Goal: Transaction & Acquisition: Purchase product/service

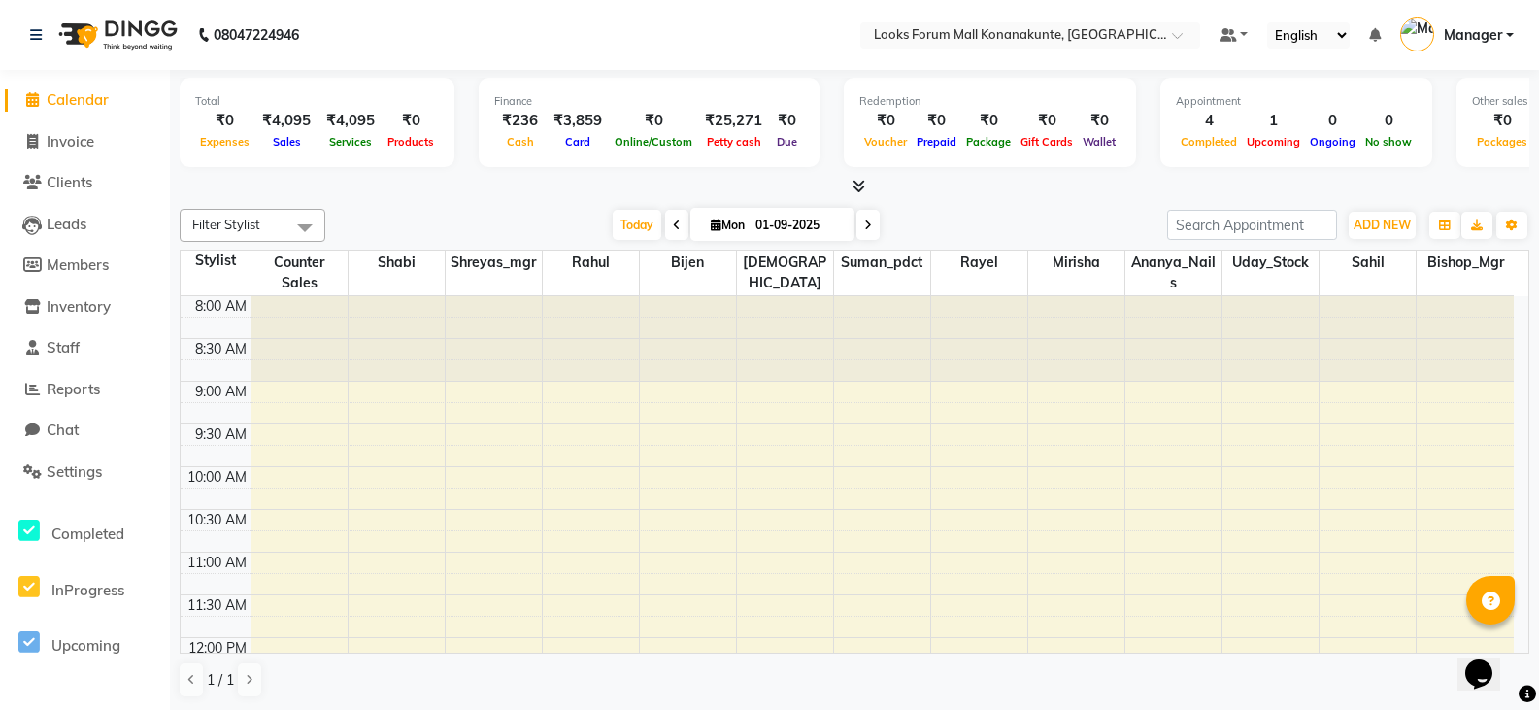
scroll to position [753, 0]
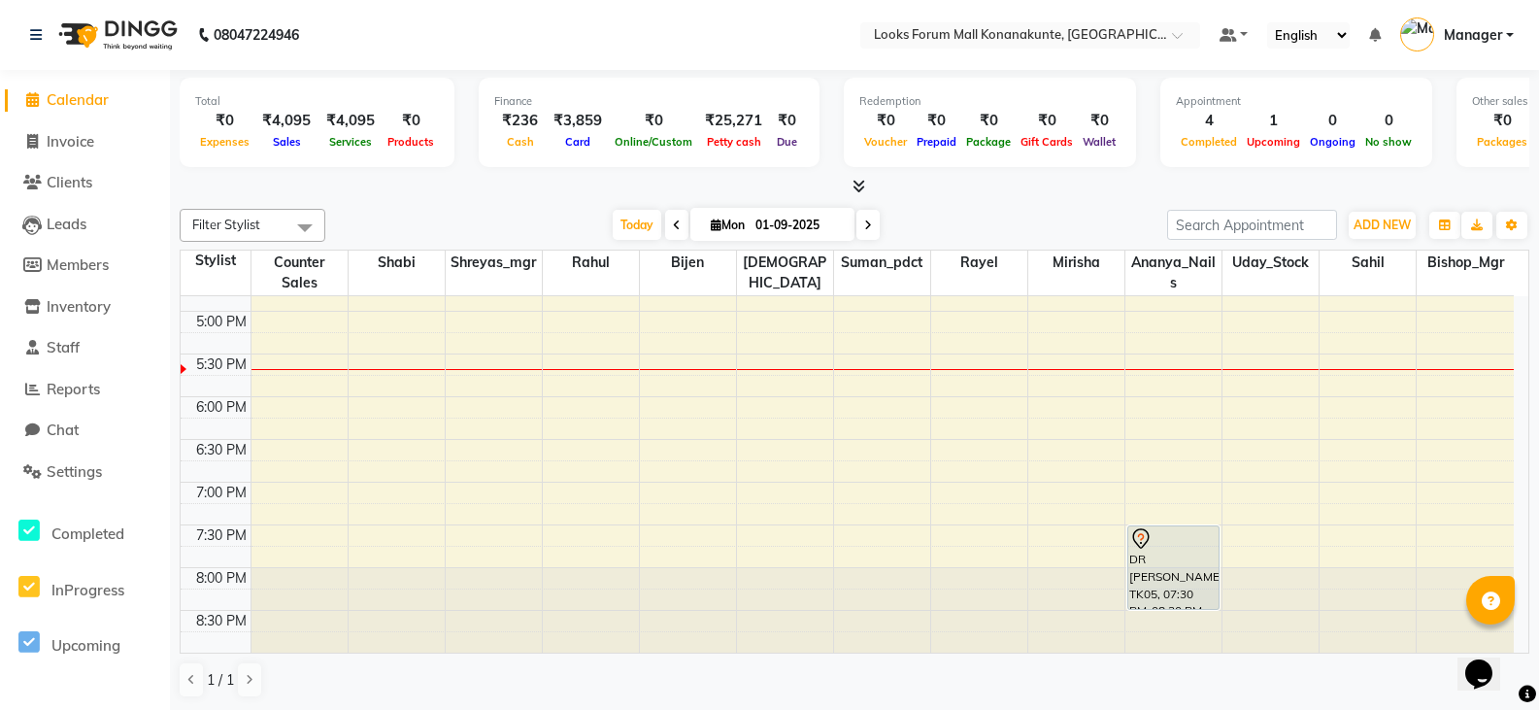
click at [41, 128] on li "Invoice" at bounding box center [85, 142] width 170 height 42
click at [93, 148] on span "Invoice" at bounding box center [71, 141] width 48 height 18
select select "service"
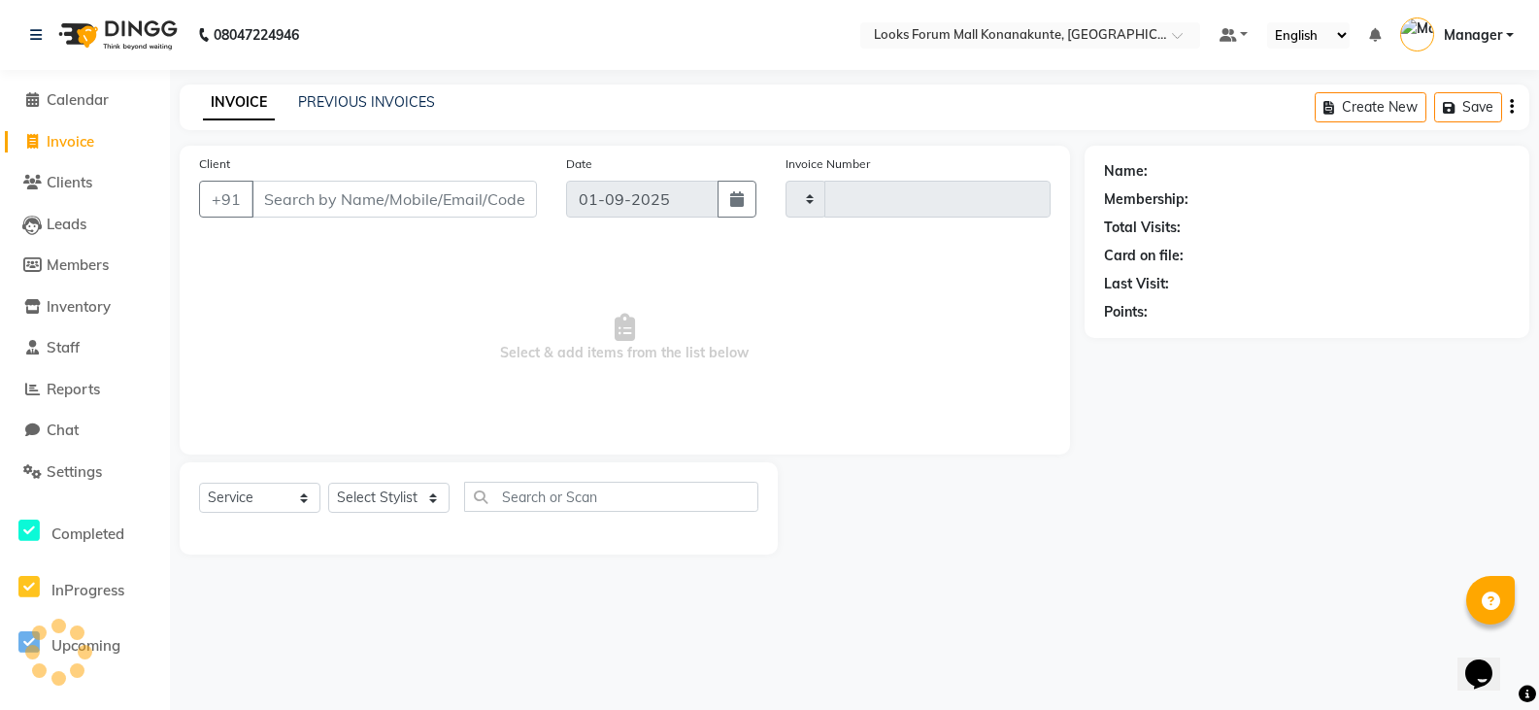
type input "3064"
select select "8945"
click at [368, 200] on input "Client" at bounding box center [395, 199] width 289 height 37
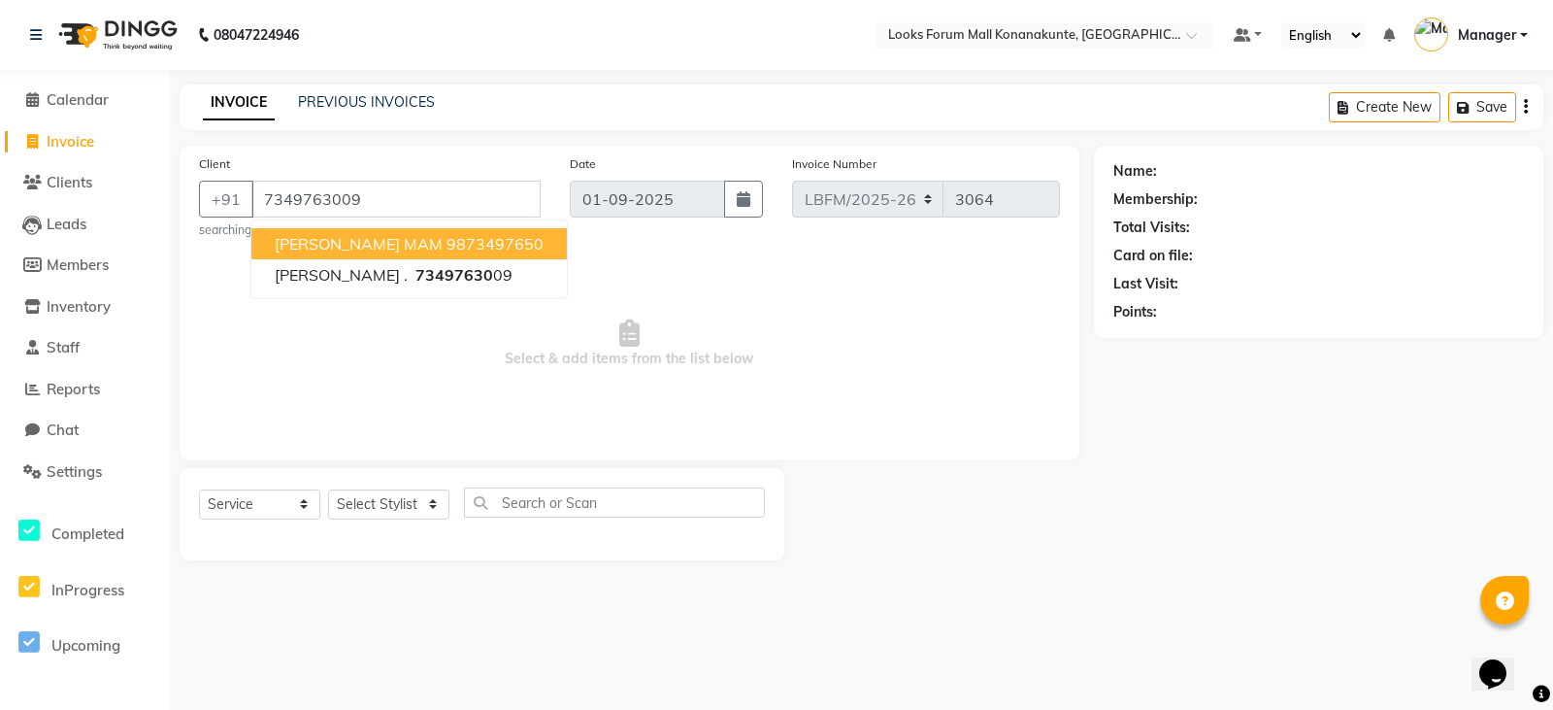
type input "7349763009"
select select "1: Object"
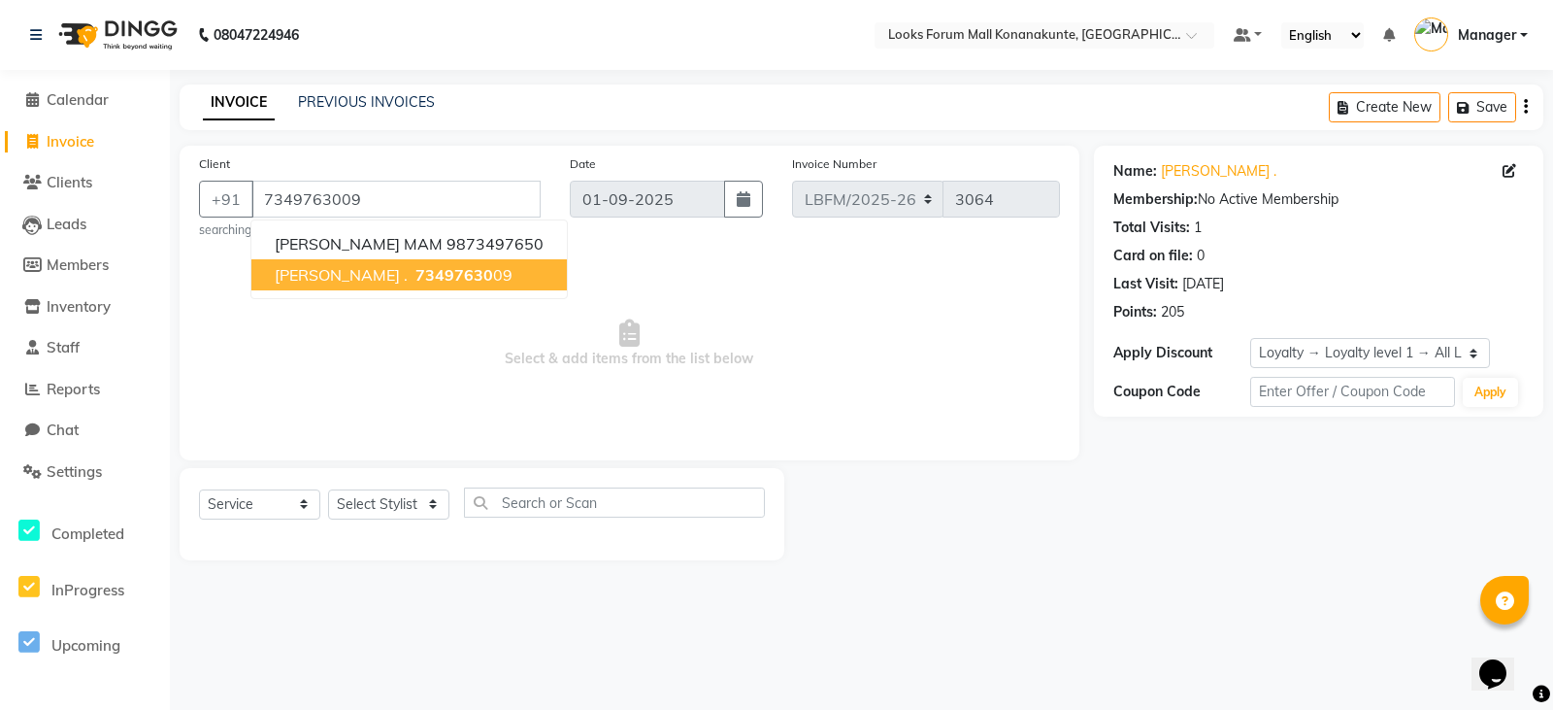
click at [416, 282] on span "73497630" at bounding box center [455, 274] width 78 height 19
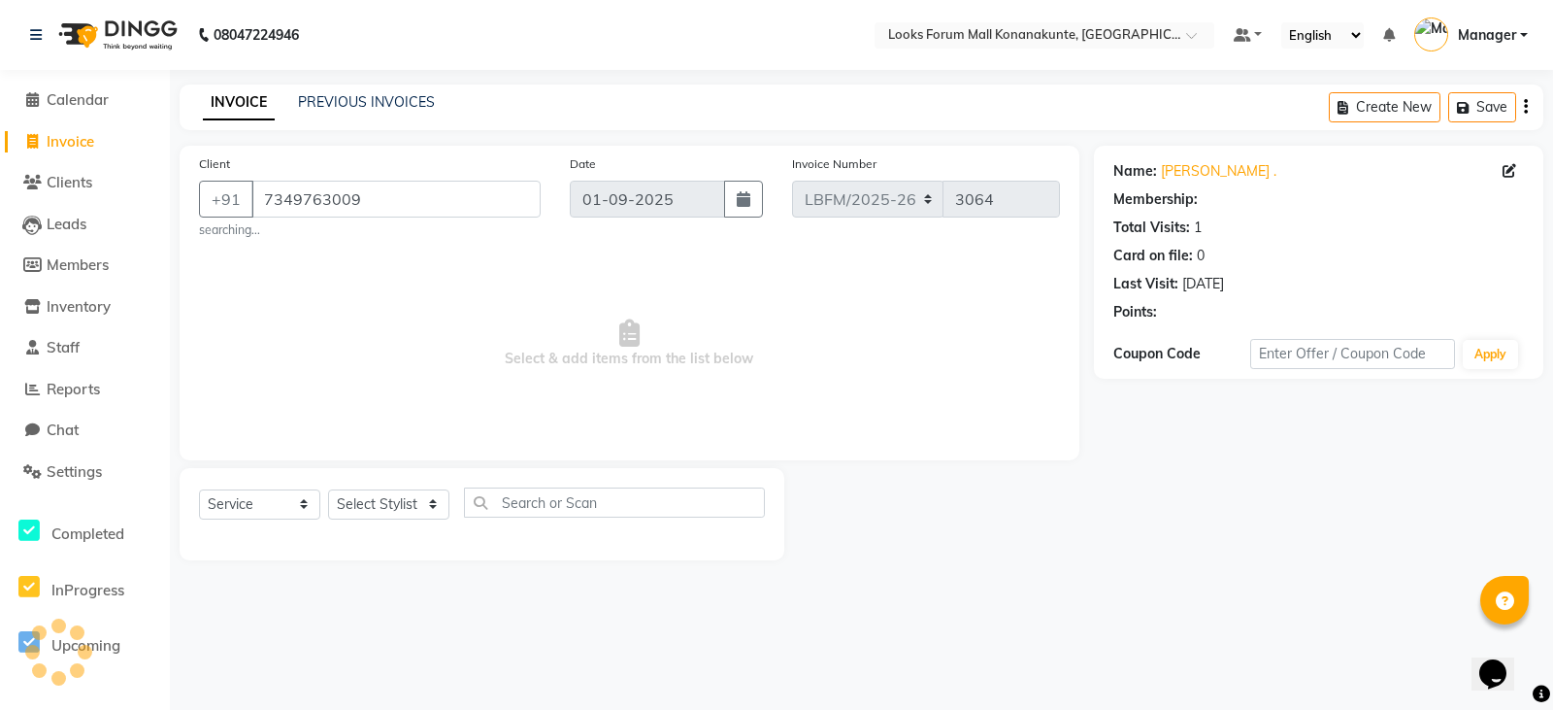
select select "1: Object"
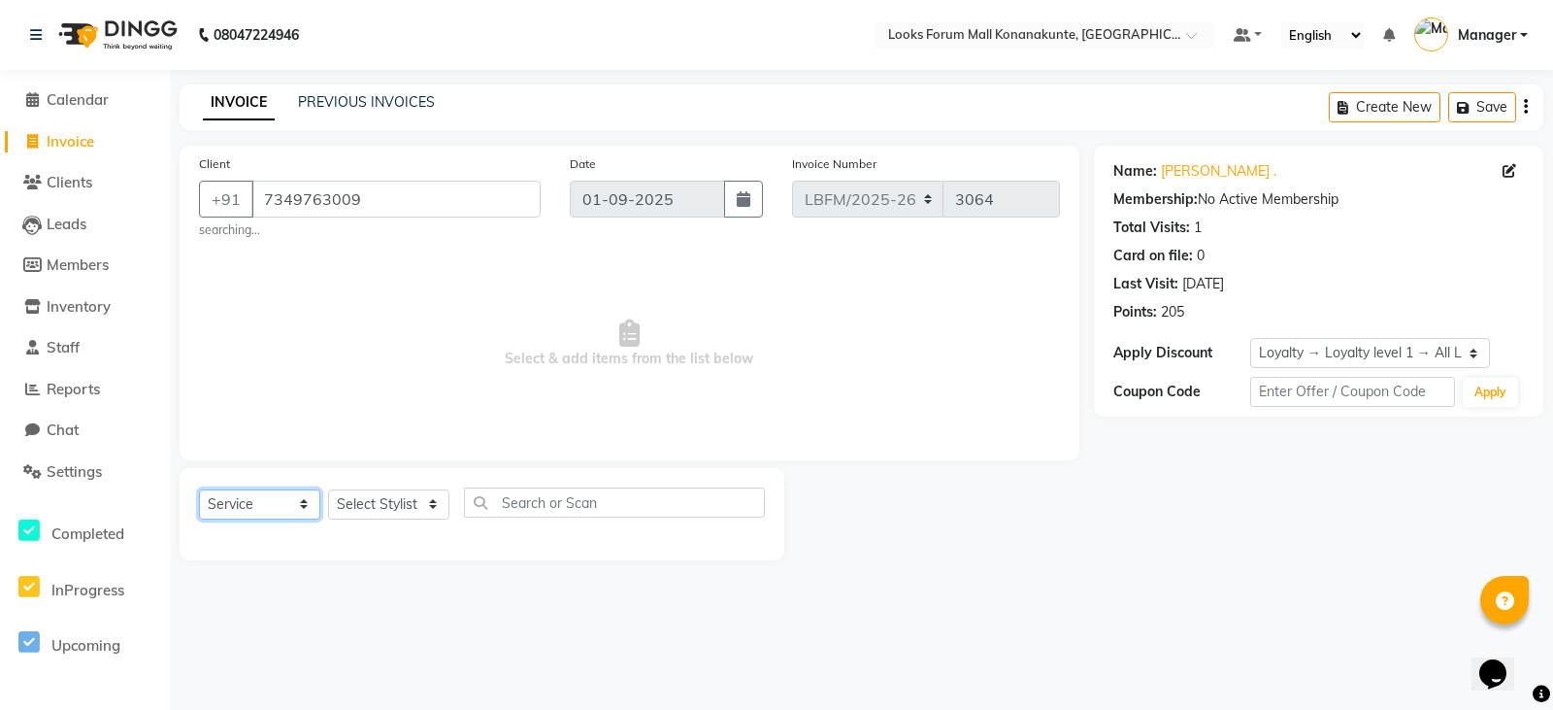
click at [270, 515] on select "Select Service Product Membership Package Voucher Prepaid Gift Card" at bounding box center [259, 504] width 121 height 30
click at [199, 489] on select "Select Service Product Membership Package Voucher Prepaid Gift Card" at bounding box center [259, 504] width 121 height 30
click at [431, 510] on select "Select Stylist Ananya_Nails [PERSON_NAME] Bijen Bishop_Mgr Counter Sales Manage…" at bounding box center [388, 504] width 121 height 30
select select "90395"
click at [328, 489] on select "Select Stylist Ananya_Nails [PERSON_NAME] Bijen Bishop_Mgr Counter Sales Manage…" at bounding box center [388, 504] width 121 height 30
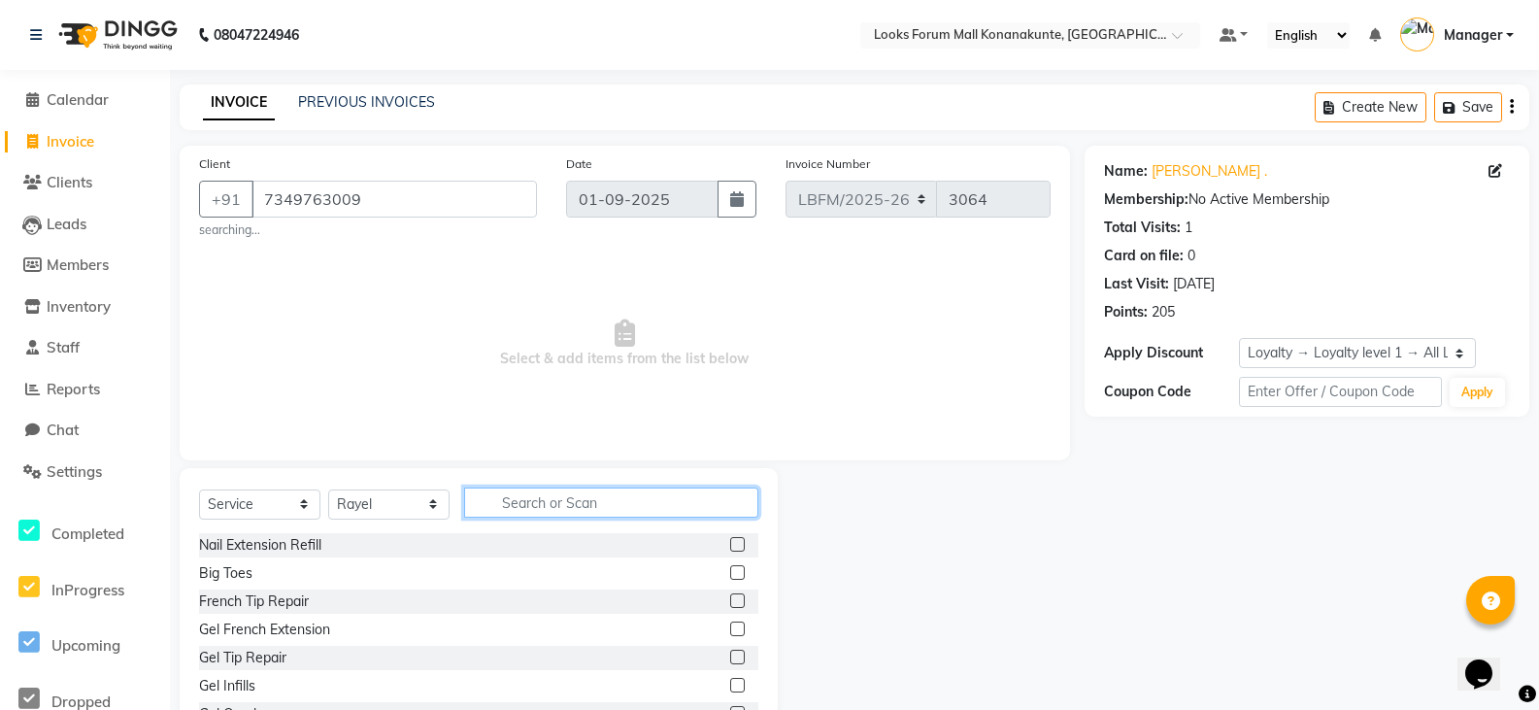
click at [592, 513] on input "text" at bounding box center [611, 502] width 294 height 30
type input "EYE"
click at [730, 626] on label at bounding box center [737, 628] width 15 height 15
click at [730, 626] on input "checkbox" at bounding box center [736, 629] width 13 height 13
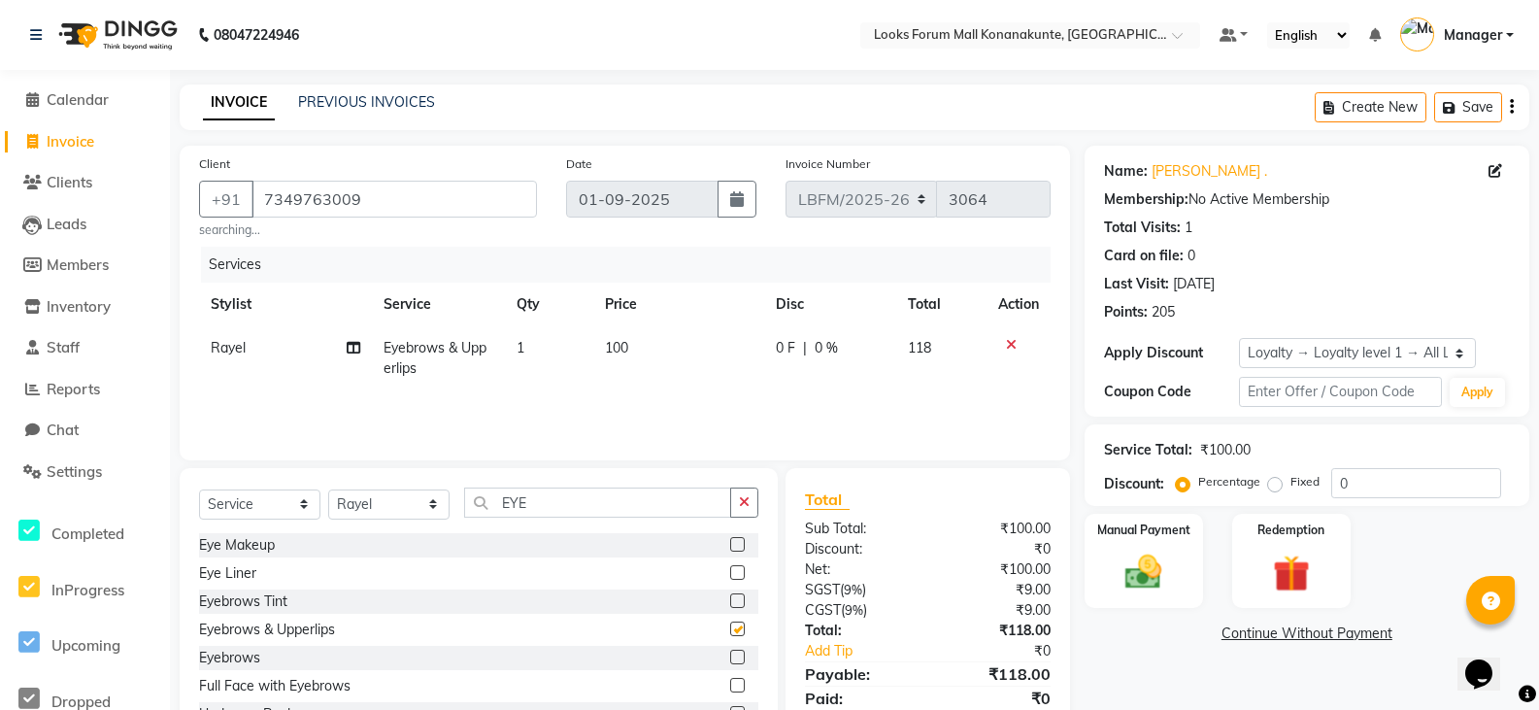
checkbox input "false"
click at [637, 349] on td "100" at bounding box center [678, 358] width 171 height 64
select select "90395"
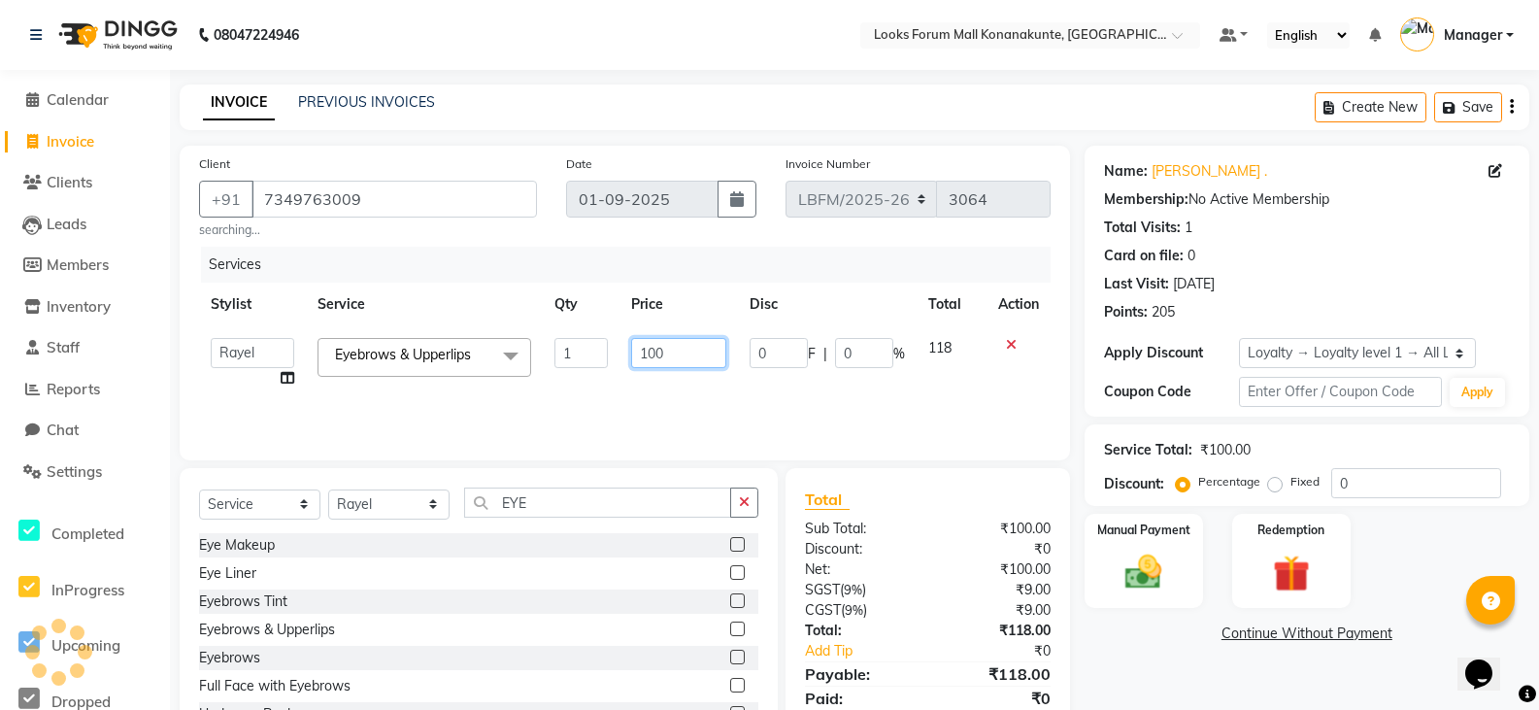
click at [670, 352] on input "100" at bounding box center [678, 353] width 95 height 30
type input "170"
click at [1151, 572] on img at bounding box center [1144, 572] width 62 height 44
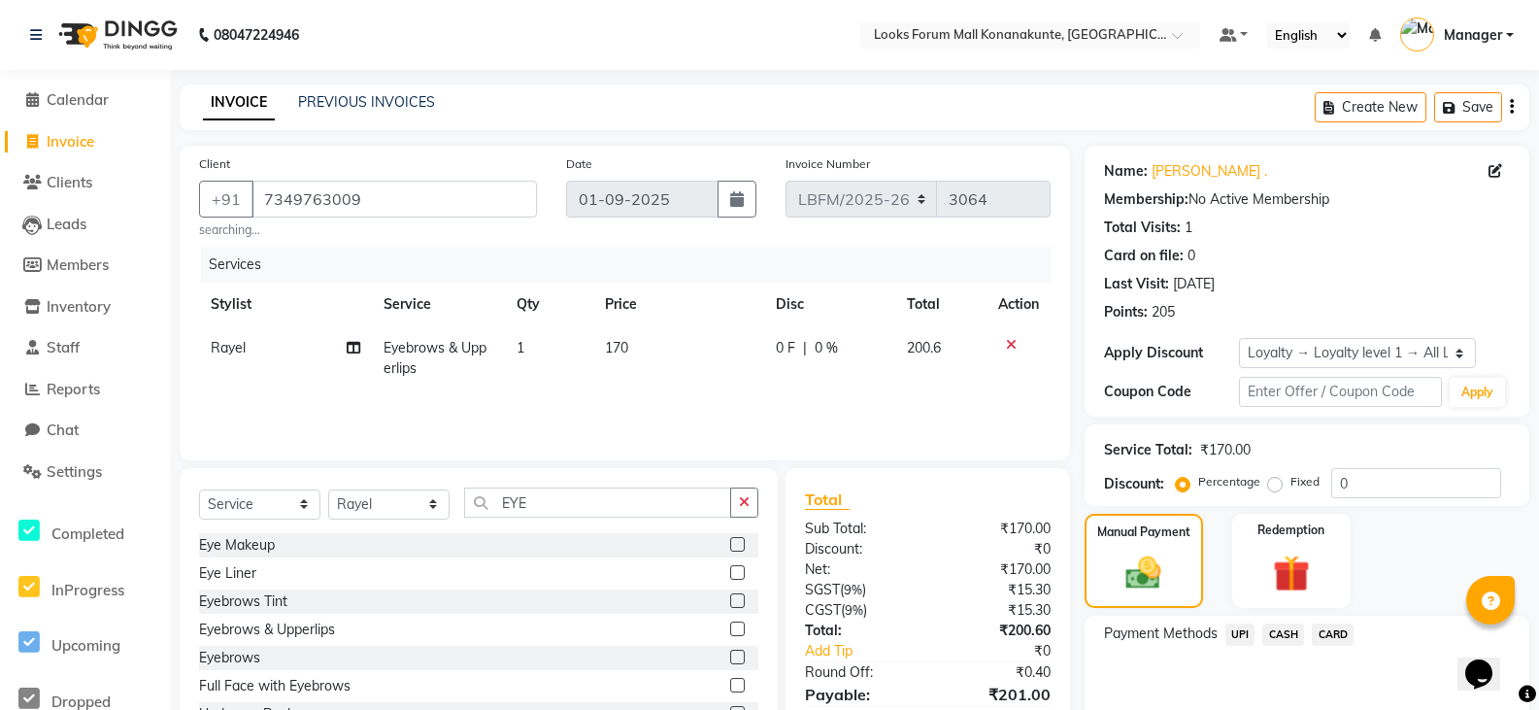
click at [1293, 632] on span "CASH" at bounding box center [1283, 634] width 42 height 22
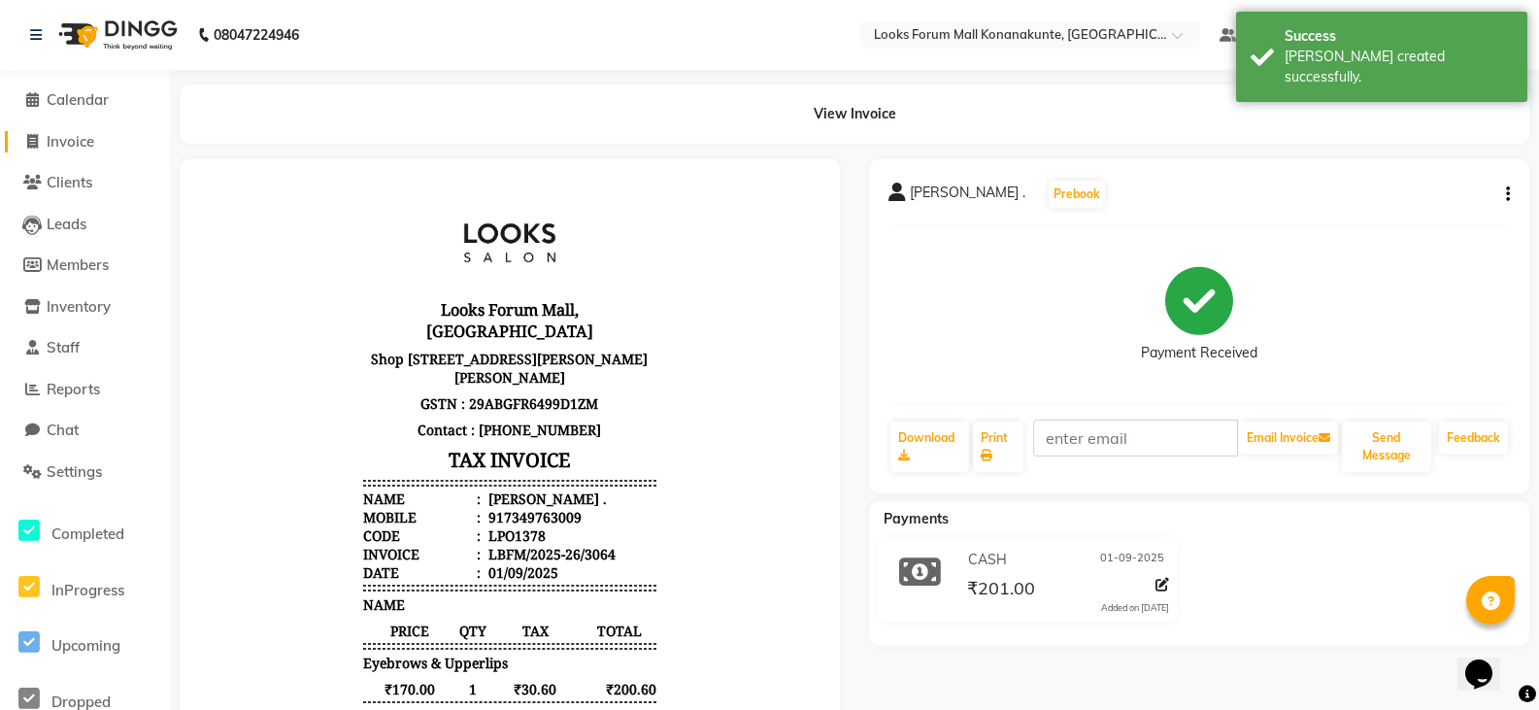
click at [75, 135] on span "Invoice" at bounding box center [71, 141] width 48 height 18
select select "service"
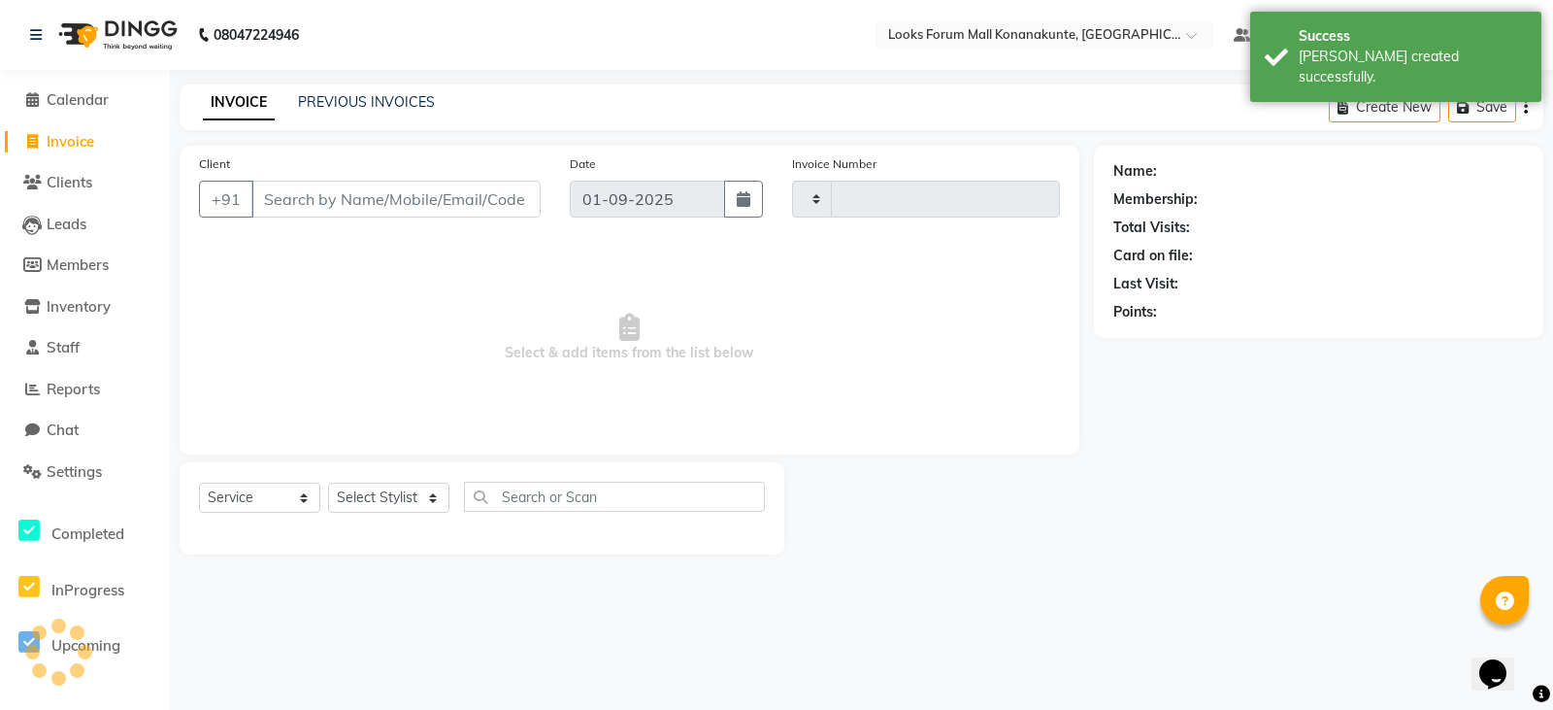
type input "3065"
select select "8945"
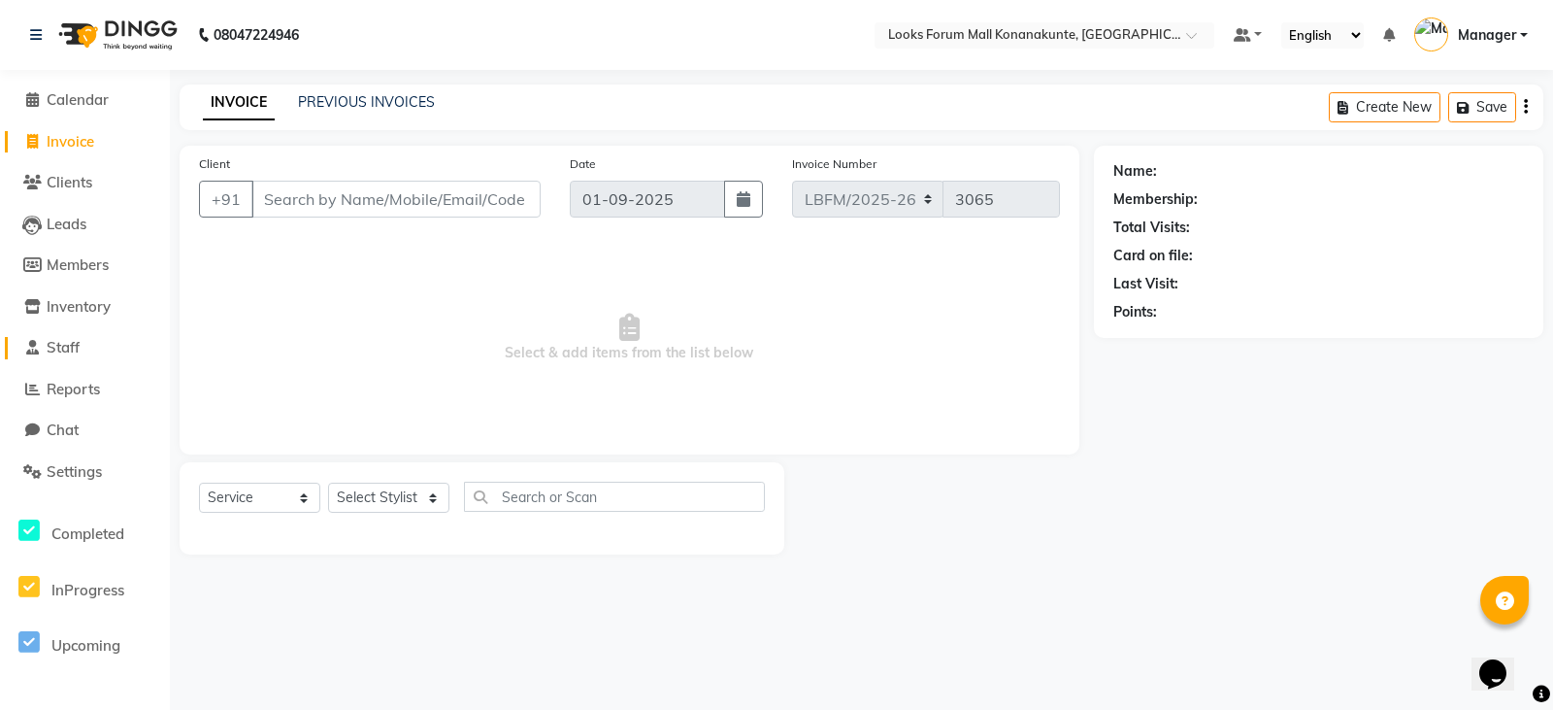
click at [71, 347] on span "Staff" at bounding box center [63, 347] width 33 height 18
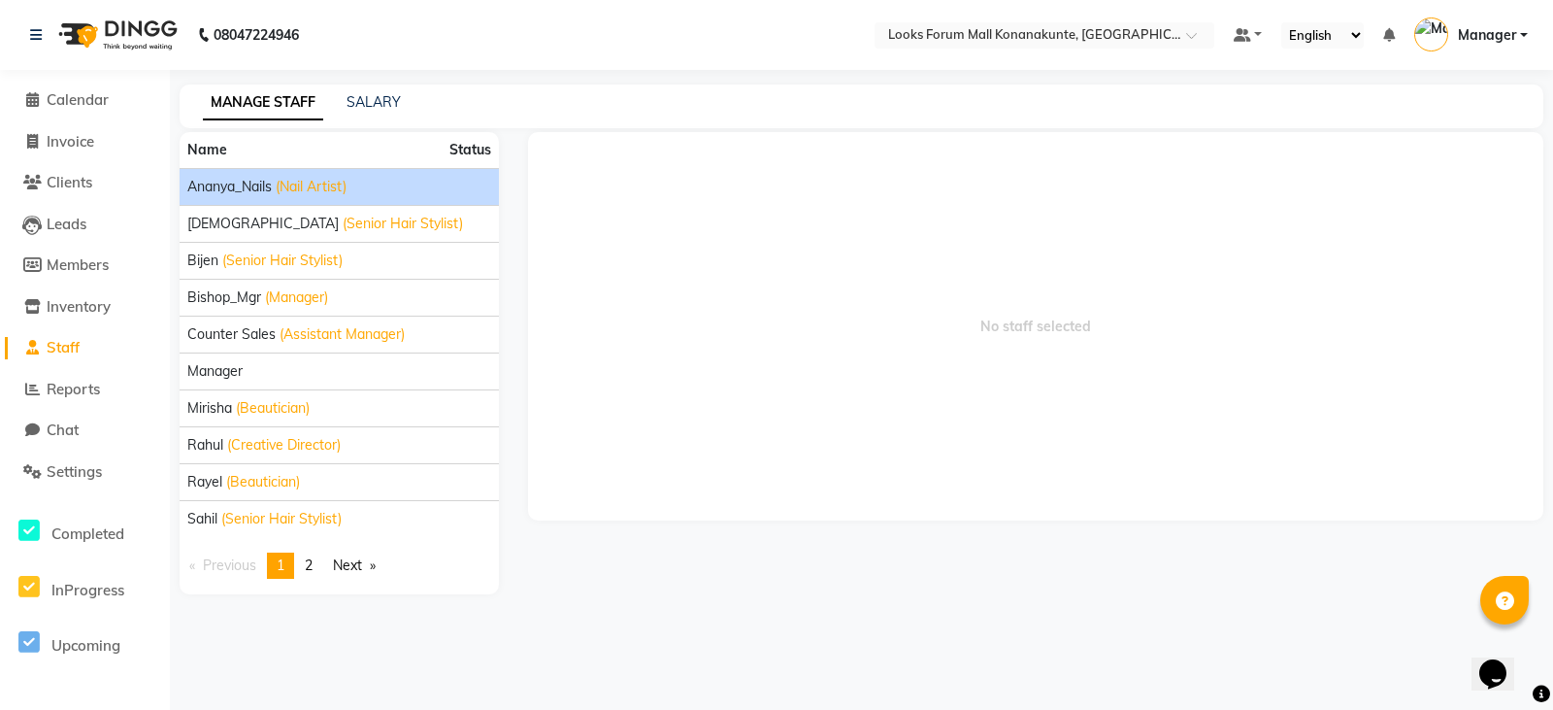
click at [333, 188] on span "(Nail Artist)" at bounding box center [311, 187] width 71 height 20
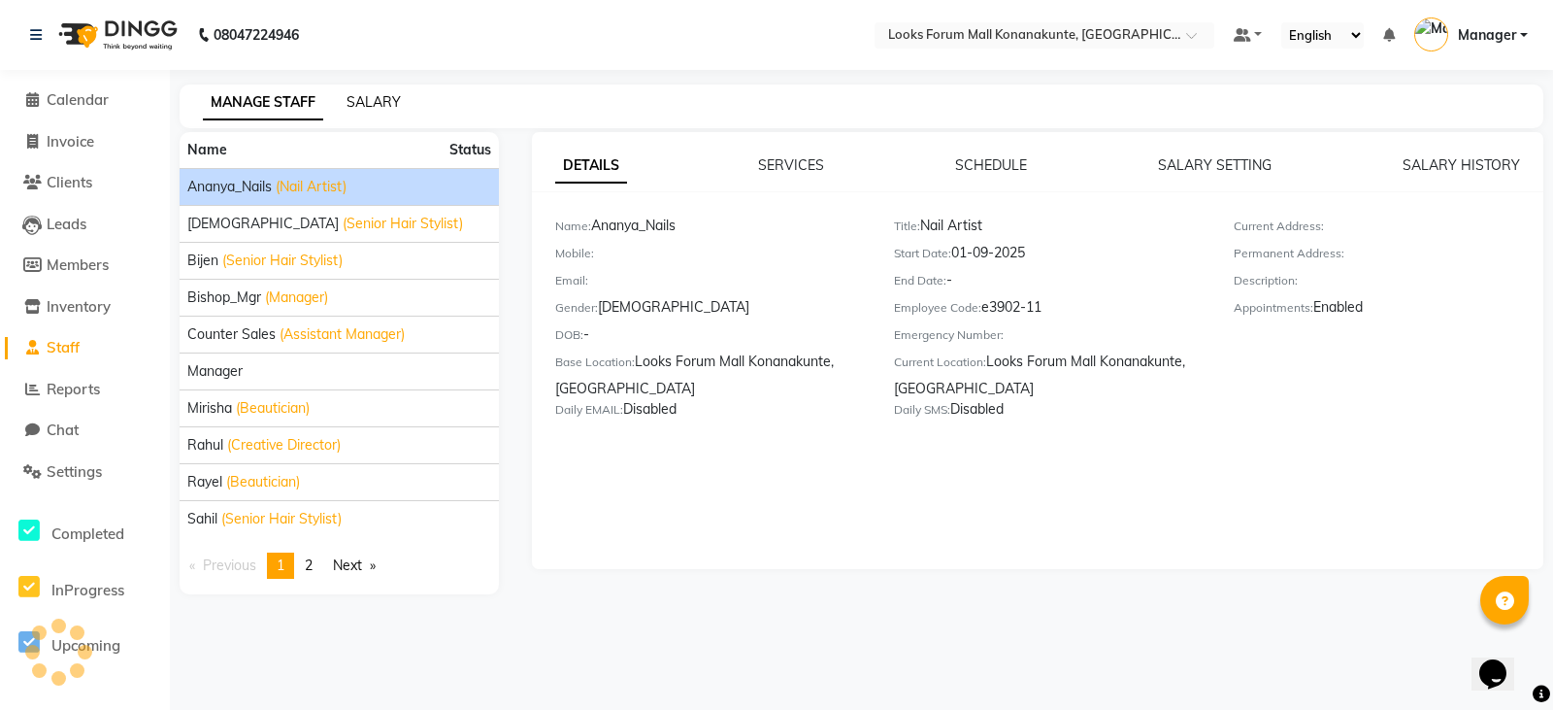
click at [378, 94] on link "SALARY" at bounding box center [374, 101] width 54 height 17
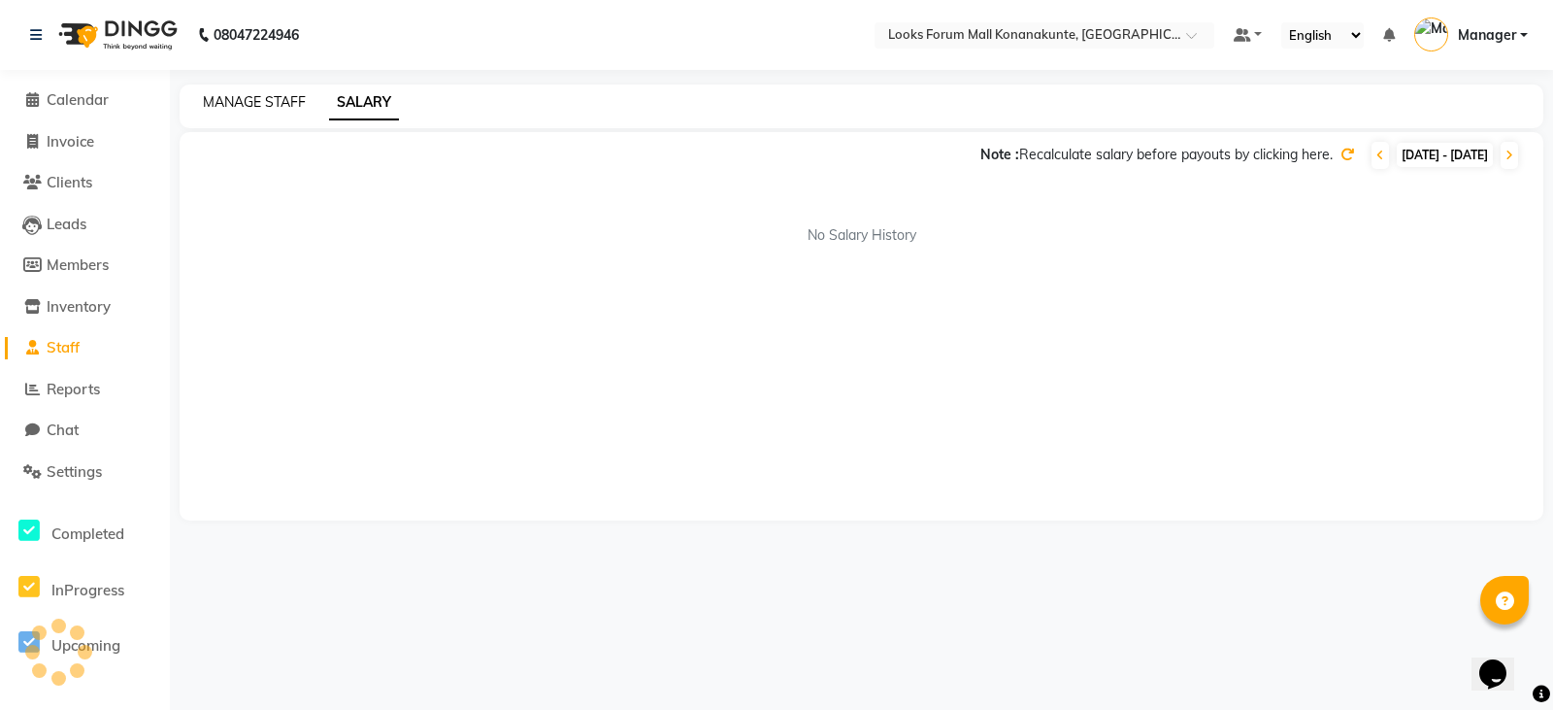
click at [281, 103] on link "MANAGE STAFF" at bounding box center [254, 101] width 103 height 17
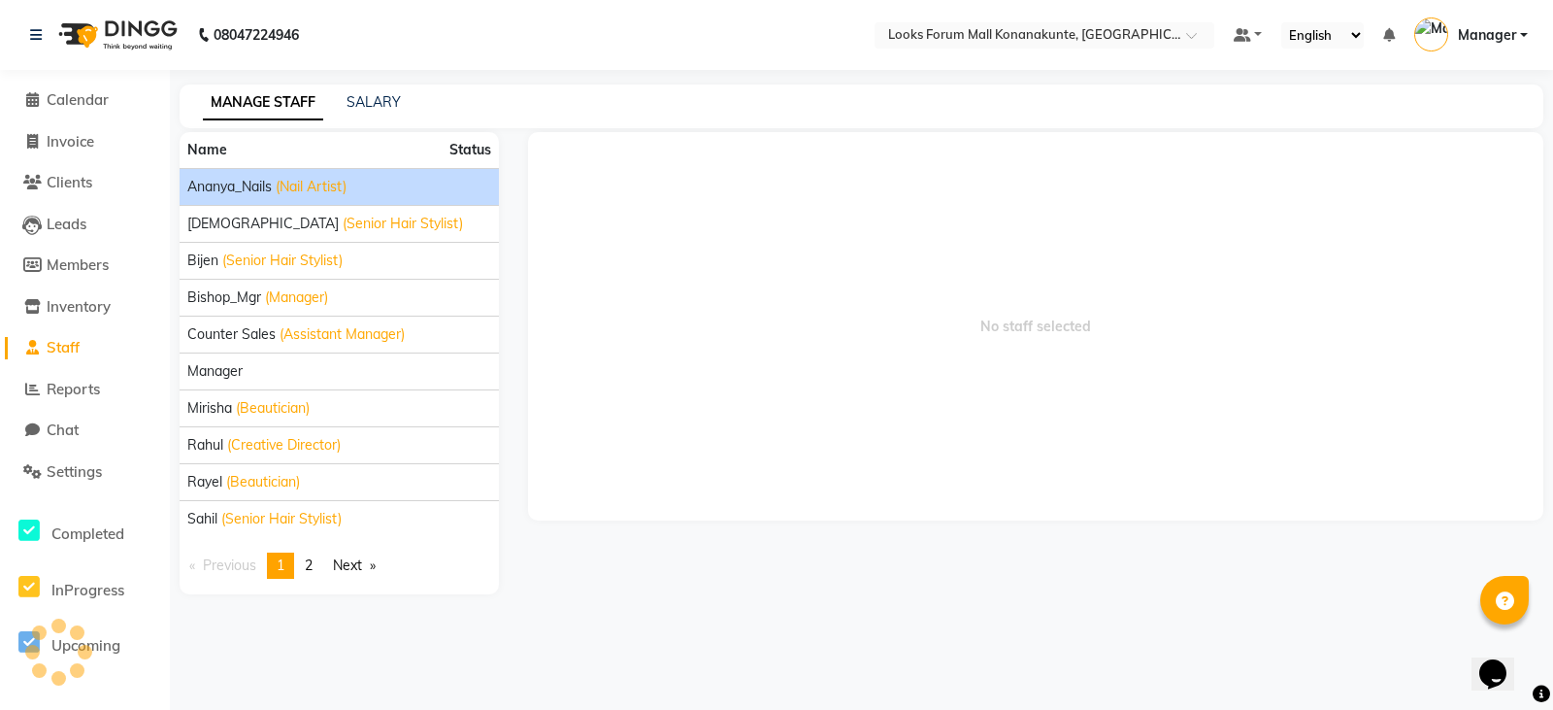
click at [368, 183] on div "Ananya_Nails (Nail Artist)" at bounding box center [339, 187] width 304 height 20
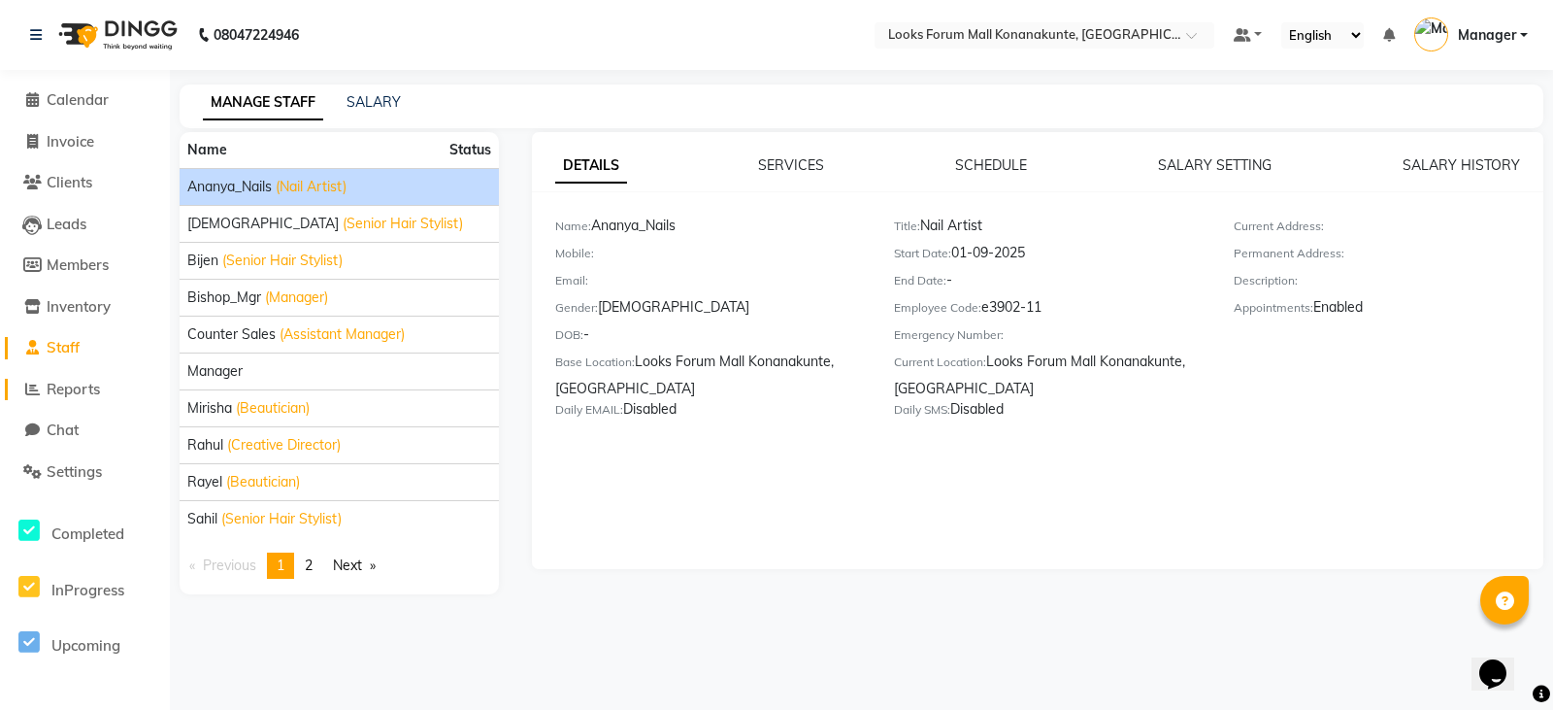
click at [65, 384] on span "Reports" at bounding box center [73, 389] width 53 height 18
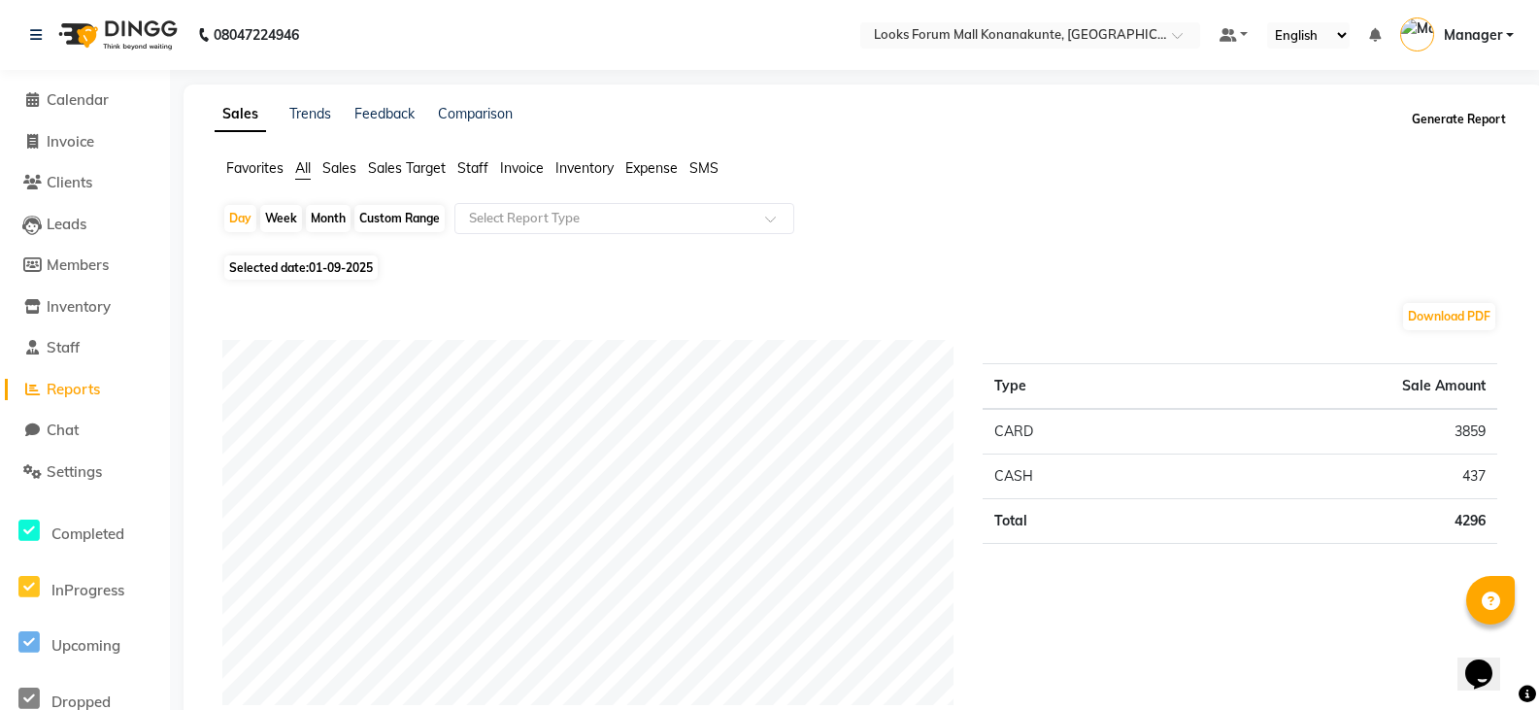
click at [1460, 121] on button "Generate Report" at bounding box center [1459, 119] width 104 height 27
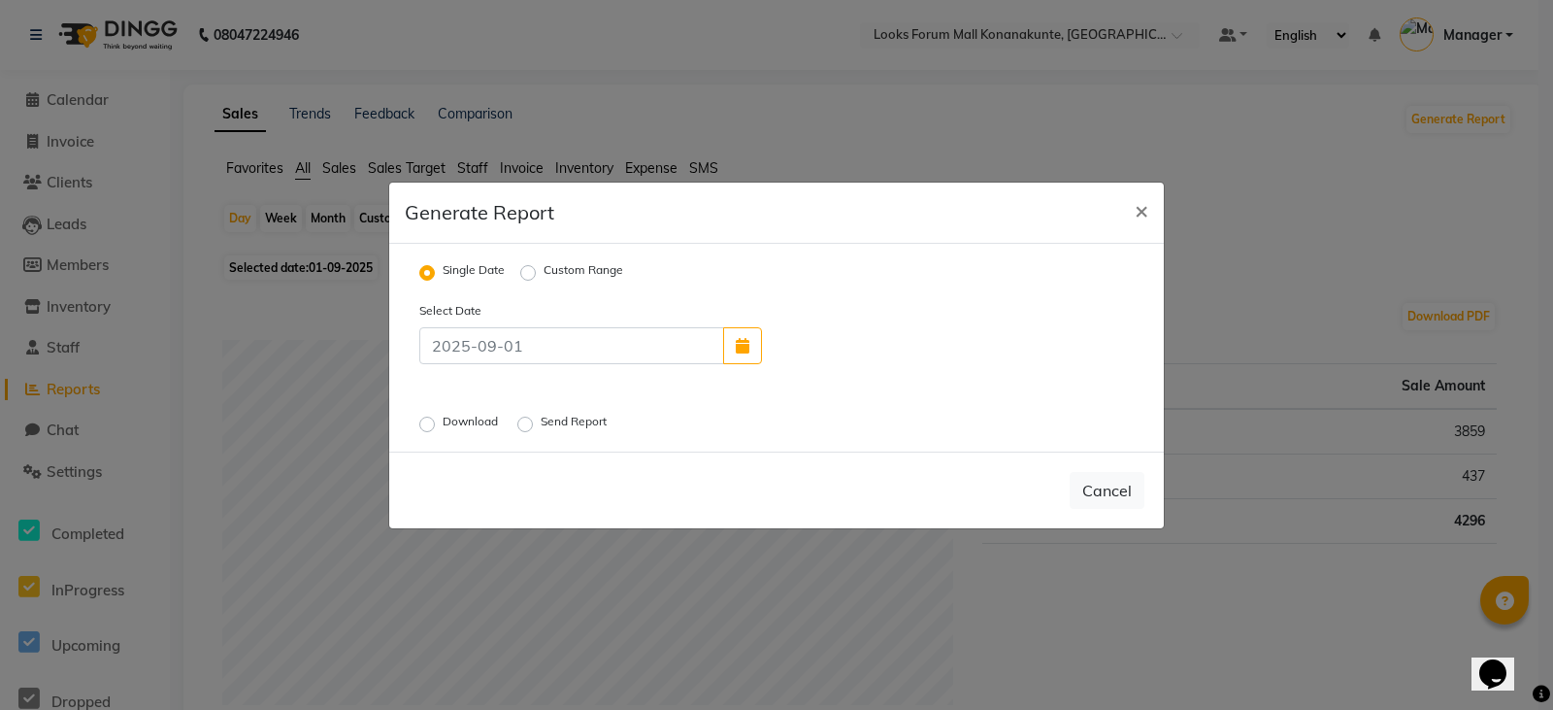
click at [443, 422] on label "Download" at bounding box center [472, 424] width 59 height 23
click at [428, 422] on input "Download" at bounding box center [430, 423] width 14 height 14
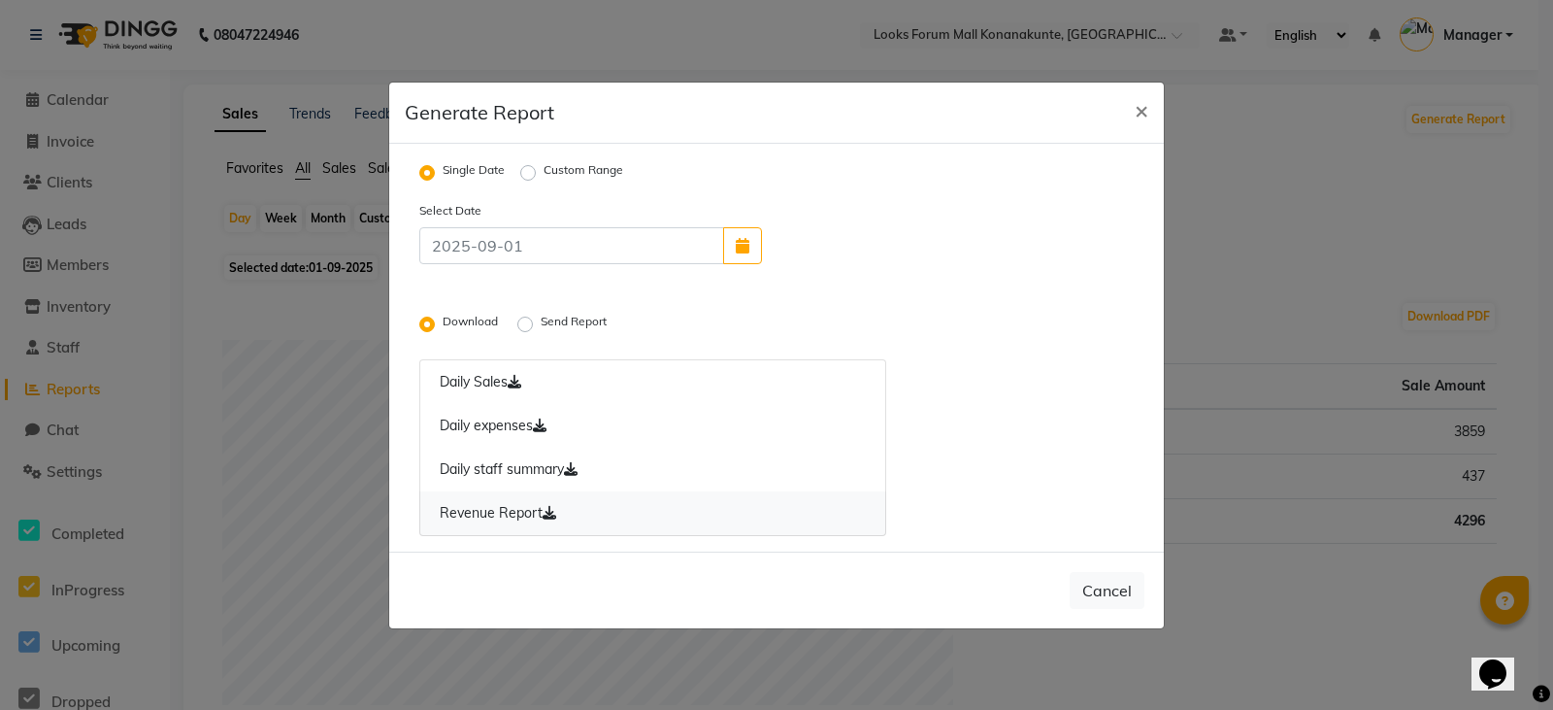
click at [535, 508] on link "Revenue Report" at bounding box center [652, 513] width 467 height 45
click at [1135, 110] on span "×" at bounding box center [1142, 109] width 14 height 29
radio input "false"
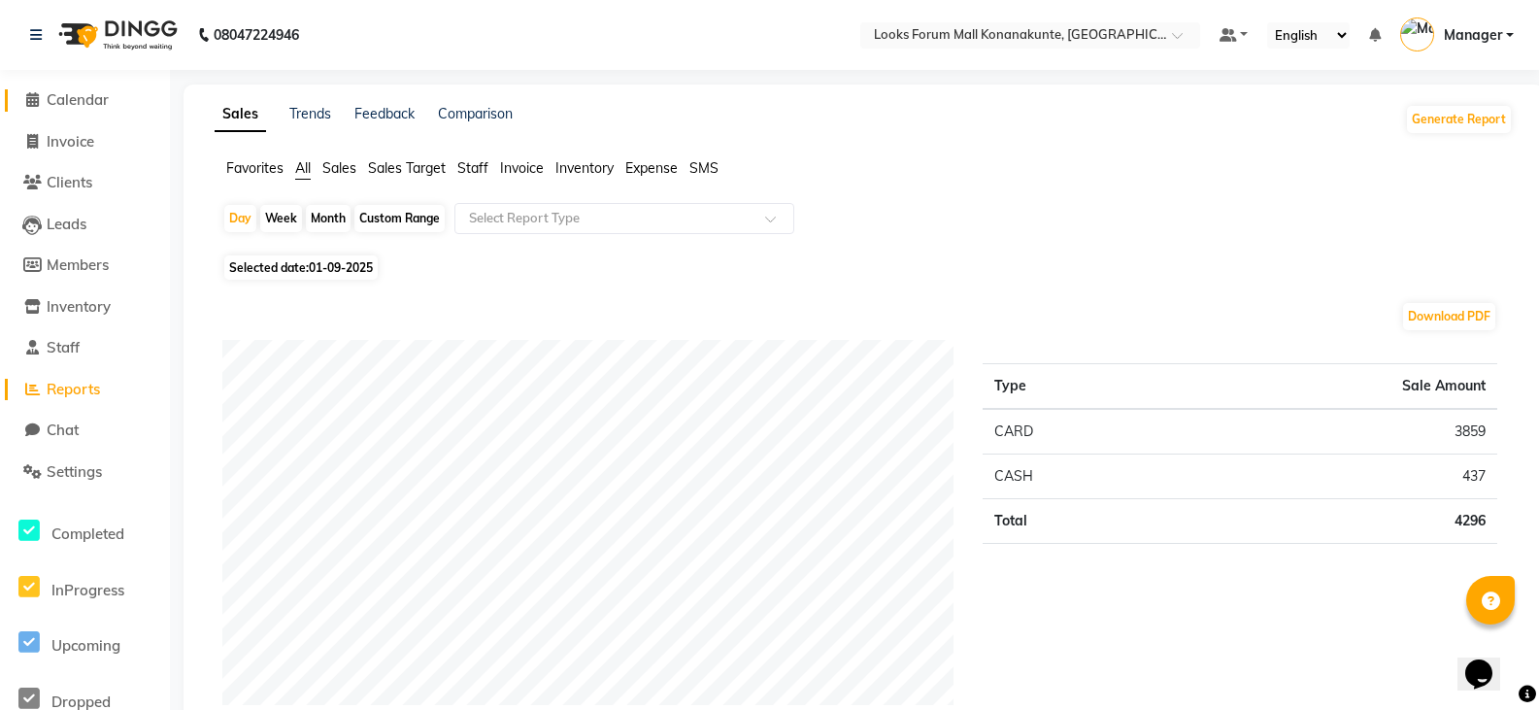
click at [89, 103] on span "Calendar" at bounding box center [78, 99] width 62 height 18
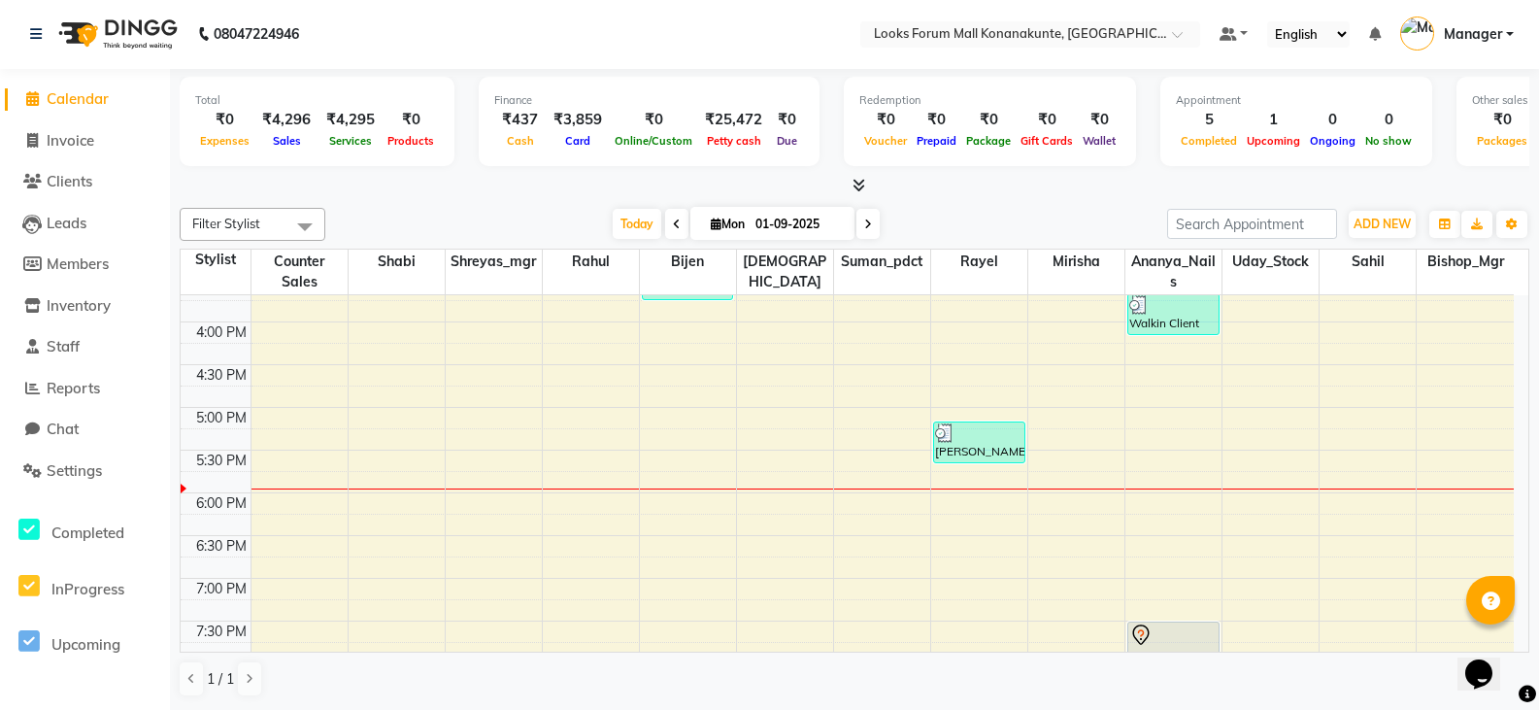
scroll to position [753, 0]
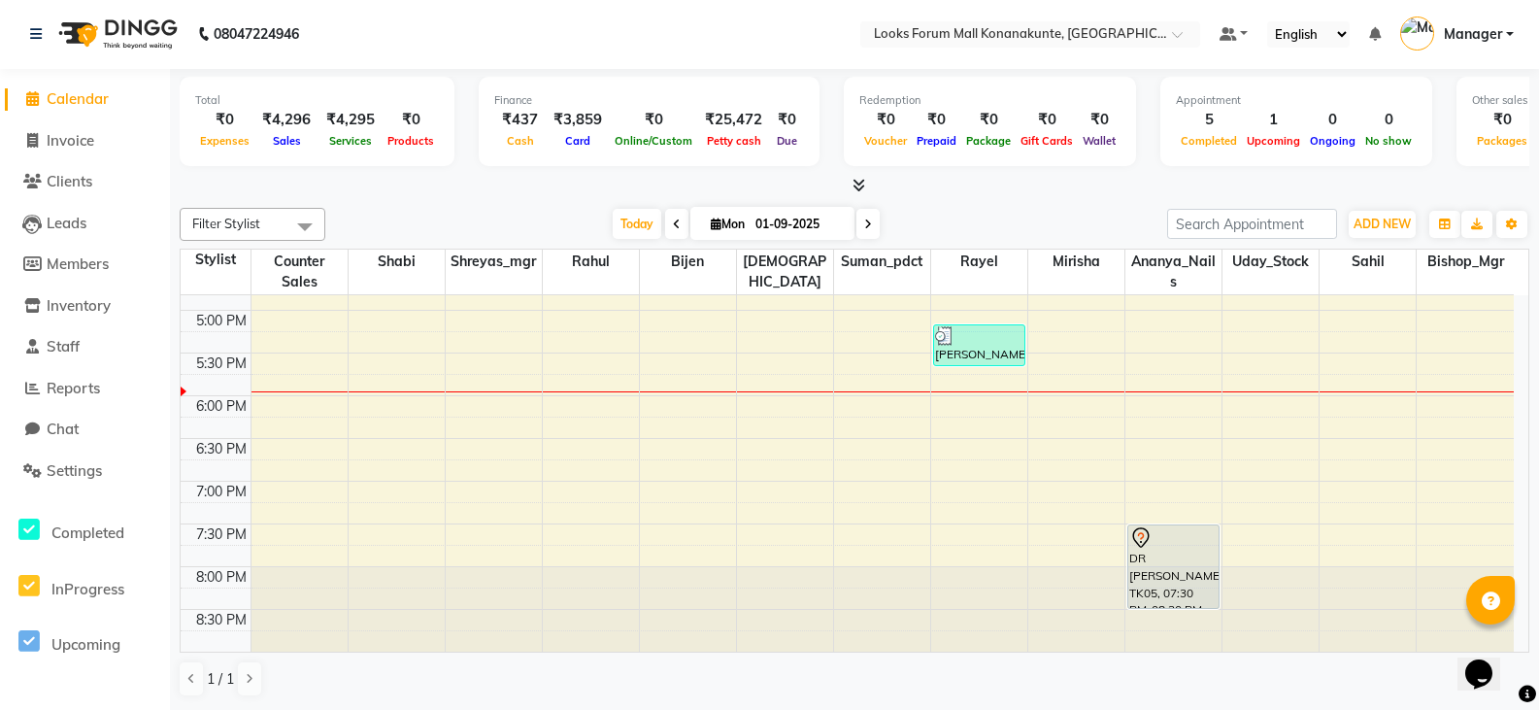
click at [901, 441] on div "8:00 AM 8:30 AM 9:00 AM 9:30 AM 10:00 AM 10:30 AM 11:00 AM 11:30 AM 12:00 PM 12…" at bounding box center [847, 97] width 1333 height 1110
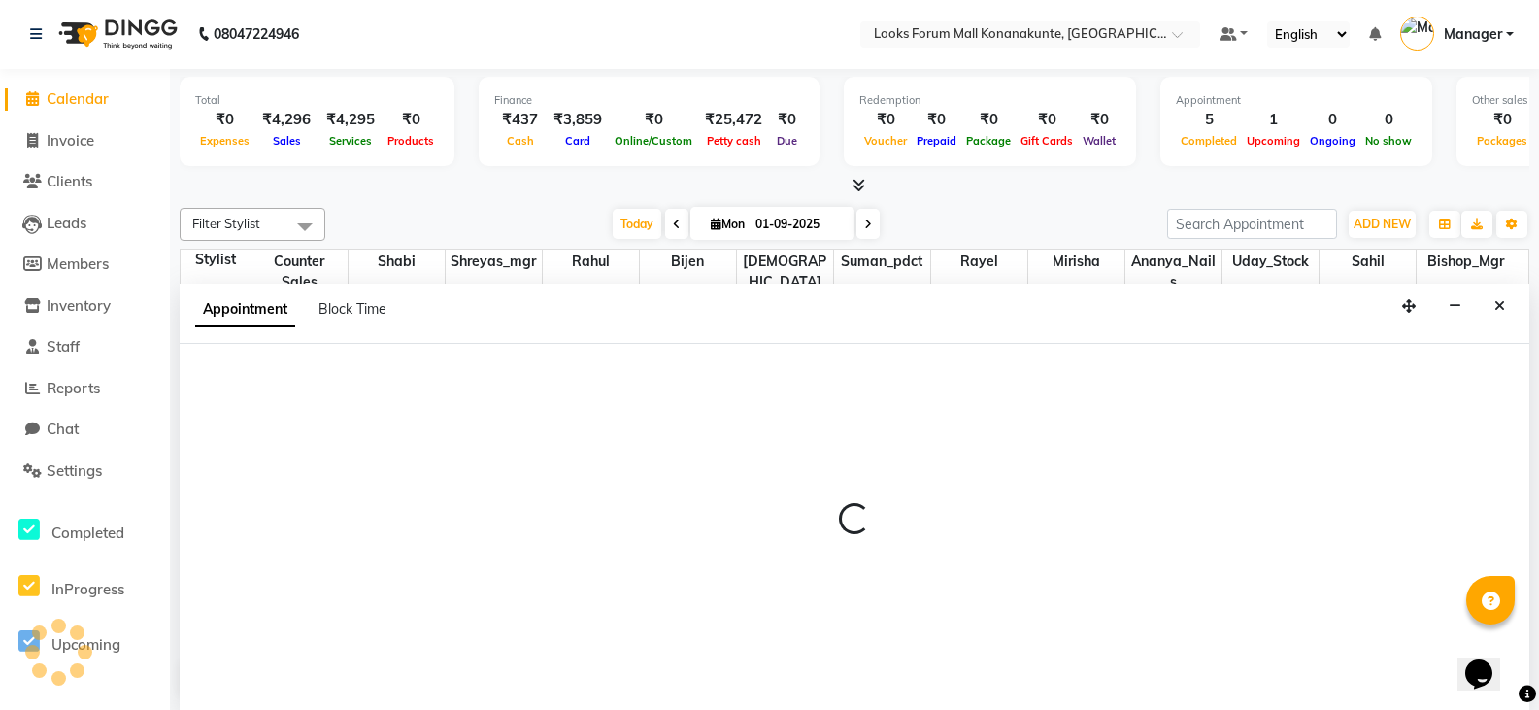
select select "90394"
select select "tentative"
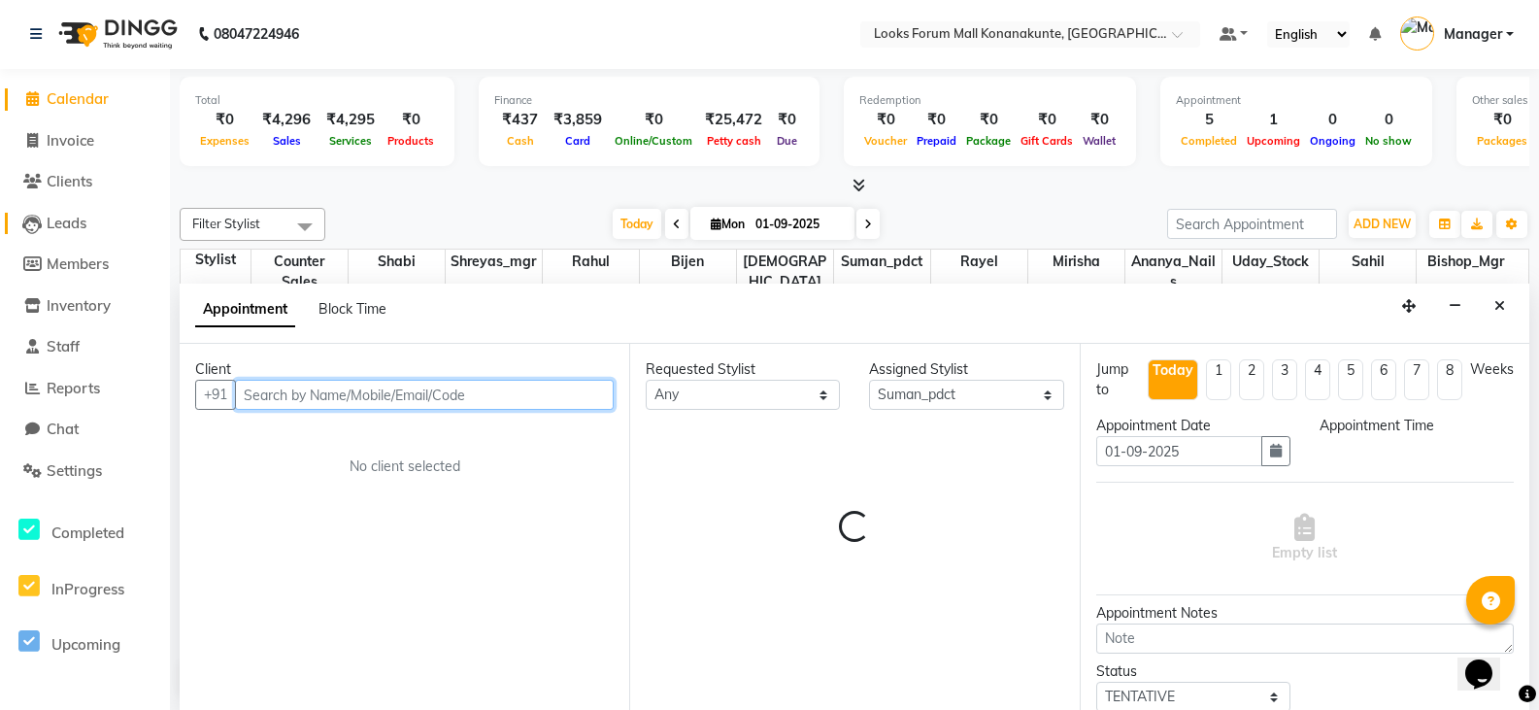
select select "1110"
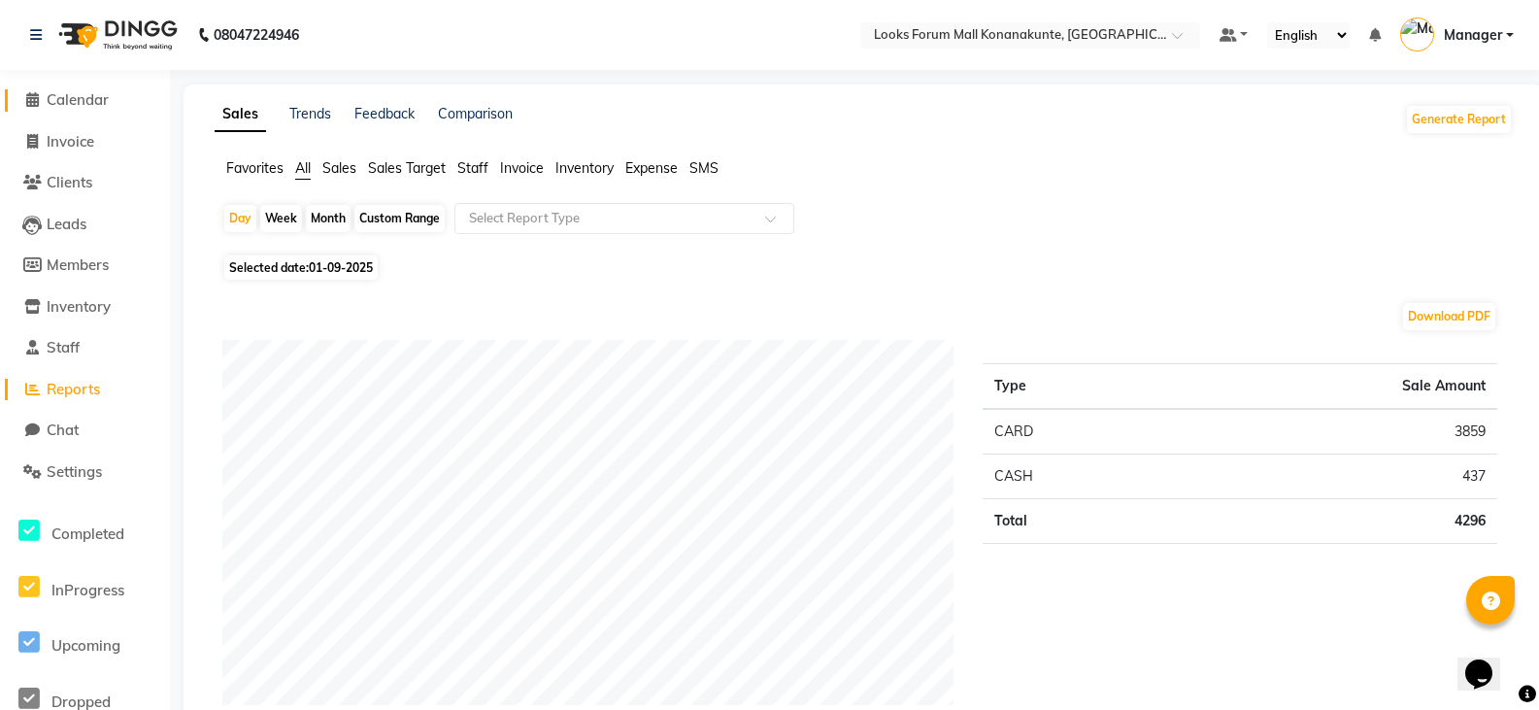
click at [84, 100] on span "Calendar" at bounding box center [78, 99] width 62 height 18
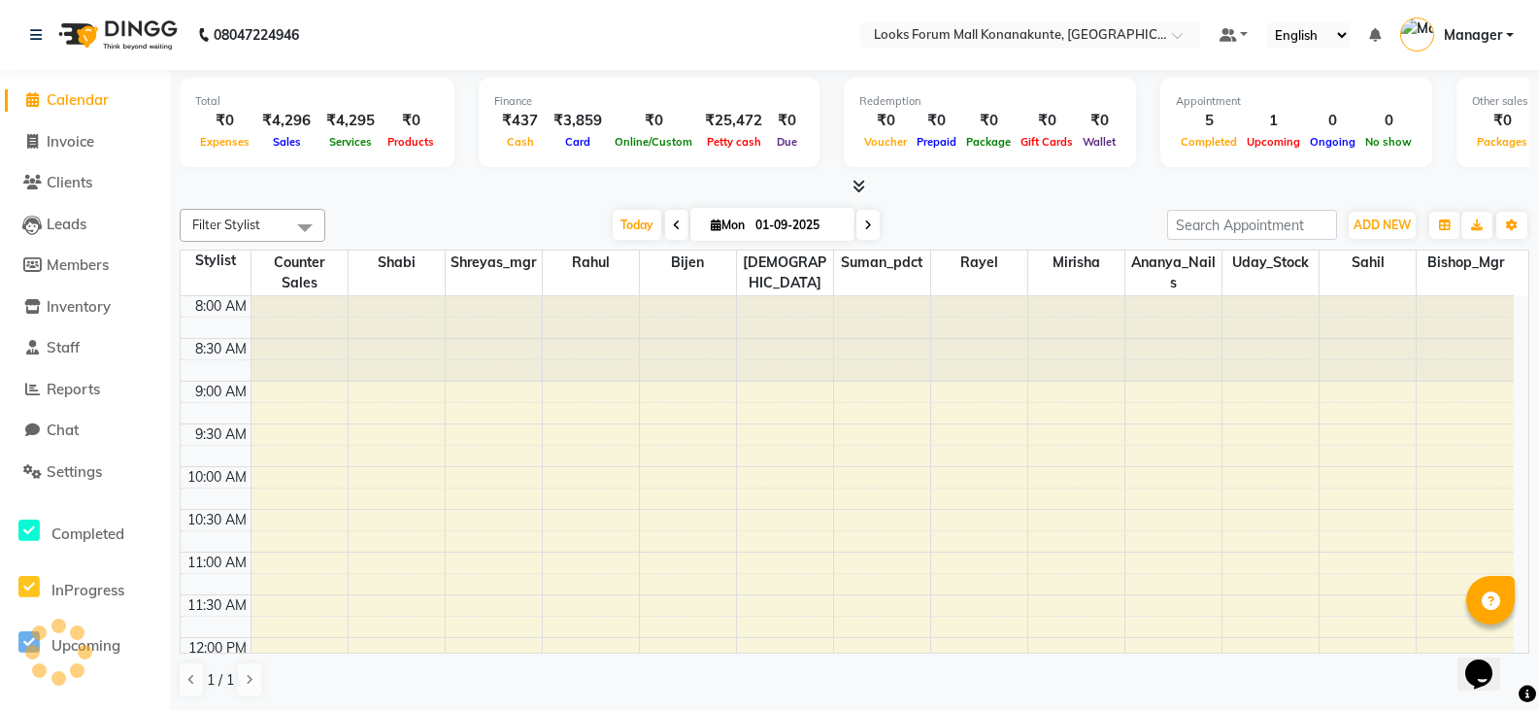
scroll to position [716, 0]
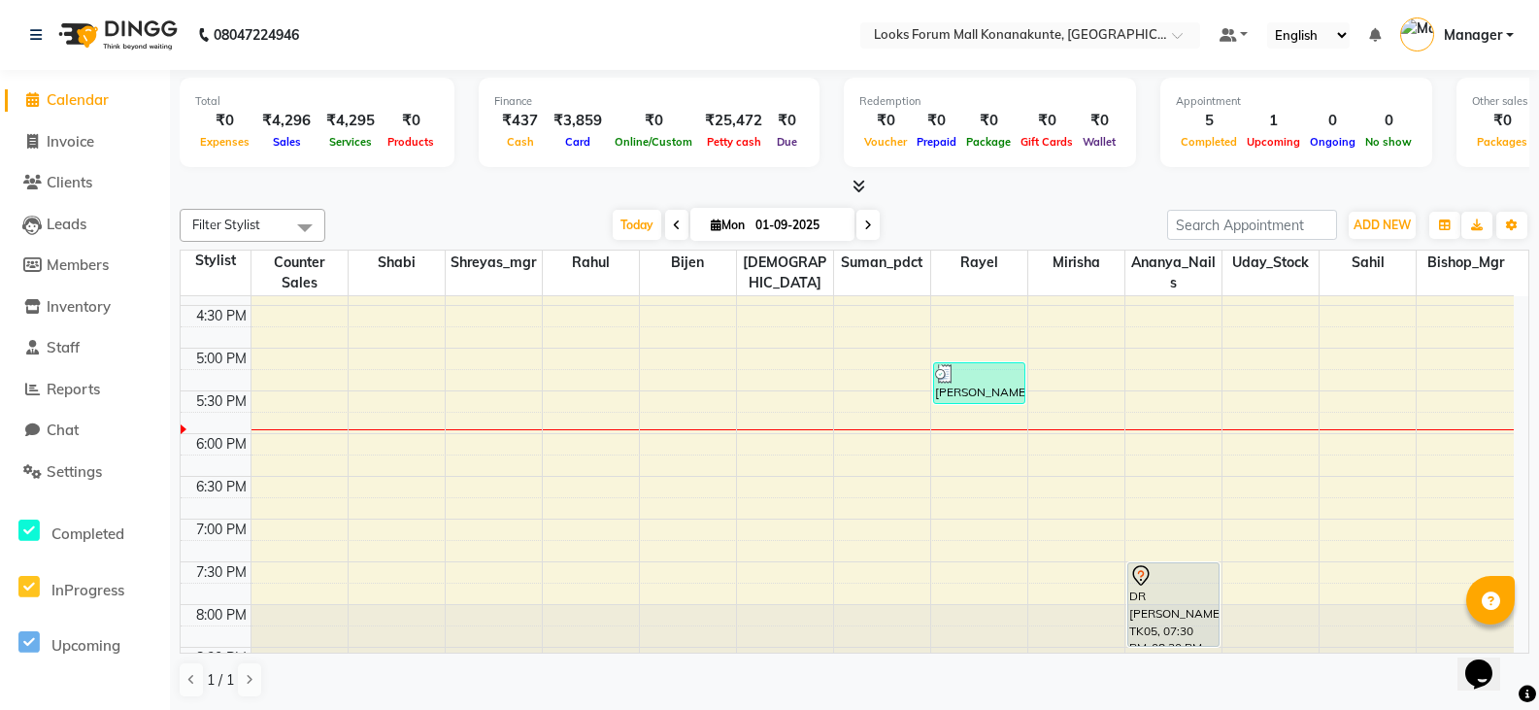
click at [888, 517] on div "8:00 AM 8:30 AM 9:00 AM 9:30 AM 10:00 AM 10:30 AM 11:00 AM 11:30 AM 12:00 PM 12…" at bounding box center [847, 135] width 1333 height 1110
select select "90394"
select select "tentative"
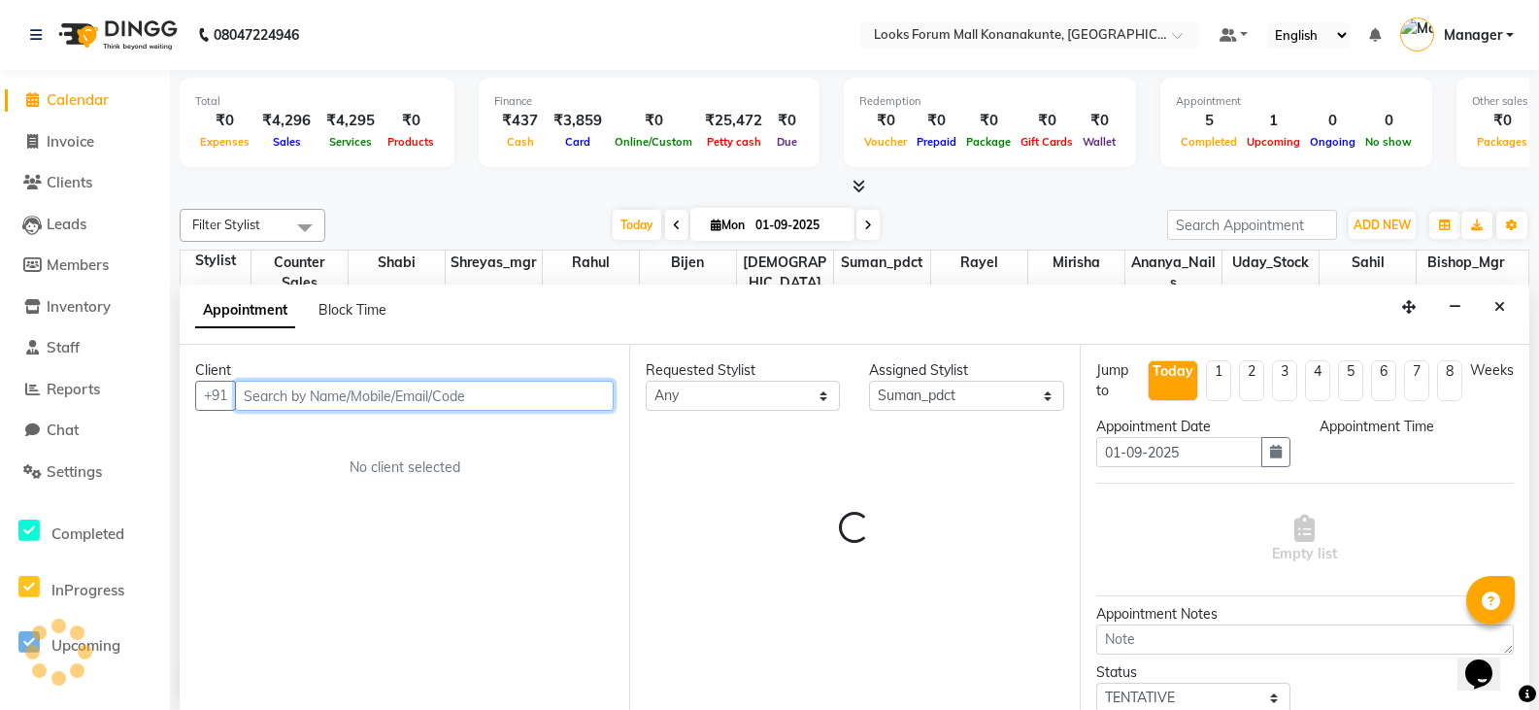
select select "1125"
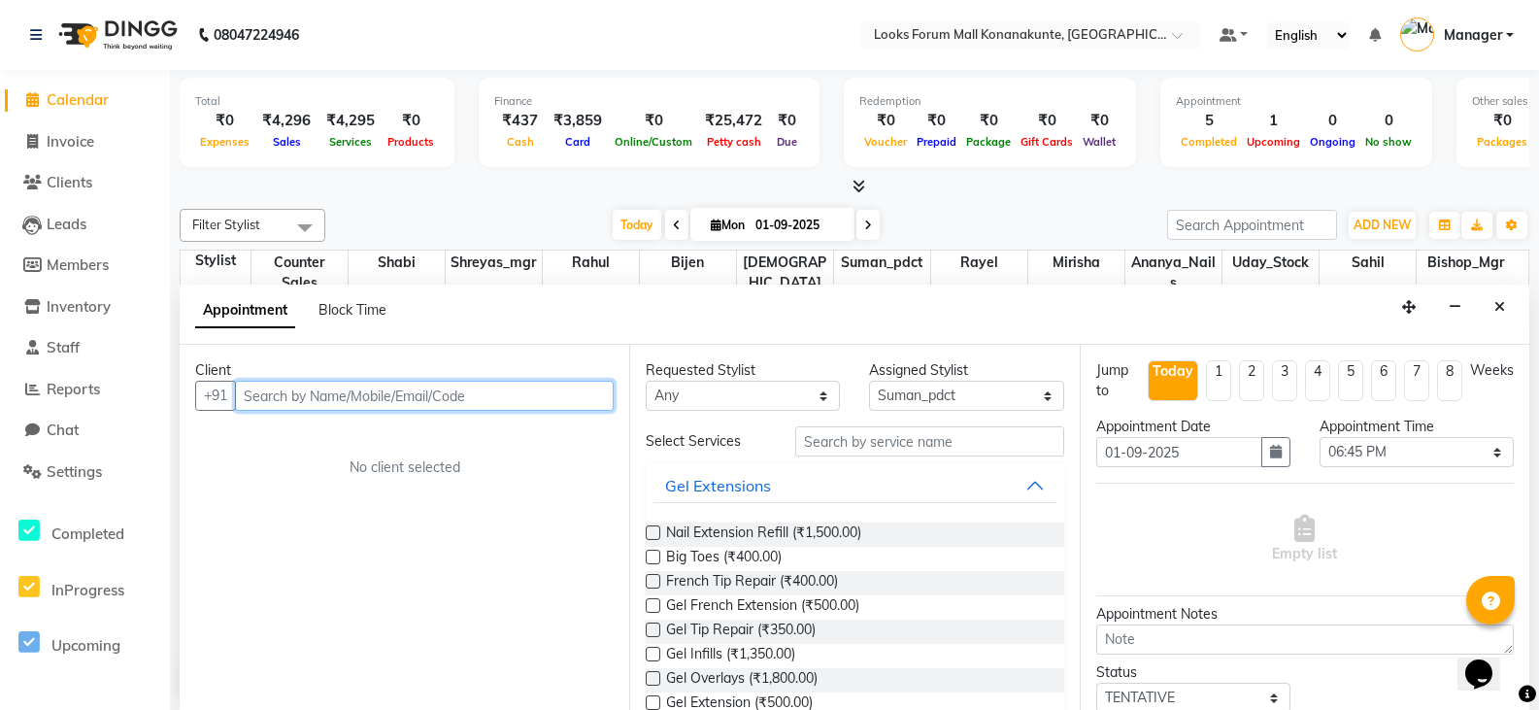
scroll to position [1, 0]
click at [44, 86] on li "Calendar" at bounding box center [85, 100] width 170 height 42
click at [74, 141] on span "Invoice" at bounding box center [71, 140] width 48 height 18
select select "service"
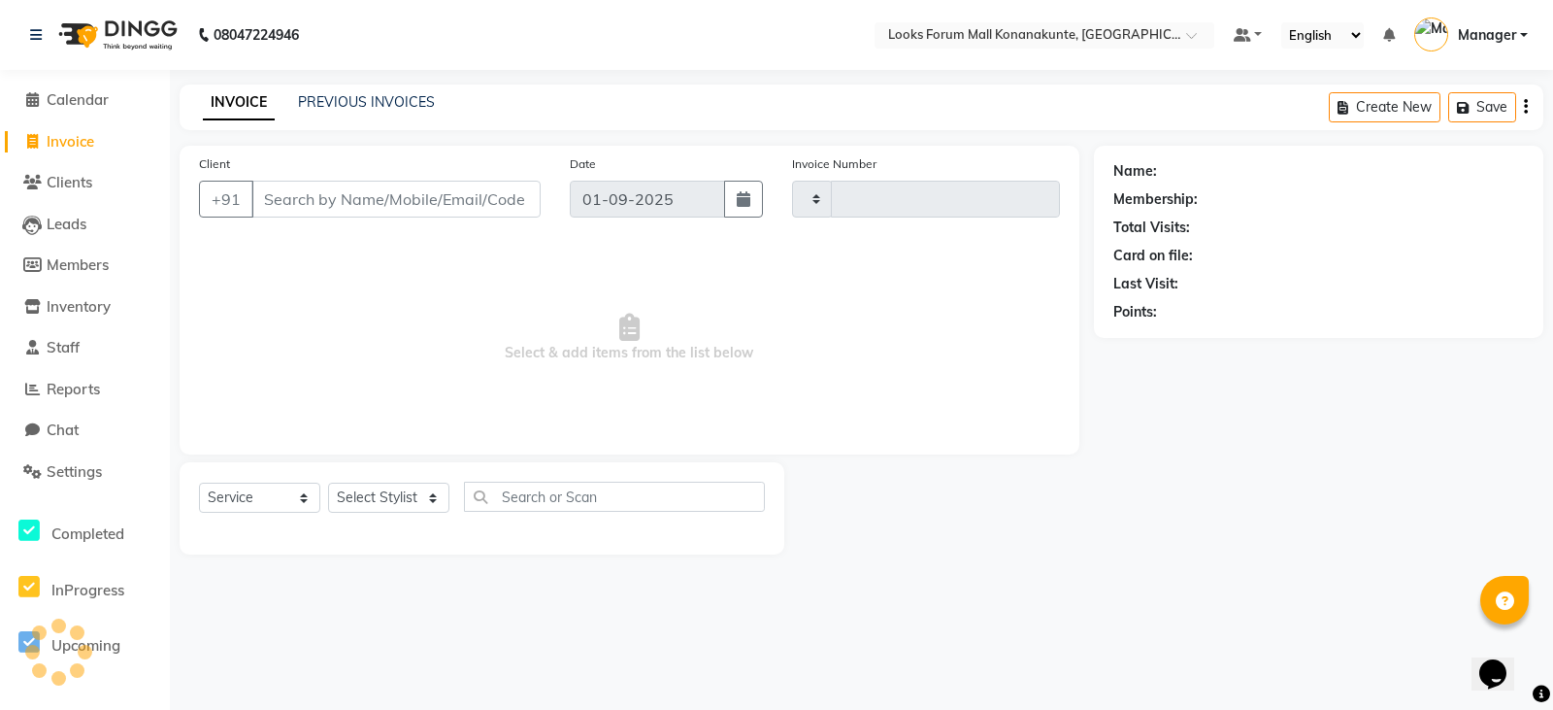
type input "3065"
select select "8945"
drag, startPoint x: 371, startPoint y: 203, endPoint x: 365, endPoint y: 192, distance: 12.2
click at [371, 203] on input "Client" at bounding box center [395, 199] width 289 height 37
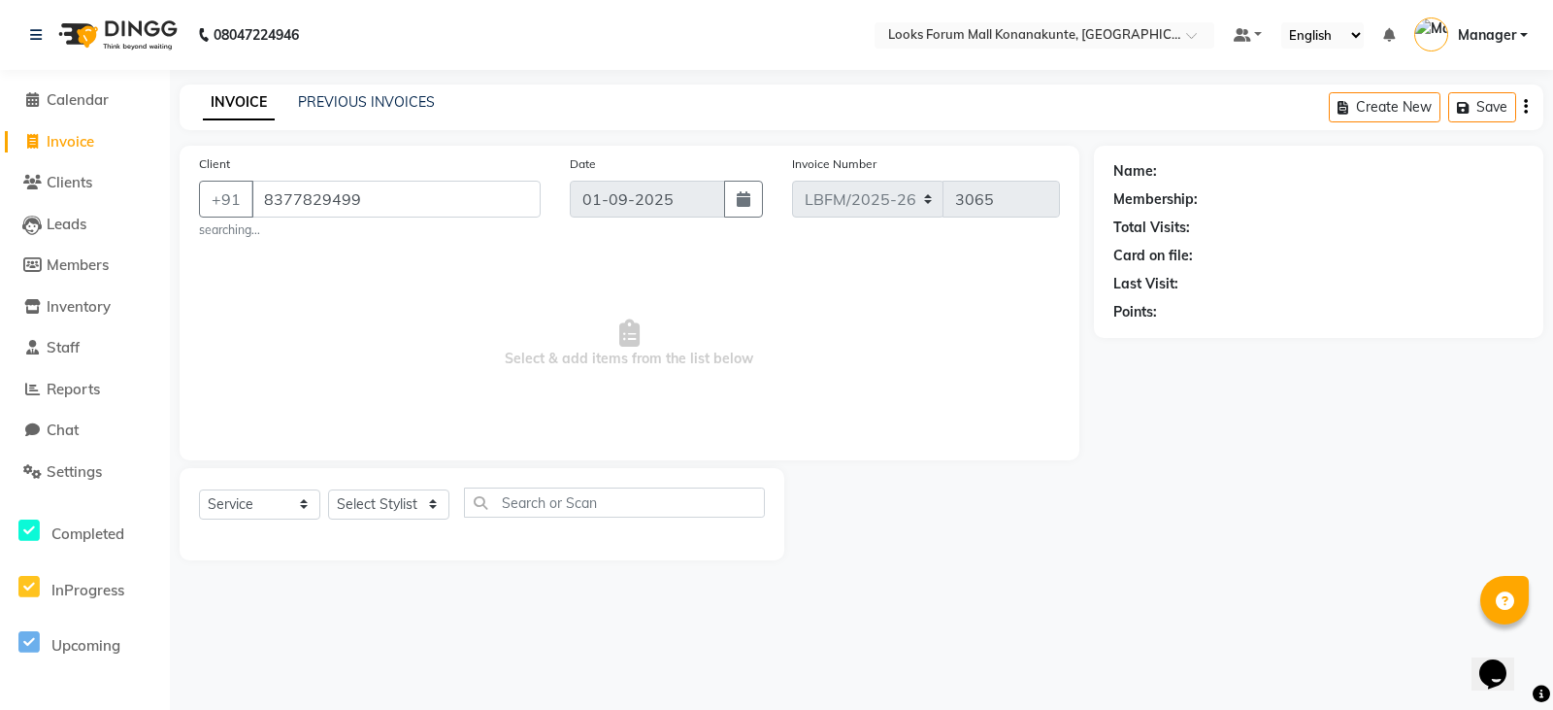
type input "8377829499"
select select "1: Object"
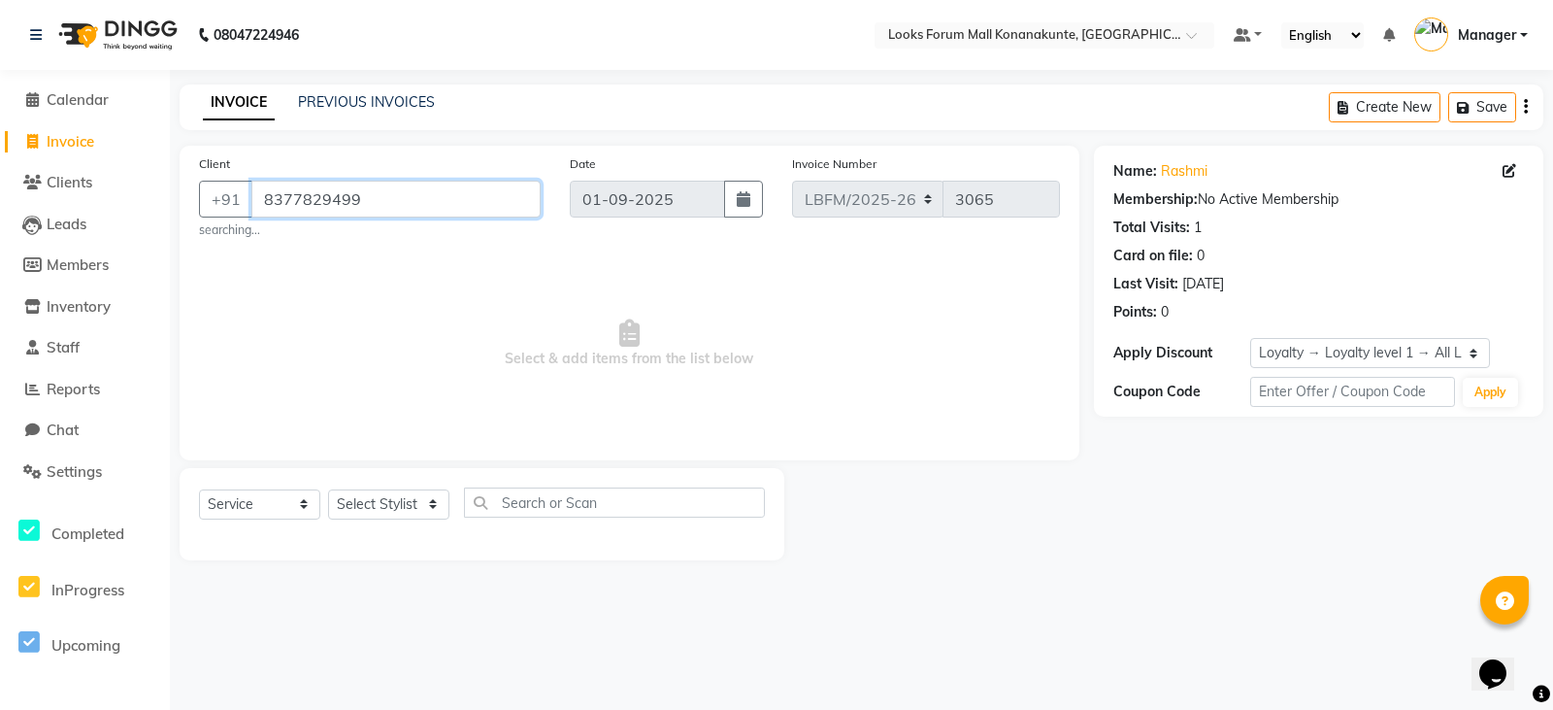
click at [442, 201] on input "8377829499" at bounding box center [395, 199] width 289 height 37
drag, startPoint x: 377, startPoint y: 197, endPoint x: 241, endPoint y: 199, distance: 135.9
click at [241, 199] on div "+91 8377829499" at bounding box center [370, 199] width 342 height 37
click at [70, 142] on span "Invoice" at bounding box center [71, 141] width 48 height 18
select select "service"
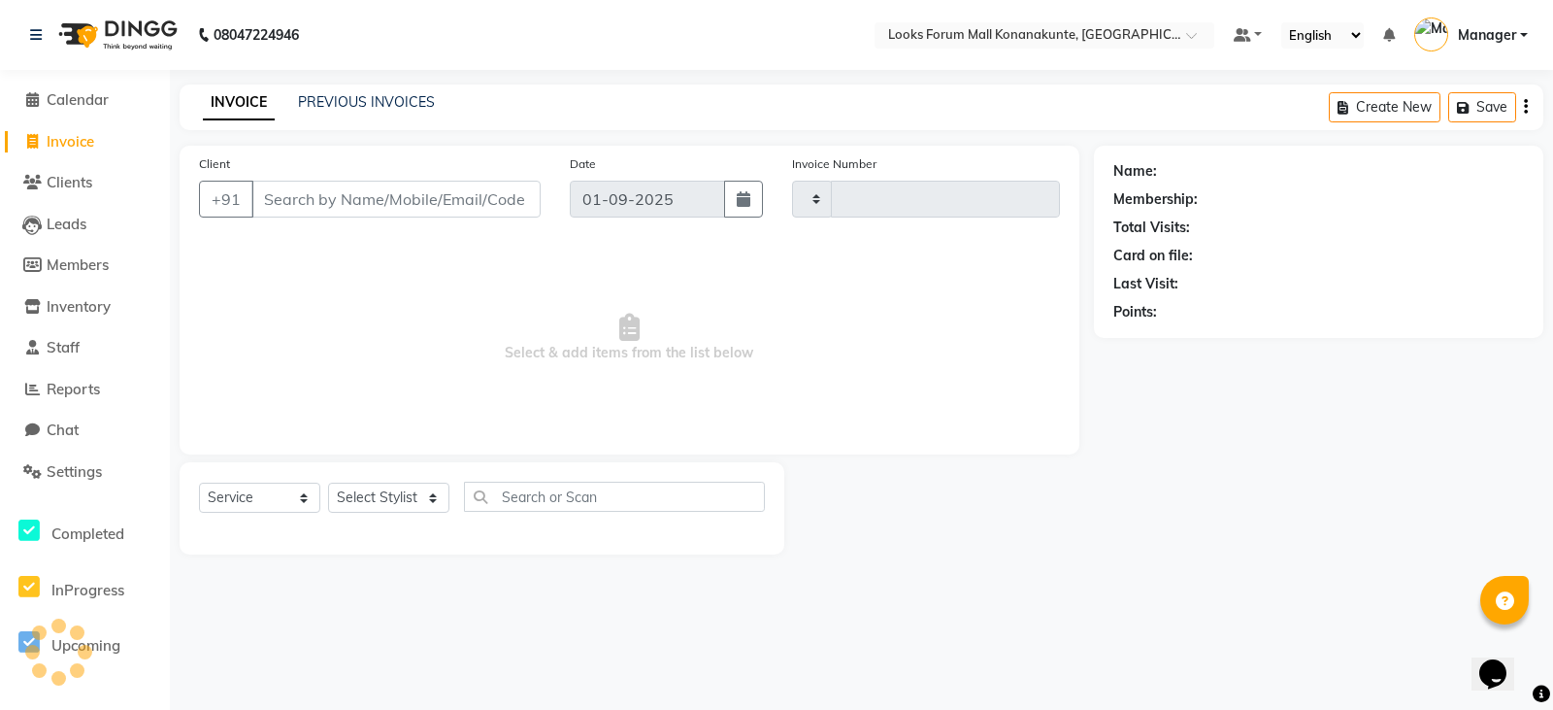
type input "3065"
select select "8945"
click at [396, 204] on input "Client" at bounding box center [395, 199] width 289 height 37
type input "8377829499"
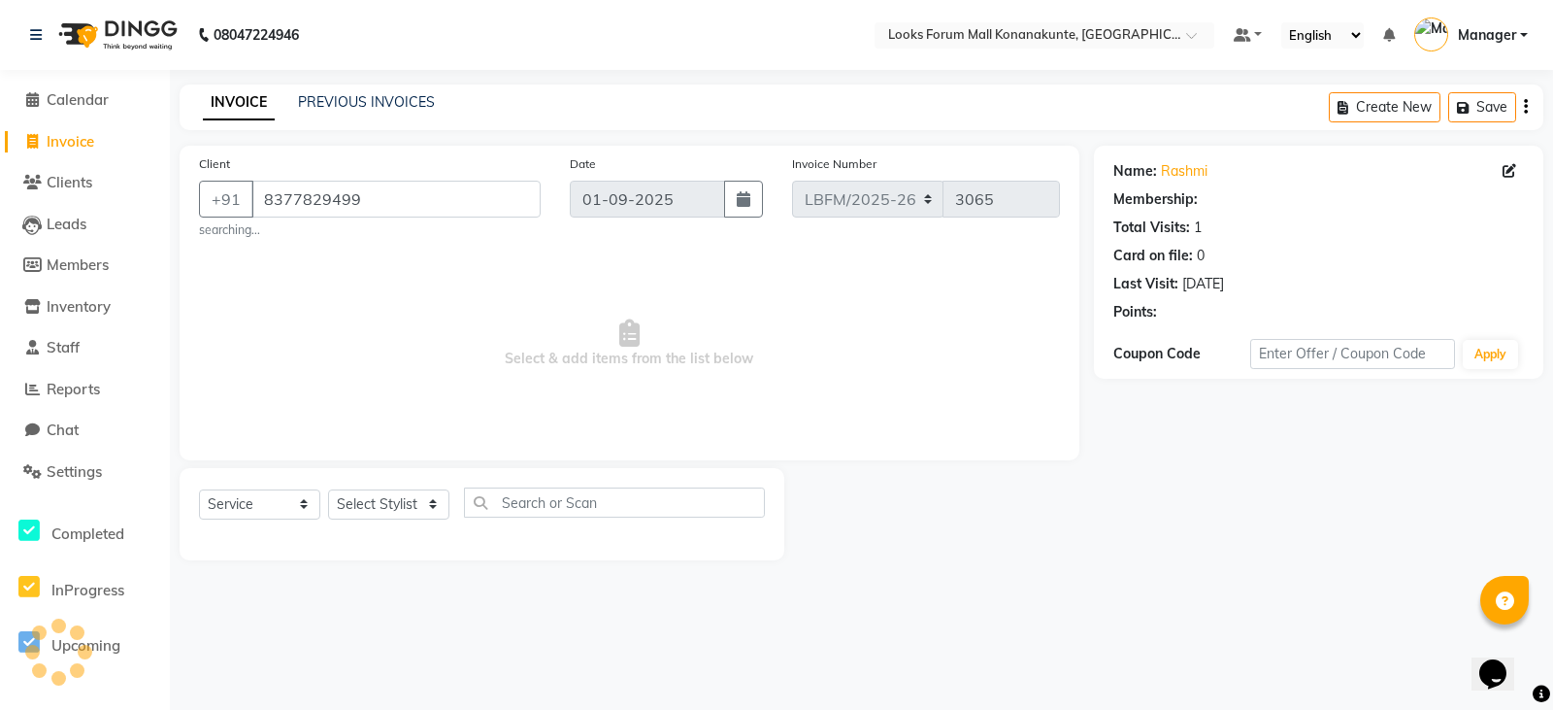
select select "1: Object"
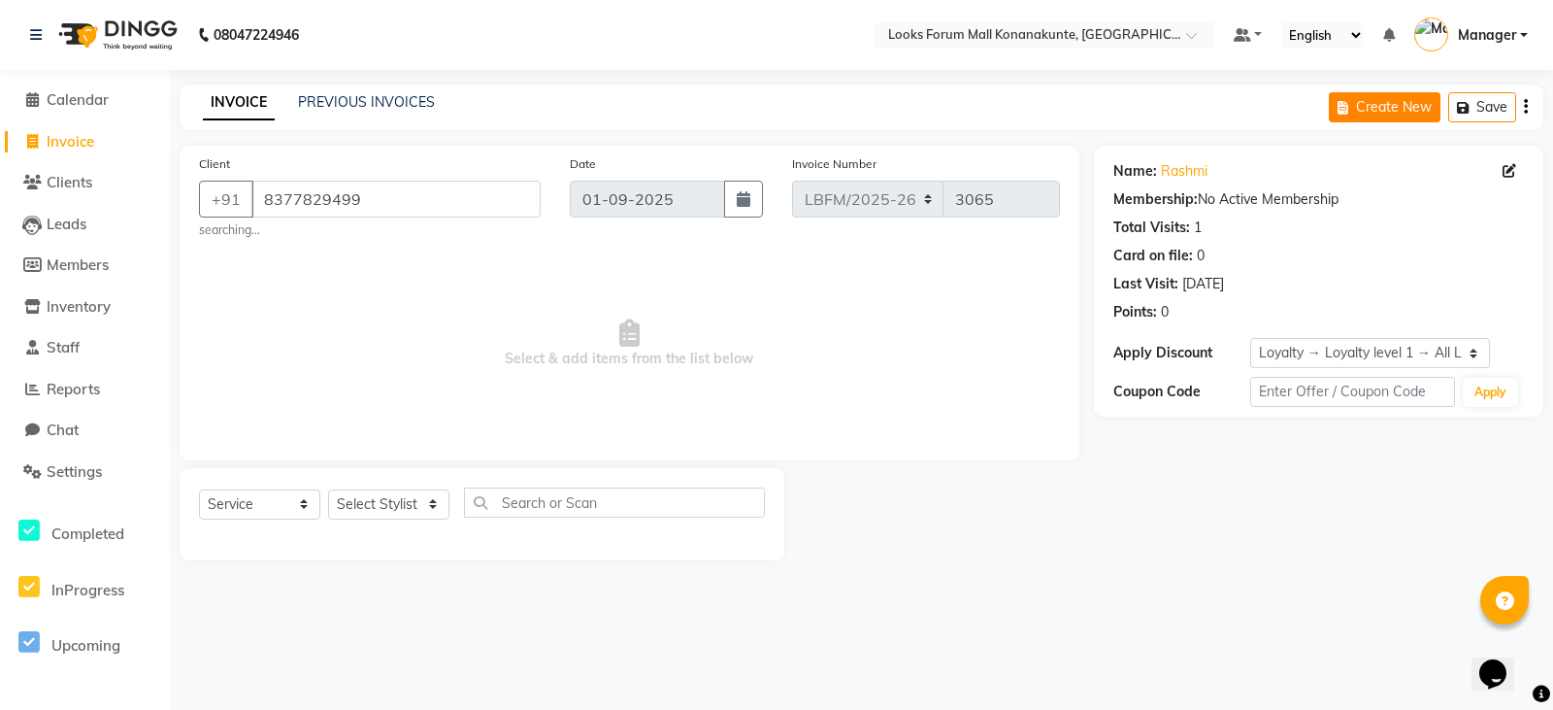
click at [1365, 110] on button "Create New" at bounding box center [1385, 107] width 112 height 30
select select "service"
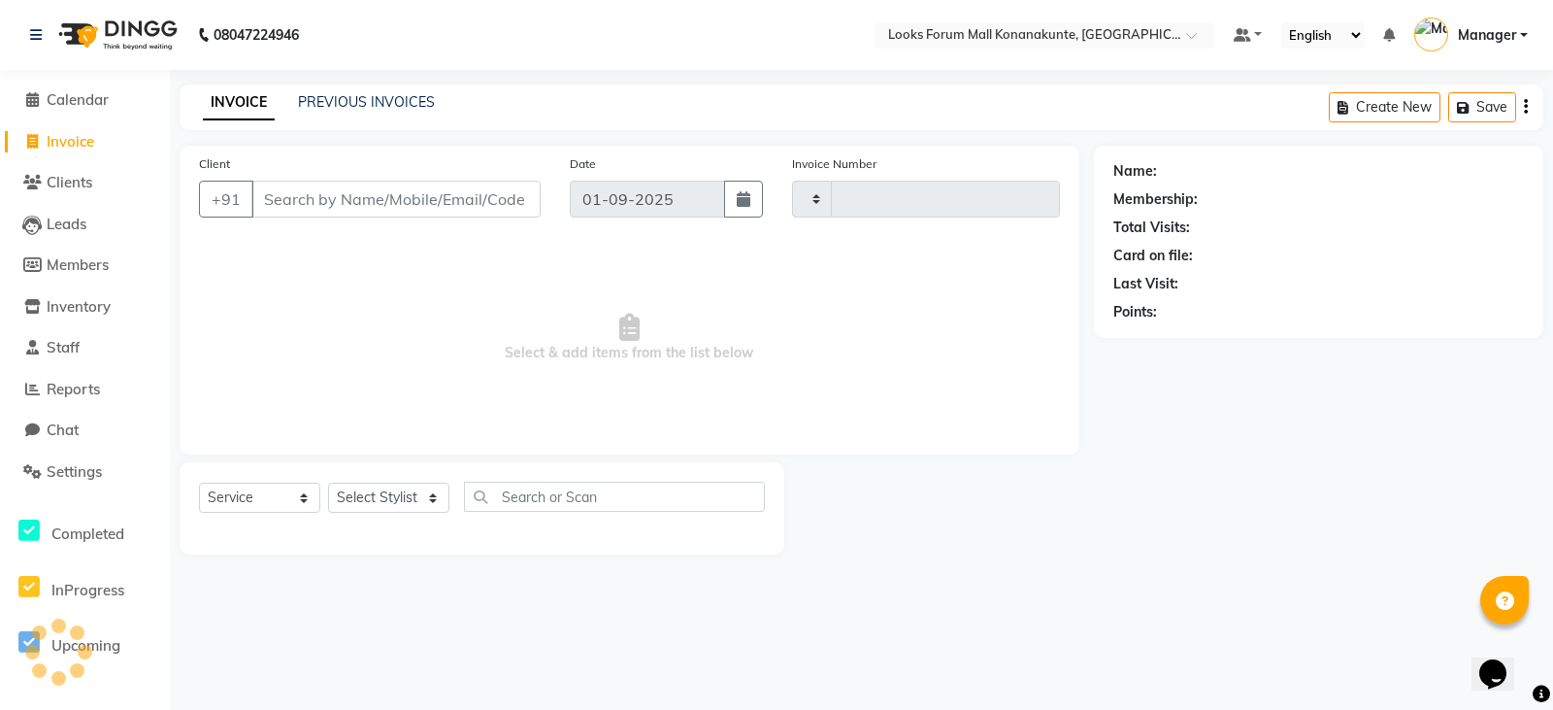
type input "3065"
select select "8945"
click at [446, 196] on input "Client" at bounding box center [395, 199] width 289 height 37
type input "8377829499"
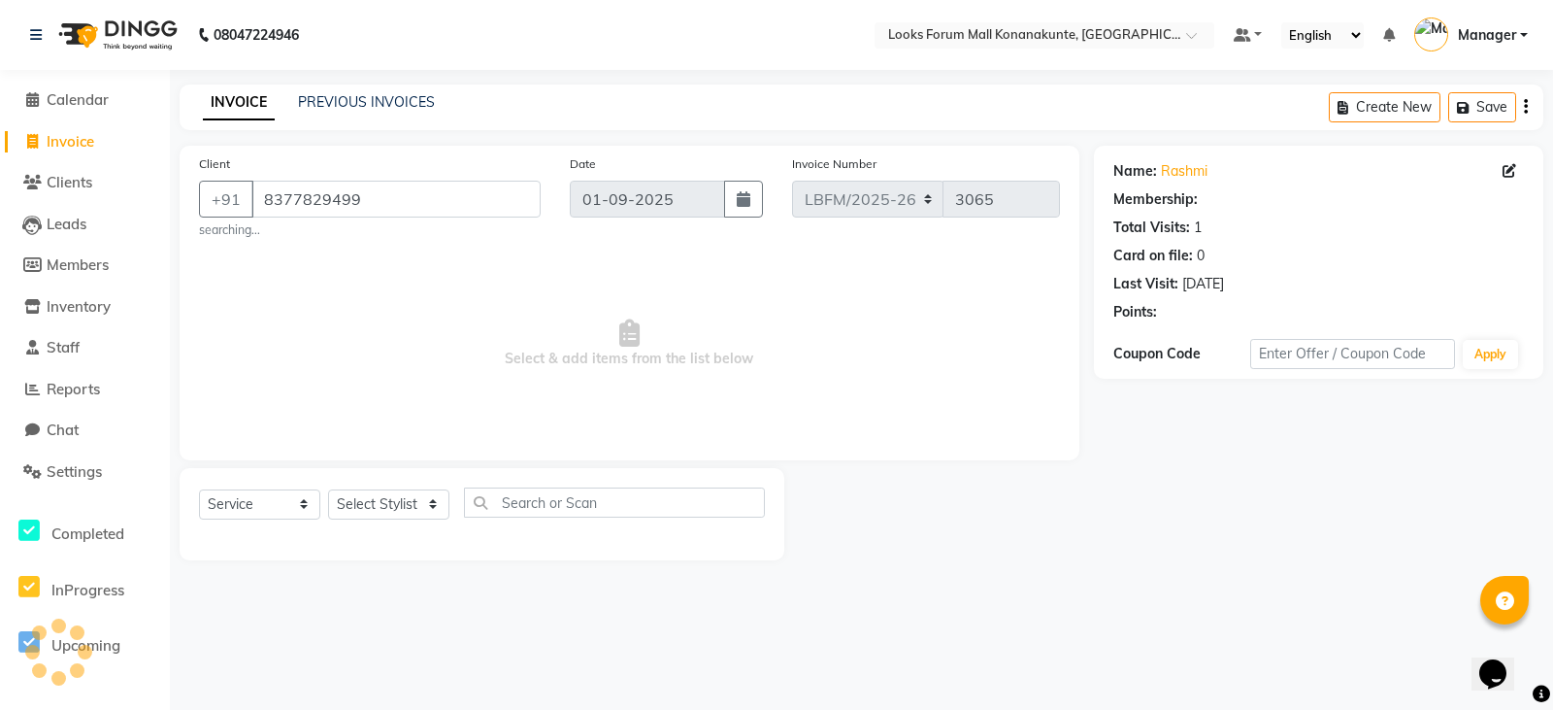
select select "1: Object"
click at [333, 440] on span "Select & add items from the list below" at bounding box center [629, 344] width 861 height 194
click at [390, 298] on span "Select & add items from the list below" at bounding box center [629, 344] width 861 height 194
click at [374, 377] on span "Select & add items from the list below" at bounding box center [629, 344] width 861 height 194
click at [392, 296] on span "Select & add items from the list below" at bounding box center [629, 344] width 861 height 194
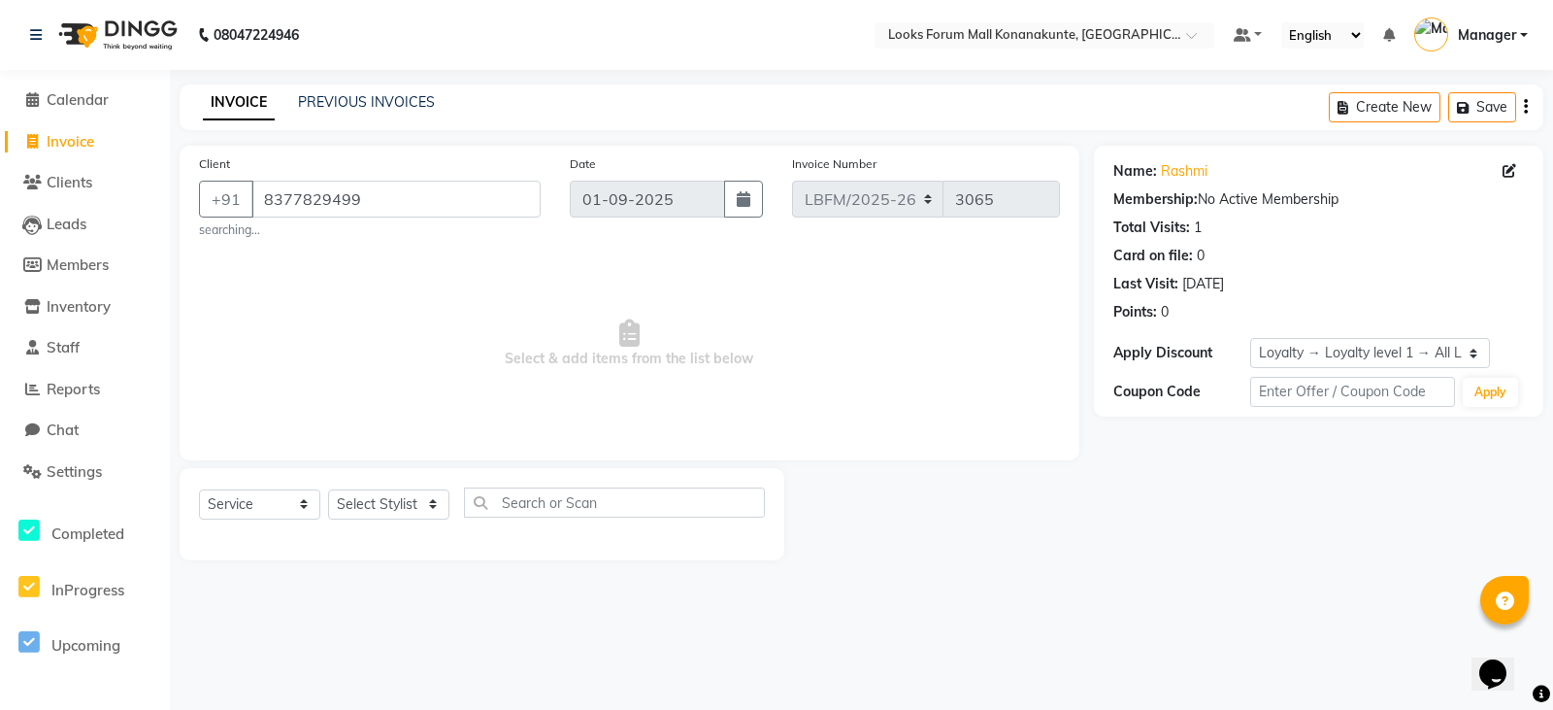
click at [119, 46] on img at bounding box center [116, 35] width 133 height 54
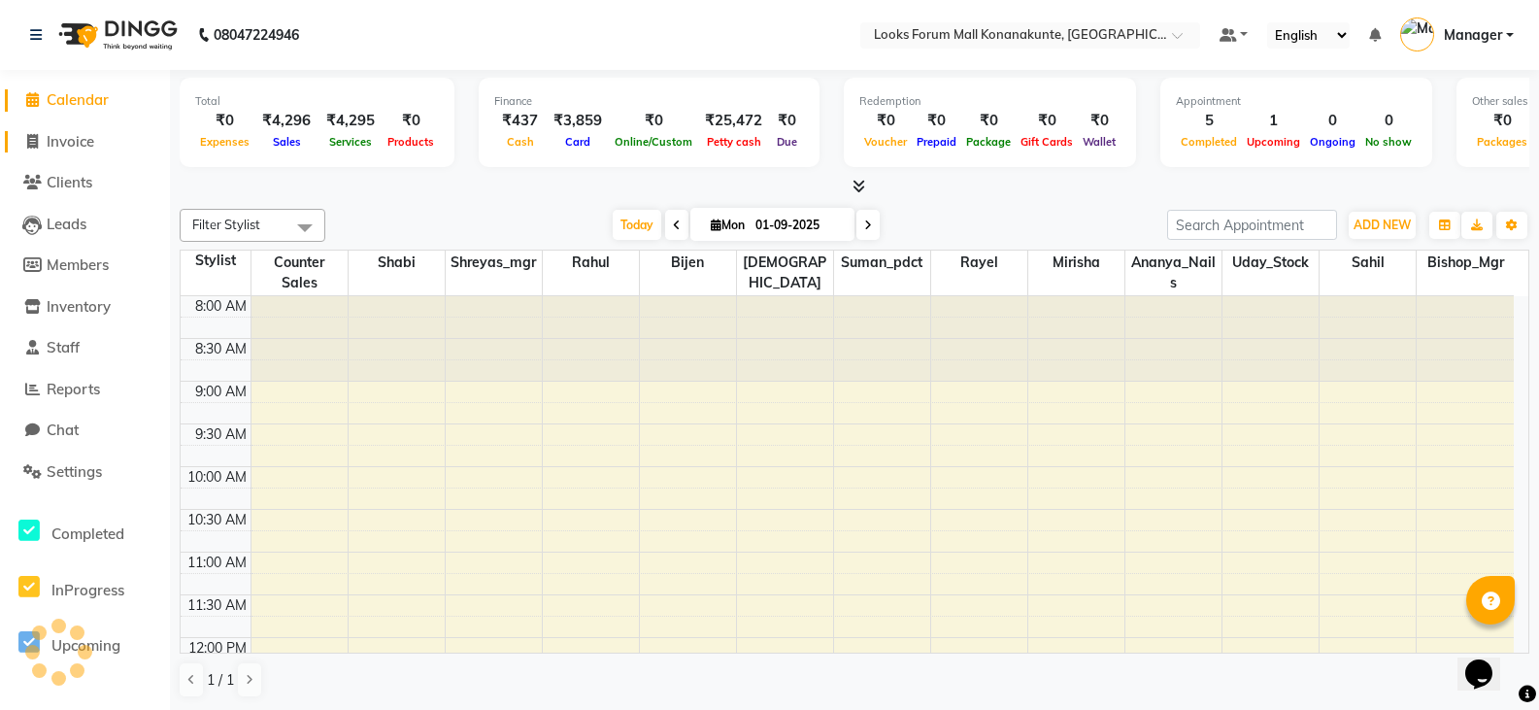
click at [76, 138] on span "Invoice" at bounding box center [71, 141] width 48 height 18
select select "service"
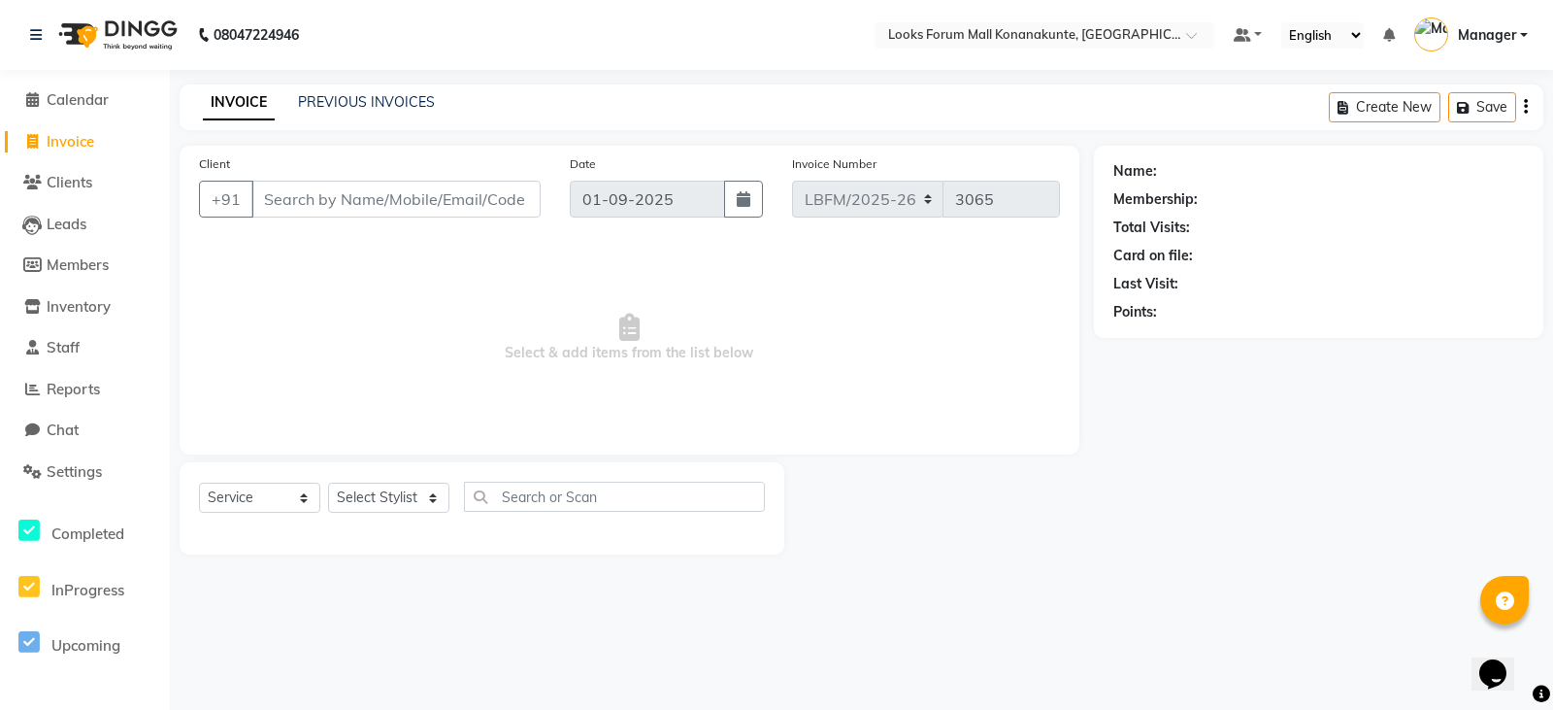
click at [402, 201] on input "Client" at bounding box center [395, 199] width 289 height 37
type input "8377829499"
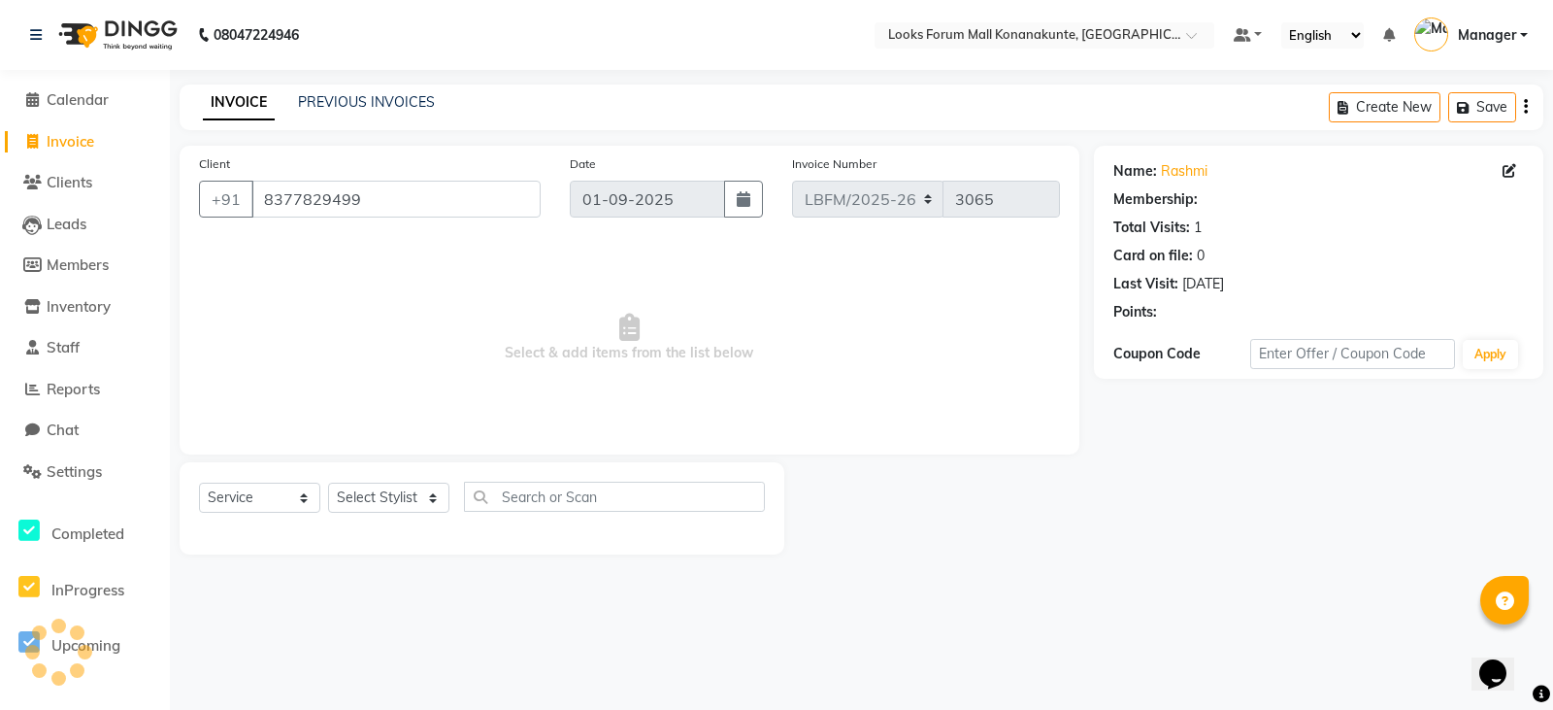
select select "1: Object"
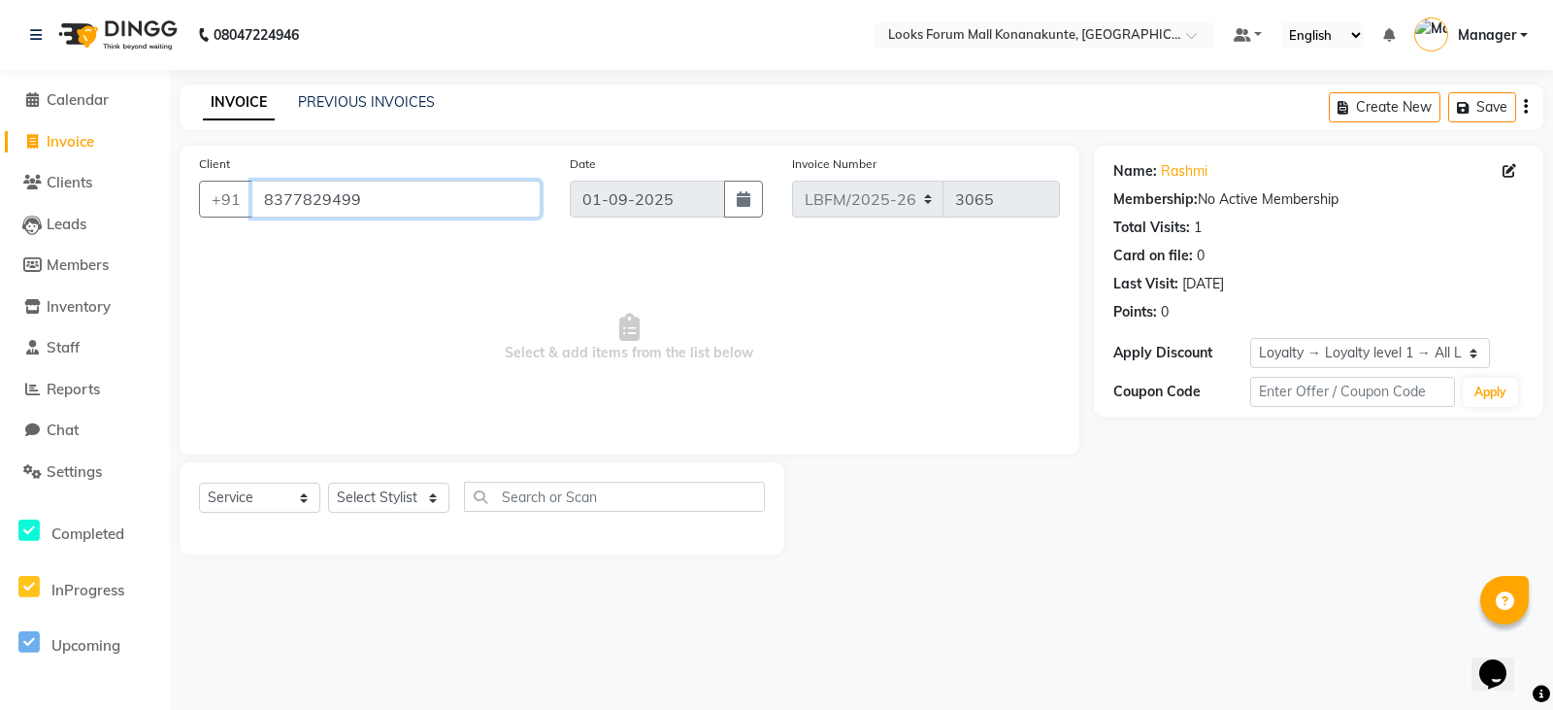
click at [429, 194] on input "8377829499" at bounding box center [395, 199] width 289 height 37
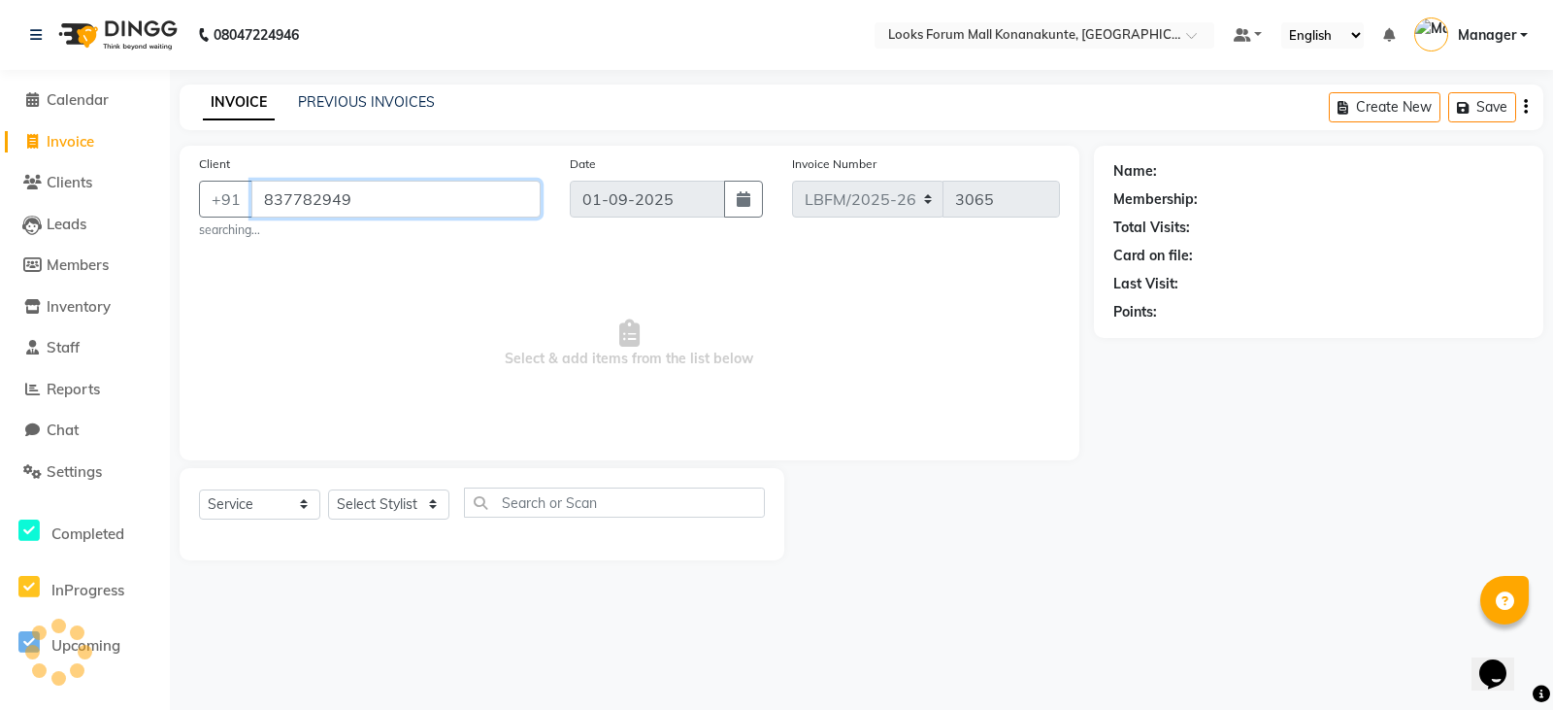
type input "8377829499"
click at [471, 203] on span "Add Client" at bounding box center [490, 198] width 77 height 19
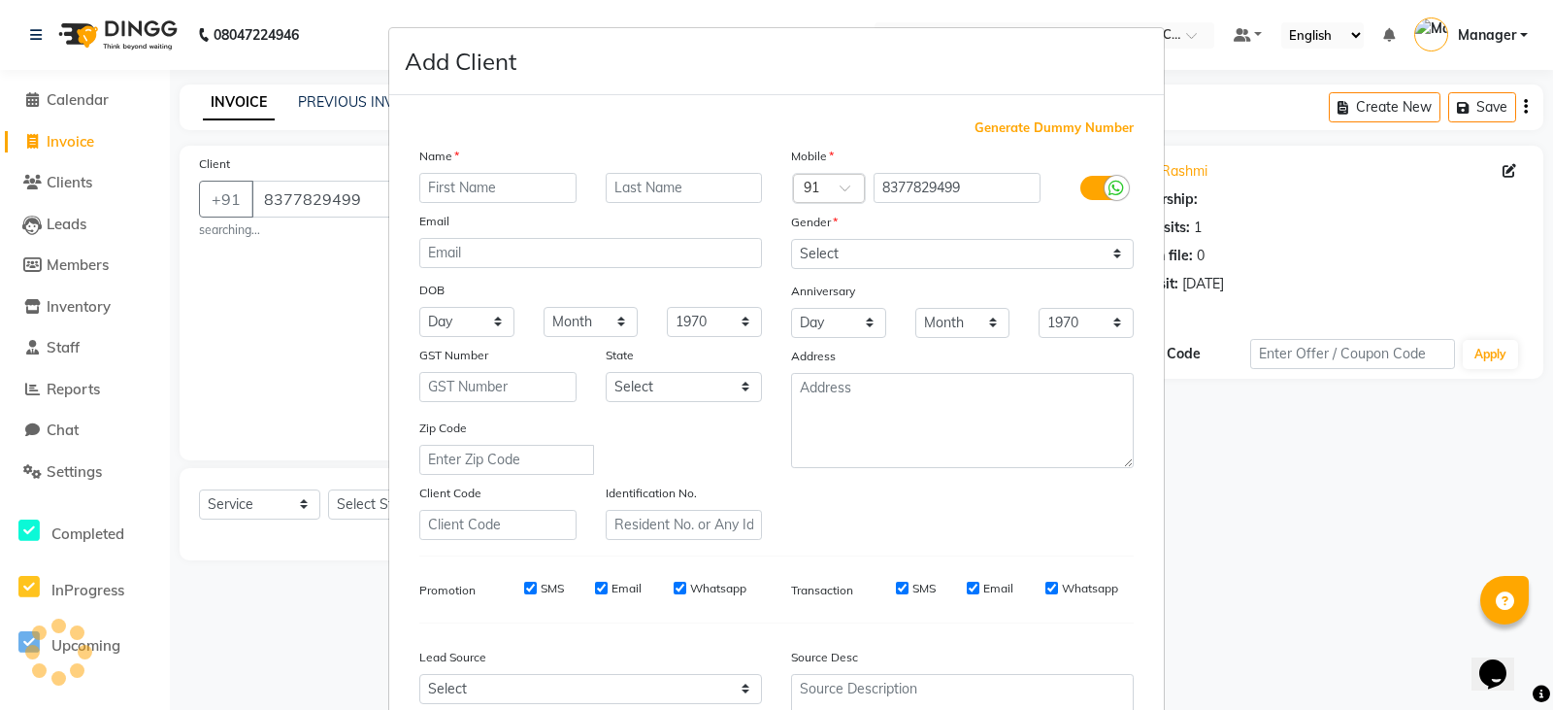
select select "1: Object"
click at [514, 184] on input "text" at bounding box center [497, 188] width 157 height 30
type input "RASHMI"
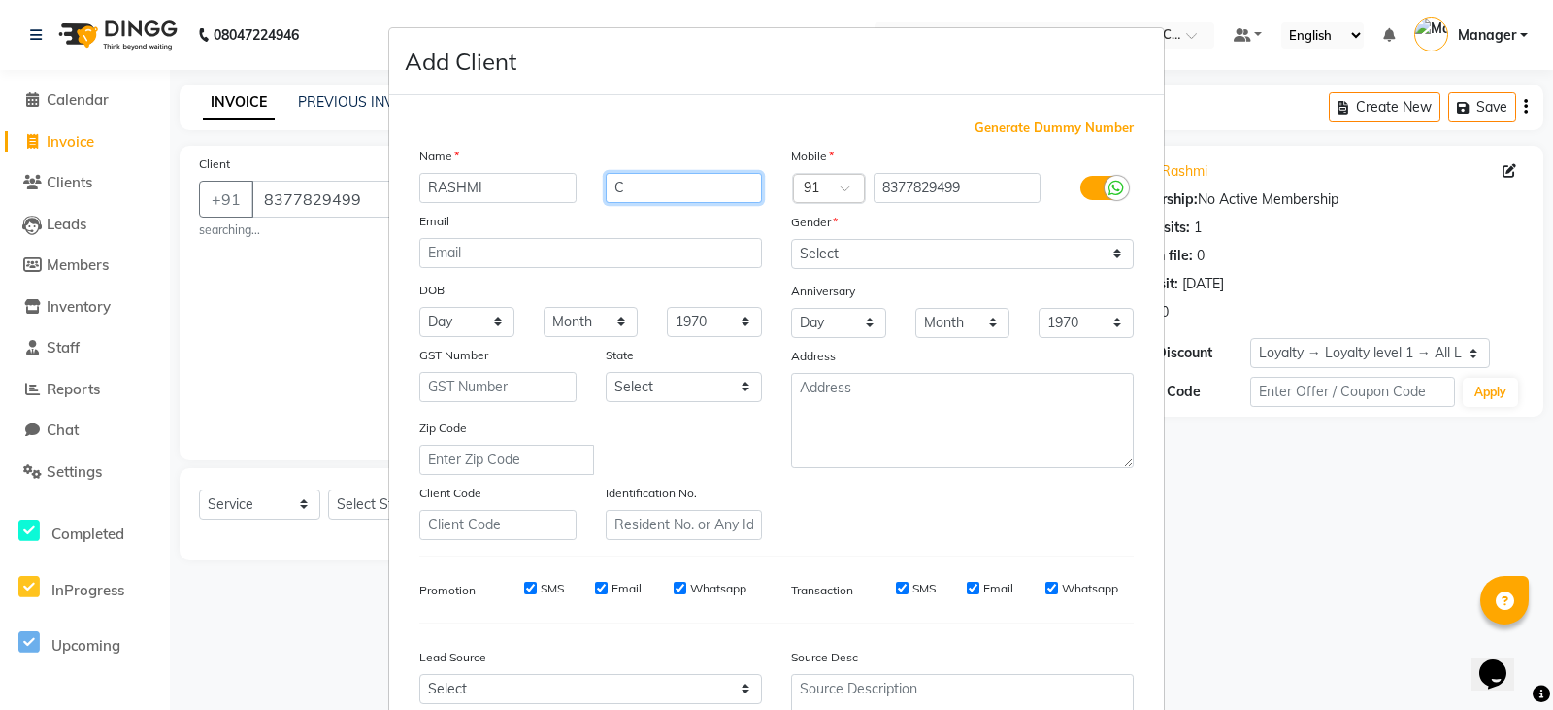
type input "C"
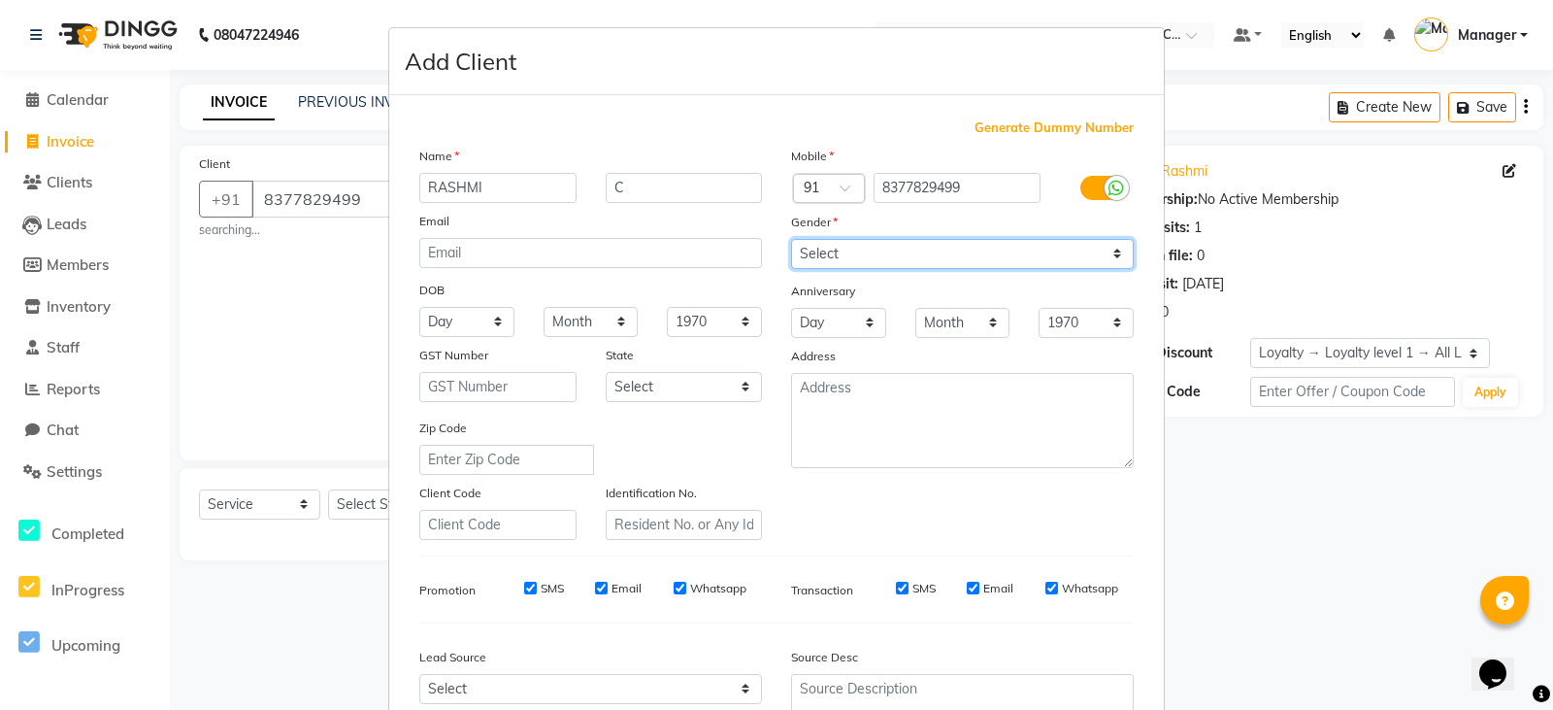
drag, startPoint x: 903, startPoint y: 252, endPoint x: 883, endPoint y: 267, distance: 24.3
click at [903, 252] on select "Select Male Female Other Prefer Not To Say" at bounding box center [962, 254] width 343 height 30
select select "female"
click at [791, 239] on select "Select Male Female Other Prefer Not To Say" at bounding box center [962, 254] width 343 height 30
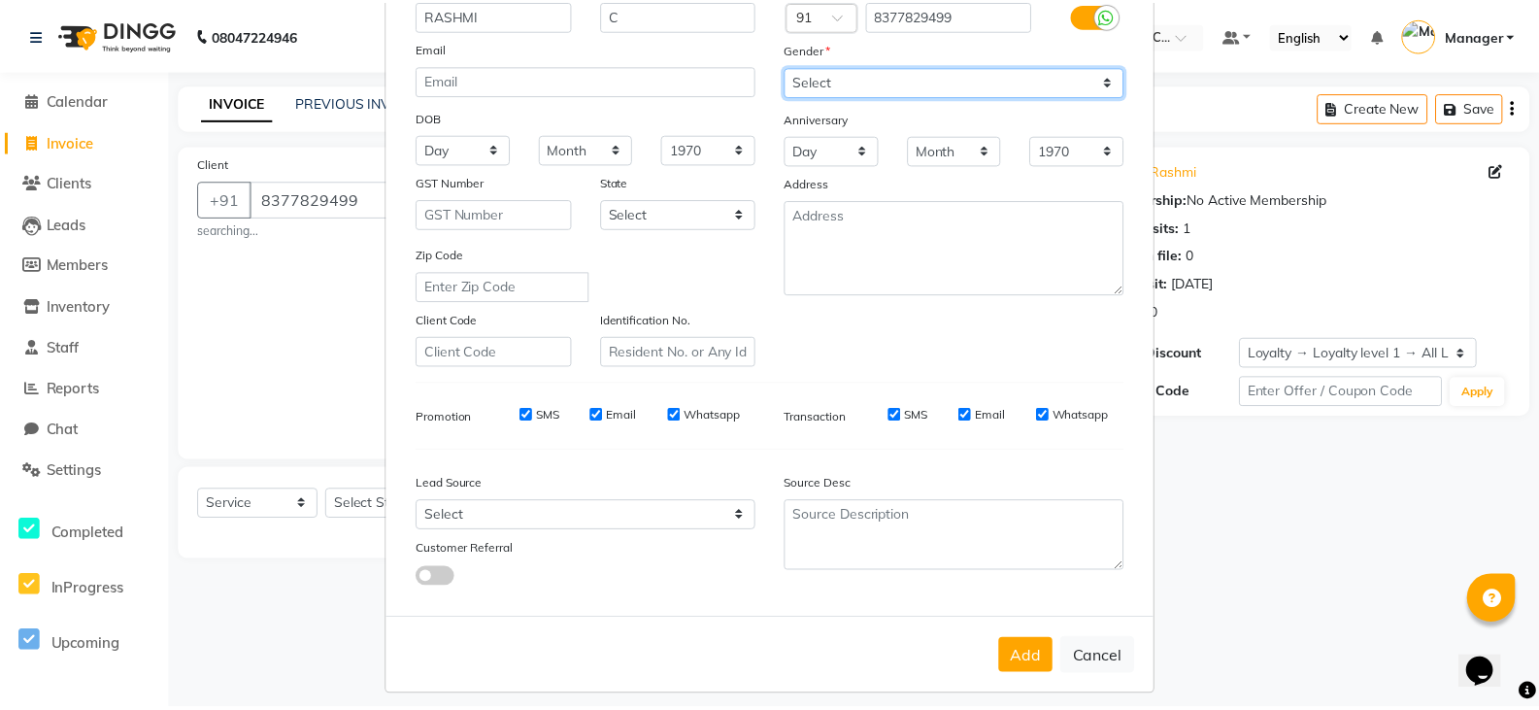
scroll to position [186, 0]
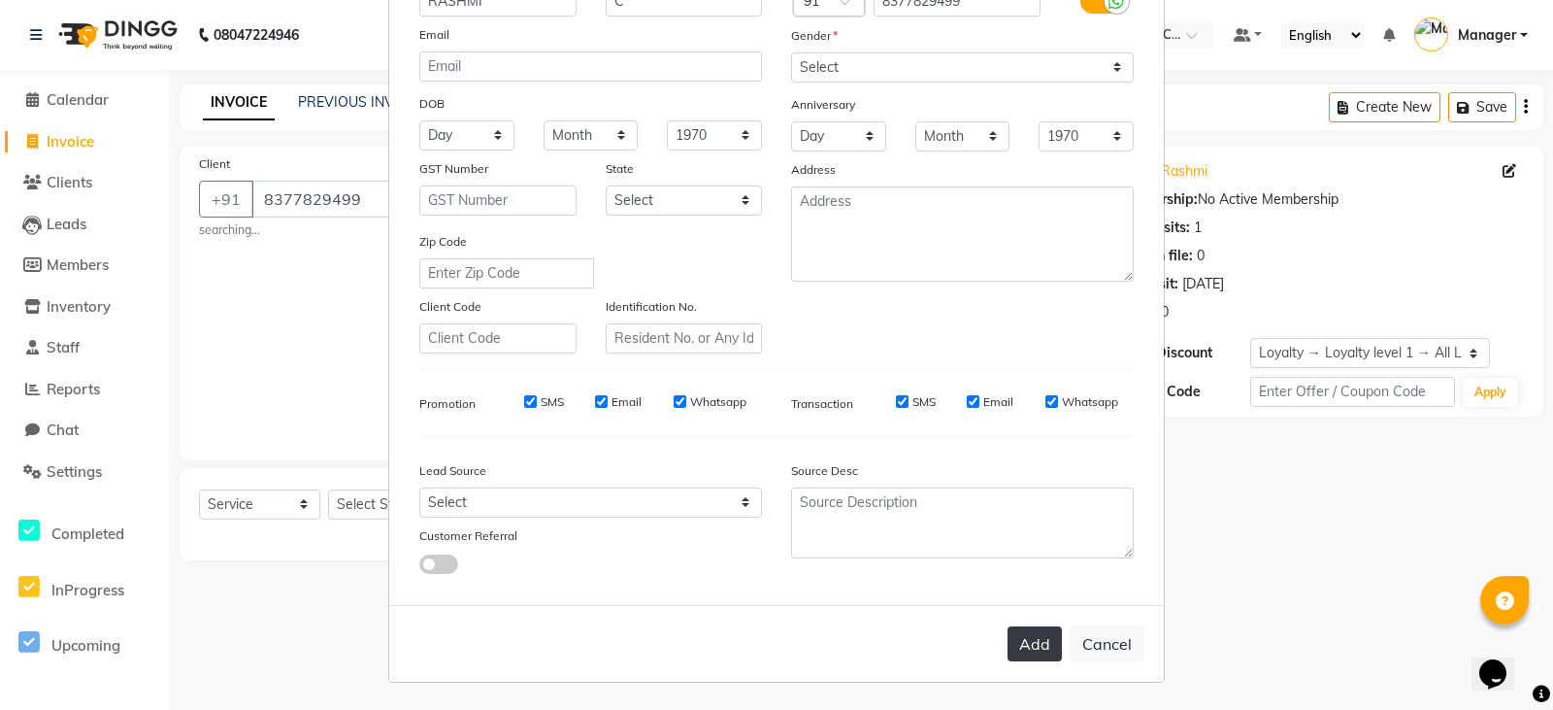
click at [1029, 645] on button "Add" at bounding box center [1035, 643] width 54 height 35
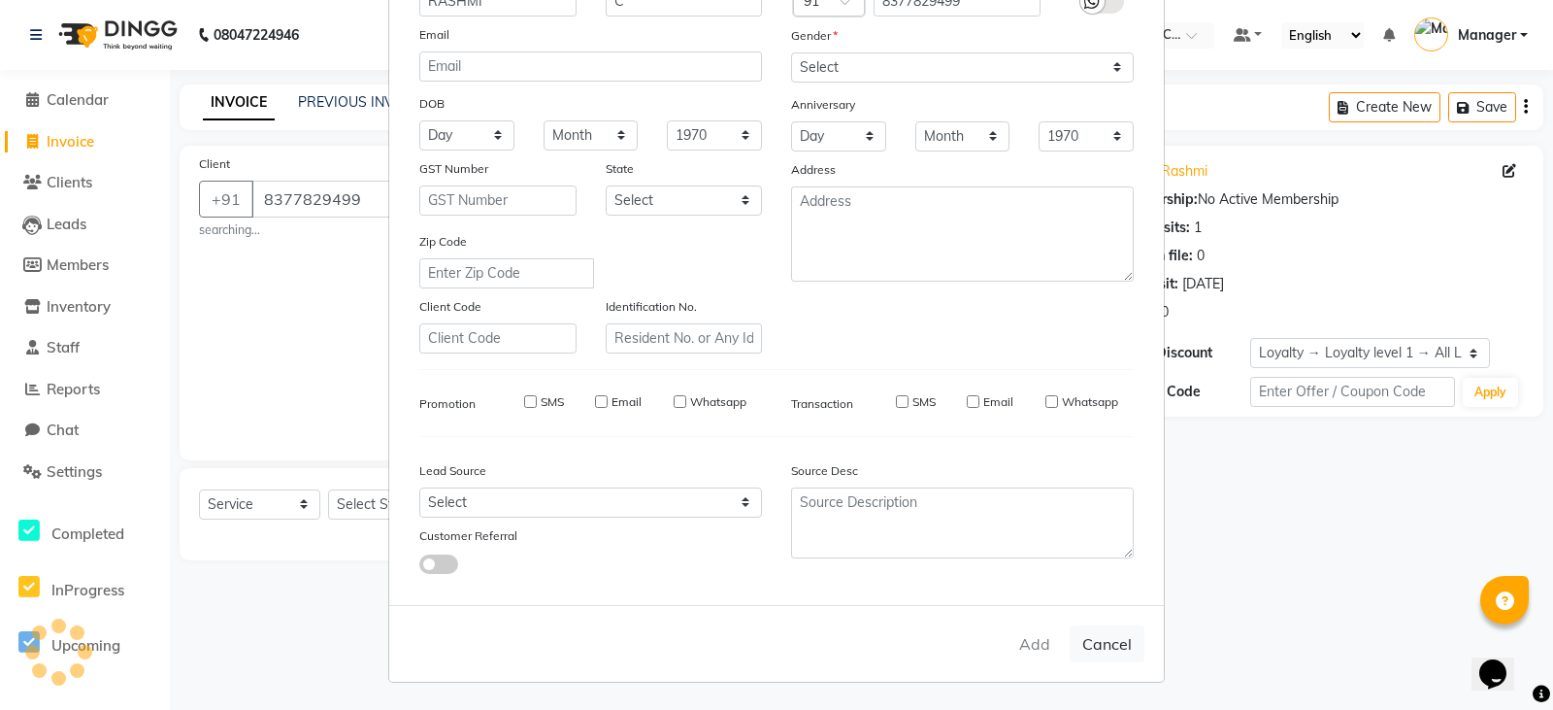
select select
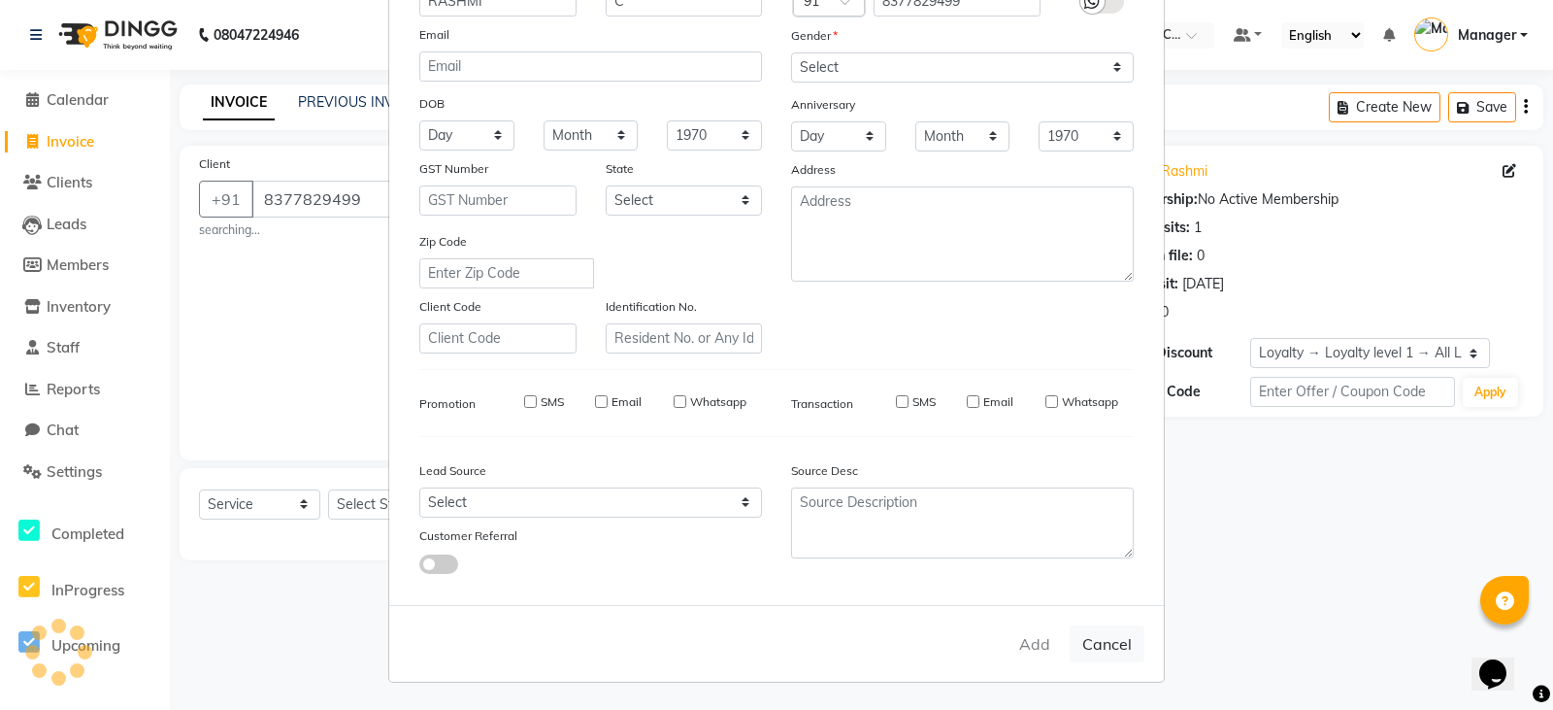
select select
checkbox input "false"
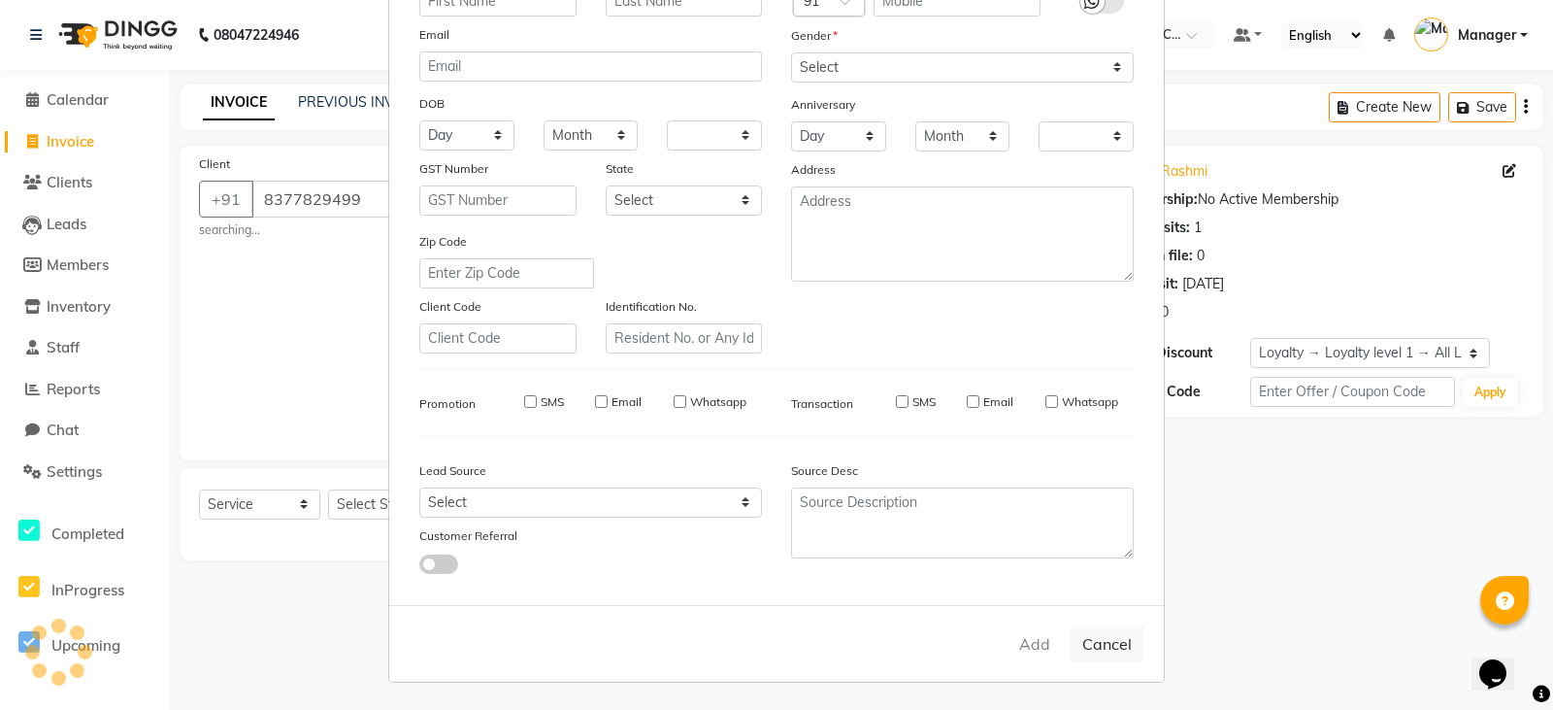
checkbox input "false"
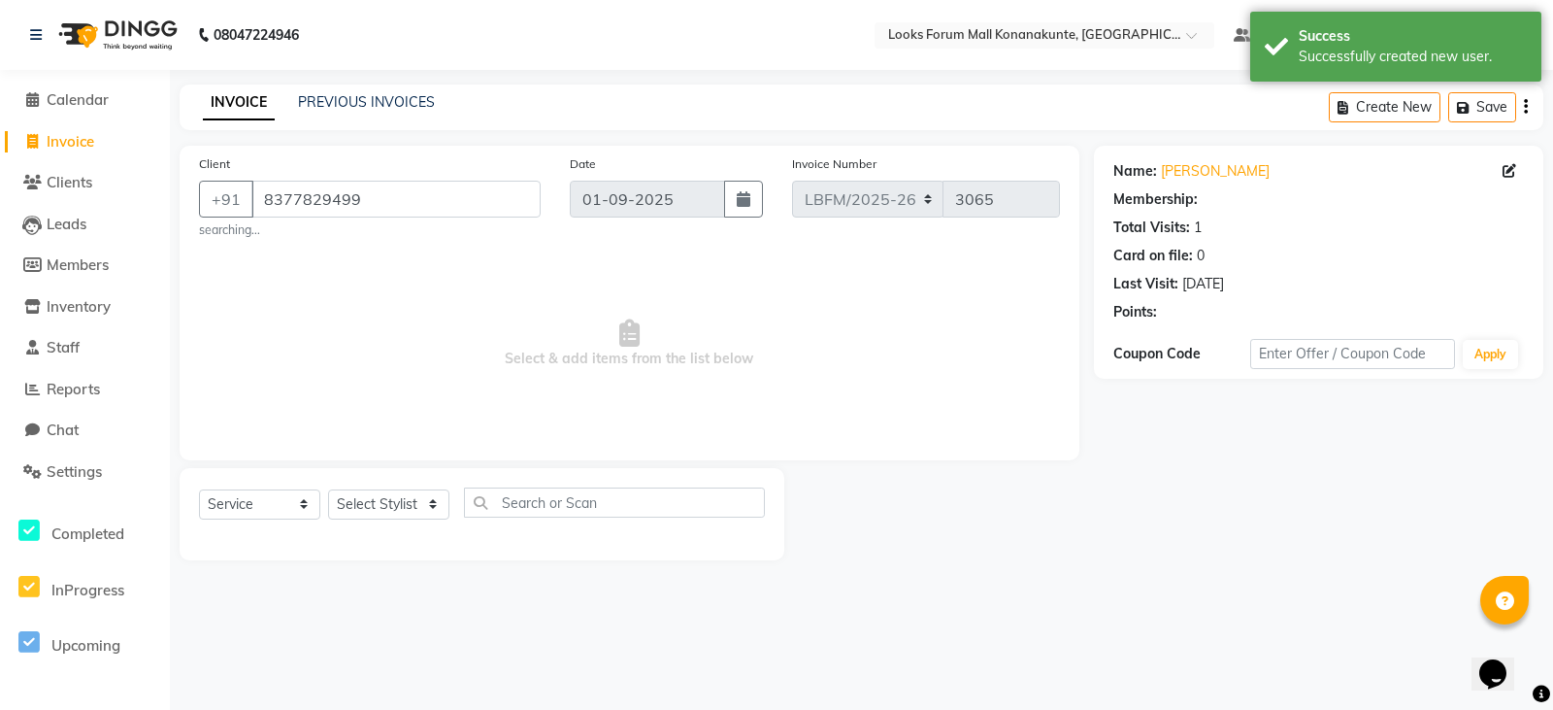
select select "1: Object"
click at [275, 506] on select "Select Service Product Membership Package Voucher Prepaid Gift Card" at bounding box center [259, 504] width 121 height 30
click at [199, 489] on select "Select Service Product Membership Package Voucher Prepaid Gift Card" at bounding box center [259, 504] width 121 height 30
click at [418, 506] on select "Select Stylist Ananya_Nails Ashu Bijen Bishop_Mgr Counter Sales Manager Mirisha…" at bounding box center [388, 504] width 121 height 30
select select "90400"
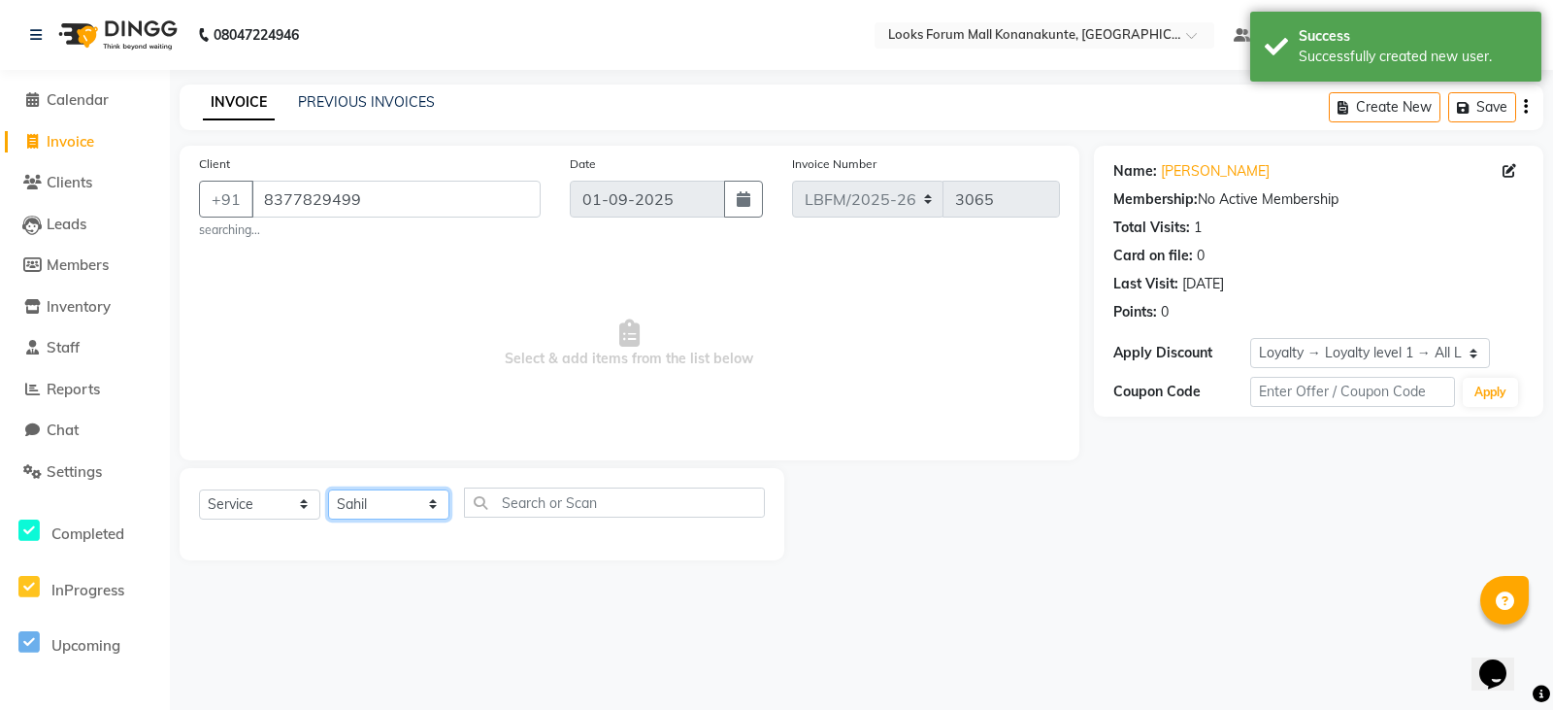
click at [328, 489] on select "Select Stylist Ananya_Nails Ashu Bijen Bishop_Mgr Counter Sales Manager Mirisha…" at bounding box center [388, 504] width 121 height 30
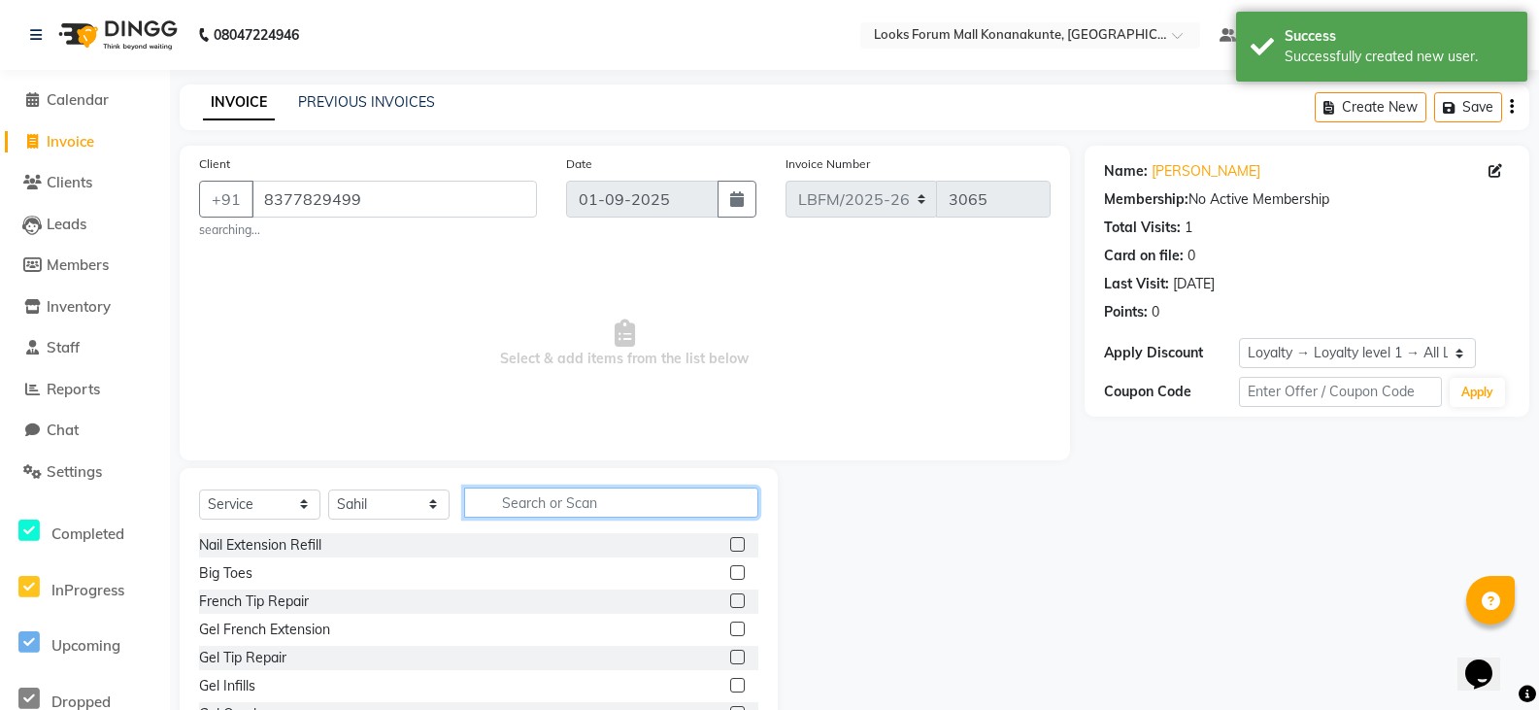
click at [574, 508] on input "text" at bounding box center [611, 502] width 294 height 30
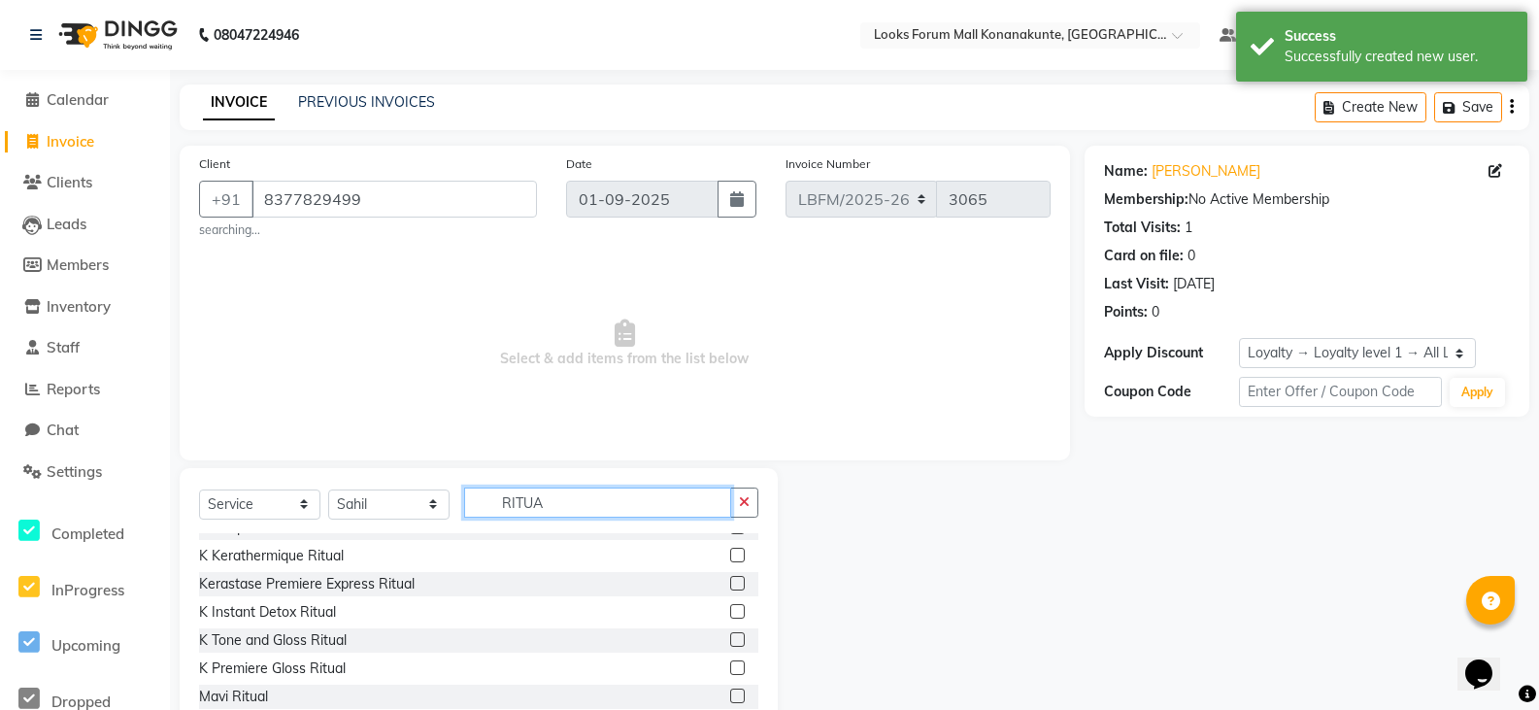
scroll to position [194, 0]
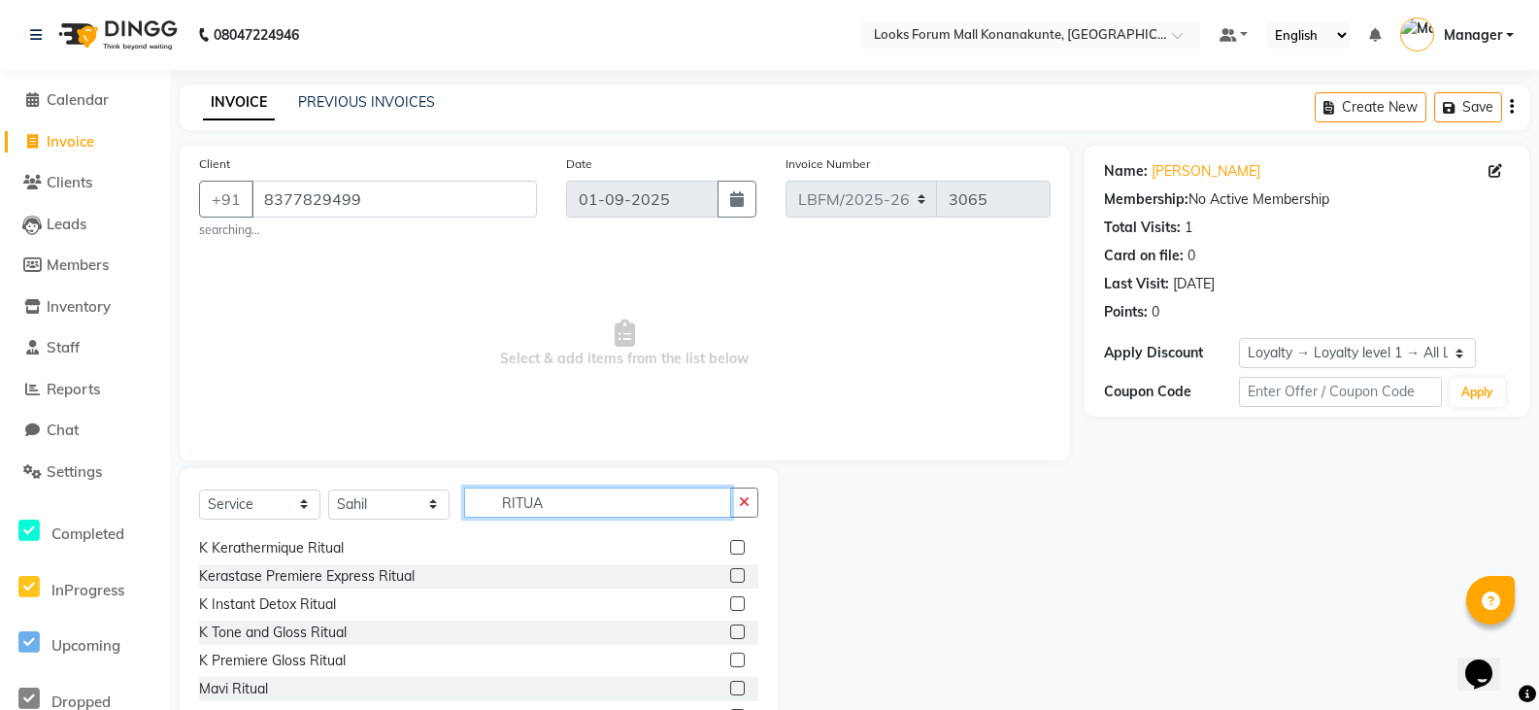
type input "RITUA"
click at [730, 601] on label at bounding box center [737, 603] width 15 height 15
click at [730, 601] on input "checkbox" at bounding box center [736, 604] width 13 height 13
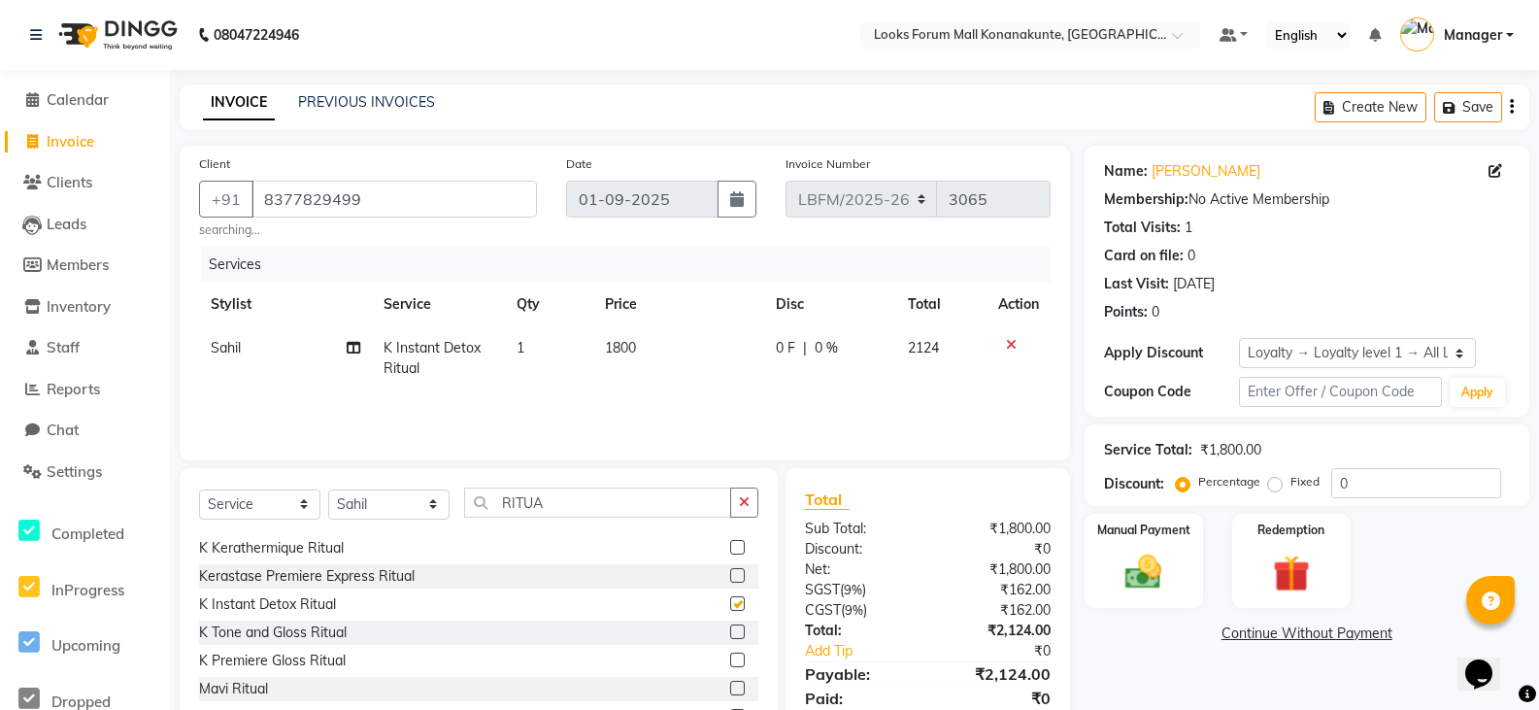
checkbox input "false"
click at [635, 346] on span "1800" at bounding box center [620, 347] width 31 height 17
select select "90400"
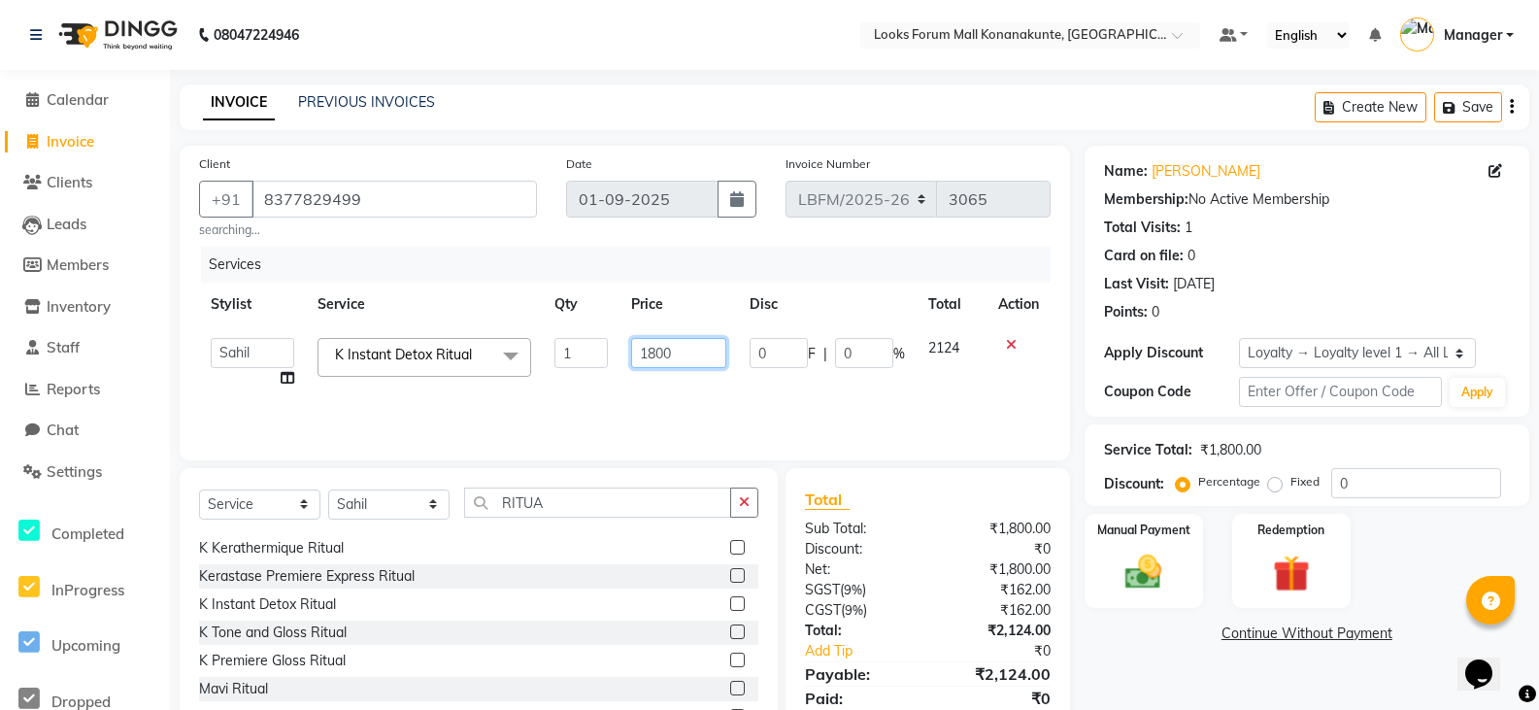
click at [689, 353] on input "1800" at bounding box center [678, 353] width 95 height 30
type input "1"
type input "4"
type input "5500"
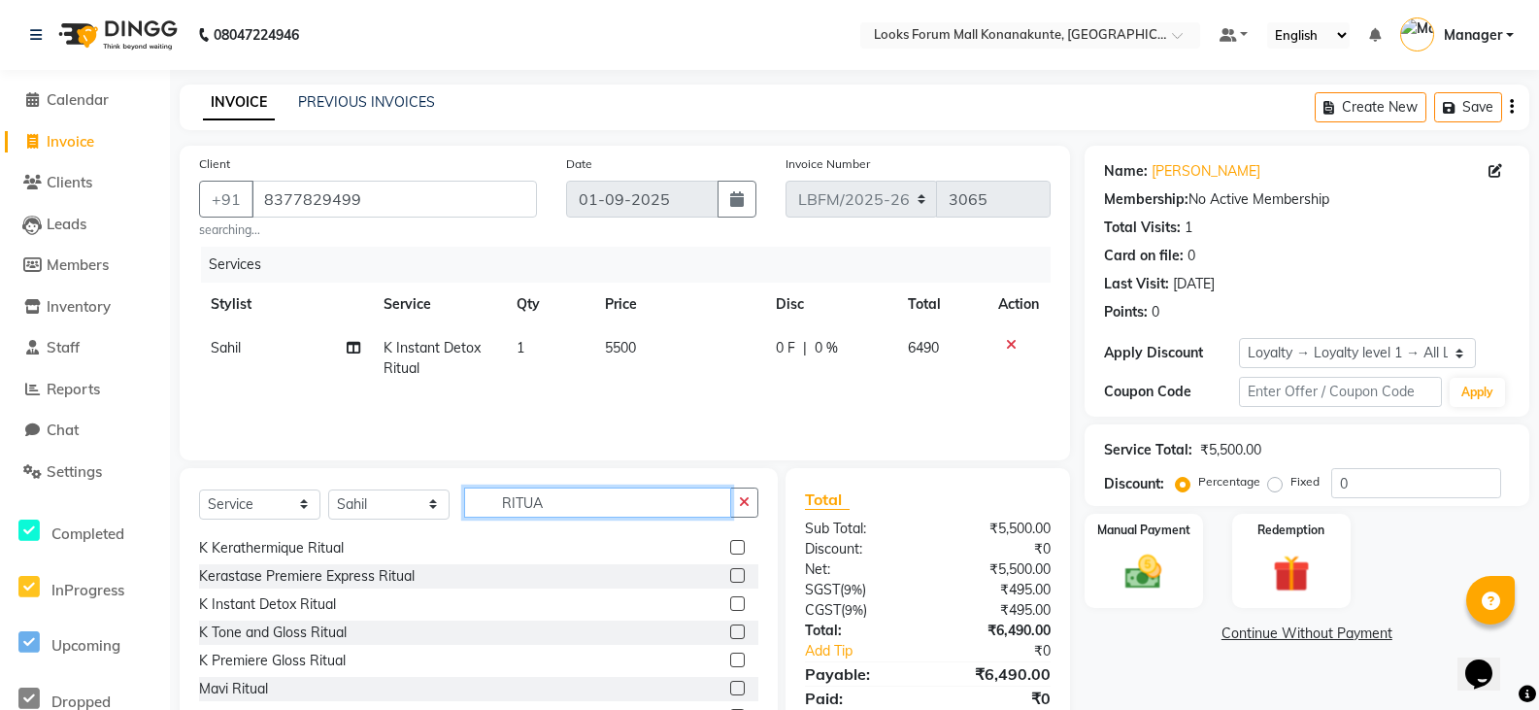
drag, startPoint x: 640, startPoint y: 517, endPoint x: 462, endPoint y: 514, distance: 177.7
click at [462, 514] on div "Select Service Product Membership Package Voucher Prepaid Gift Card Select Styl…" at bounding box center [478, 510] width 559 height 46
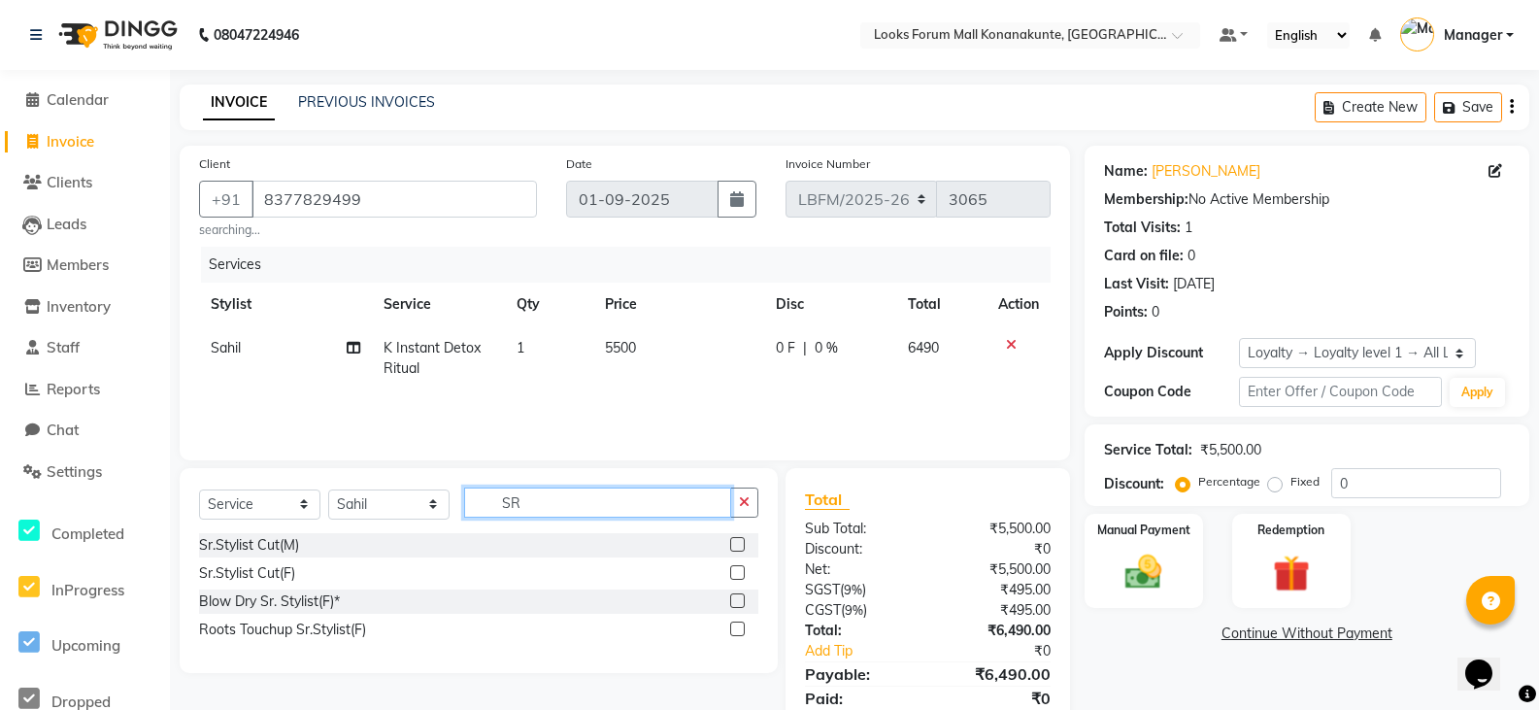
type input "SR"
click at [313, 570] on div "Sr.Stylist Cut(F)" at bounding box center [478, 573] width 559 height 24
click at [742, 575] on label at bounding box center [737, 572] width 15 height 15
click at [742, 575] on input "checkbox" at bounding box center [736, 573] width 13 height 13
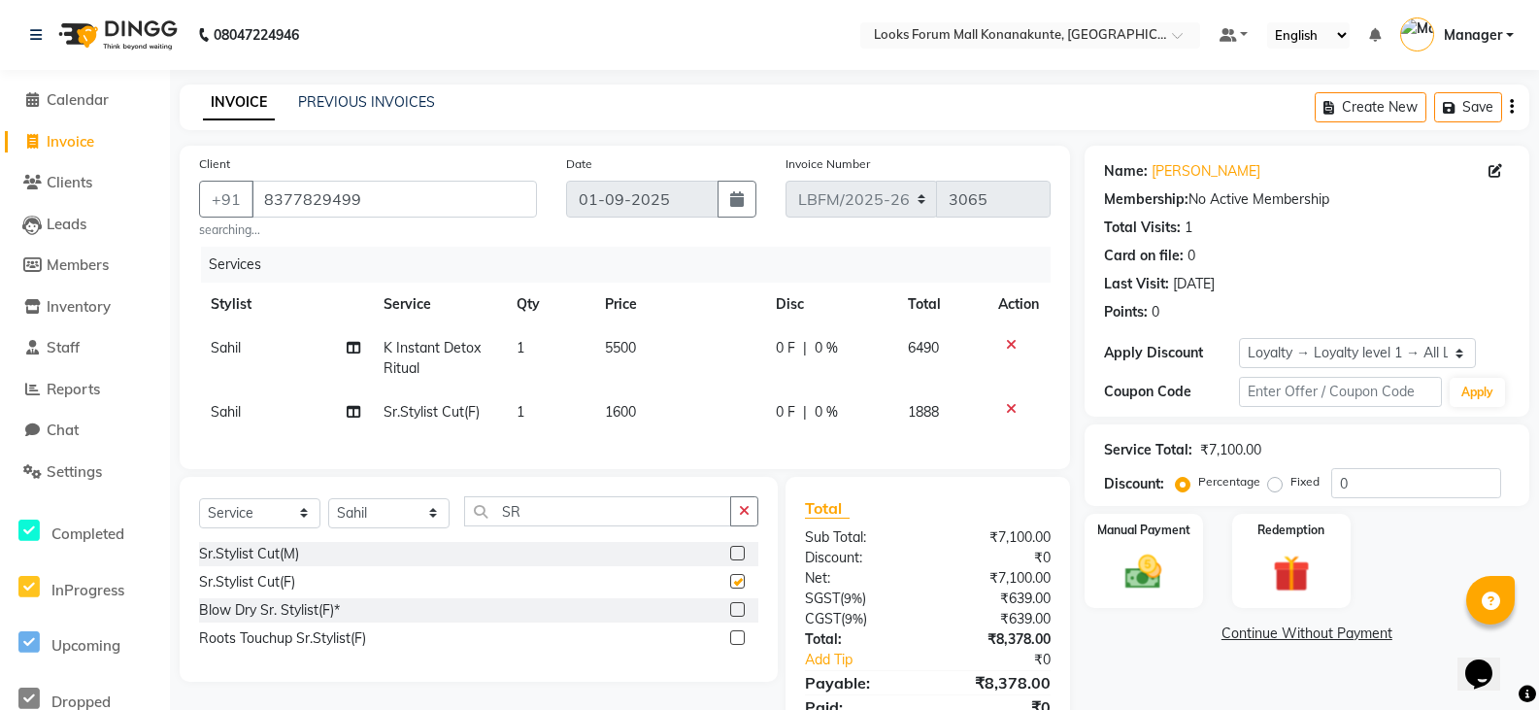
checkbox input "false"
click at [630, 410] on span "1600" at bounding box center [620, 411] width 31 height 17
select select "90400"
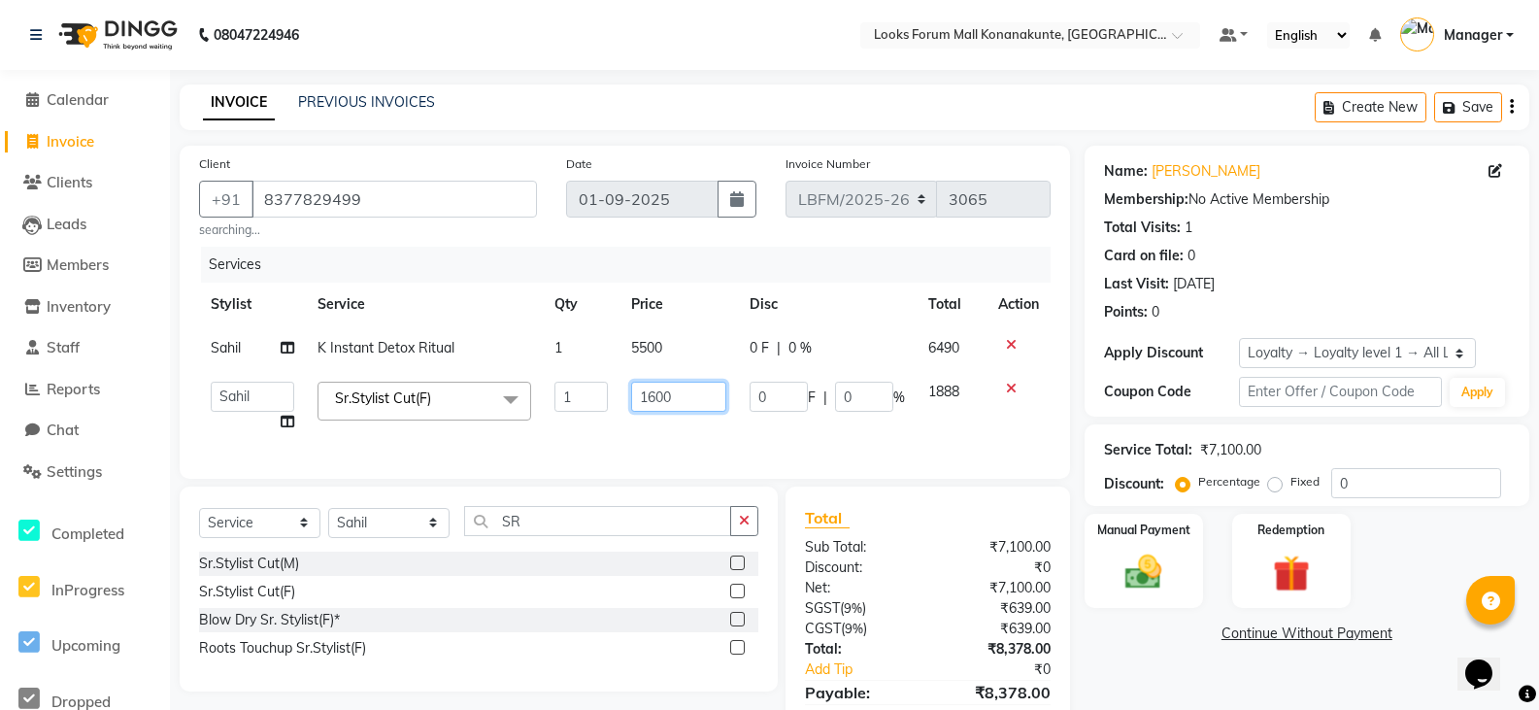
click at [659, 405] on input "1600" at bounding box center [678, 397] width 95 height 30
type input "1800"
click at [1162, 579] on img at bounding box center [1144, 572] width 62 height 44
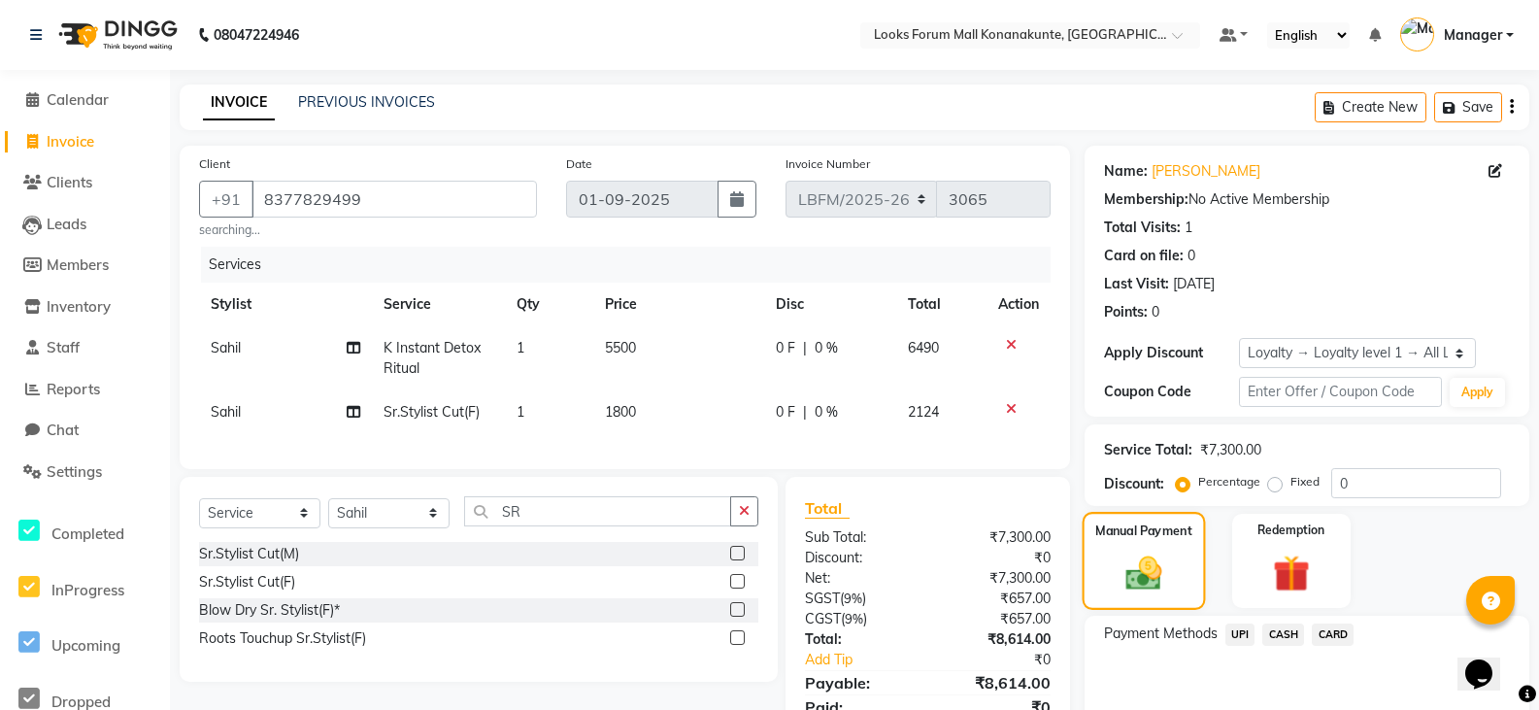
click at [1142, 567] on img at bounding box center [1143, 573] width 59 height 42
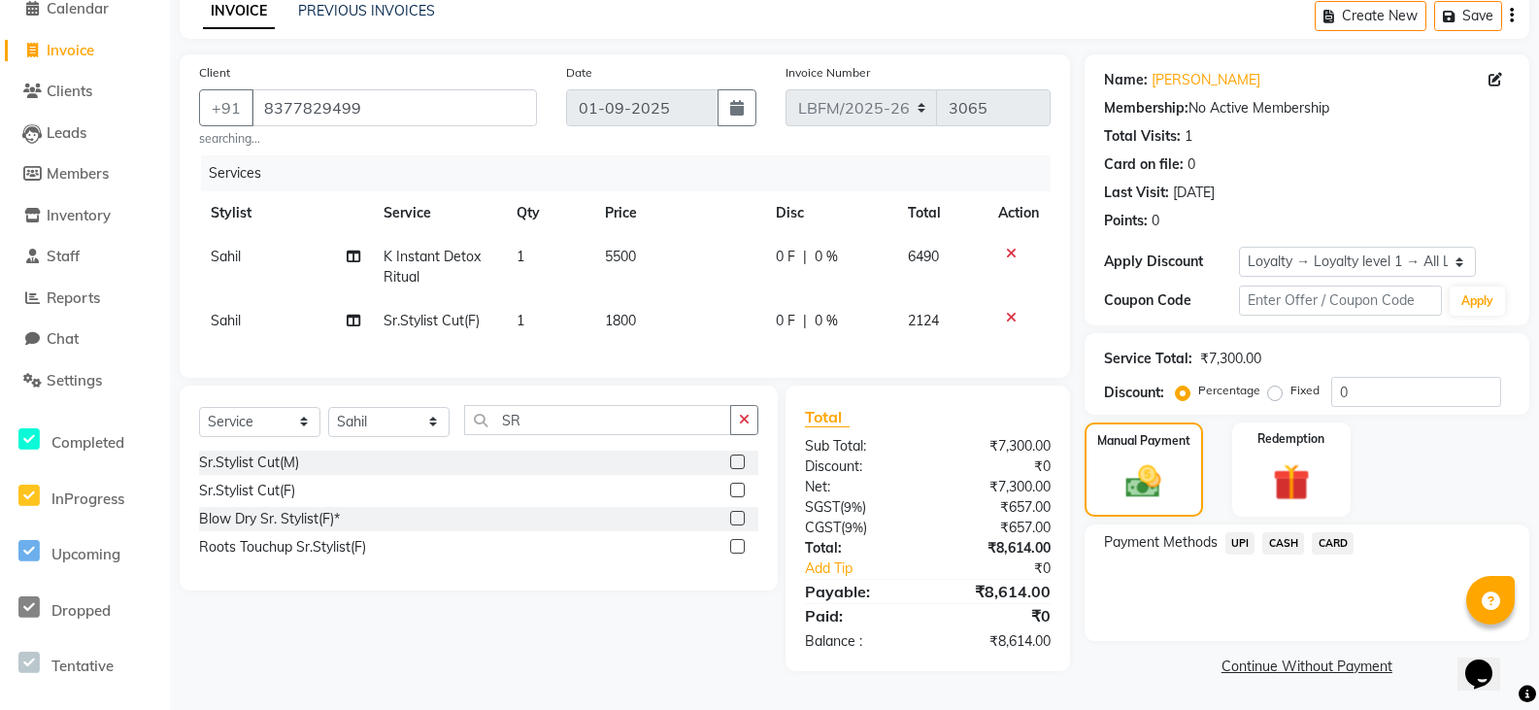
click at [1328, 538] on span "CARD" at bounding box center [1333, 543] width 42 height 22
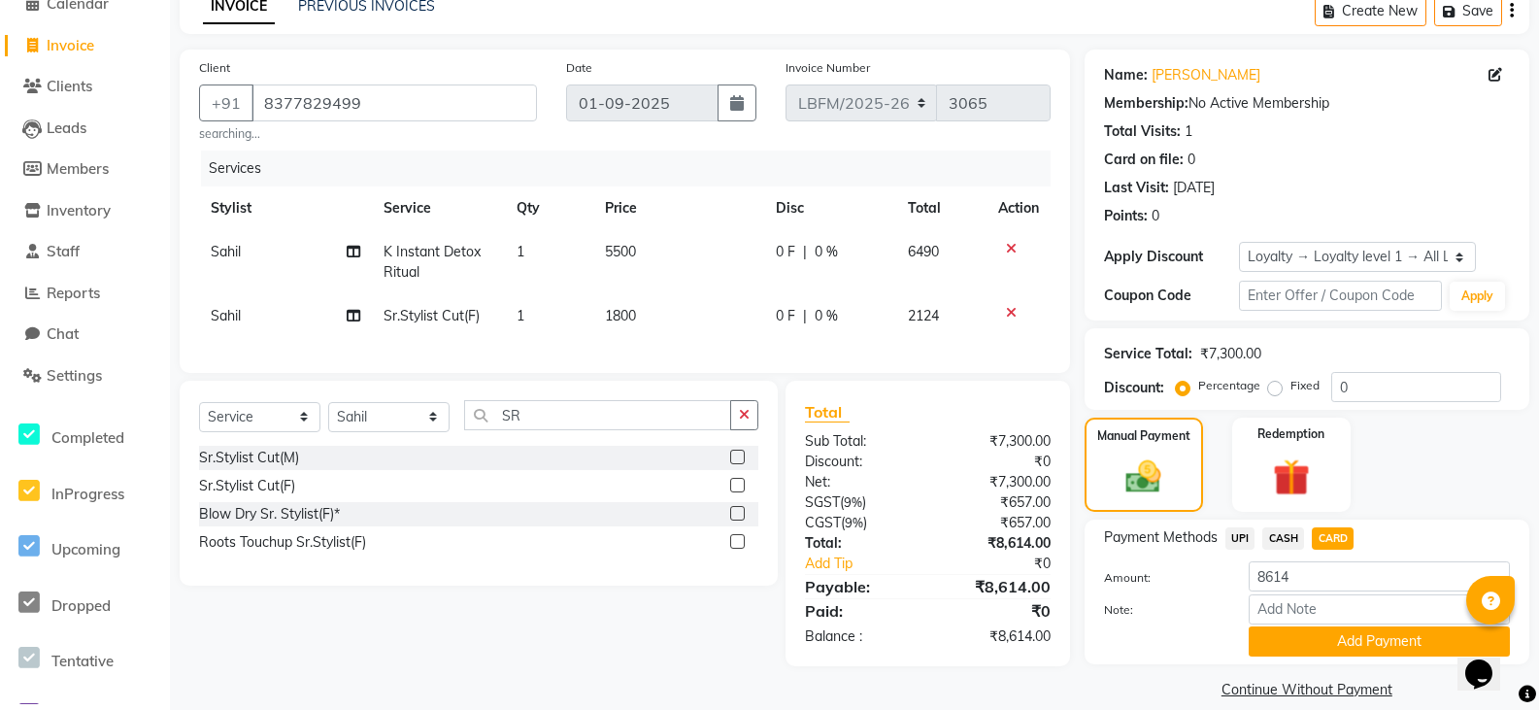
scroll to position [119, 0]
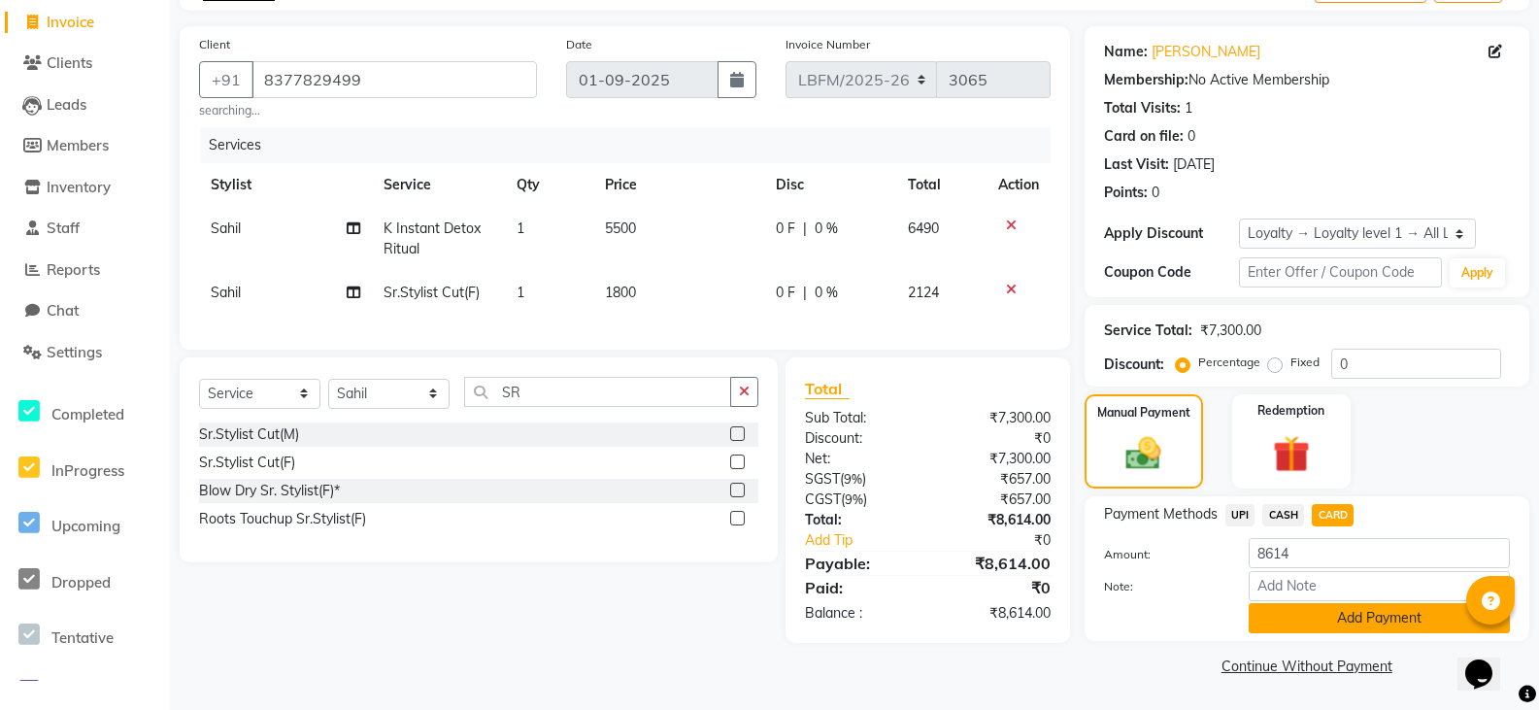
click at [1307, 608] on button "Add Payment" at bounding box center [1379, 618] width 261 height 30
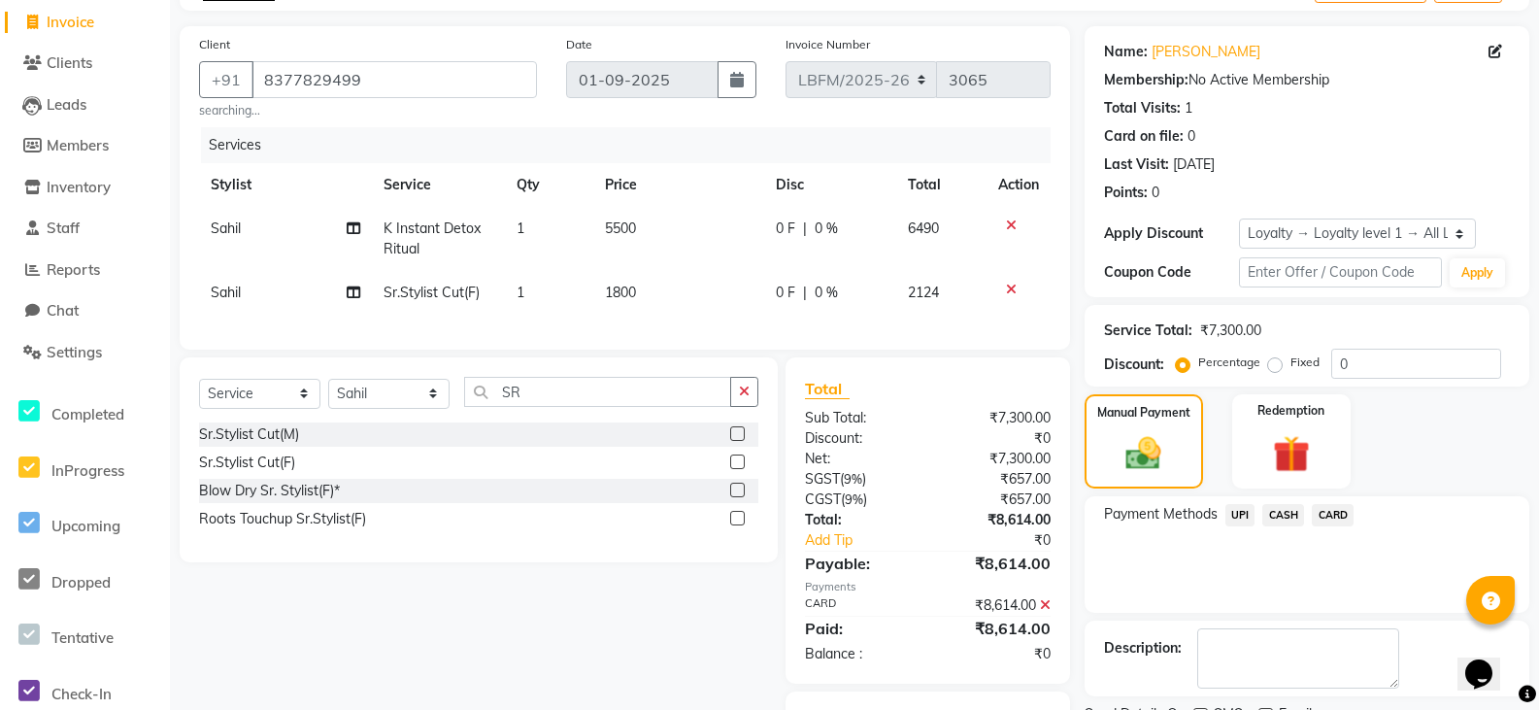
scroll to position [233, 0]
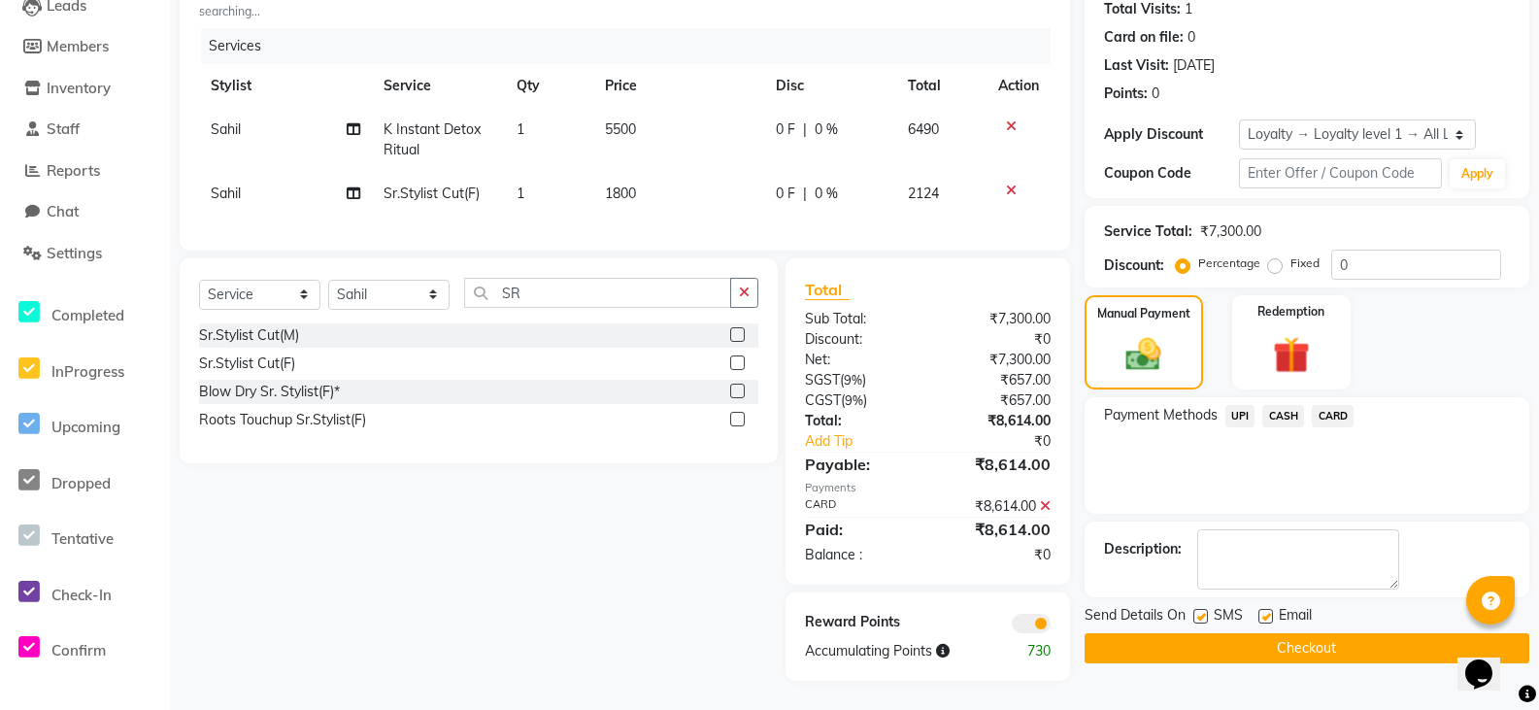
click at [1200, 633] on button "Checkout" at bounding box center [1306, 648] width 445 height 30
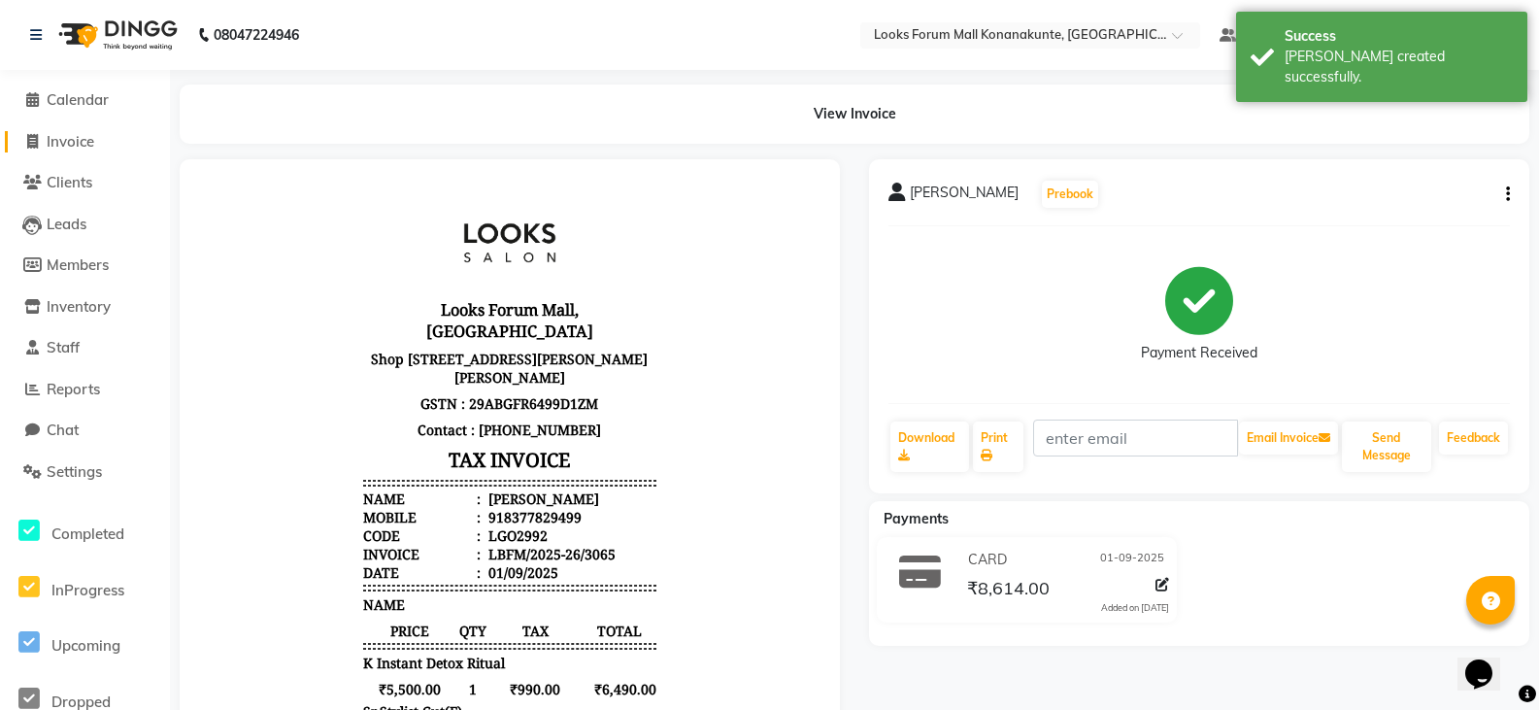
click at [60, 134] on span "Invoice" at bounding box center [71, 141] width 48 height 18
select select "service"
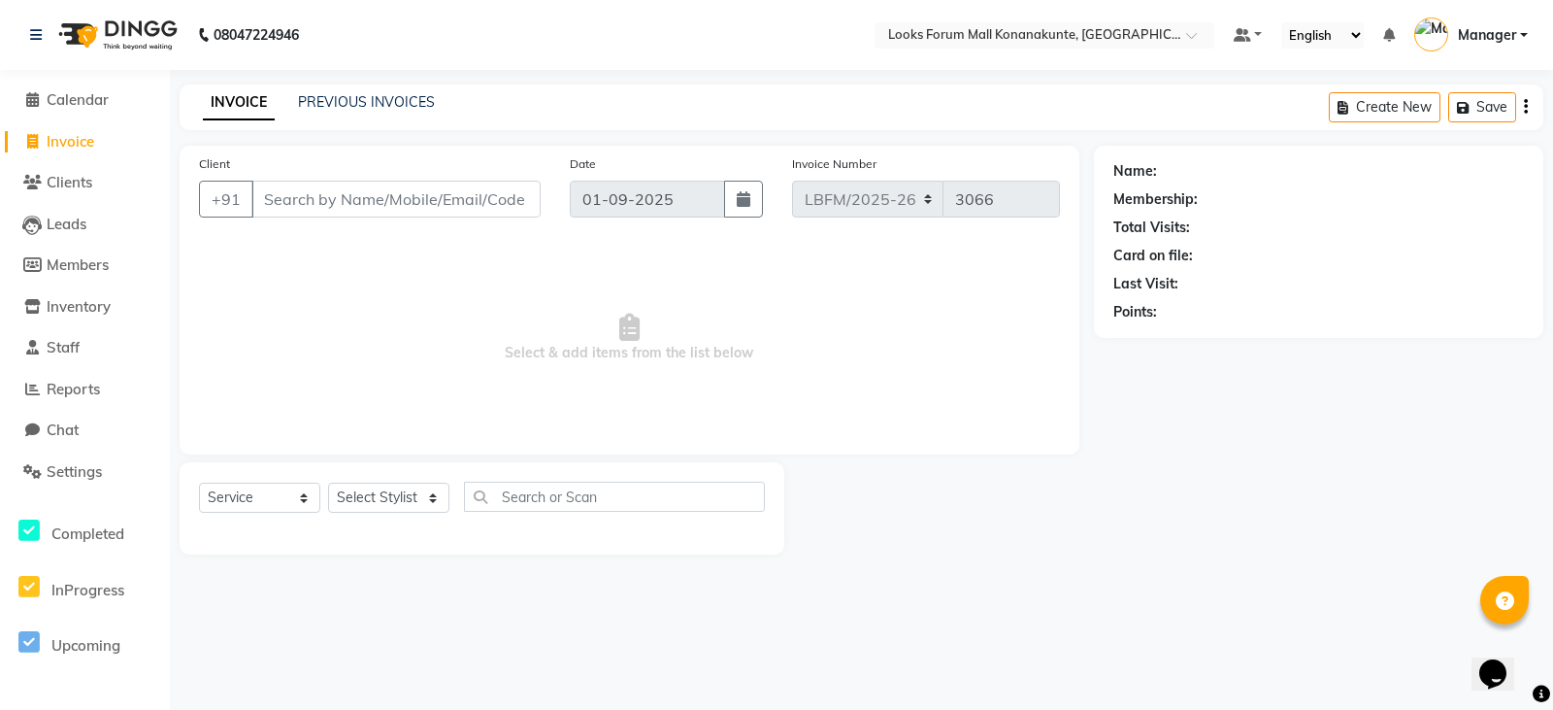
click at [359, 204] on input "Client" at bounding box center [395, 199] width 289 height 37
type input "96201465154"
click at [488, 198] on span "Add Client" at bounding box center [490, 198] width 77 height 19
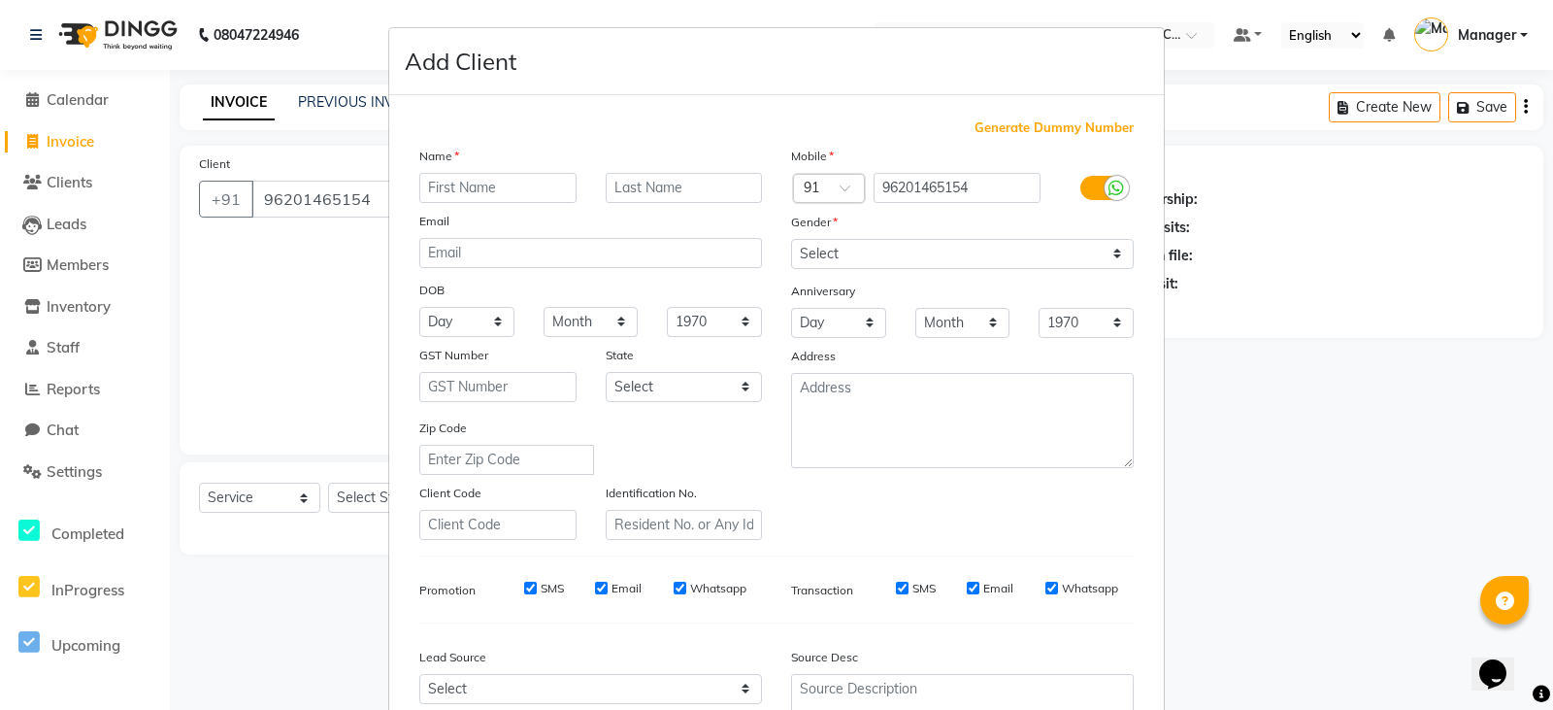
click at [534, 197] on input "text" at bounding box center [497, 188] width 157 height 30
type input "KAVYA"
type input "C"
drag, startPoint x: 816, startPoint y: 251, endPoint x: 827, endPoint y: 265, distance: 17.9
click at [816, 251] on select "Select Male Female Other Prefer Not To Say" at bounding box center [962, 254] width 343 height 30
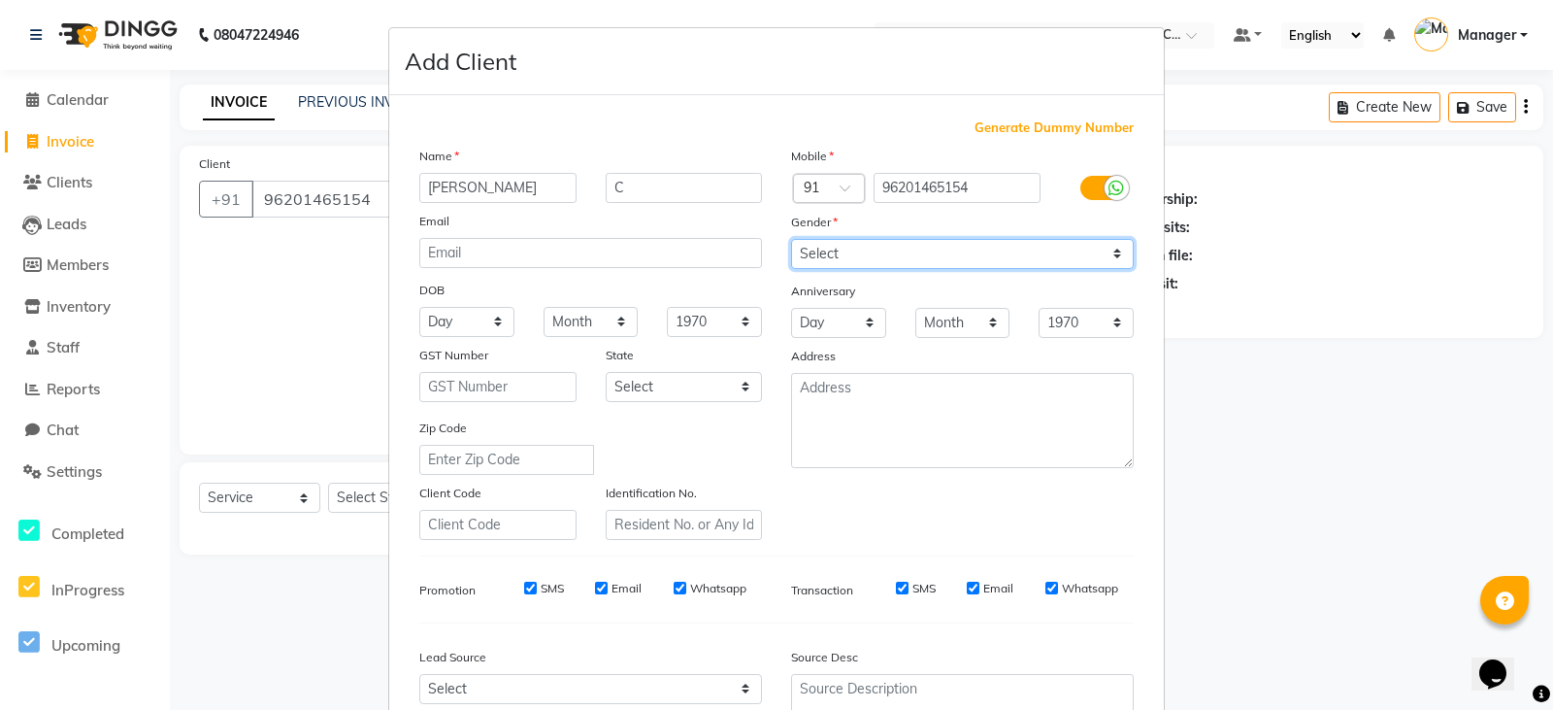
select select "female"
click at [791, 239] on select "Select Male Female Other Prefer Not To Say" at bounding box center [962, 254] width 343 height 30
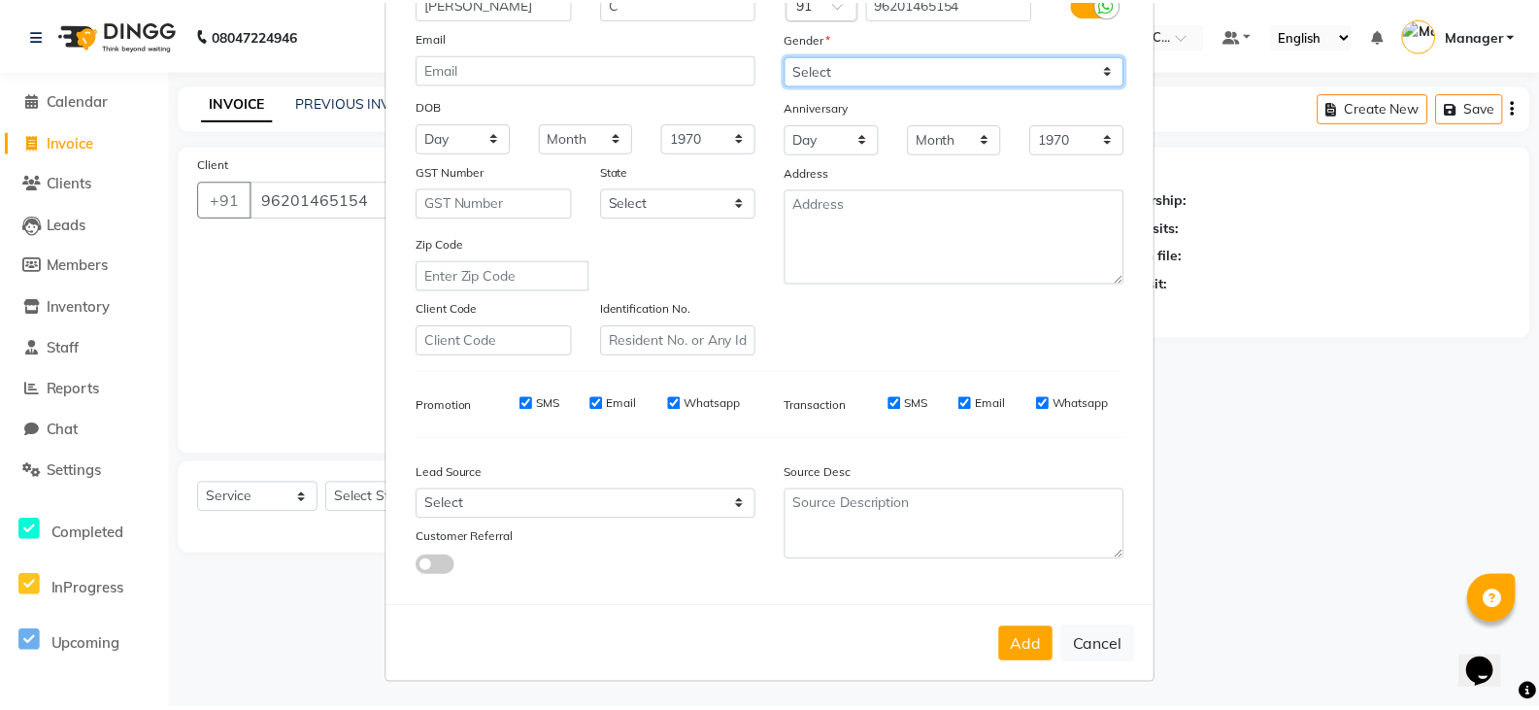
scroll to position [186, 0]
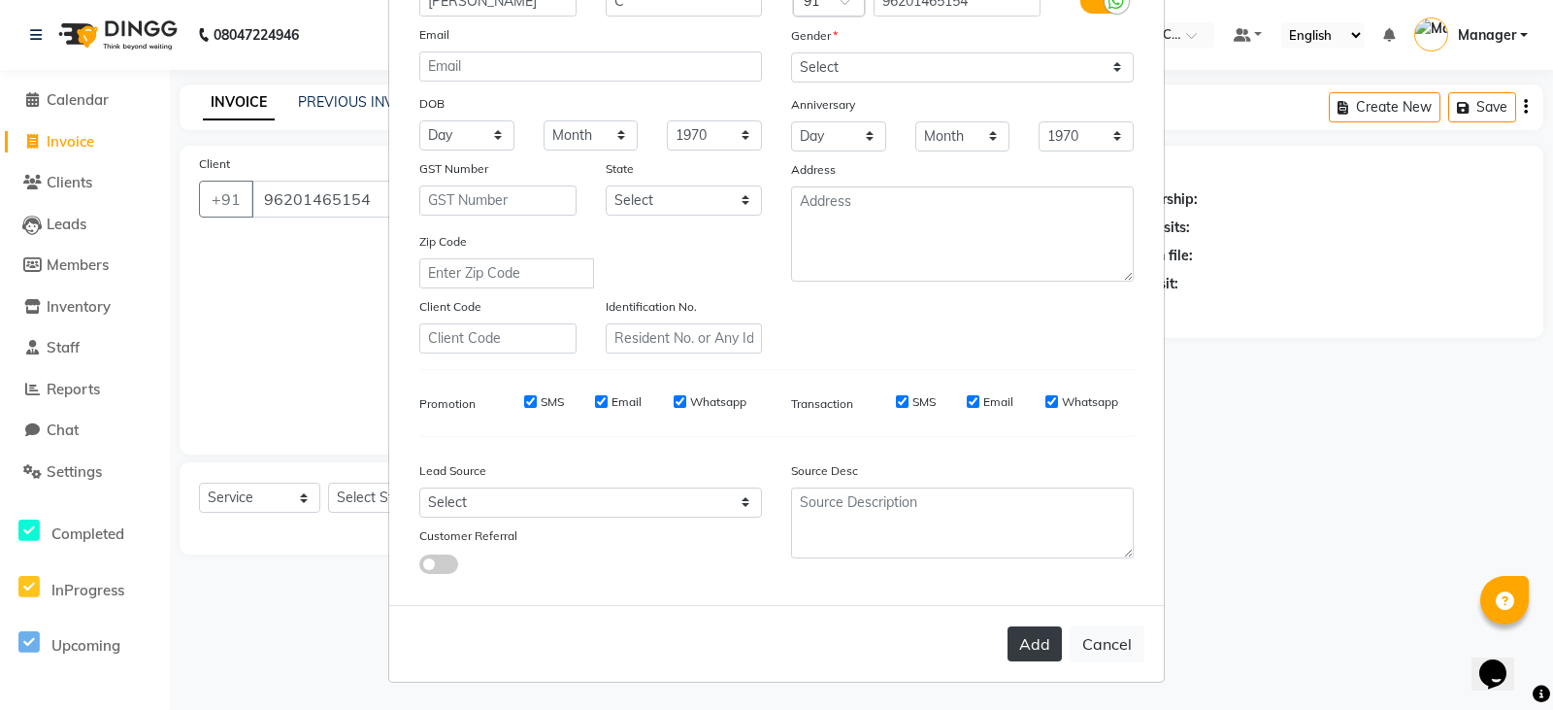
click at [1020, 644] on button "Add" at bounding box center [1035, 643] width 54 height 35
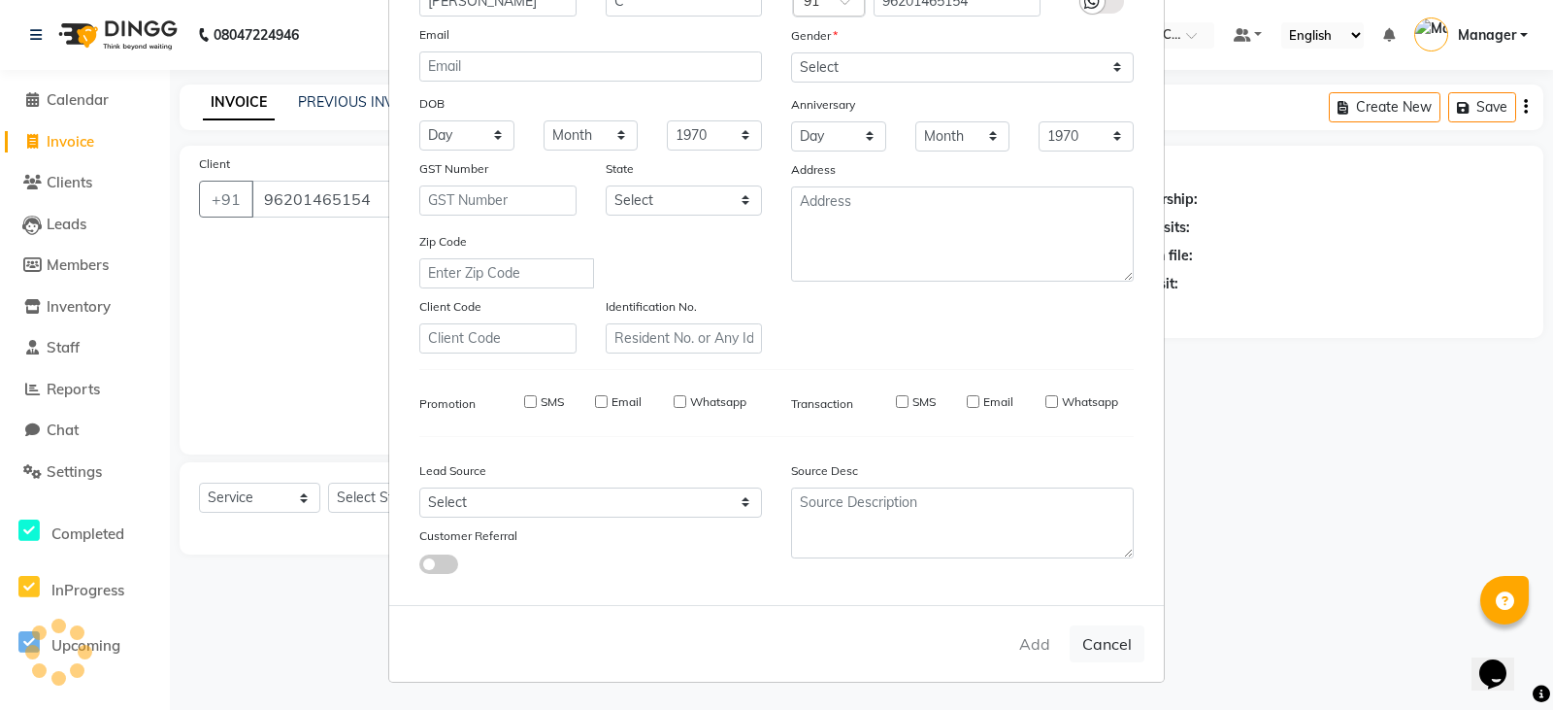
select select
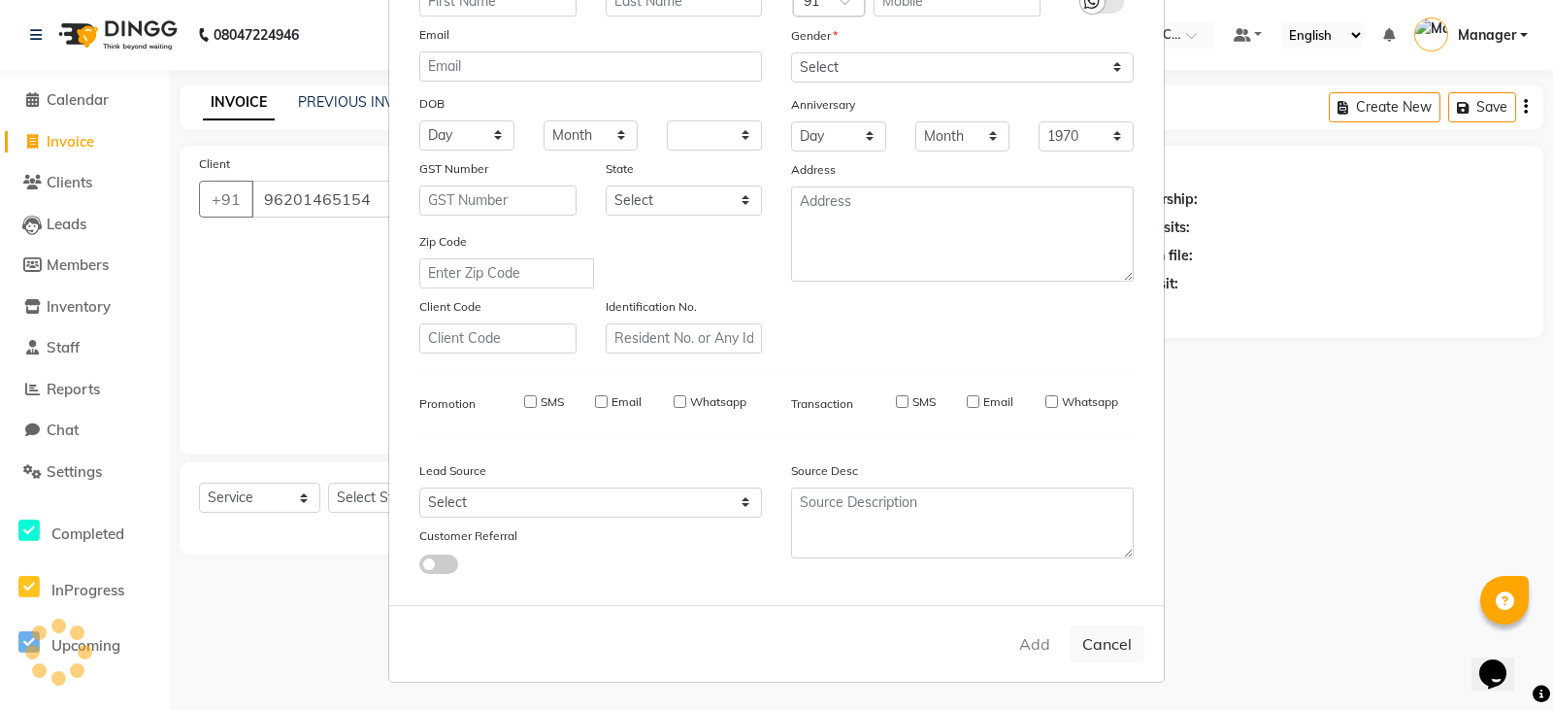
select select
checkbox input "false"
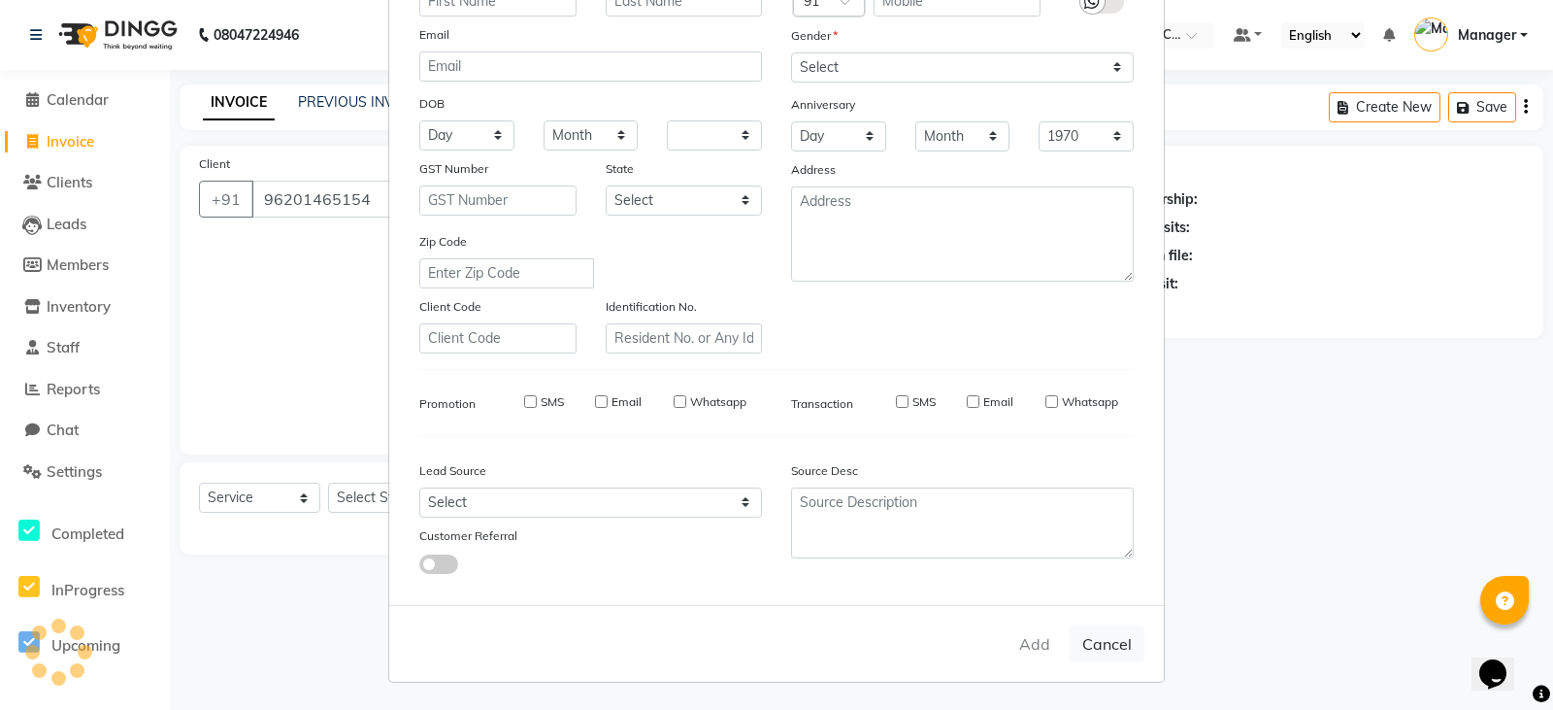
checkbox input "false"
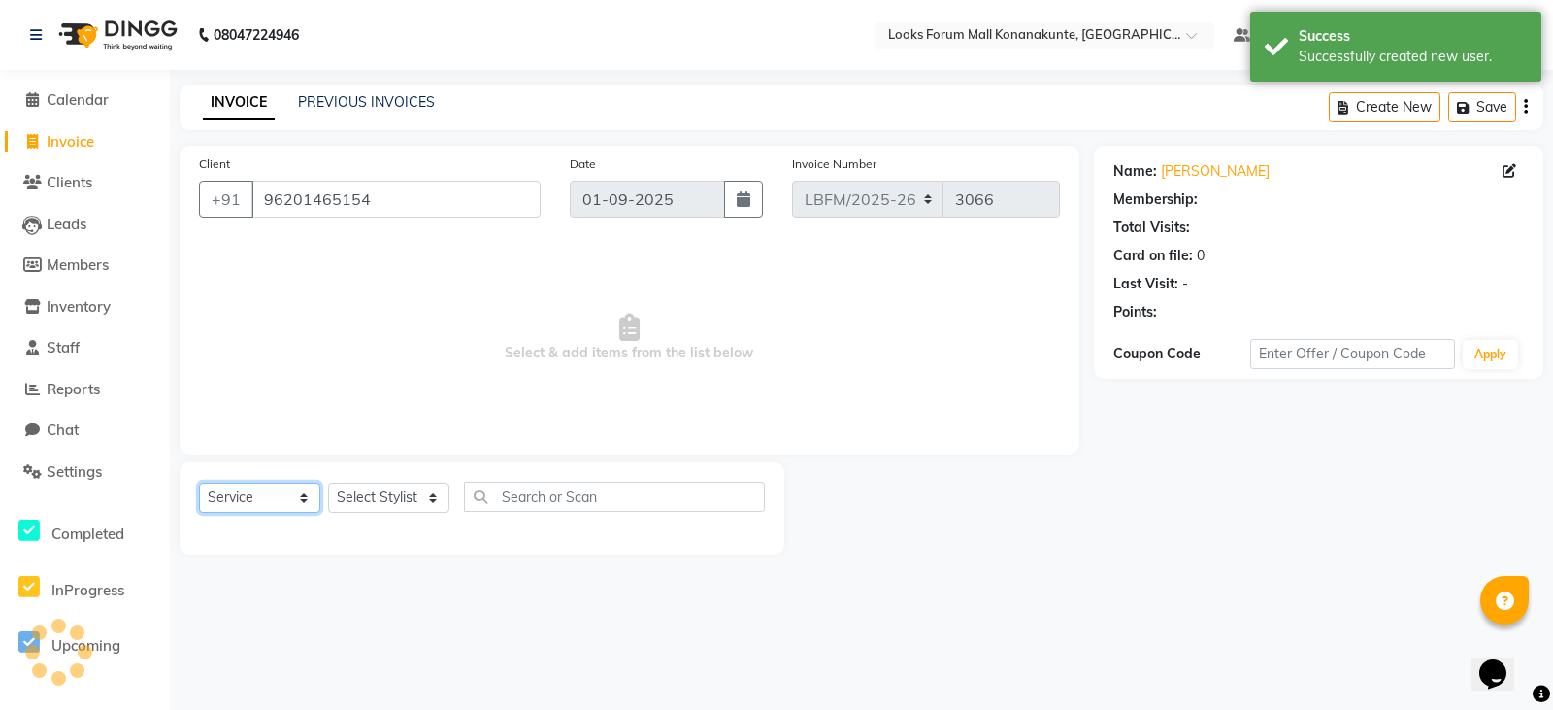
select select "1: Object"
click at [279, 506] on select "Select Service Product Membership Package Voucher Prepaid Gift Card" at bounding box center [259, 498] width 121 height 30
click at [199, 483] on select "Select Service Product Membership Package Voucher Prepaid Gift Card" at bounding box center [259, 498] width 121 height 30
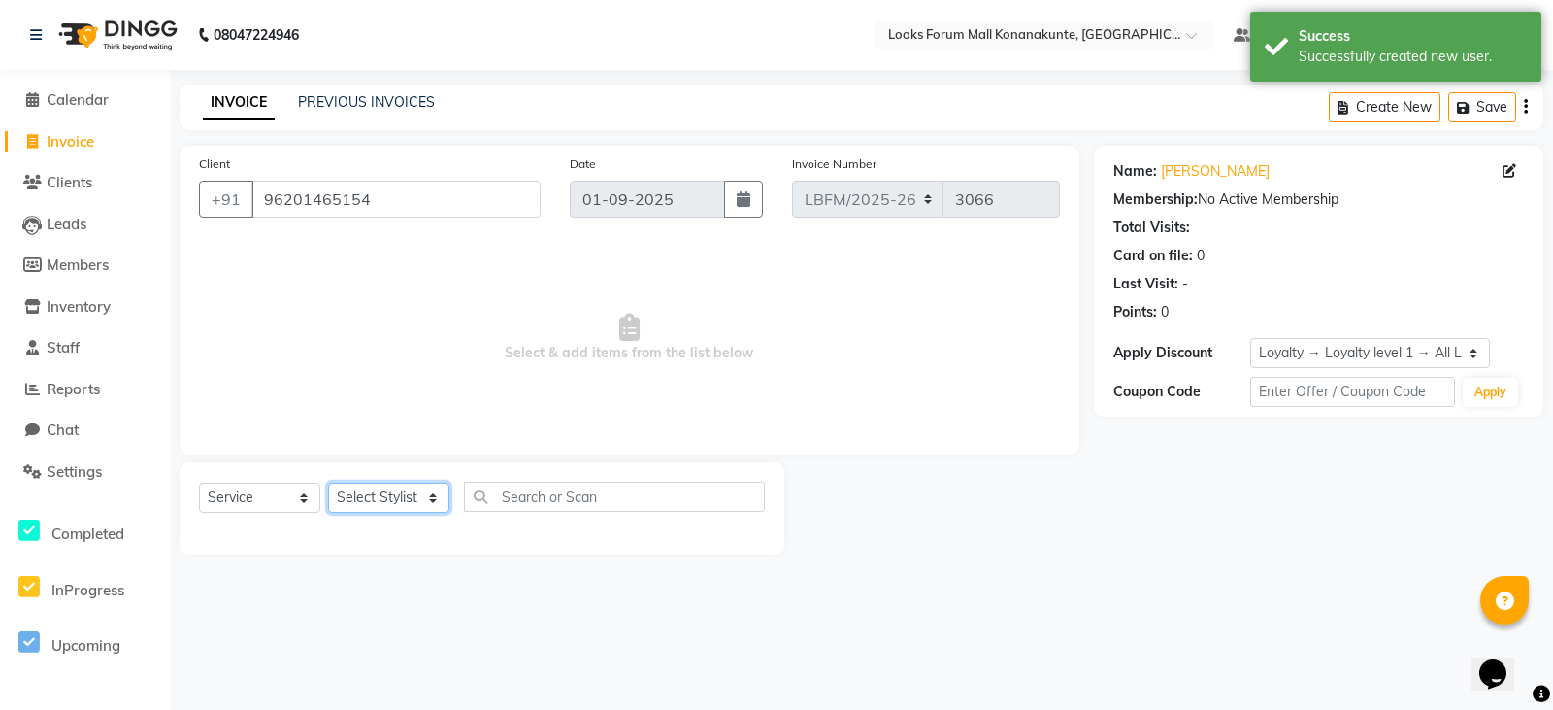
click at [414, 506] on select "Select Stylist Ananya_Nails Ashu Bijen Bishop_Mgr Counter Sales Manager Mirisha…" at bounding box center [388, 498] width 121 height 30
select select "90392"
click at [328, 483] on select "Select Stylist Ananya_Nails Ashu Bijen Bishop_Mgr Counter Sales Manager Mirisha…" at bounding box center [388, 498] width 121 height 30
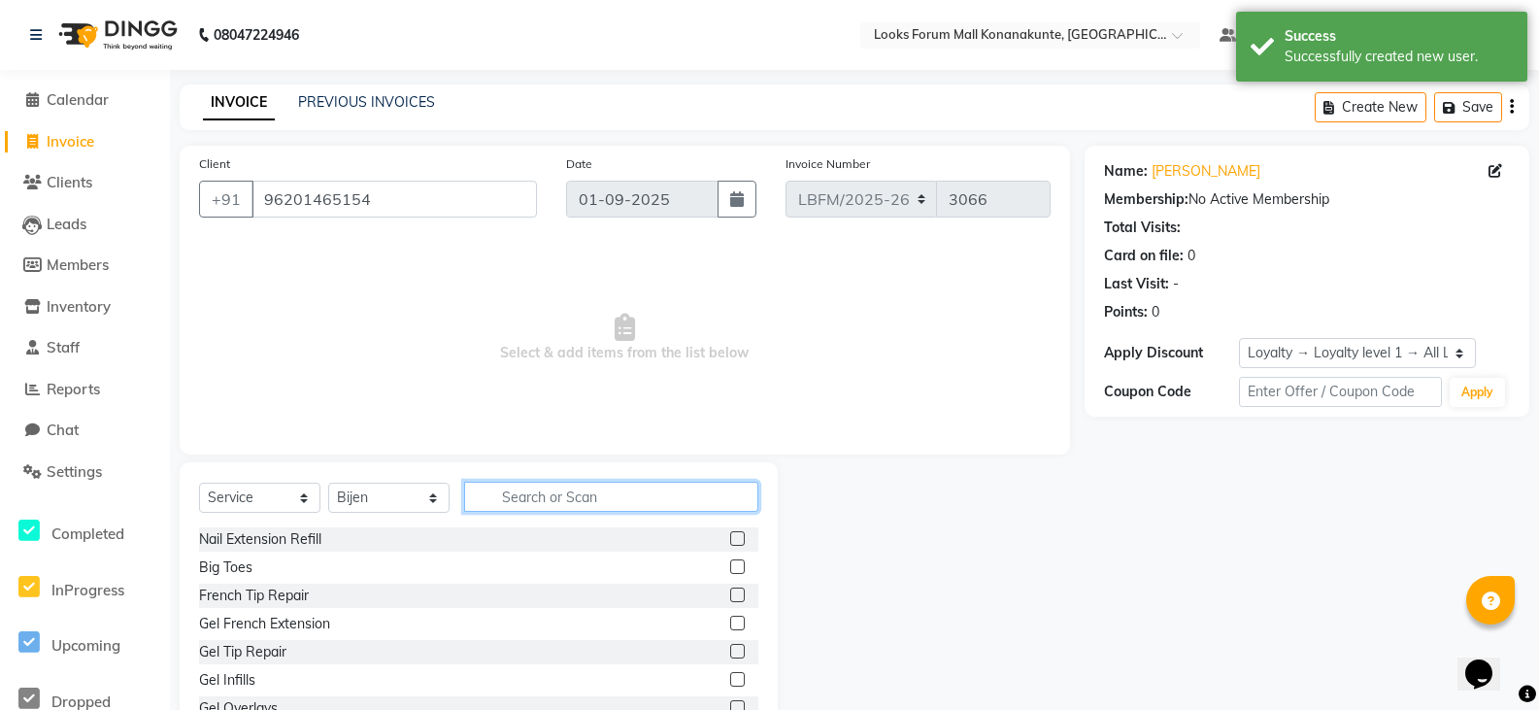
click at [660, 498] on input "text" at bounding box center [611, 497] width 294 height 30
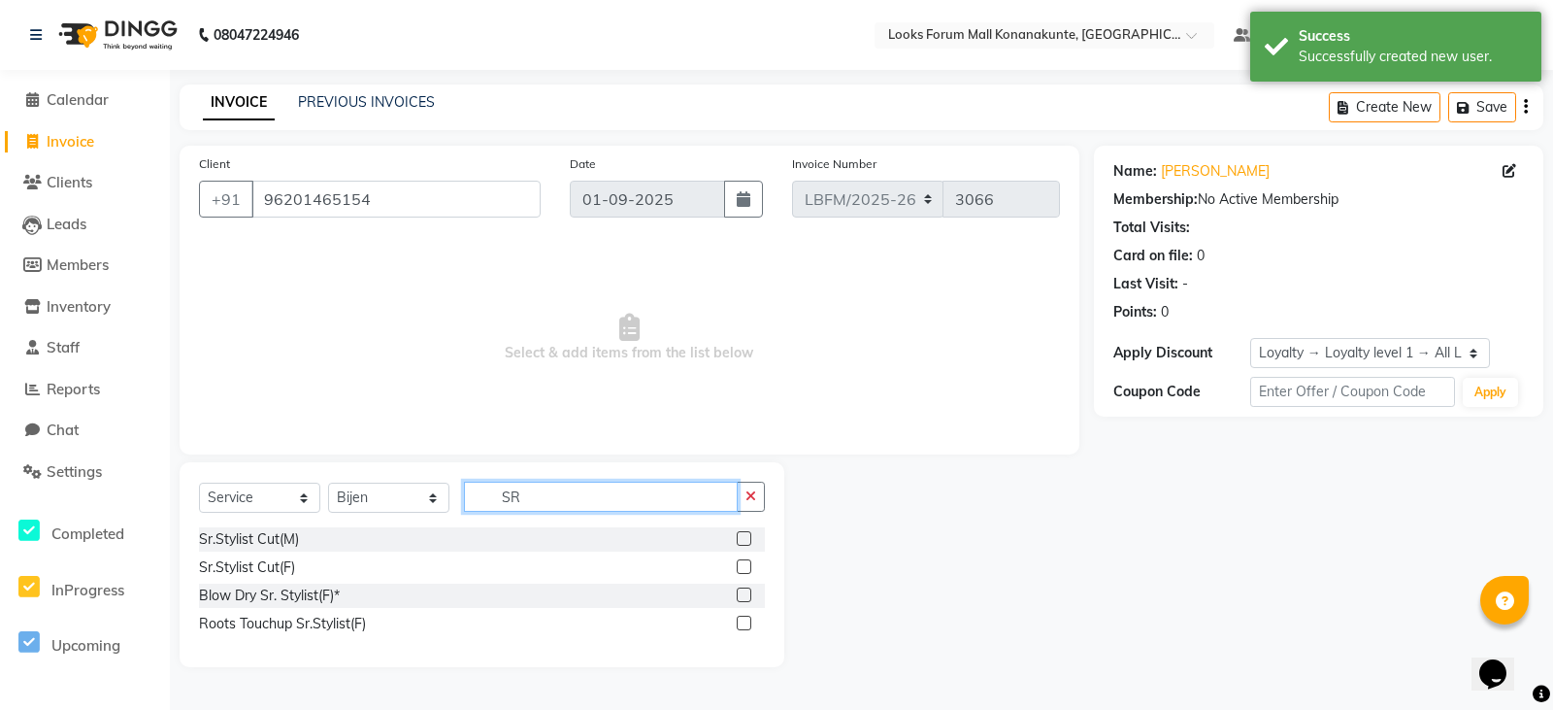
type input "SR"
click at [744, 562] on label at bounding box center [744, 566] width 15 height 15
click at [744, 562] on input "checkbox" at bounding box center [743, 567] width 13 height 13
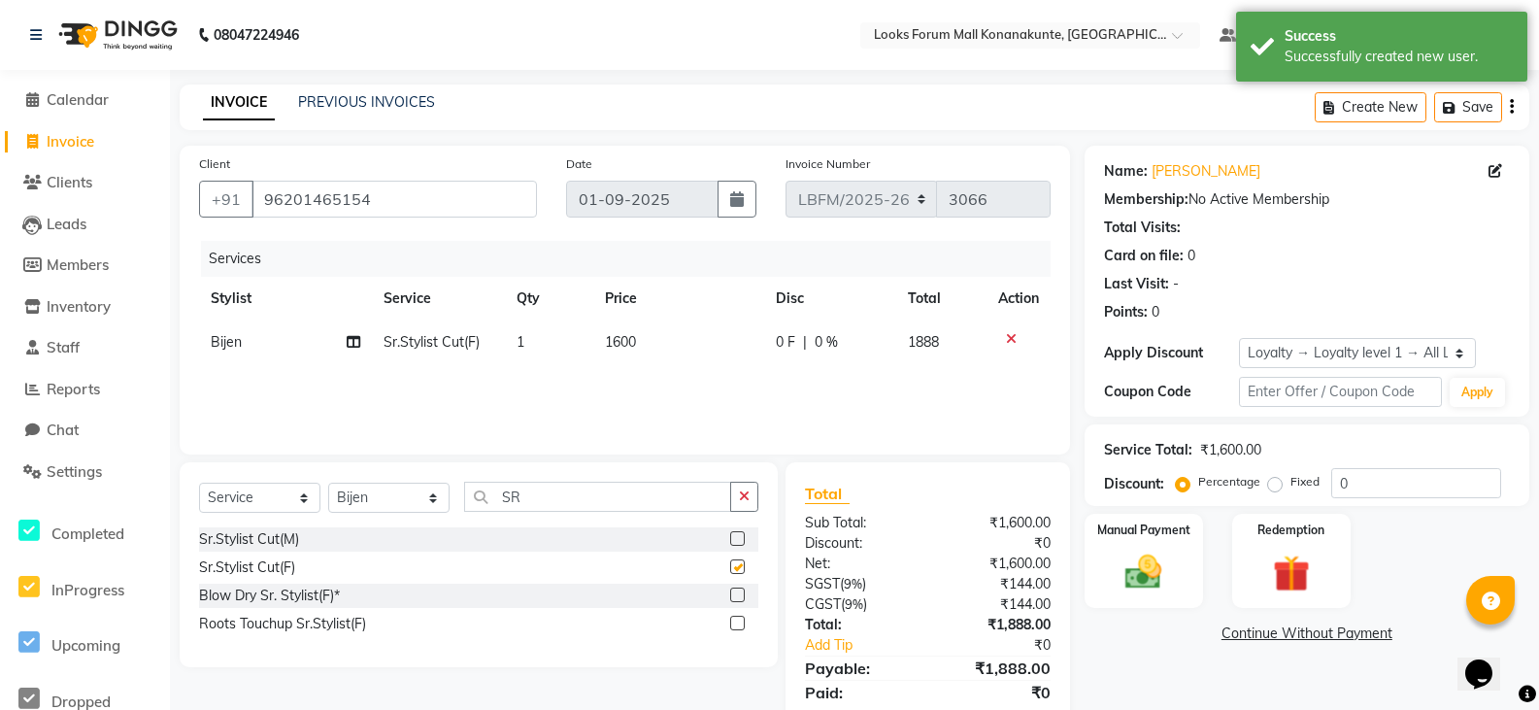
checkbox input "false"
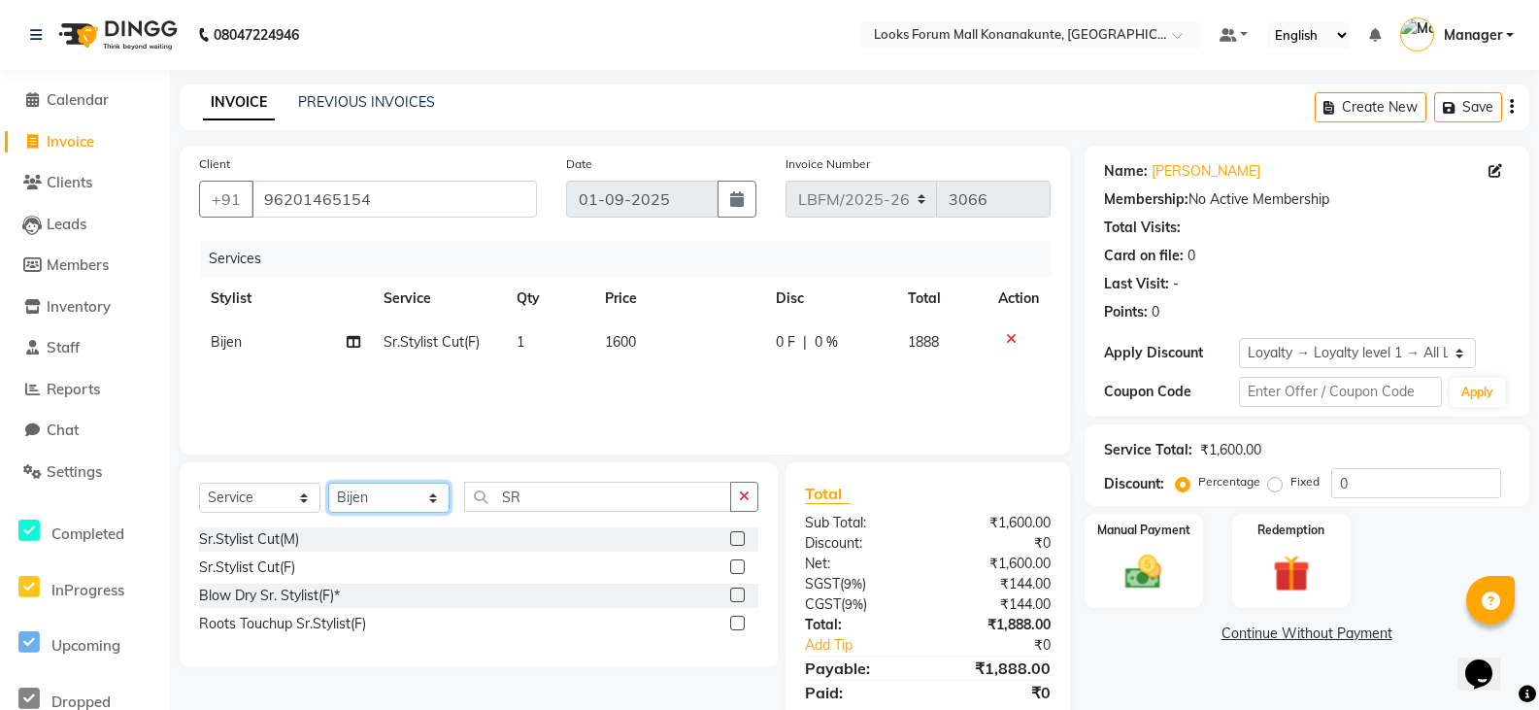
click at [421, 500] on select "Select Stylist Ananya_Nails Ashu Bijen Bishop_Mgr Counter Sales Manager Mirisha…" at bounding box center [388, 498] width 121 height 30
select select "90395"
click at [328, 483] on select "Select Stylist Ananya_Nails Ashu Bijen Bishop_Mgr Counter Sales Manager Mirisha…" at bounding box center [388, 498] width 121 height 30
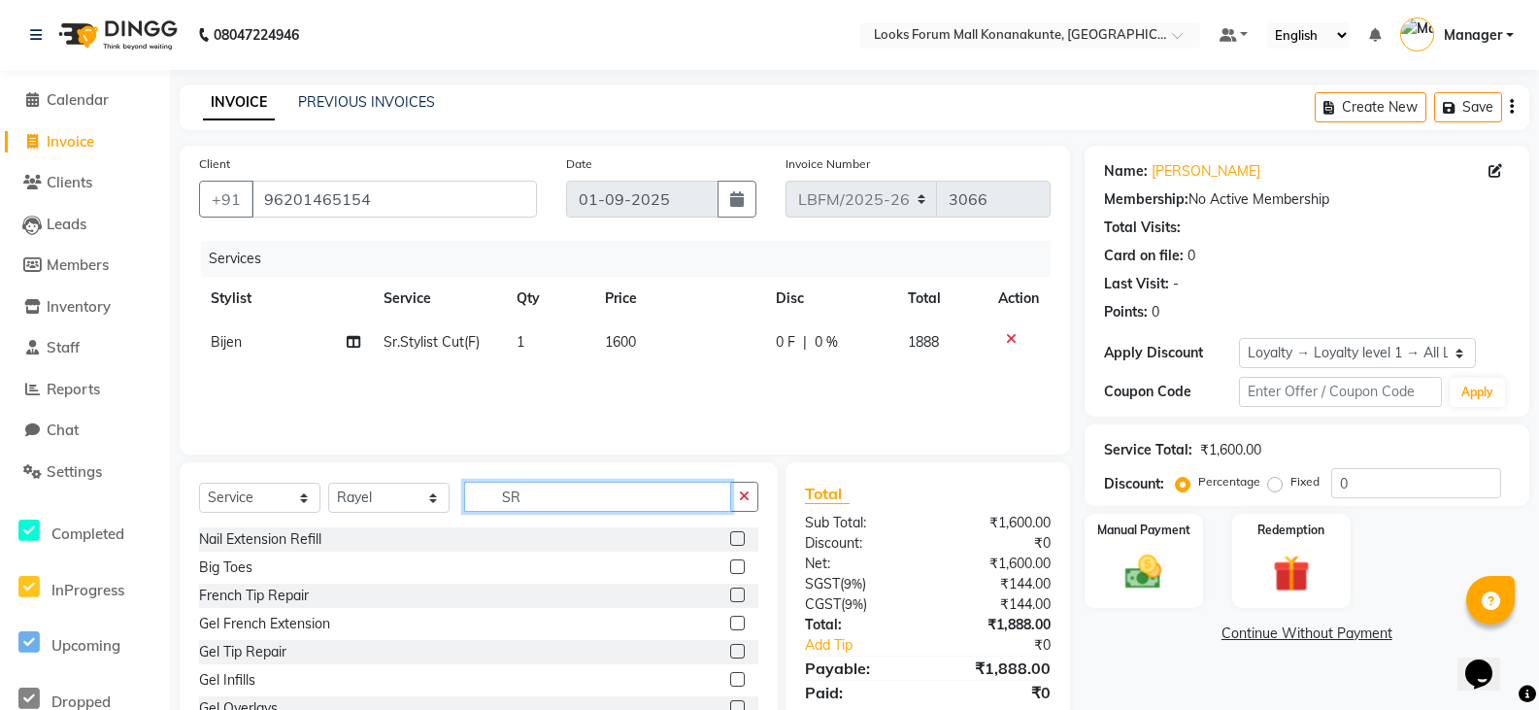
click at [586, 501] on input "SR" at bounding box center [597, 497] width 267 height 30
type input "EYE"
click at [730, 624] on label at bounding box center [737, 623] width 15 height 15
click at [730, 624] on input "checkbox" at bounding box center [736, 623] width 13 height 13
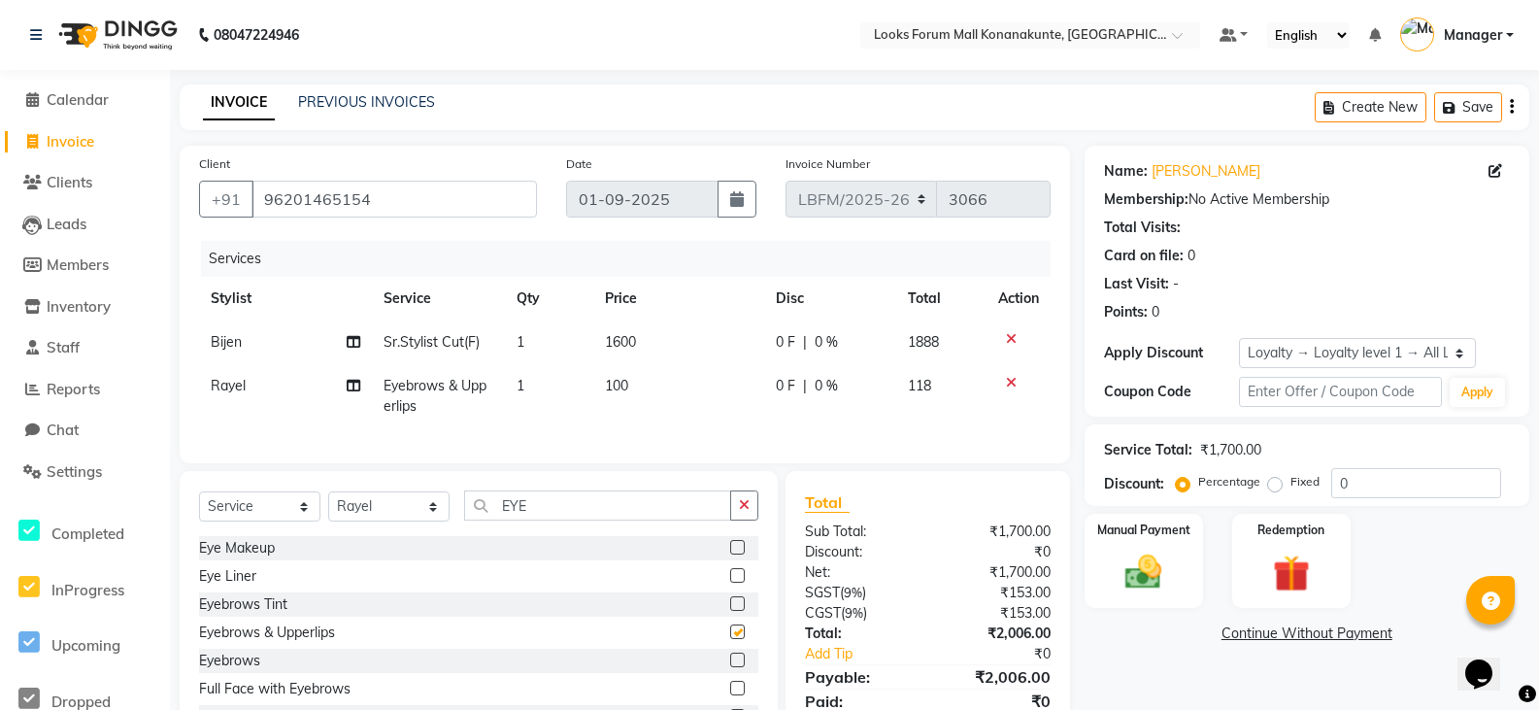
checkbox input "false"
click at [621, 344] on span "1600" at bounding box center [620, 341] width 31 height 17
select select "90392"
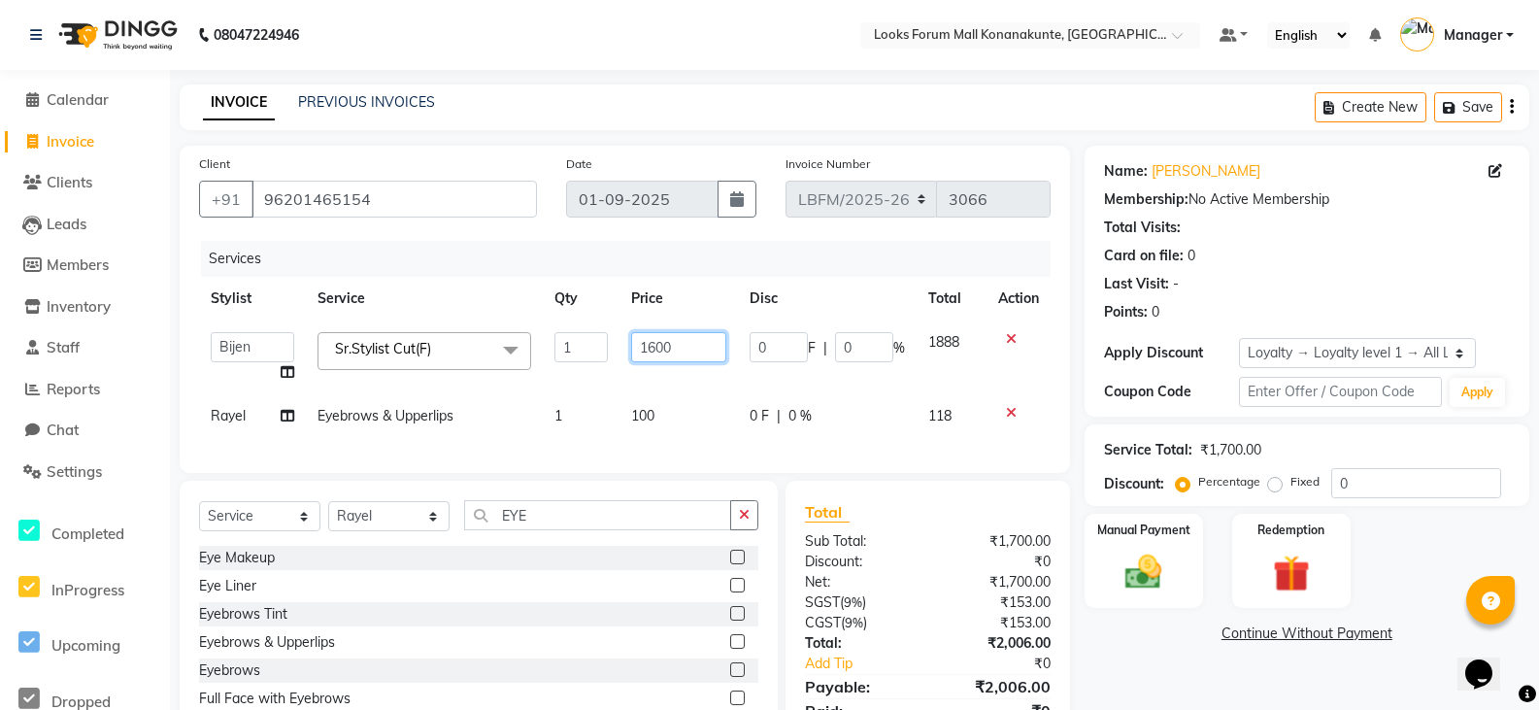
click at [655, 348] on input "1600" at bounding box center [678, 347] width 95 height 30
type input "1800"
click at [637, 402] on td "100" at bounding box center [678, 416] width 118 height 44
select select "90395"
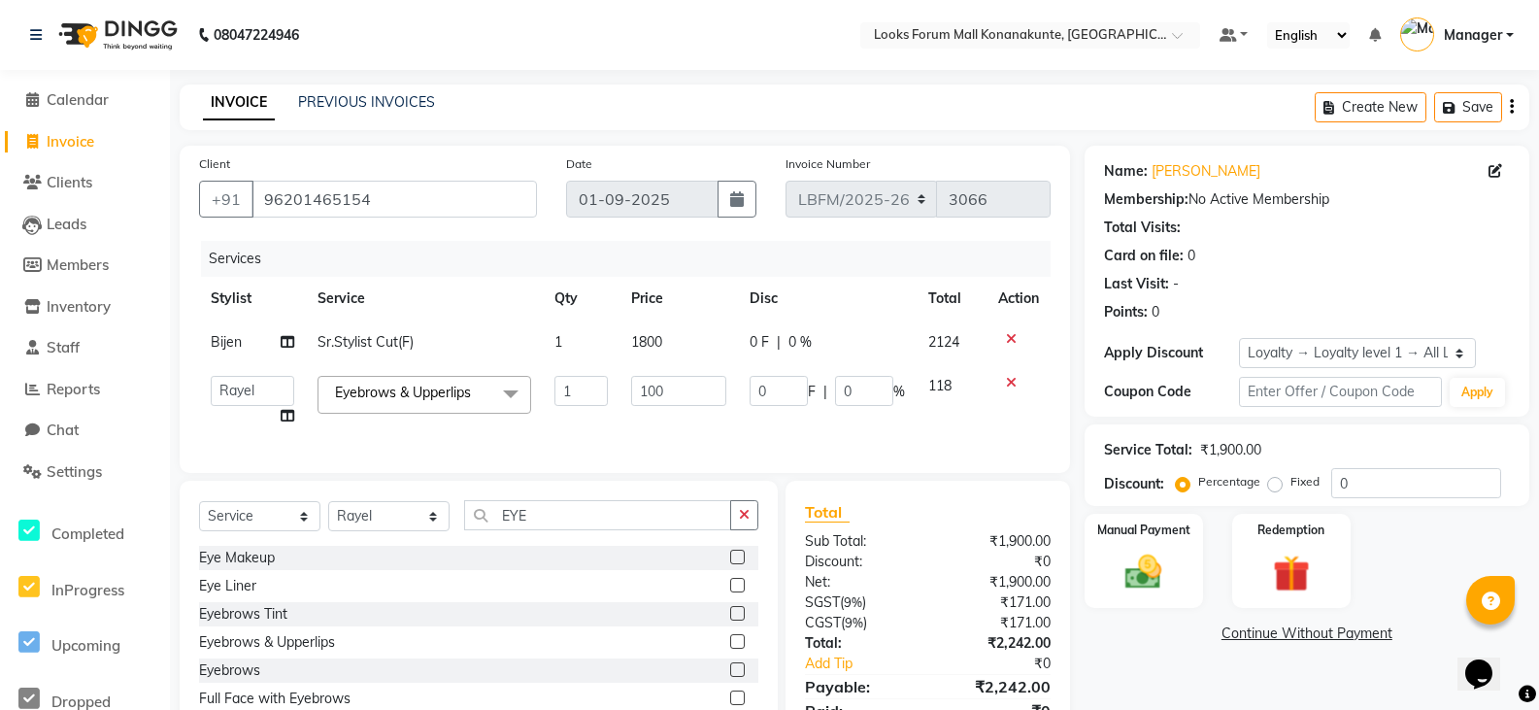
click at [643, 409] on td "100" at bounding box center [678, 401] width 118 height 74
click at [655, 394] on input "100" at bounding box center [678, 391] width 95 height 30
type input "170"
click at [1156, 582] on img at bounding box center [1144, 572] width 62 height 44
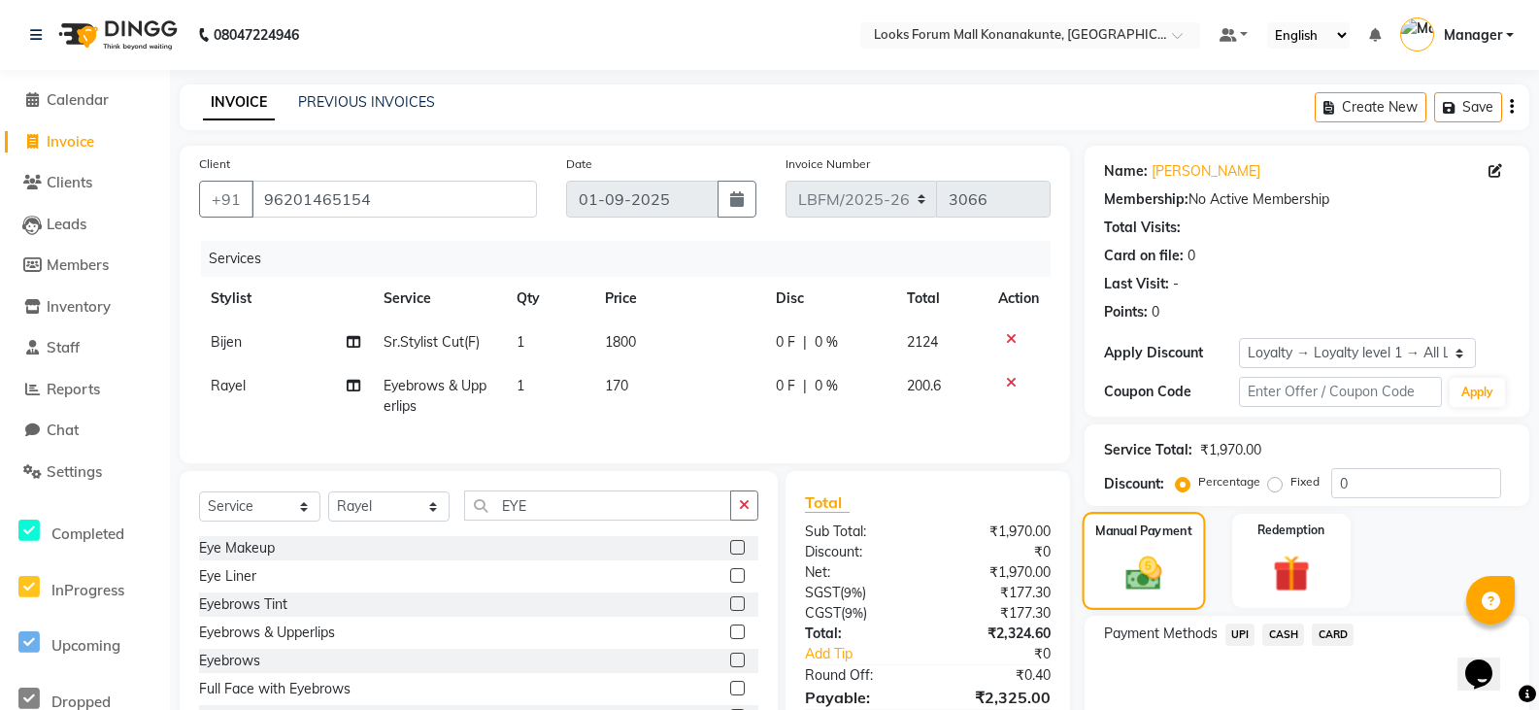
scroll to position [97, 0]
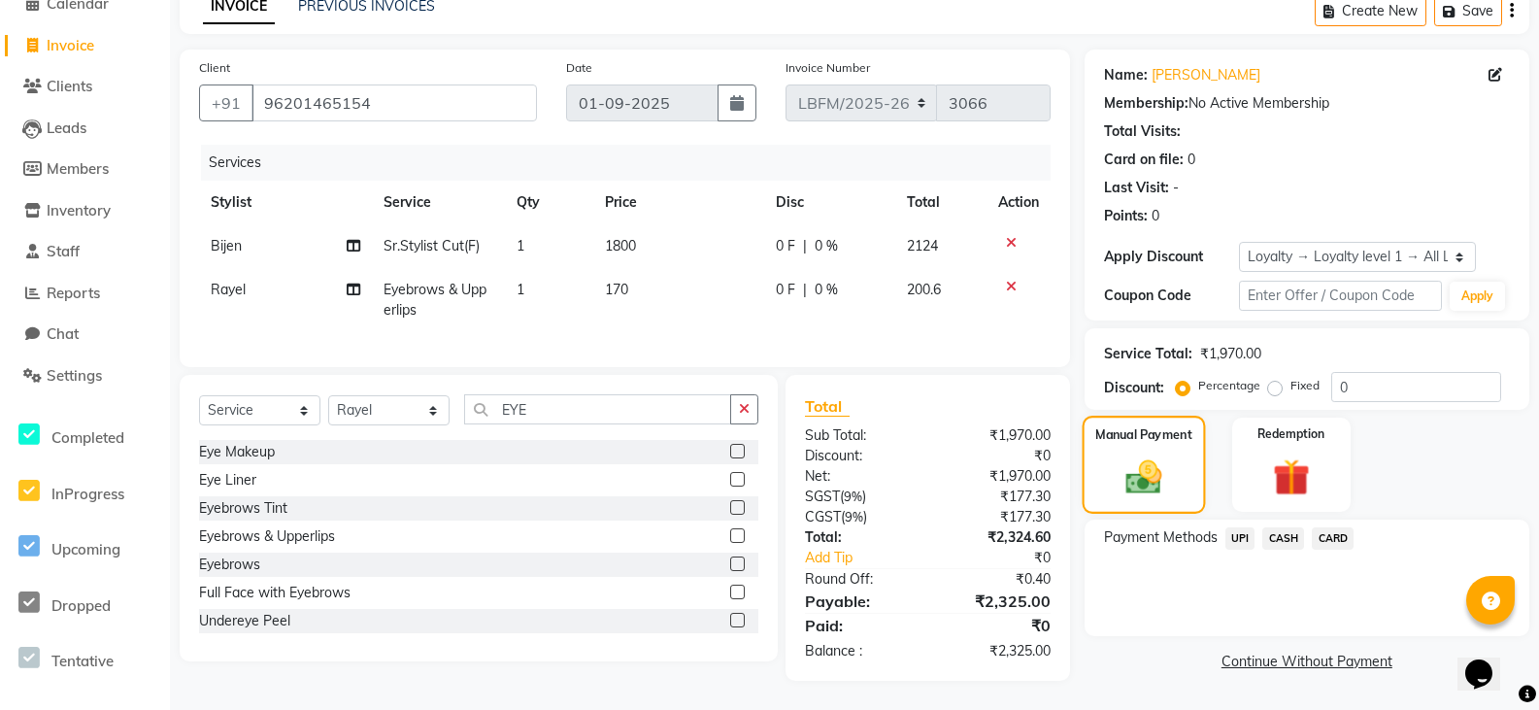
click at [1170, 489] on img at bounding box center [1143, 477] width 59 height 42
click at [1129, 488] on img at bounding box center [1143, 477] width 59 height 42
click at [1271, 540] on span "CASH" at bounding box center [1283, 538] width 42 height 22
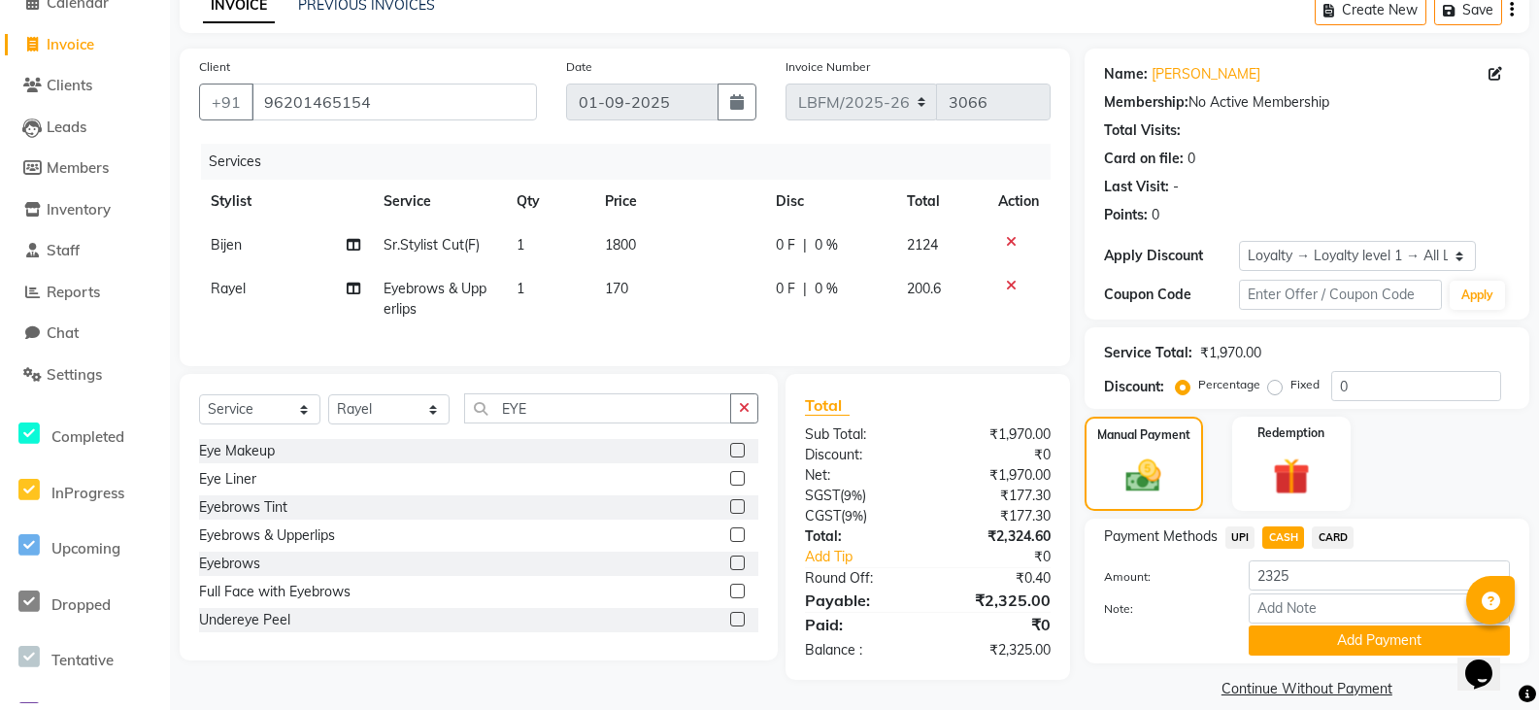
click at [819, 244] on span "0 %" at bounding box center [826, 245] width 23 height 20
select select "90392"
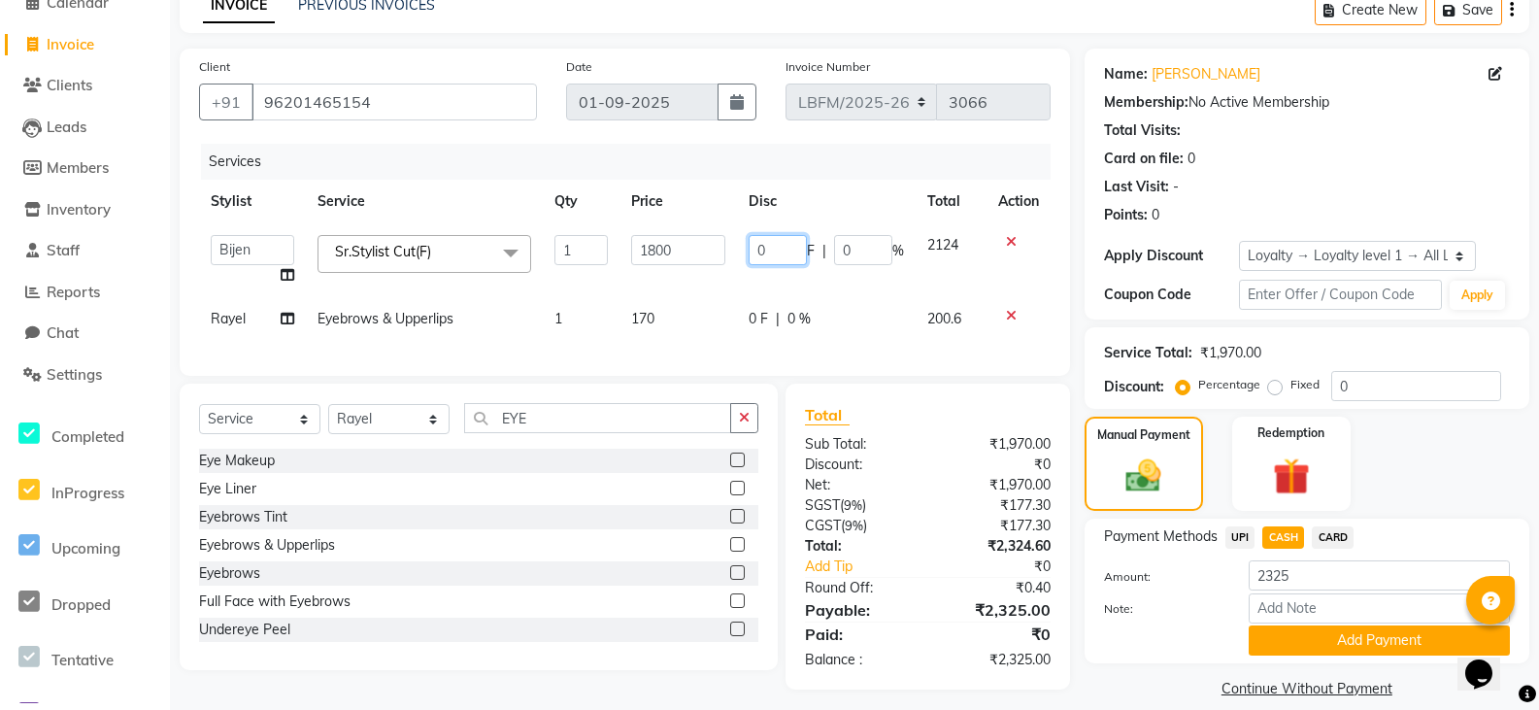
click at [781, 251] on input "0" at bounding box center [778, 250] width 58 height 30
type input "30"
click at [1150, 468] on img at bounding box center [1143, 476] width 59 height 42
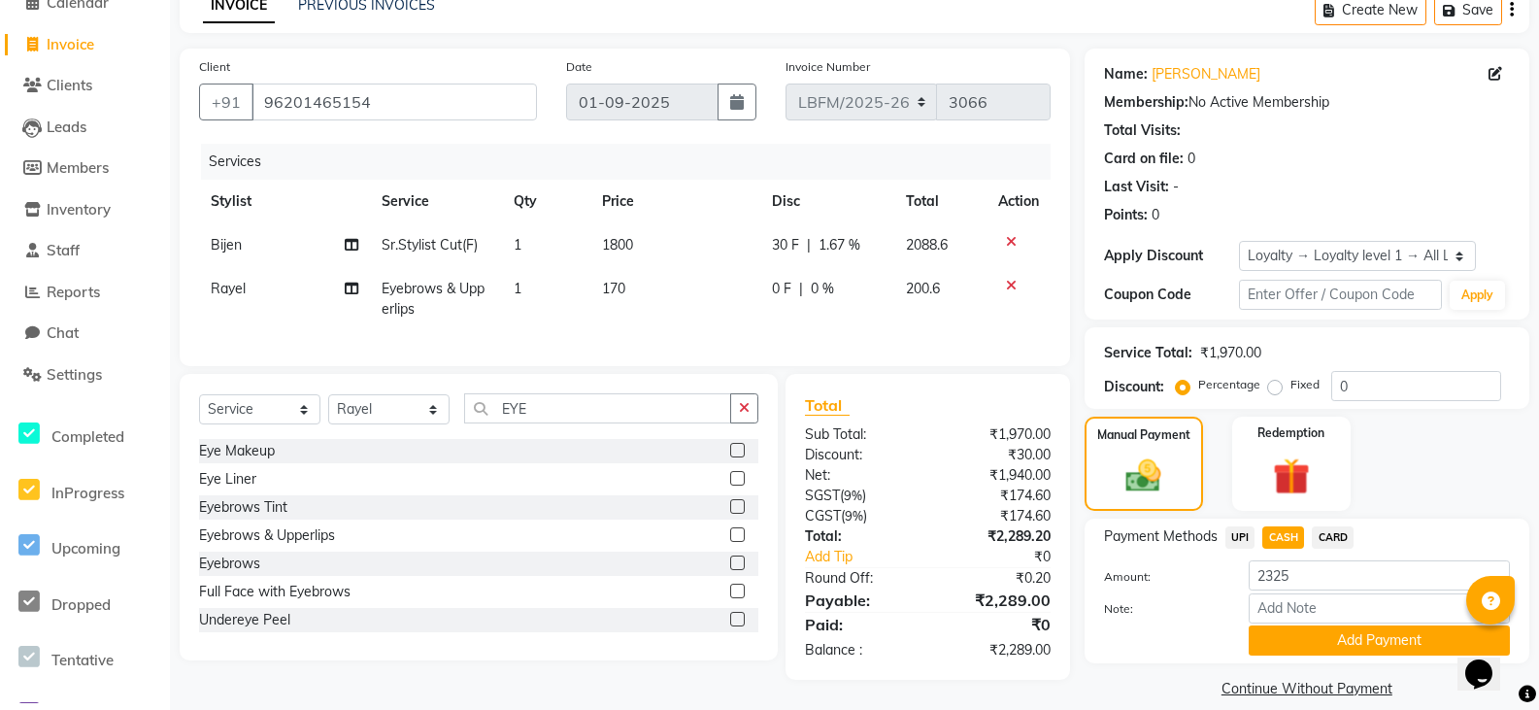
click at [1285, 531] on span "CASH" at bounding box center [1283, 537] width 42 height 22
type input "2289"
click at [1278, 531] on span "CASH" at bounding box center [1283, 537] width 42 height 22
click at [847, 251] on span "1.67 %" at bounding box center [839, 245] width 42 height 20
select select "90392"
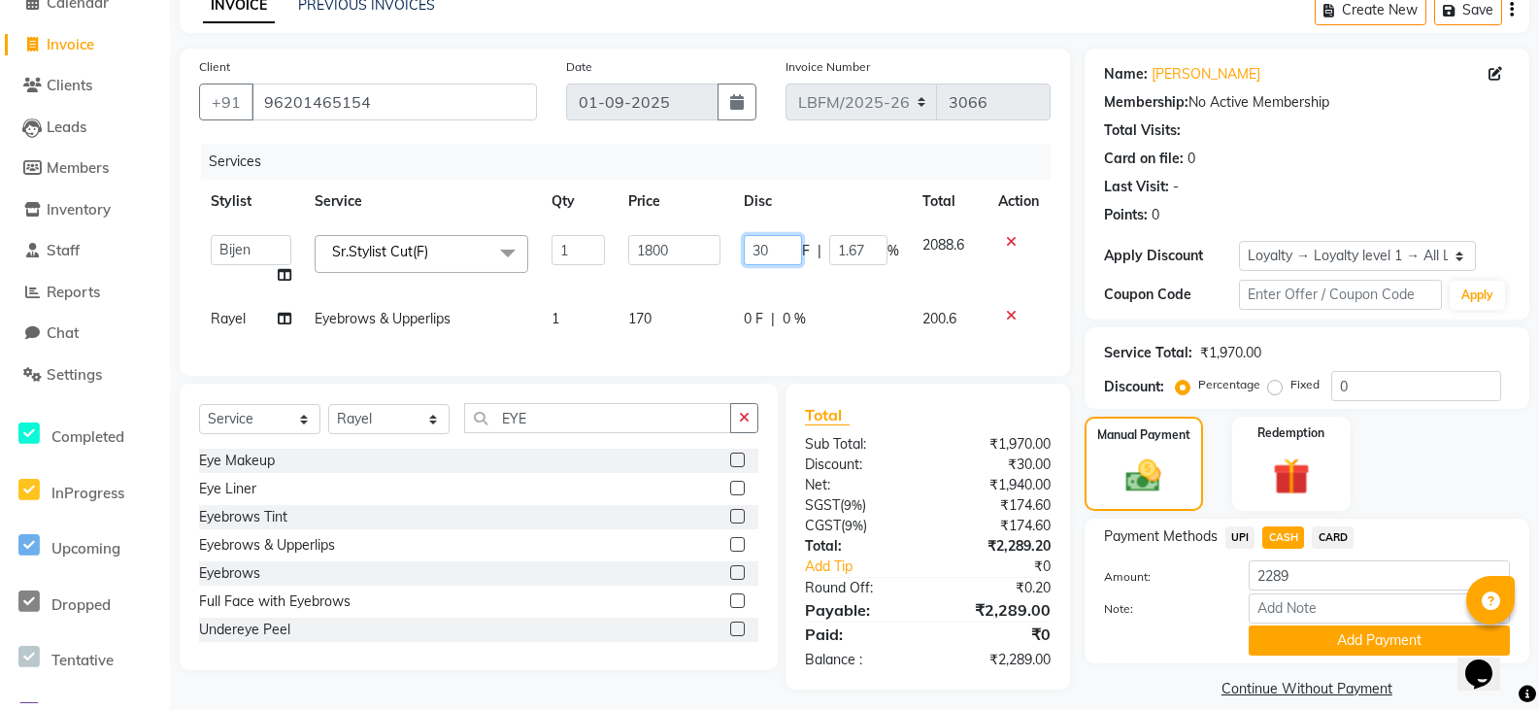
click at [774, 250] on input "30" at bounding box center [773, 250] width 58 height 30
type input "3"
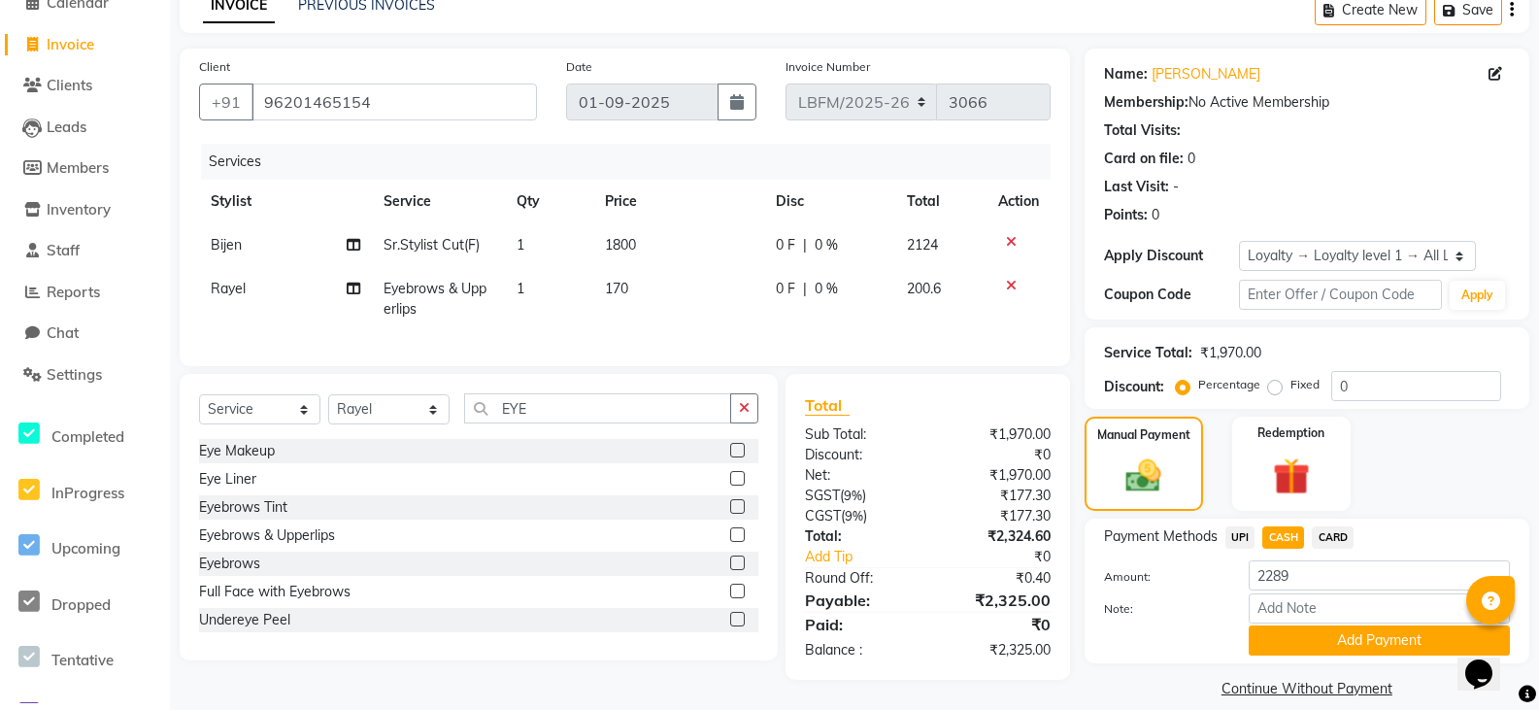
click at [866, 245] on div "0 F | 0 %" at bounding box center [830, 245] width 109 height 20
select select "90392"
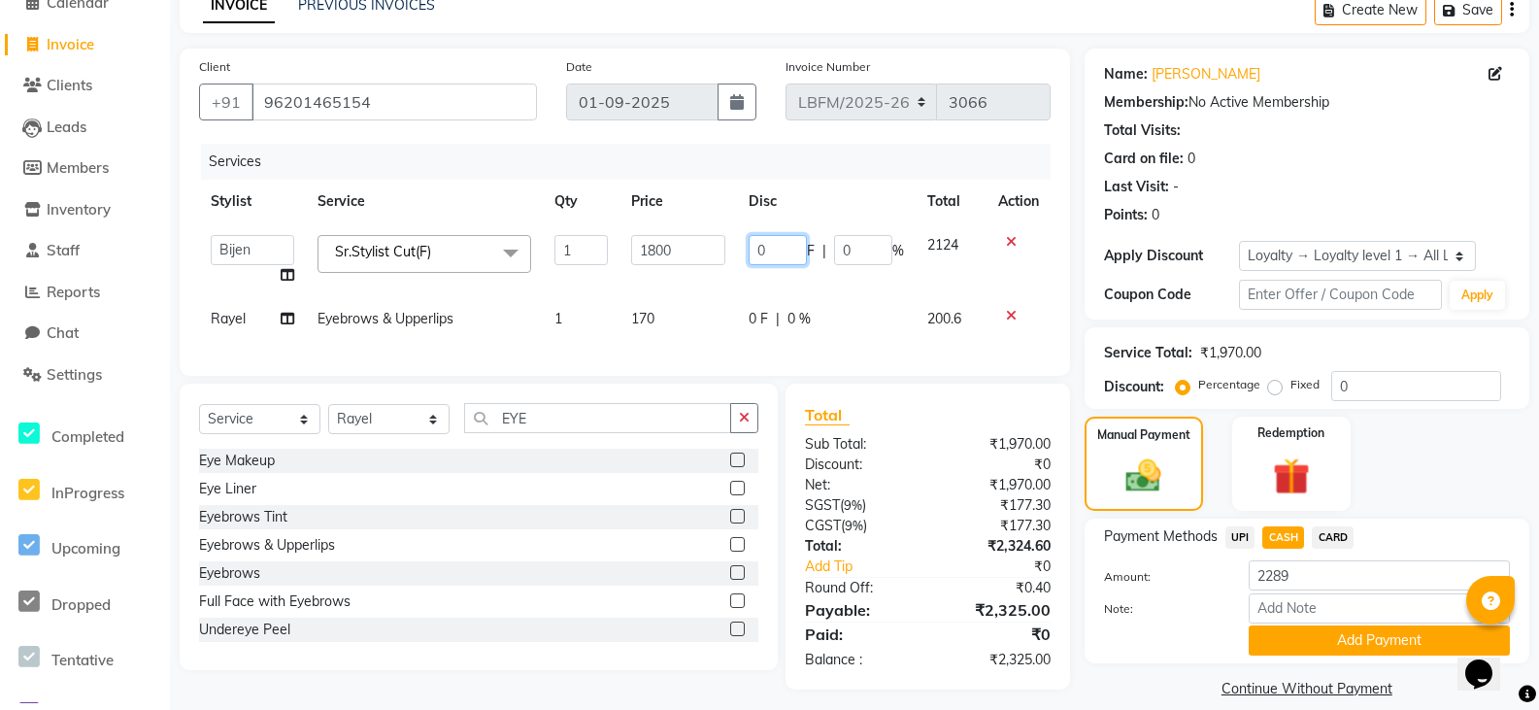
click at [775, 248] on input "0" at bounding box center [778, 250] width 58 height 30
type input "30"
click at [1274, 537] on span "CASH" at bounding box center [1283, 537] width 42 height 22
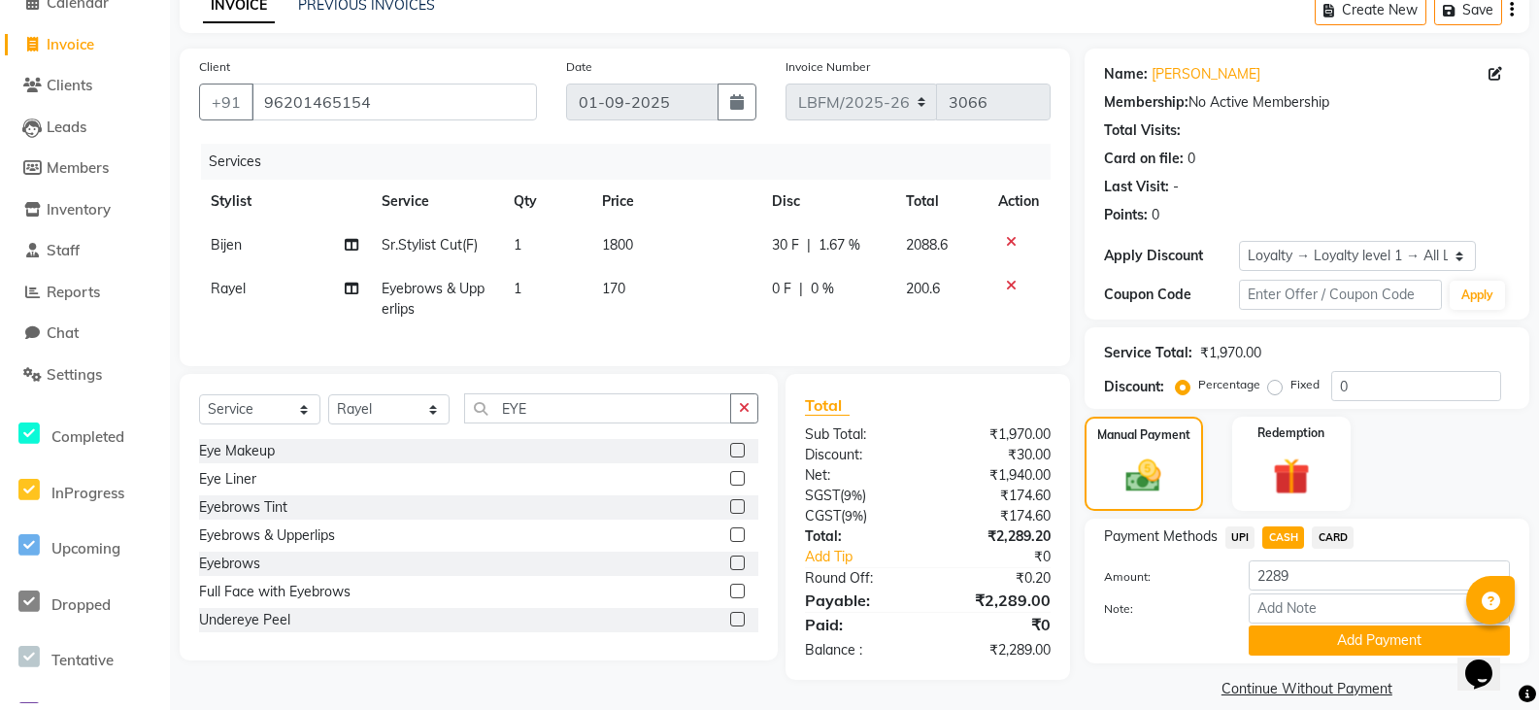
click at [1274, 536] on span "CASH" at bounding box center [1283, 537] width 42 height 22
click at [1180, 486] on div "Manual Payment" at bounding box center [1143, 464] width 123 height 98
click at [1290, 537] on span "CASH" at bounding box center [1283, 537] width 42 height 22
click at [787, 247] on span "30 F" at bounding box center [785, 245] width 27 height 20
select select "90392"
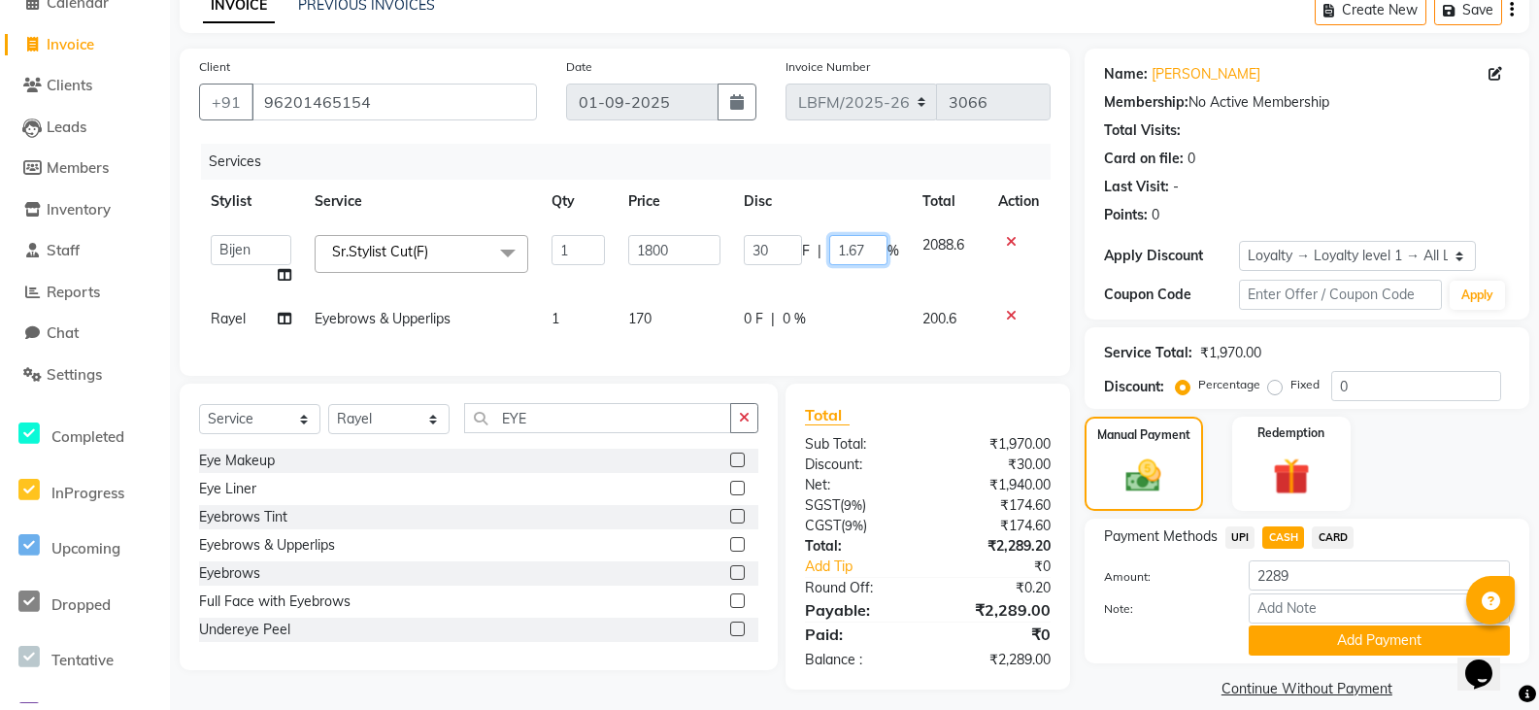
click at [883, 252] on input "1.67" at bounding box center [858, 250] width 58 height 30
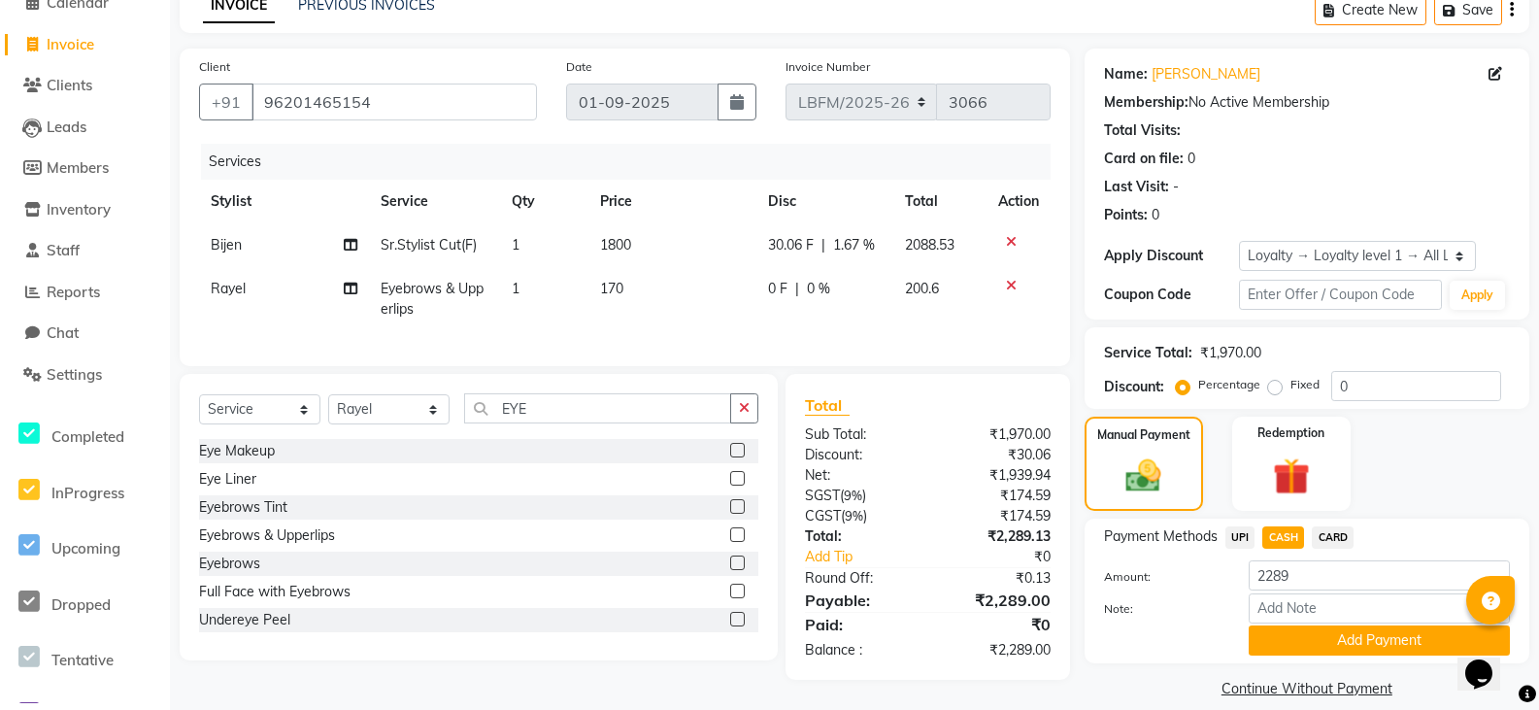
click at [792, 240] on span "30.06 F" at bounding box center [791, 245] width 46 height 20
select select "90392"
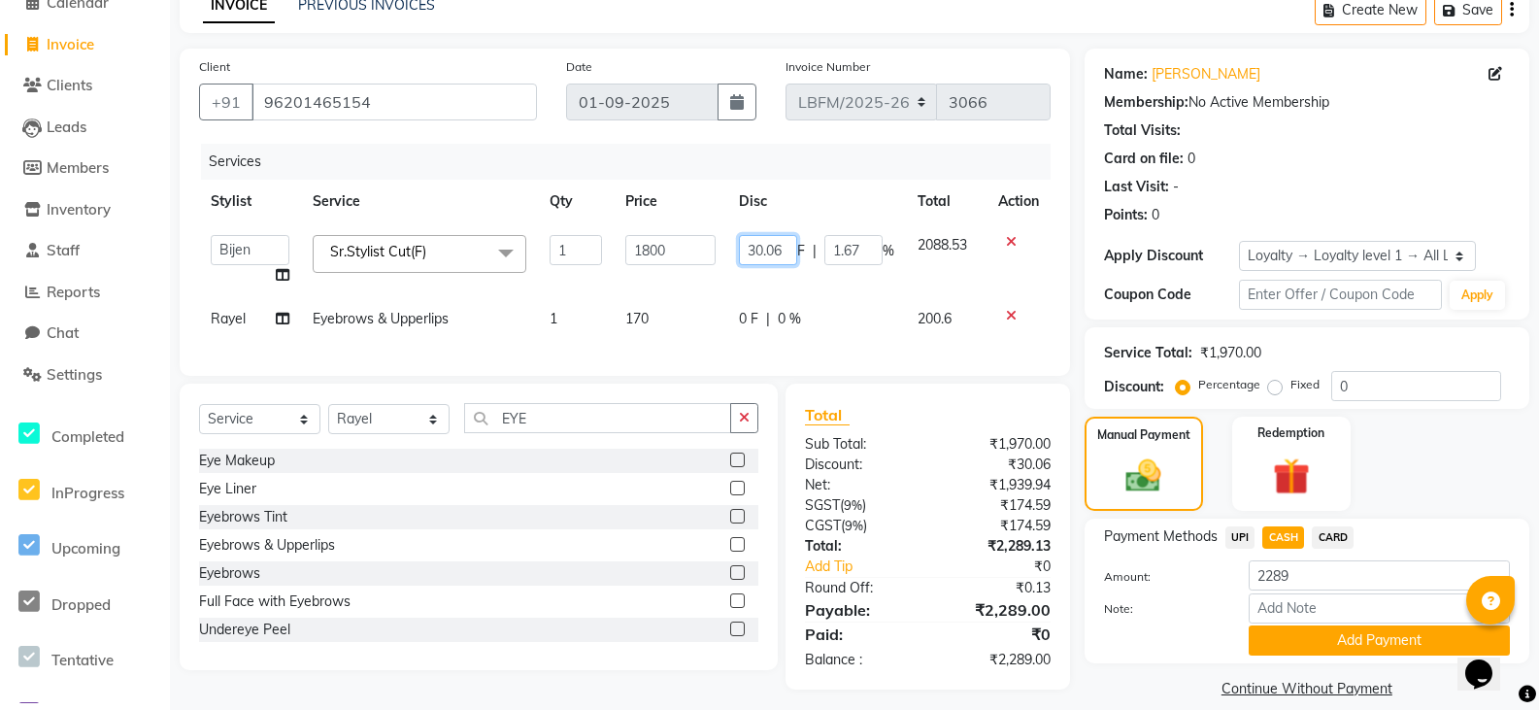
click at [772, 245] on input "30.06" at bounding box center [768, 250] width 58 height 30
click at [765, 250] on input "30.06" at bounding box center [768, 250] width 58 height 30
drag, startPoint x: 783, startPoint y: 250, endPoint x: 742, endPoint y: 250, distance: 41.8
click at [742, 250] on input "30.06" at bounding box center [768, 250] width 58 height 30
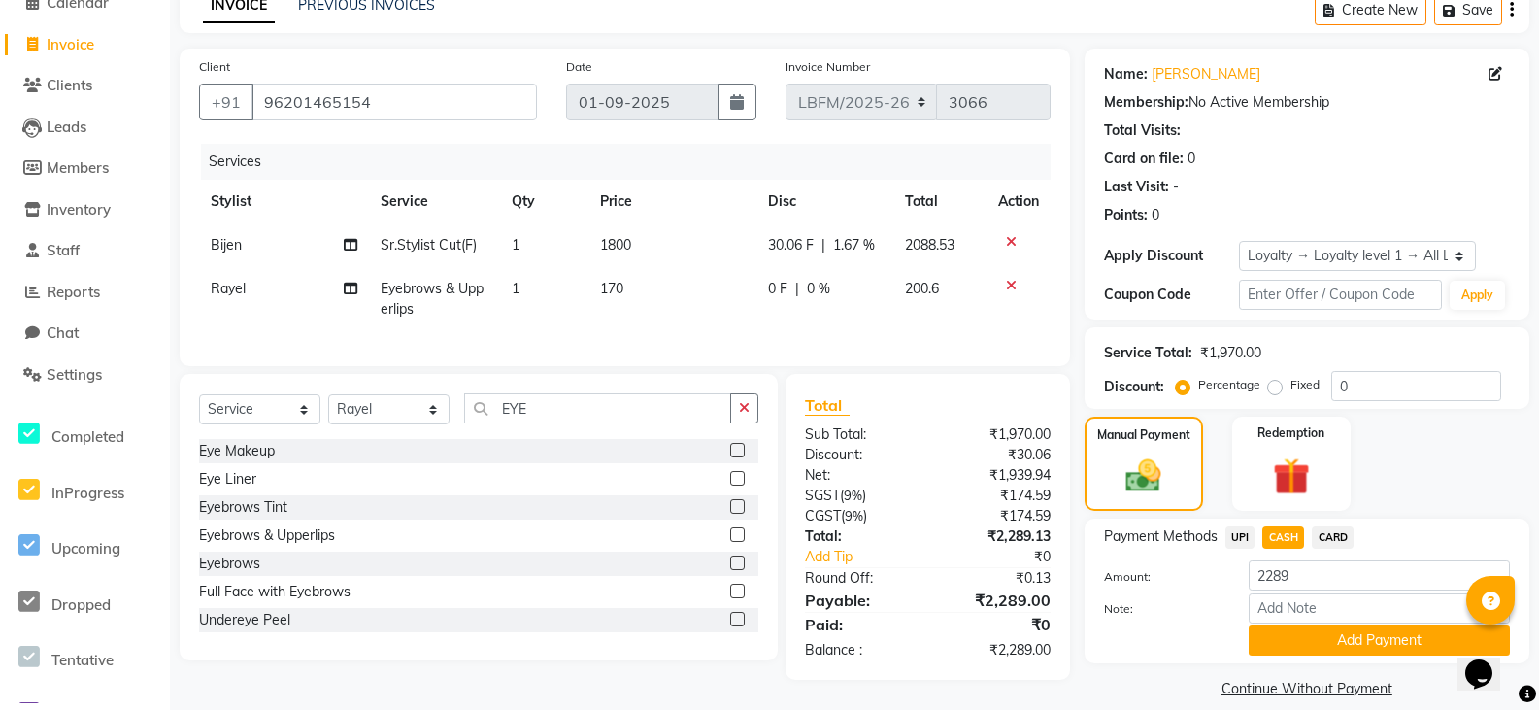
click at [861, 250] on span "1.67 %" at bounding box center [854, 245] width 42 height 20
select select "90392"
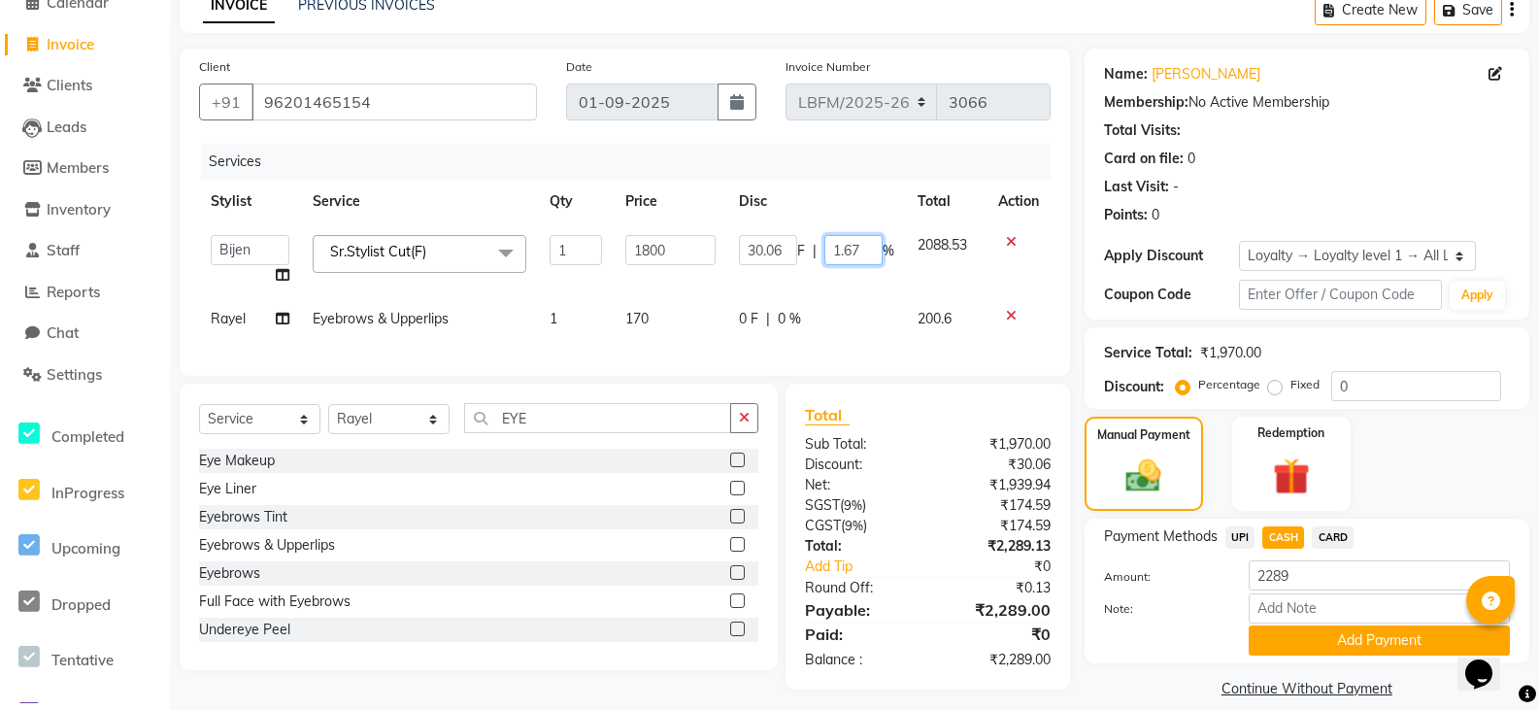
click at [863, 246] on input "1.67" at bounding box center [853, 250] width 58 height 30
drag, startPoint x: 863, startPoint y: 246, endPoint x: 757, endPoint y: 226, distance: 107.6
click at [817, 247] on div "30.06 F | 1.67 %" at bounding box center [816, 250] width 155 height 30
type input "30"
click at [813, 323] on td "0 F | 0 %" at bounding box center [816, 319] width 179 height 44
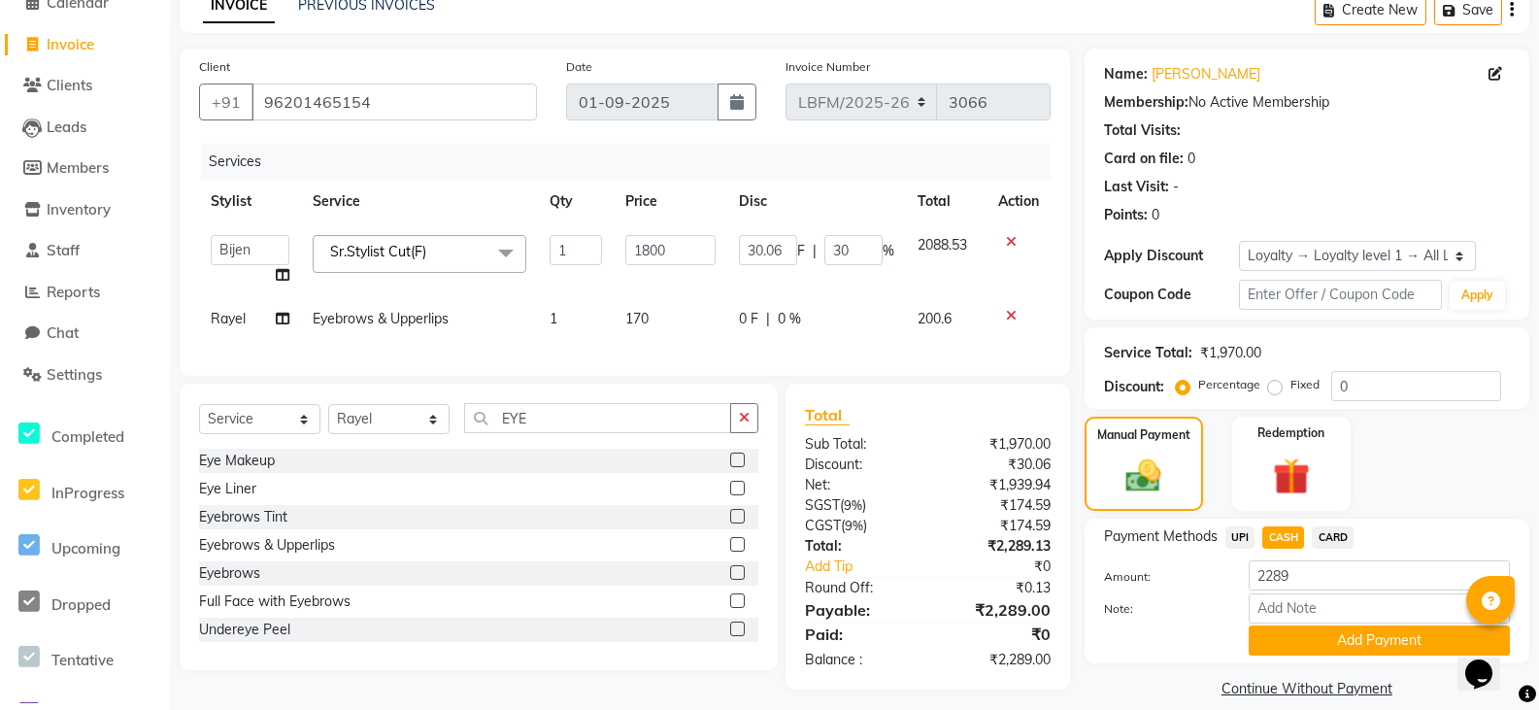
select select "90395"
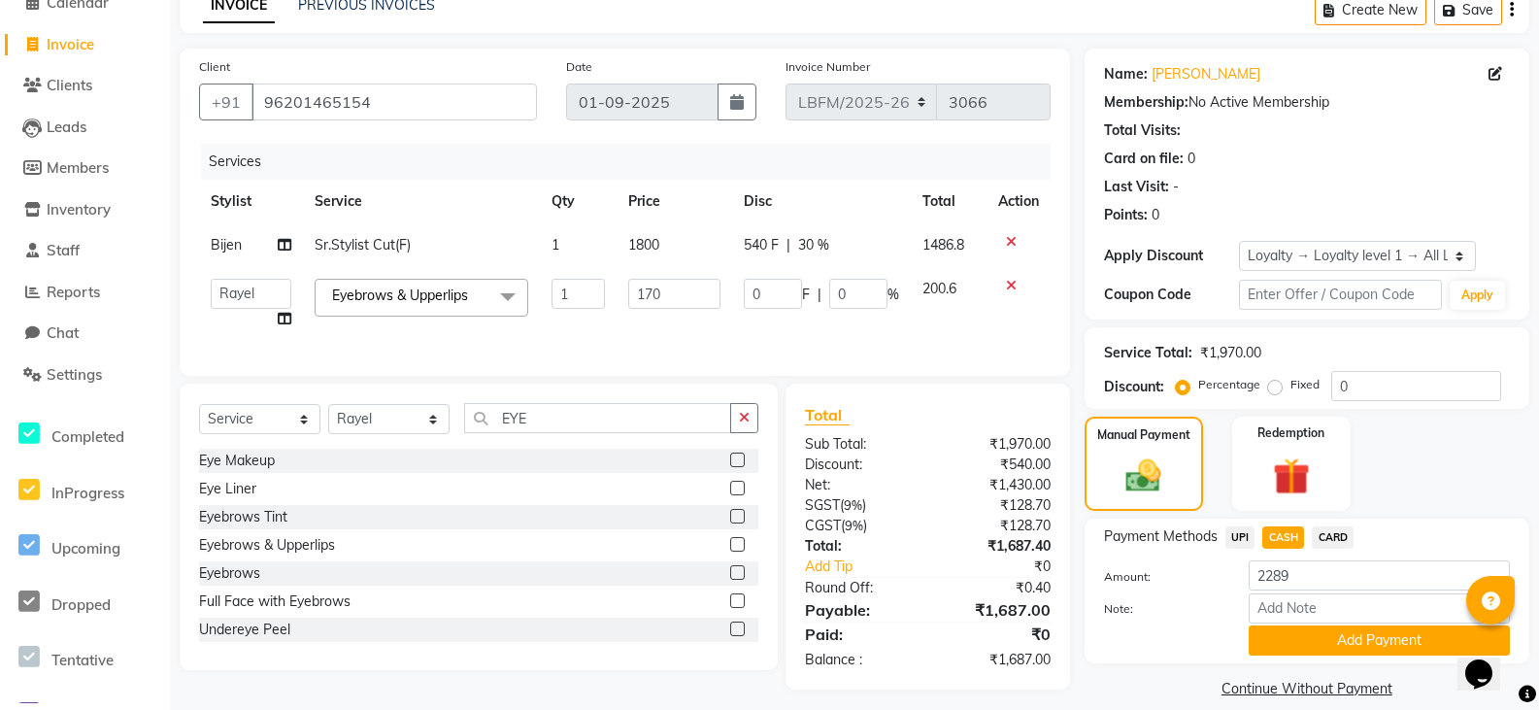
click at [1282, 547] on span "CASH" at bounding box center [1283, 537] width 42 height 22
type input "1687"
click at [1319, 643] on button "Add Payment" at bounding box center [1379, 640] width 261 height 30
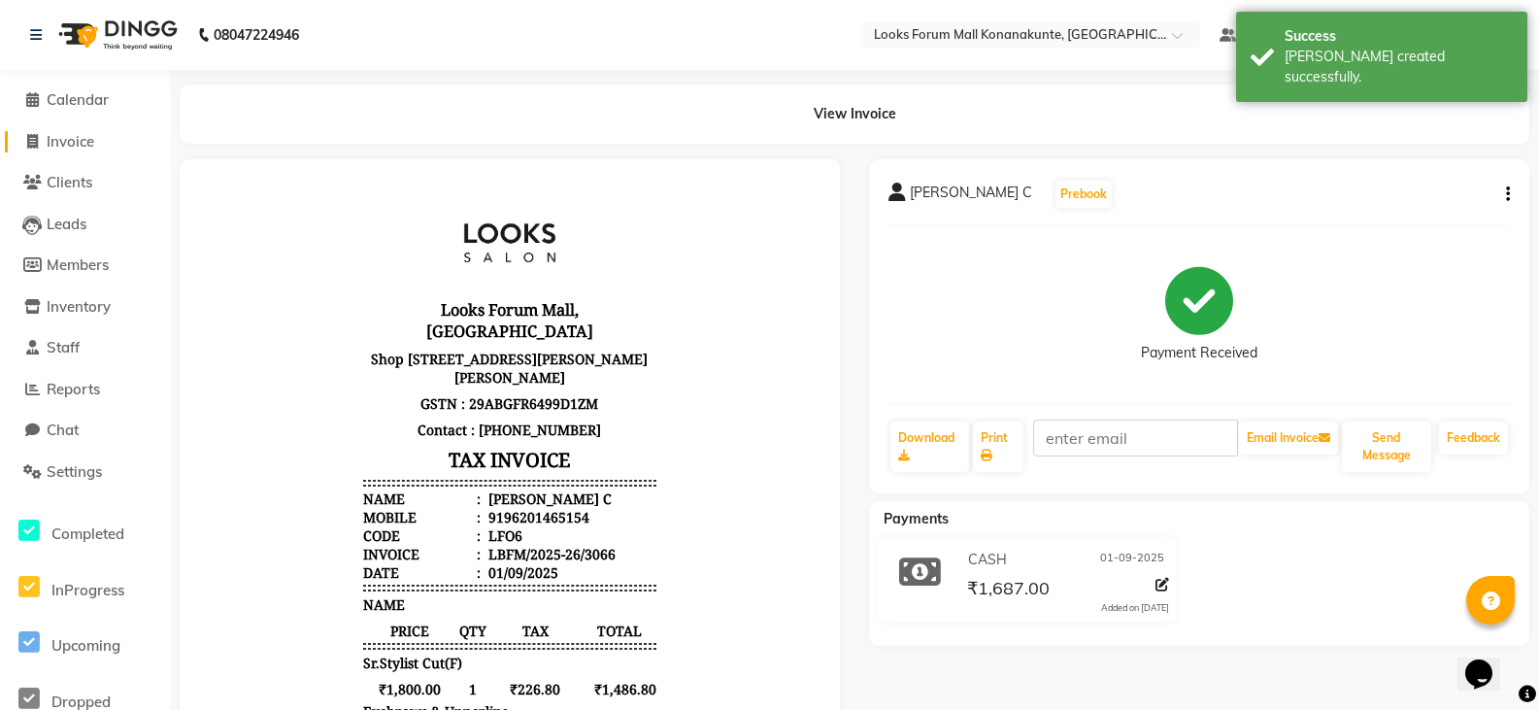
click at [74, 139] on span "Invoice" at bounding box center [71, 141] width 48 height 18
select select "service"
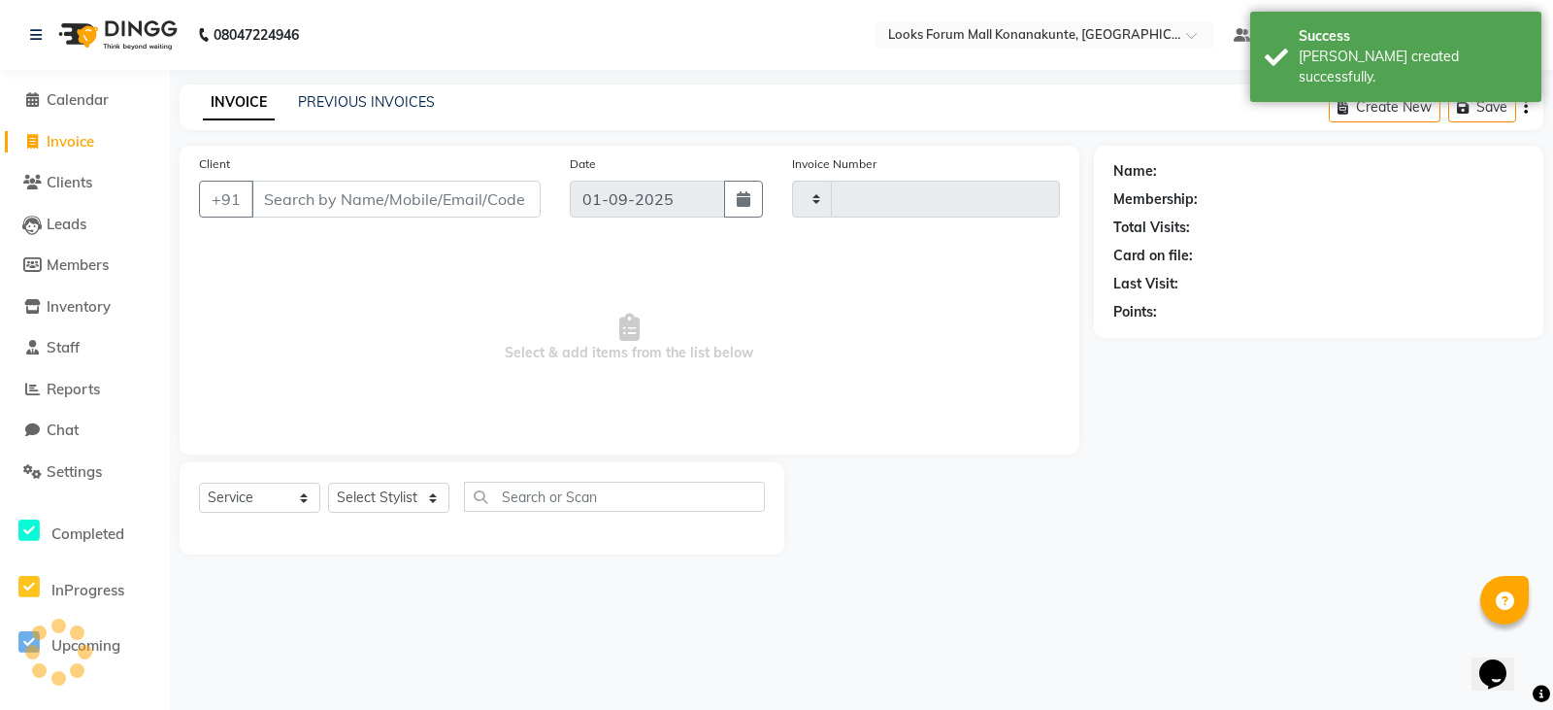
type input "3067"
select select "8945"
click at [431, 201] on input "Client" at bounding box center [395, 199] width 289 height 37
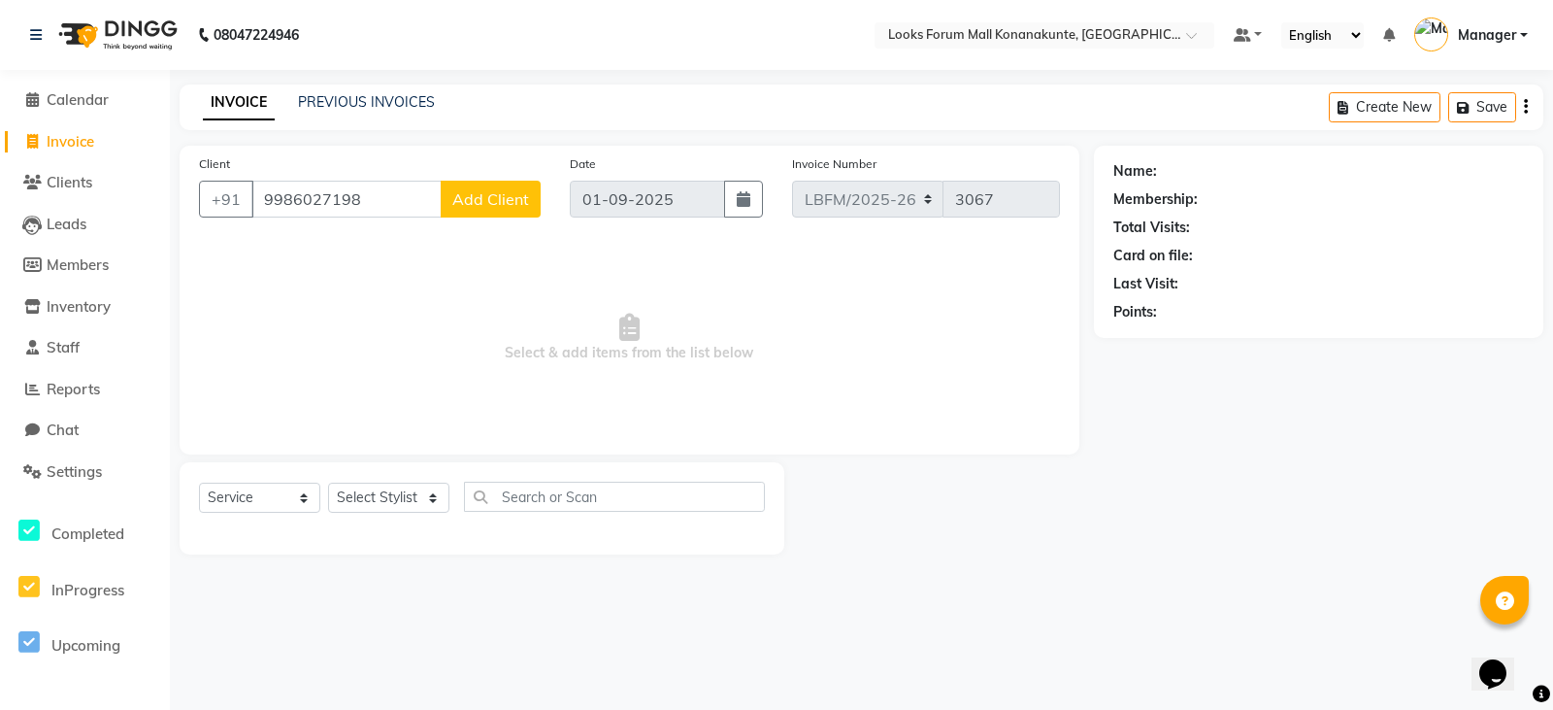
type input "9986027198"
click at [486, 198] on span "Add Client" at bounding box center [490, 198] width 77 height 19
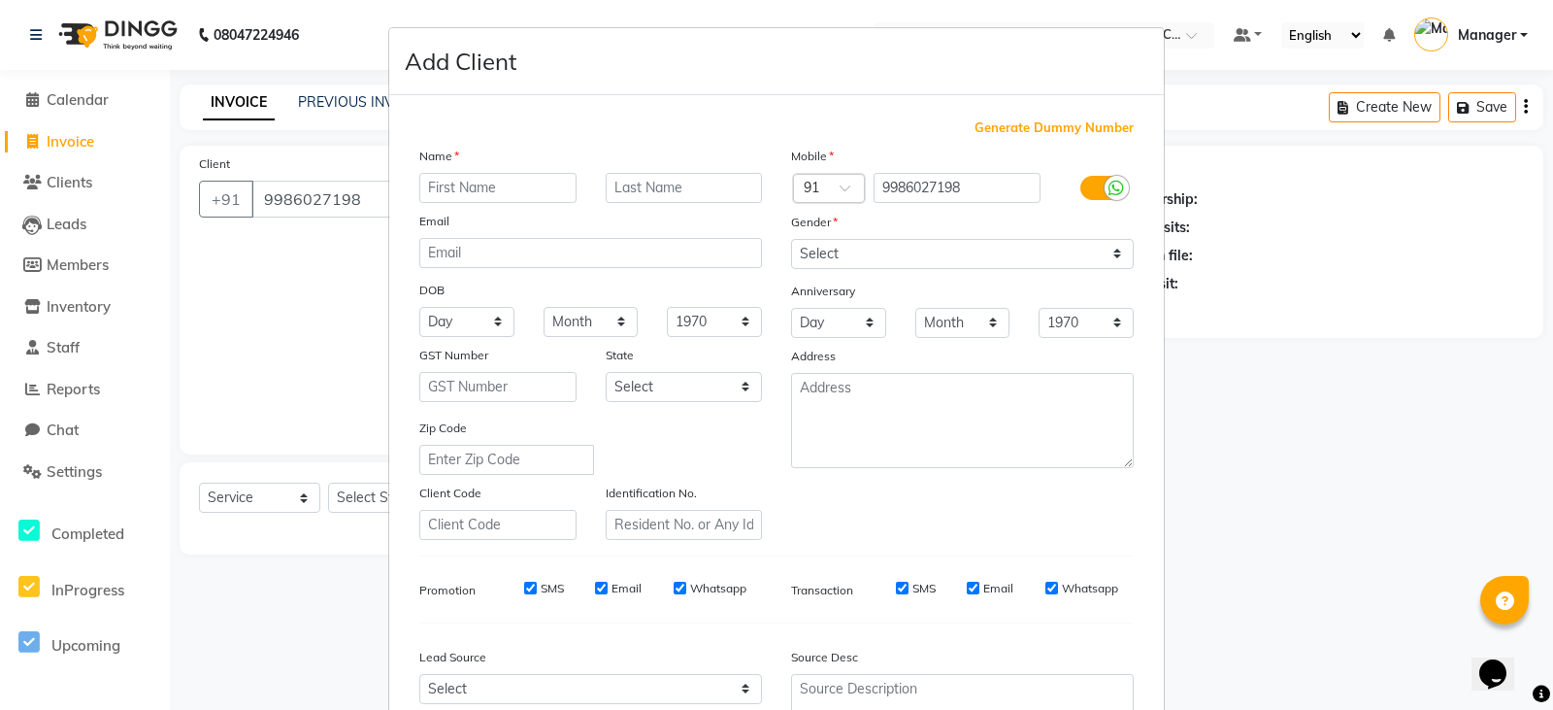
click at [324, 201] on ngb-modal-window "Add Client Generate Dummy Number Name Email DOB Day 01 02 03 04 05 06 07 08 09 …" at bounding box center [776, 355] width 1553 height 710
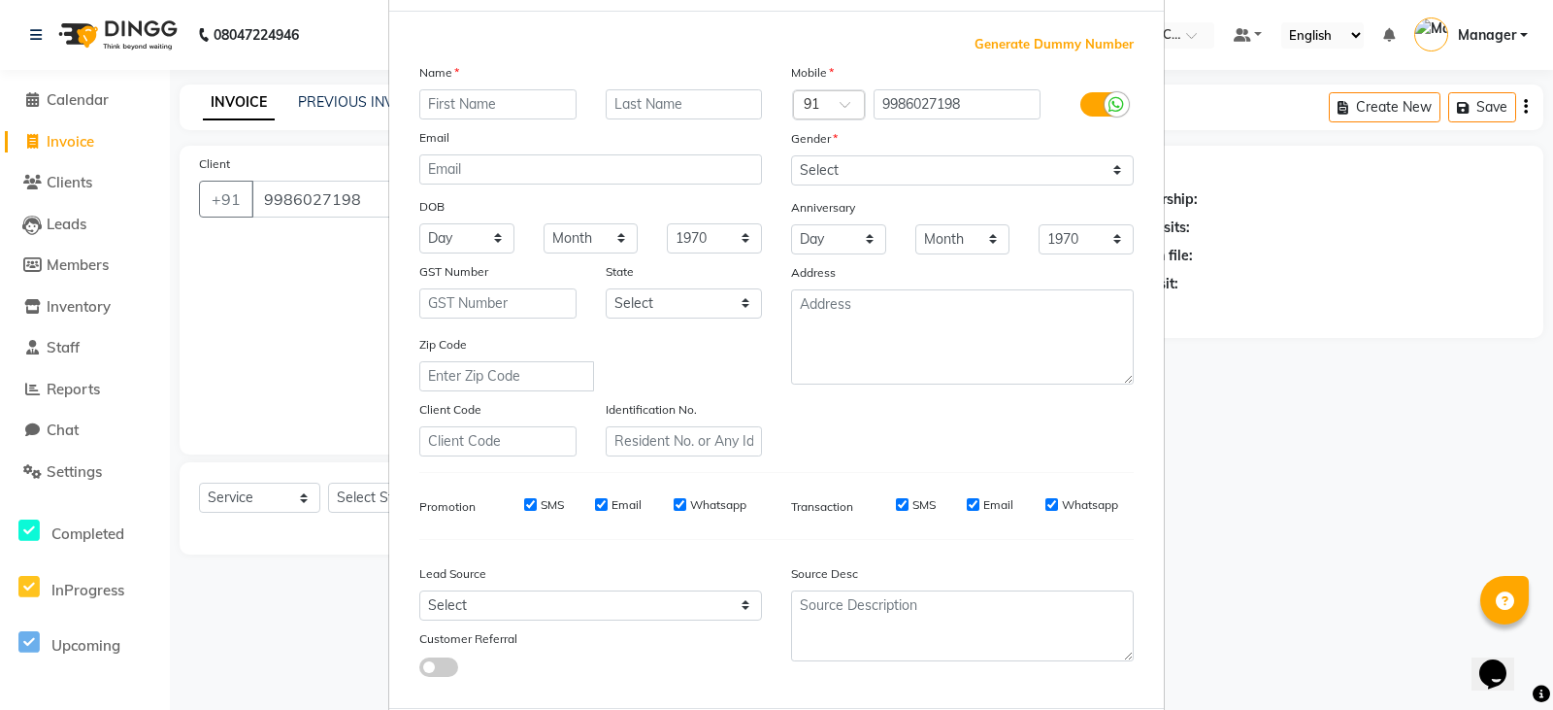
scroll to position [186, 0]
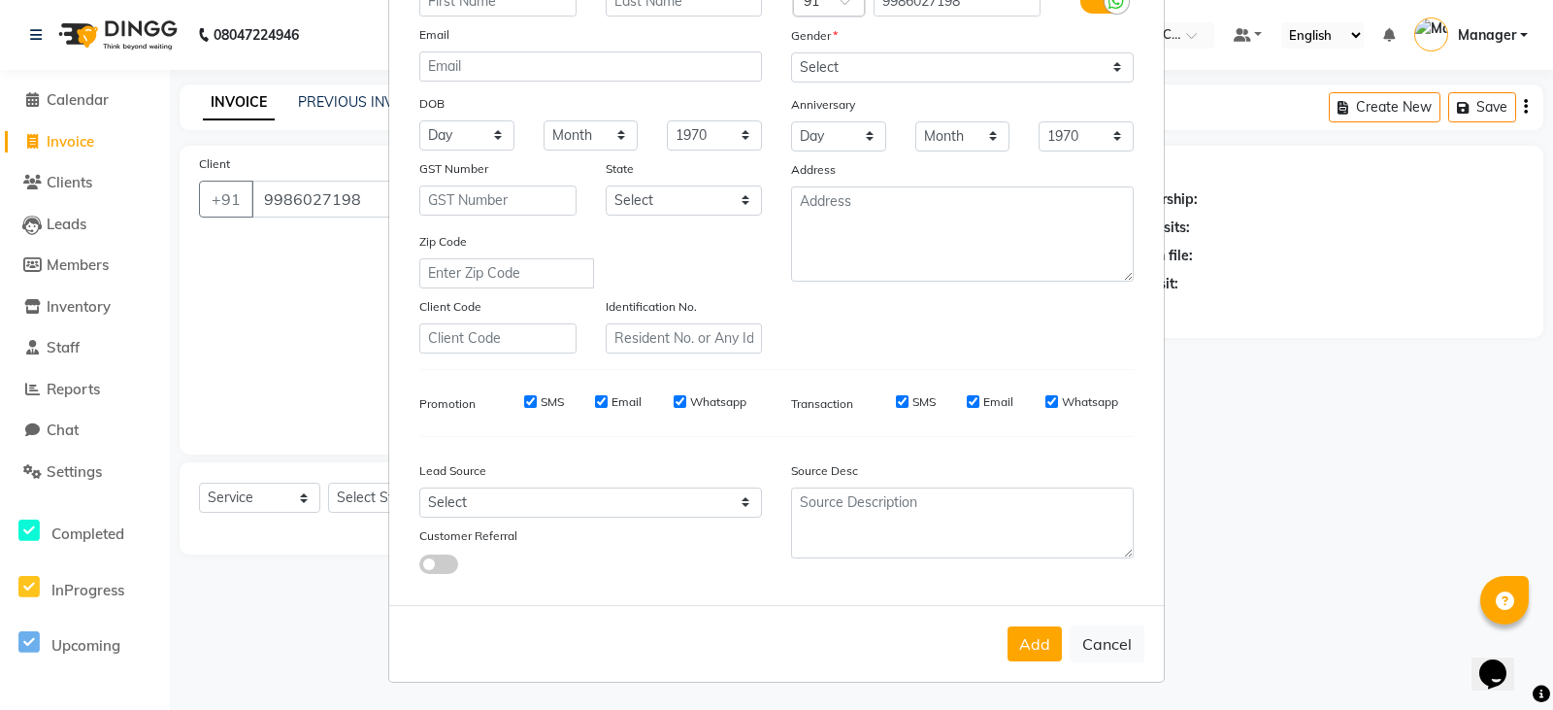
click at [1084, 646] on button "Cancel" at bounding box center [1107, 643] width 75 height 37
select select
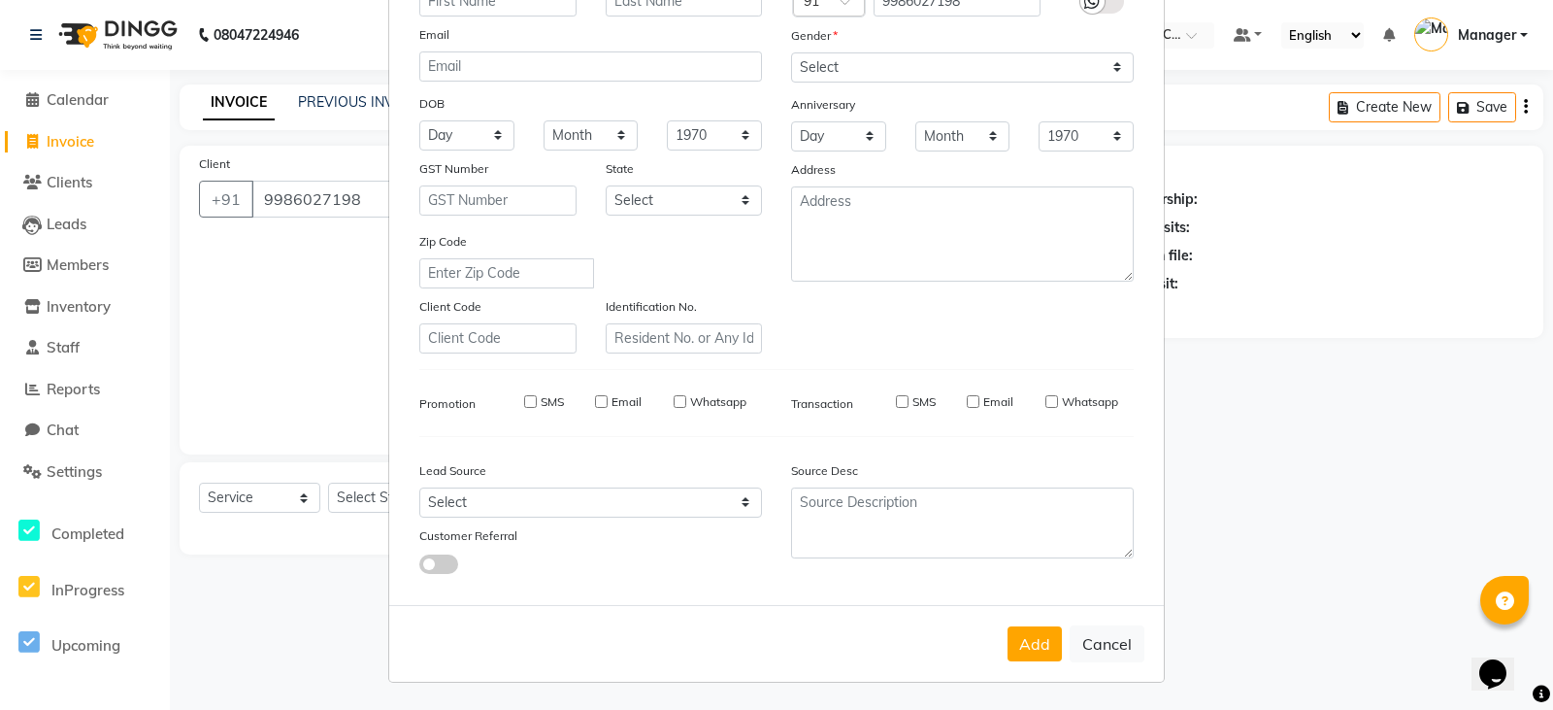
select select
checkbox input "false"
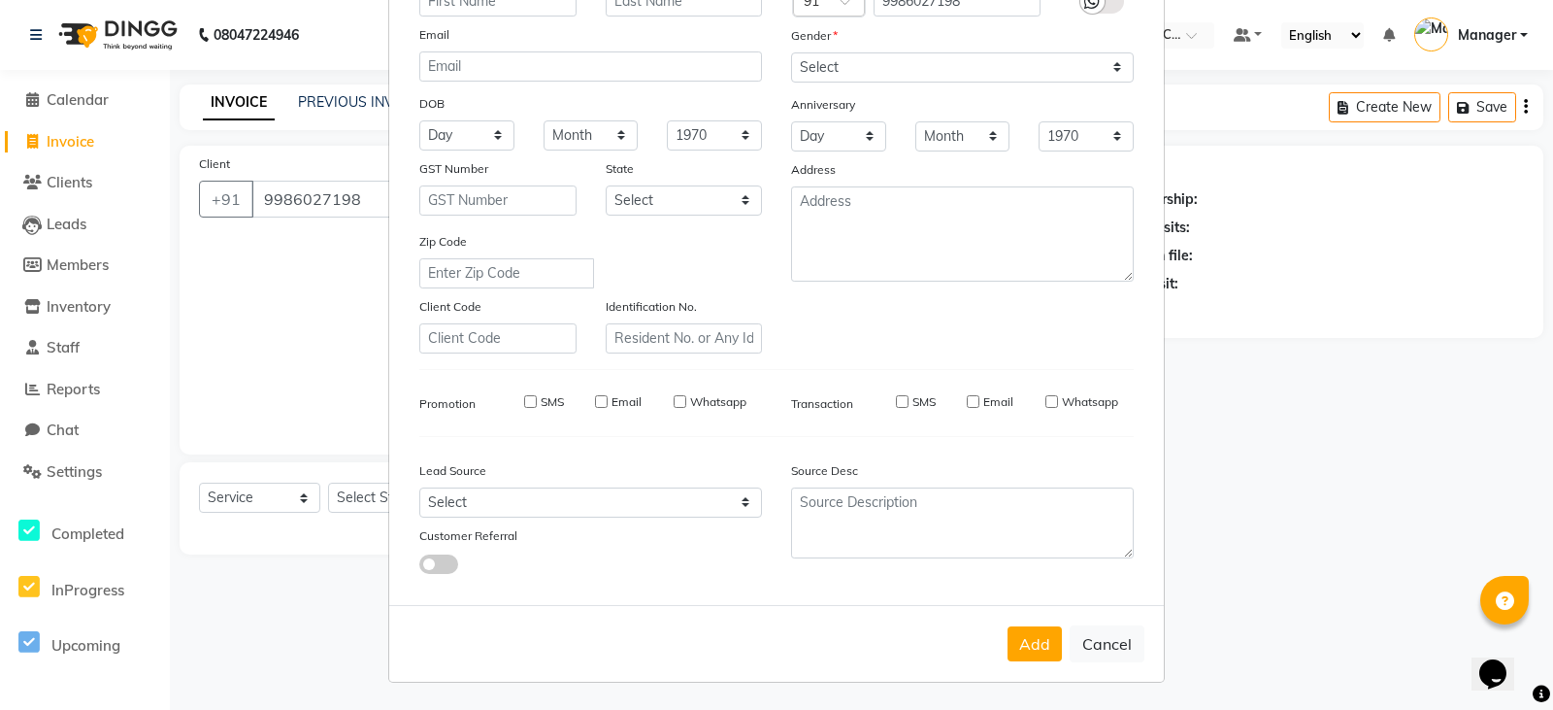
checkbox input "false"
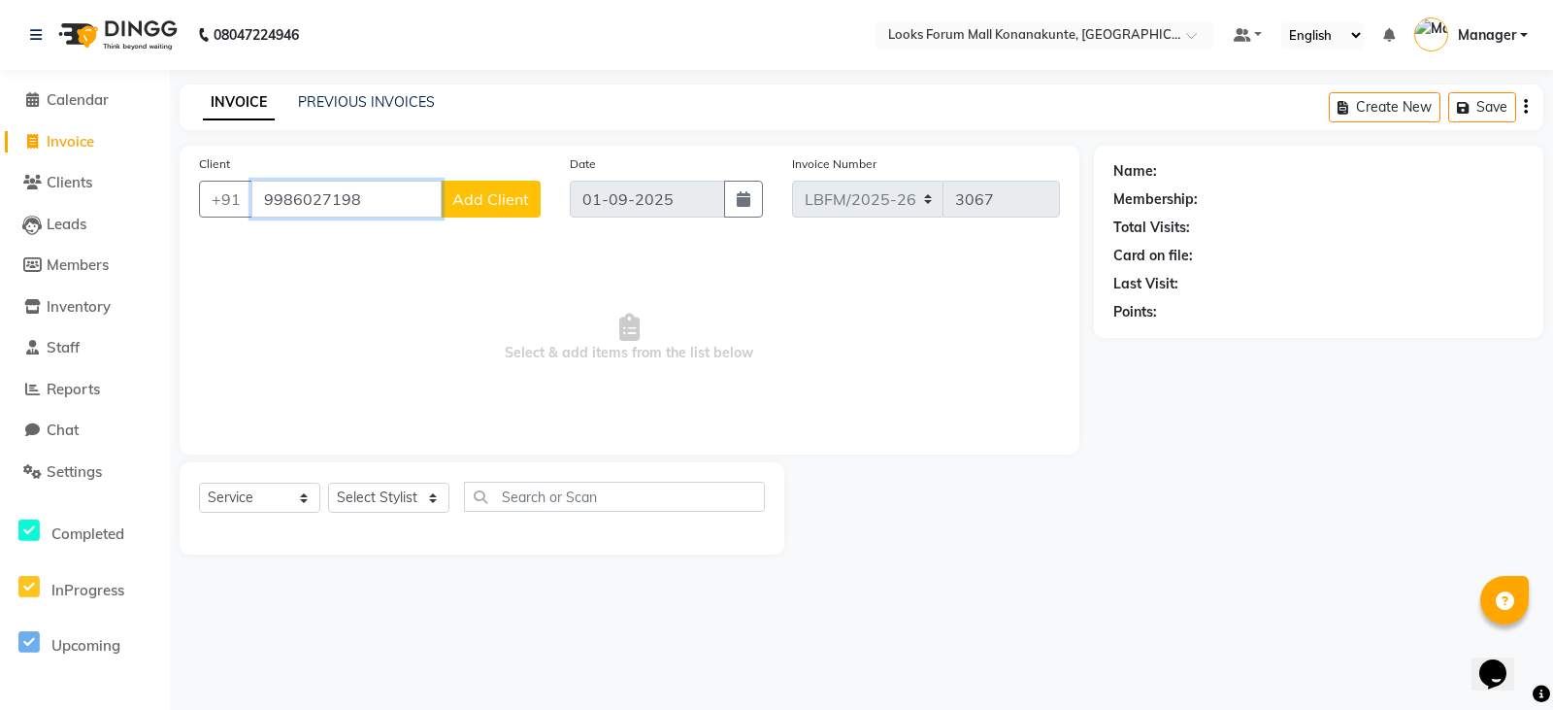
click at [320, 204] on input "9986027198" at bounding box center [346, 199] width 190 height 37
type input "9986047198"
click at [486, 195] on span "Add Client" at bounding box center [490, 198] width 77 height 19
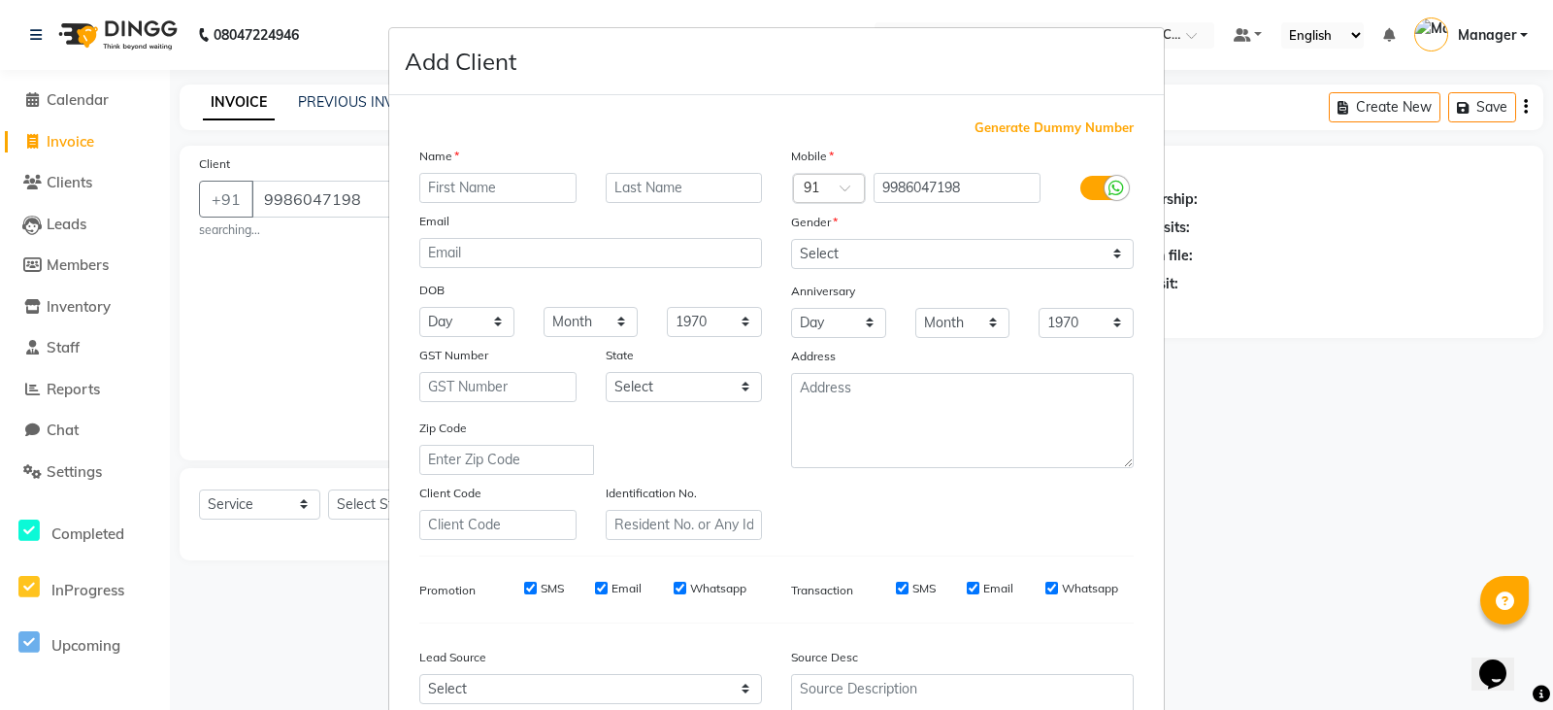
click at [509, 178] on input "text" at bounding box center [497, 188] width 157 height 30
type input "ARYA"
type input "C"
click at [862, 254] on select "Select Male Female Other Prefer Not To Say" at bounding box center [962, 254] width 343 height 30
select select "female"
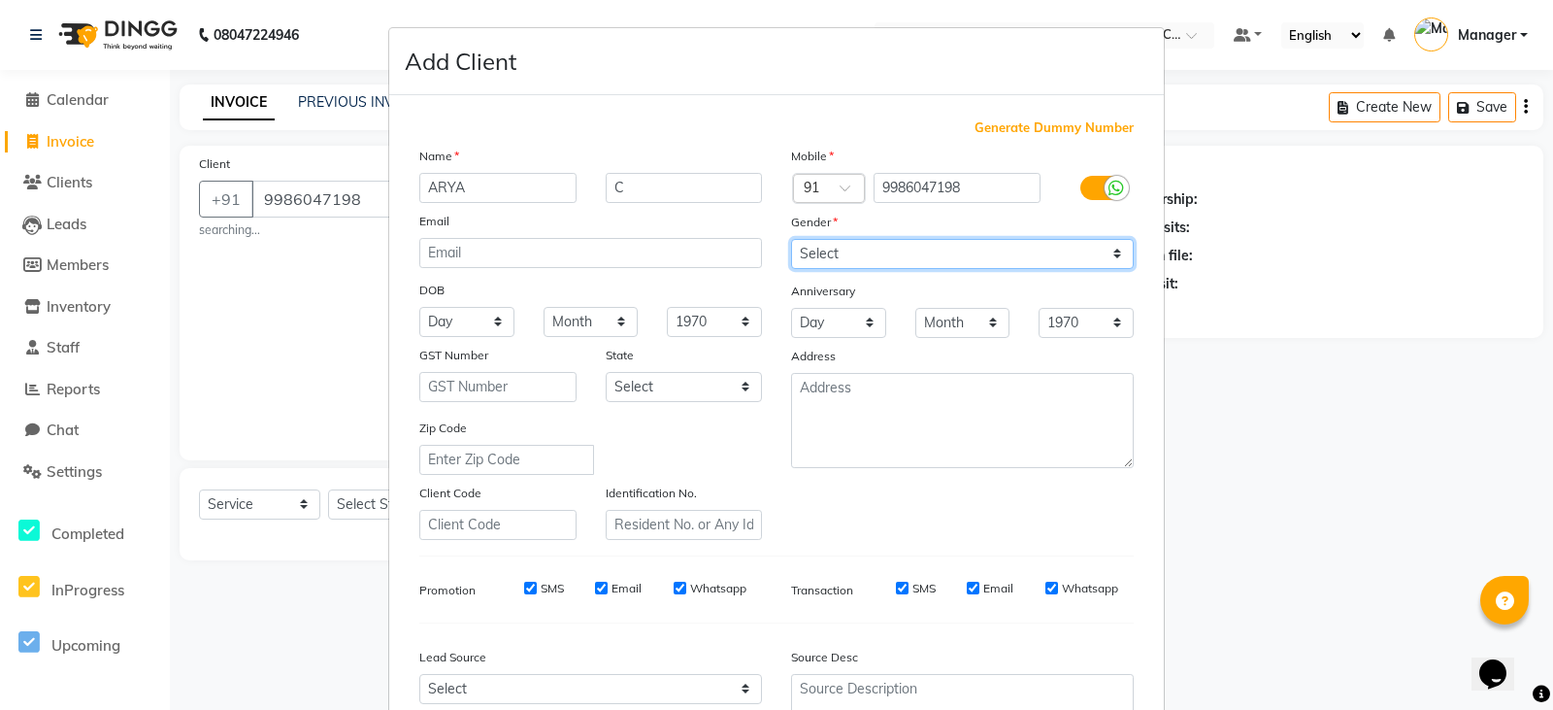
click at [791, 239] on select "Select Male Female Other Prefer Not To Say" at bounding box center [962, 254] width 343 height 30
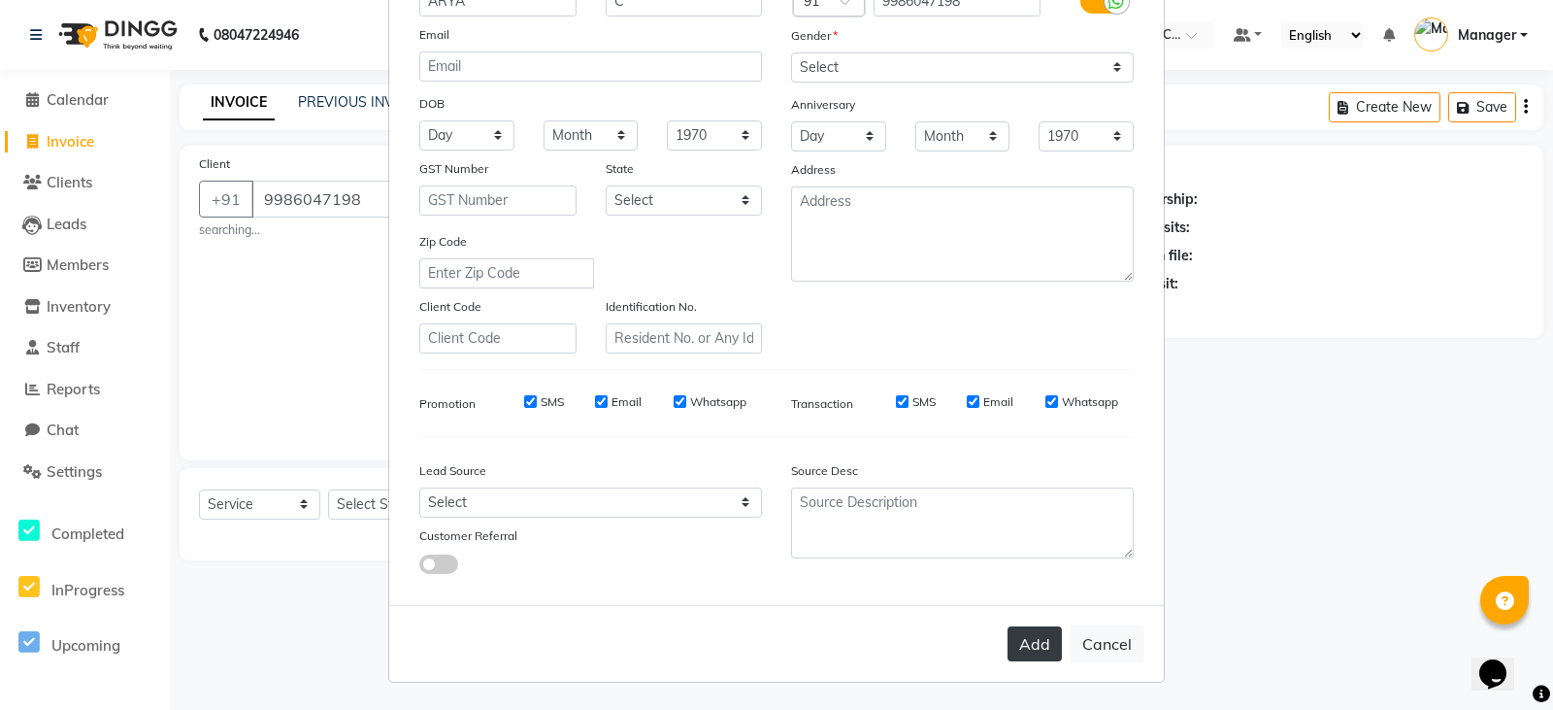
click at [1015, 642] on button "Add" at bounding box center [1035, 643] width 54 height 35
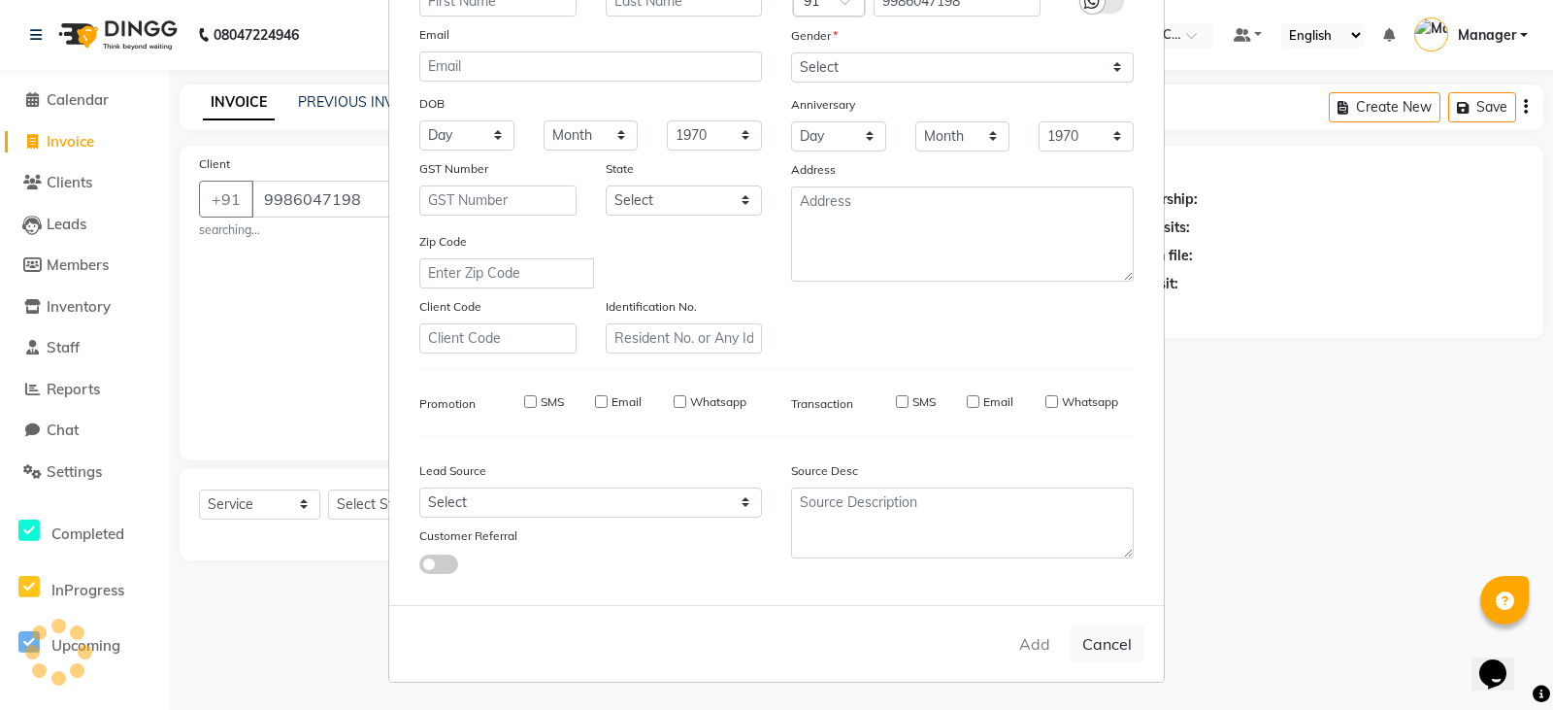
select select
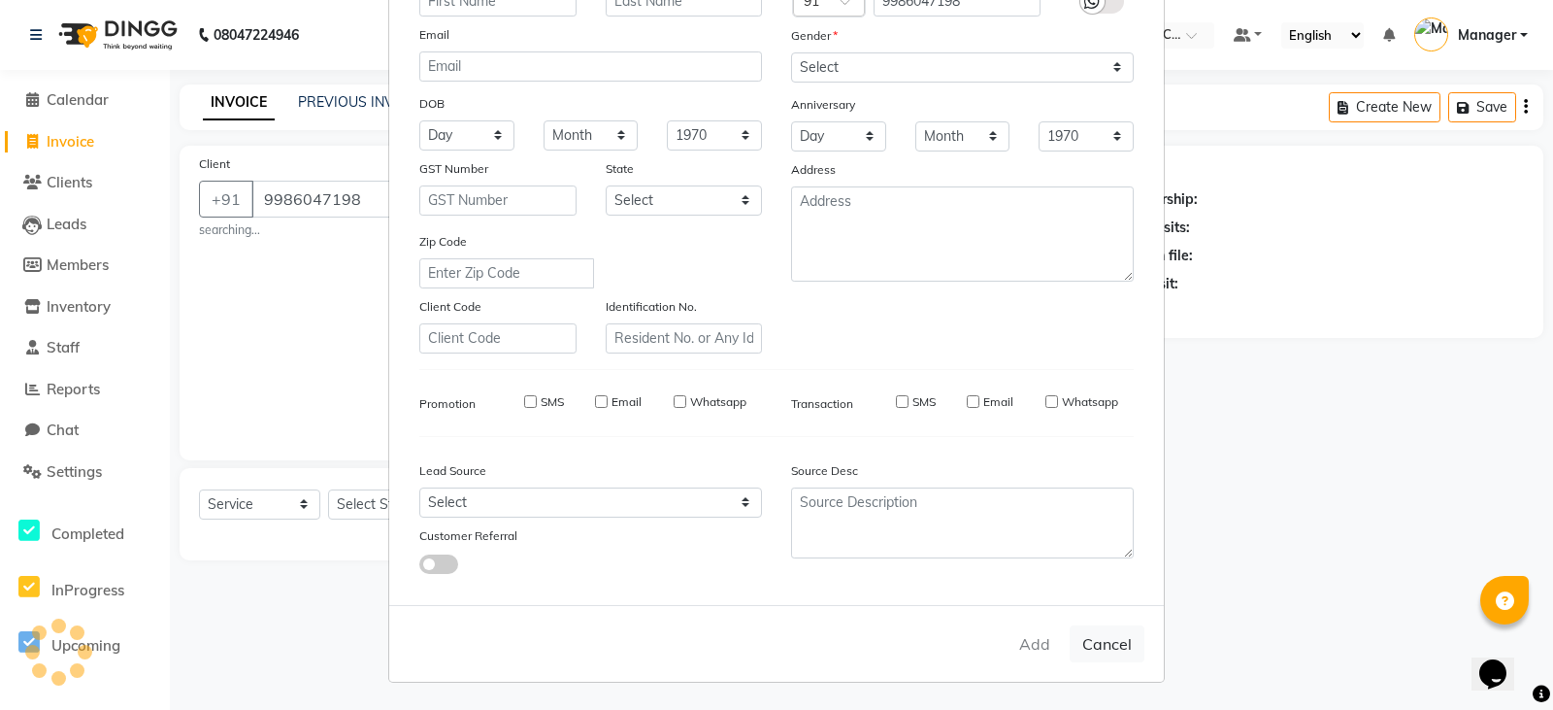
select select
checkbox input "false"
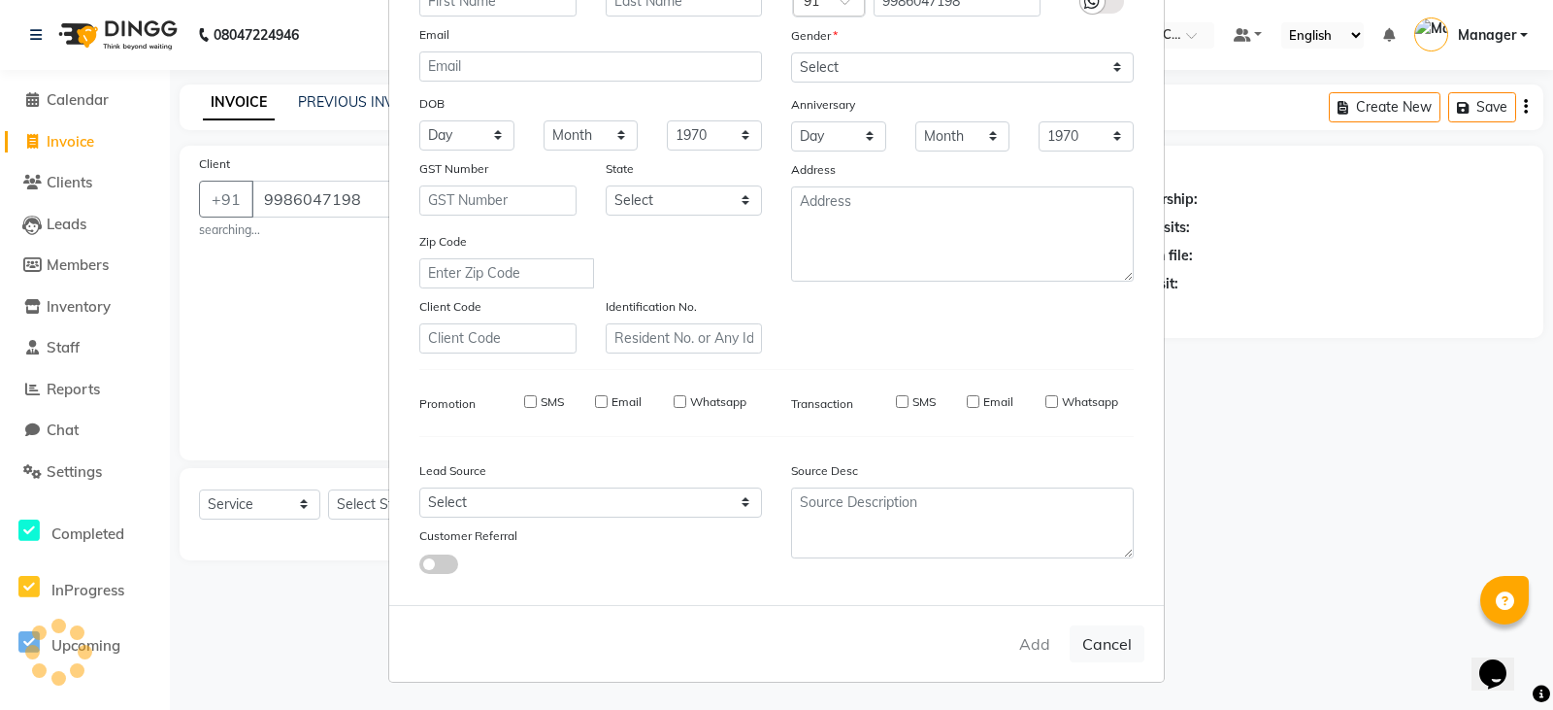
checkbox input "false"
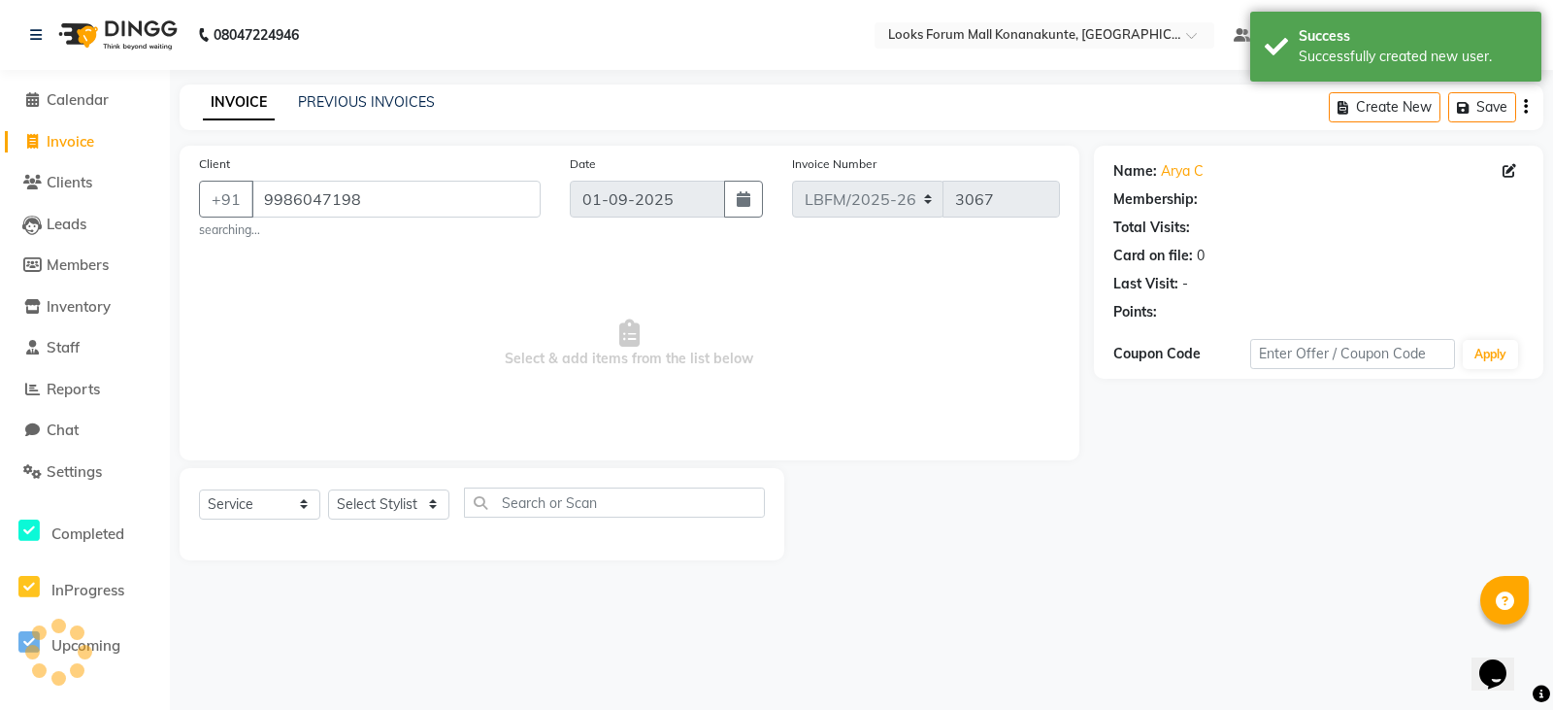
select select "1: Object"
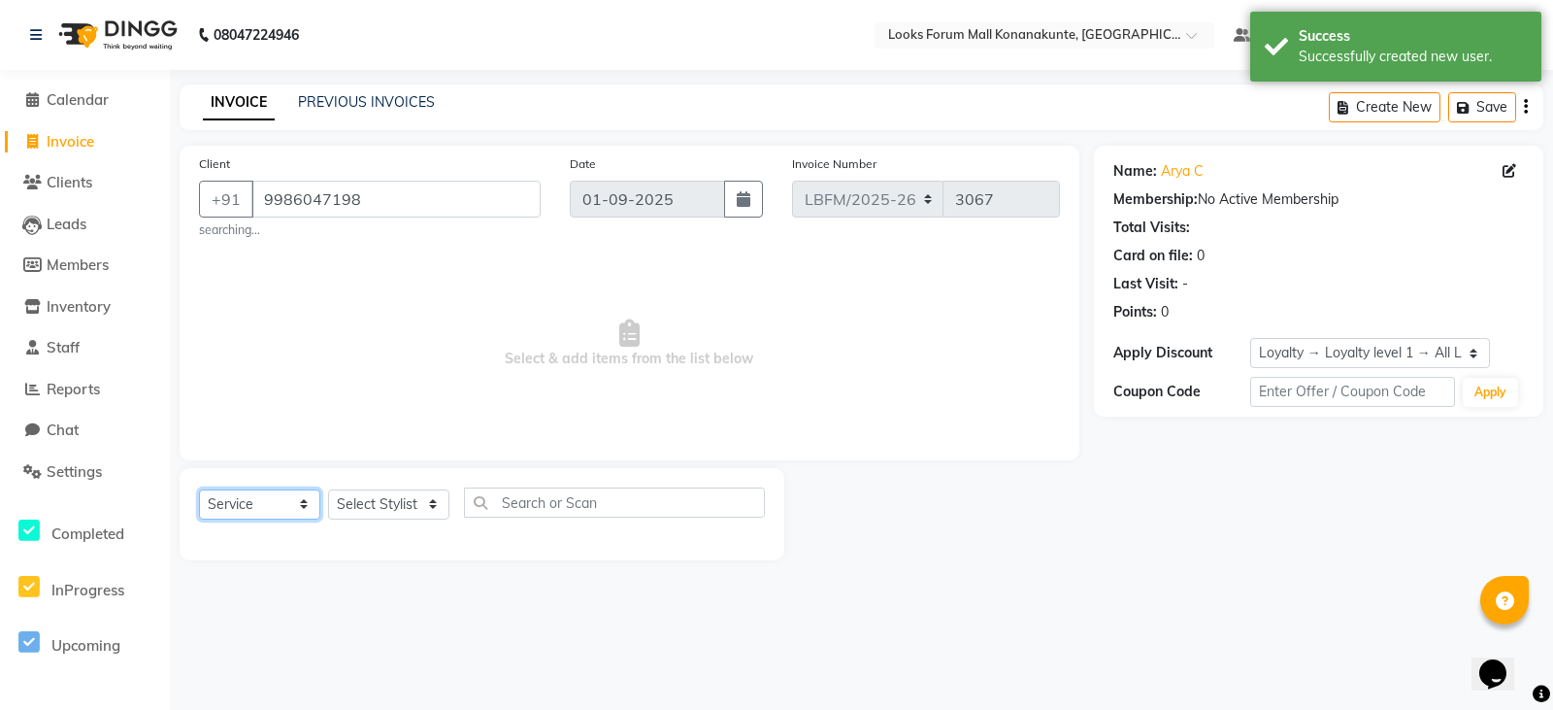
click at [270, 495] on select "Select Service Product Membership Package Voucher Prepaid Gift Card" at bounding box center [259, 504] width 121 height 30
click at [199, 489] on select "Select Service Product Membership Package Voucher Prepaid Gift Card" at bounding box center [259, 504] width 121 height 30
click at [425, 500] on select "Select Stylist Ananya_Nails Ashu Bijen Bishop_Mgr Counter Sales Manager Mirisha…" at bounding box center [388, 504] width 121 height 30
select select "90392"
click at [328, 489] on select "Select Stylist Ananya_Nails Ashu Bijen Bishop_Mgr Counter Sales Manager Mirisha…" at bounding box center [388, 504] width 121 height 30
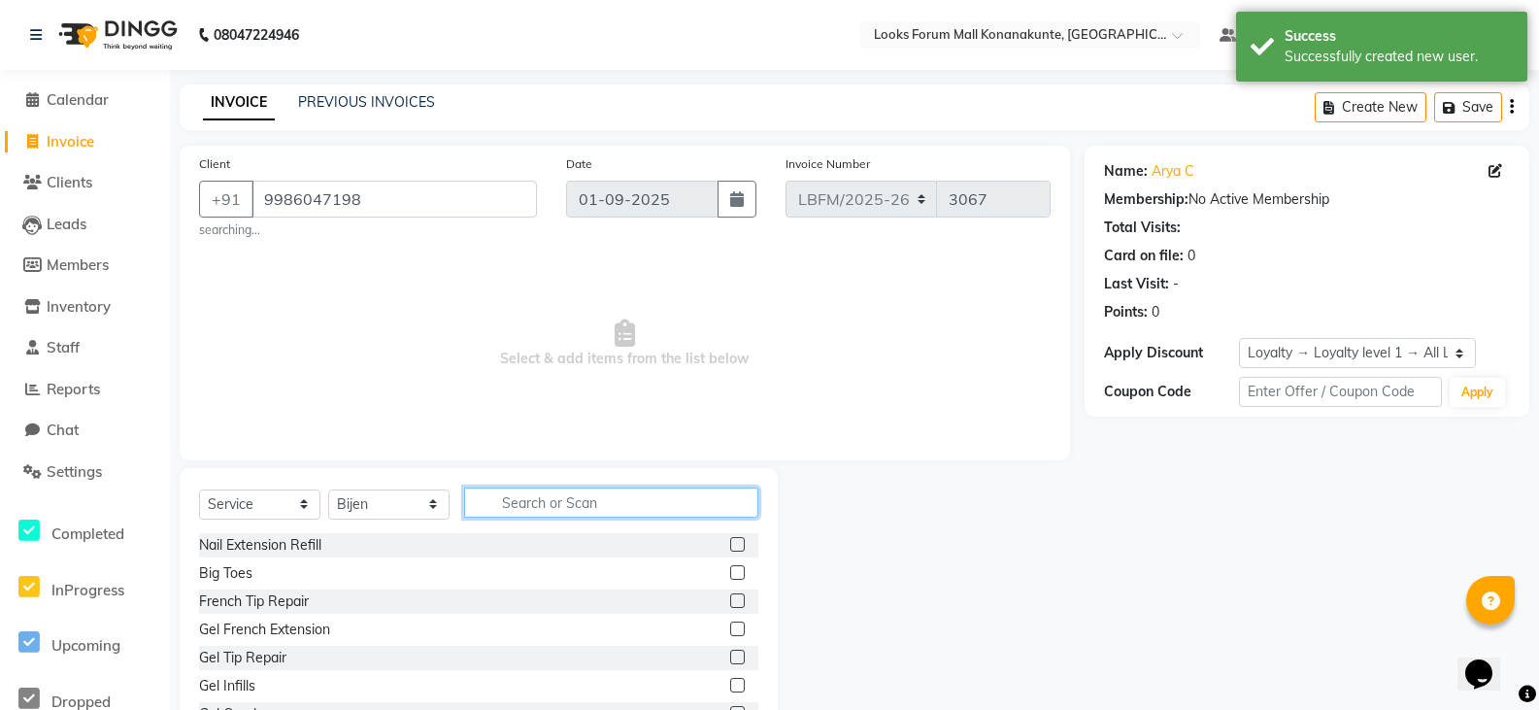
click at [601, 505] on input "text" at bounding box center [611, 502] width 294 height 30
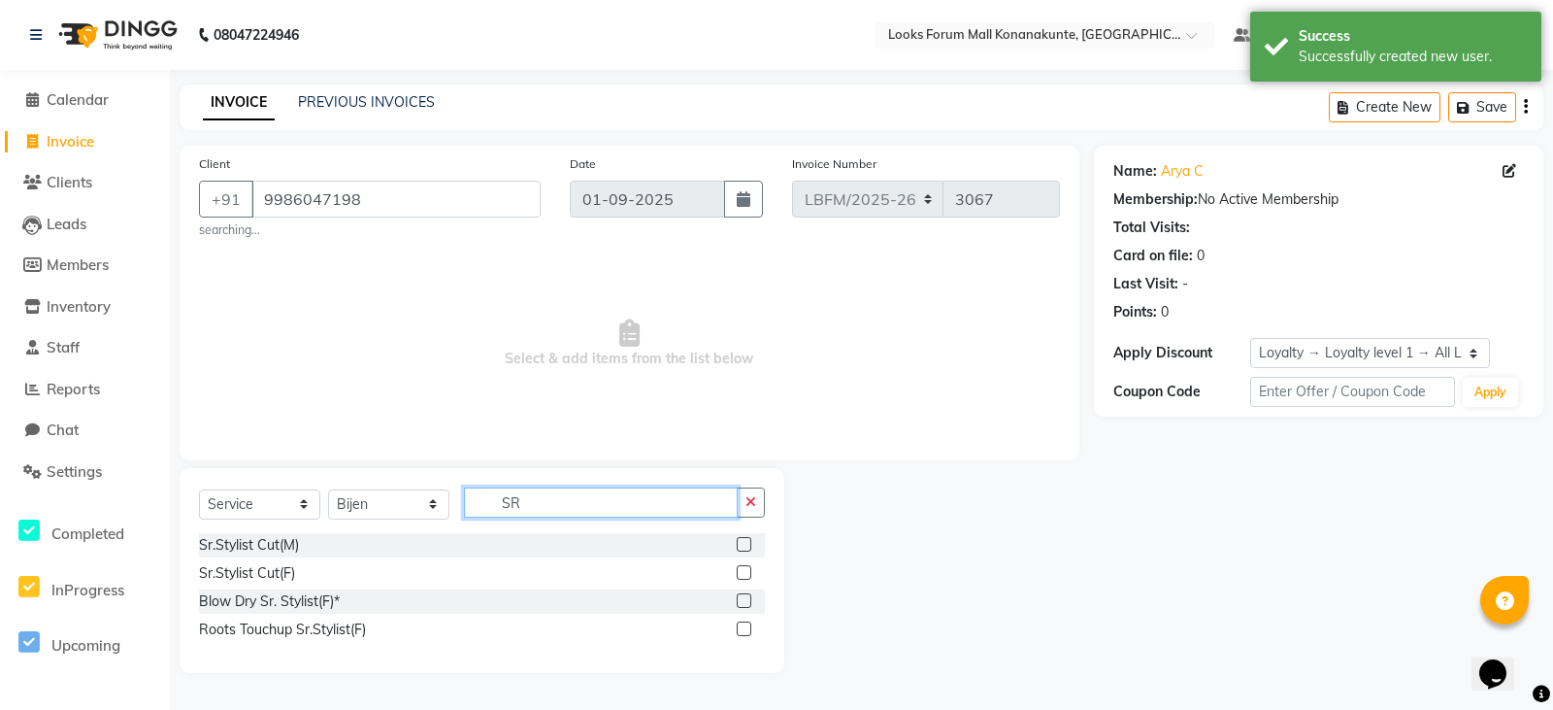
type input "SR"
click at [747, 546] on label at bounding box center [744, 544] width 15 height 15
click at [747, 546] on input "checkbox" at bounding box center [743, 545] width 13 height 13
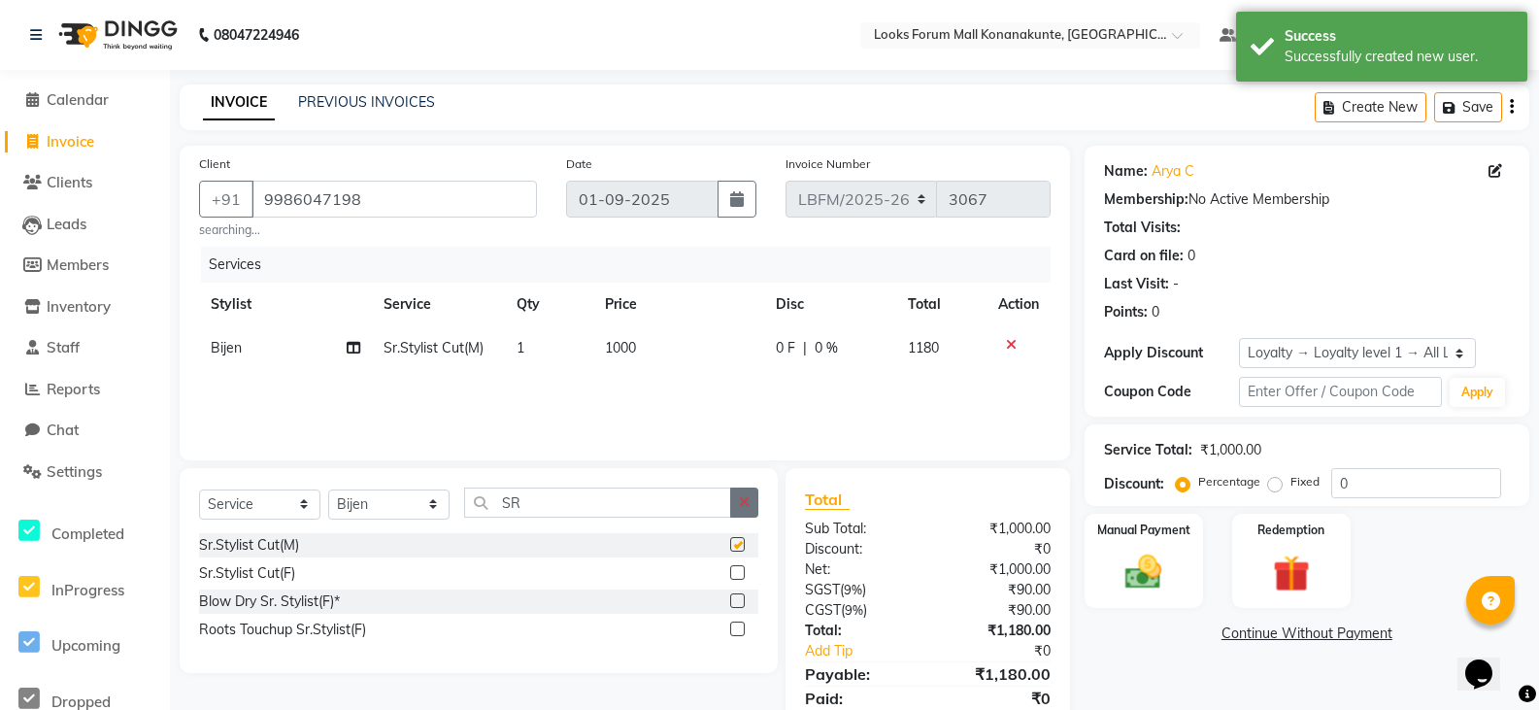
checkbox input "false"
click at [614, 347] on span "1000" at bounding box center [620, 347] width 31 height 17
select select "90392"
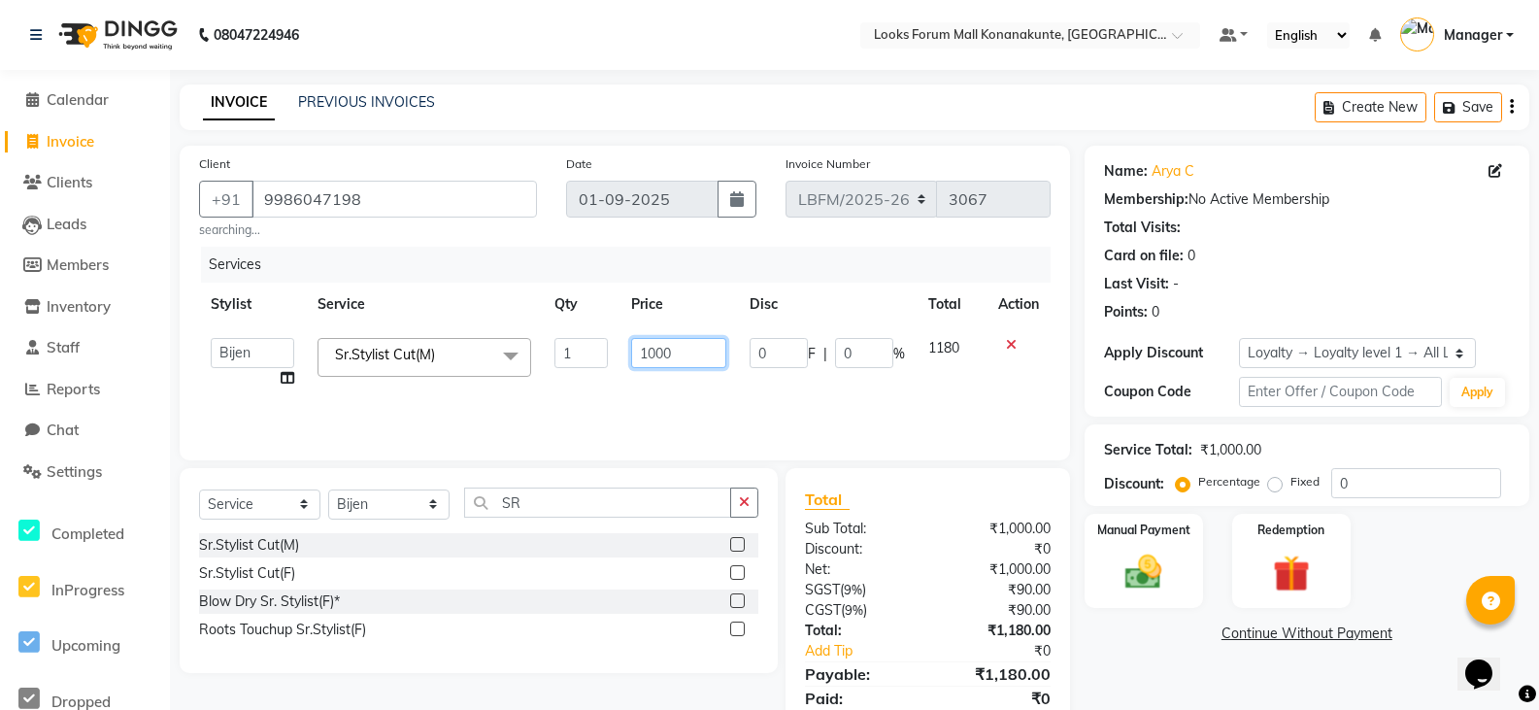
click at [650, 356] on input "1000" at bounding box center [678, 353] width 95 height 30
type input "900"
click at [1142, 575] on img at bounding box center [1144, 572] width 62 height 44
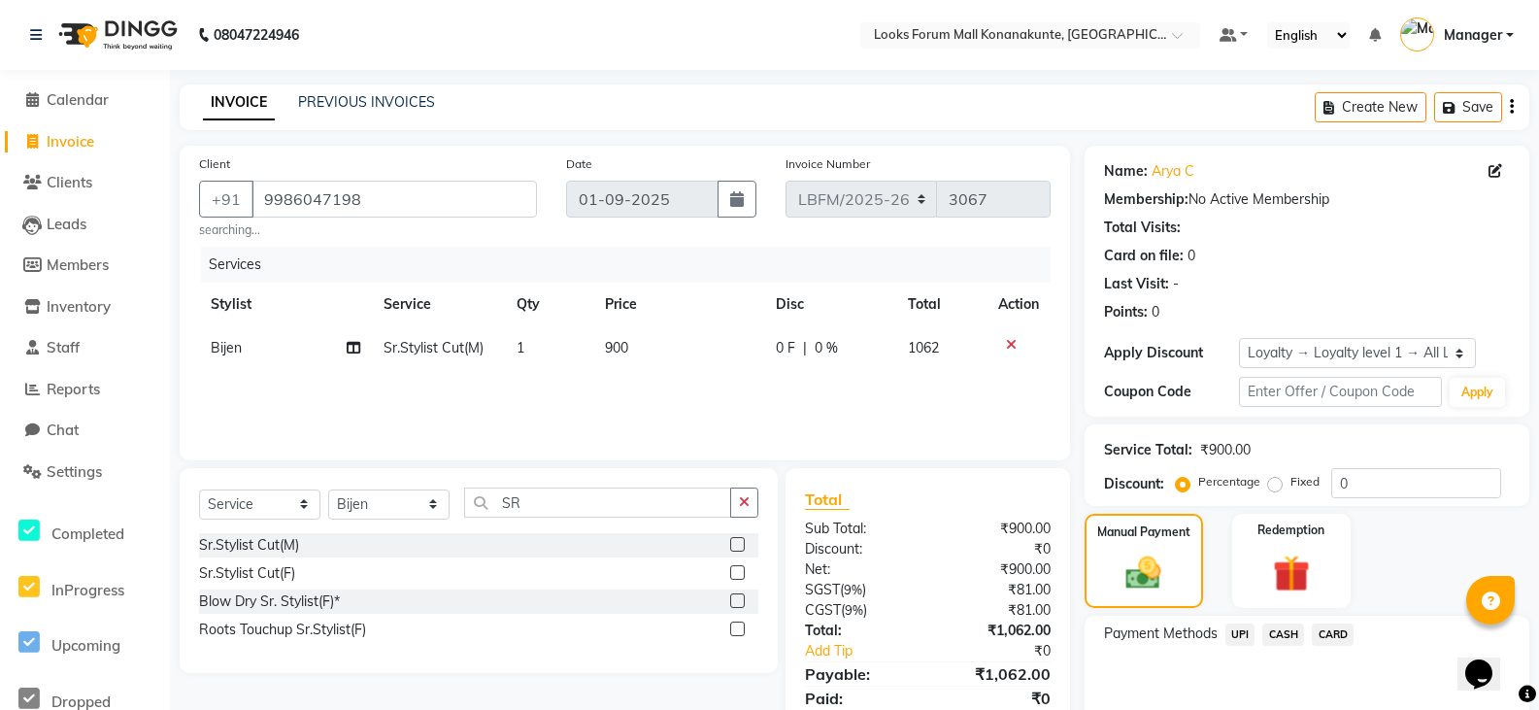
scroll to position [91, 0]
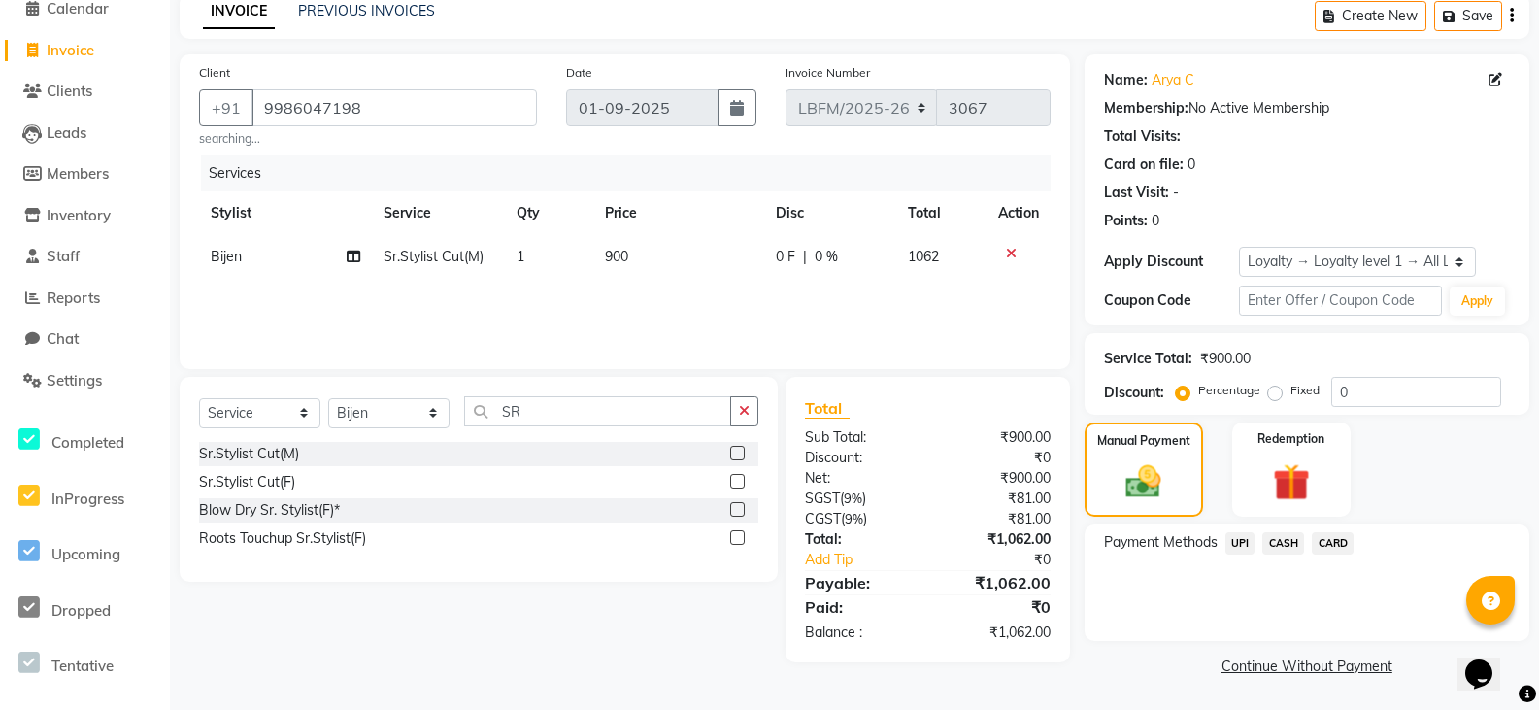
click at [1244, 544] on span "UPI" at bounding box center [1240, 543] width 30 height 22
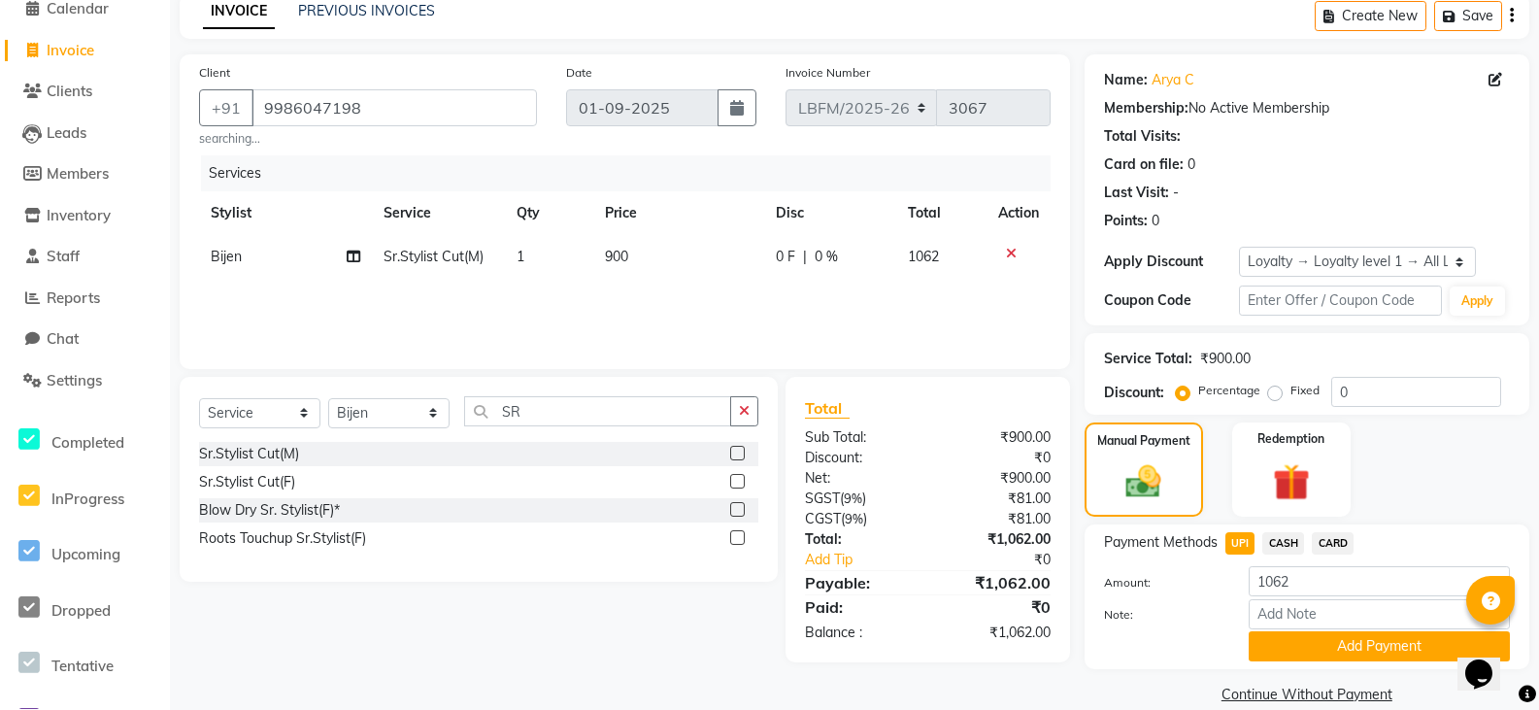
click at [840, 252] on div "0 F | 0 %" at bounding box center [830, 257] width 109 height 20
select select "90392"
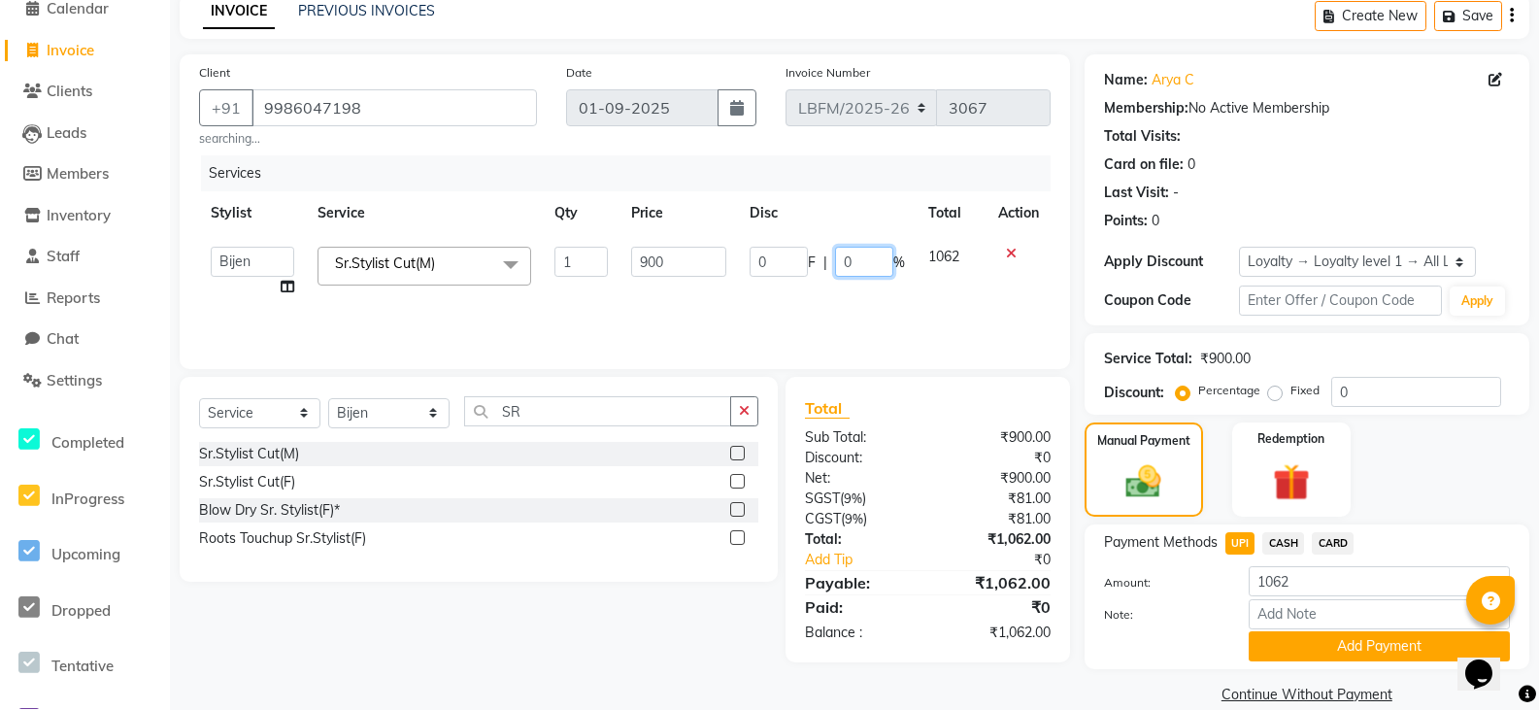
click at [875, 264] on input "0" at bounding box center [864, 262] width 58 height 30
type input "20"
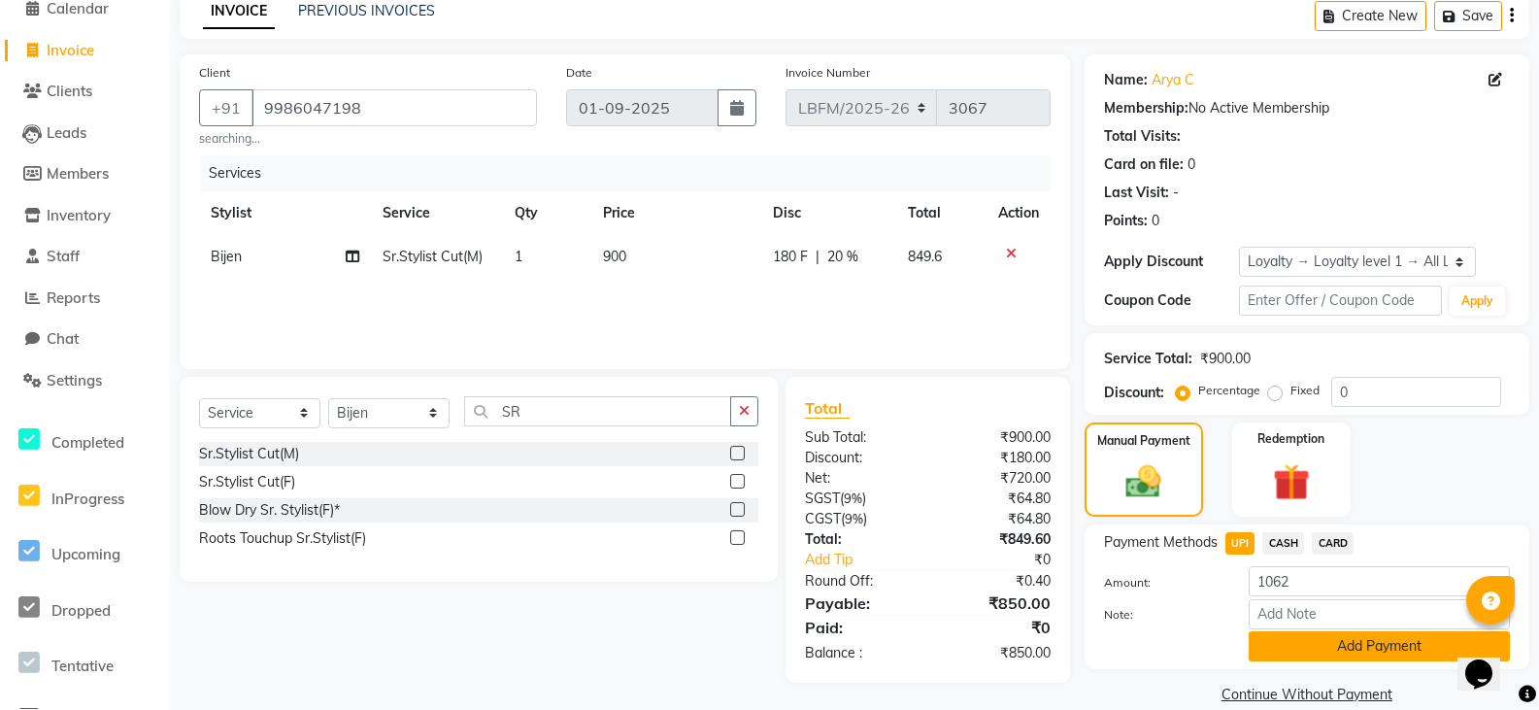
click at [1330, 643] on button "Add Payment" at bounding box center [1379, 646] width 261 height 30
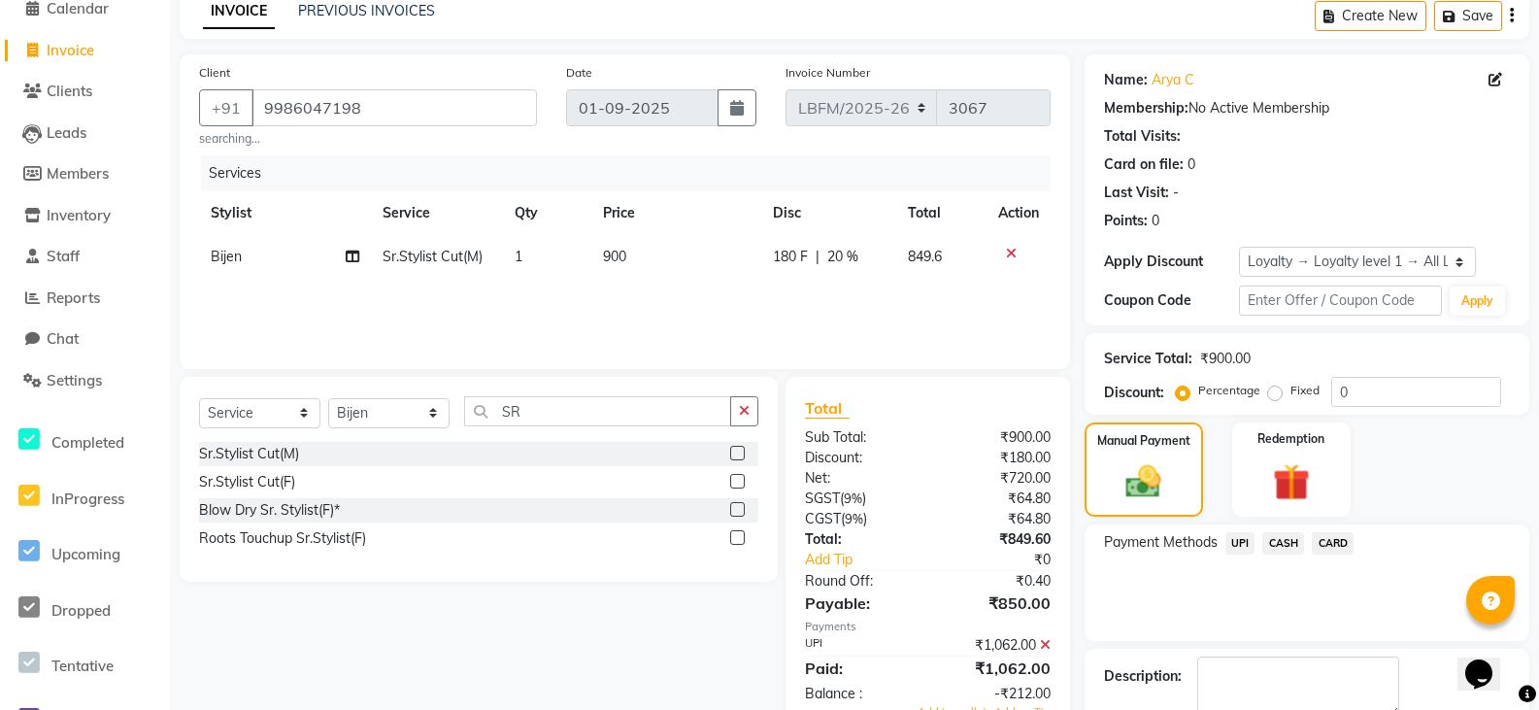
click at [1245, 538] on span "UPI" at bounding box center [1240, 543] width 30 height 22
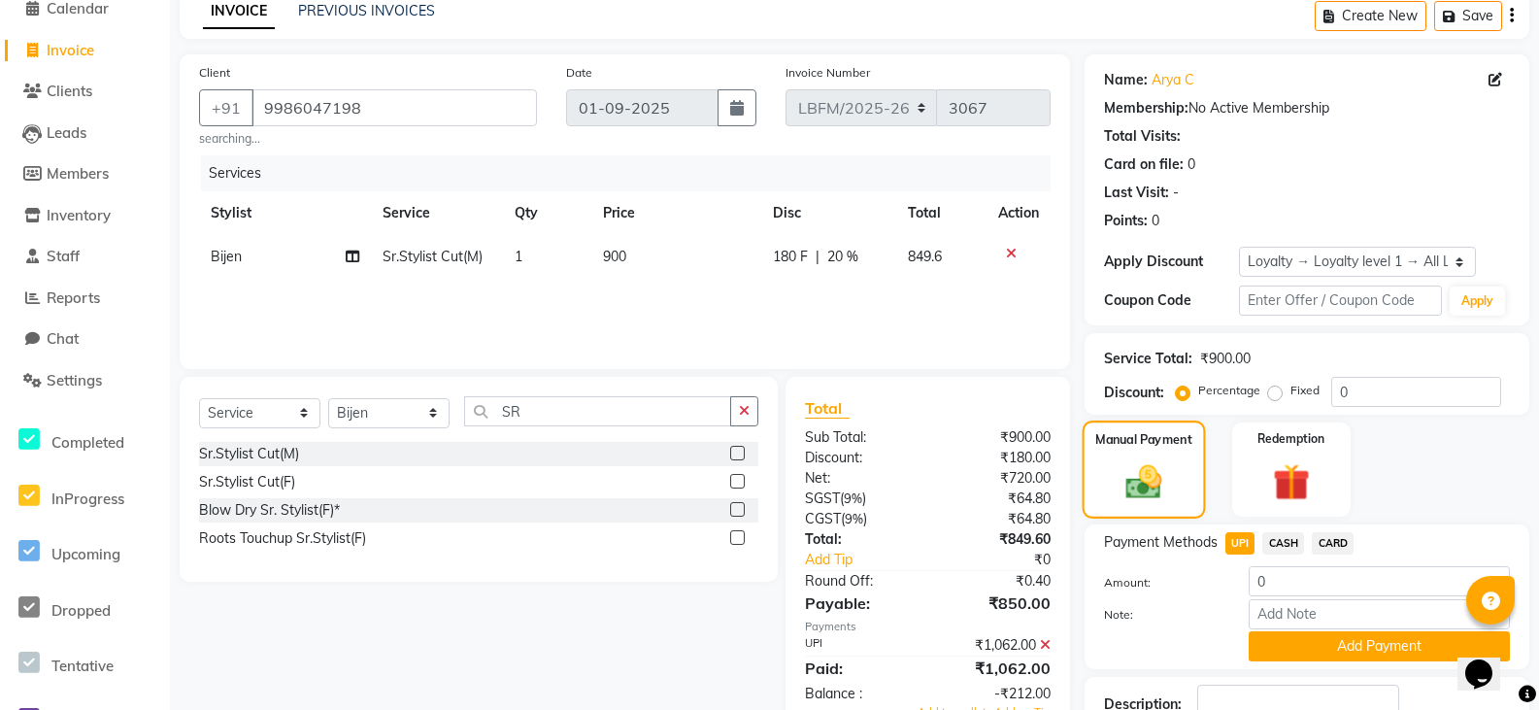
click at [1181, 509] on div "Manual Payment" at bounding box center [1143, 469] width 123 height 98
click at [1246, 542] on span "UPI" at bounding box center [1240, 543] width 30 height 22
click at [1167, 485] on img at bounding box center [1143, 482] width 59 height 42
click at [1291, 543] on span "CASH" at bounding box center [1283, 543] width 42 height 22
click at [1247, 546] on span "UPI" at bounding box center [1240, 543] width 30 height 22
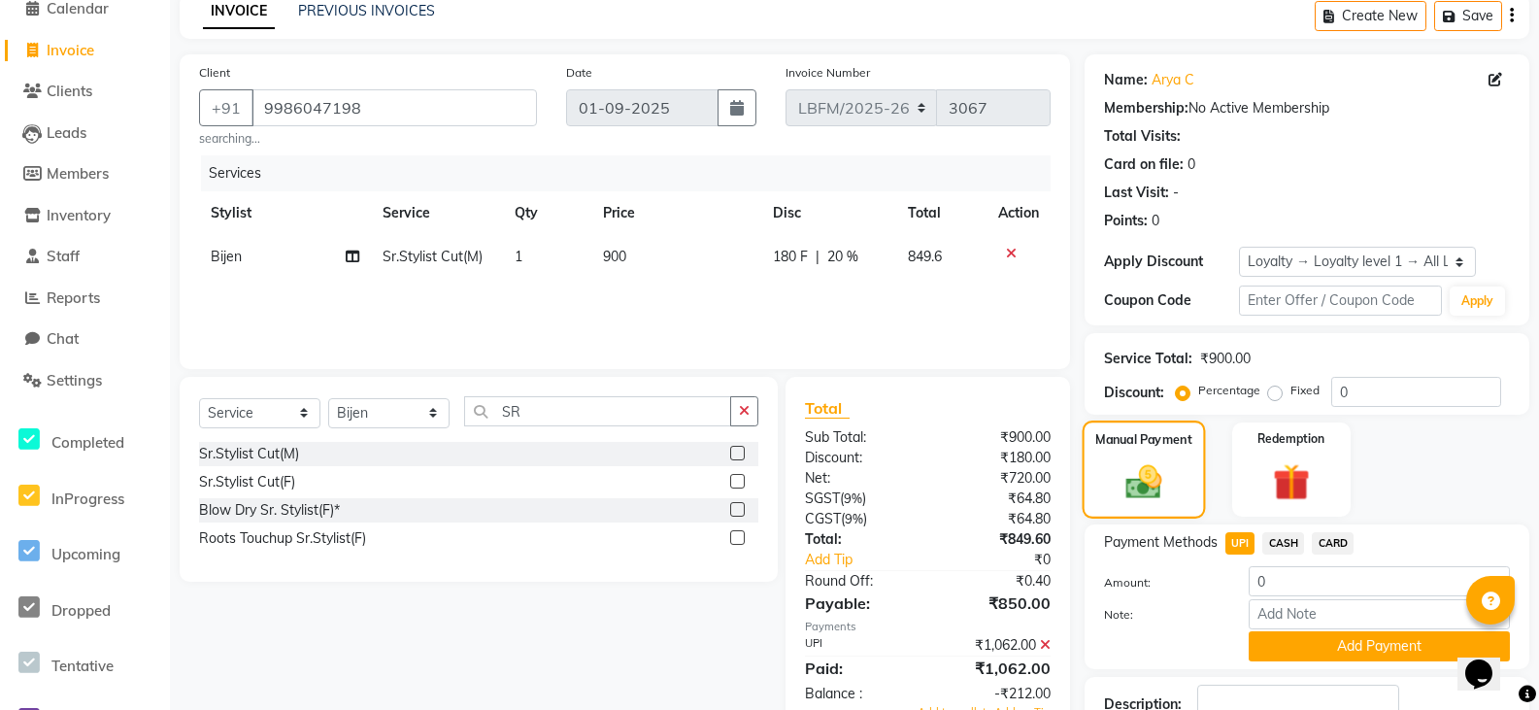
click at [1135, 501] on img at bounding box center [1143, 482] width 59 height 42
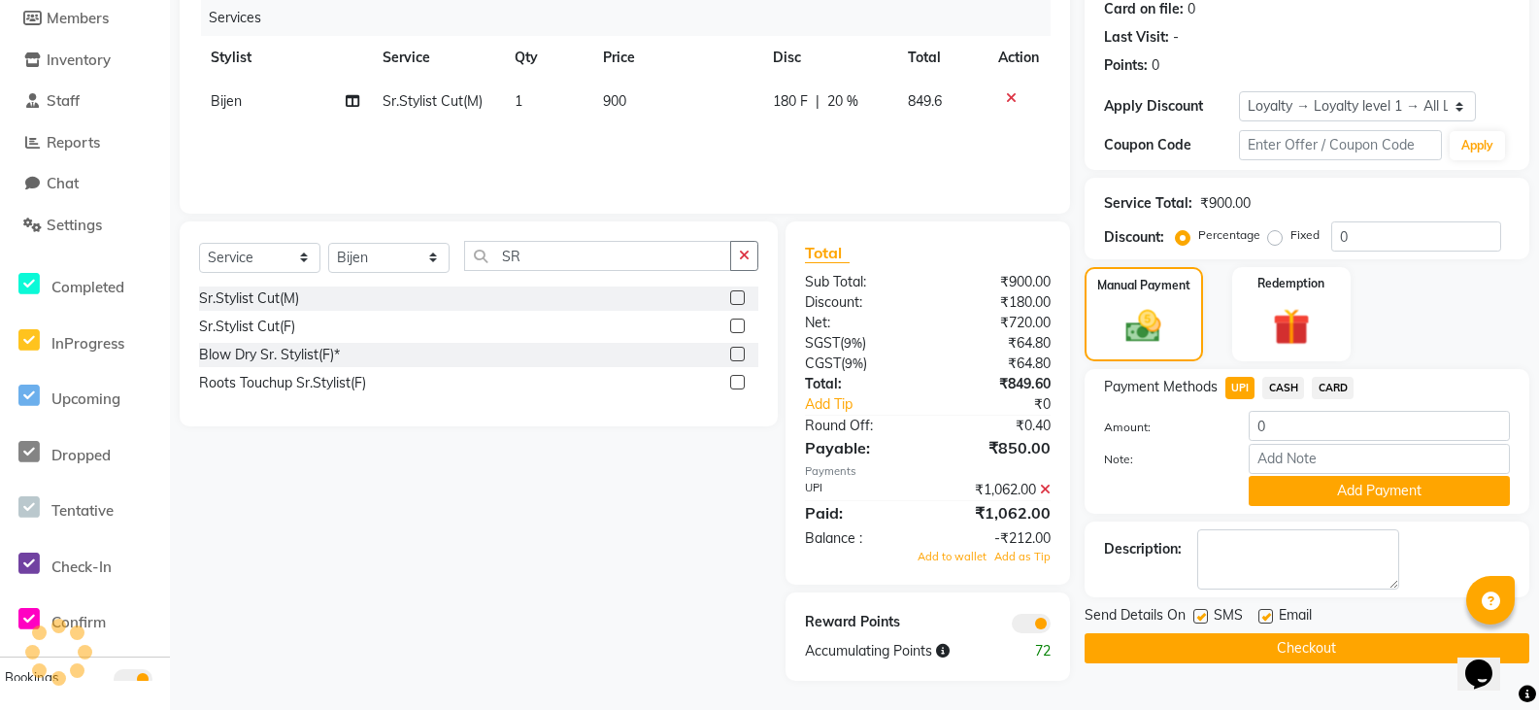
scroll to position [52, 0]
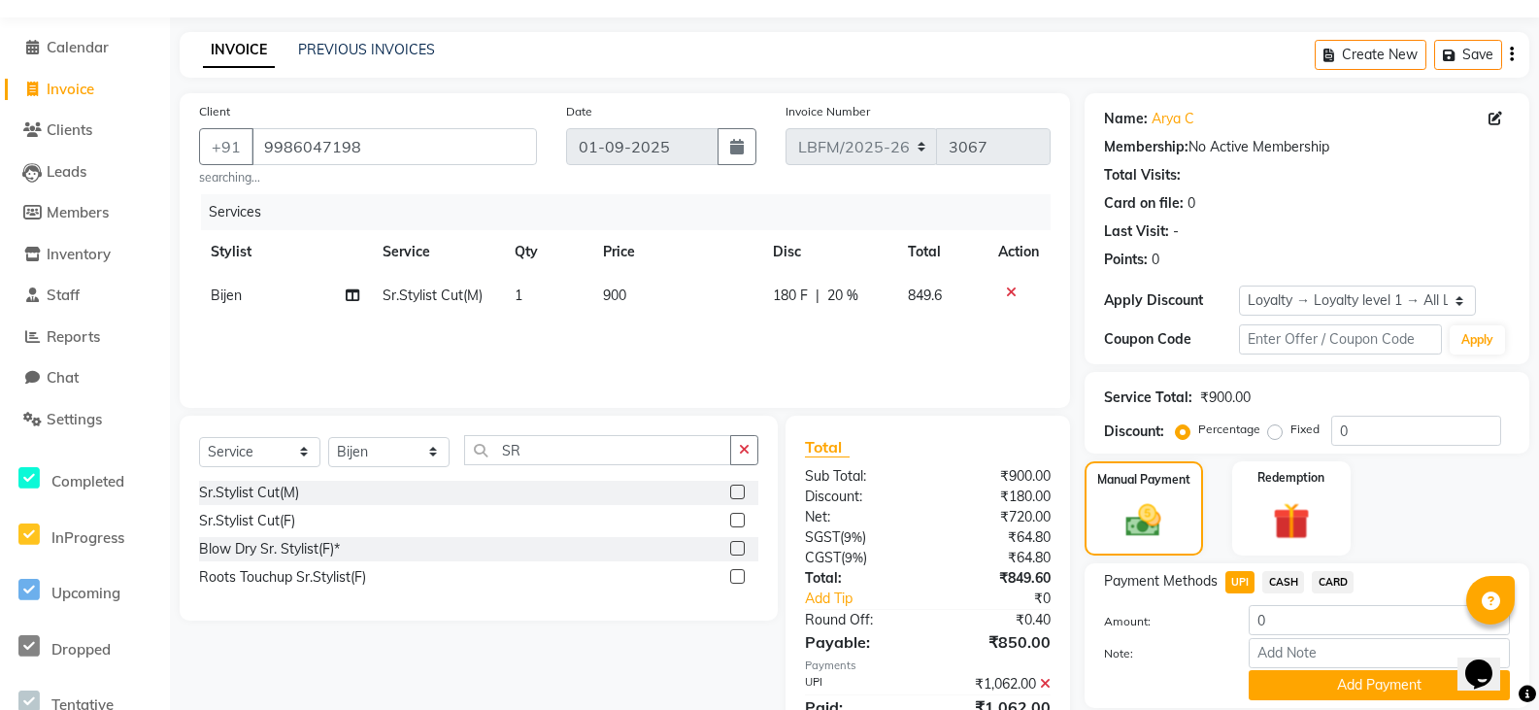
click at [861, 291] on div "180 F | 20 %" at bounding box center [829, 295] width 112 height 20
select select "90392"
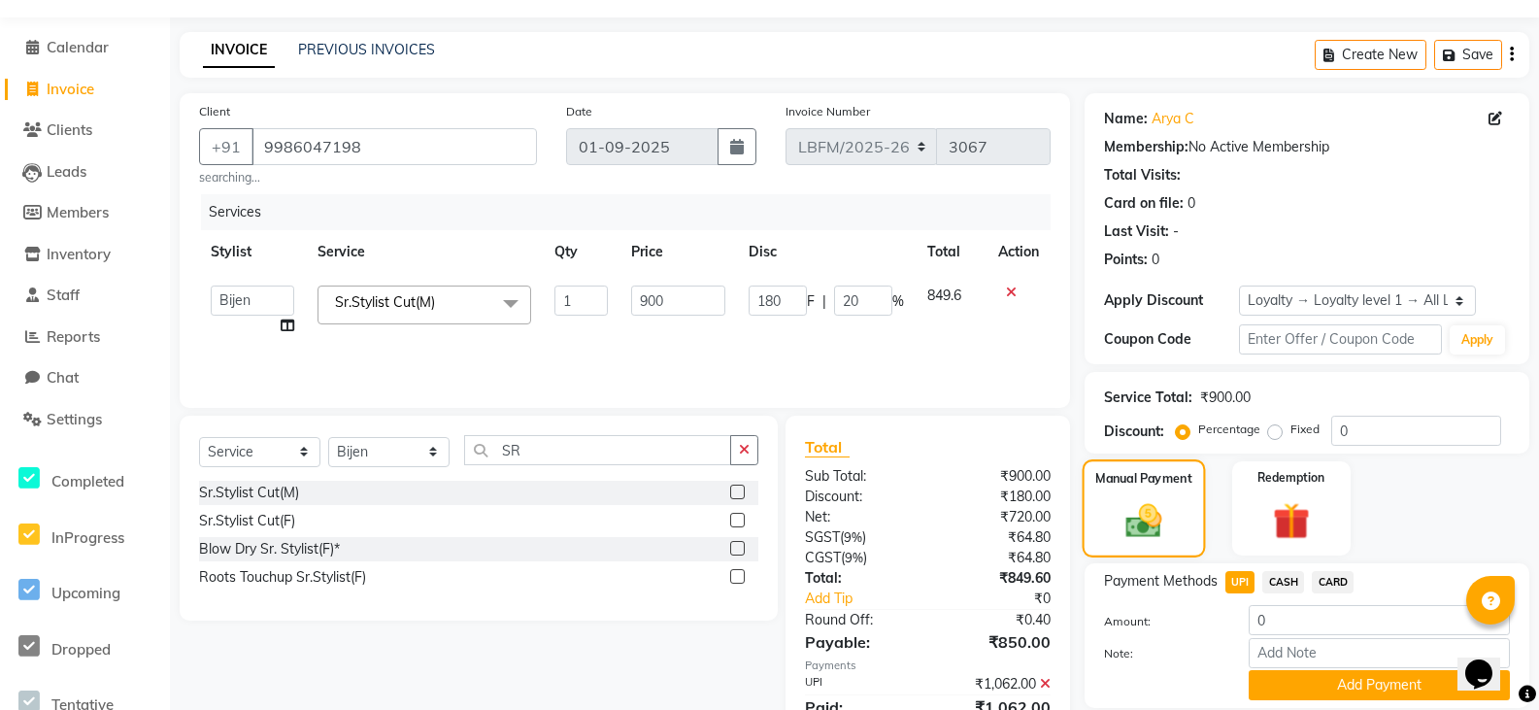
click at [1158, 496] on div "Manual Payment" at bounding box center [1143, 508] width 123 height 98
click at [1257, 500] on div "Redemption" at bounding box center [1290, 508] width 123 height 98
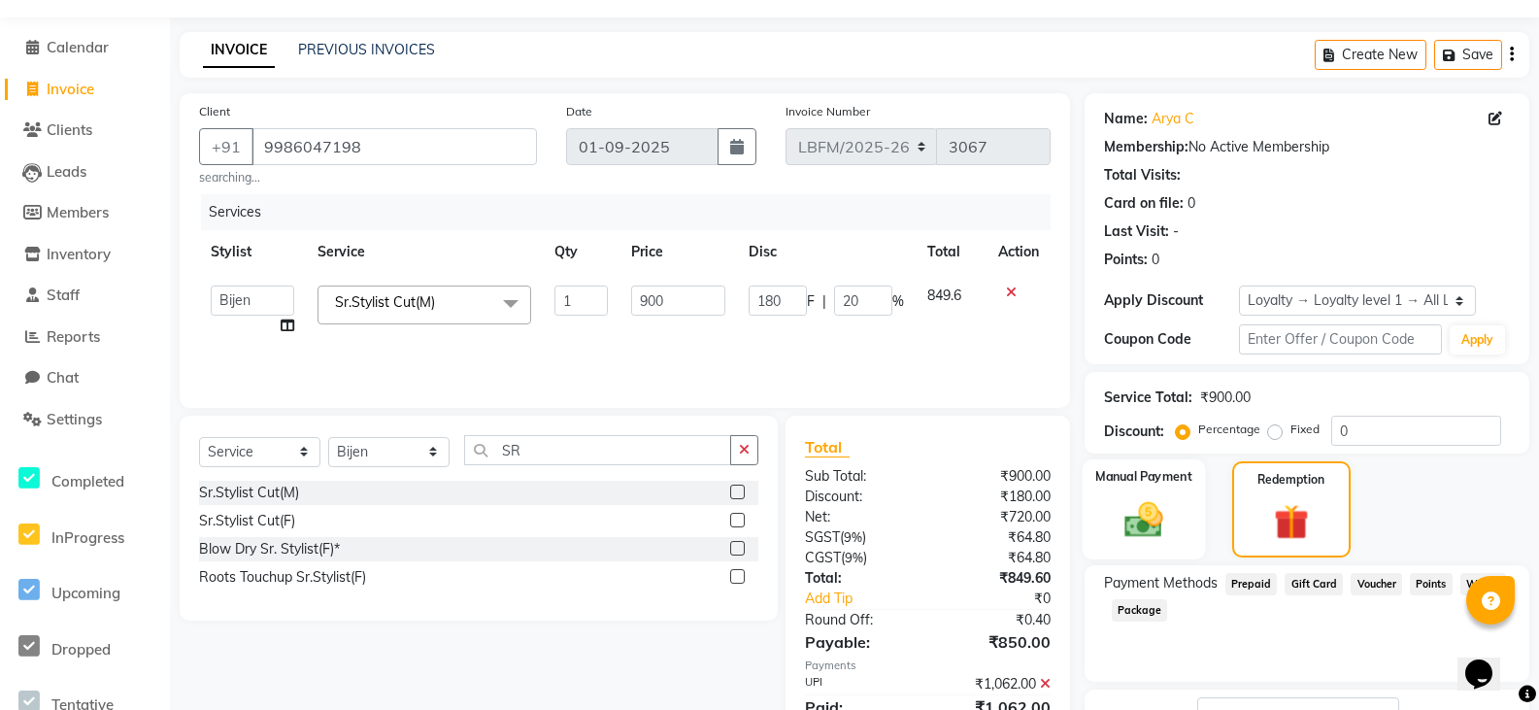
click at [1147, 501] on img at bounding box center [1144, 520] width 62 height 44
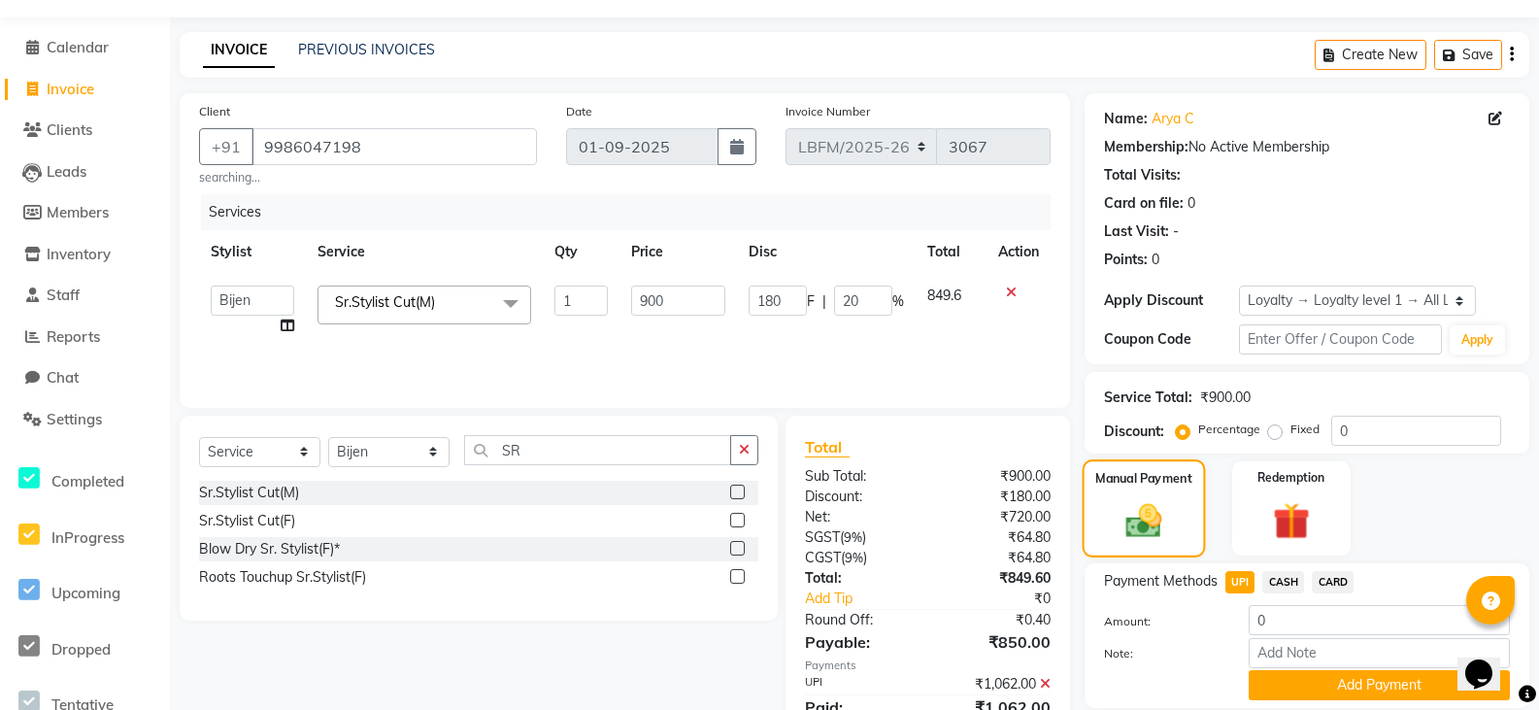
click at [1150, 508] on img at bounding box center [1143, 521] width 59 height 42
click at [1295, 582] on span "CASH" at bounding box center [1283, 582] width 42 height 22
click at [1247, 581] on span "UPI" at bounding box center [1240, 582] width 30 height 22
click at [1248, 581] on span "UPI" at bounding box center [1240, 582] width 30 height 22
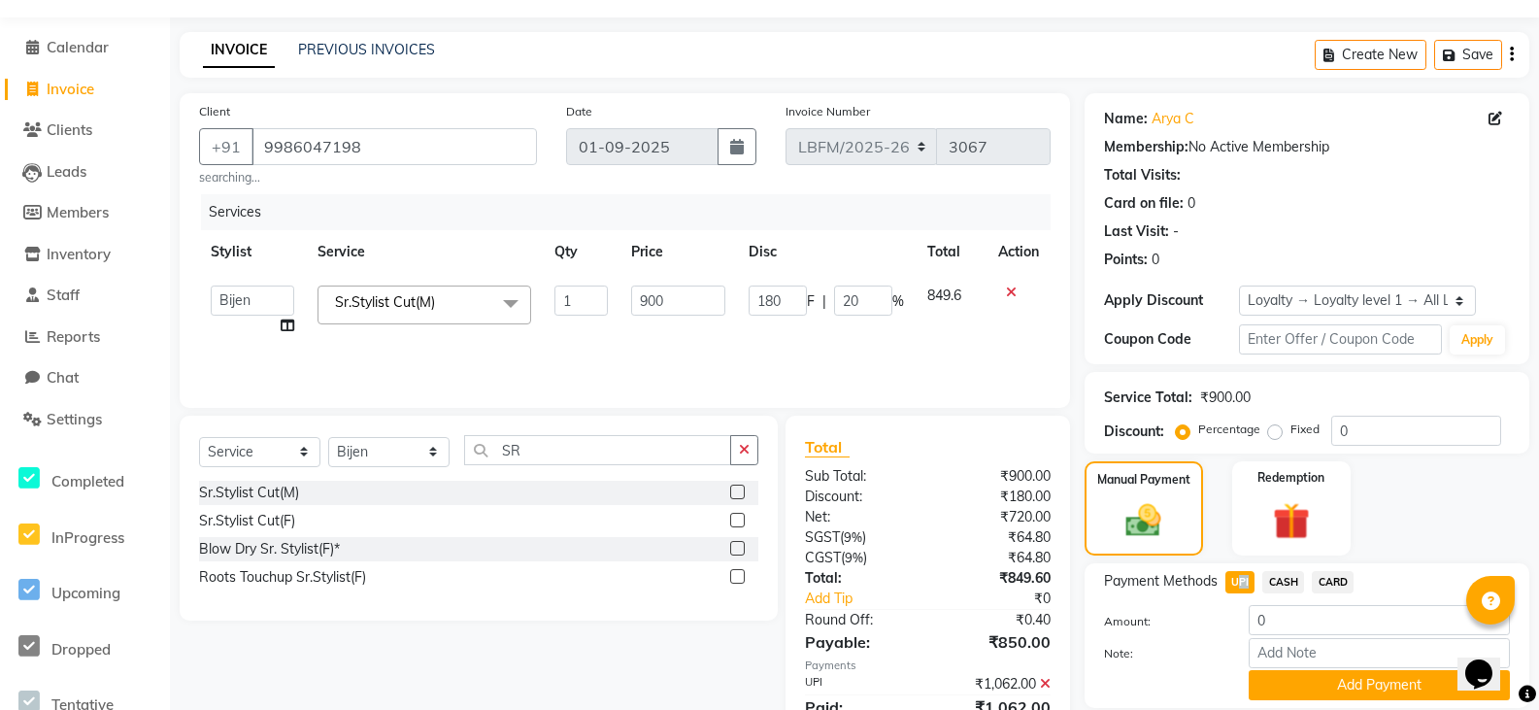
click at [1248, 581] on span "UPI" at bounding box center [1240, 582] width 30 height 22
click at [450, 152] on input "9986047198" at bounding box center [393, 146] width 285 height 37
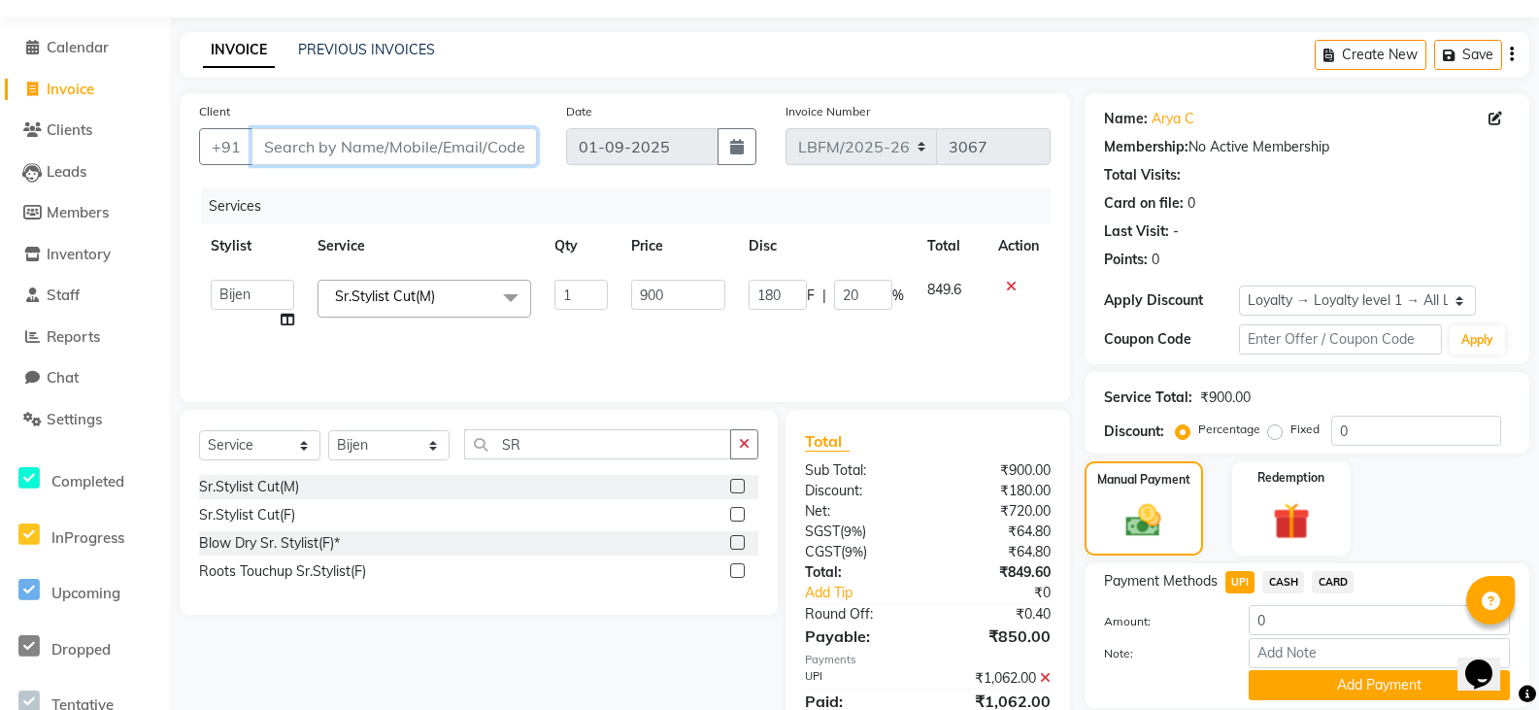
scroll to position [127, 0]
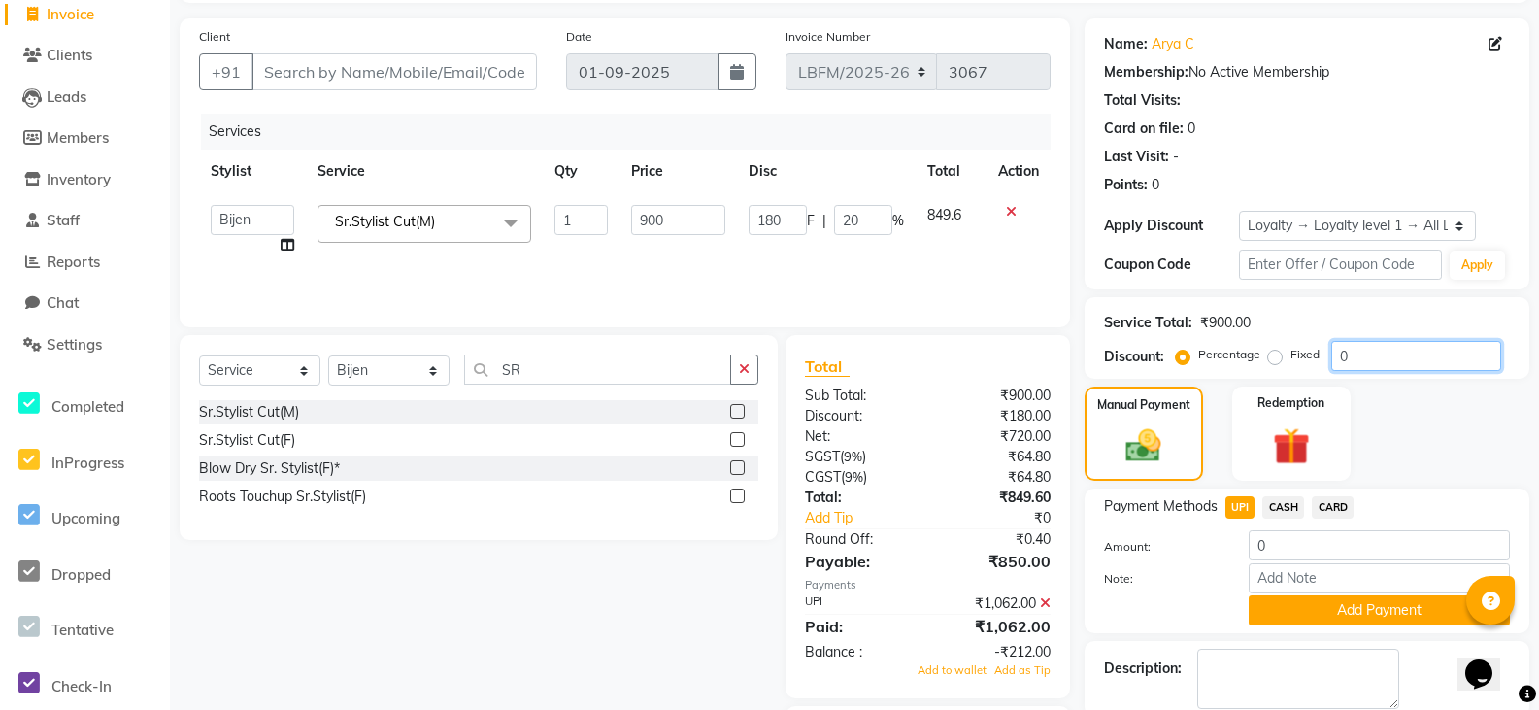
click at [1372, 341] on input "0" at bounding box center [1416, 356] width 170 height 30
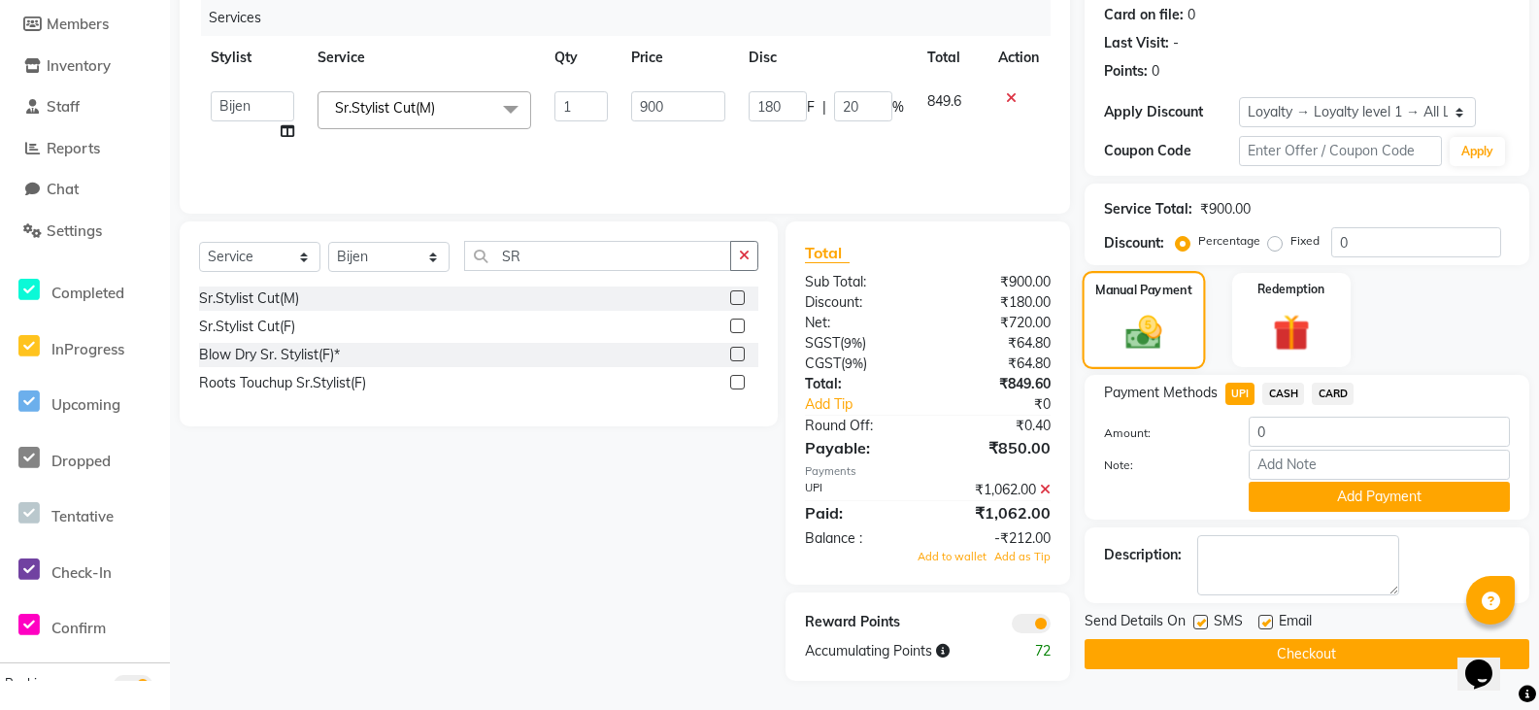
click at [1155, 318] on img at bounding box center [1143, 333] width 59 height 42
click at [1269, 319] on img at bounding box center [1291, 334] width 62 height 48
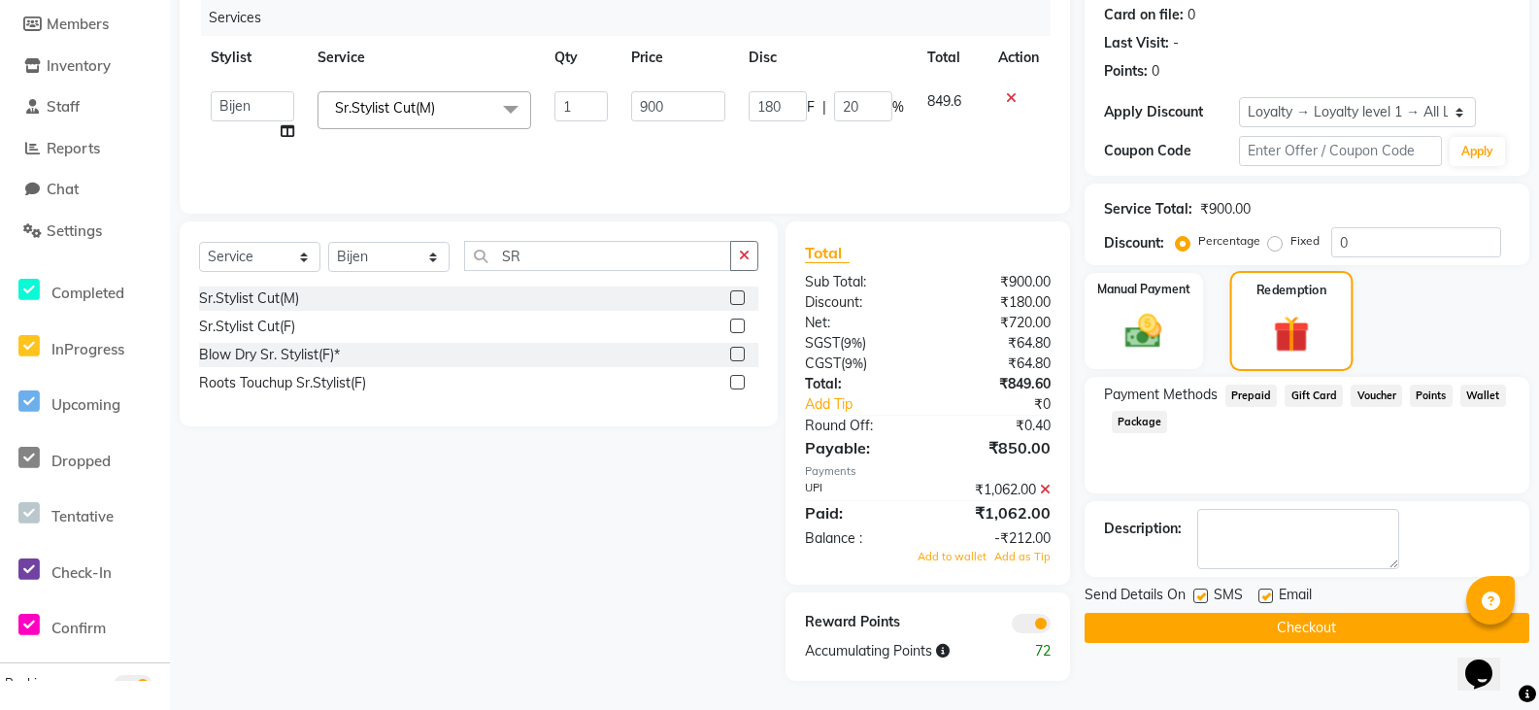
click at [1269, 319] on img at bounding box center [1290, 335] width 59 height 46
click at [1183, 345] on div "Manual Payment" at bounding box center [1143, 321] width 123 height 100
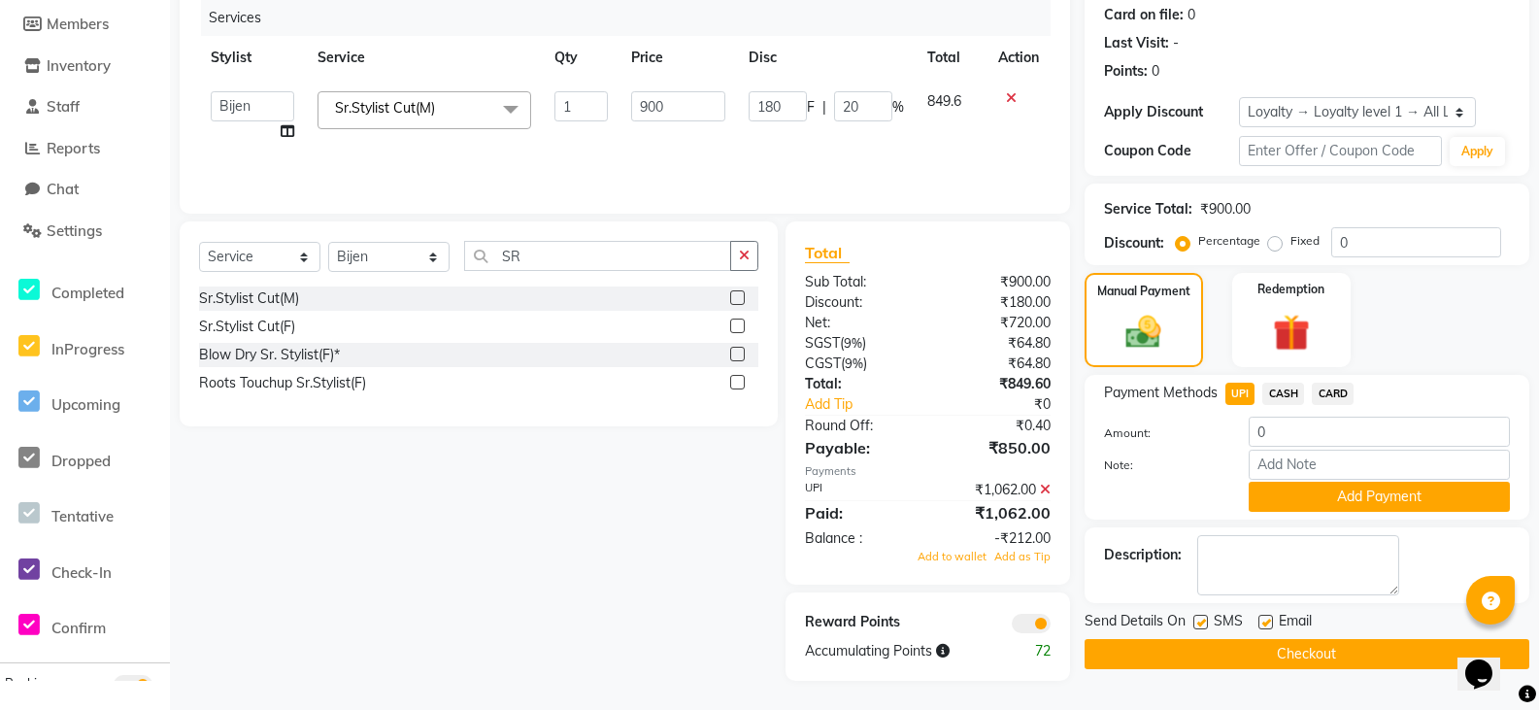
click at [1275, 395] on span "CASH" at bounding box center [1283, 394] width 42 height 22
click at [1246, 393] on span "UPI" at bounding box center [1240, 394] width 30 height 22
click at [1345, 491] on button "Add Payment" at bounding box center [1379, 497] width 261 height 30
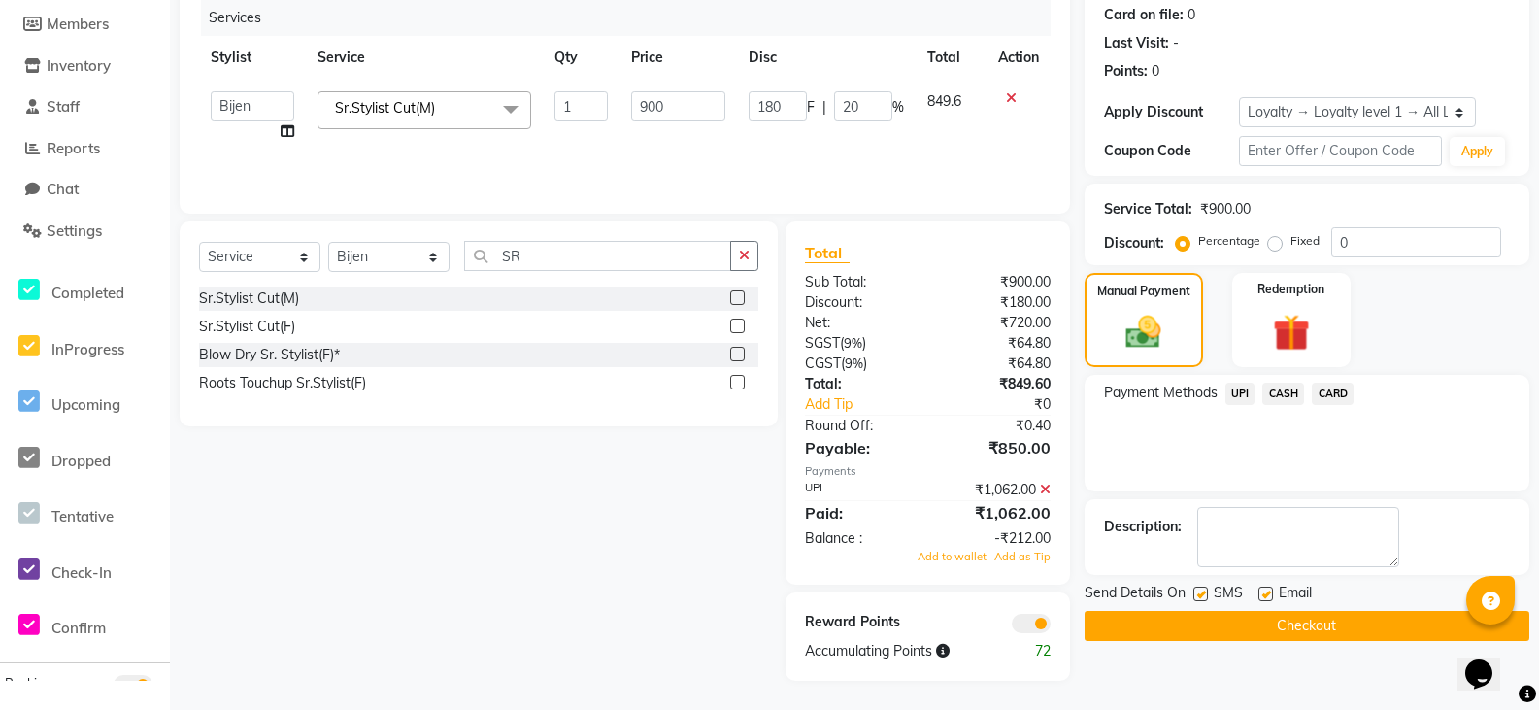
click at [1246, 399] on span "UPI" at bounding box center [1240, 394] width 30 height 22
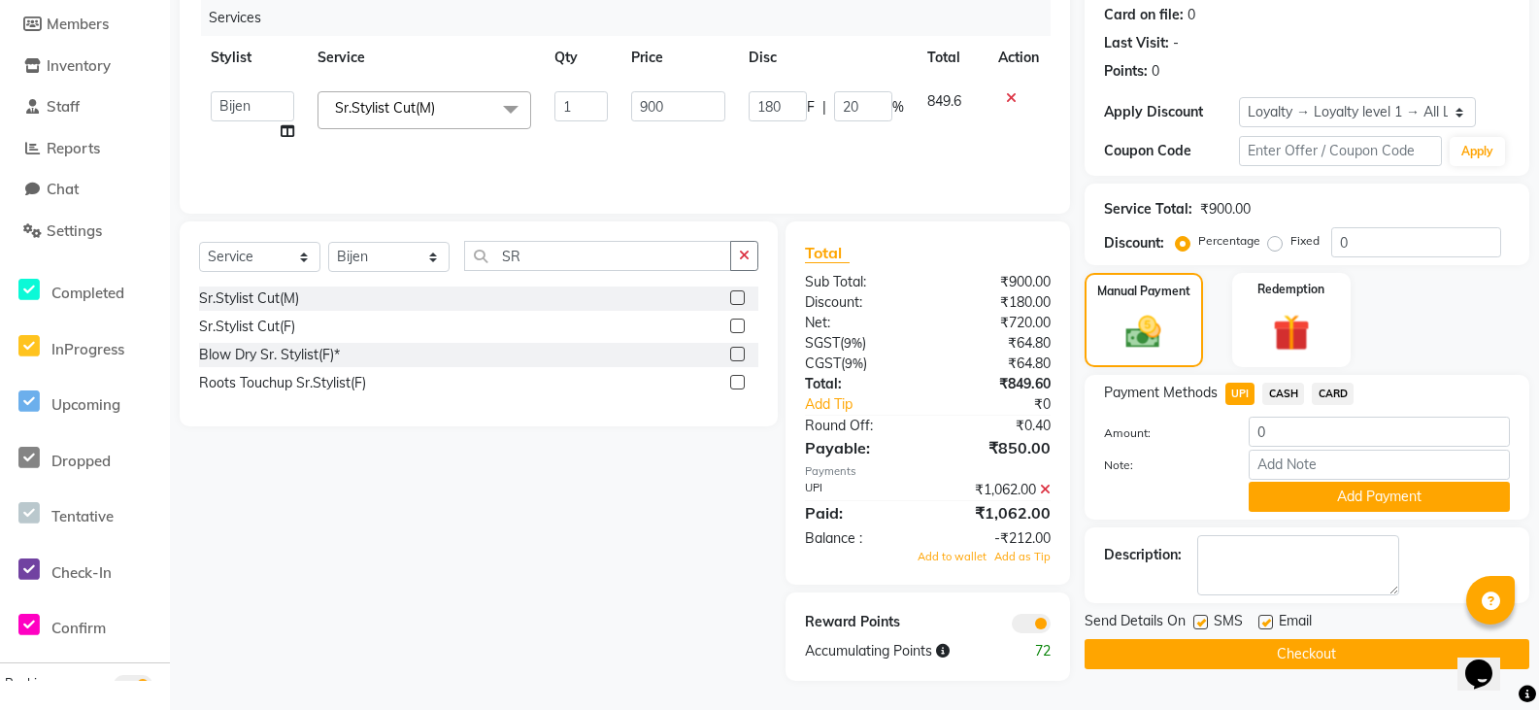
click at [1246, 397] on span "UPI" at bounding box center [1240, 394] width 30 height 22
click at [1245, 396] on span "UPI" at bounding box center [1240, 394] width 30 height 22
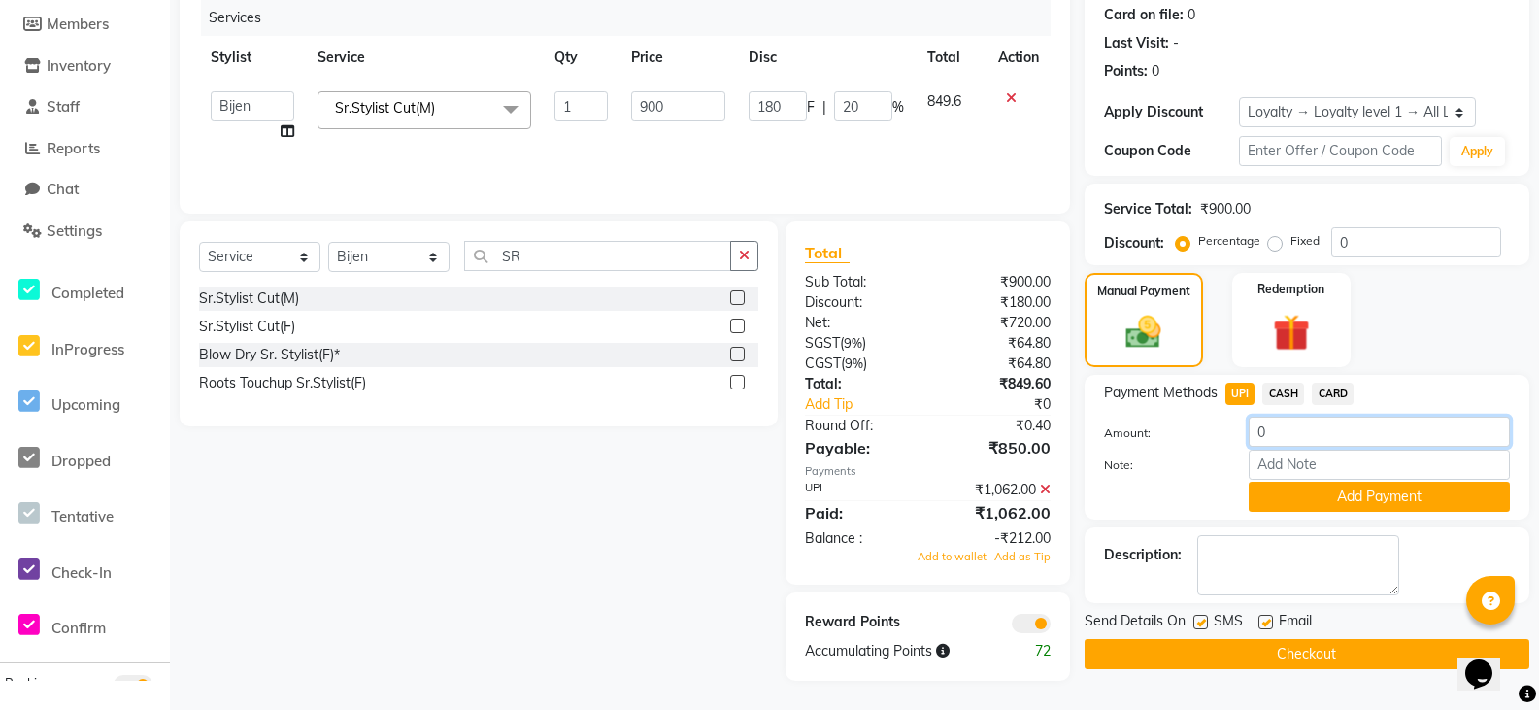
click at [1295, 425] on input "0" at bounding box center [1379, 431] width 261 height 30
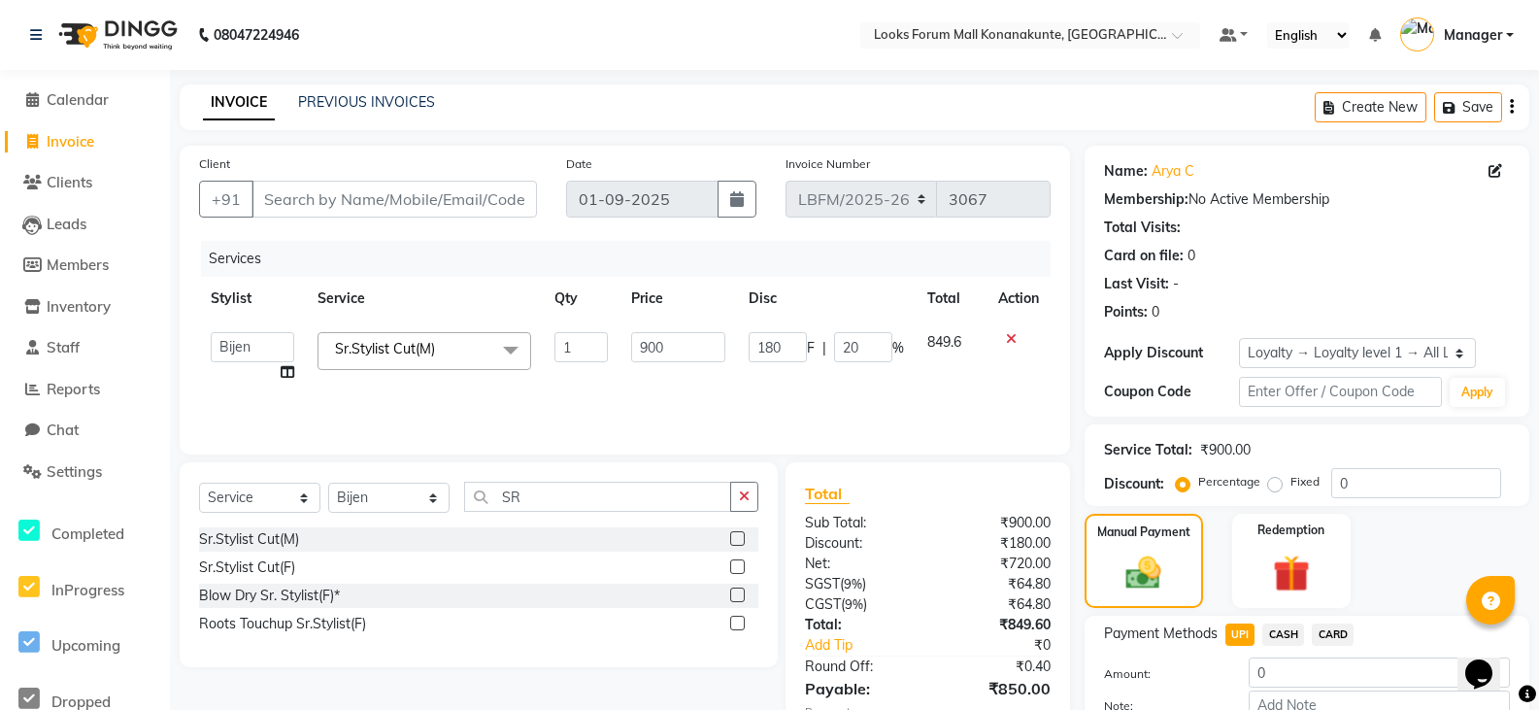
click at [1510, 104] on button "button" at bounding box center [1512, 107] width 4 height 46
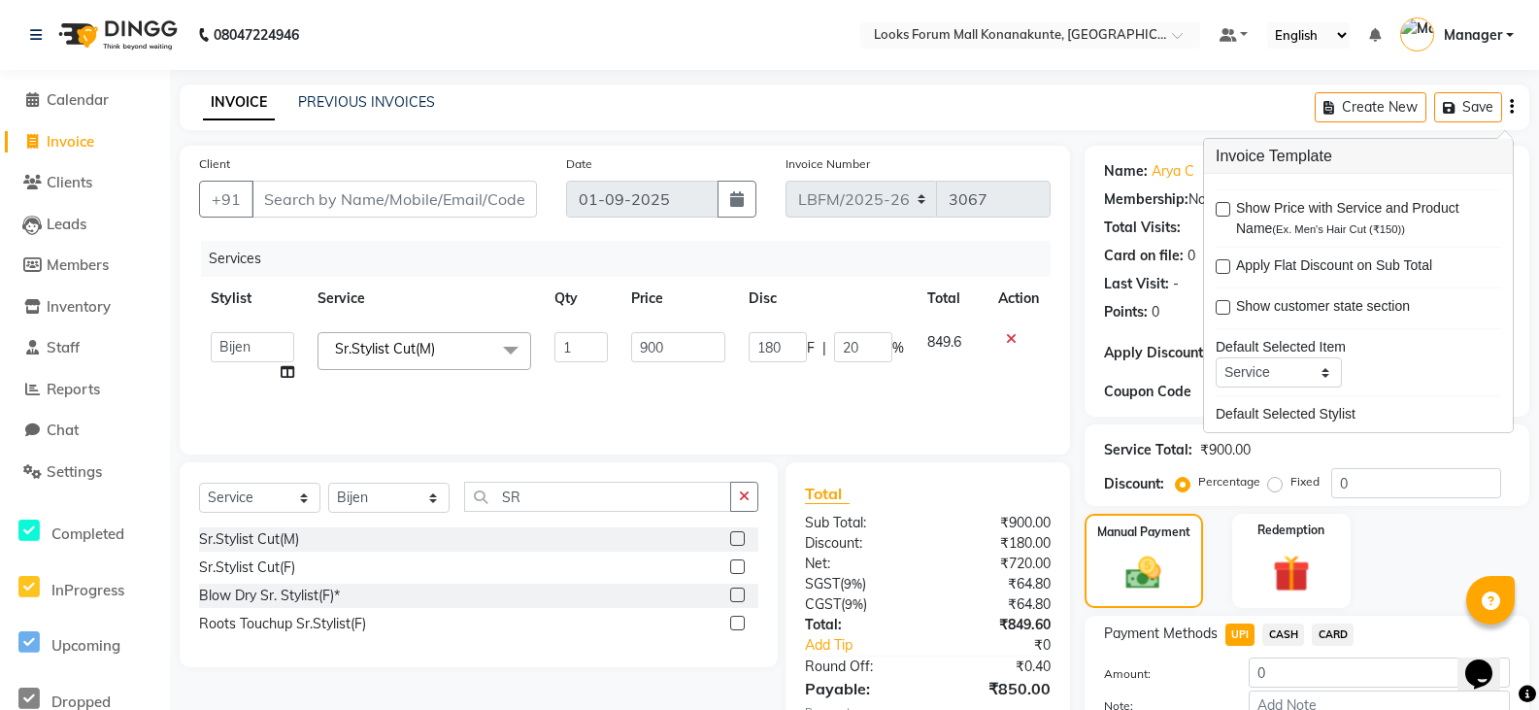
click at [715, 441] on div "Client +91 Date 01-09-2025 Invoice Number LBFM/2025-26 3067 Services Stylist Se…" at bounding box center [625, 300] width 890 height 309
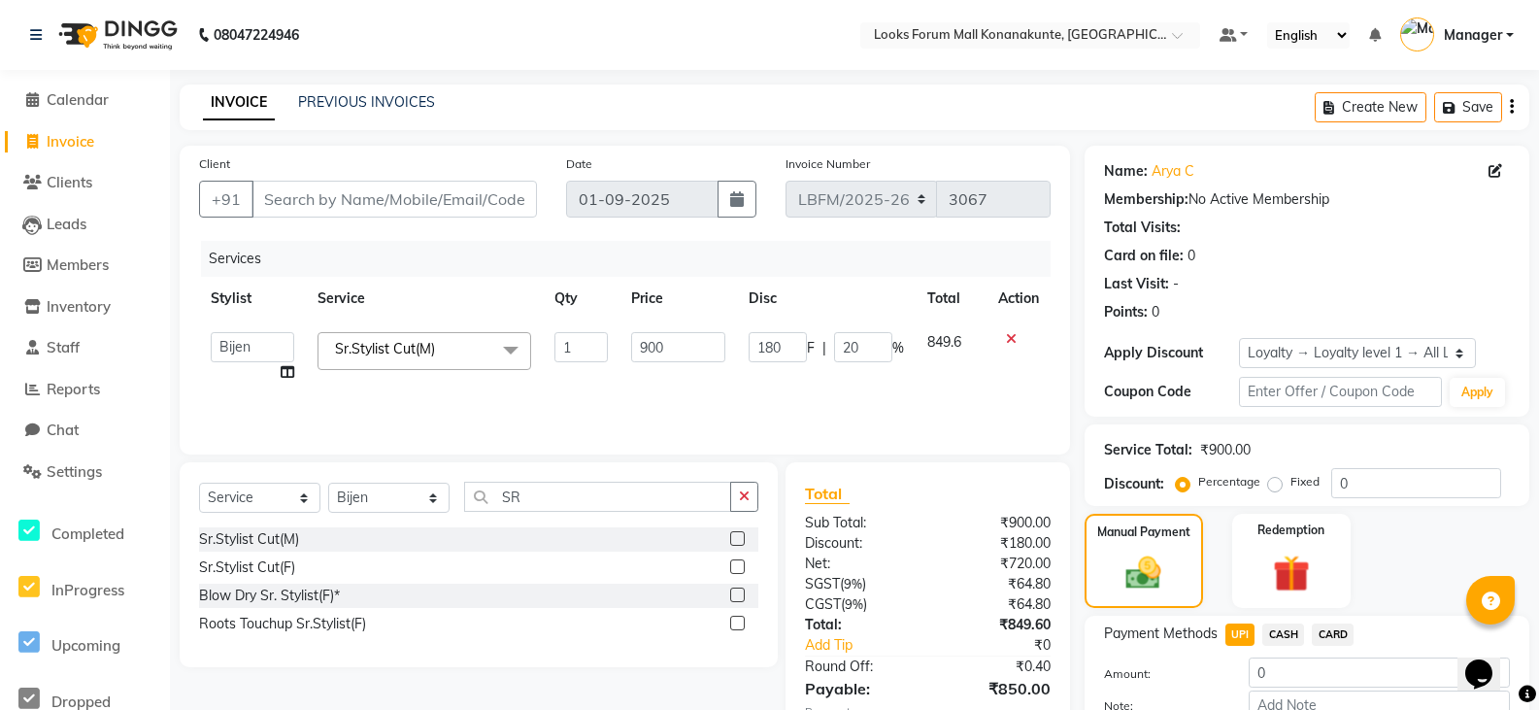
click at [1012, 337] on icon at bounding box center [1011, 339] width 11 height 14
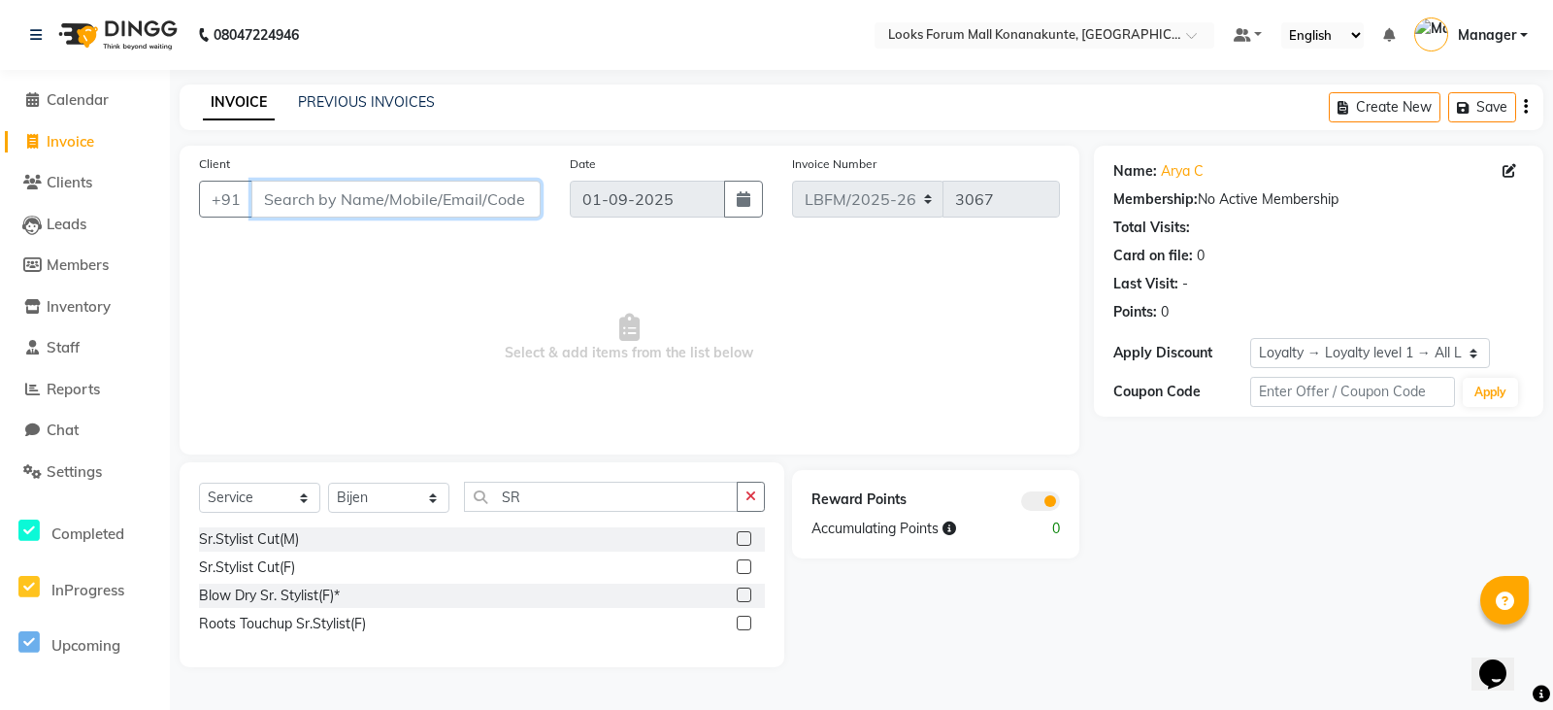
click at [333, 197] on input "Client" at bounding box center [395, 199] width 289 height 37
paste input "9986047198"
type input "9986047198"
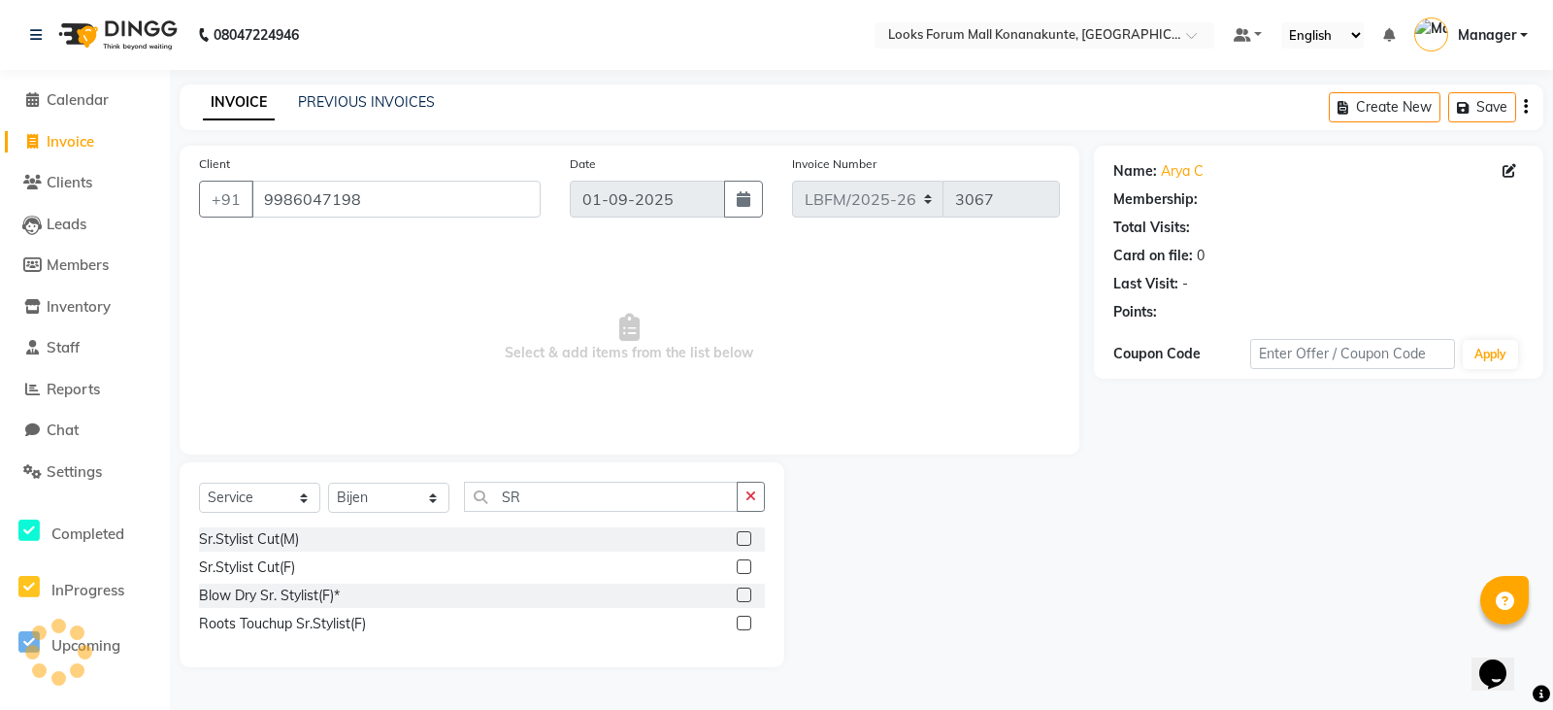
select select "1: Object"
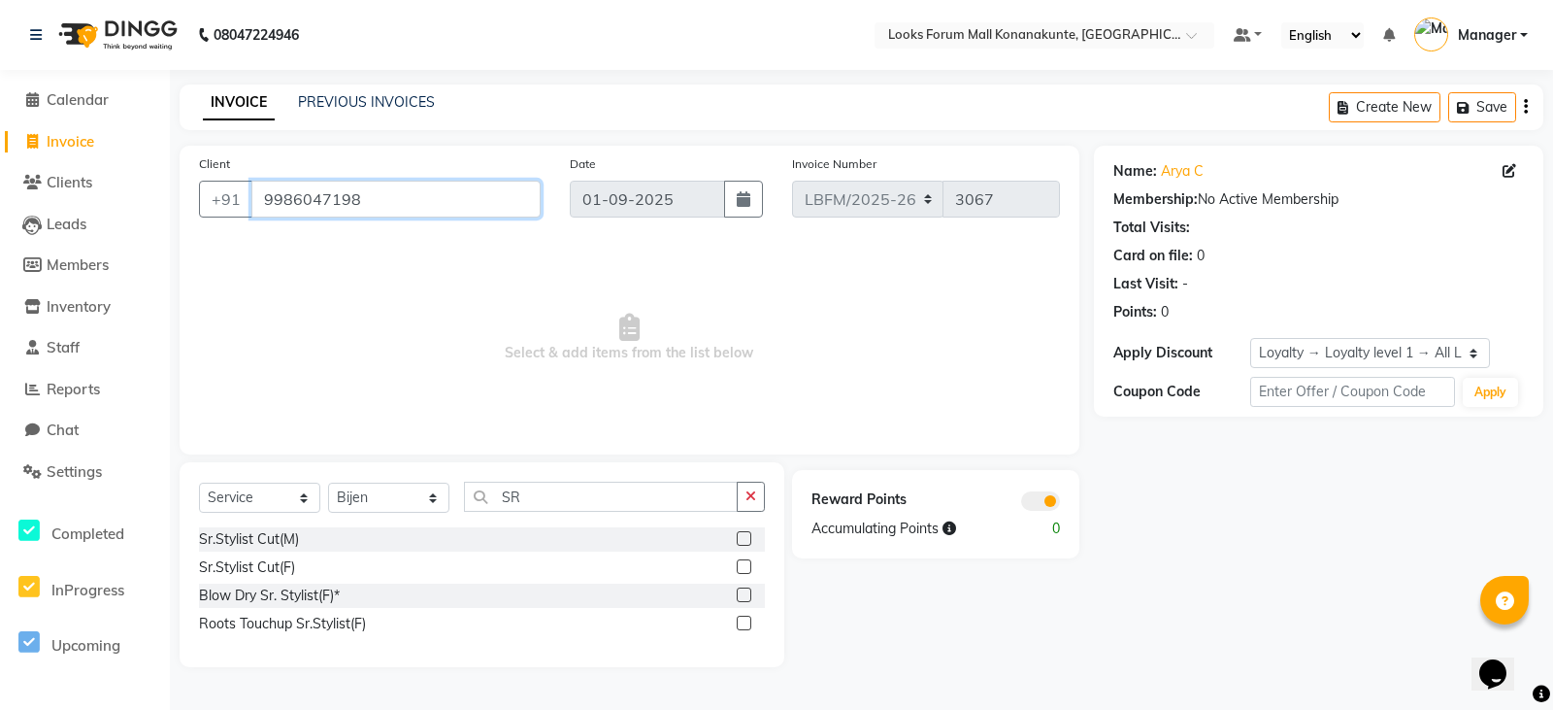
click at [476, 194] on input "9986047198" at bounding box center [395, 199] width 289 height 37
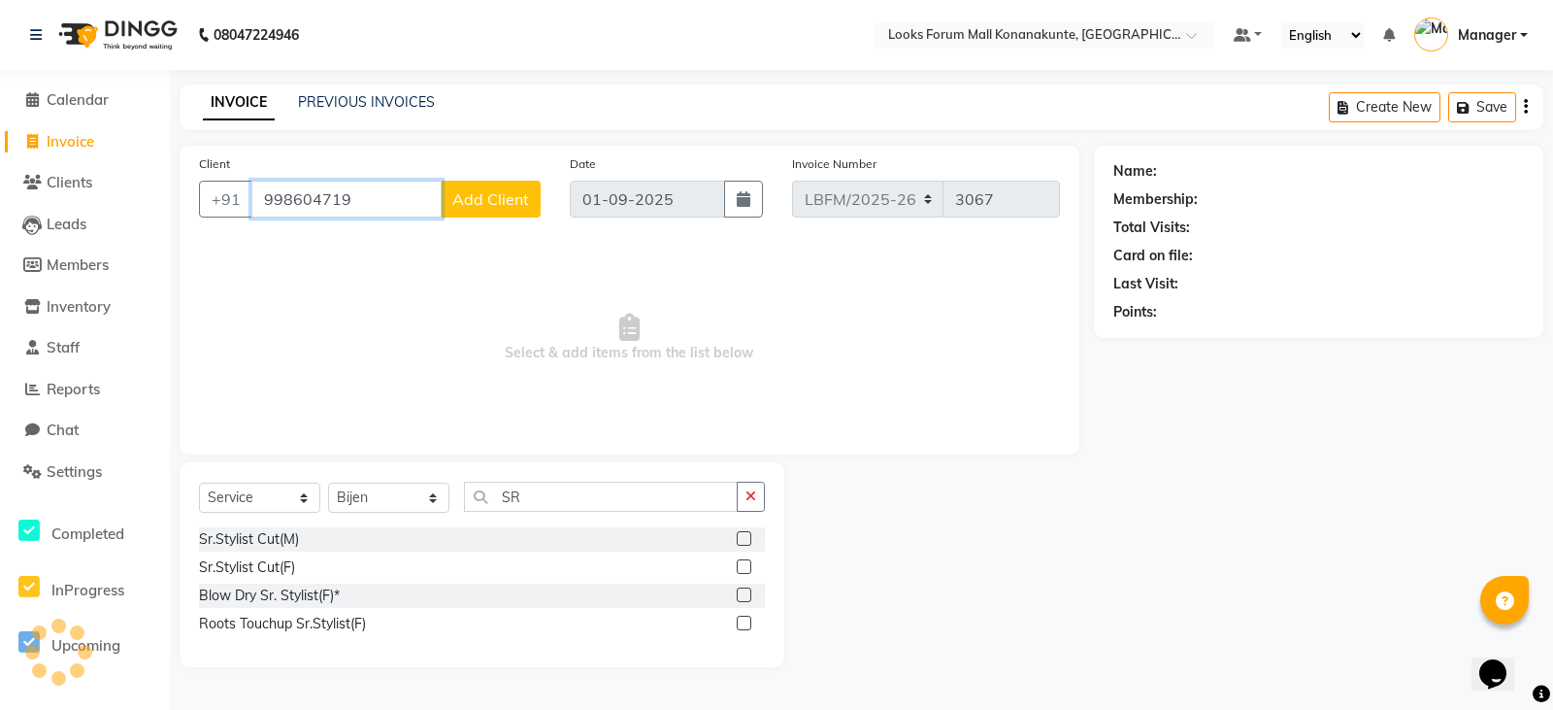
type input "9986047198"
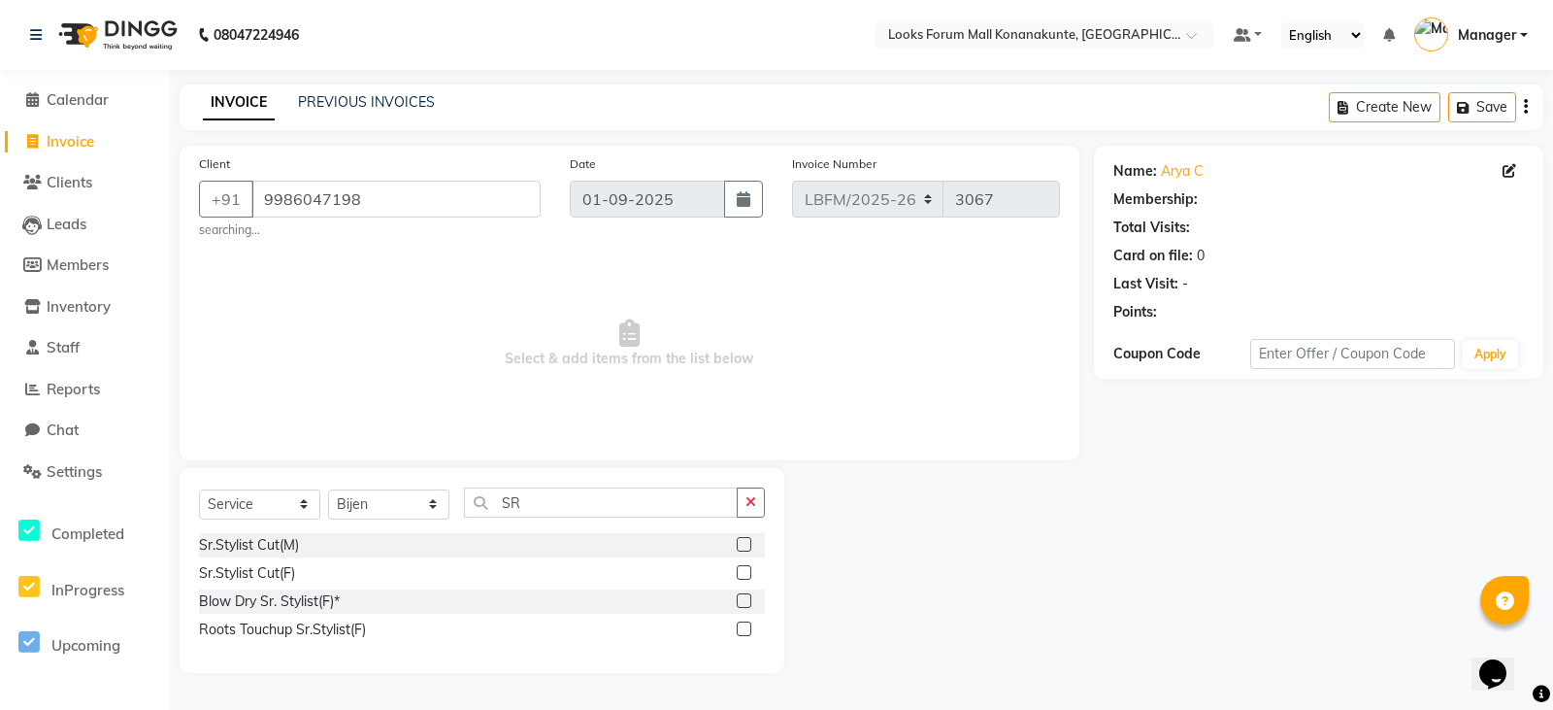
select select "1: Object"
click at [742, 571] on label at bounding box center [744, 572] width 15 height 15
click at [742, 571] on input "checkbox" at bounding box center [743, 573] width 13 height 13
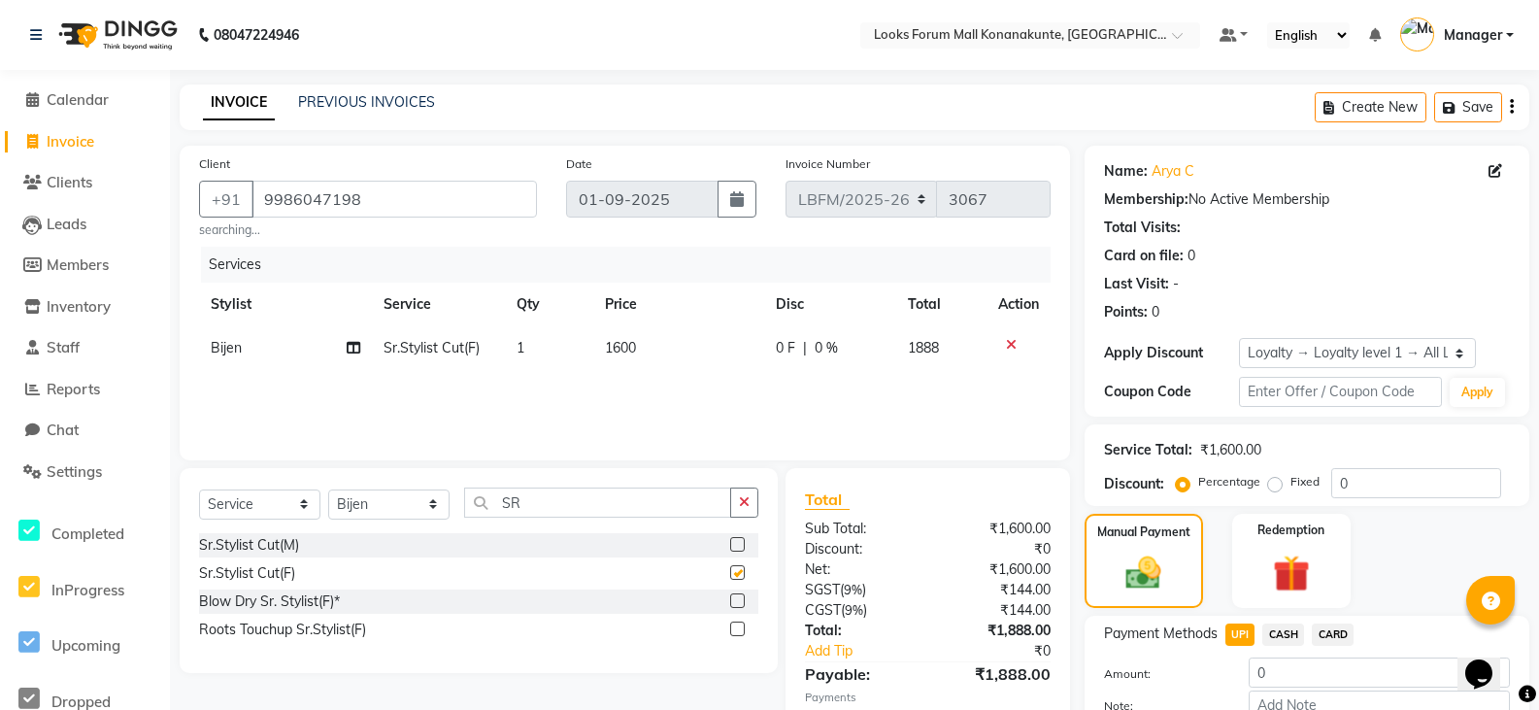
click at [742, 571] on label at bounding box center [737, 572] width 15 height 15
click at [742, 571] on input "checkbox" at bounding box center [736, 573] width 13 height 13
checkbox input "false"
click at [1012, 341] on icon at bounding box center [1011, 345] width 11 height 14
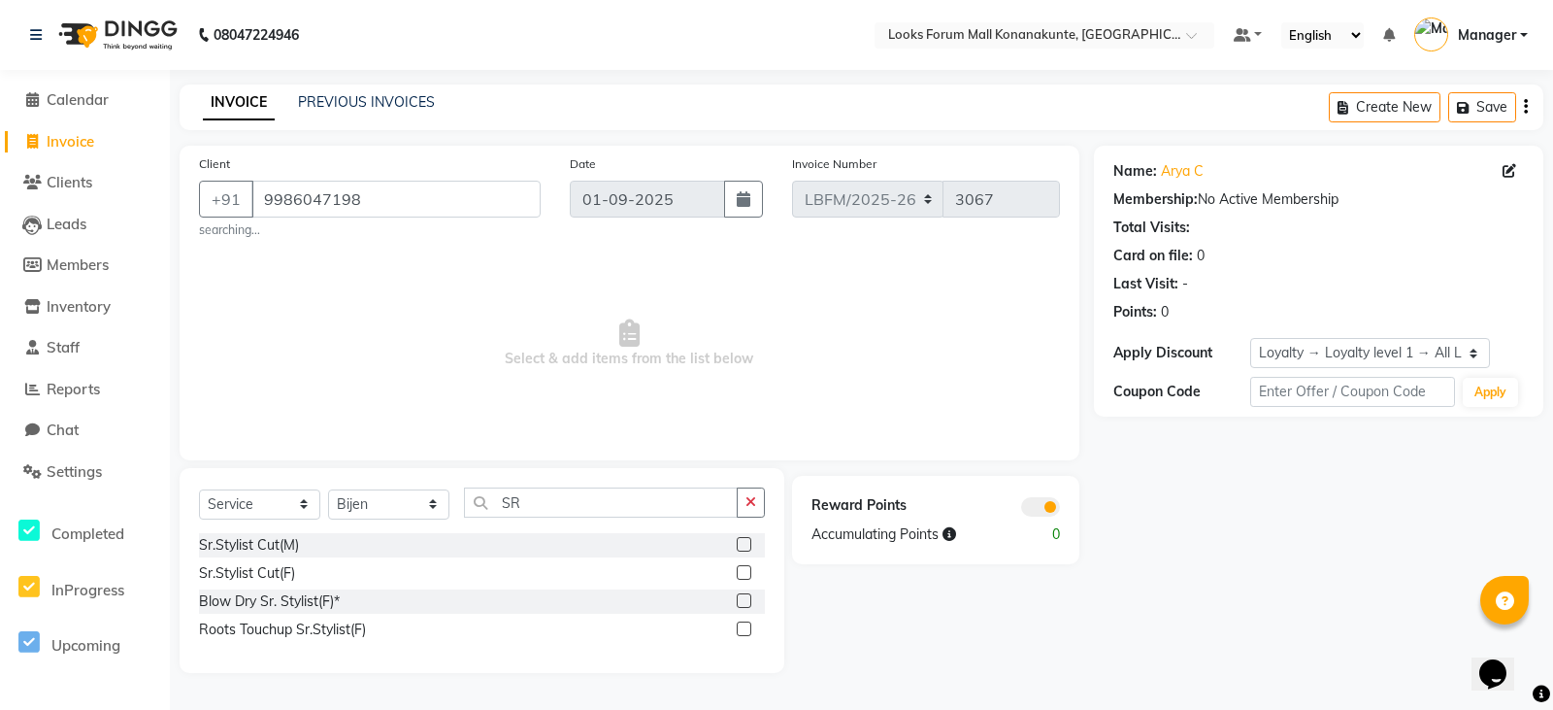
click at [743, 548] on label at bounding box center [744, 544] width 15 height 15
click at [743, 548] on input "checkbox" at bounding box center [743, 545] width 13 height 13
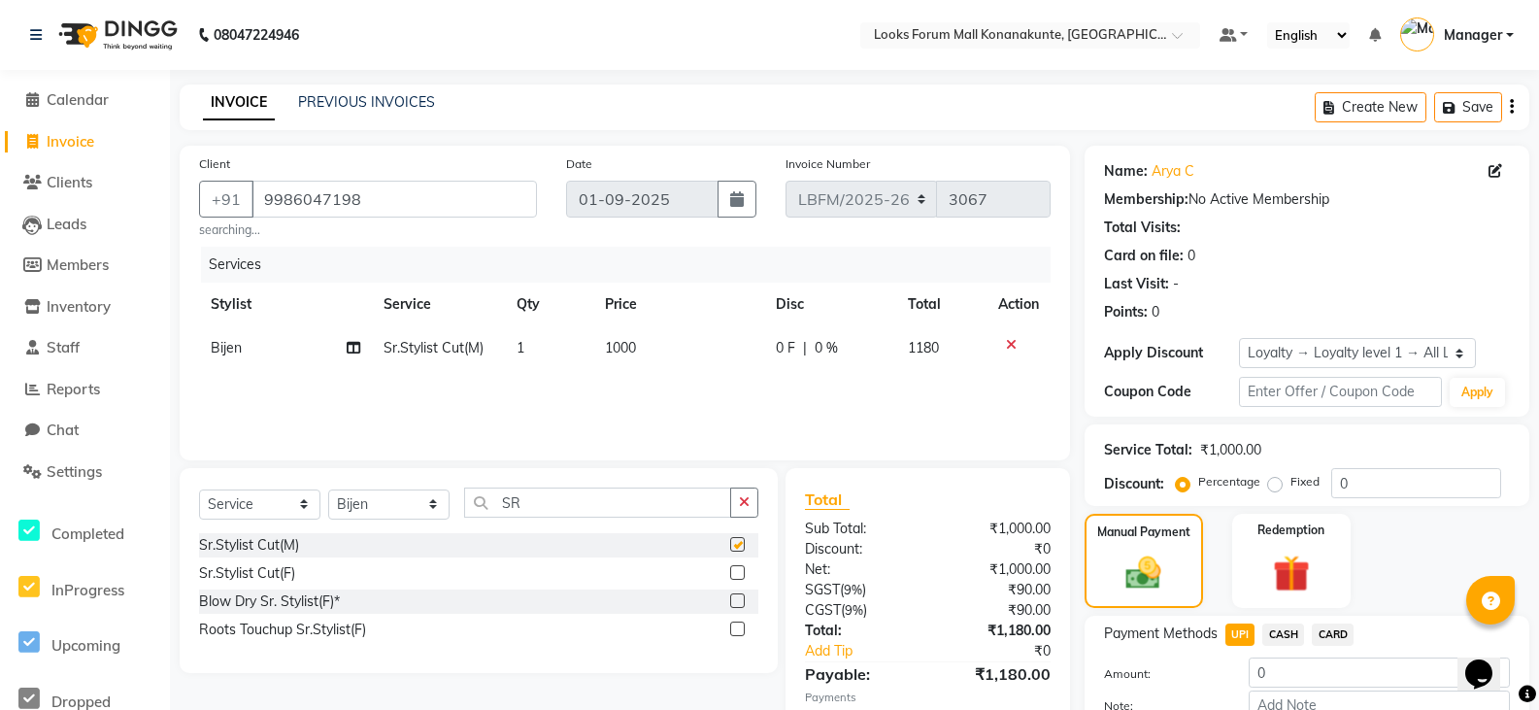
checkbox input "false"
click at [630, 352] on span "1000" at bounding box center [620, 347] width 31 height 17
select select "90392"
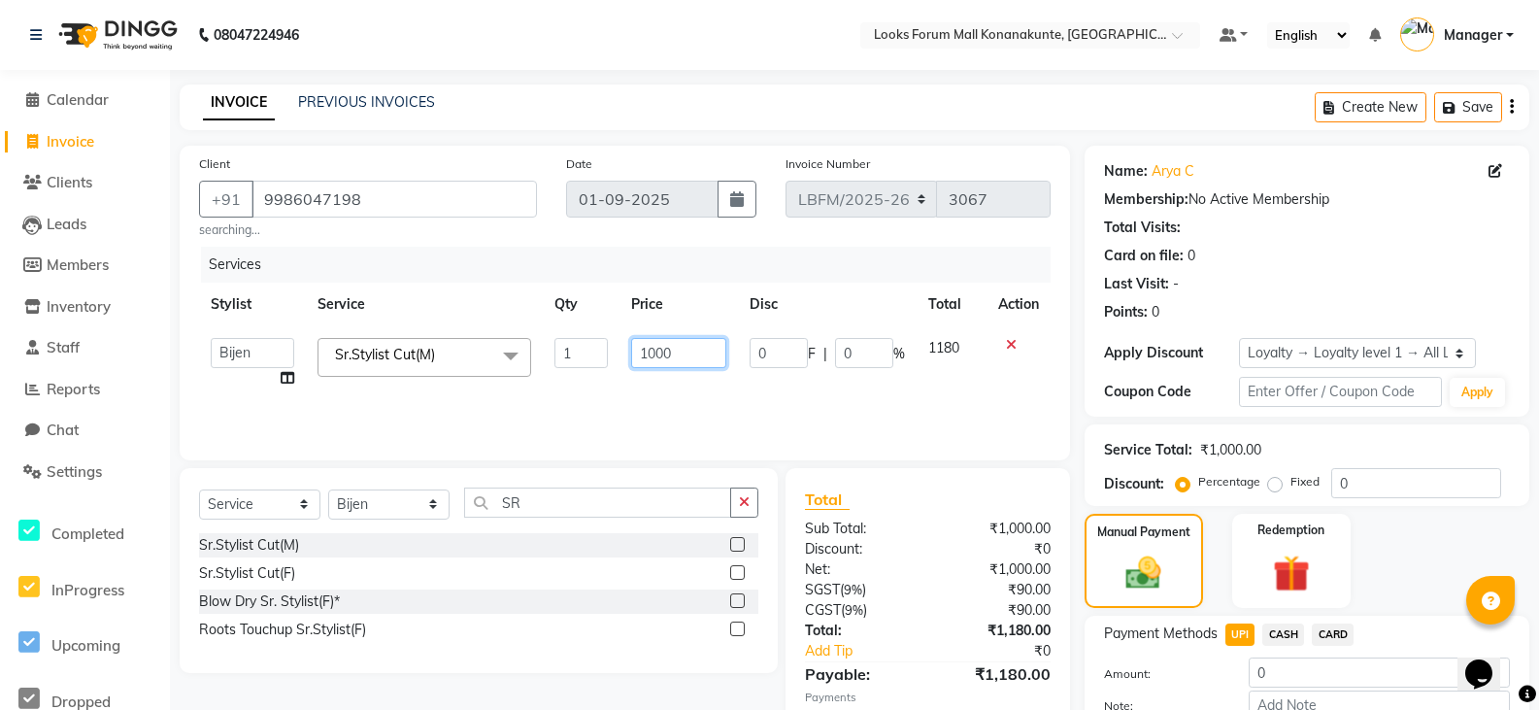
click at [649, 359] on input "1000" at bounding box center [678, 353] width 95 height 30
type input "900"
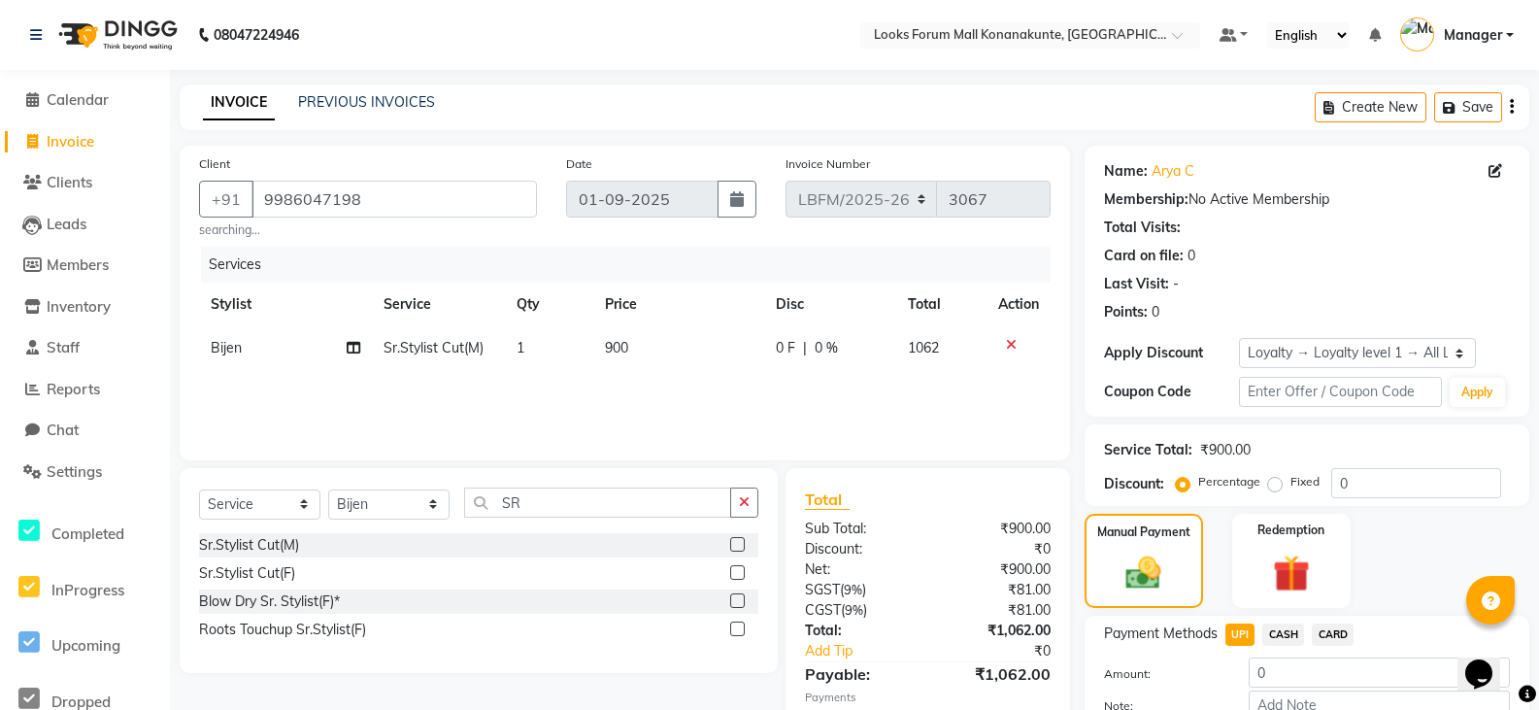
click at [825, 351] on span "0 %" at bounding box center [826, 348] width 23 height 20
select select "90392"
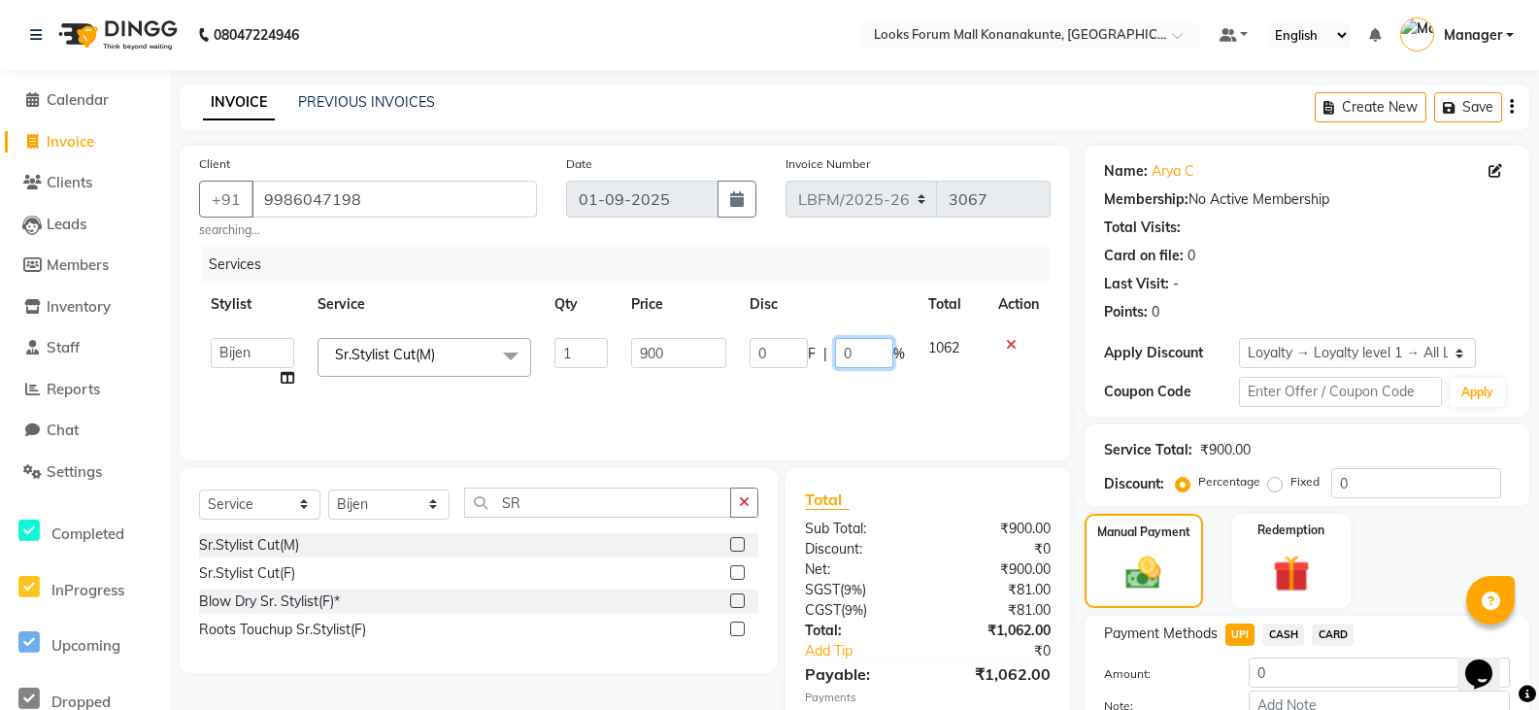
click at [861, 350] on input "0" at bounding box center [864, 353] width 58 height 30
type input "20"
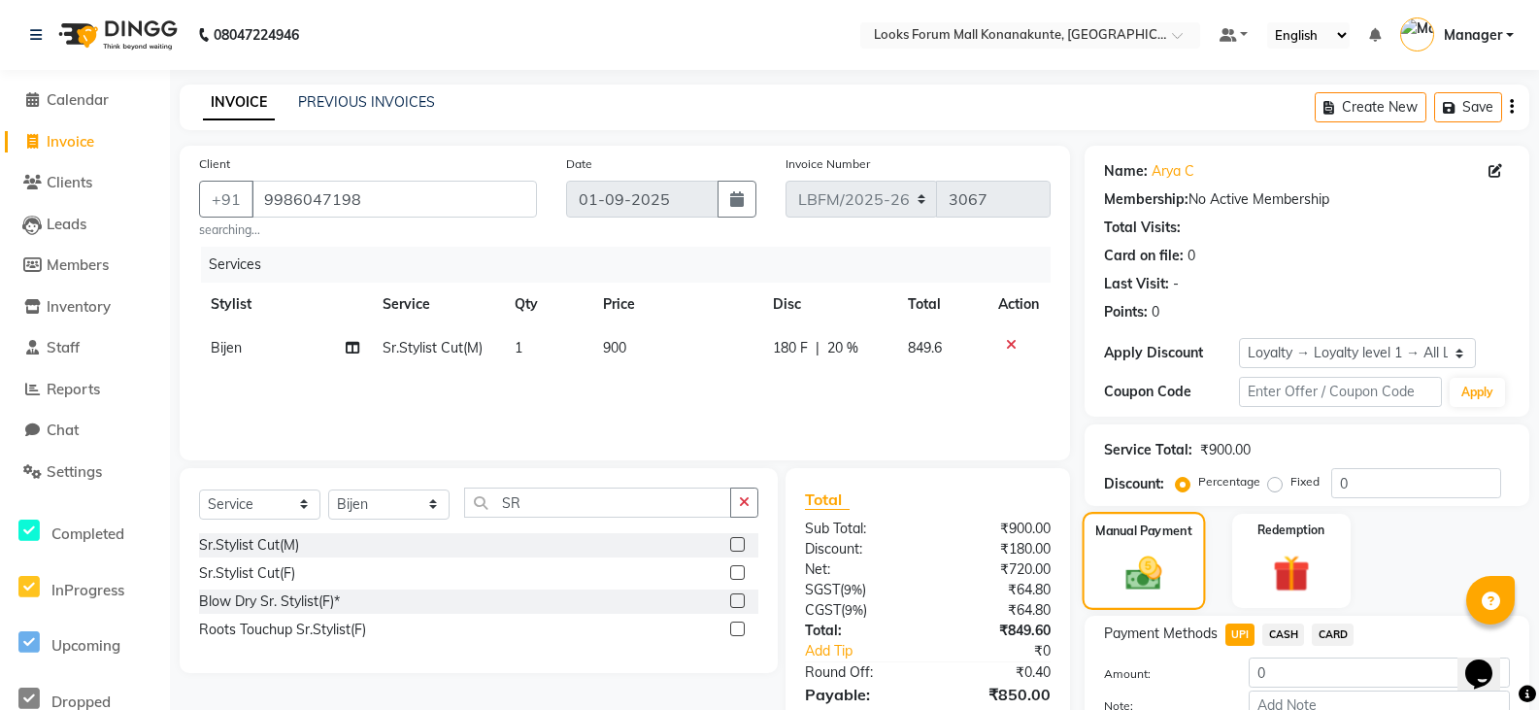
click at [1143, 560] on img at bounding box center [1143, 573] width 59 height 42
click at [1232, 629] on span "UPI" at bounding box center [1240, 634] width 30 height 22
click at [1242, 637] on span "UPI" at bounding box center [1240, 634] width 30 height 22
click at [1243, 637] on span "UPI" at bounding box center [1240, 634] width 30 height 22
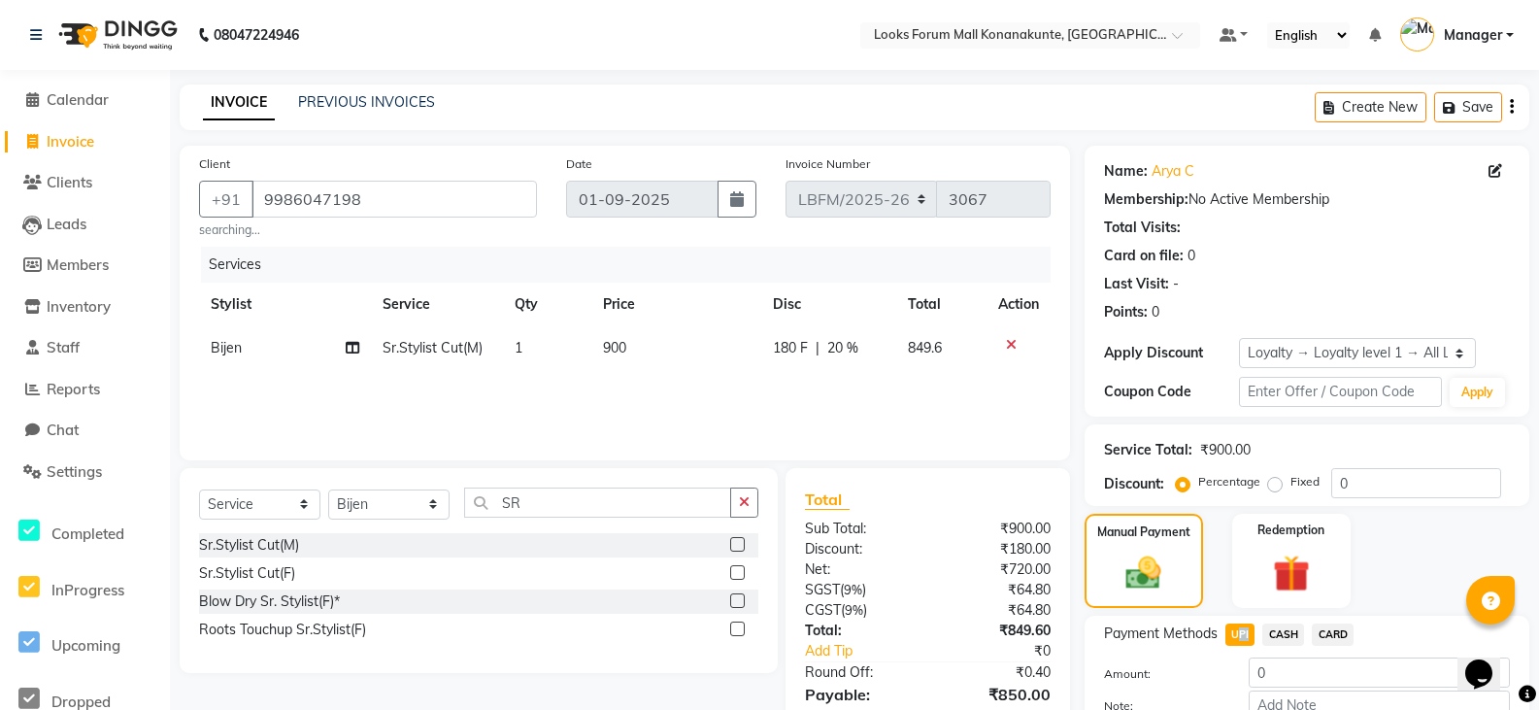
click at [1243, 637] on span "UPI" at bounding box center [1240, 634] width 30 height 22
click at [1178, 580] on div "Manual Payment" at bounding box center [1143, 561] width 123 height 98
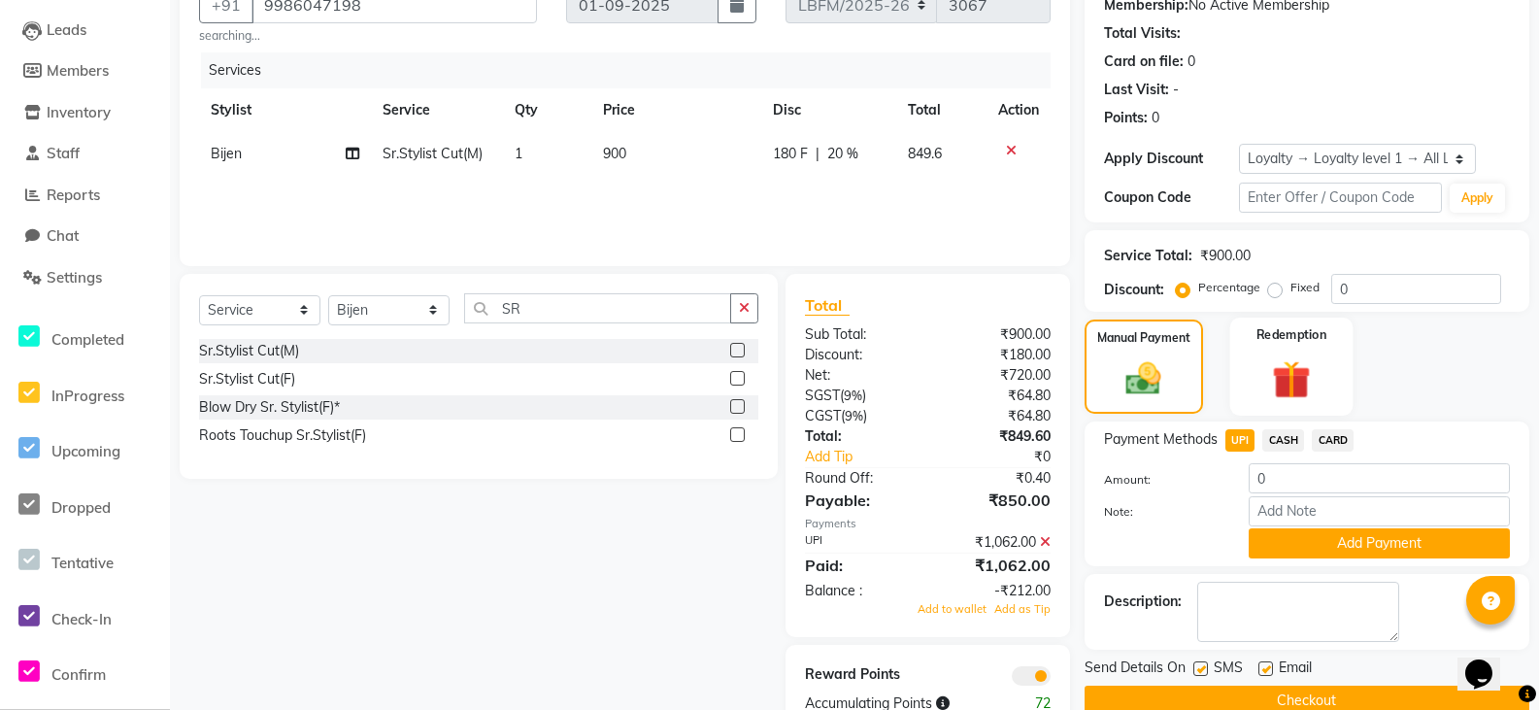
scroll to position [97, 0]
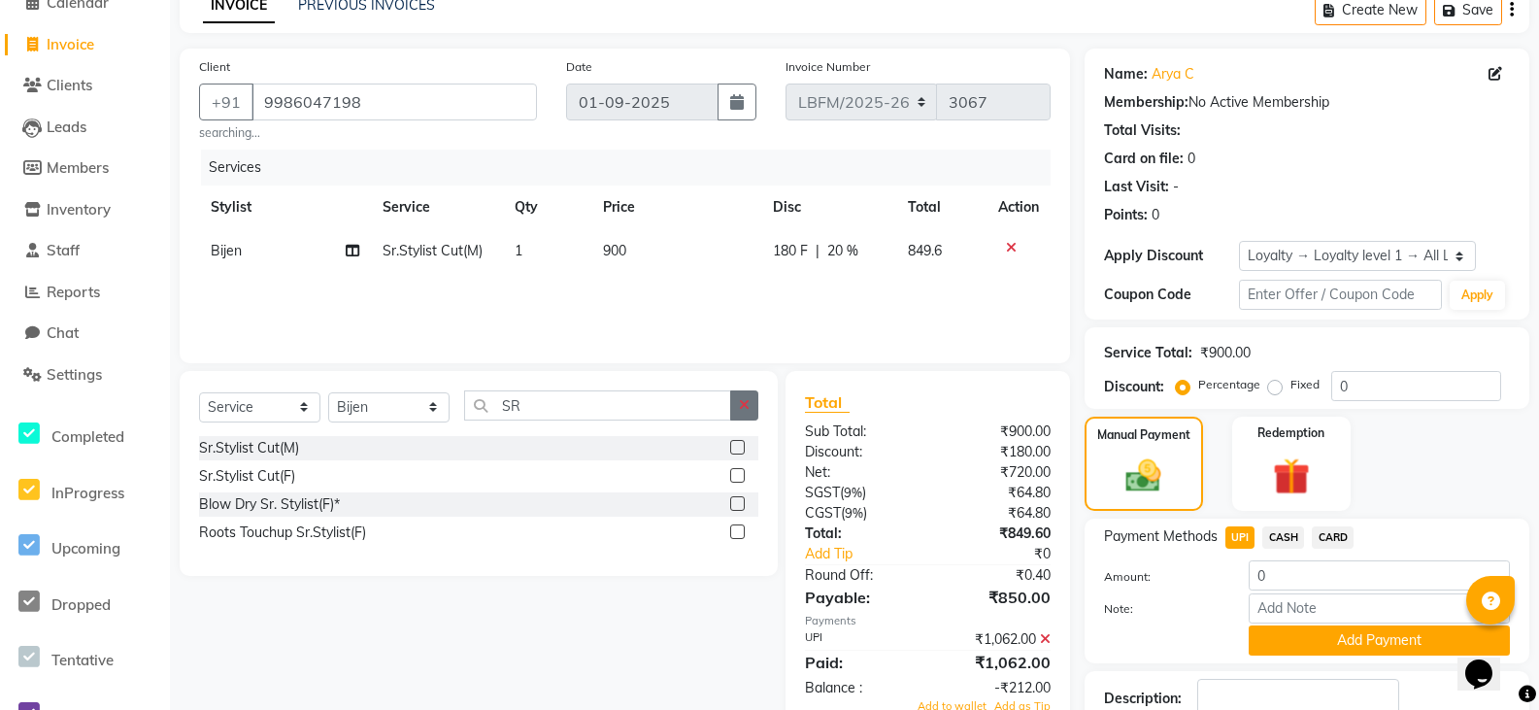
click at [740, 403] on icon "button" at bounding box center [744, 405] width 11 height 14
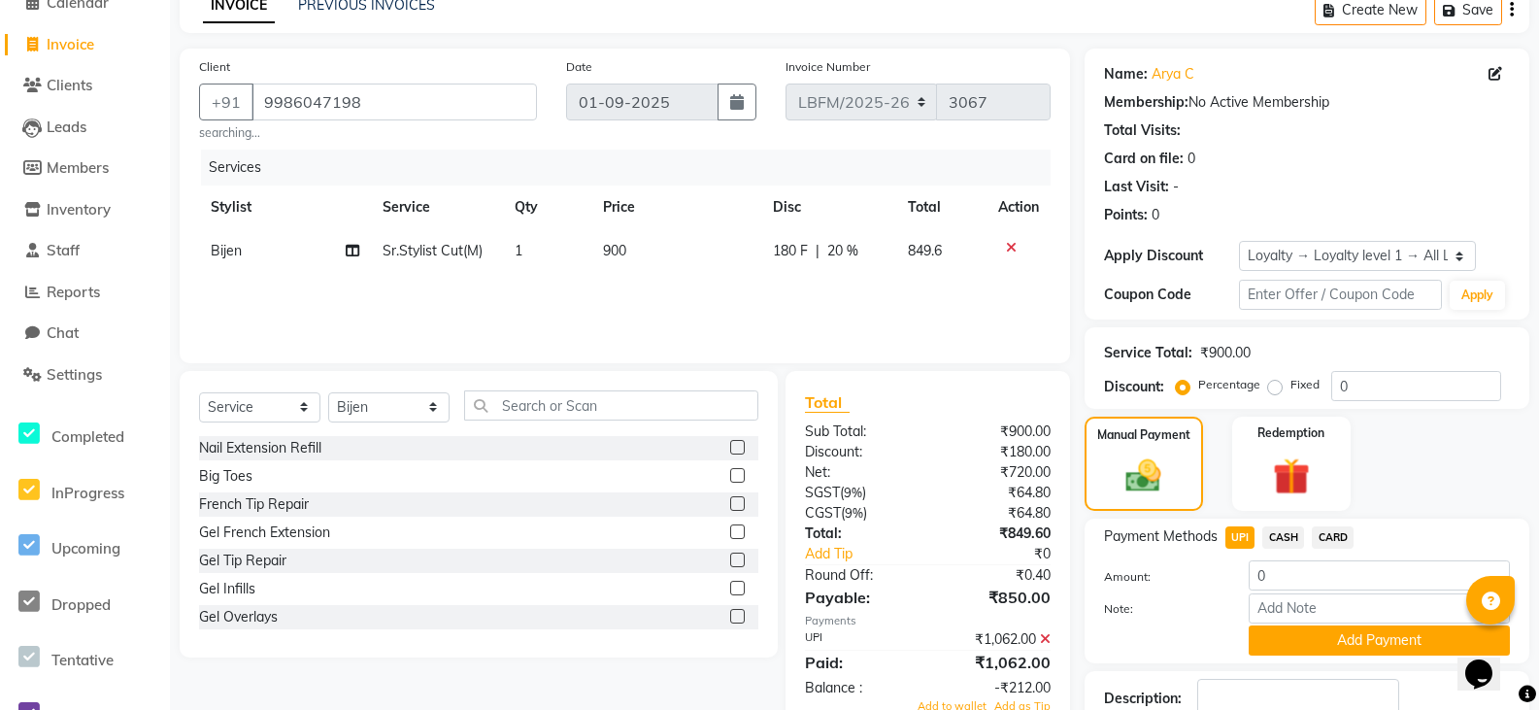
click at [1013, 244] on icon at bounding box center [1011, 248] width 11 height 14
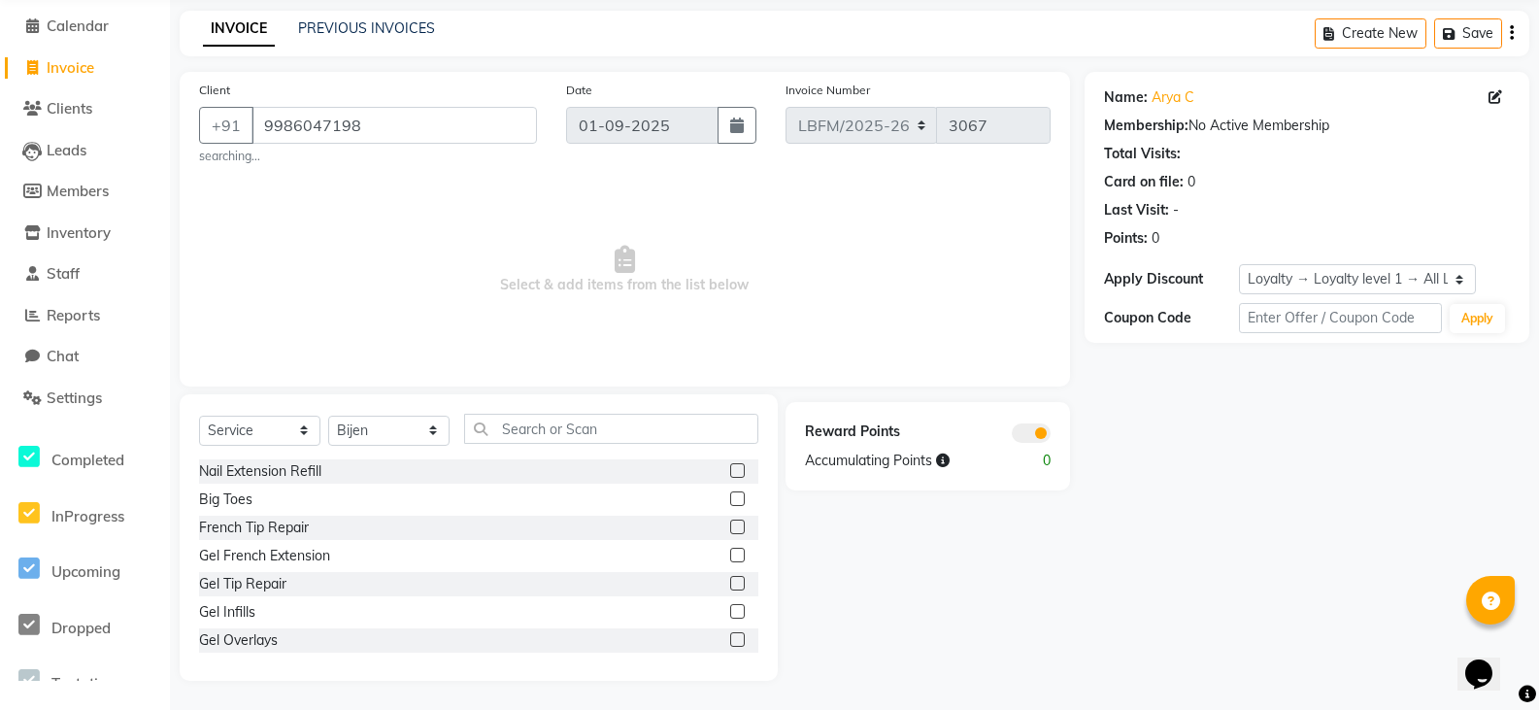
scroll to position [0, 0]
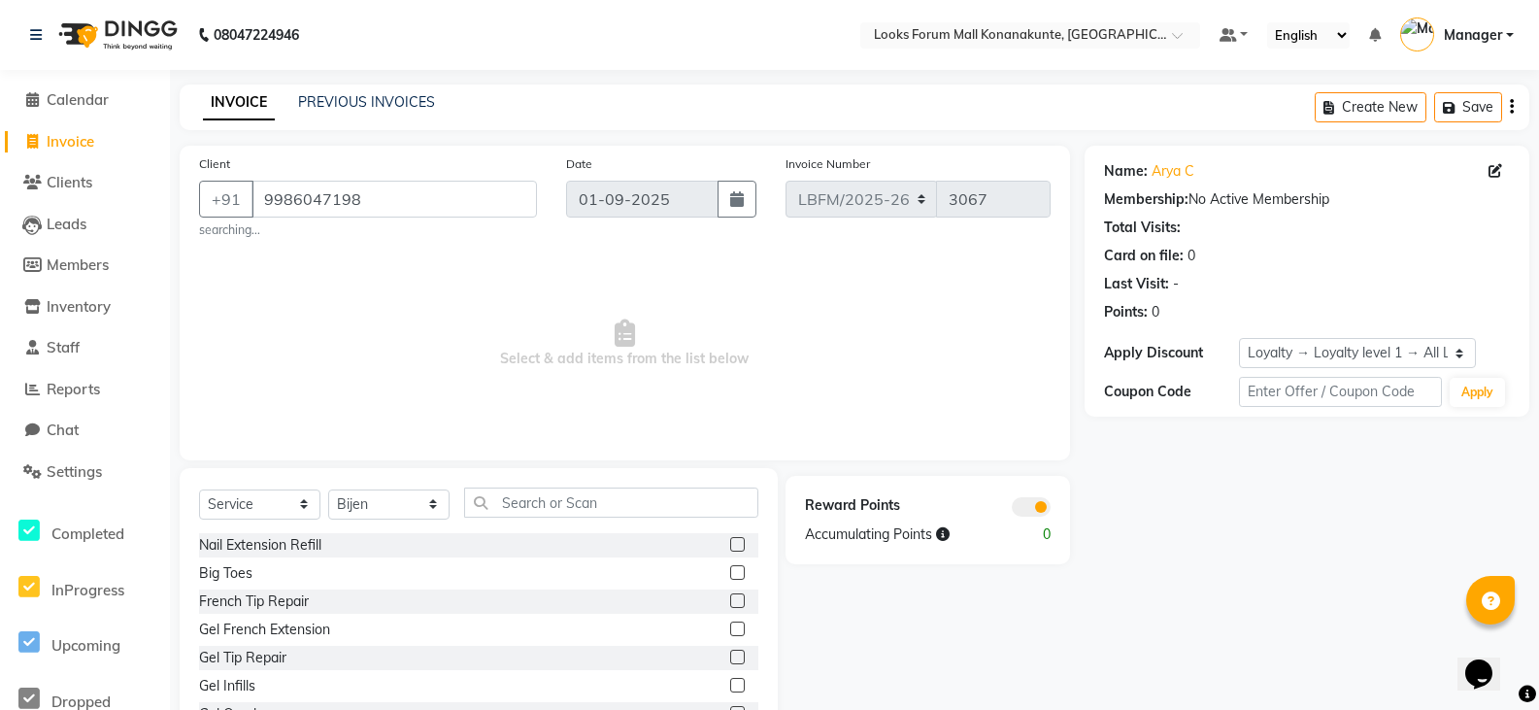
click at [84, 135] on span "Invoice" at bounding box center [71, 141] width 48 height 18
select select "service"
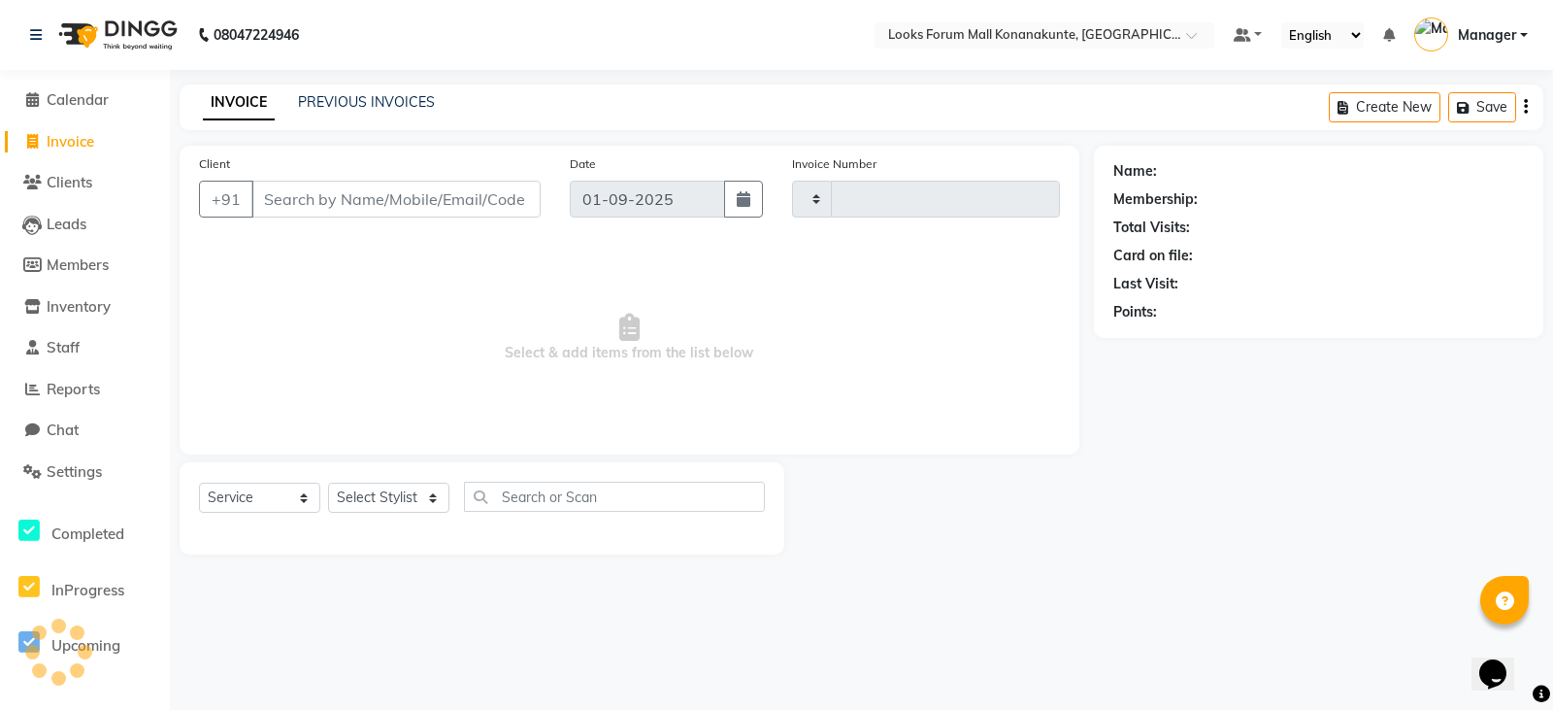
type input "3067"
select select "8945"
click at [432, 198] on input "Client" at bounding box center [395, 199] width 289 height 37
type input "9986047198"
select select "1: Object"
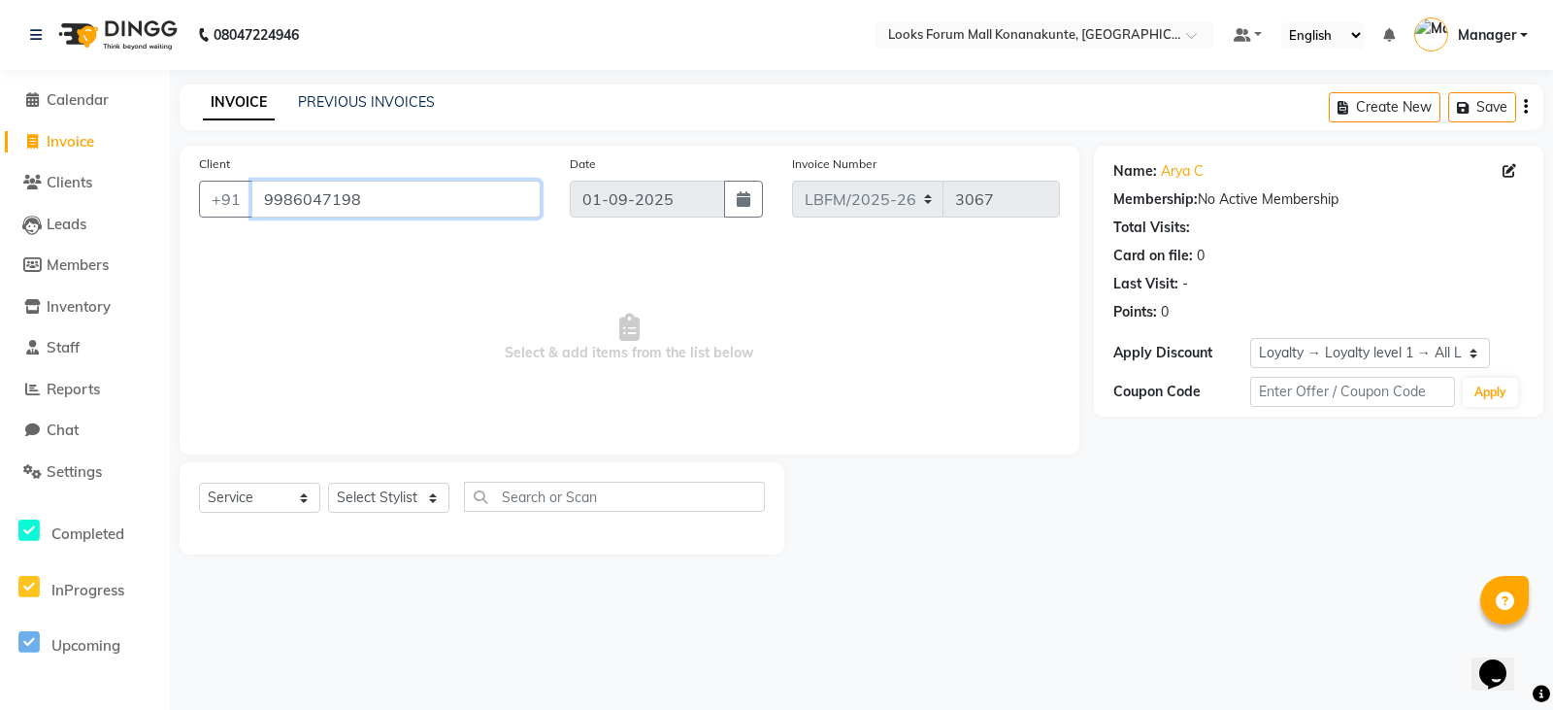
click at [392, 200] on input "9986047198" at bounding box center [395, 199] width 289 height 37
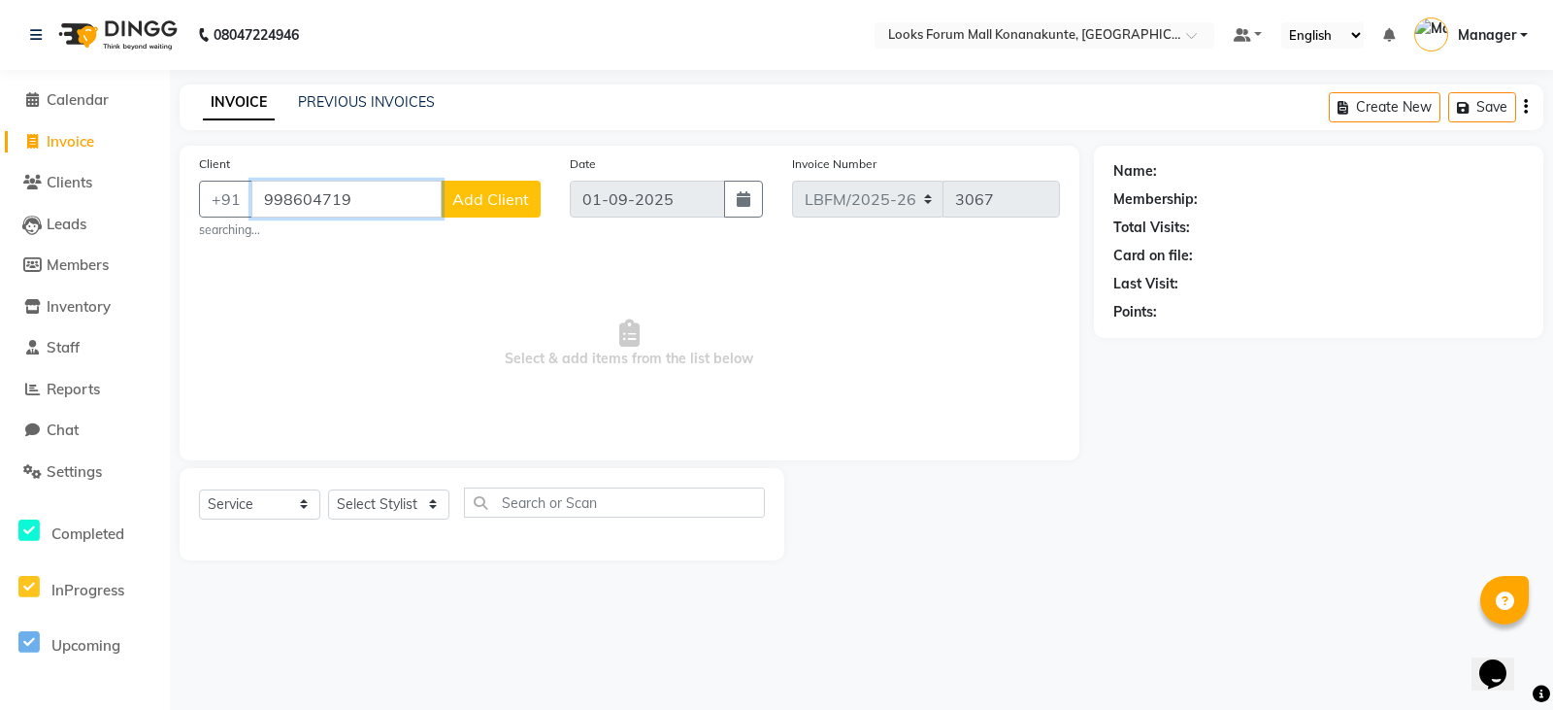
type input "9986047198"
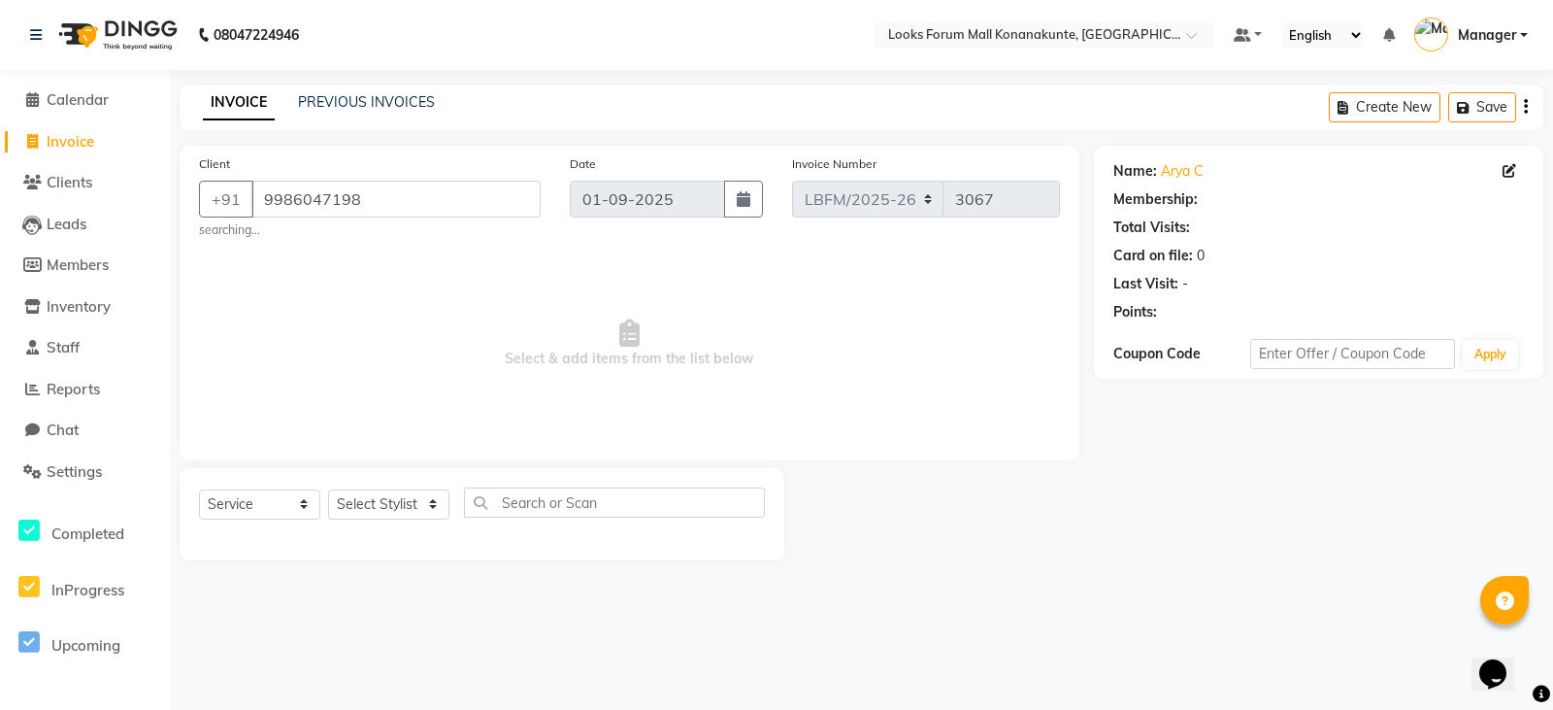
select select "1: Object"
click at [431, 212] on input "9986047198" at bounding box center [395, 199] width 289 height 37
click at [69, 138] on span "Invoice" at bounding box center [71, 141] width 48 height 18
select select "service"
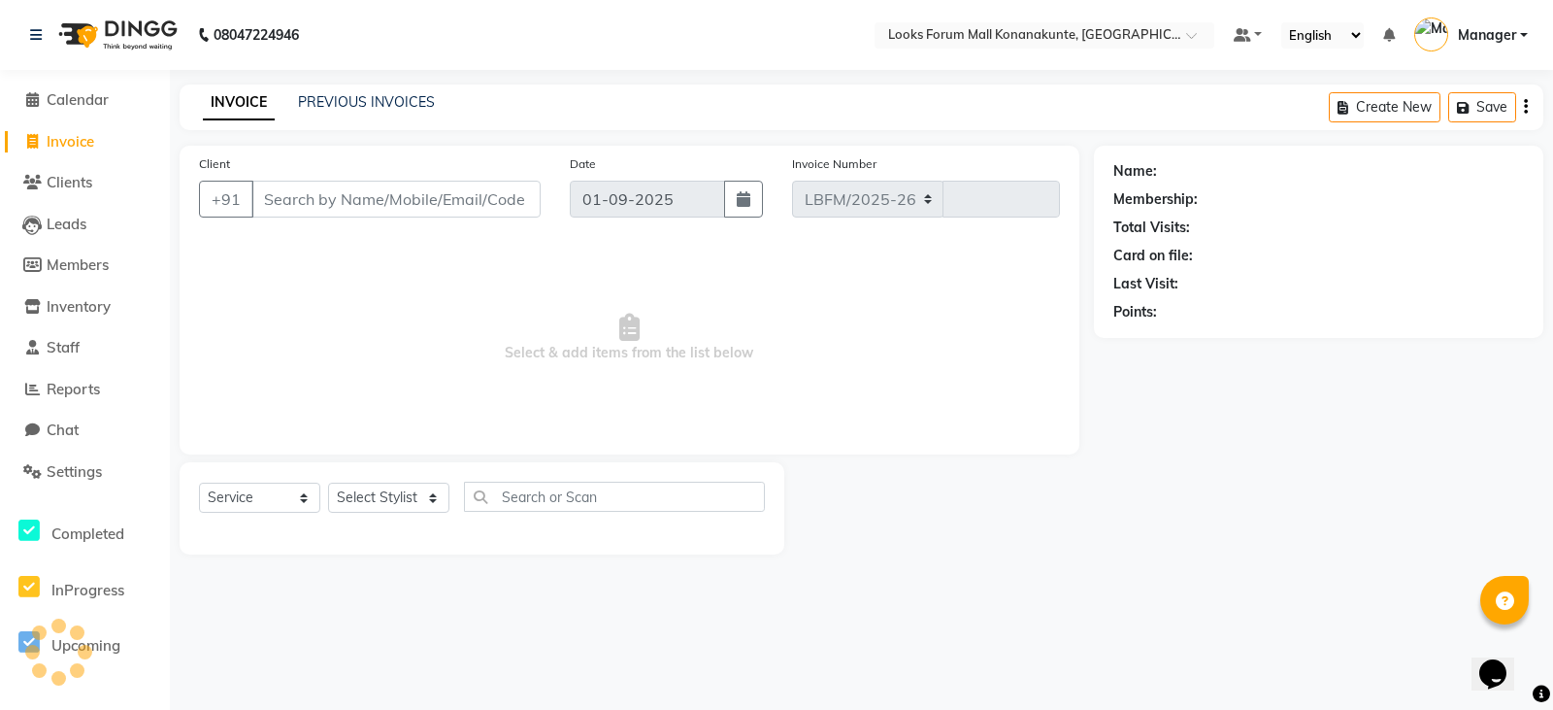
select select "8945"
type input "3067"
click at [402, 204] on input "Client" at bounding box center [395, 199] width 289 height 37
type input "9986047198"
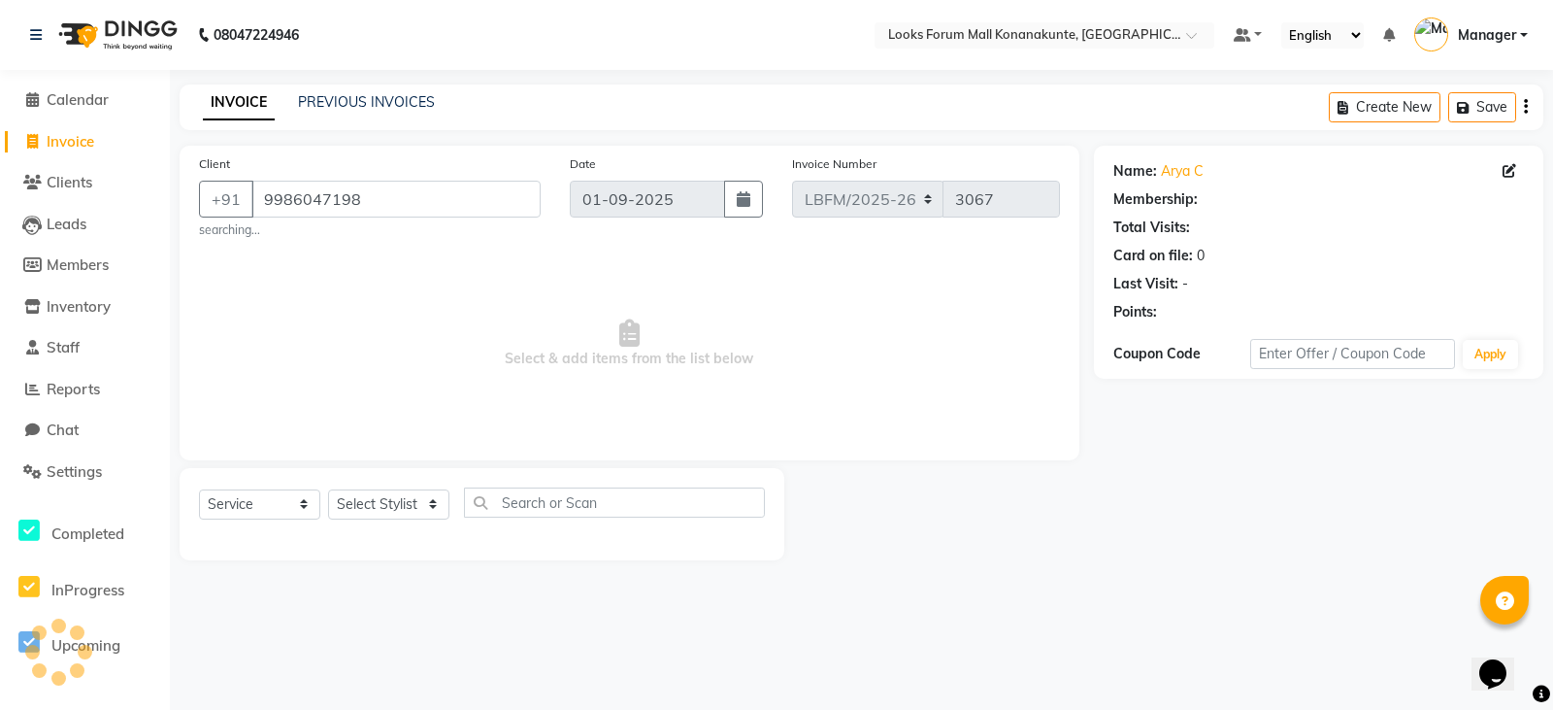
select select "1: Object"
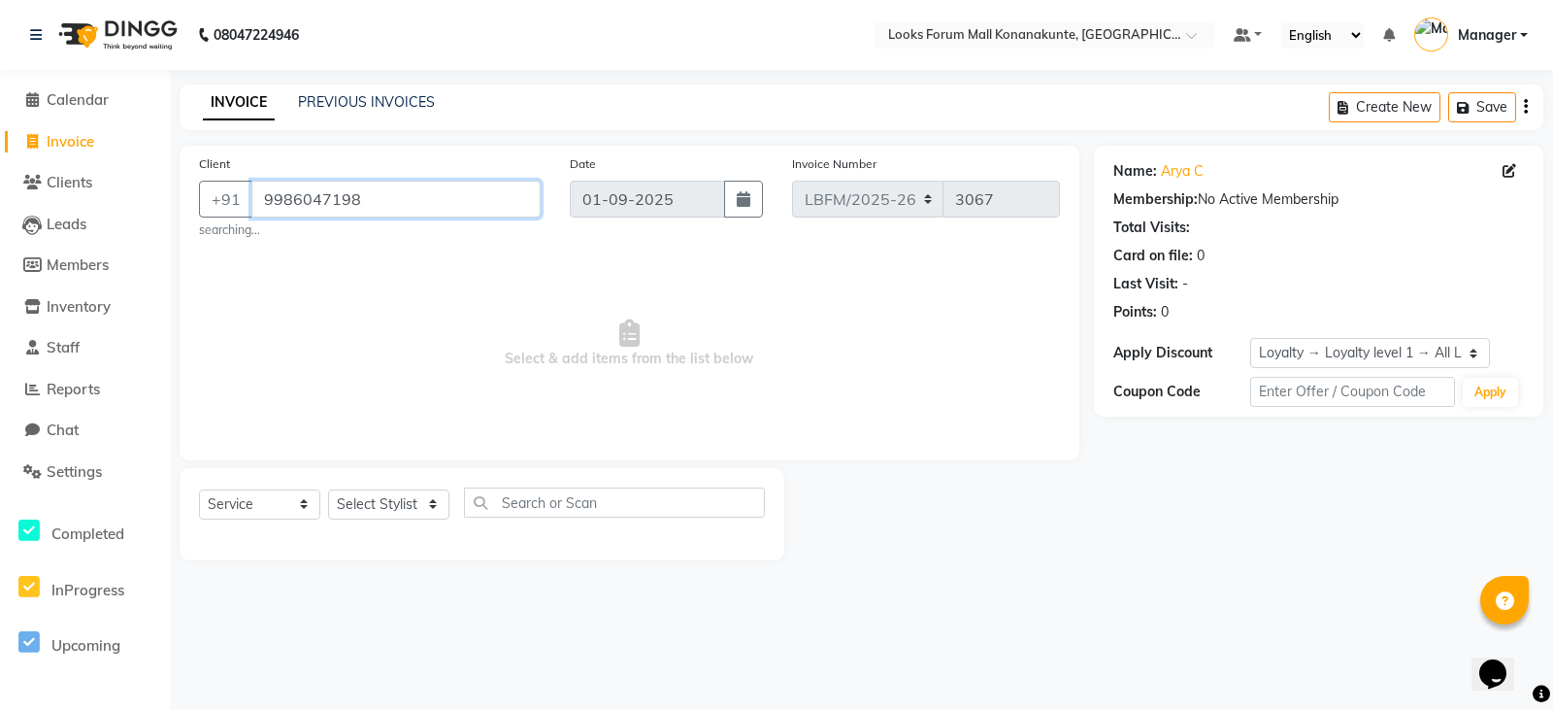
click at [402, 204] on input "9986047198" at bounding box center [395, 199] width 289 height 37
click at [407, 205] on input "9986047198" at bounding box center [395, 199] width 289 height 37
click at [133, 20] on img at bounding box center [116, 35] width 133 height 54
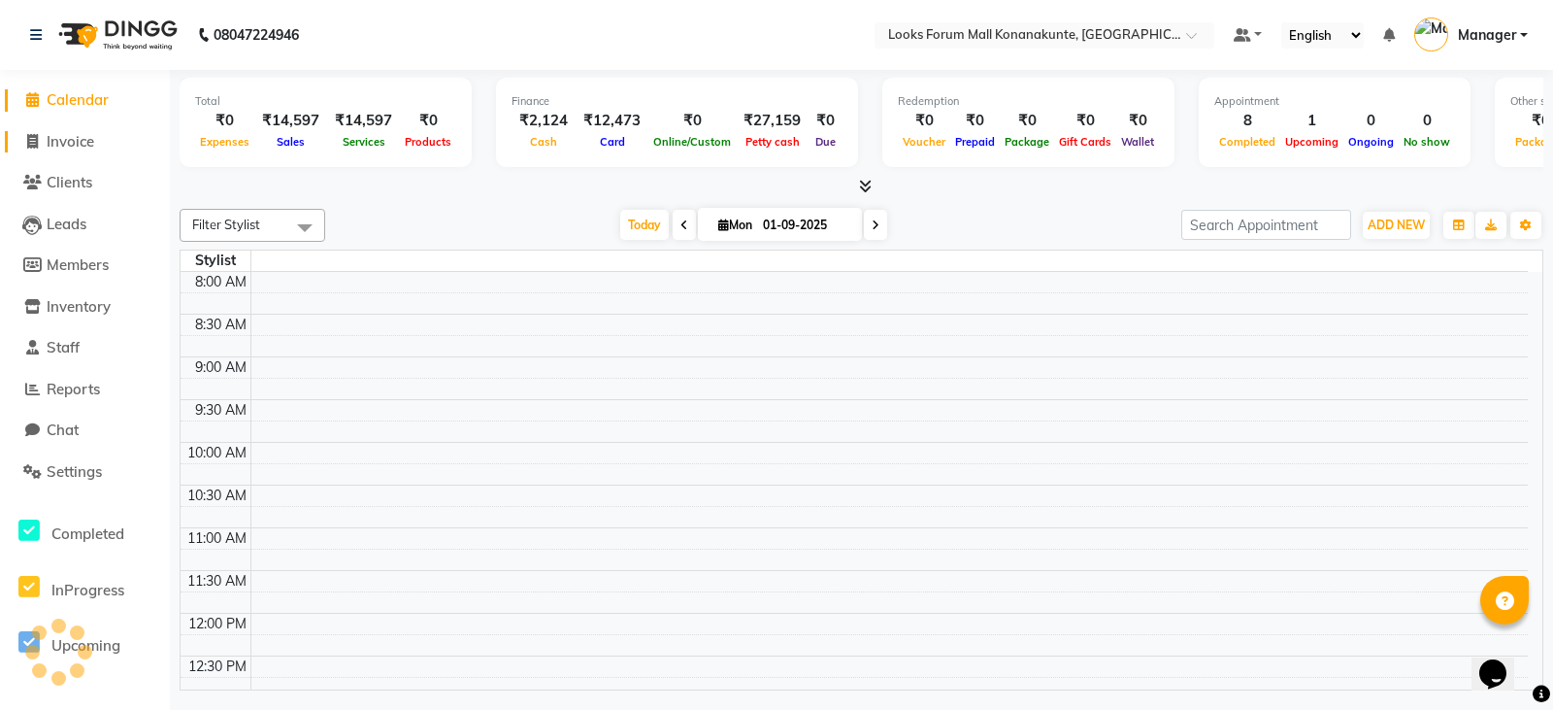
click at [61, 148] on span "Invoice" at bounding box center [71, 141] width 48 height 18
select select "service"
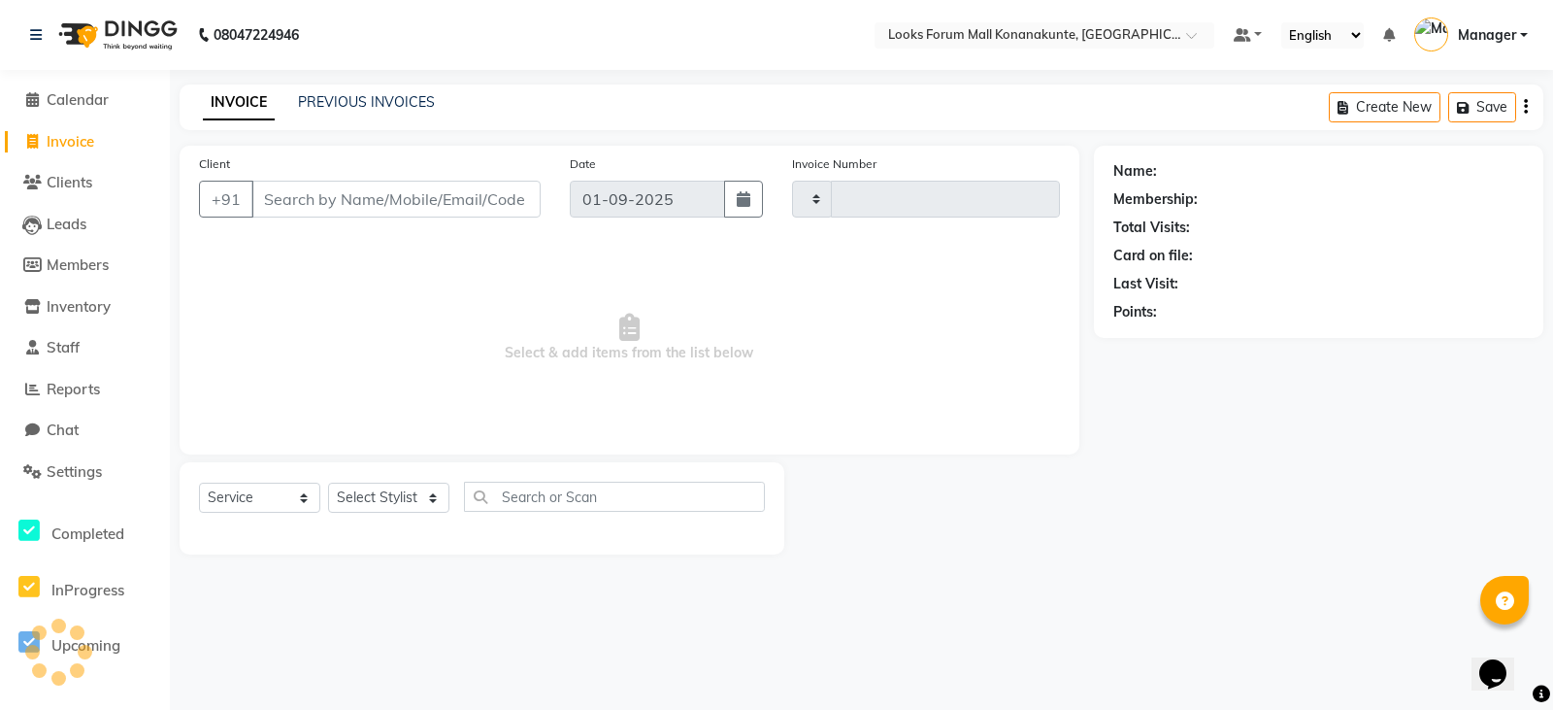
type input "3067"
select select "8945"
click at [377, 207] on input "Client" at bounding box center [395, 199] width 289 height 37
type input "9986047198"
select select "1: Object"
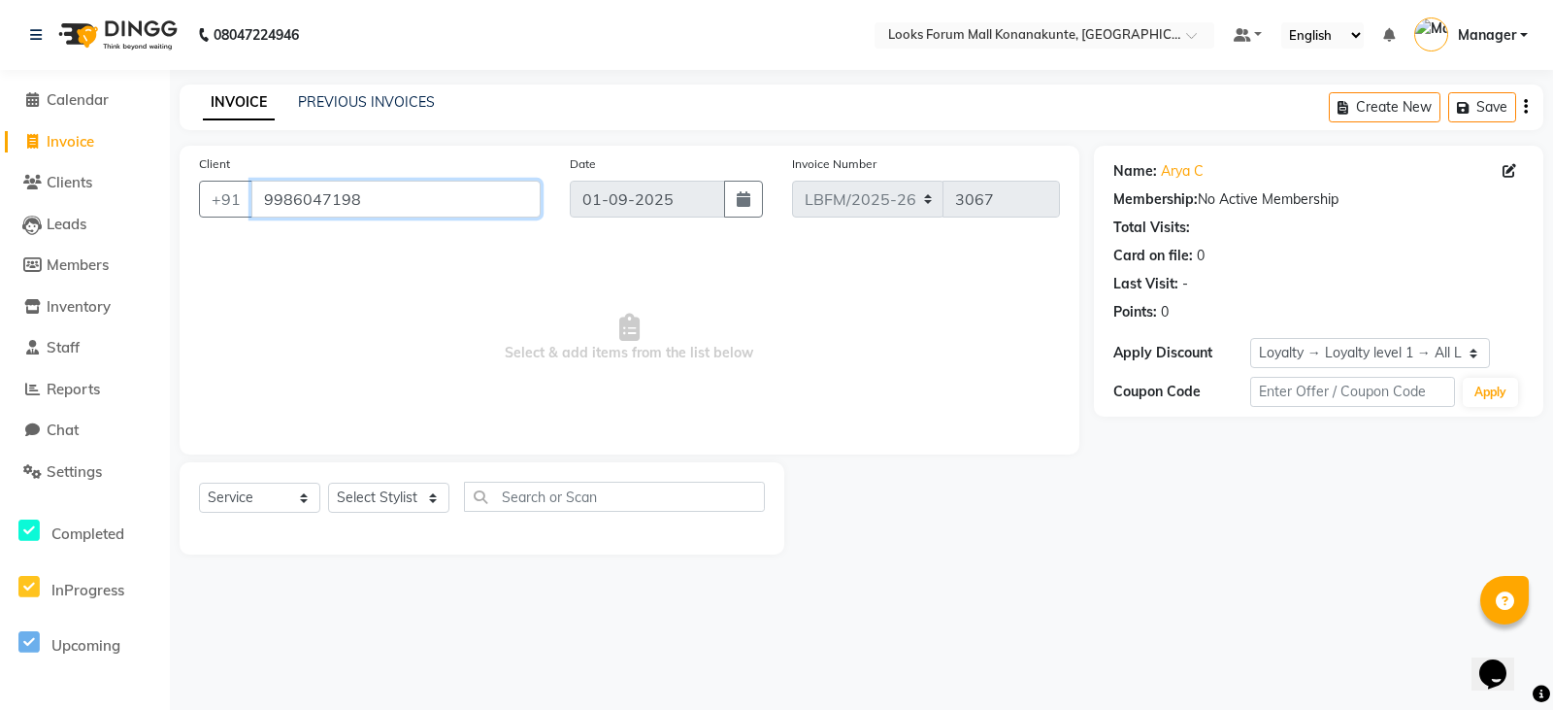
click at [390, 208] on input "9986047198" at bounding box center [395, 199] width 289 height 37
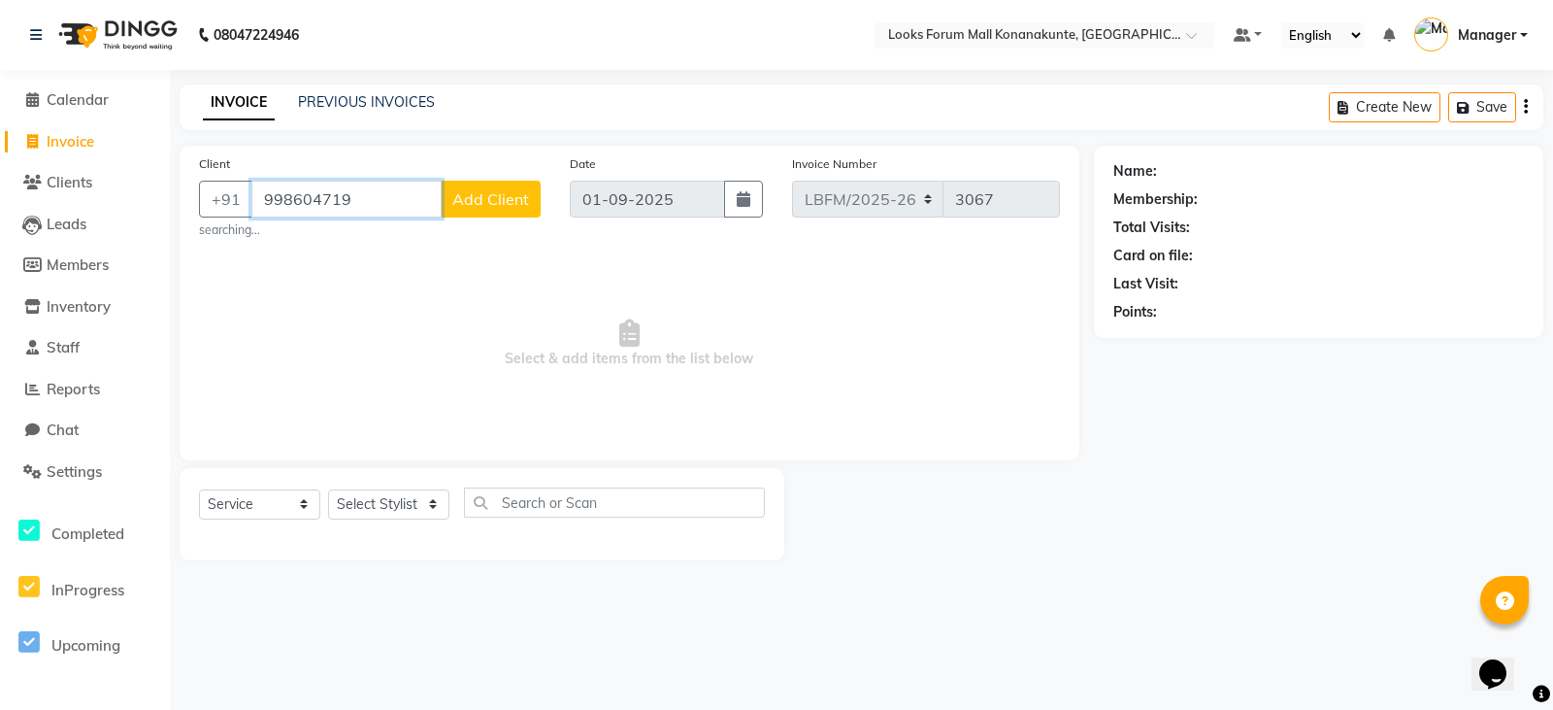
type input "9986047198"
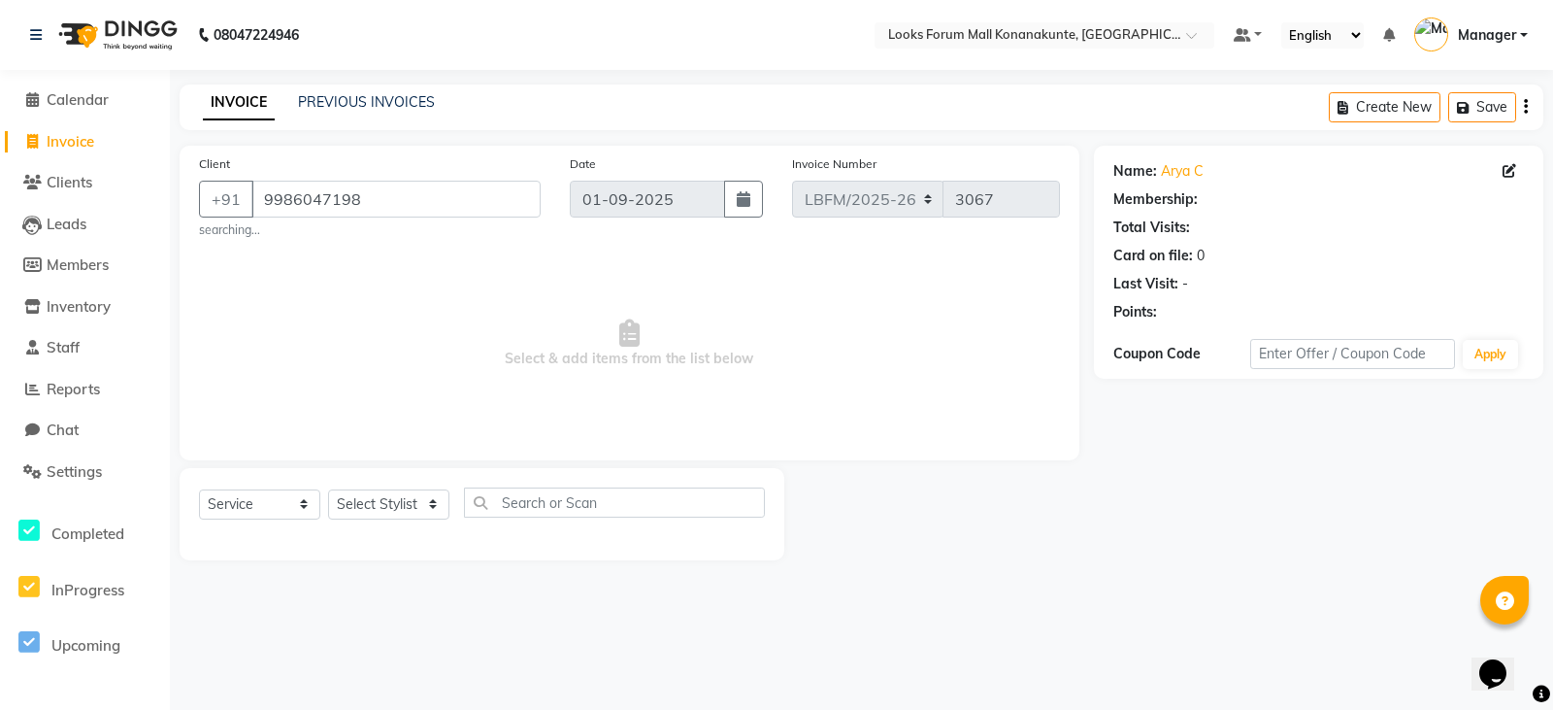
select select "1: Object"
click at [380, 206] on input "9986047198" at bounding box center [395, 199] width 289 height 37
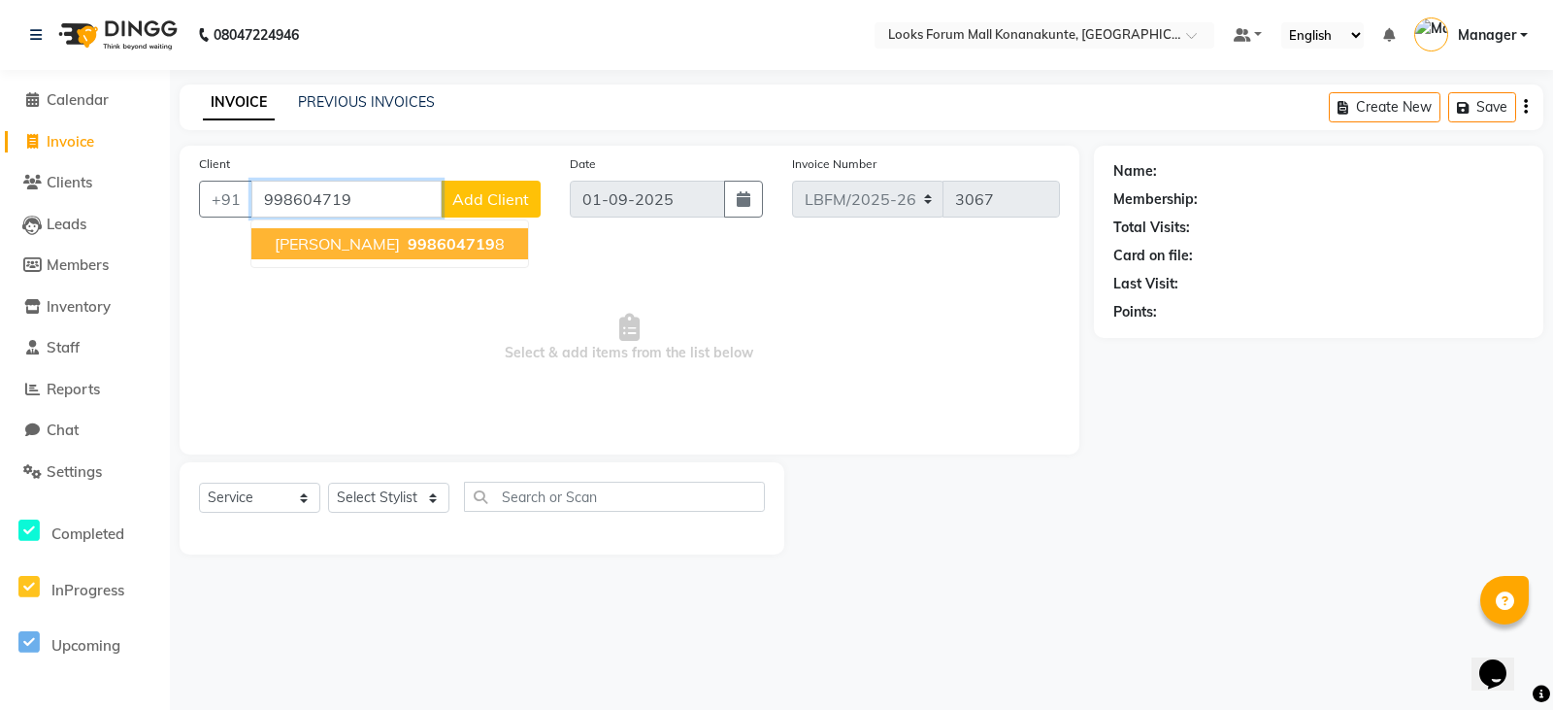
click at [408, 244] on span "998604719" at bounding box center [451, 243] width 87 height 19
type input "9986047198"
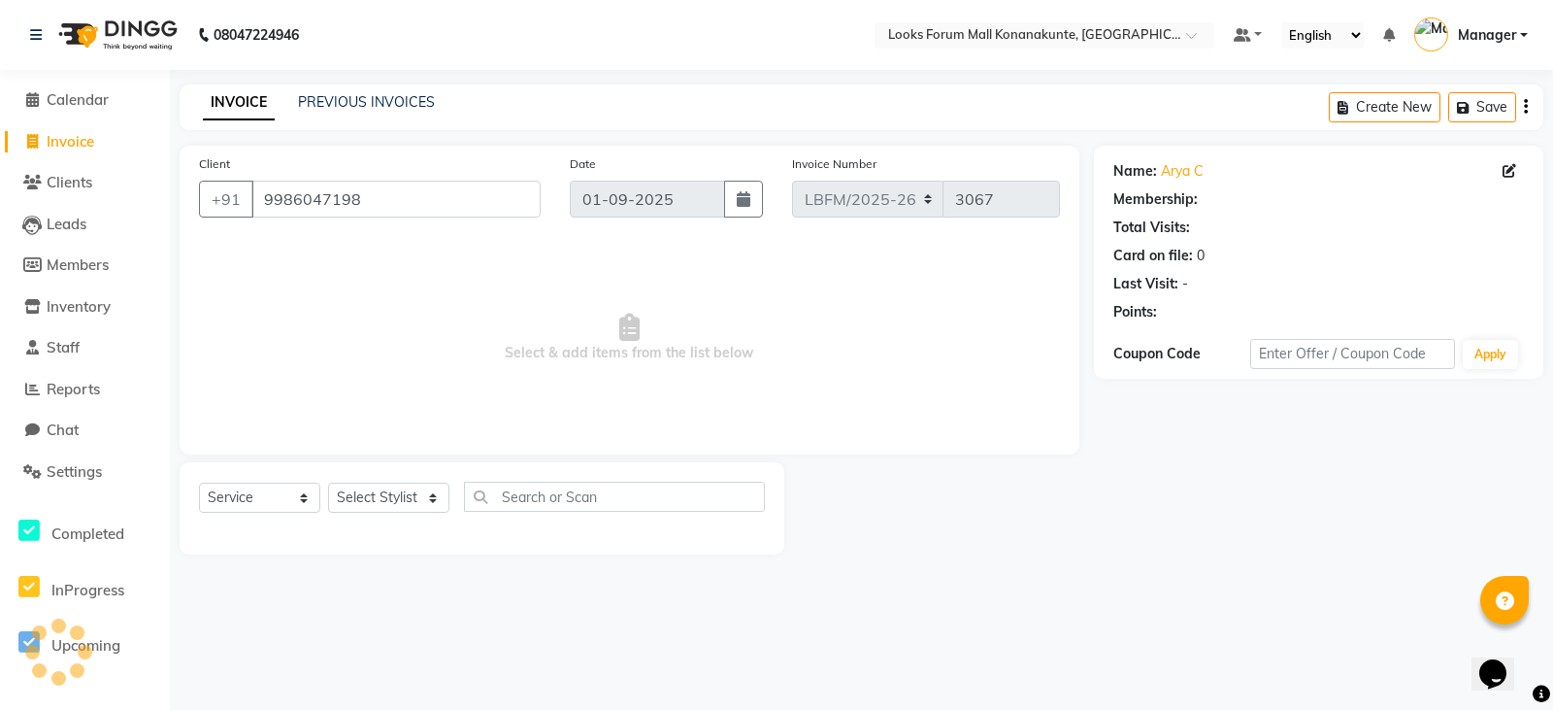
select select "1: Object"
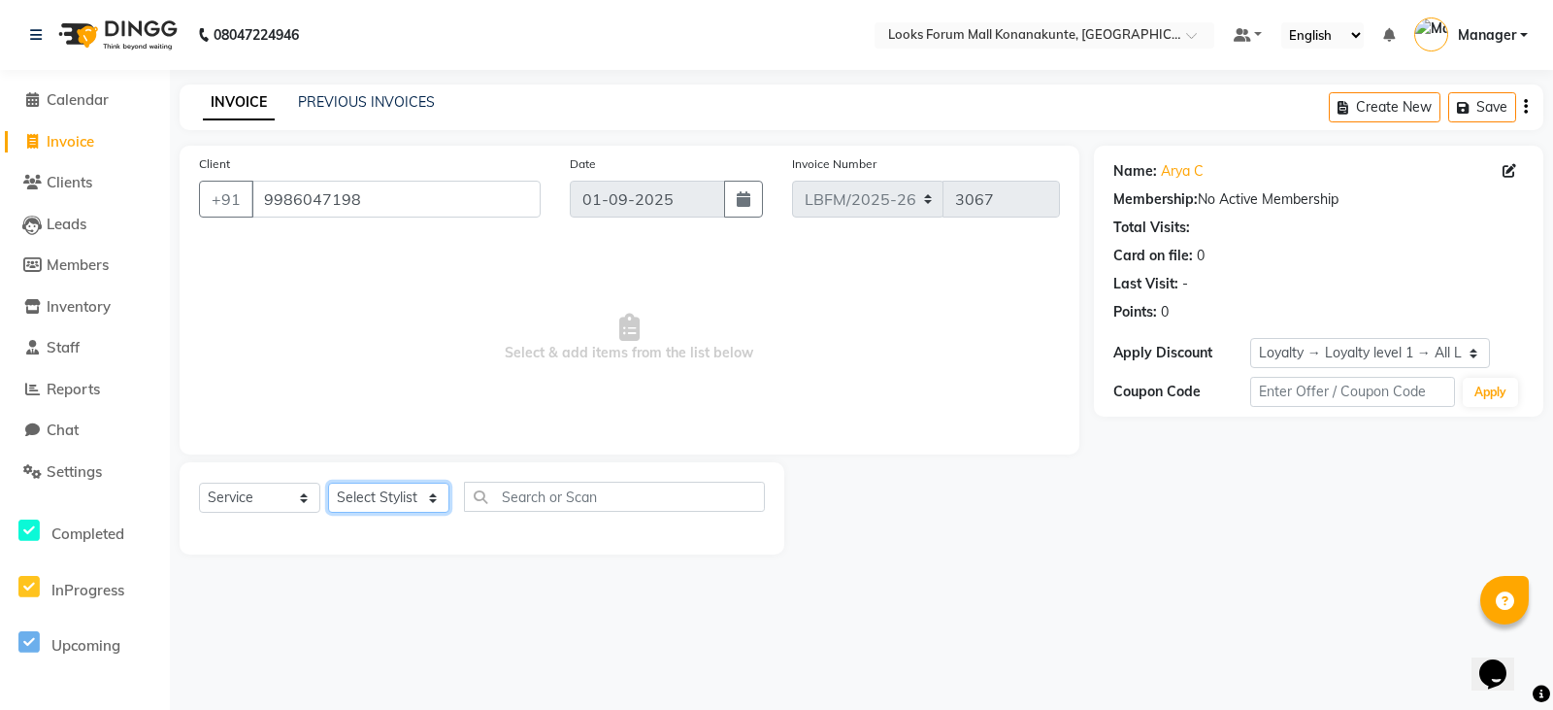
click at [380, 494] on select "Select Stylist Ananya_Nails Ashu Bijen Bishop_Mgr Counter Sales Manager Mirisha…" at bounding box center [388, 498] width 121 height 30
select select "90392"
click at [328, 483] on select "Select Stylist Ananya_Nails Ashu Bijen Bishop_Mgr Counter Sales Manager Mirisha…" at bounding box center [388, 498] width 121 height 30
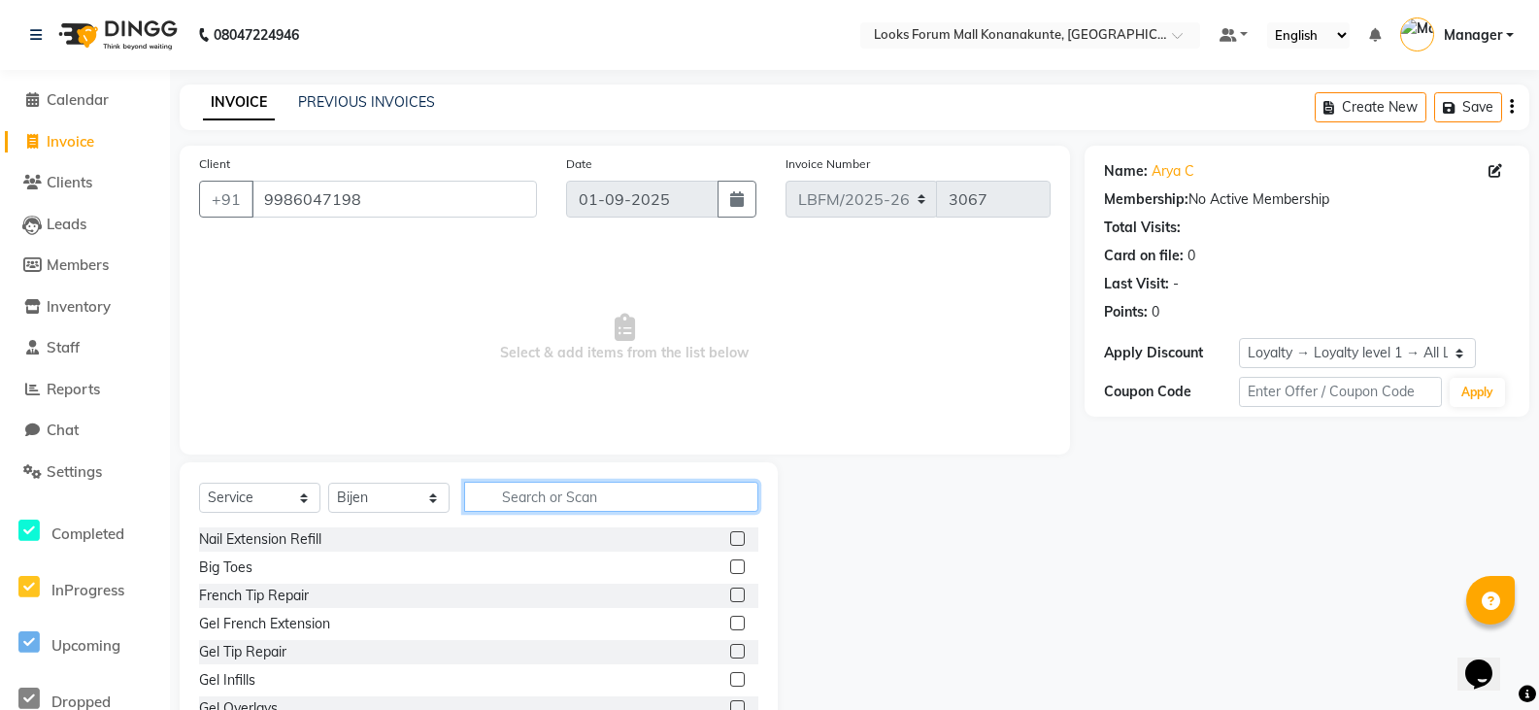
click at [537, 491] on input "text" at bounding box center [611, 497] width 294 height 30
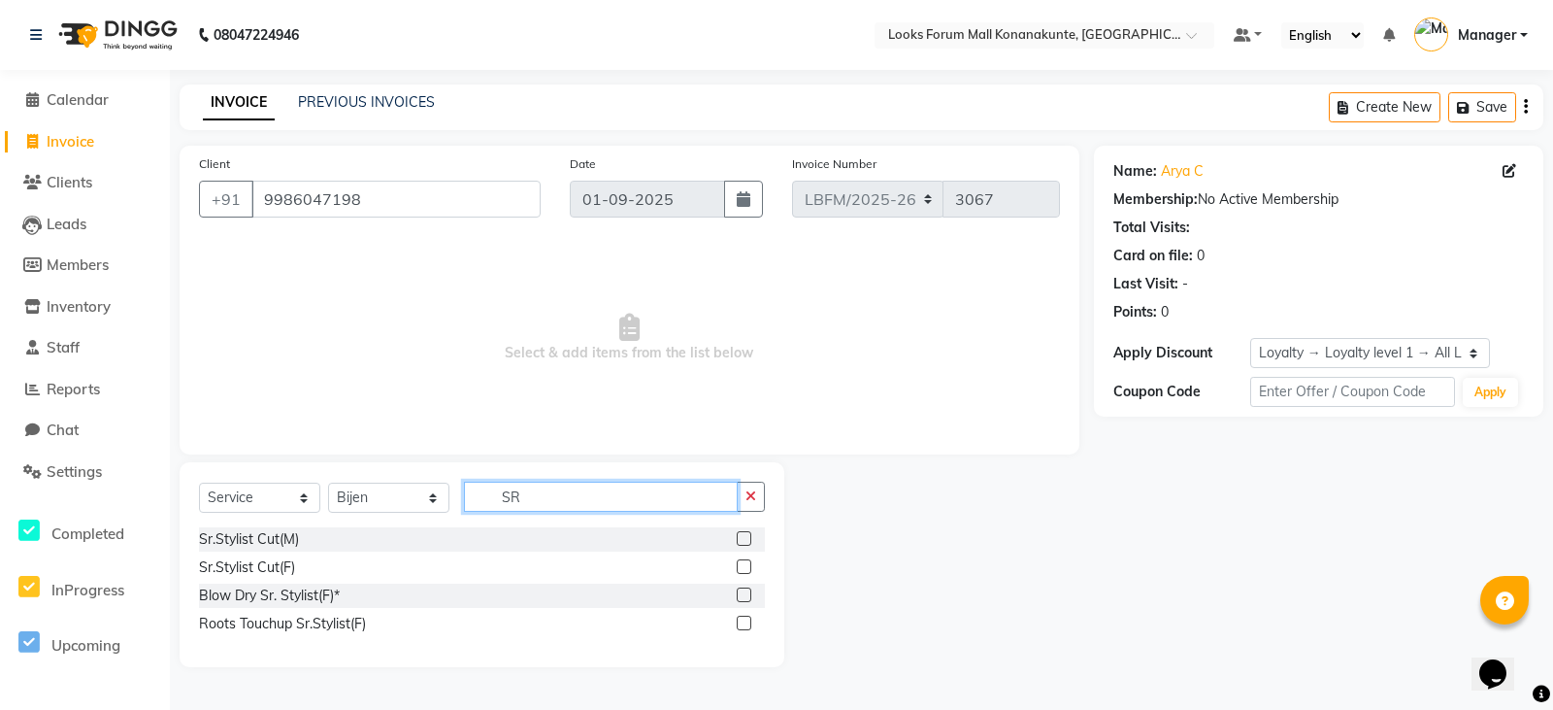
type input "SR"
click at [743, 536] on label at bounding box center [744, 538] width 15 height 15
click at [743, 536] on input "checkbox" at bounding box center [743, 539] width 13 height 13
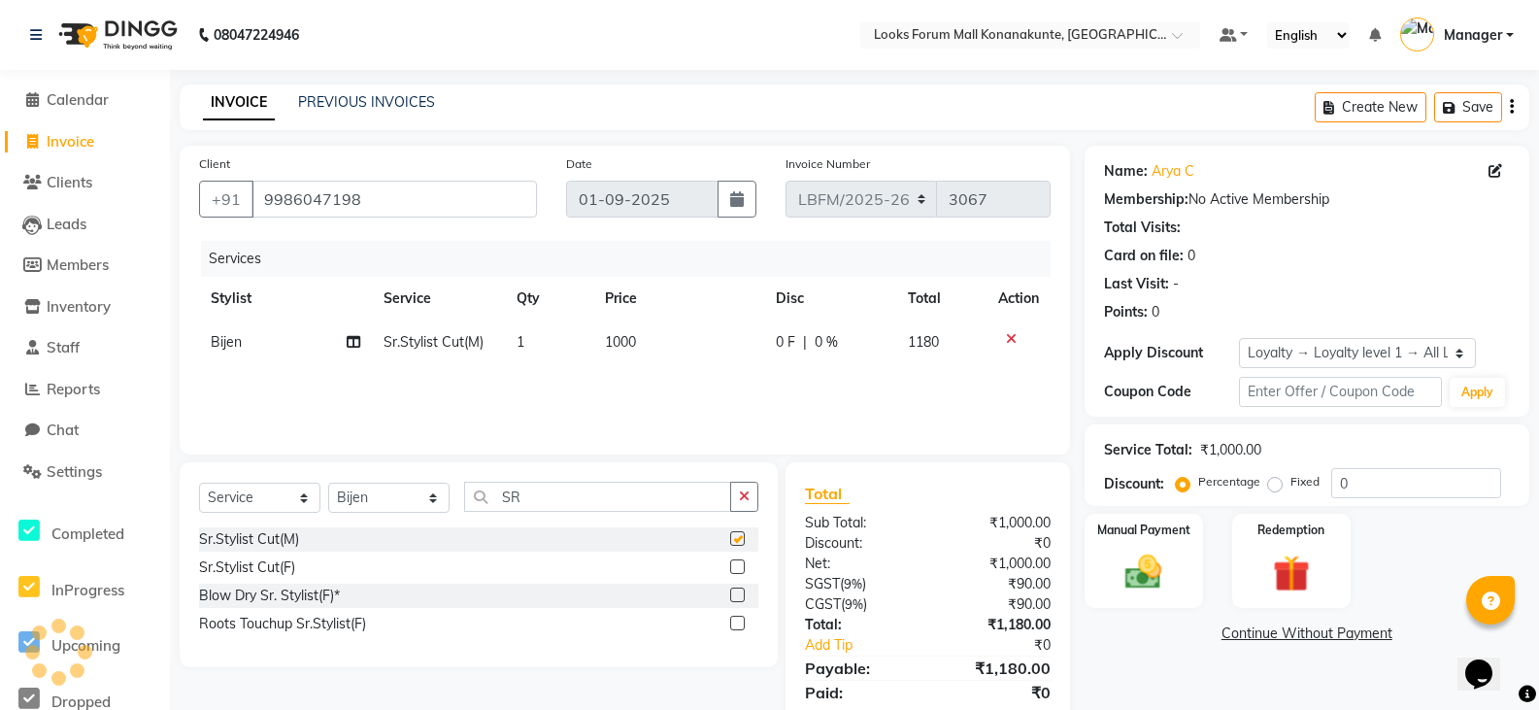
checkbox input "false"
click at [635, 341] on span "1000" at bounding box center [620, 341] width 31 height 17
select select "90392"
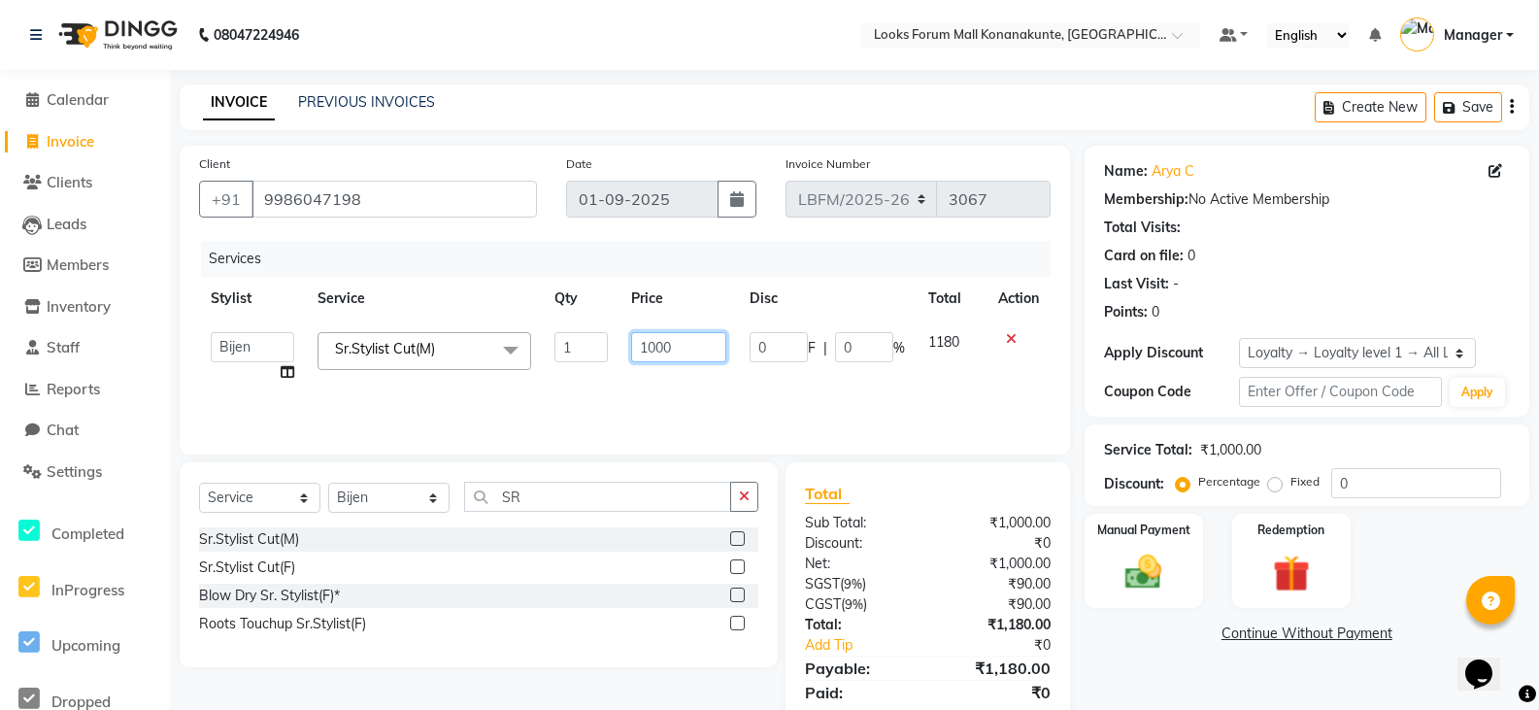
click at [665, 350] on input "1000" at bounding box center [678, 347] width 95 height 30
type input "900"
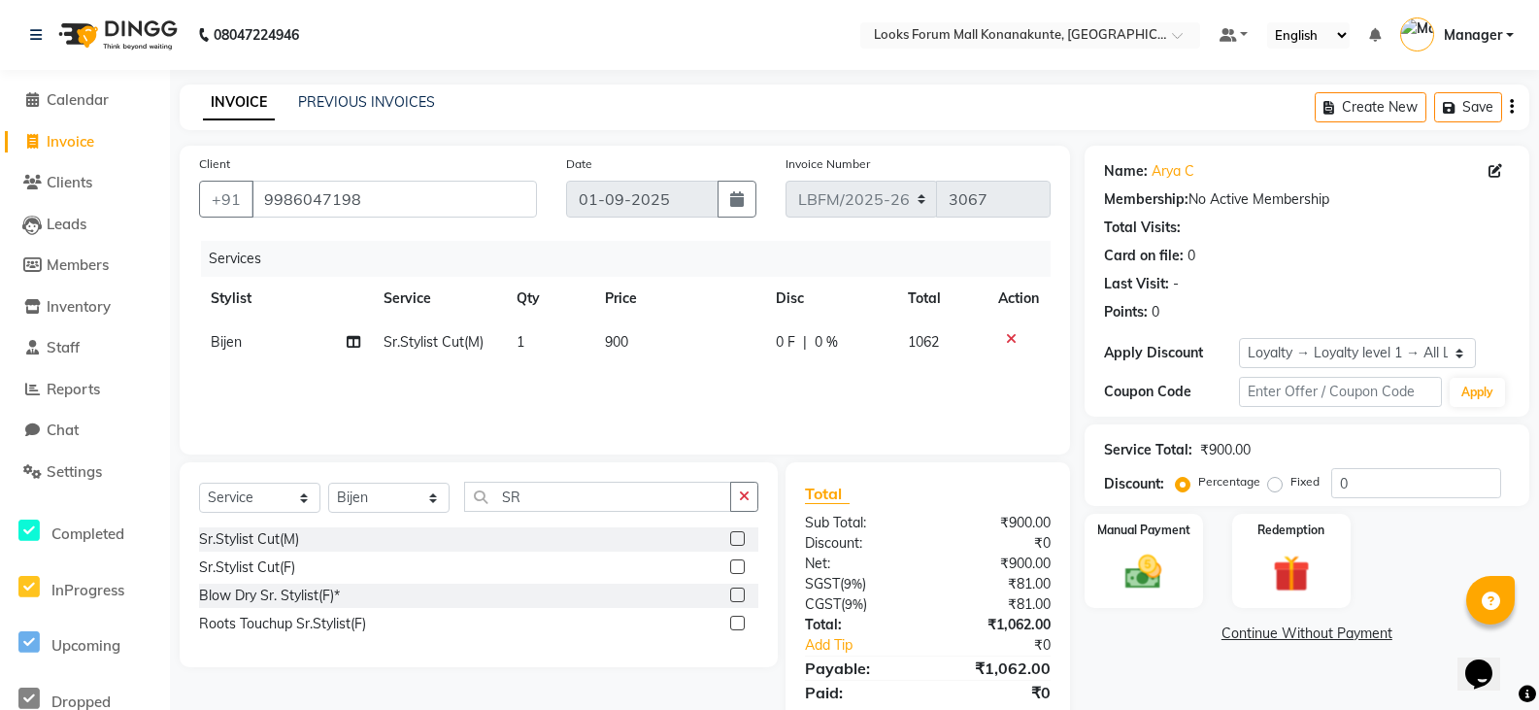
click at [820, 344] on span "0 %" at bounding box center [826, 342] width 23 height 20
select select "90392"
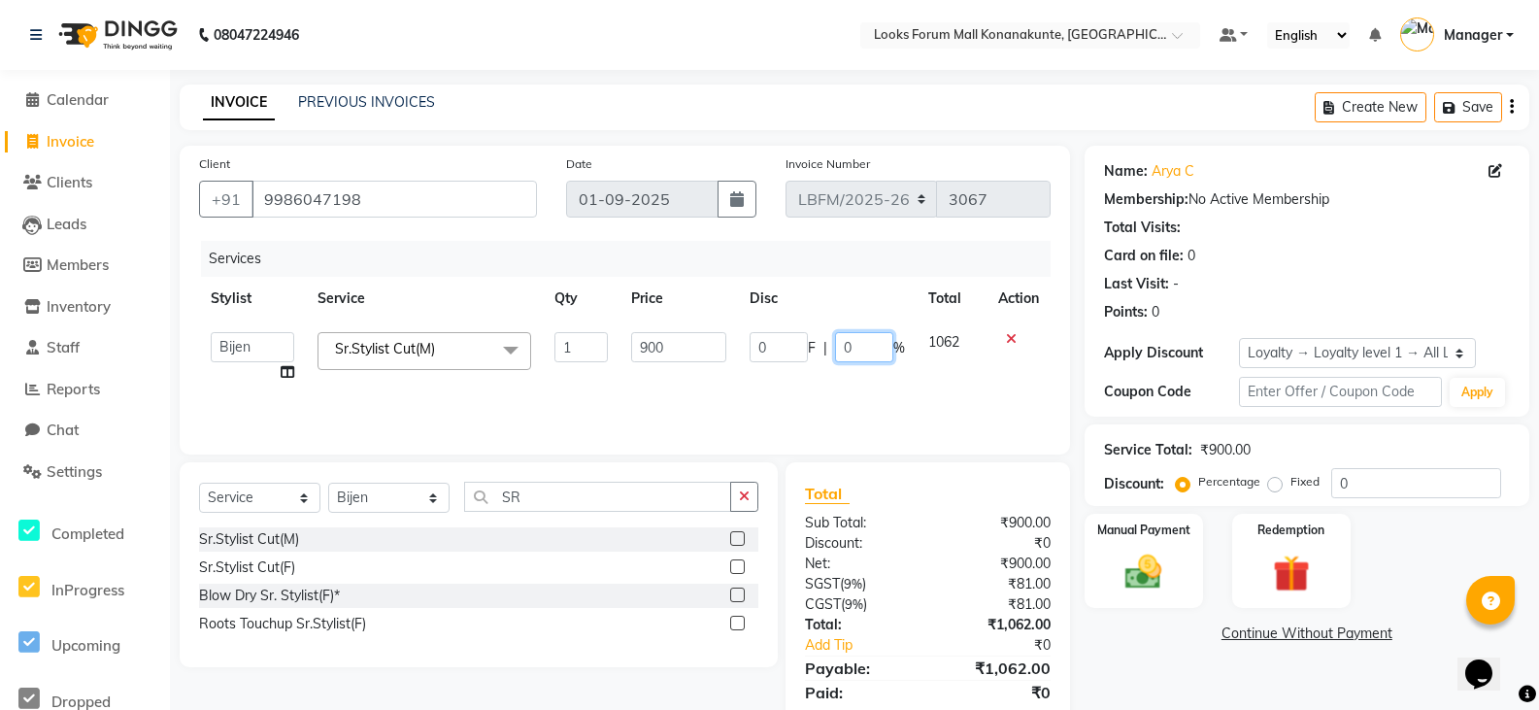
click at [848, 347] on input "0" at bounding box center [864, 347] width 58 height 30
type input "20"
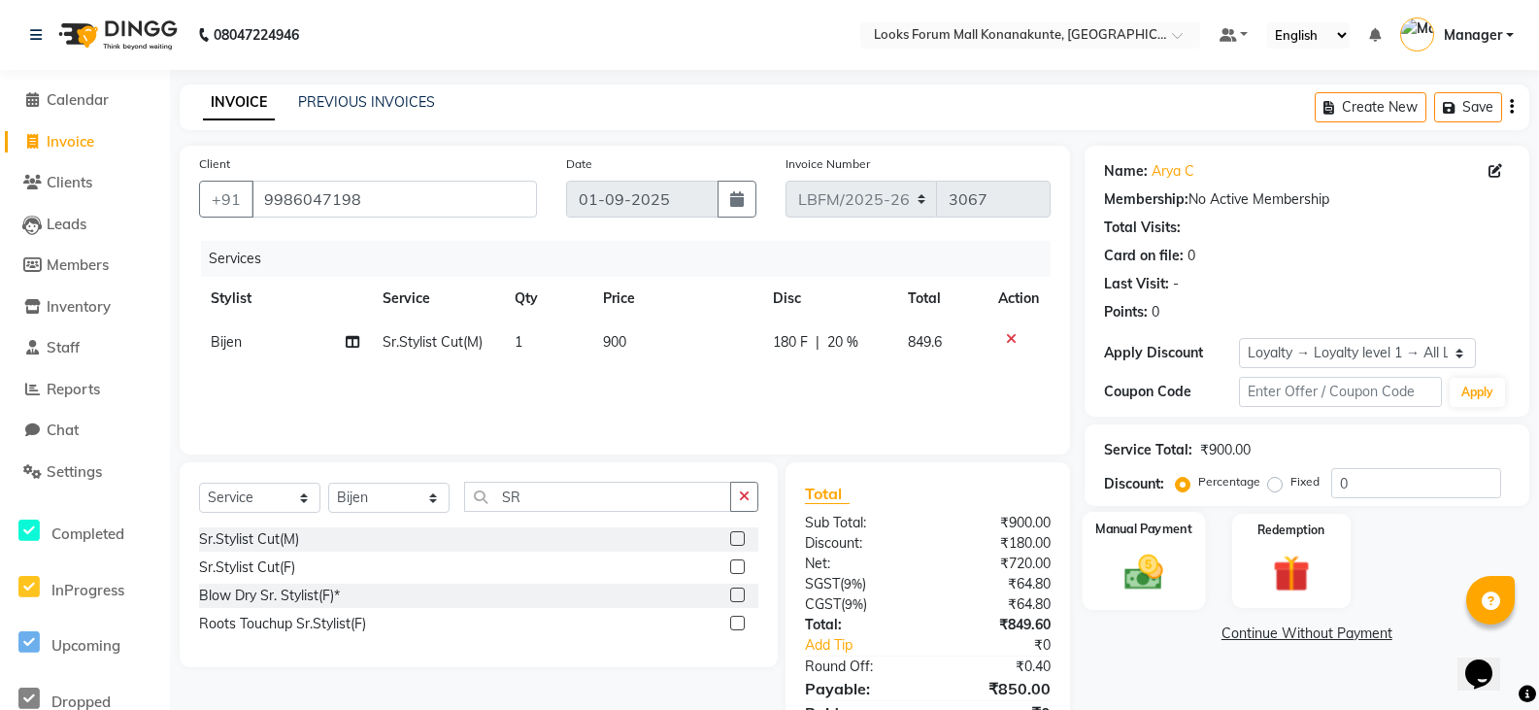
click at [1150, 572] on img at bounding box center [1144, 572] width 62 height 44
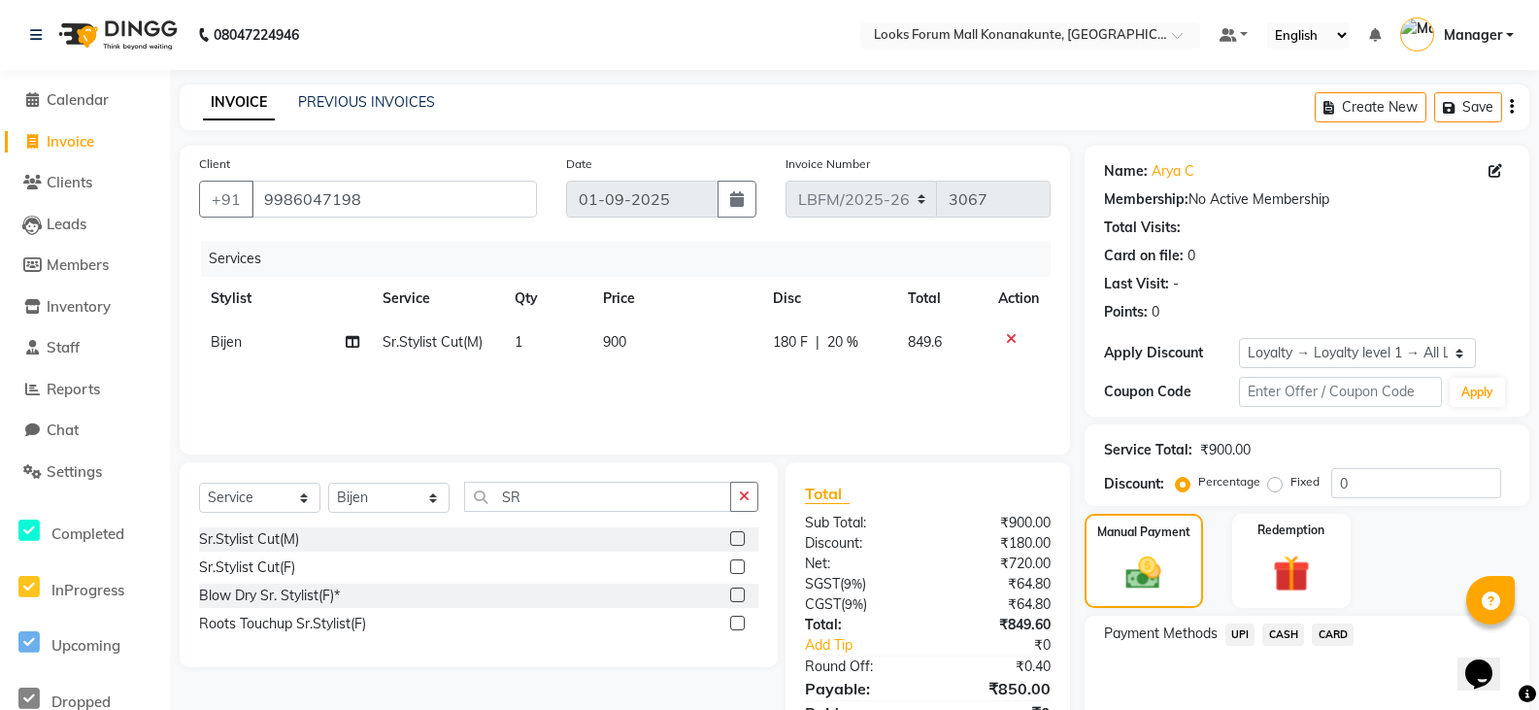
click at [1238, 634] on span "UPI" at bounding box center [1240, 634] width 30 height 22
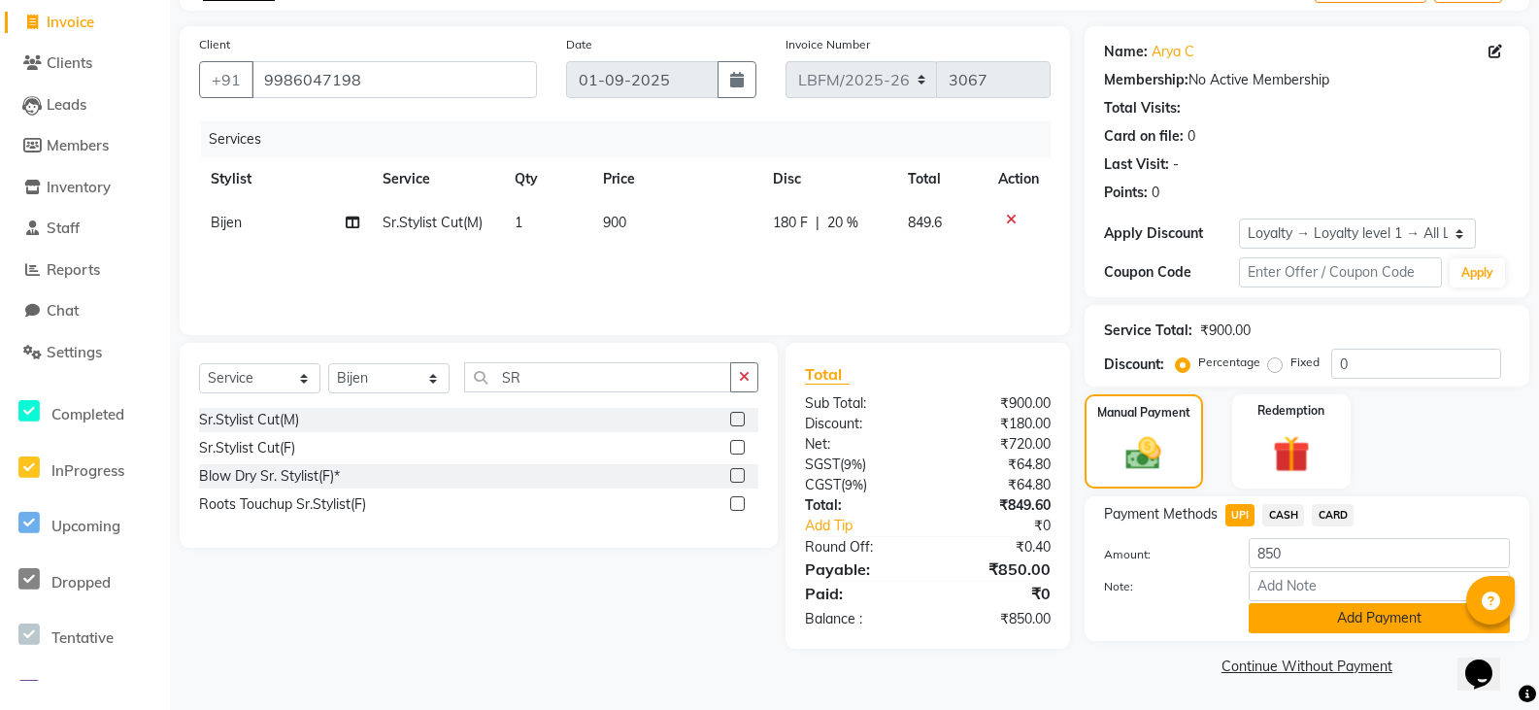
click at [1292, 616] on button "Add Payment" at bounding box center [1379, 618] width 261 height 30
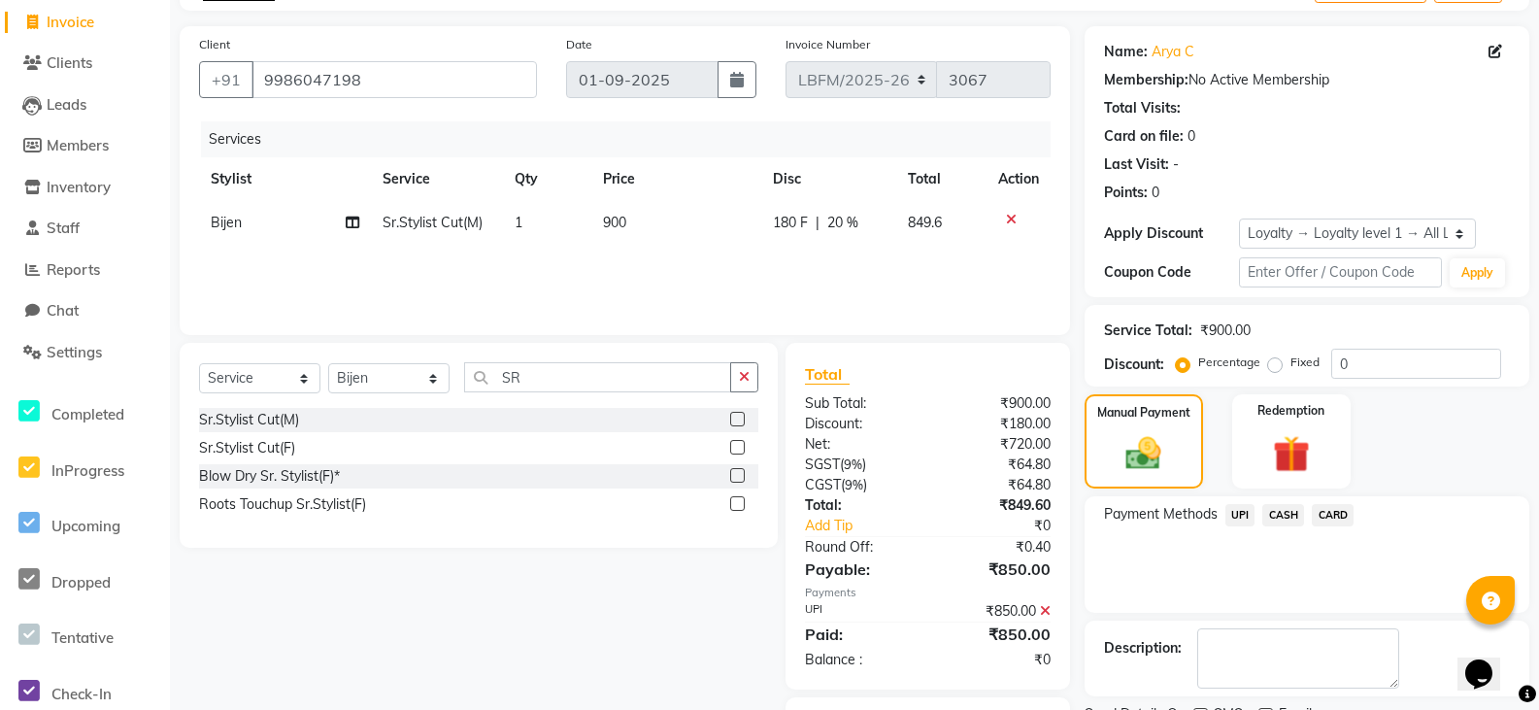
scroll to position [224, 0]
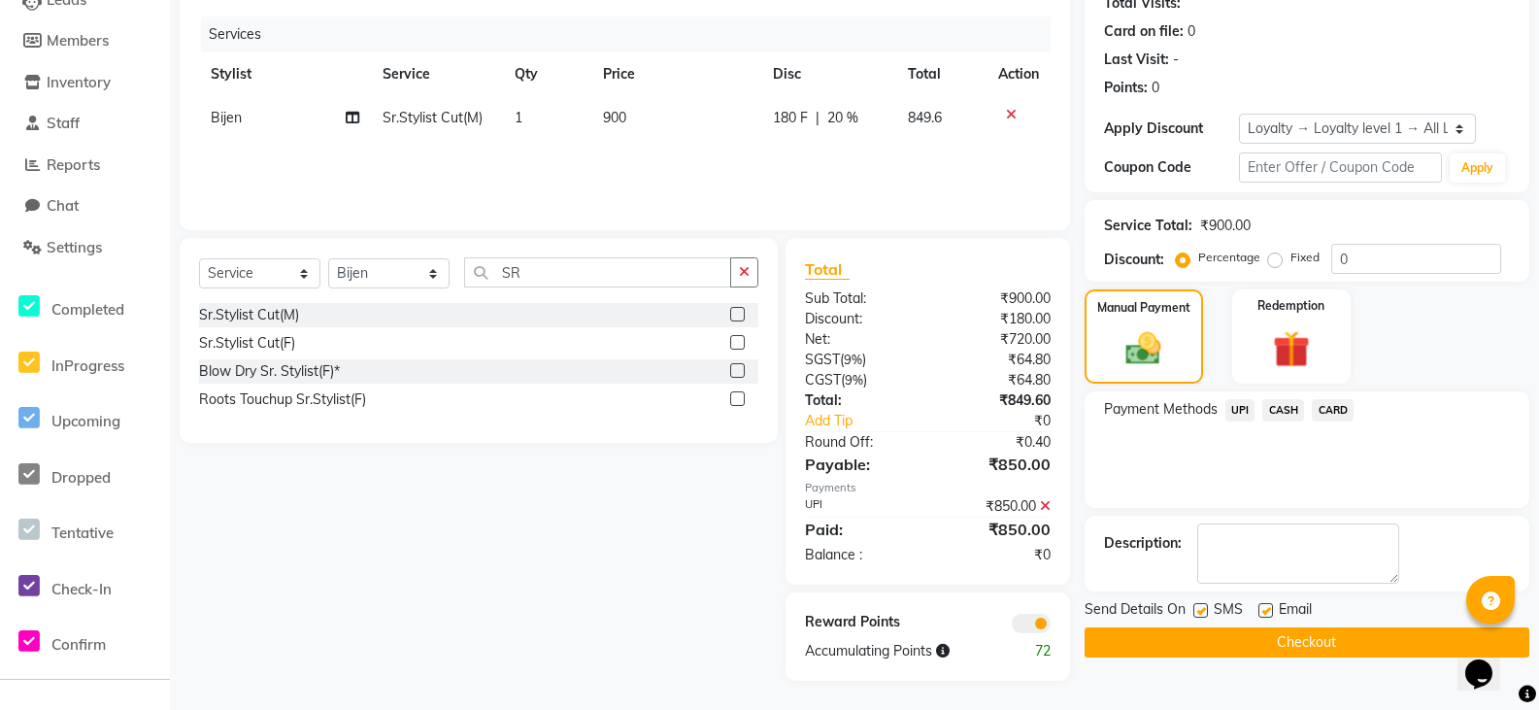
click at [1264, 640] on button "Checkout" at bounding box center [1306, 642] width 445 height 30
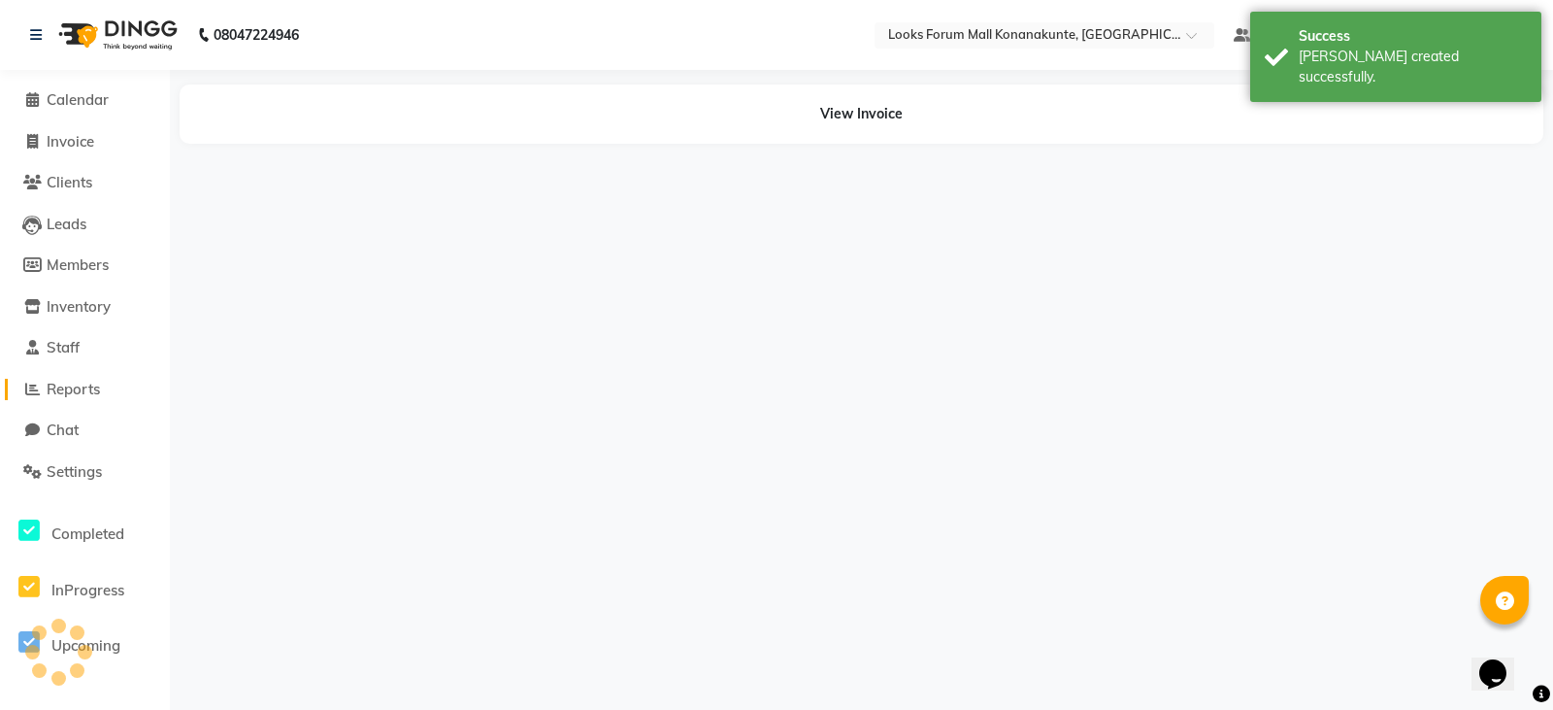
click at [80, 390] on span "Reports" at bounding box center [73, 389] width 53 height 18
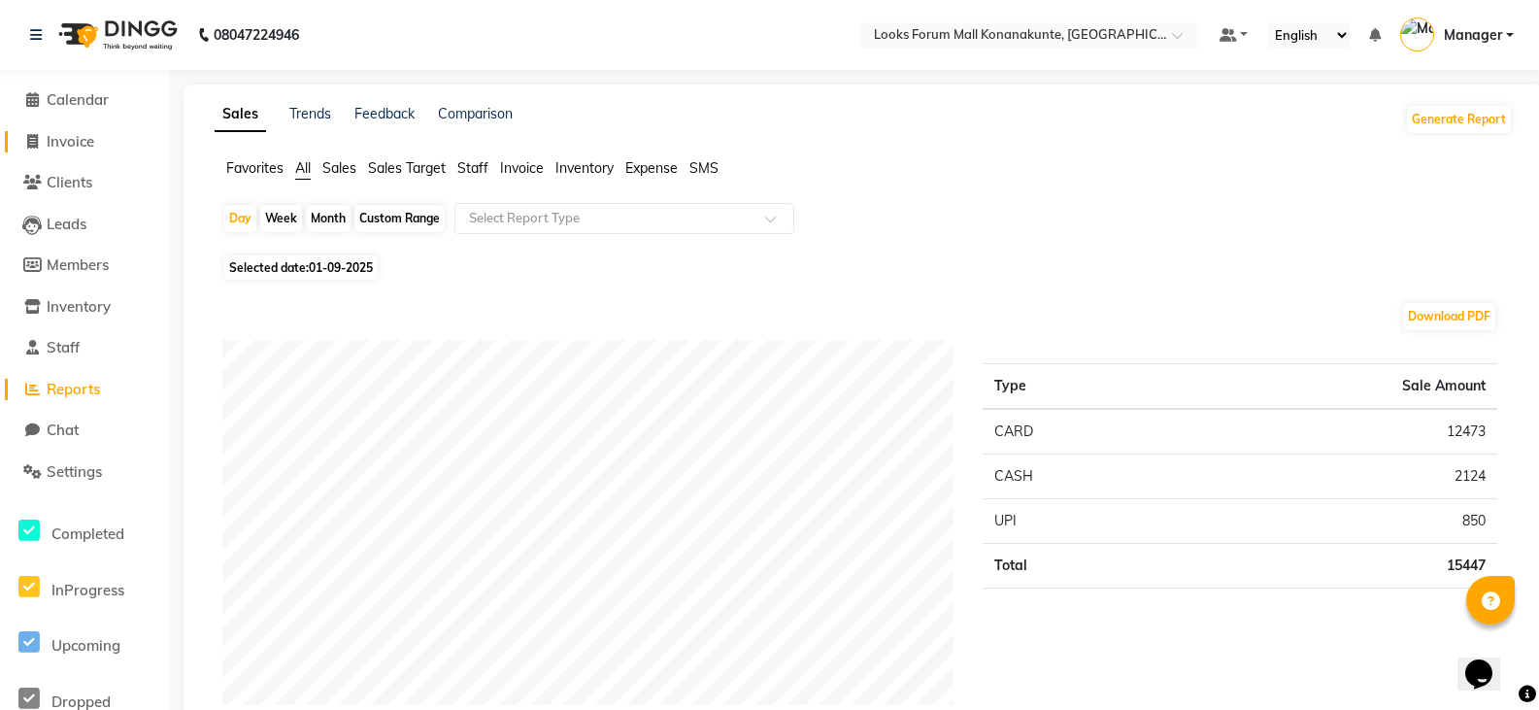
click at [57, 150] on link "Invoice" at bounding box center [85, 142] width 160 height 22
select select "service"
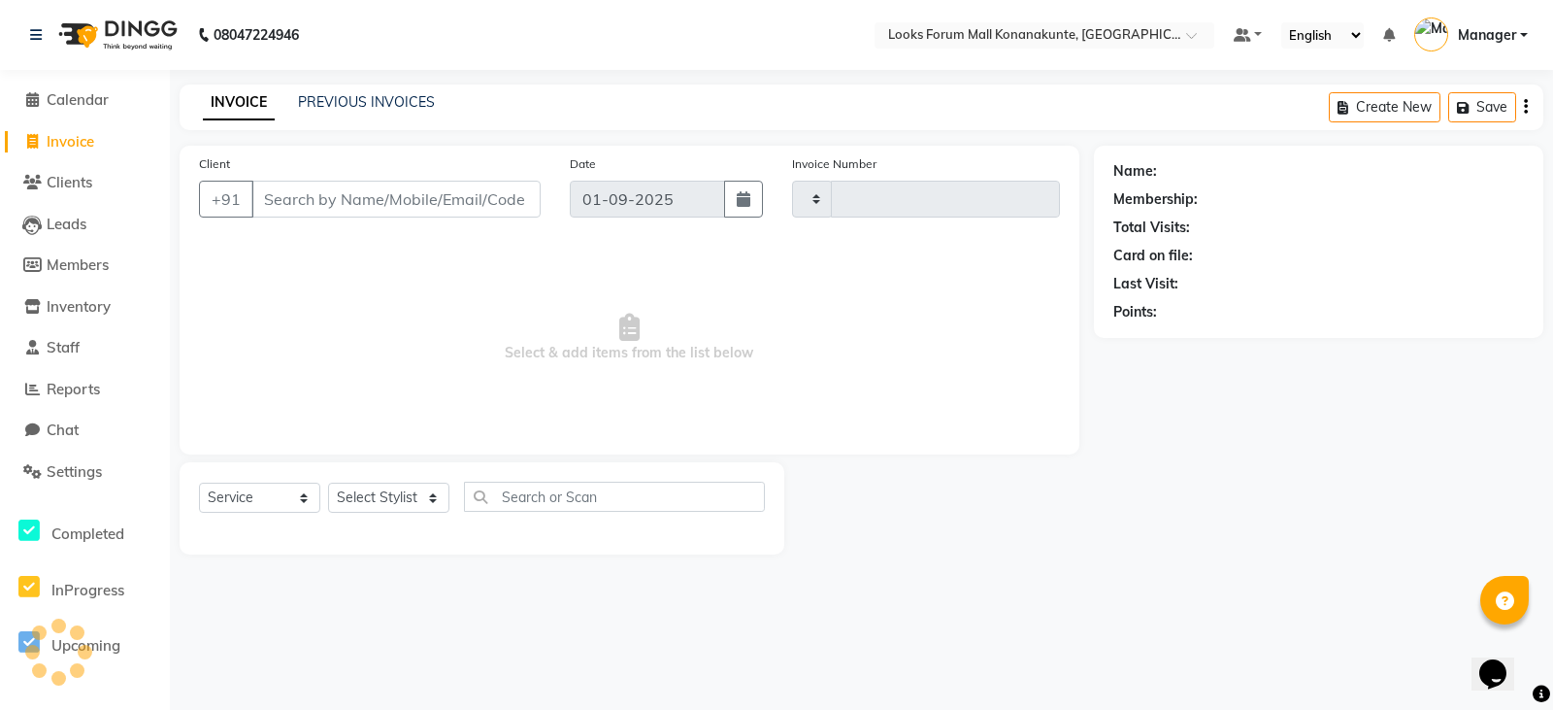
type input "3068"
select select "8945"
click at [77, 389] on span "Reports" at bounding box center [73, 389] width 53 height 18
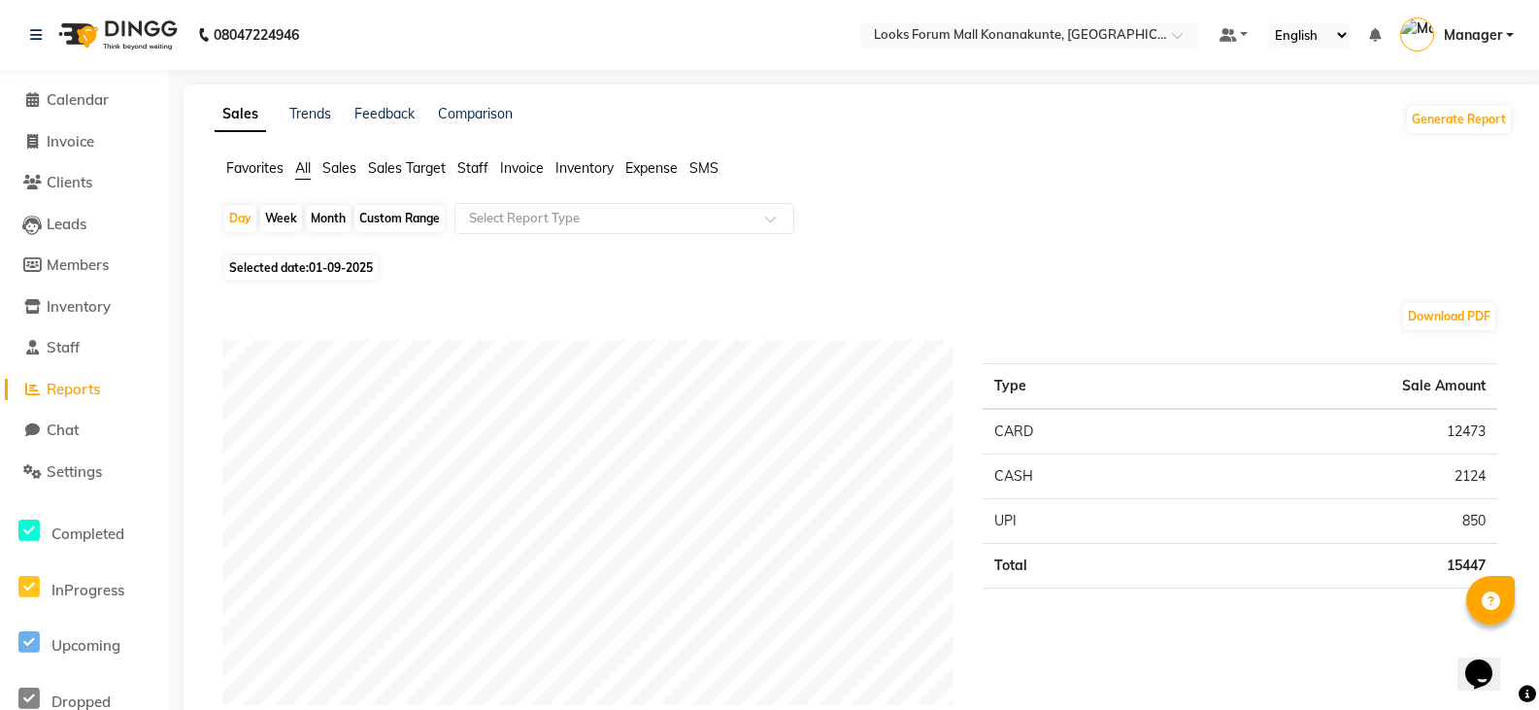
click at [1022, 478] on td "CASH" at bounding box center [1077, 476] width 189 height 45
drag, startPoint x: 1158, startPoint y: 482, endPoint x: 1200, endPoint y: 487, distance: 42.2
click at [1160, 482] on td "CASH" at bounding box center [1077, 476] width 189 height 45
click at [1479, 475] on td "2124" at bounding box center [1334, 476] width 325 height 45
click at [1464, 475] on td "2124" at bounding box center [1334, 476] width 325 height 45
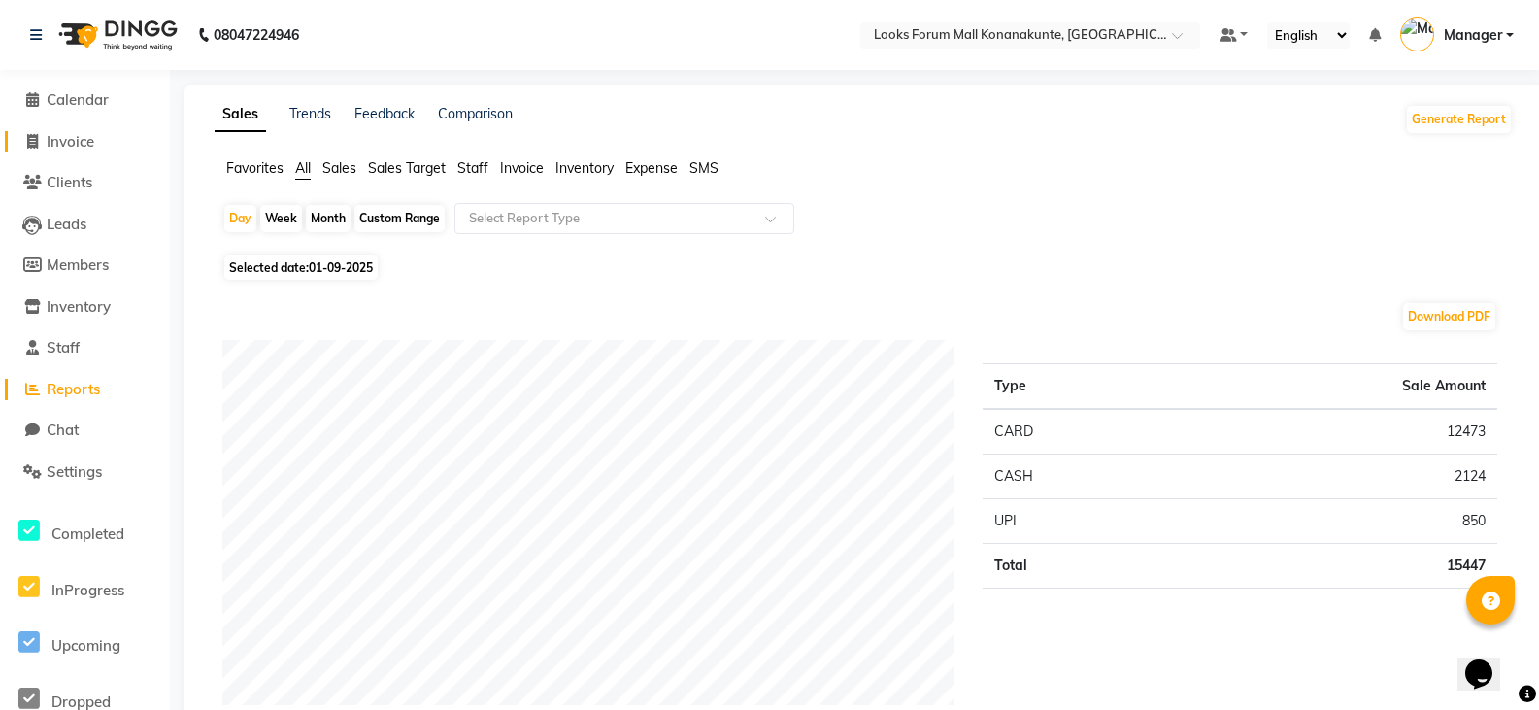
click at [79, 147] on span "Invoice" at bounding box center [71, 141] width 48 height 18
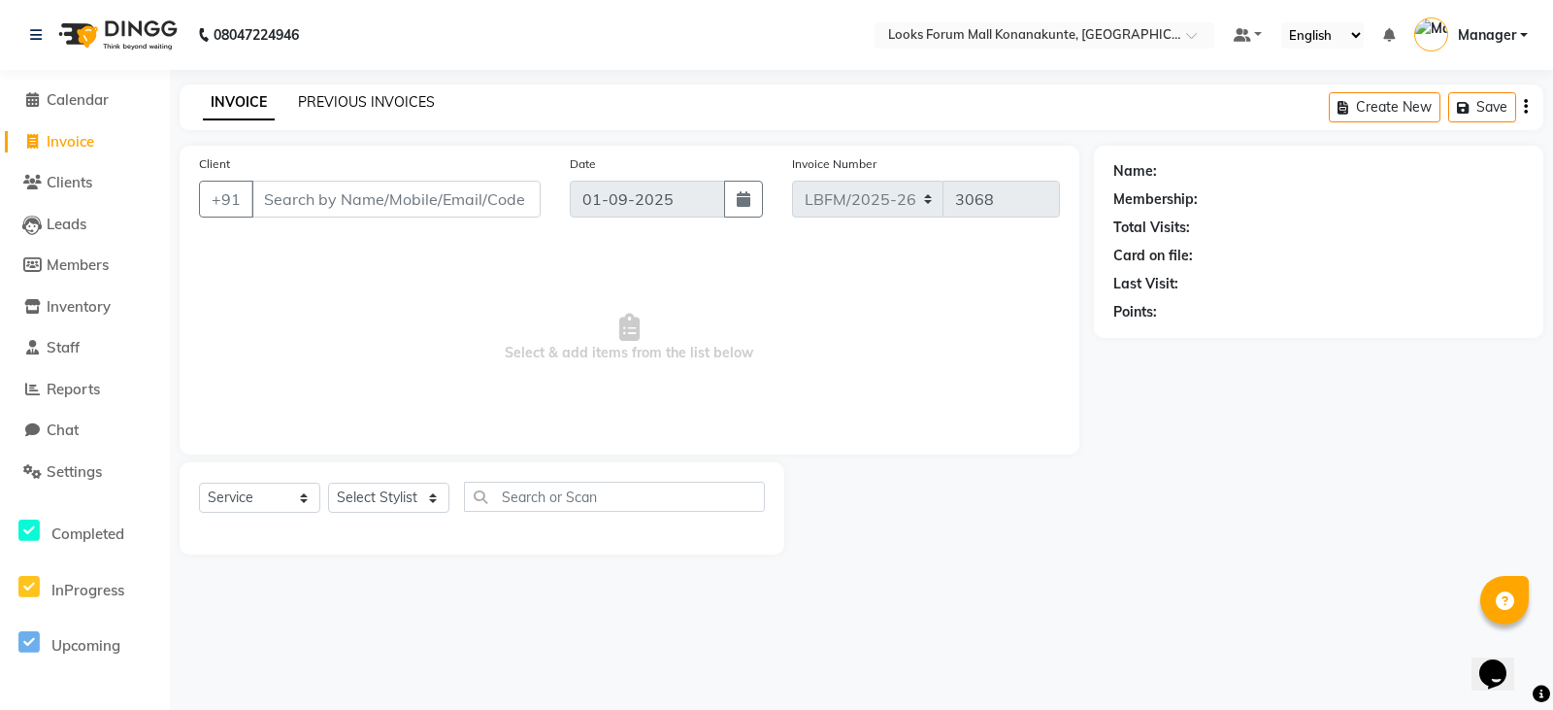
click at [374, 102] on link "PREVIOUS INVOICES" at bounding box center [366, 101] width 137 height 17
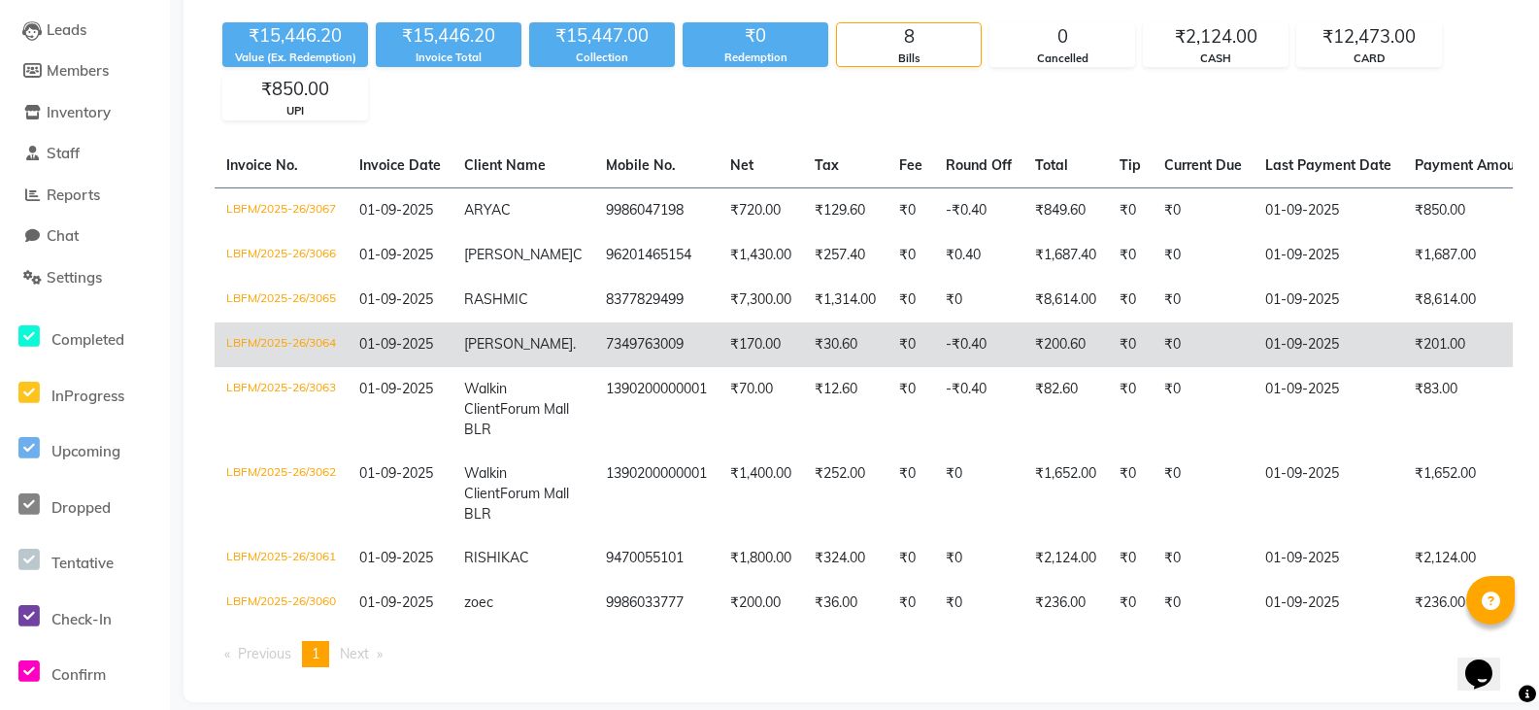
scroll to position [271, 0]
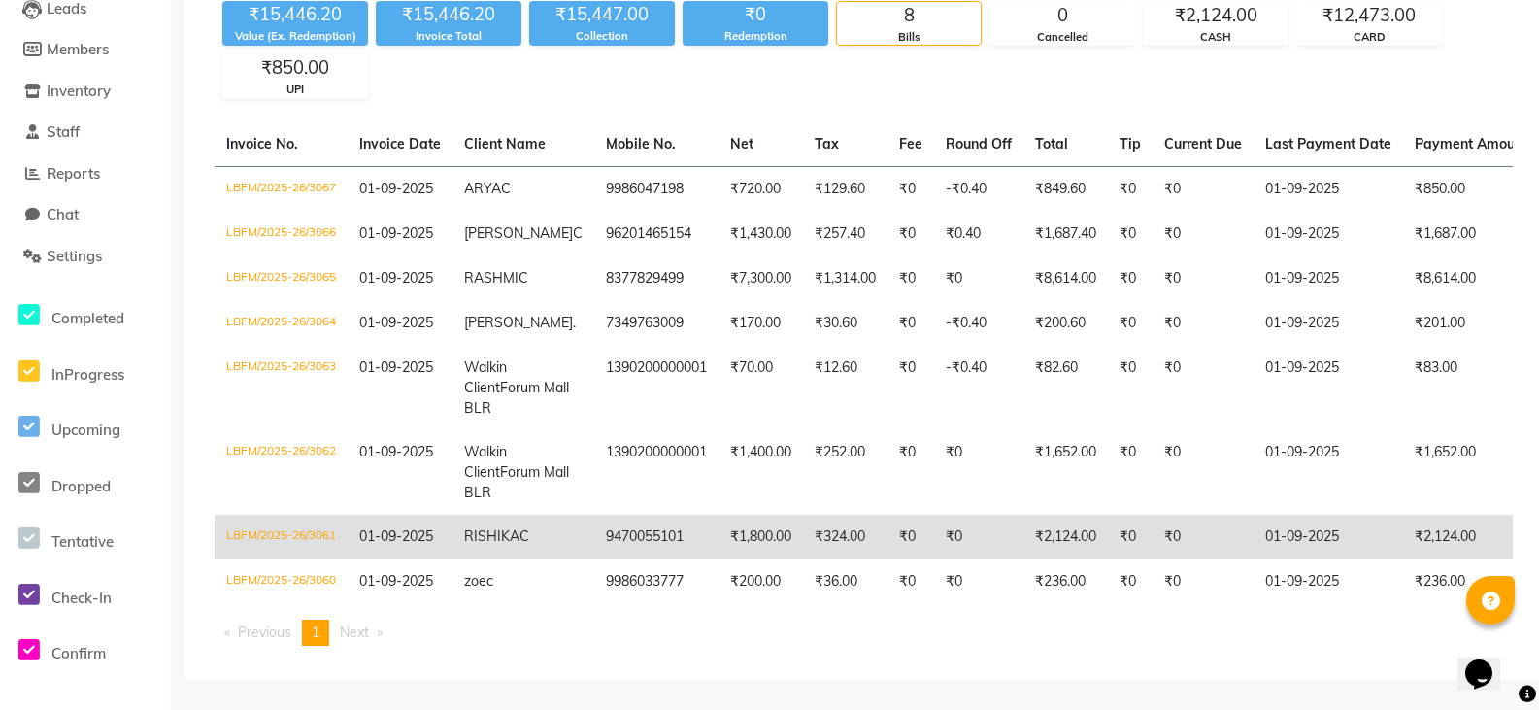
drag, startPoint x: 653, startPoint y: 521, endPoint x: 643, endPoint y: 525, distance: 11.4
click at [643, 525] on td "9470055101" at bounding box center [656, 537] width 124 height 45
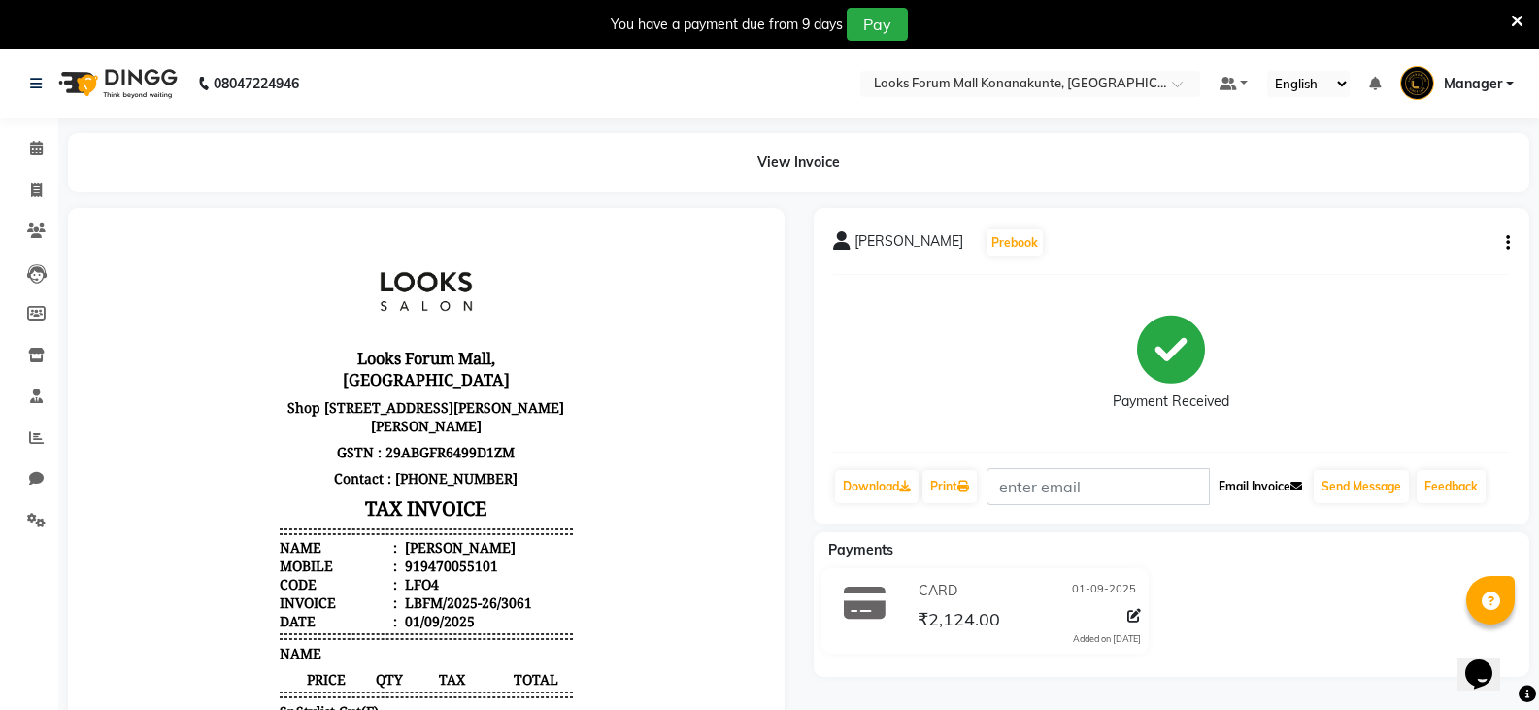
click at [1249, 480] on button "Email Invoice" at bounding box center [1260, 486] width 99 height 33
click at [1135, 614] on icon at bounding box center [1134, 616] width 14 height 14
select select "2"
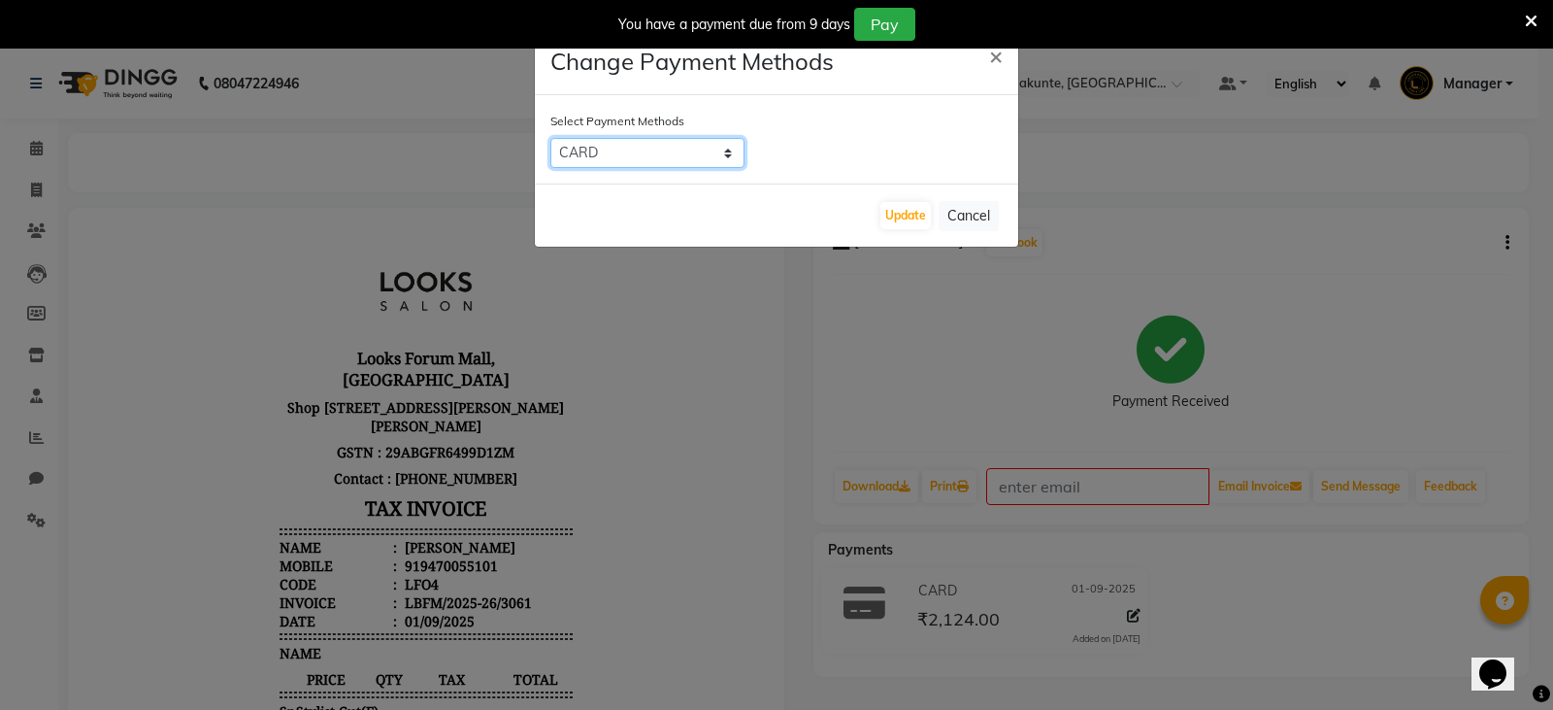
click at [681, 159] on select "UPI CASH CARD" at bounding box center [647, 153] width 194 height 30
click at [550, 138] on select "UPI CASH CARD" at bounding box center [647, 153] width 194 height 30
click at [906, 217] on button "Update" at bounding box center [906, 215] width 50 height 27
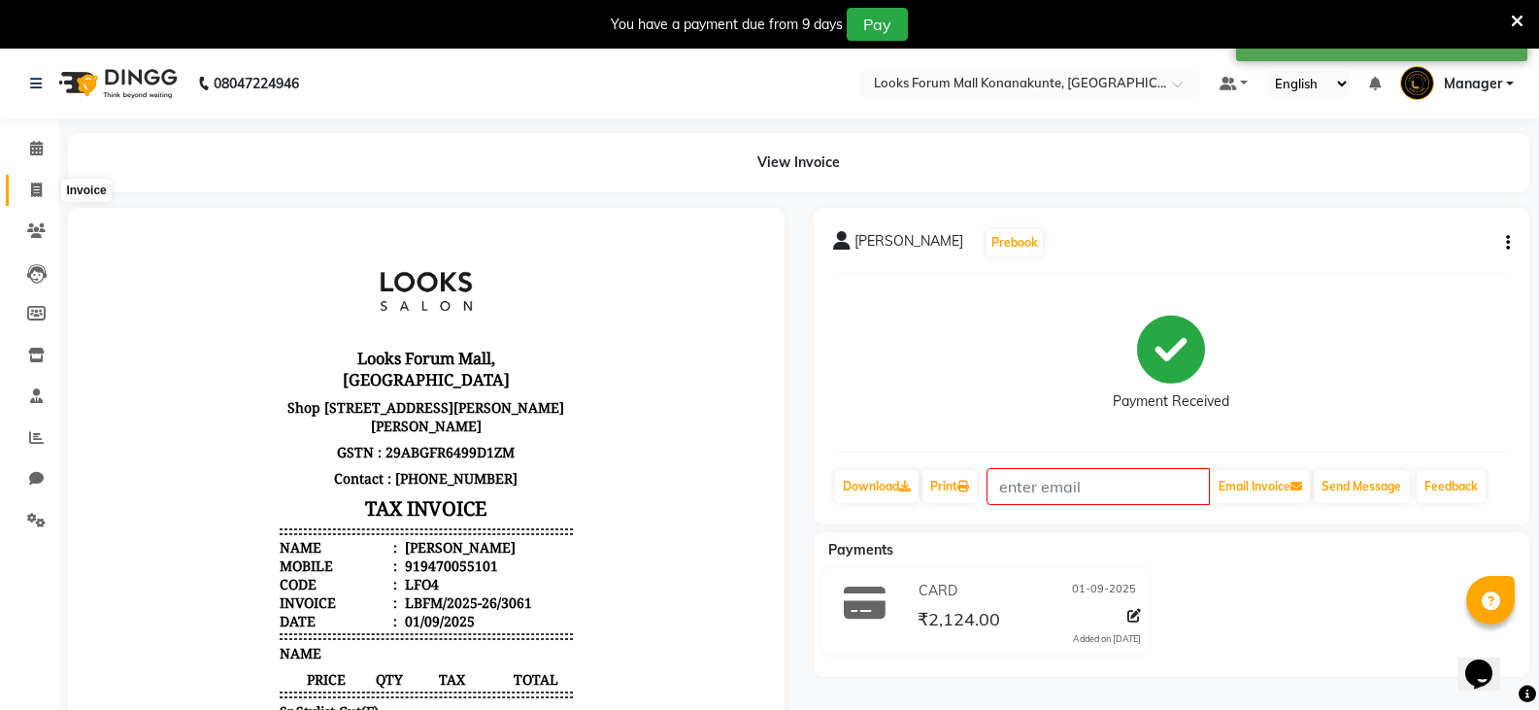
click at [32, 190] on icon at bounding box center [36, 190] width 11 height 15
select select "service"
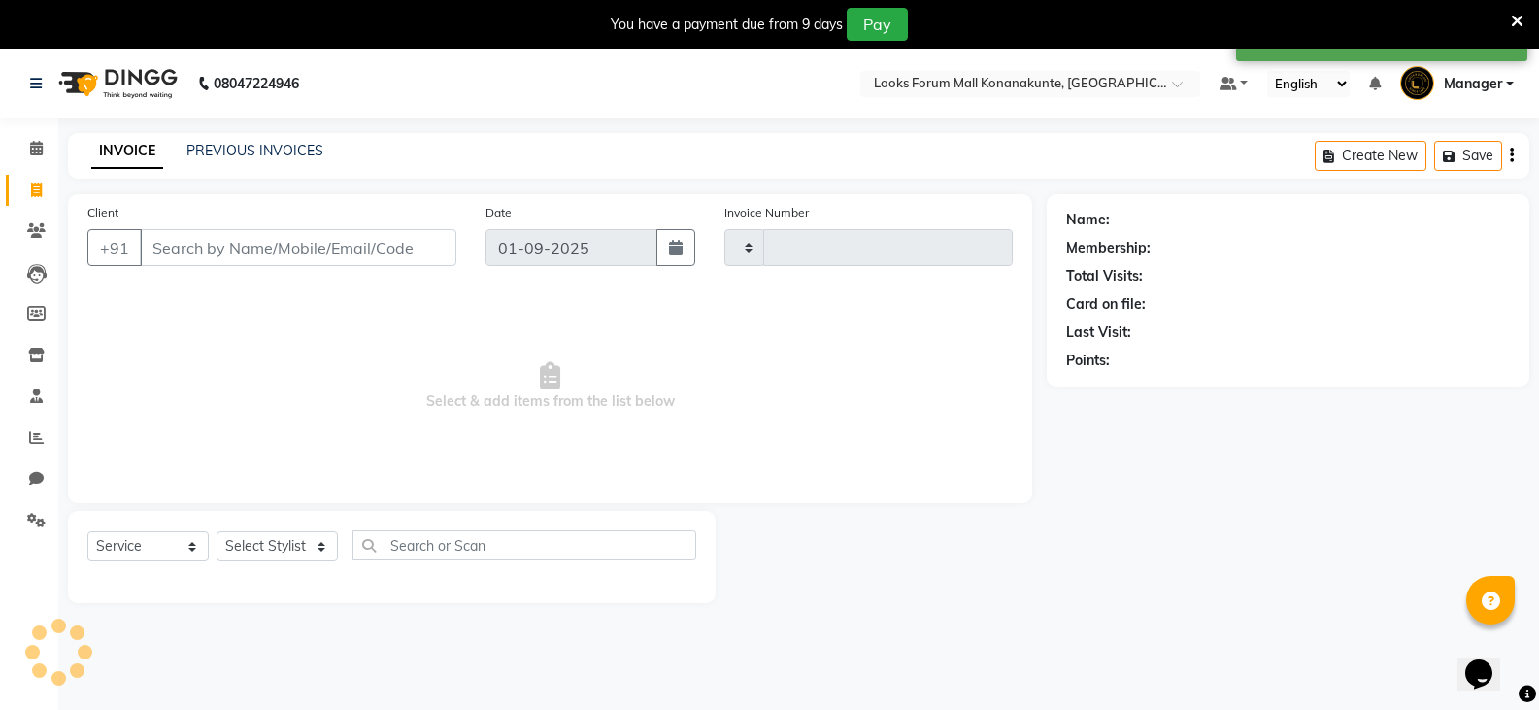
type input "3068"
select select "8945"
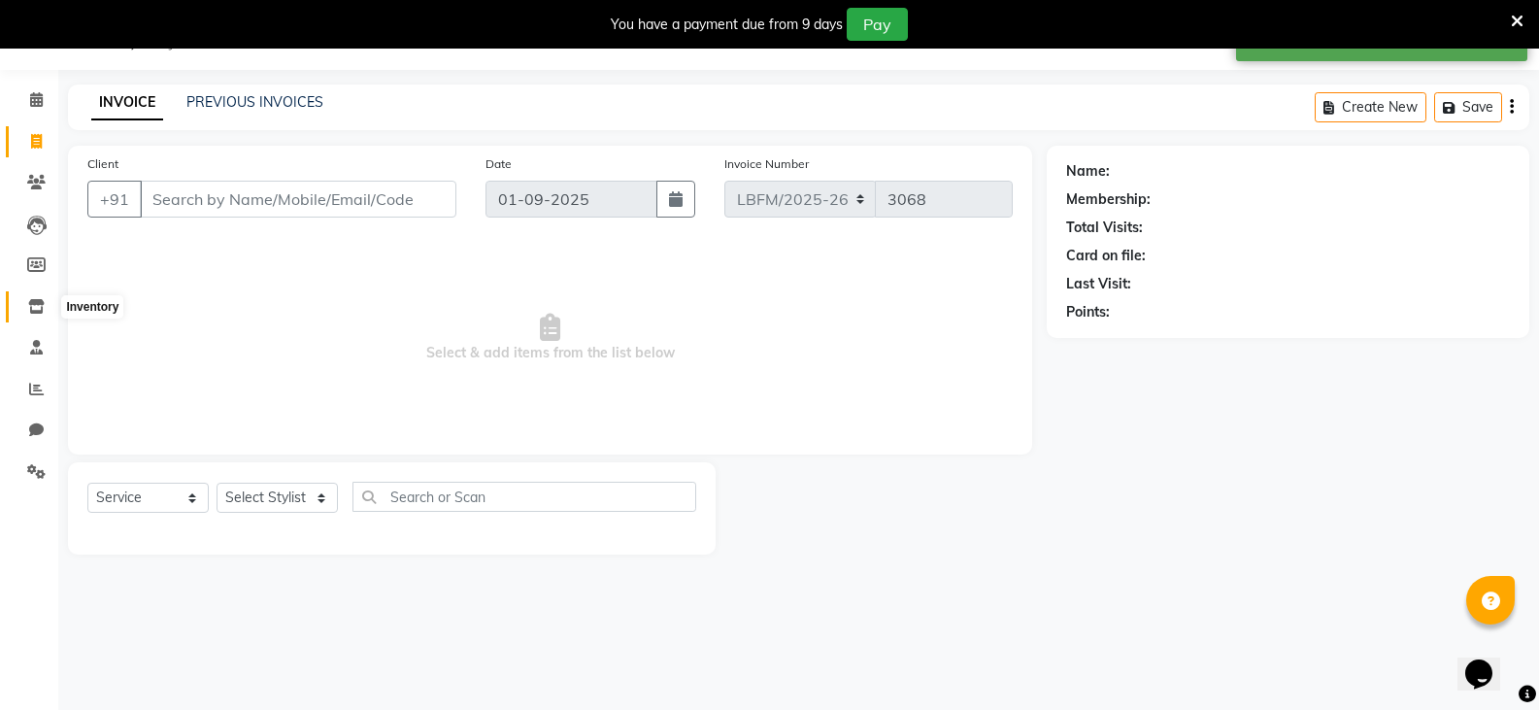
click at [31, 300] on icon at bounding box center [36, 306] width 17 height 15
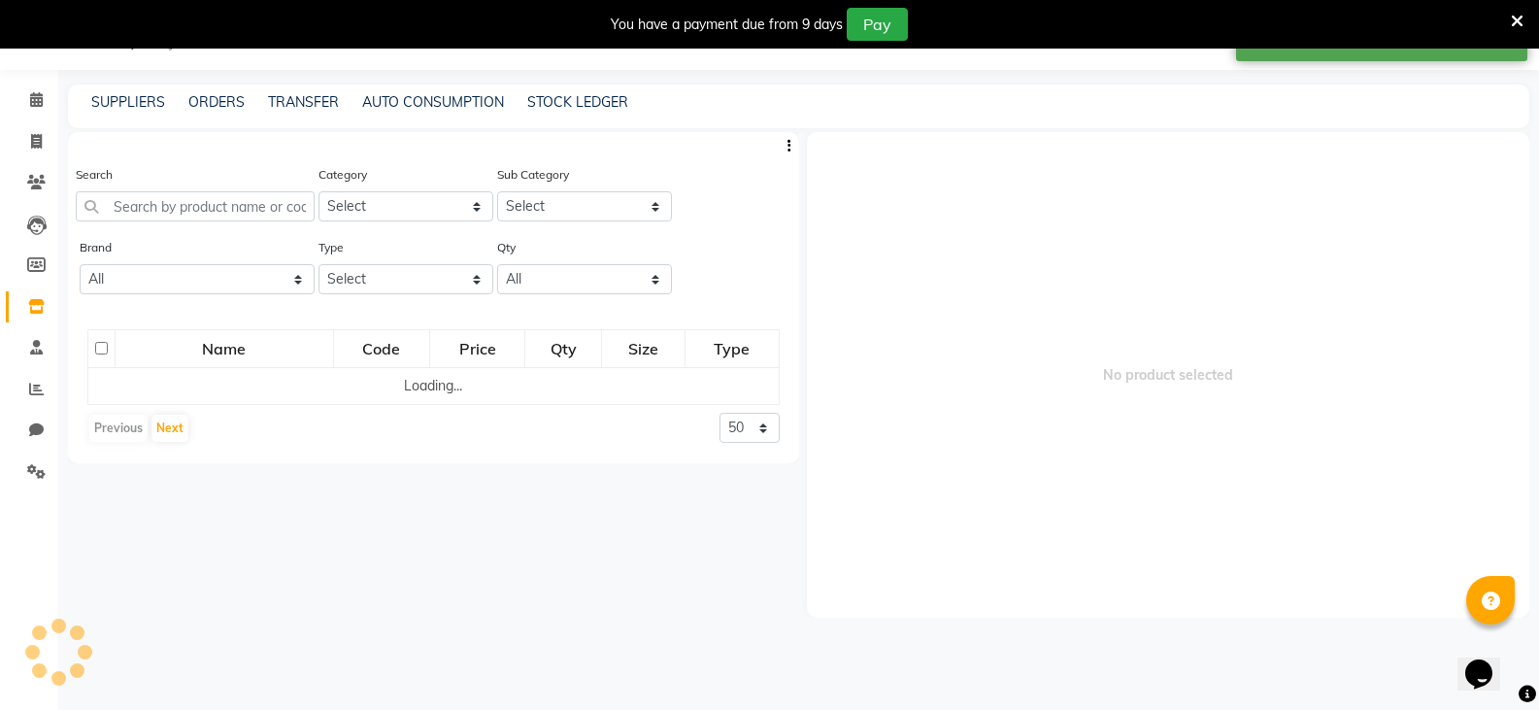
click at [37, 321] on link "Inventory" at bounding box center [29, 307] width 47 height 32
click at [39, 336] on link "Staff" at bounding box center [29, 348] width 47 height 32
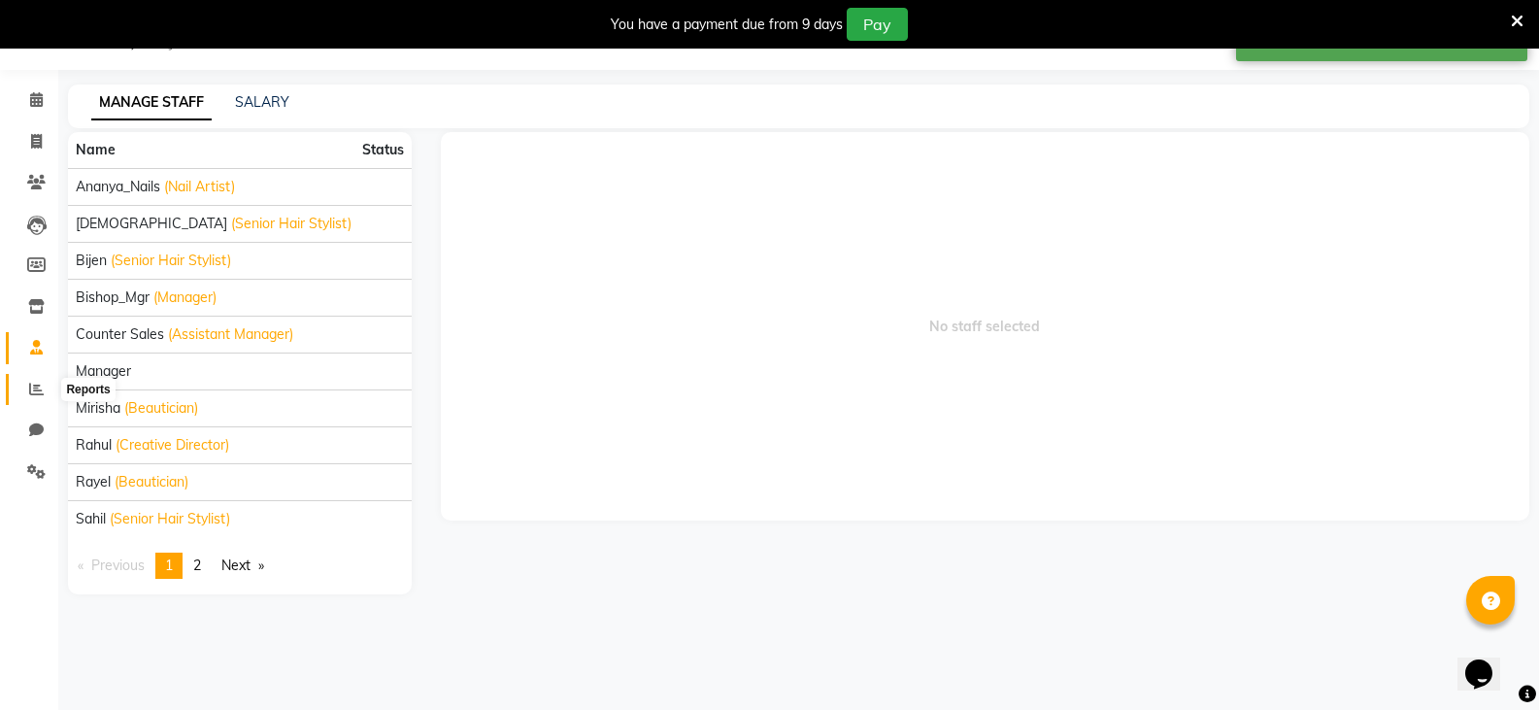
click at [38, 384] on icon at bounding box center [36, 389] width 15 height 15
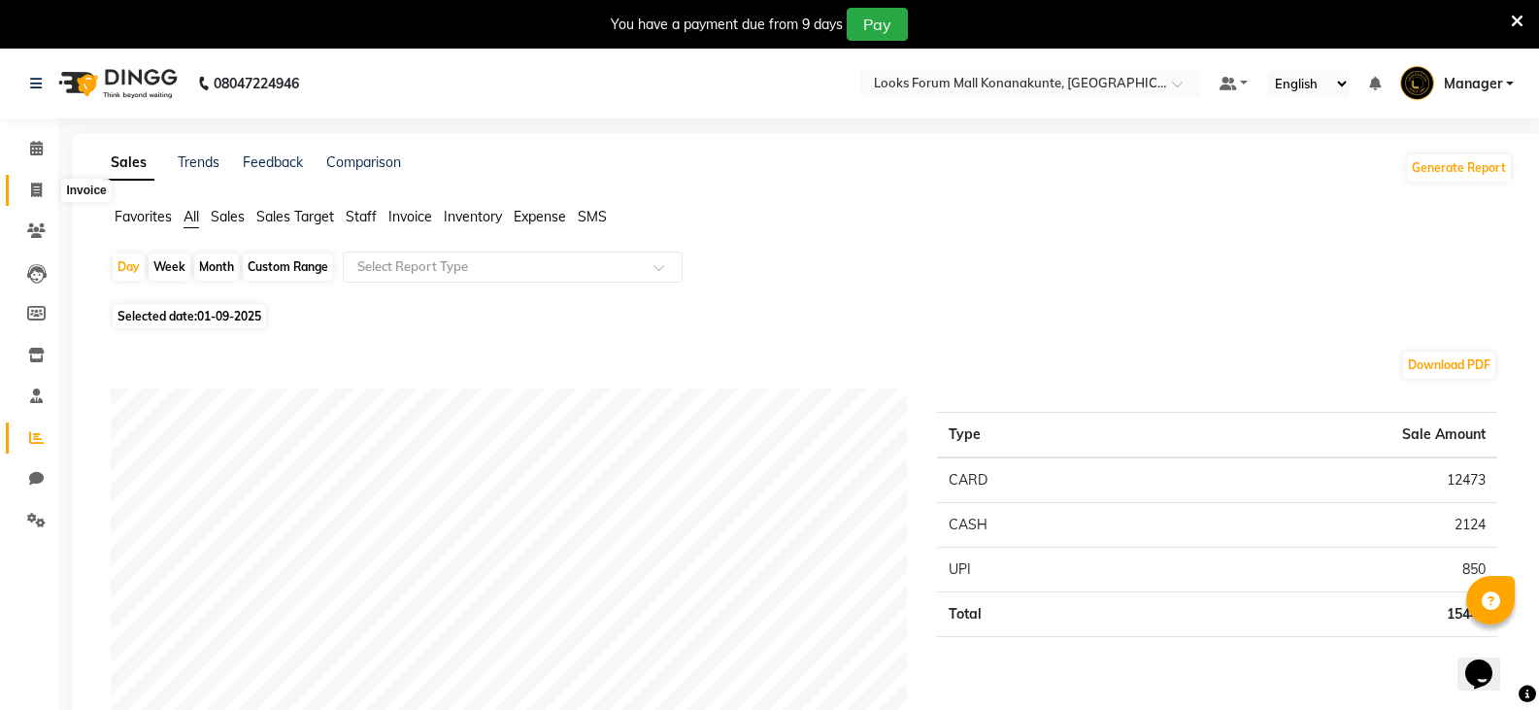
click at [46, 189] on span at bounding box center [36, 191] width 34 height 22
select select "service"
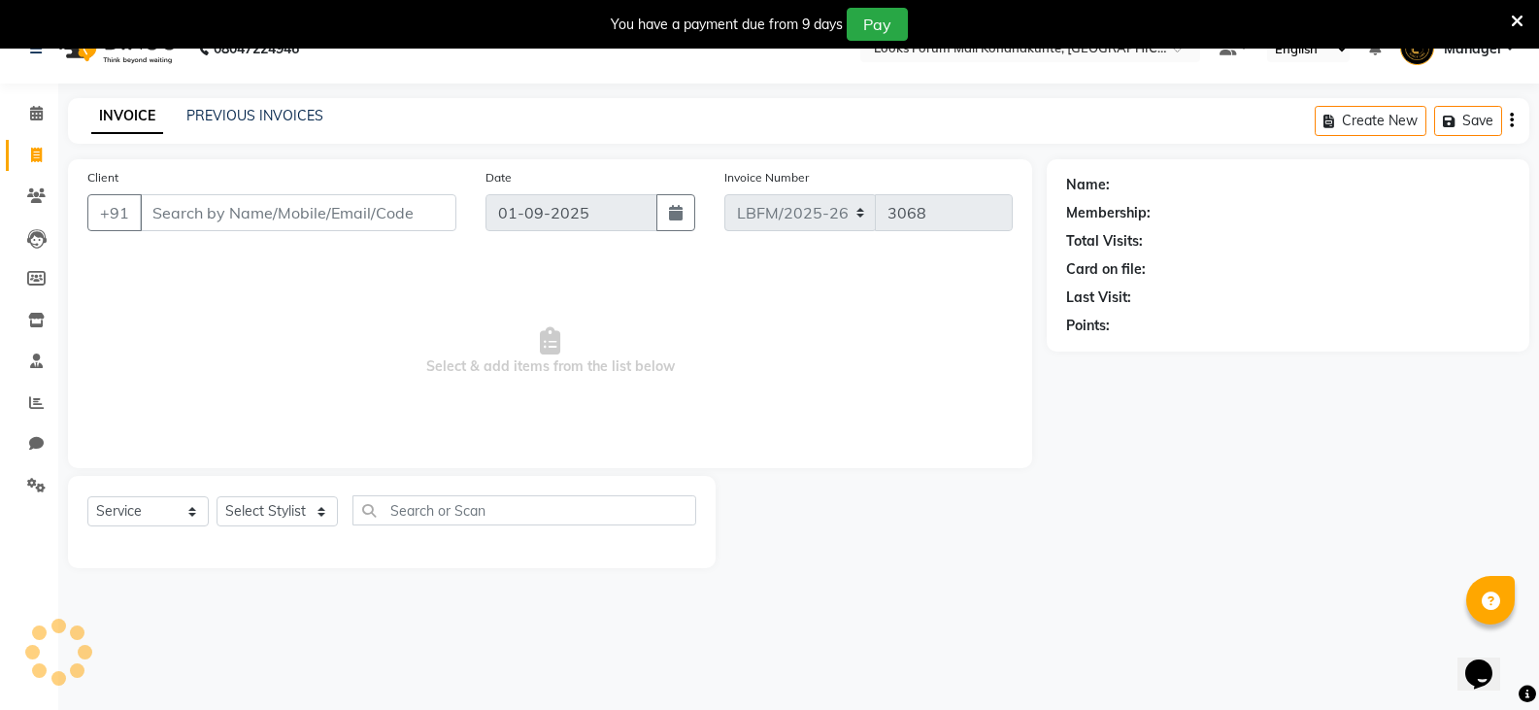
scroll to position [49, 0]
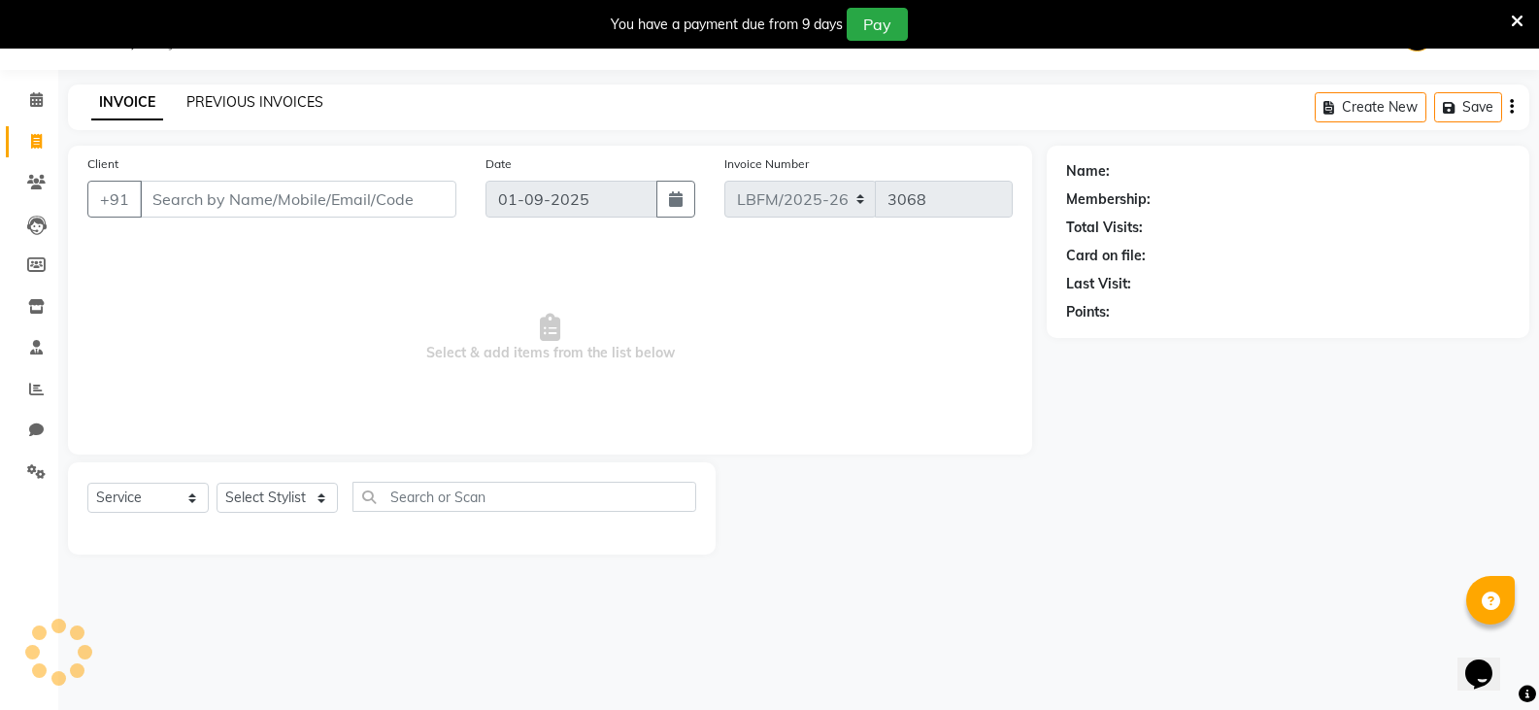
click at [248, 106] on link "PREVIOUS INVOICES" at bounding box center [254, 101] width 137 height 17
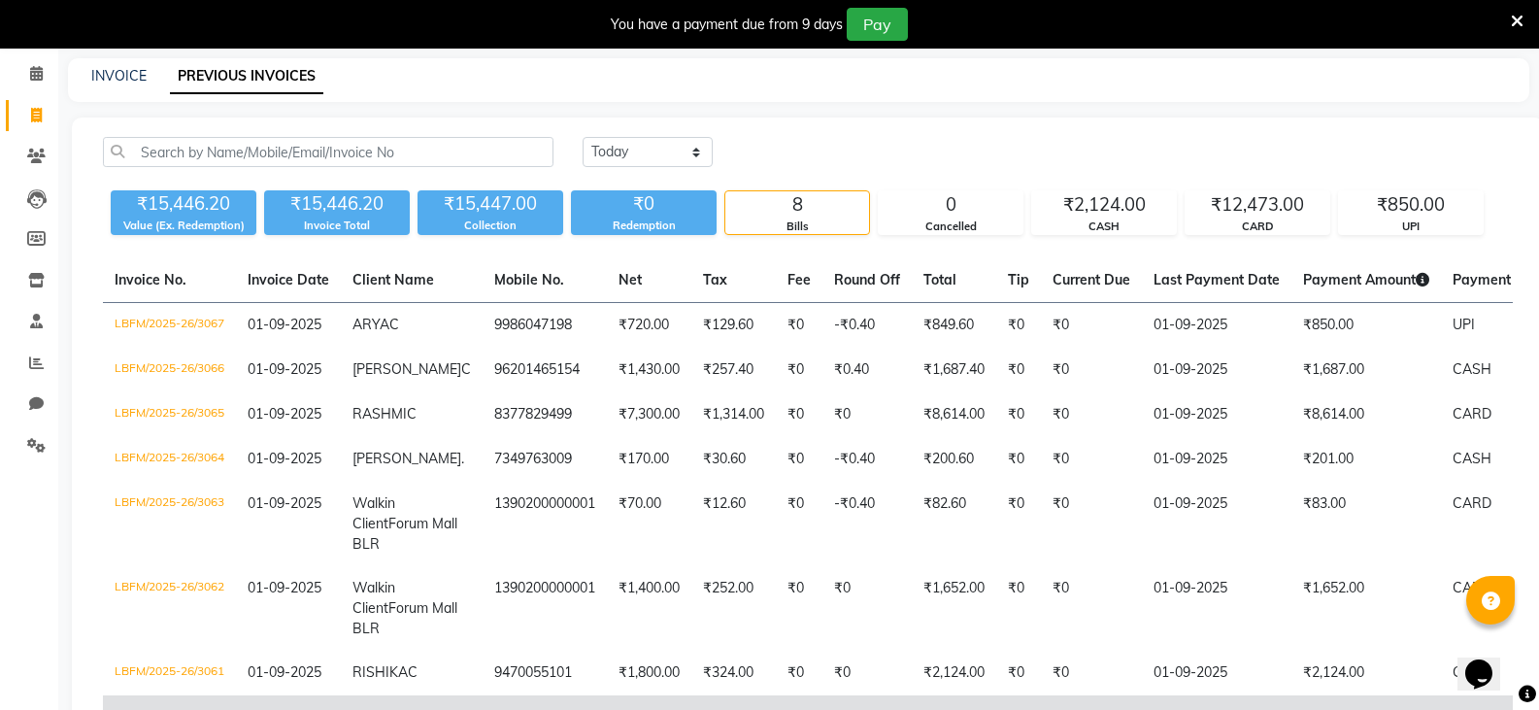
scroll to position [72, 0]
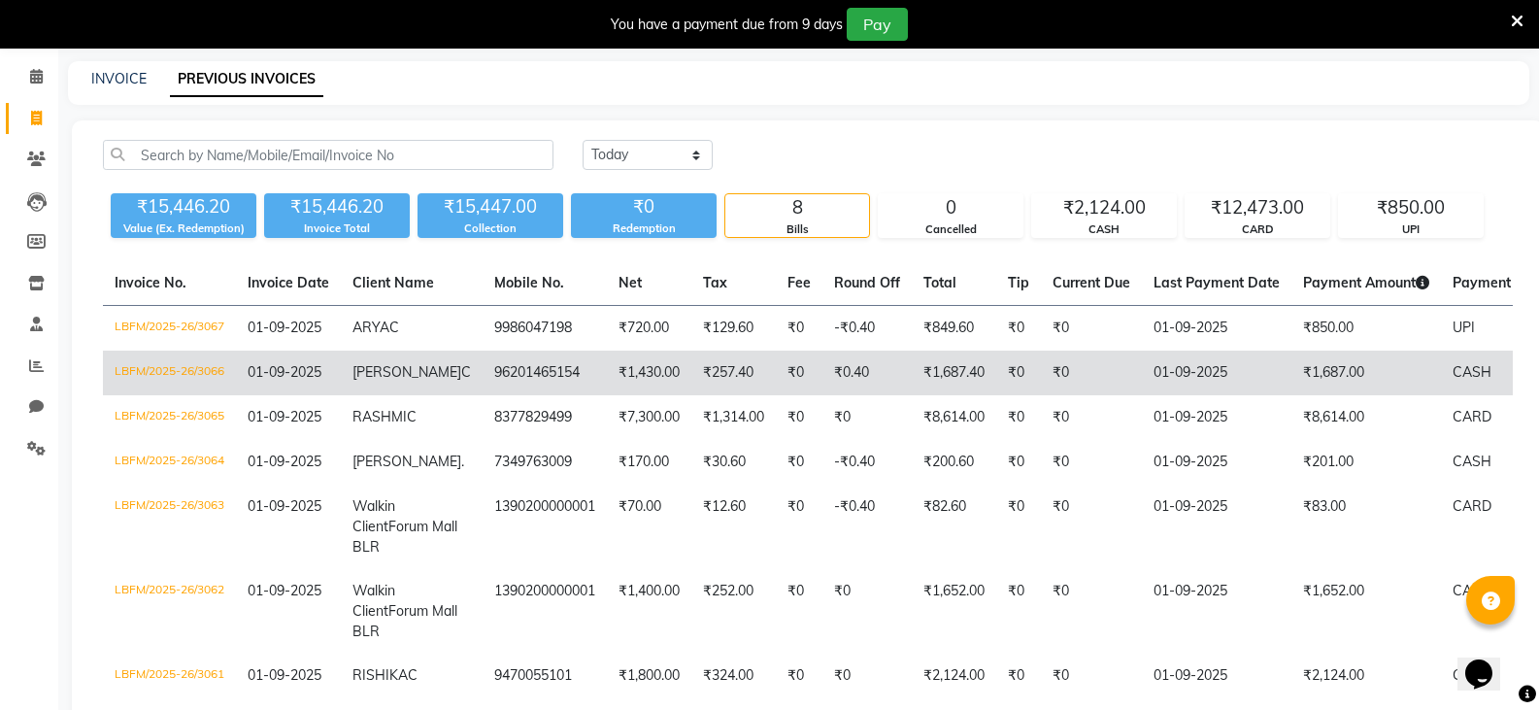
click at [1291, 376] on td "₹1,687.00" at bounding box center [1366, 372] width 150 height 45
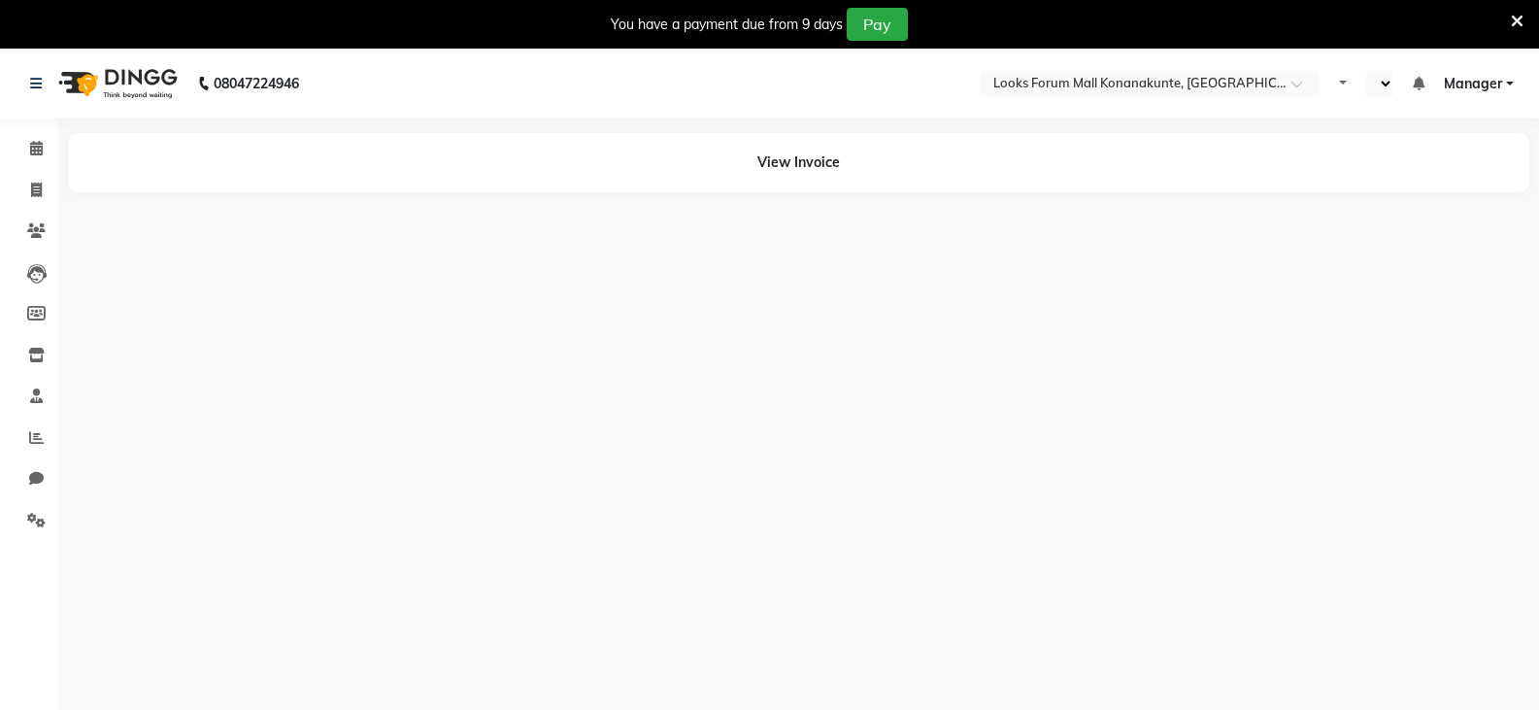
select select "en"
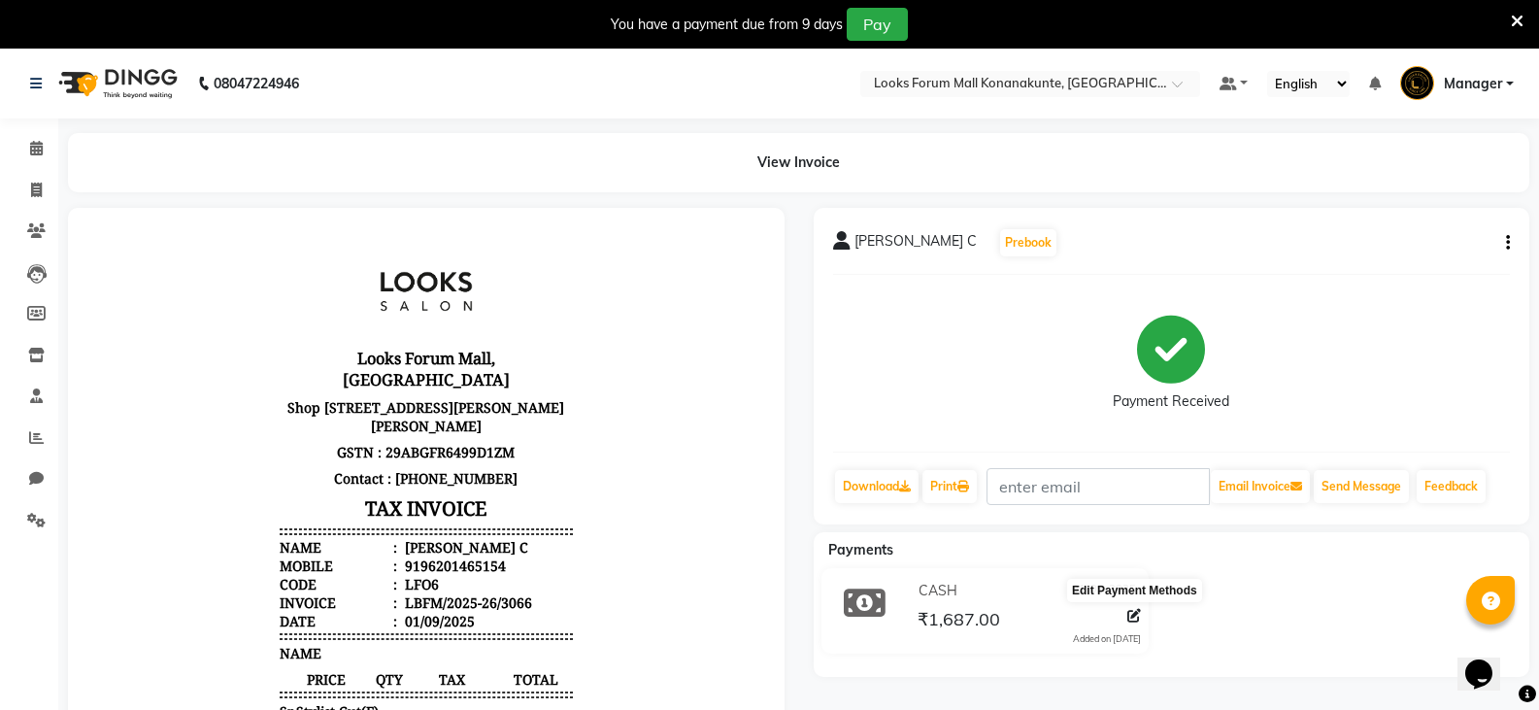
click at [1130, 616] on icon at bounding box center [1134, 616] width 14 height 14
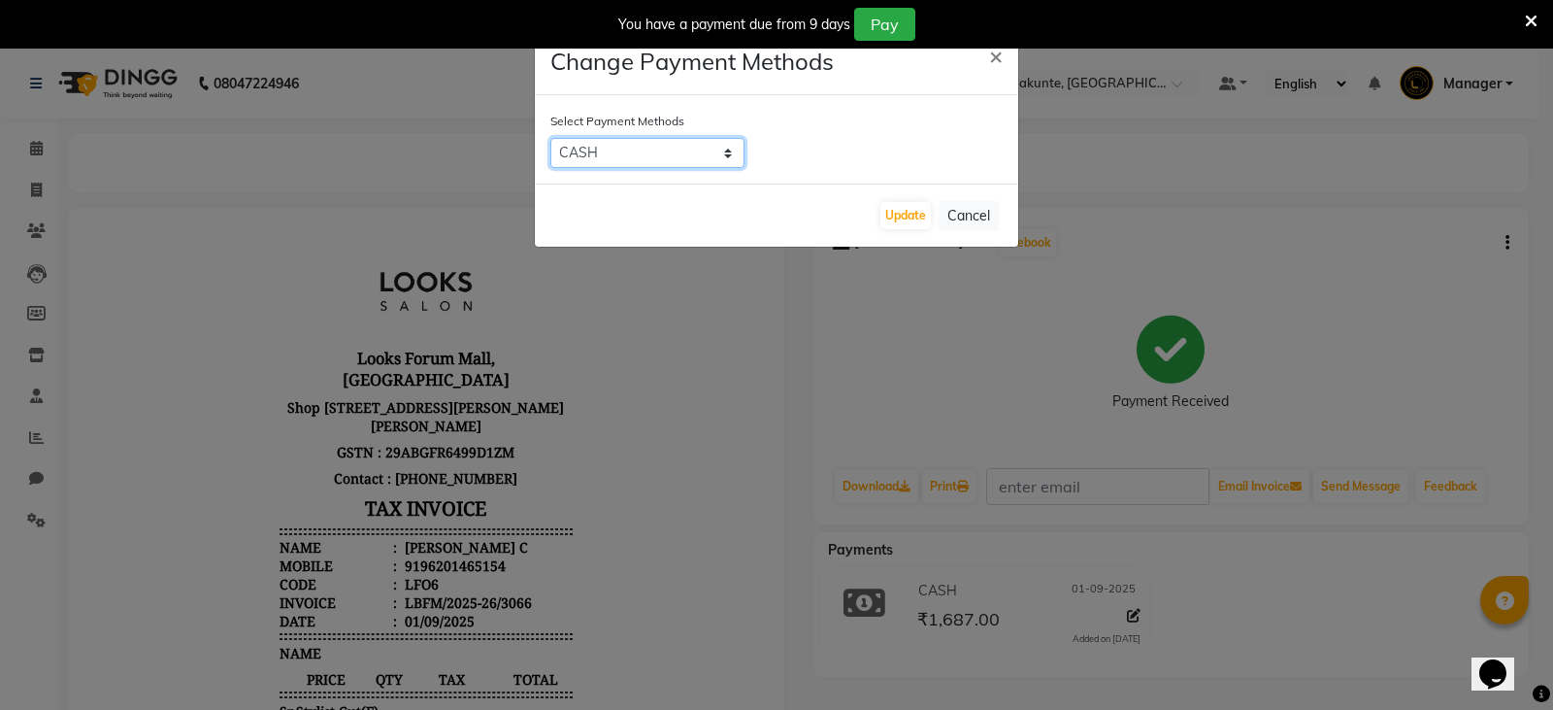
click at [678, 156] on select "UPI CASH CARD" at bounding box center [647, 153] width 194 height 30
select select "2"
click at [550, 138] on select "UPI CASH CARD" at bounding box center [647, 153] width 194 height 30
click at [919, 216] on button "Update" at bounding box center [906, 215] width 50 height 27
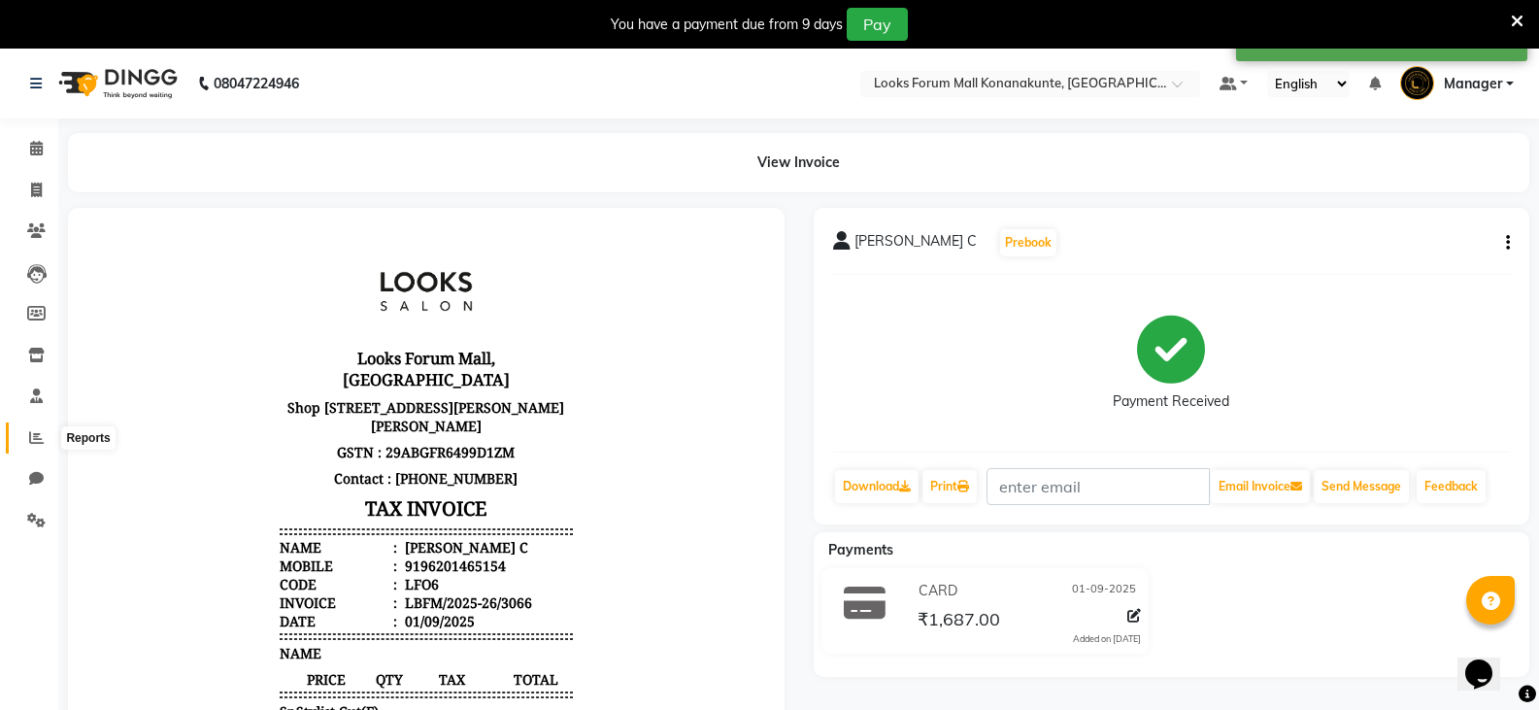
click at [32, 436] on icon at bounding box center [36, 437] width 15 height 15
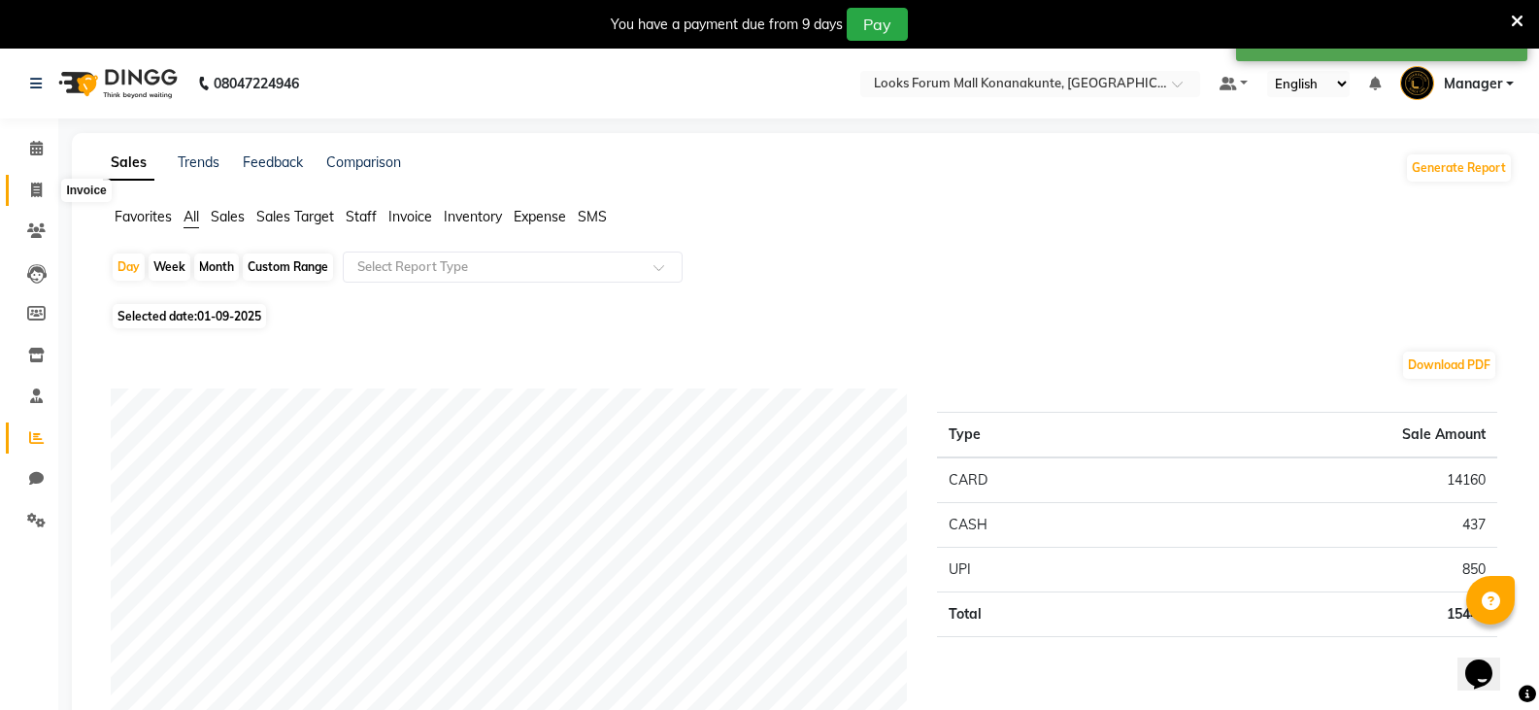
click at [35, 193] on icon at bounding box center [36, 190] width 11 height 15
select select "service"
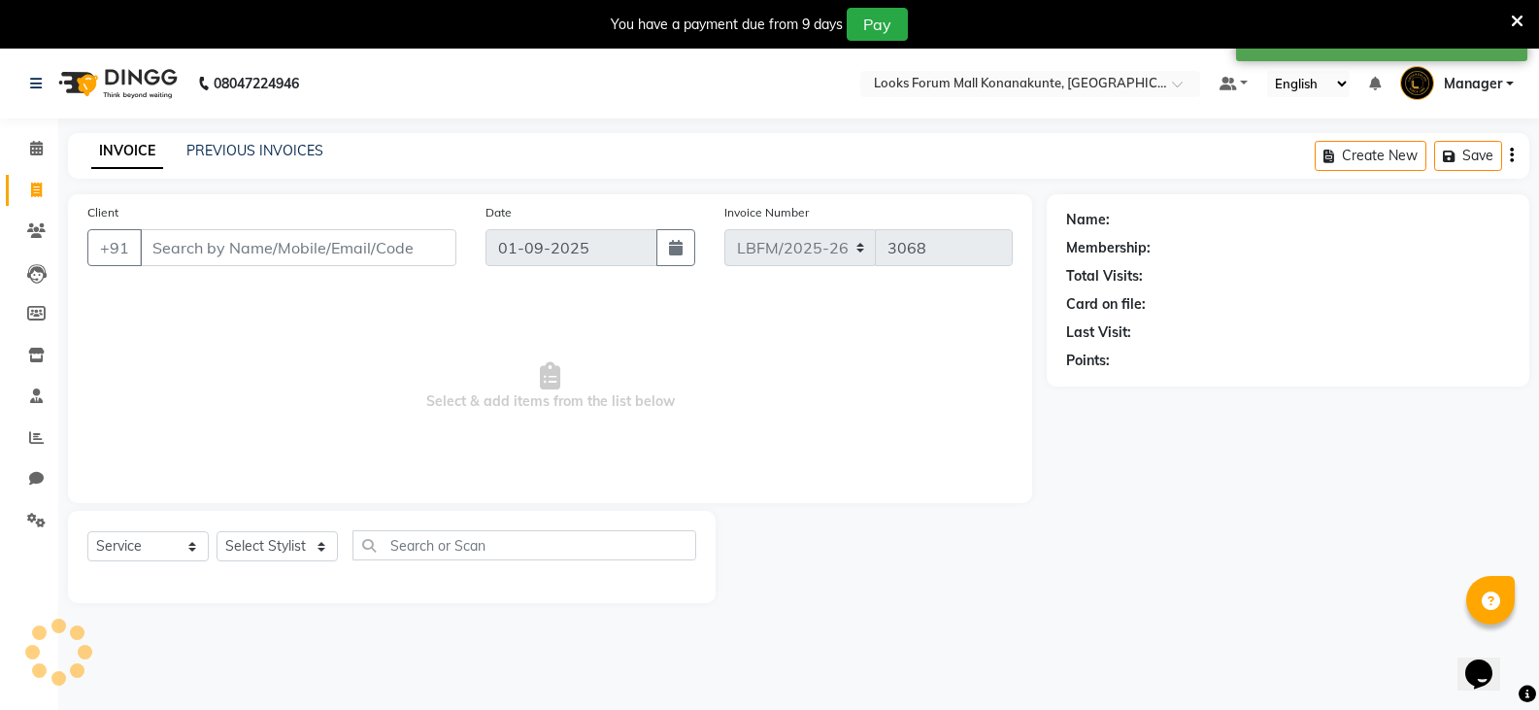
scroll to position [49, 0]
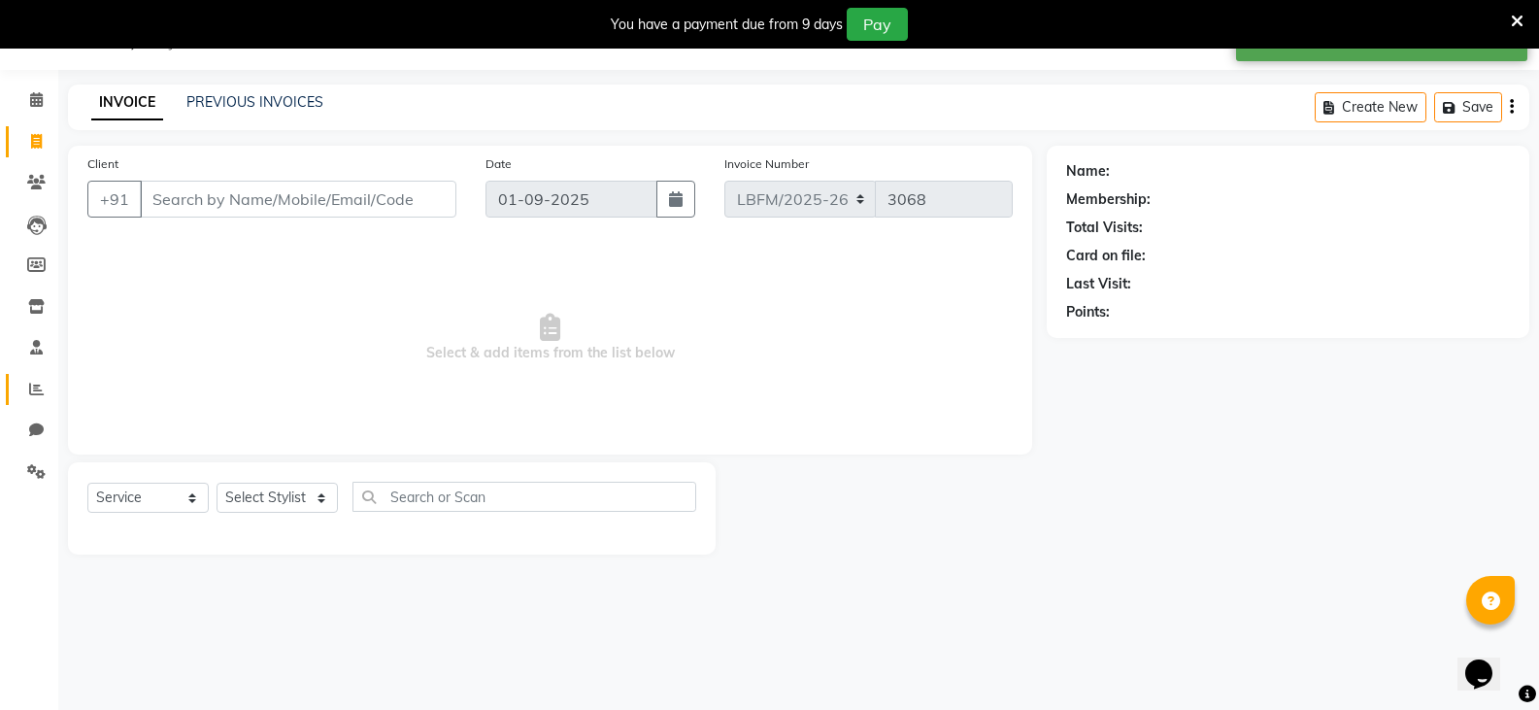
click at [32, 386] on icon at bounding box center [36, 389] width 15 height 15
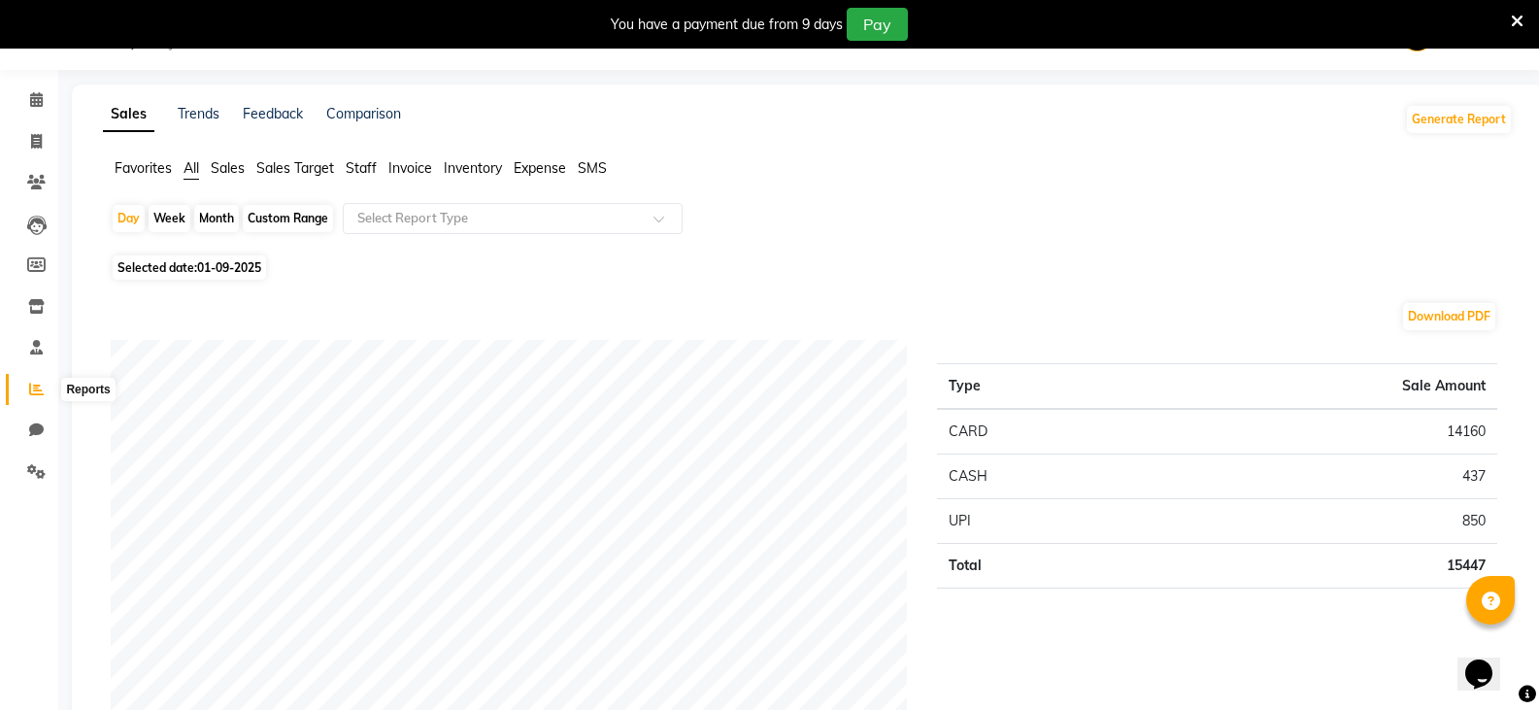
click at [36, 389] on icon at bounding box center [36, 389] width 15 height 15
click at [1069, 434] on td "CARD" at bounding box center [1040, 432] width 206 height 46
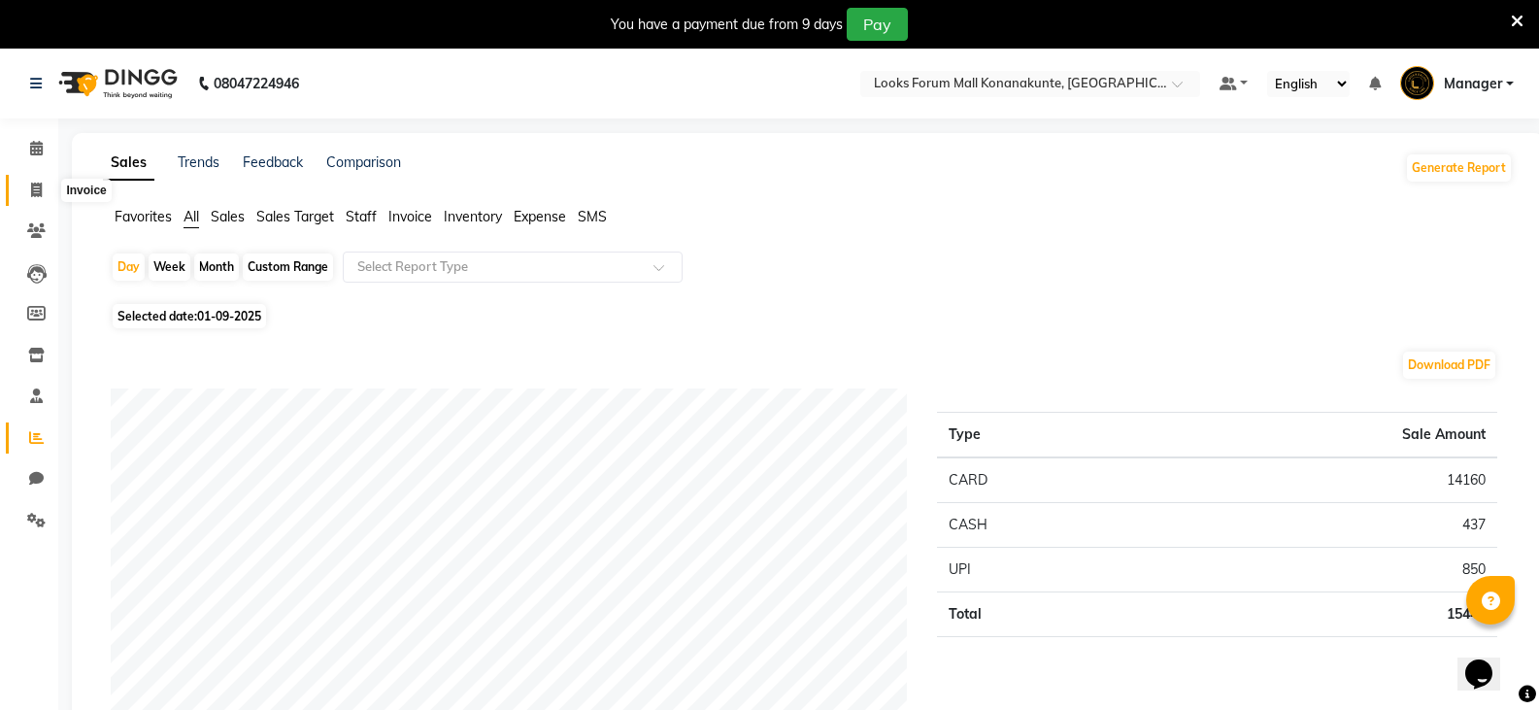
click at [31, 192] on icon at bounding box center [36, 190] width 11 height 15
select select "service"
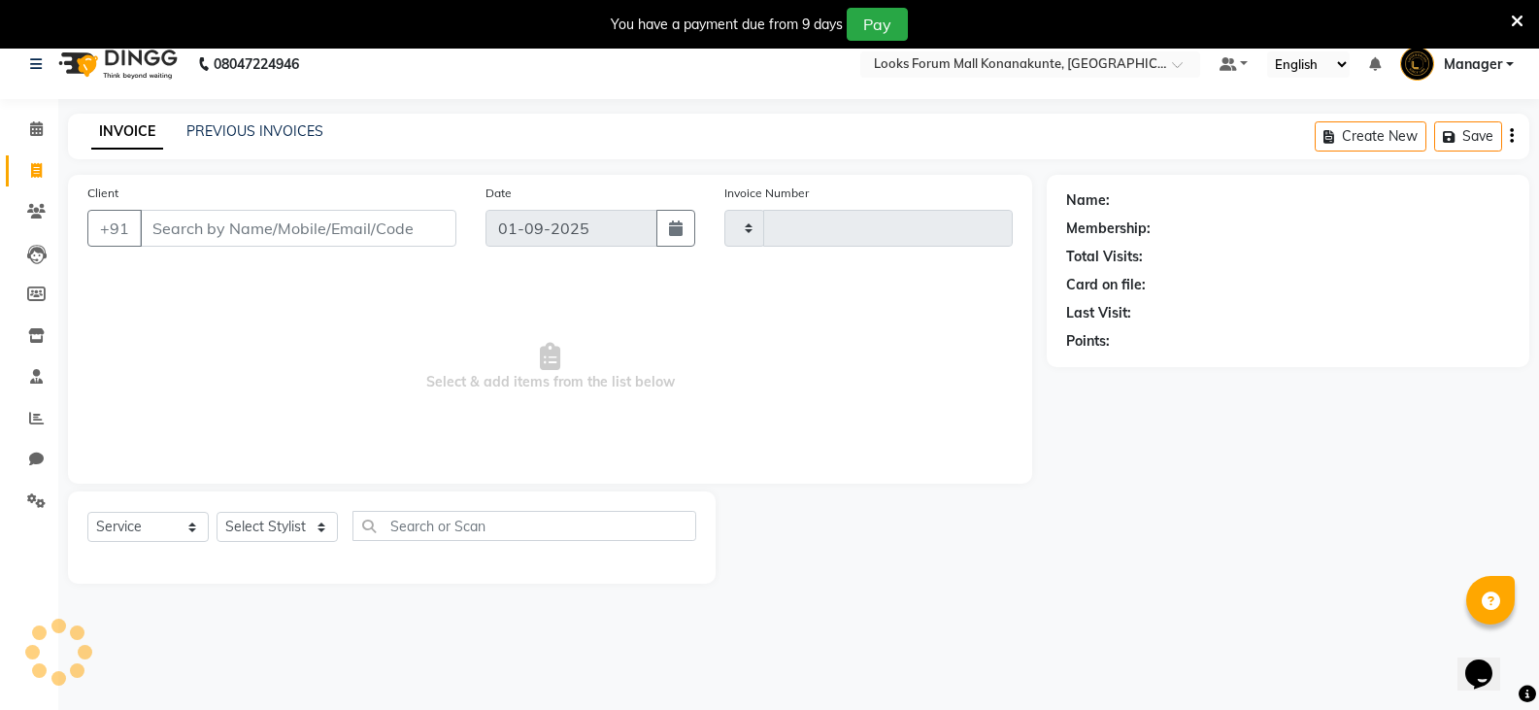
type input "3068"
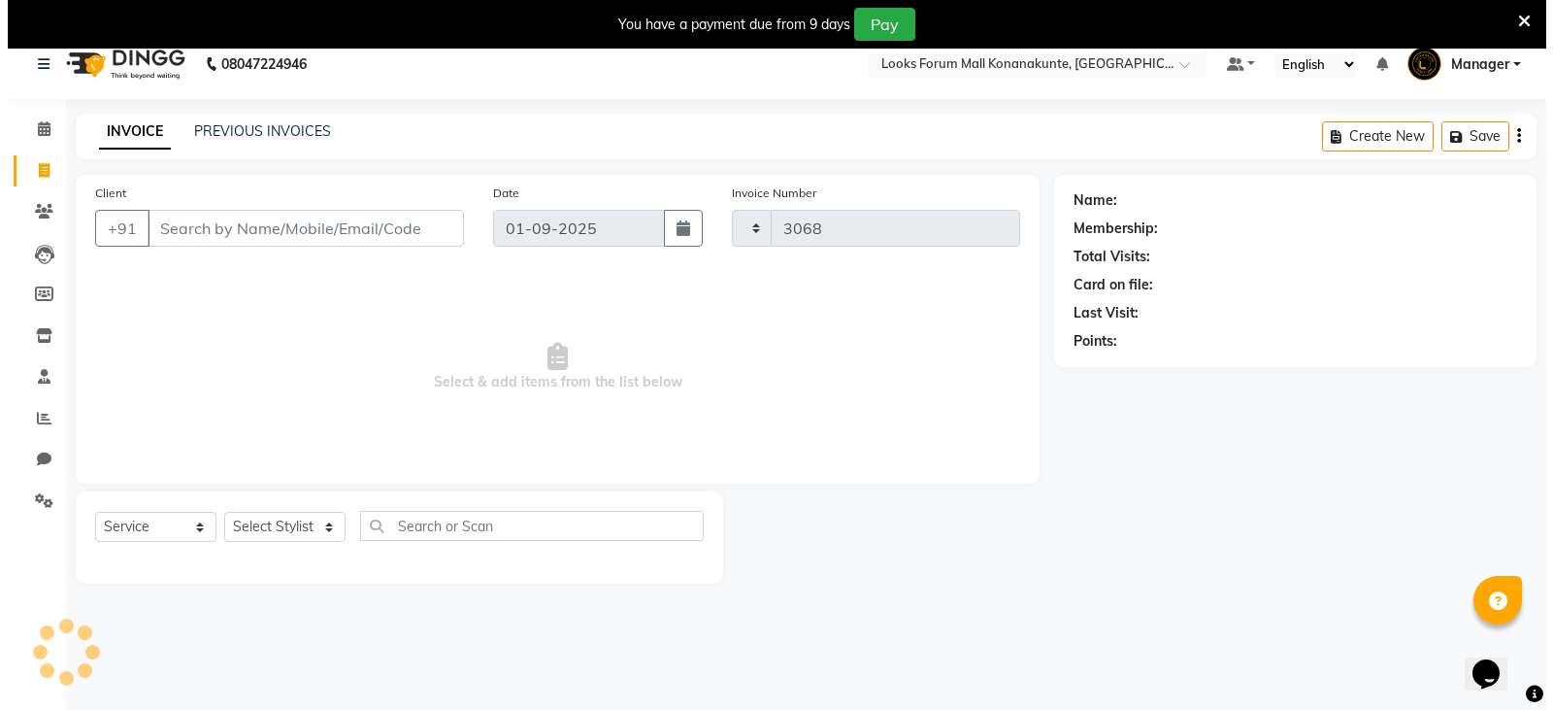
scroll to position [49, 0]
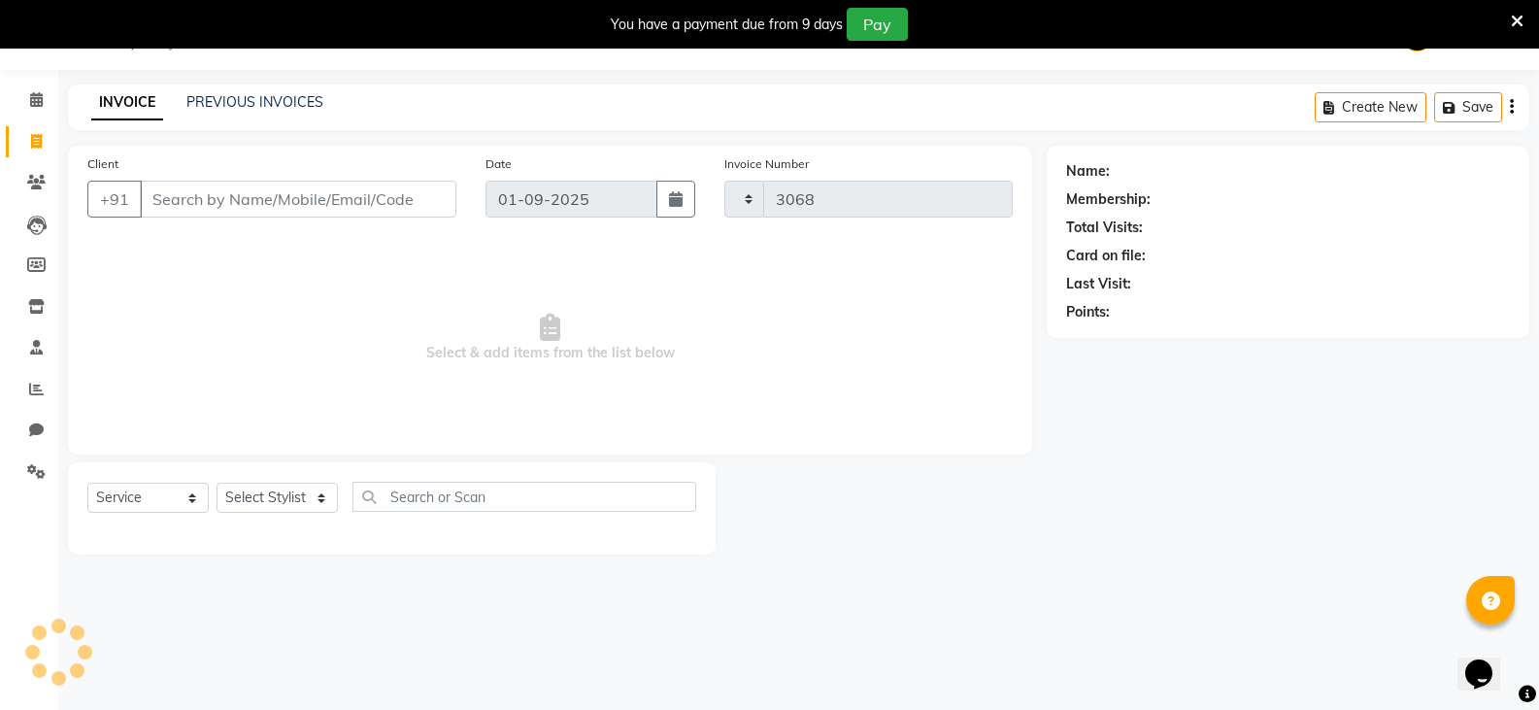
select select "8945"
click at [252, 209] on input "Client" at bounding box center [298, 199] width 316 height 37
type input "9790271025"
click at [383, 210] on button "Add Client" at bounding box center [406, 199] width 100 height 37
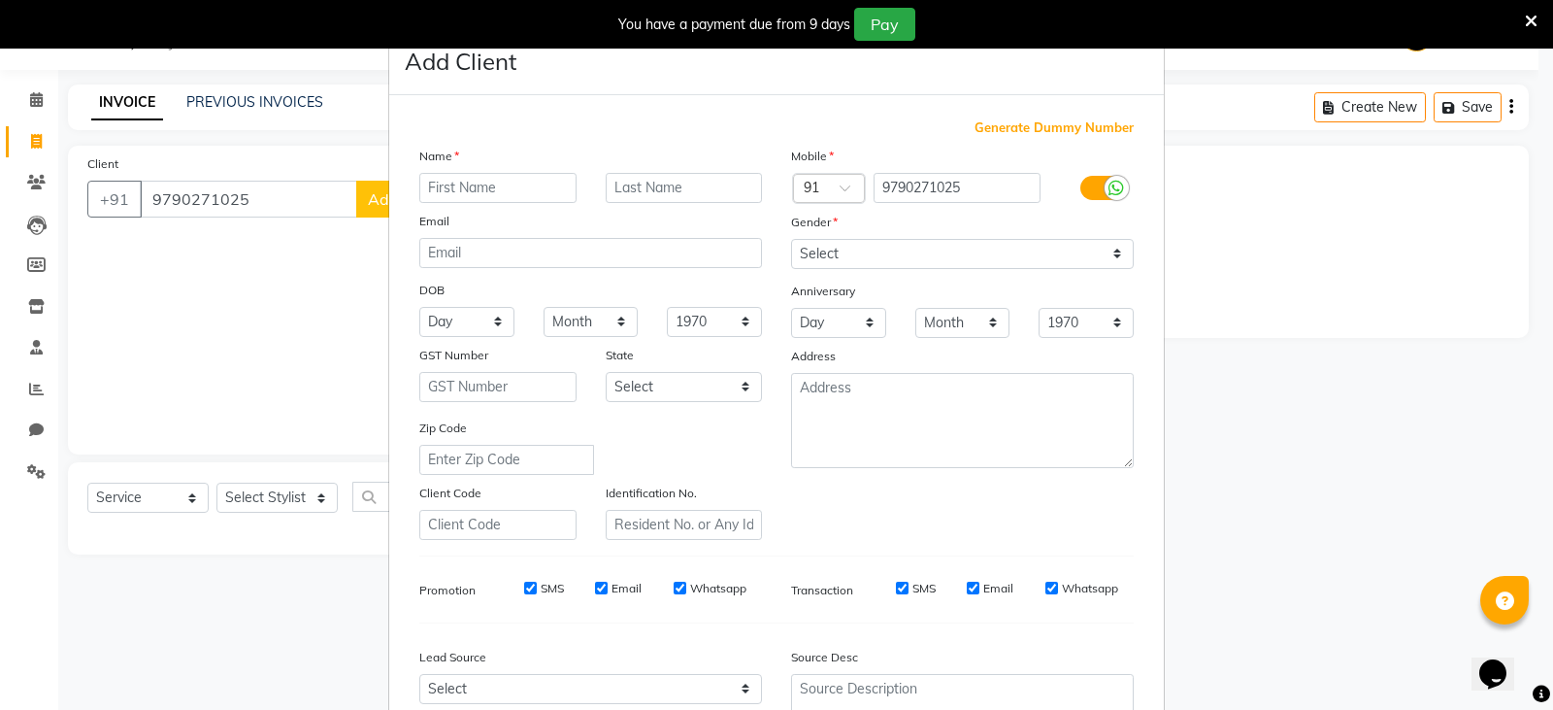
click at [468, 193] on input "text" at bounding box center [497, 188] width 157 height 30
type input "SANTOSH"
type input "C"
drag, startPoint x: 893, startPoint y: 248, endPoint x: 874, endPoint y: 260, distance: 23.2
click at [893, 248] on select "Select Male Female Other Prefer Not To Say" at bounding box center [962, 254] width 343 height 30
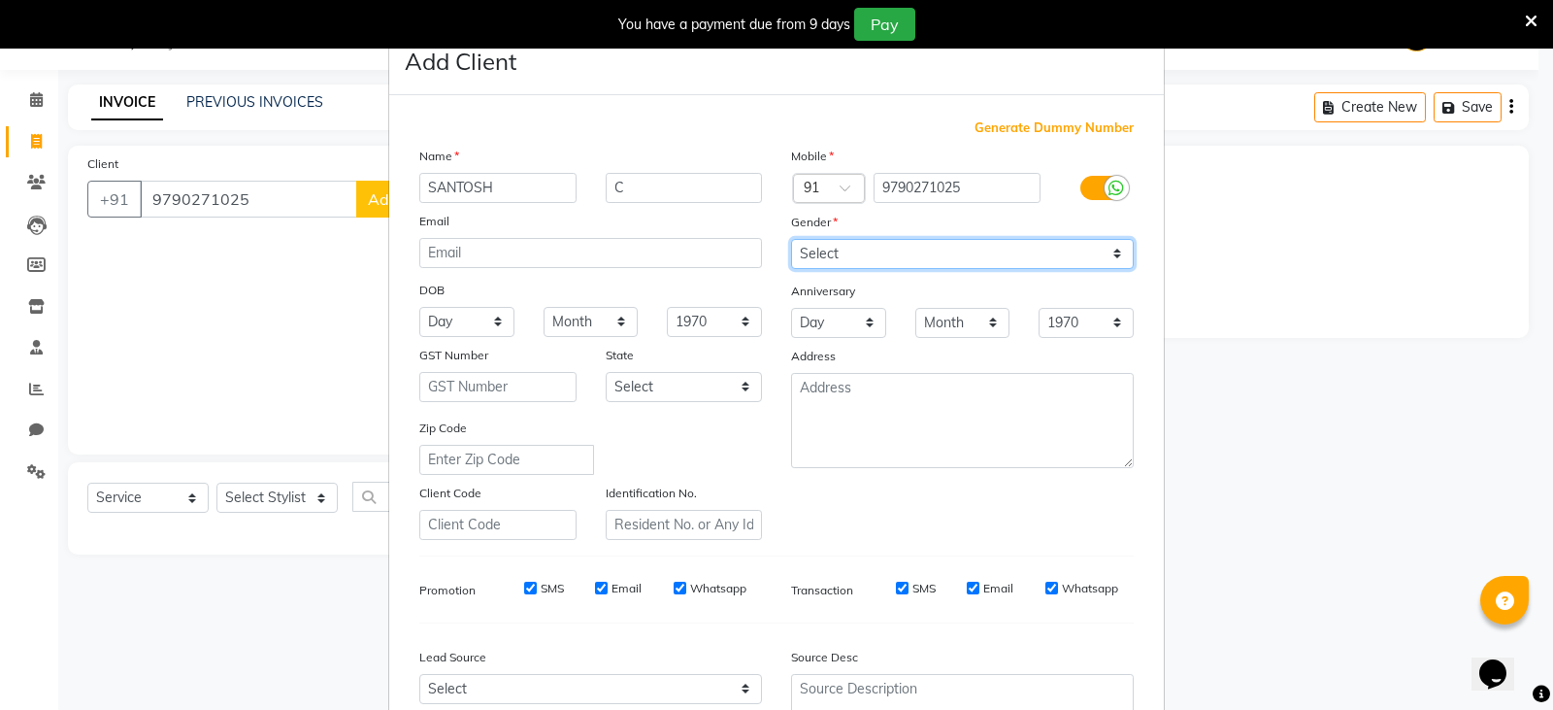
select select "male"
click at [791, 239] on select "Select Male Female Other Prefer Not To Say" at bounding box center [962, 254] width 343 height 30
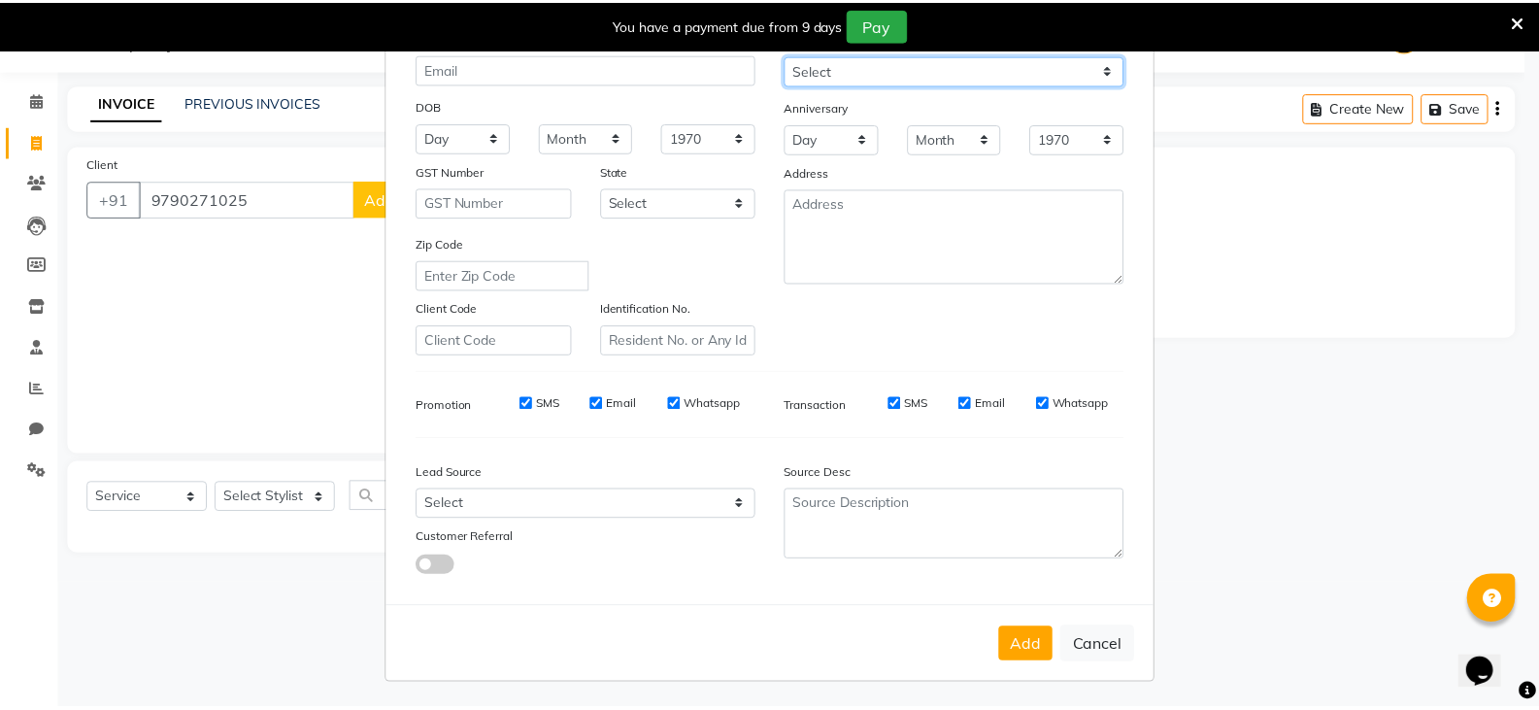
scroll to position [186, 0]
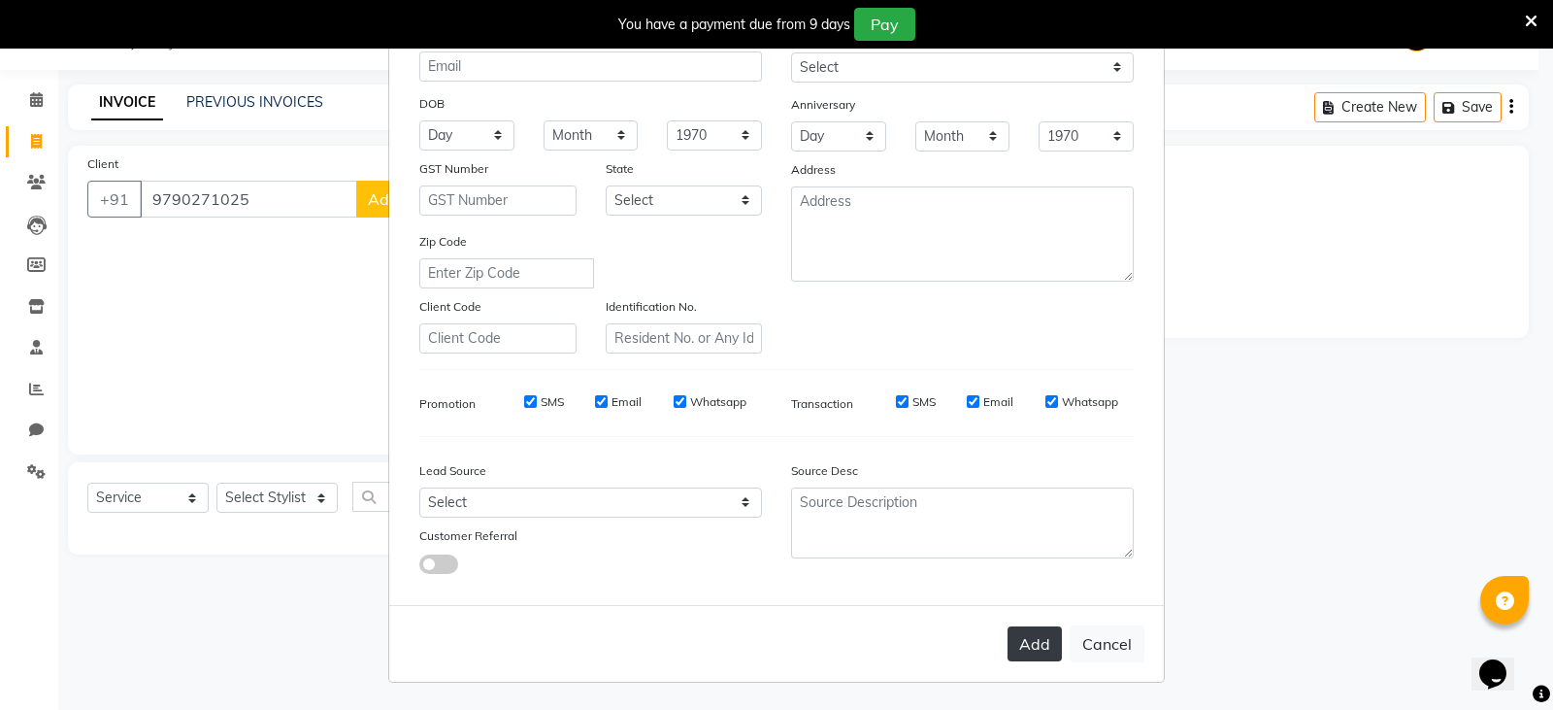
click at [1041, 650] on button "Add" at bounding box center [1035, 643] width 54 height 35
select select
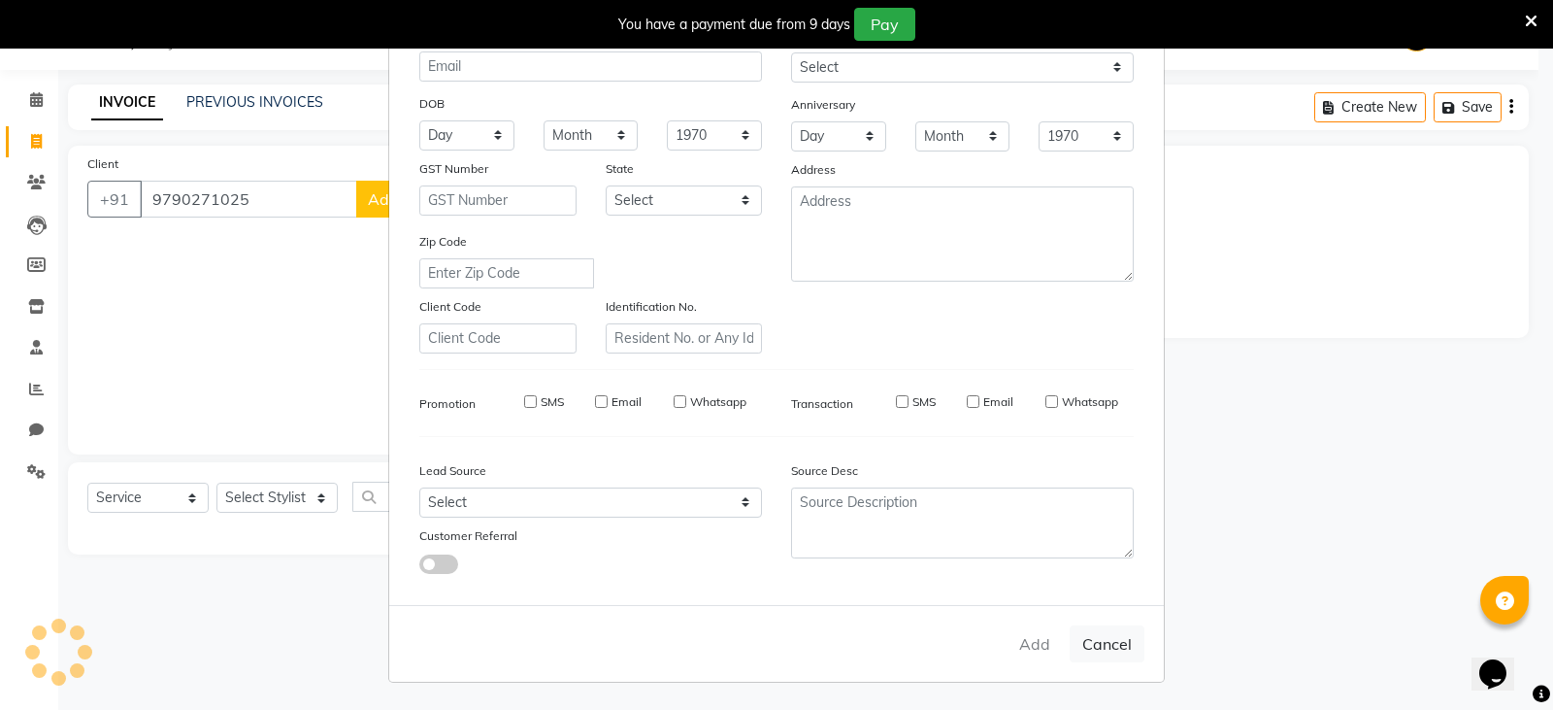
select select
checkbox input "false"
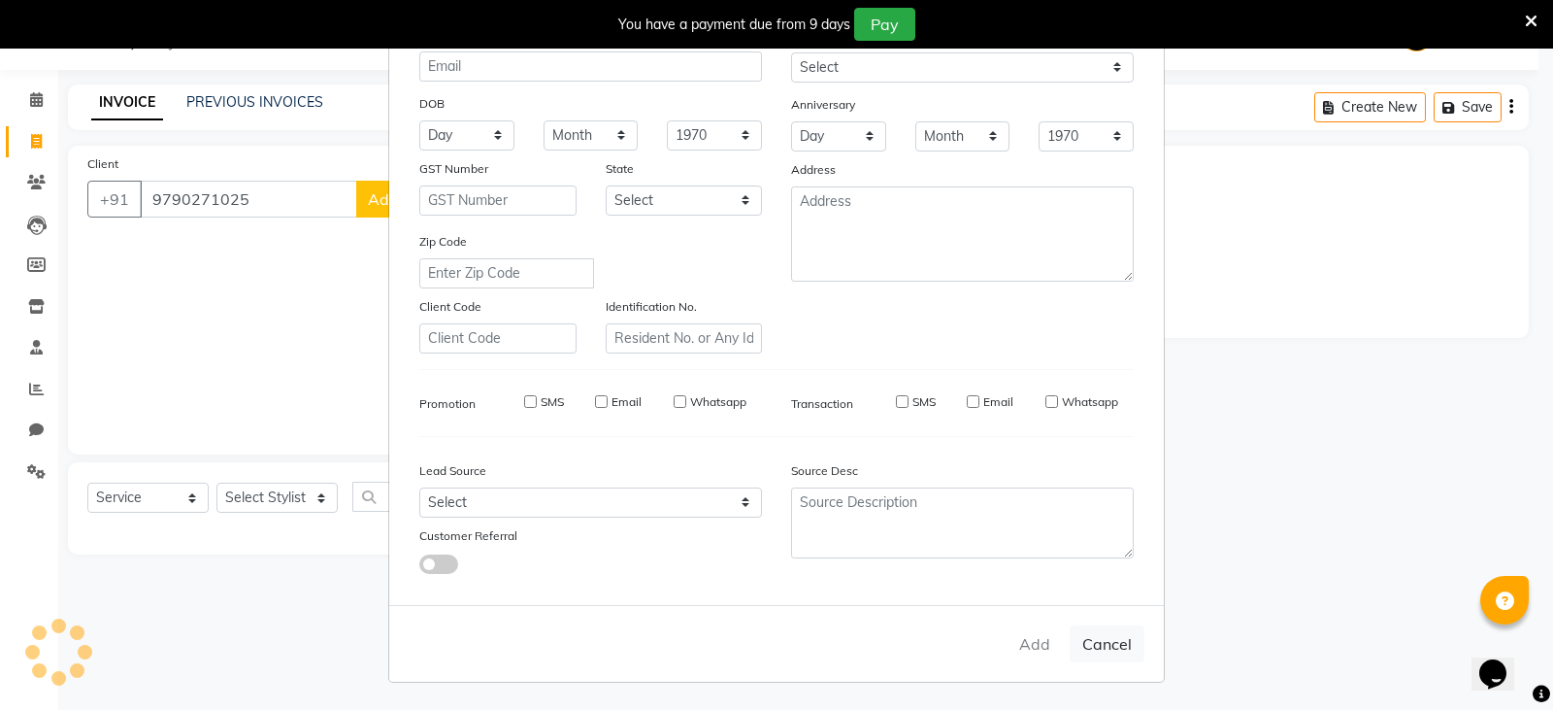
checkbox input "false"
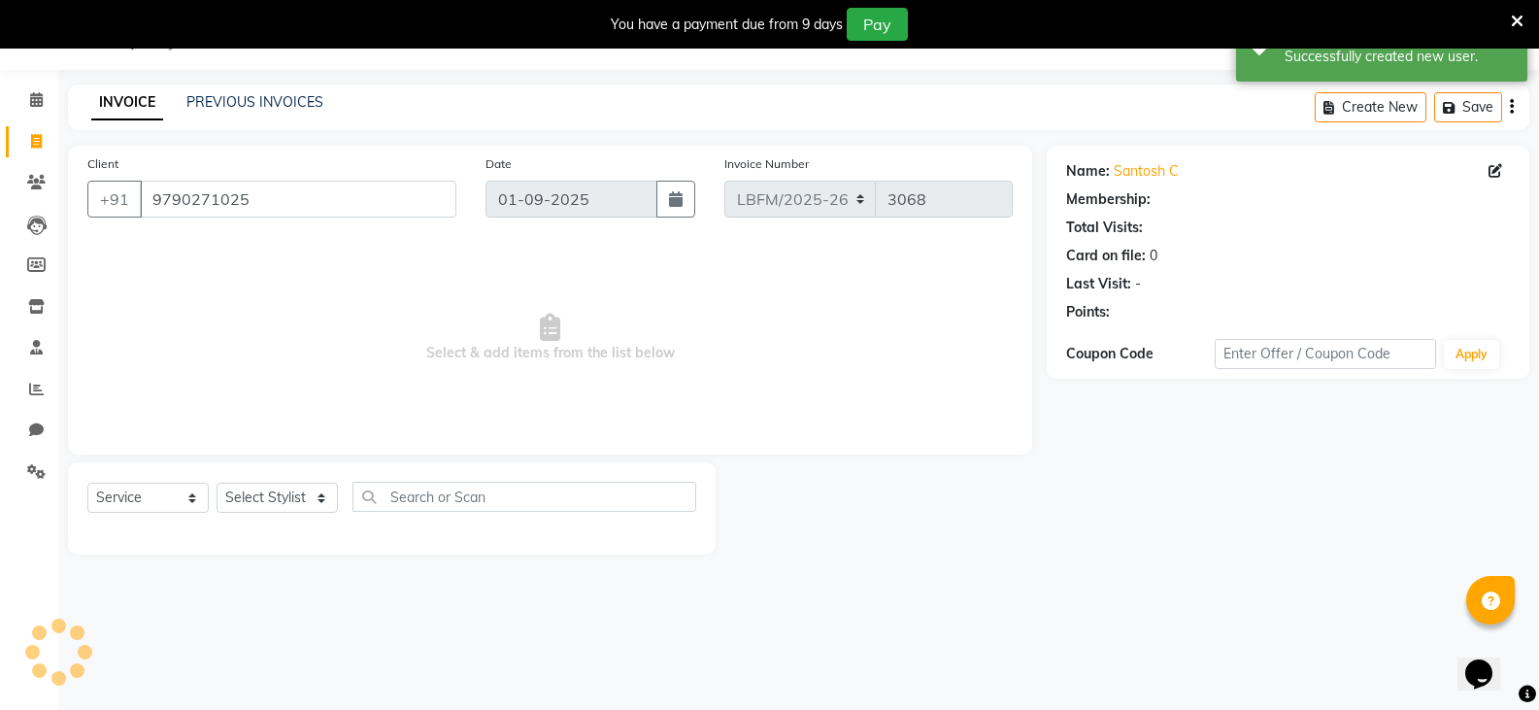
select select "1: Object"
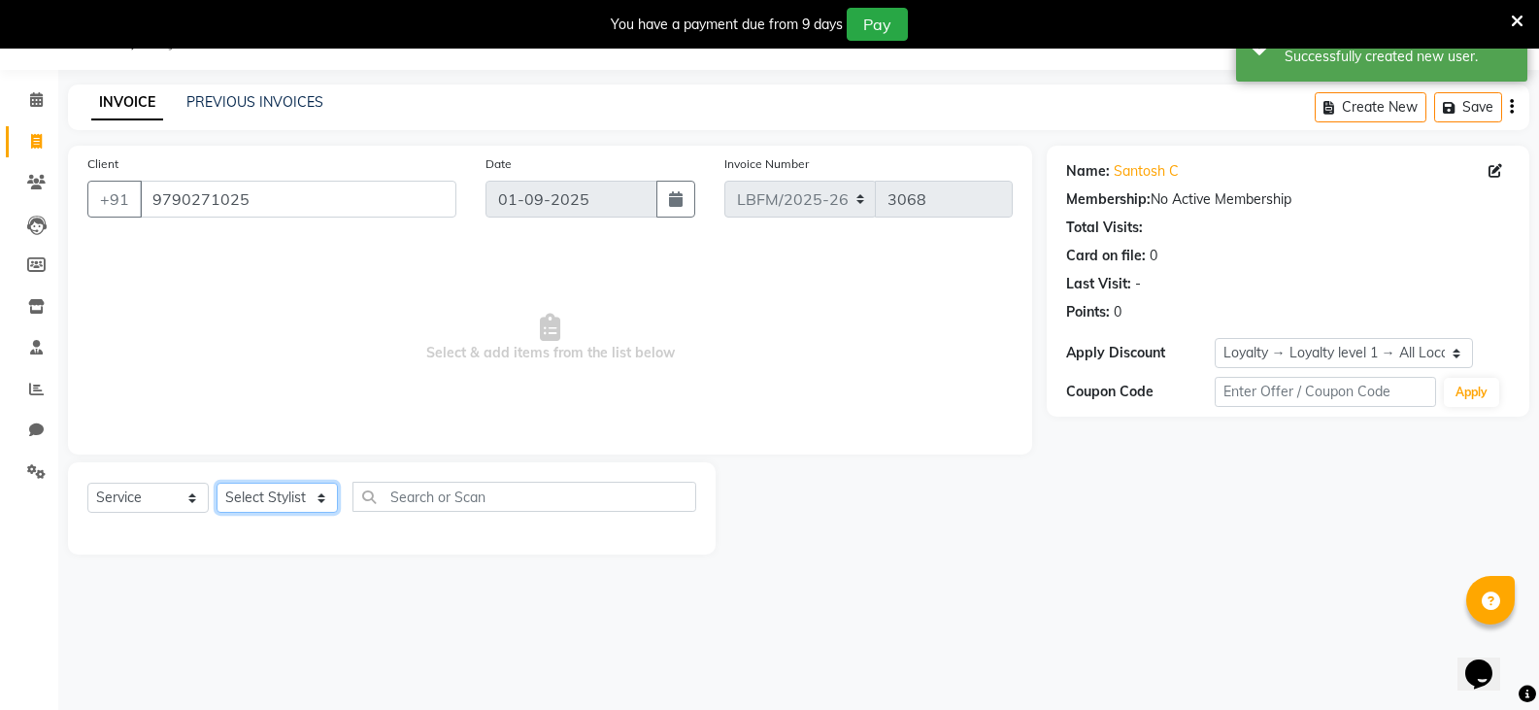
click at [261, 497] on select "Select Stylist Ananya_Nails Ashu Bijen Bishop_Mgr Counter Sales Manager Mirisha…" at bounding box center [277, 498] width 121 height 30
select select "90400"
click at [217, 483] on select "Select Stylist Ananya_Nails Ashu Bijen Bishop_Mgr Counter Sales Manager Mirisha…" at bounding box center [277, 498] width 121 height 30
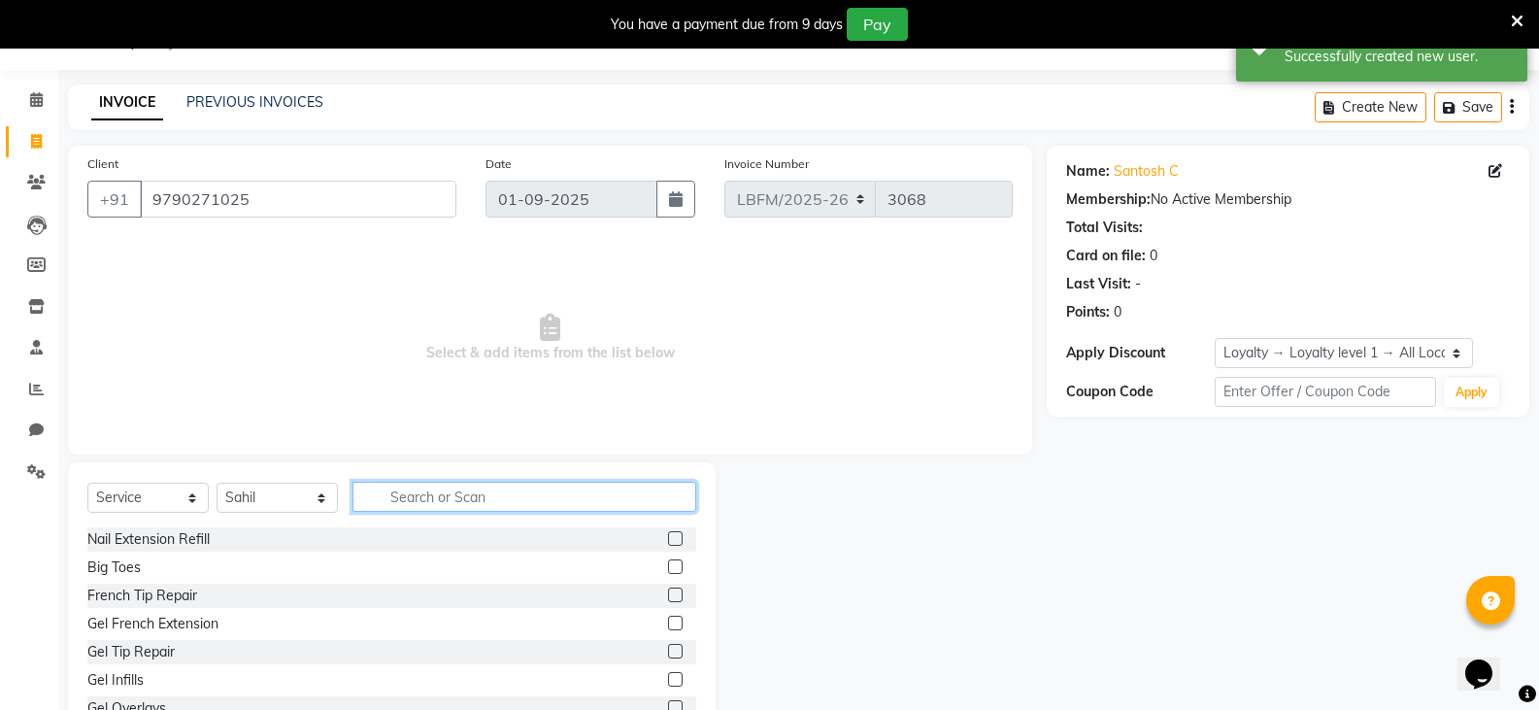
click at [507, 506] on input "text" at bounding box center [524, 497] width 344 height 30
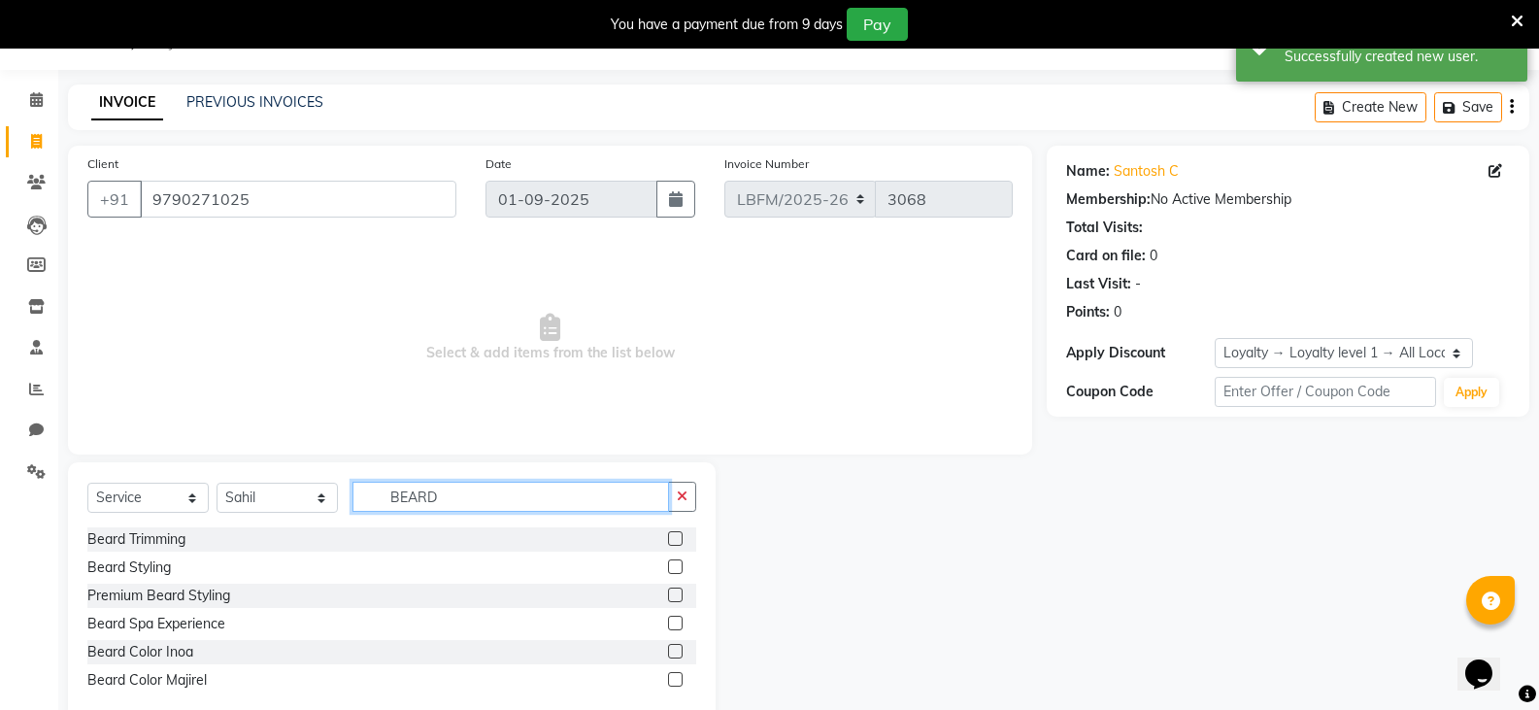
type input "BEARD"
click at [670, 566] on label at bounding box center [675, 566] width 15 height 15
click at [670, 566] on input "checkbox" at bounding box center [674, 567] width 13 height 13
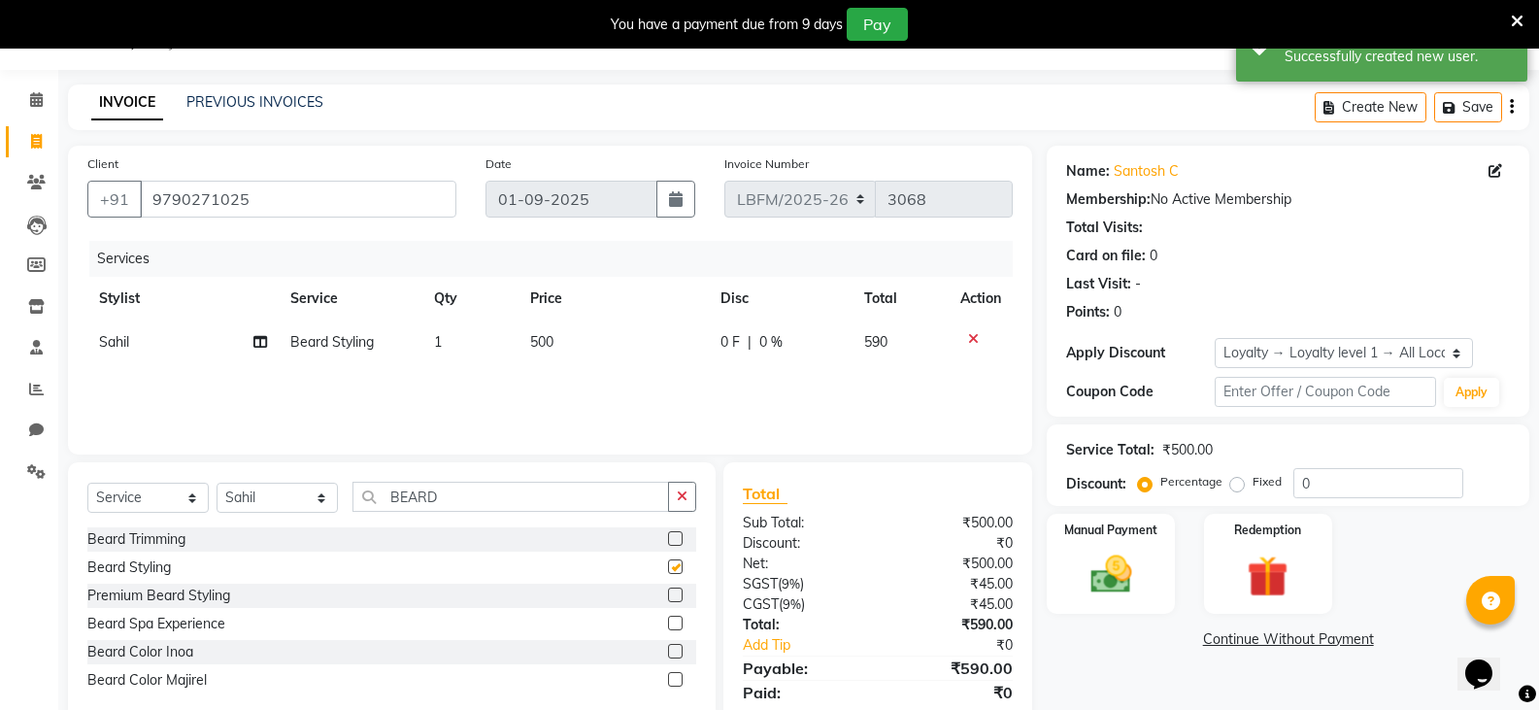
checkbox input "false"
click at [511, 498] on input "BEARD" at bounding box center [510, 497] width 316 height 30
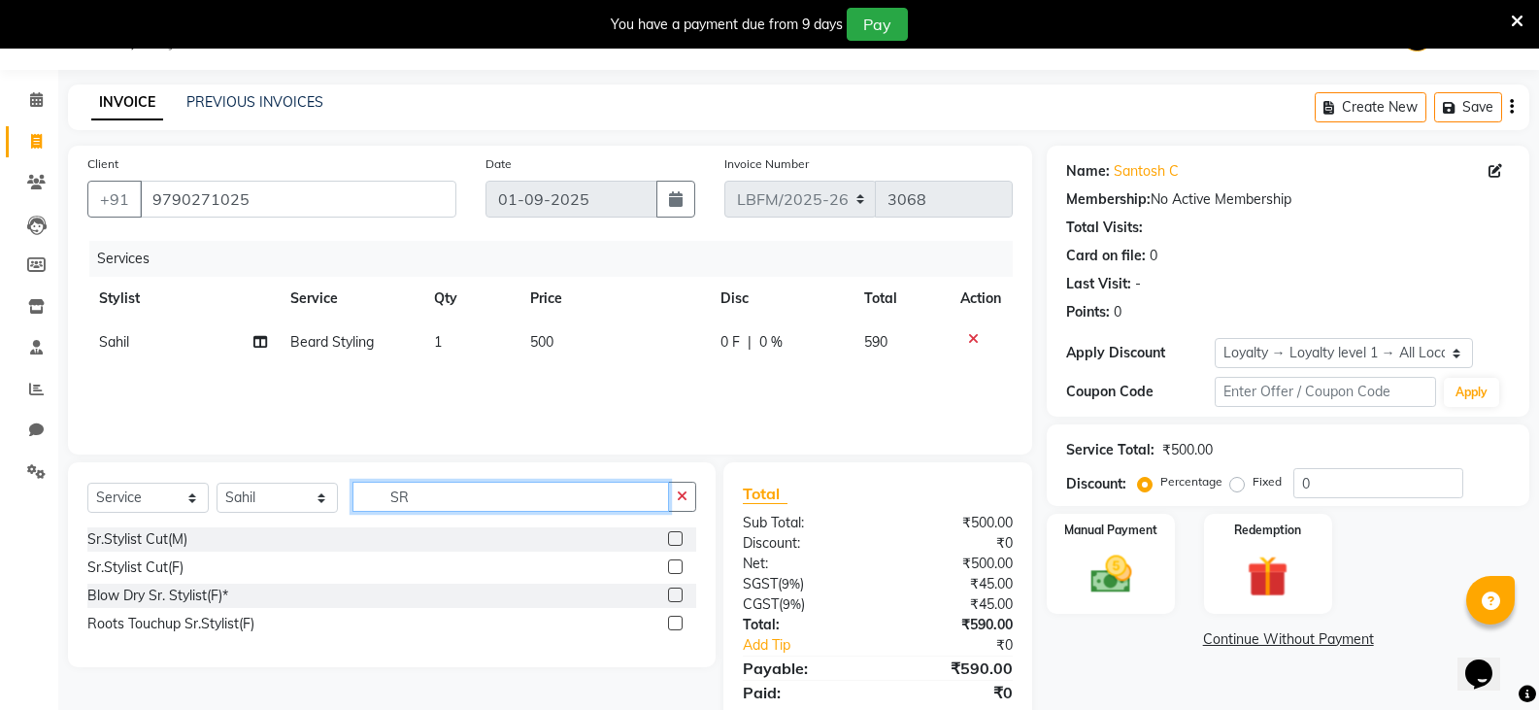
type input "SR"
click at [675, 541] on label at bounding box center [675, 538] width 15 height 15
click at [675, 541] on input "checkbox" at bounding box center [674, 539] width 13 height 13
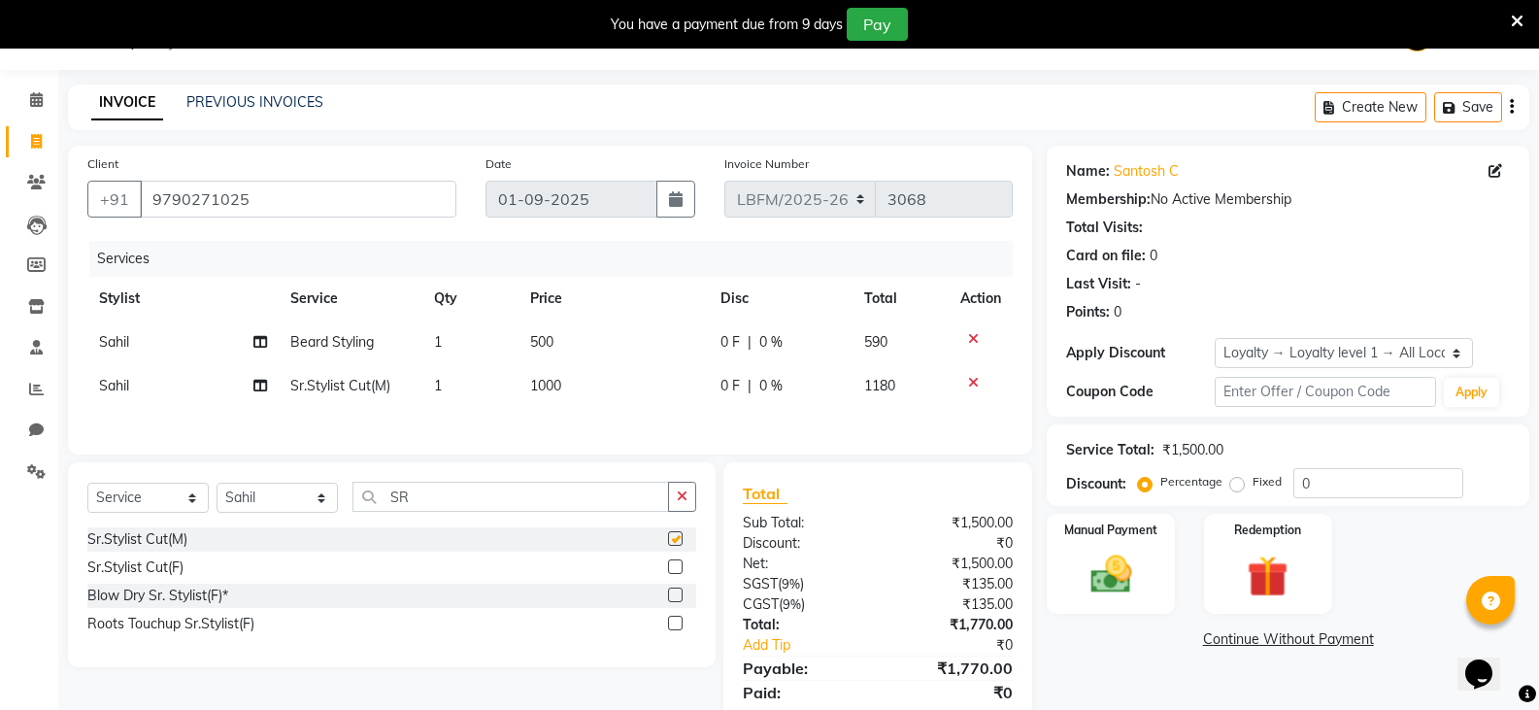
checkbox input "false"
click at [970, 379] on icon at bounding box center [973, 383] width 11 height 14
click at [679, 564] on label at bounding box center [675, 566] width 15 height 15
click at [679, 564] on input "checkbox" at bounding box center [674, 567] width 13 height 13
checkbox input "false"
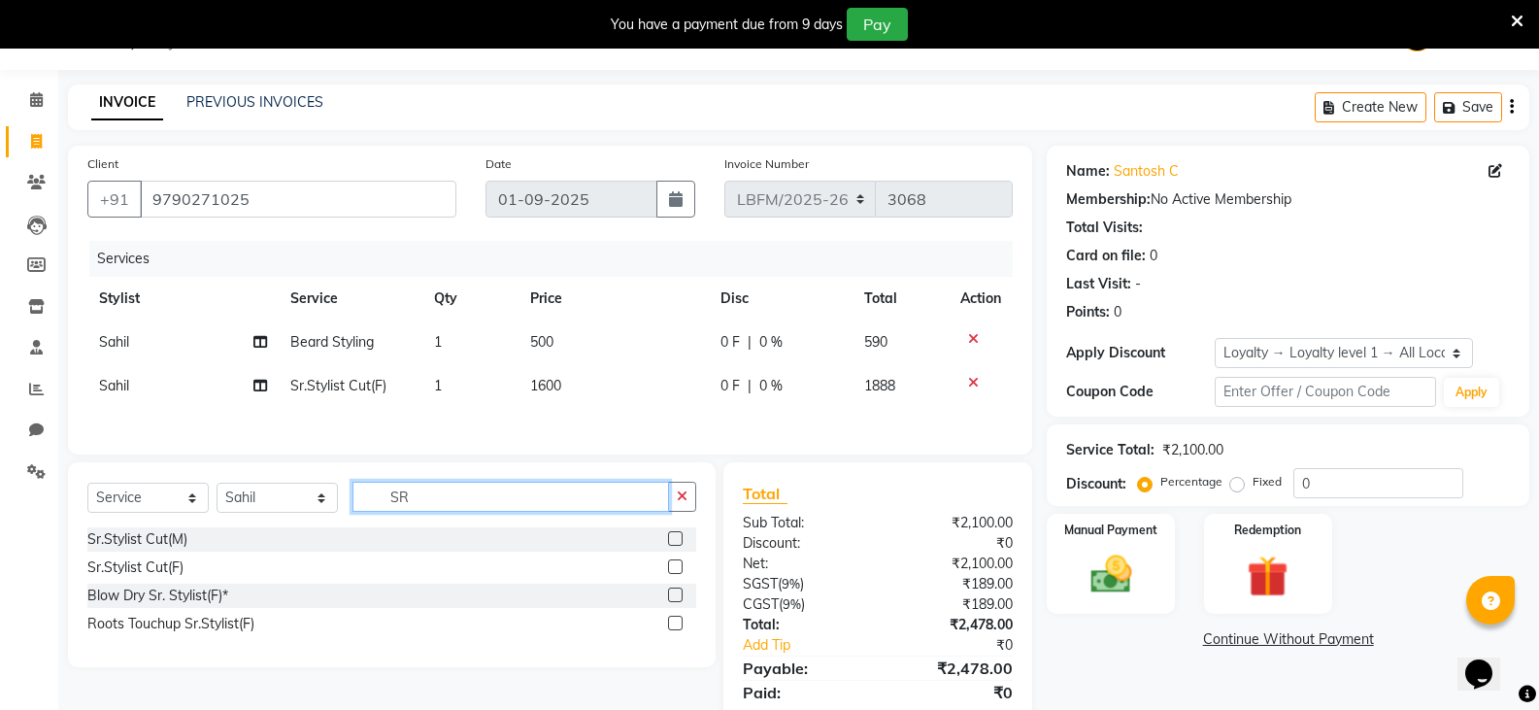
click at [555, 502] on input "SR" at bounding box center [510, 497] width 316 height 30
click at [556, 502] on input "SR" at bounding box center [510, 497] width 316 height 30
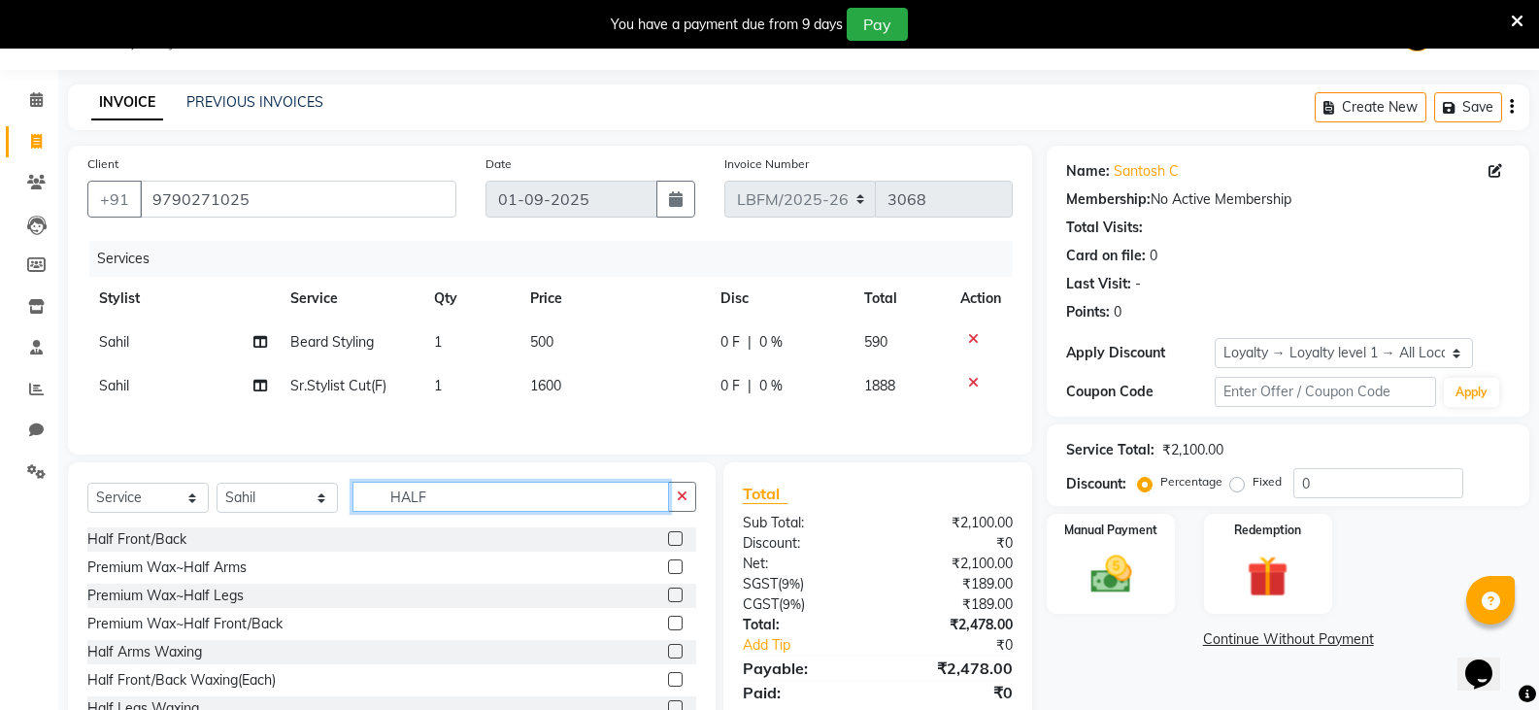
type input "HALF"
click at [668, 572] on label at bounding box center [675, 566] width 15 height 15
click at [668, 572] on input "checkbox" at bounding box center [674, 567] width 13 height 13
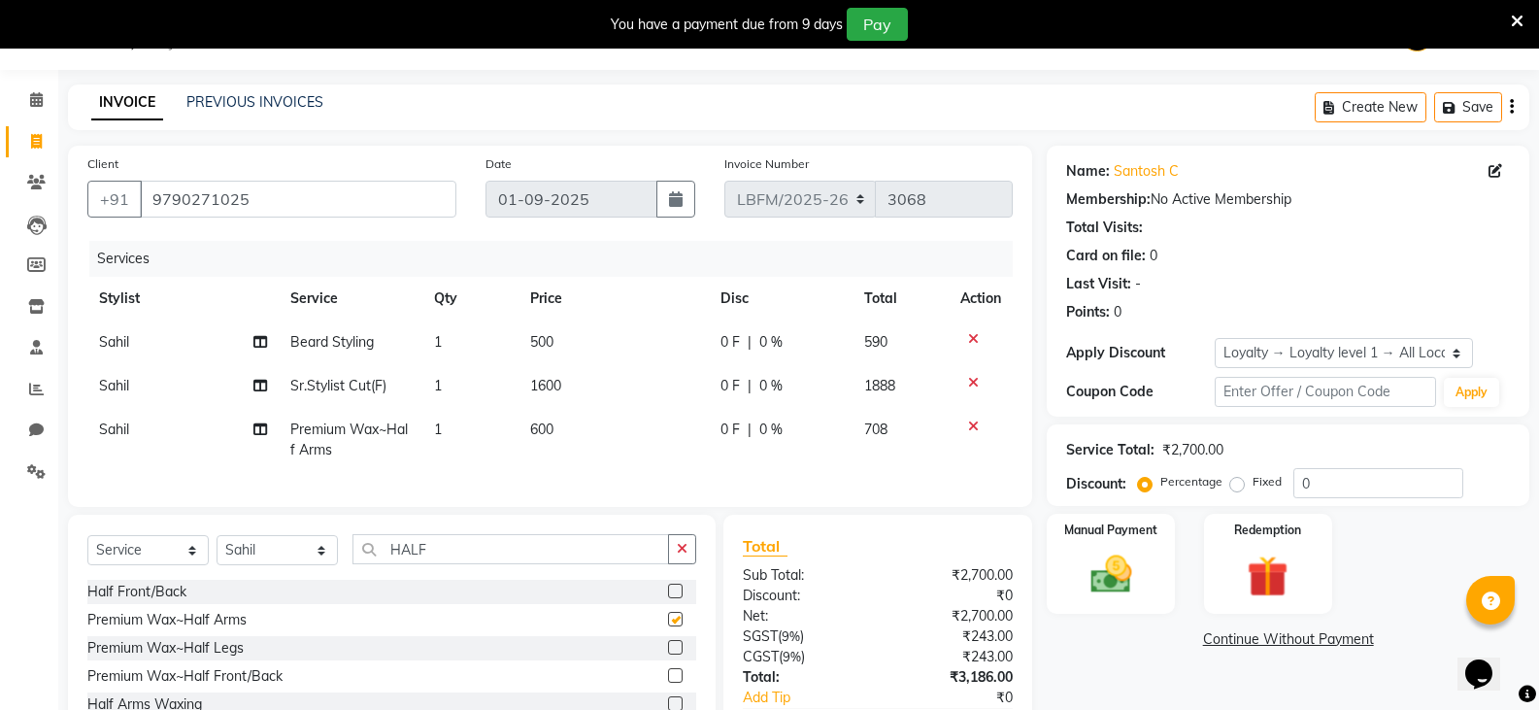
checkbox input "false"
click at [552, 392] on span "1600" at bounding box center [545, 385] width 31 height 17
select select "90400"
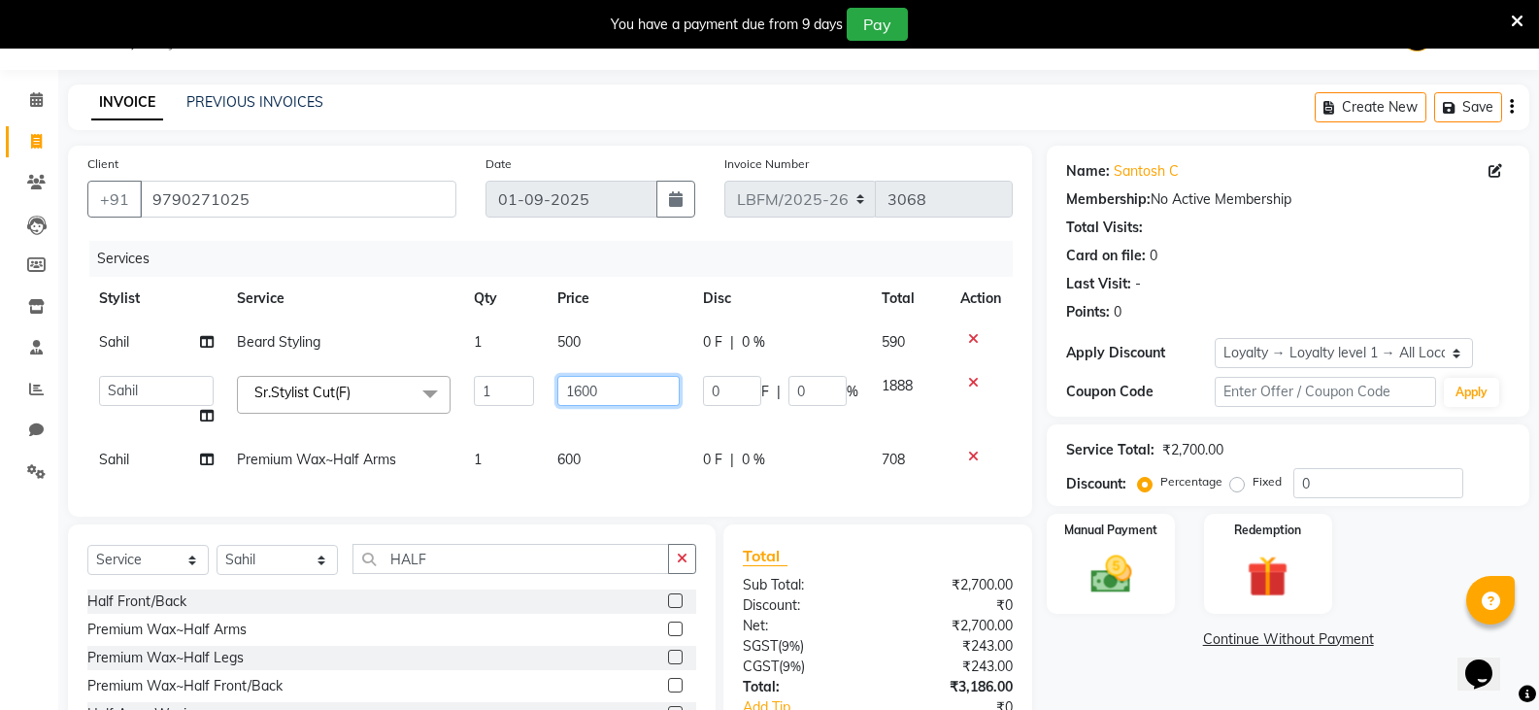
click at [580, 394] on input "1600" at bounding box center [617, 391] width 121 height 30
type input "1800"
click at [1123, 576] on img at bounding box center [1110, 575] width 69 height 50
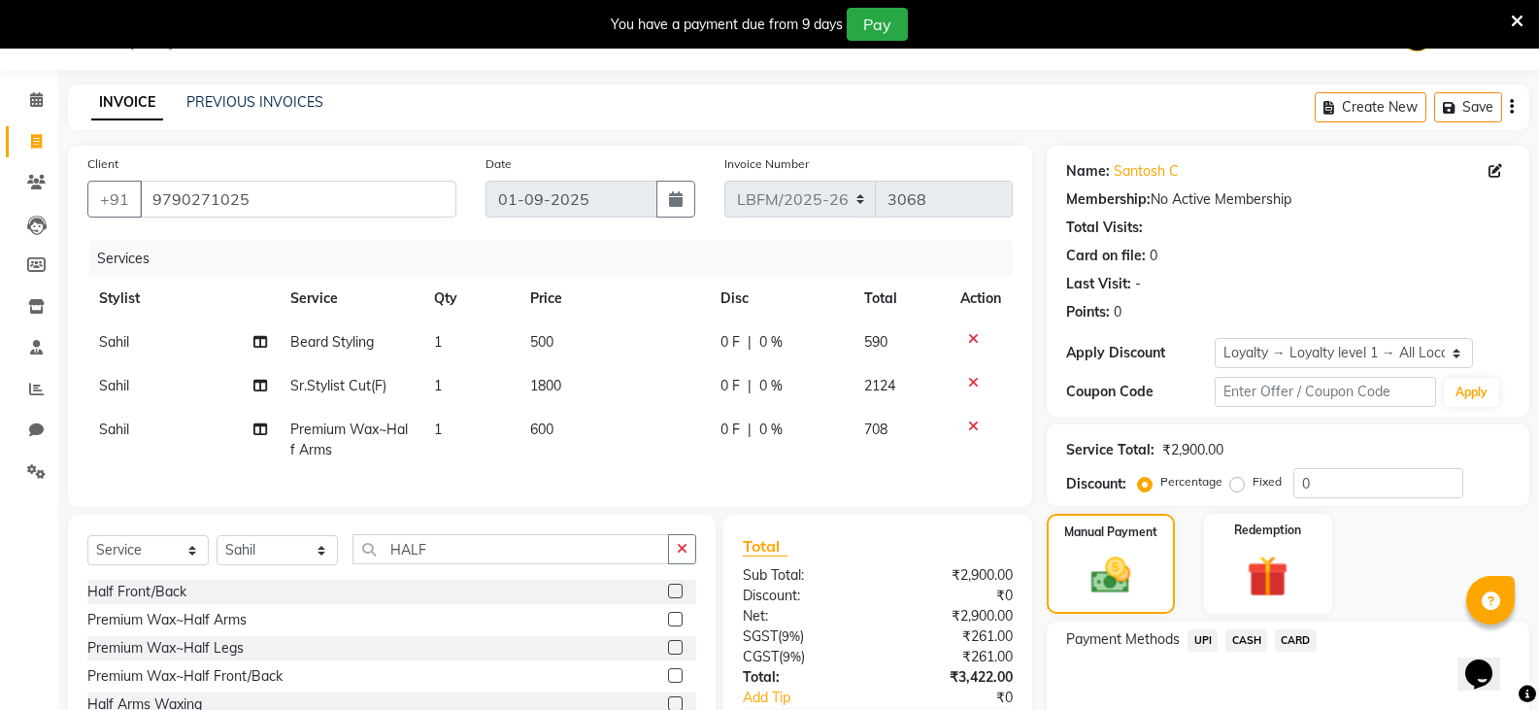
scroll to position [146, 0]
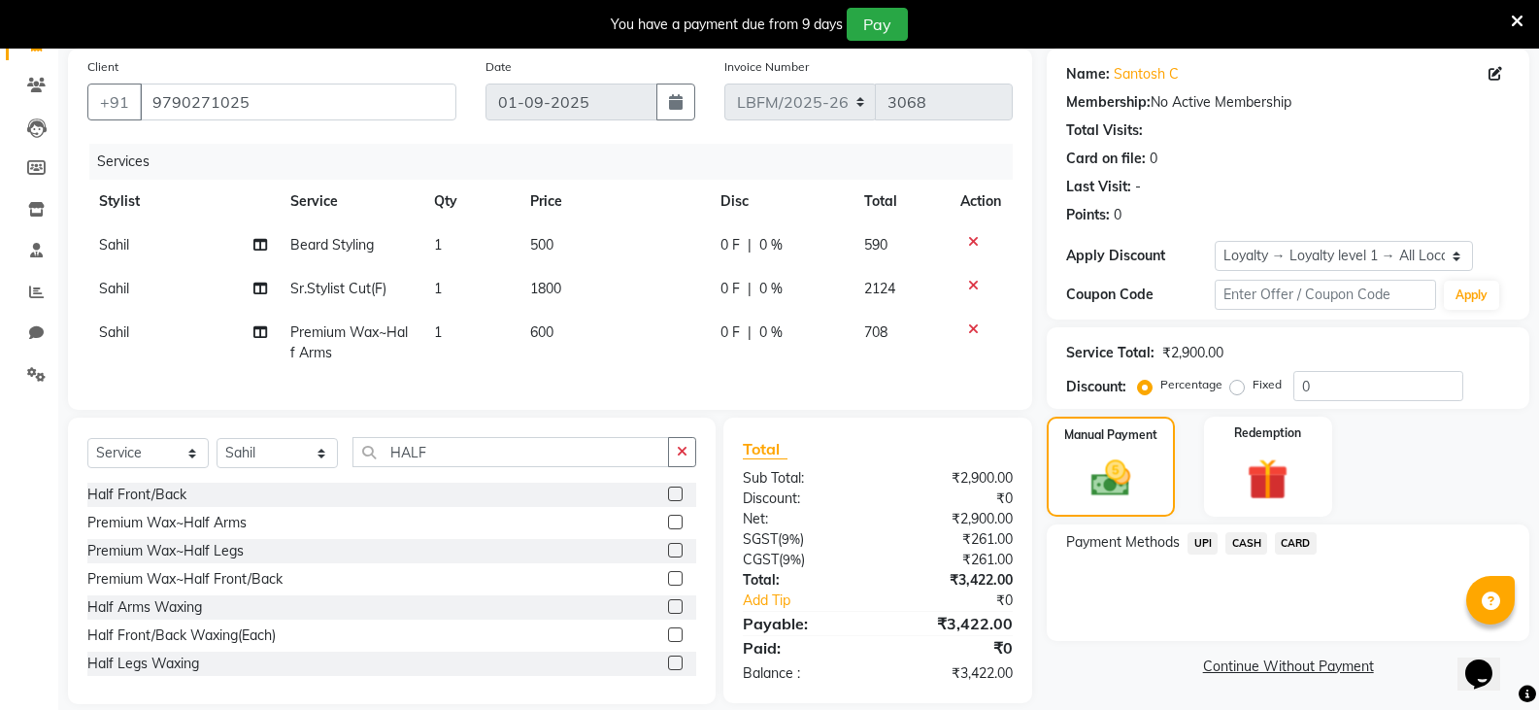
click at [1238, 543] on span "CASH" at bounding box center [1246, 543] width 42 height 22
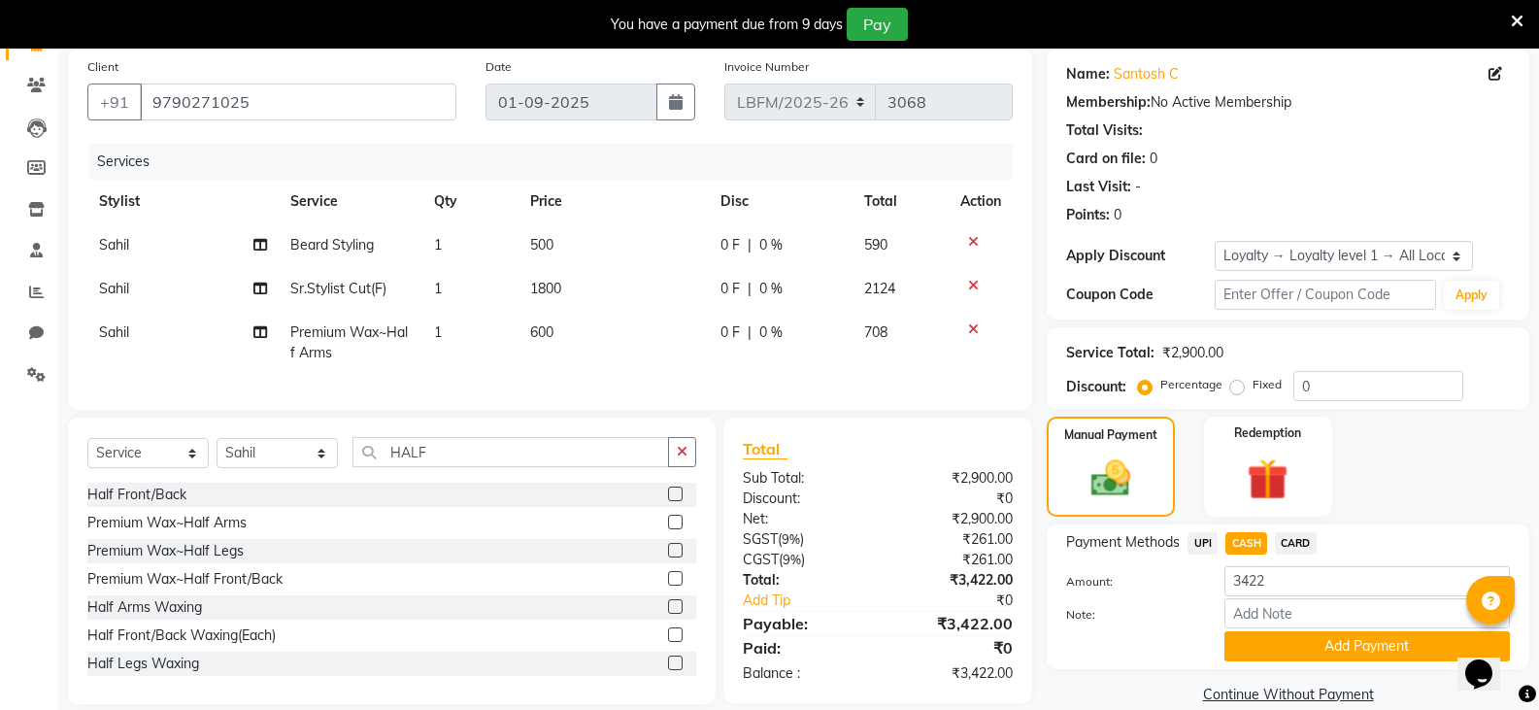
drag, startPoint x: 1358, startPoint y: 646, endPoint x: 1217, endPoint y: 614, distance: 144.4
click at [1358, 646] on button "Add Payment" at bounding box center [1366, 646] width 285 height 30
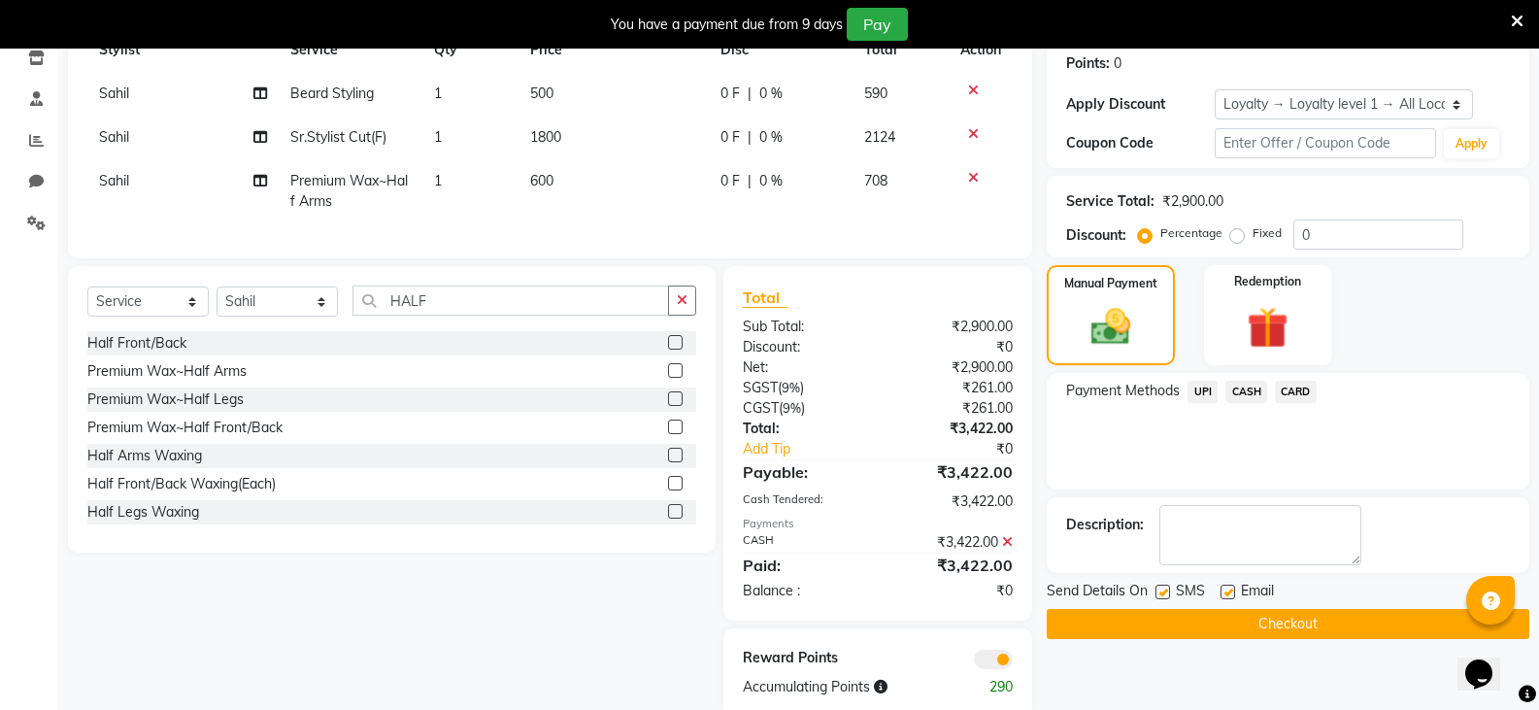
scroll to position [348, 0]
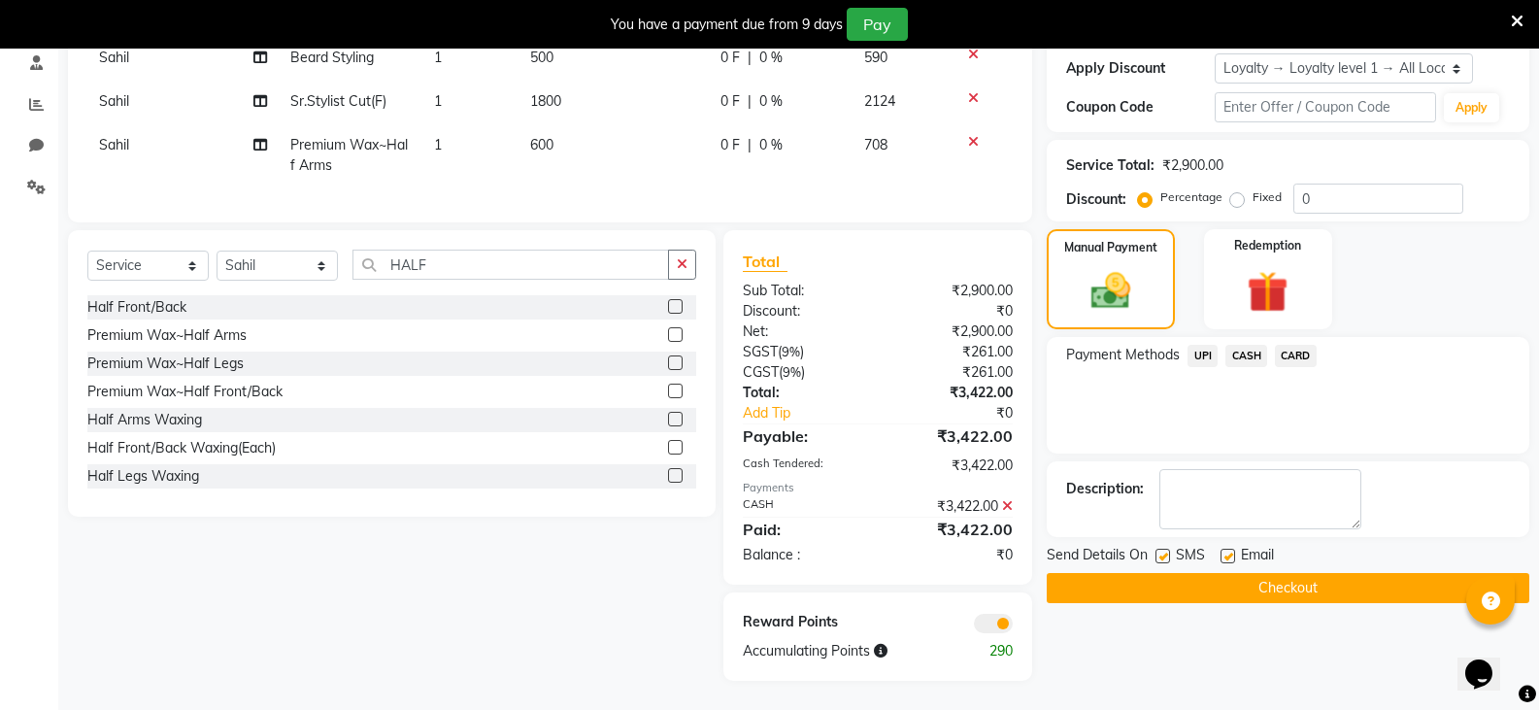
click at [1258, 580] on button "Checkout" at bounding box center [1288, 588] width 483 height 30
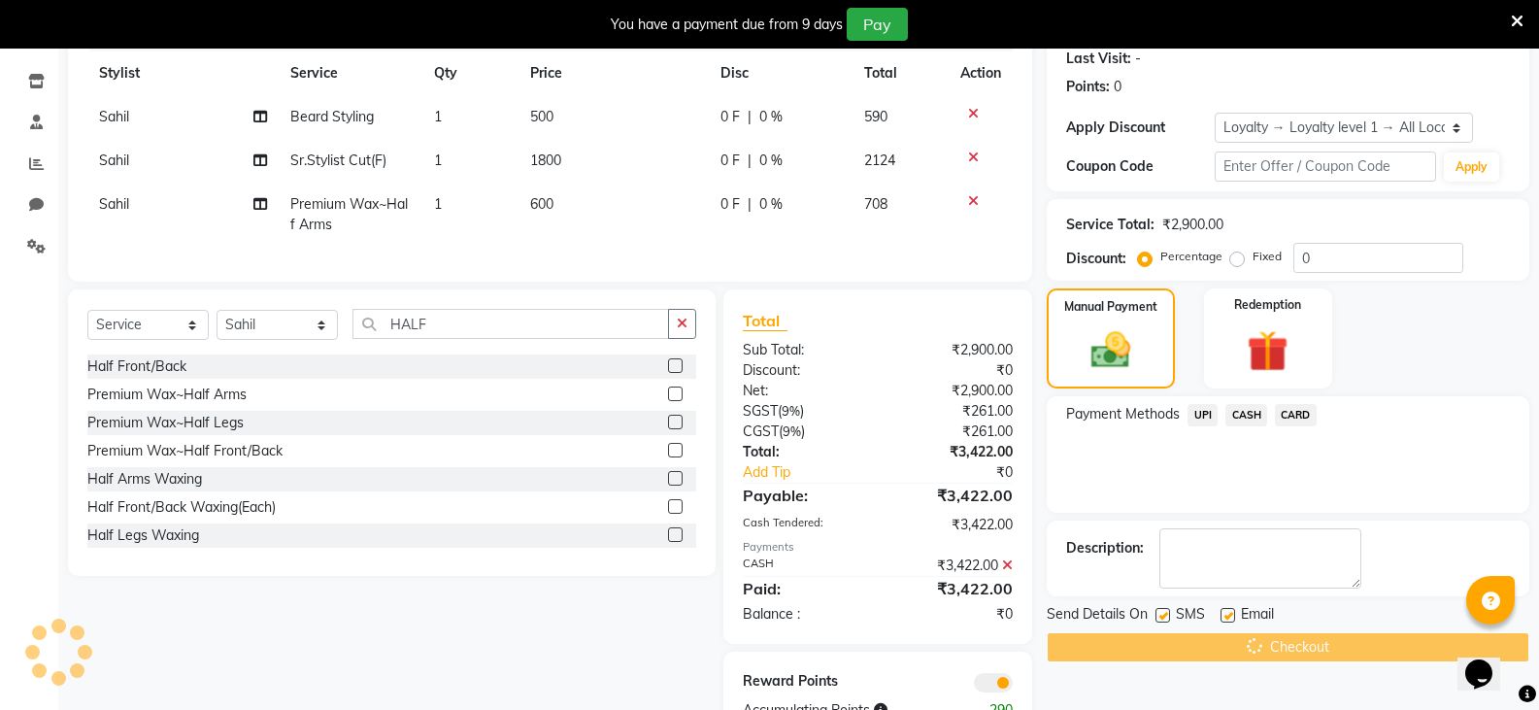
scroll to position [43, 0]
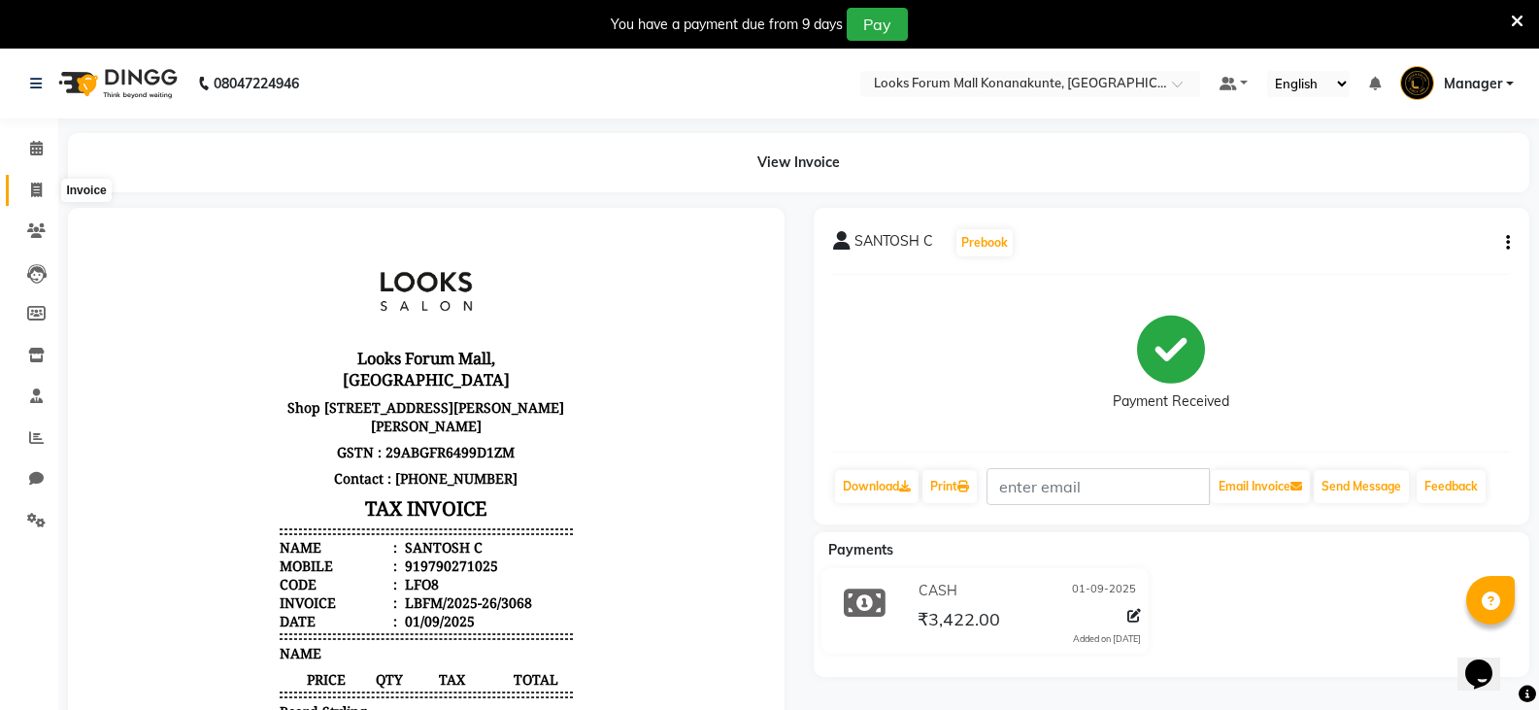
click at [25, 192] on span at bounding box center [36, 191] width 34 height 22
select select "service"
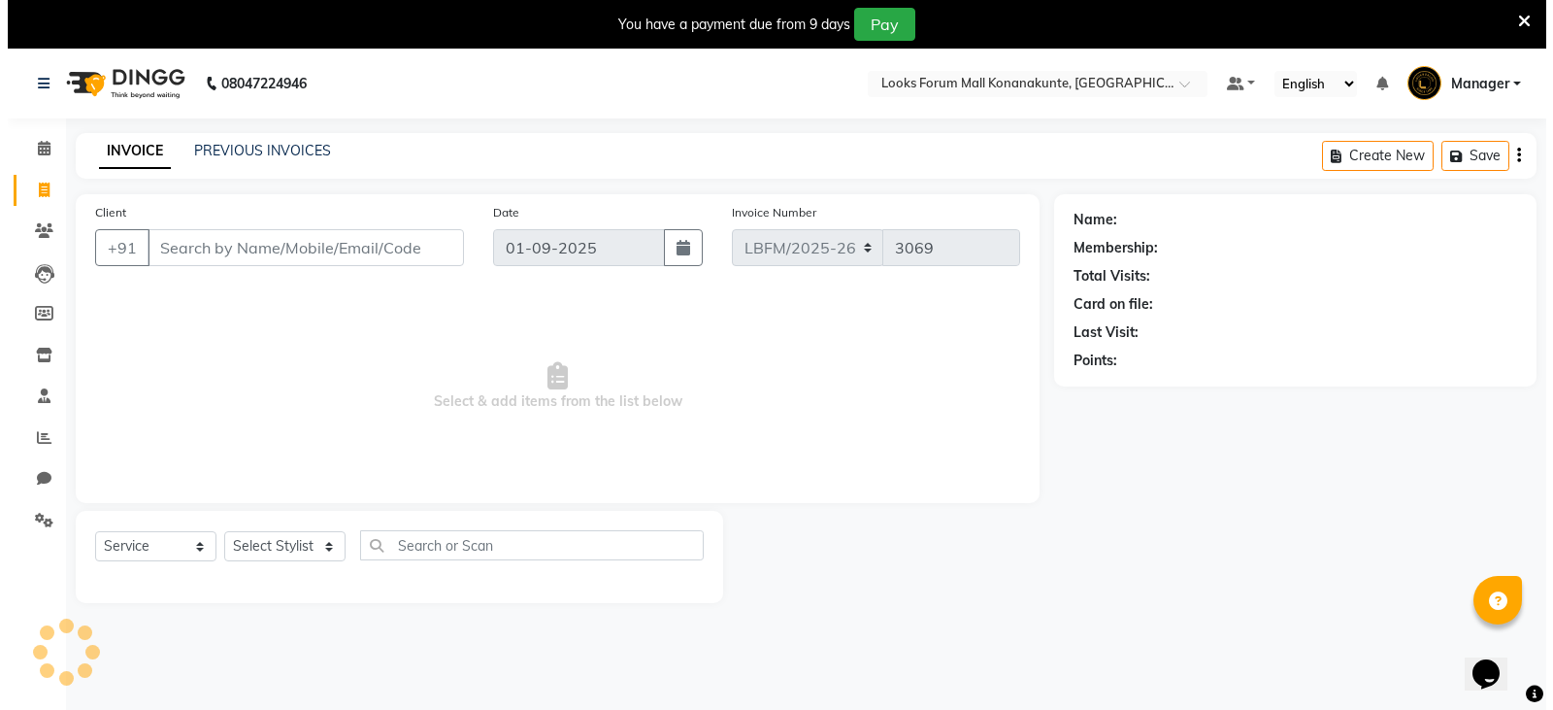
scroll to position [49, 0]
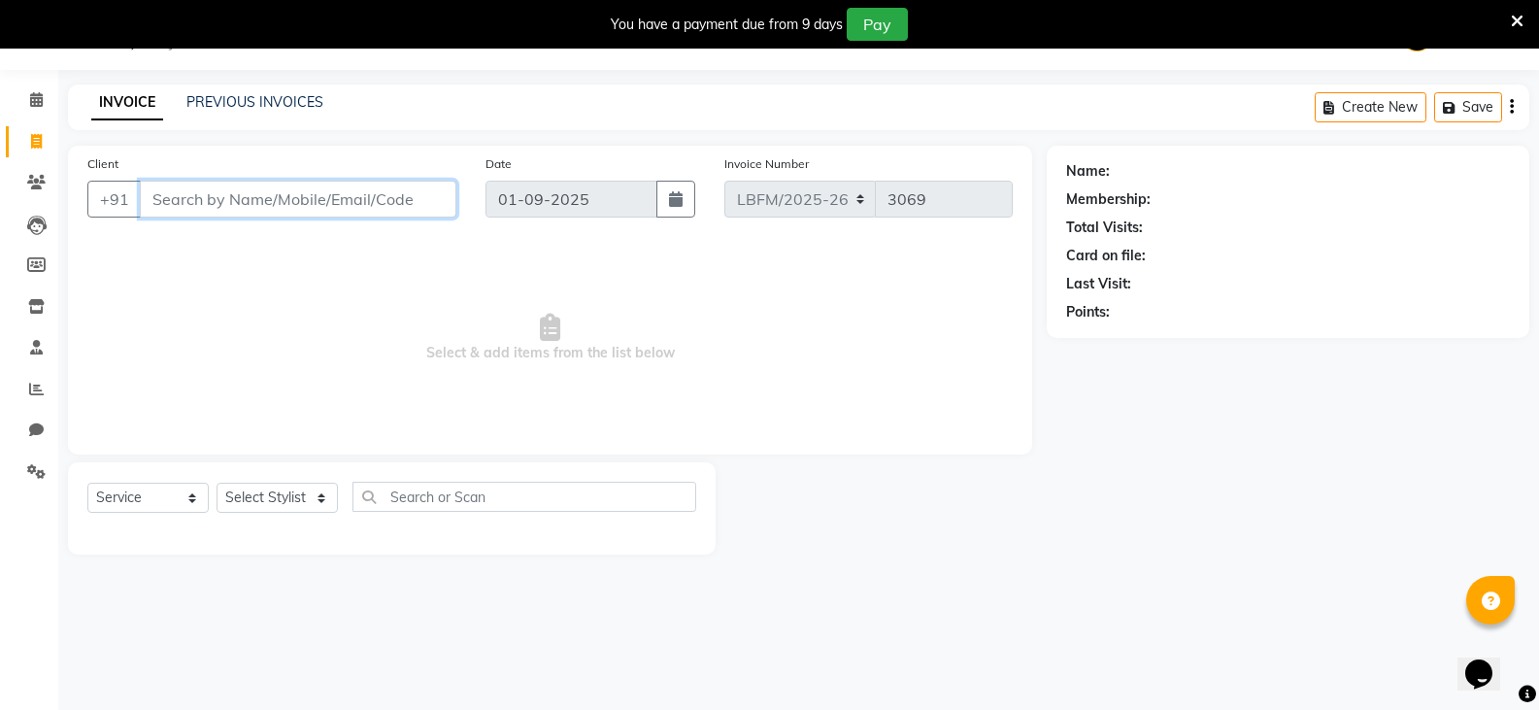
click at [369, 193] on input "Client" at bounding box center [298, 199] width 316 height 37
click at [394, 199] on input "Client" at bounding box center [298, 199] width 316 height 37
click at [409, 221] on div "Client +91" at bounding box center [272, 193] width 398 height 80
click at [270, 206] on input "Client" at bounding box center [298, 199] width 316 height 37
paste input "7428800440"
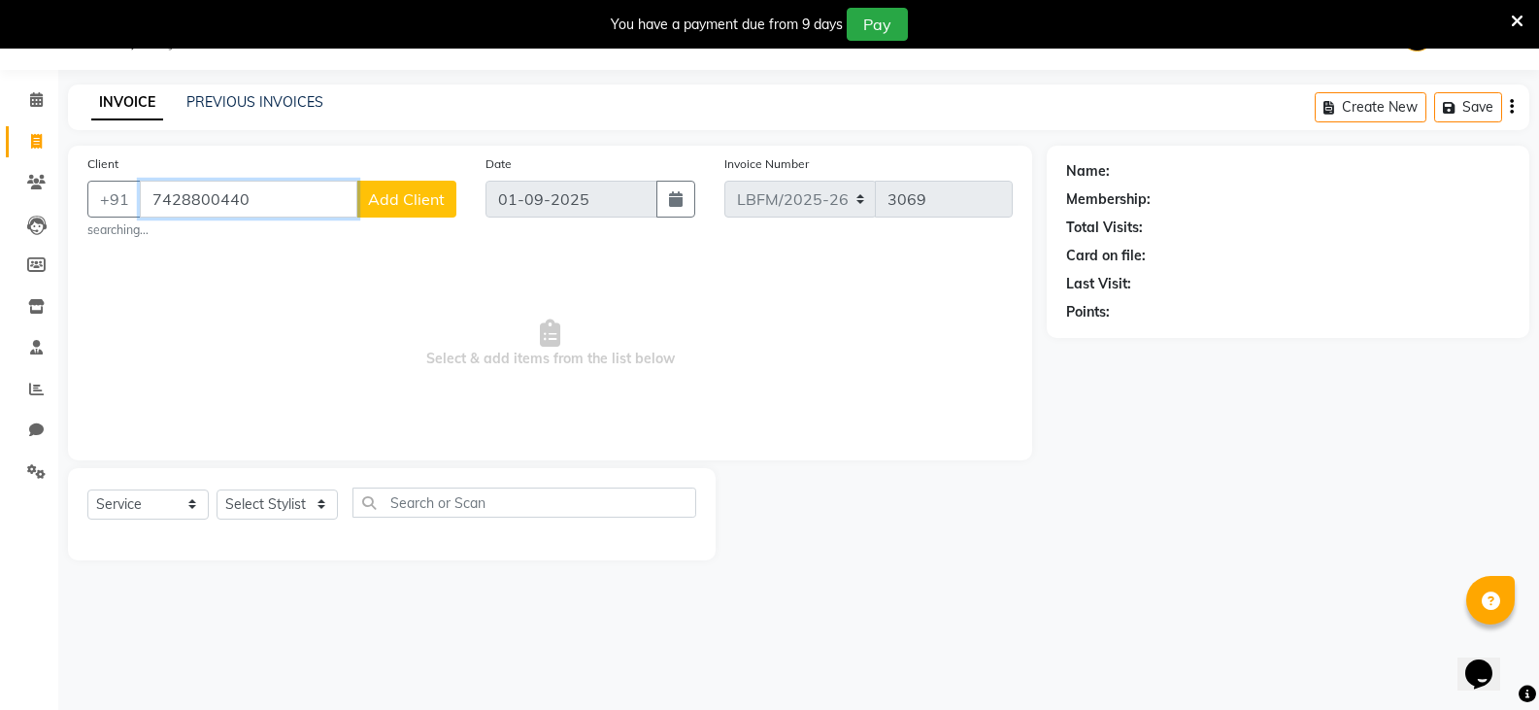
type input "7428800440"
click at [430, 202] on span "Add Client" at bounding box center [406, 198] width 77 height 19
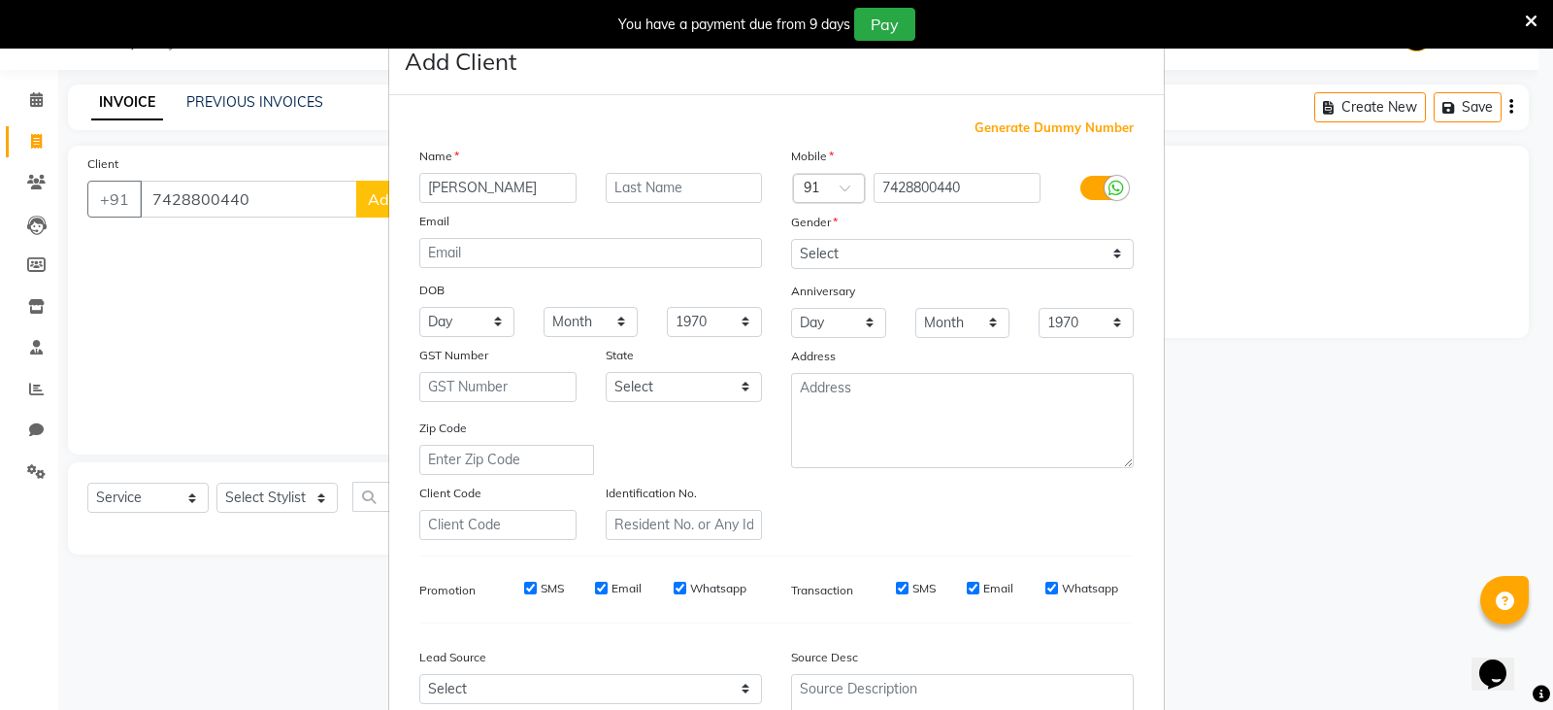
type input "NAMITA"
click at [657, 194] on input "text" at bounding box center [684, 188] width 157 height 30
type input "."
click at [653, 265] on input "email" at bounding box center [590, 253] width 343 height 30
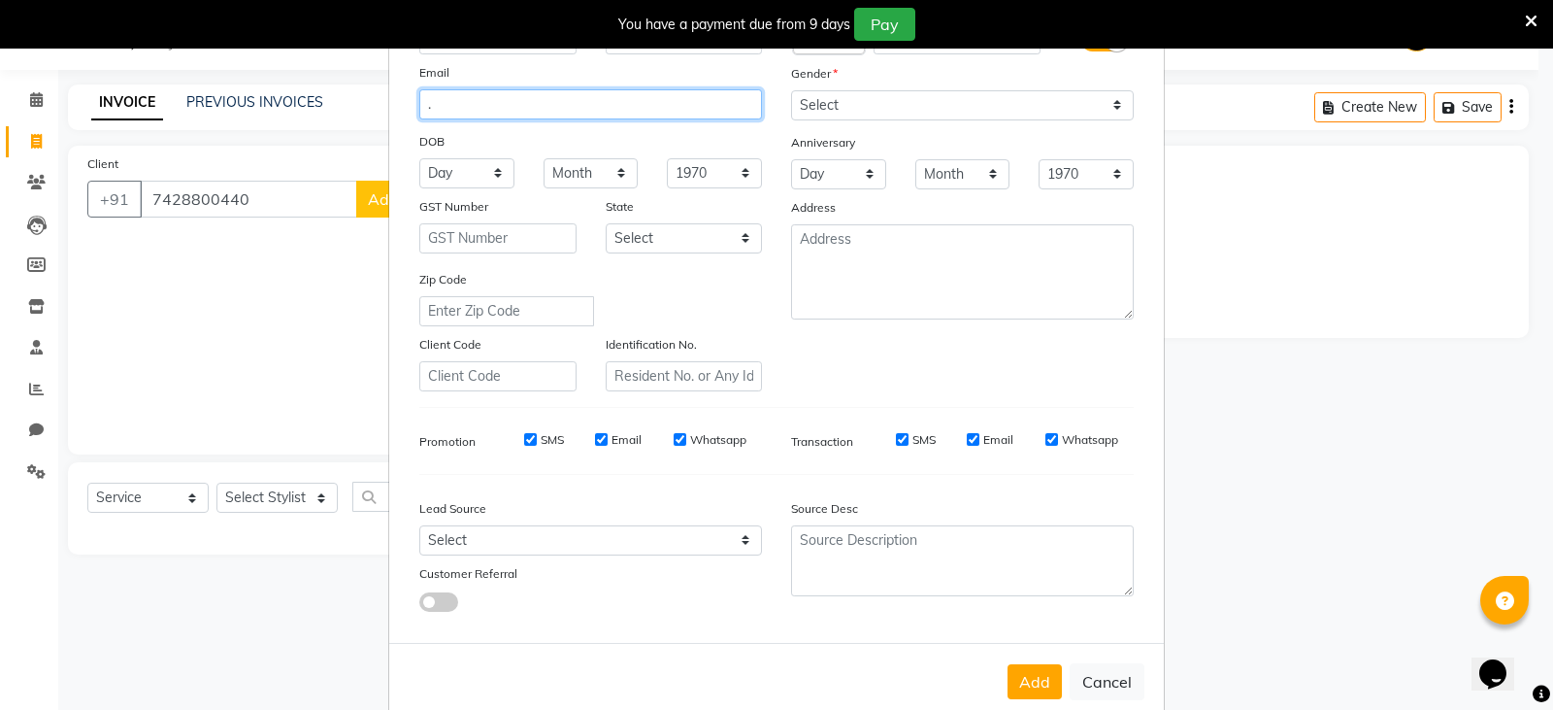
scroll to position [89, 0]
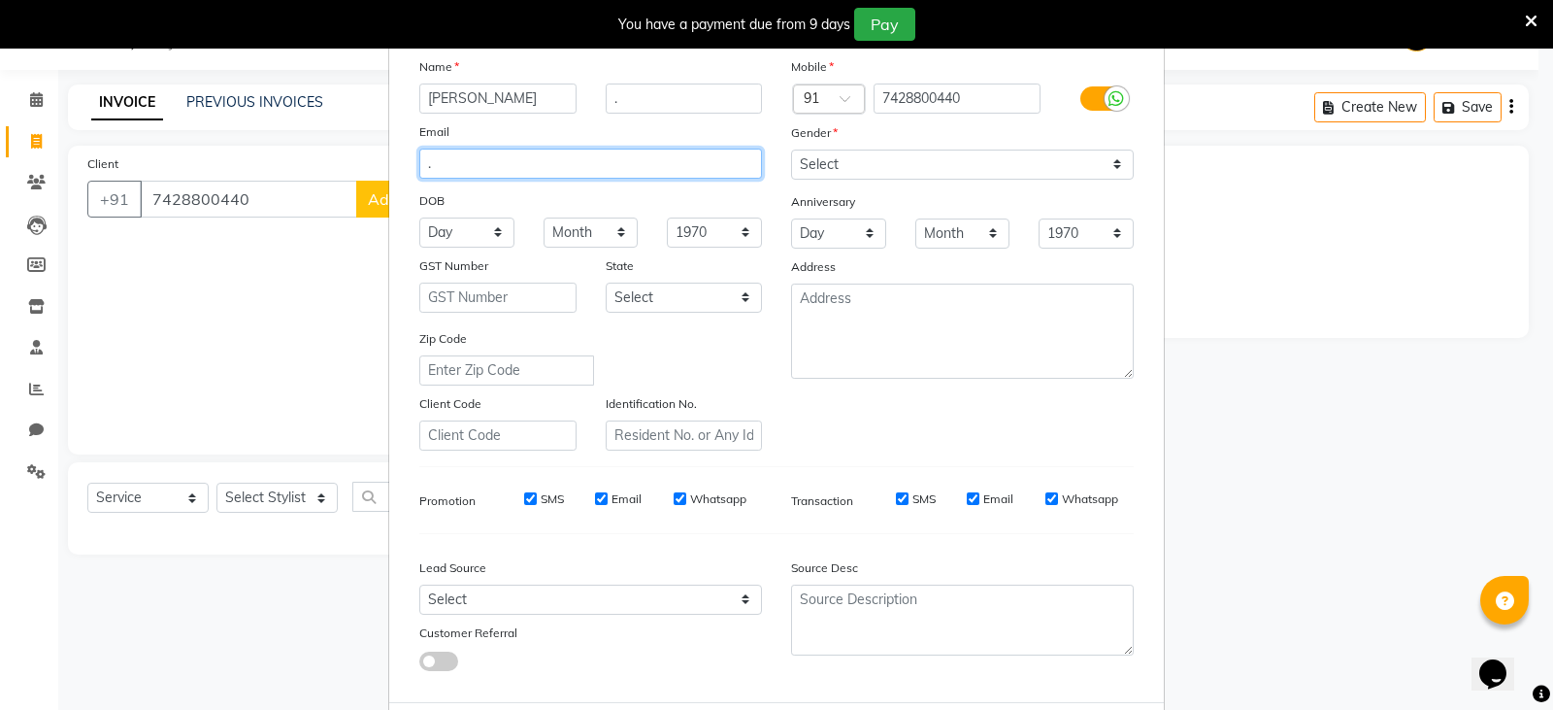
type input "."
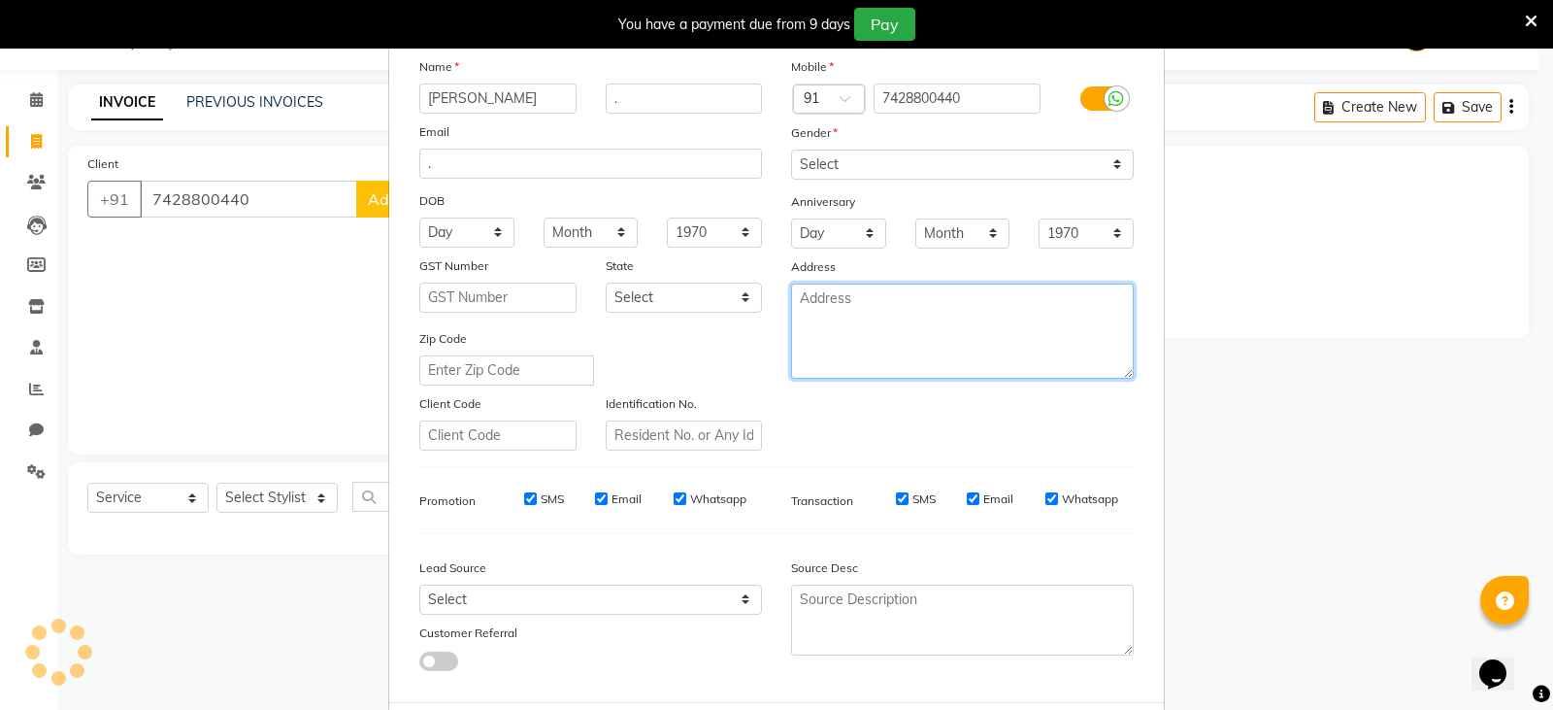
click at [940, 336] on textarea at bounding box center [962, 330] width 343 height 95
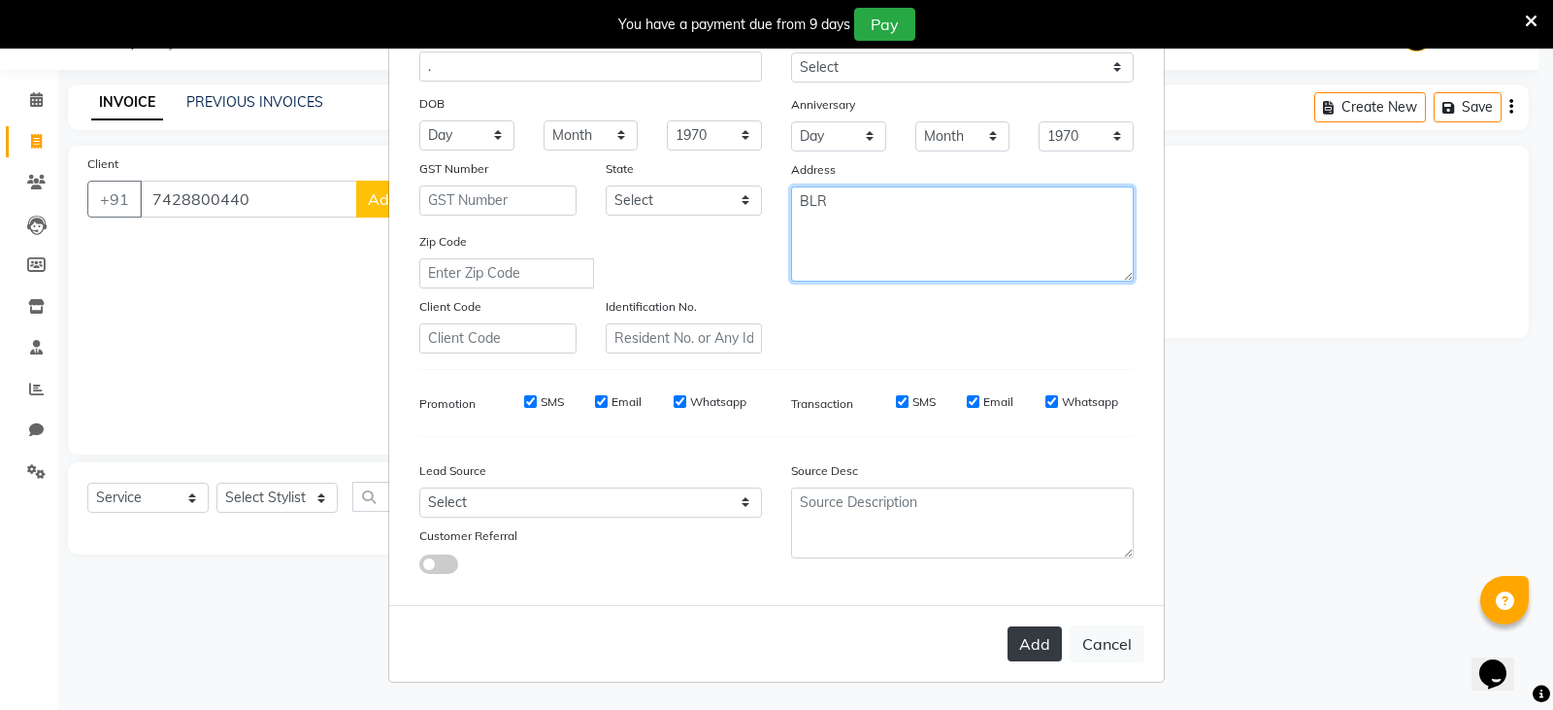
type textarea "BLR"
click at [1034, 646] on button "Add" at bounding box center [1035, 643] width 54 height 35
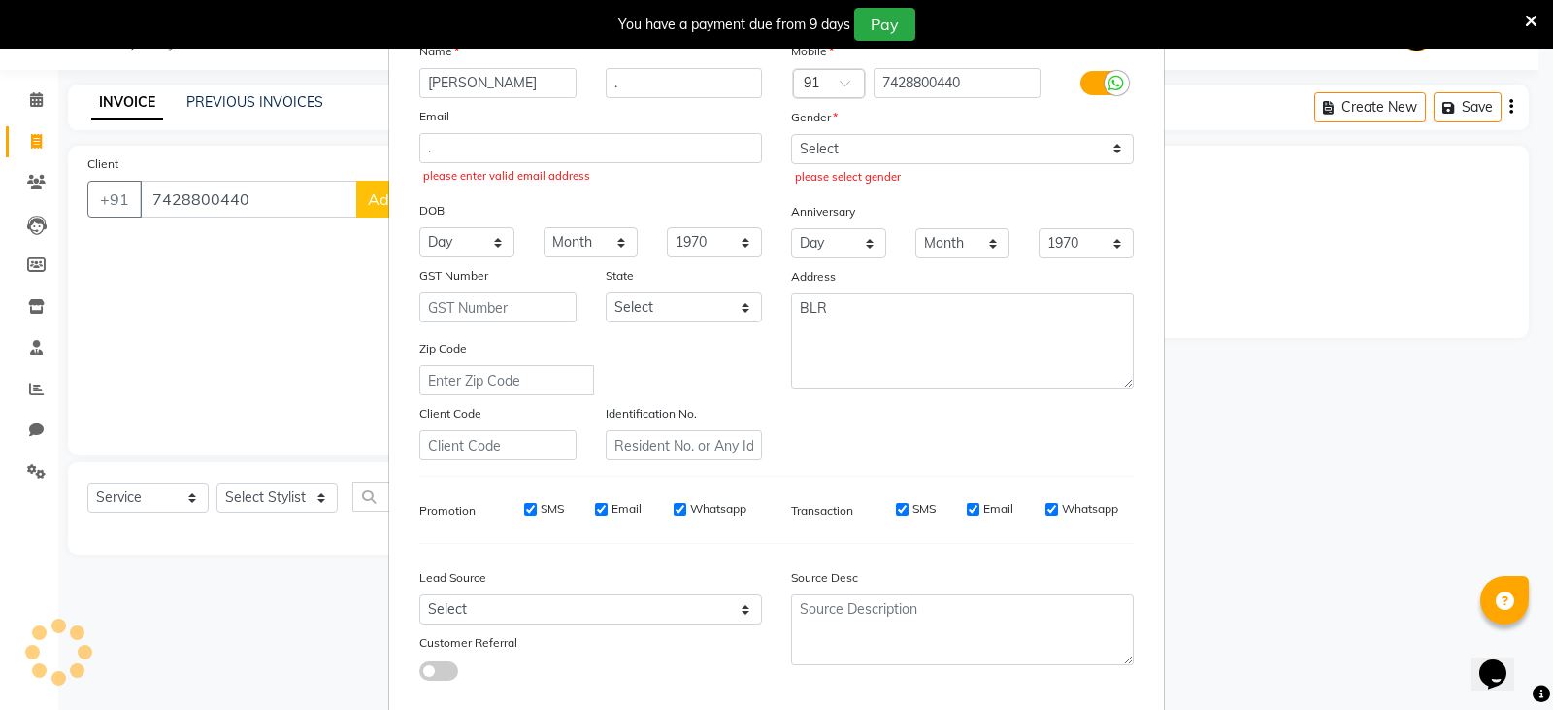
scroll to position [0, 0]
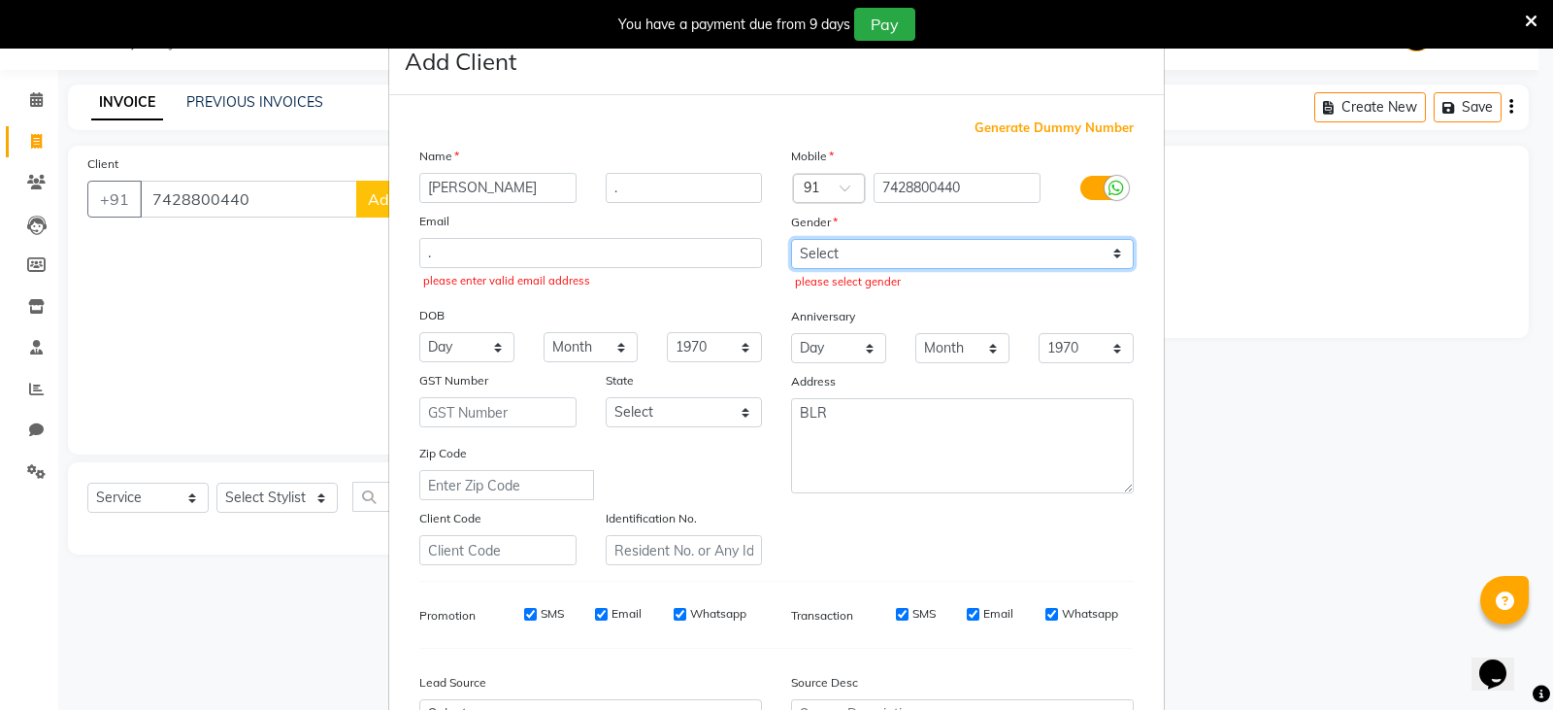
click at [1097, 256] on select "Select Male Female Other Prefer Not To Say" at bounding box center [962, 254] width 343 height 30
select select "male"
click at [791, 239] on select "Select Male Female Other Prefer Not To Say" at bounding box center [962, 254] width 343 height 30
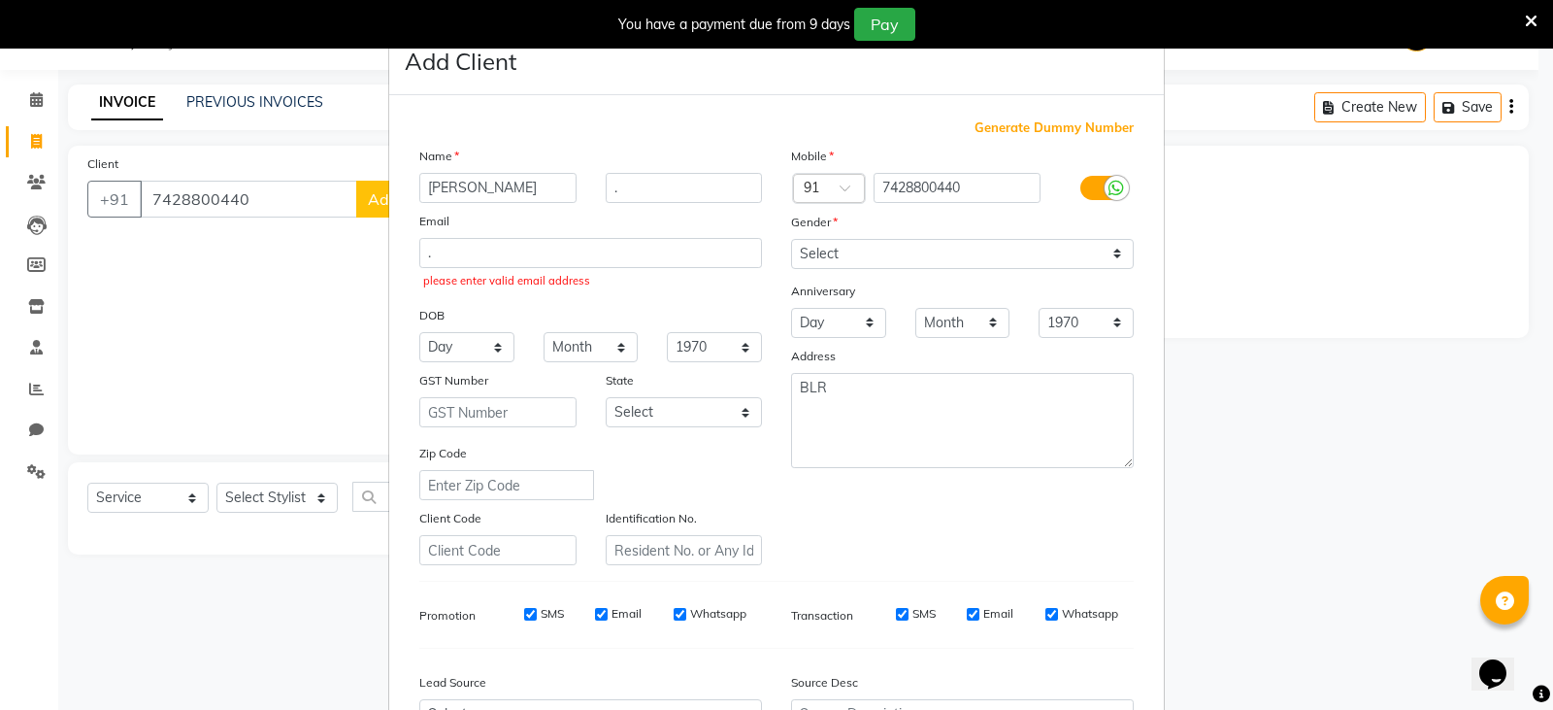
click at [637, 268] on div ". please enter valid email address" at bounding box center [591, 266] width 372 height 56
click at [644, 253] on input "." at bounding box center [590, 253] width 343 height 30
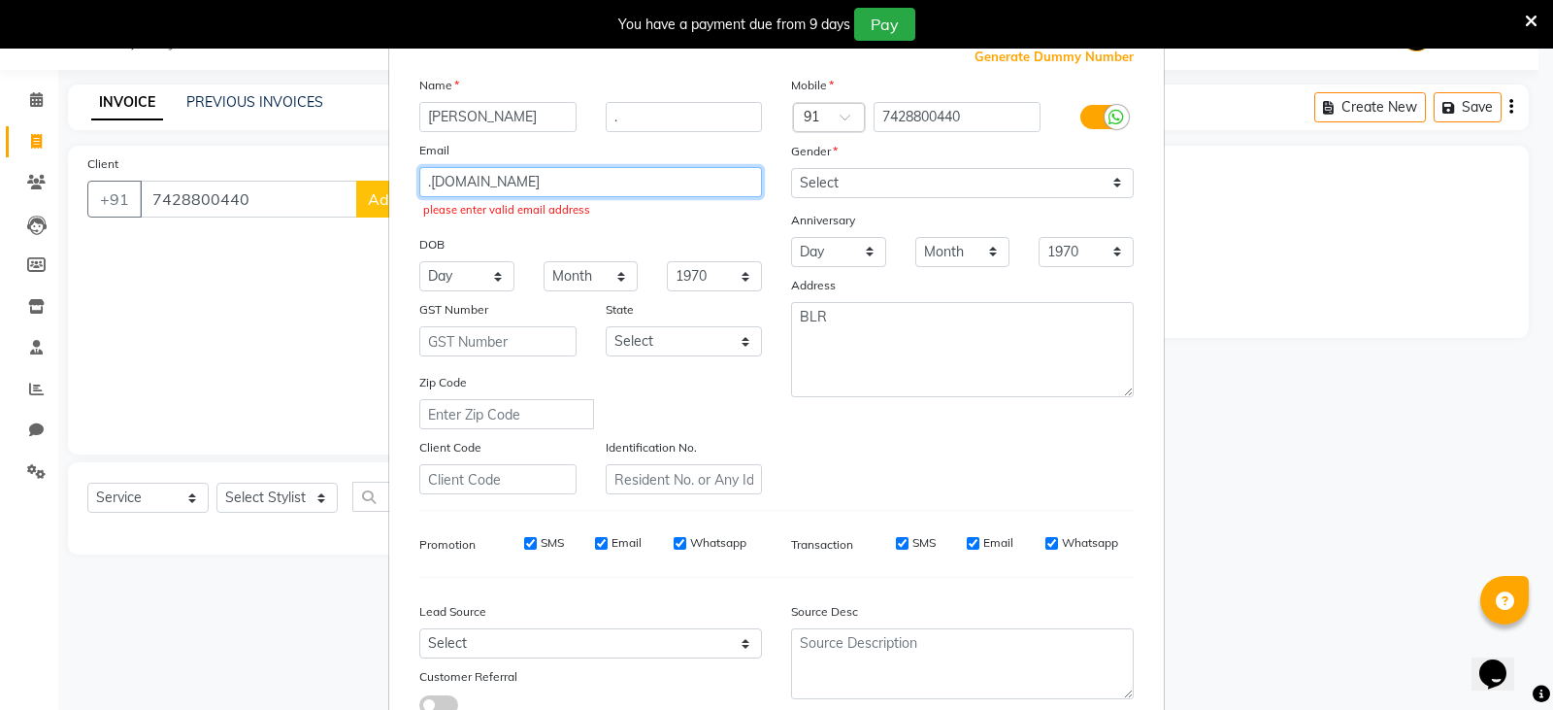
scroll to position [212, 0]
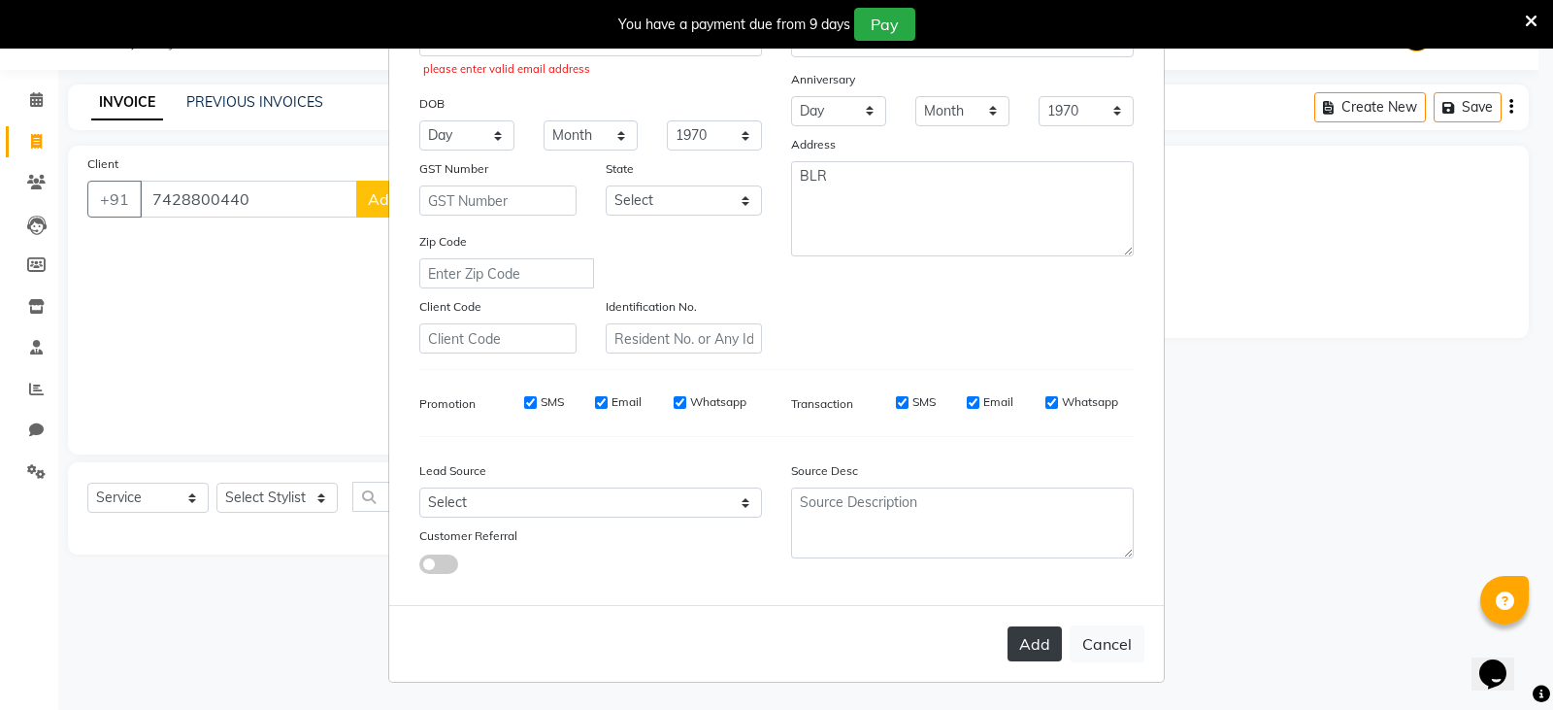
click at [1020, 652] on button "Add" at bounding box center [1035, 643] width 54 height 35
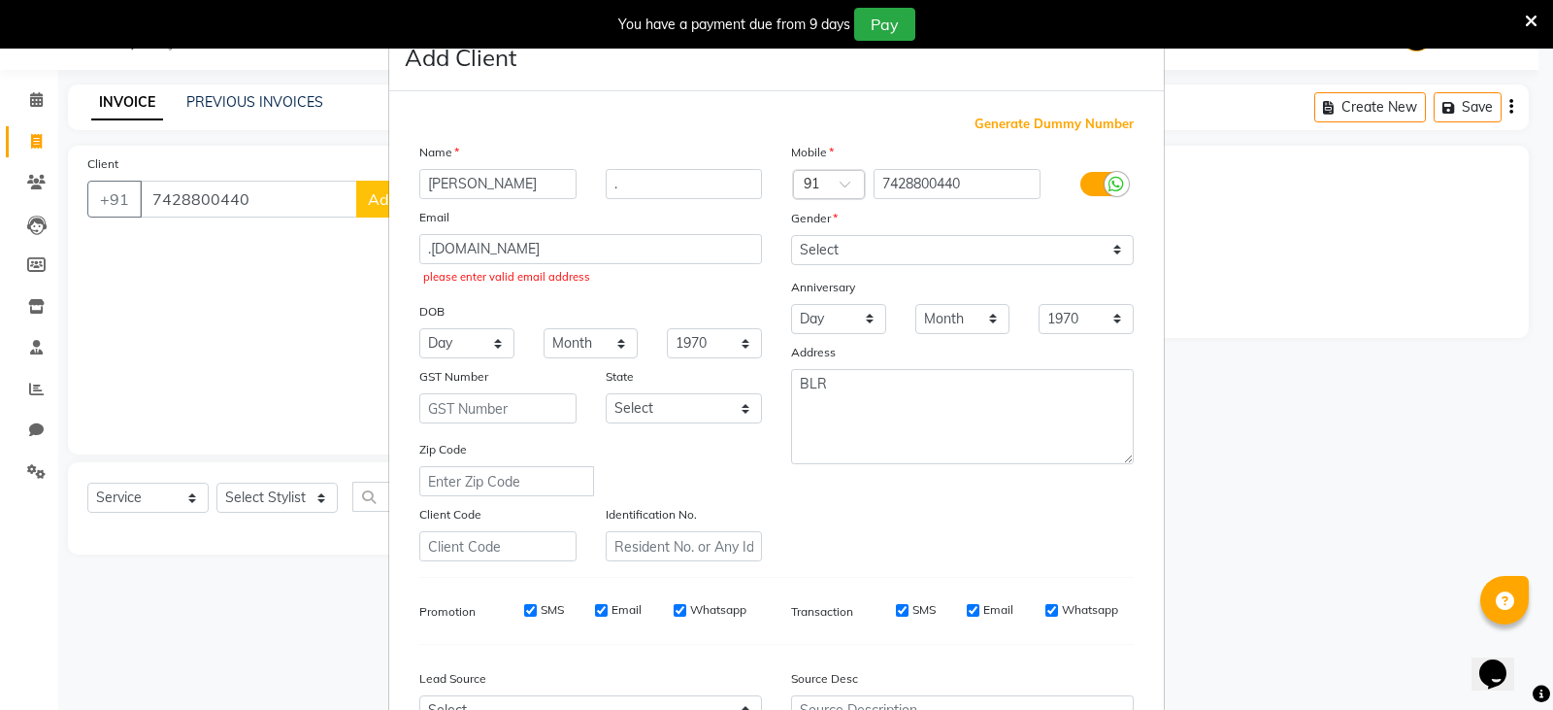
scroll to position [0, 0]
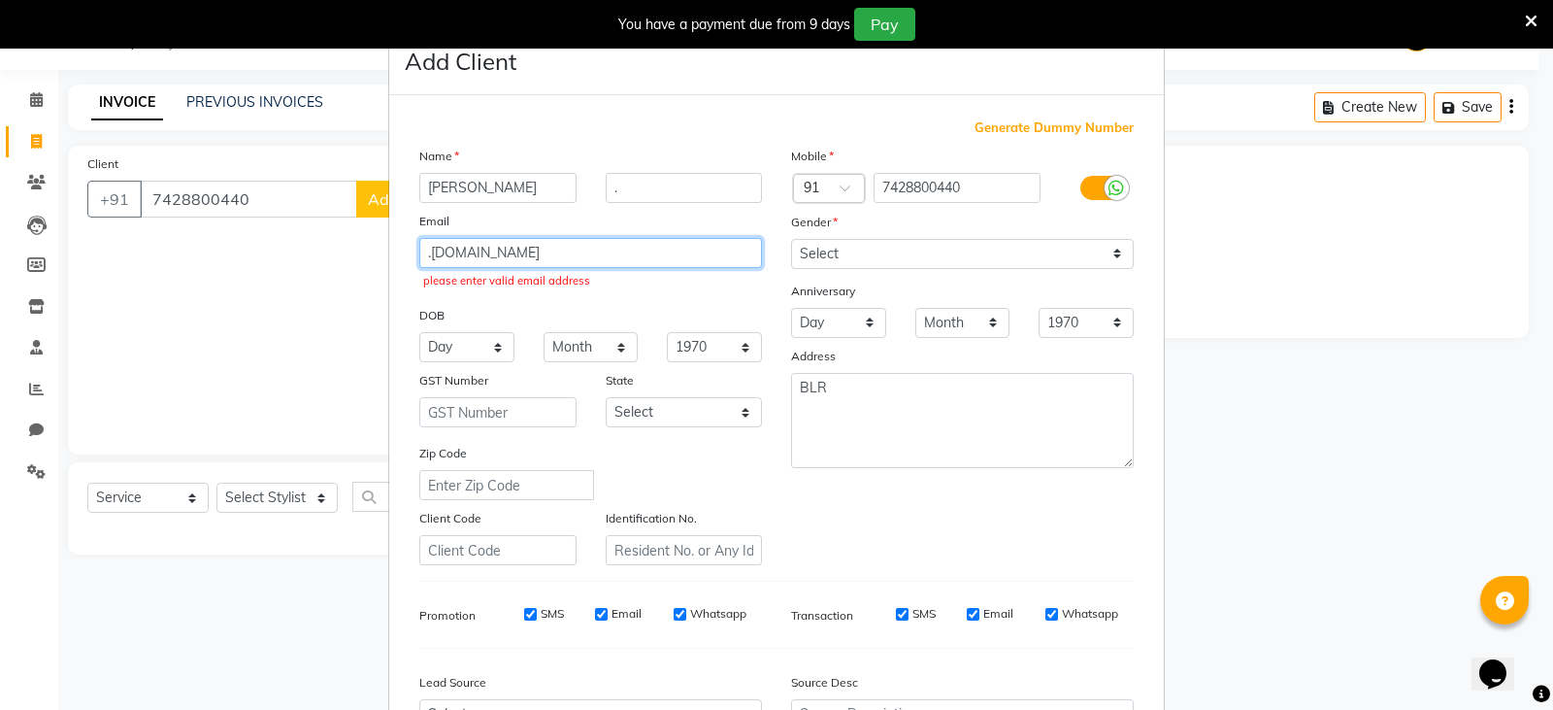
click at [589, 251] on input ".GMAIL.COM" at bounding box center [590, 253] width 343 height 30
type input "."
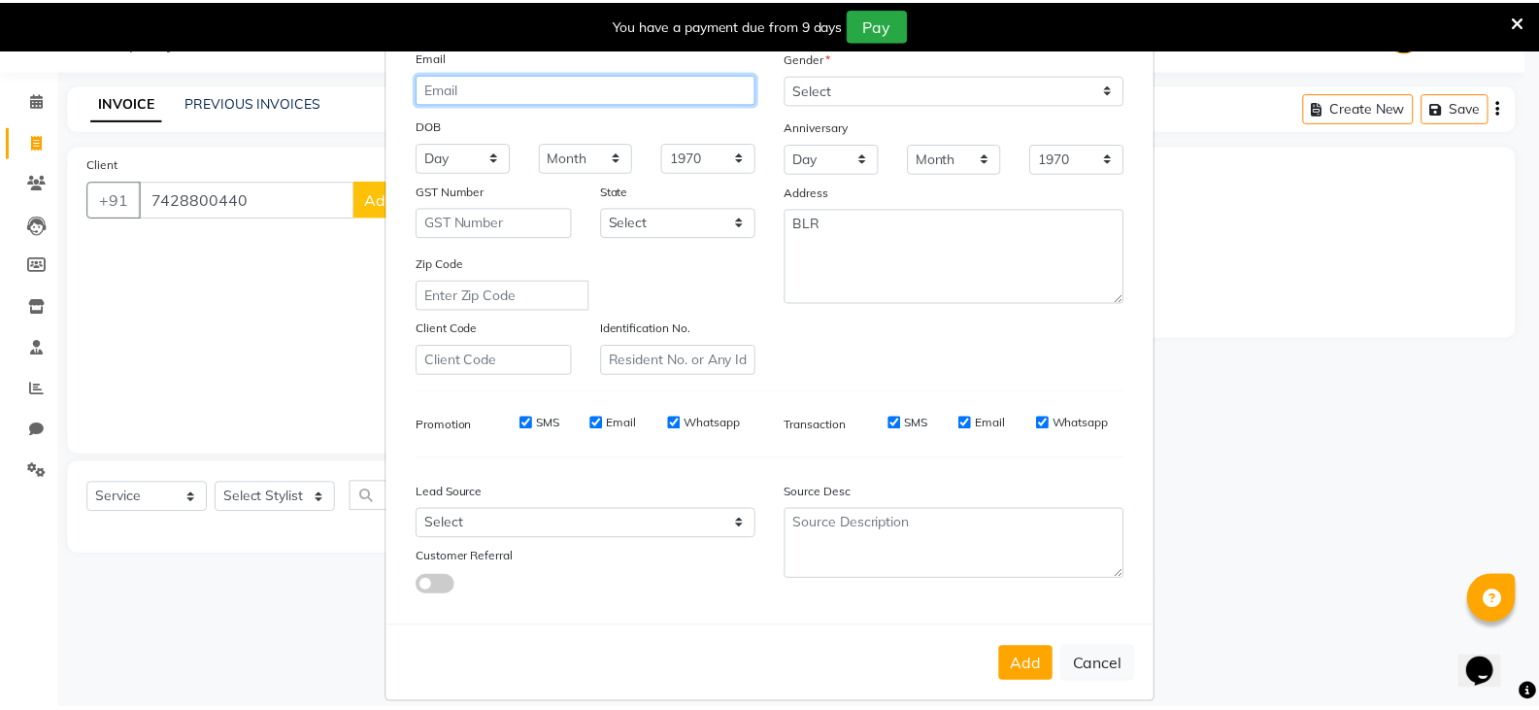
scroll to position [186, 0]
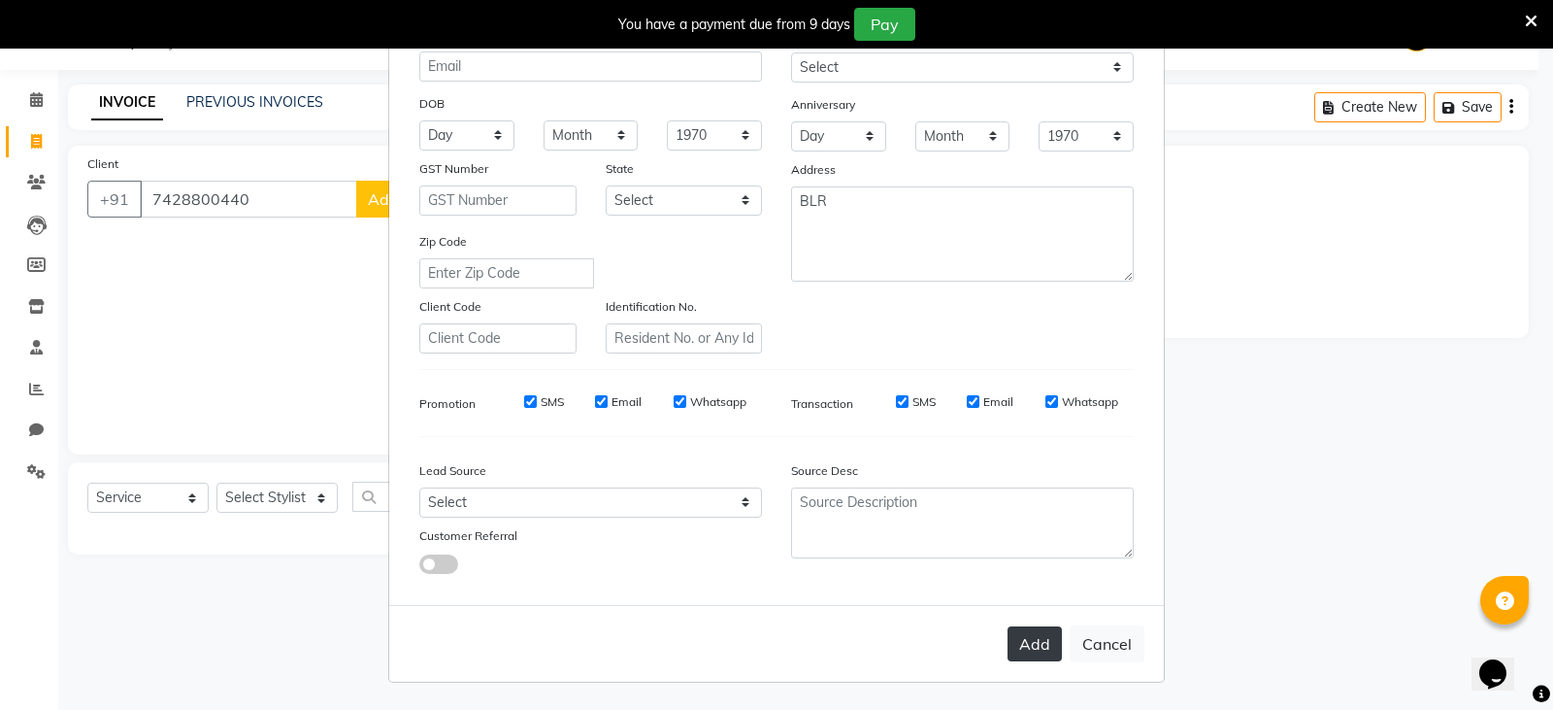
click at [1012, 644] on button "Add" at bounding box center [1035, 643] width 54 height 35
select select
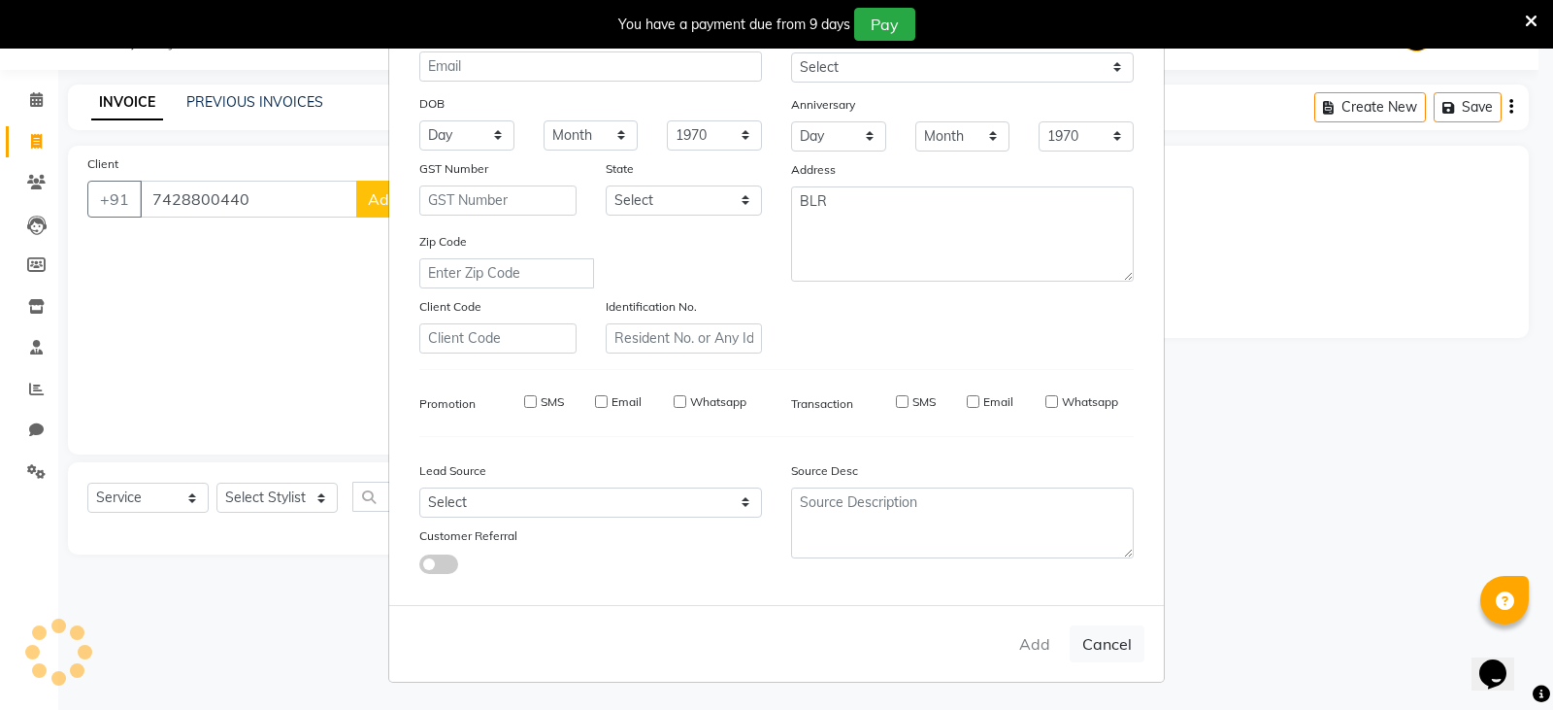
select select
checkbox input "false"
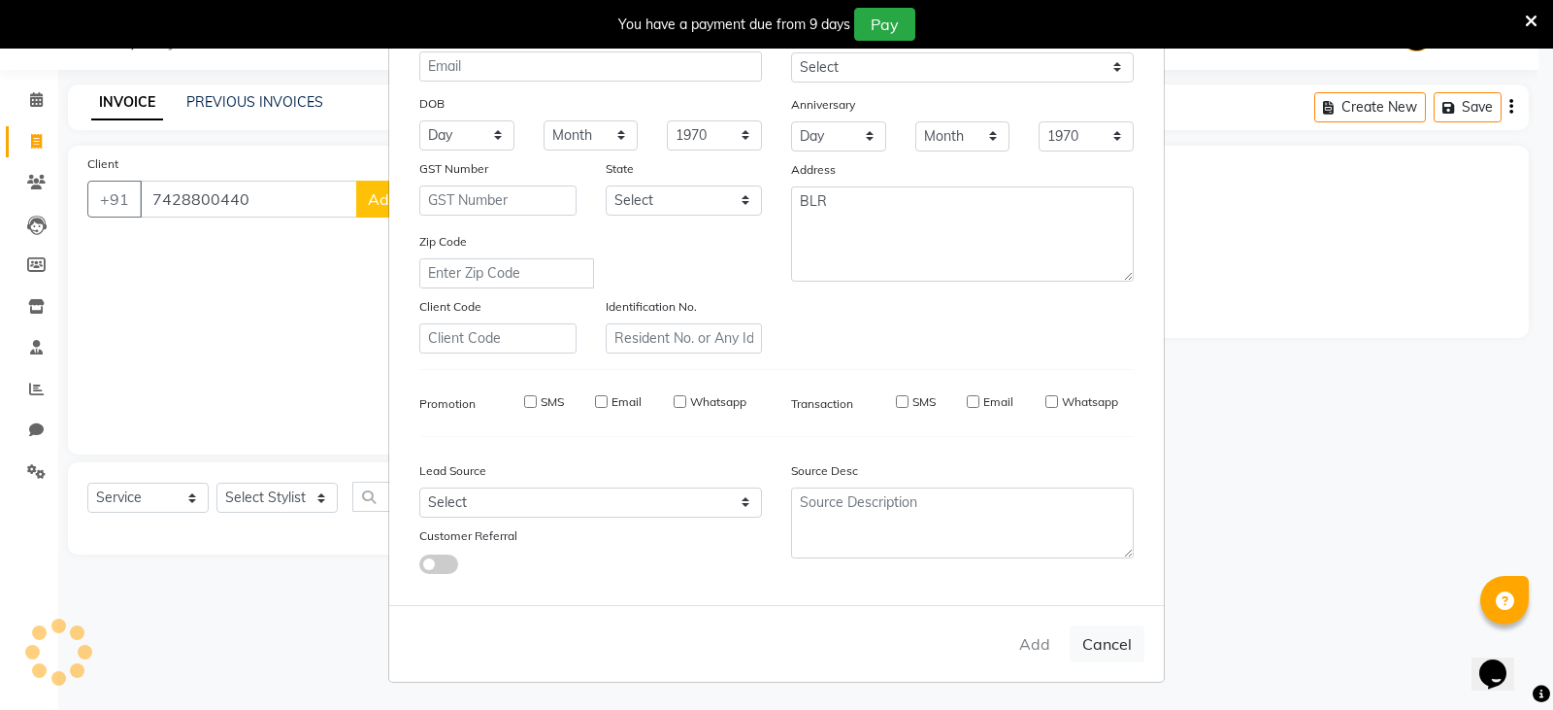
checkbox input "false"
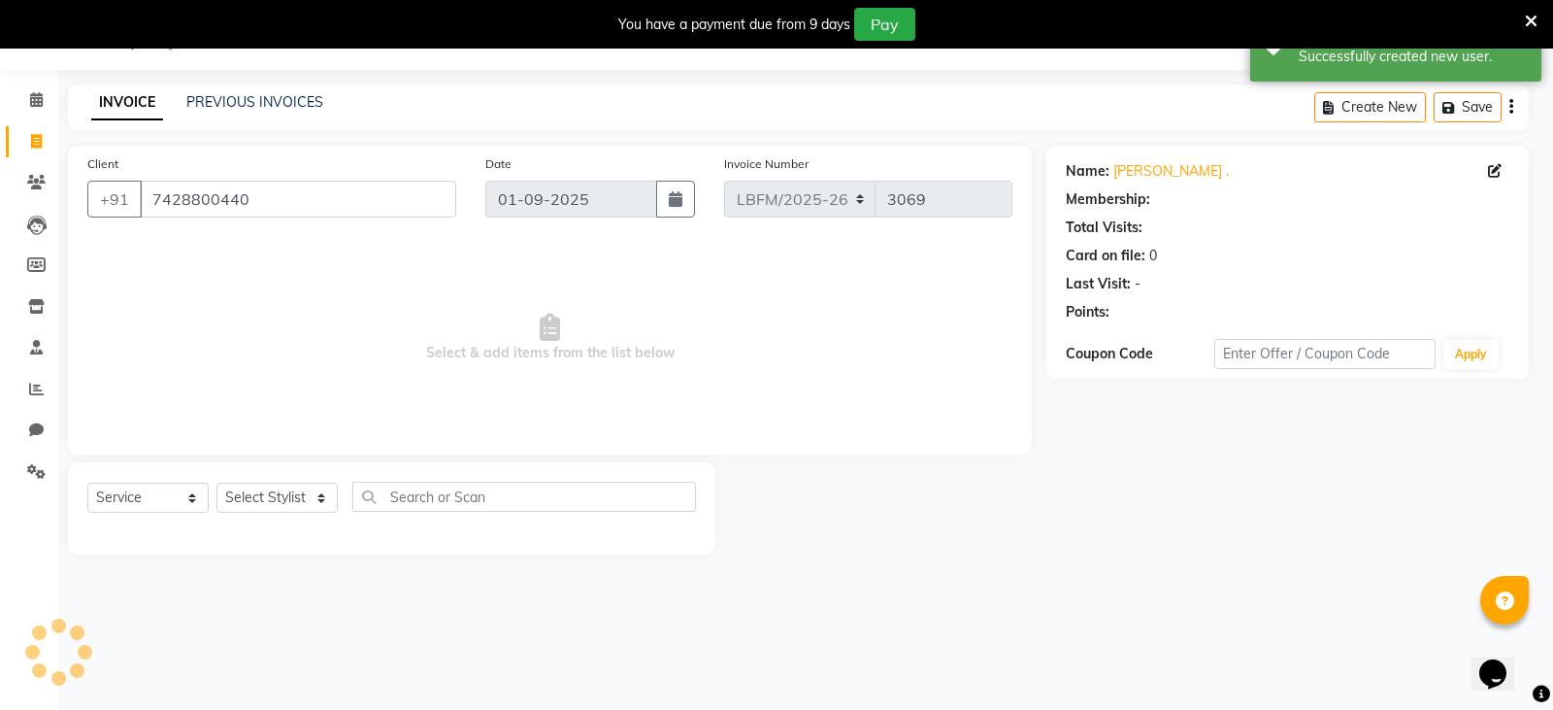
select select "1: Object"
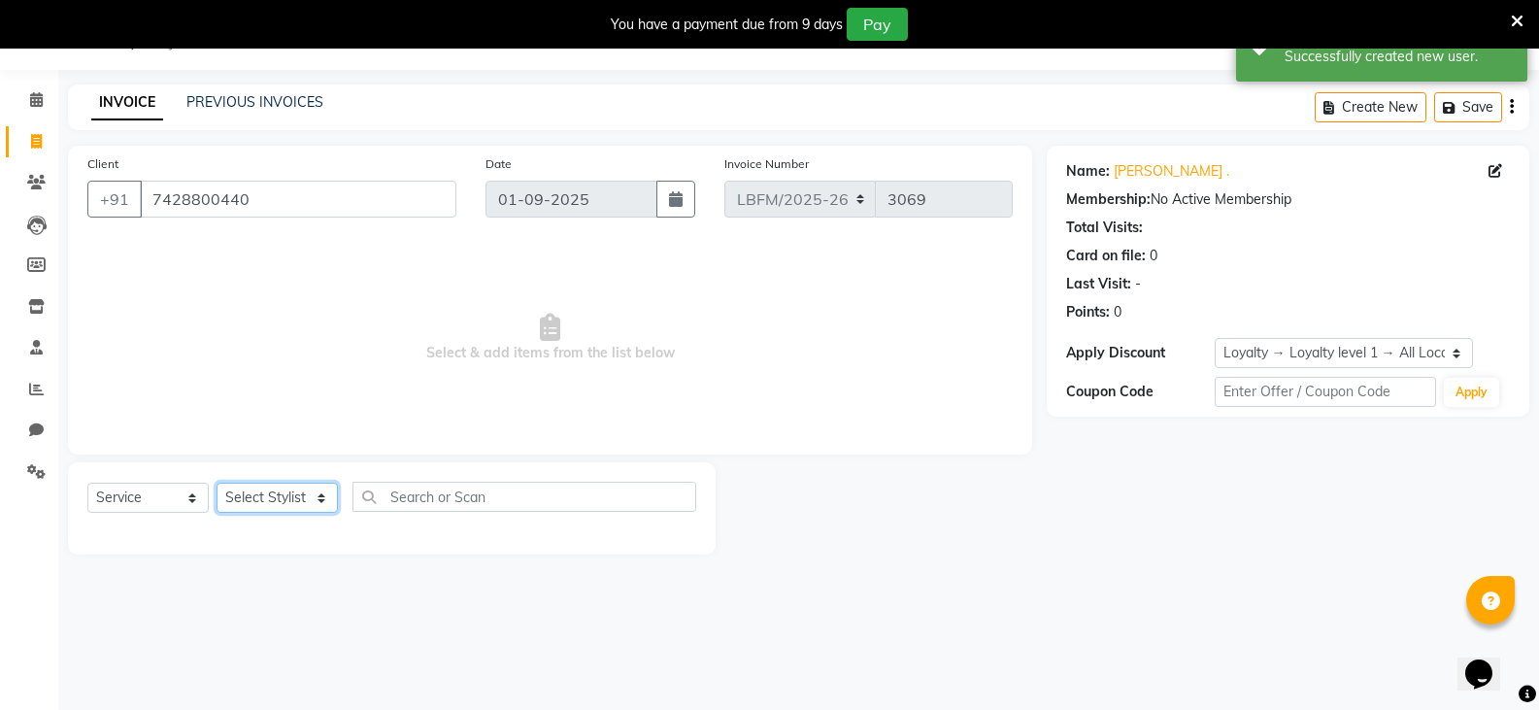
click at [325, 496] on select "Select Stylist Ananya_Nails Ashu Bijen Bishop_Mgr Counter Sales Manager Mirisha…" at bounding box center [277, 498] width 121 height 30
select select "90392"
click at [217, 483] on select "Select Stylist Ananya_Nails Ashu Bijen Bishop_Mgr Counter Sales Manager Mirisha…" at bounding box center [277, 498] width 121 height 30
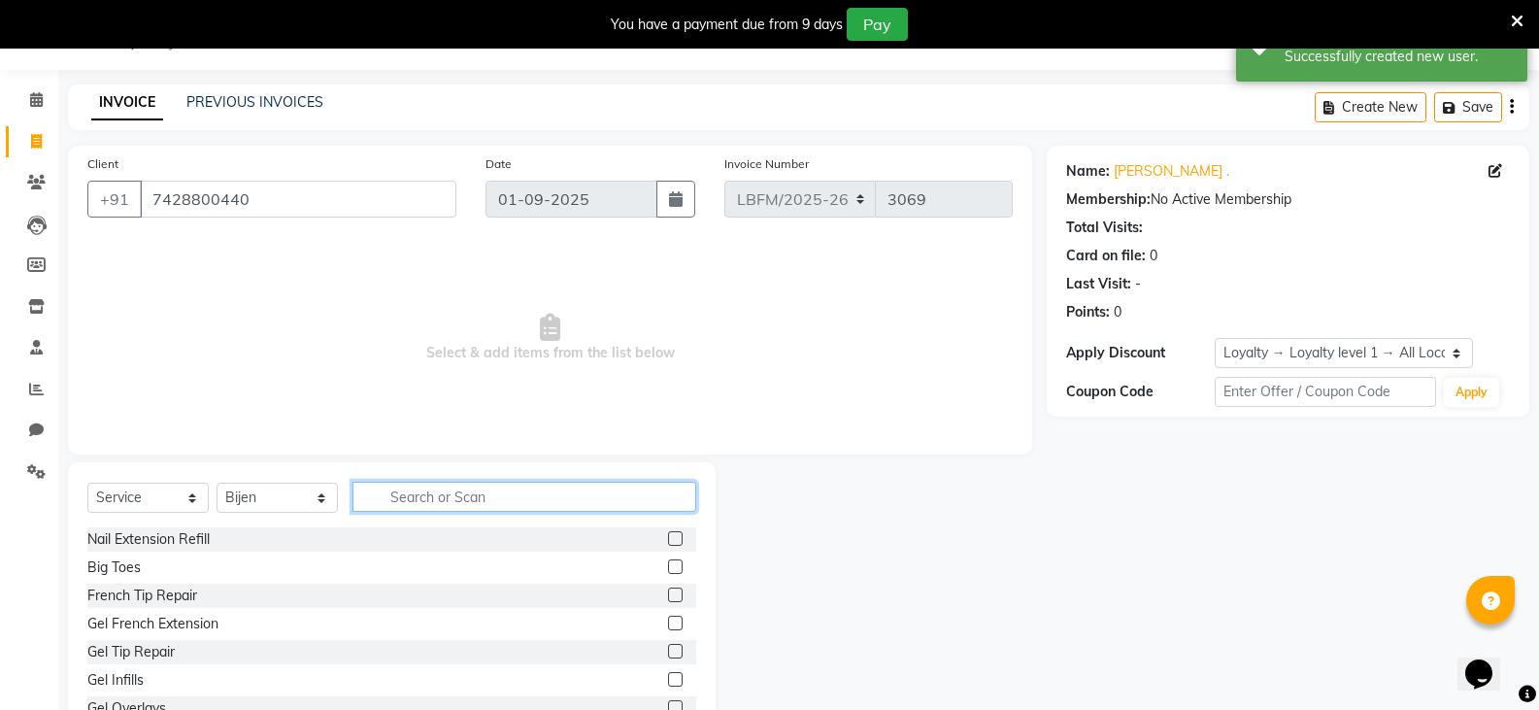
click at [450, 499] on input "text" at bounding box center [524, 497] width 344 height 30
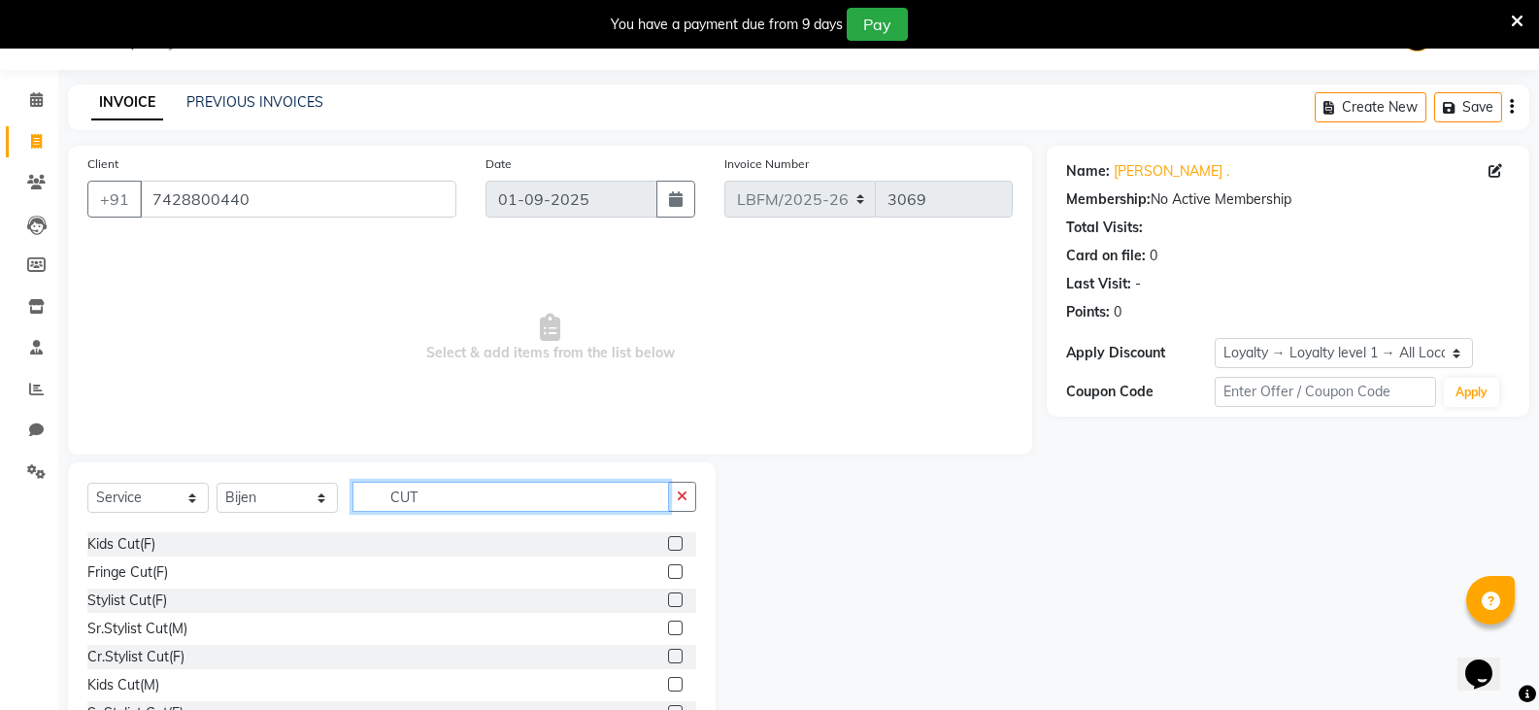
scroll to position [97, 0]
type input "CUT"
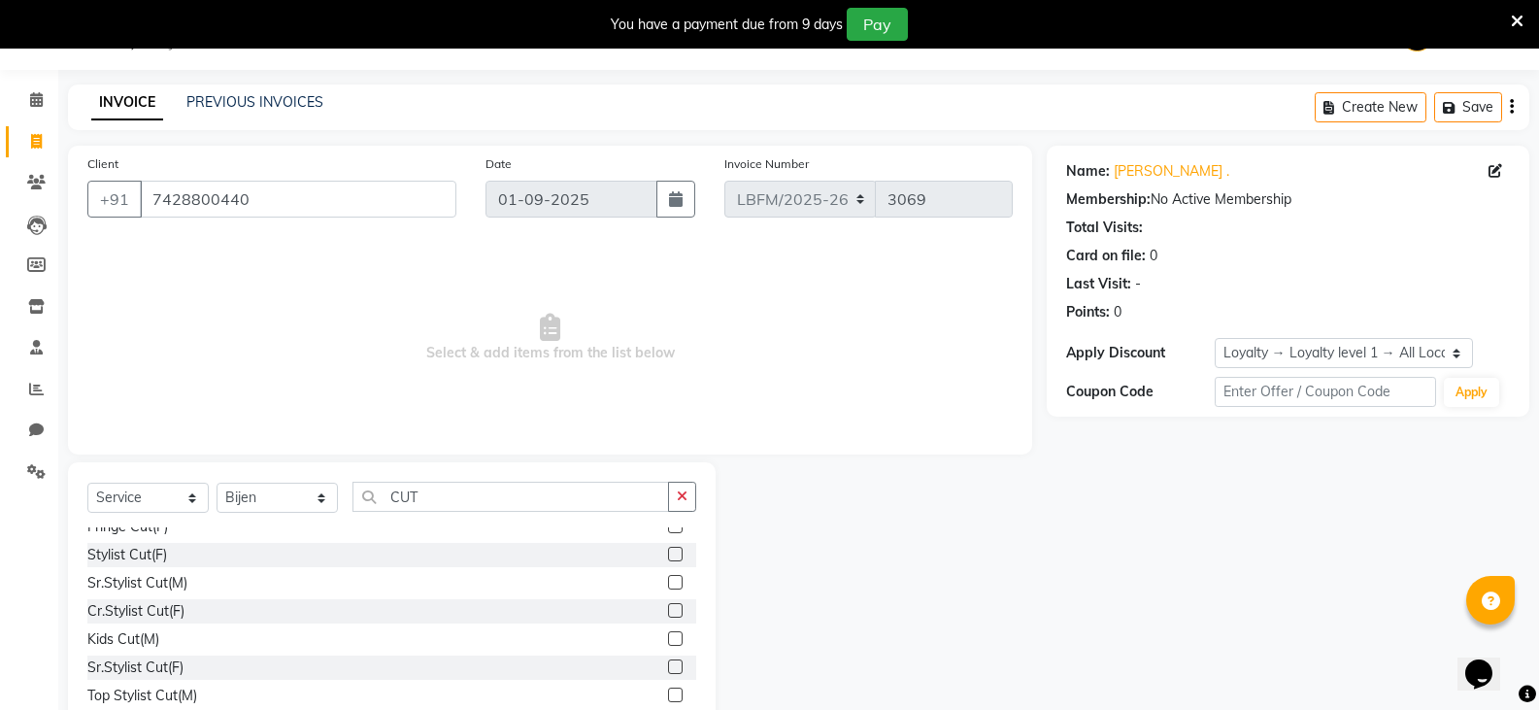
click at [292, 583] on div "Sr.Stylist Cut(M)" at bounding box center [391, 583] width 609 height 24
click at [668, 581] on label at bounding box center [675, 582] width 15 height 15
click at [668, 581] on input "checkbox" at bounding box center [674, 583] width 13 height 13
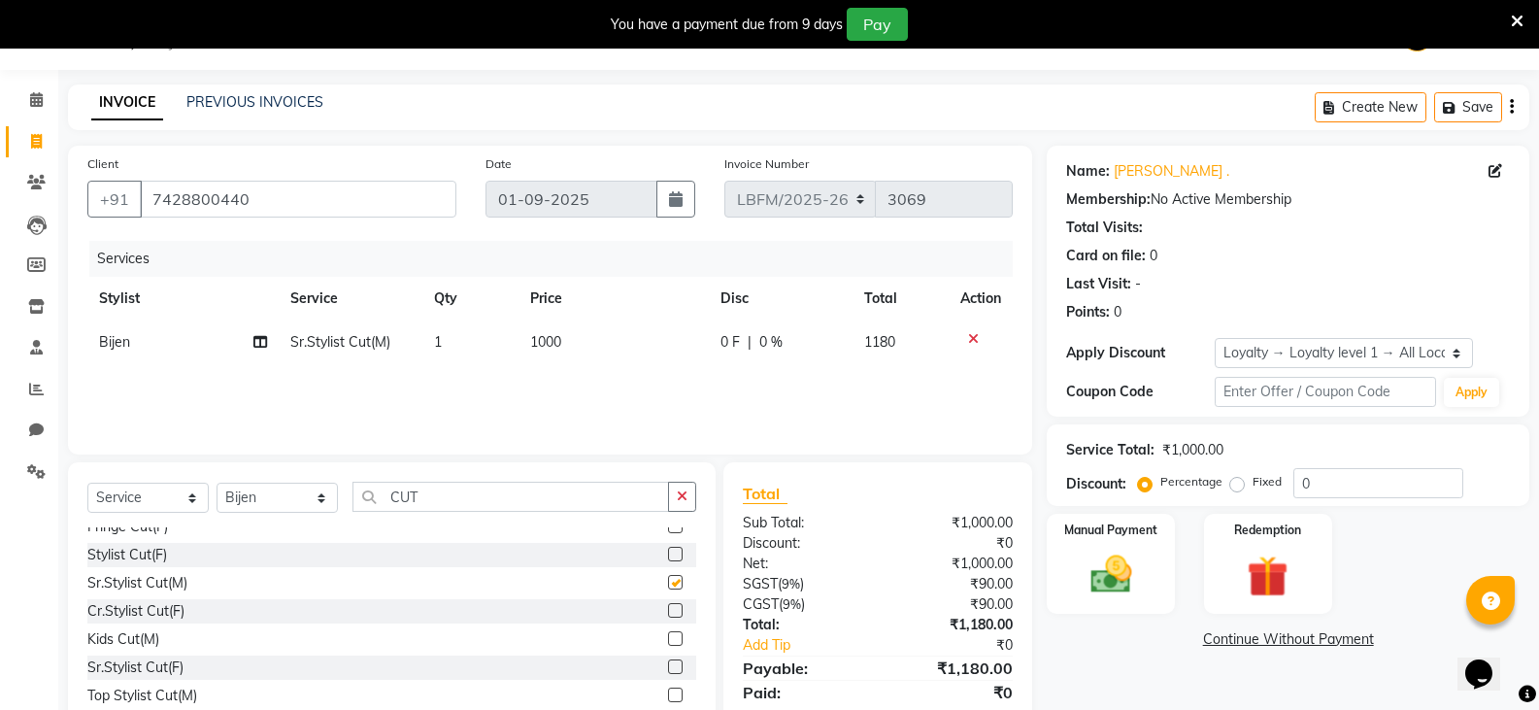
checkbox input "false"
click at [548, 344] on span "1000" at bounding box center [545, 341] width 31 height 17
select select "90392"
click at [548, 344] on td "1000" at bounding box center [618, 357] width 145 height 74
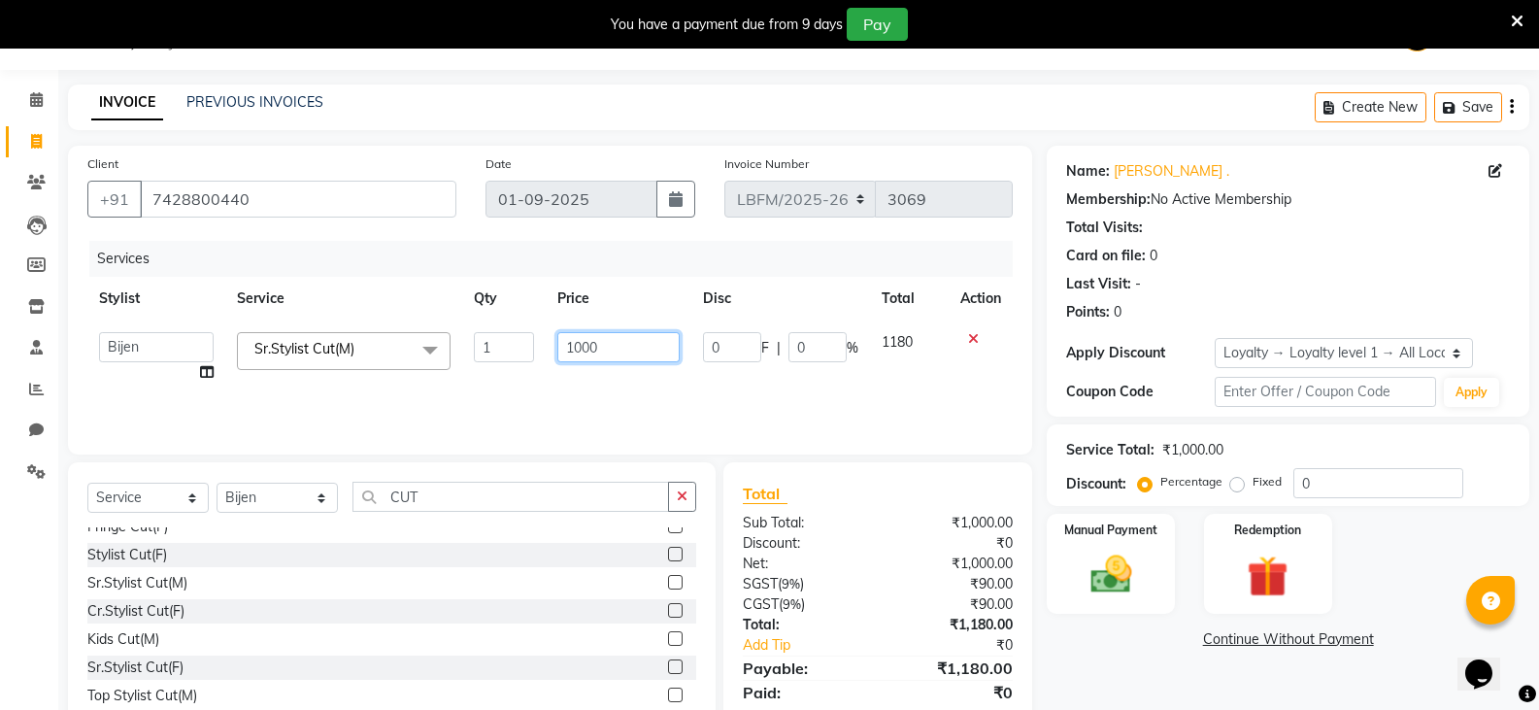
click at [596, 353] on input "1000" at bounding box center [617, 347] width 121 height 30
type input "1"
type input "900"
click at [725, 401] on div "Services Stylist Service Qty Price Disc Total Action Ananya_Nails Ashu Bijen Bi…" at bounding box center [549, 338] width 925 height 194
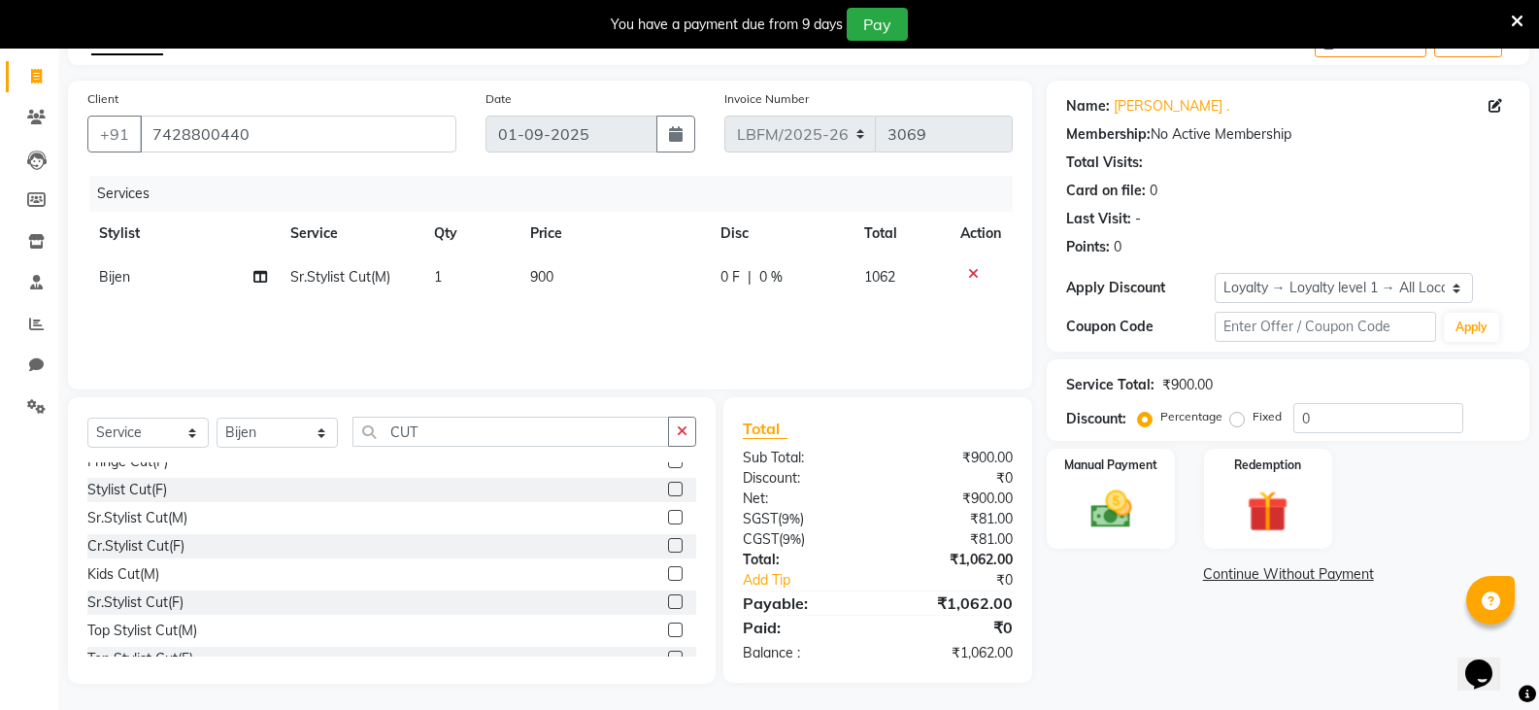
scroll to position [117, 0]
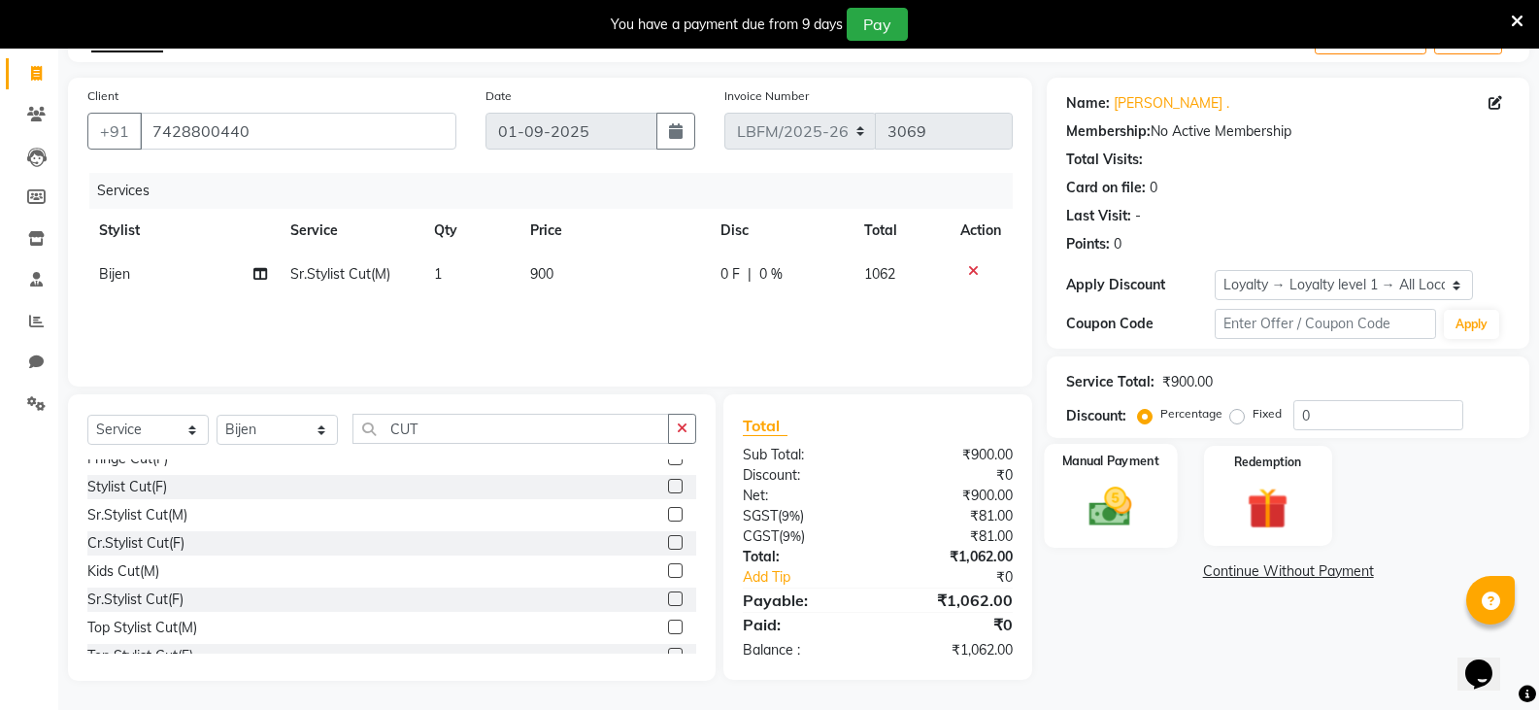
click at [1113, 517] on img at bounding box center [1110, 507] width 69 height 50
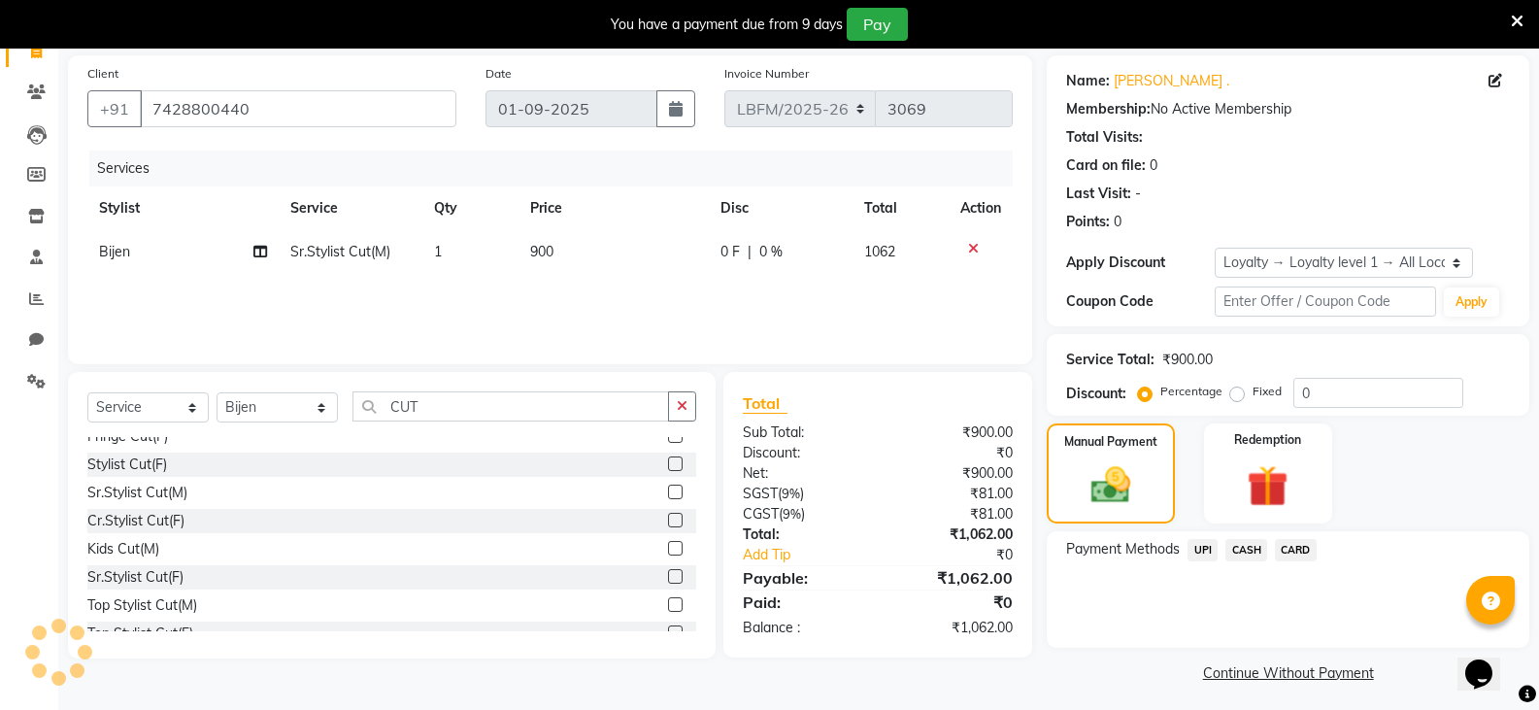
scroll to position [146, 0]
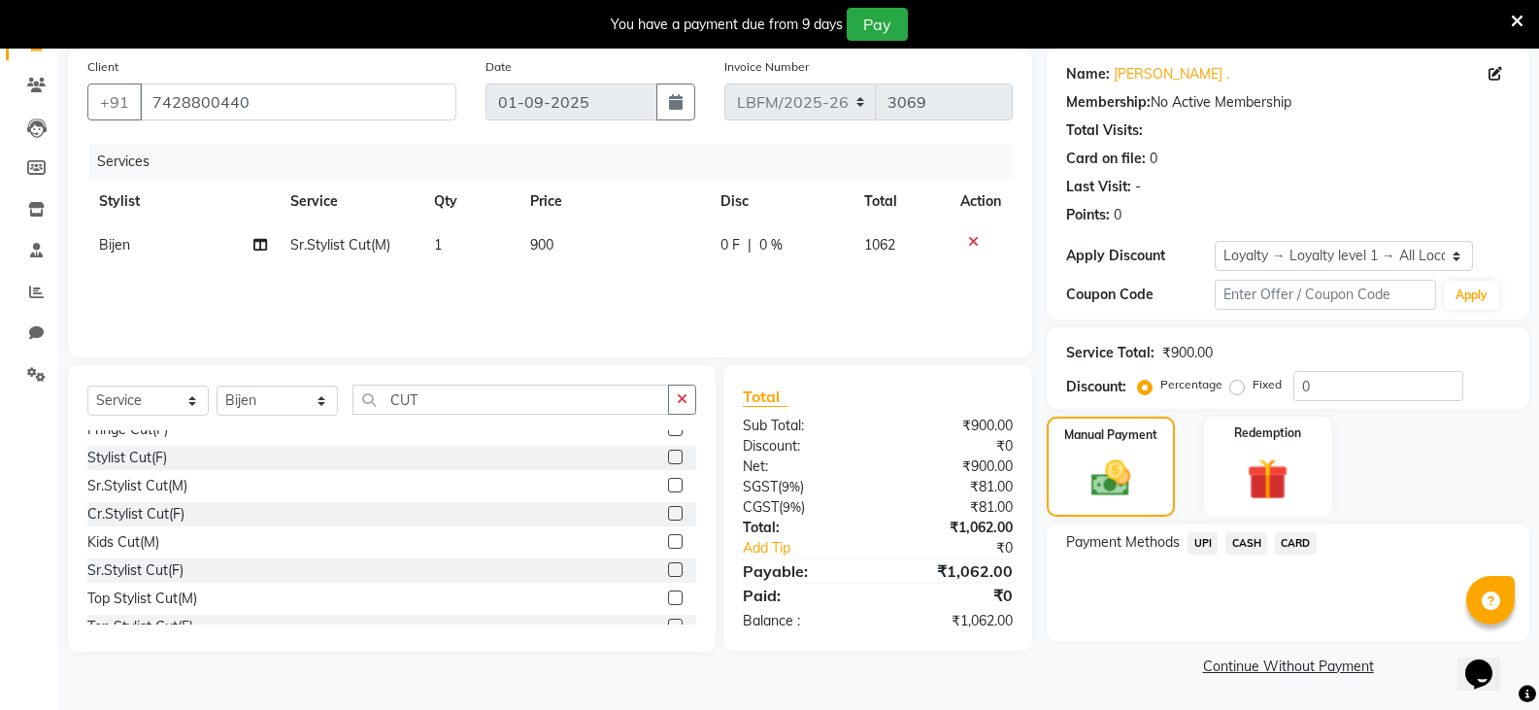
click at [1281, 542] on span "CARD" at bounding box center [1296, 543] width 42 height 22
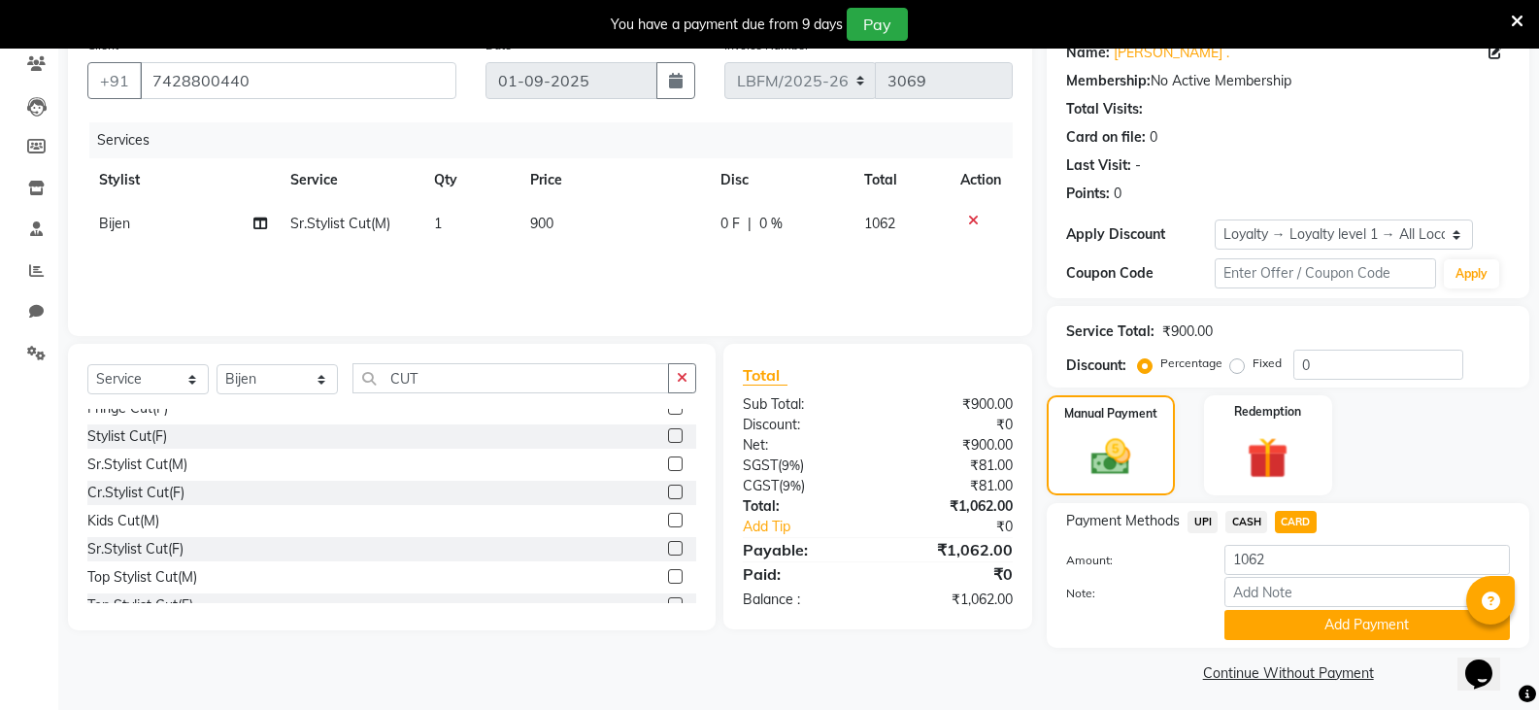
scroll to position [174, 0]
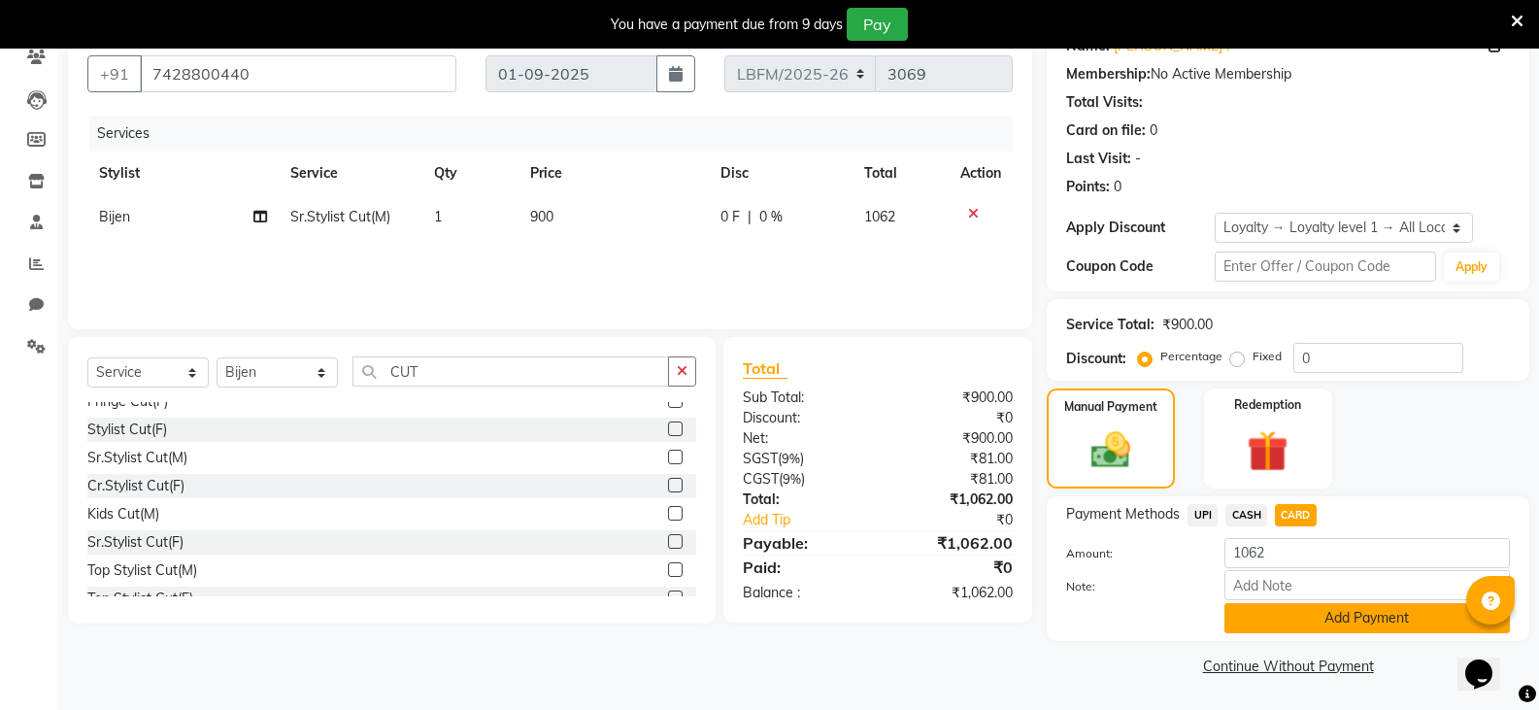
click at [1330, 622] on button "Add Payment" at bounding box center [1366, 618] width 285 height 30
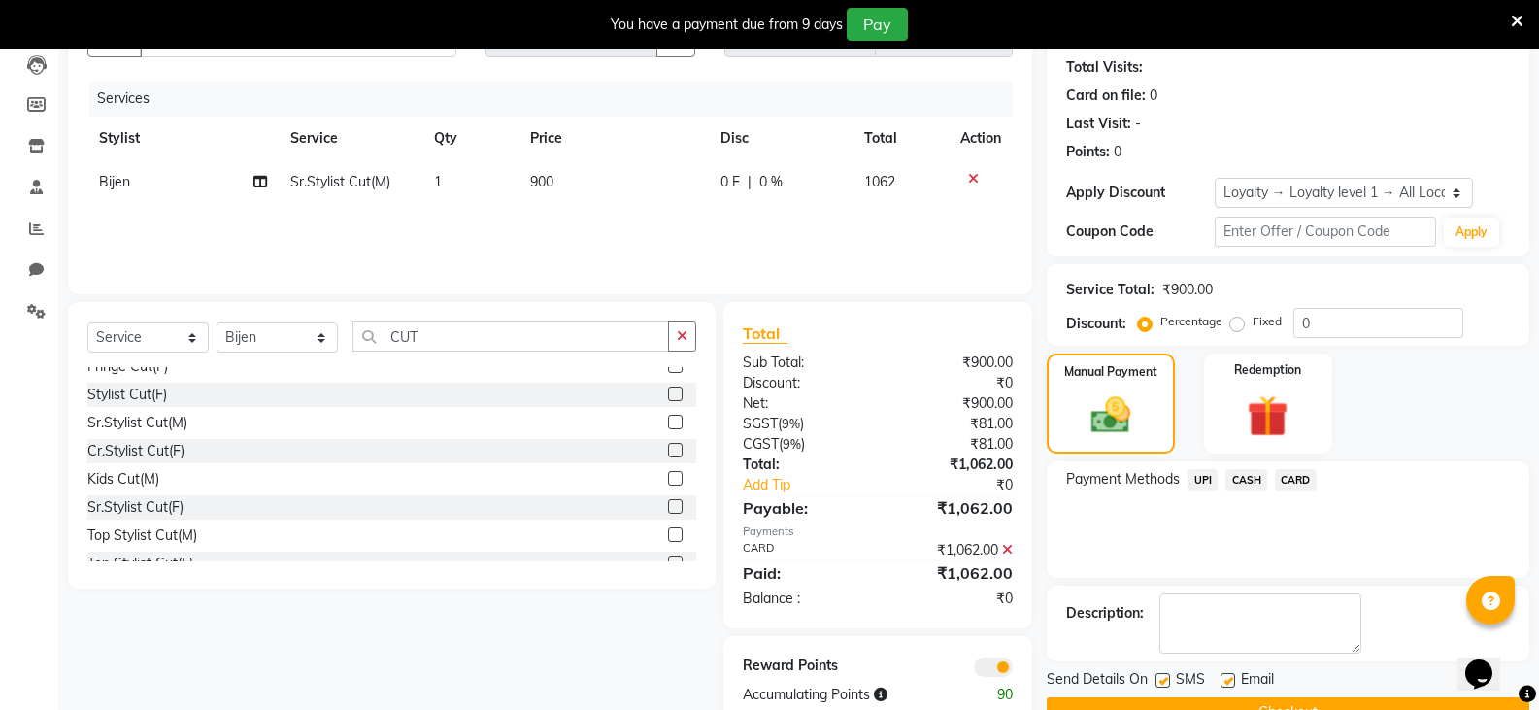
scroll to position [255, 0]
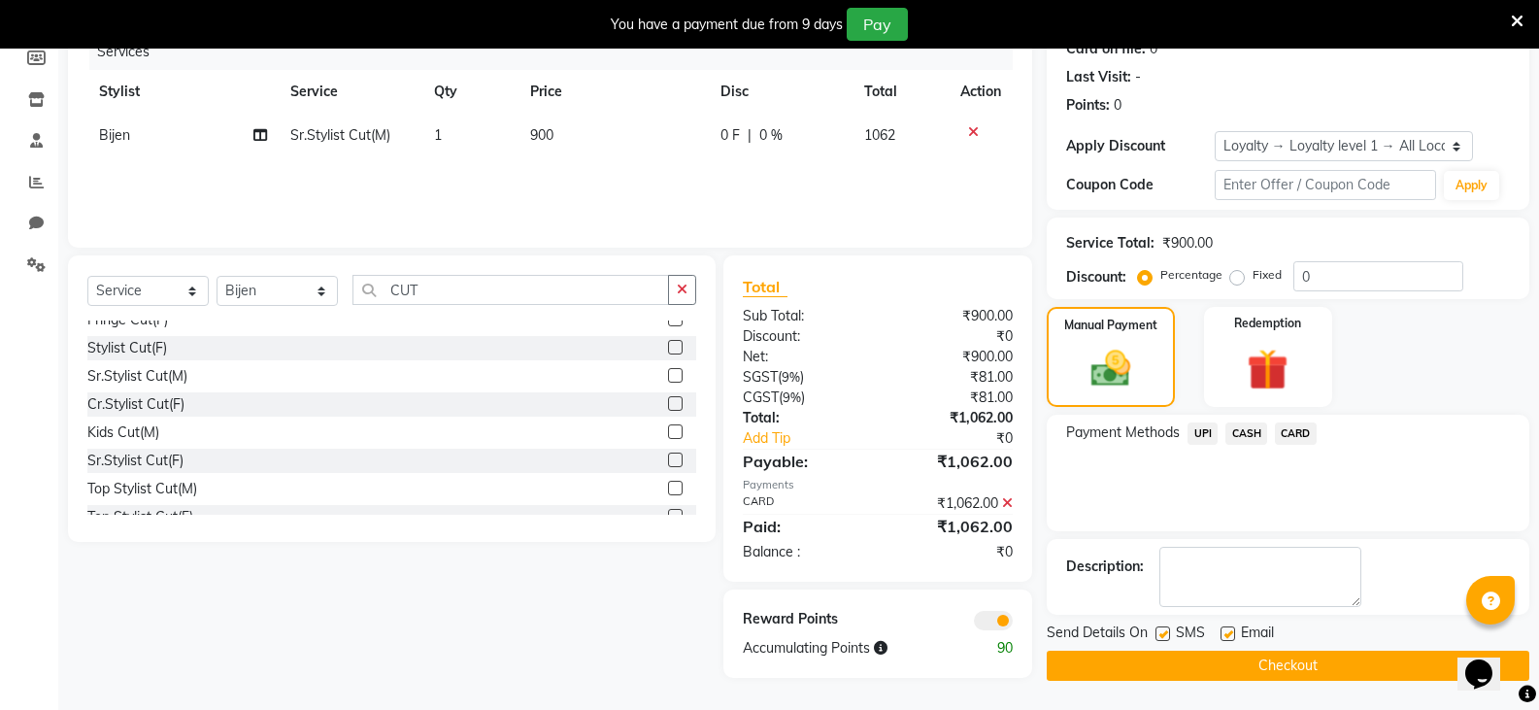
click at [1331, 673] on button "Checkout" at bounding box center [1288, 665] width 483 height 30
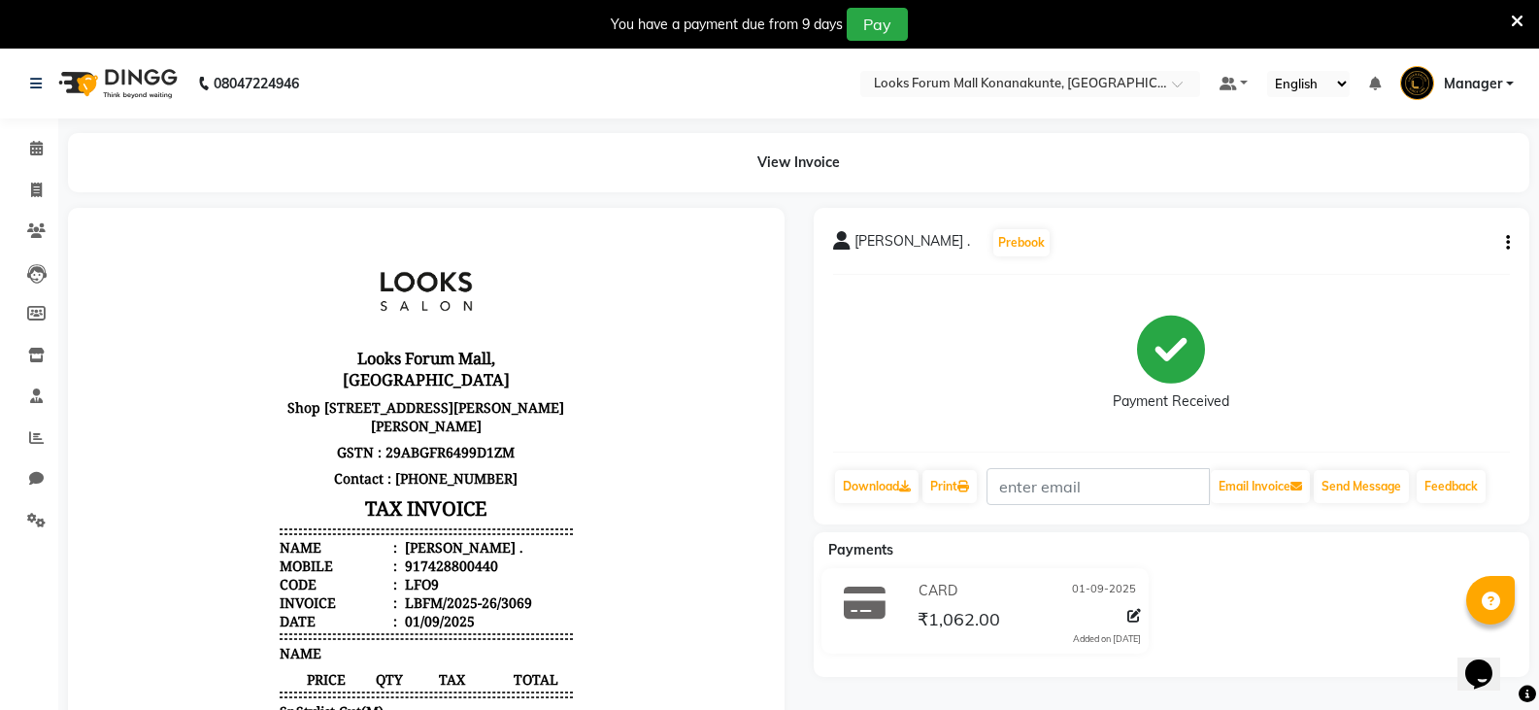
click at [80, 81] on img at bounding box center [116, 83] width 133 height 54
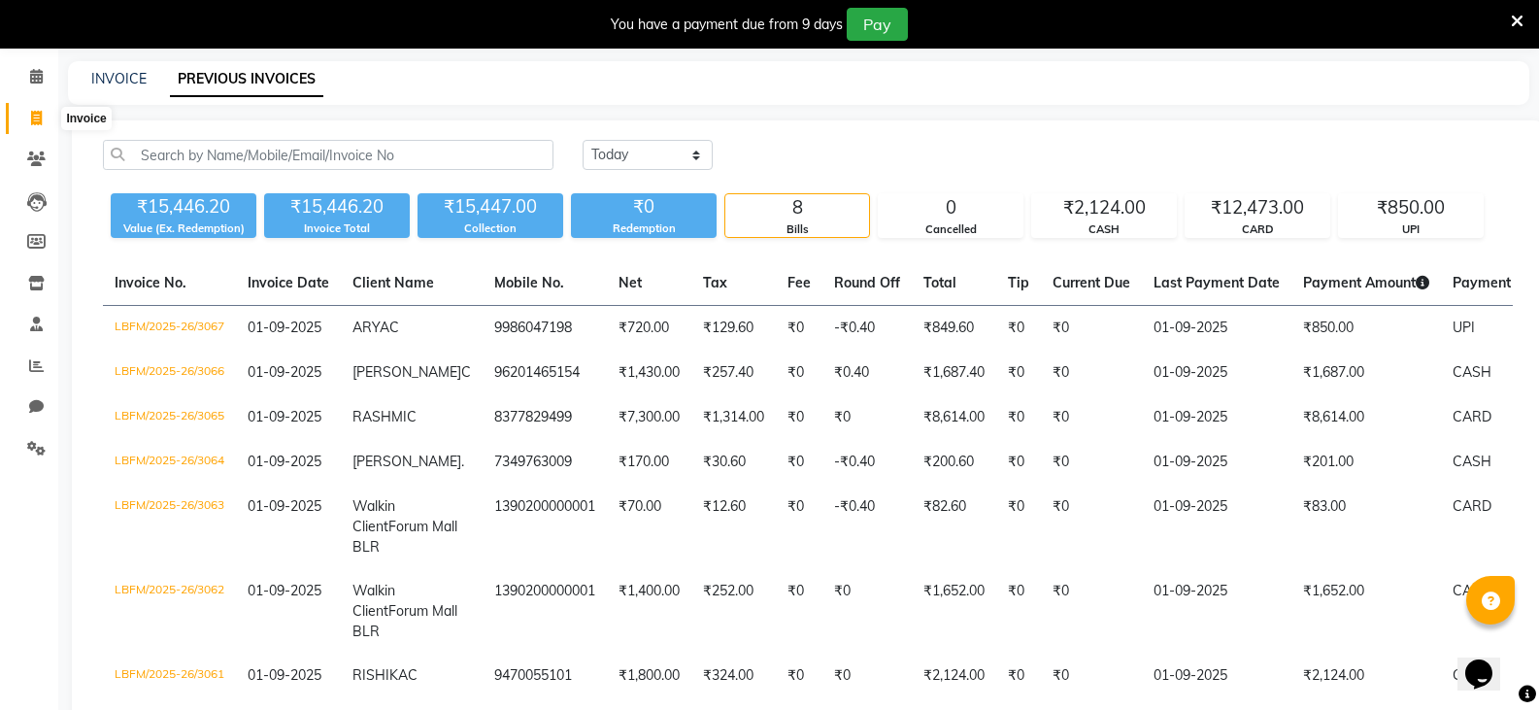
click at [34, 117] on icon at bounding box center [36, 118] width 11 height 15
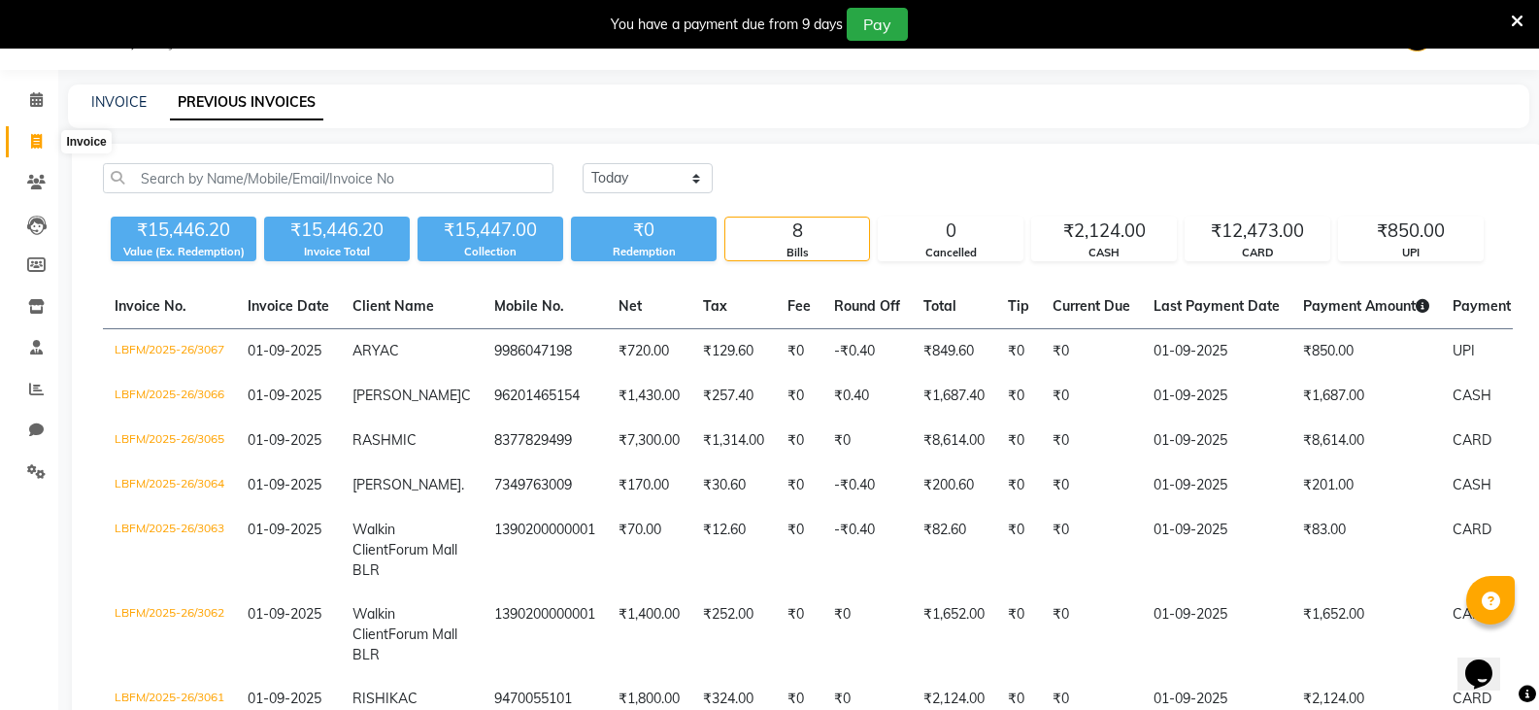
select select "service"
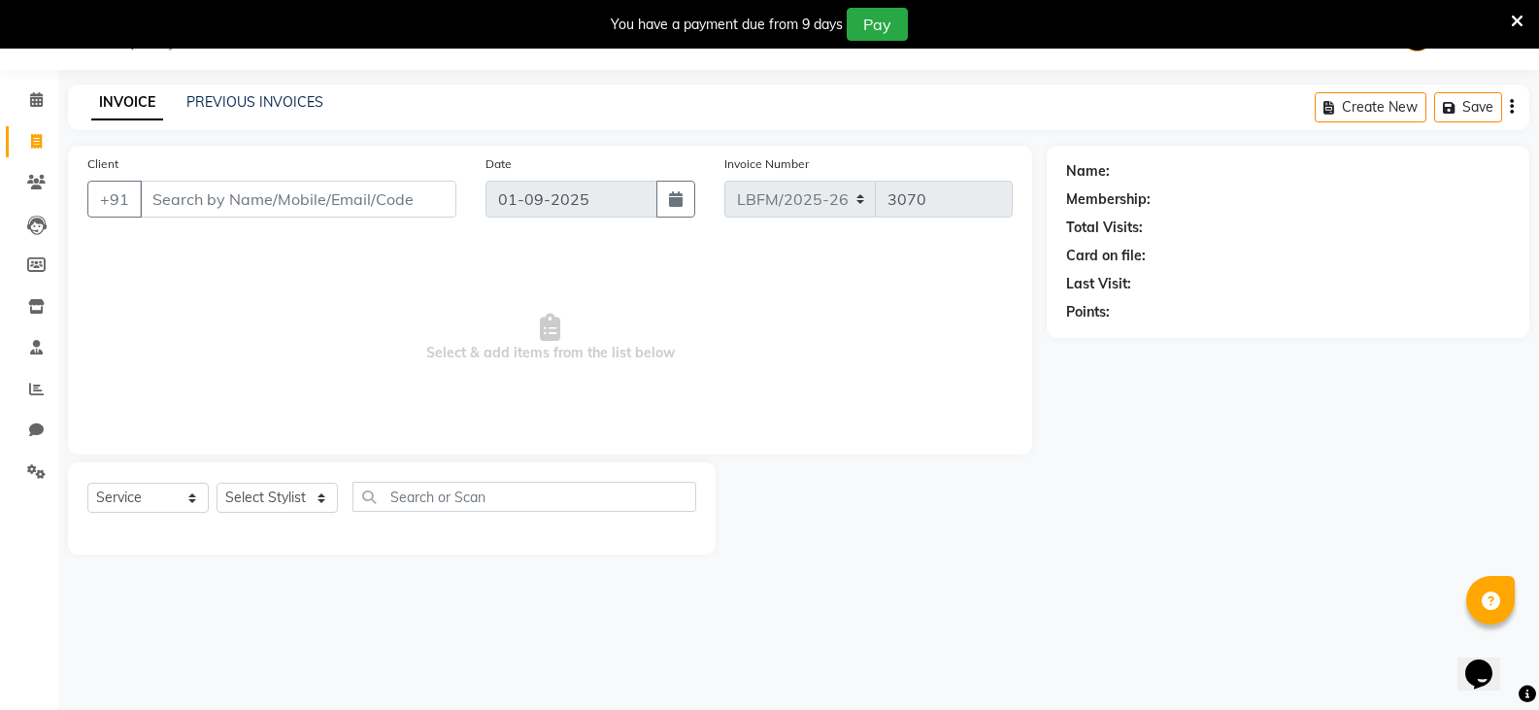
click at [431, 199] on input "Client" at bounding box center [298, 199] width 316 height 37
drag, startPoint x: 260, startPoint y: 196, endPoint x: 139, endPoint y: 224, distance: 124.6
click at [139, 224] on div "Client +91 9353633305 Add Client" at bounding box center [272, 193] width 398 height 80
type input "9353633305"
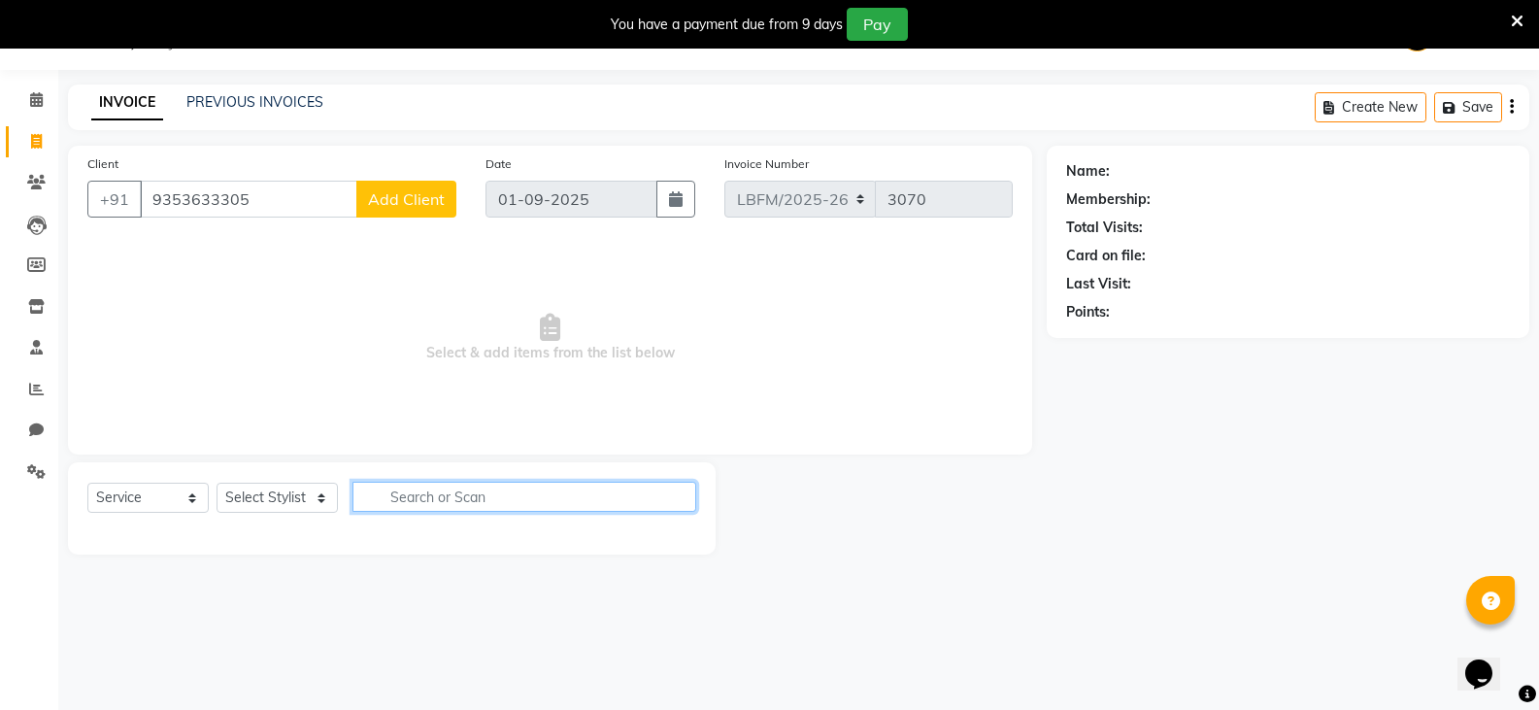
click at [428, 503] on input "text" at bounding box center [524, 497] width 344 height 30
type input "C"
click at [292, 507] on select "Select Stylist Ananya_Nails [PERSON_NAME] Bijen Bishop_Mgr Counter Sales Manage…" at bounding box center [277, 498] width 121 height 30
select select "90392"
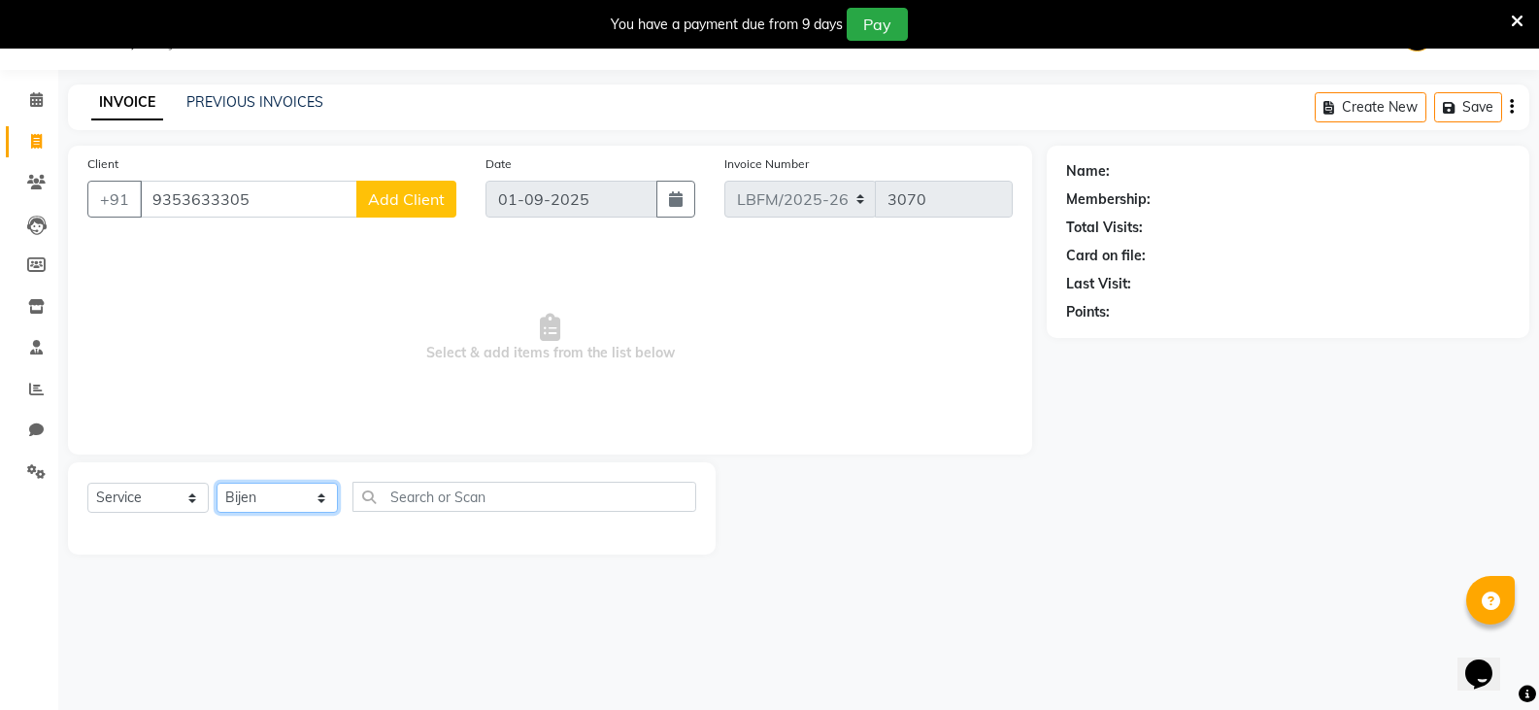
click at [217, 483] on select "Select Stylist Ananya_Nails [PERSON_NAME] Bijen Bishop_Mgr Counter Sales Manage…" at bounding box center [277, 498] width 121 height 30
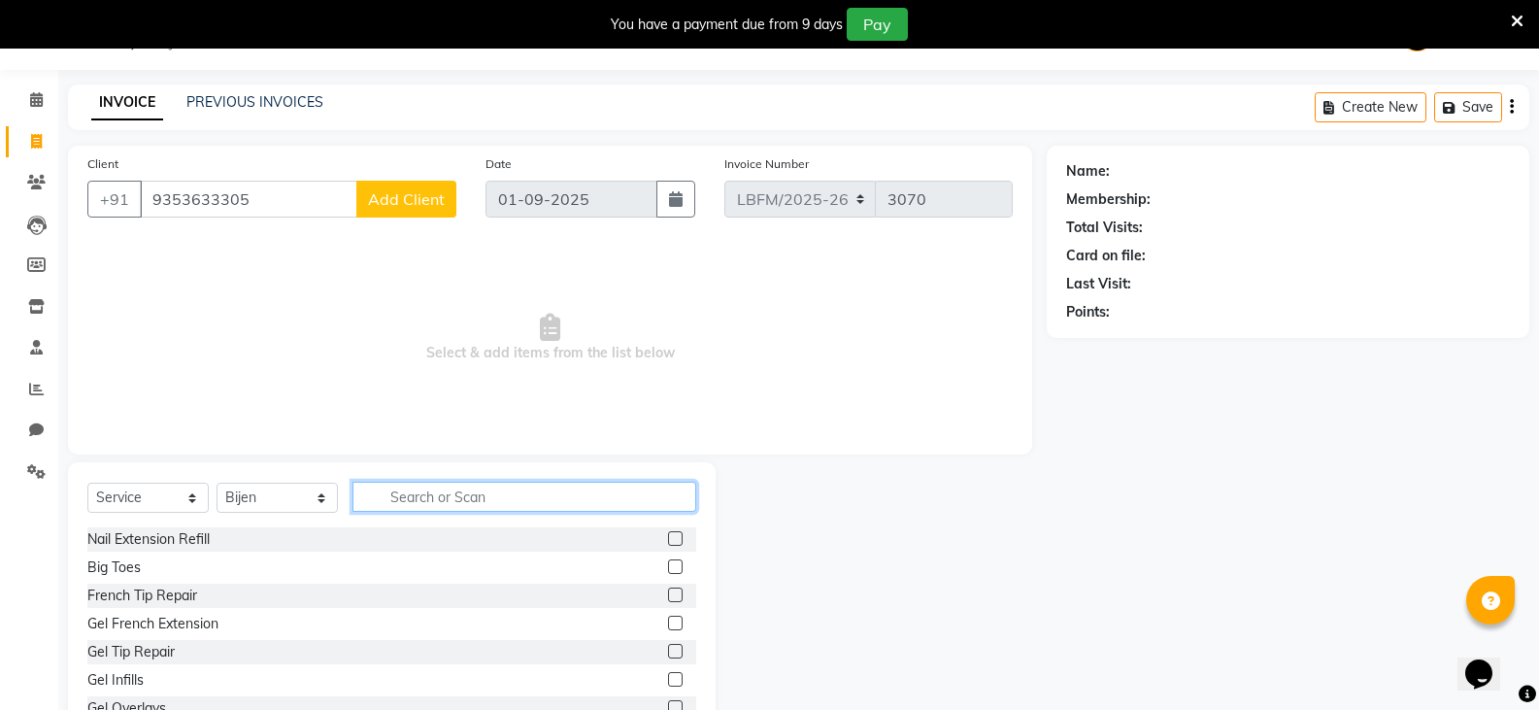
click at [418, 498] on input "text" at bounding box center [524, 497] width 344 height 30
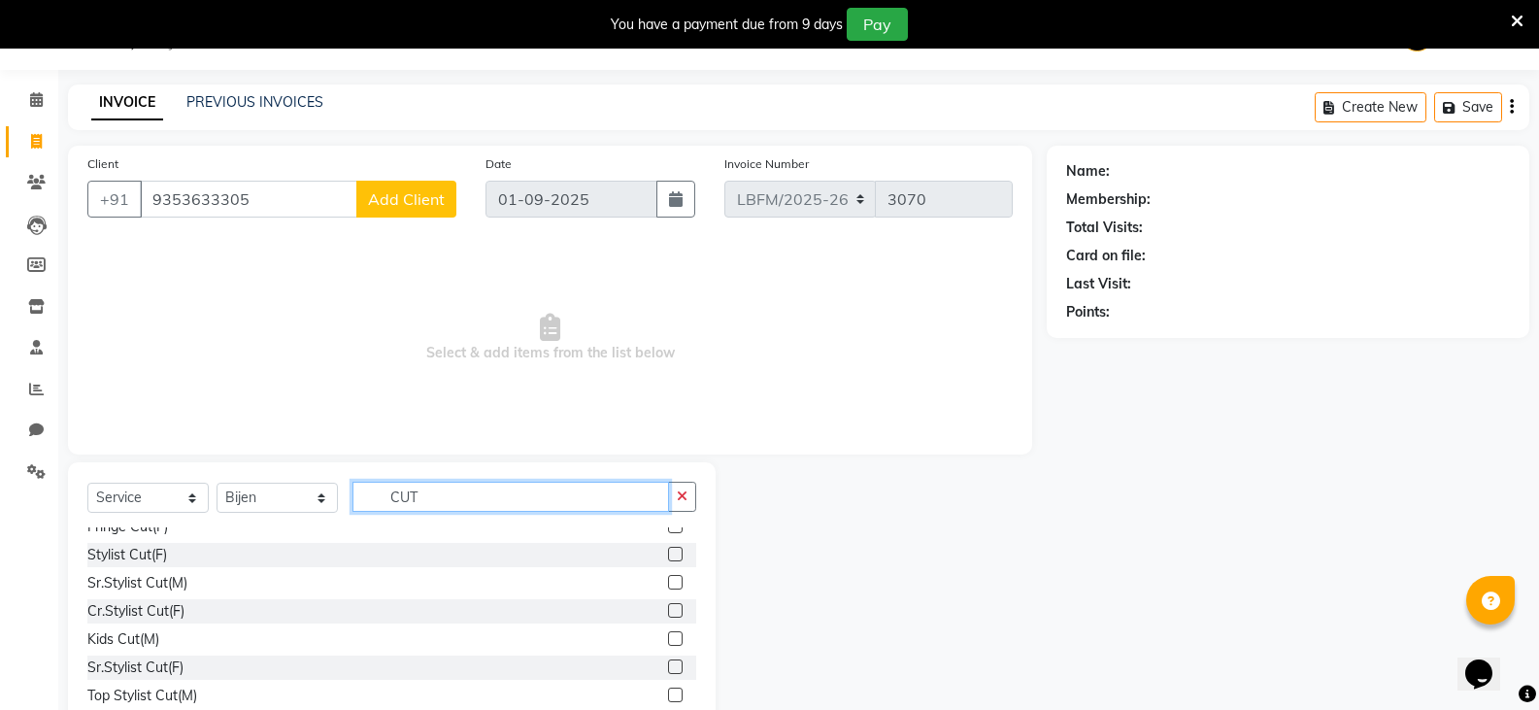
type input "CUT"
click at [202, 582] on div "Sr.Stylist Cut(M)" at bounding box center [391, 583] width 609 height 24
click at [669, 583] on div at bounding box center [682, 583] width 28 height 24
click at [668, 583] on label at bounding box center [675, 582] width 15 height 15
click at [668, 583] on input "checkbox" at bounding box center [674, 583] width 13 height 13
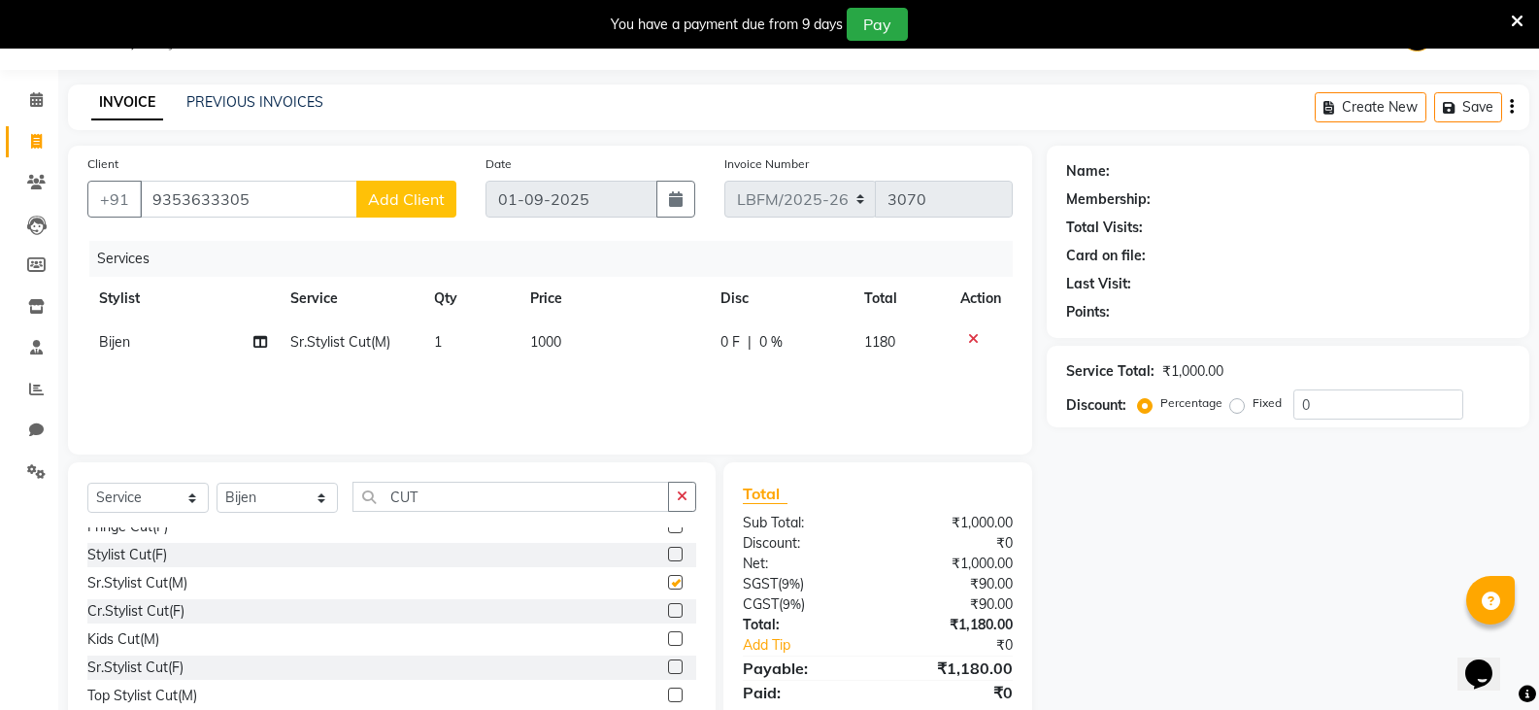
checkbox input "false"
click at [613, 342] on td "1000" at bounding box center [613, 342] width 191 height 44
select select "90392"
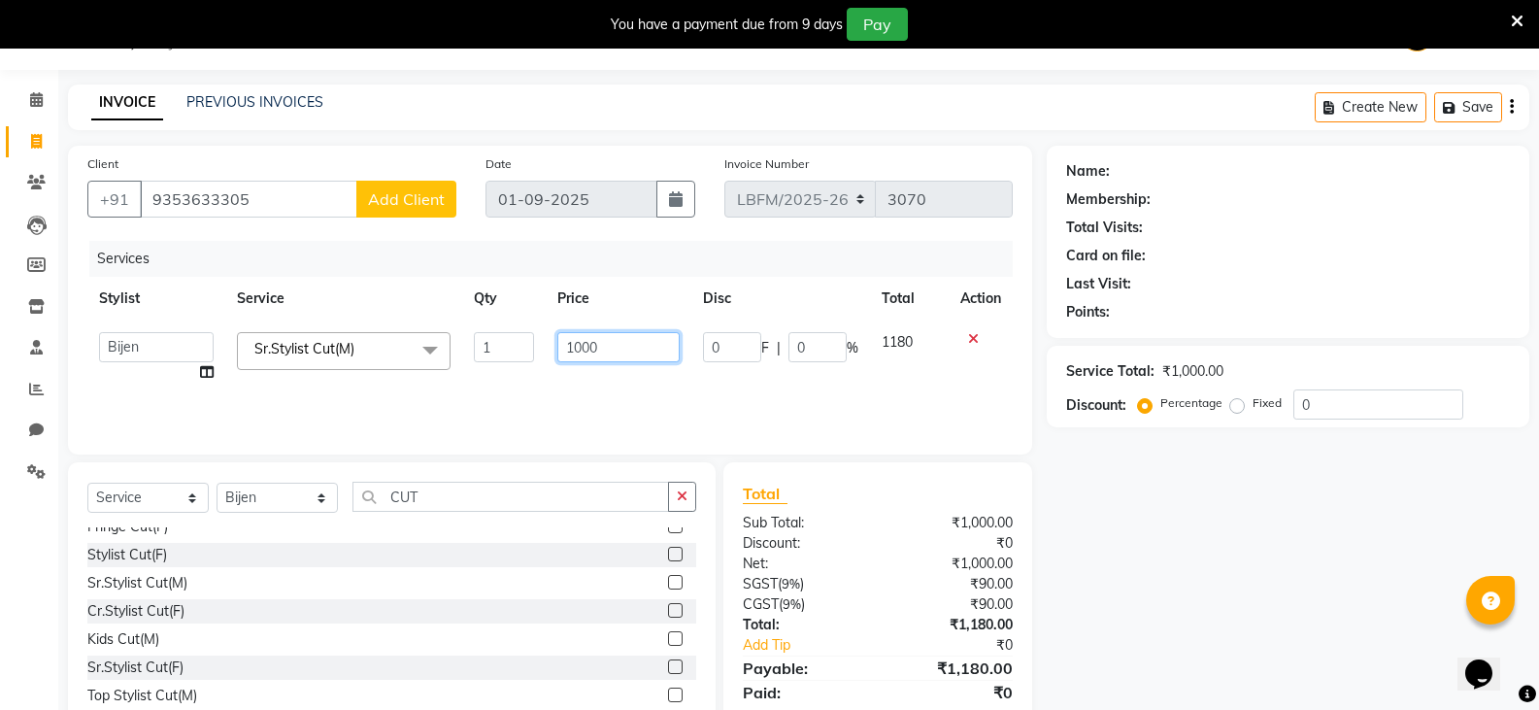
click at [667, 353] on input "1000" at bounding box center [617, 347] width 121 height 30
type input "1"
type input "900"
click at [945, 398] on div "Services Stylist Service Qty Price Disc Total Action Ananya_Nails Ashu Bijen Bi…" at bounding box center [549, 338] width 925 height 194
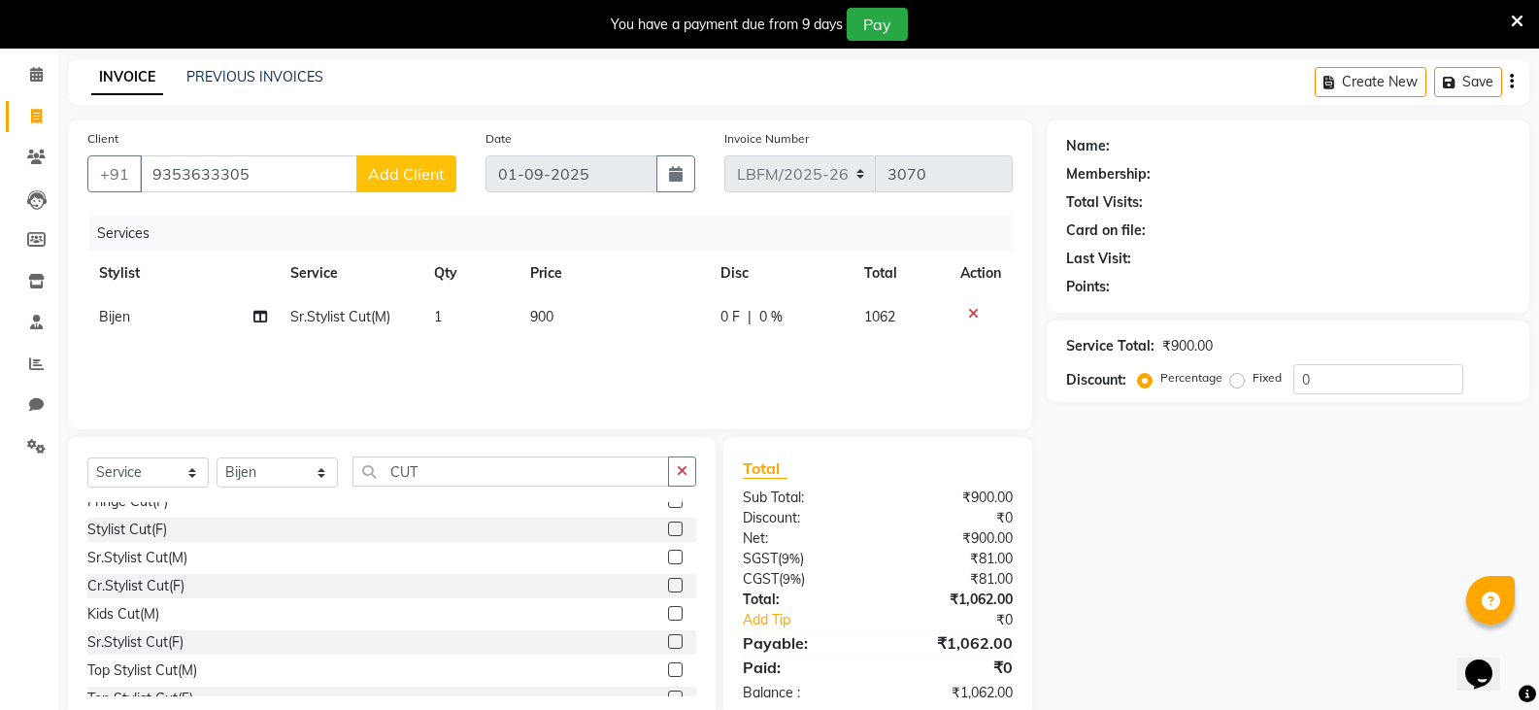
scroll to position [117, 0]
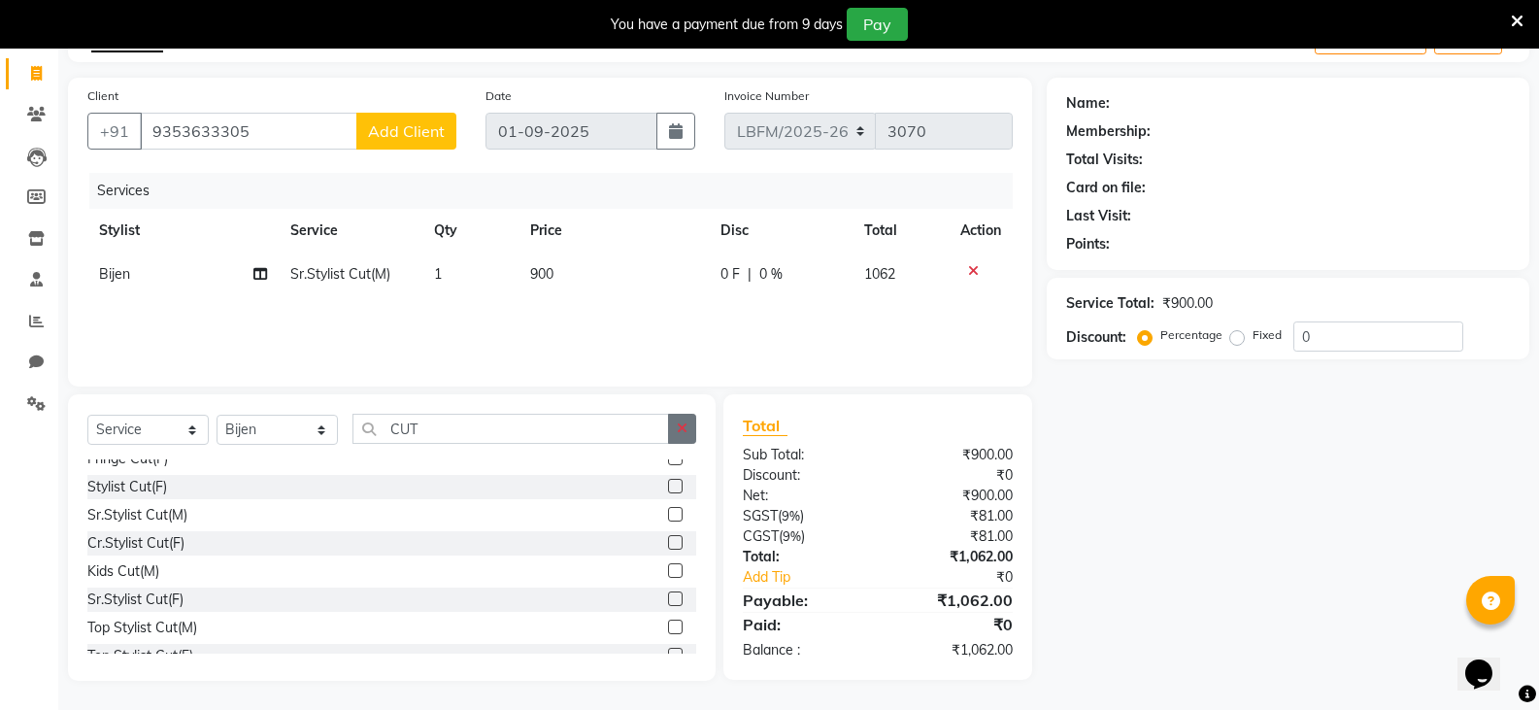
click at [683, 428] on icon "button" at bounding box center [682, 428] width 11 height 14
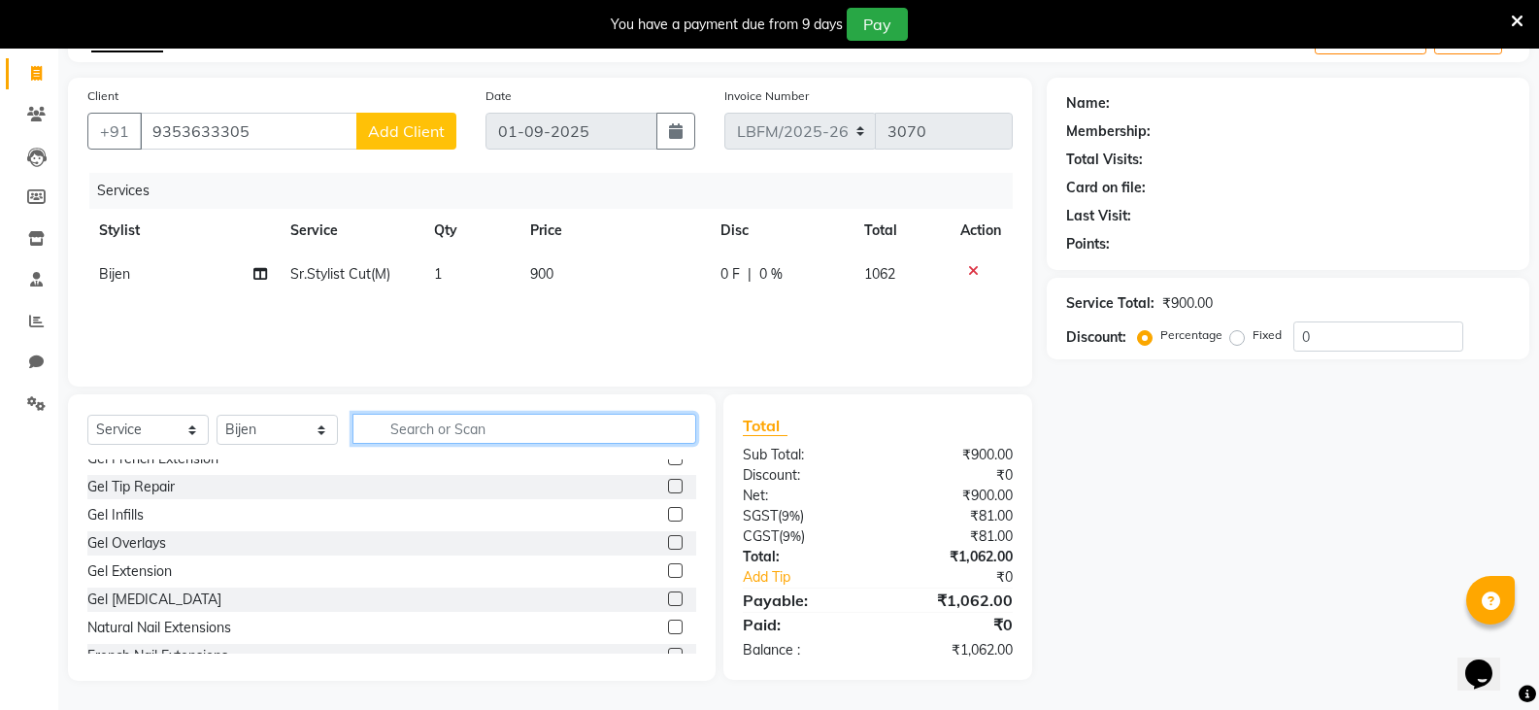
click at [602, 425] on input "text" at bounding box center [524, 429] width 344 height 30
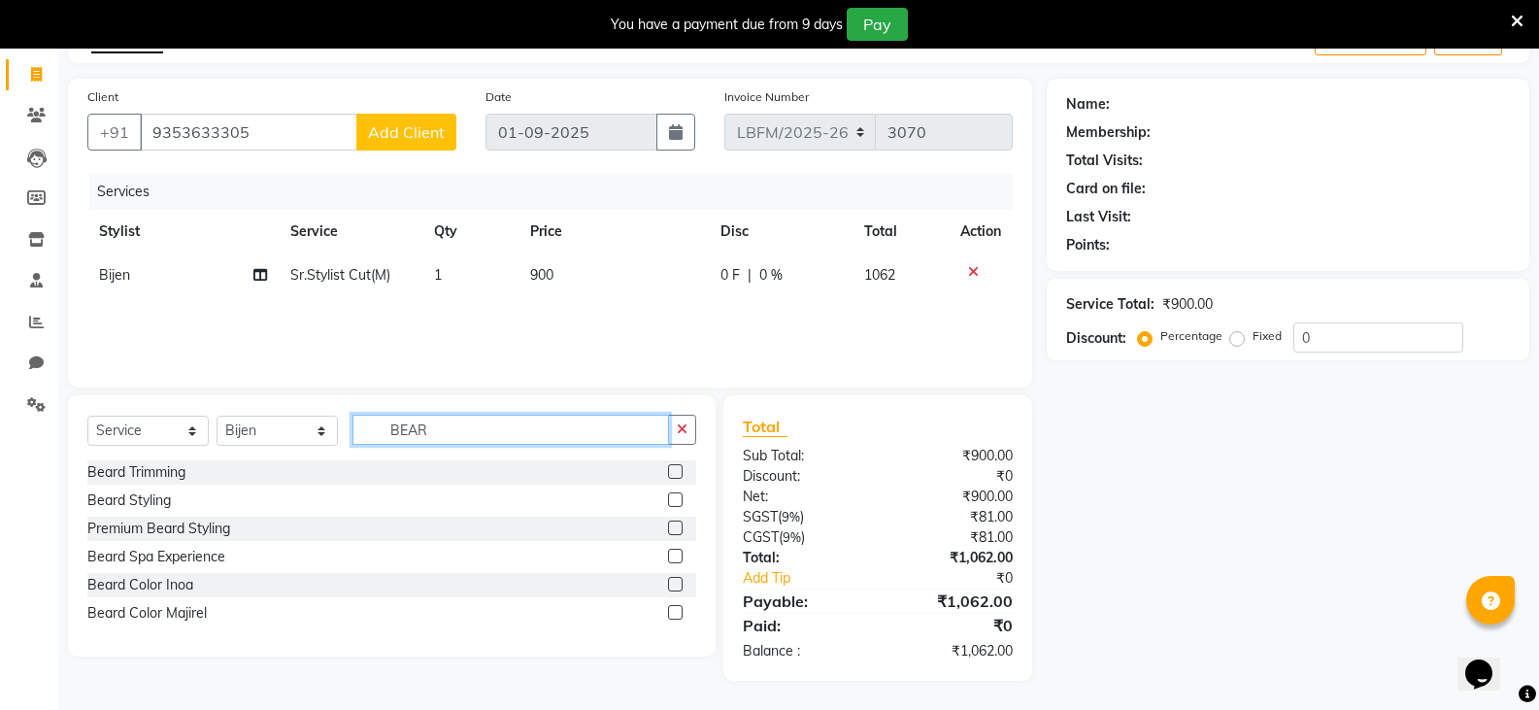
scroll to position [116, 0]
type input "BEARD"
click at [290, 485] on div "Beard Trimming Beard Styling Premium Beard Styling Beard Spa Experience Beard C…" at bounding box center [391, 544] width 609 height 169
click at [674, 497] on label at bounding box center [675, 499] width 15 height 15
click at [674, 497] on input "checkbox" at bounding box center [674, 500] width 13 height 13
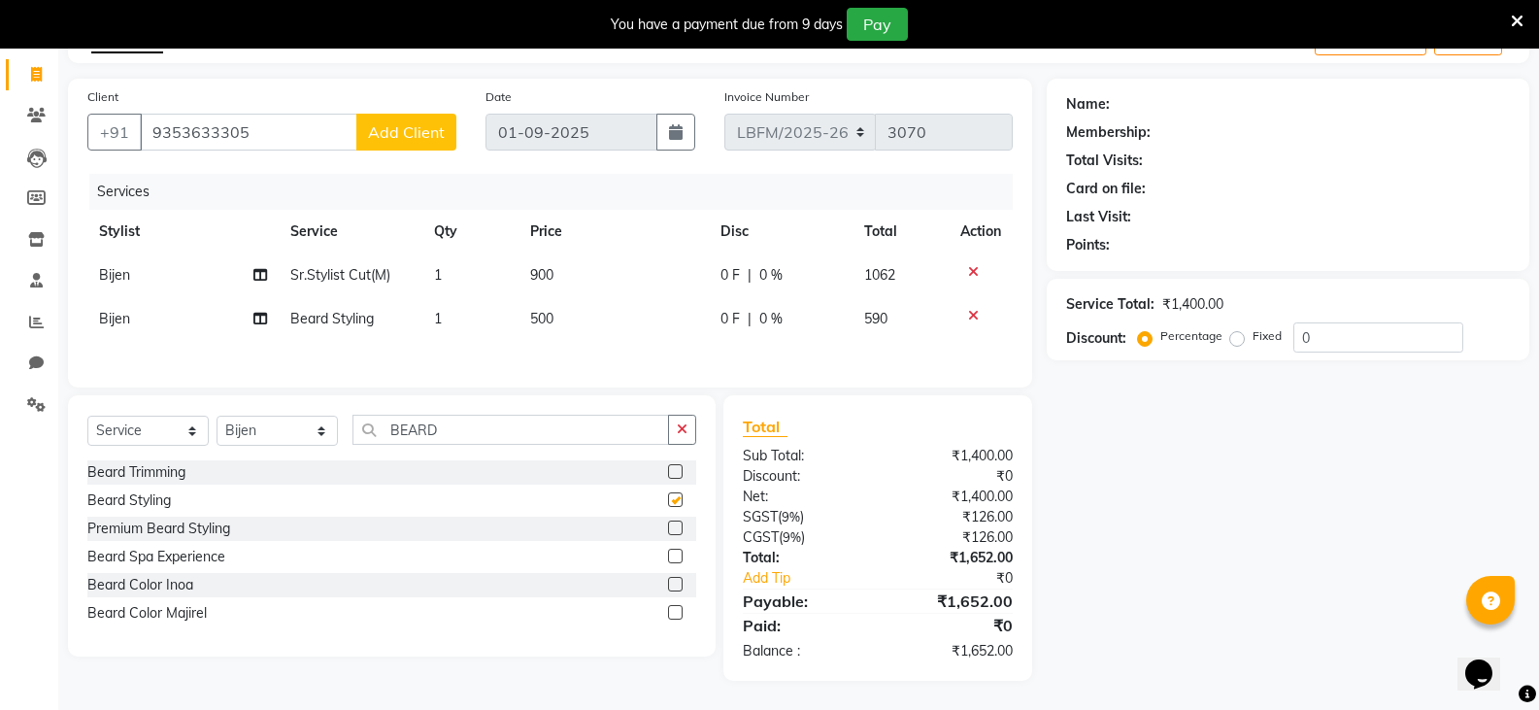
checkbox input "false"
click at [681, 432] on icon "button" at bounding box center [682, 429] width 11 height 14
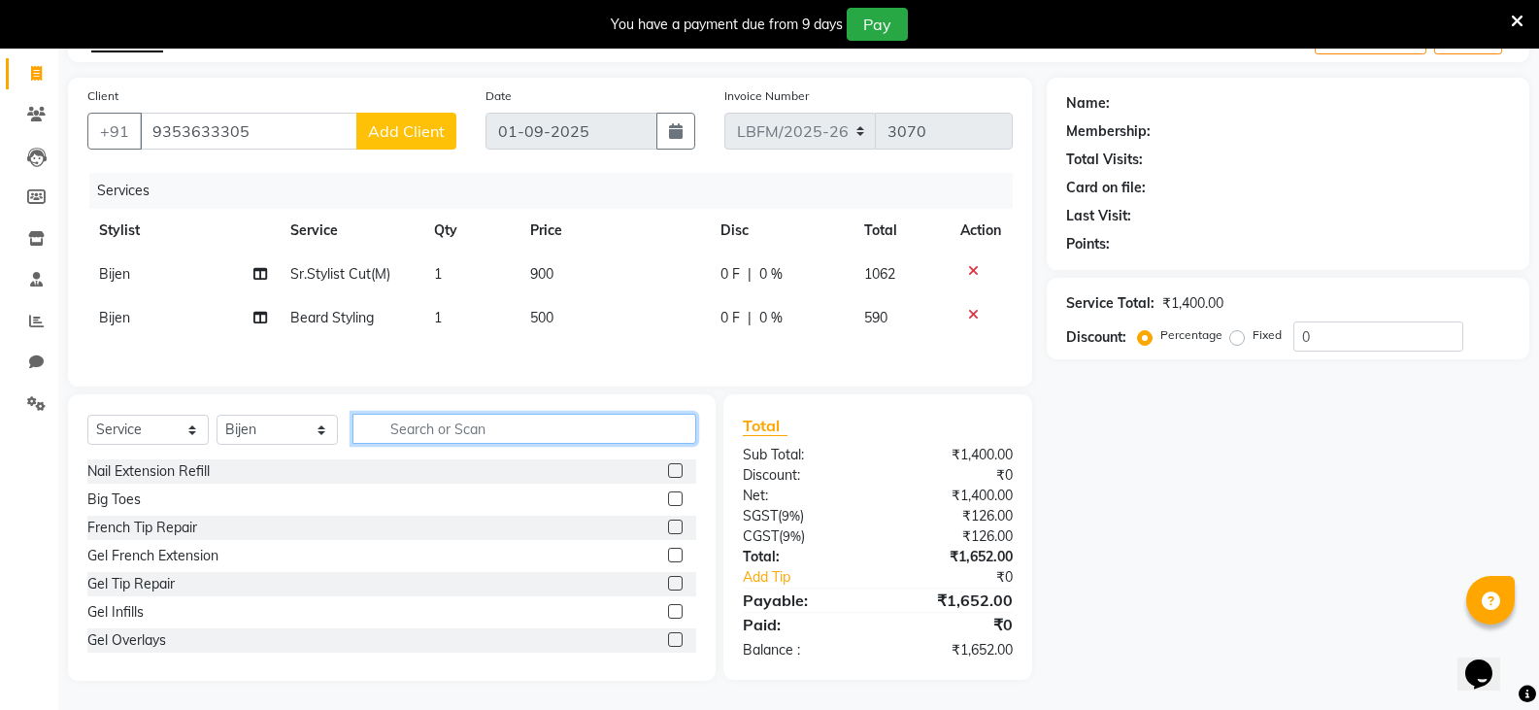
scroll to position [119, 0]
click at [706, 399] on div "Select Service Product Membership Package Voucher Prepaid Gift Card Select Styl…" at bounding box center [392, 537] width 648 height 286
click at [607, 388] on div "Client +91 9353633305 Add Client Date 01-09-2025 Invoice Number LBFM/2025-26 30…" at bounding box center [549, 379] width 993 height 603
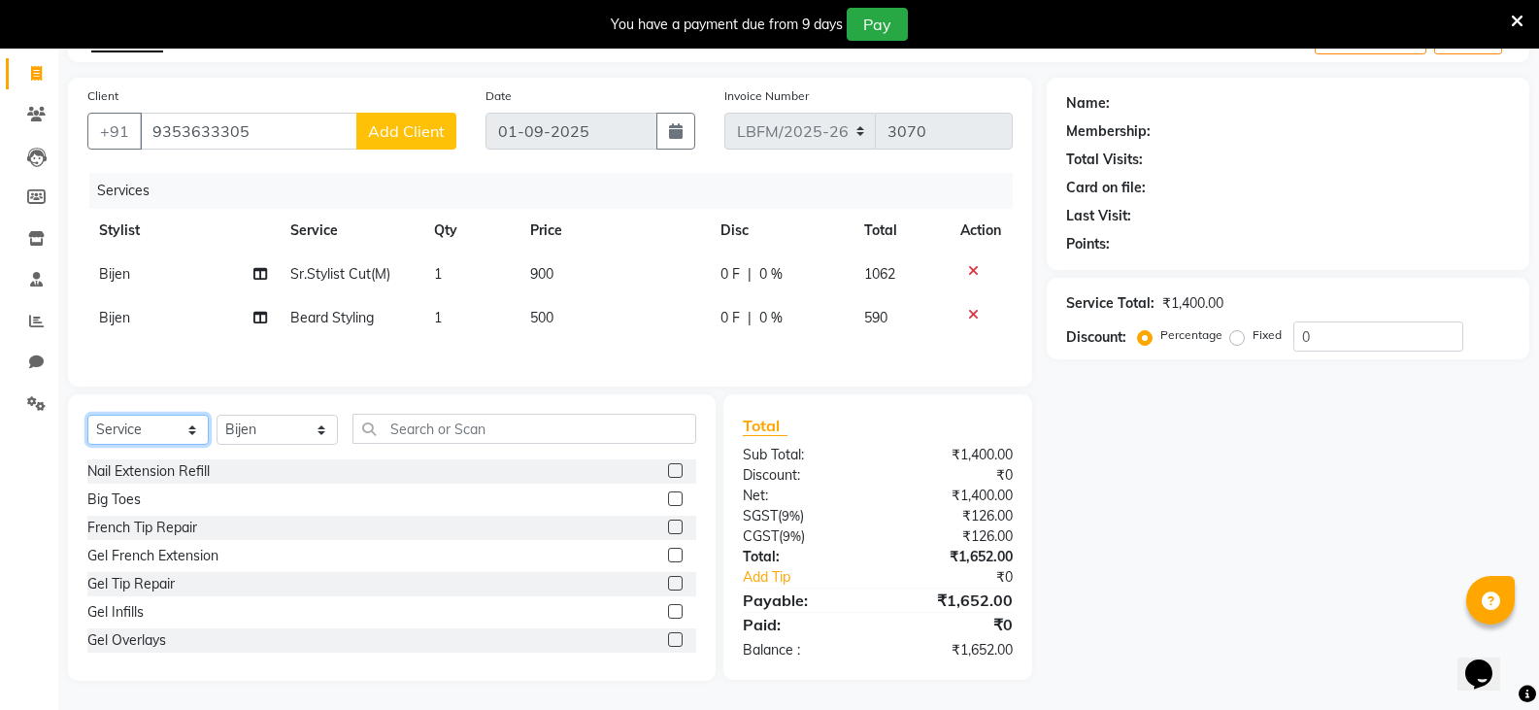
click at [179, 428] on select "Select Service Product Membership Package Voucher Prepaid Gift Card" at bounding box center [147, 430] width 121 height 30
click at [87, 415] on select "Select Service Product Membership Package Voucher Prepaid Gift Card" at bounding box center [147, 430] width 121 height 30
click at [309, 427] on select "Select Stylist Ananya_Nails Ashu Bijen Bishop_Mgr Counter Sales Manager Mirisha…" at bounding box center [277, 430] width 121 height 30
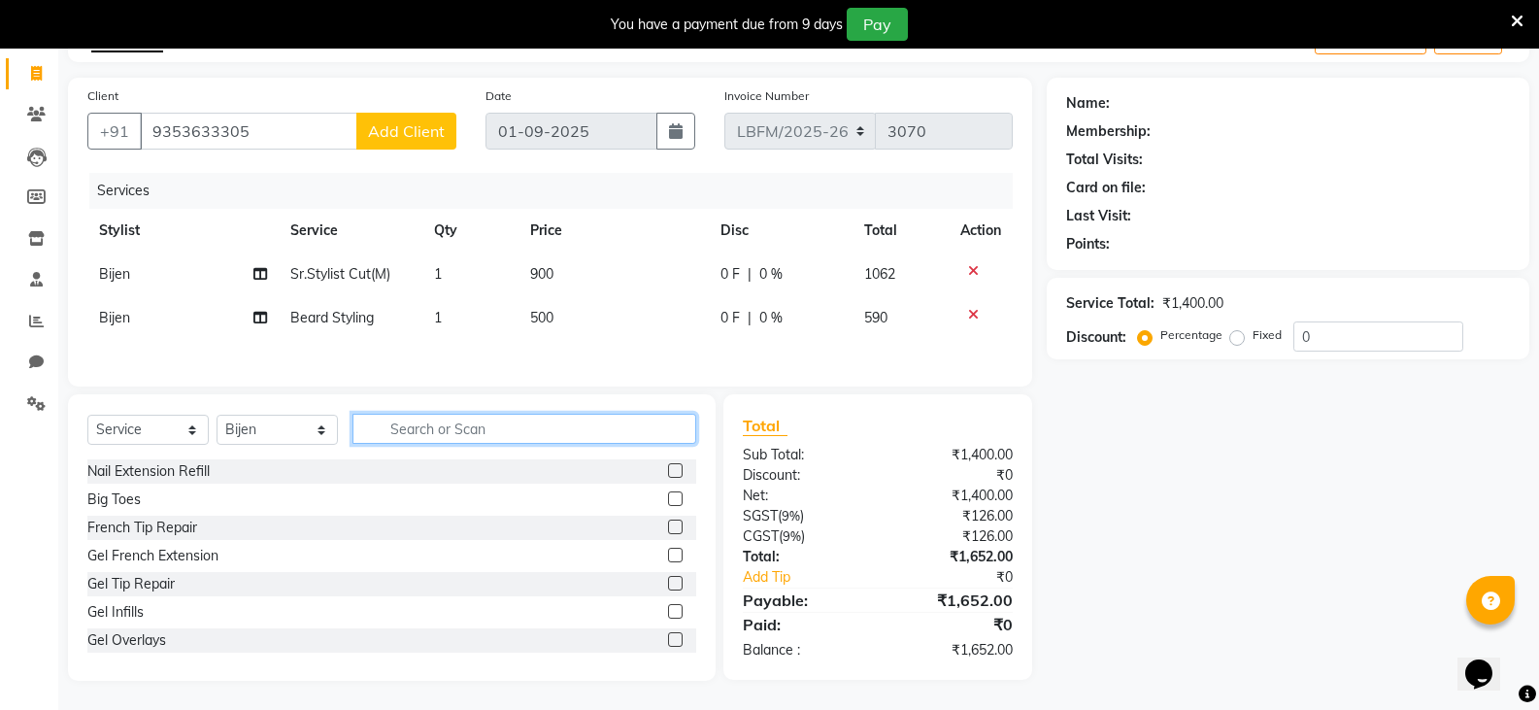
click at [553, 414] on input "text" at bounding box center [524, 429] width 344 height 30
click at [382, 146] on button "Add Client" at bounding box center [406, 131] width 100 height 37
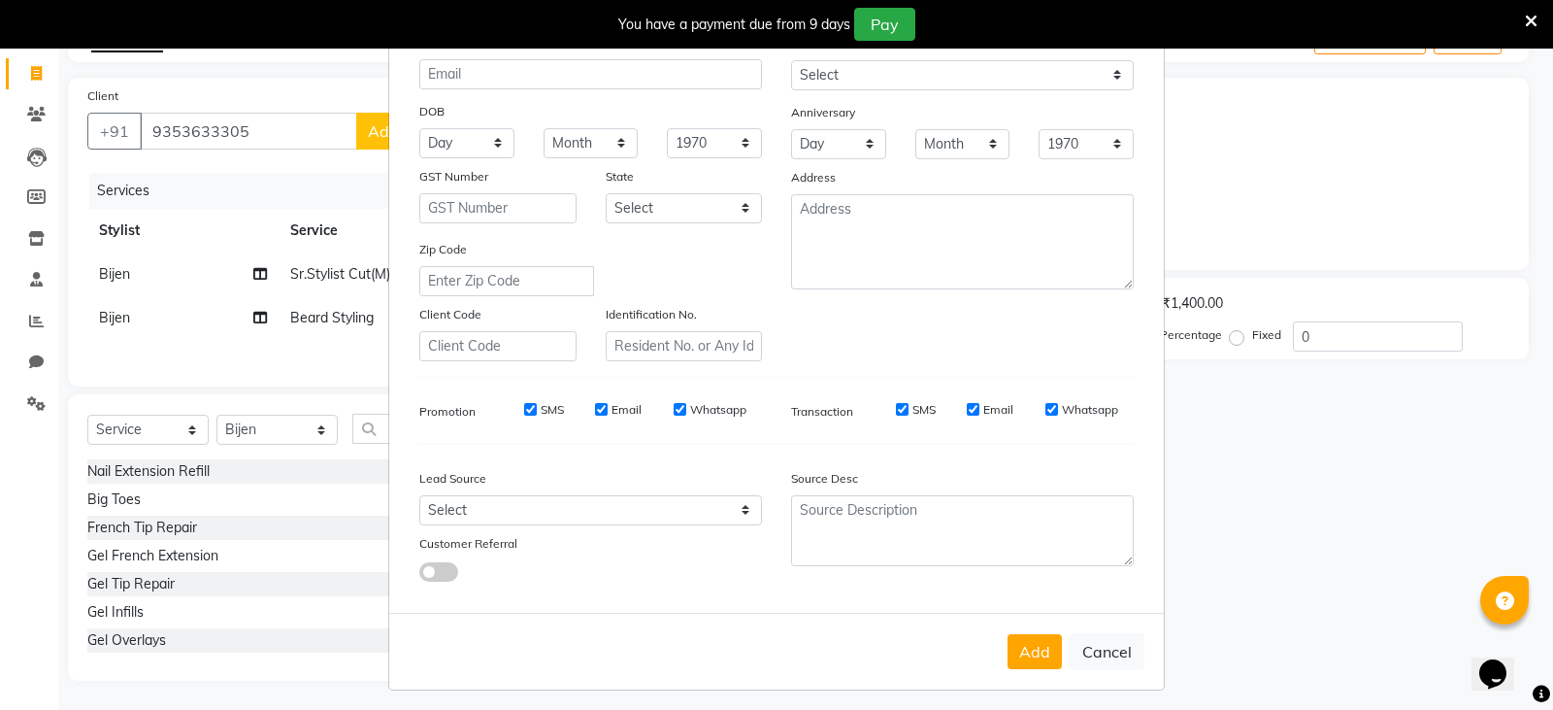
scroll to position [186, 0]
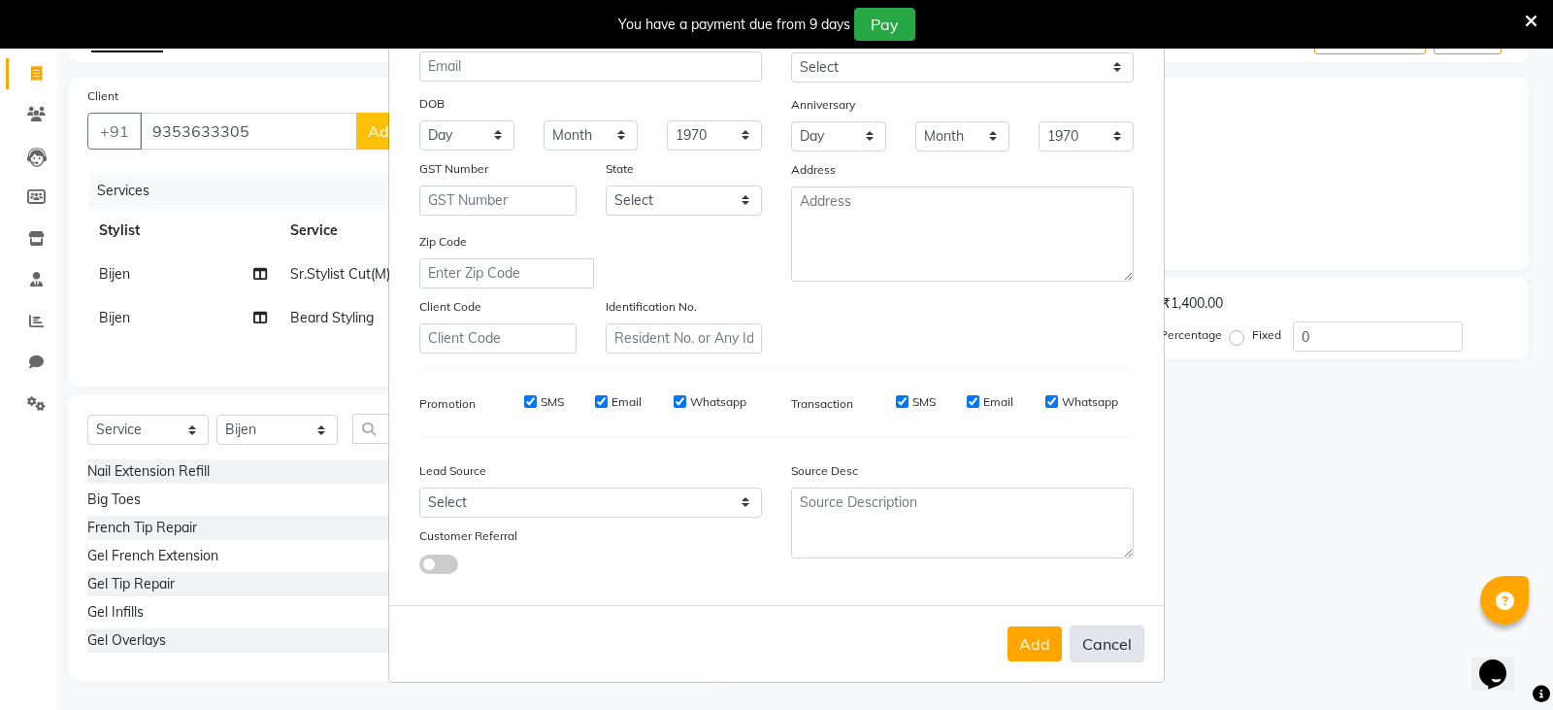
click at [1095, 642] on button "Cancel" at bounding box center [1107, 643] width 75 height 37
select select
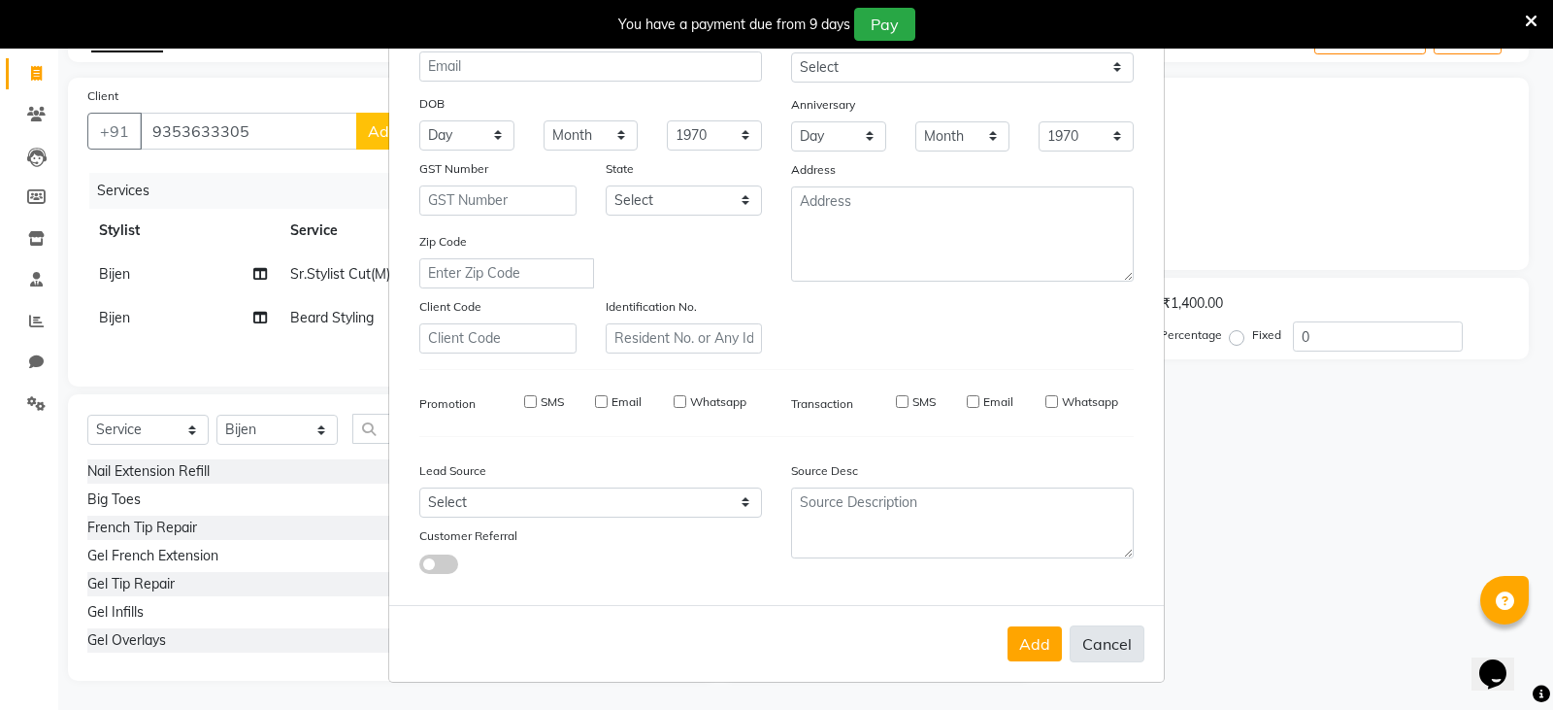
select select
checkbox input "false"
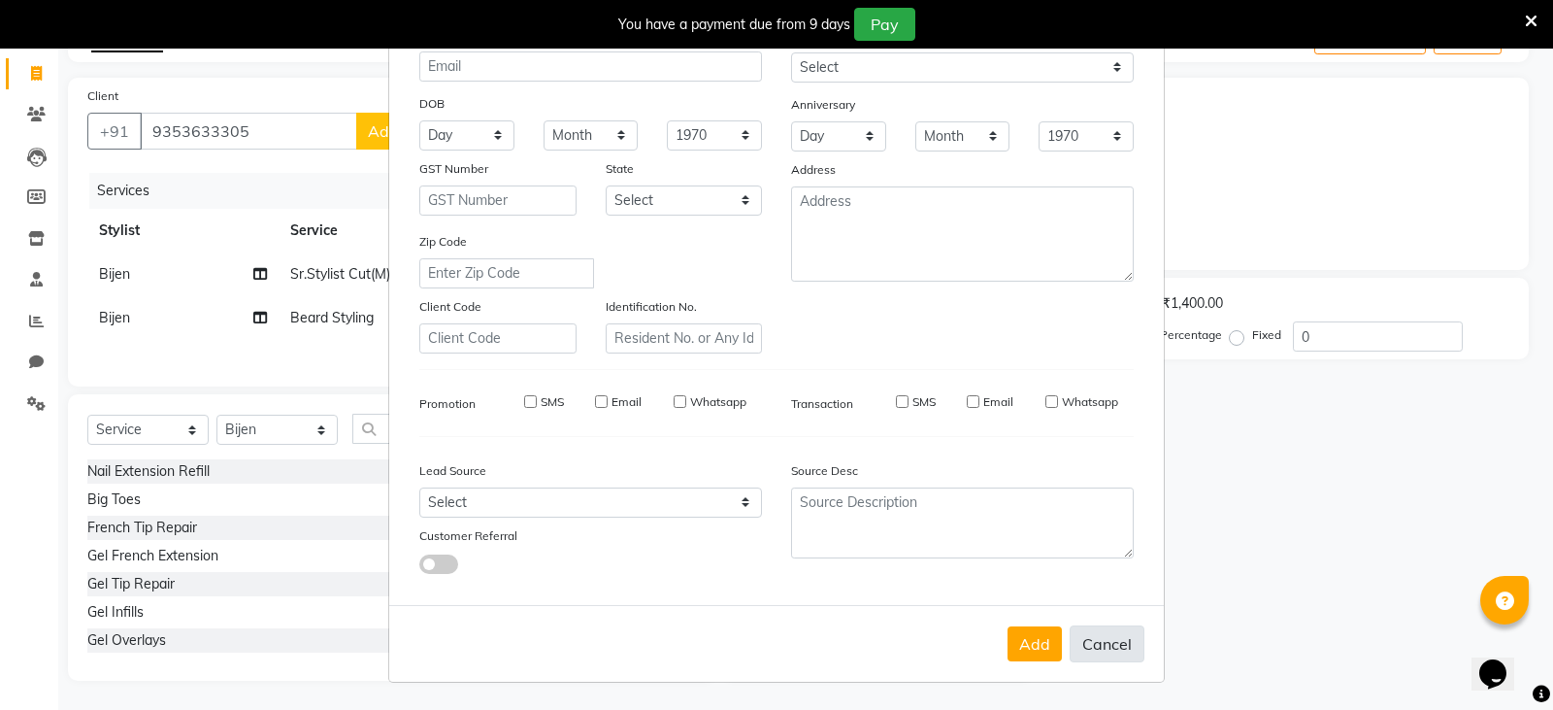
checkbox input "false"
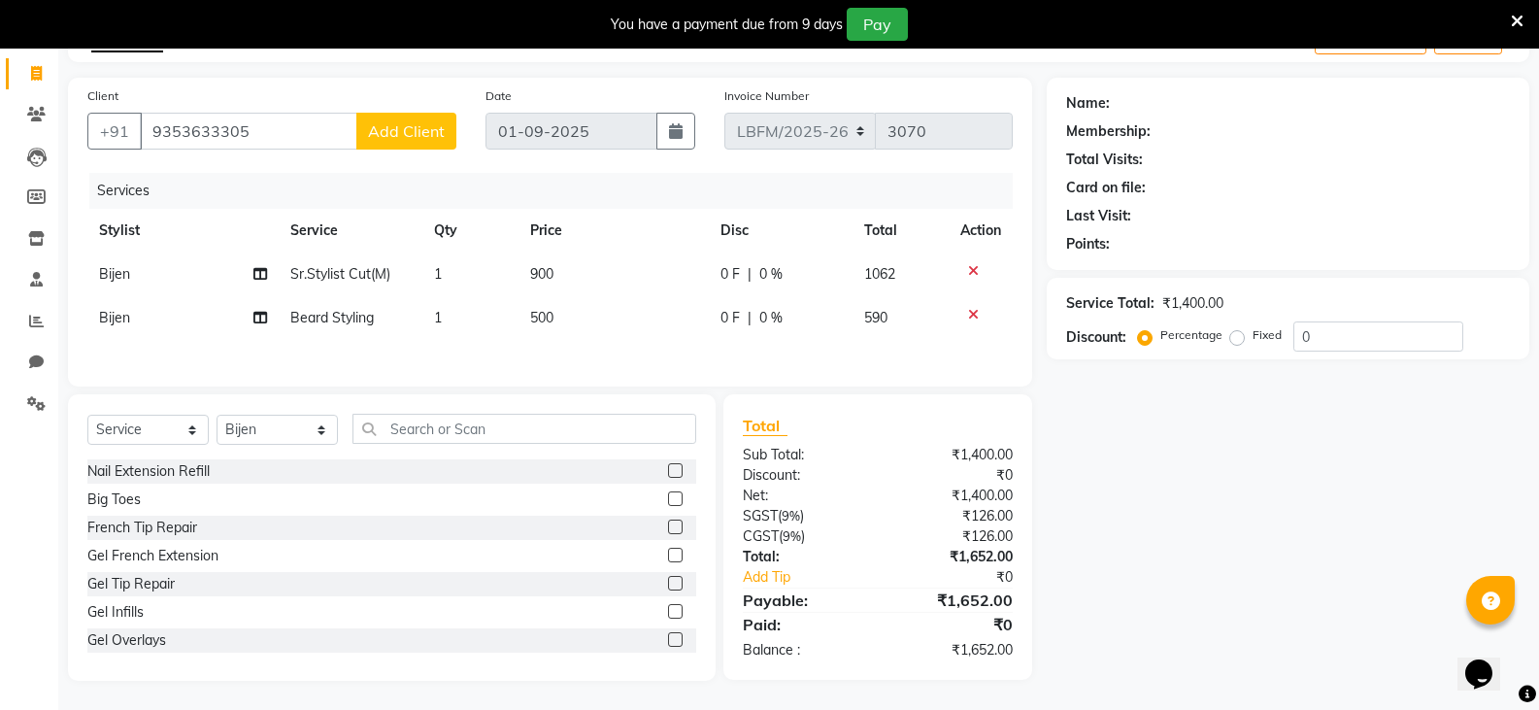
click at [422, 129] on span "Add Client" at bounding box center [406, 130] width 77 height 19
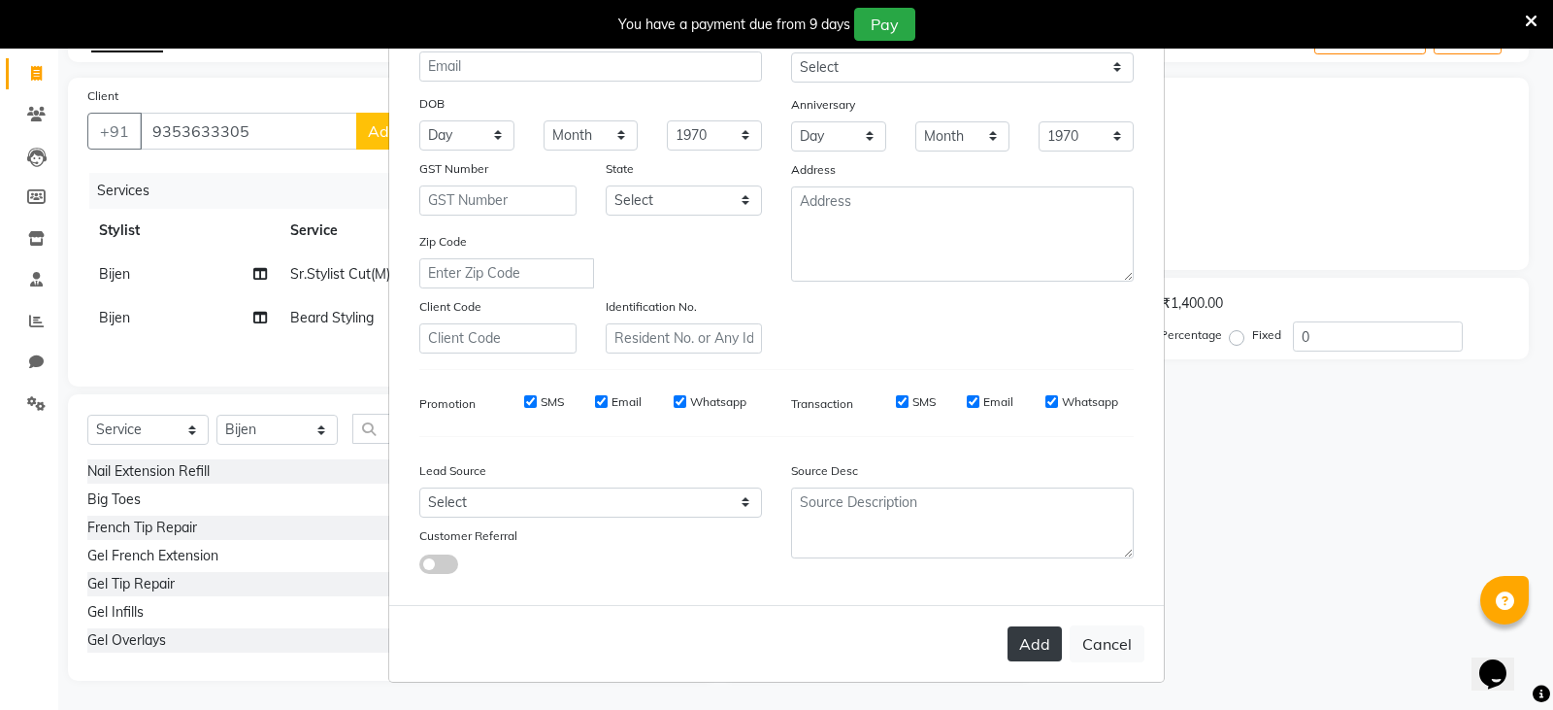
click at [1032, 633] on button "Add" at bounding box center [1035, 643] width 54 height 35
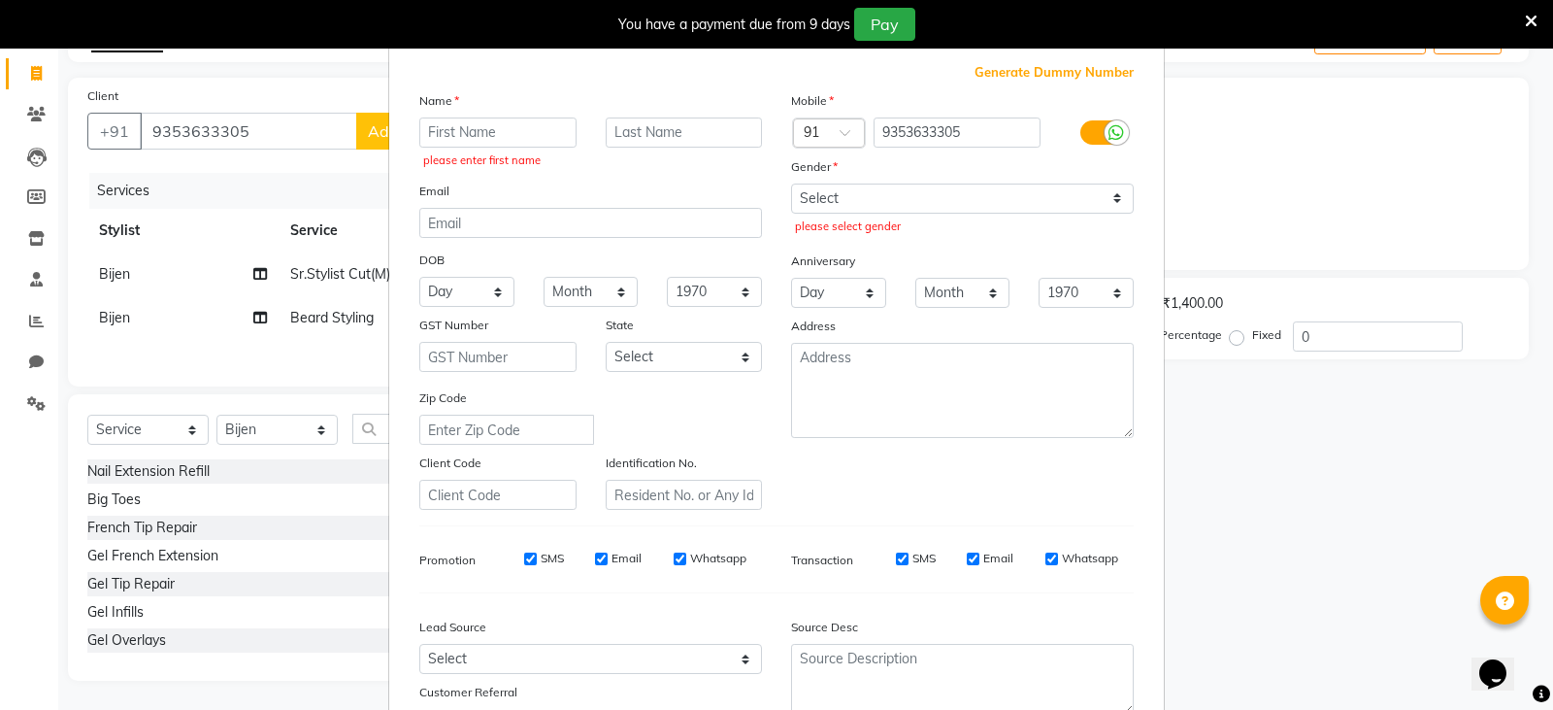
scroll to position [0, 0]
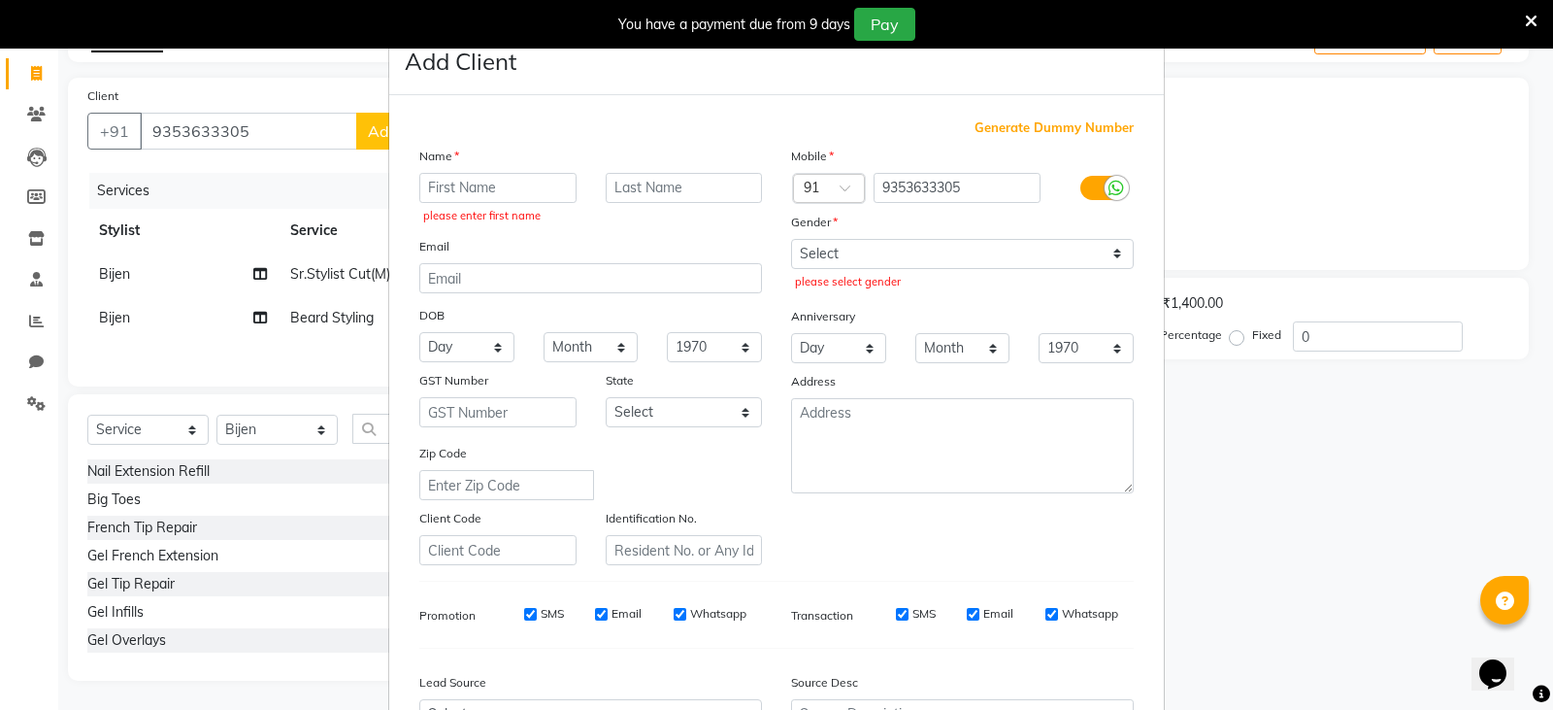
click at [1218, 395] on ngb-modal-window "Add Client Generate Dummy Number Name please enter first name Email DOB Day 01 …" at bounding box center [776, 355] width 1553 height 710
click at [502, 185] on input "text" at bounding box center [497, 188] width 157 height 30
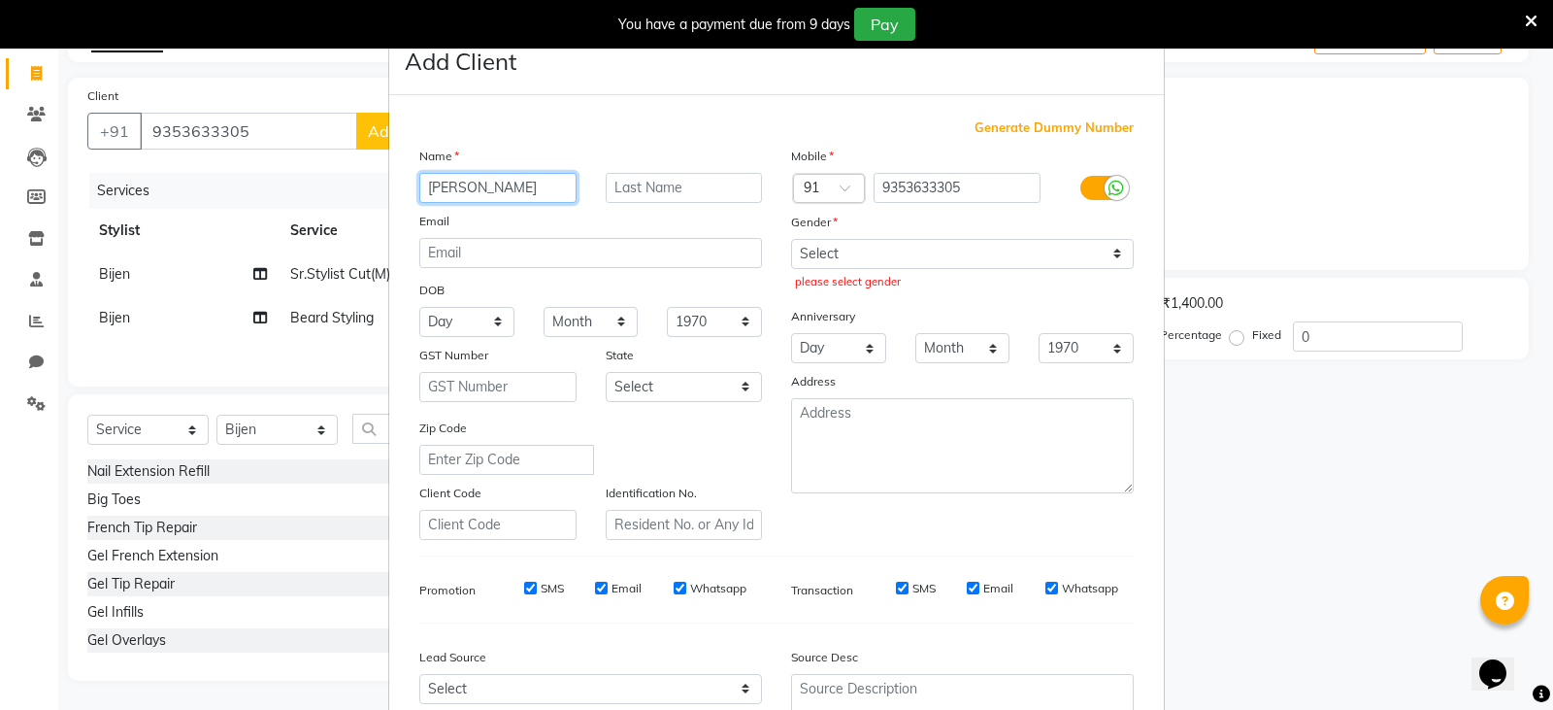
type input "[PERSON_NAME]"
click at [688, 184] on input "text" at bounding box center [684, 188] width 157 height 30
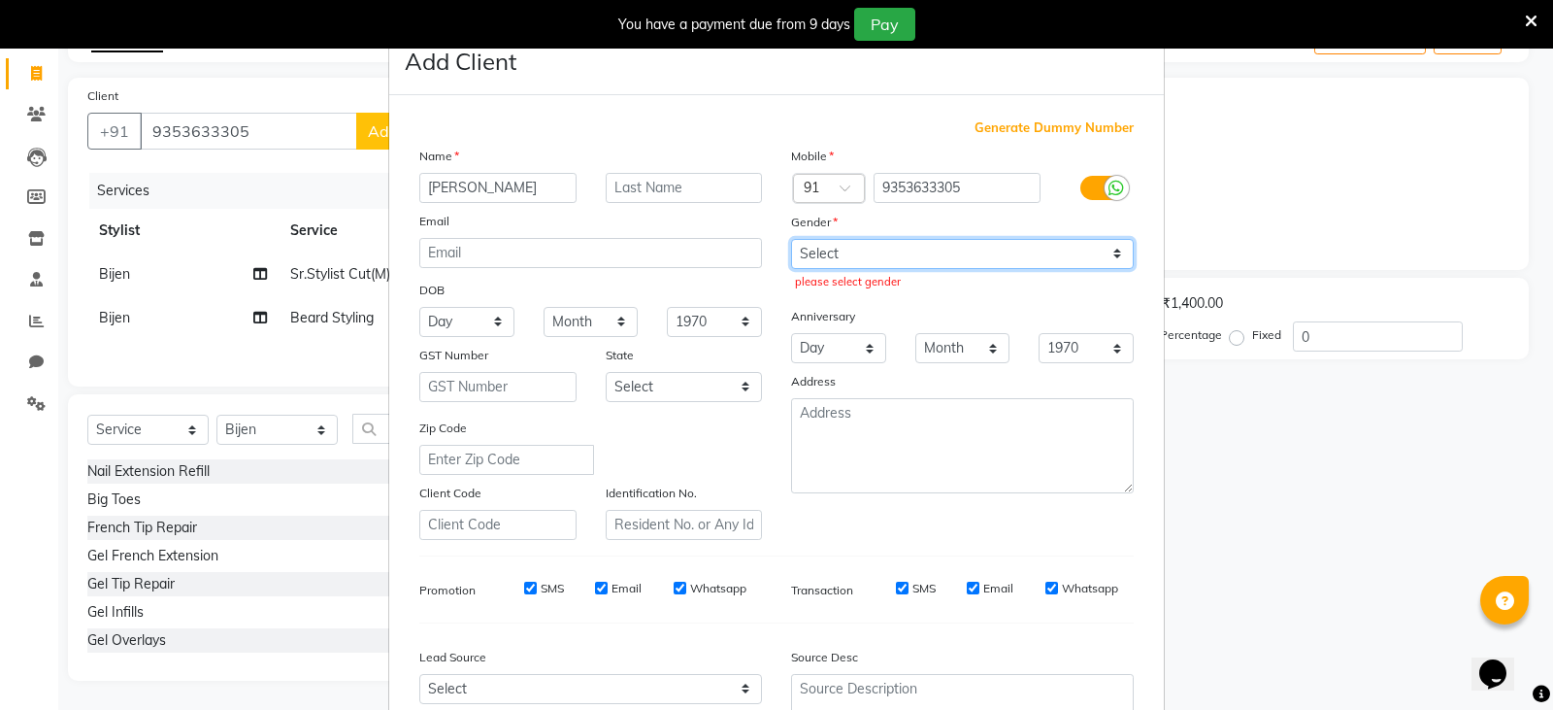
click at [851, 253] on select "Select Male Female Other Prefer Not To Say" at bounding box center [962, 254] width 343 height 30
select select "[DEMOGRAPHIC_DATA]"
click at [791, 239] on select "Select Male Female Other Prefer Not To Say" at bounding box center [962, 254] width 343 height 30
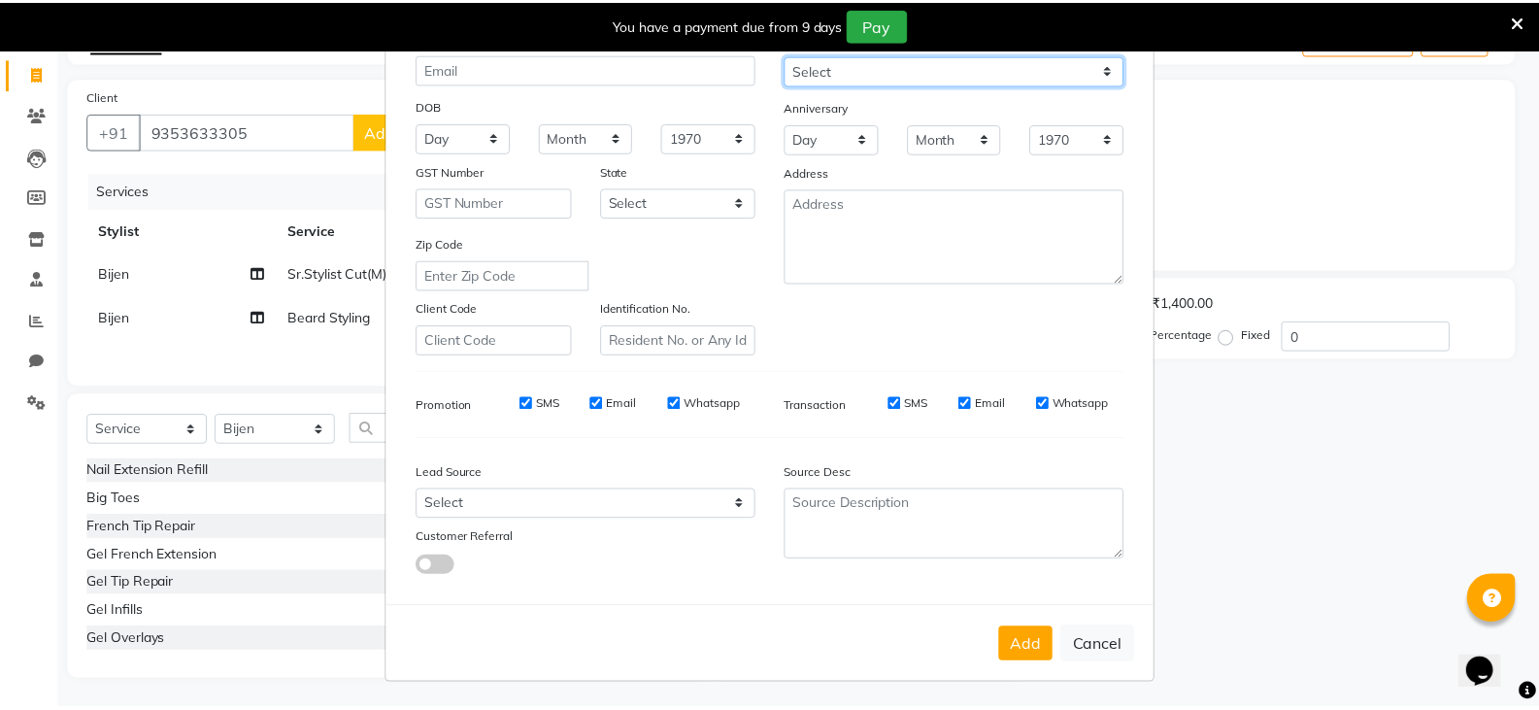
scroll to position [186, 0]
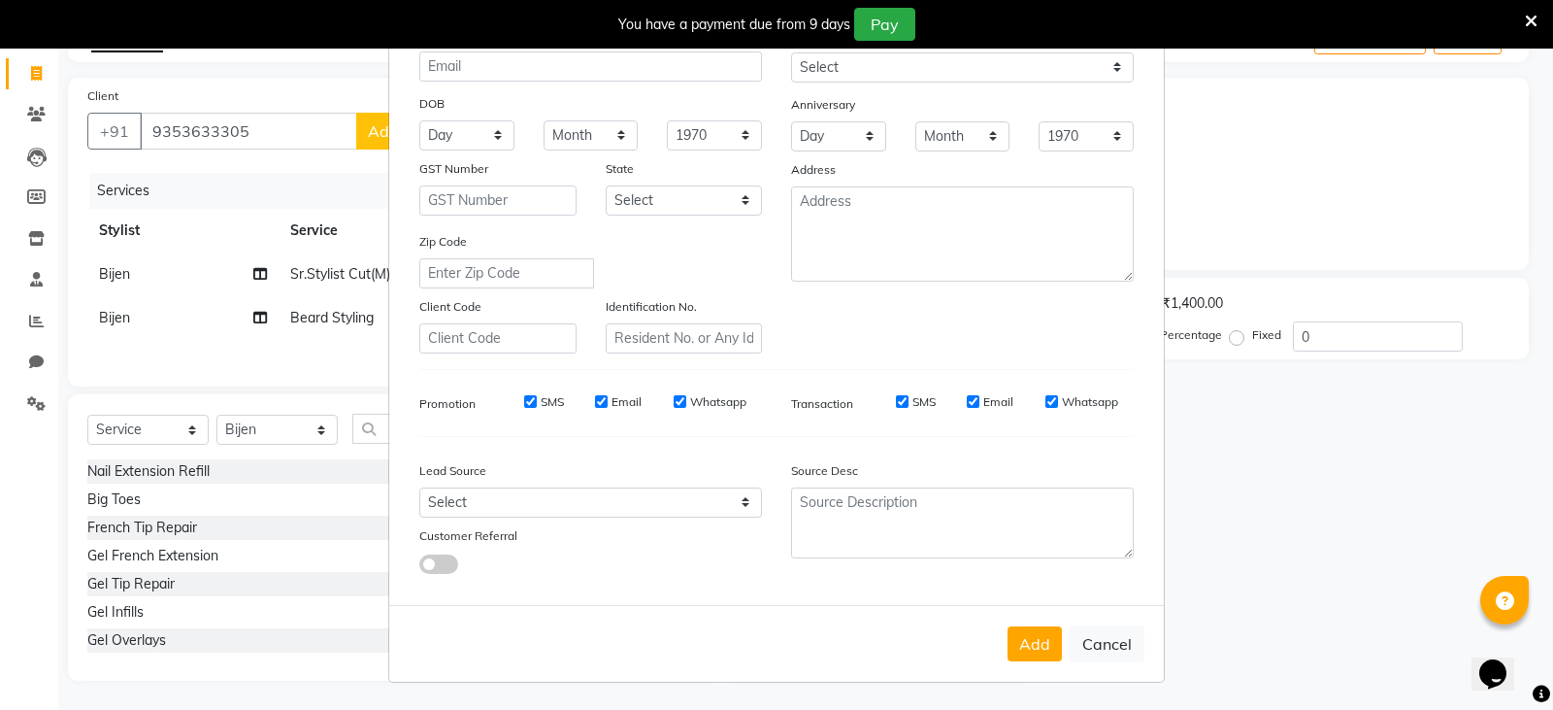
click at [1035, 650] on button "Add" at bounding box center [1035, 643] width 54 height 35
select select
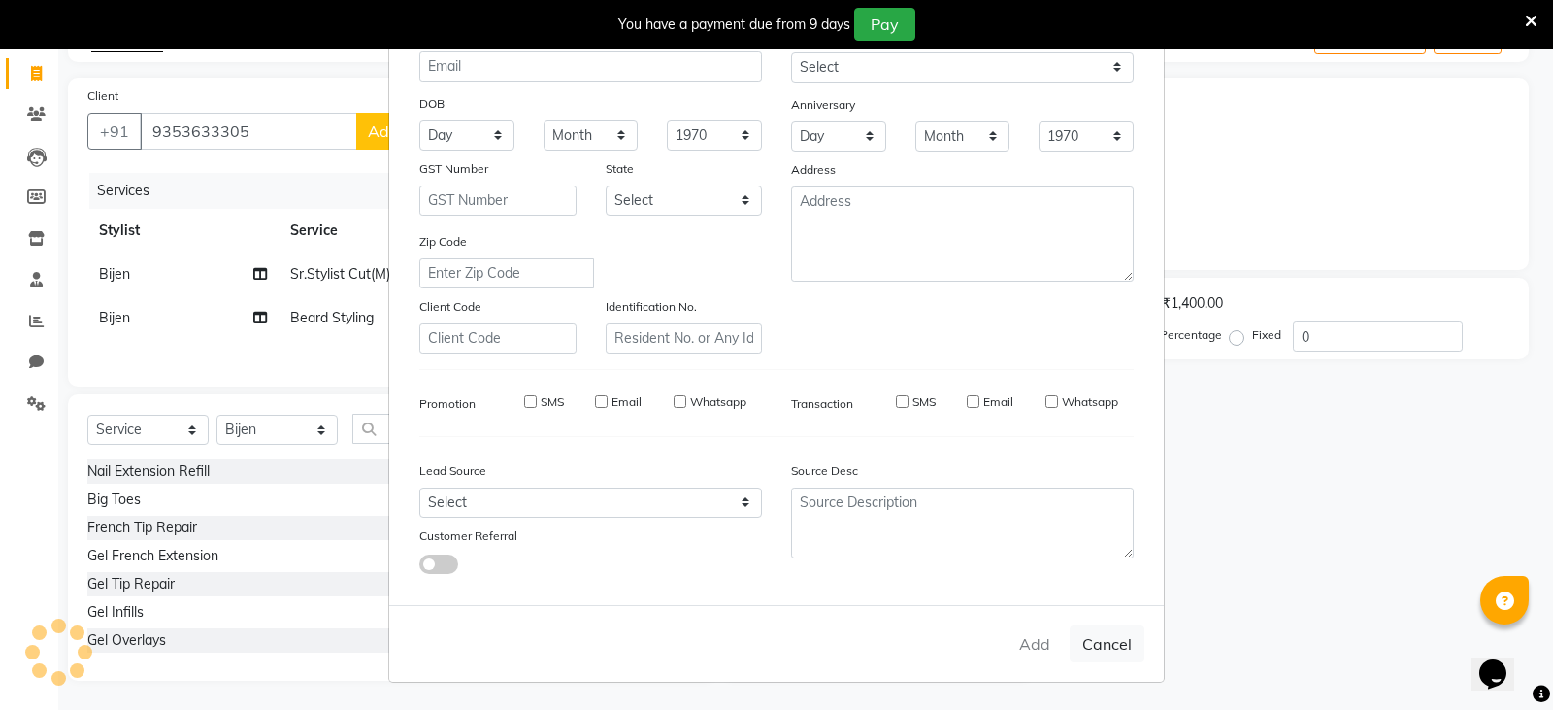
select select
checkbox input "false"
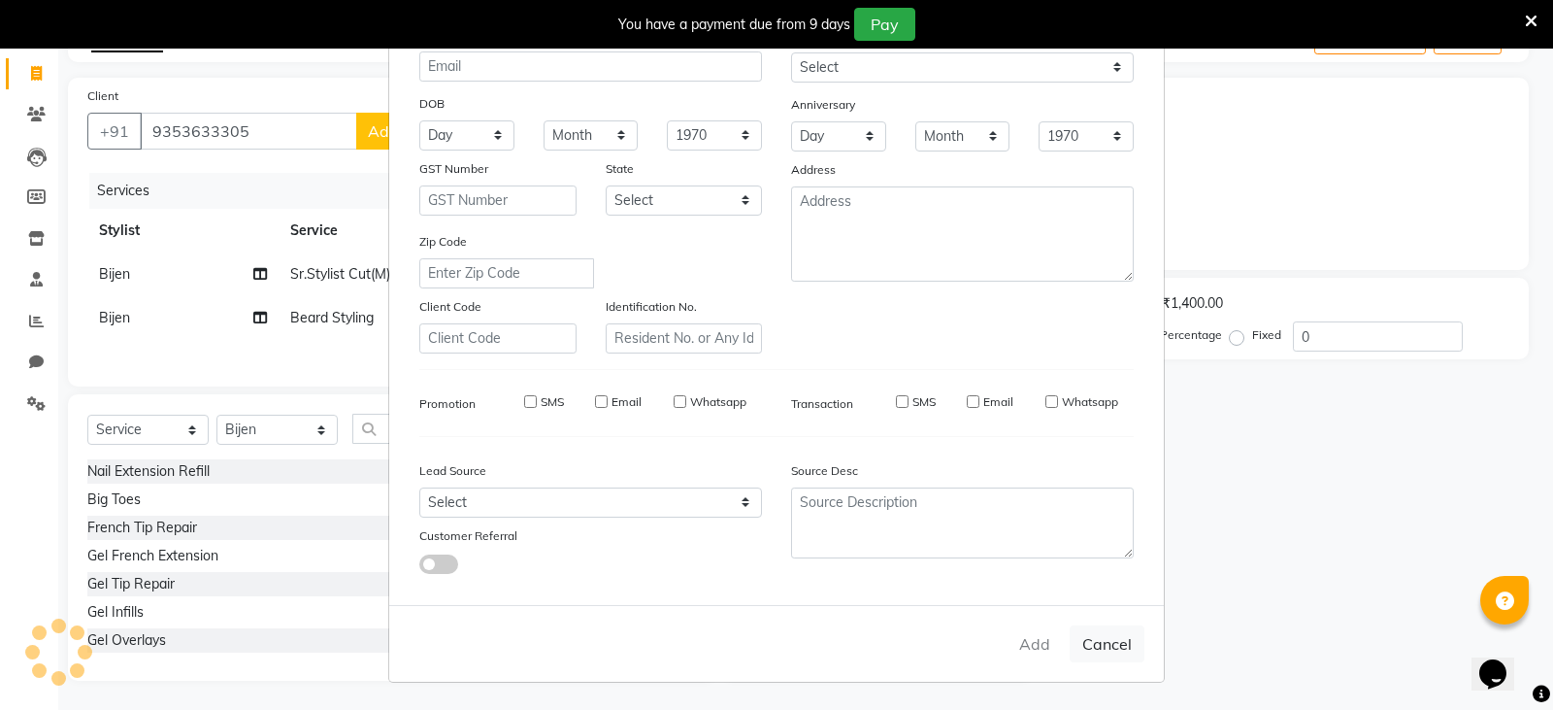
checkbox input "false"
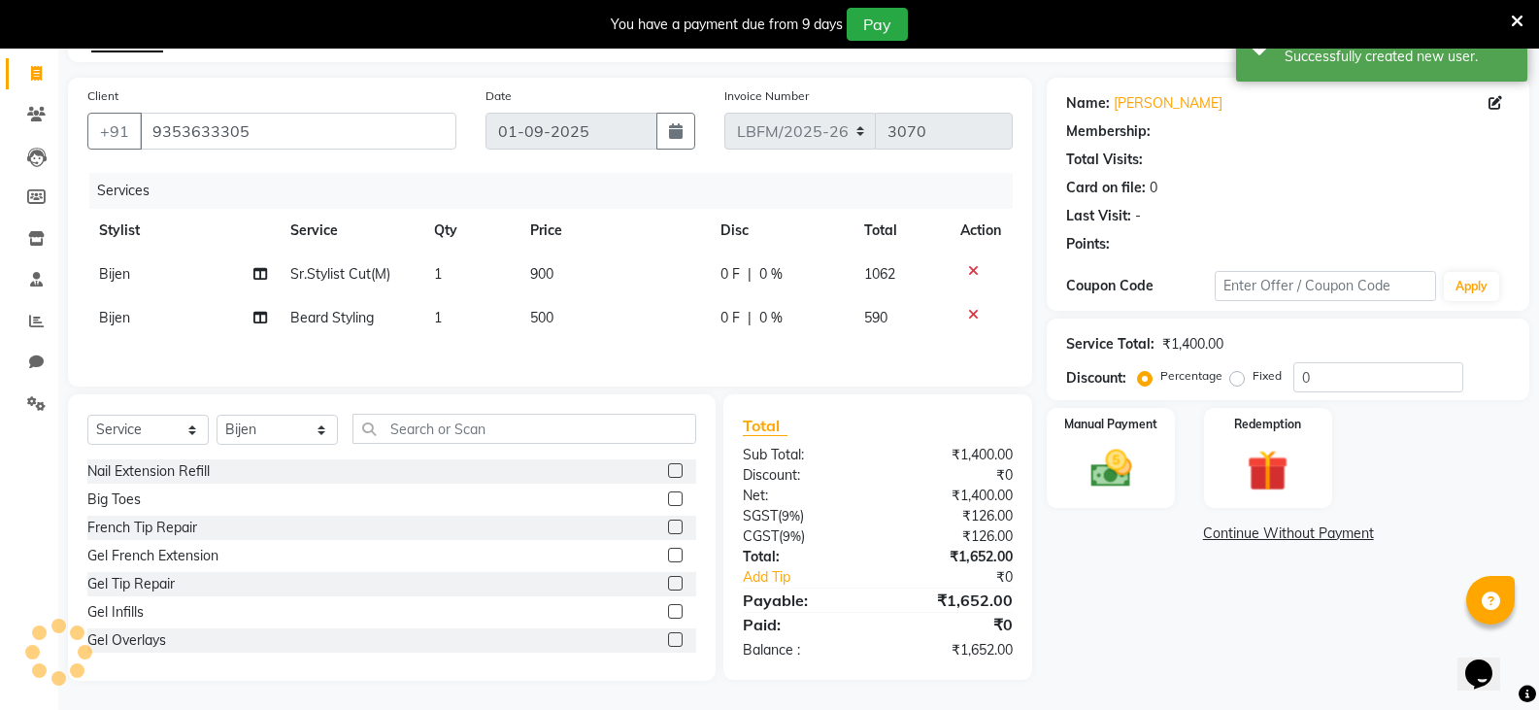
select select "1: Object"
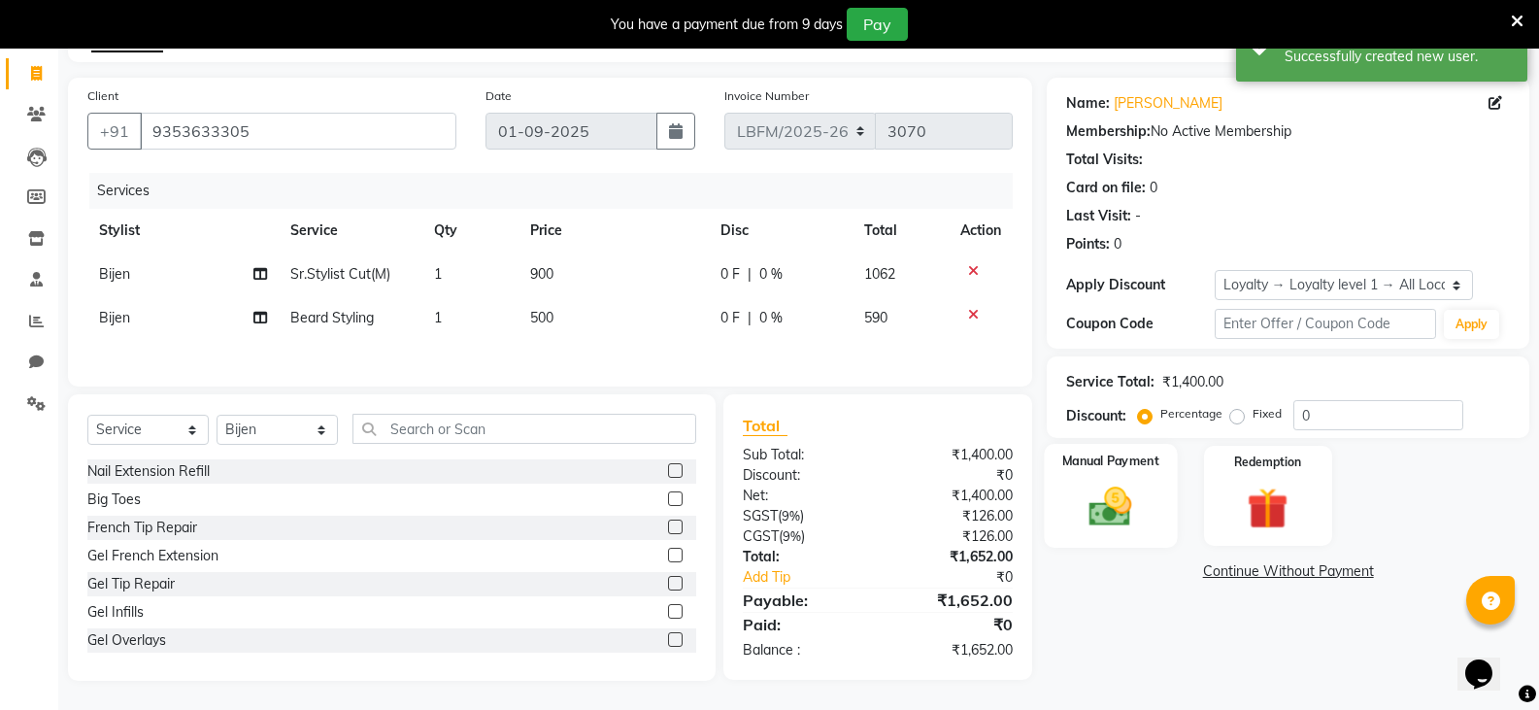
click at [1086, 492] on img at bounding box center [1110, 507] width 69 height 50
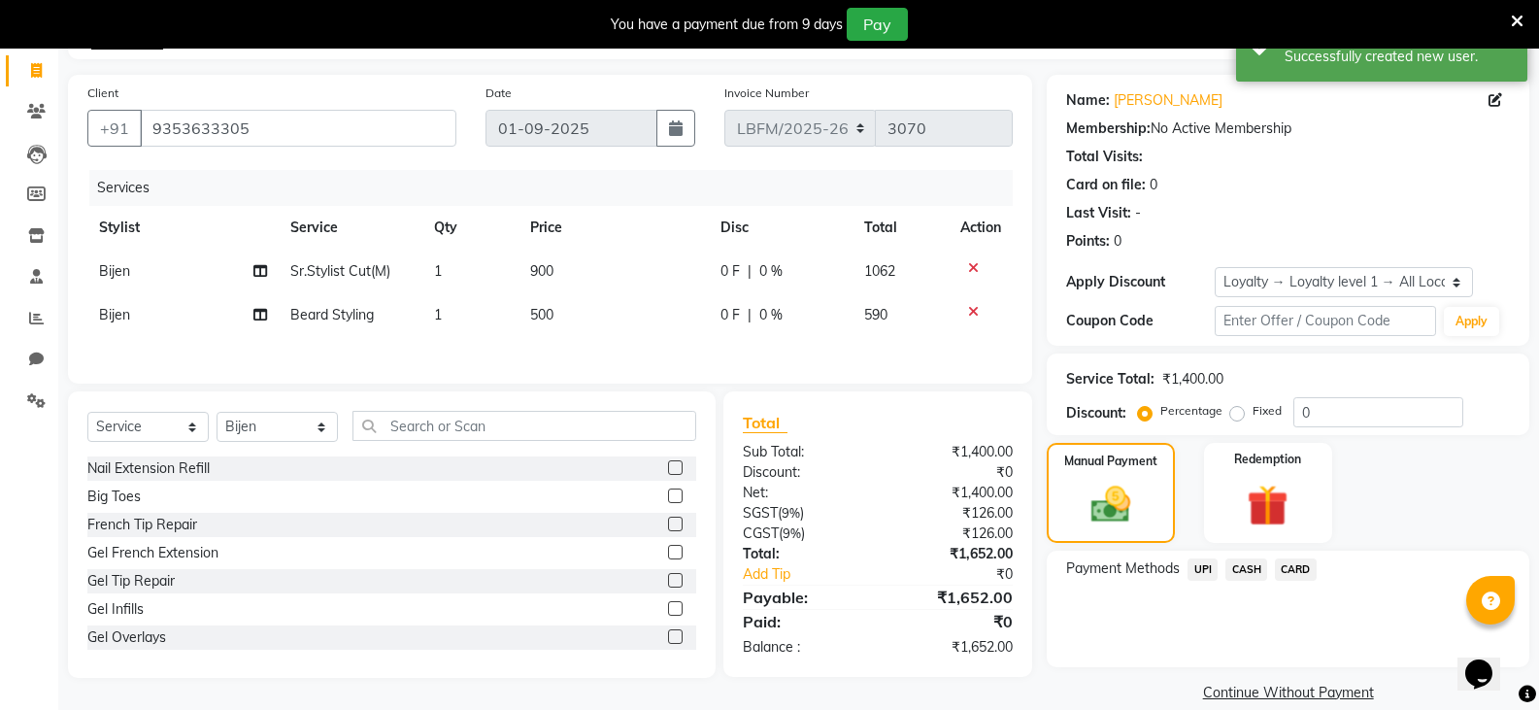
click at [1305, 565] on span "CARD" at bounding box center [1296, 569] width 42 height 22
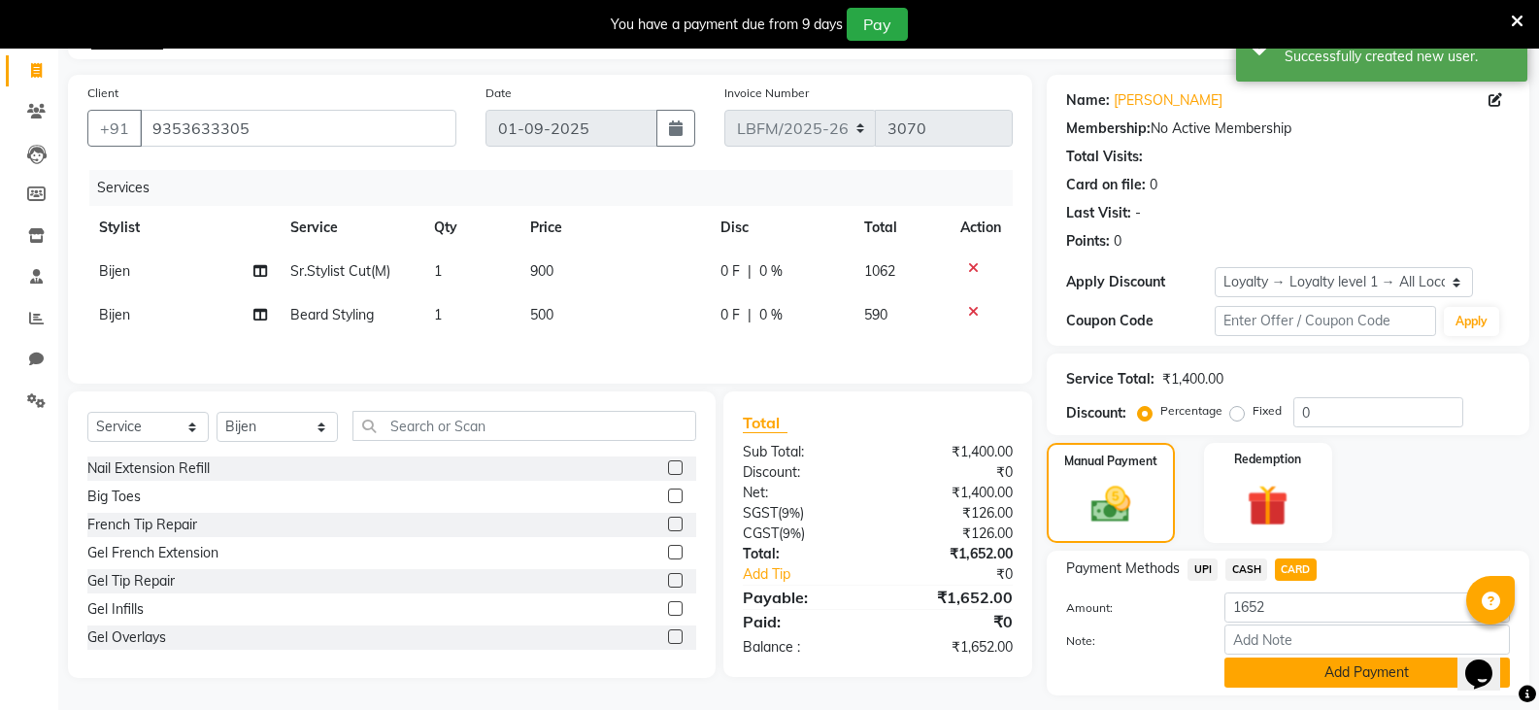
click at [1309, 681] on button "Add Payment" at bounding box center [1366, 672] width 285 height 30
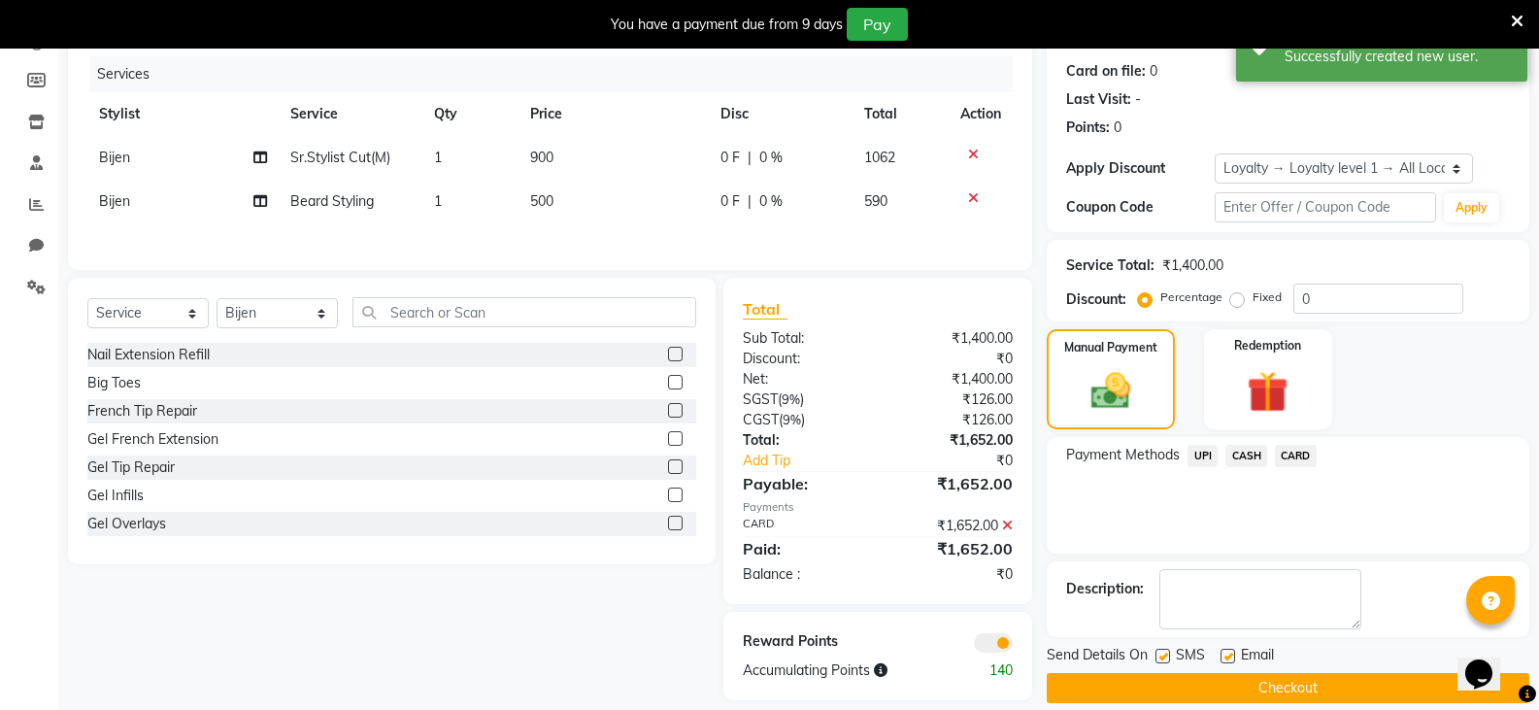
scroll to position [255, 0]
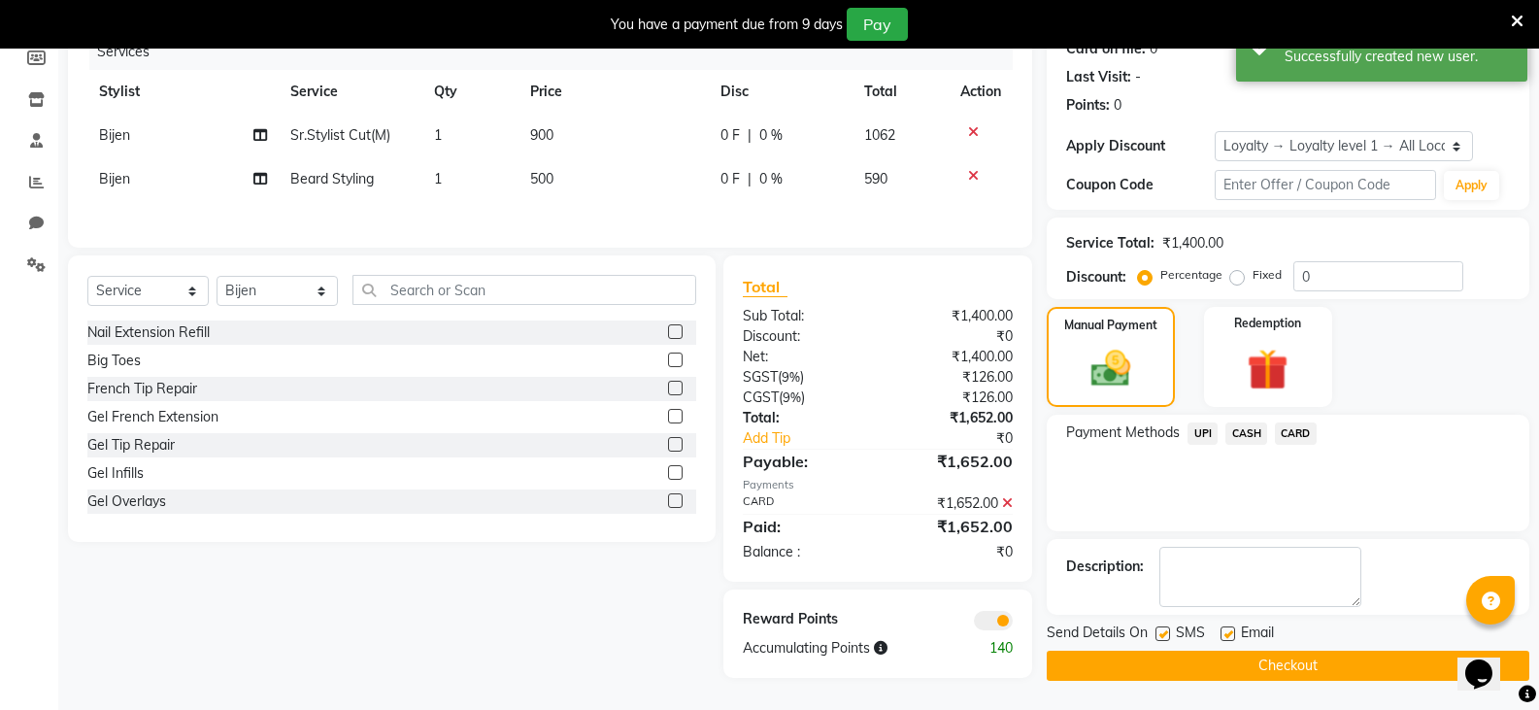
click at [1310, 669] on button "Checkout" at bounding box center [1288, 665] width 483 height 30
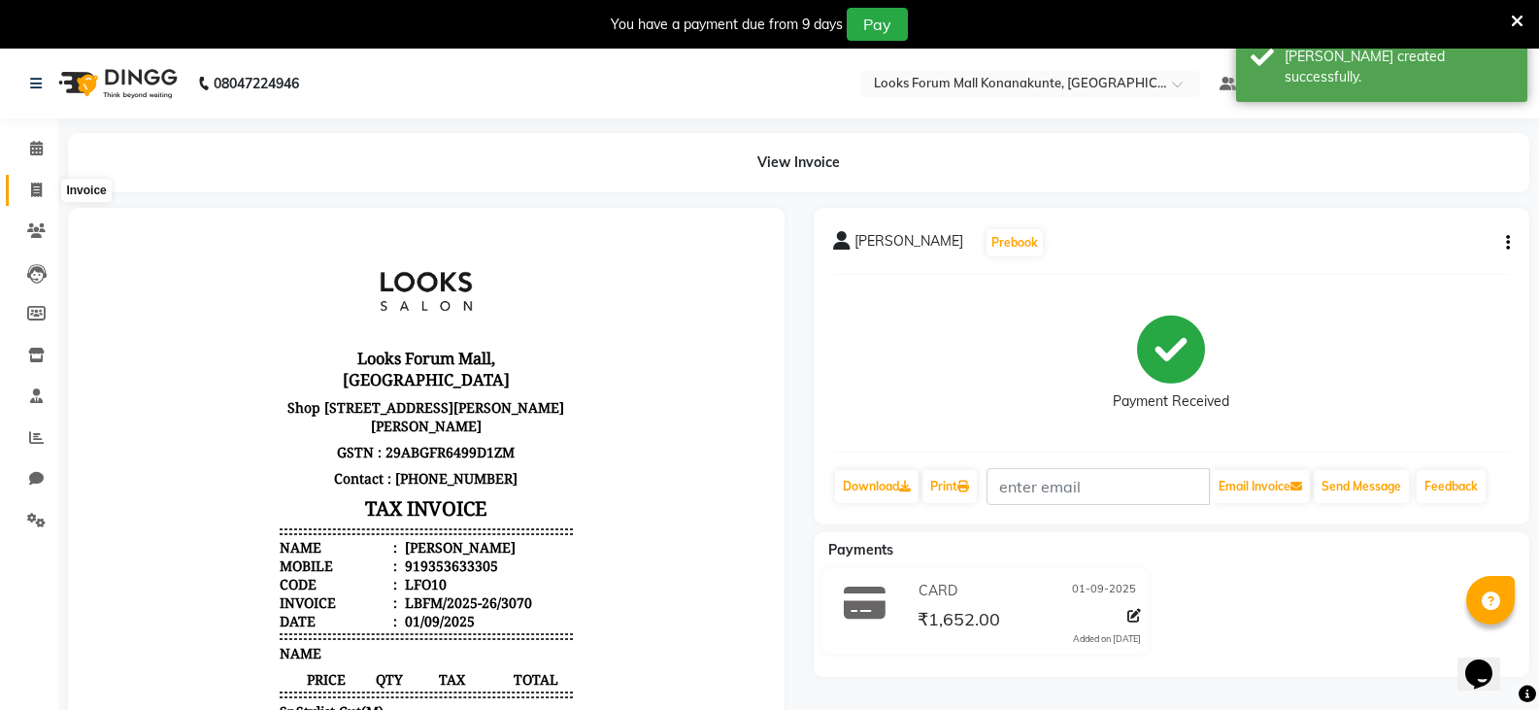
drag, startPoint x: 27, startPoint y: 187, endPoint x: 83, endPoint y: 178, distance: 56.2
click at [27, 187] on span at bounding box center [36, 191] width 34 height 22
select select "service"
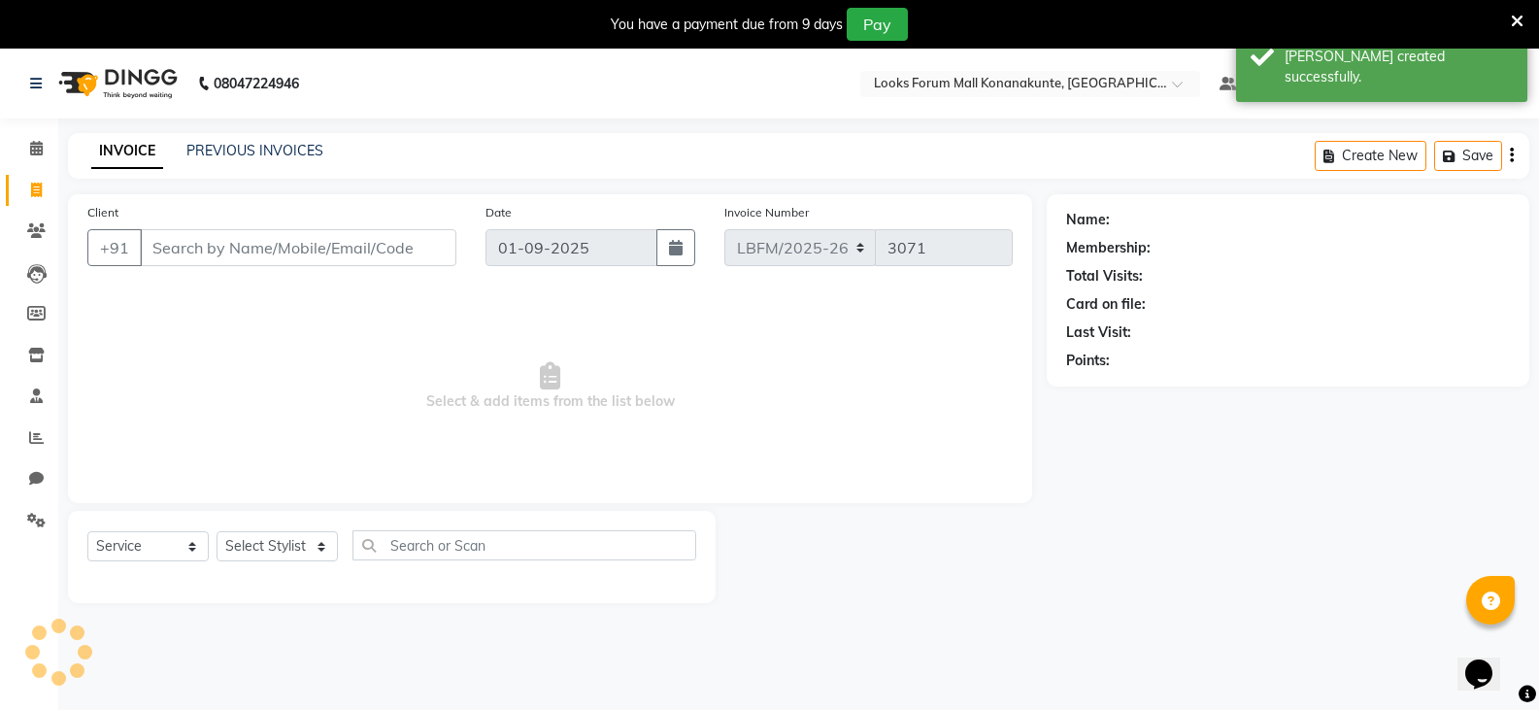
scroll to position [49, 0]
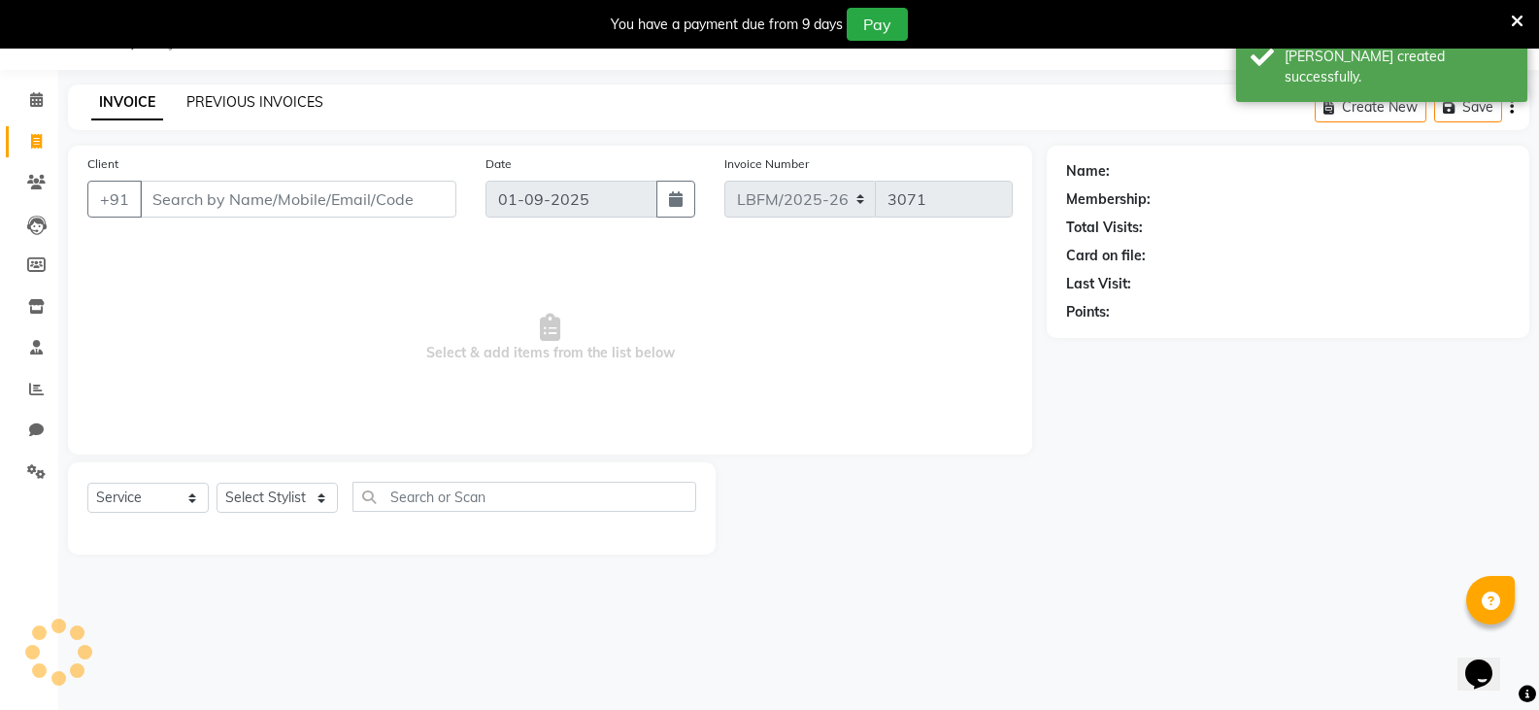
click at [291, 101] on link "PREVIOUS INVOICES" at bounding box center [254, 101] width 137 height 17
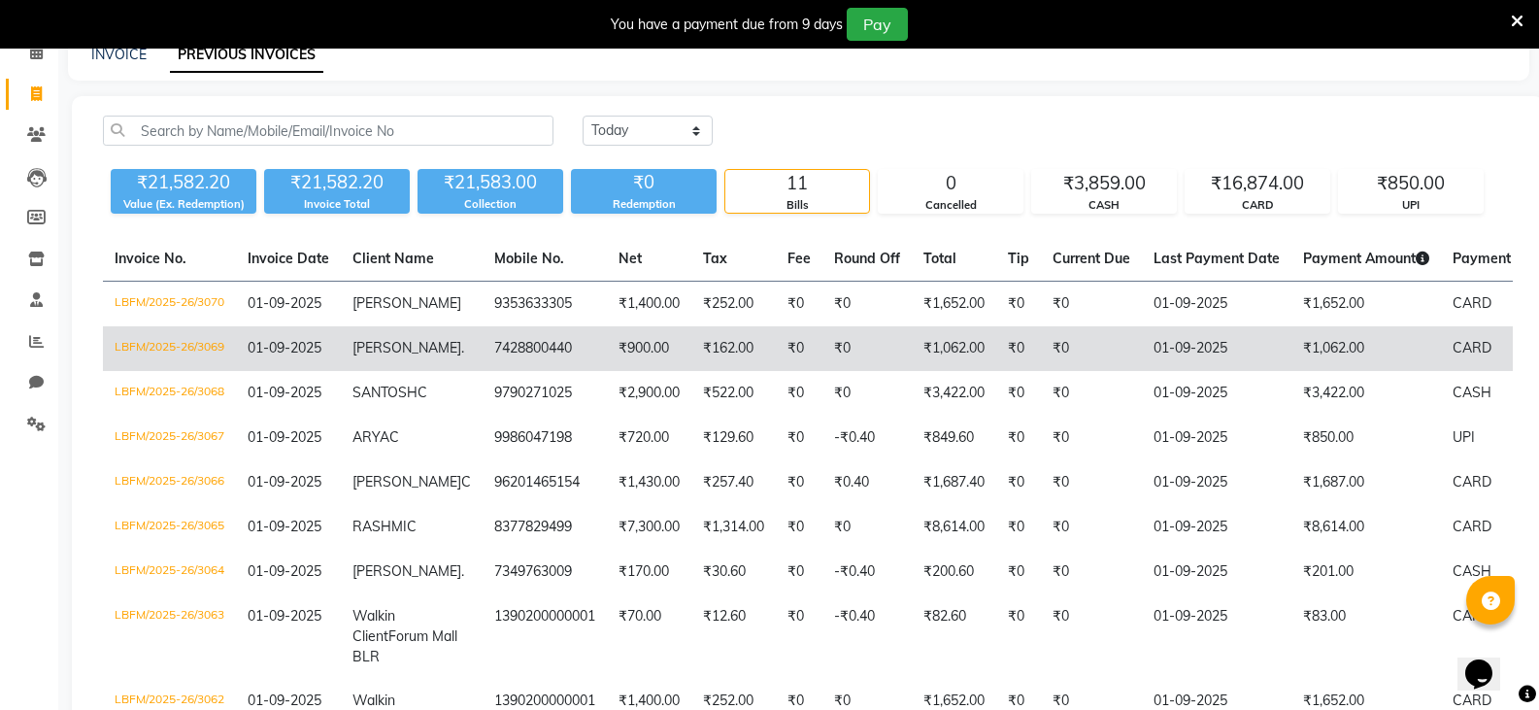
scroll to position [49, 0]
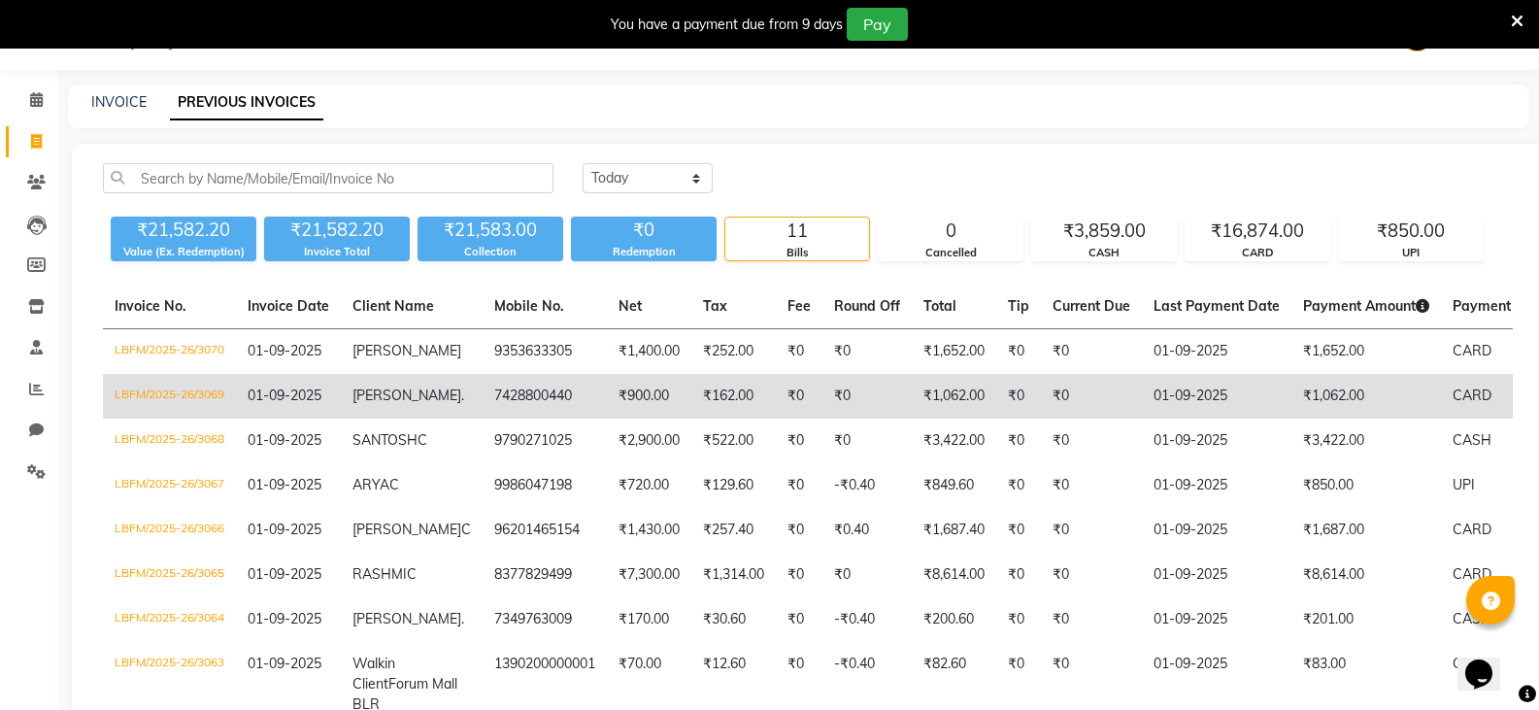
click at [434, 394] on td "NAMITA ." at bounding box center [412, 396] width 142 height 45
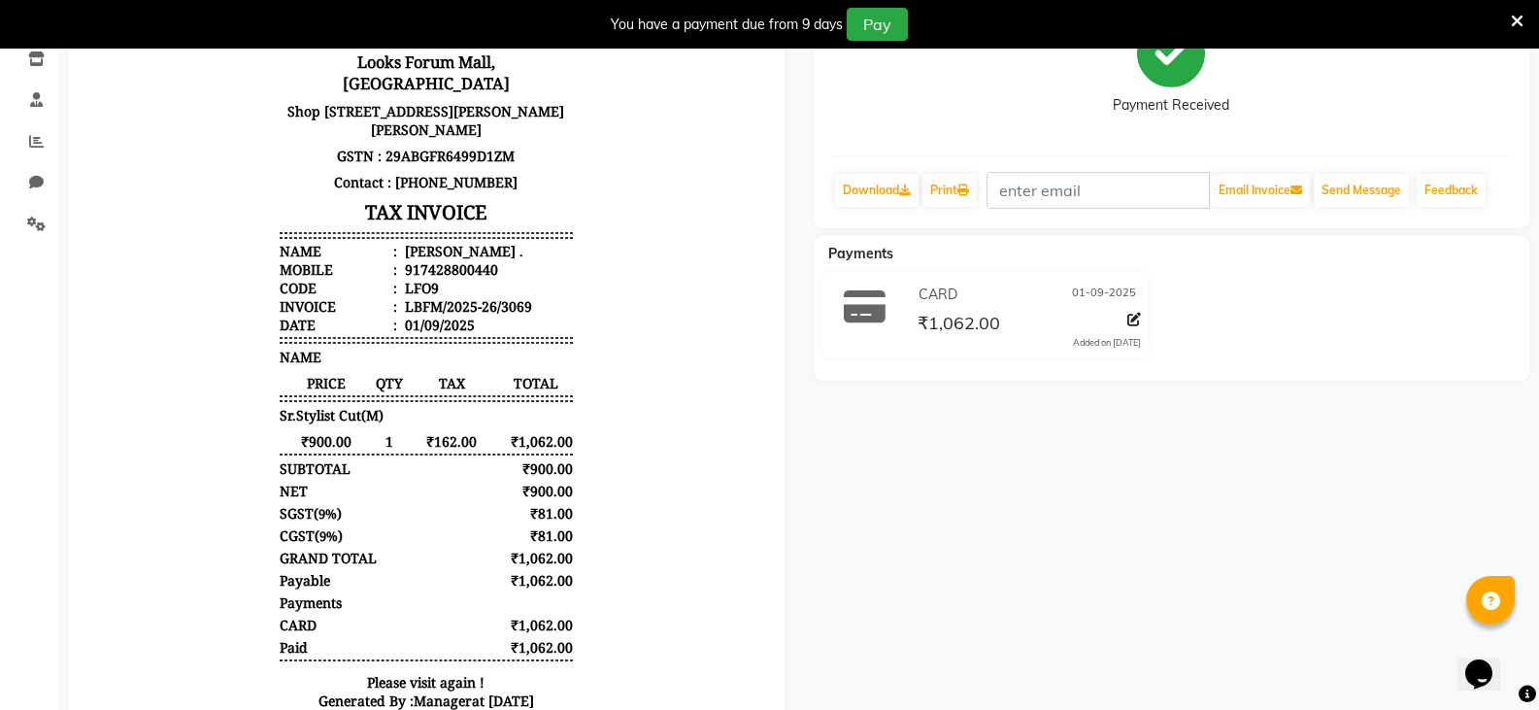
scroll to position [295, 0]
click at [1140, 319] on icon at bounding box center [1134, 321] width 14 height 14
select select "2"
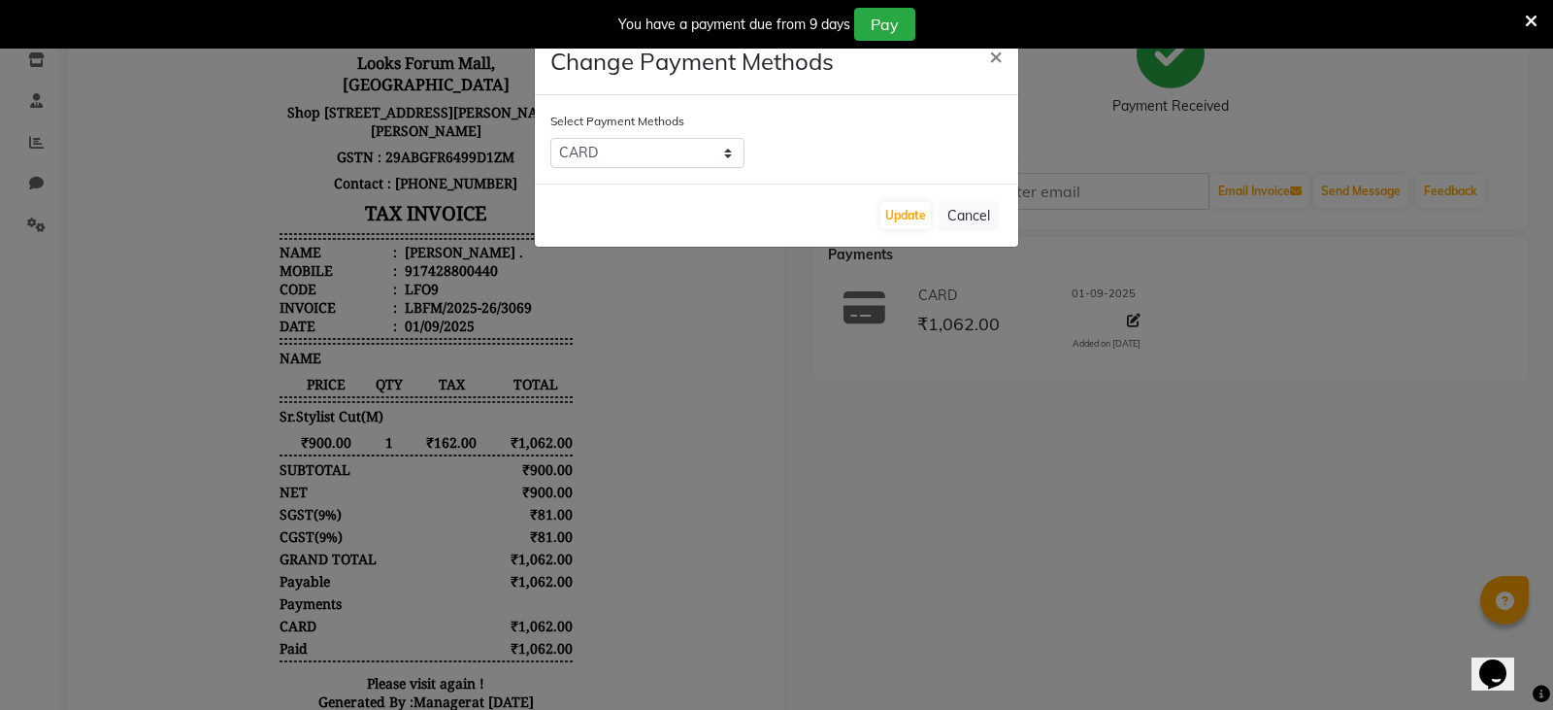
click at [1067, 371] on ngb-modal-window "Change Payment Methods × Select Payment Methods UPI CASH CARD Update Cancel" at bounding box center [776, 355] width 1553 height 710
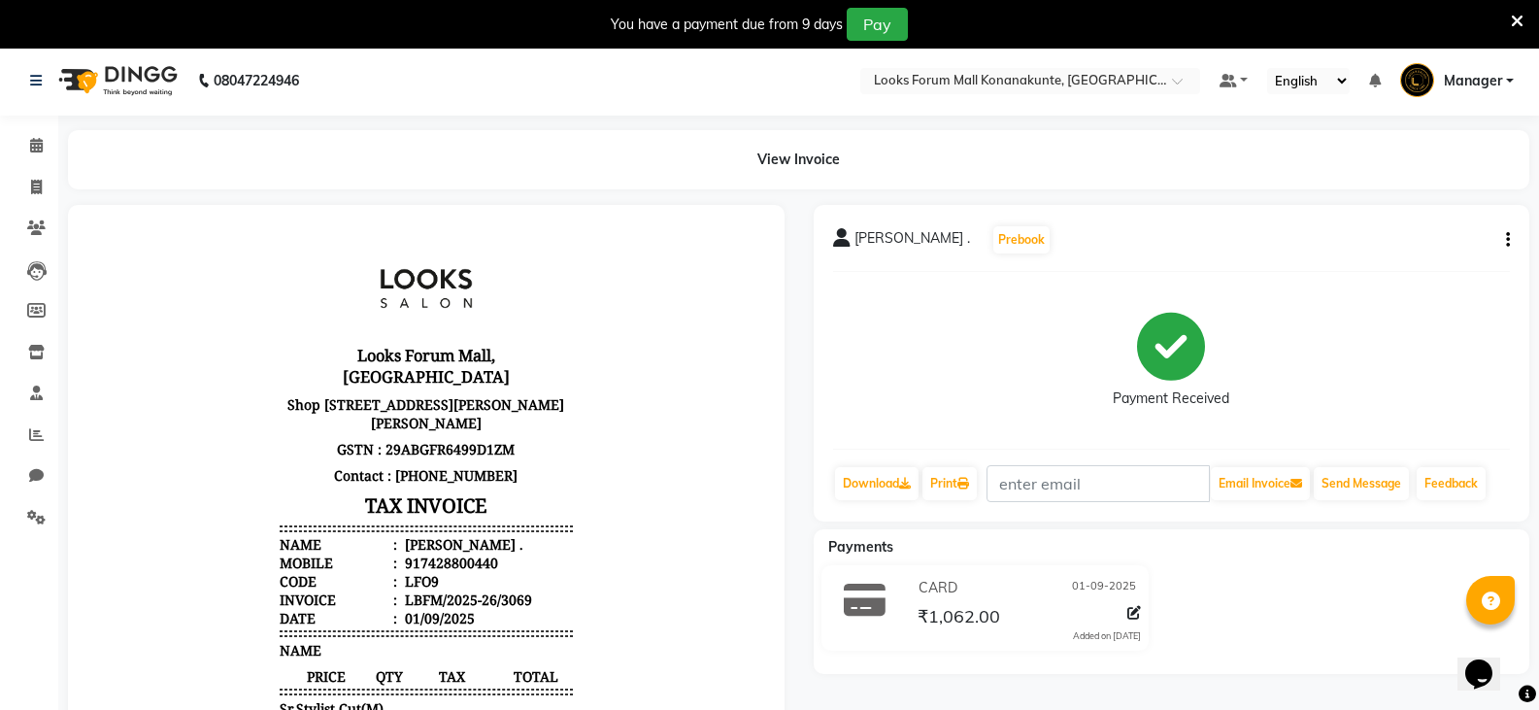
scroll to position [0, 0]
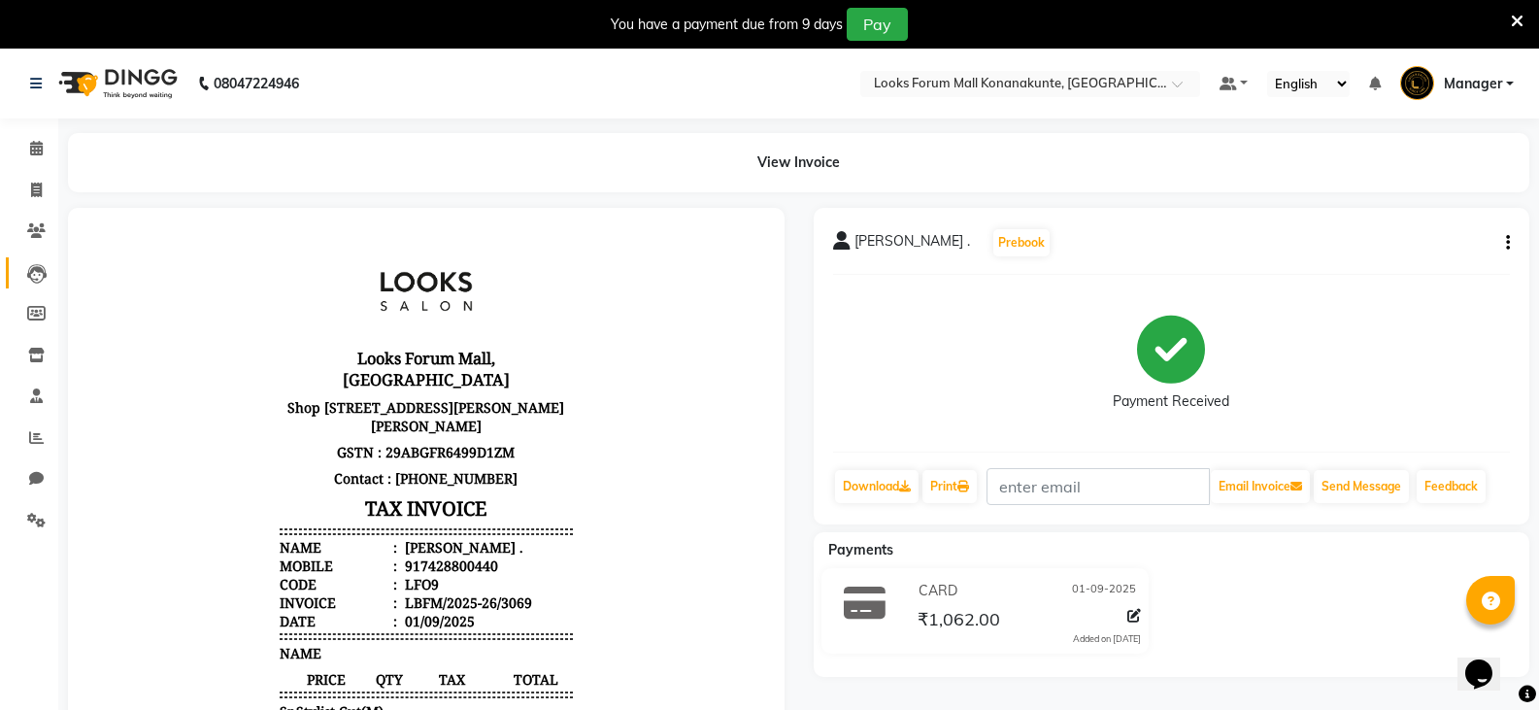
click at [43, 283] on link "Leads" at bounding box center [29, 273] width 47 height 32
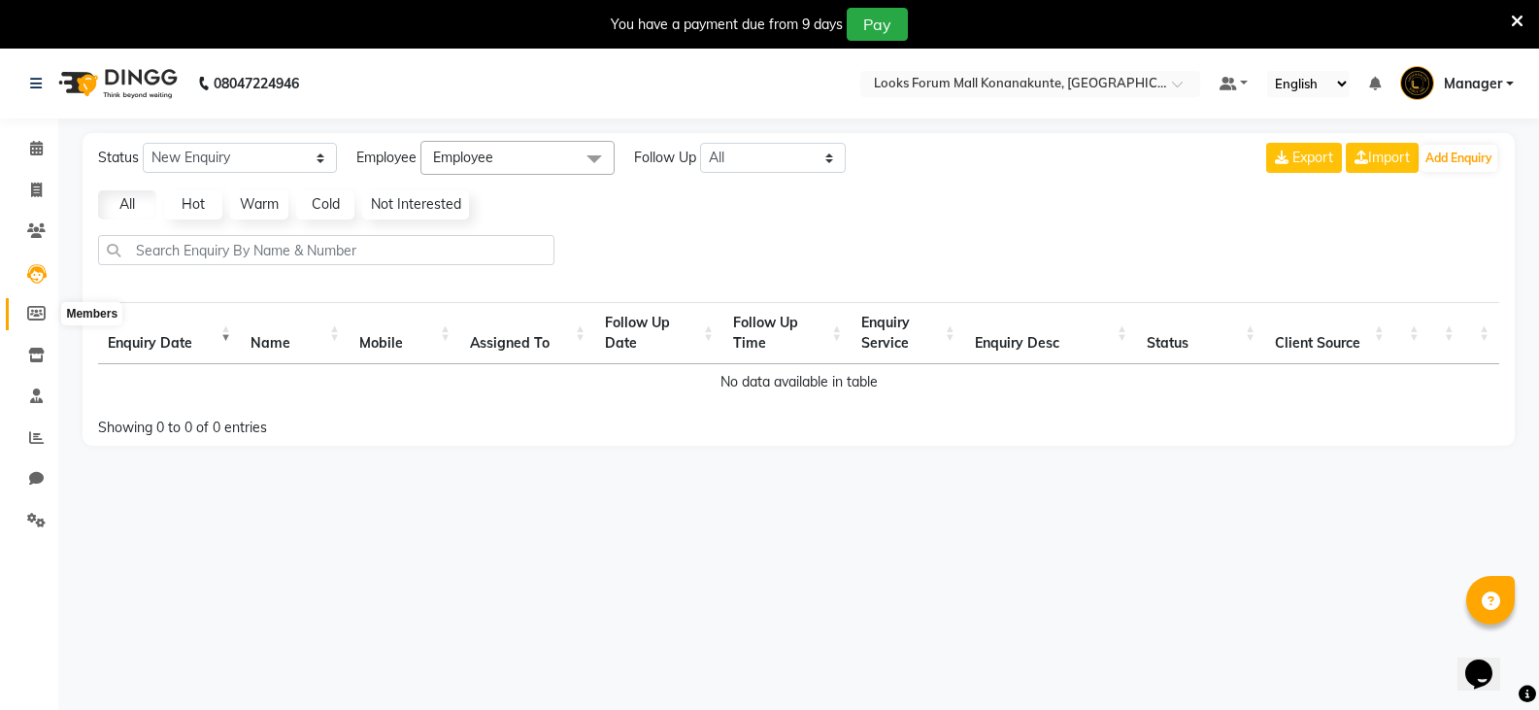
click at [40, 320] on span at bounding box center [36, 314] width 34 height 22
select select
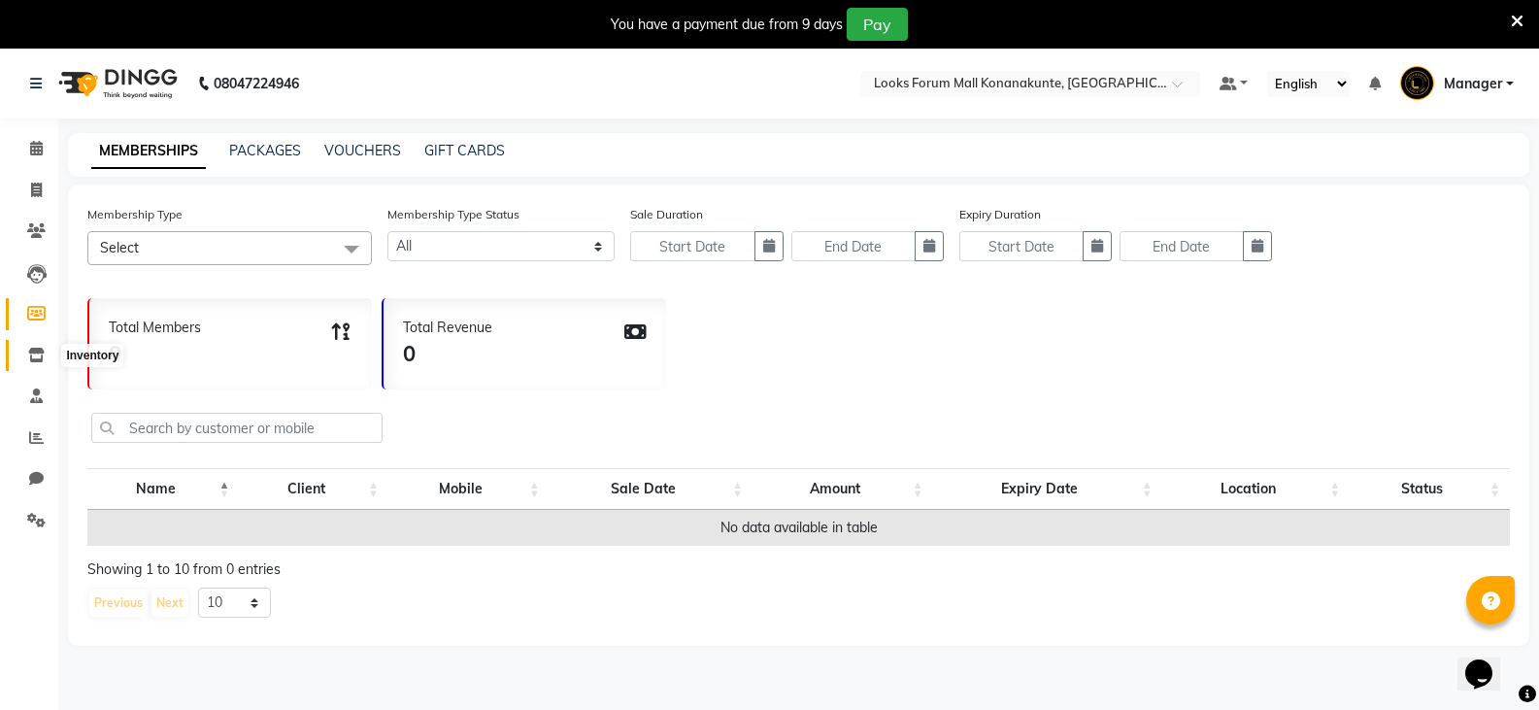
click at [37, 356] on icon at bounding box center [36, 355] width 17 height 15
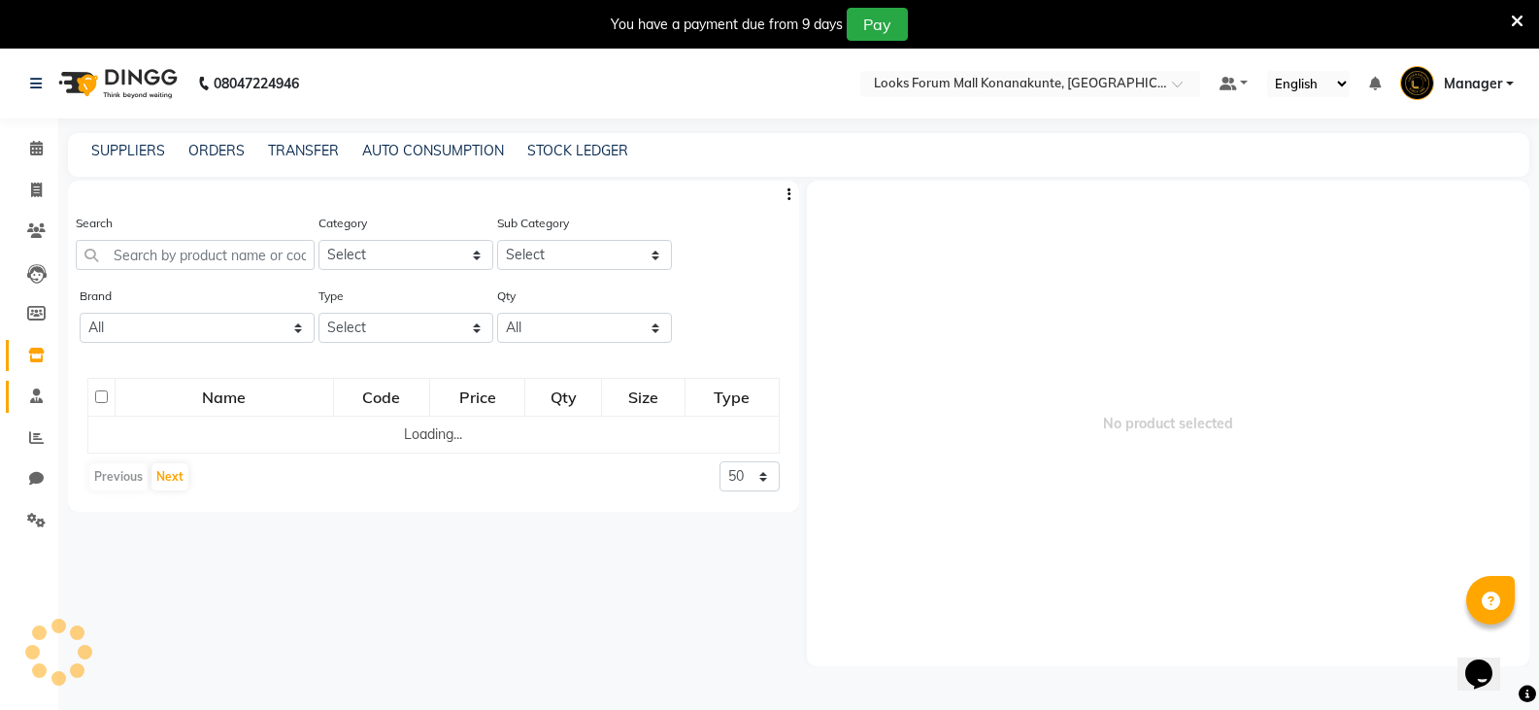
click at [44, 383] on link "Staff" at bounding box center [29, 397] width 47 height 32
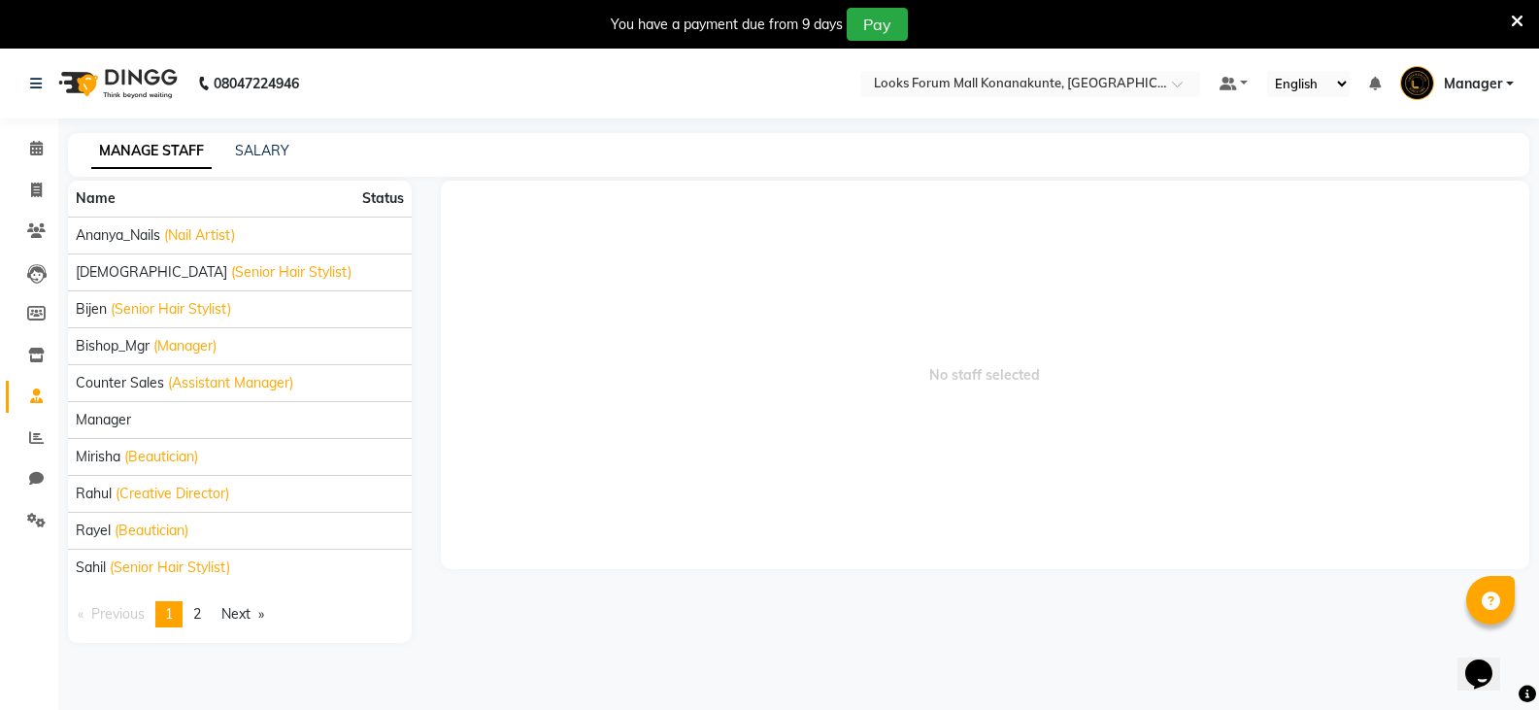
click at [34, 385] on link "Staff" at bounding box center [29, 397] width 47 height 32
click at [36, 430] on icon at bounding box center [36, 437] width 15 height 15
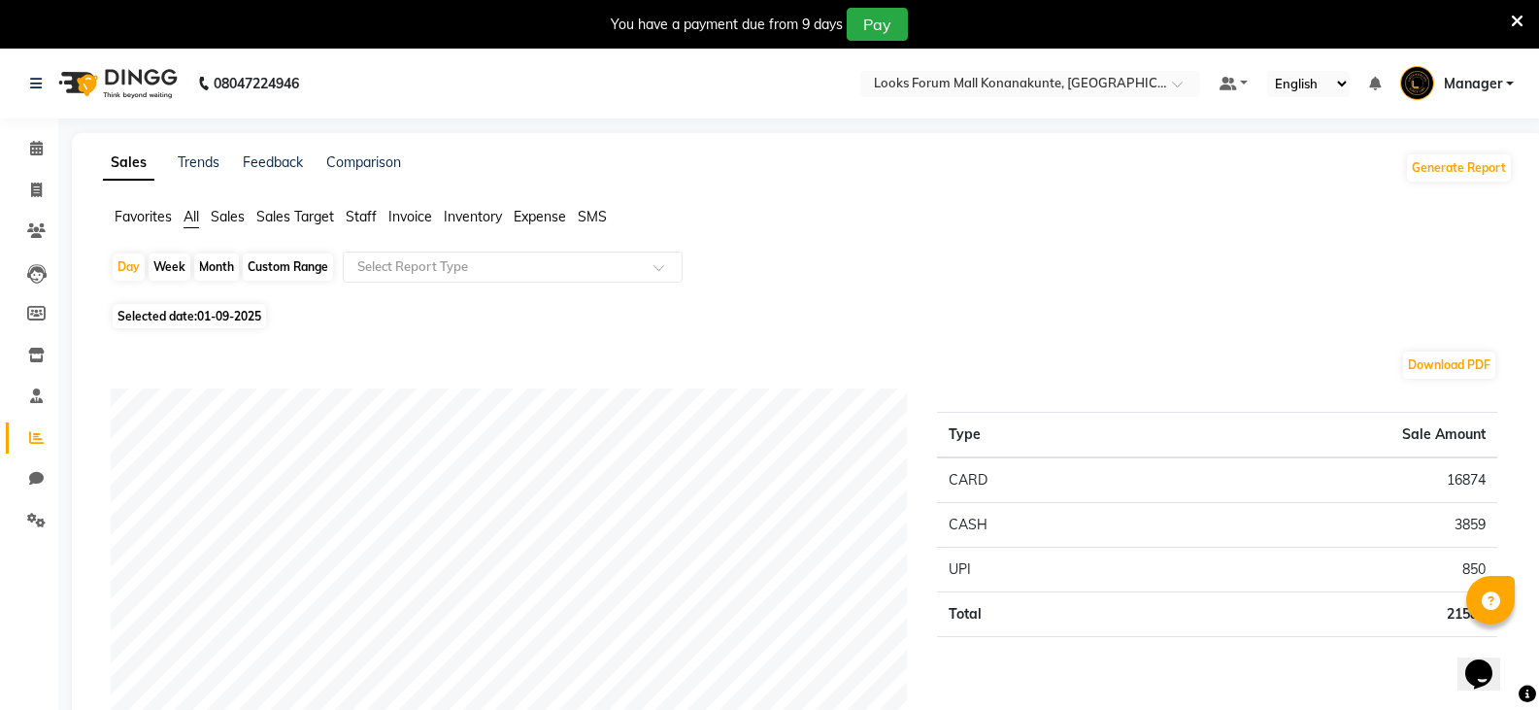
click at [44, 458] on li "Chat" at bounding box center [29, 479] width 58 height 42
click at [39, 215] on li "Clients" at bounding box center [29, 232] width 58 height 42
click at [46, 183] on span at bounding box center [36, 191] width 34 height 22
select select "service"
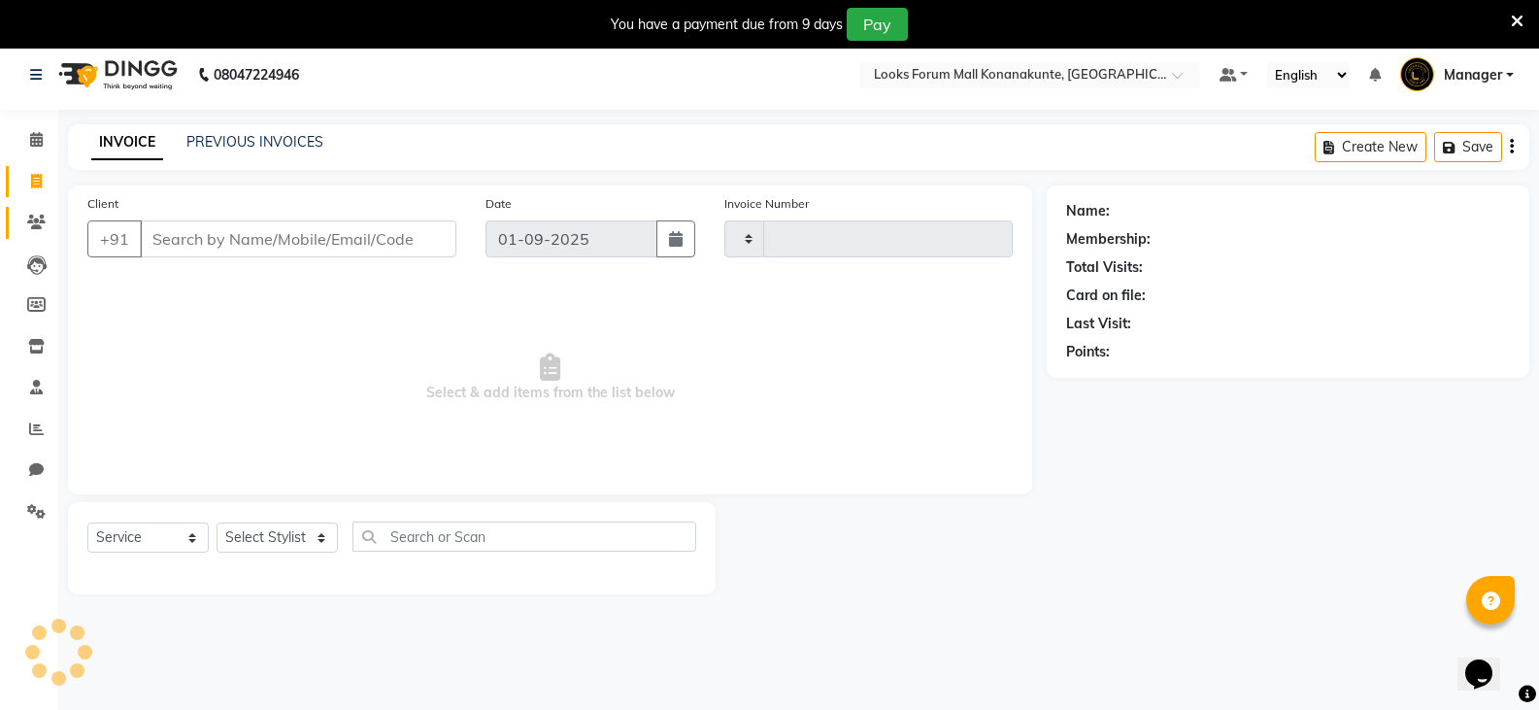
type input "3071"
select select "8945"
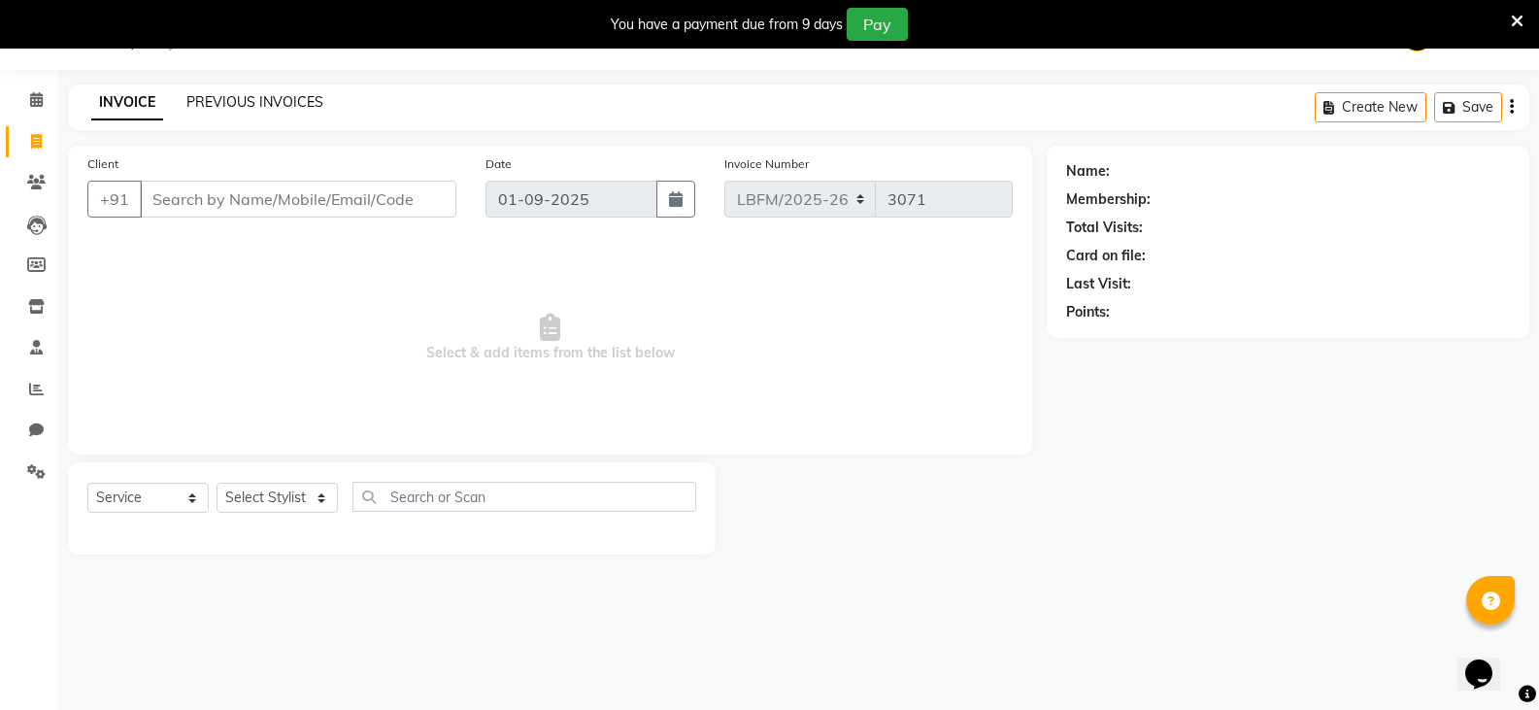
click at [292, 96] on link "PREVIOUS INVOICES" at bounding box center [254, 101] width 137 height 17
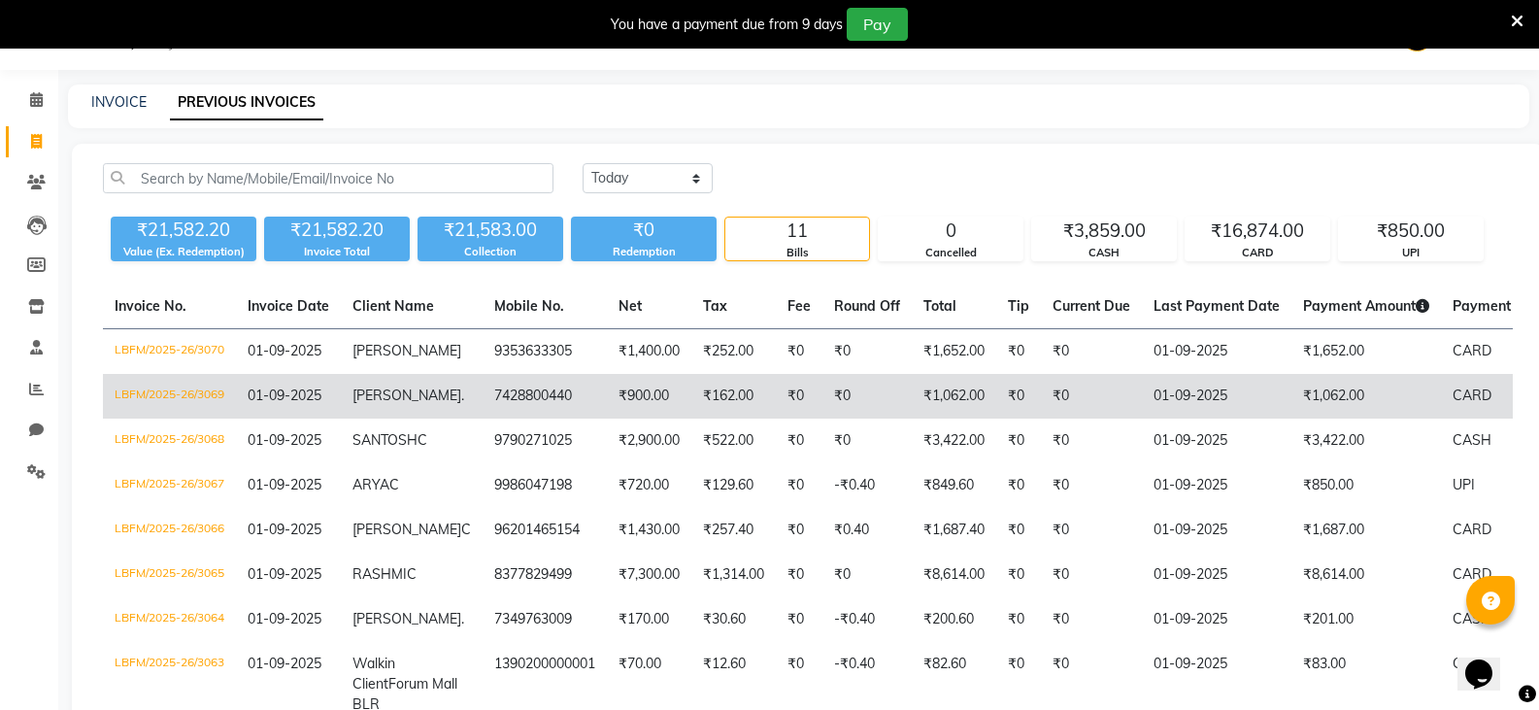
drag, startPoint x: 166, startPoint y: 394, endPoint x: 589, endPoint y: 400, distance: 423.3
click at [607, 400] on td "₹900.00" at bounding box center [649, 396] width 84 height 45
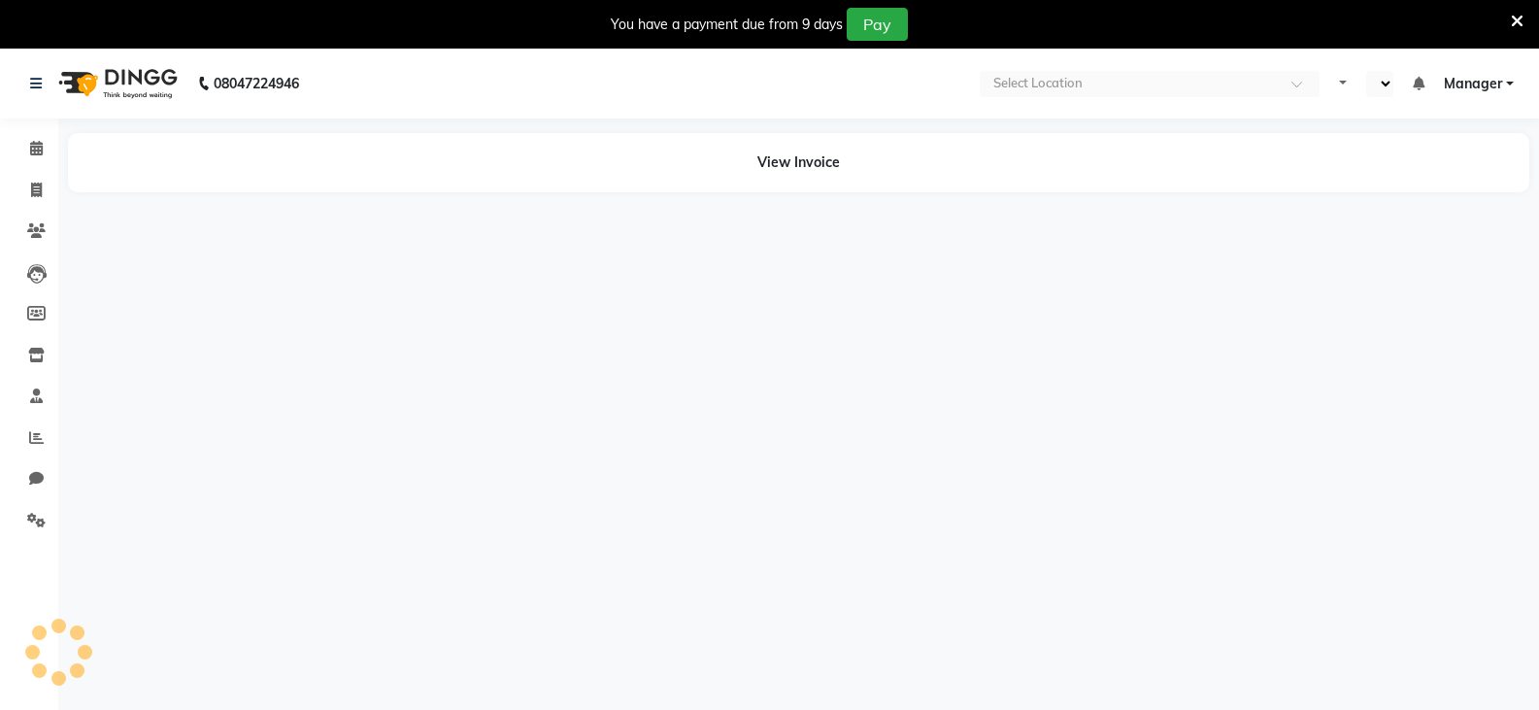
select select "en"
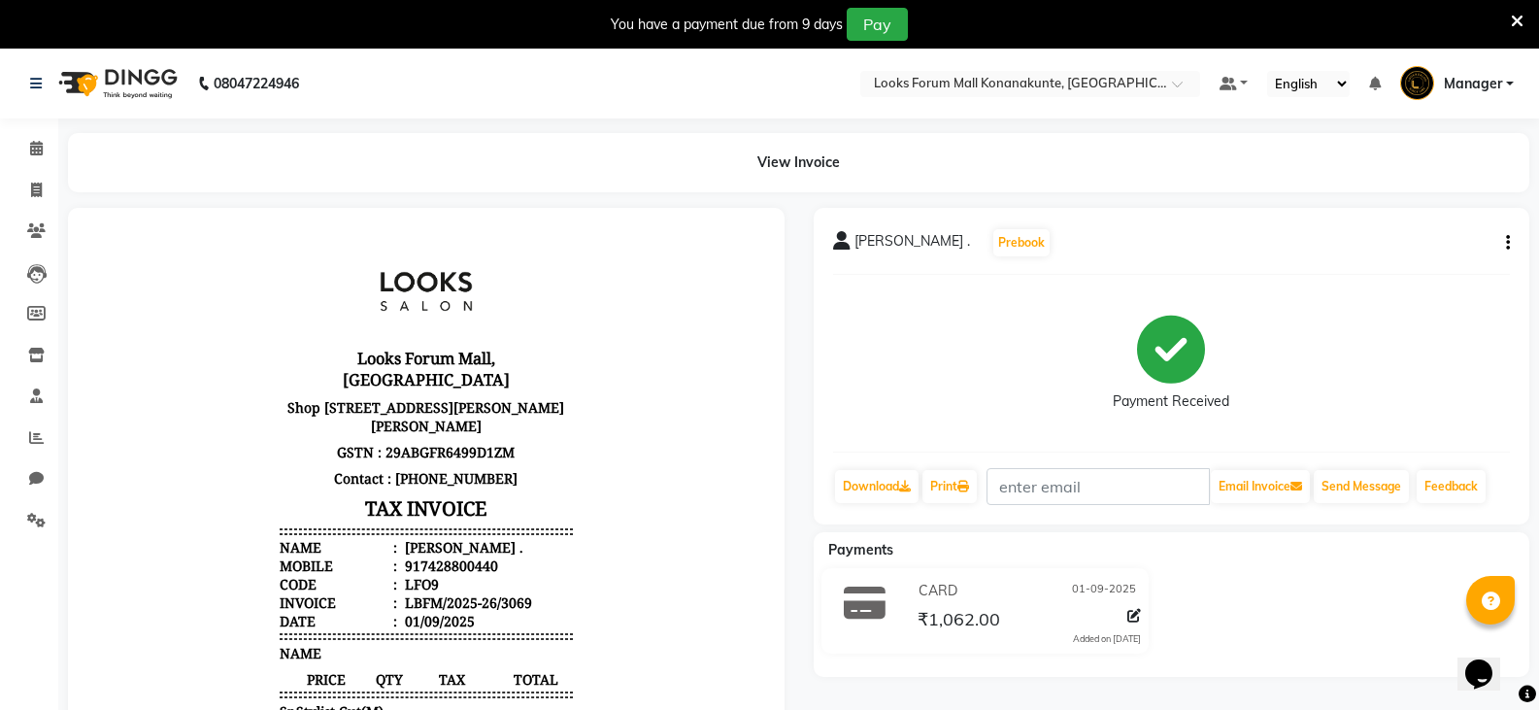
click at [418, 556] on div "[PERSON_NAME] ." at bounding box center [462, 547] width 122 height 18
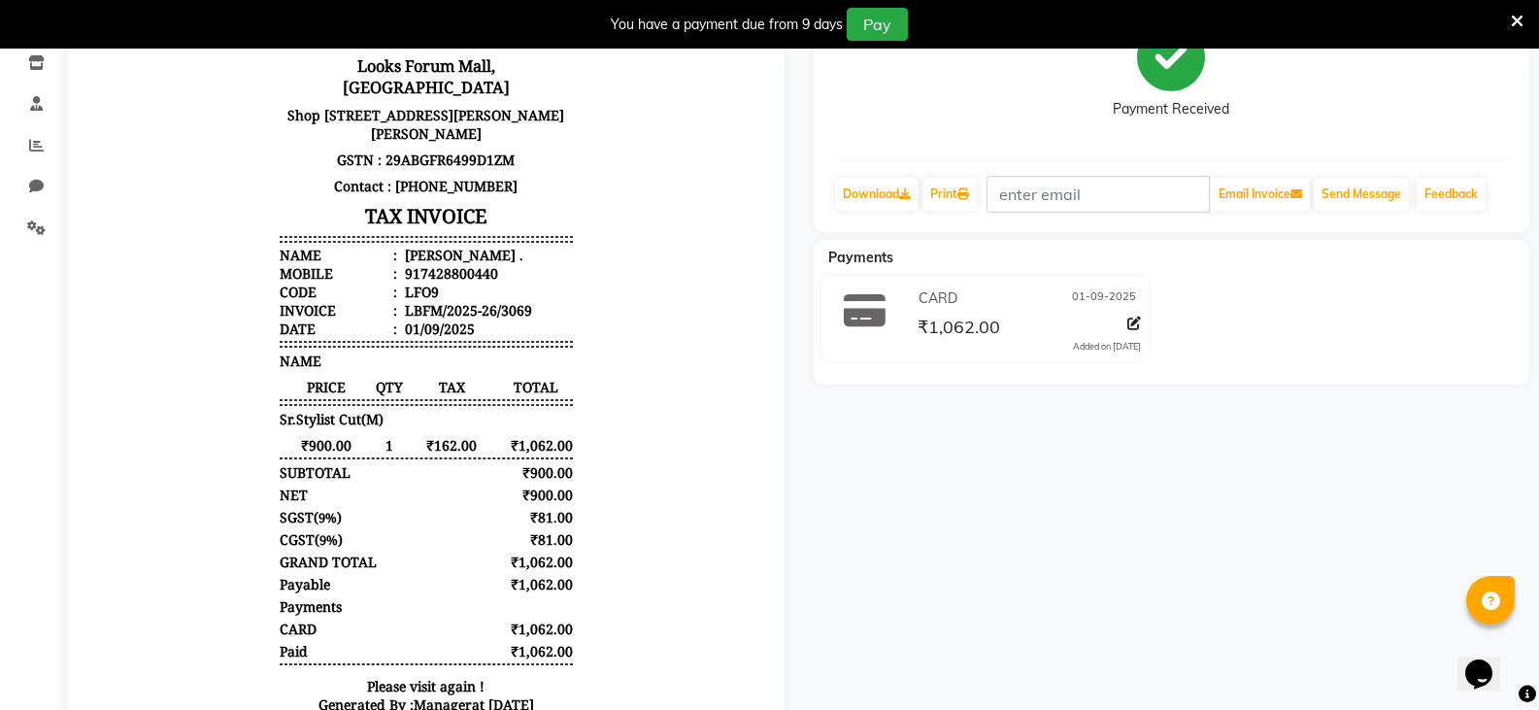
scroll to position [291, 0]
click at [476, 514] on div "SGST ( 9% ) ₹81.00" at bounding box center [426, 518] width 293 height 18
click at [479, 512] on div "SGST ( 9% ) ₹81.00" at bounding box center [426, 518] width 293 height 18
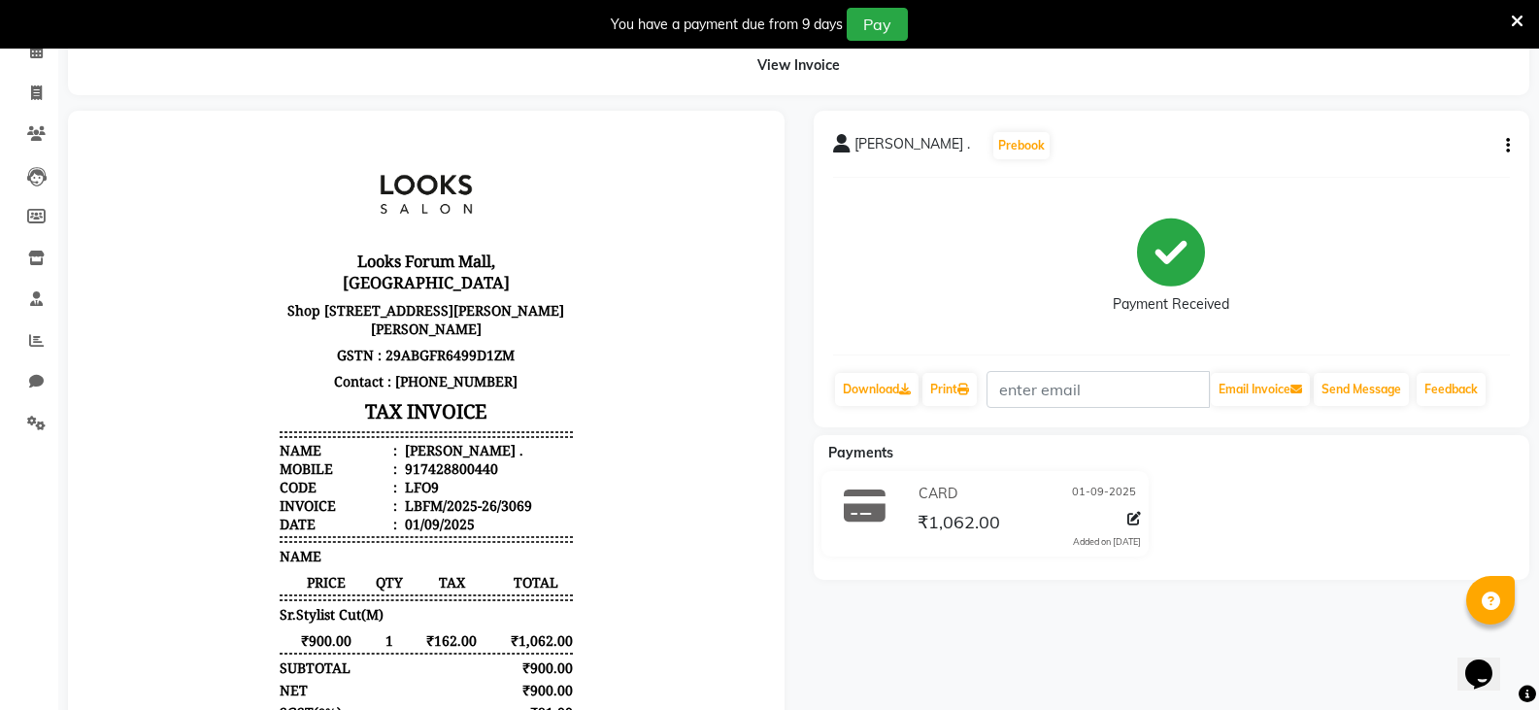
scroll to position [0, 0]
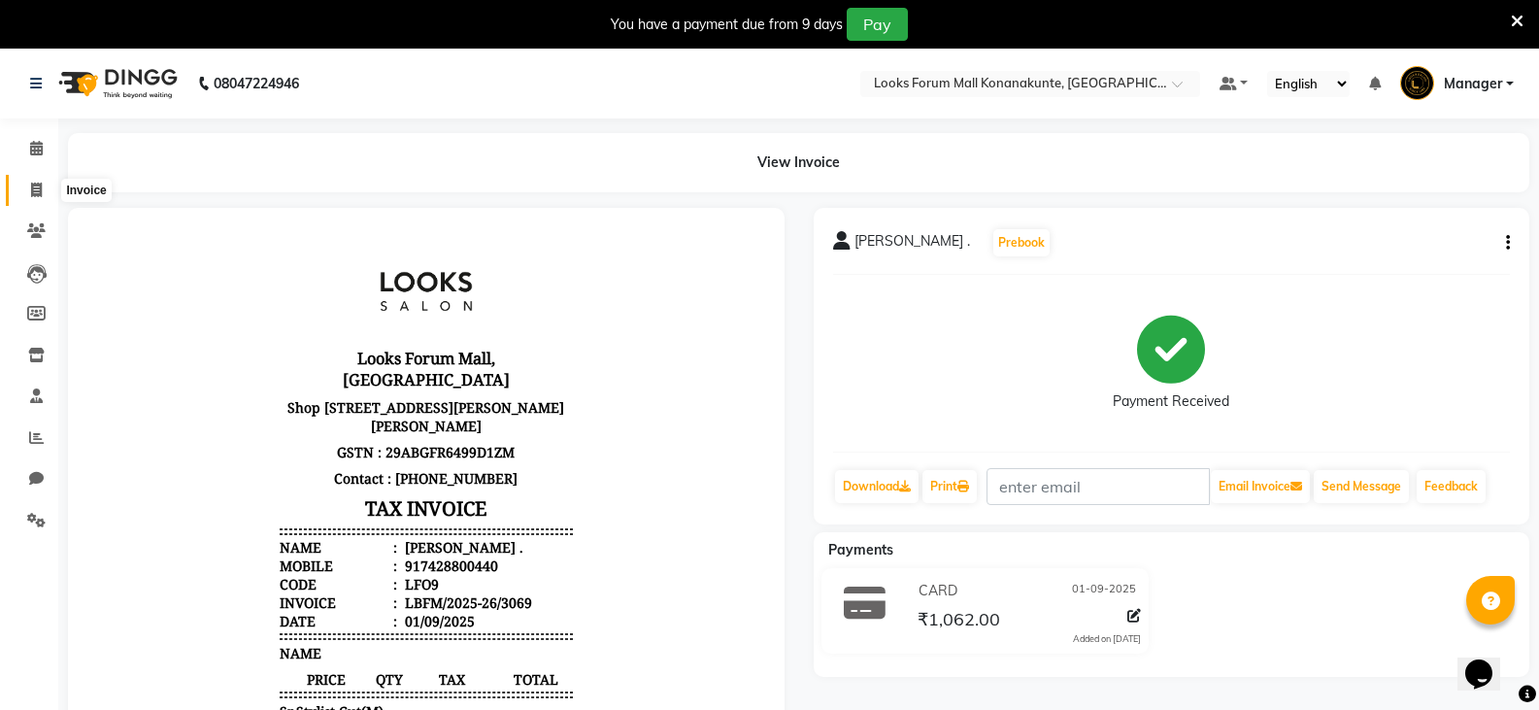
click at [25, 187] on span at bounding box center [36, 191] width 34 height 22
select select "service"
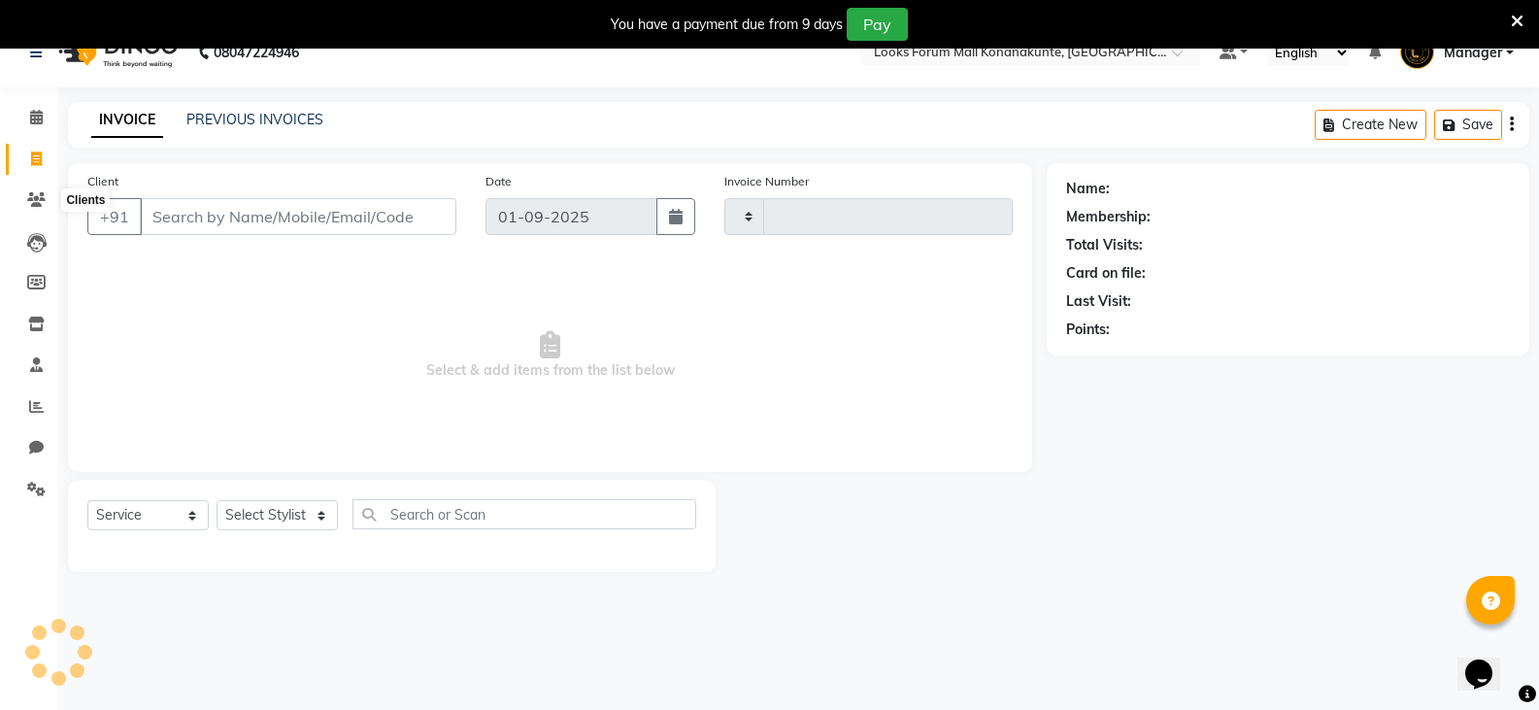
scroll to position [49, 0]
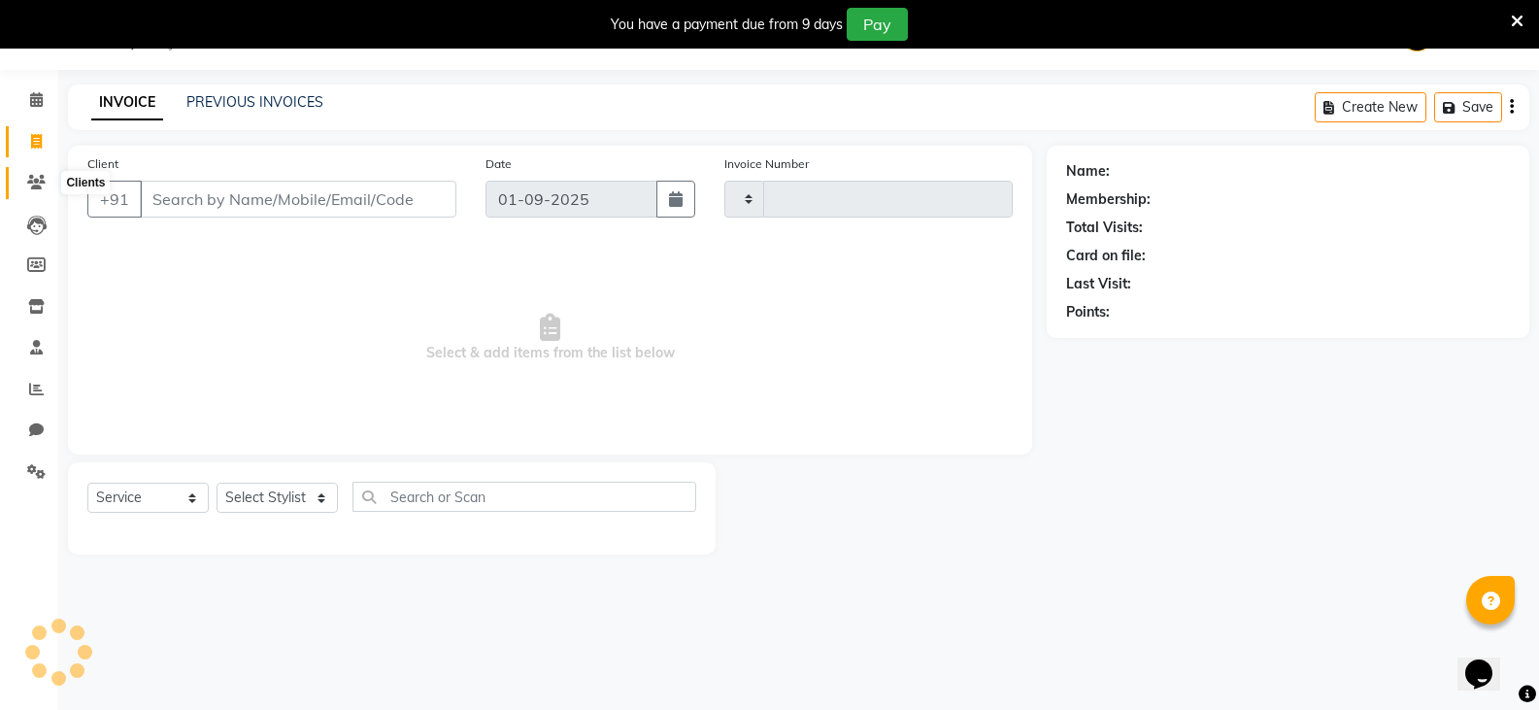
type input "3071"
select select "8945"
click at [1514, 105] on div "Create New Save" at bounding box center [1422, 107] width 215 height 46
click at [1516, 103] on div "Create New Save" at bounding box center [1422, 107] width 215 height 46
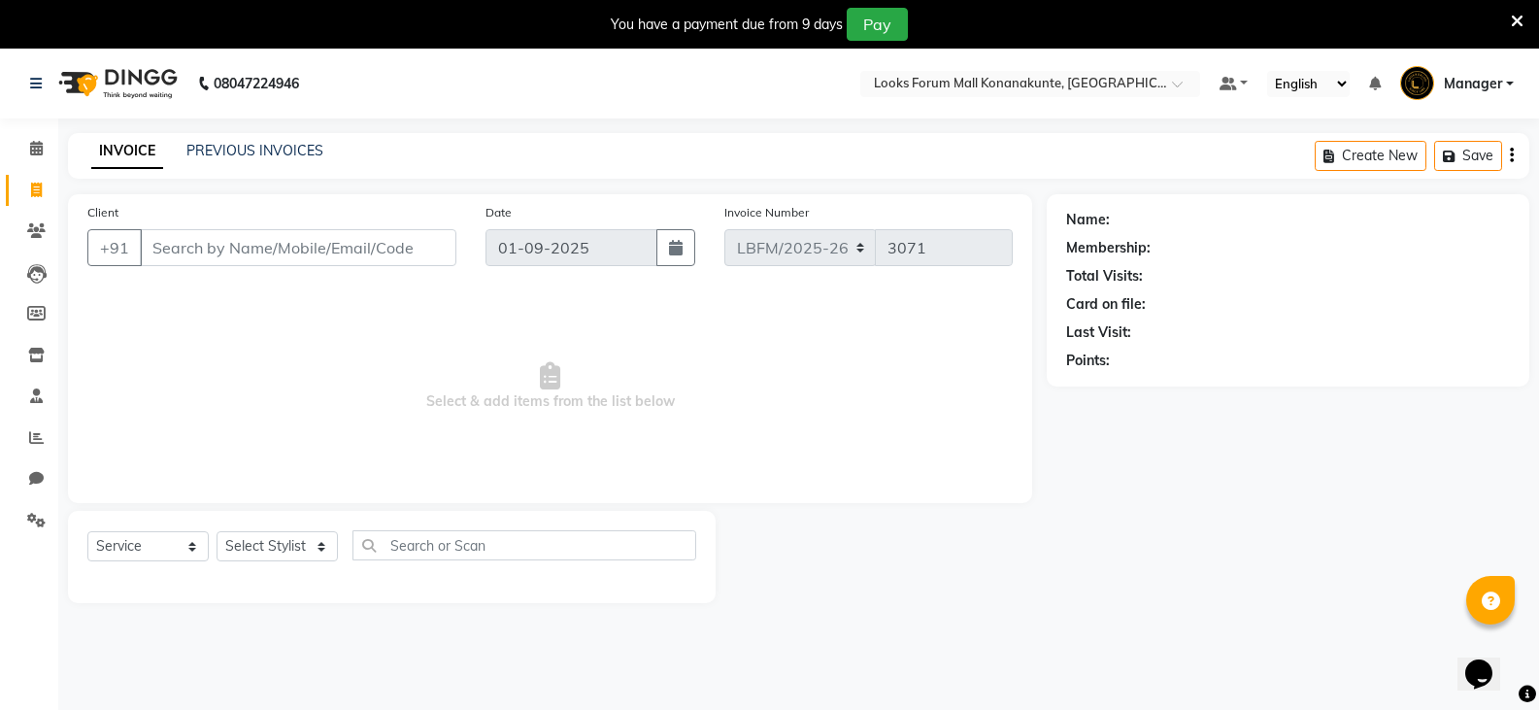
click at [258, 159] on div "PREVIOUS INVOICES" at bounding box center [254, 151] width 137 height 20
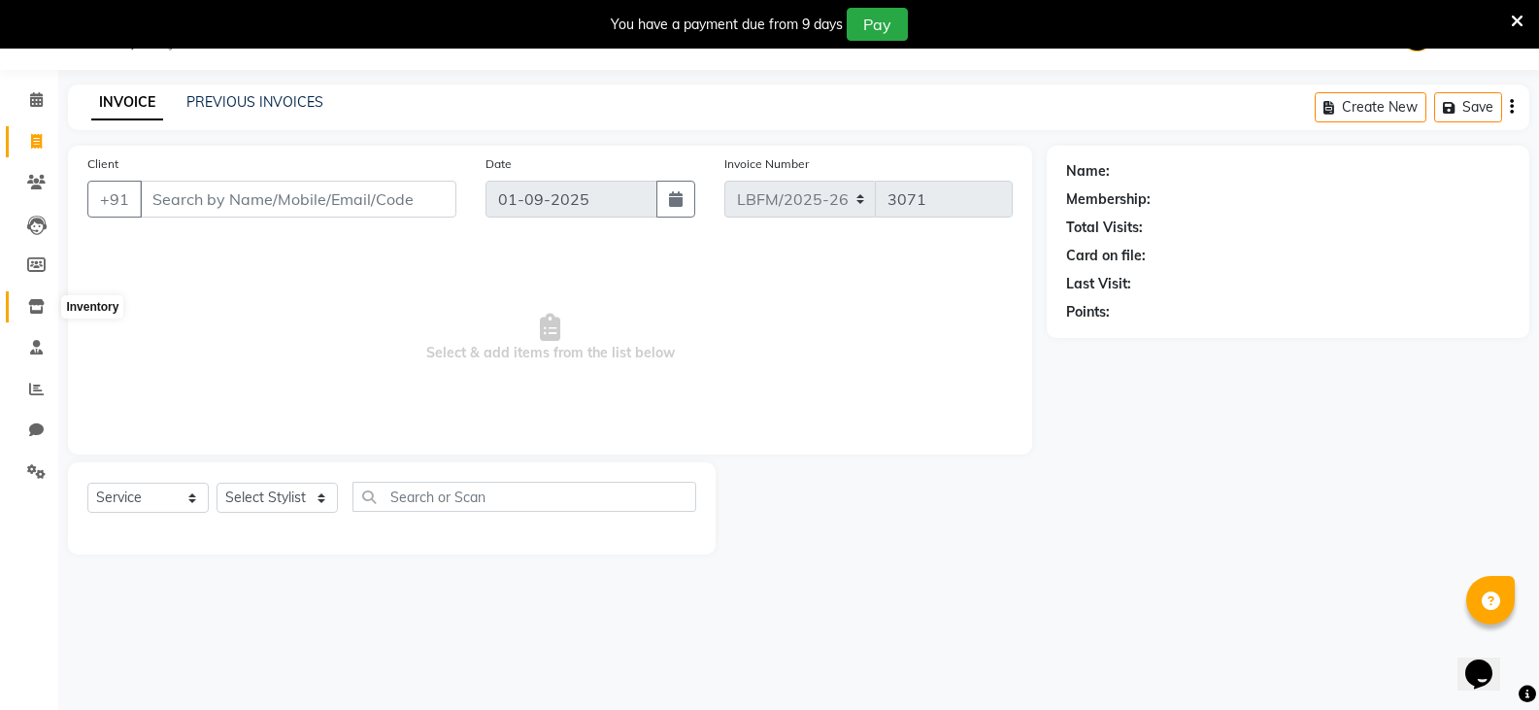
click at [32, 303] on icon at bounding box center [36, 306] width 17 height 15
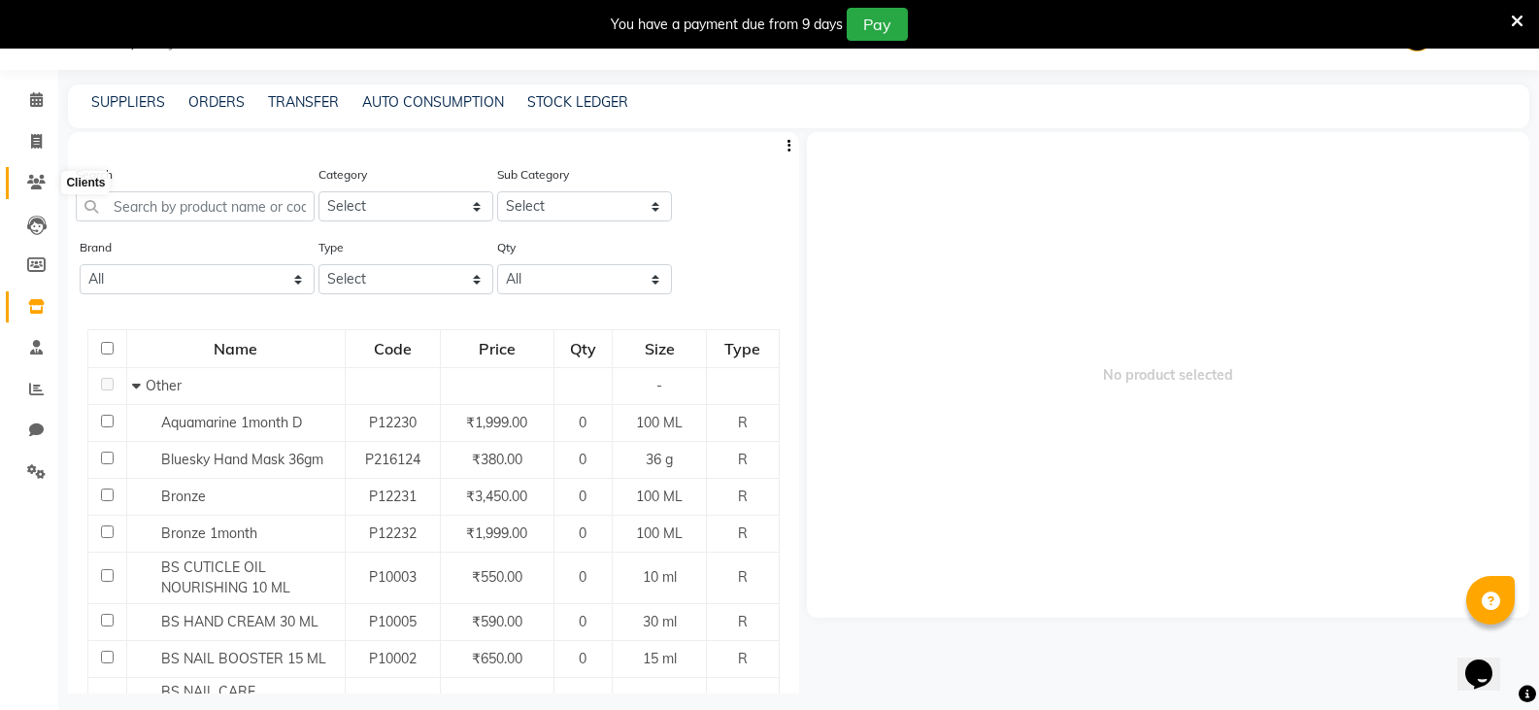
click at [42, 181] on icon at bounding box center [36, 182] width 18 height 15
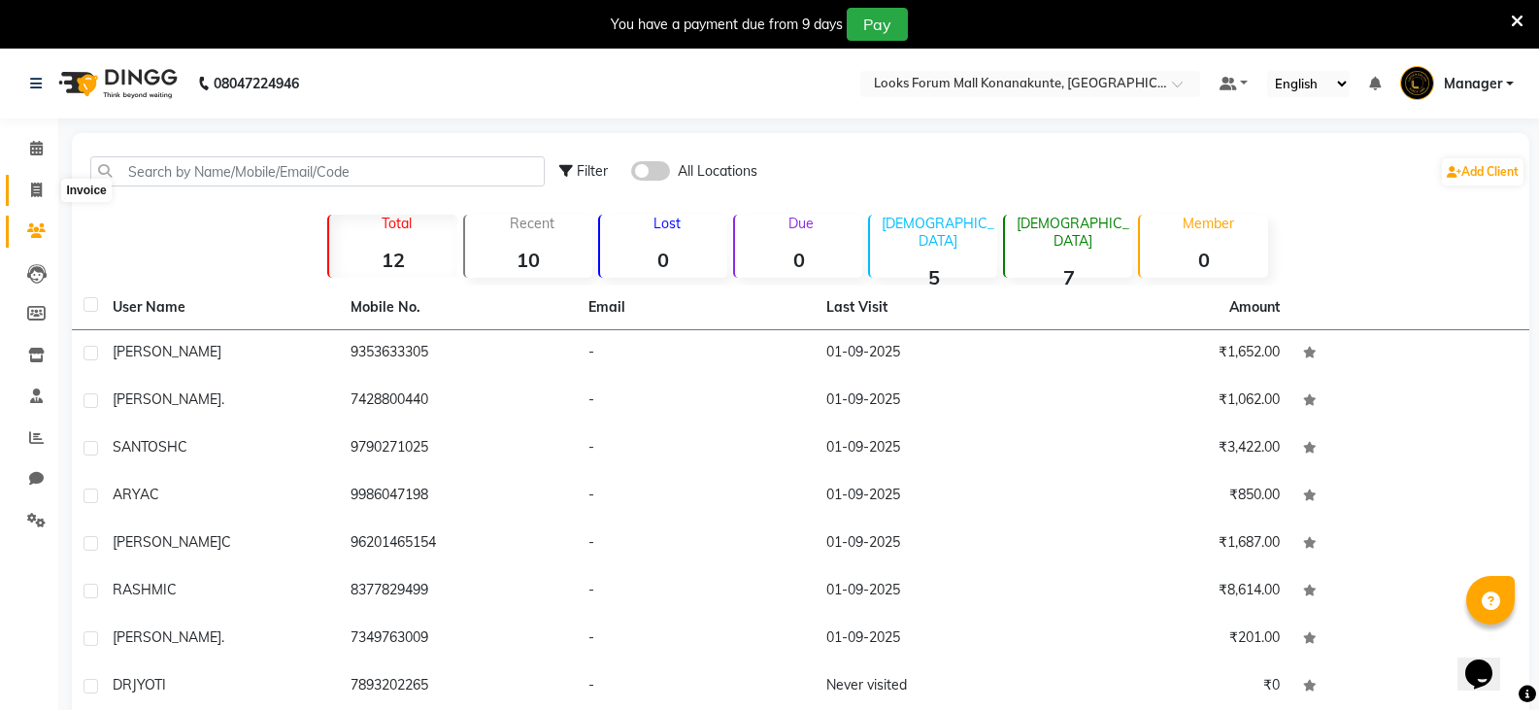
click at [27, 186] on span at bounding box center [36, 191] width 34 height 22
select select "service"
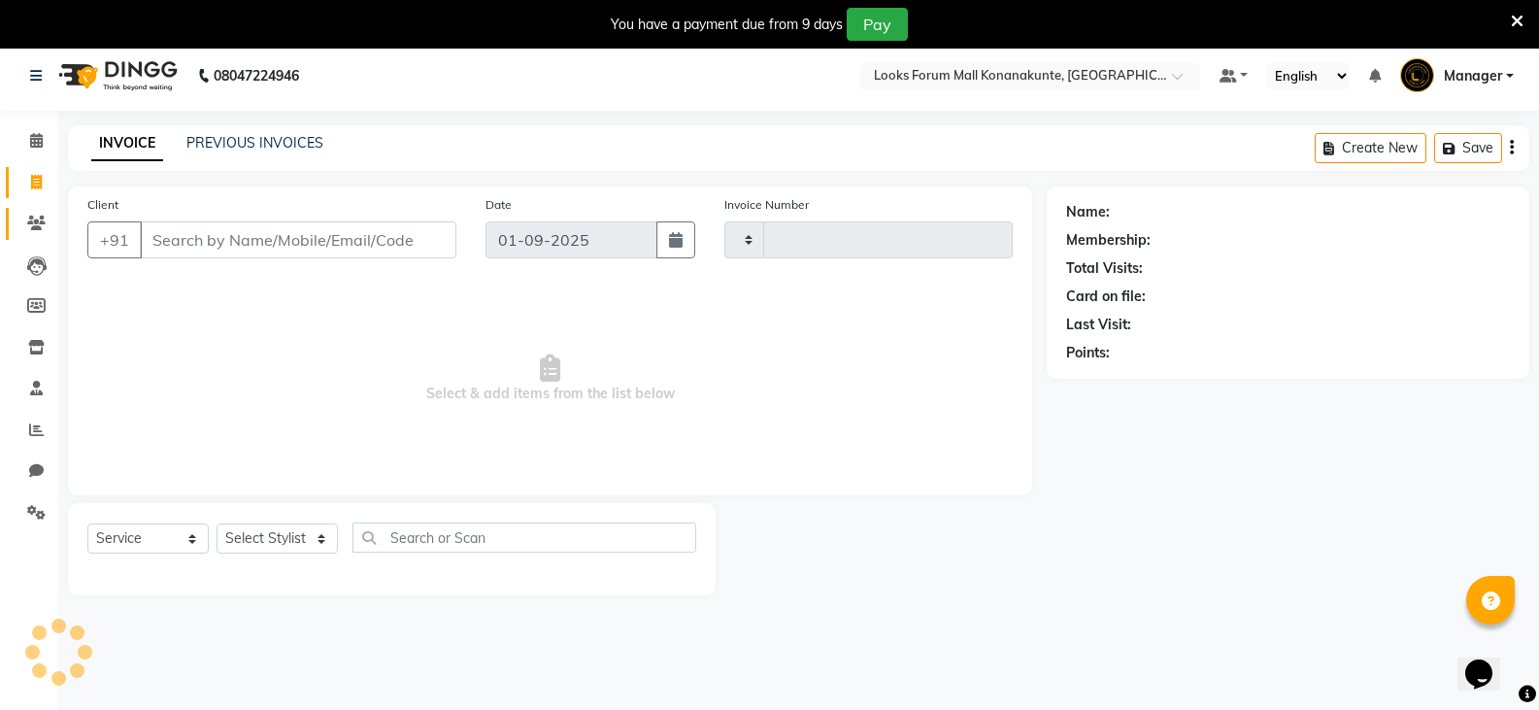
type input "3071"
select select "8945"
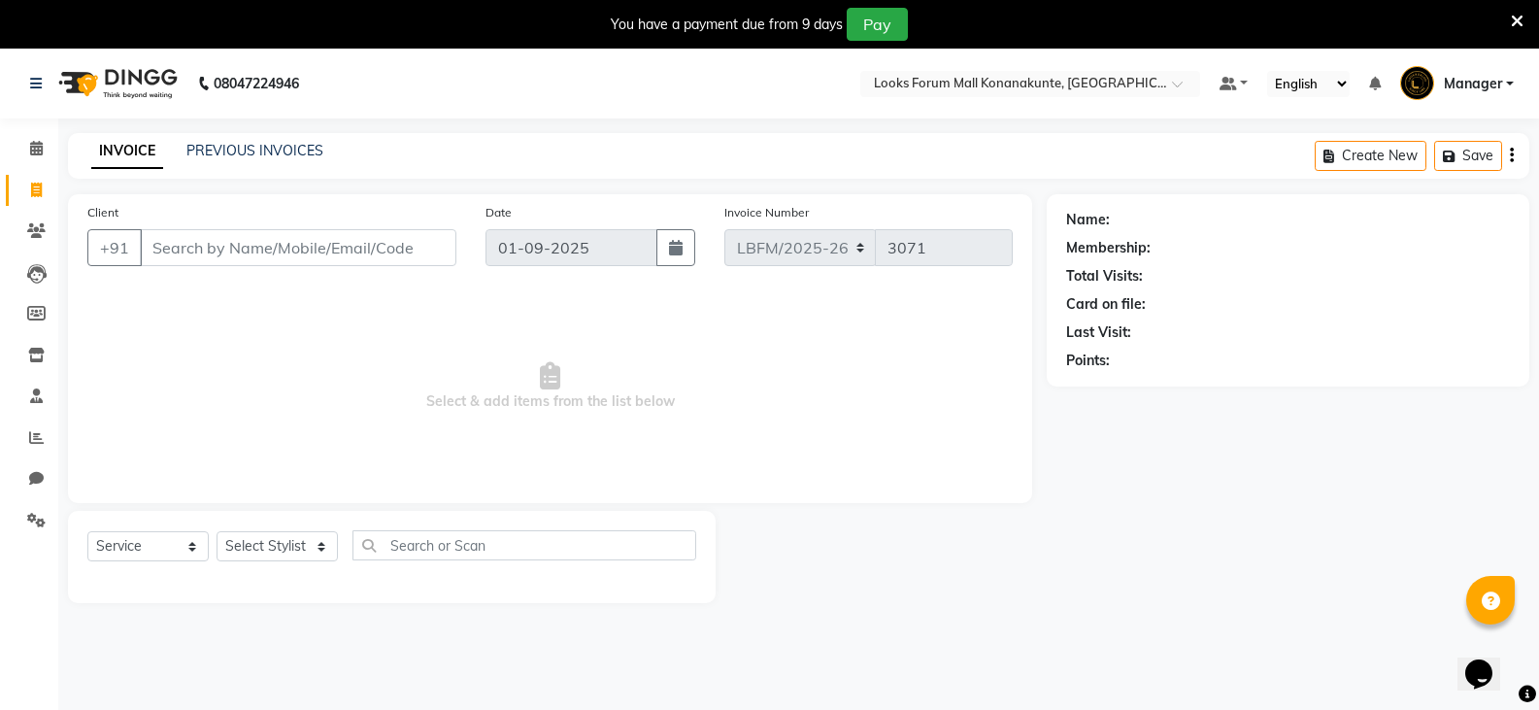
click at [748, 32] on div "You have a payment due from 9 days" at bounding box center [727, 25] width 232 height 20
click at [1102, 636] on div "08047224946 Select Location × Looks Forum Mall Konanakunte, Bengaluru Default P…" at bounding box center [769, 404] width 1539 height 710
click at [450, 548] on input "text" at bounding box center [524, 545] width 344 height 30
click at [460, 550] on input "text" at bounding box center [524, 545] width 344 height 30
click at [282, 253] on input "Client" at bounding box center [298, 247] width 316 height 37
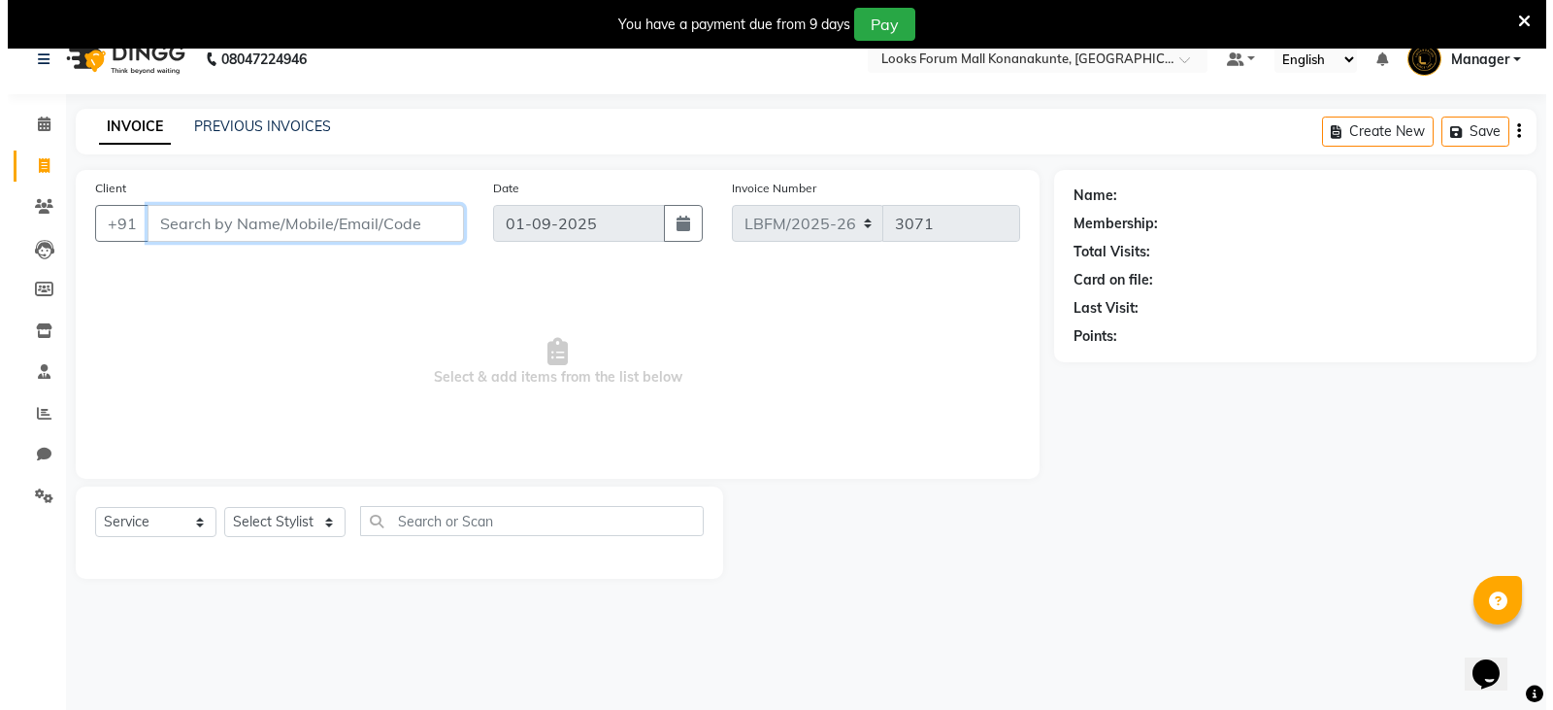
scroll to position [49, 0]
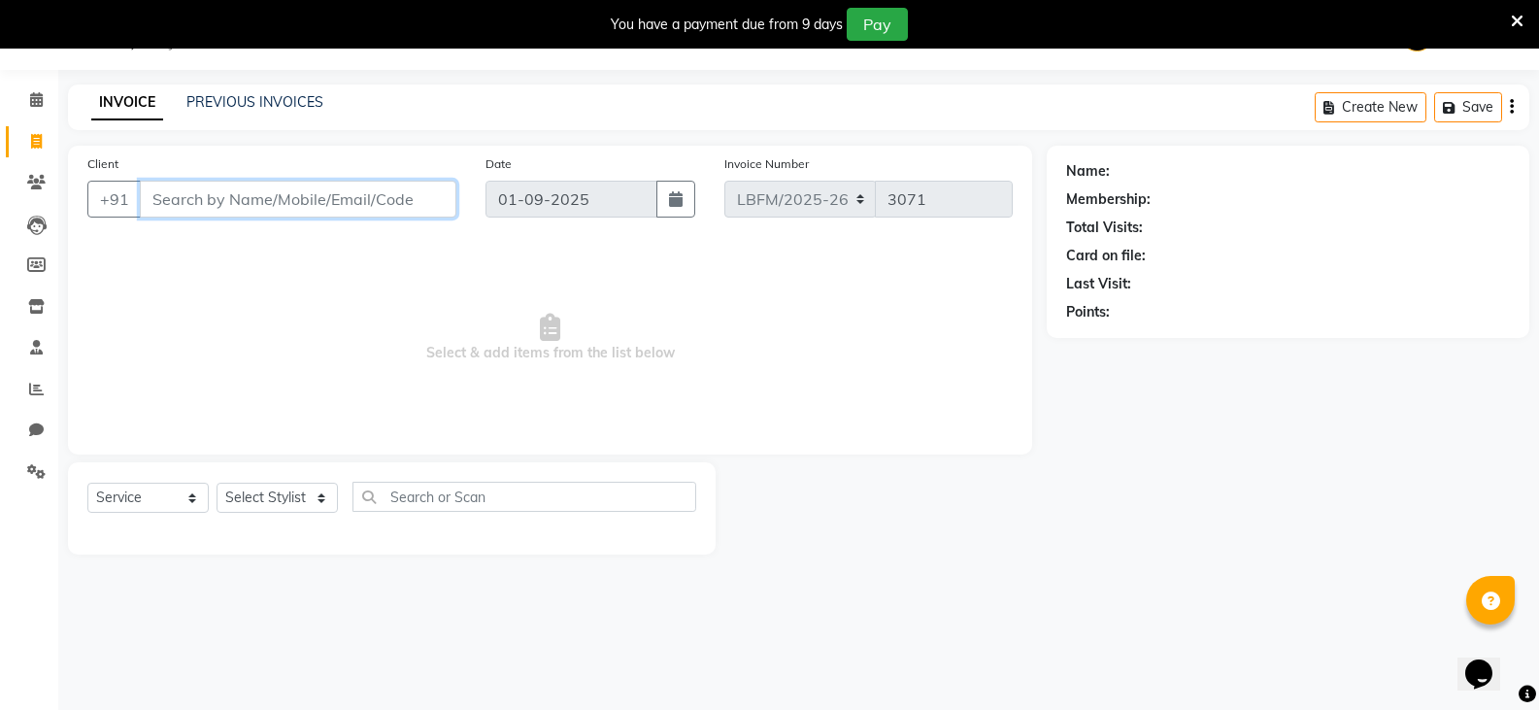
click at [387, 198] on input "Client" at bounding box center [298, 199] width 316 height 37
drag, startPoint x: 256, startPoint y: 202, endPoint x: 213, endPoint y: 219, distance: 47.1
click at [149, 213] on input "9108565958" at bounding box center [248, 199] width 217 height 37
type input "9108565958"
click at [424, 211] on button "Add Client" at bounding box center [406, 199] width 100 height 37
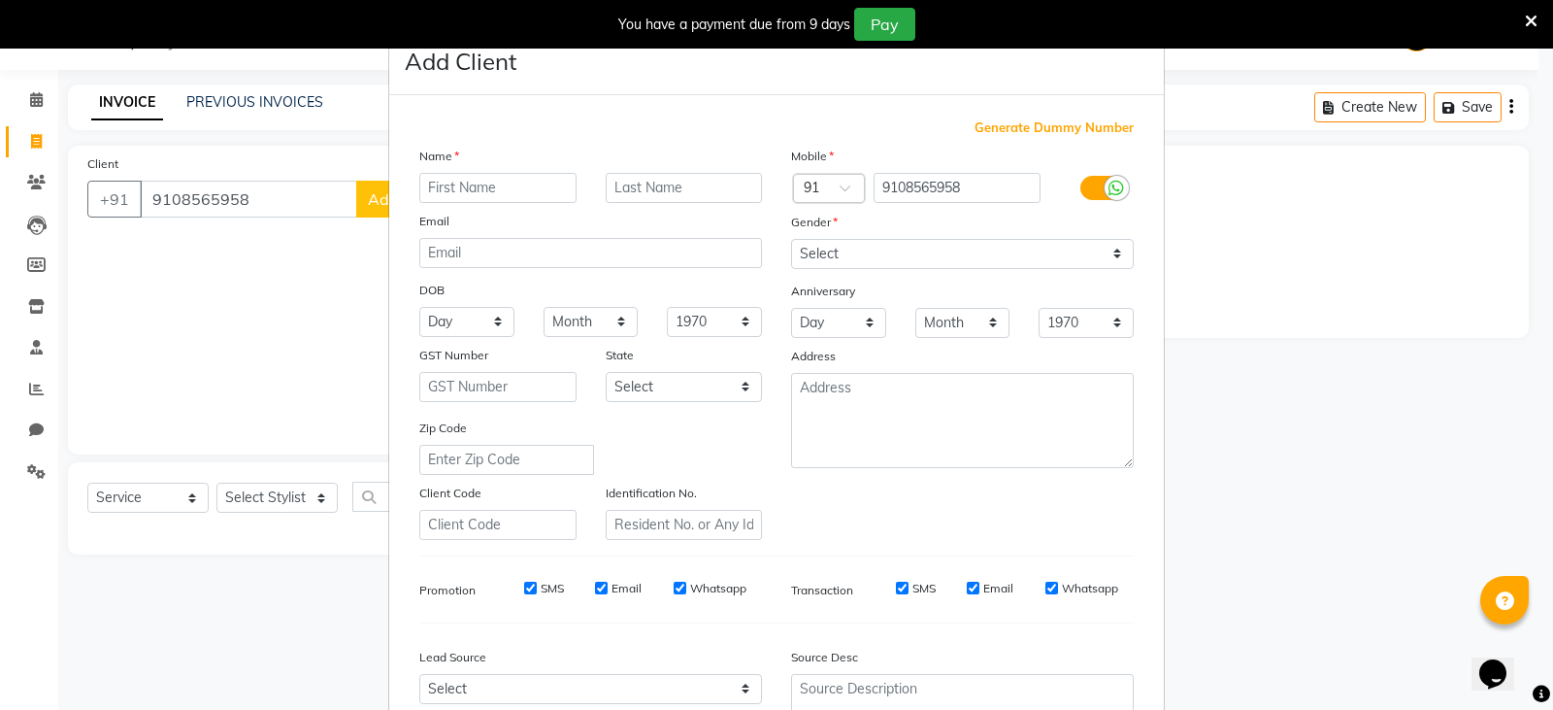
click at [529, 183] on input "text" at bounding box center [497, 188] width 157 height 30
drag, startPoint x: 526, startPoint y: 183, endPoint x: 546, endPoint y: 184, distance: 19.4
click at [497, 179] on input "text" at bounding box center [497, 188] width 157 height 30
click at [546, 196] on input "text" at bounding box center [497, 188] width 157 height 30
type input "SUKANYA"
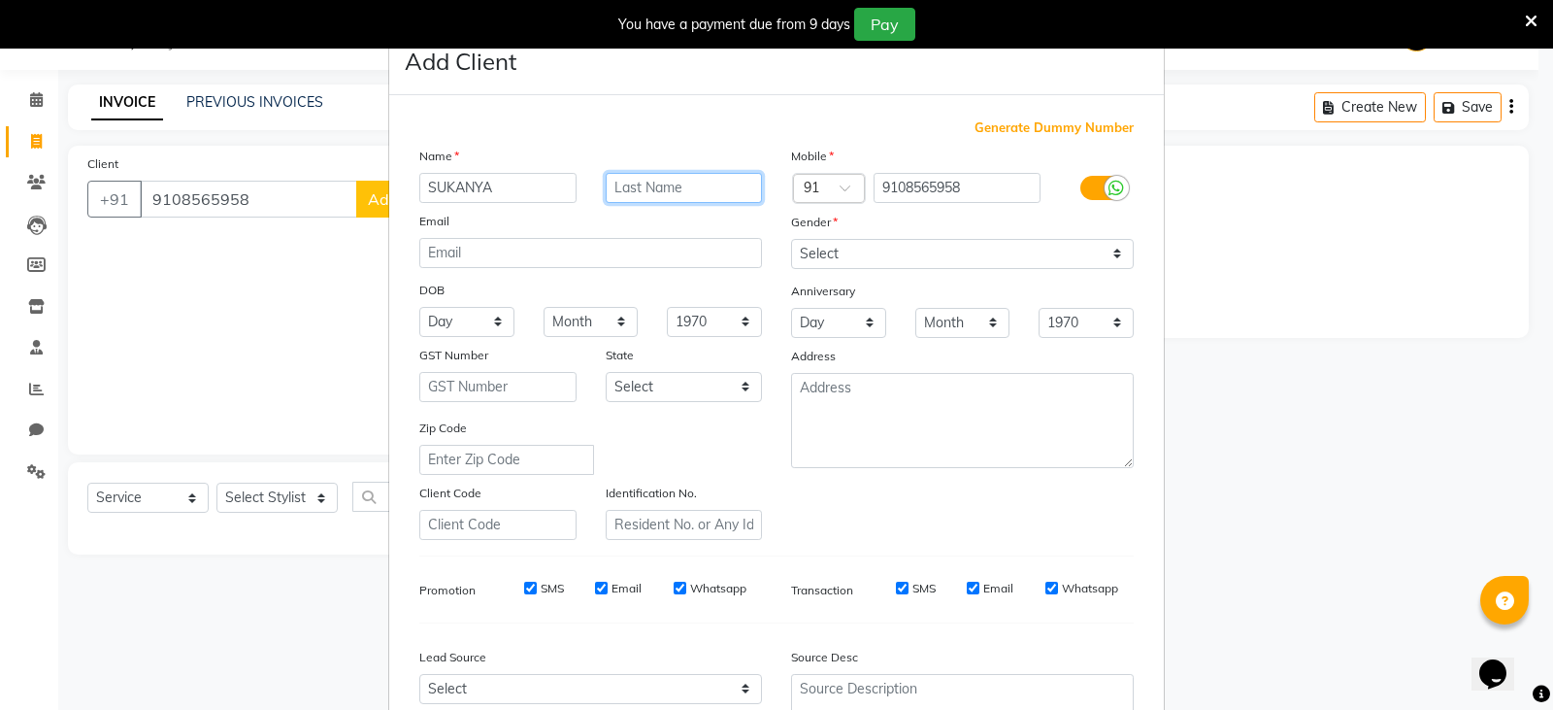
click at [677, 186] on input "text" at bounding box center [684, 188] width 157 height 30
type input "."
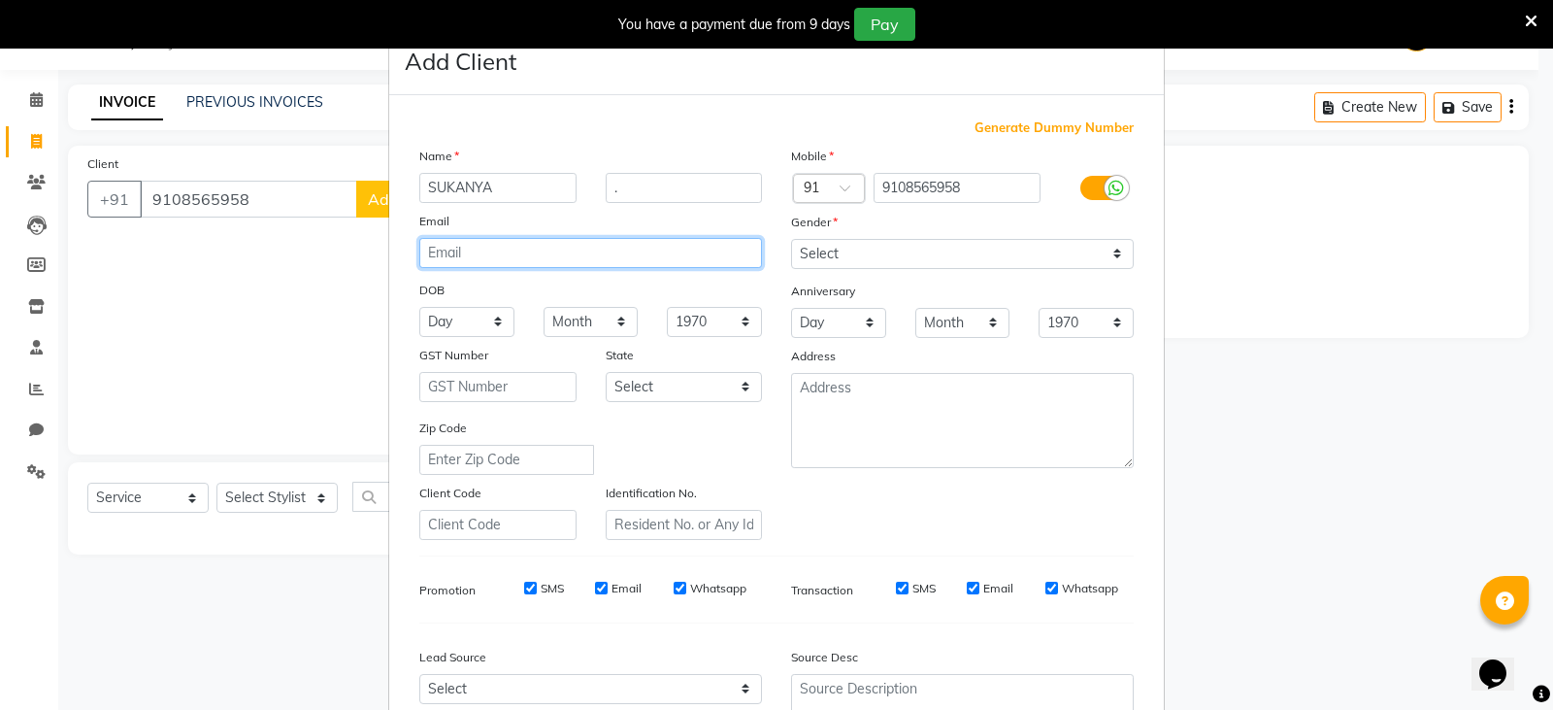
click at [636, 260] on input "email" at bounding box center [590, 253] width 343 height 30
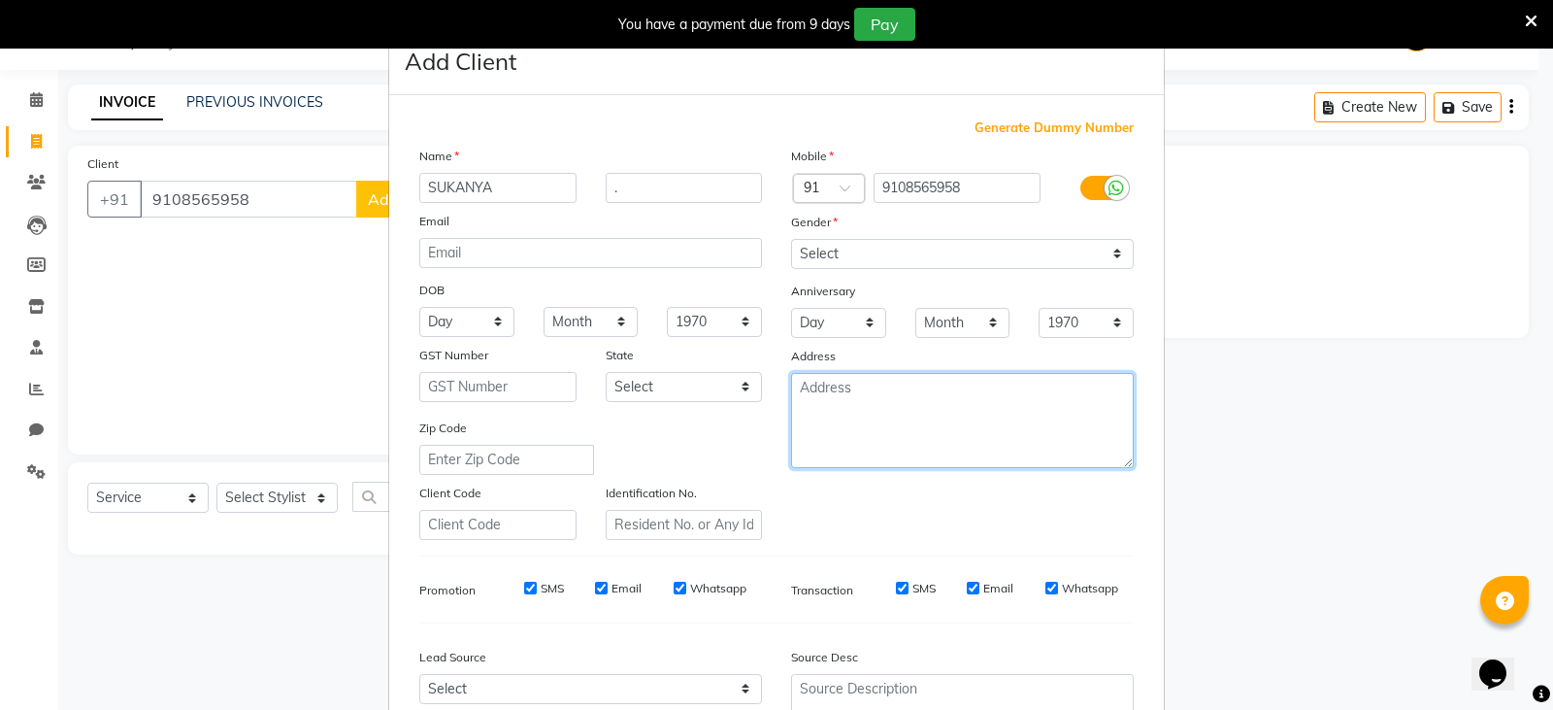
click at [918, 434] on textarea at bounding box center [962, 420] width 343 height 95
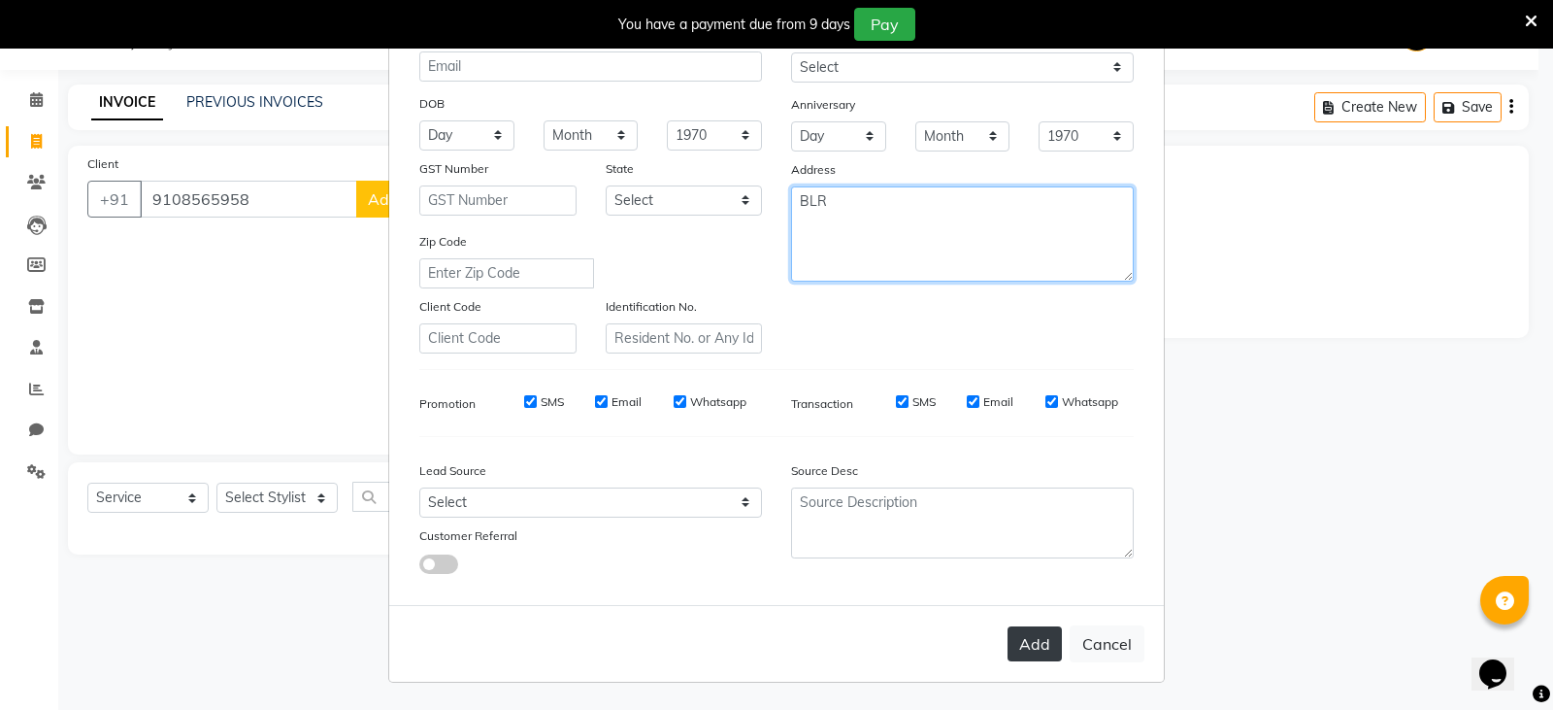
type textarea "BLR"
click at [1022, 647] on button "Add" at bounding box center [1035, 643] width 54 height 35
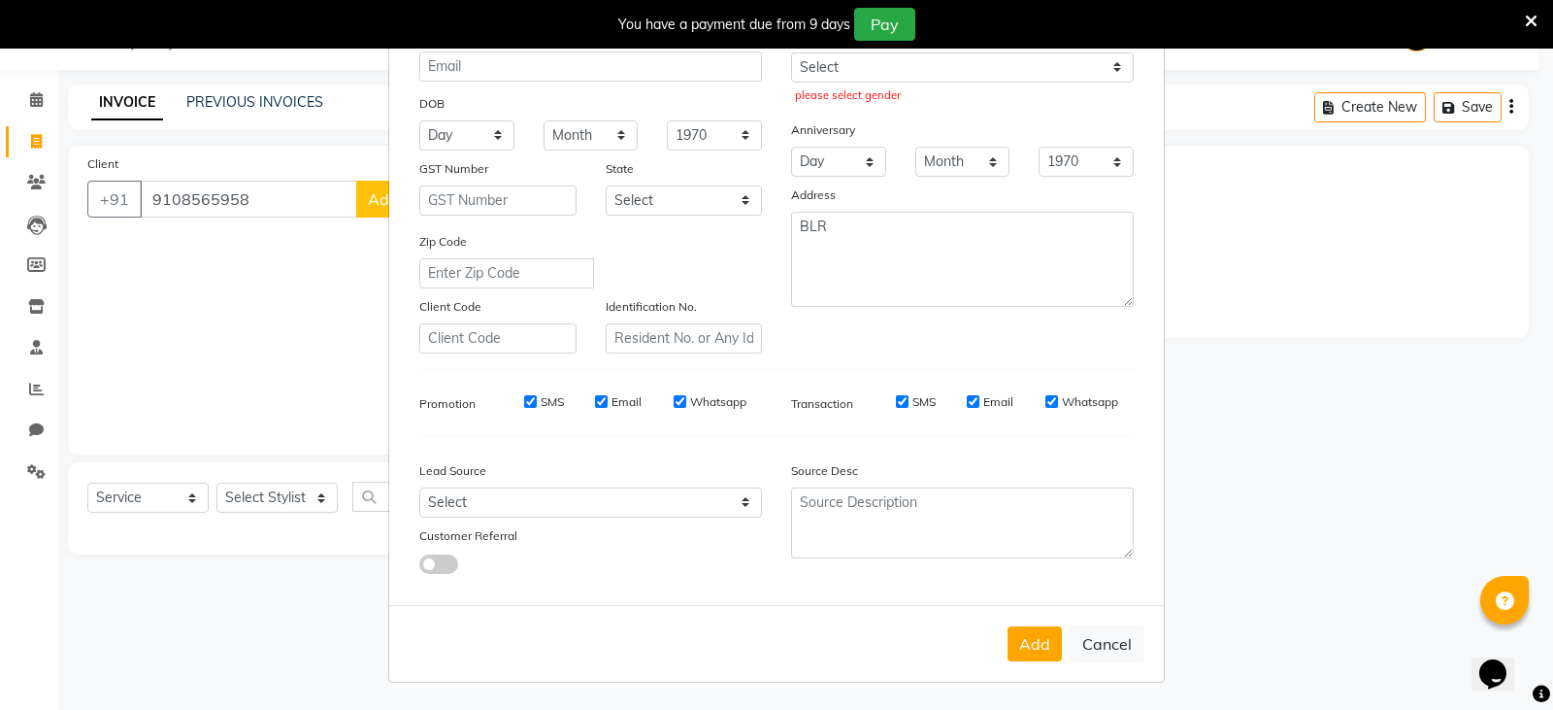
scroll to position [0, 0]
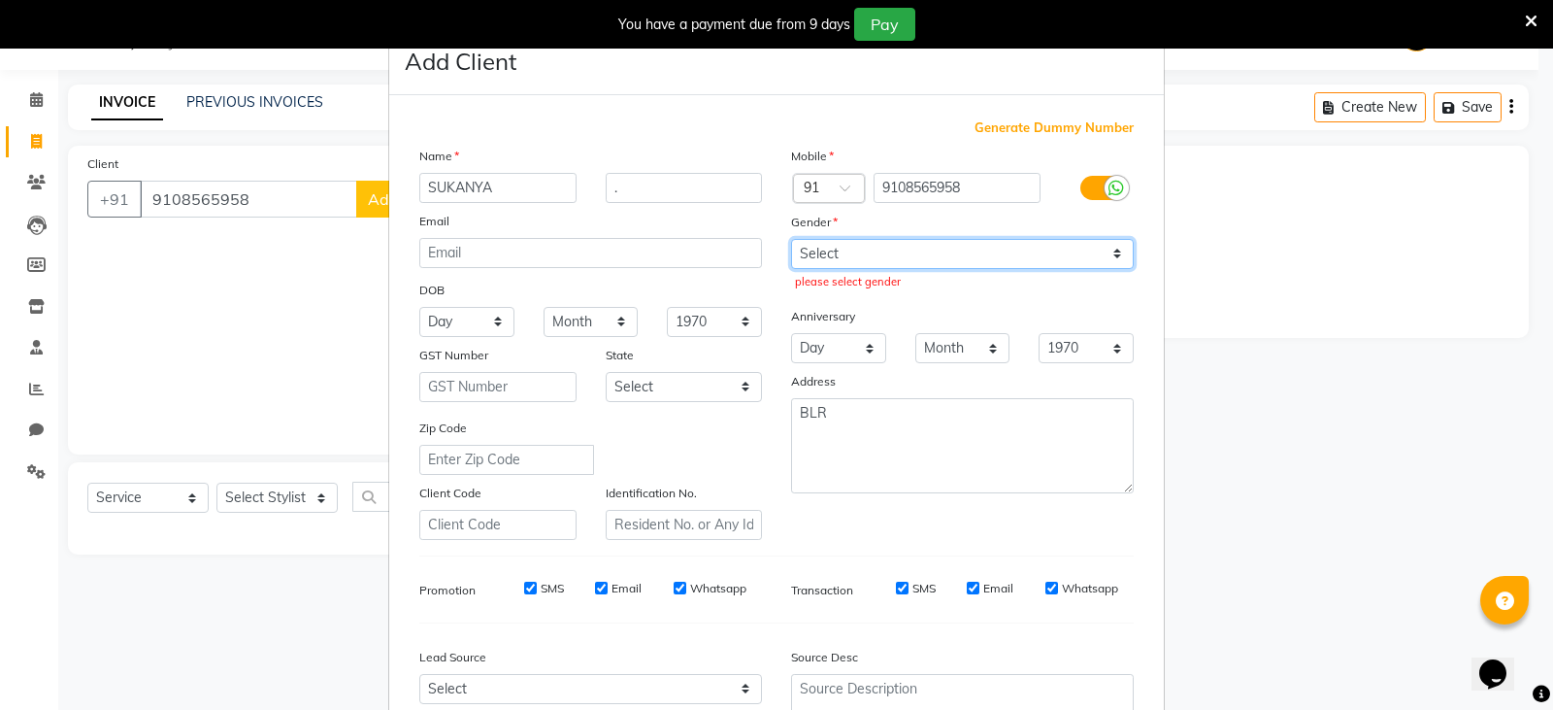
click at [1008, 251] on select "Select [DEMOGRAPHIC_DATA] [DEMOGRAPHIC_DATA] Other Prefer Not To Say" at bounding box center [962, 254] width 343 height 30
select select "[DEMOGRAPHIC_DATA]"
click at [791, 239] on select "Select [DEMOGRAPHIC_DATA] [DEMOGRAPHIC_DATA] Other Prefer Not To Say" at bounding box center [962, 254] width 343 height 30
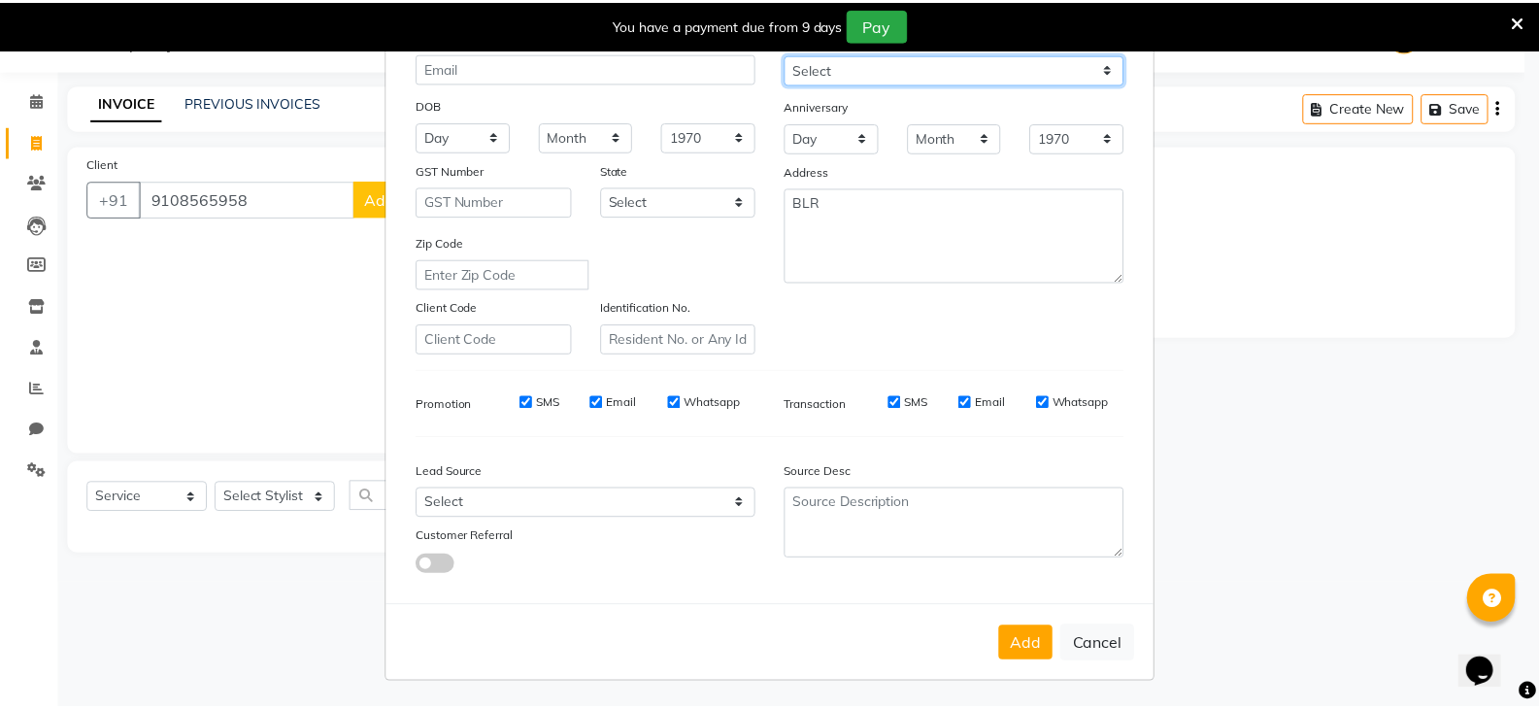
scroll to position [186, 0]
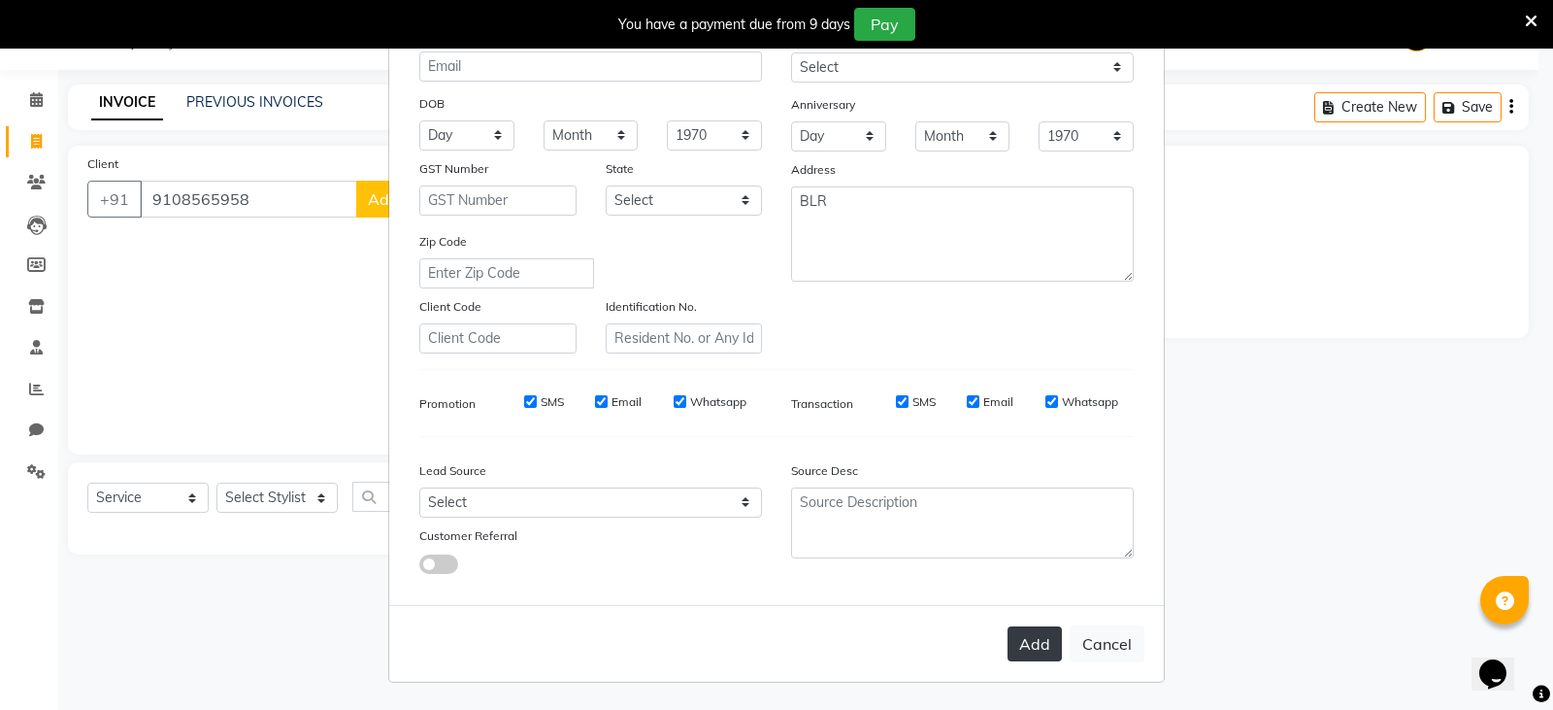
click at [1030, 644] on button "Add" at bounding box center [1035, 643] width 54 height 35
select select
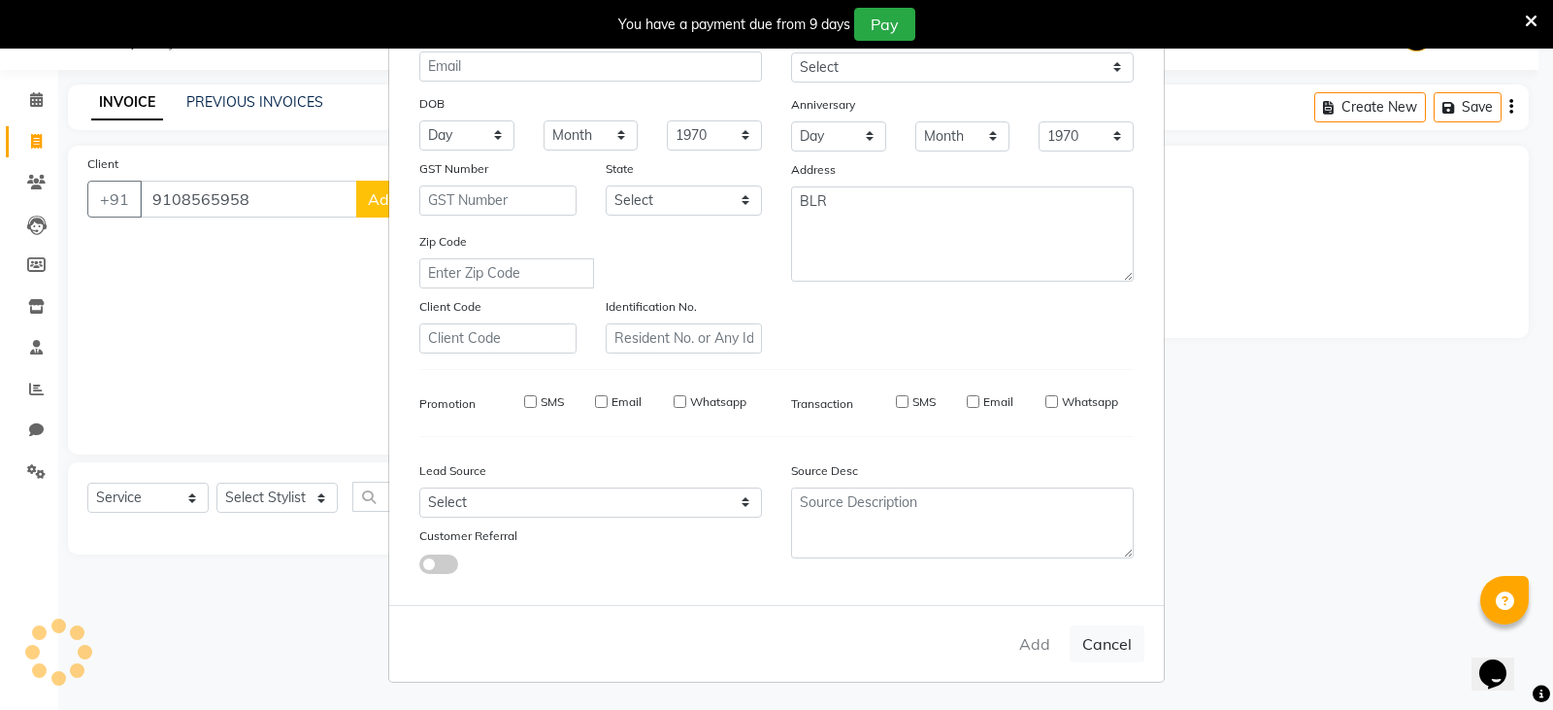
select select
checkbox input "false"
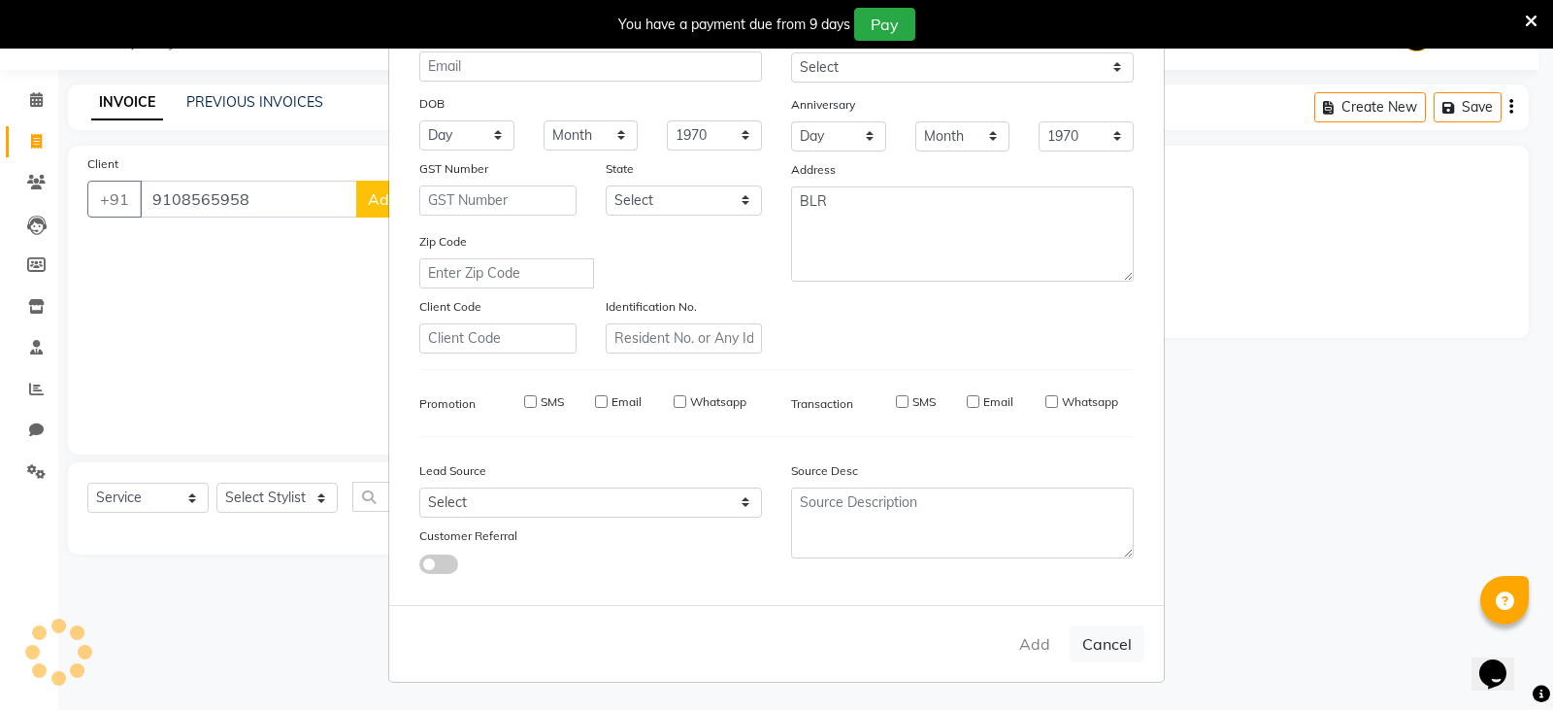
checkbox input "false"
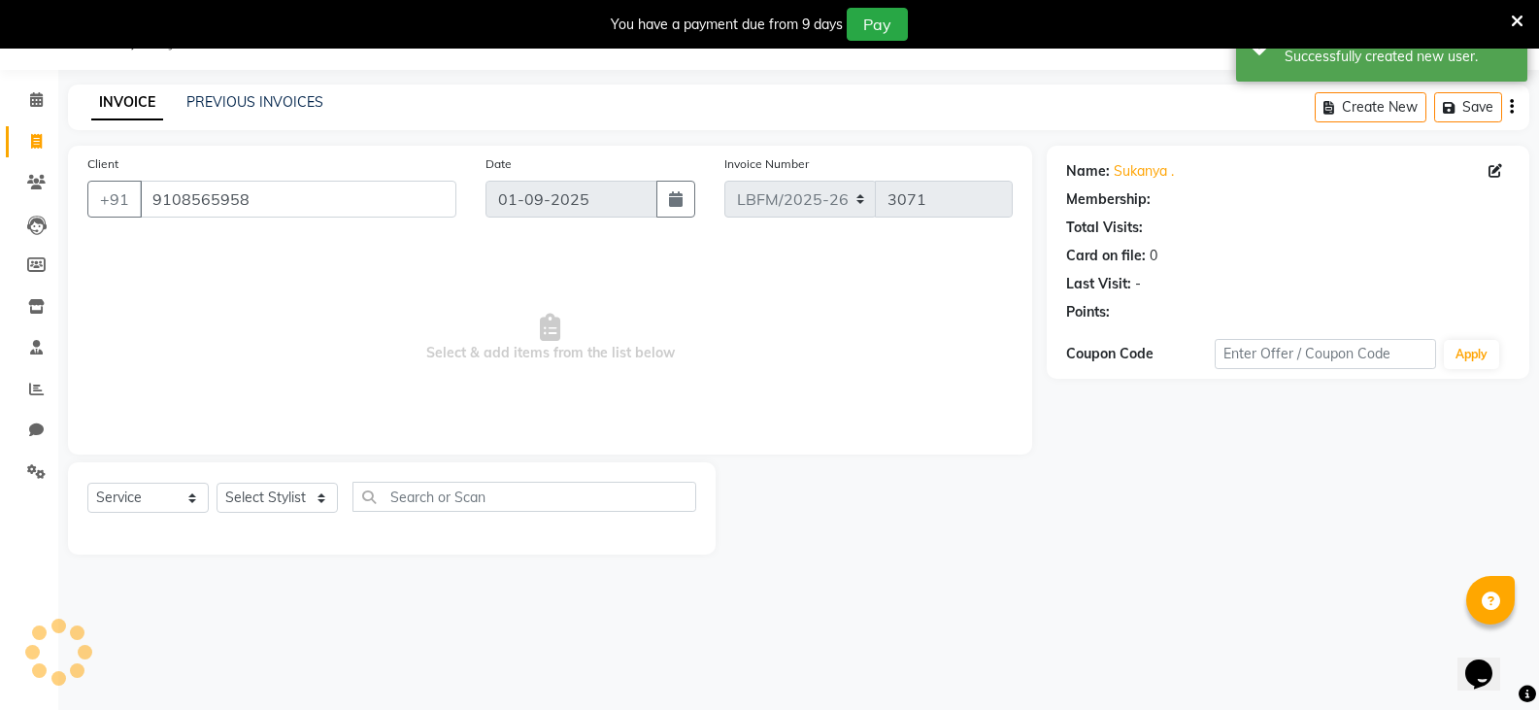
select select "1: Object"
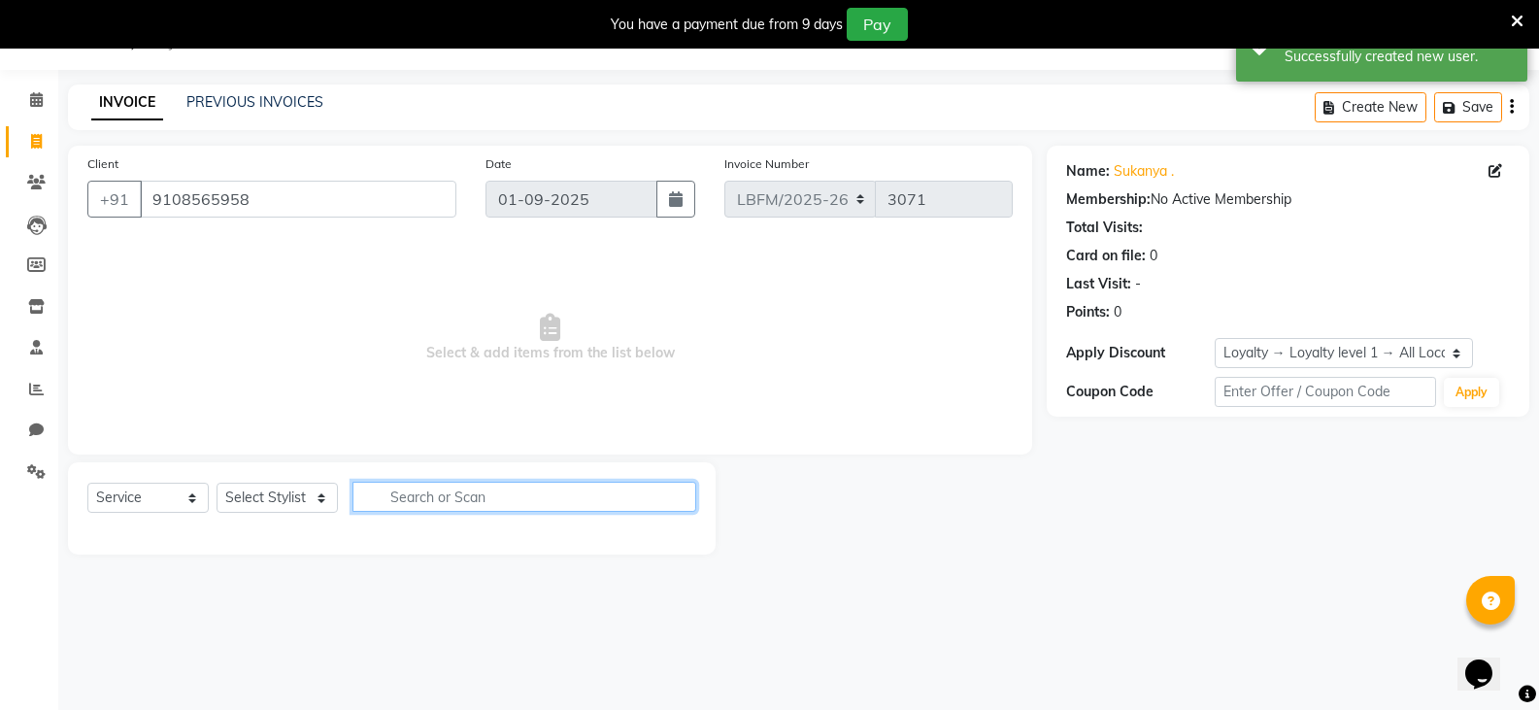
click at [432, 496] on input "text" at bounding box center [524, 497] width 344 height 30
click at [323, 496] on select "Select Stylist Ananya_Nails [PERSON_NAME] Bijen Bishop_Mgr Counter Sales Manage…" at bounding box center [277, 498] width 121 height 30
select select "90388"
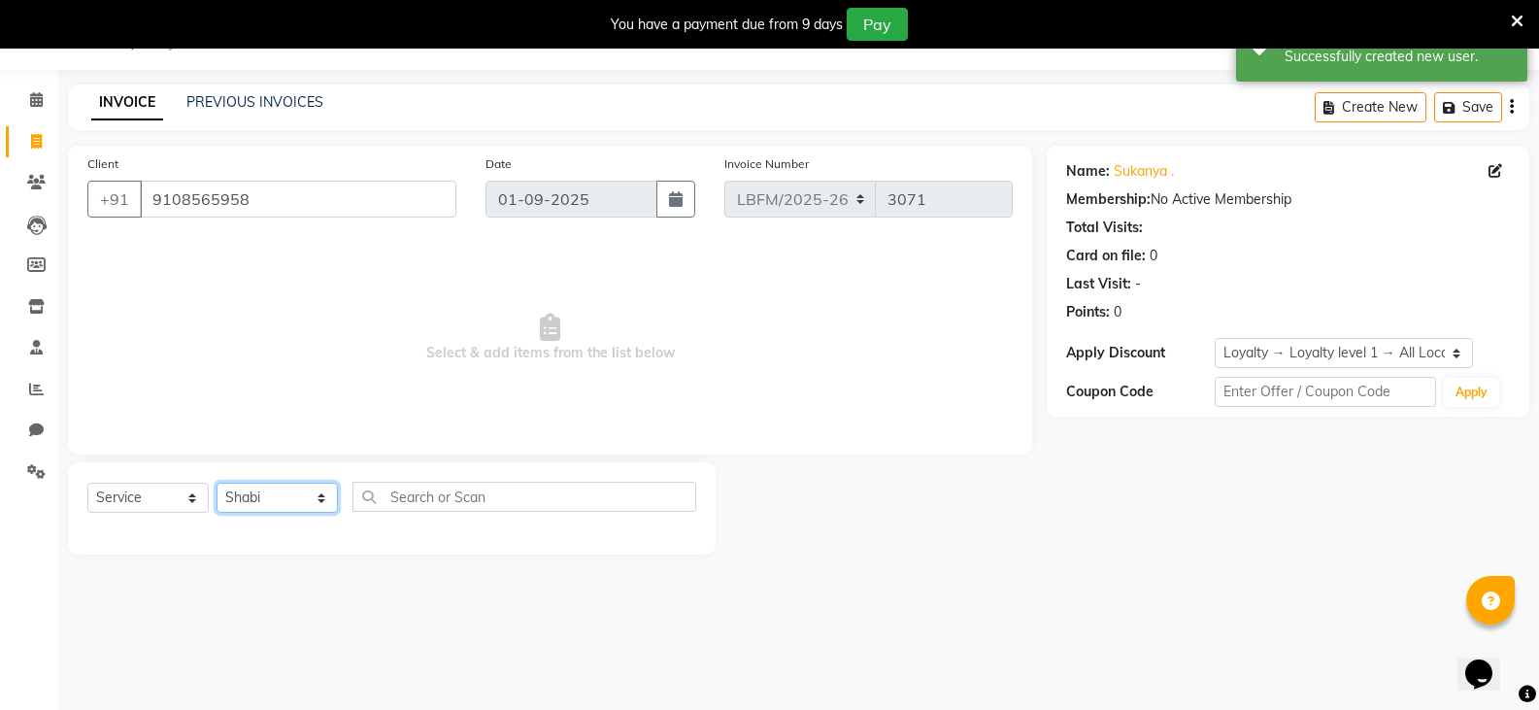
click at [217, 483] on select "Select Stylist Ananya_Nails [PERSON_NAME] Bijen Bishop_Mgr Counter Sales Manage…" at bounding box center [277, 498] width 121 height 30
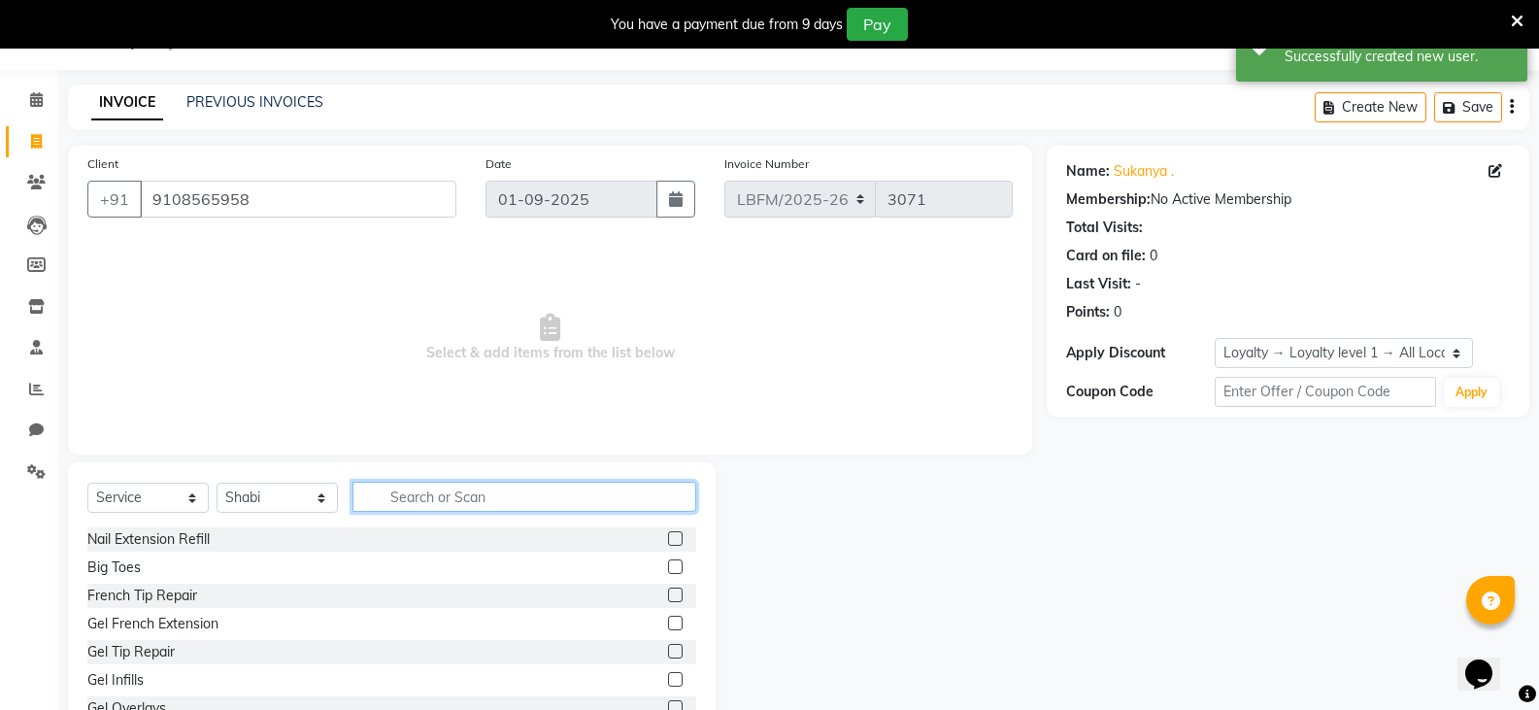
click at [459, 509] on input "text" at bounding box center [524, 497] width 344 height 30
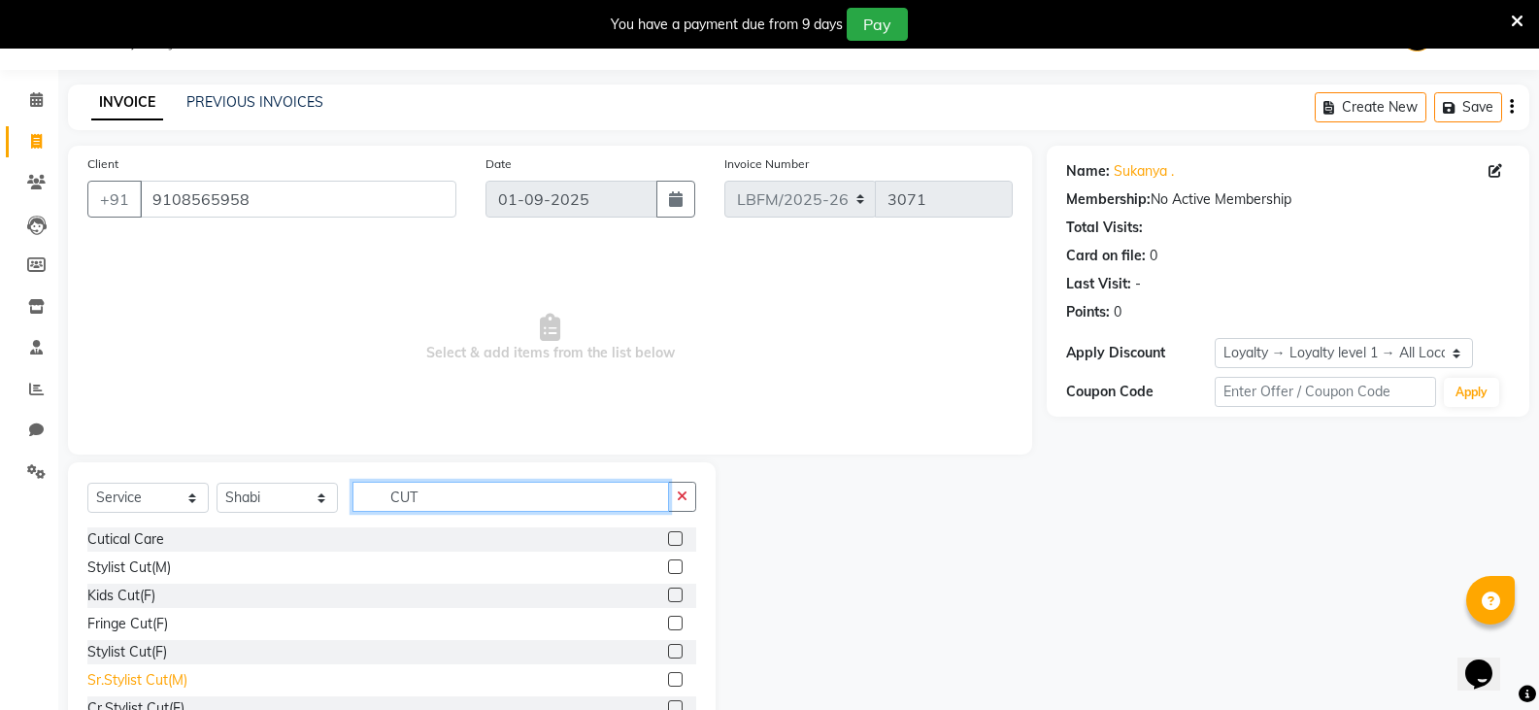
type input "CUT"
click at [177, 678] on div "Sr.Stylist Cut(M)" at bounding box center [137, 680] width 100 height 20
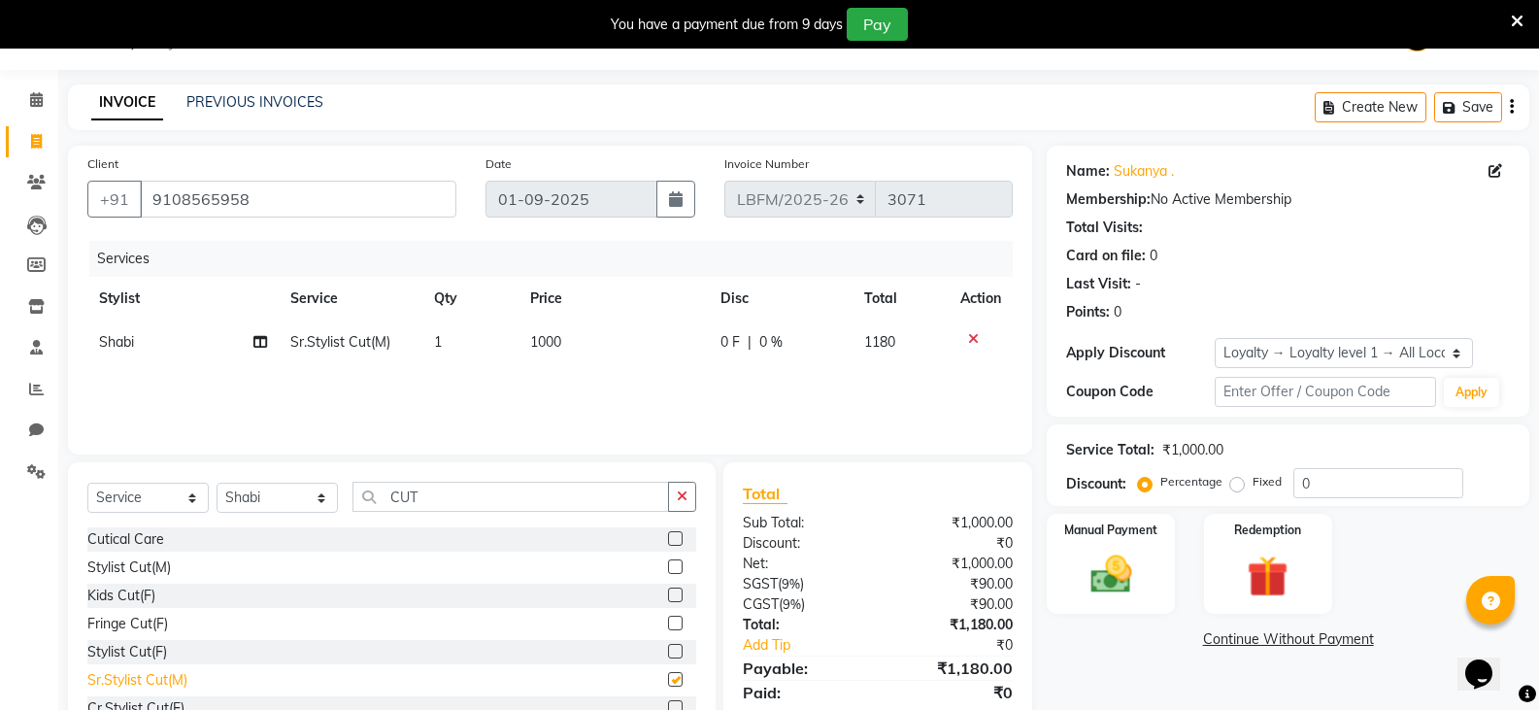
checkbox input "false"
click at [577, 335] on td "1000" at bounding box center [613, 342] width 191 height 44
select select "90388"
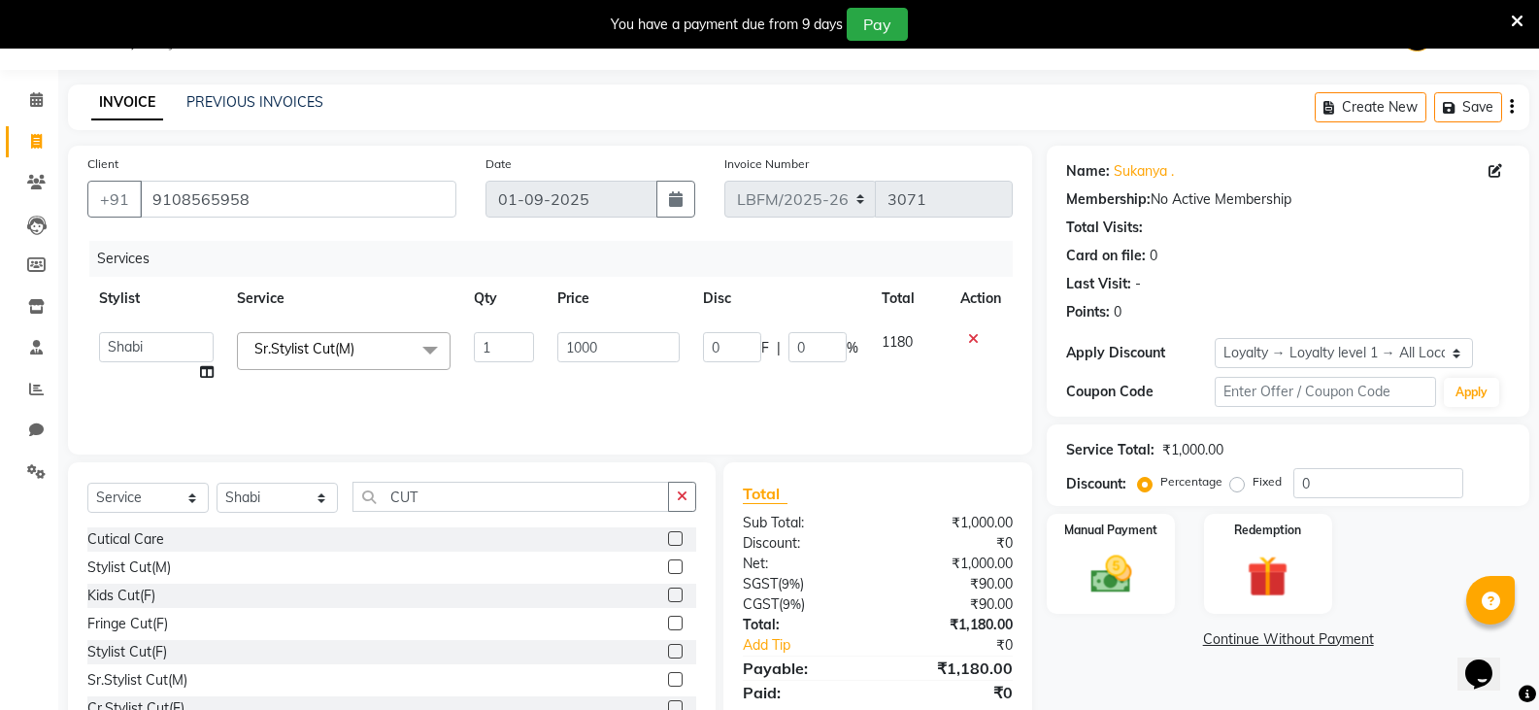
click at [965, 332] on div at bounding box center [980, 339] width 41 height 14
click at [968, 334] on icon at bounding box center [973, 339] width 11 height 14
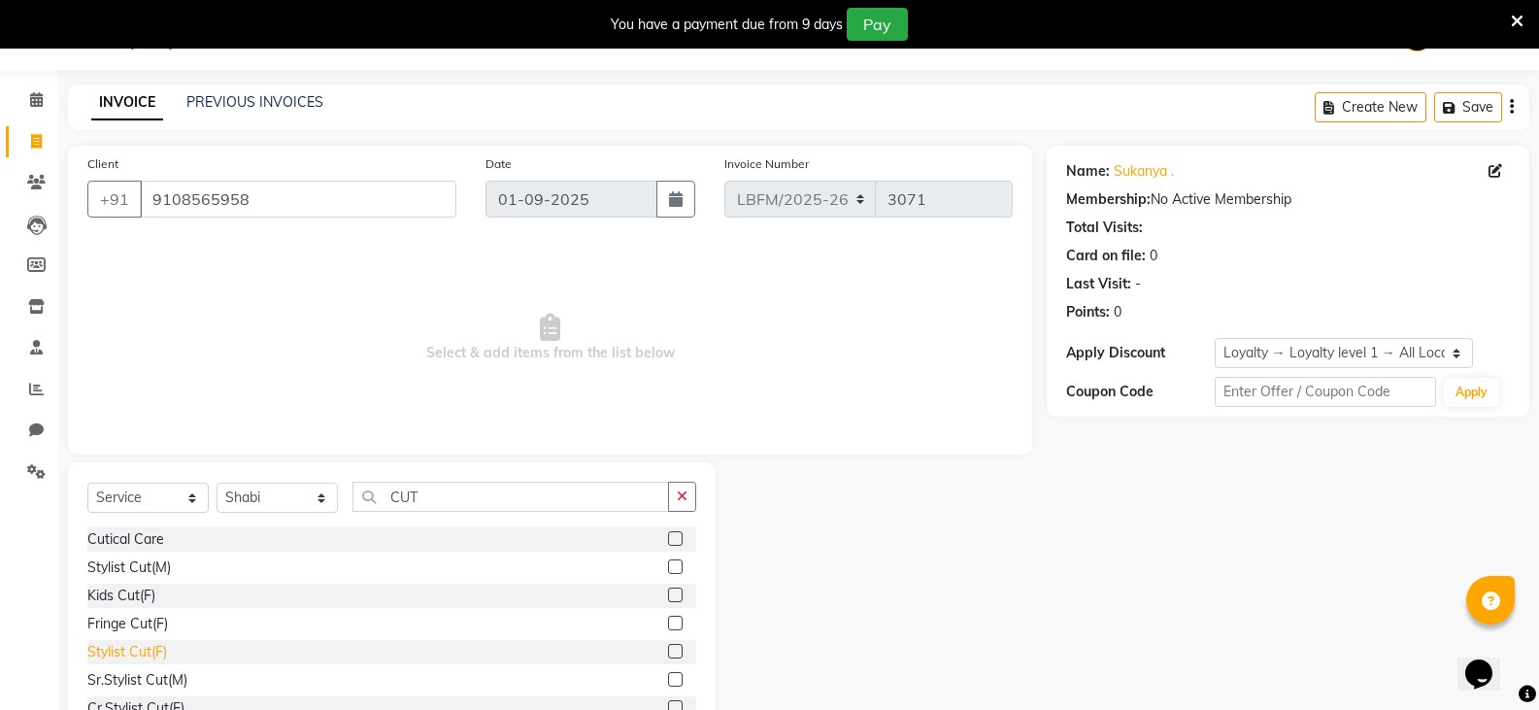
click at [157, 647] on div "Stylist Cut(F)" at bounding box center [127, 652] width 80 height 20
checkbox input "false"
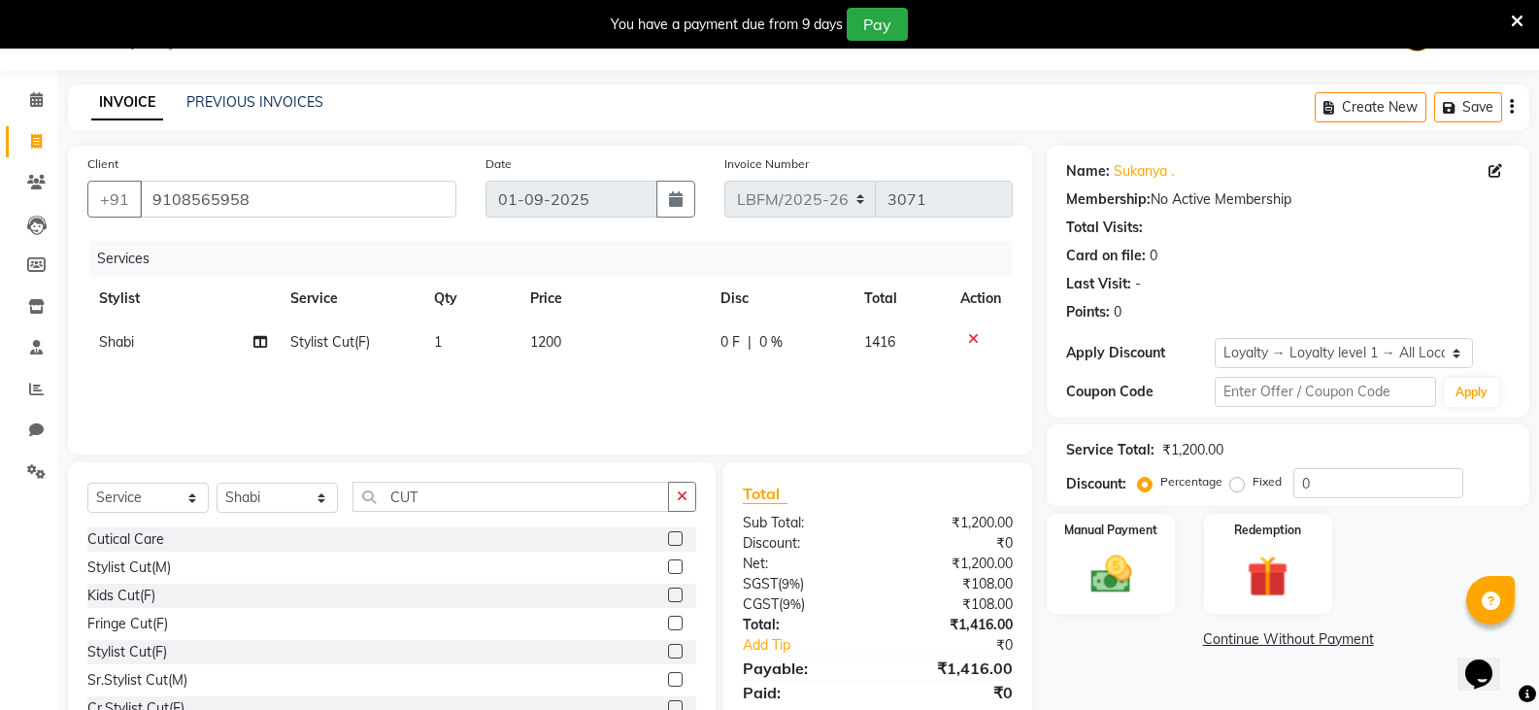
click at [567, 343] on td "1200" at bounding box center [613, 342] width 191 height 44
select select "90388"
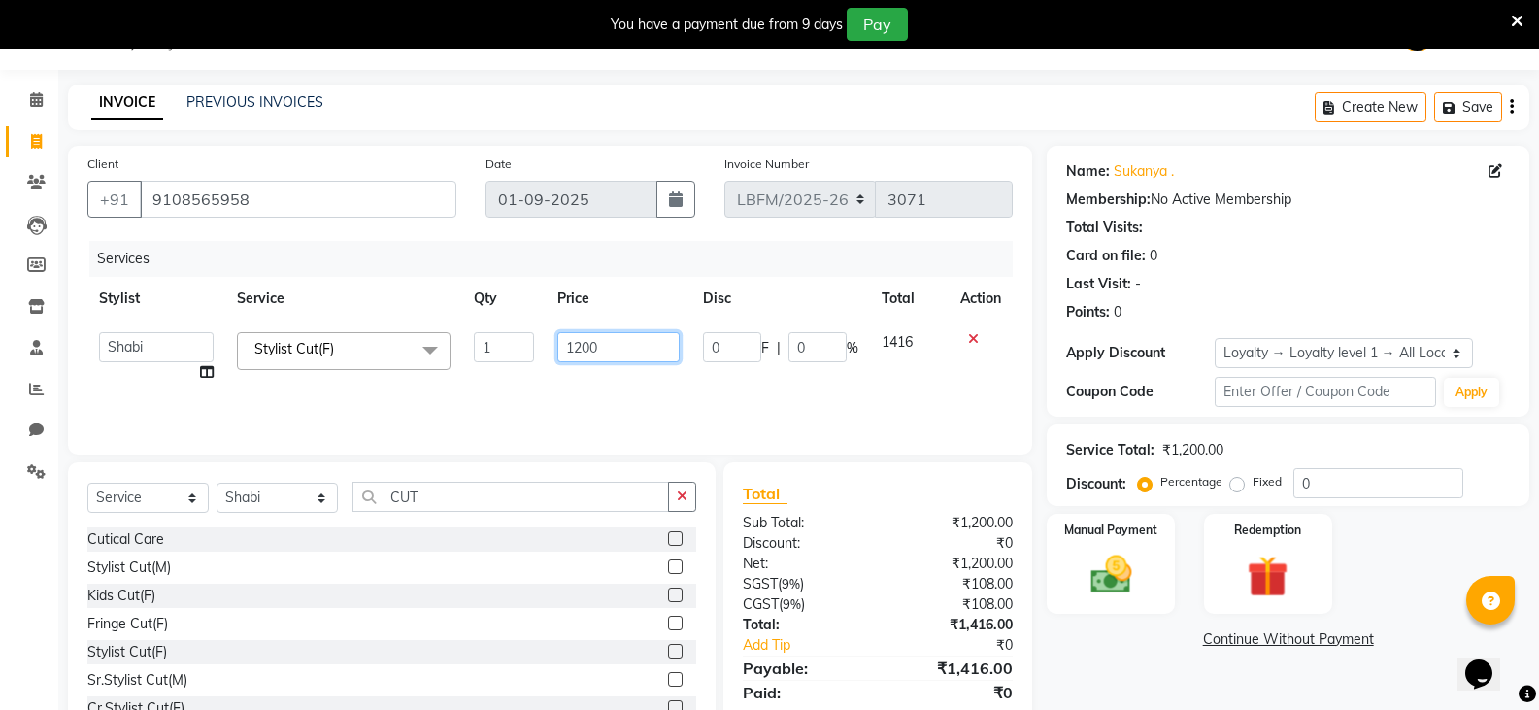
click at [609, 351] on input "1200" at bounding box center [617, 347] width 121 height 30
type input "1"
type input "1800"
click at [565, 500] on input "CUT" at bounding box center [510, 497] width 316 height 30
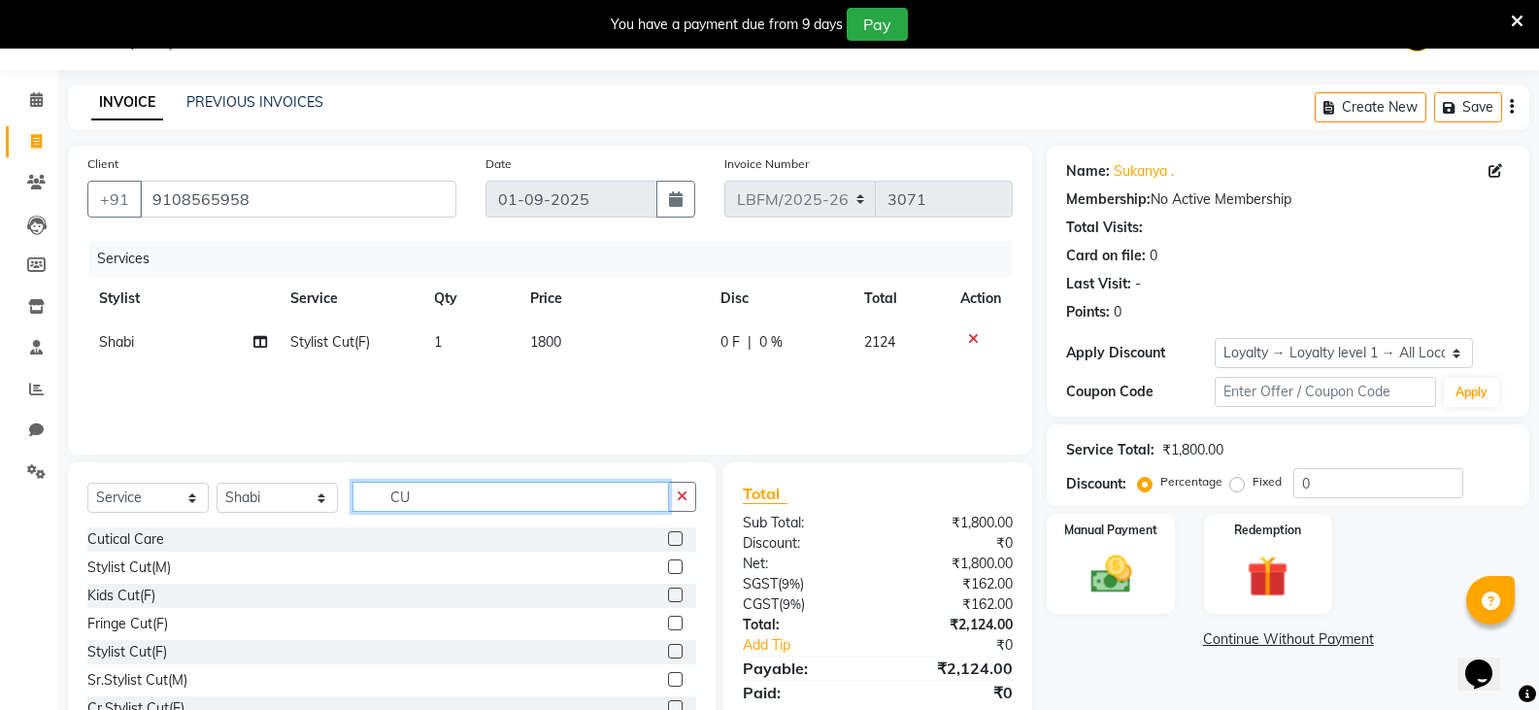
type input "C"
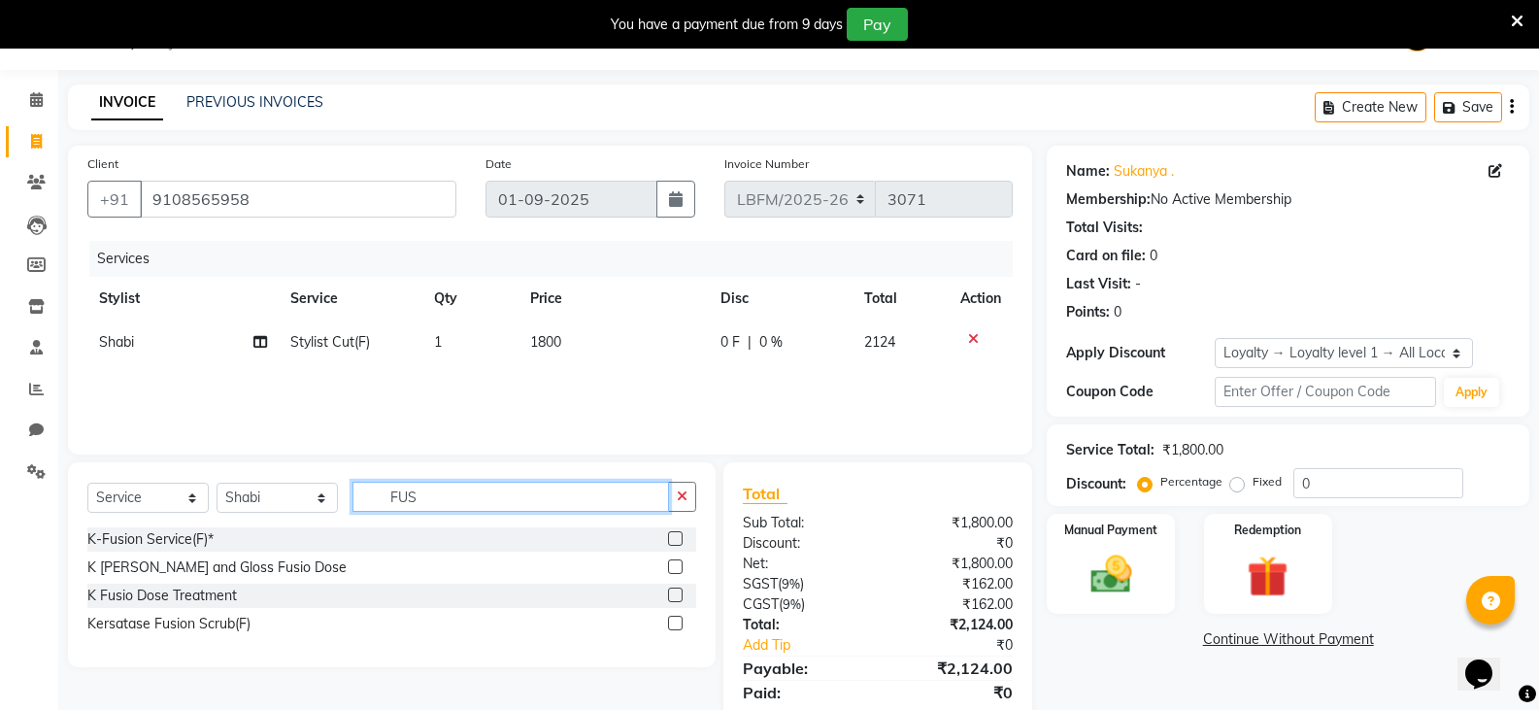
type input "FUS"
click at [297, 571] on div "K [PERSON_NAME] and Gloss Fusio Dose" at bounding box center [391, 567] width 609 height 24
click at [674, 596] on label at bounding box center [675, 594] width 15 height 15
click at [674, 596] on input "checkbox" at bounding box center [674, 595] width 13 height 13
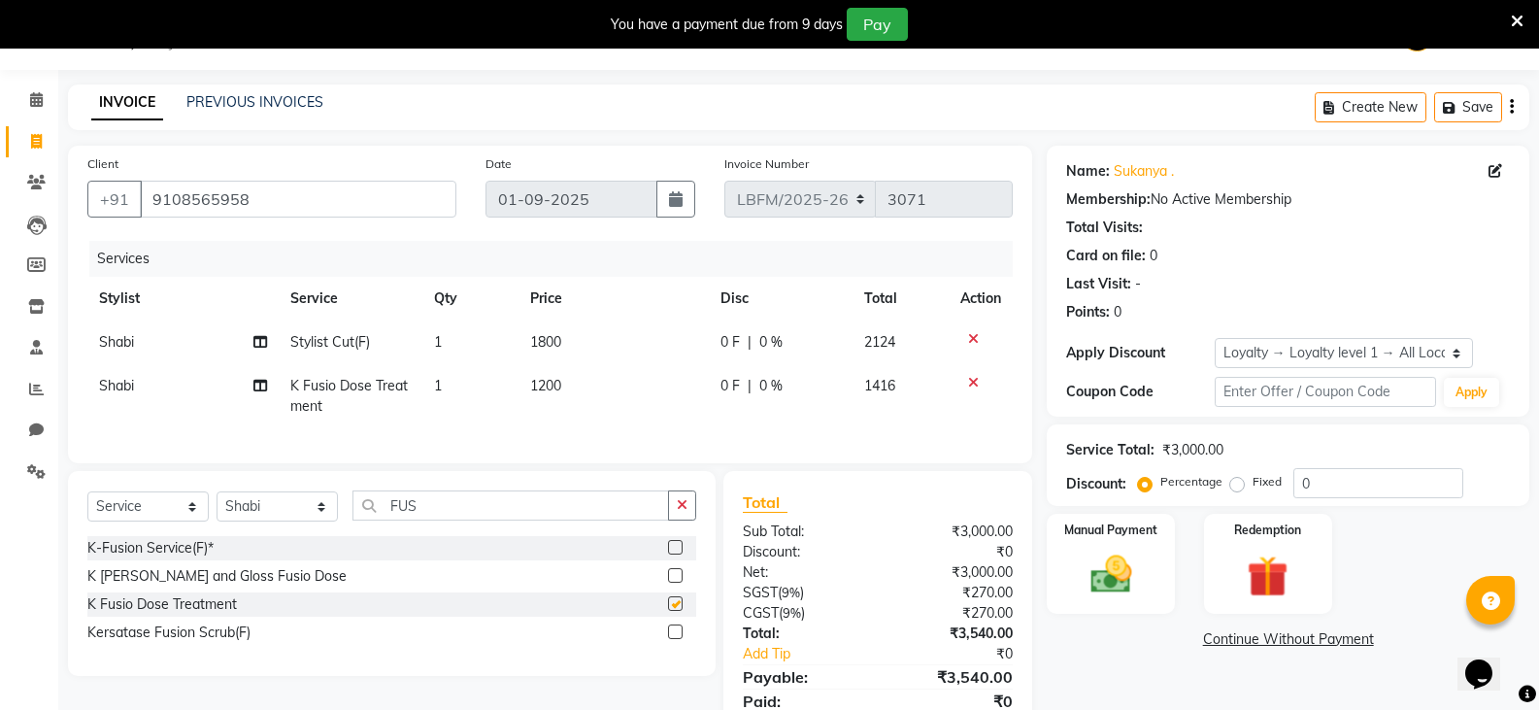
checkbox input "false"
click at [582, 388] on td "1200" at bounding box center [613, 396] width 191 height 64
select select "90388"
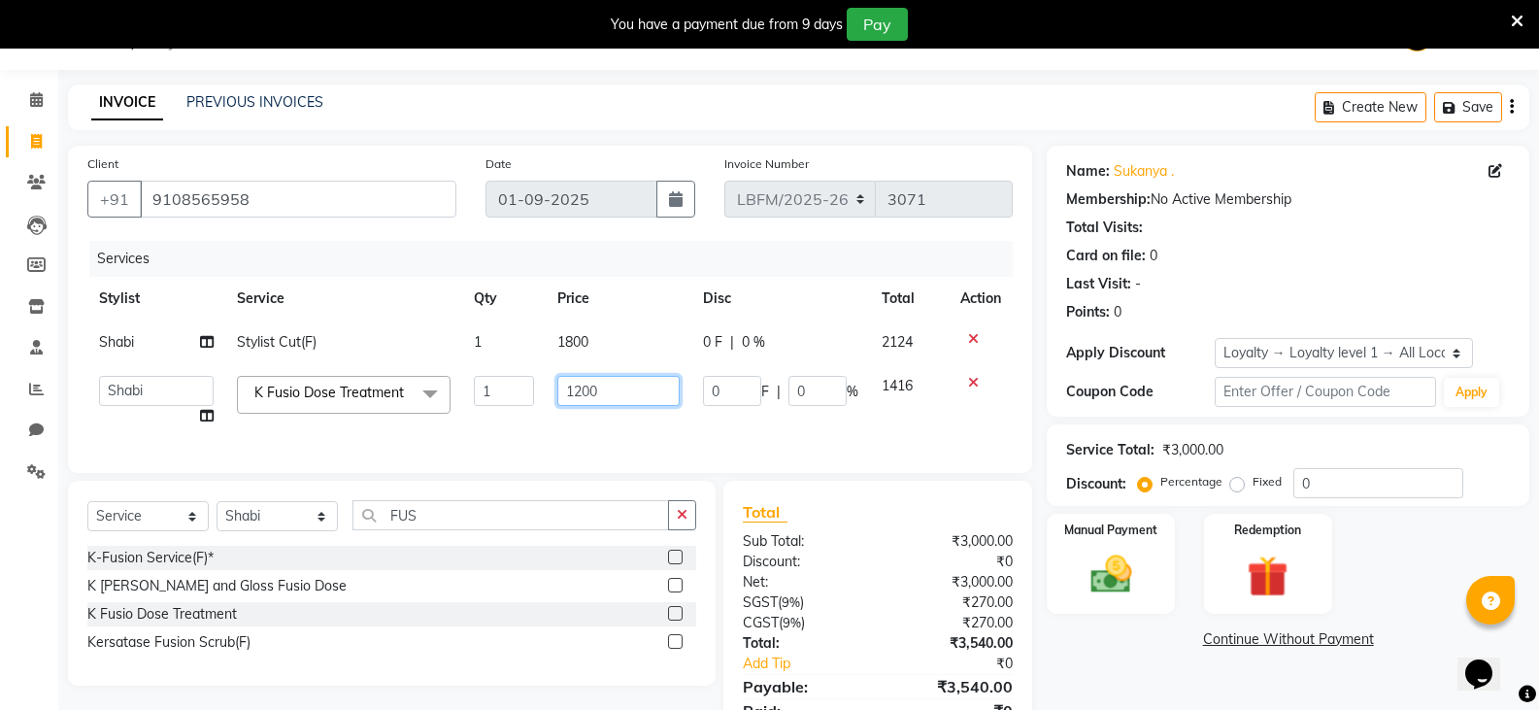
click at [637, 395] on input "1200" at bounding box center [617, 391] width 121 height 30
type input "1"
type input "2500"
click at [804, 343] on div "0 F | 0 %" at bounding box center [780, 342] width 155 height 20
select select "90388"
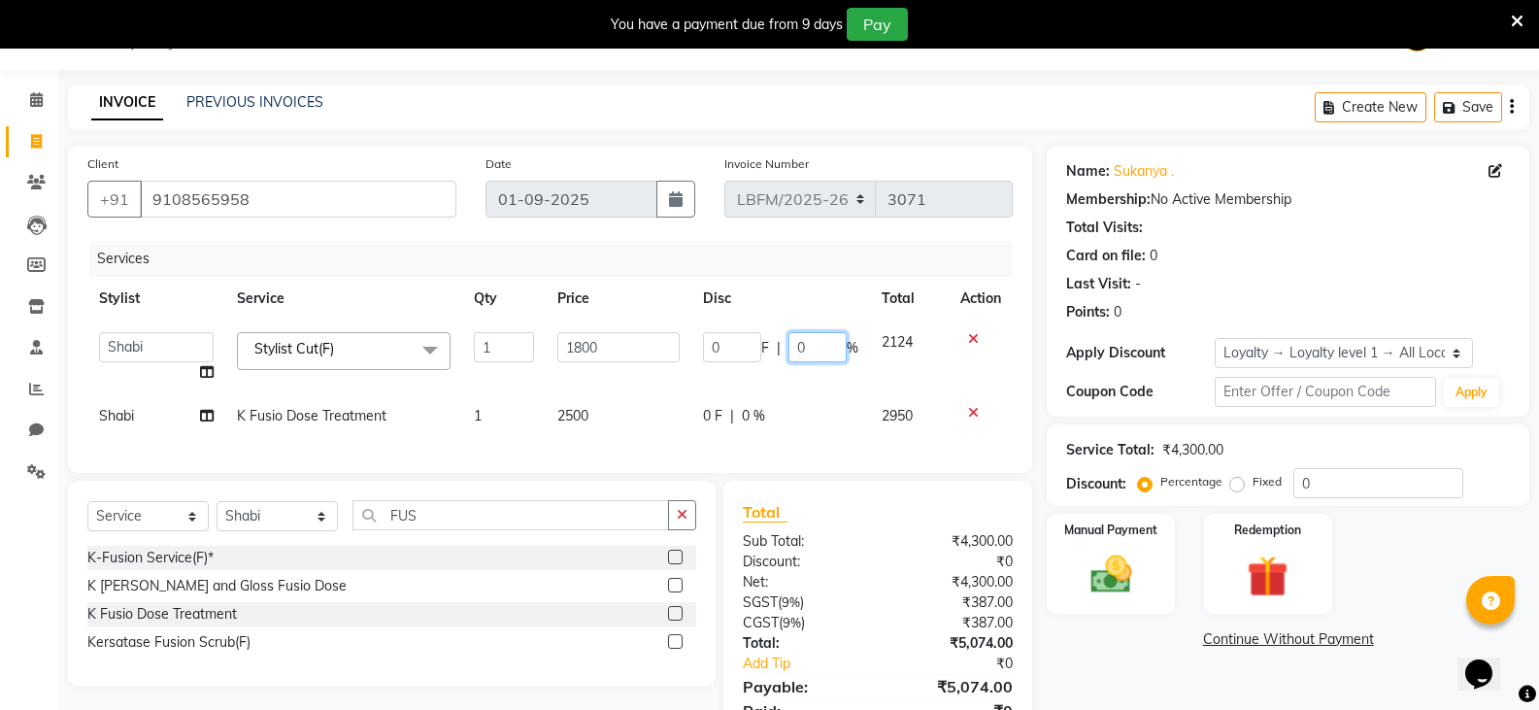
drag, startPoint x: 804, startPoint y: 343, endPoint x: 749, endPoint y: 342, distance: 54.4
click at [799, 346] on input "0" at bounding box center [817, 347] width 58 height 30
click at [814, 344] on input "0" at bounding box center [817, 347] width 58 height 30
type input "10"
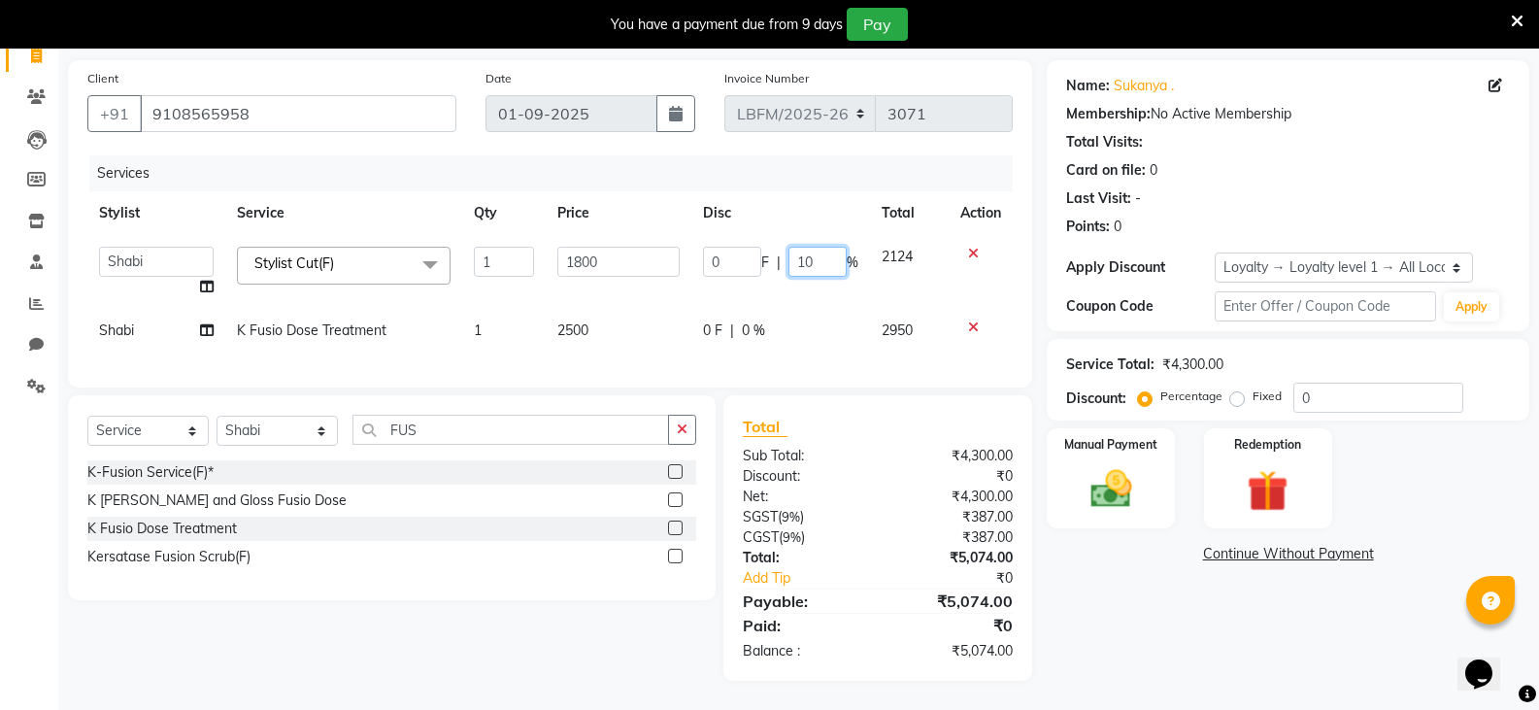
scroll to position [149, 0]
click at [675, 435] on div "Select Service Product Membership Package Voucher Prepaid Gift Card Select Styl…" at bounding box center [391, 438] width 609 height 46
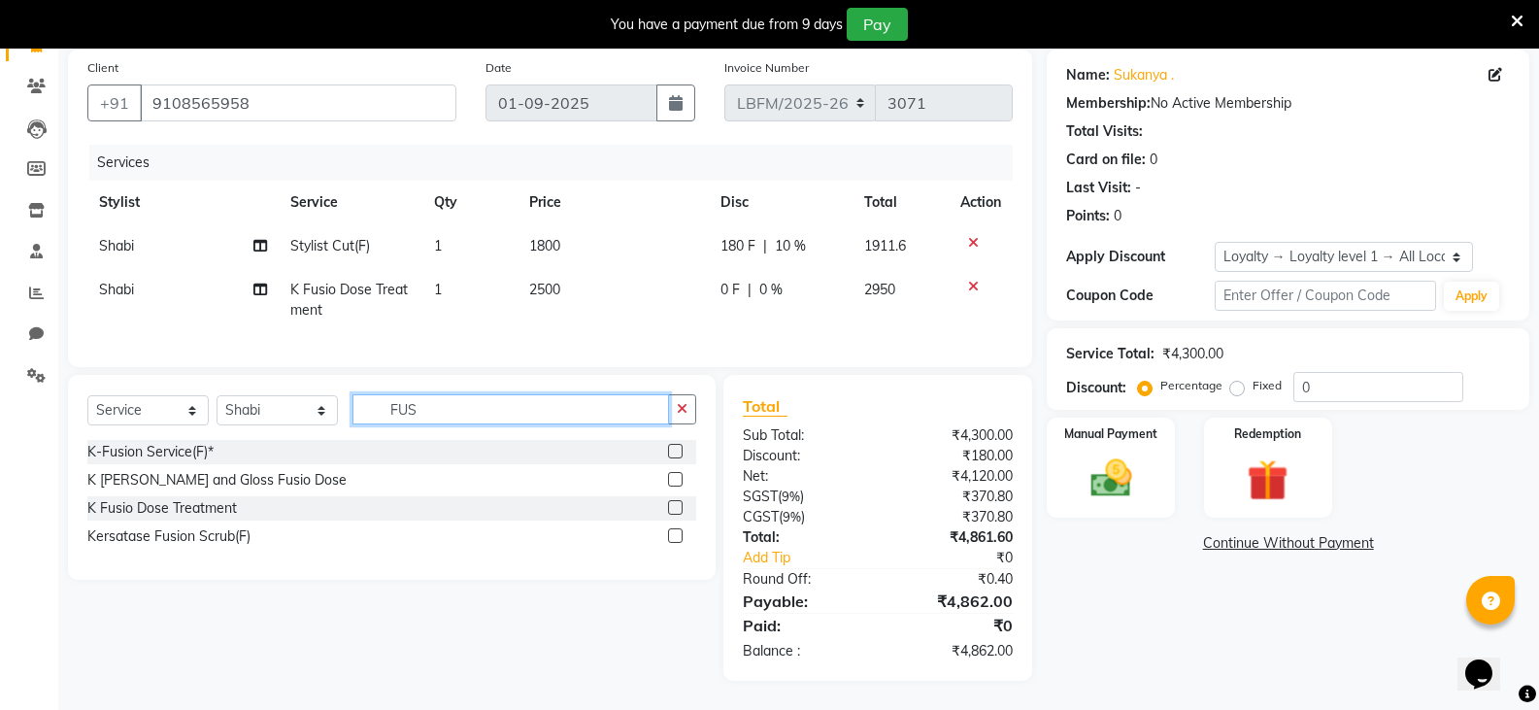
click at [616, 419] on input "FUS" at bounding box center [510, 409] width 316 height 30
click at [616, 423] on input "FUS" at bounding box center [510, 409] width 316 height 30
type input "F"
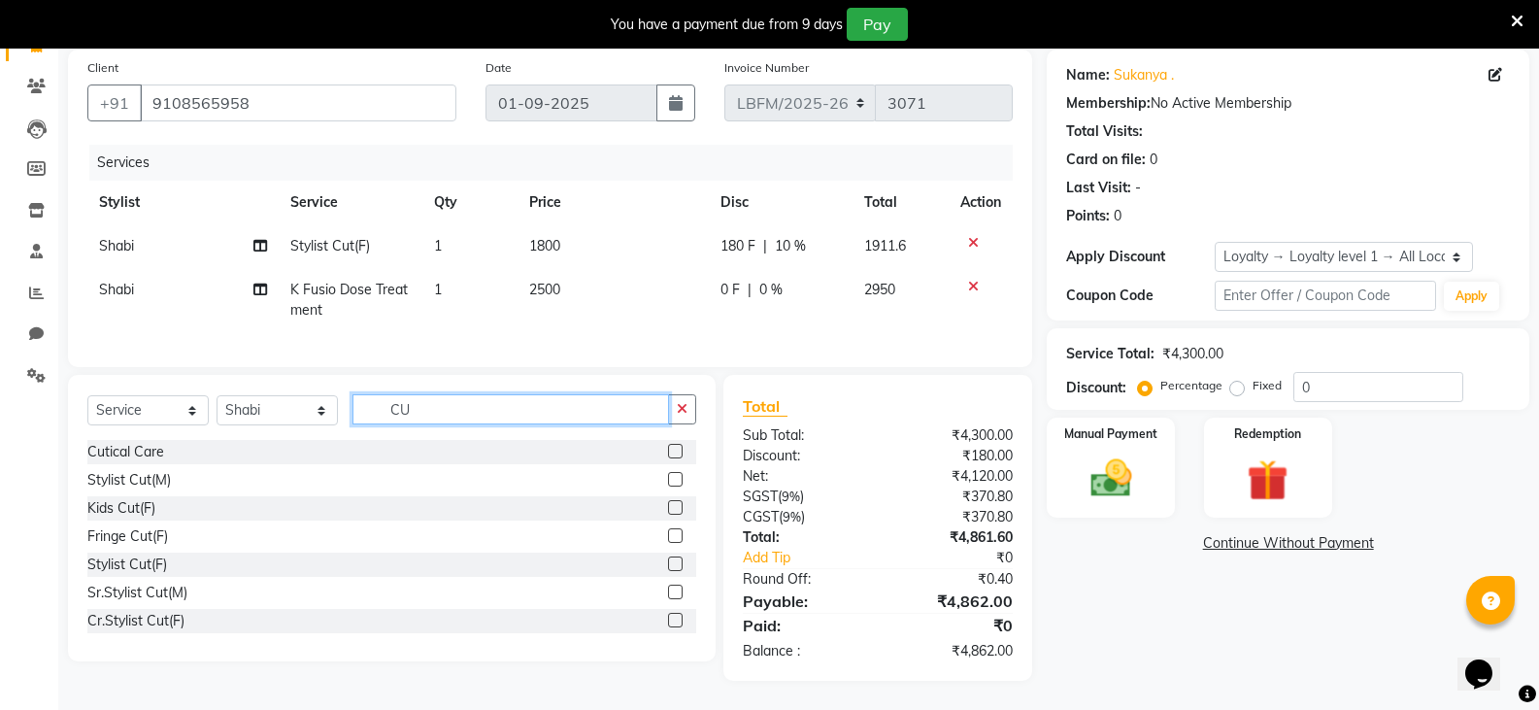
type input "CU"
click at [318, 421] on select "Select Stylist Ananya_Nails [PERSON_NAME] Bijen Bishop_Mgr Counter Sales Manage…" at bounding box center [277, 410] width 121 height 30
select select "90400"
click at [217, 406] on select "Select Stylist Ananya_Nails [PERSON_NAME] Bijen Bishop_Mgr Counter Sales Manage…" at bounding box center [277, 410] width 121 height 30
click at [466, 421] on input "CU" at bounding box center [510, 409] width 316 height 30
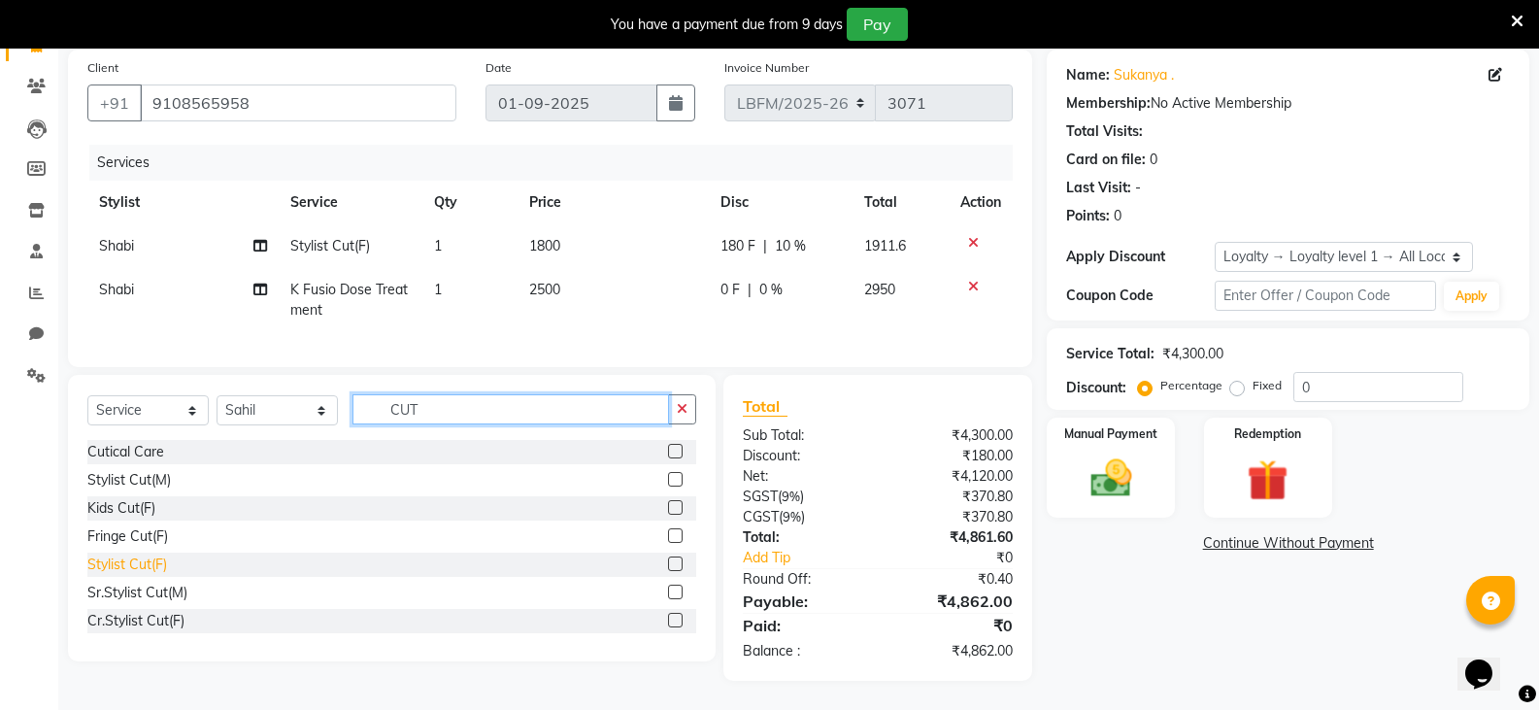
type input "CUT"
click at [134, 575] on div "Stylist Cut(F)" at bounding box center [127, 564] width 80 height 20
checkbox input "false"
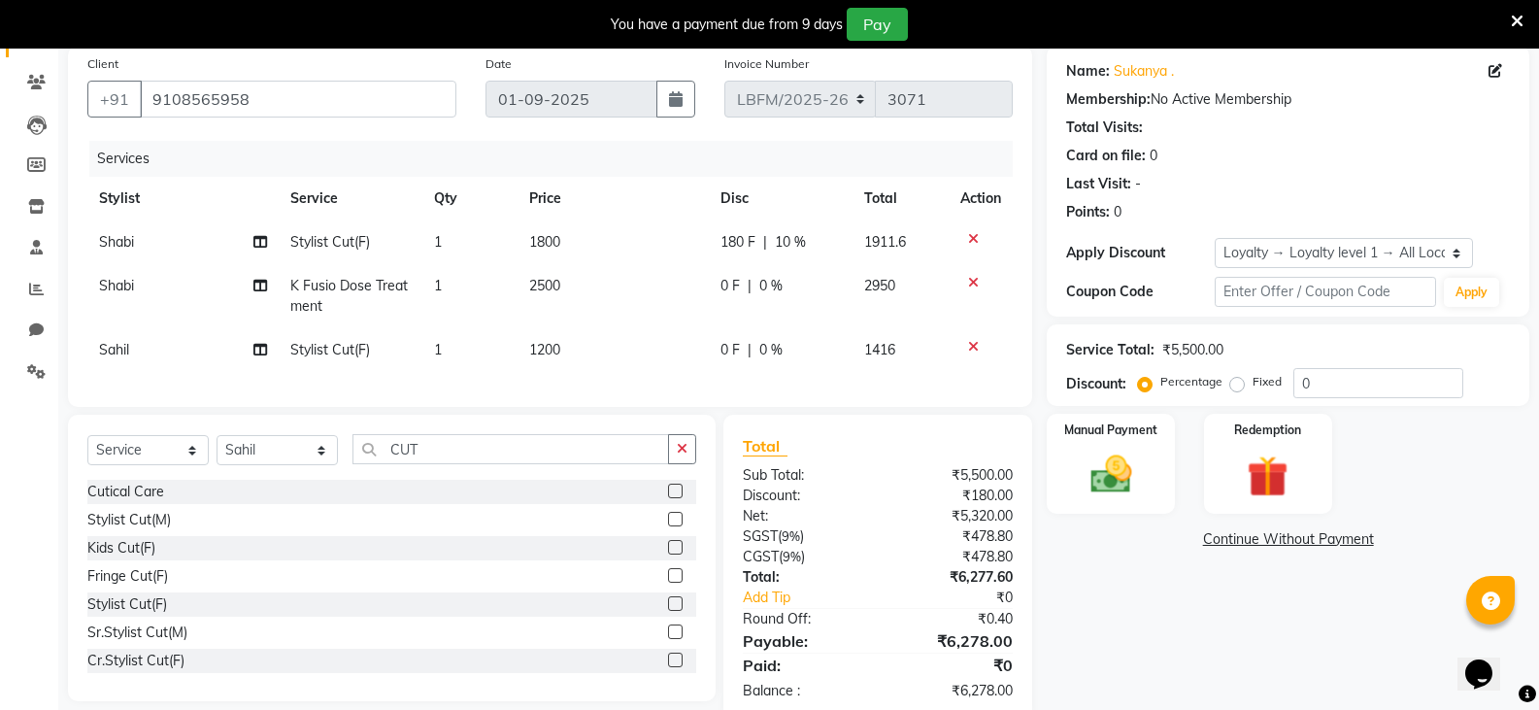
click at [572, 355] on td "1200" at bounding box center [612, 350] width 190 height 44
select select "90400"
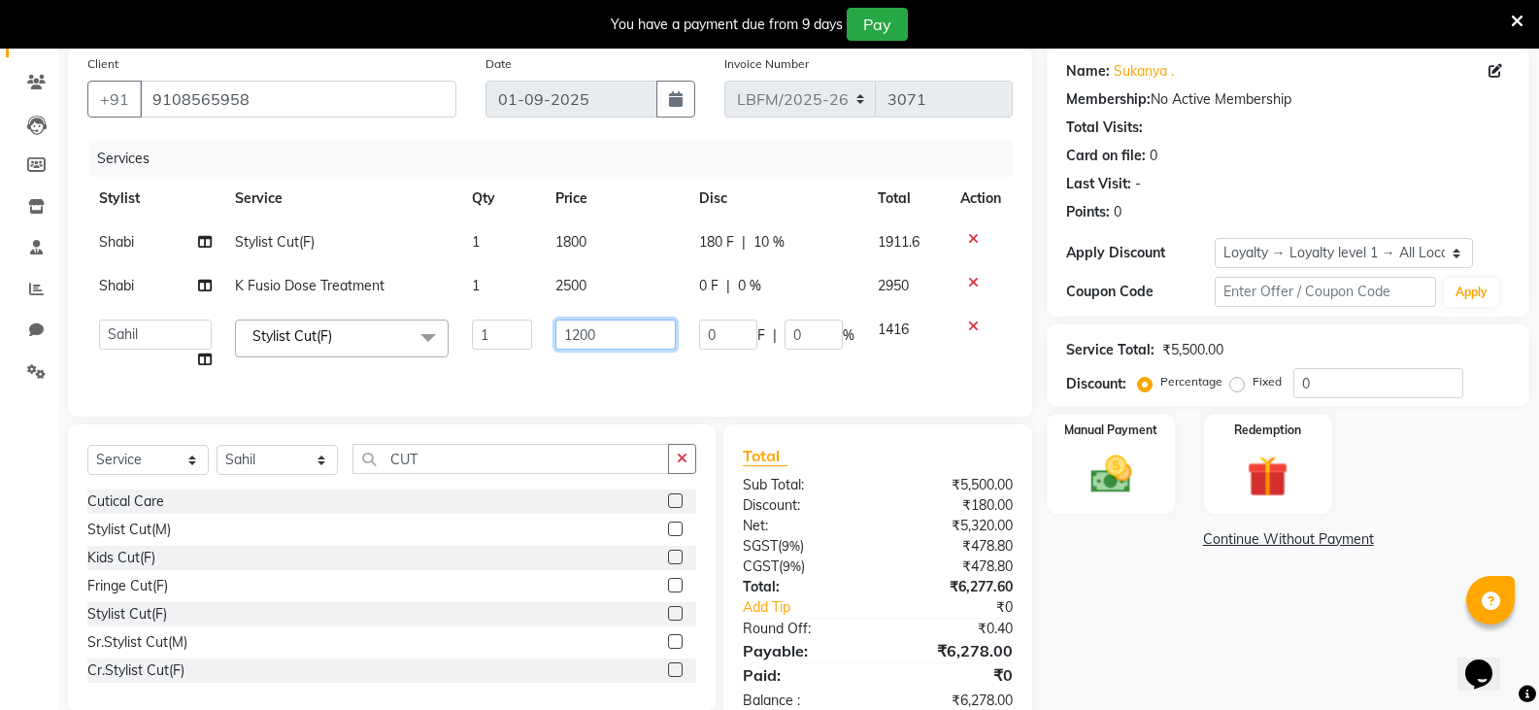
drag, startPoint x: 604, startPoint y: 335, endPoint x: 606, endPoint y: 325, distance: 9.9
click at [604, 334] on input "1200" at bounding box center [615, 334] width 120 height 30
type input "1"
type input "1800"
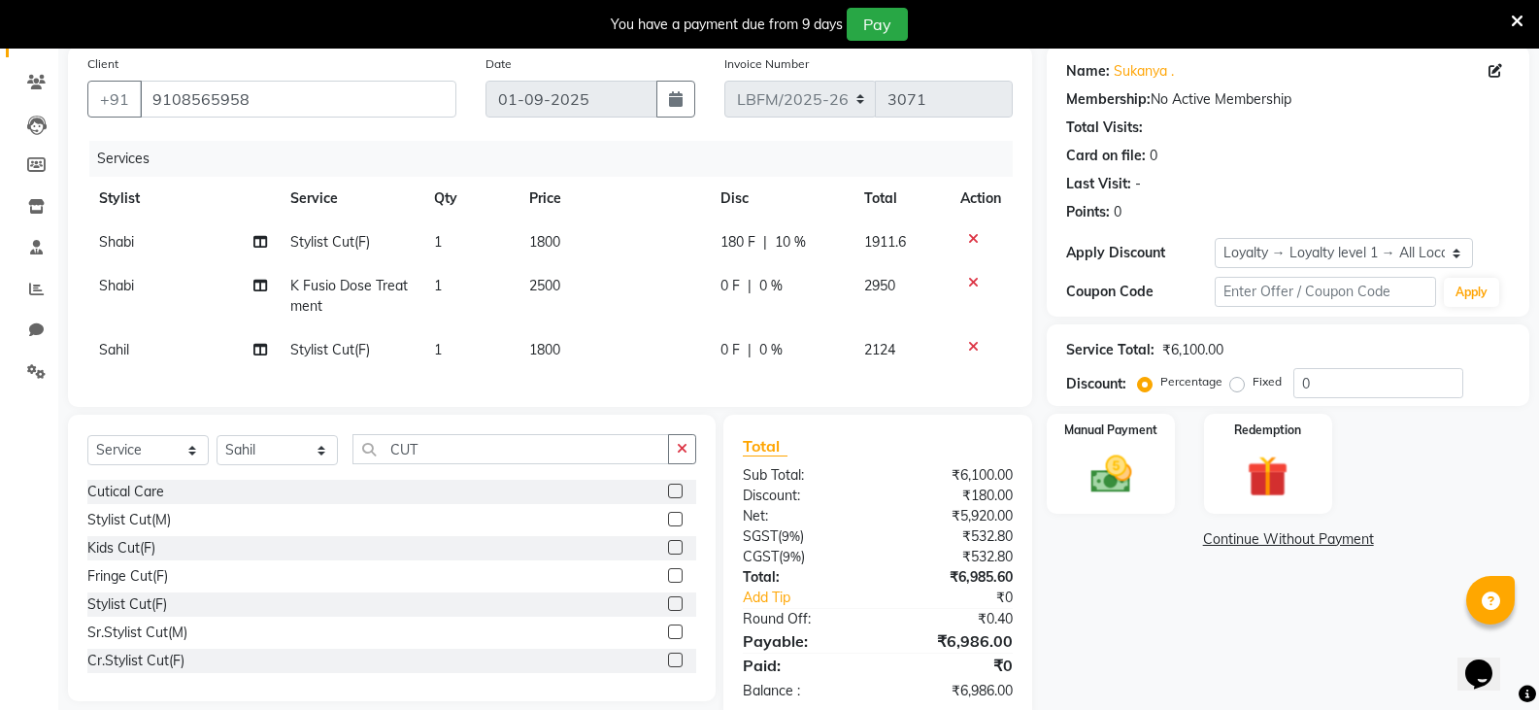
click at [783, 341] on div "0 F | 0 %" at bounding box center [780, 350] width 120 height 20
select select "90400"
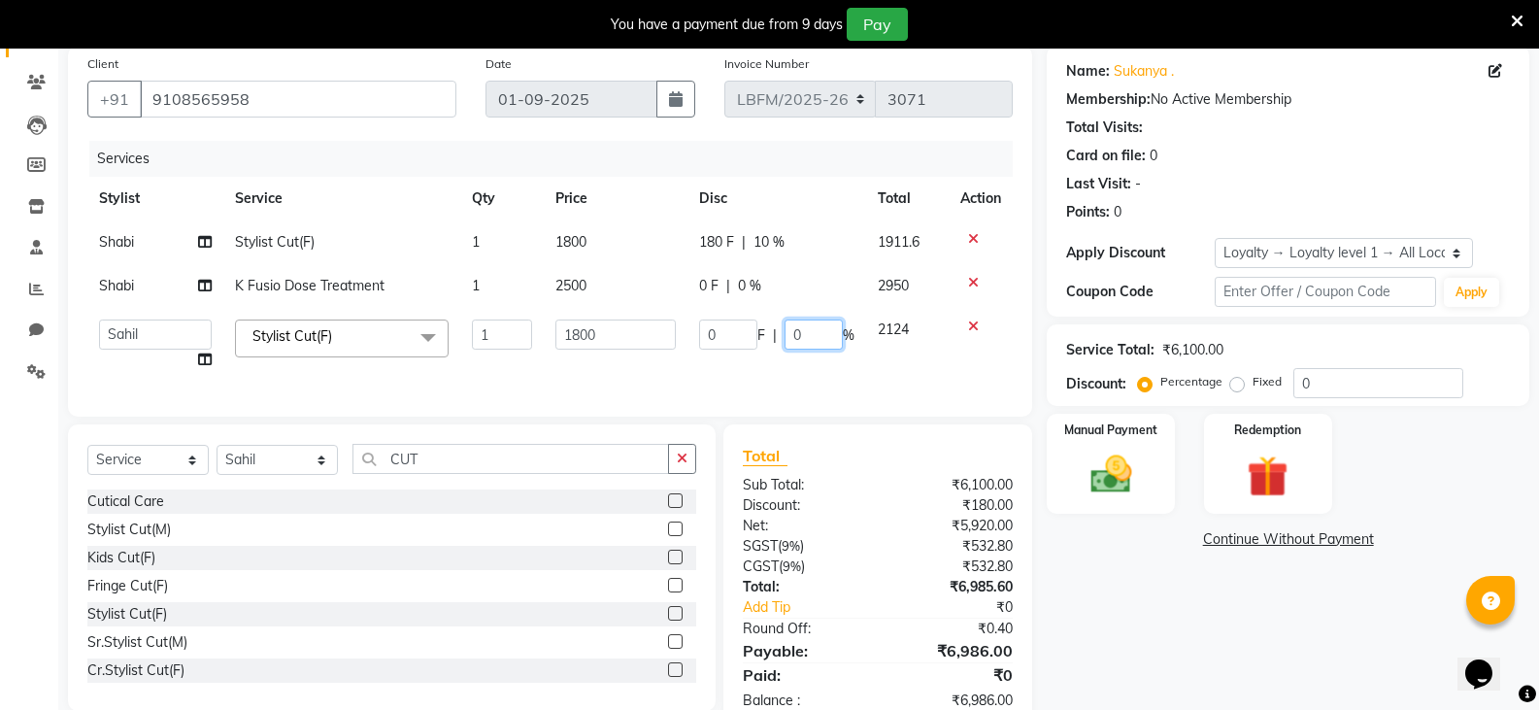
click at [800, 339] on input "0" at bounding box center [813, 334] width 58 height 30
click at [796, 341] on input "010" at bounding box center [813, 334] width 58 height 30
type input "10"
click at [841, 370] on td "0 F | 10 %" at bounding box center [776, 345] width 179 height 74
select select "90400"
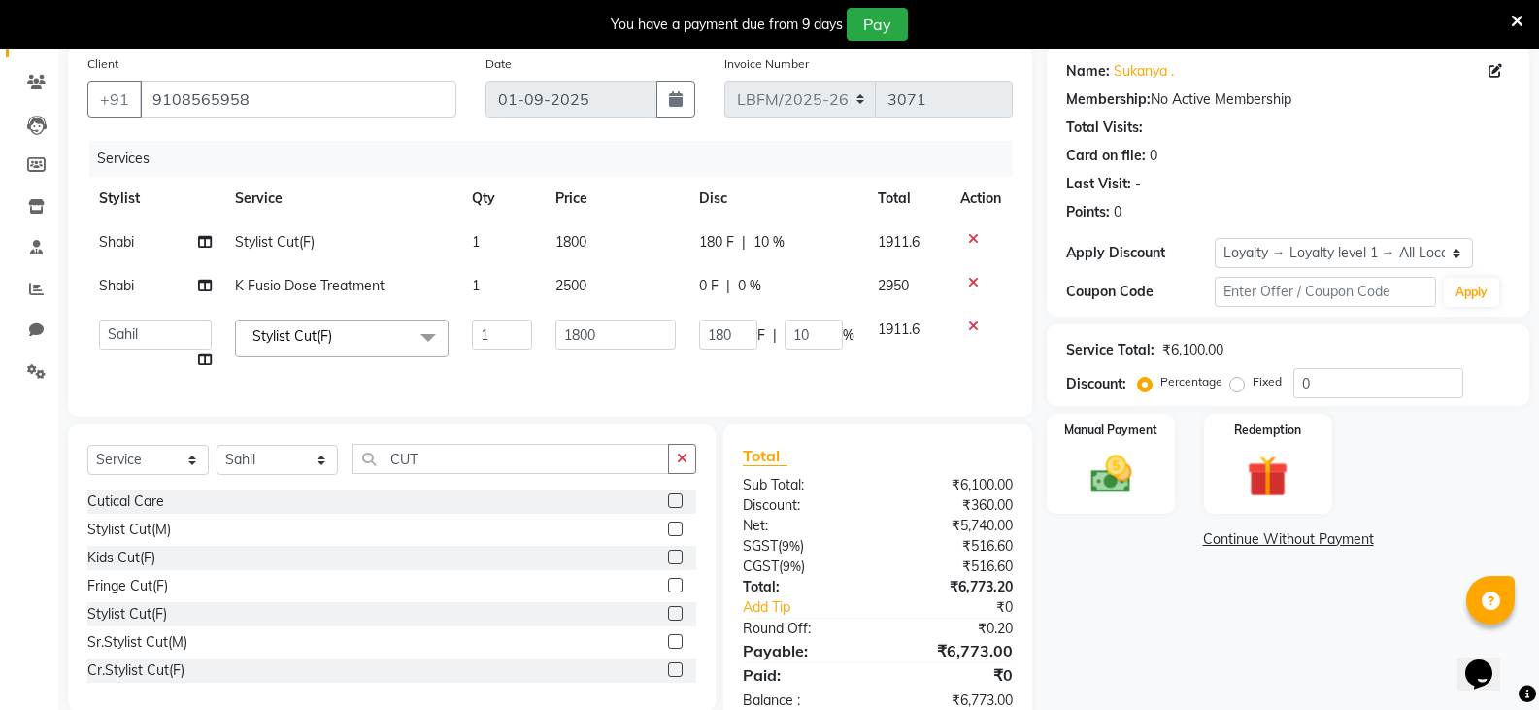
click at [844, 378] on td "180 F | 10 %" at bounding box center [776, 345] width 179 height 74
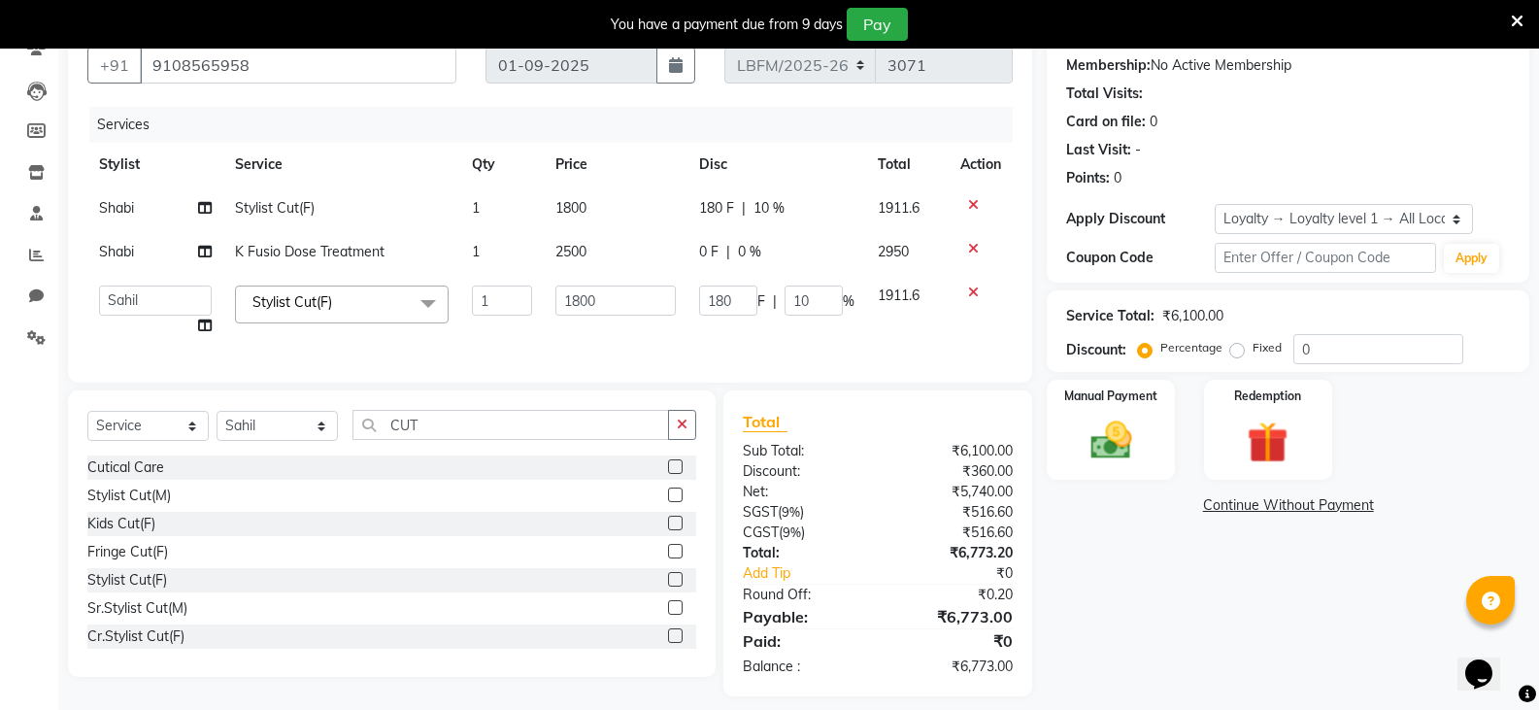
scroll to position [213, 0]
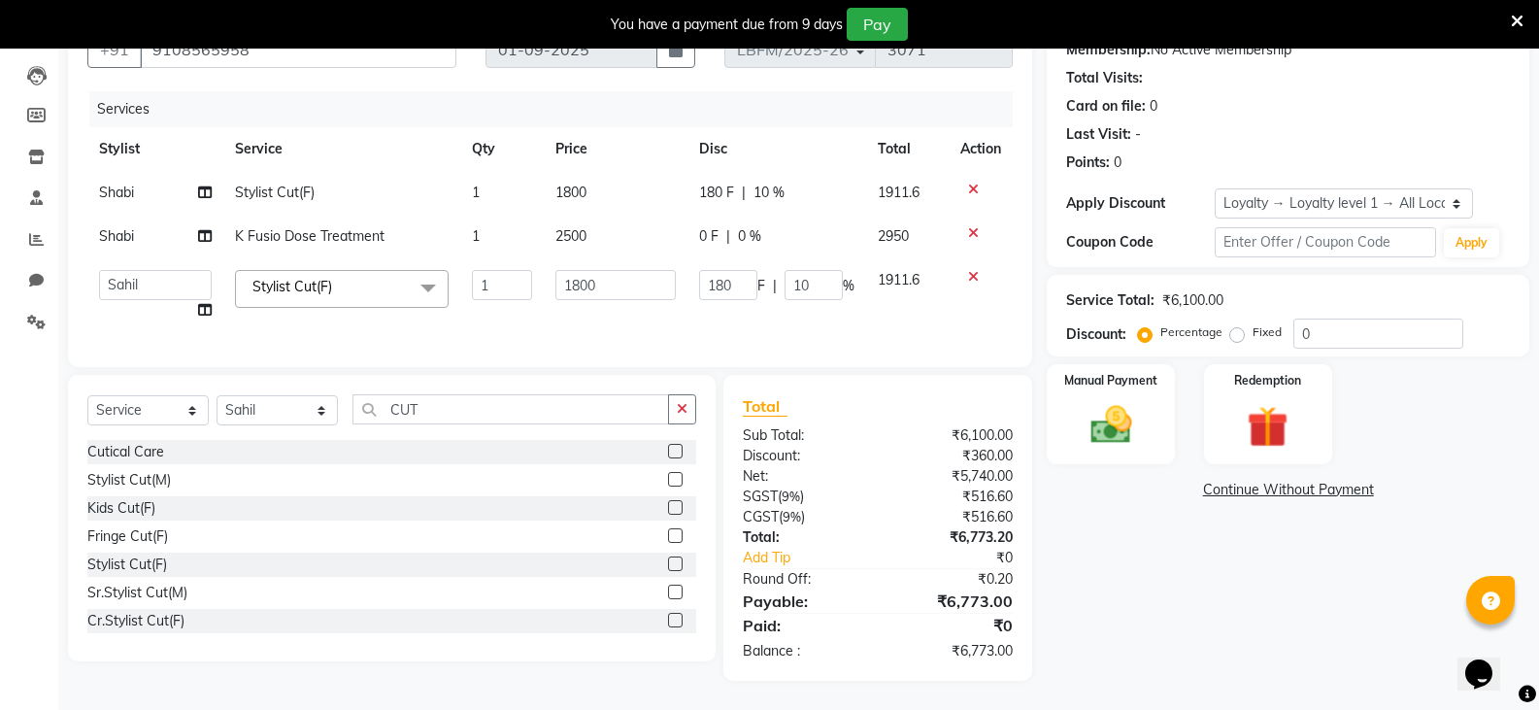
click at [601, 359] on div "Client [PHONE_NUMBER] Date [DATE] Invoice Number LBFM/[PHONE_NUMBER] Services S…" at bounding box center [550, 181] width 964 height 371
click at [1118, 555] on div "Name: [PERSON_NAME] . Membership: No Active Membership Total Visits: Card on fi…" at bounding box center [1295, 338] width 497 height 684
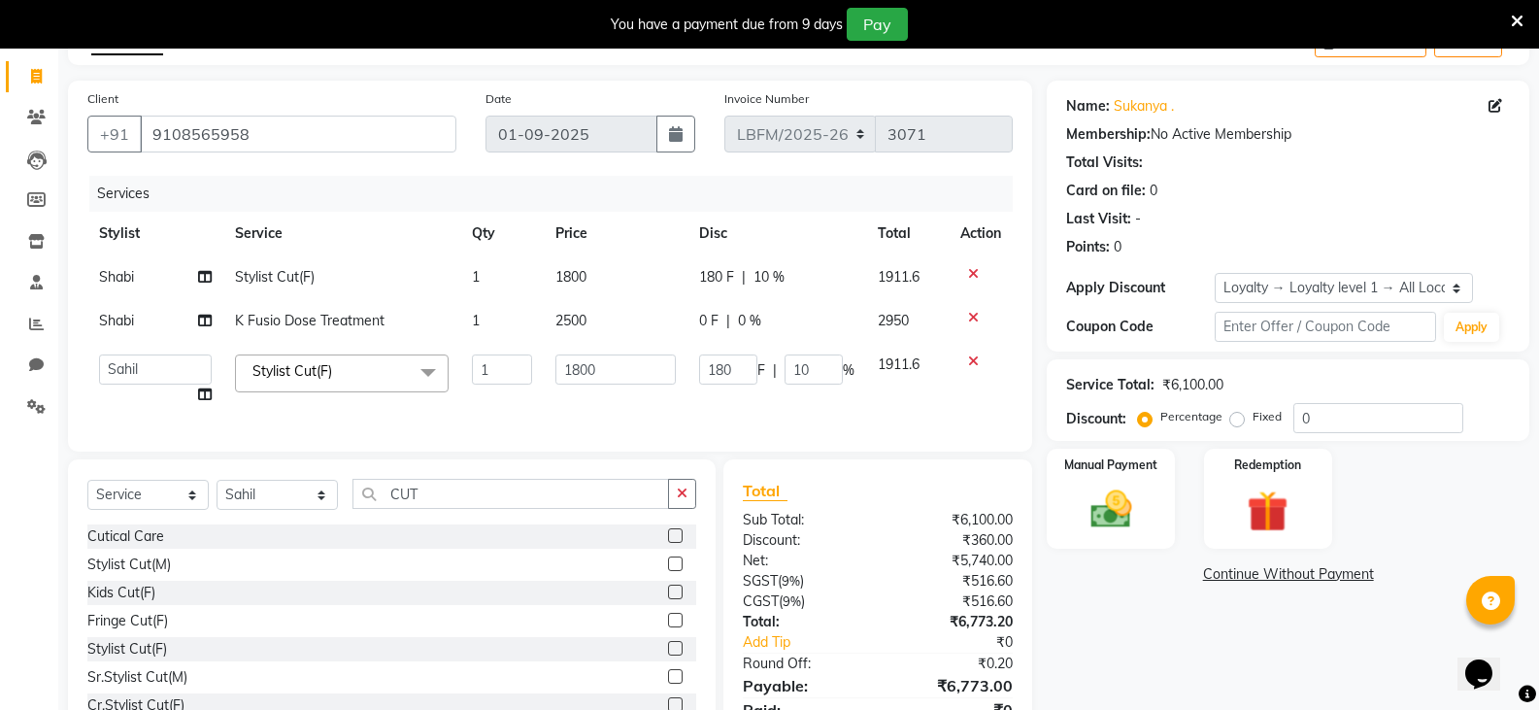
scroll to position [18, 0]
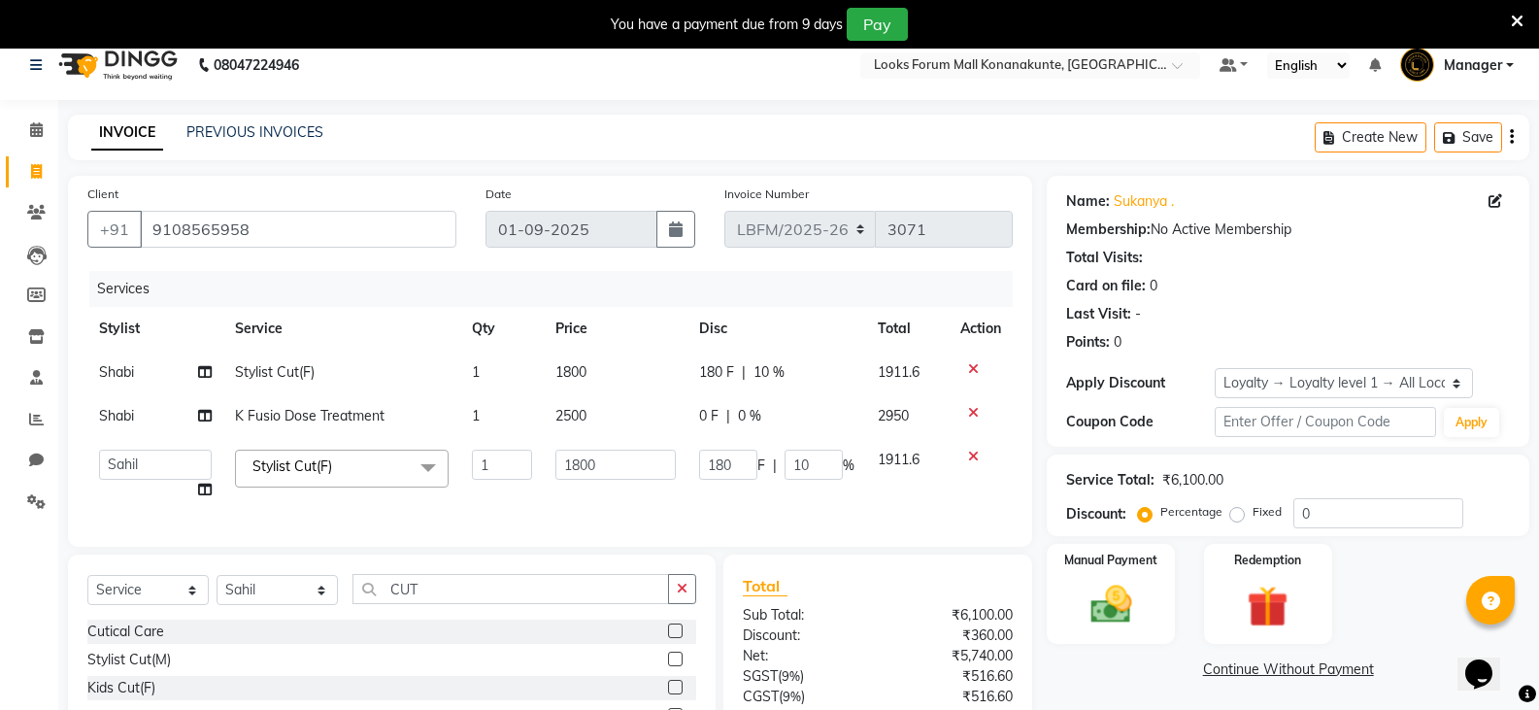
click at [852, 498] on td "180 F | 10 %" at bounding box center [776, 475] width 179 height 74
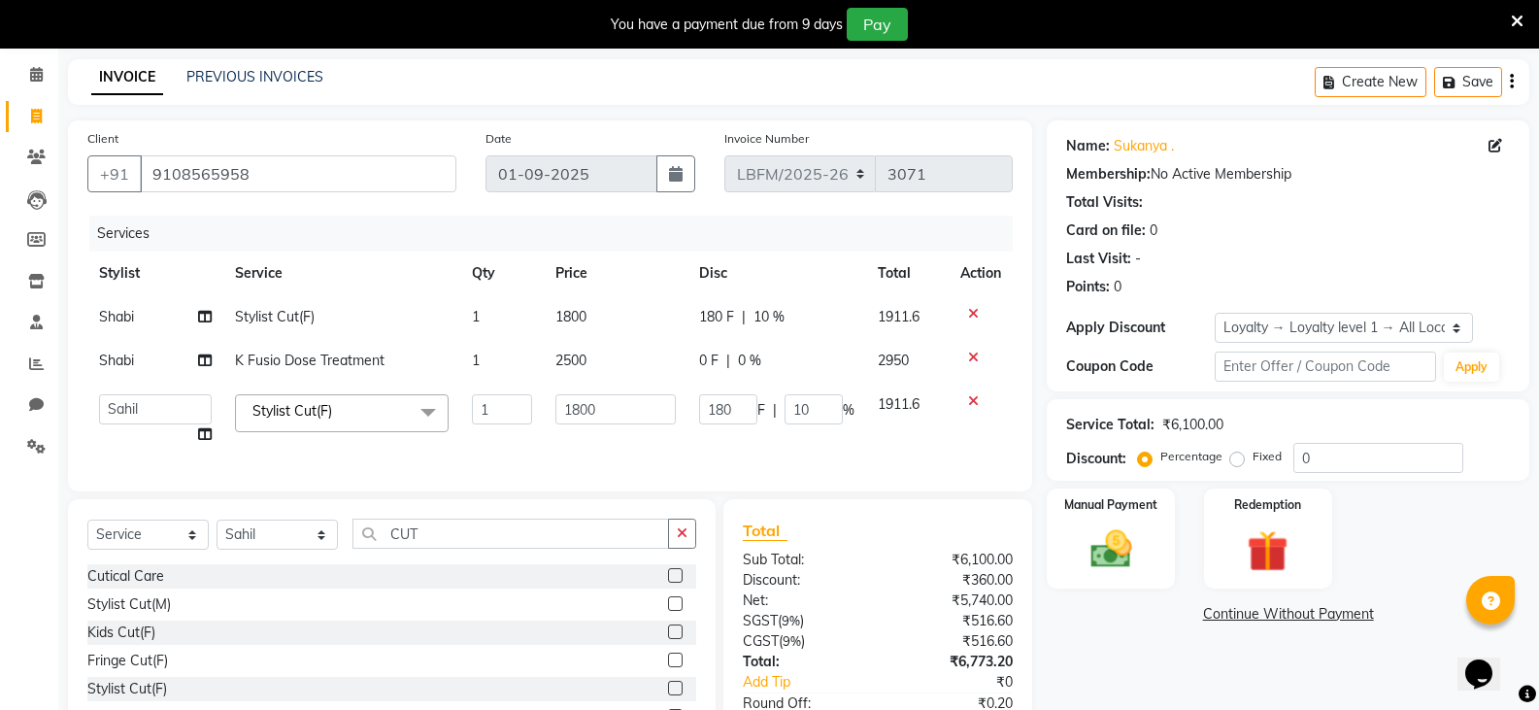
scroll to position [213, 0]
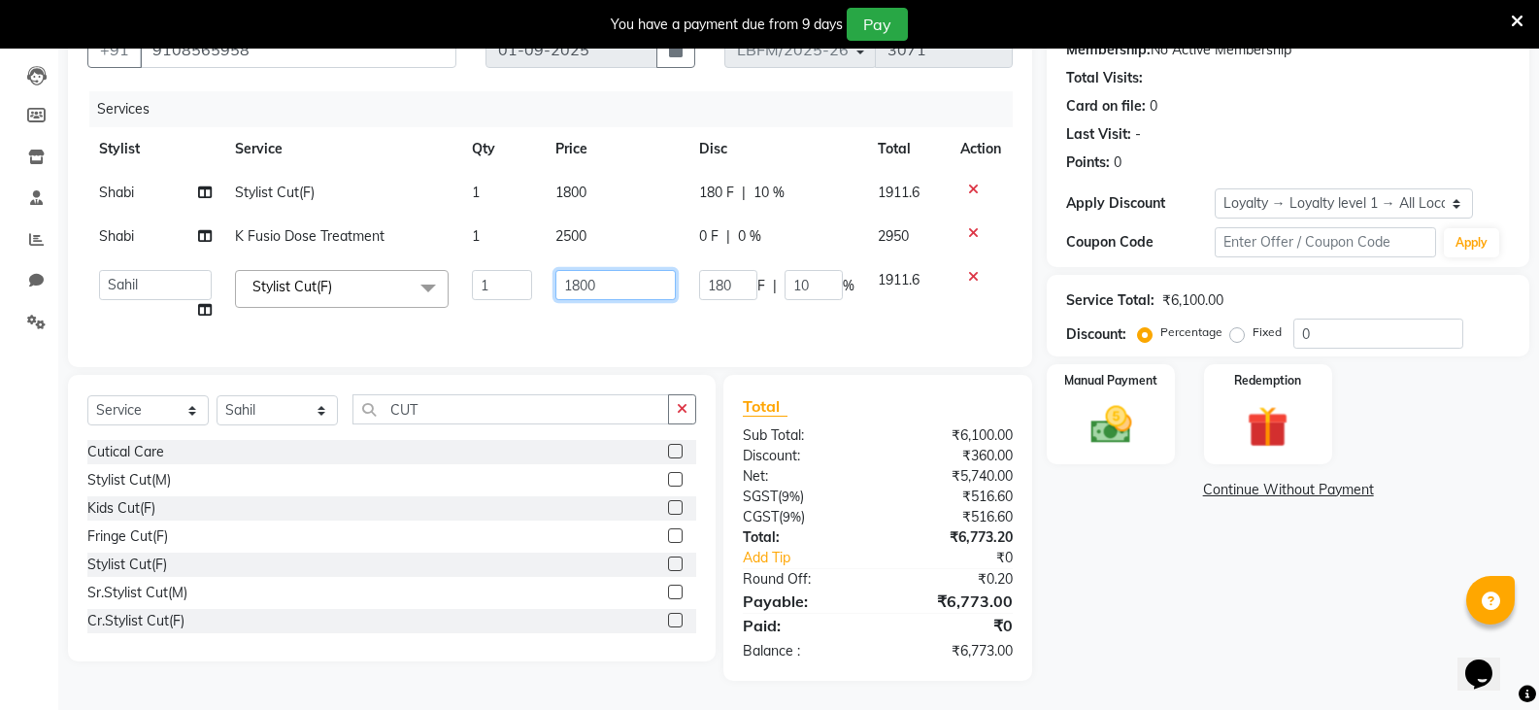
drag, startPoint x: 615, startPoint y: 314, endPoint x: 627, endPoint y: 314, distance: 12.6
click at [616, 314] on td "1800" at bounding box center [616, 295] width 144 height 74
click at [650, 275] on input "1800" at bounding box center [615, 285] width 120 height 30
click at [671, 326] on div "Services Stylist Service Qty Price Disc Total Action Shabi Stylist Cut(F) 1 180…" at bounding box center [549, 219] width 925 height 256
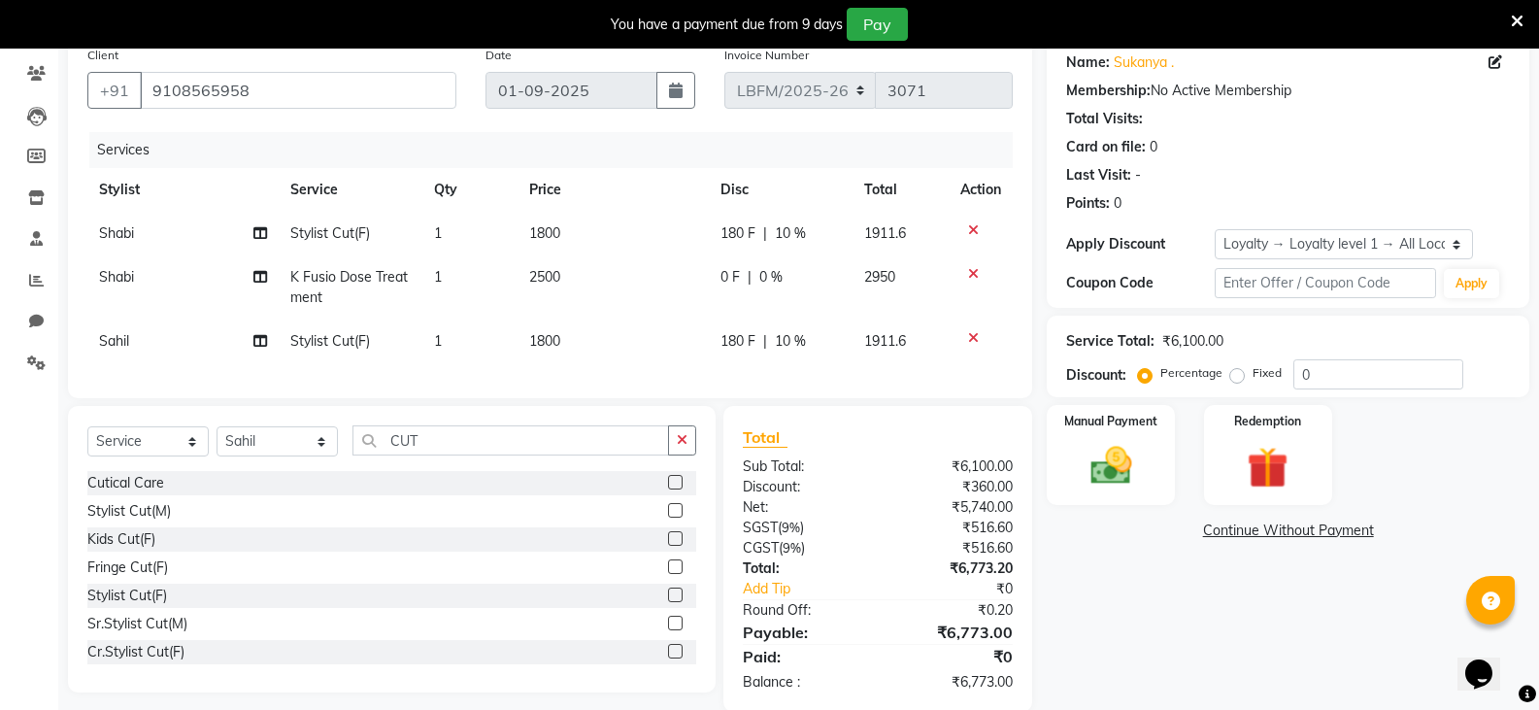
scroll to position [203, 0]
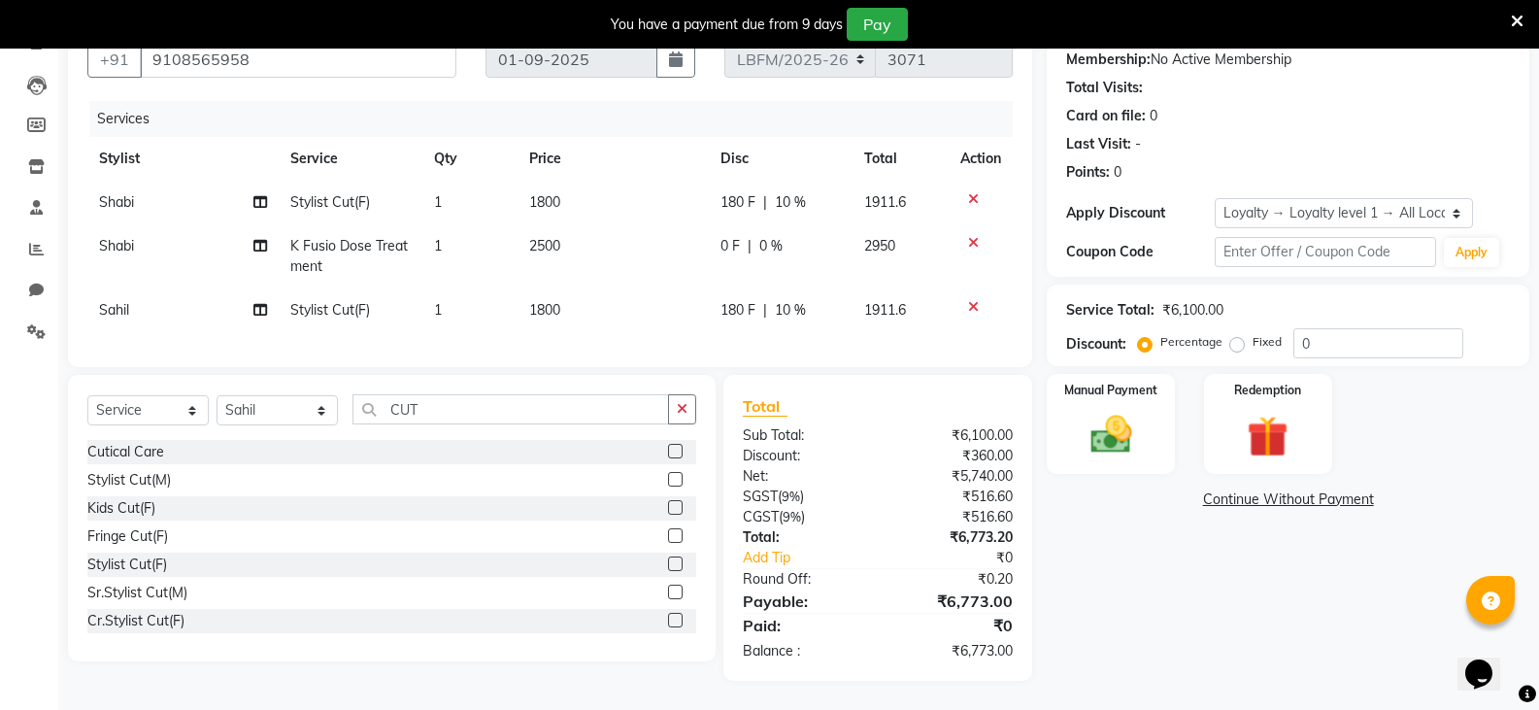
click at [161, 297] on td "Sahil" at bounding box center [182, 310] width 191 height 44
select select "90400"
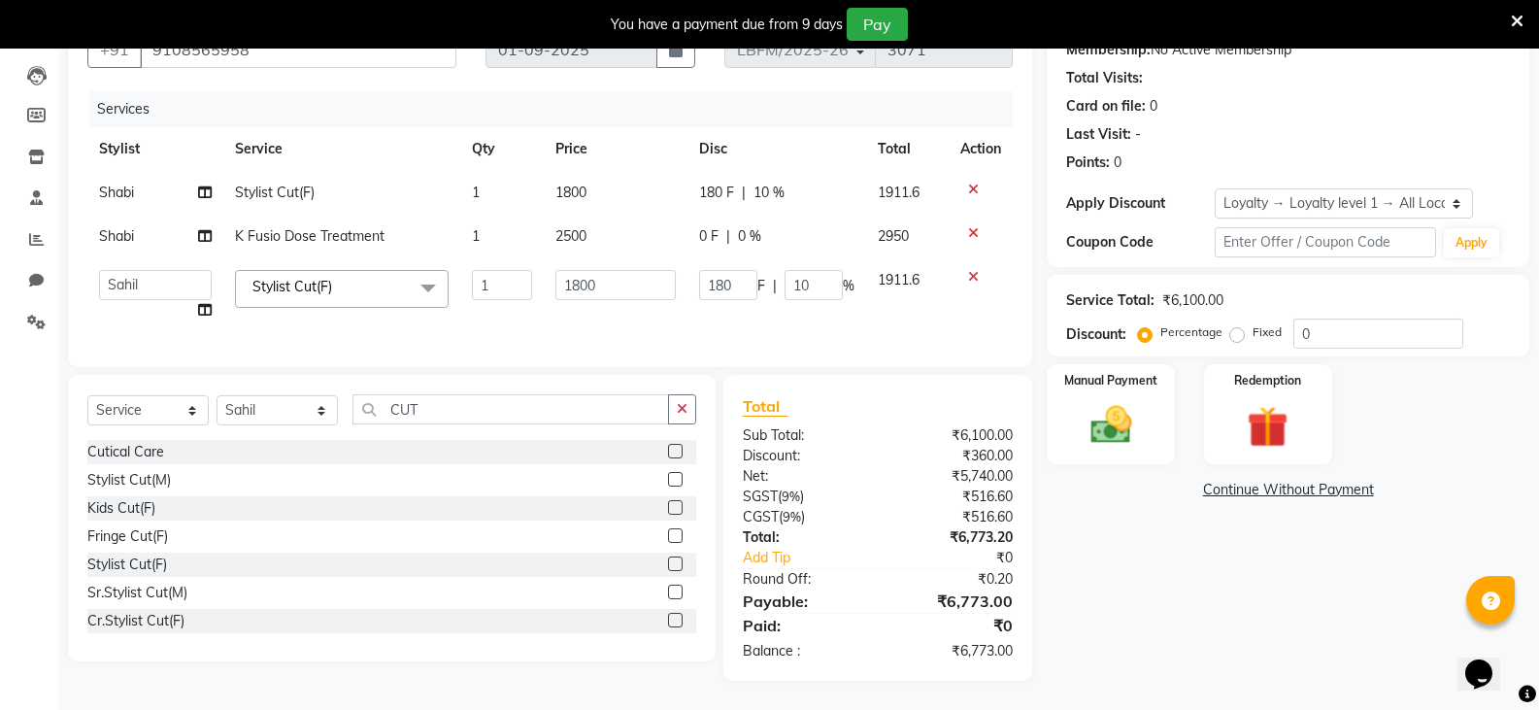
click at [971, 270] on icon at bounding box center [973, 277] width 11 height 14
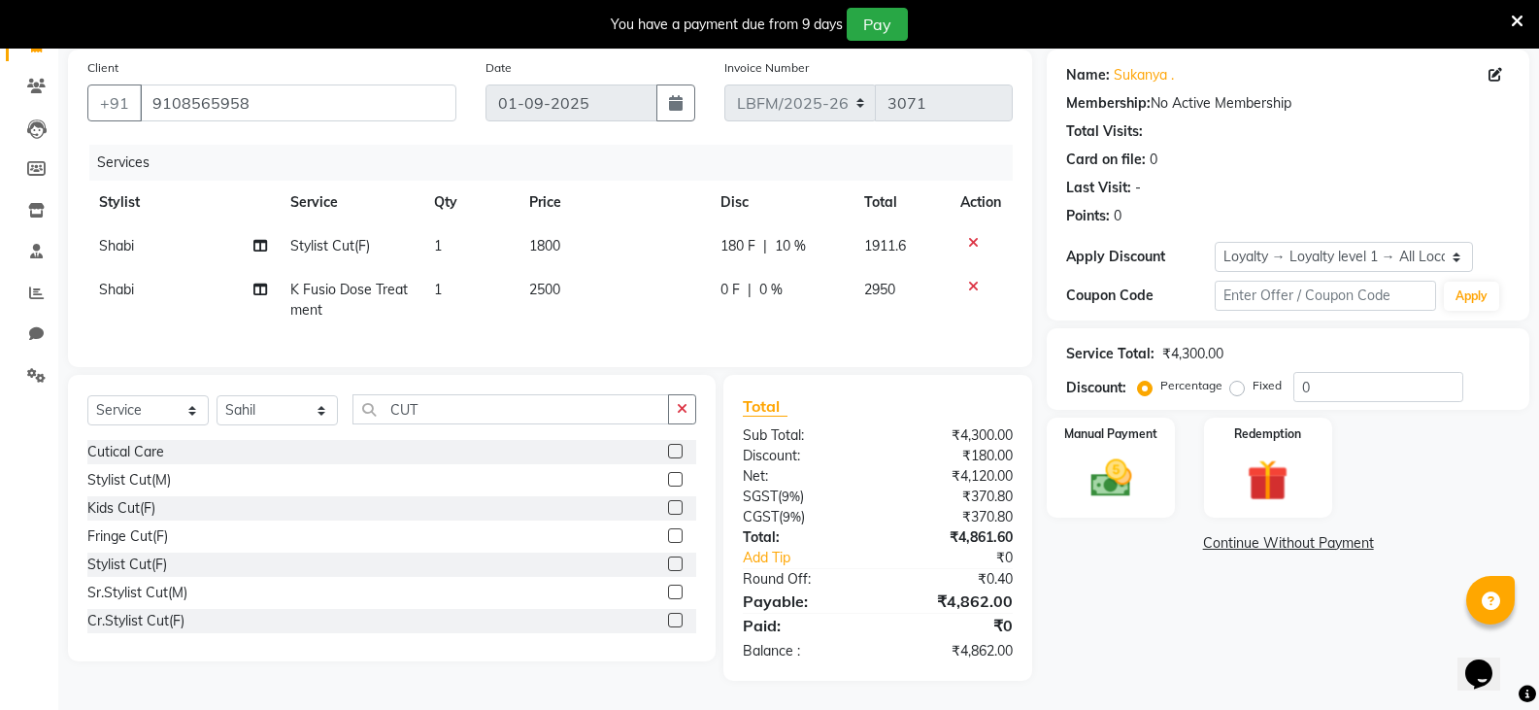
scroll to position [159, 0]
click at [780, 280] on span "0 %" at bounding box center [770, 290] width 23 height 20
select select "90388"
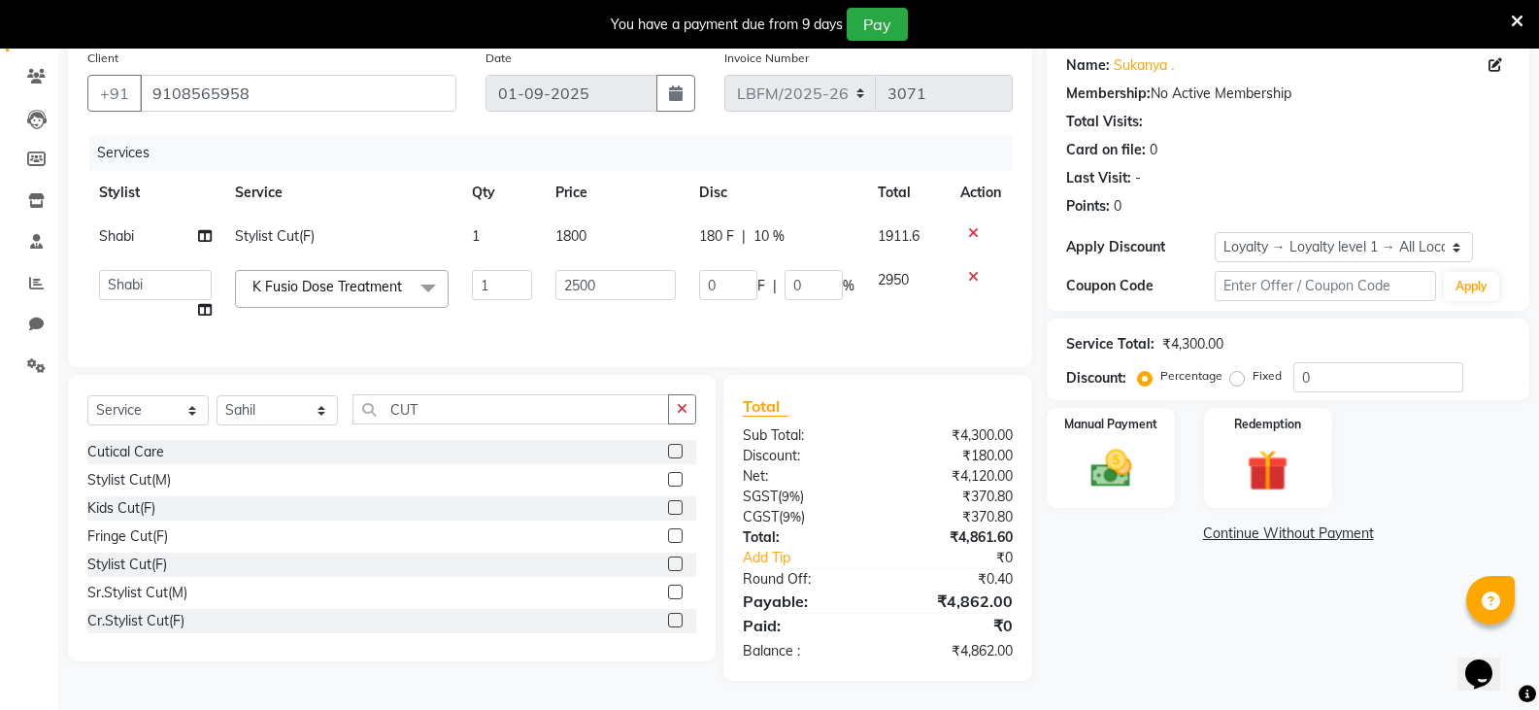
scroll to position [169, 0]
click at [792, 272] on input "0" at bounding box center [813, 285] width 58 height 30
click at [807, 277] on input "0" at bounding box center [813, 285] width 58 height 30
click at [807, 270] on input "0" at bounding box center [813, 285] width 58 height 30
type input "0"
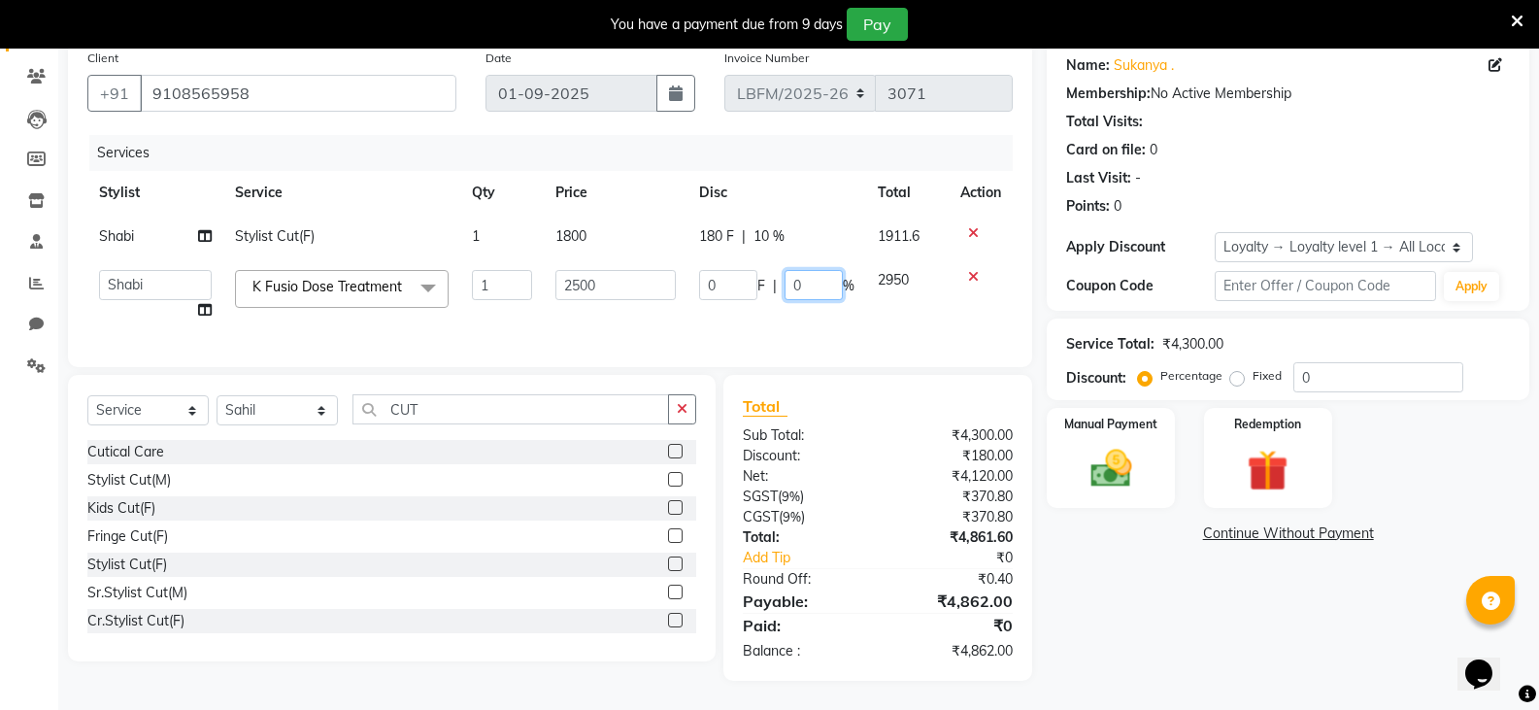
click at [804, 270] on input "0" at bounding box center [813, 285] width 58 height 30
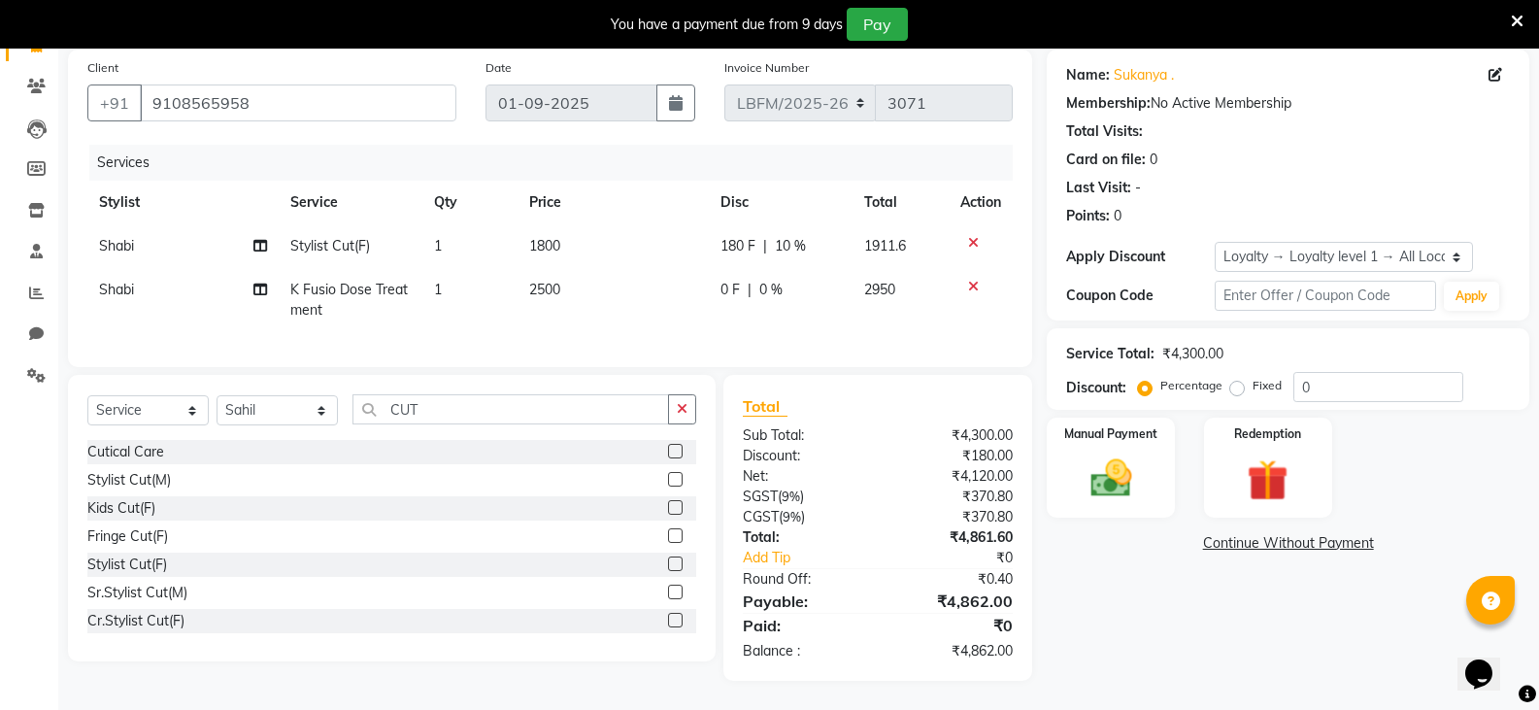
click at [851, 329] on div "Services Stylist Service Qty Price Disc Total Action Shabi Stylist Cut(F) 1 180…" at bounding box center [549, 246] width 925 height 203
click at [776, 280] on span "0 %" at bounding box center [770, 290] width 23 height 20
select select "90388"
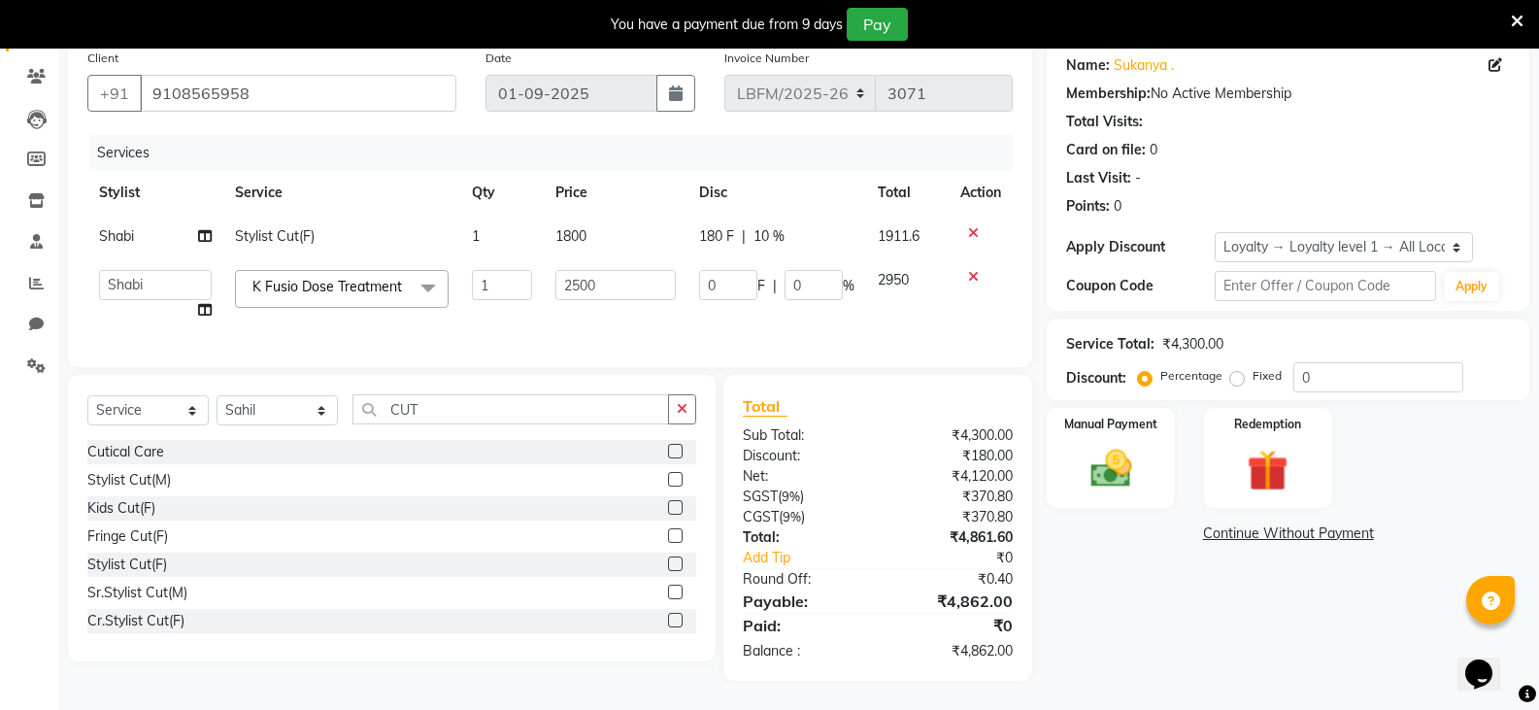
scroll to position [169, 0]
click at [824, 278] on input "0" at bounding box center [813, 285] width 58 height 30
type input "0"
type input "10"
click at [811, 309] on td "0 F | 10 %" at bounding box center [776, 295] width 179 height 74
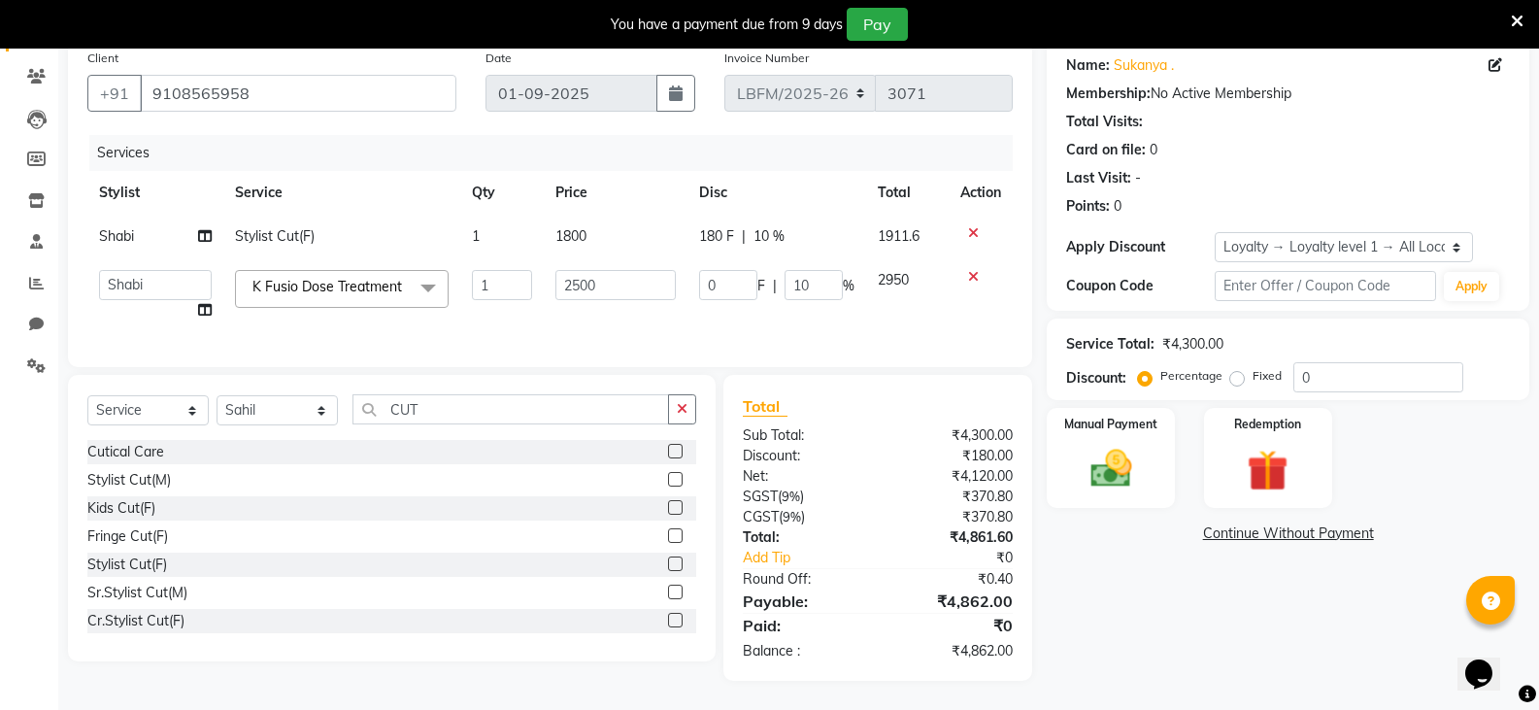
select select "90388"
click at [811, 309] on td "250 F | 10 %" at bounding box center [776, 295] width 179 height 74
click at [808, 312] on td "250 F | 10 %" at bounding box center [776, 295] width 179 height 74
click at [804, 277] on input "10" at bounding box center [813, 285] width 58 height 30
type input "1"
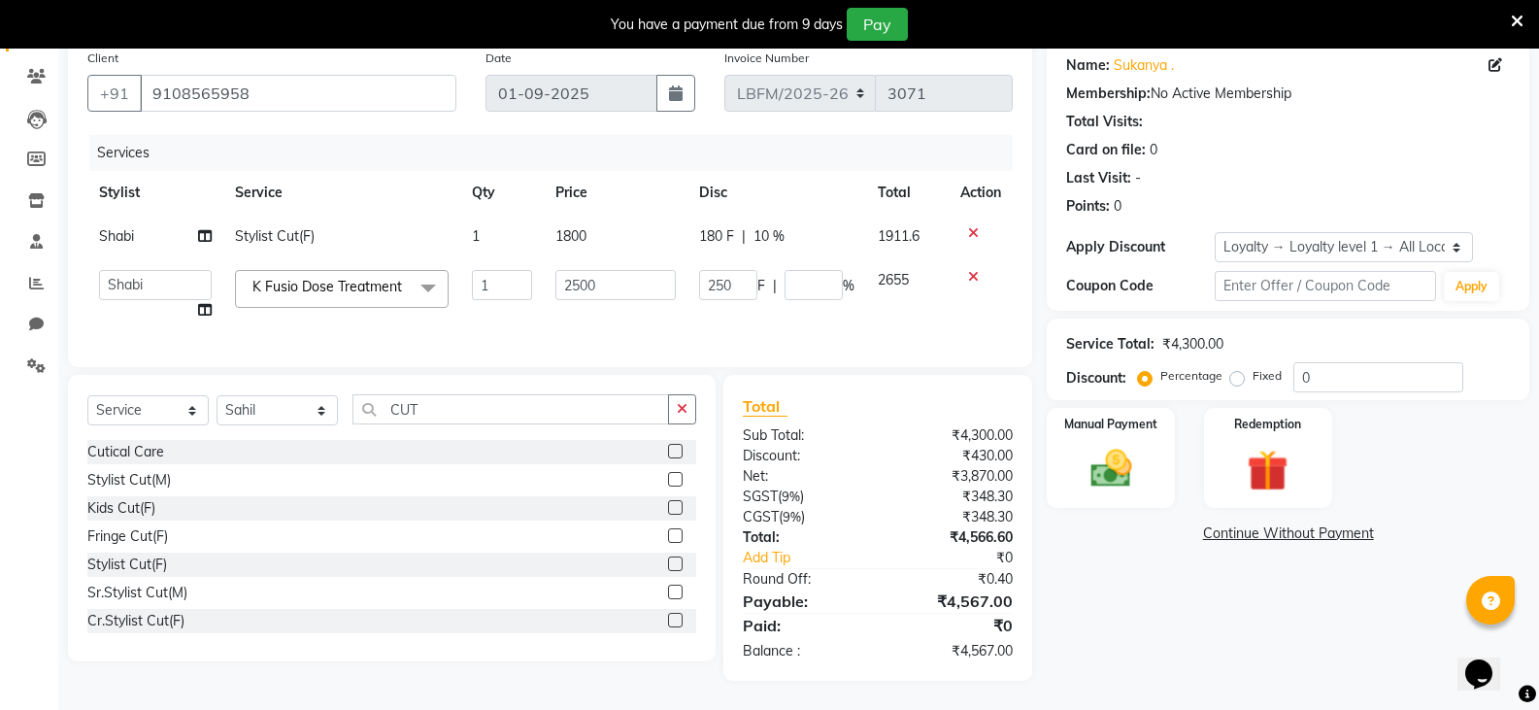
click at [761, 226] on div "180 F | 10 %" at bounding box center [776, 236] width 155 height 20
select select "90388"
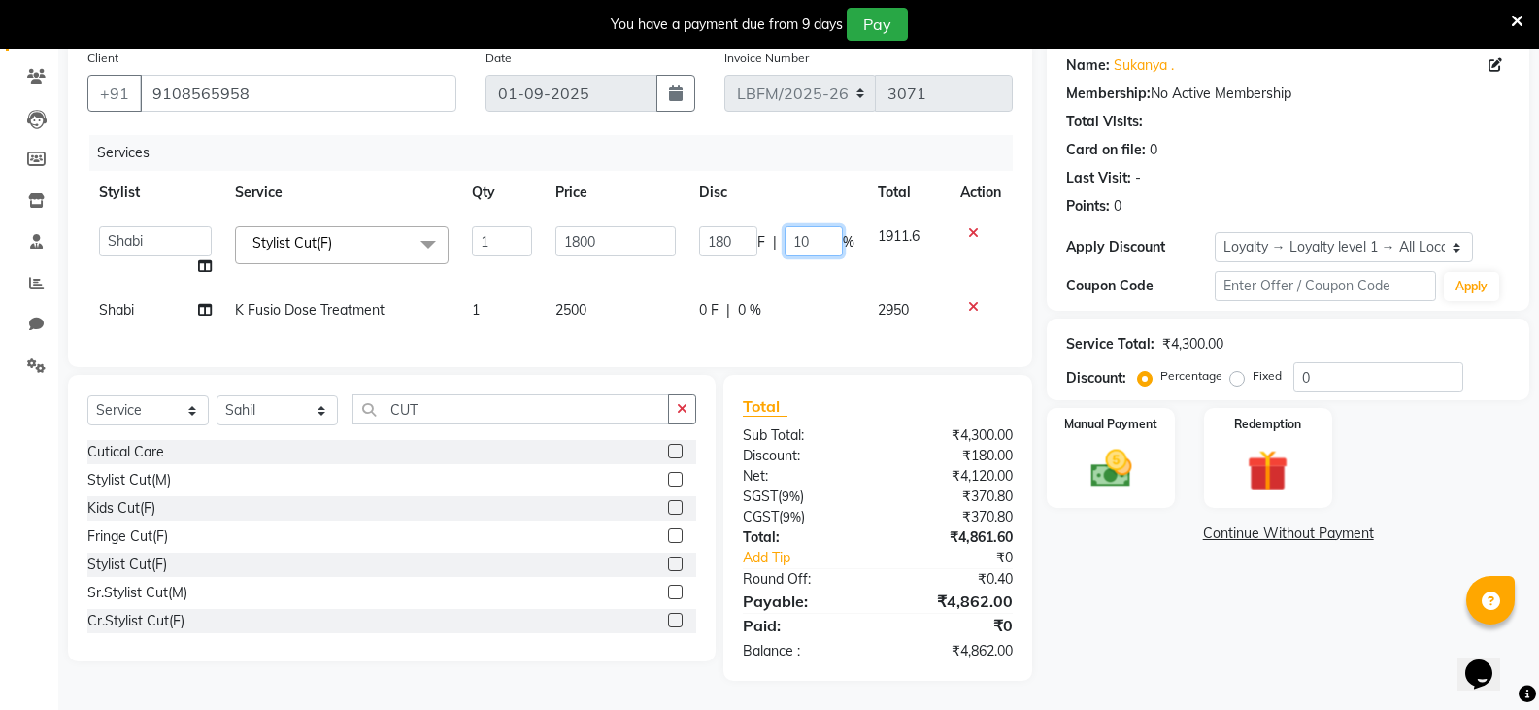
click at [805, 230] on input "10" at bounding box center [813, 241] width 58 height 30
type input "1"
type input "20"
click at [794, 323] on div "Services Stylist Service Qty Price Disc Total Action Ananya_Nails [PERSON_NAME]…" at bounding box center [549, 241] width 925 height 213
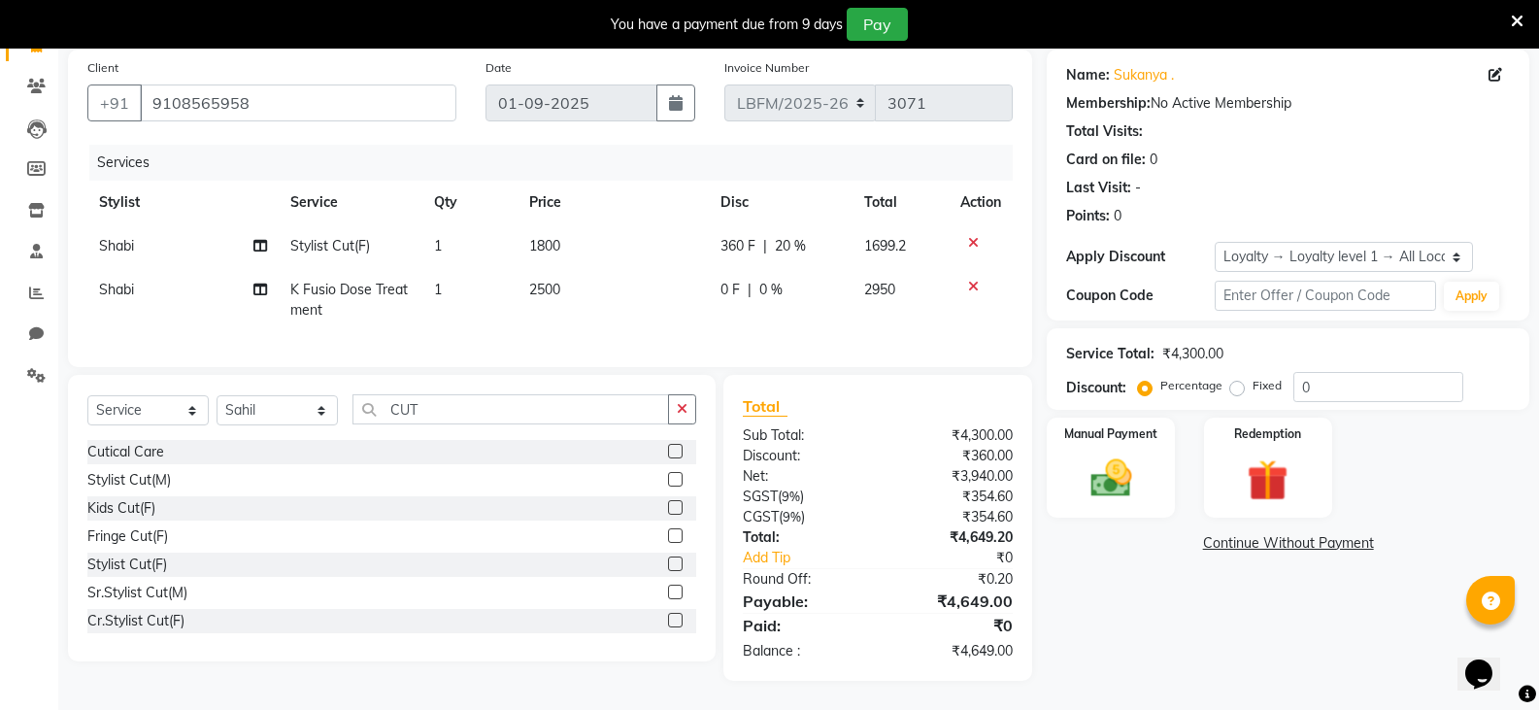
scroll to position [159, 0]
click at [1081, 475] on img at bounding box center [1110, 478] width 69 height 50
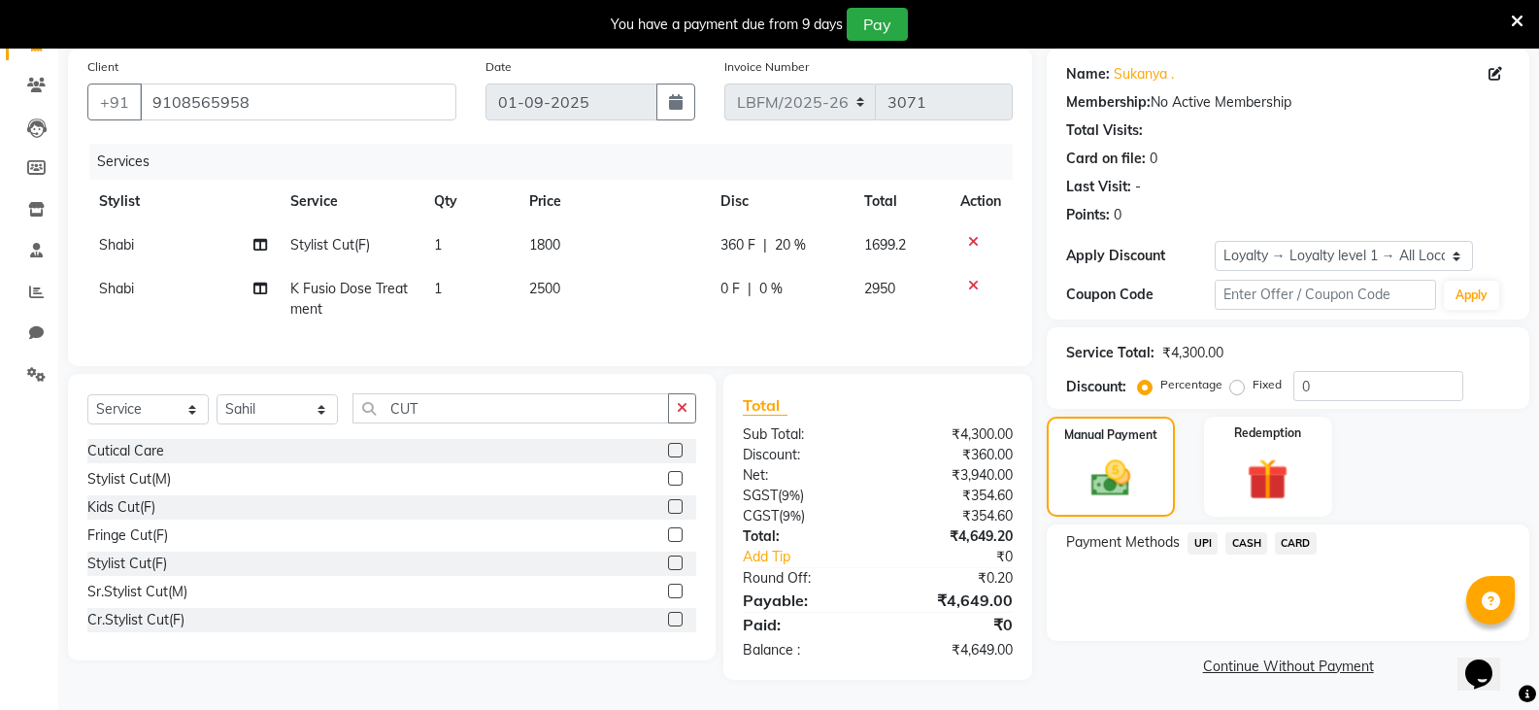
click at [1292, 533] on span "CARD" at bounding box center [1296, 543] width 42 height 22
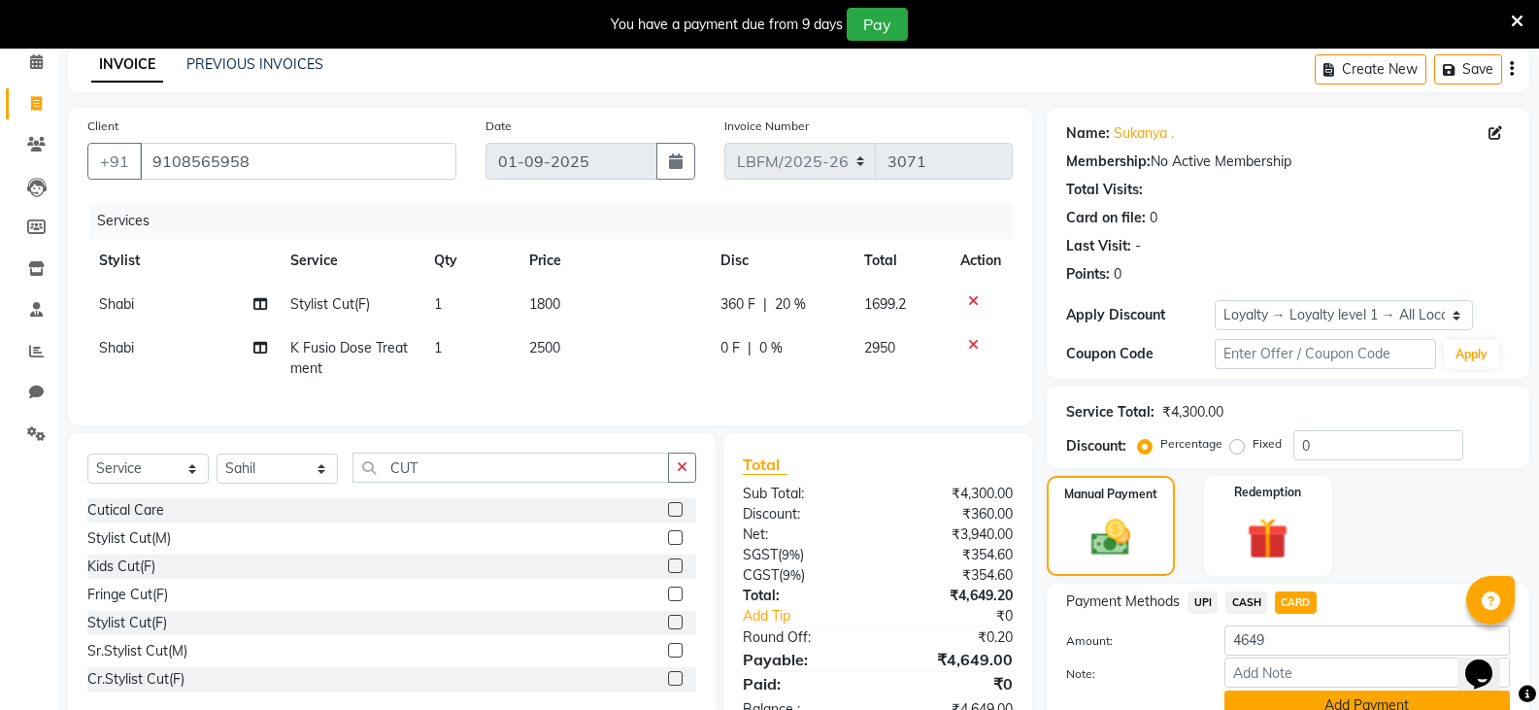
scroll to position [174, 0]
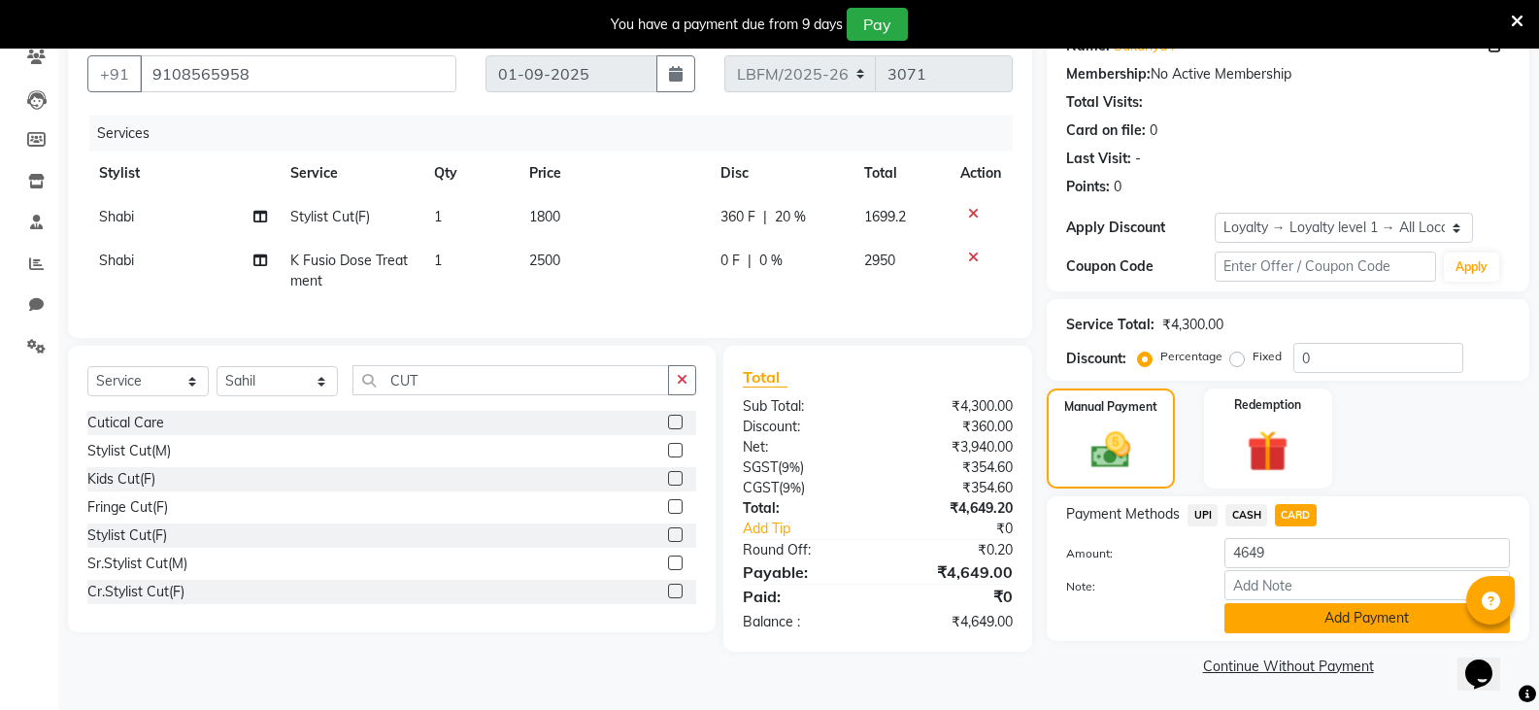
click at [1277, 627] on button "Add Payment" at bounding box center [1366, 618] width 285 height 30
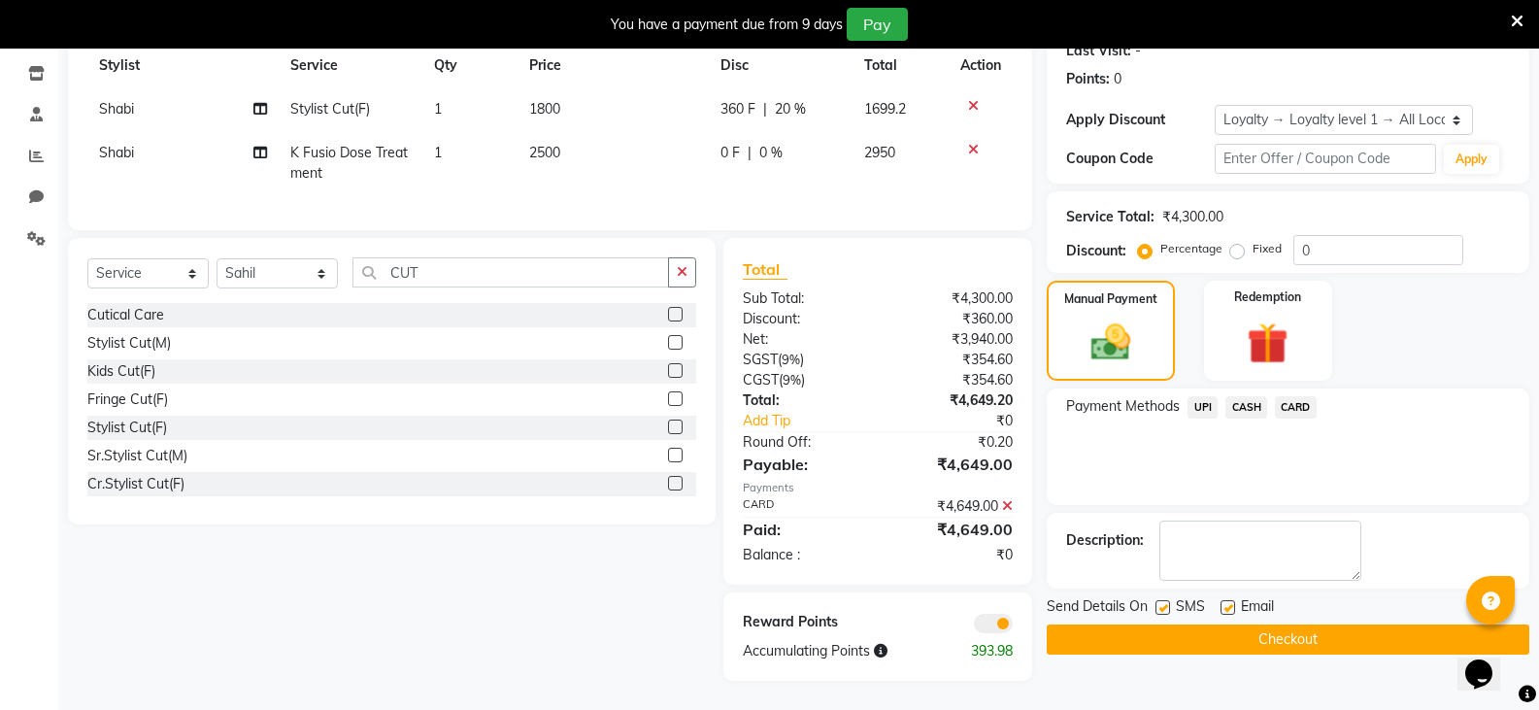
scroll to position [296, 0]
click at [1270, 627] on button "Checkout" at bounding box center [1288, 639] width 483 height 30
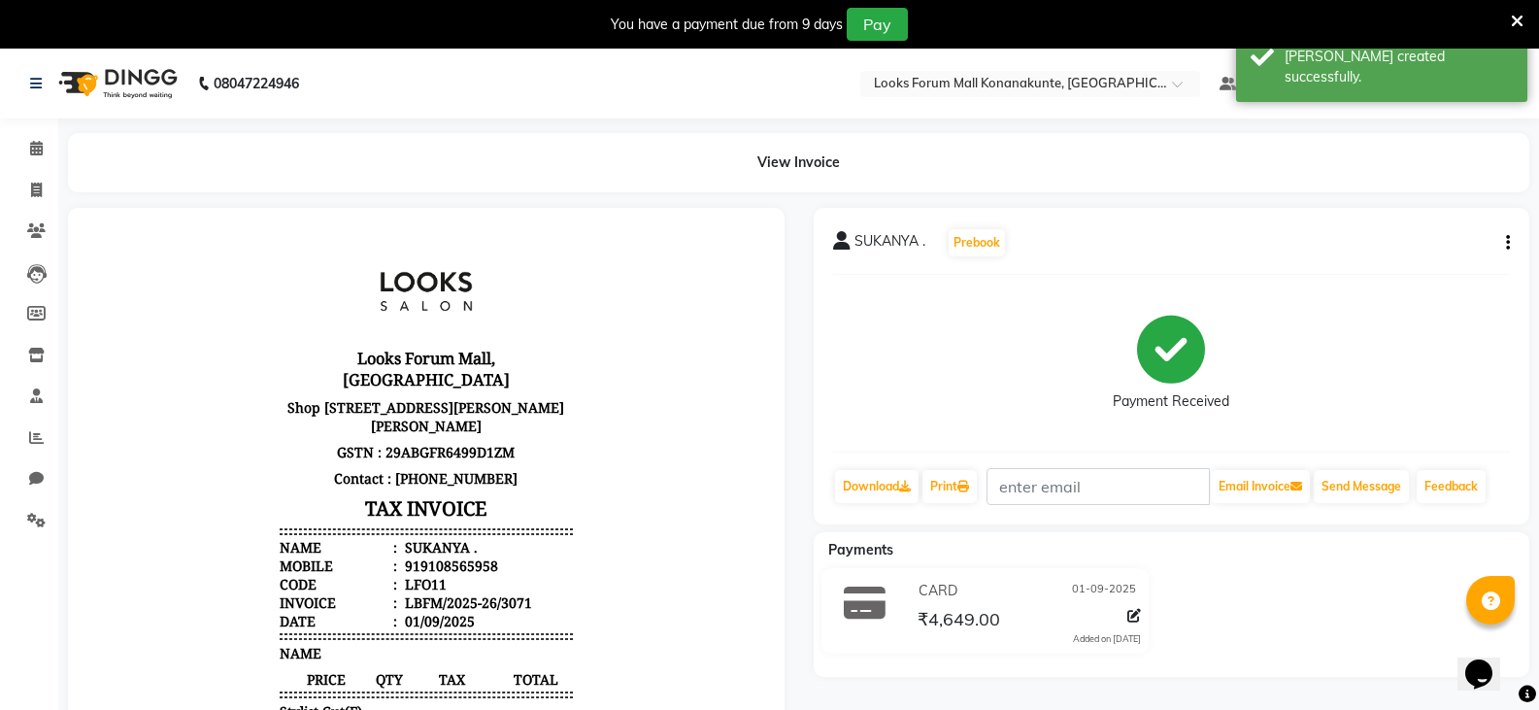
click at [86, 82] on img at bounding box center [116, 83] width 133 height 54
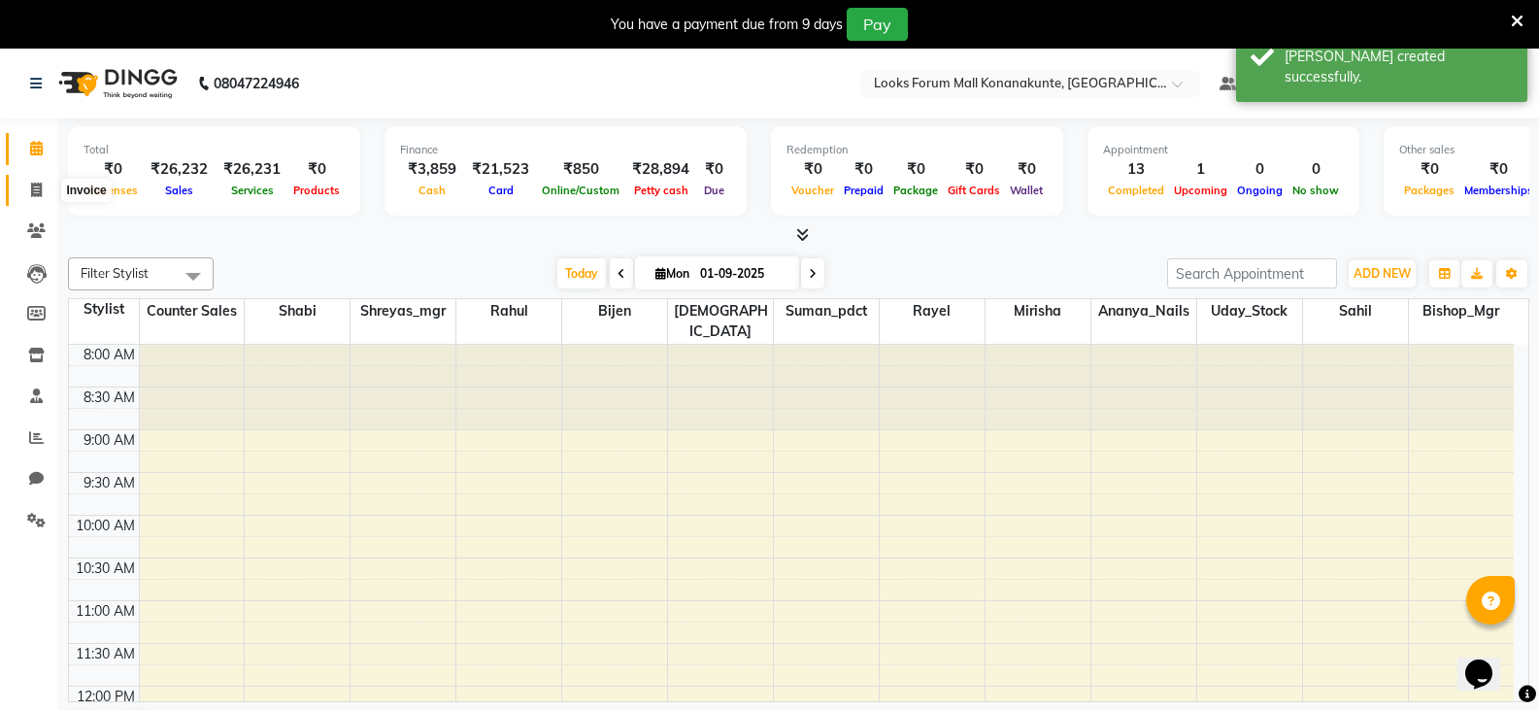
click at [36, 189] on icon at bounding box center [36, 190] width 11 height 15
select select "service"
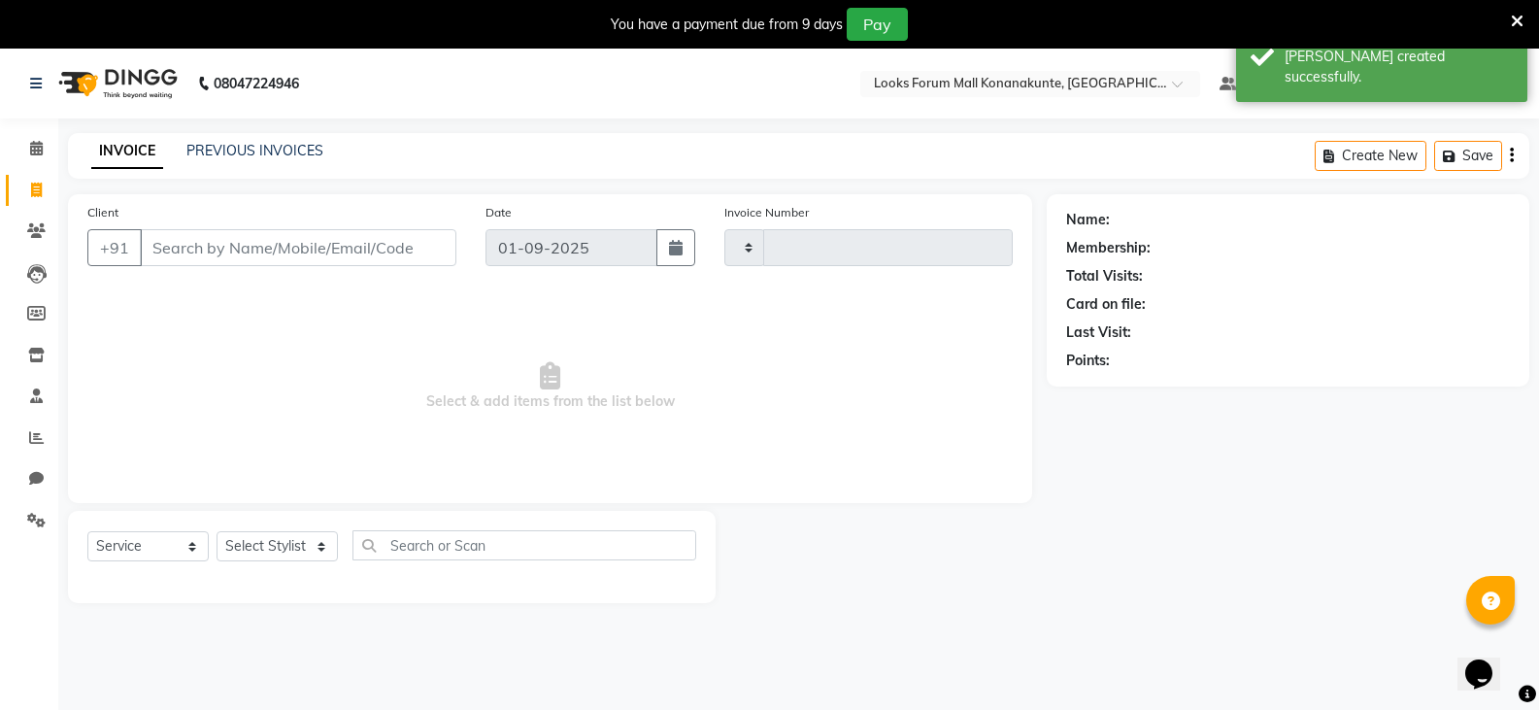
type input "3072"
select select "8945"
click at [322, 244] on input "Client" at bounding box center [298, 247] width 316 height 37
click at [360, 255] on input "Client" at bounding box center [298, 247] width 316 height 37
click at [362, 255] on input "Client" at bounding box center [298, 247] width 316 height 37
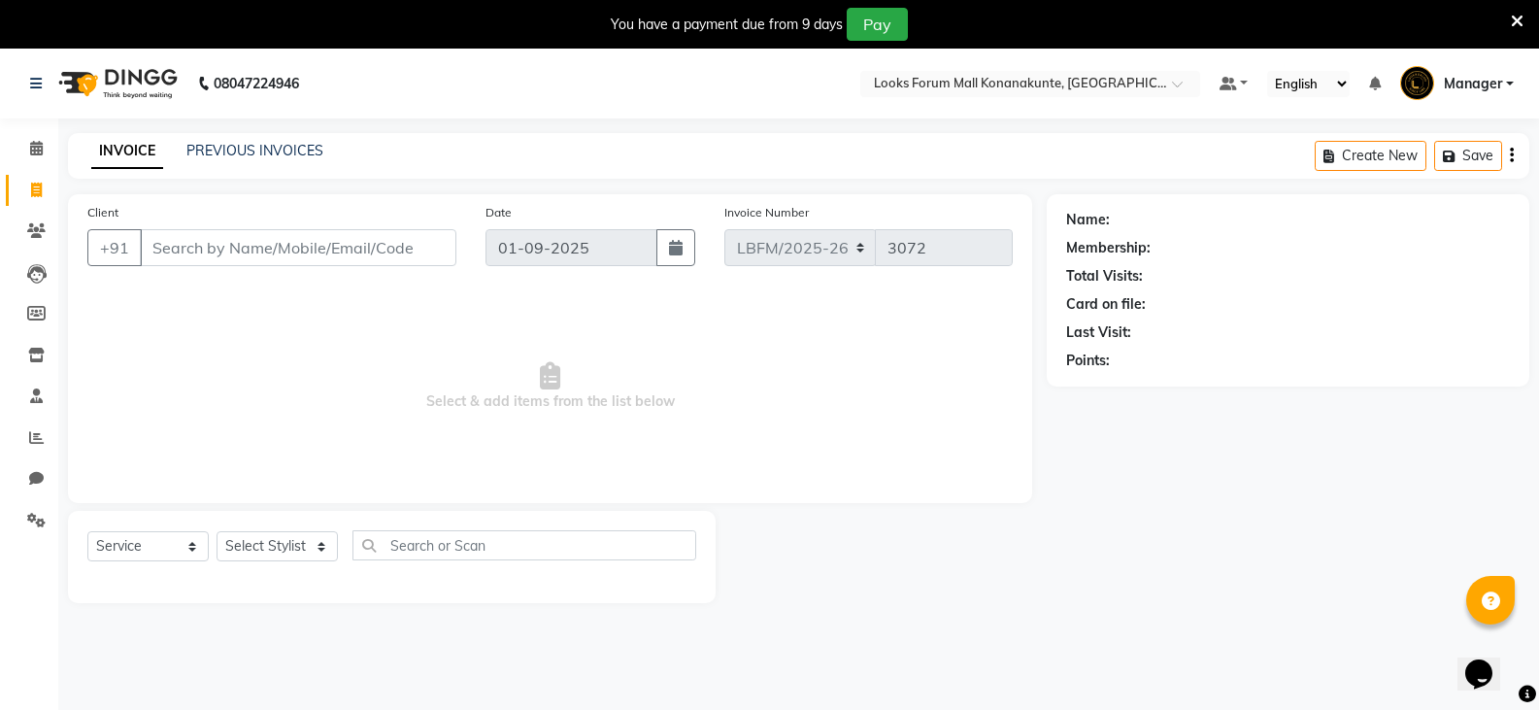
click at [361, 274] on div "Client +91" at bounding box center [272, 242] width 398 height 80
drag, startPoint x: 377, startPoint y: 230, endPoint x: 376, endPoint y: 254, distance: 24.3
click at [378, 238] on input "Client" at bounding box center [298, 247] width 316 height 37
click at [376, 254] on input "Client" at bounding box center [298, 247] width 316 height 37
drag, startPoint x: 376, startPoint y: 254, endPoint x: 326, endPoint y: 260, distance: 49.9
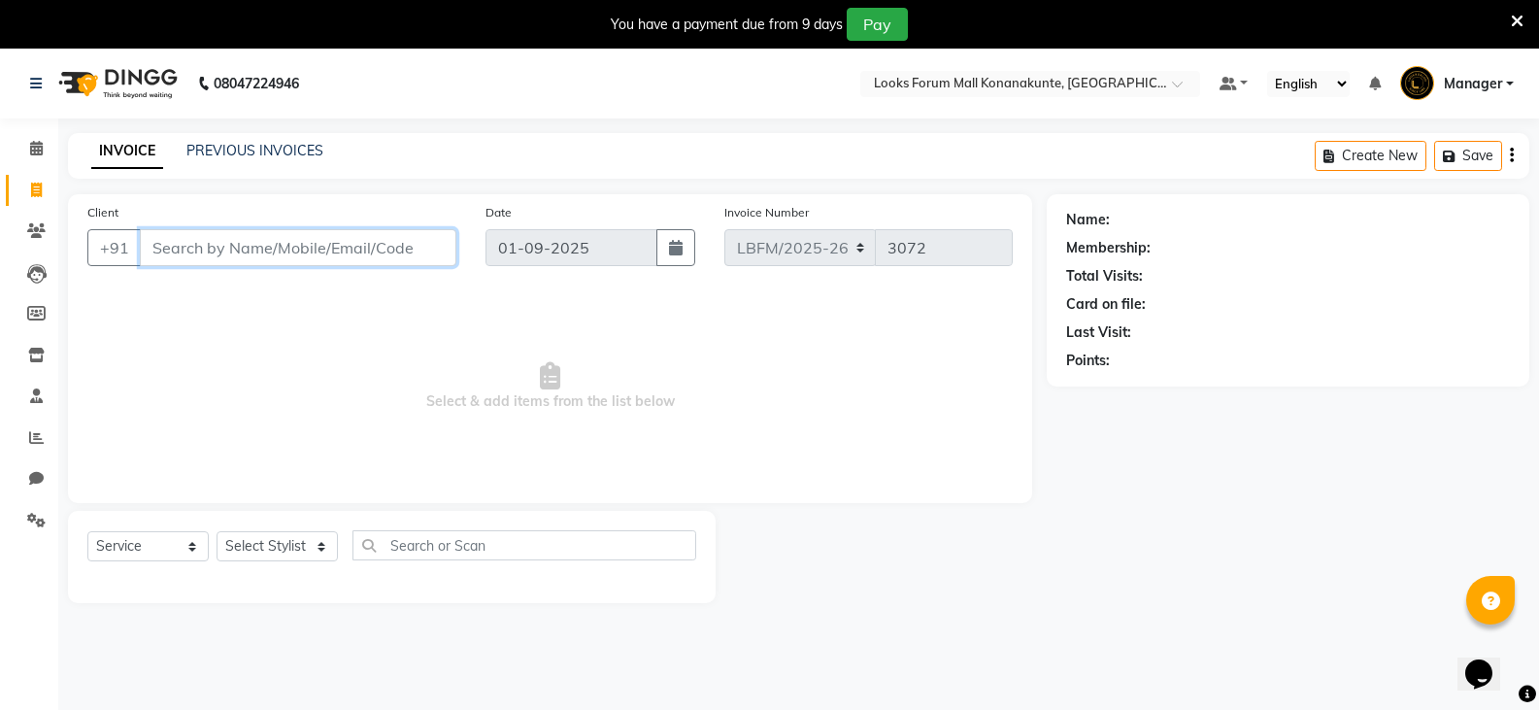
click at [326, 260] on input "Client" at bounding box center [298, 247] width 316 height 37
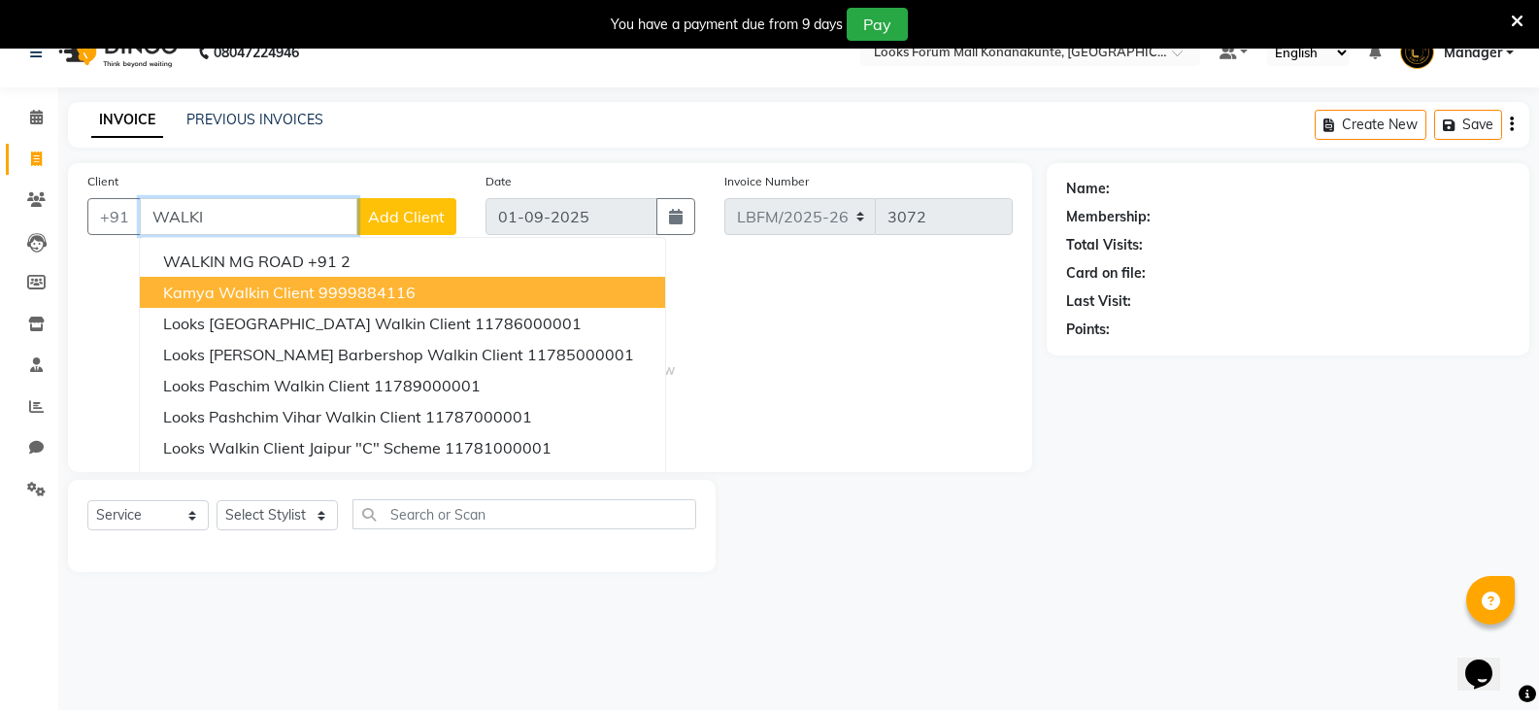
scroll to position [49, 0]
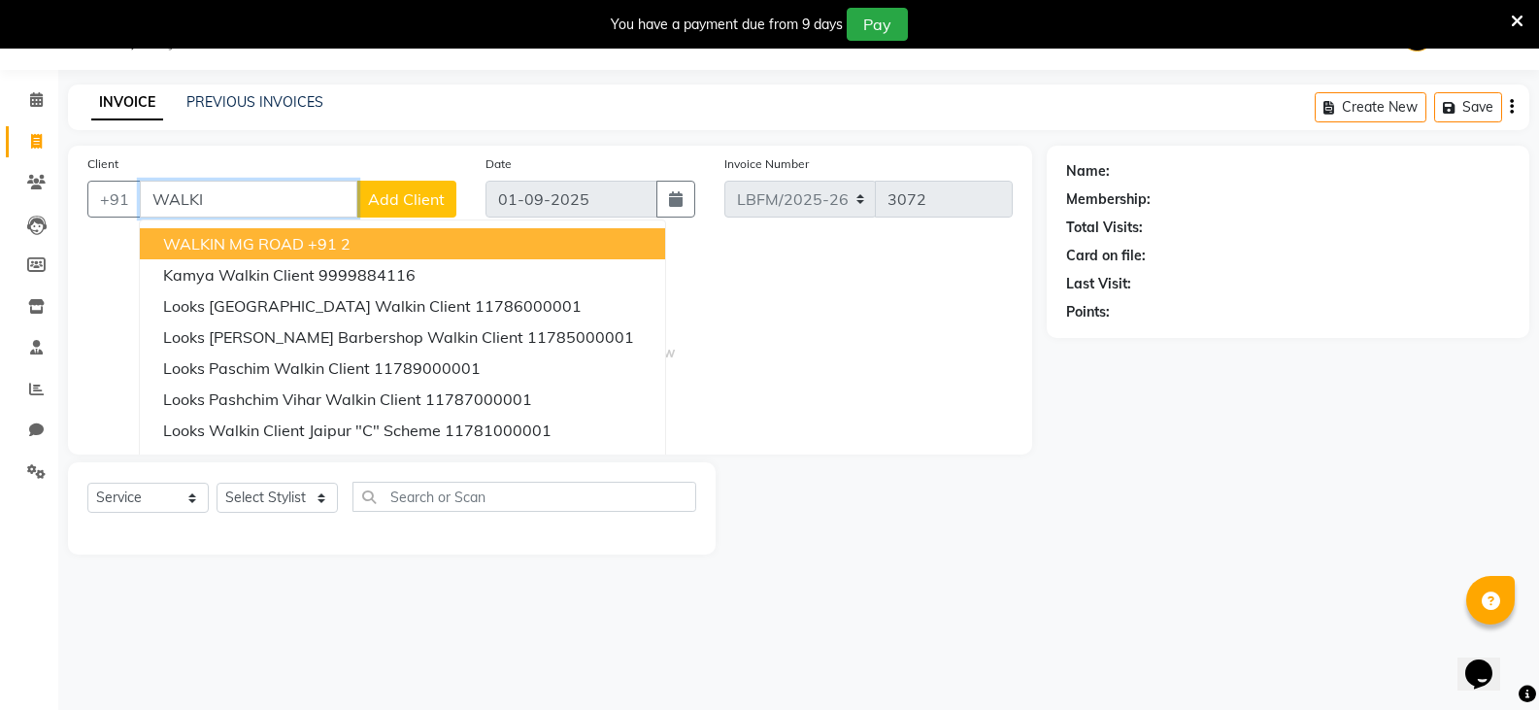
click at [288, 203] on input "WALKI" at bounding box center [248, 199] width 217 height 37
type input "W"
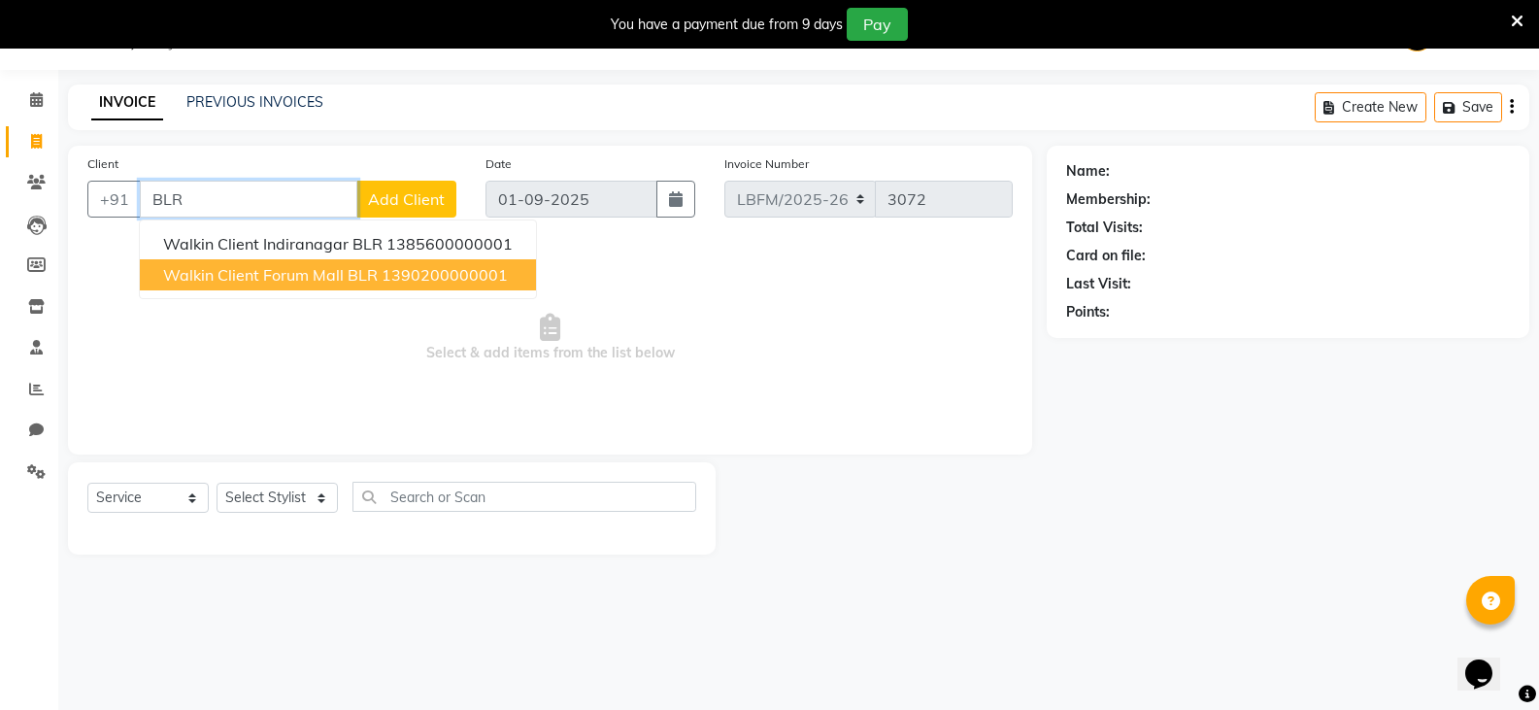
click at [417, 281] on ngb-highlight "1390200000001" at bounding box center [445, 274] width 126 height 19
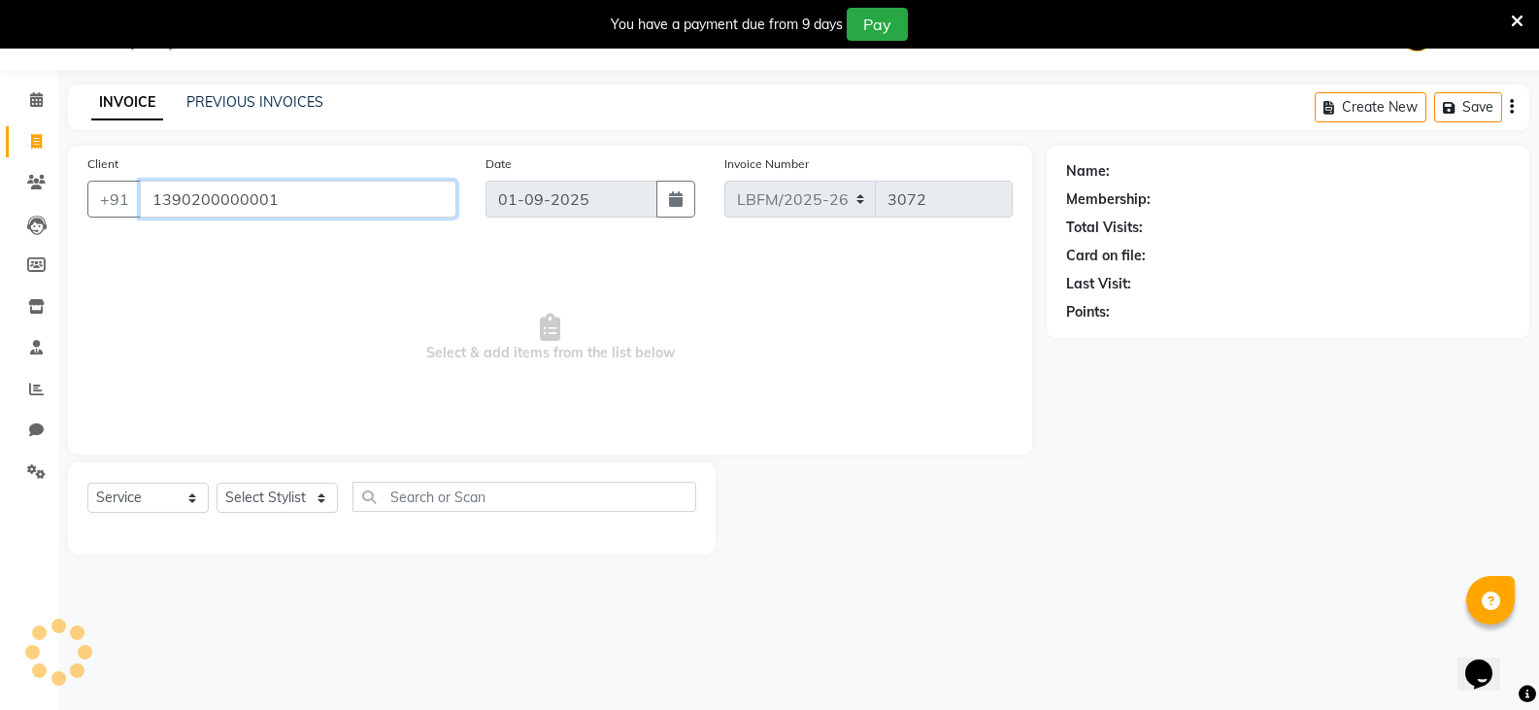
type input "1390200000001"
select select "1: Object"
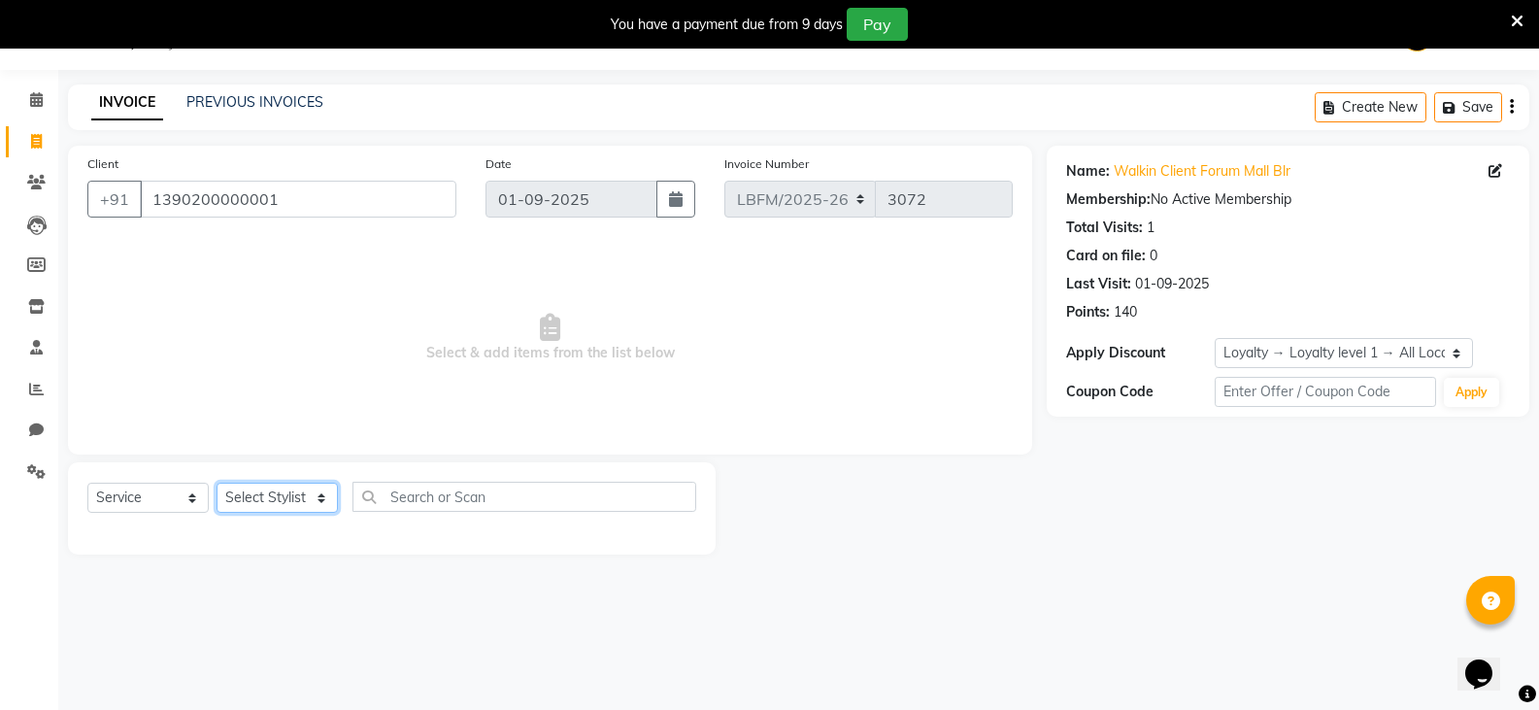
click at [319, 495] on select "Select Stylist Ananya_Nails [PERSON_NAME] Bijen Bishop_Mgr Counter Sales Manage…" at bounding box center [277, 498] width 121 height 30
select select "90400"
click at [217, 483] on select "Select Stylist Ananya_Nails [PERSON_NAME] Bijen Bishop_Mgr Counter Sales Manage…" at bounding box center [277, 498] width 121 height 30
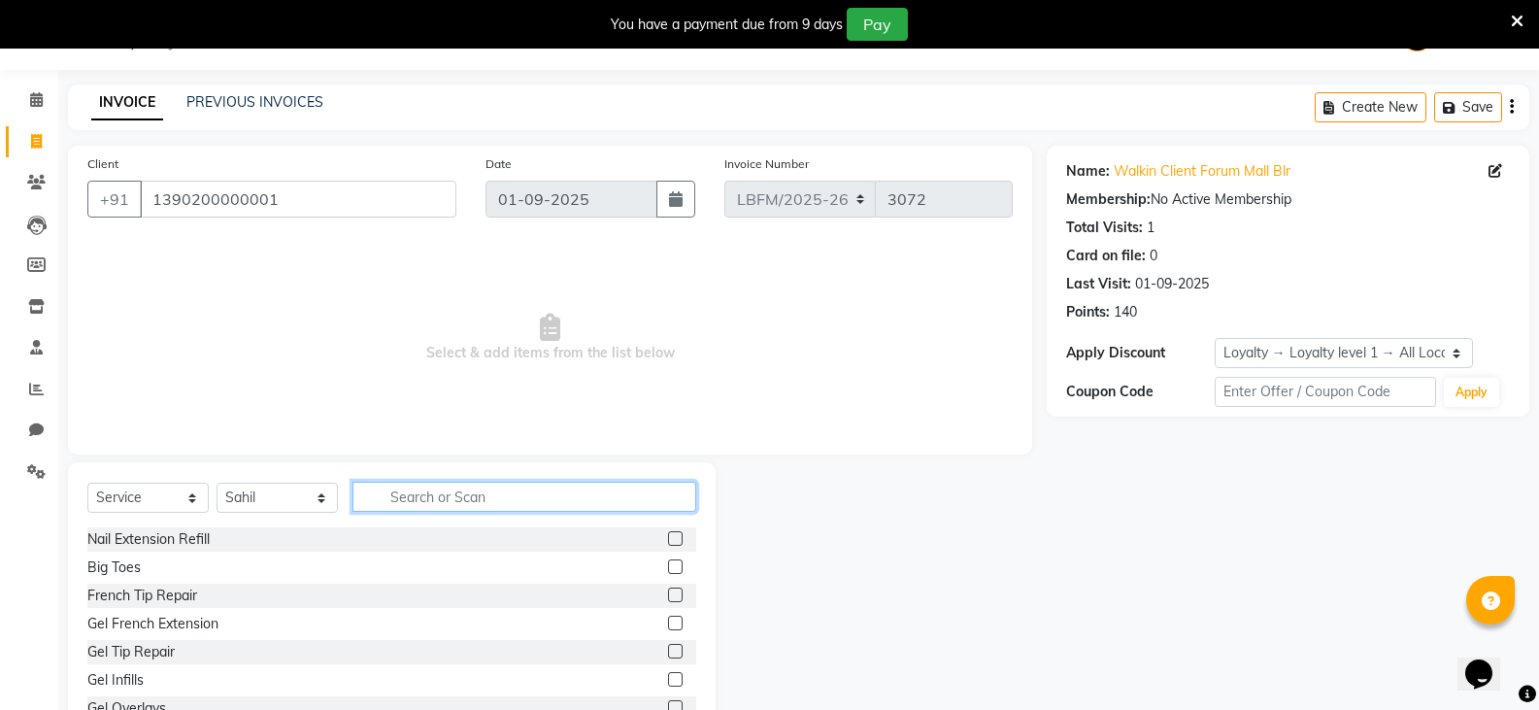
click at [424, 498] on input "text" at bounding box center [524, 497] width 344 height 30
click at [446, 499] on input "text" at bounding box center [510, 497] width 316 height 30
type input "CUT"
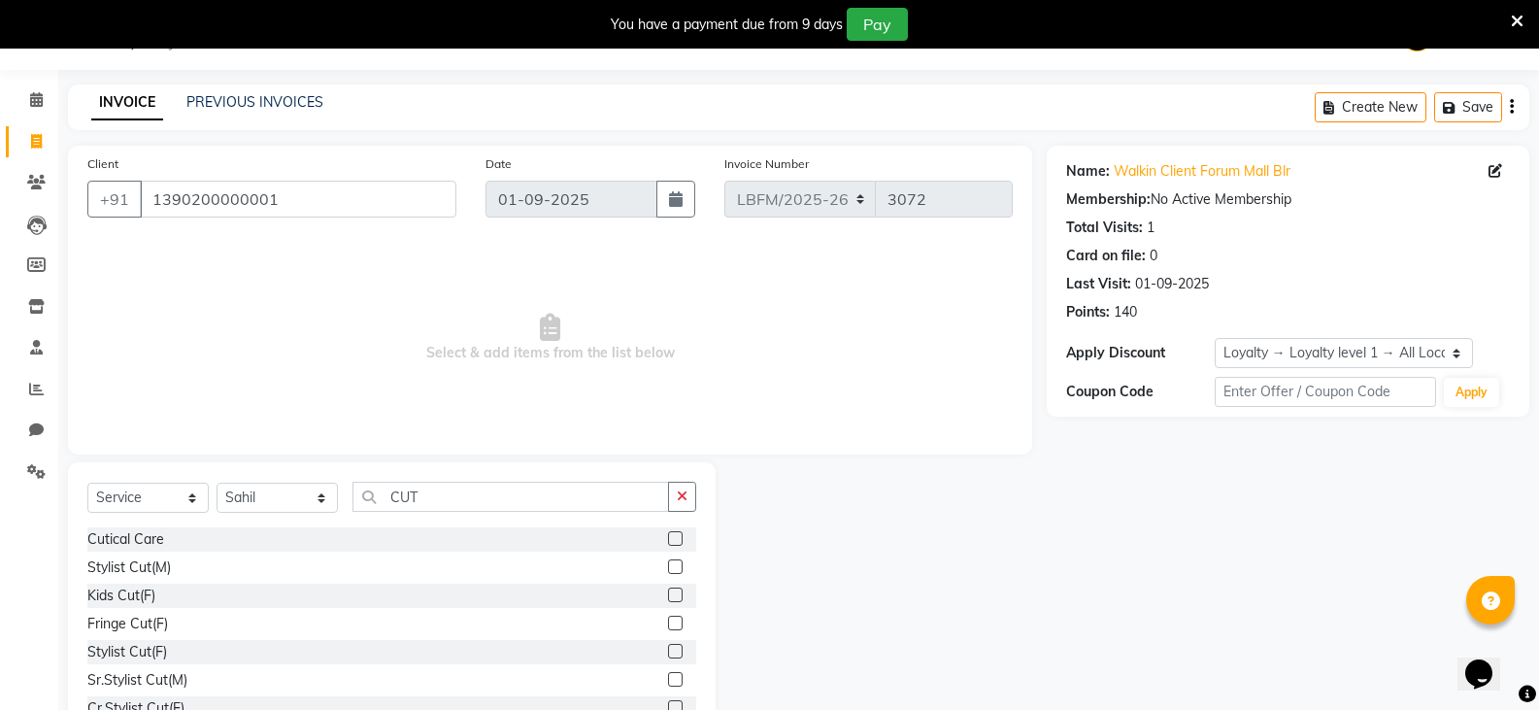
click at [190, 649] on div "Stylist Cut(F)" at bounding box center [391, 652] width 609 height 24
click at [668, 652] on label at bounding box center [675, 651] width 15 height 15
click at [668, 652] on input "checkbox" at bounding box center [674, 652] width 13 height 13
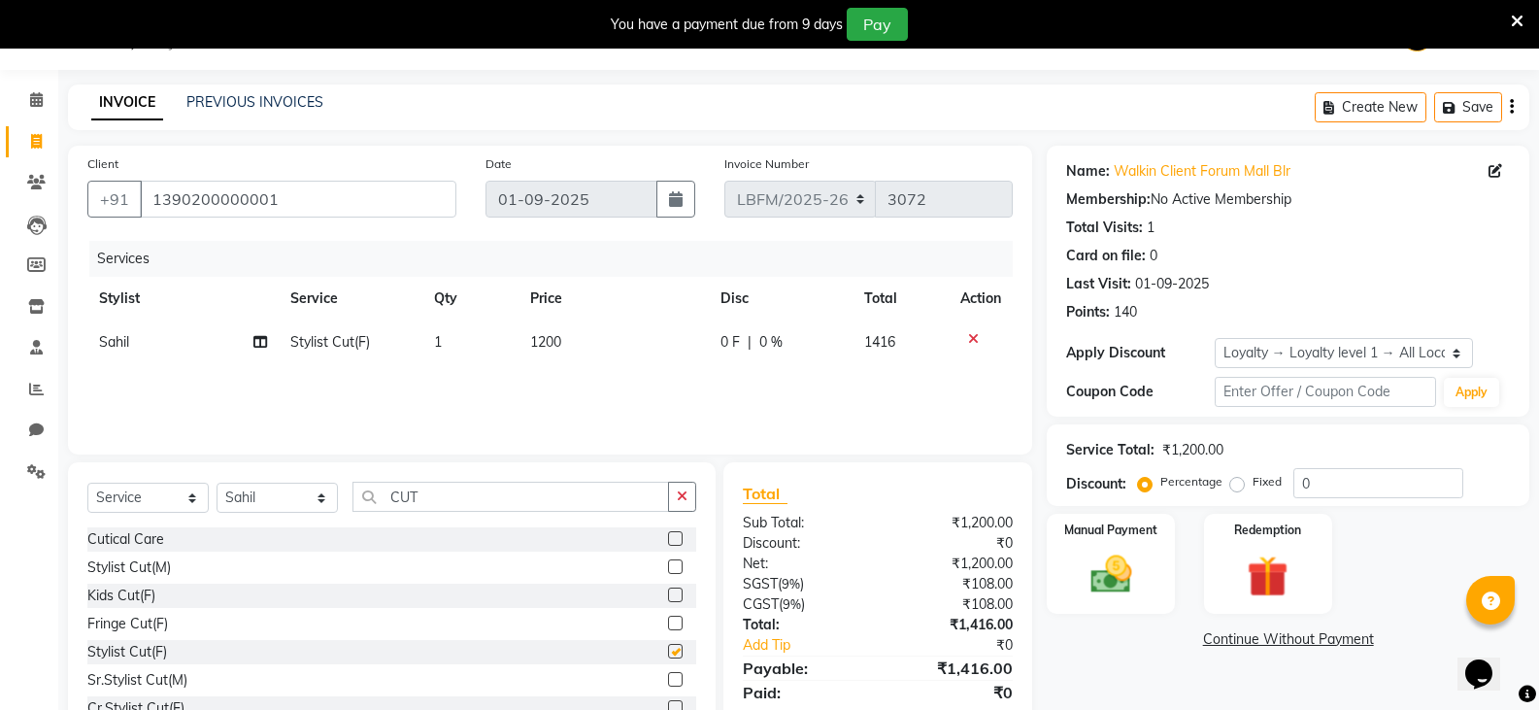
checkbox input "false"
click at [559, 349] on span "1200" at bounding box center [545, 341] width 31 height 17
select select "90400"
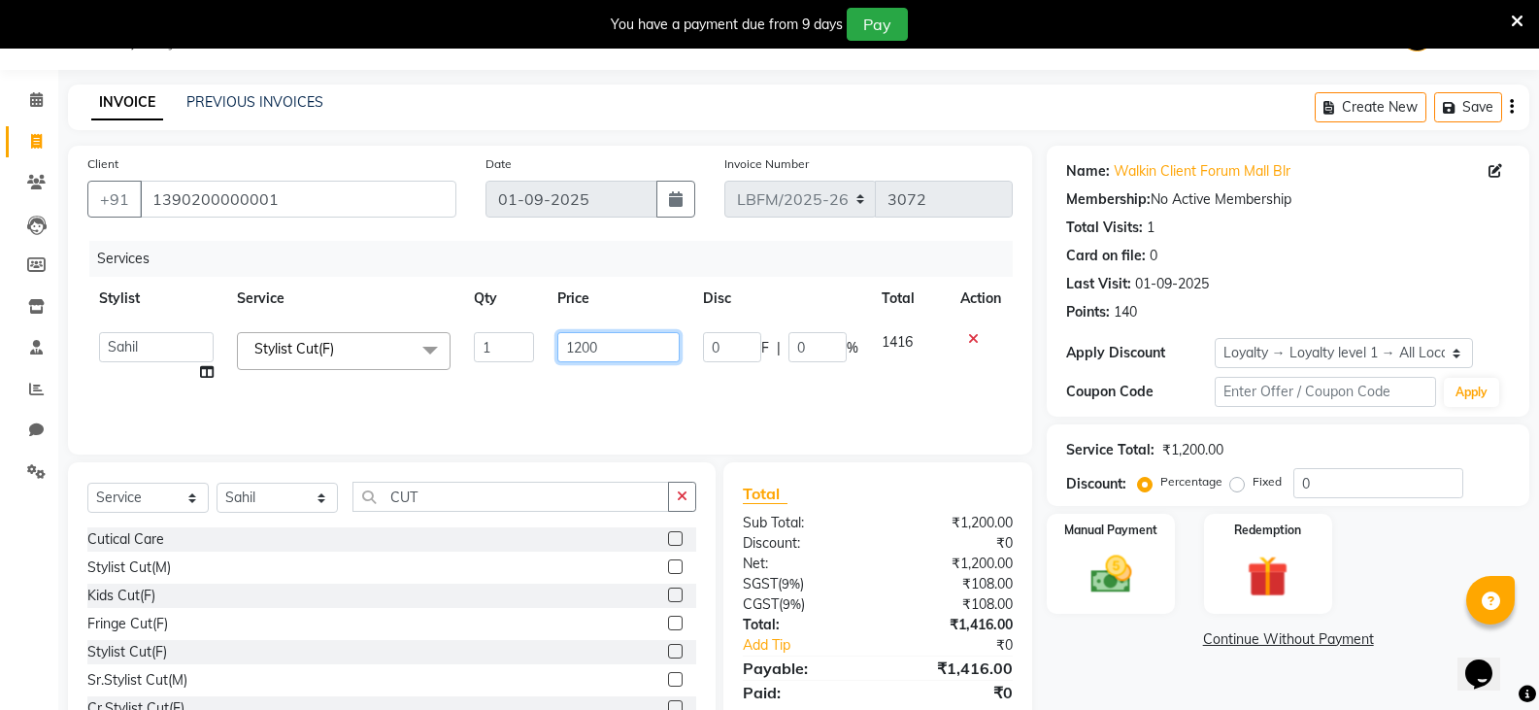
click at [608, 347] on input "1200" at bounding box center [617, 347] width 121 height 30
type input "1800"
click at [729, 415] on div "Services Stylist Service Qty Price Disc Total Action Ananya_Nails [PERSON_NAME]…" at bounding box center [549, 338] width 925 height 194
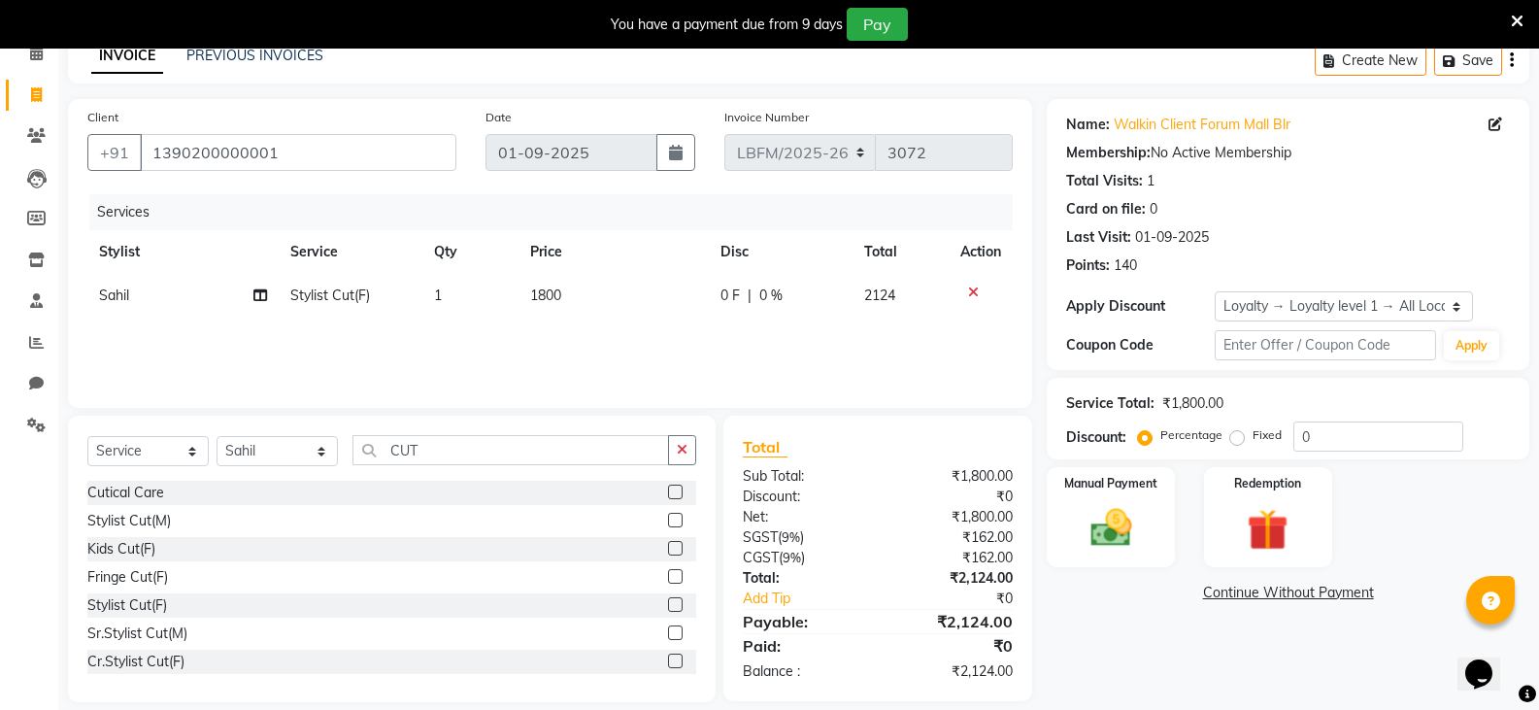
scroll to position [117, 0]
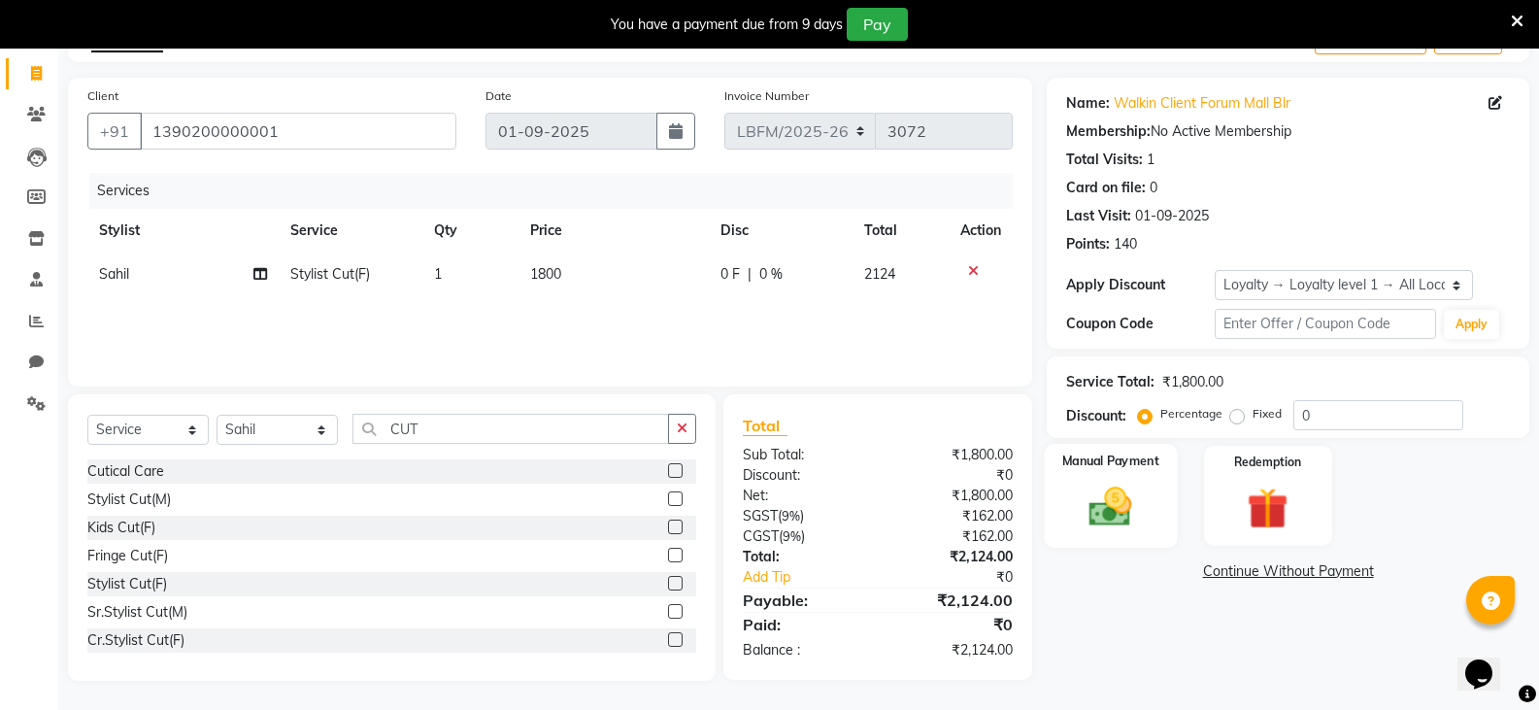
click at [1117, 519] on img at bounding box center [1110, 507] width 69 height 50
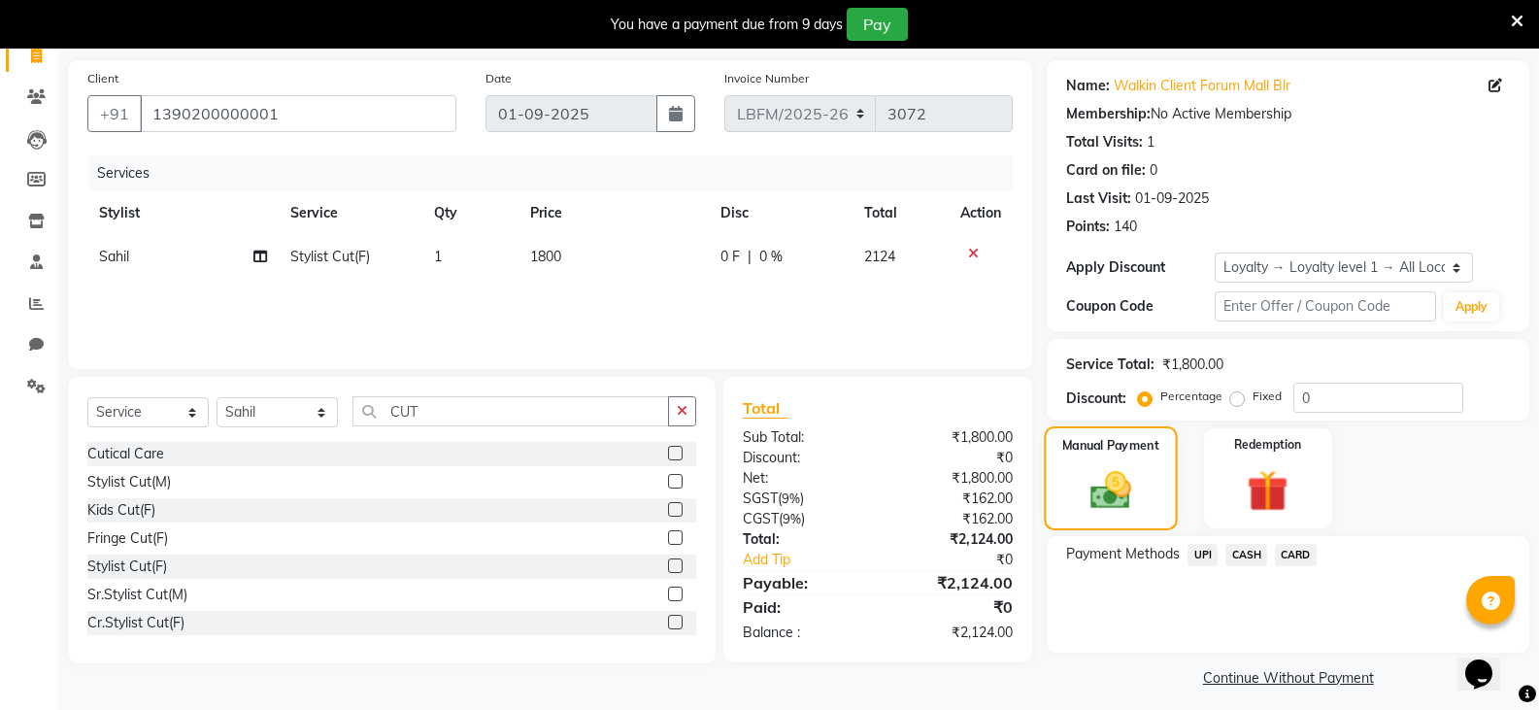
scroll to position [146, 0]
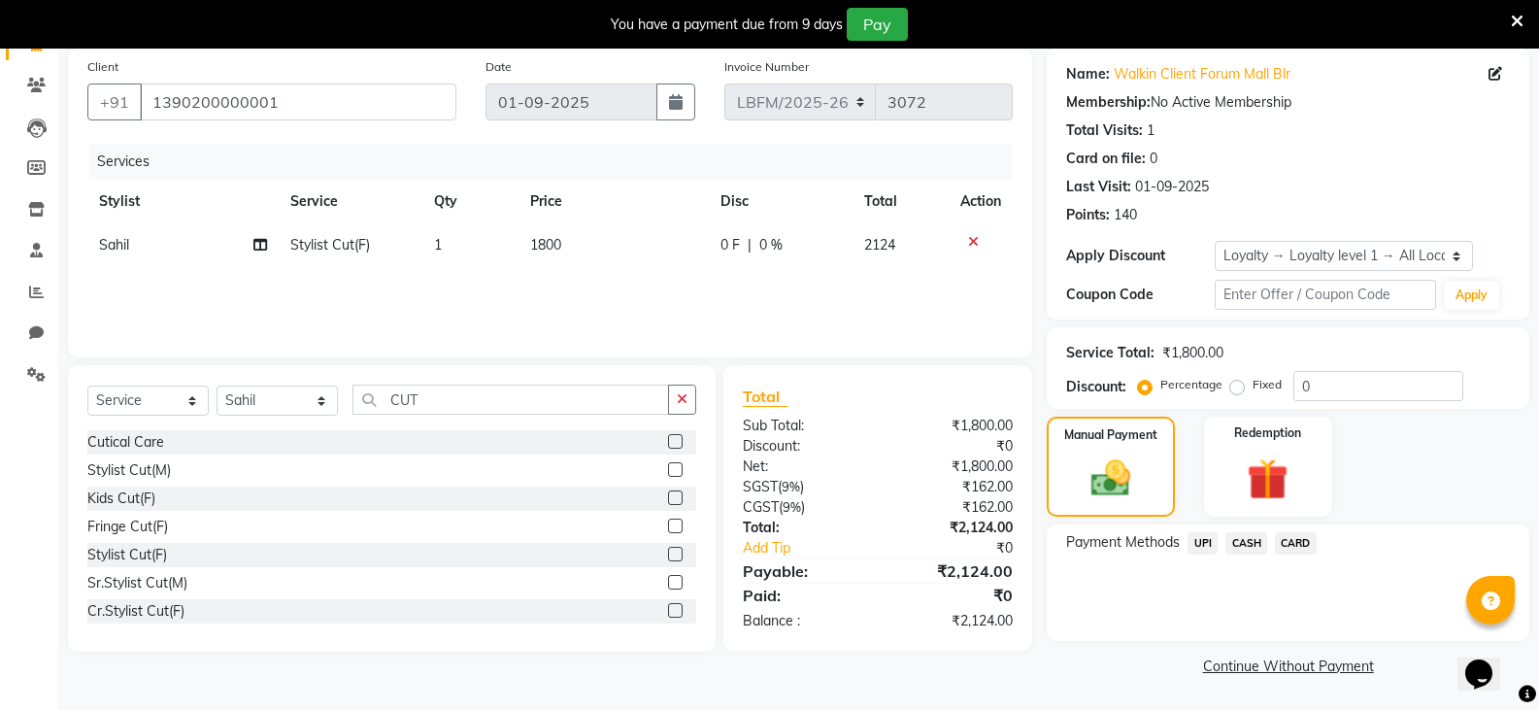
click at [1299, 547] on span "CARD" at bounding box center [1296, 543] width 42 height 22
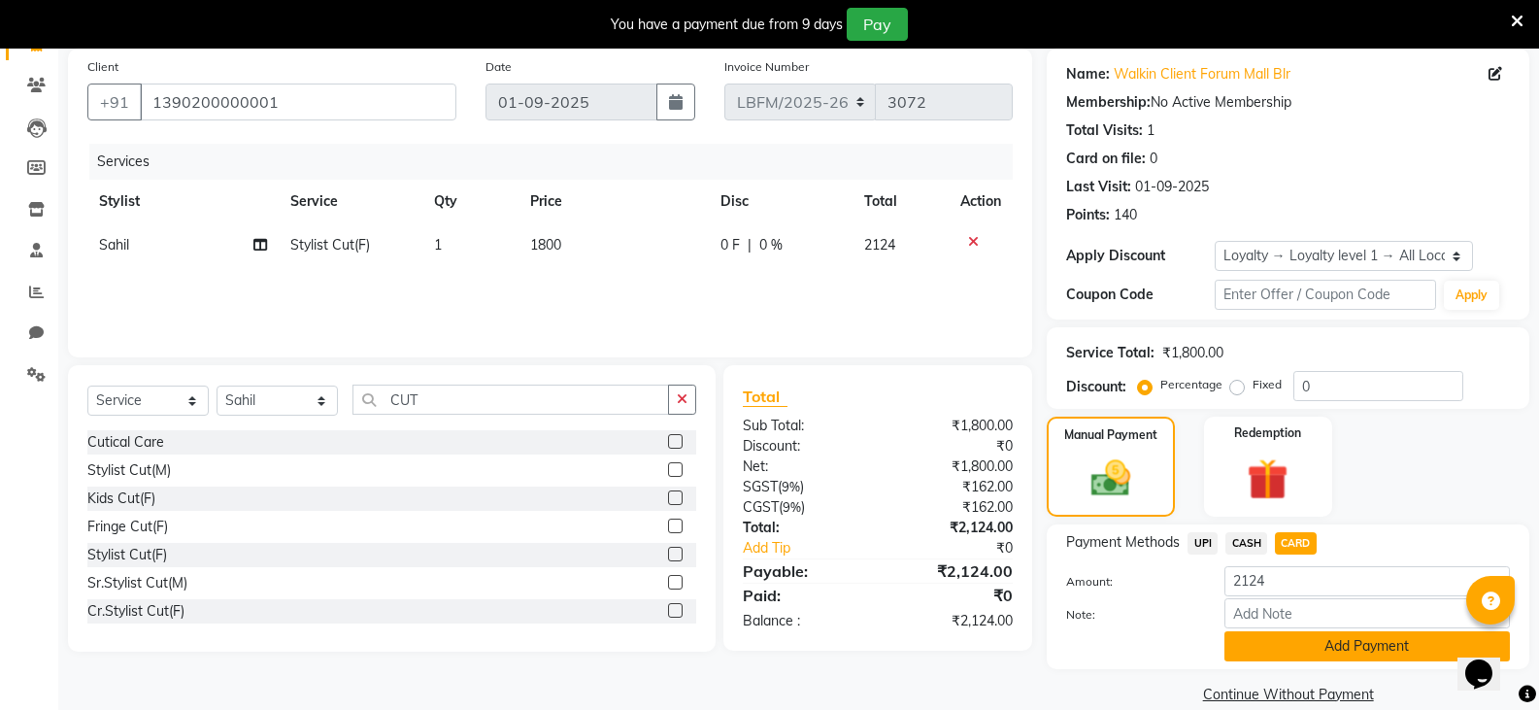
click at [1342, 650] on button "Add Payment" at bounding box center [1366, 646] width 285 height 30
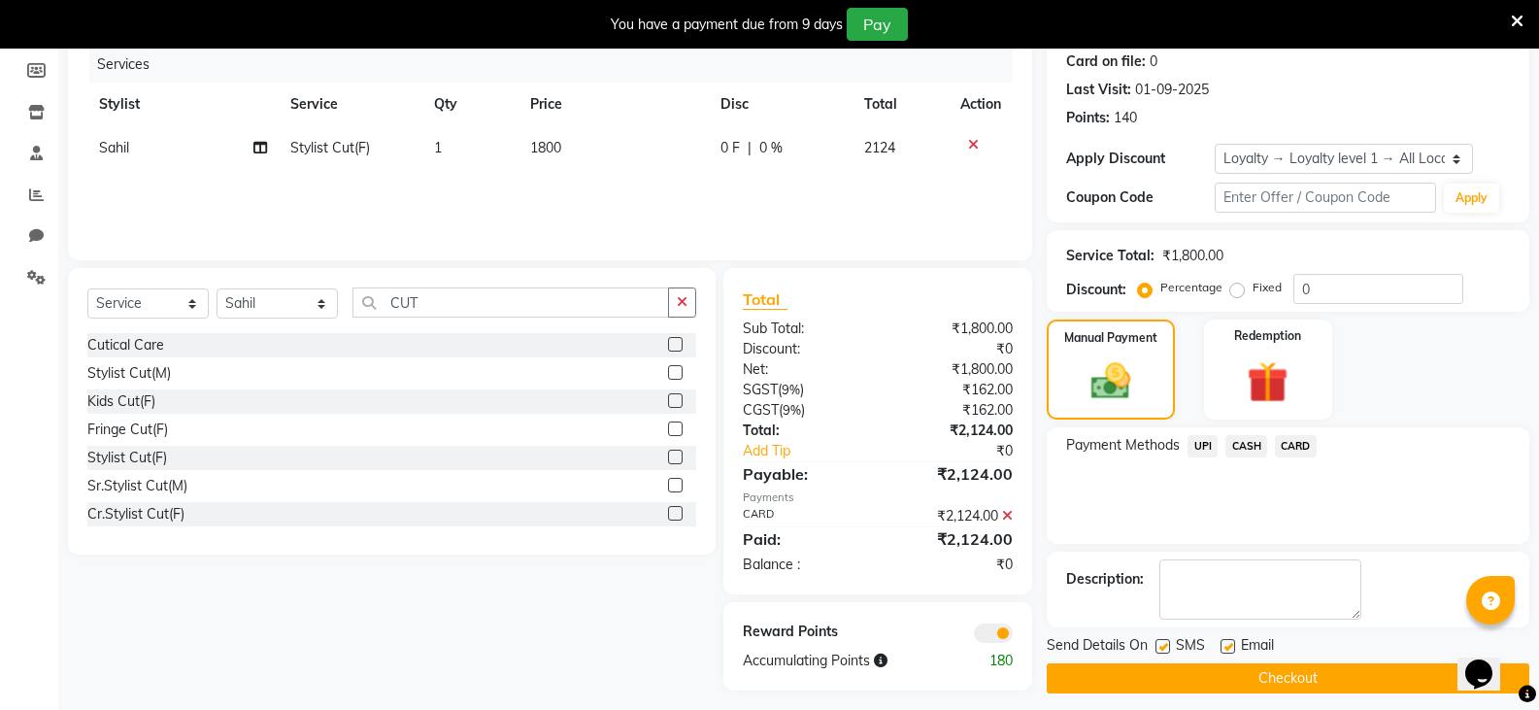
scroll to position [255, 0]
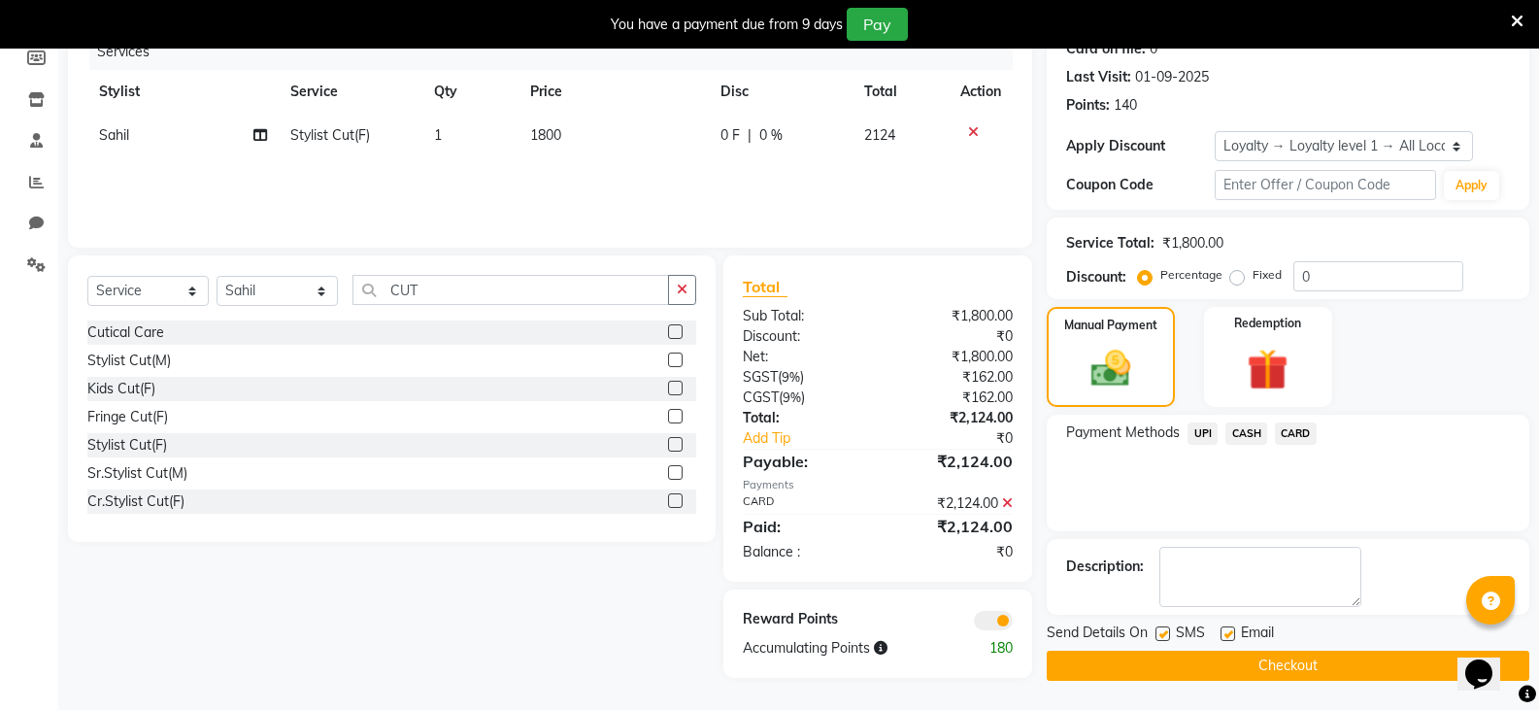
click at [1304, 438] on span "CARD" at bounding box center [1296, 433] width 42 height 22
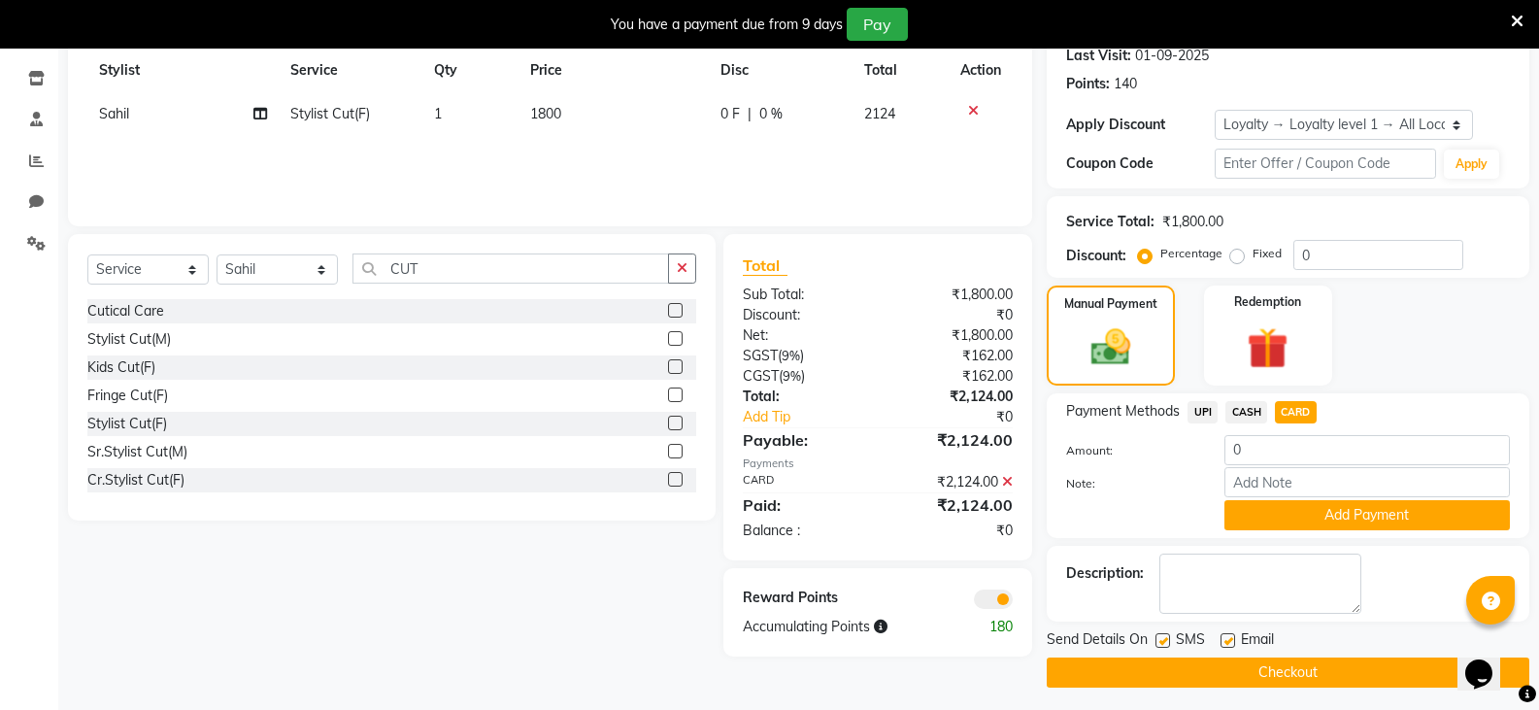
scroll to position [283, 0]
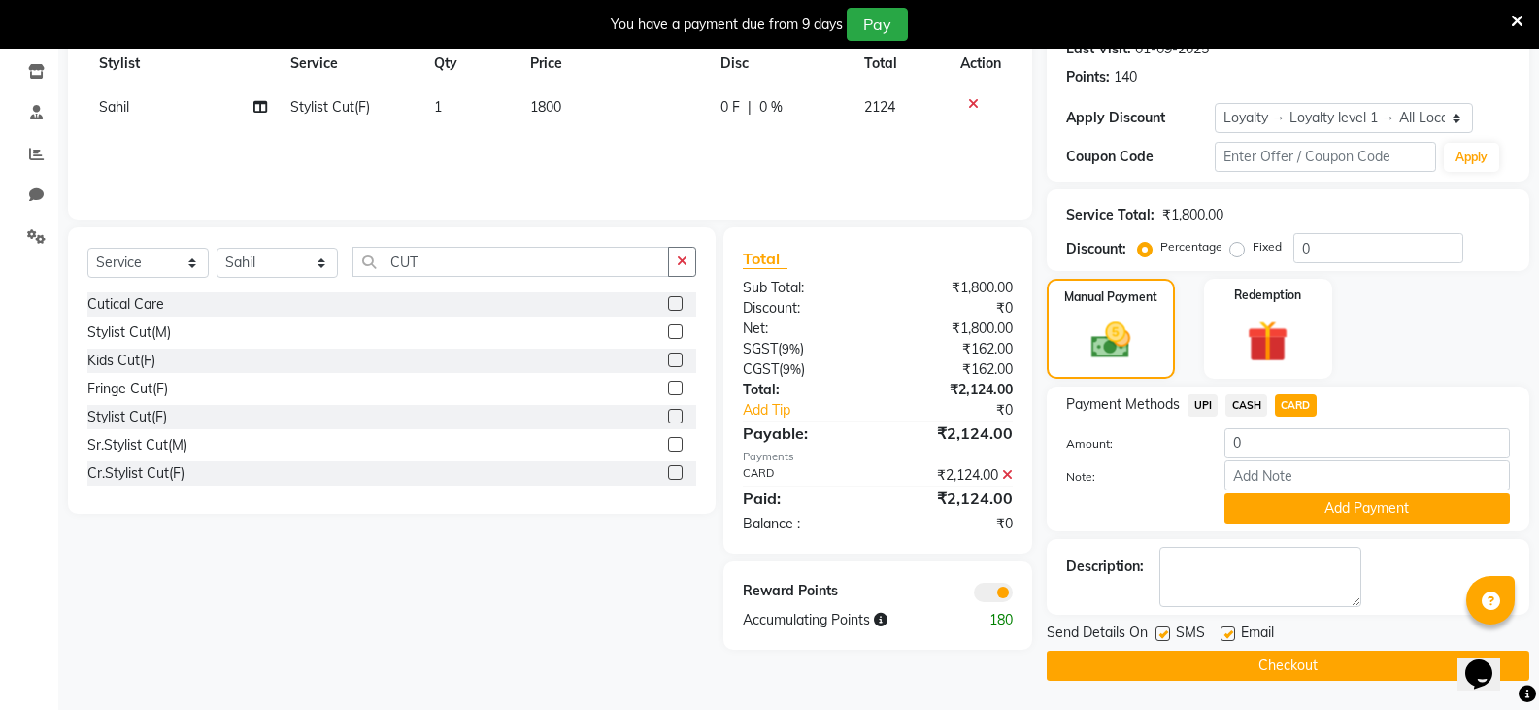
click at [1303, 400] on span "CARD" at bounding box center [1296, 405] width 42 height 22
click at [1381, 368] on div "Manual Payment Redemption" at bounding box center [1288, 329] width 512 height 100
click at [1252, 666] on button "Checkout" at bounding box center [1288, 665] width 483 height 30
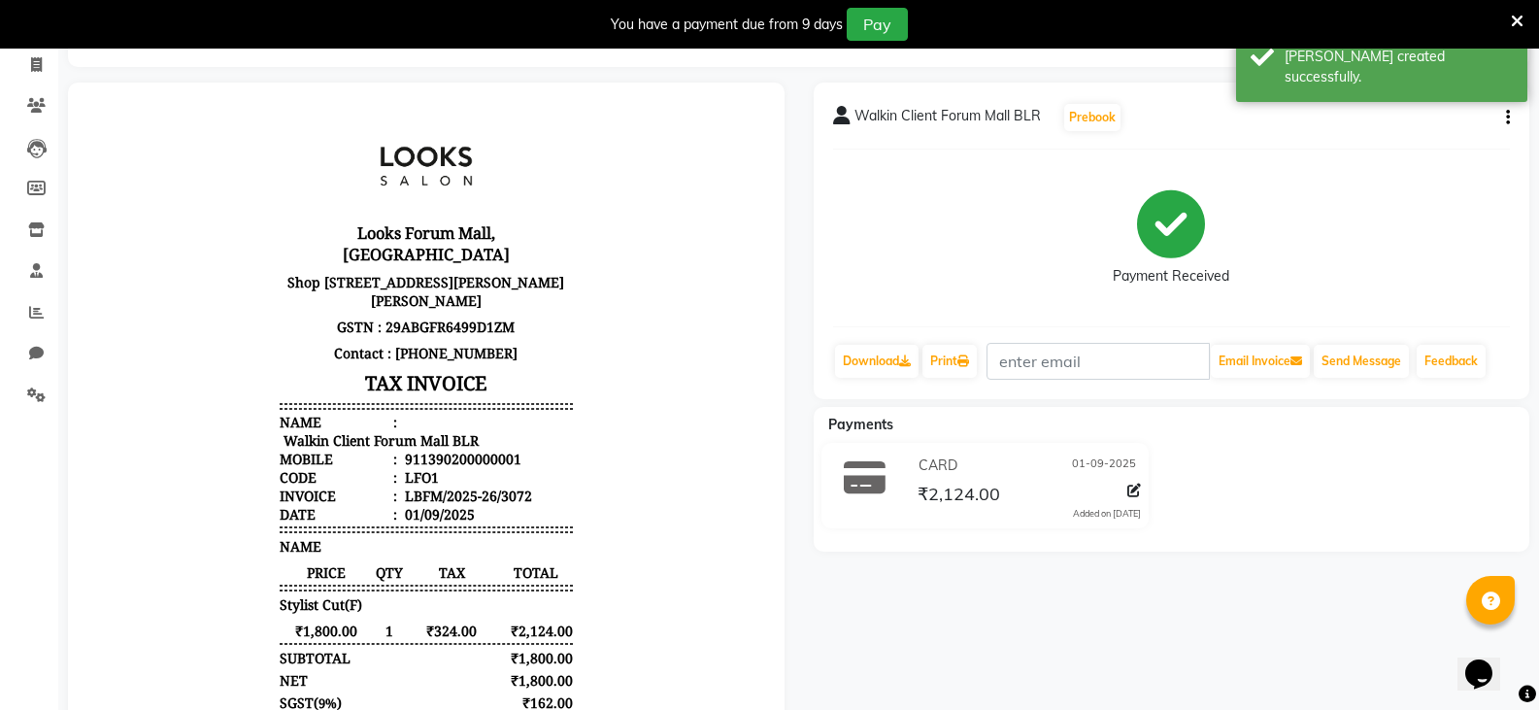
scroll to position [119, 0]
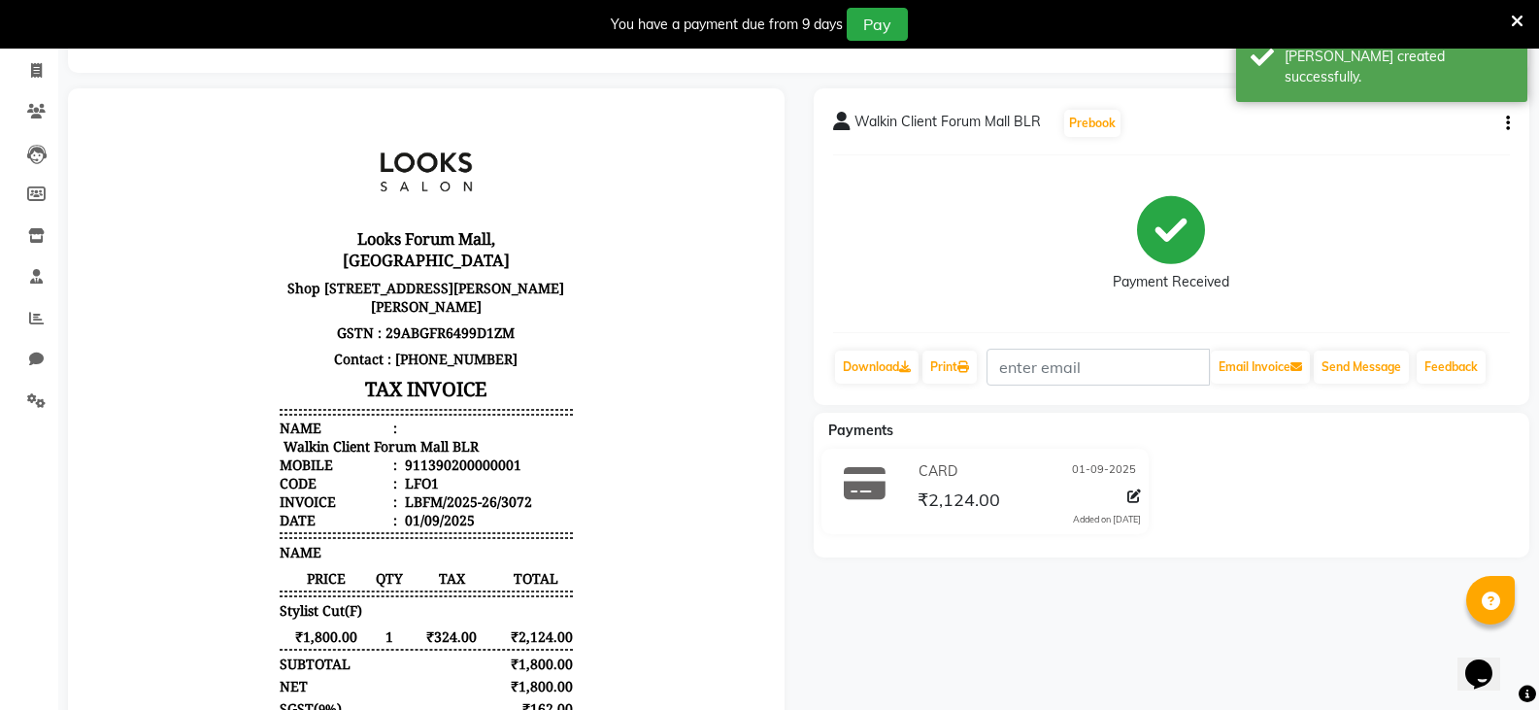
select select "service"
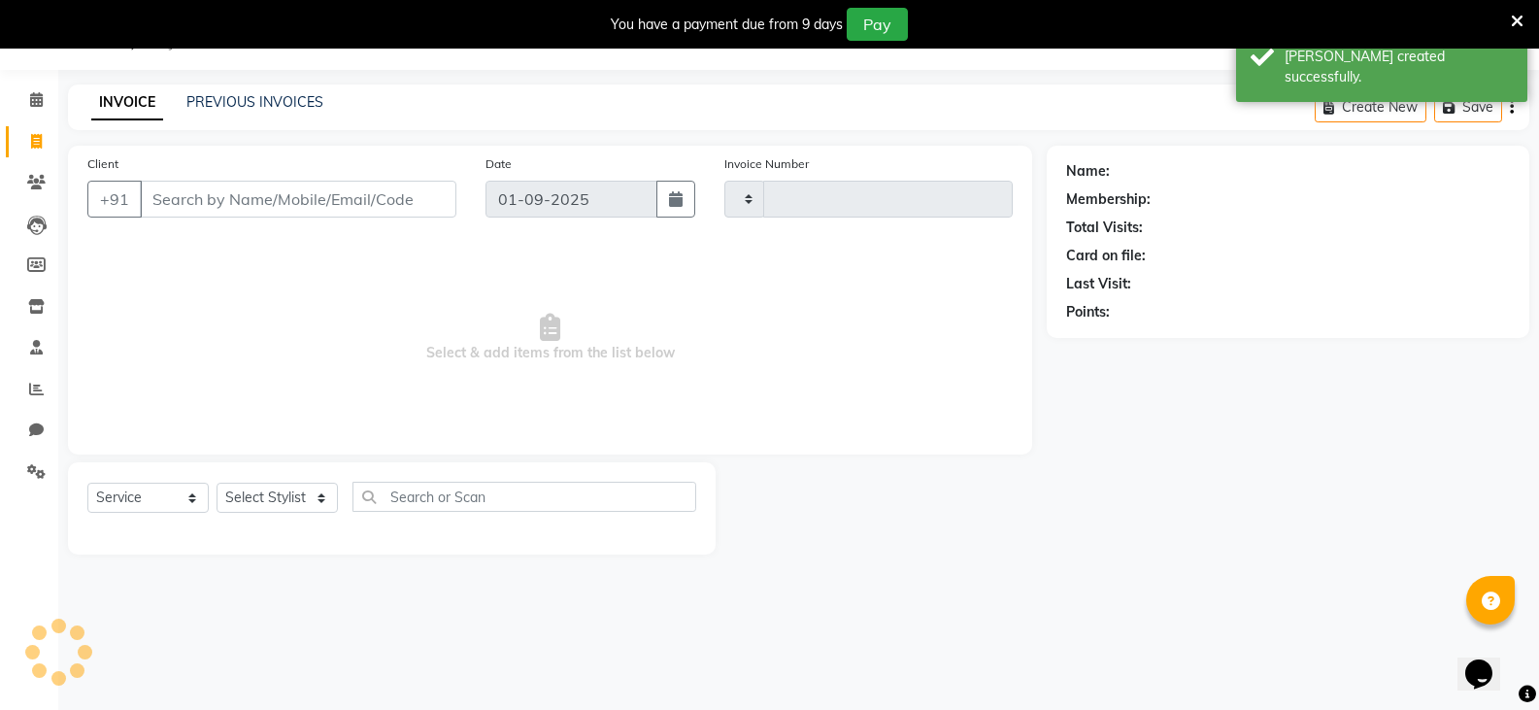
scroll to position [49, 0]
type input "3073"
select select "8945"
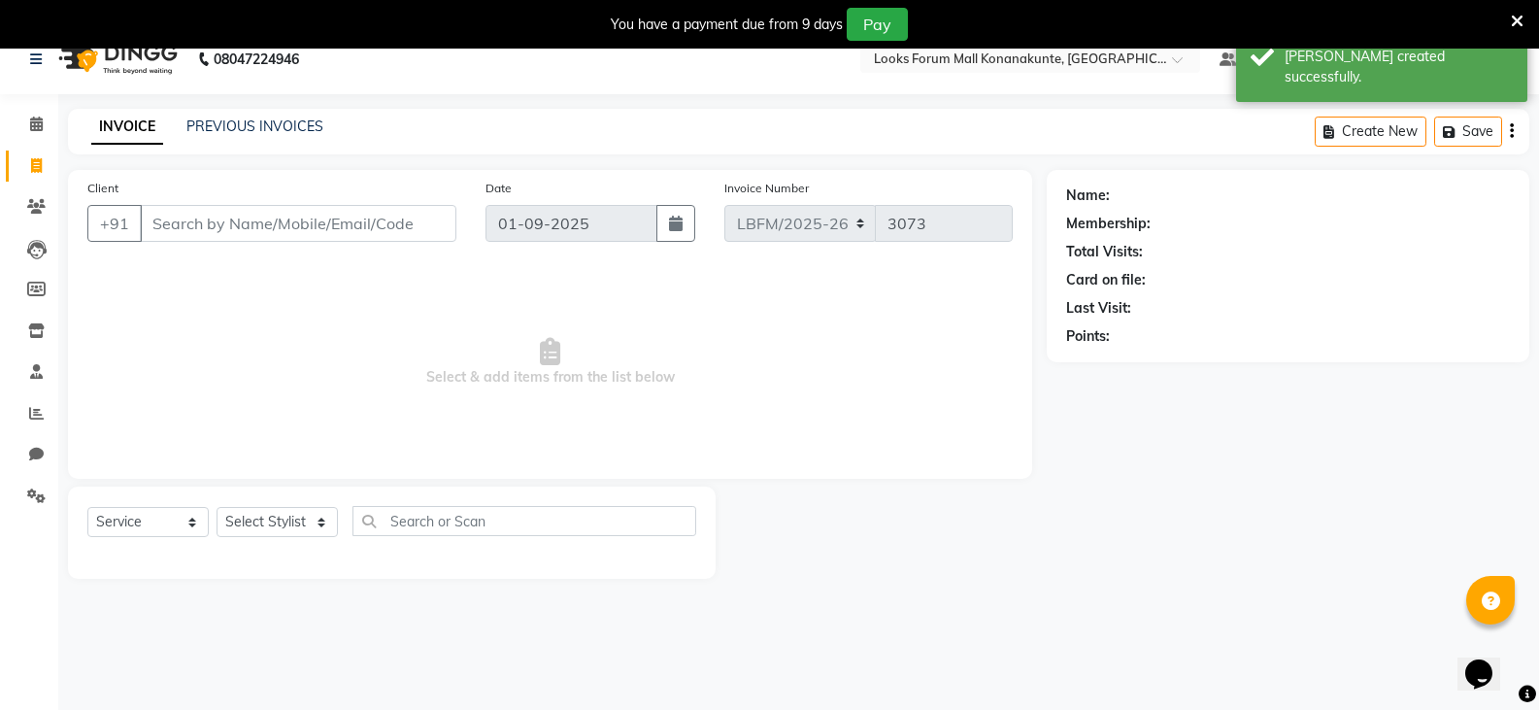
scroll to position [0, 0]
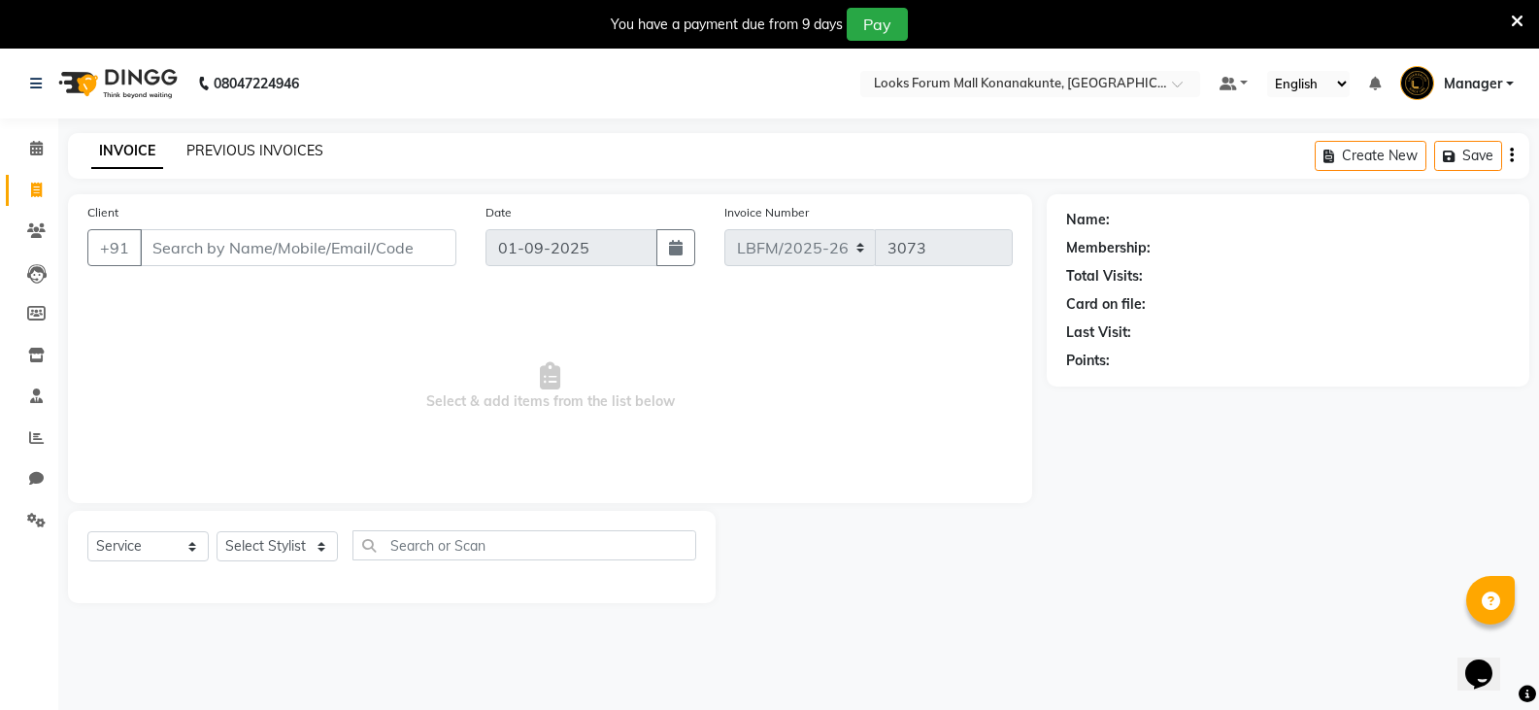
click at [251, 156] on link "PREVIOUS INVOICES" at bounding box center [254, 150] width 137 height 17
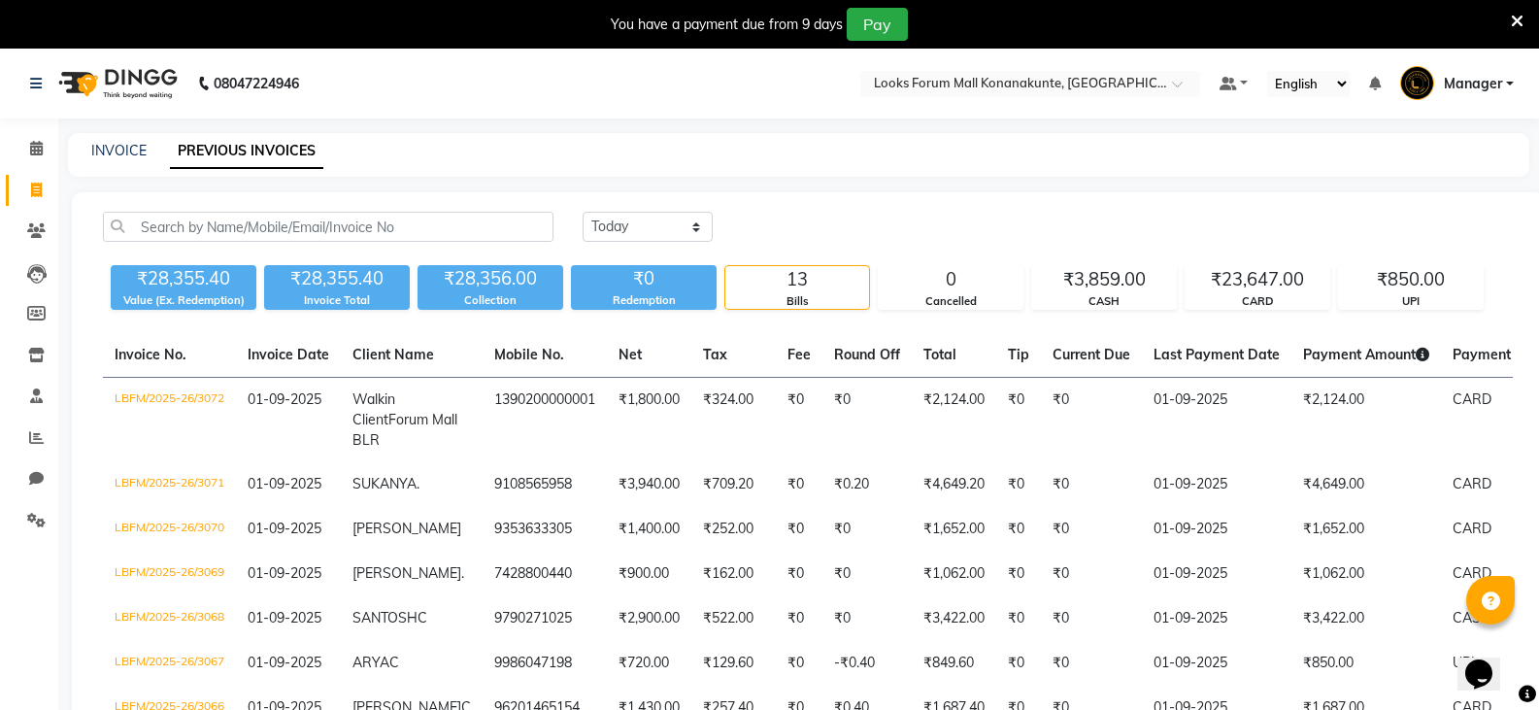
scroll to position [97, 0]
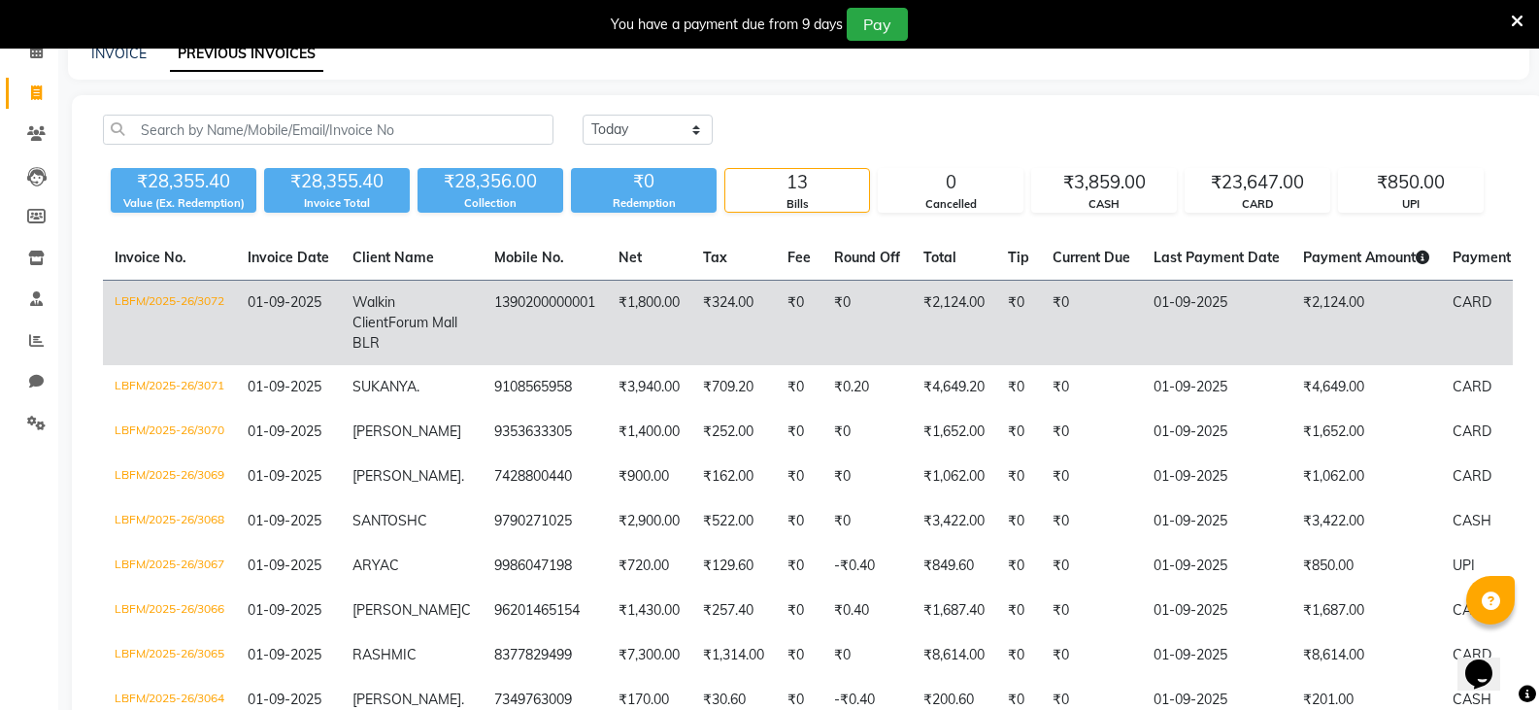
click at [533, 311] on td "1390200000001" at bounding box center [545, 323] width 124 height 85
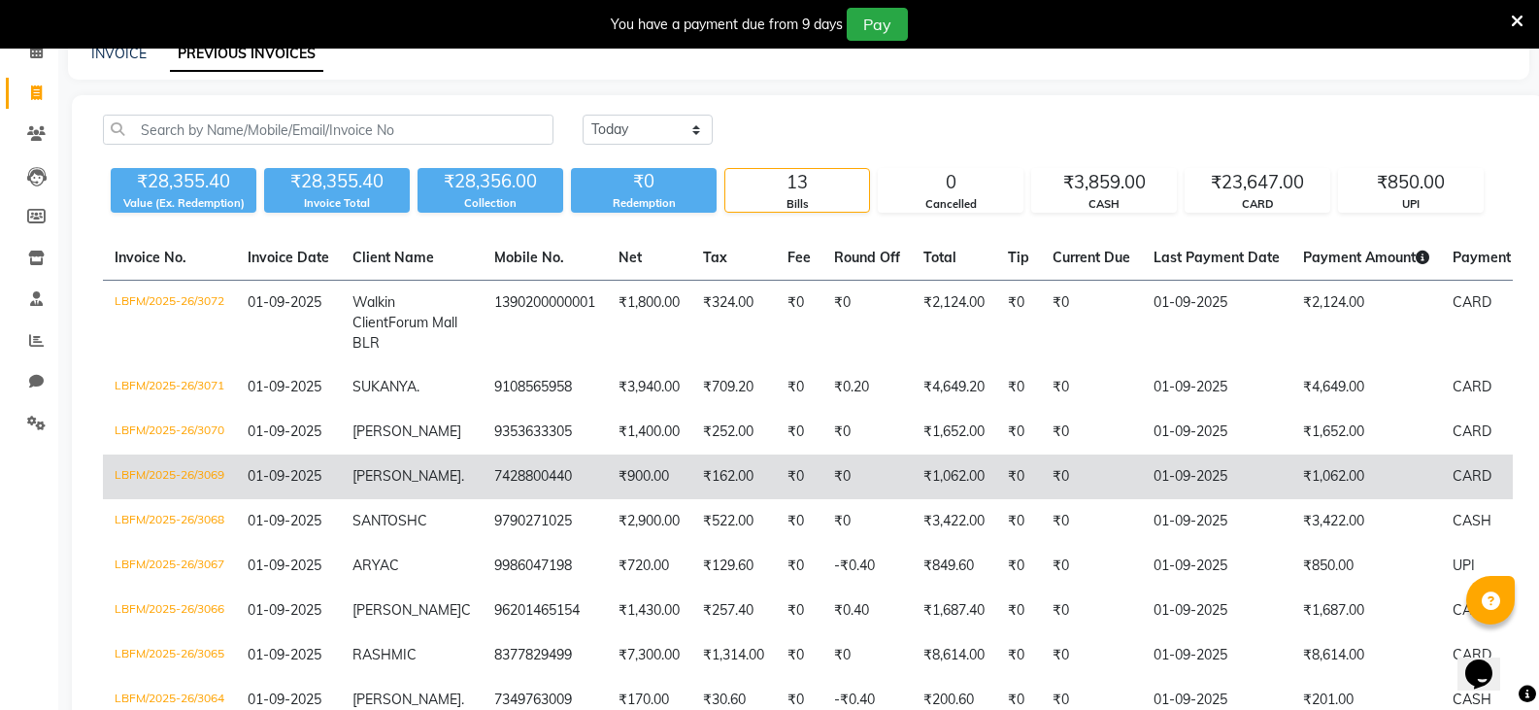
click at [437, 498] on td "[PERSON_NAME] ." at bounding box center [412, 476] width 142 height 45
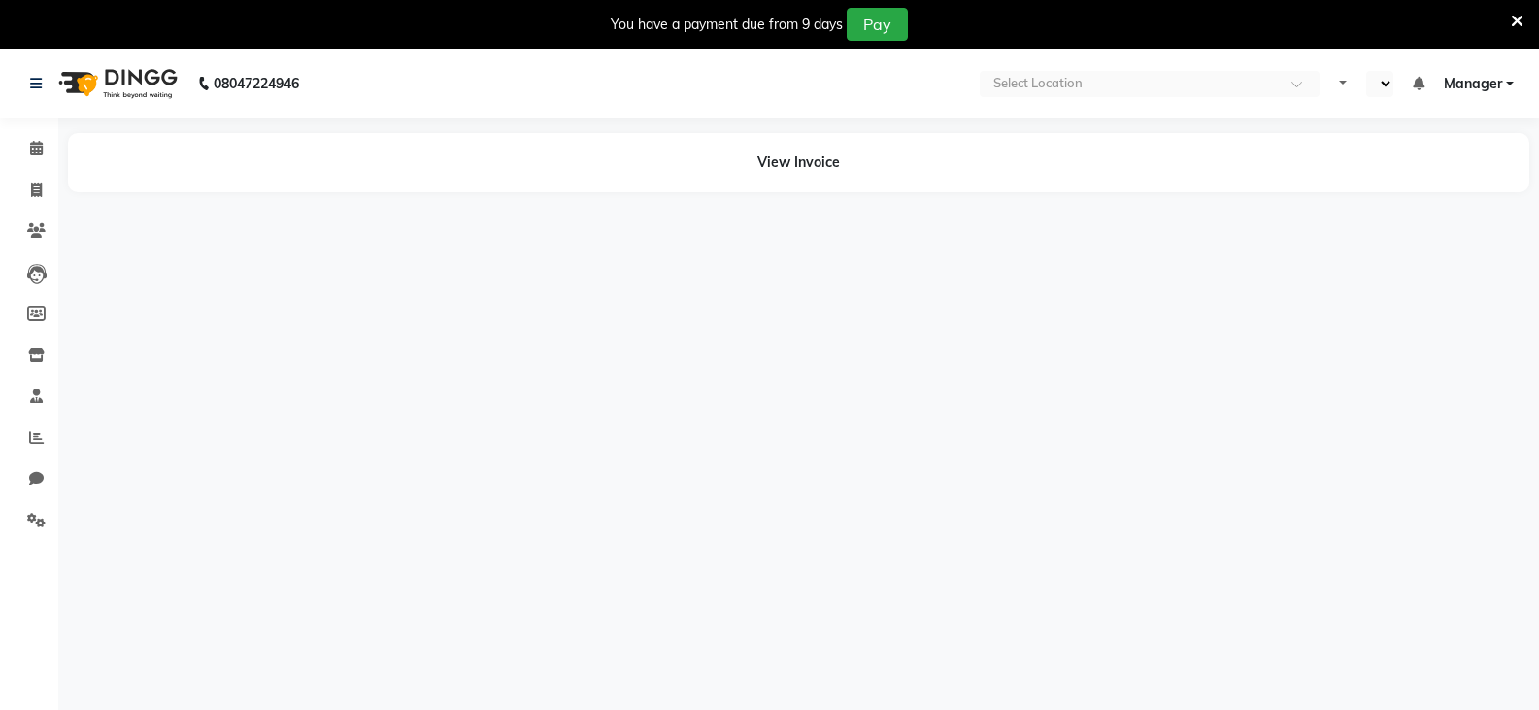
select select "en"
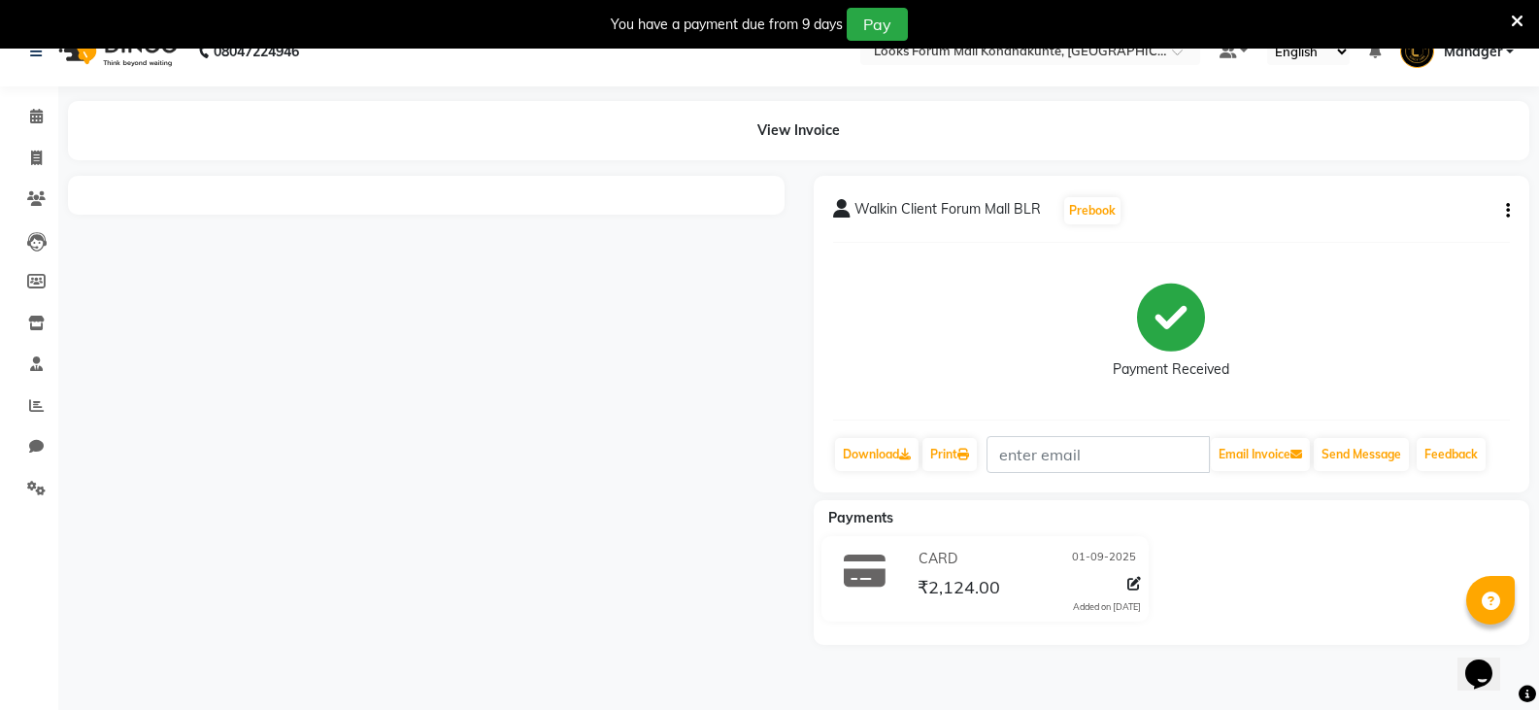
scroll to position [49, 0]
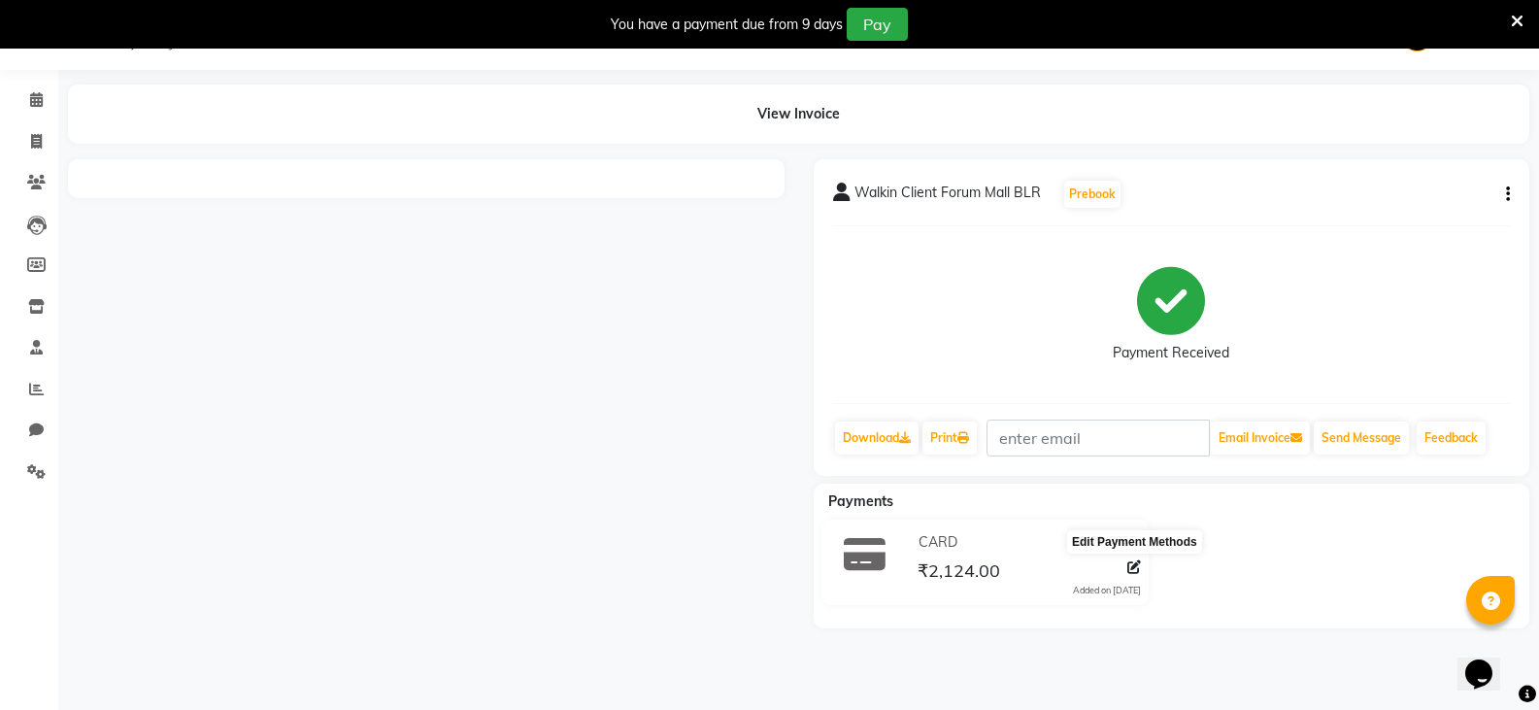
click at [1129, 564] on icon at bounding box center [1134, 567] width 14 height 14
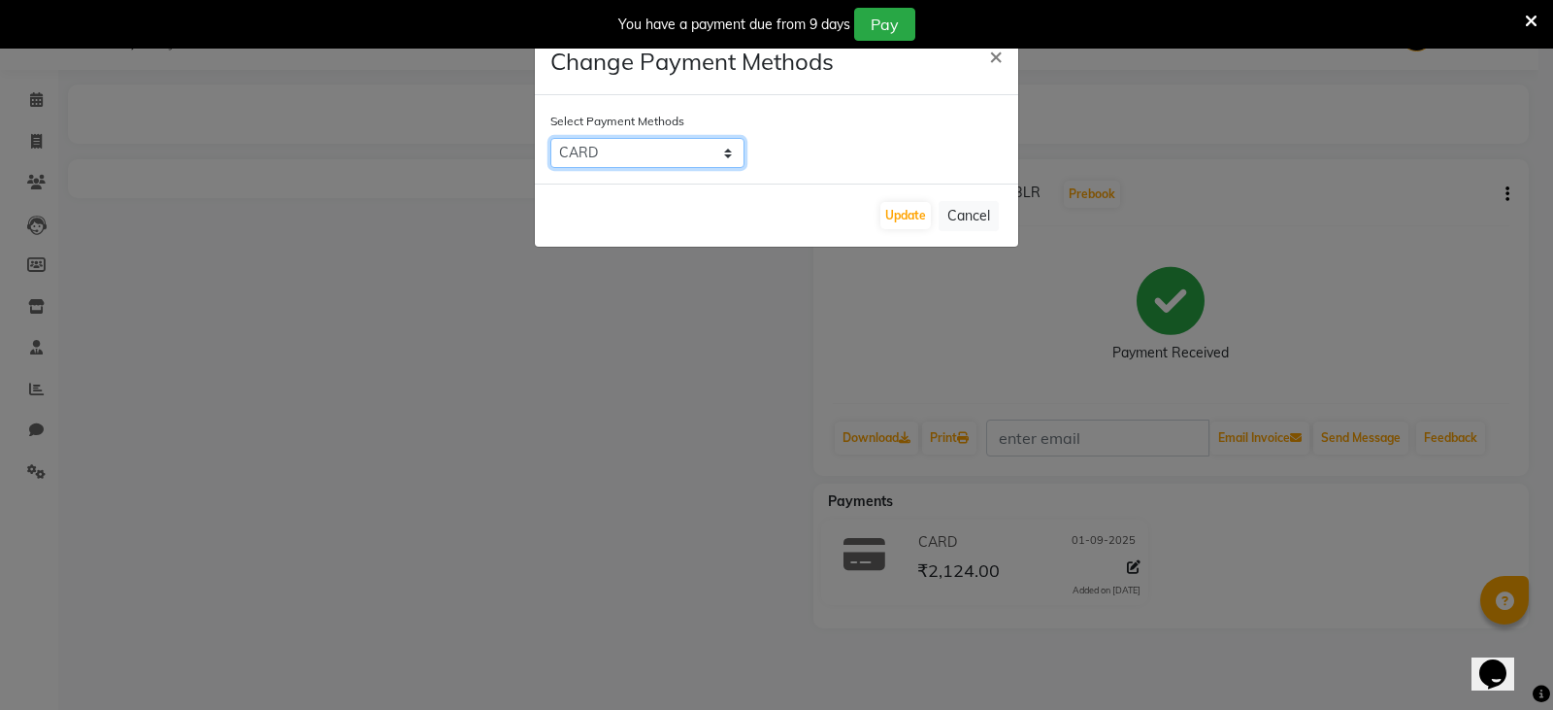
click at [727, 151] on select "UPI CASH CARD" at bounding box center [647, 153] width 194 height 30
select select "1"
click at [550, 138] on select "UPI CASH CARD" at bounding box center [647, 153] width 194 height 30
click at [899, 212] on button "Update" at bounding box center [906, 215] width 50 height 27
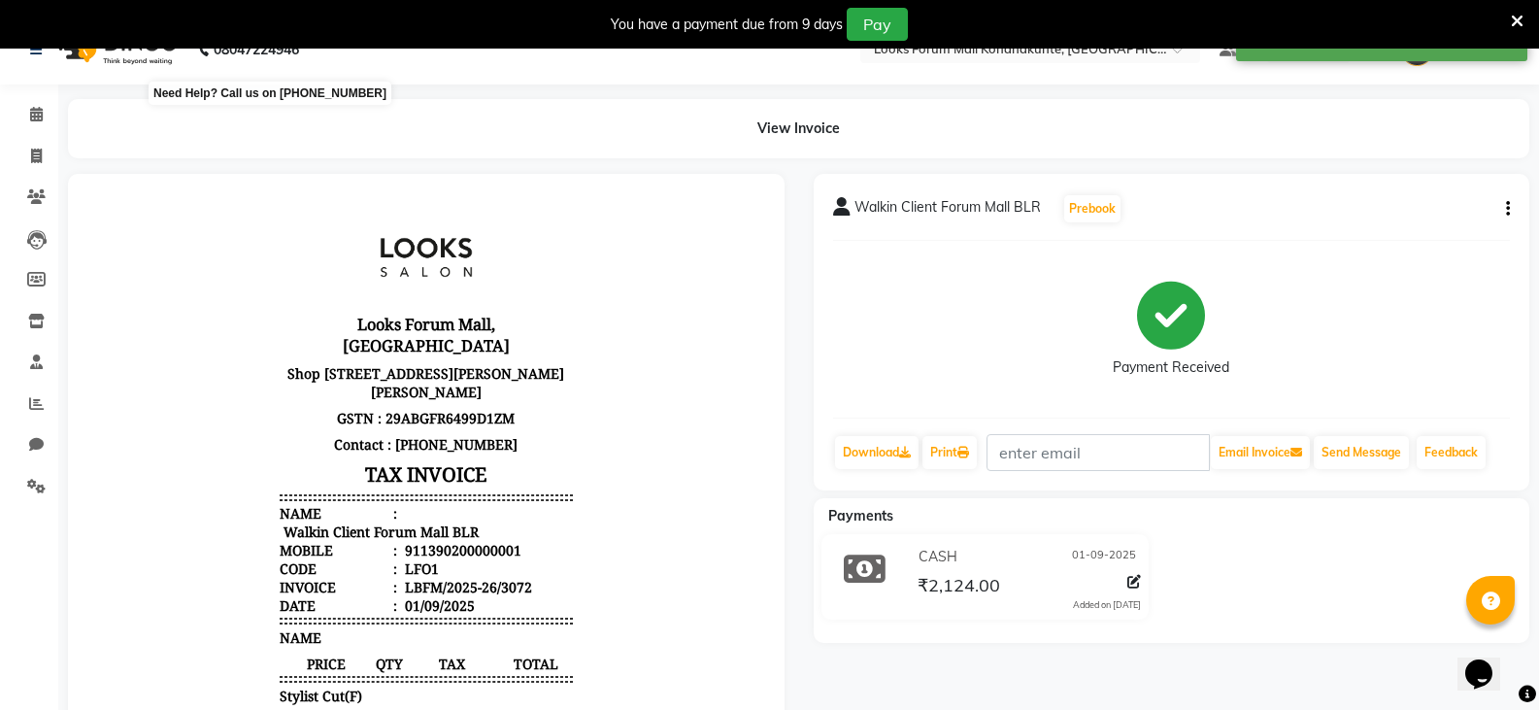
scroll to position [0, 0]
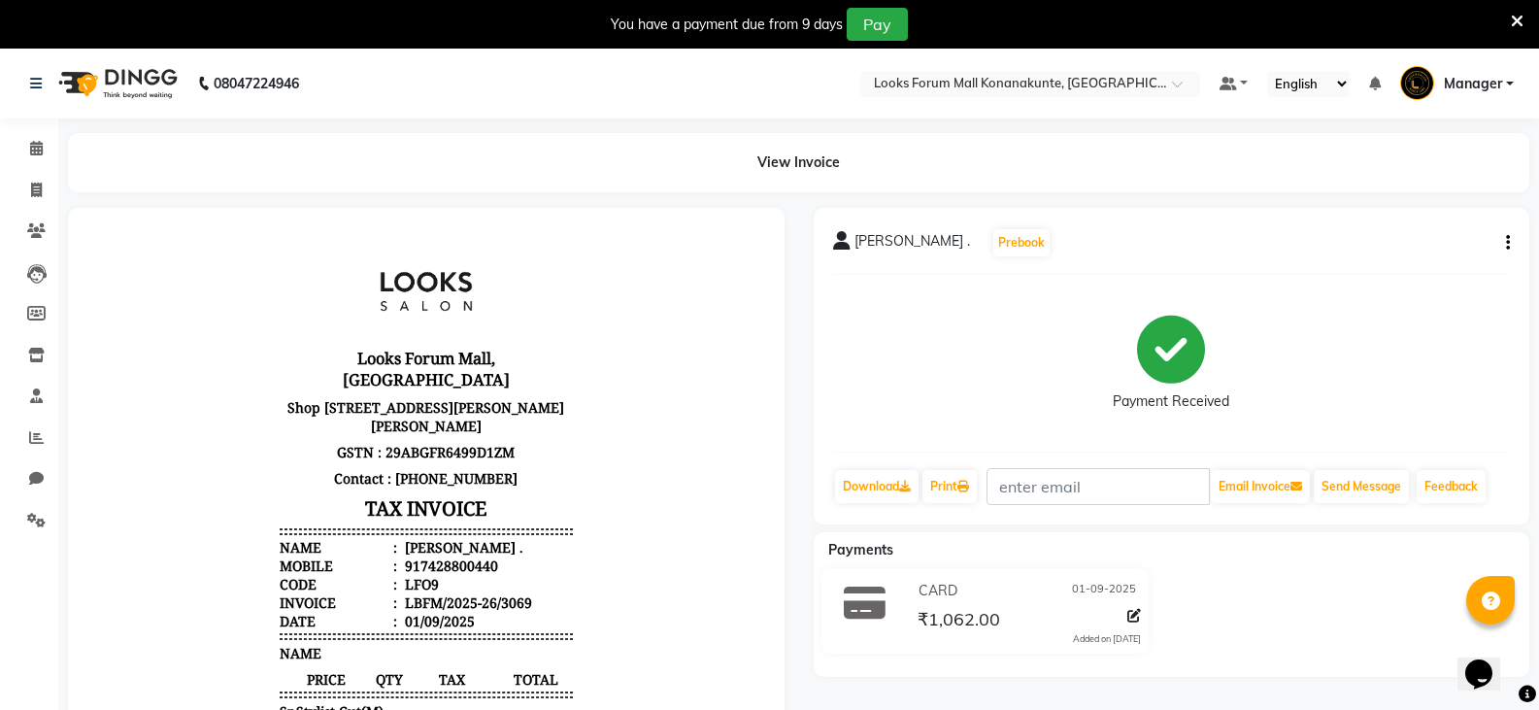
click at [500, 491] on p "Contact : [PHONE_NUMBER]" at bounding box center [426, 478] width 293 height 26
click at [1512, 241] on div "[PERSON_NAME] . Prebook Payment Received Download Print Email Invoice Send Mess…" at bounding box center [1172, 366] width 716 height 316
click at [1506, 243] on icon "button" at bounding box center [1508, 243] width 4 height 1
click at [1444, 229] on div "Split Service Amount" at bounding box center [1411, 230] width 133 height 24
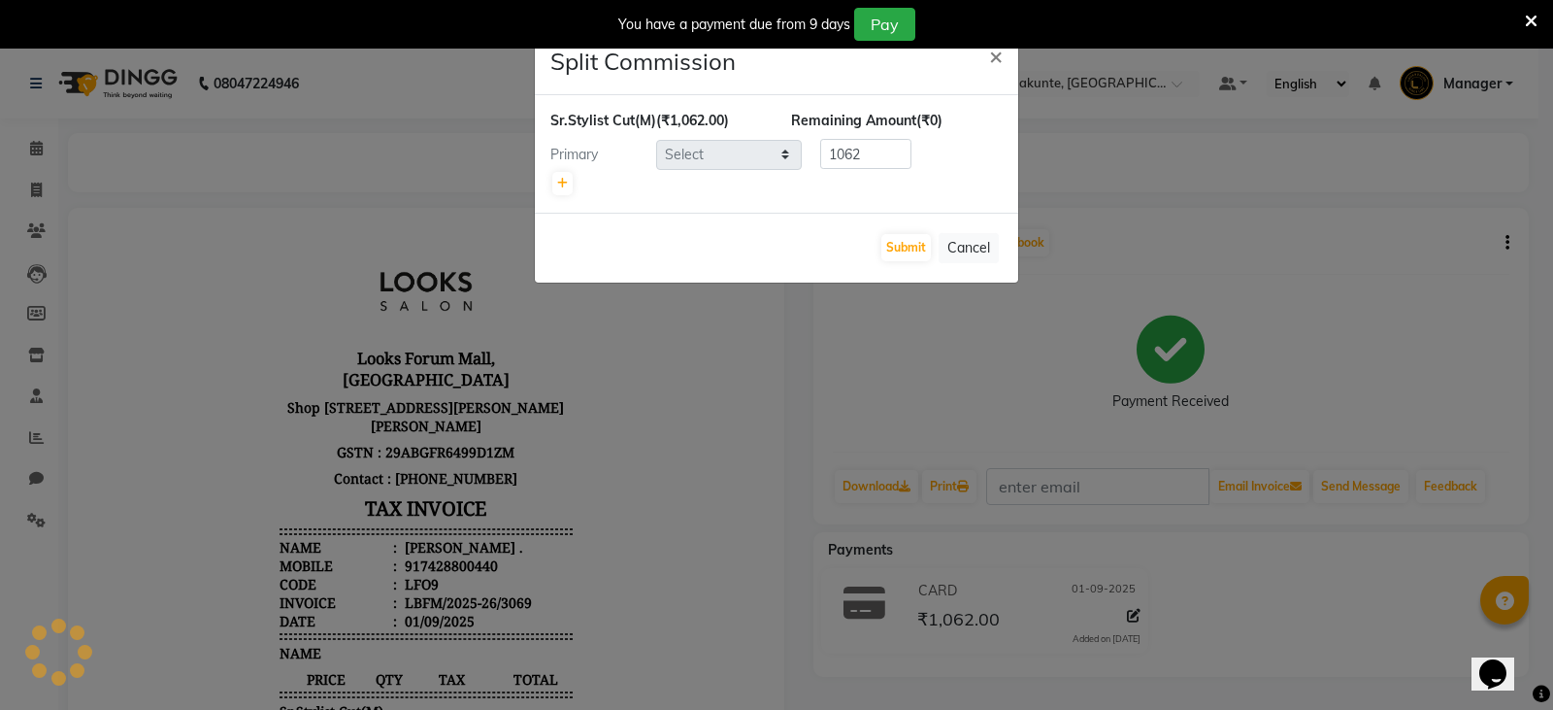
select select "90392"
click at [1003, 241] on div "Submit Cancel" at bounding box center [776, 248] width 483 height 70
click at [979, 250] on button "Cancel" at bounding box center [969, 248] width 60 height 30
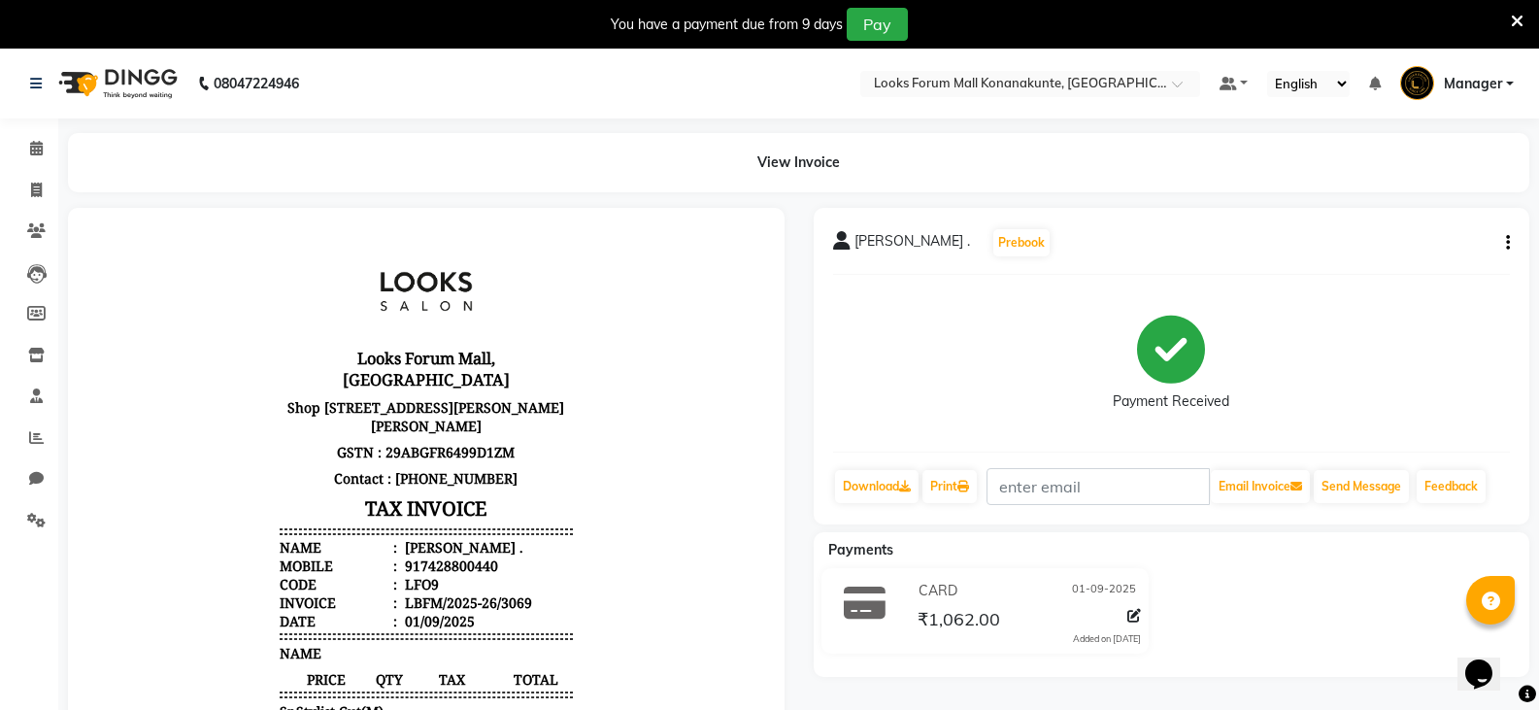
click at [1506, 243] on icon "button" at bounding box center [1508, 243] width 4 height 1
click at [1437, 260] on div "Edit Item Staff" at bounding box center [1411, 255] width 133 height 24
select select "90392"
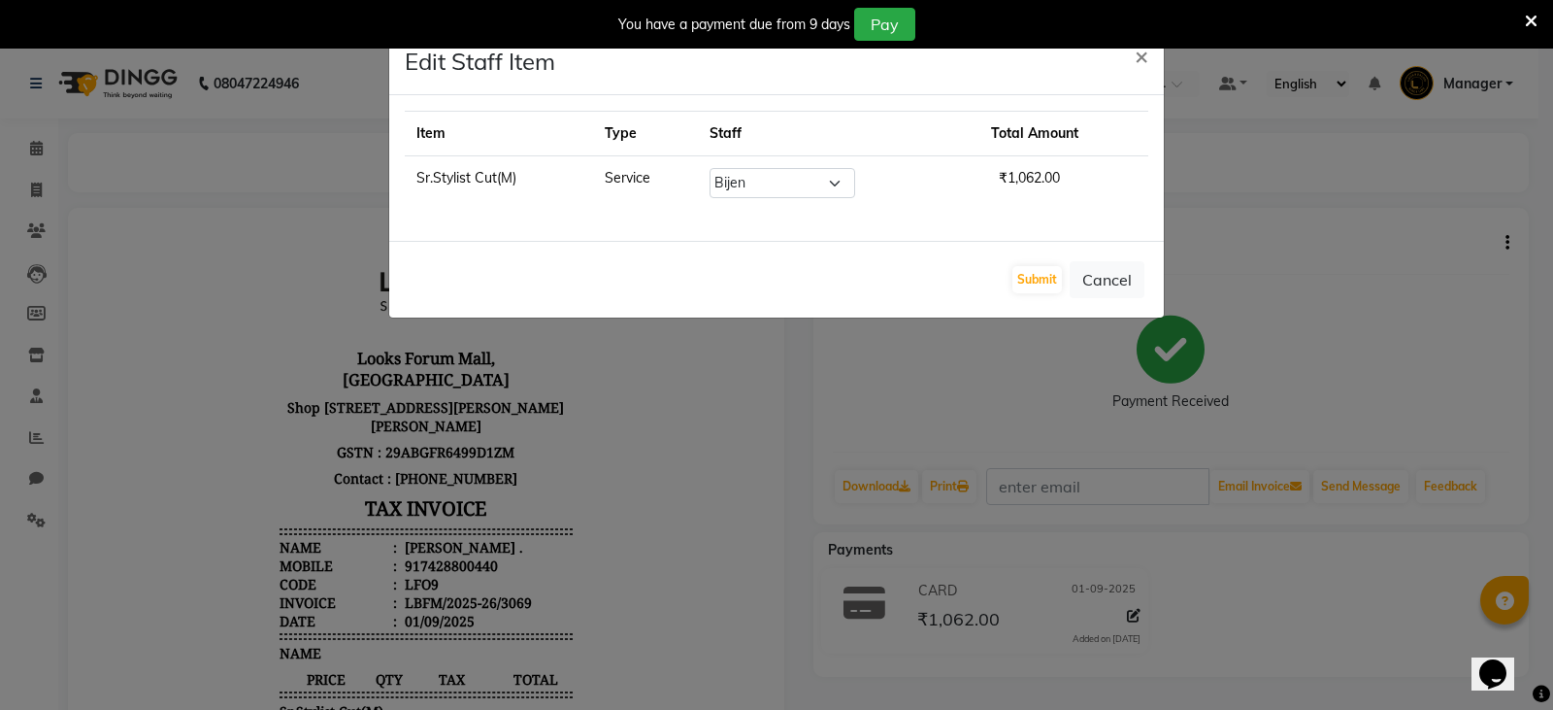
click at [1070, 174] on td "₹1,062.00" at bounding box center [1064, 183] width 169 height 54
click at [999, 187] on span "₹1,062.00" at bounding box center [1029, 177] width 77 height 33
click at [671, 184] on td "Service" at bounding box center [645, 183] width 105 height 54
click at [631, 169] on td "Service" at bounding box center [645, 183] width 105 height 54
click at [629, 181] on td "Service" at bounding box center [645, 183] width 105 height 54
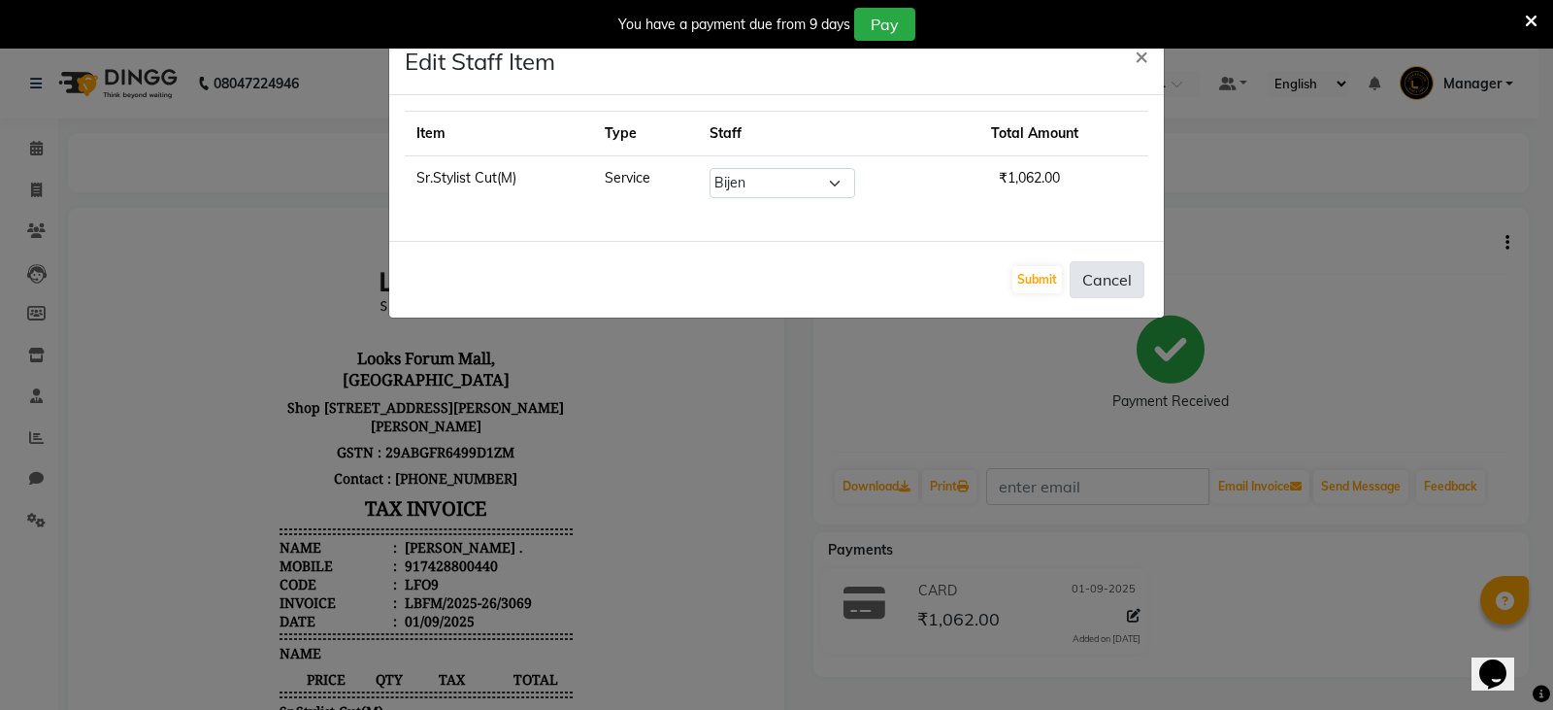
click at [1087, 279] on button "Cancel" at bounding box center [1107, 279] width 75 height 37
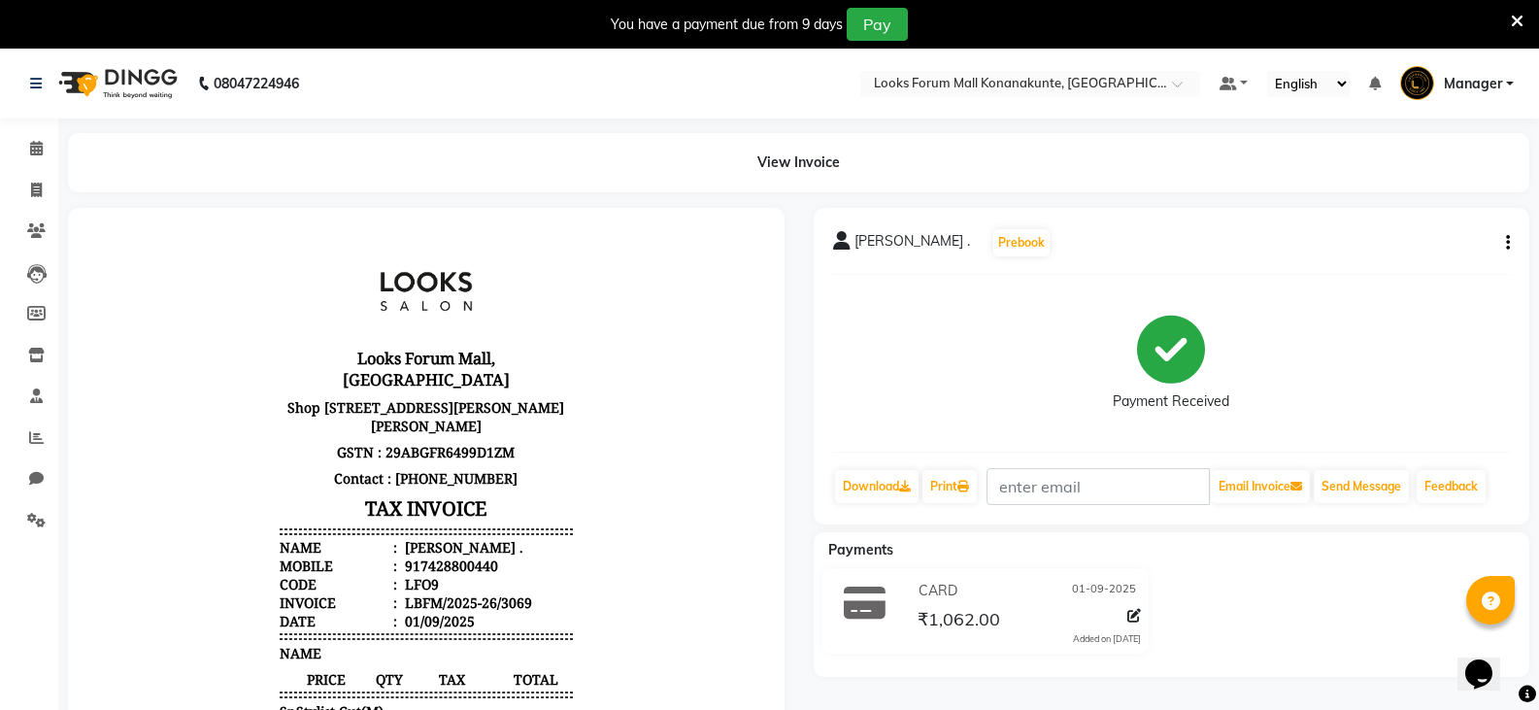
click at [1517, 244] on div "[PERSON_NAME] . Prebook Payment Received Download Print Email Invoice Send Mess…" at bounding box center [1172, 366] width 716 height 316
click at [1507, 243] on icon "button" at bounding box center [1508, 243] width 4 height 1
click at [39, 88] on icon at bounding box center [36, 84] width 12 height 14
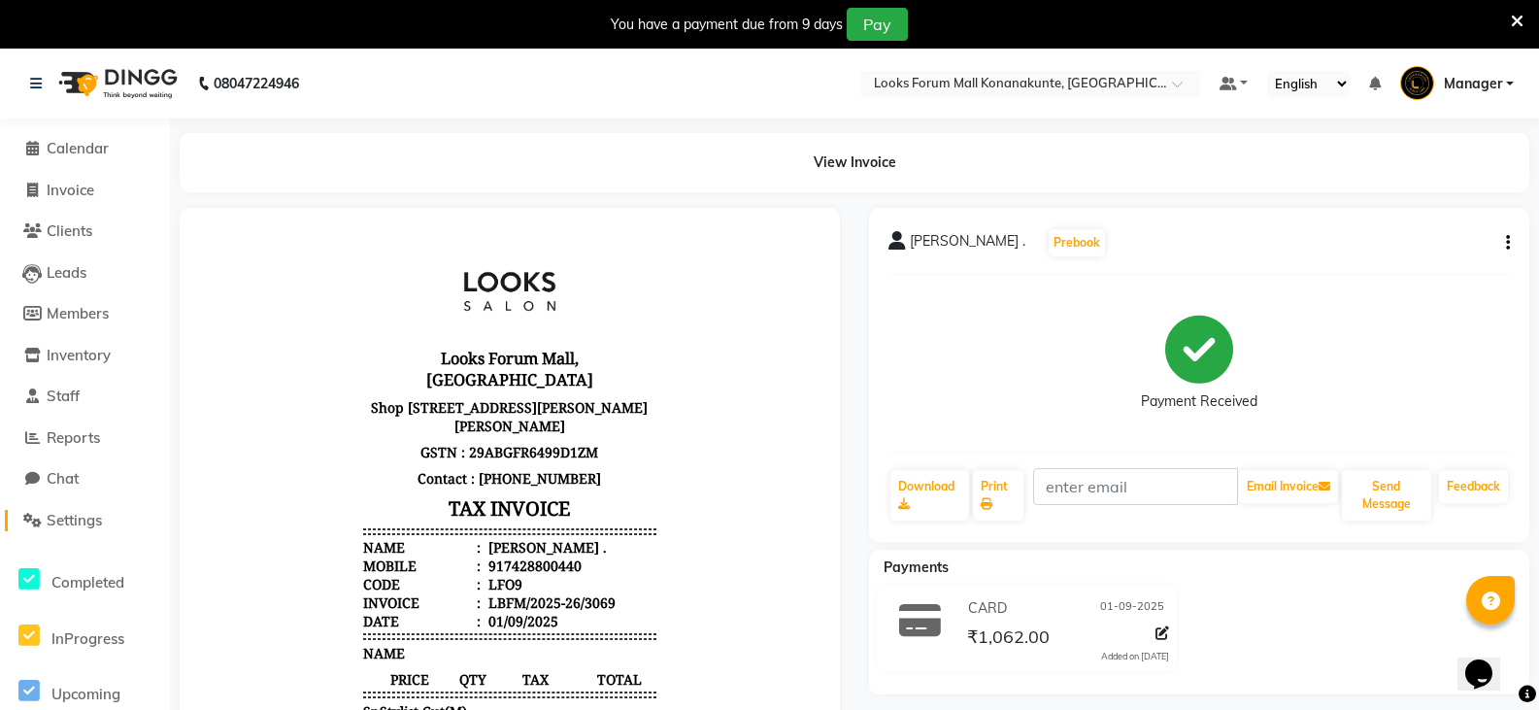
click at [78, 517] on span "Settings" at bounding box center [74, 520] width 55 height 18
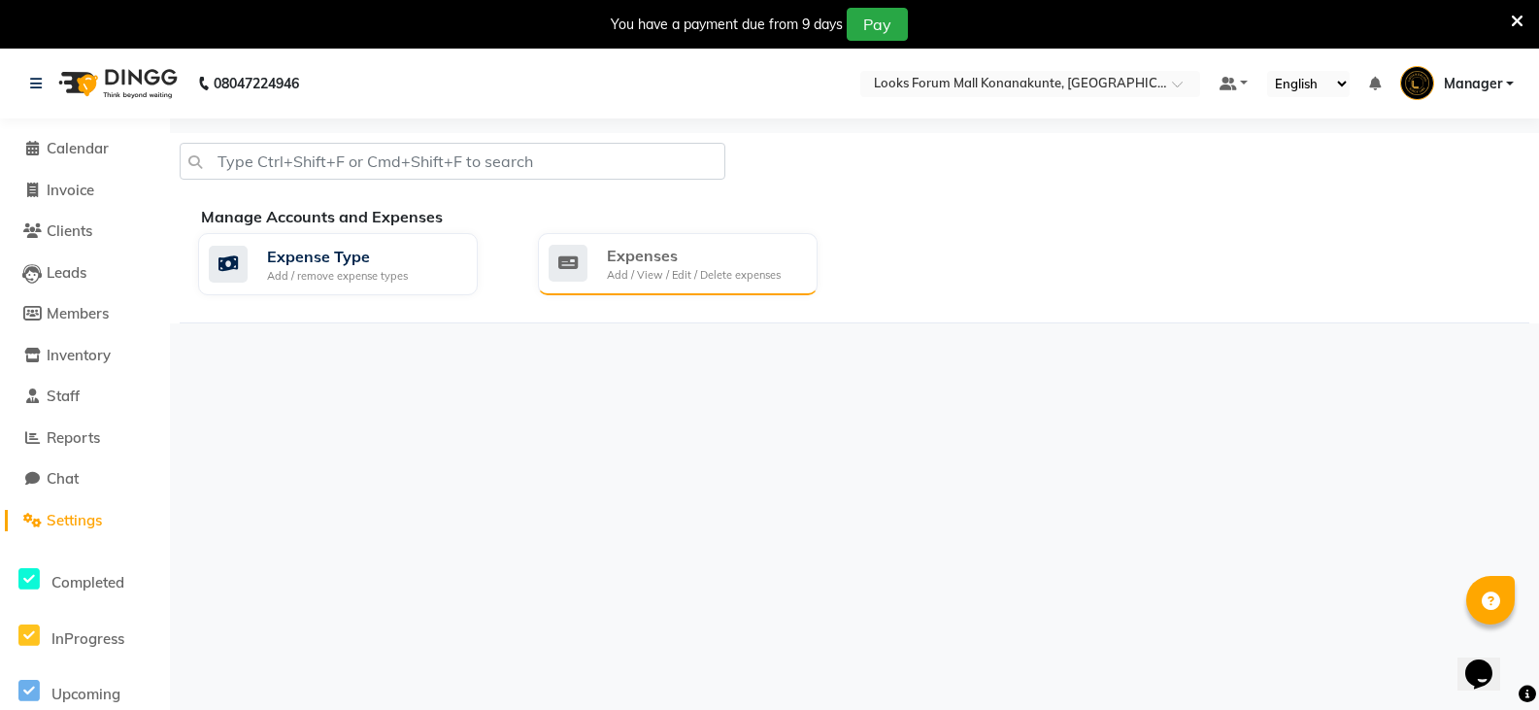
click at [649, 258] on div "Expenses" at bounding box center [694, 255] width 174 height 23
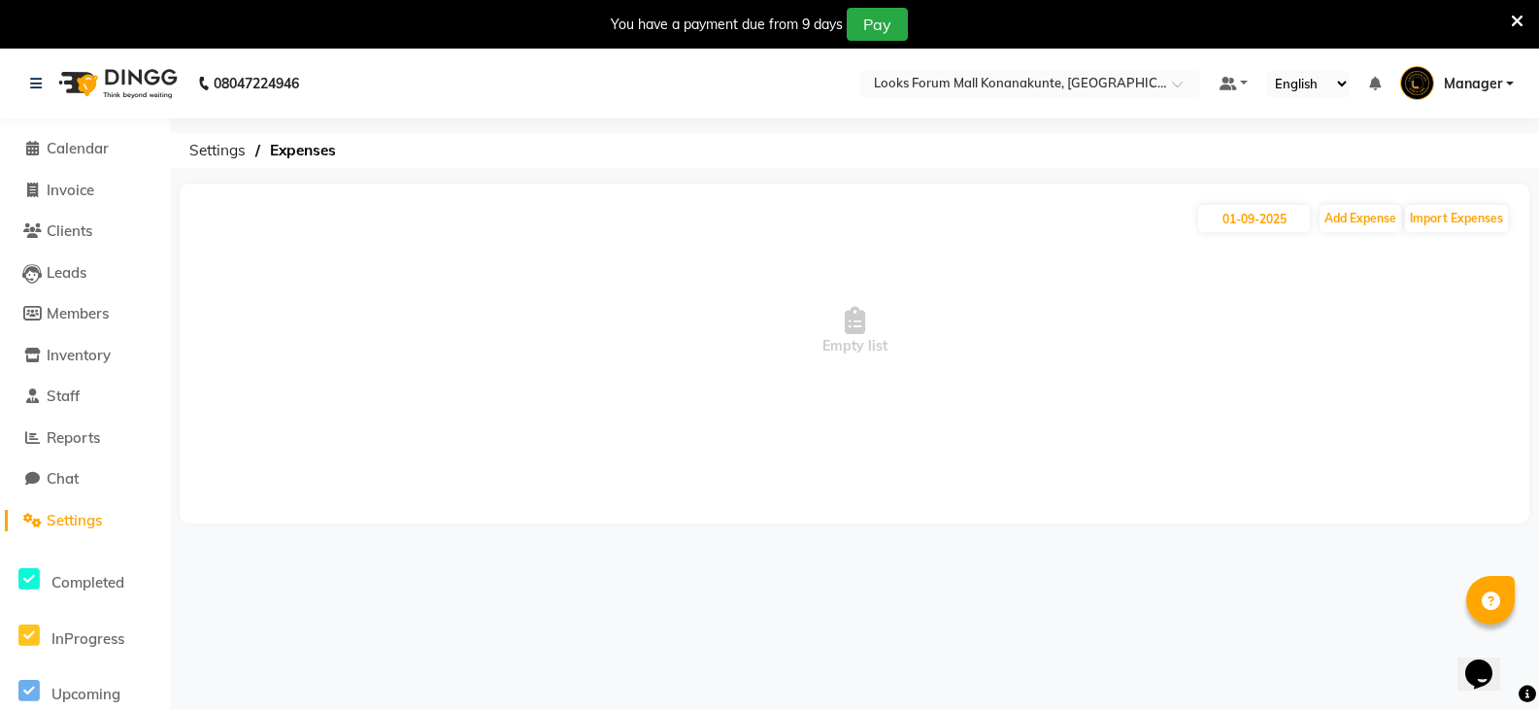
click at [830, 344] on span "Empty list" at bounding box center [854, 331] width 1311 height 194
click at [901, 349] on span "Empty list" at bounding box center [854, 331] width 1311 height 194
click at [1350, 216] on button "Add Expense" at bounding box center [1360, 218] width 82 height 27
select select "1"
select select "8119"
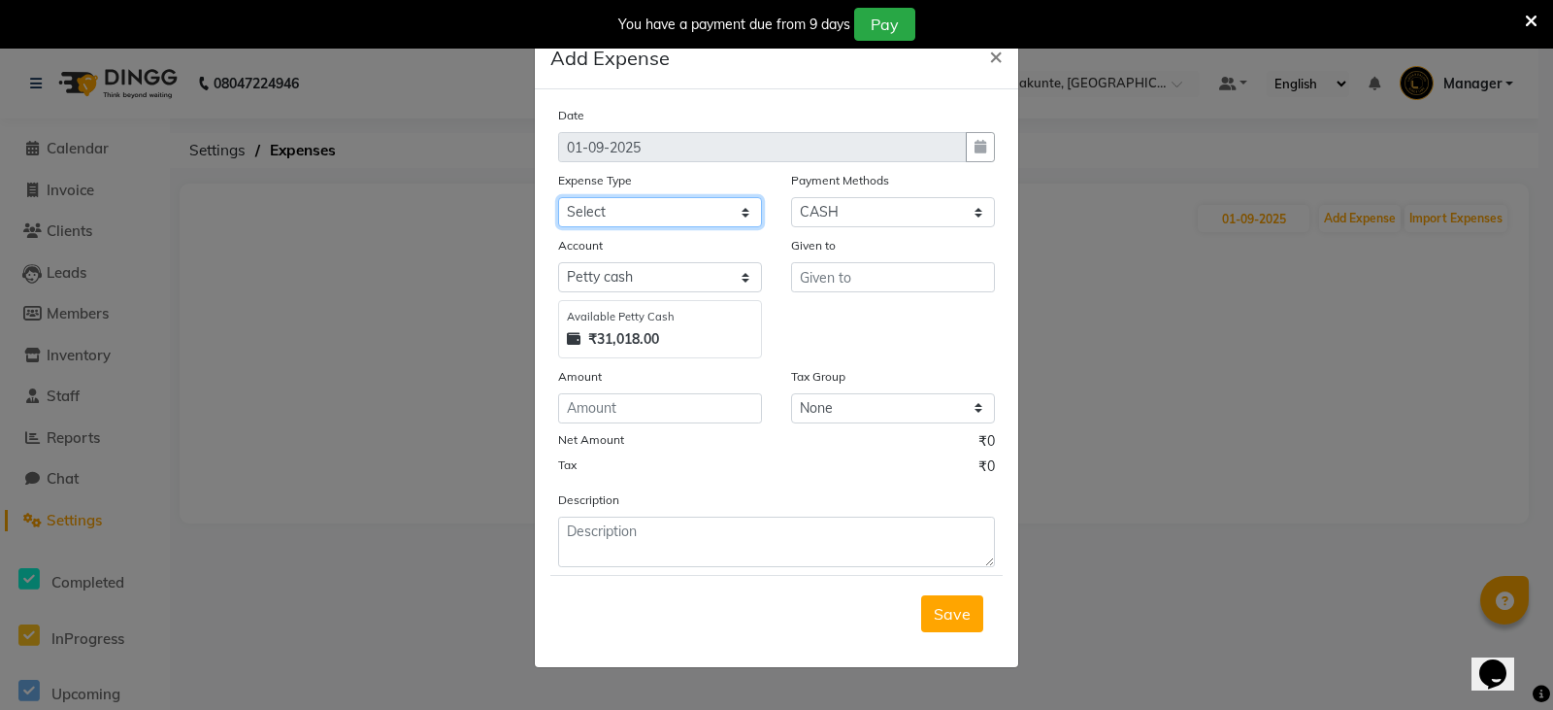
click at [724, 211] on select "Select Bank Deposit Blinkit Cash Handover CLIENT Client ordered food Client Ref…" at bounding box center [660, 212] width 204 height 30
select select "23704"
click at [558, 197] on select "Select Bank Deposit Blinkit Cash Handover CLIENT Client ordered food Client Ref…" at bounding box center [660, 212] width 204 height 30
click at [834, 282] on input "text" at bounding box center [893, 277] width 204 height 30
click at [687, 407] on input "number" at bounding box center [660, 408] width 204 height 30
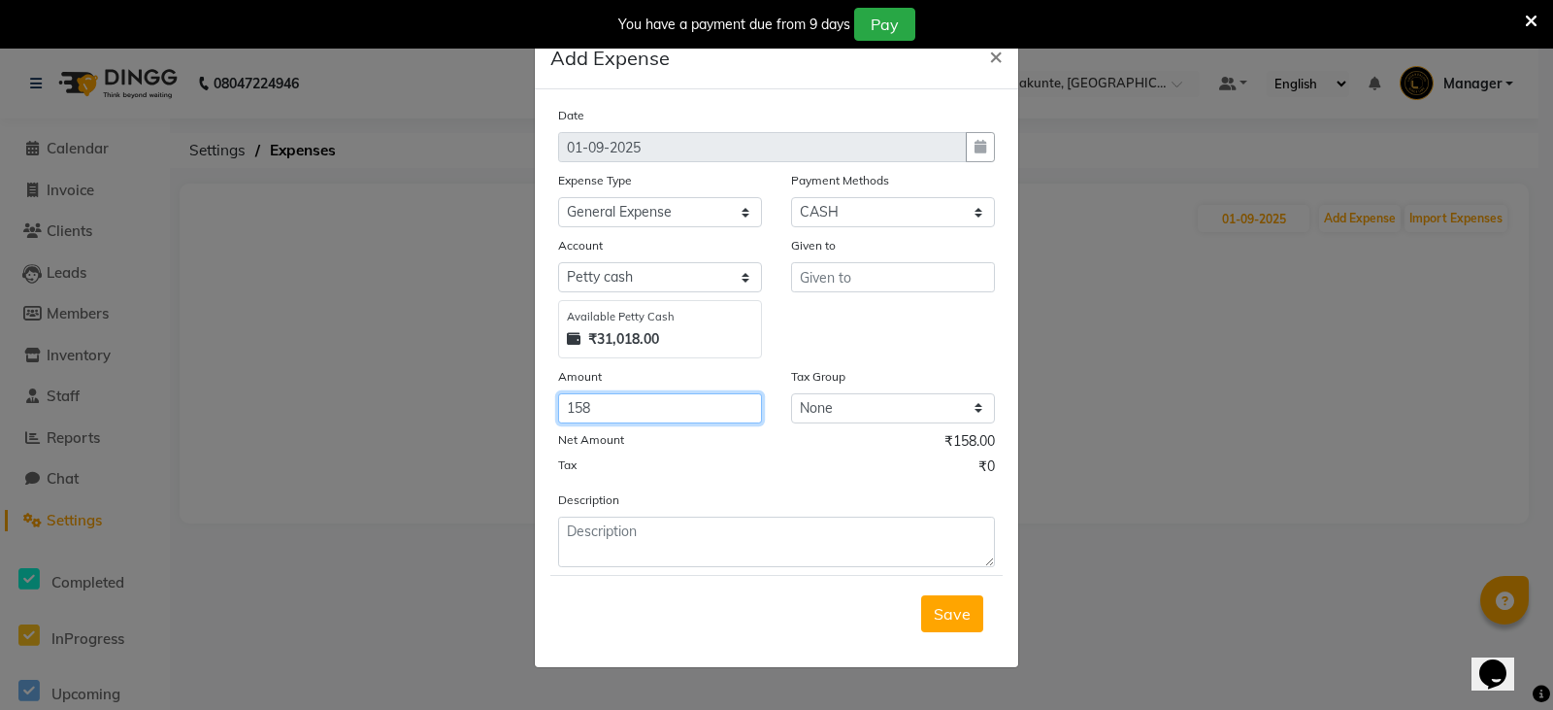
type input "158"
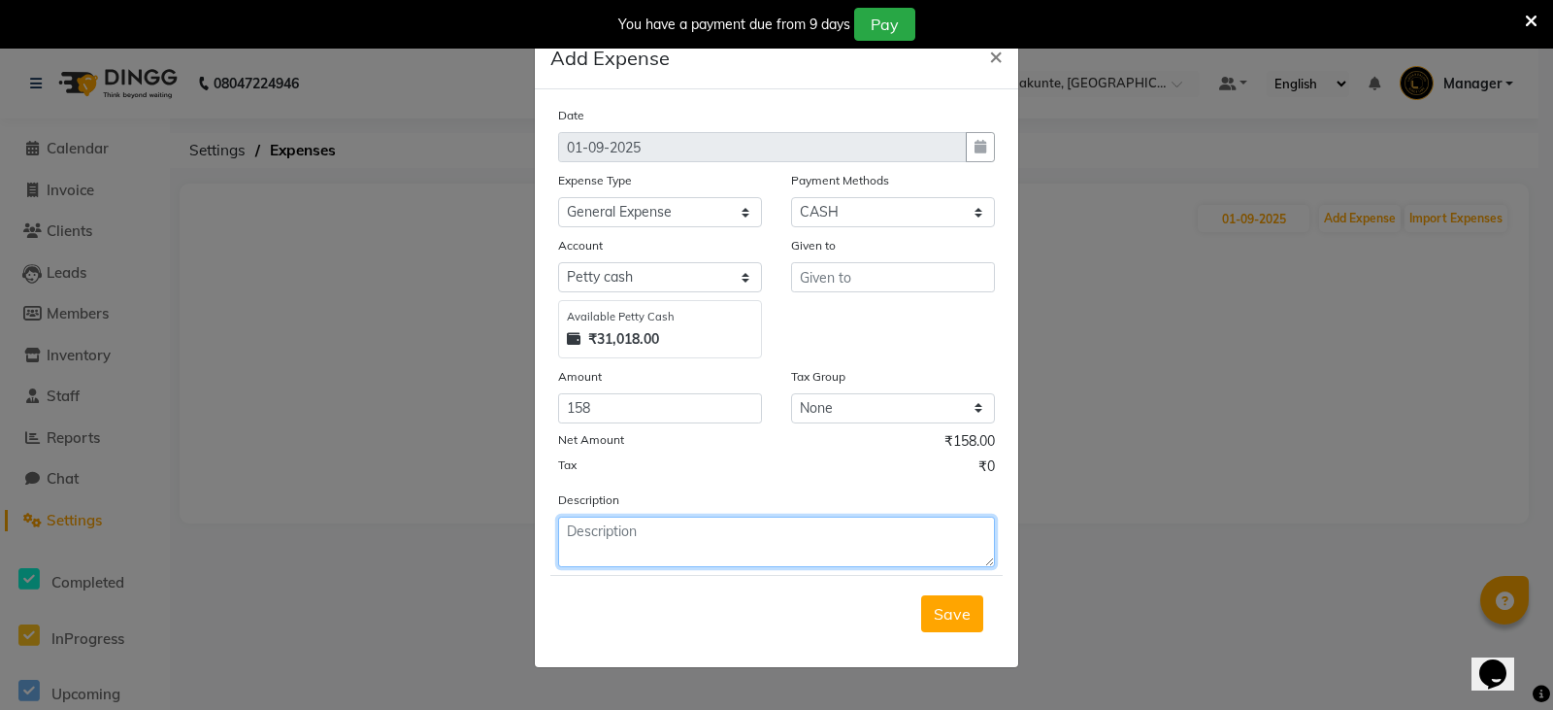
click at [743, 552] on textarea at bounding box center [776, 541] width 437 height 50
type textarea "MILK, LEMON"
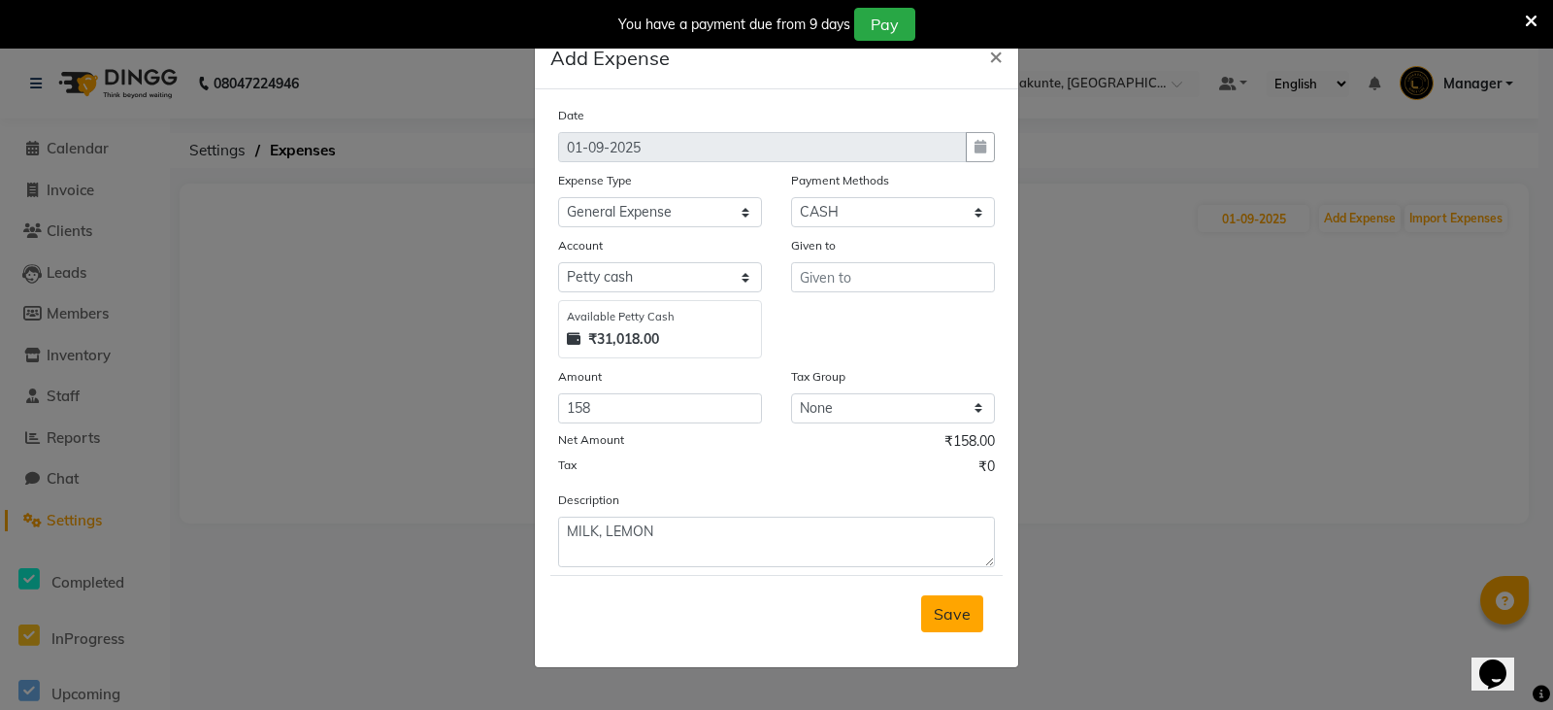
click at [971, 615] on button "Save" at bounding box center [952, 613] width 62 height 37
click at [881, 276] on input "text" at bounding box center [893, 277] width 204 height 30
type input "HK"
click at [964, 616] on span "Save" at bounding box center [952, 613] width 37 height 19
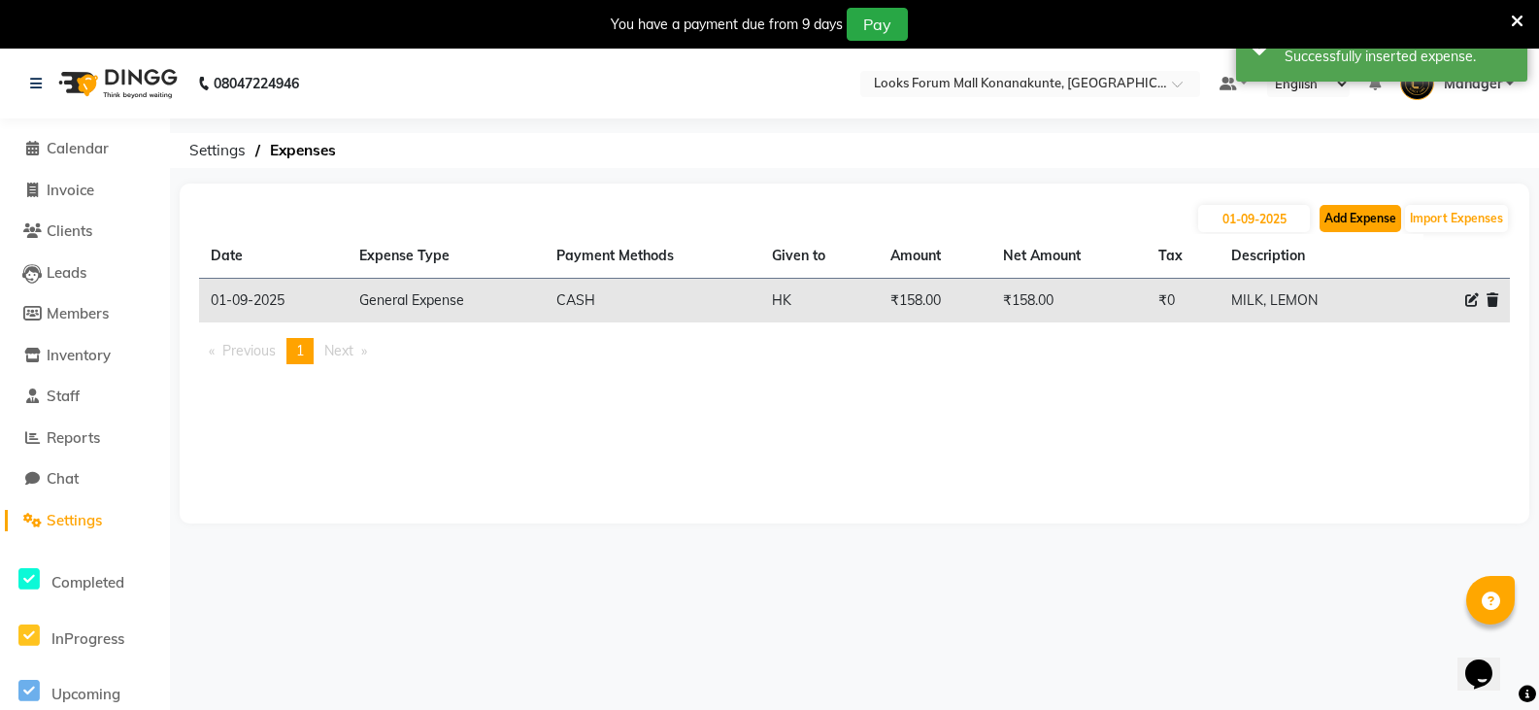
click at [1375, 214] on button "Add Expense" at bounding box center [1360, 218] width 82 height 27
select select "1"
select select "8119"
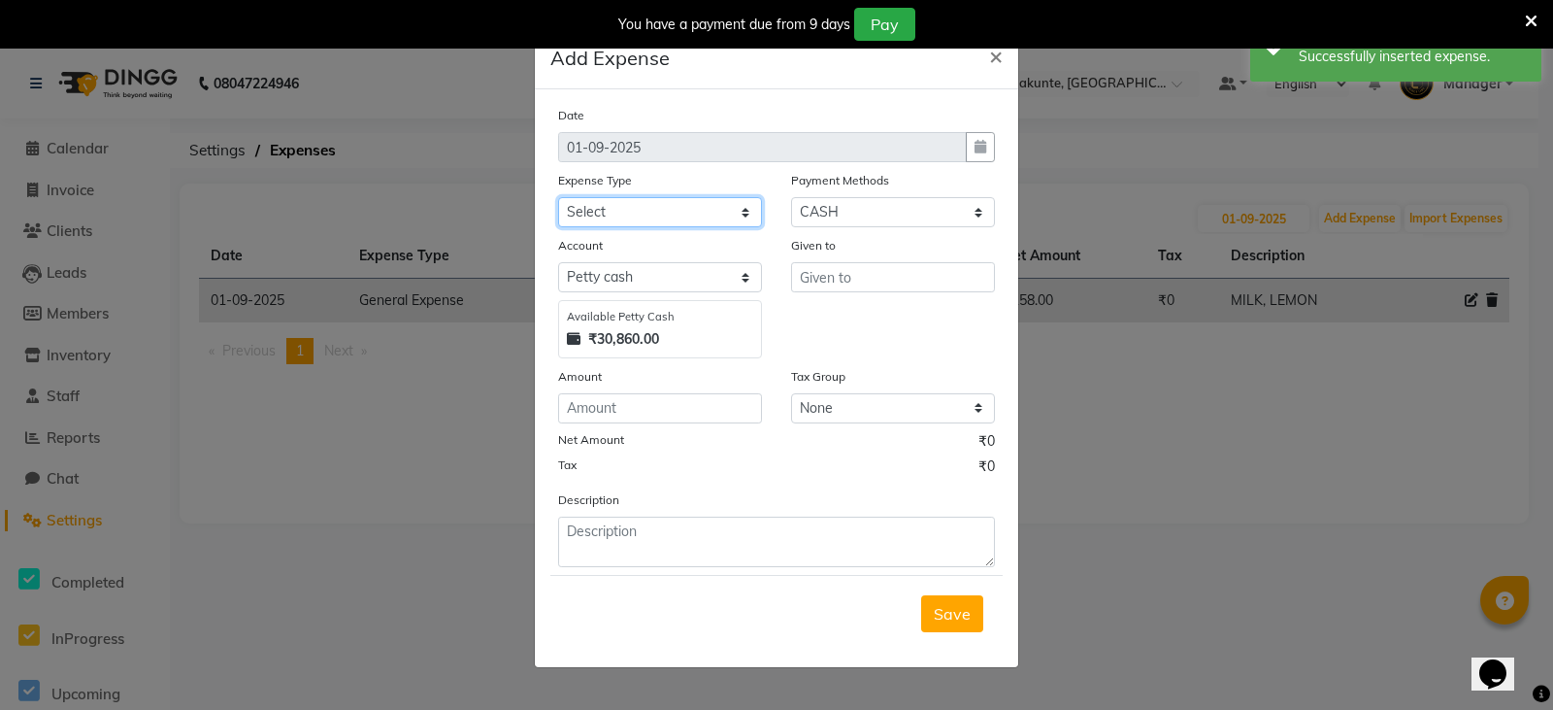
click at [729, 212] on select "Select Bank Deposit Blinkit Cash Handover CLIENT Client ordered food Client Ref…" at bounding box center [660, 212] width 204 height 30
select select "24372"
click at [558, 197] on select "Select Bank Deposit Blinkit Cash Handover CLIENT Client ordered food Client Ref…" at bounding box center [660, 212] width 204 height 30
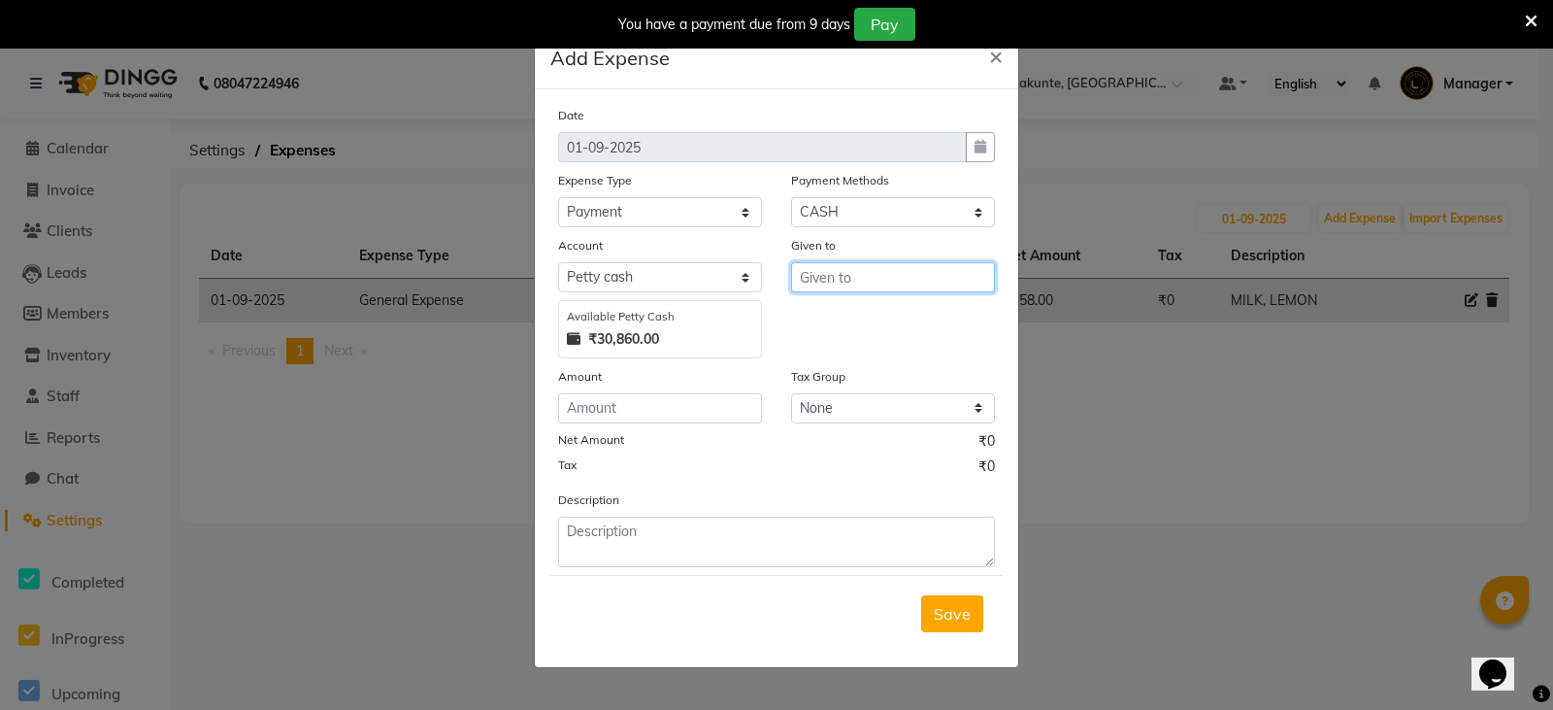
click at [865, 278] on input "text" at bounding box center [893, 277] width 204 height 30
type input "OUTLET"
click at [722, 406] on input "number" at bounding box center [660, 408] width 204 height 30
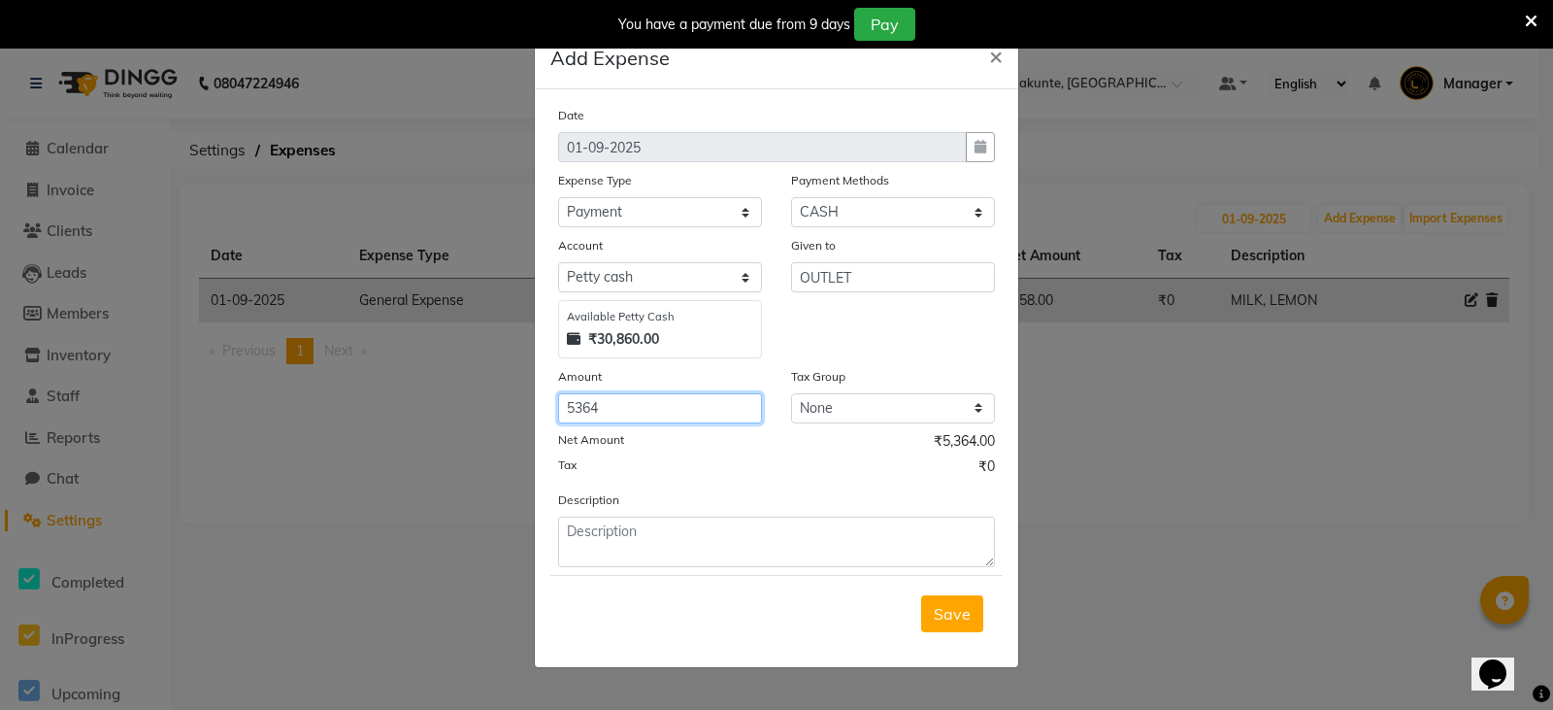
type input "5364"
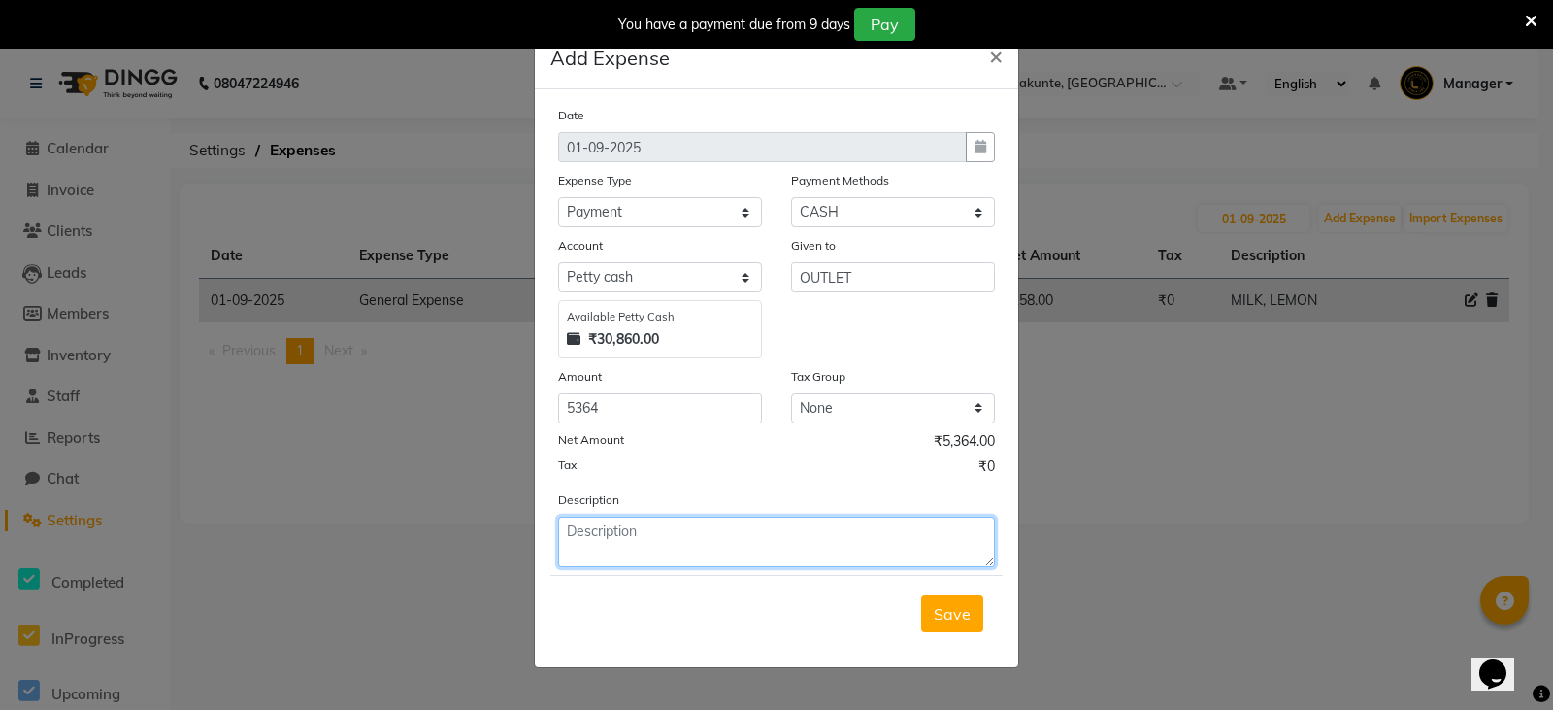
click at [748, 546] on textarea at bounding box center [776, 541] width 437 height 50
type textarea "PURCHASED HAIR PRODUCTS"
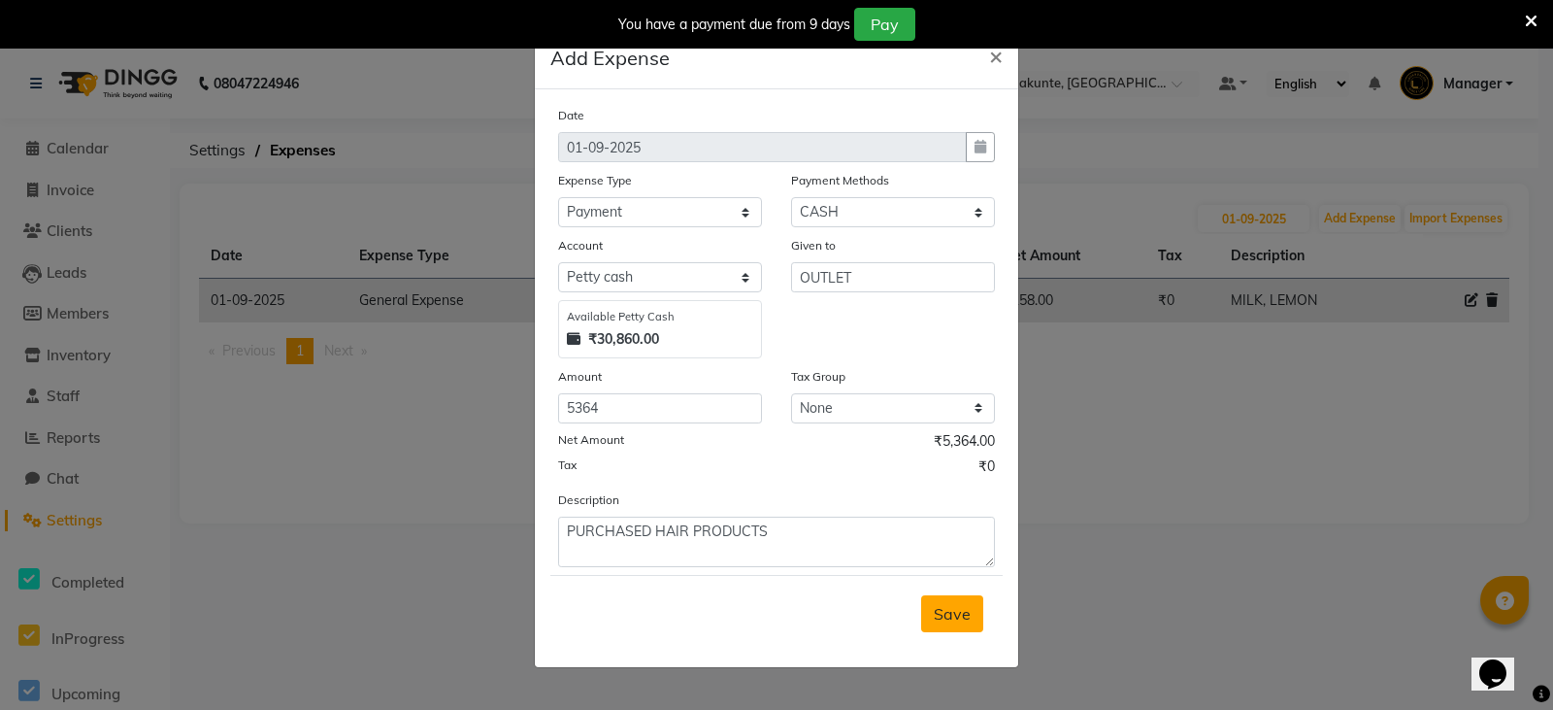
click at [942, 616] on span "Save" at bounding box center [952, 613] width 37 height 19
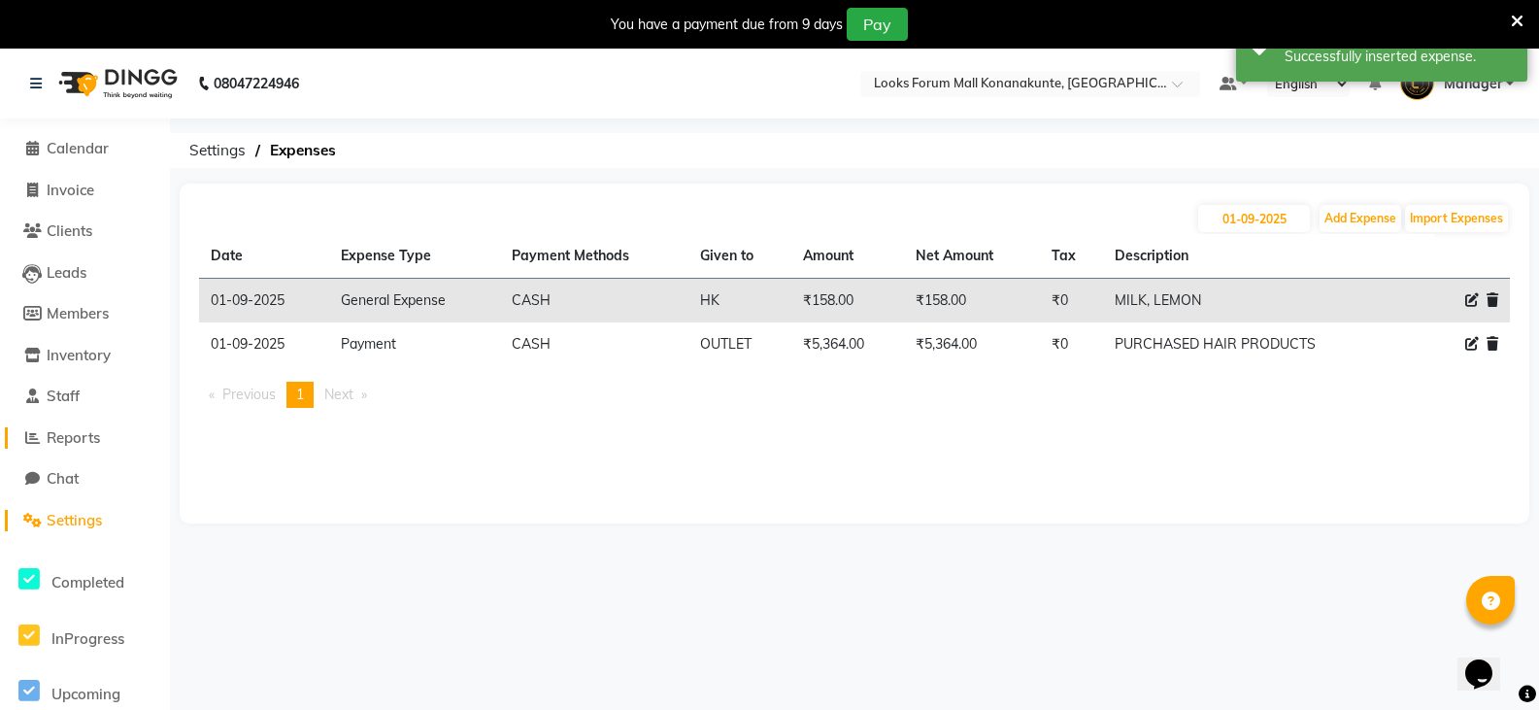
click at [82, 430] on span "Reports" at bounding box center [73, 437] width 53 height 18
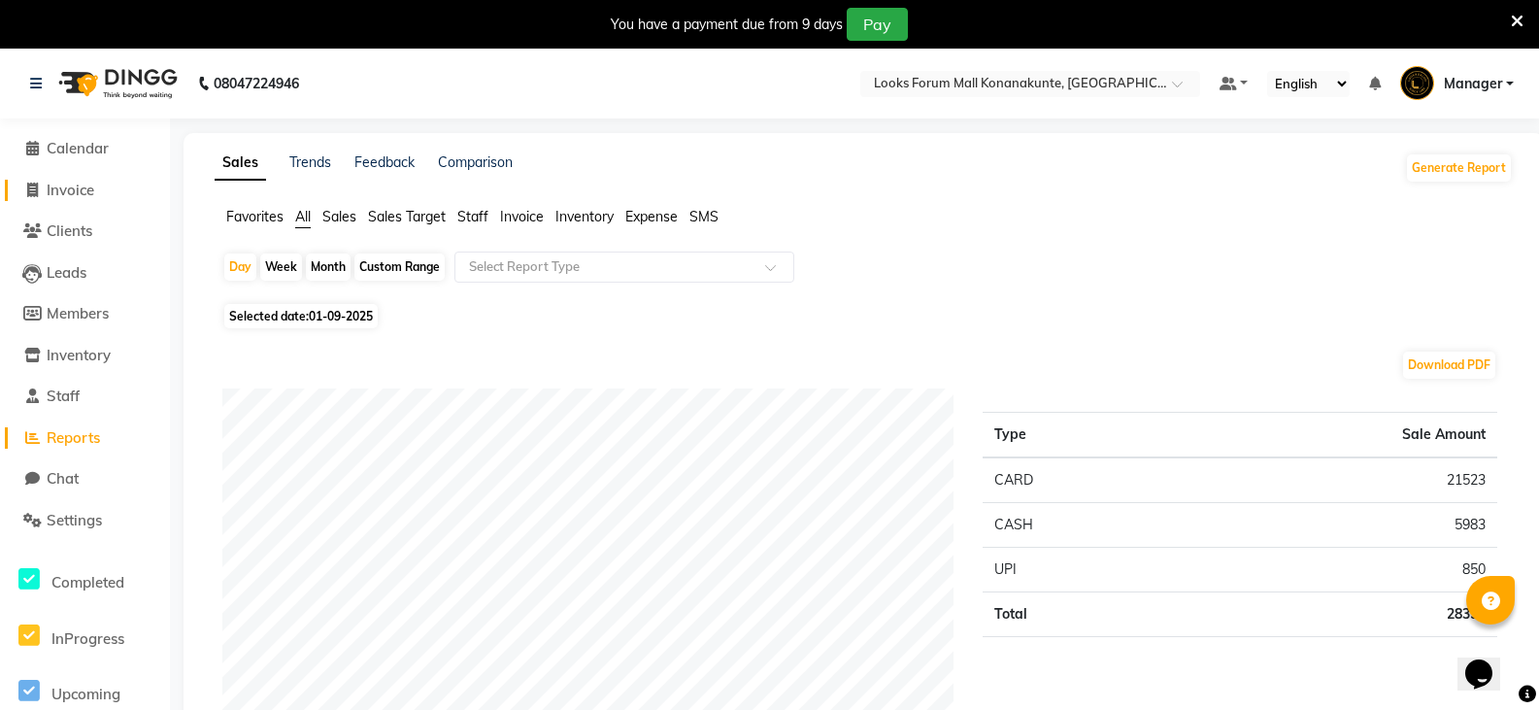
click at [84, 197] on span "Invoice" at bounding box center [71, 190] width 48 height 18
select select "service"
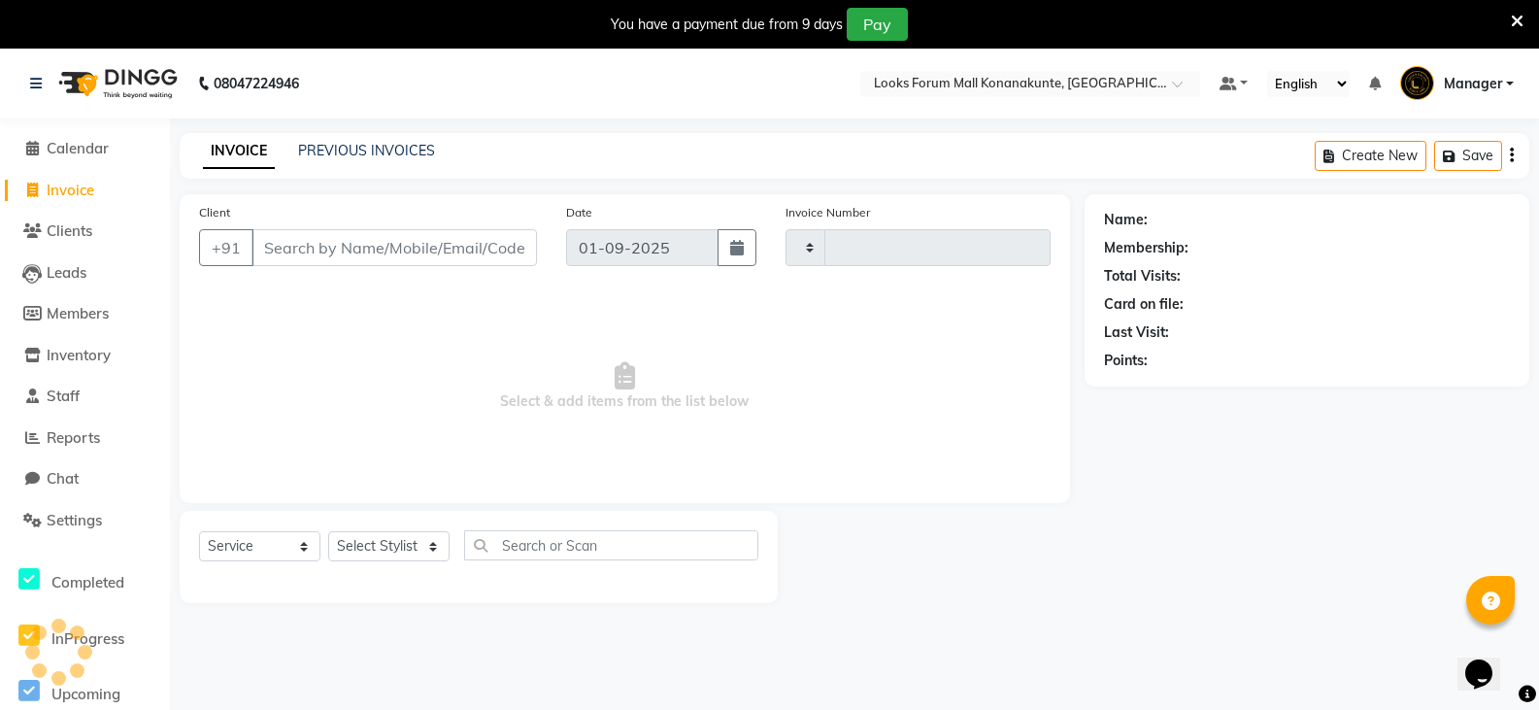
scroll to position [49, 0]
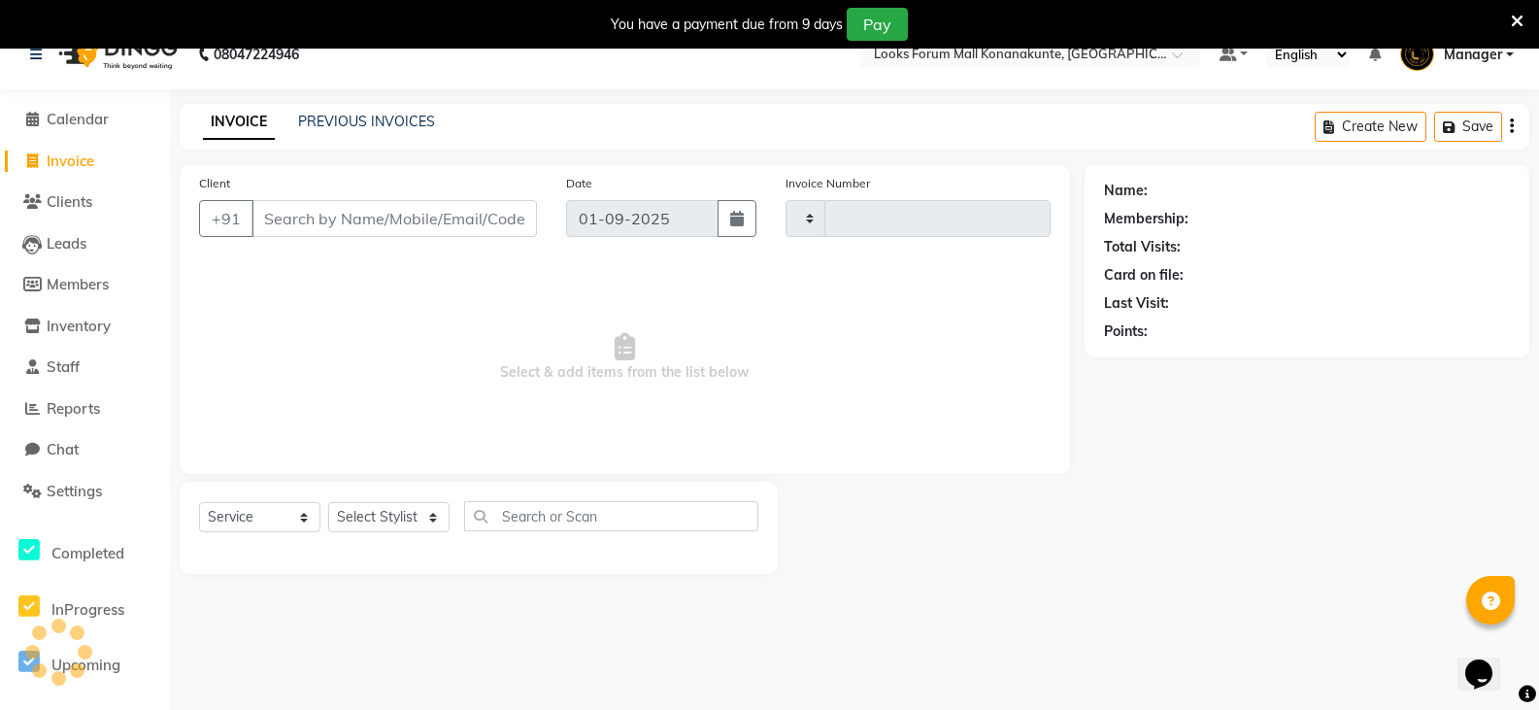
type input "3073"
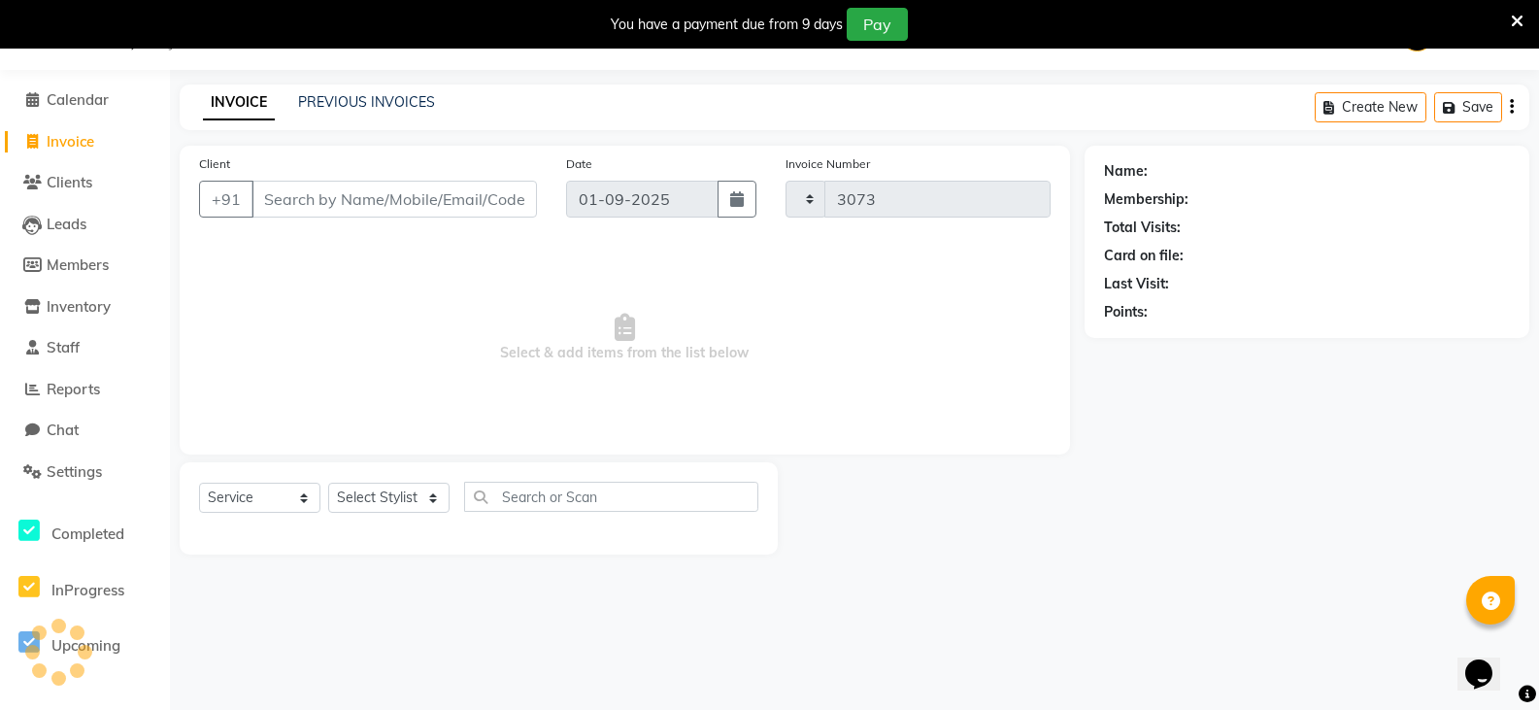
select select "8945"
click at [89, 396] on span "Reports" at bounding box center [73, 389] width 53 height 18
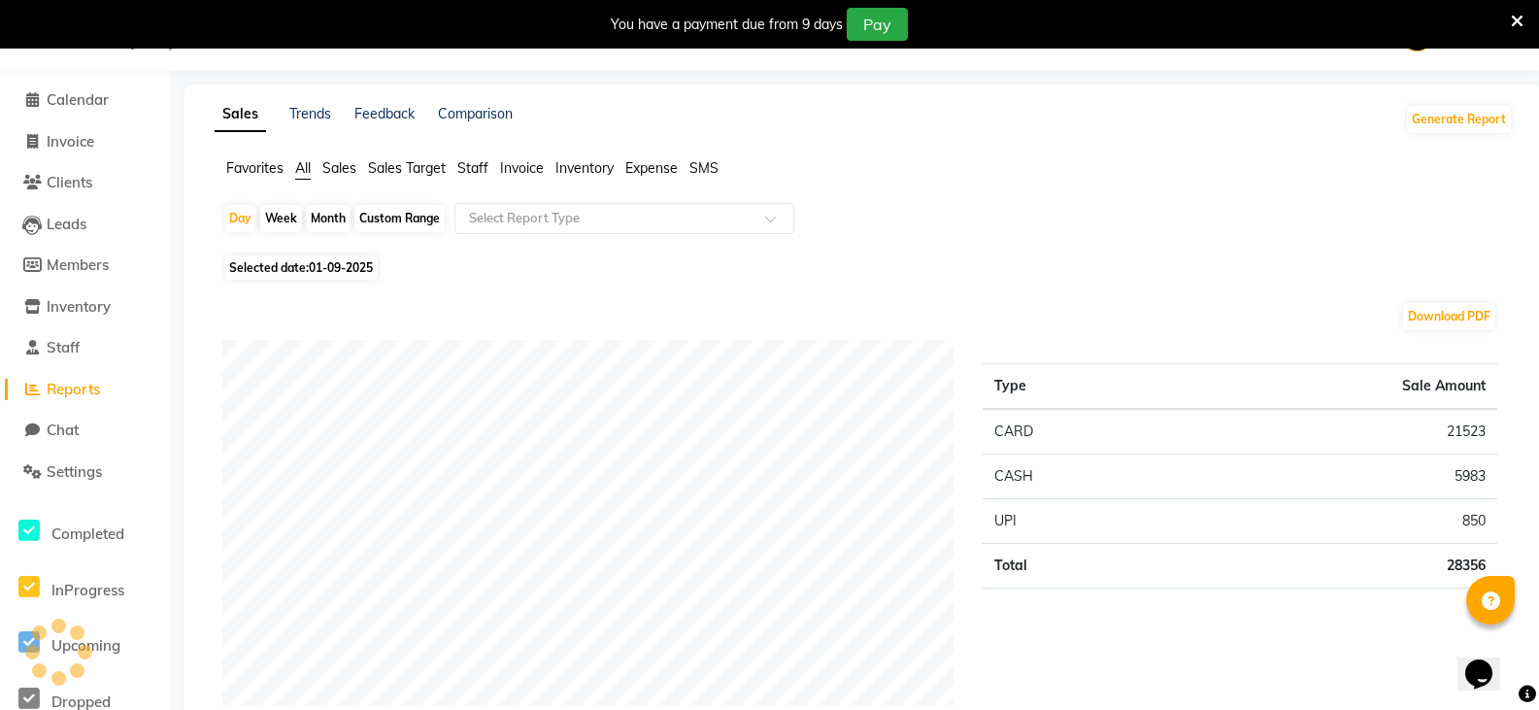
click at [530, 167] on span "Invoice" at bounding box center [522, 167] width 44 height 17
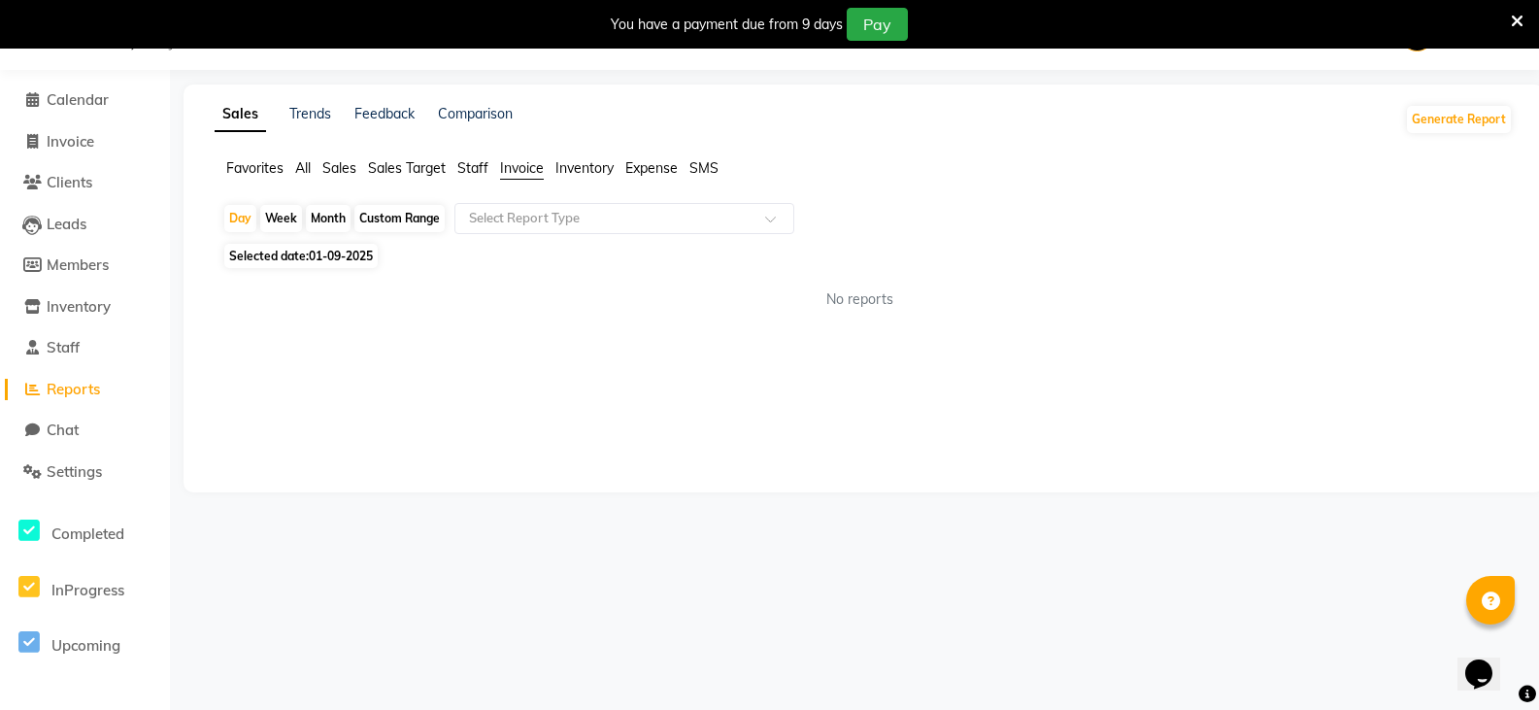
click at [533, 169] on span "Invoice" at bounding box center [522, 167] width 44 height 17
click at [309, 168] on span "All" at bounding box center [303, 167] width 16 height 17
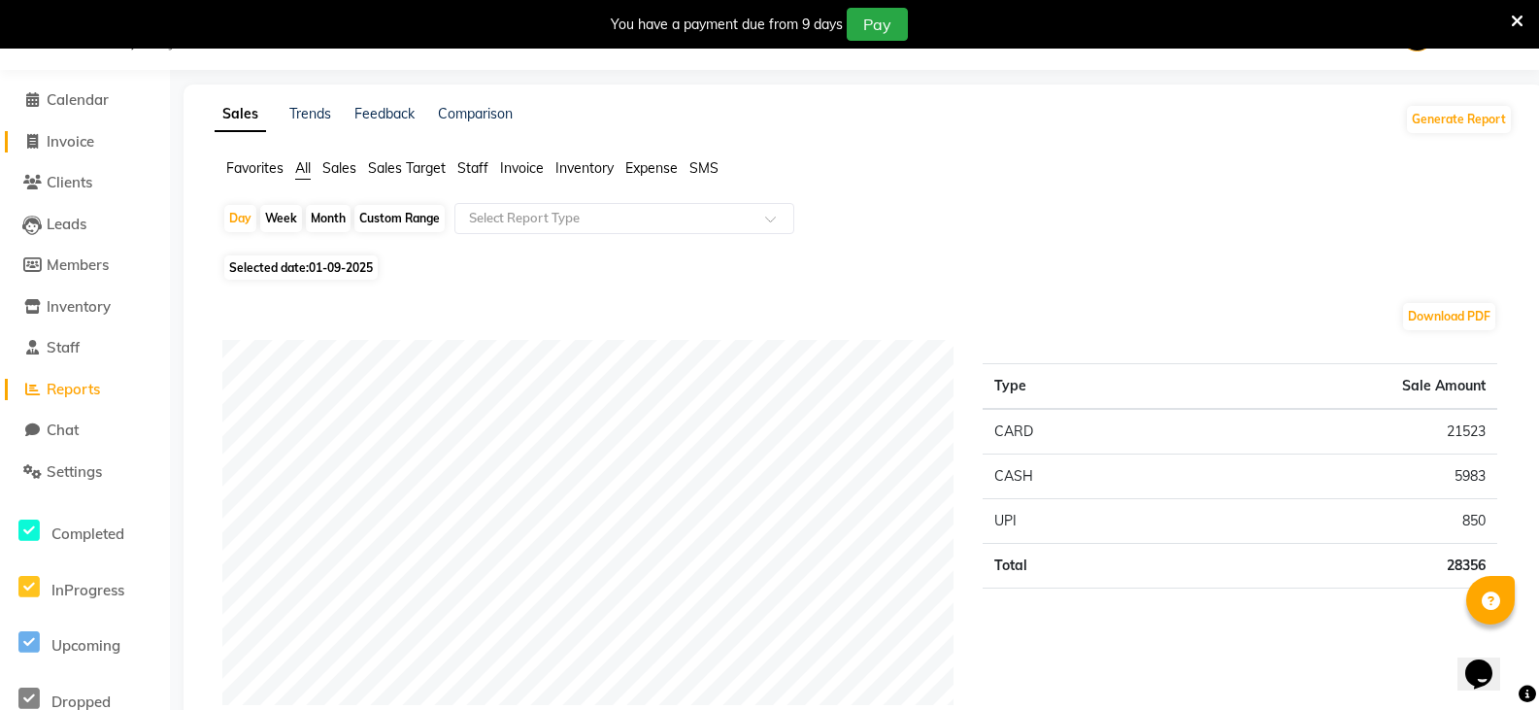
click at [72, 144] on span "Invoice" at bounding box center [71, 141] width 48 height 18
select select "service"
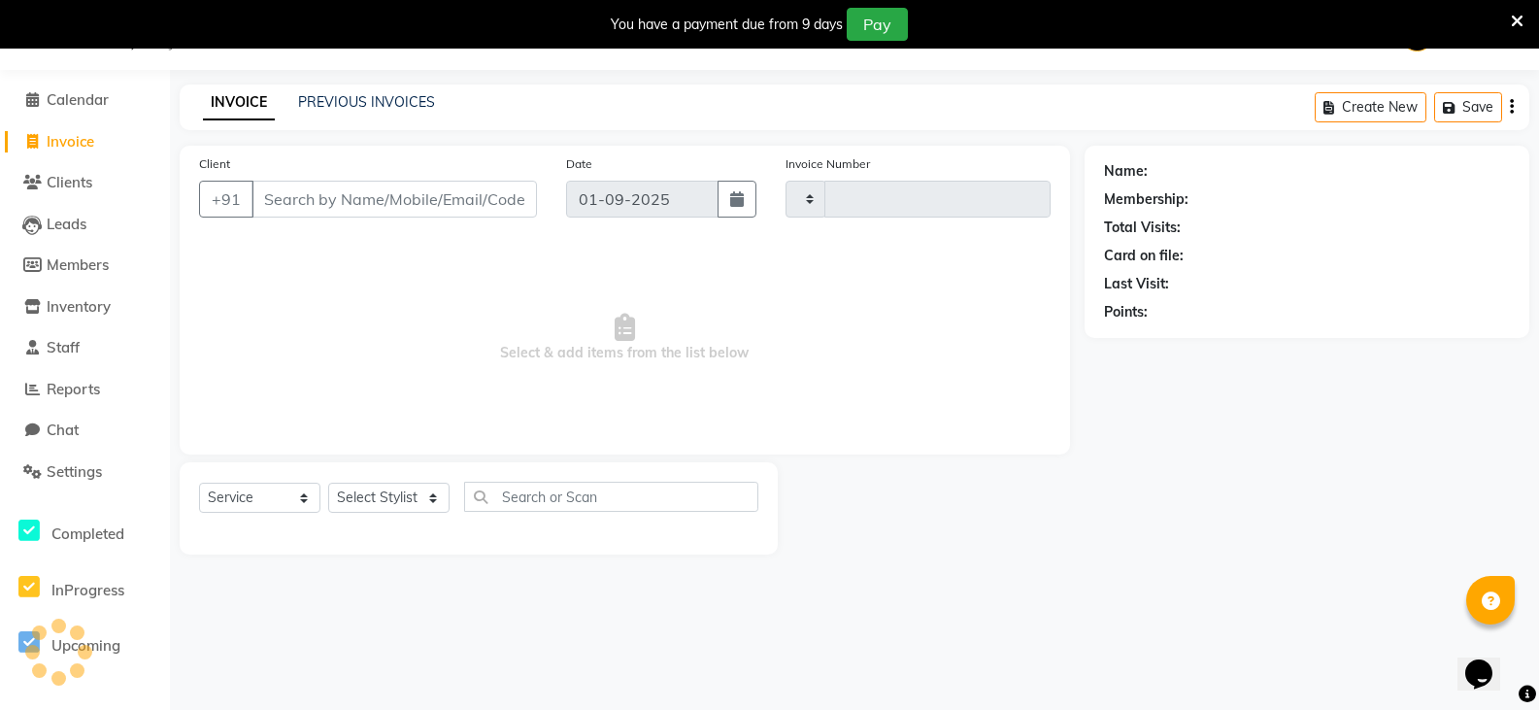
type input "3073"
select select "8945"
click at [384, 91] on div "INVOICE PREVIOUS INVOICES Create New Save" at bounding box center [854, 107] width 1349 height 46
click at [386, 99] on link "PREVIOUS INVOICES" at bounding box center [366, 101] width 137 height 17
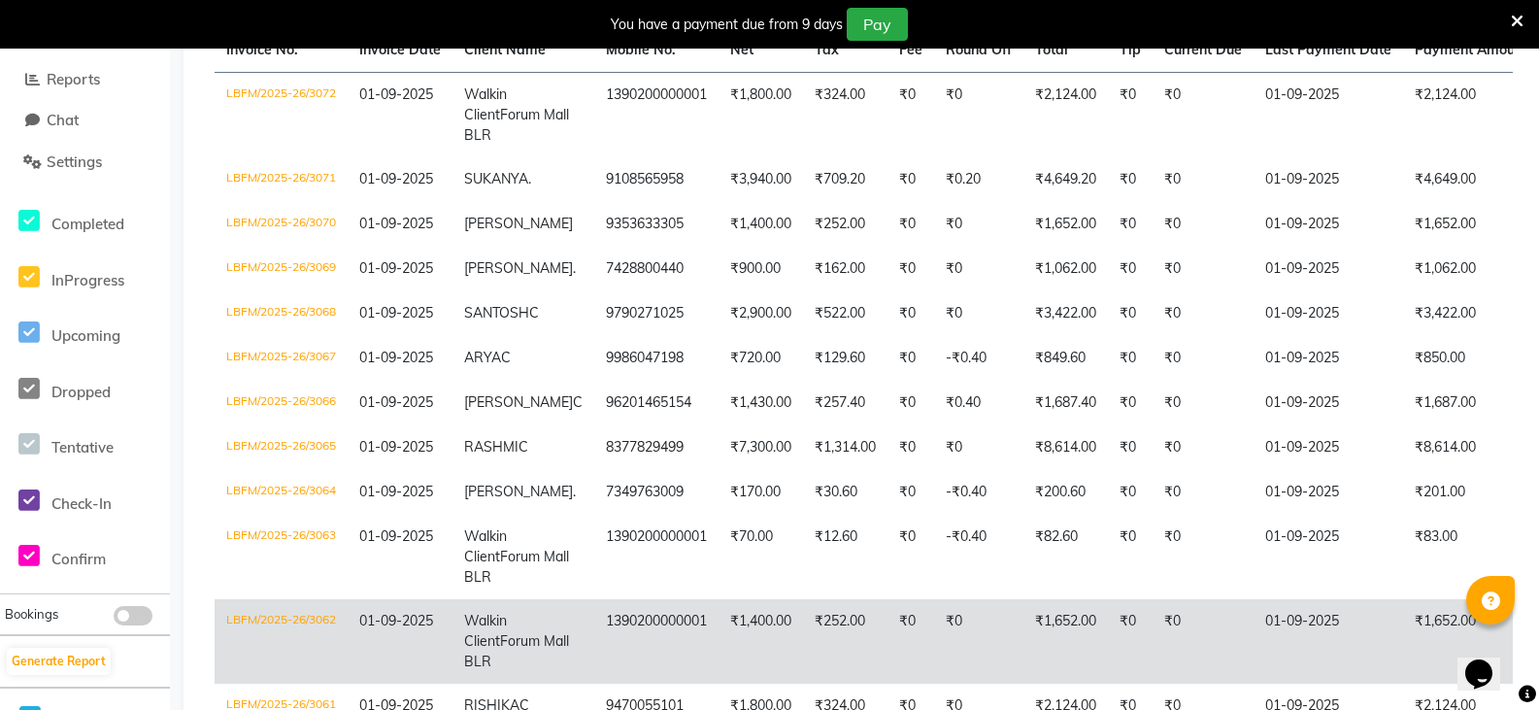
scroll to position [340, 0]
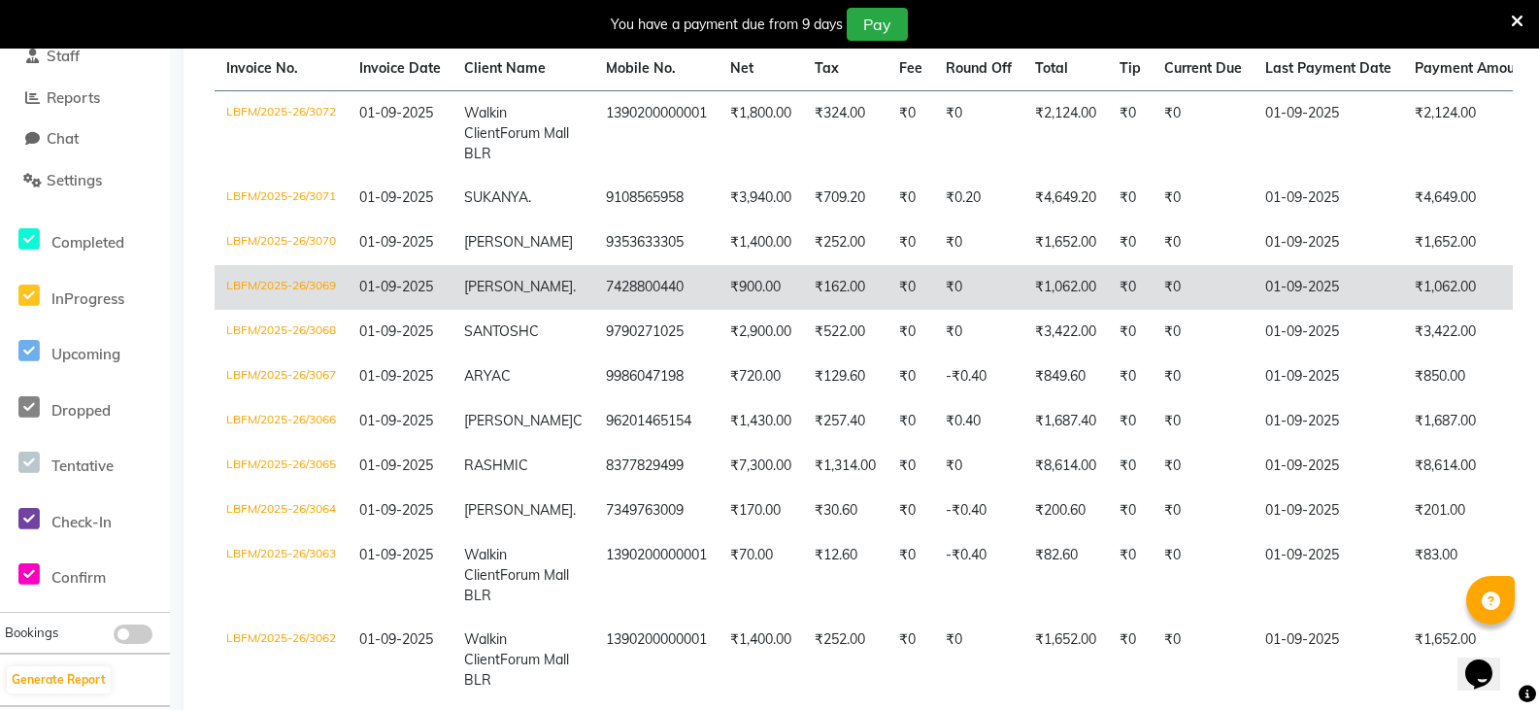
click at [947, 309] on td "₹0" at bounding box center [978, 287] width 89 height 45
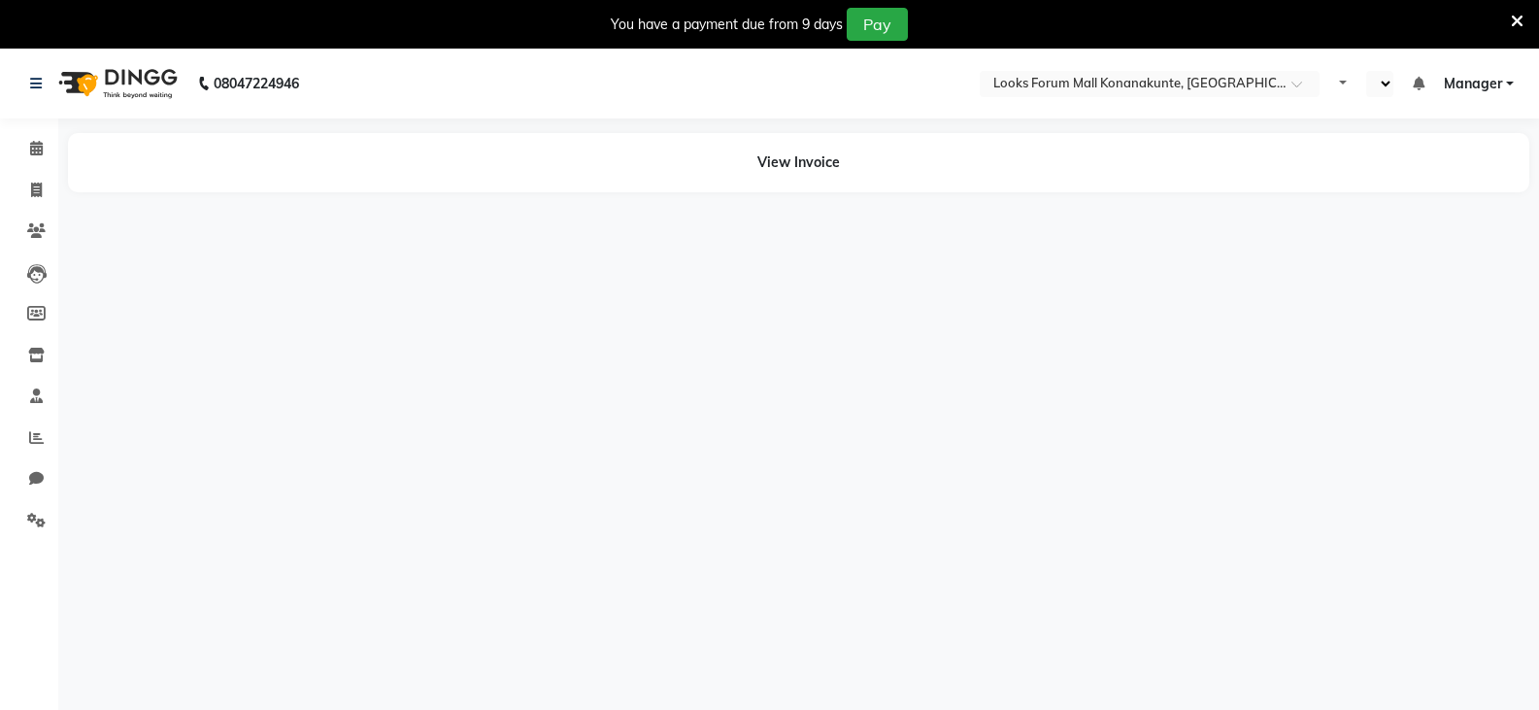
select select "en"
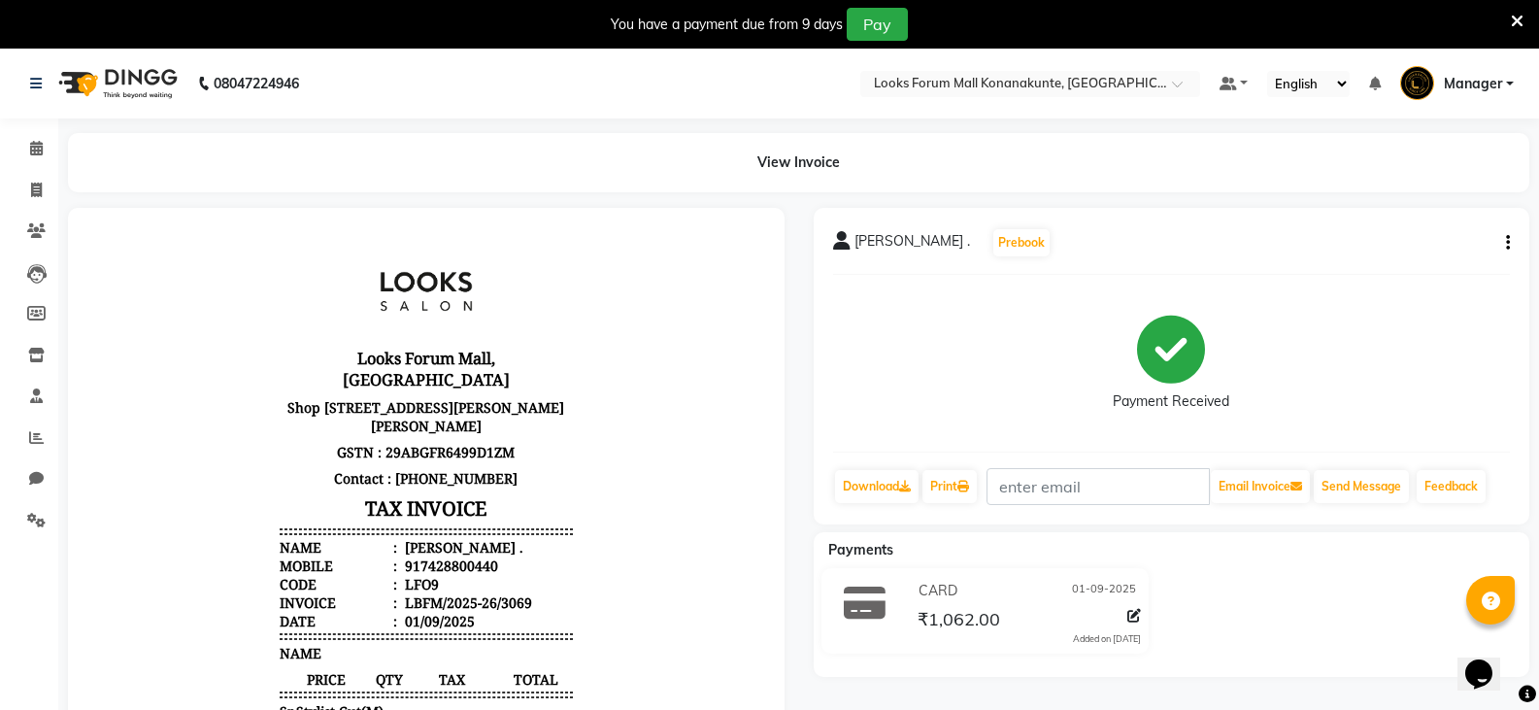
click at [1518, 17] on icon at bounding box center [1517, 21] width 13 height 17
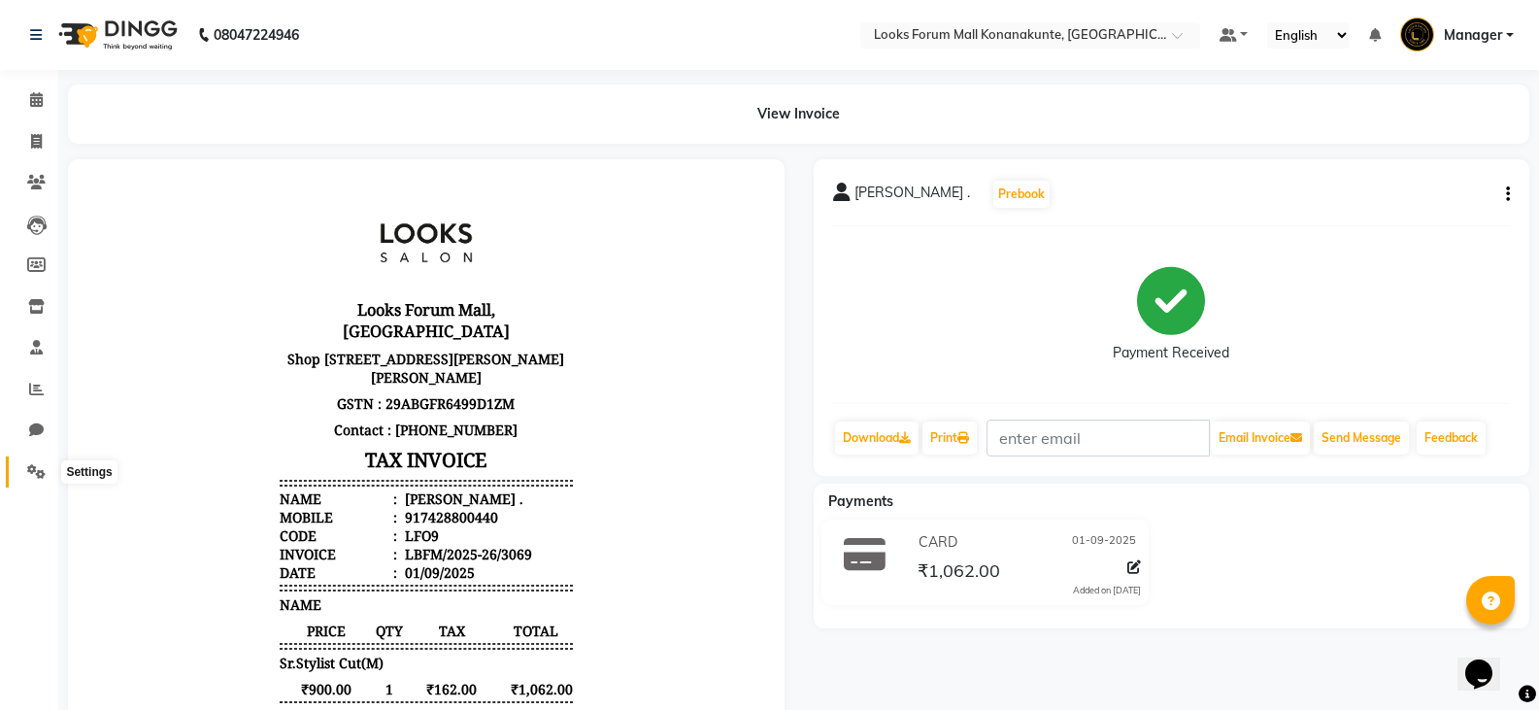
click at [40, 462] on span at bounding box center [36, 472] width 34 height 22
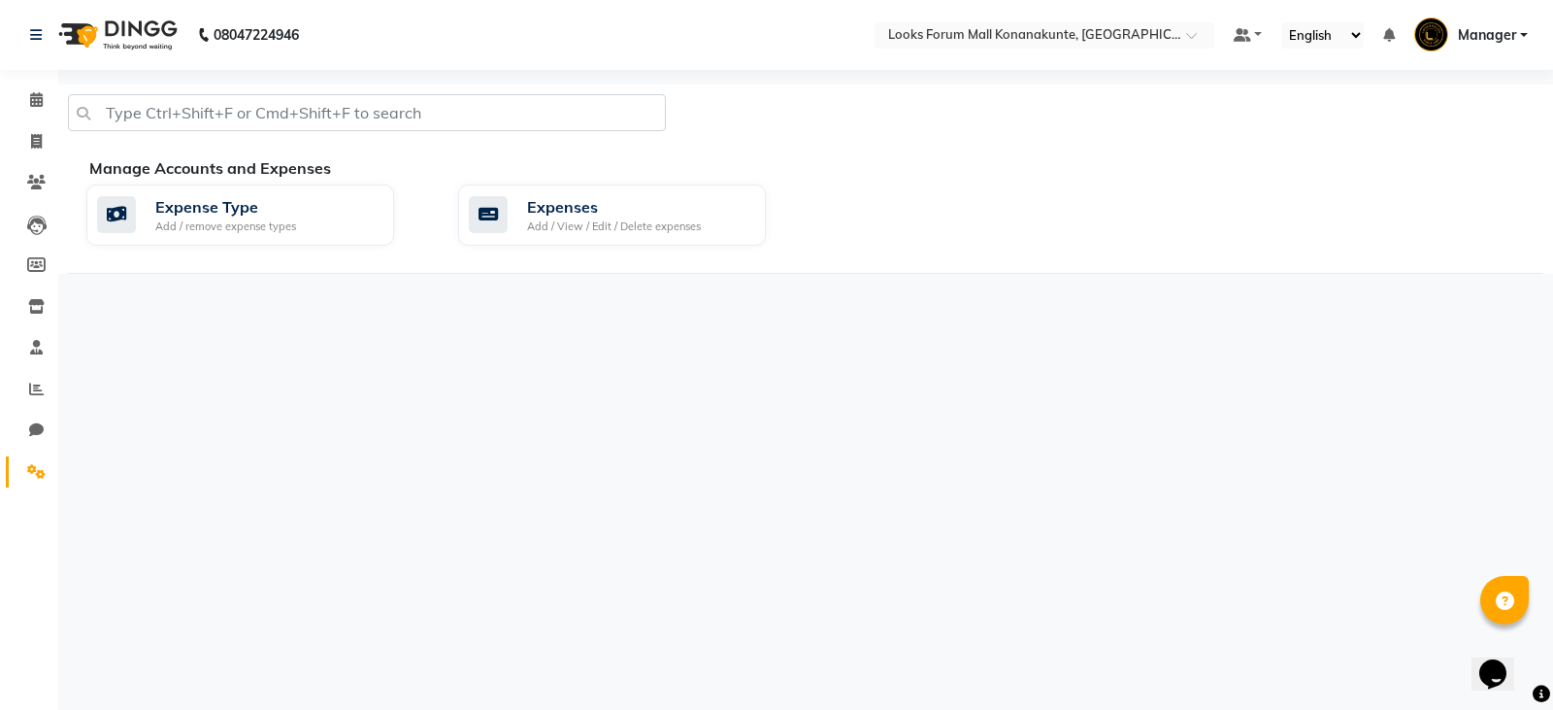
click at [1512, 39] on span "Manager" at bounding box center [1487, 35] width 58 height 20
click at [38, 28] on icon at bounding box center [36, 35] width 12 height 14
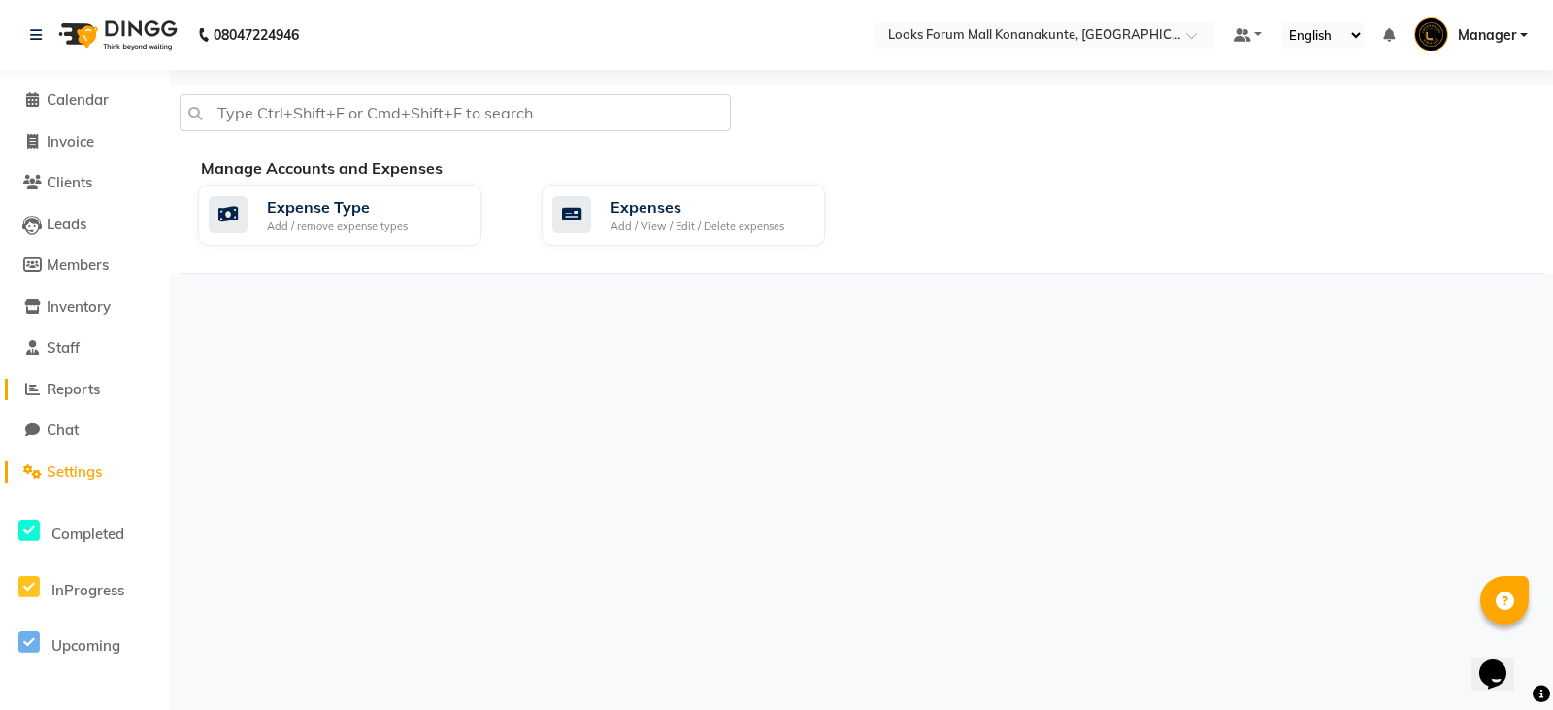
click at [94, 393] on span "Reports" at bounding box center [73, 389] width 53 height 18
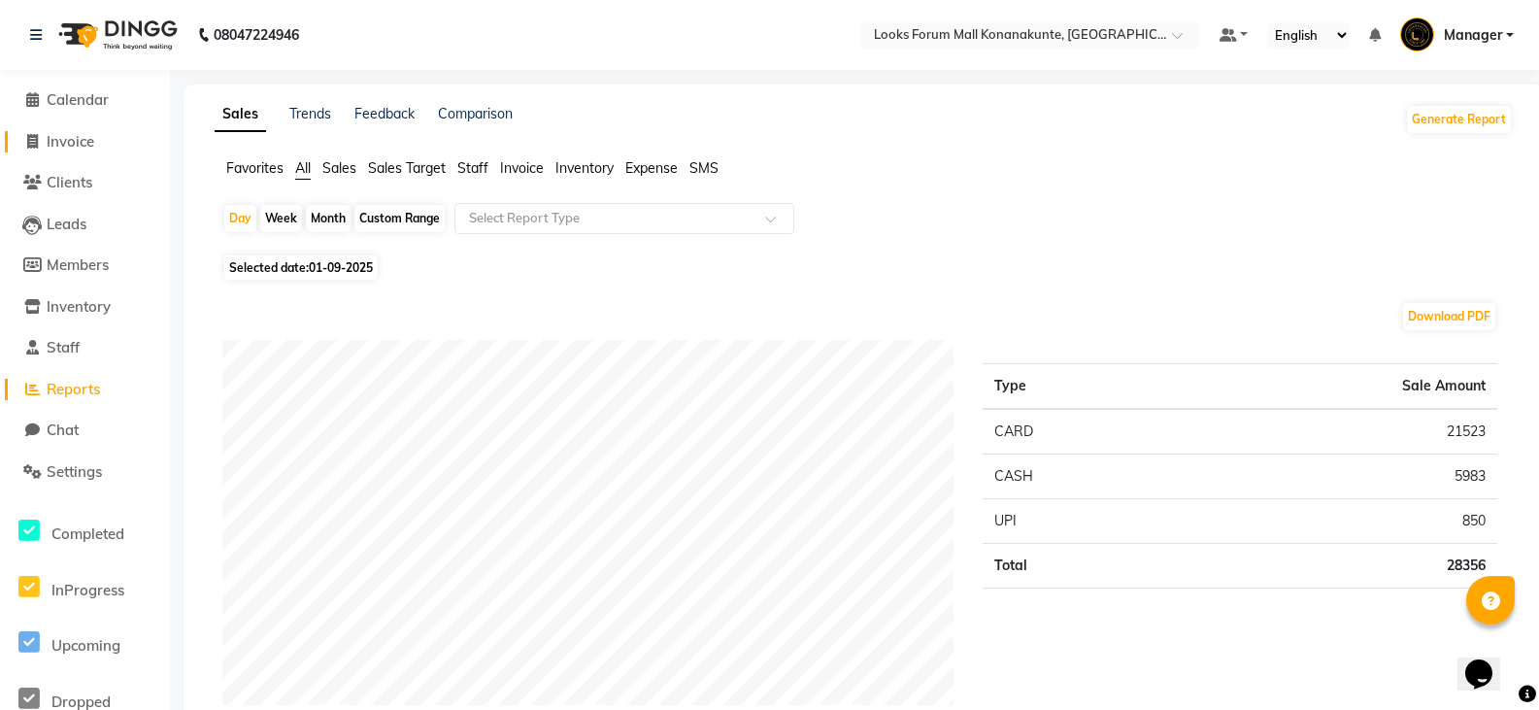
click at [79, 135] on span "Invoice" at bounding box center [71, 141] width 48 height 18
select select "service"
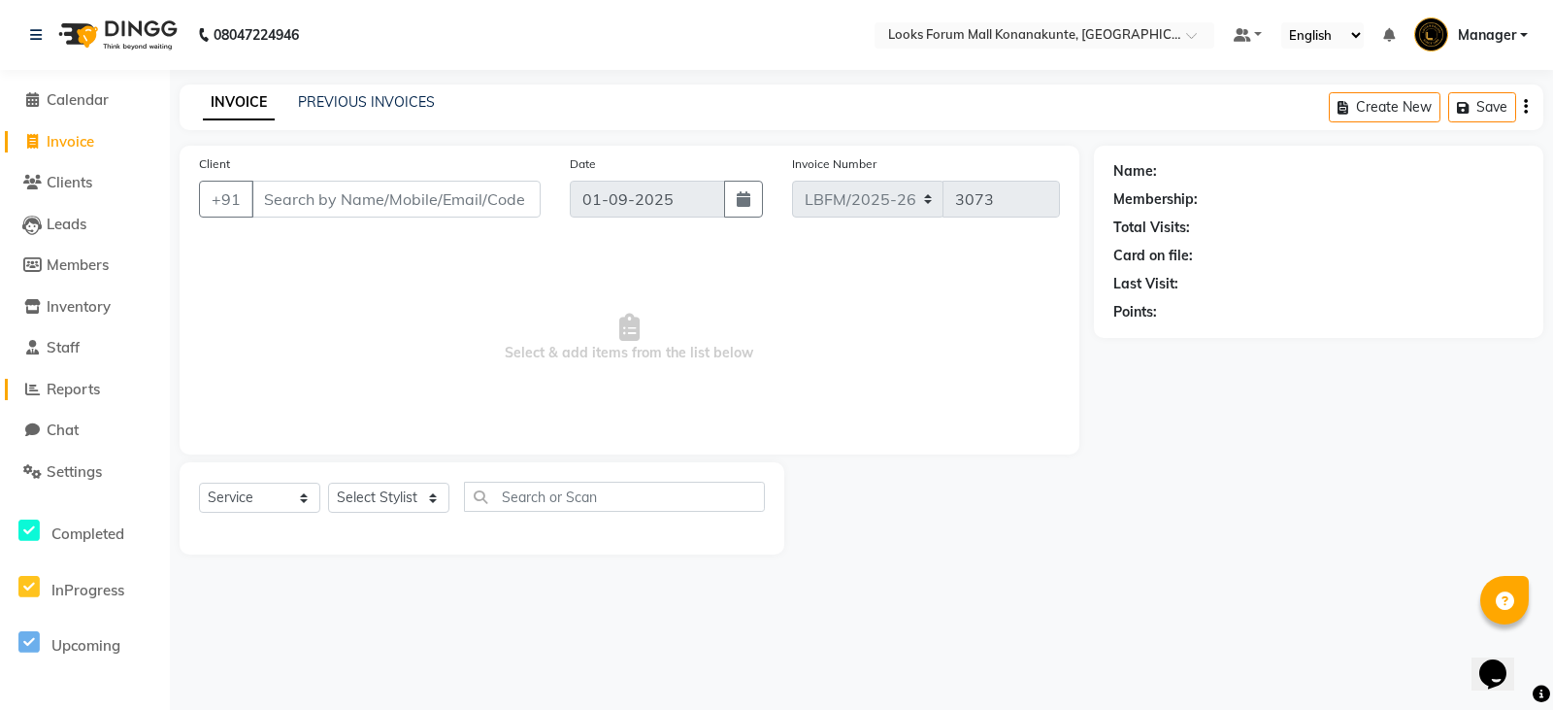
click at [82, 395] on span "Reports" at bounding box center [73, 389] width 53 height 18
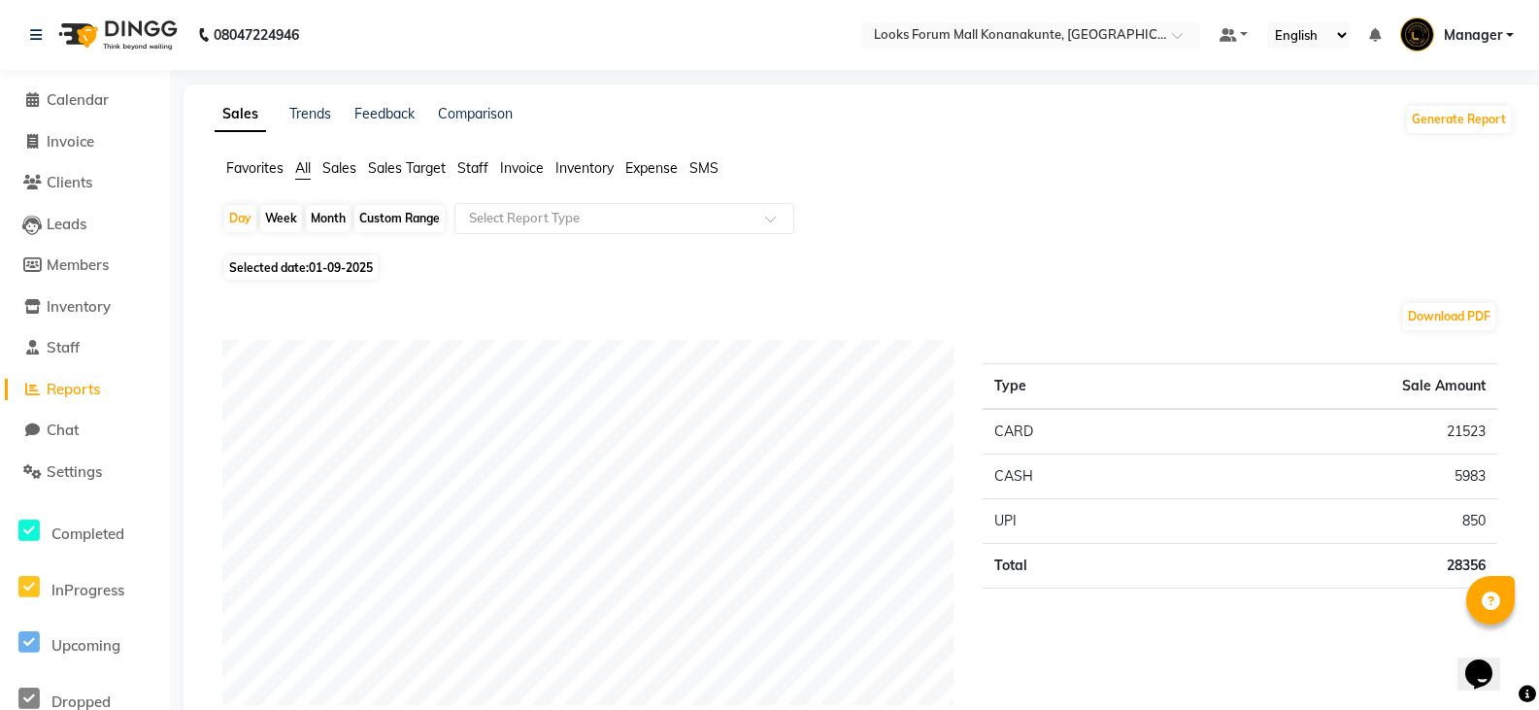
click at [82, 153] on li "Invoice" at bounding box center [85, 142] width 170 height 42
click at [83, 137] on span "Invoice" at bounding box center [71, 141] width 48 height 18
select select "service"
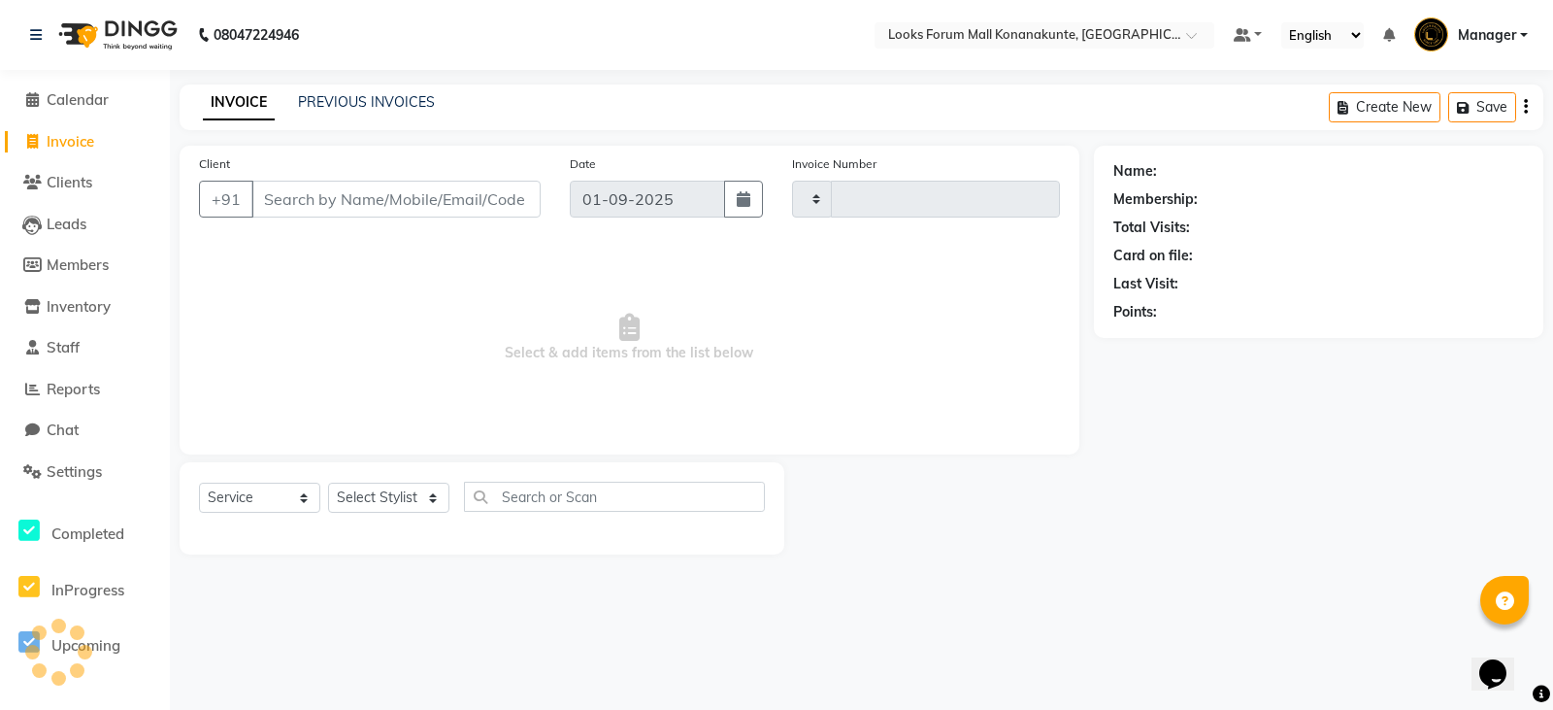
type input "3073"
select select "8945"
click at [368, 105] on link "PREVIOUS INVOICES" at bounding box center [366, 101] width 137 height 17
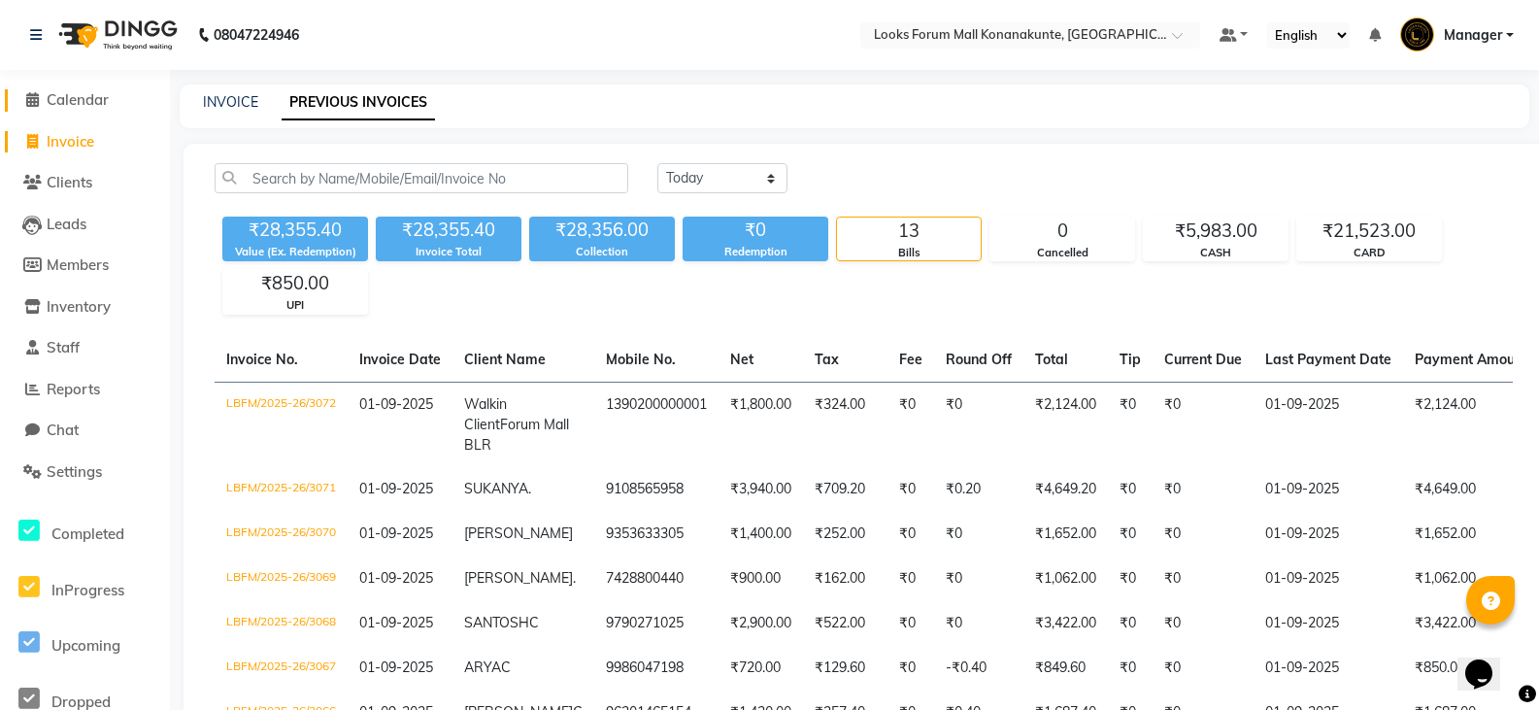
drag, startPoint x: 54, startPoint y: 107, endPoint x: 75, endPoint y: 91, distance: 25.6
click at [54, 107] on span "Calendar" at bounding box center [78, 99] width 62 height 18
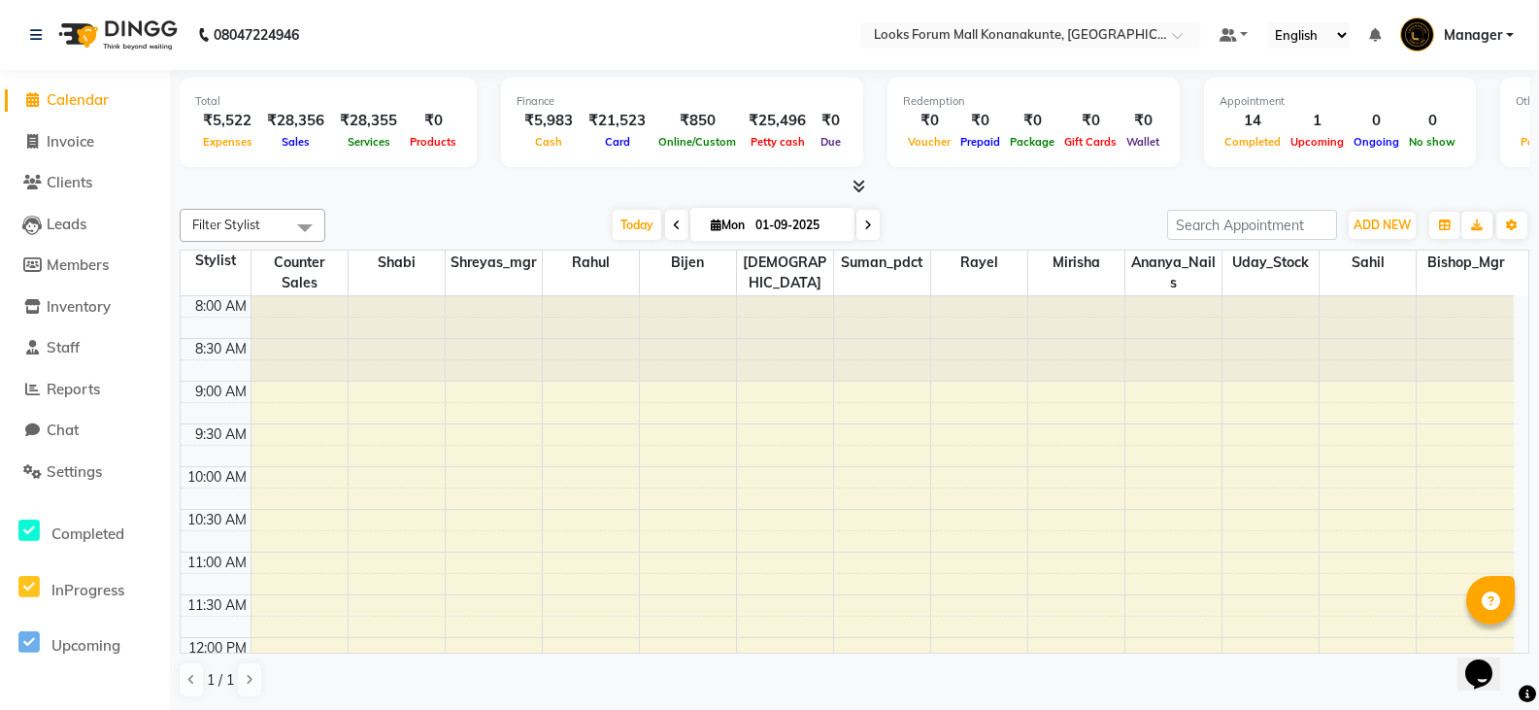
click at [139, 33] on img at bounding box center [116, 35] width 133 height 54
click at [68, 150] on span "Invoice" at bounding box center [71, 141] width 48 height 18
select select "service"
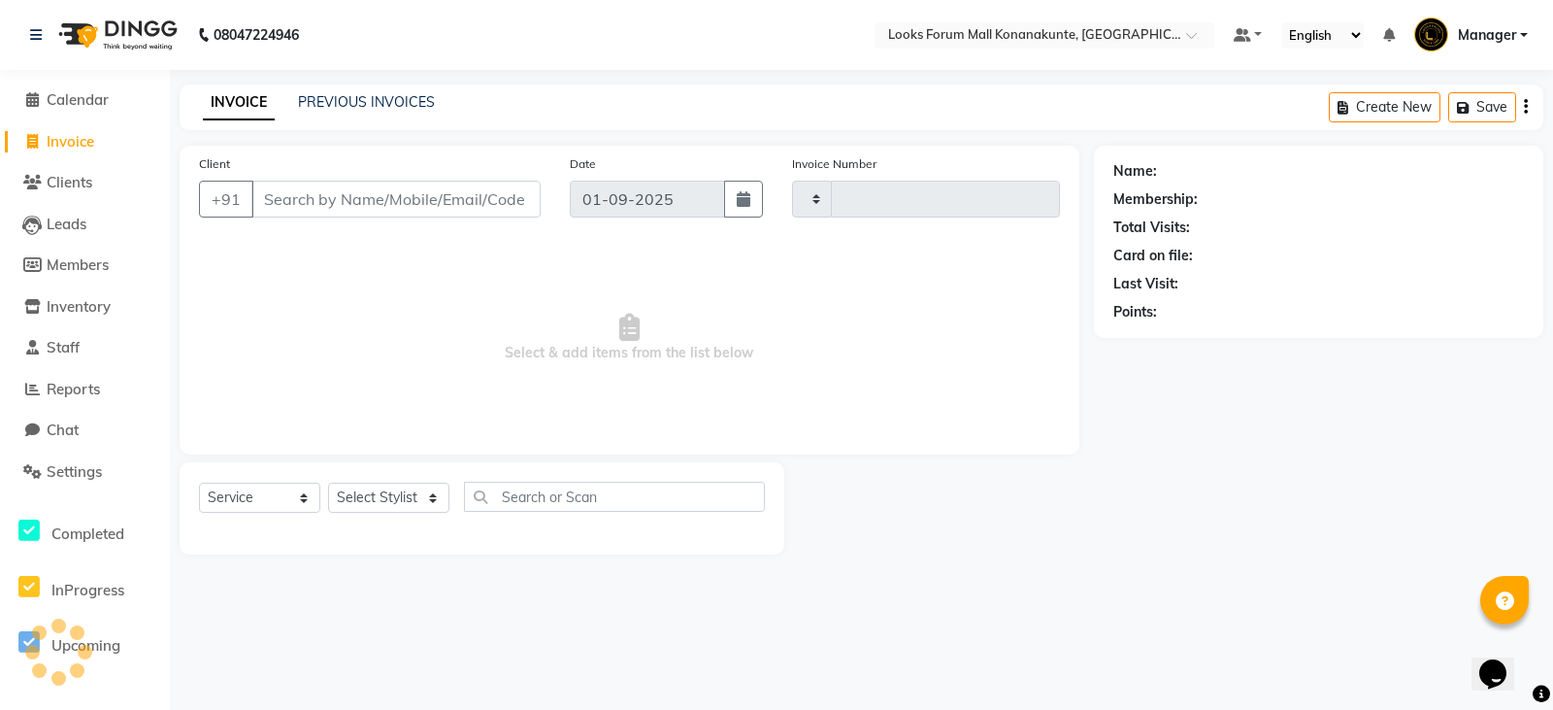
type input "3073"
select select "8945"
click at [64, 383] on span "Reports" at bounding box center [73, 389] width 53 height 18
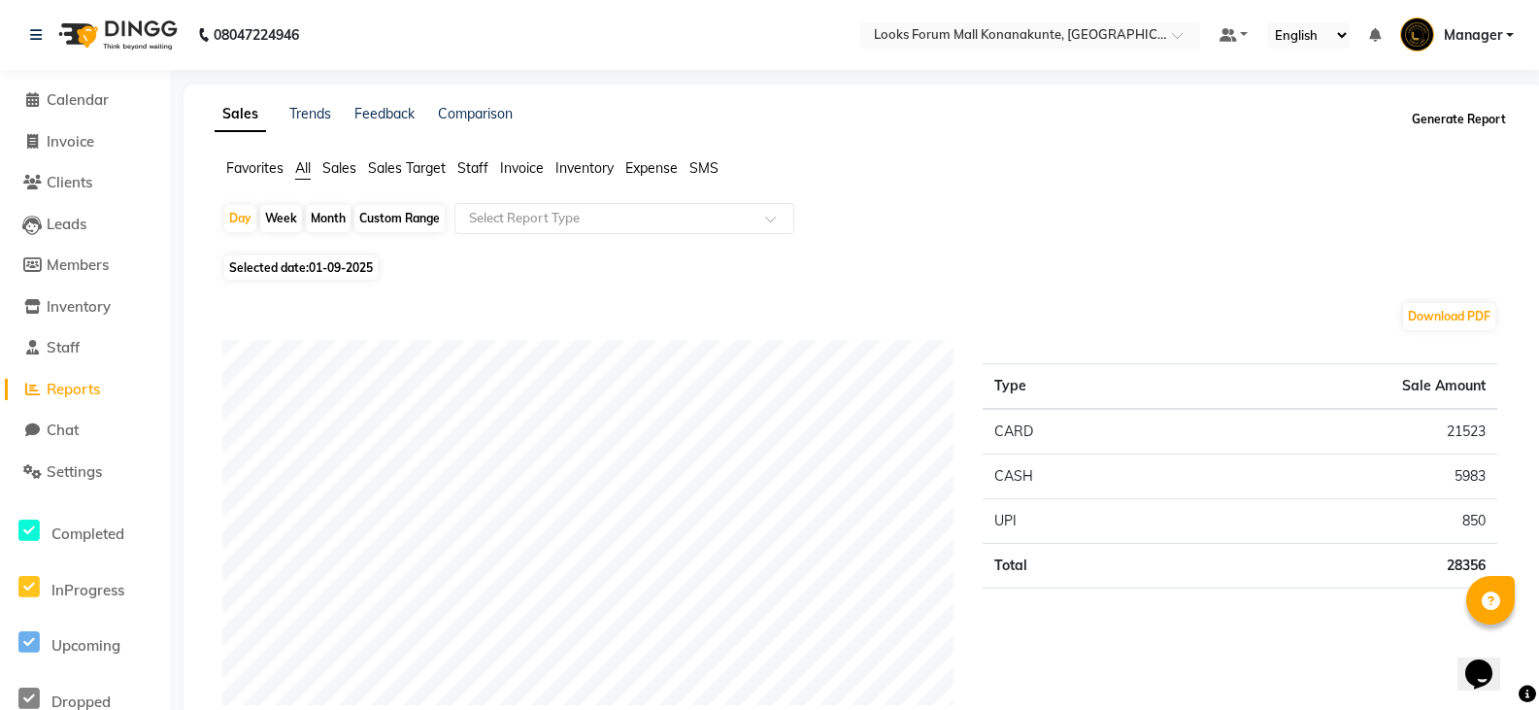
click at [1460, 117] on button "Generate Report" at bounding box center [1459, 119] width 104 height 27
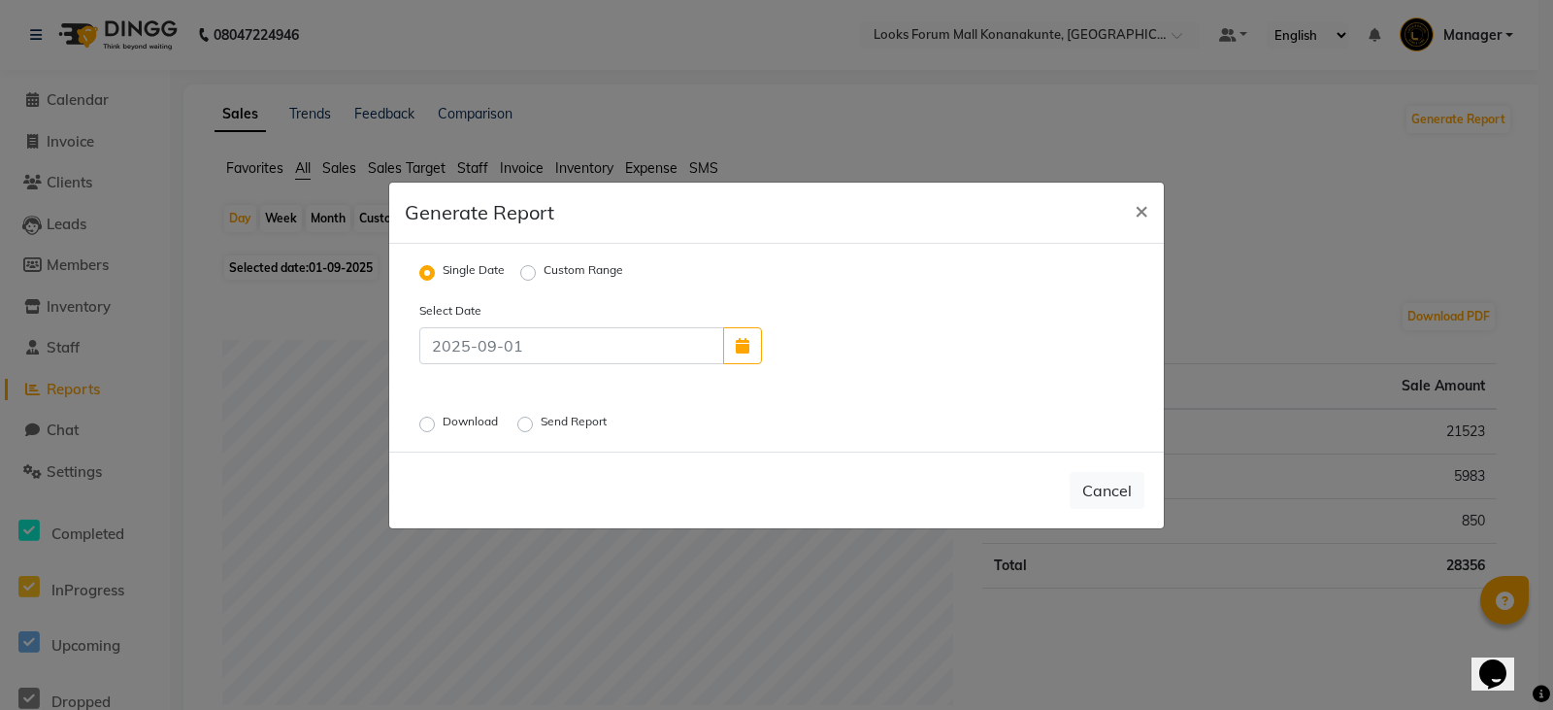
click at [541, 422] on label "Send Report" at bounding box center [576, 424] width 70 height 23
click at [523, 422] on input "Send Report" at bounding box center [528, 423] width 14 height 14
click at [1112, 504] on button "Send" at bounding box center [1114, 490] width 60 height 35
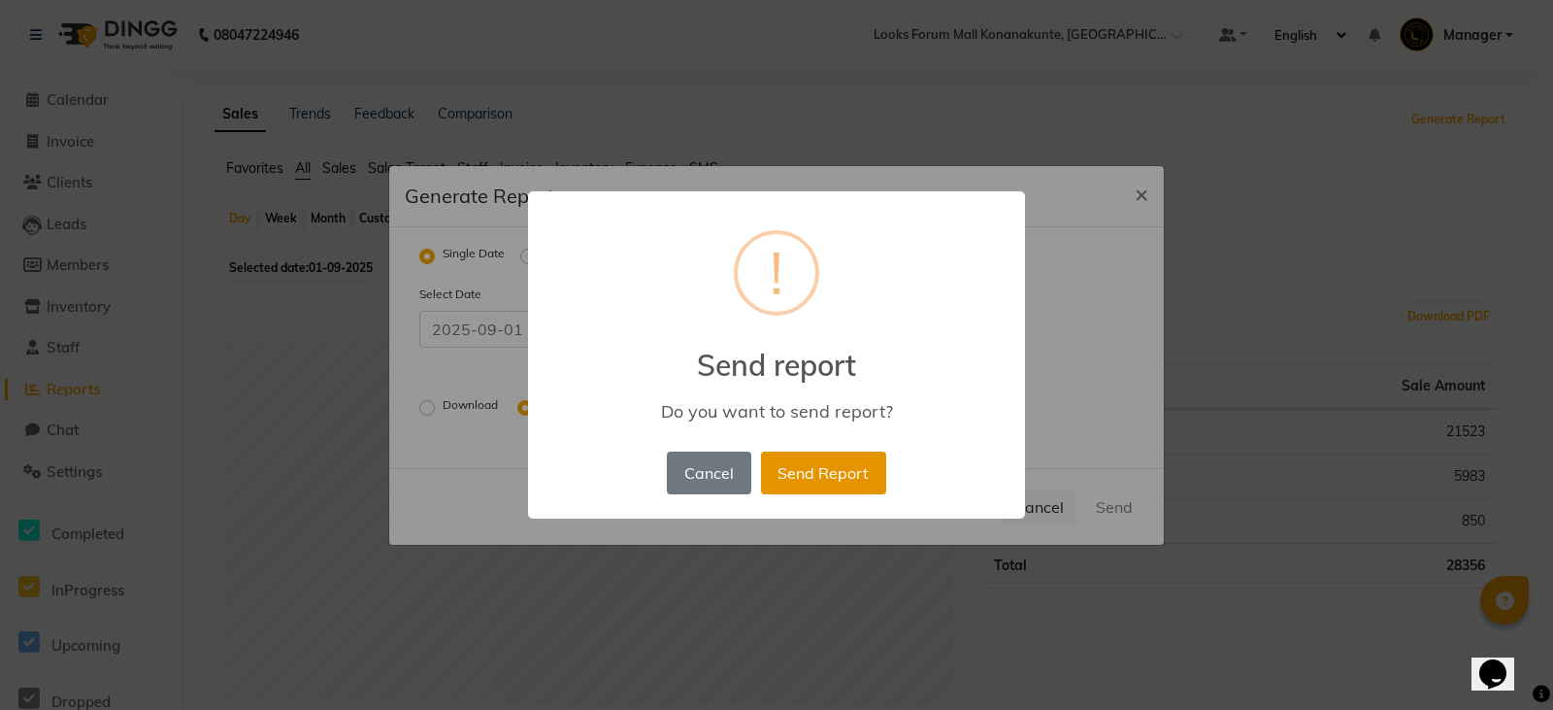
click at [835, 469] on button "Send Report" at bounding box center [823, 472] width 125 height 43
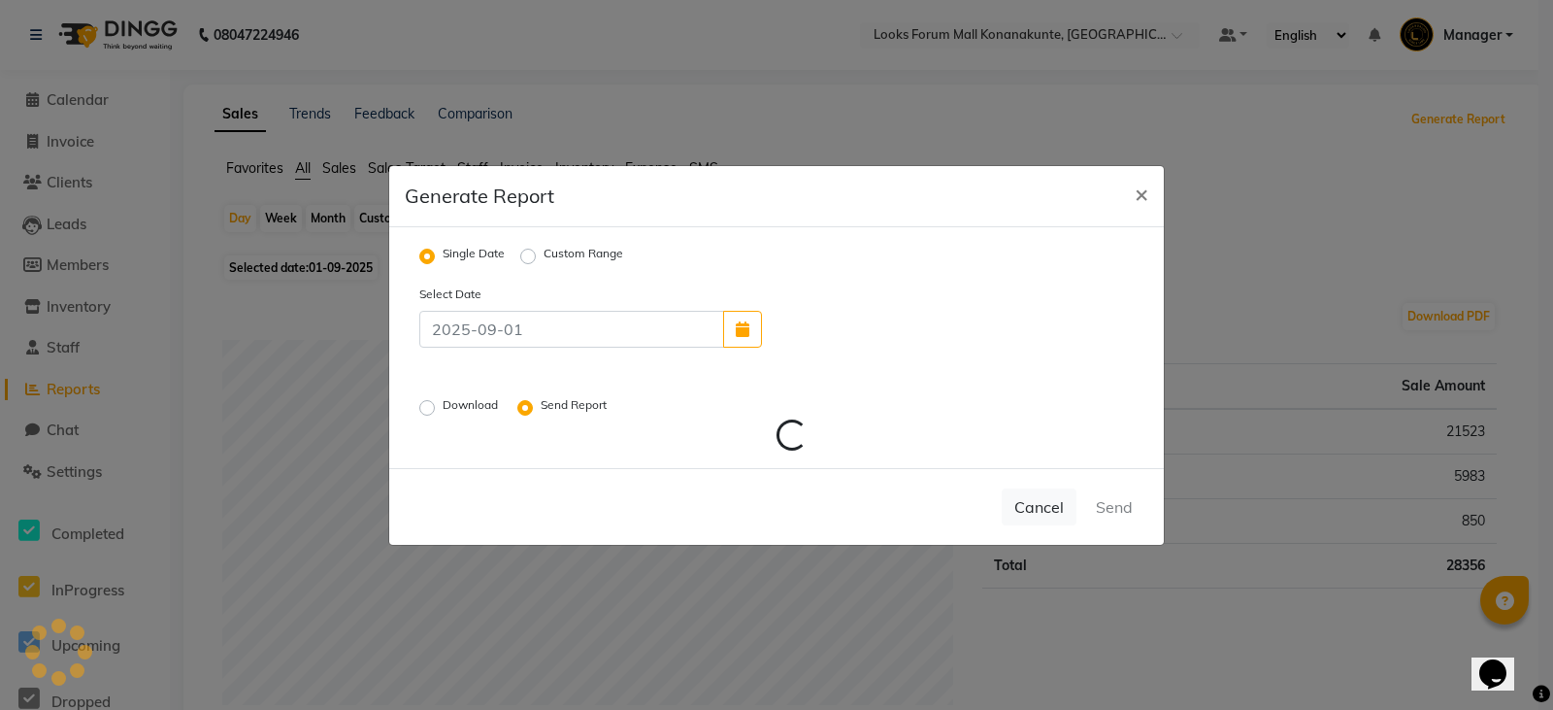
radio input "false"
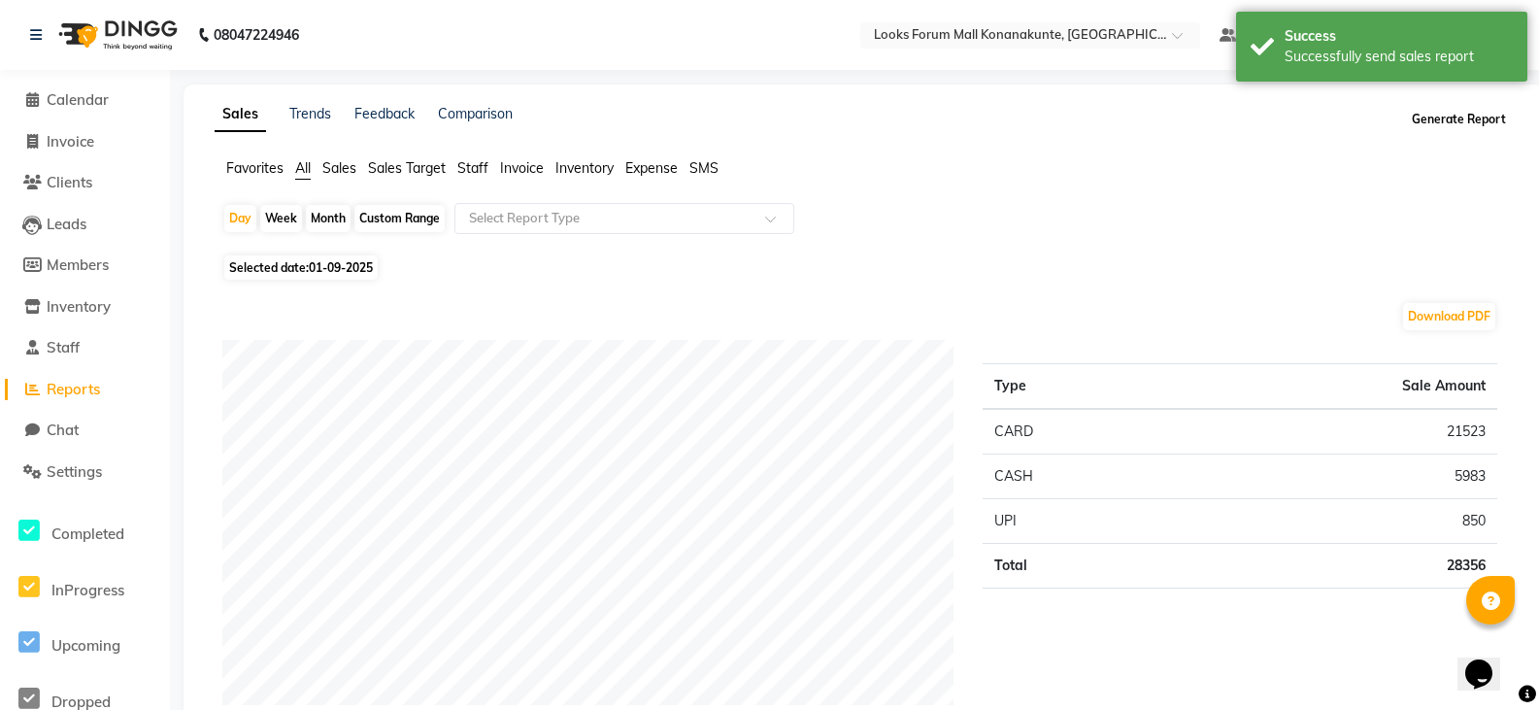
click at [1442, 118] on button "Generate Report" at bounding box center [1459, 119] width 104 height 27
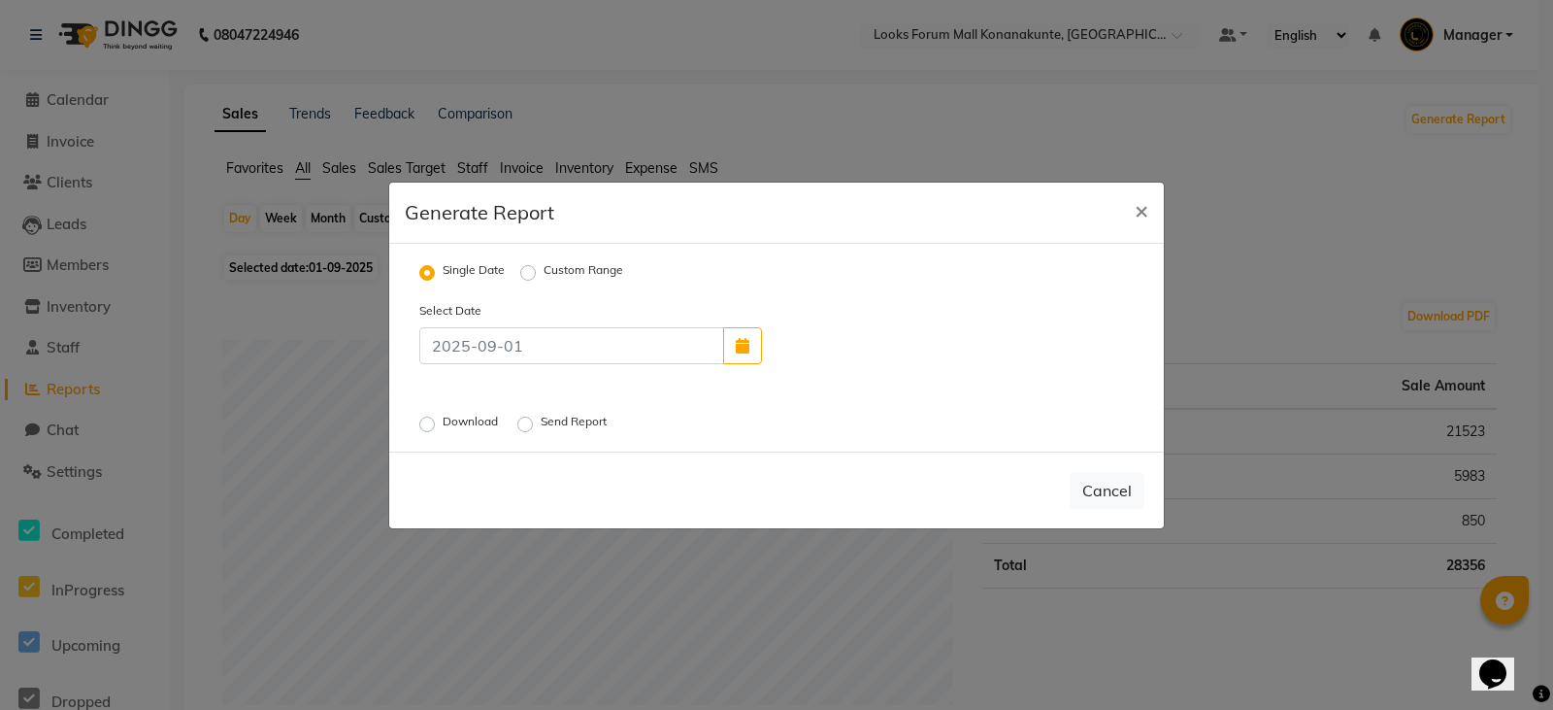
click at [443, 424] on label "Download" at bounding box center [472, 424] width 59 height 23
click at [432, 424] on input "Download" at bounding box center [430, 423] width 14 height 14
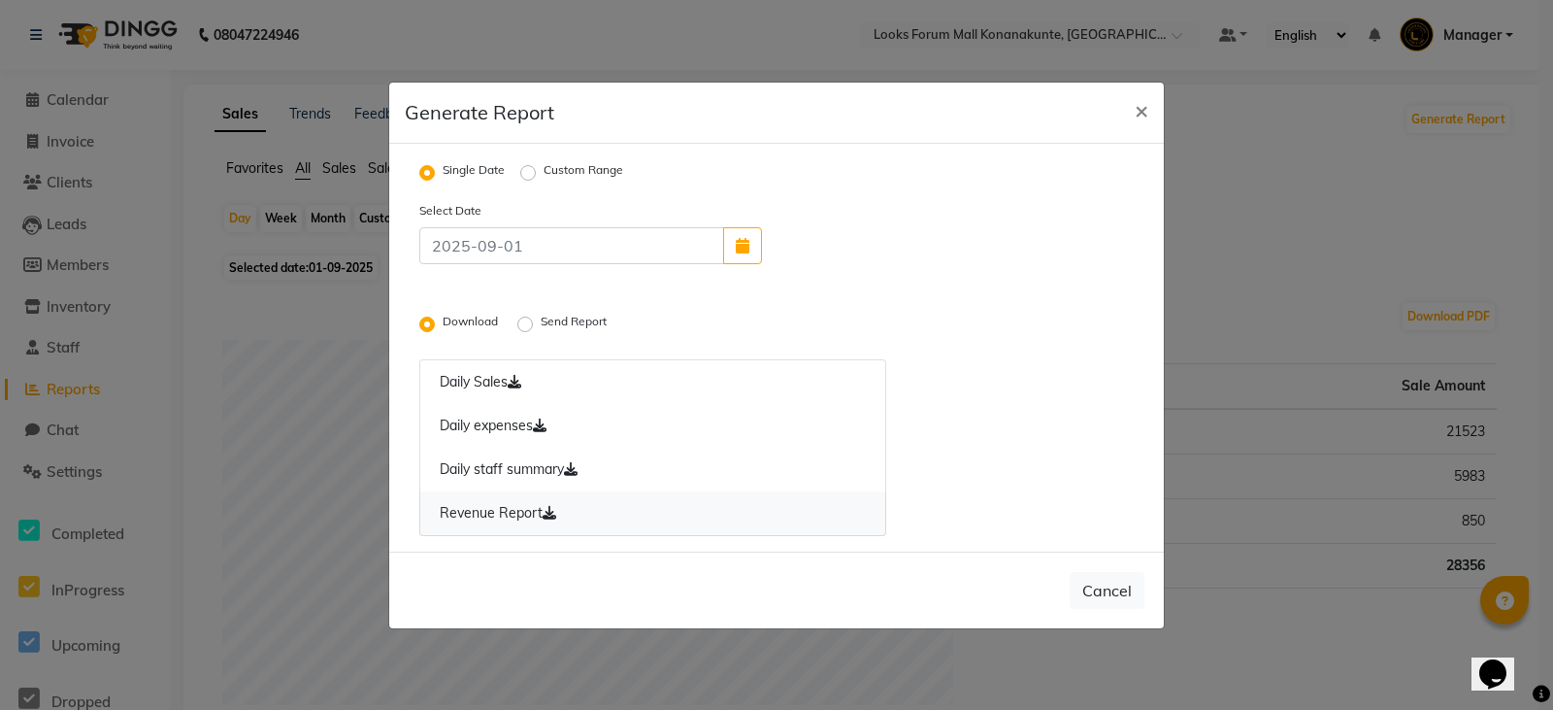
click at [525, 512] on link "Revenue Report" at bounding box center [652, 513] width 467 height 45
click at [536, 469] on link "Daily staff summary" at bounding box center [652, 470] width 467 height 45
click at [501, 426] on link "Daily expenses" at bounding box center [652, 426] width 467 height 45
click at [545, 388] on link "Daily Sales" at bounding box center [652, 382] width 467 height 46
click at [513, 512] on link "Revenue Report" at bounding box center [652, 513] width 467 height 45
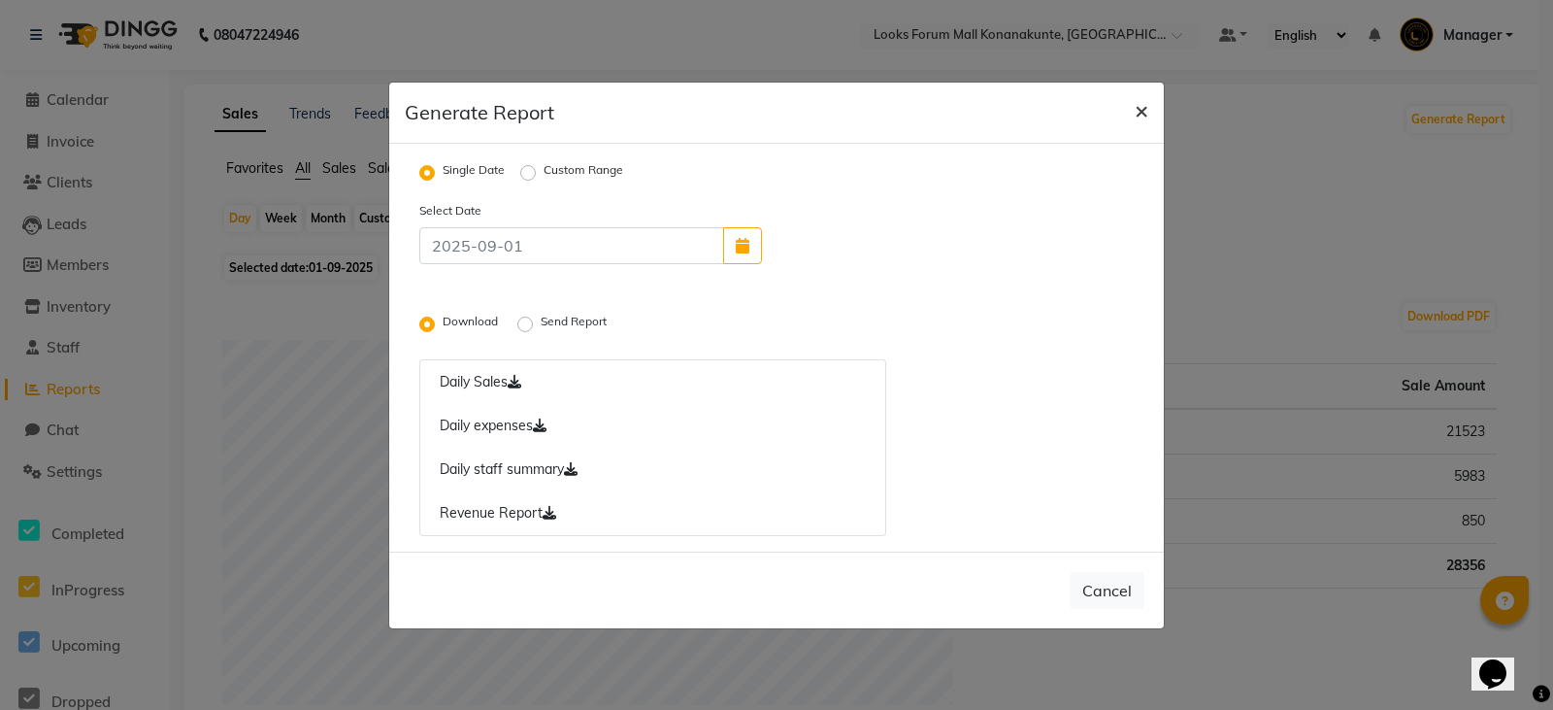
click at [1140, 114] on span "×" at bounding box center [1142, 109] width 14 height 29
radio input "false"
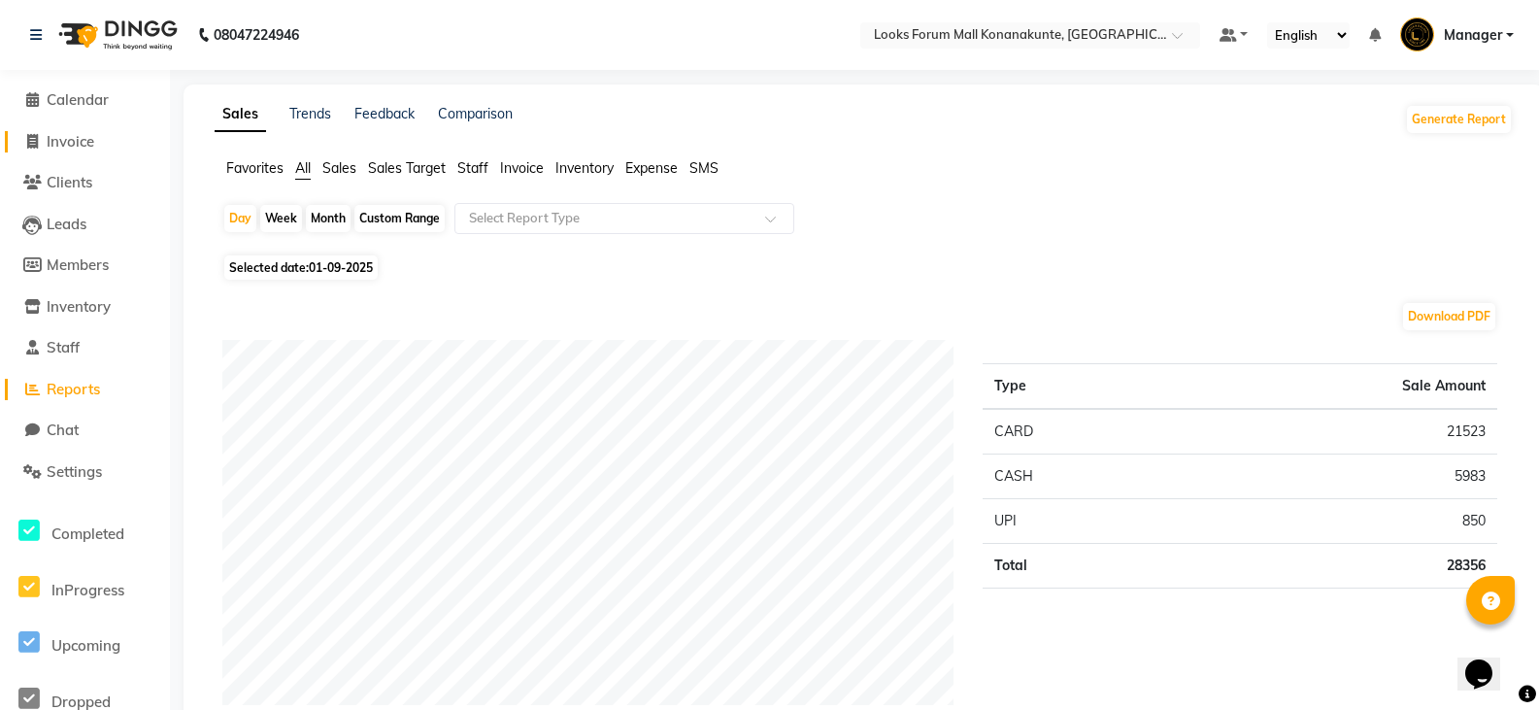
click at [69, 141] on span "Invoice" at bounding box center [71, 141] width 48 height 18
select select "service"
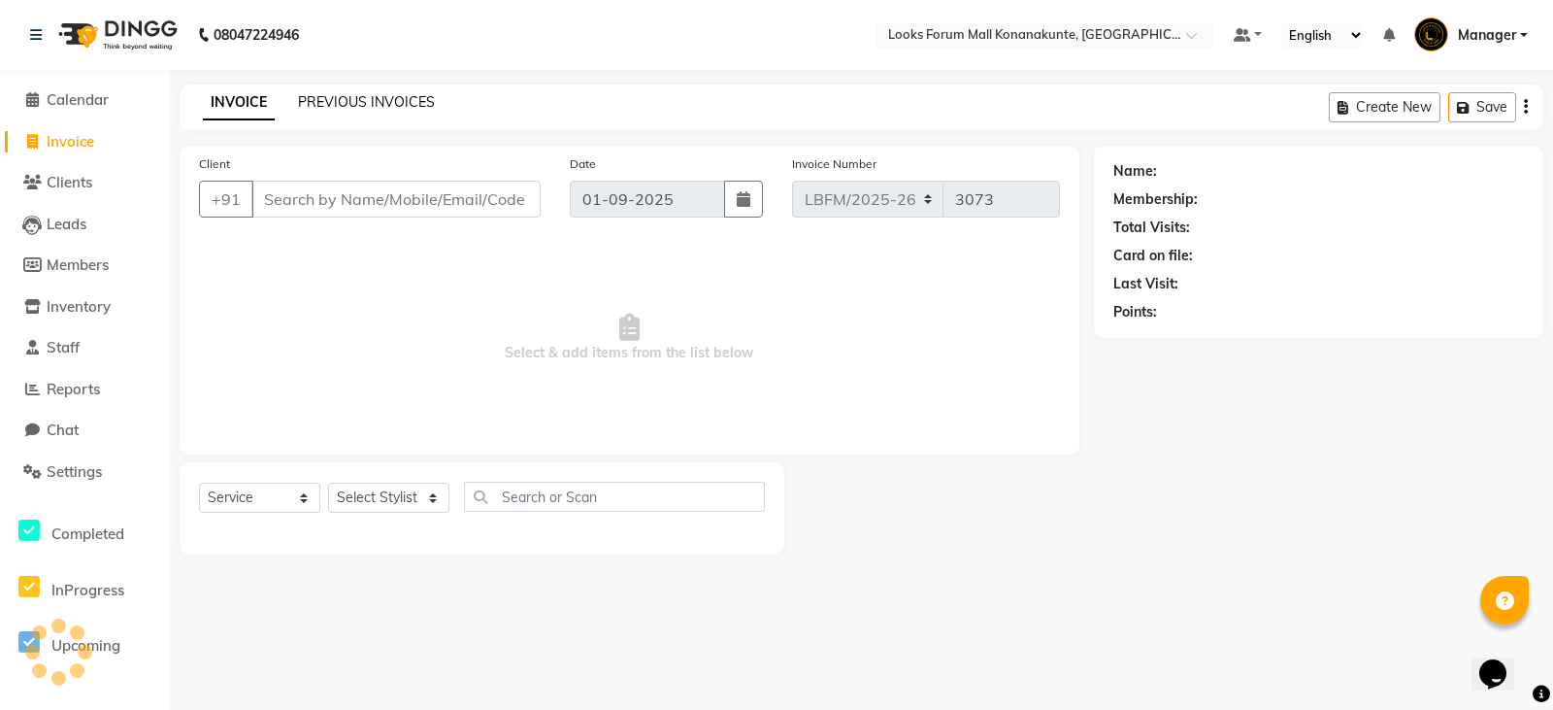
click at [407, 103] on link "PREVIOUS INVOICES" at bounding box center [366, 101] width 137 height 17
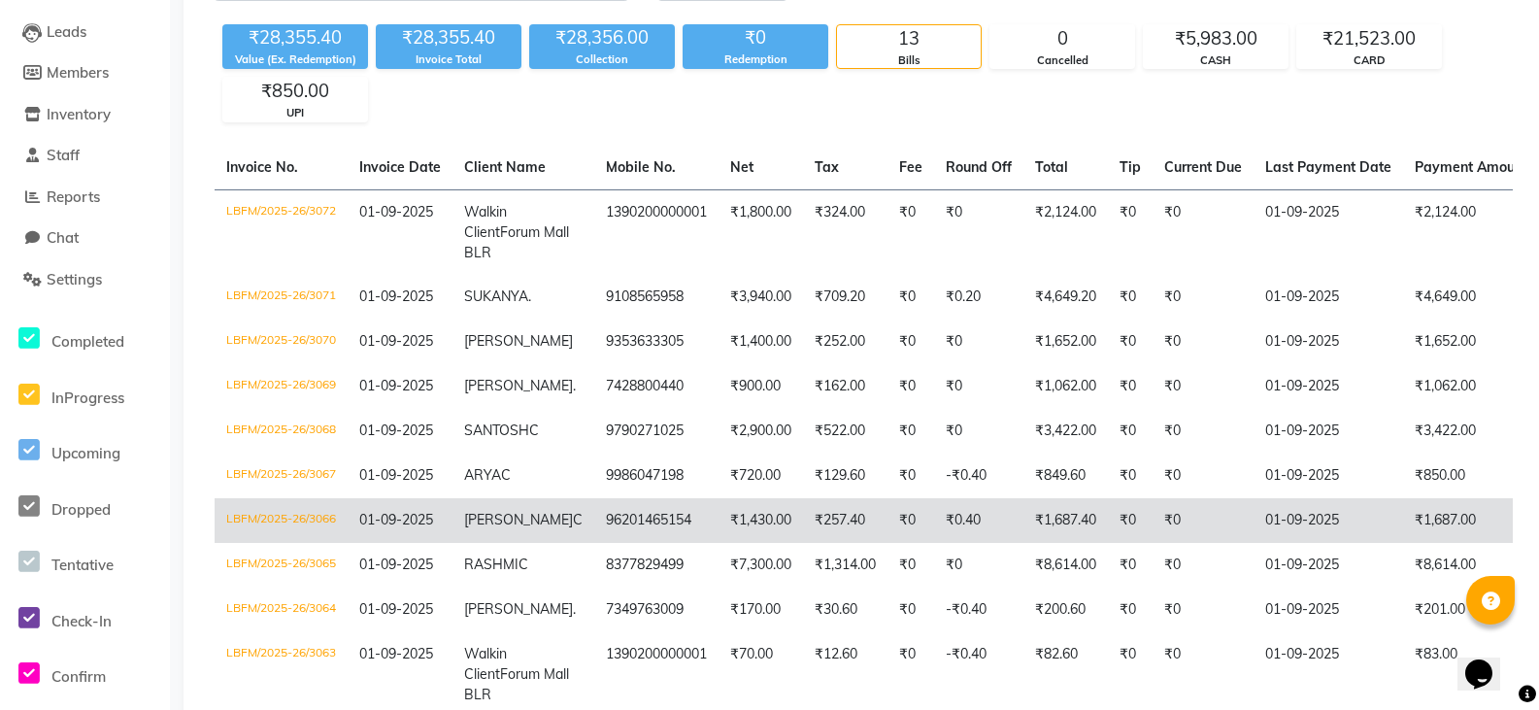
scroll to position [194, 0]
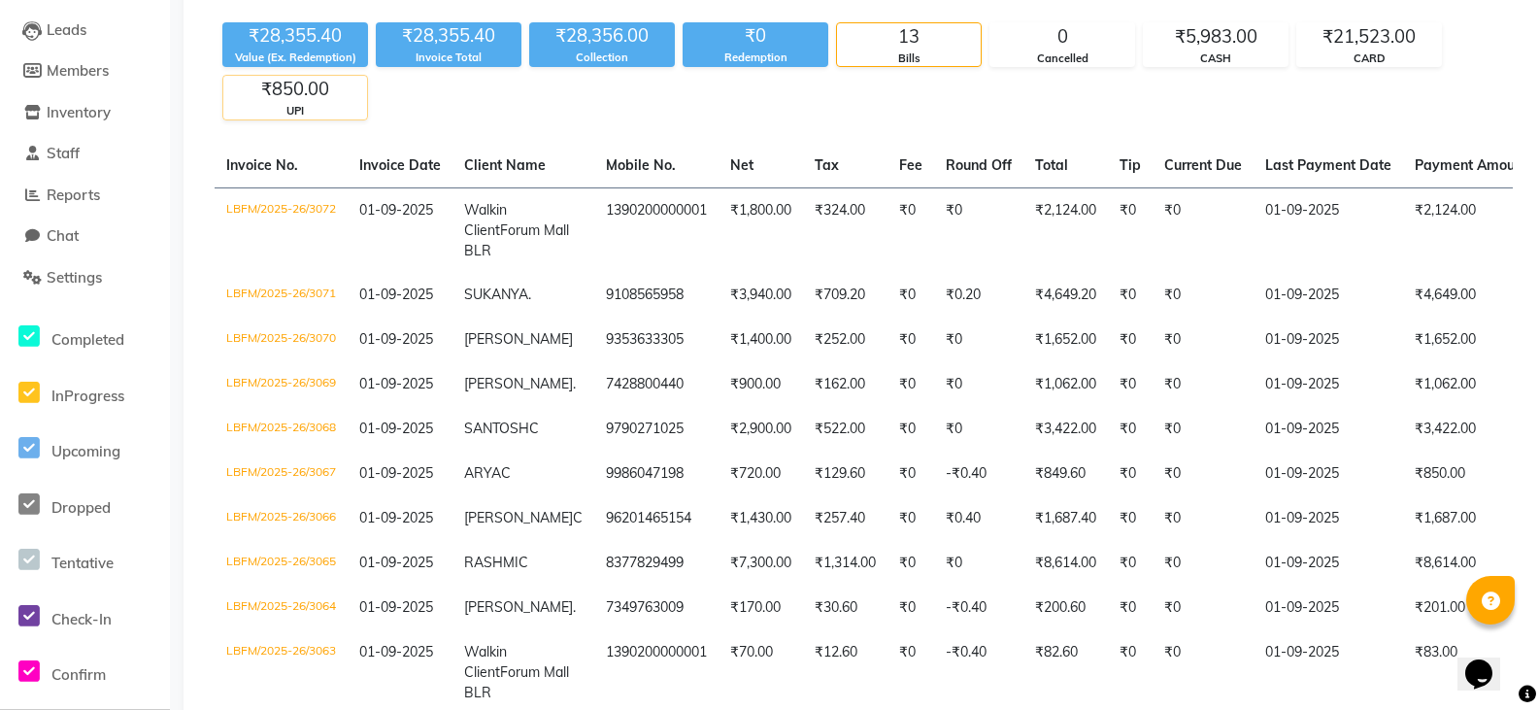
click at [287, 99] on div "₹850.00" at bounding box center [295, 89] width 144 height 27
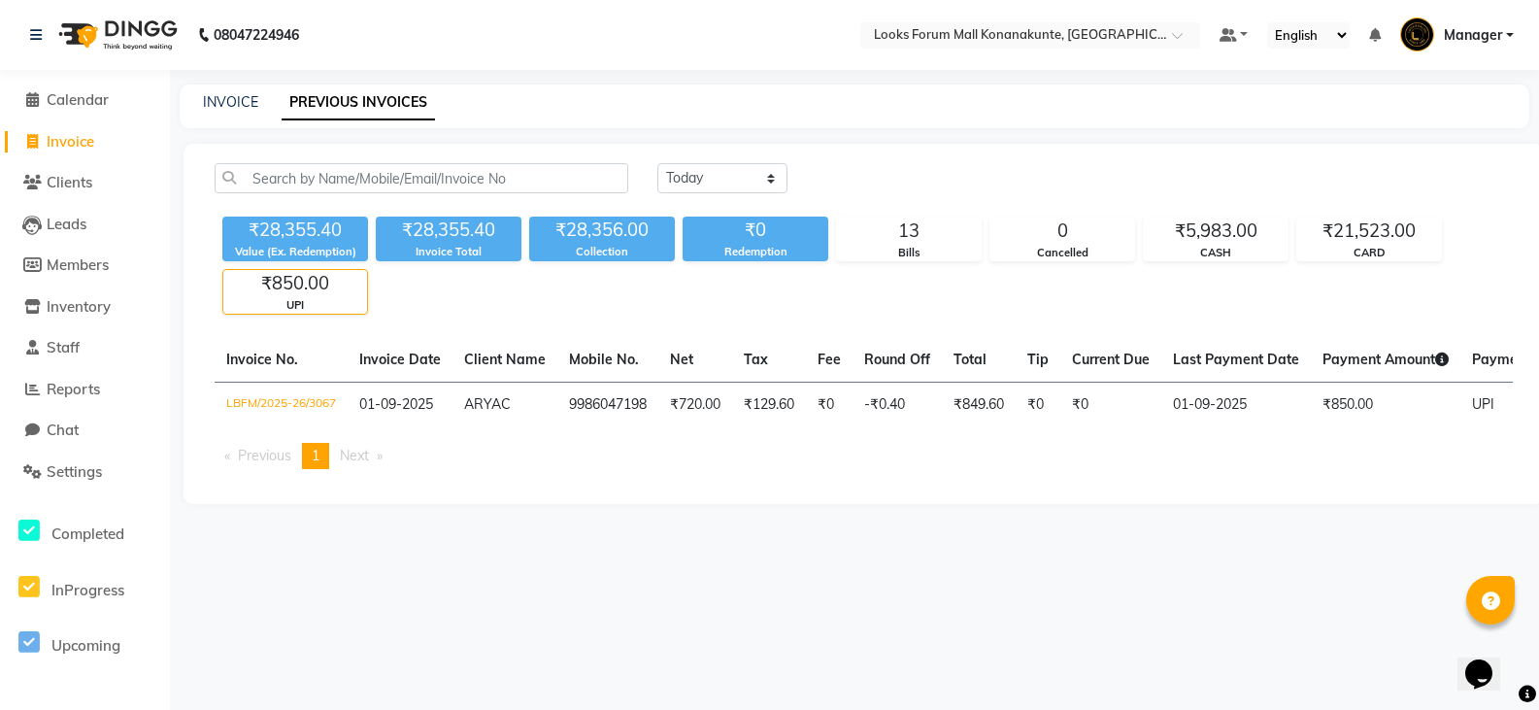
scroll to position [0, 0]
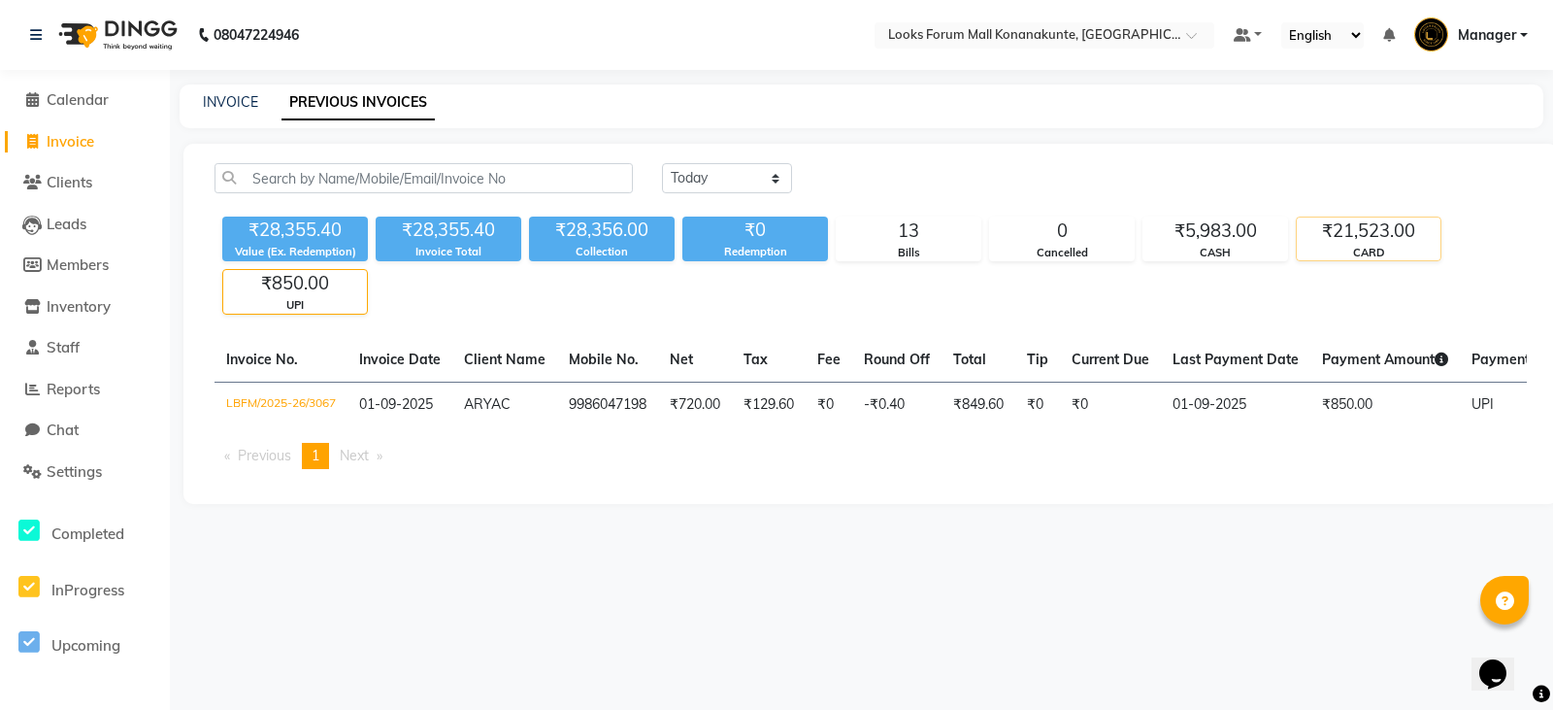
click at [1395, 240] on div "₹21,523.00" at bounding box center [1369, 230] width 144 height 27
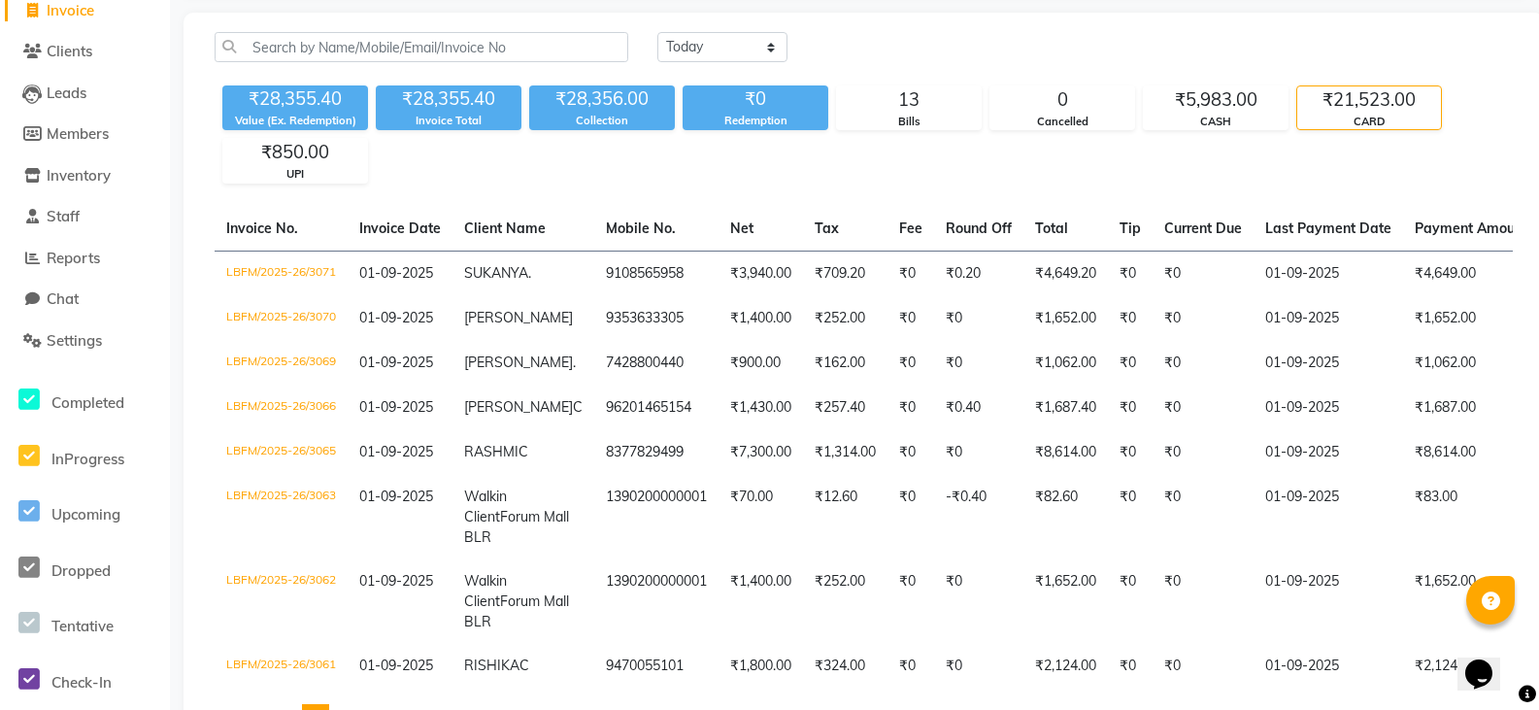
scroll to position [127, 0]
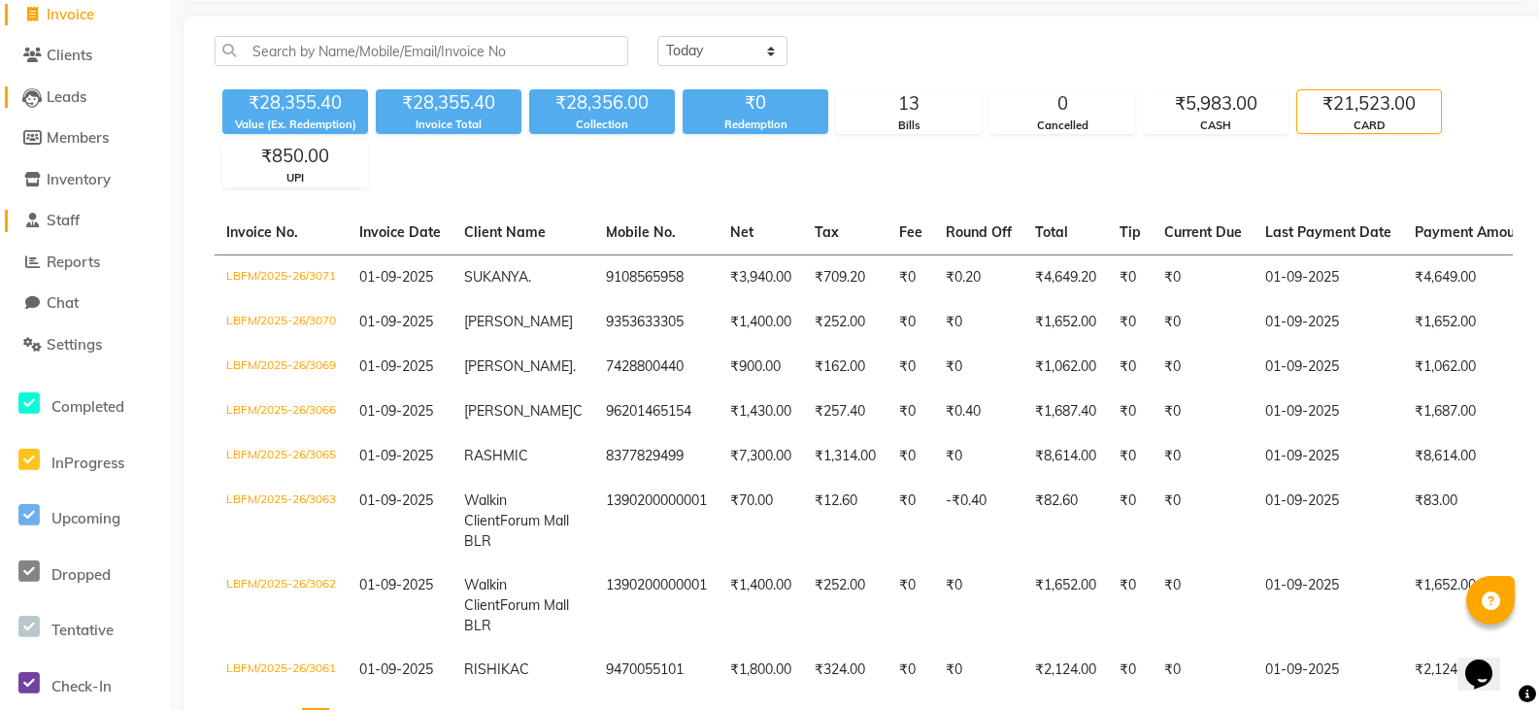
click at [66, 221] on span "Staff" at bounding box center [63, 220] width 33 height 18
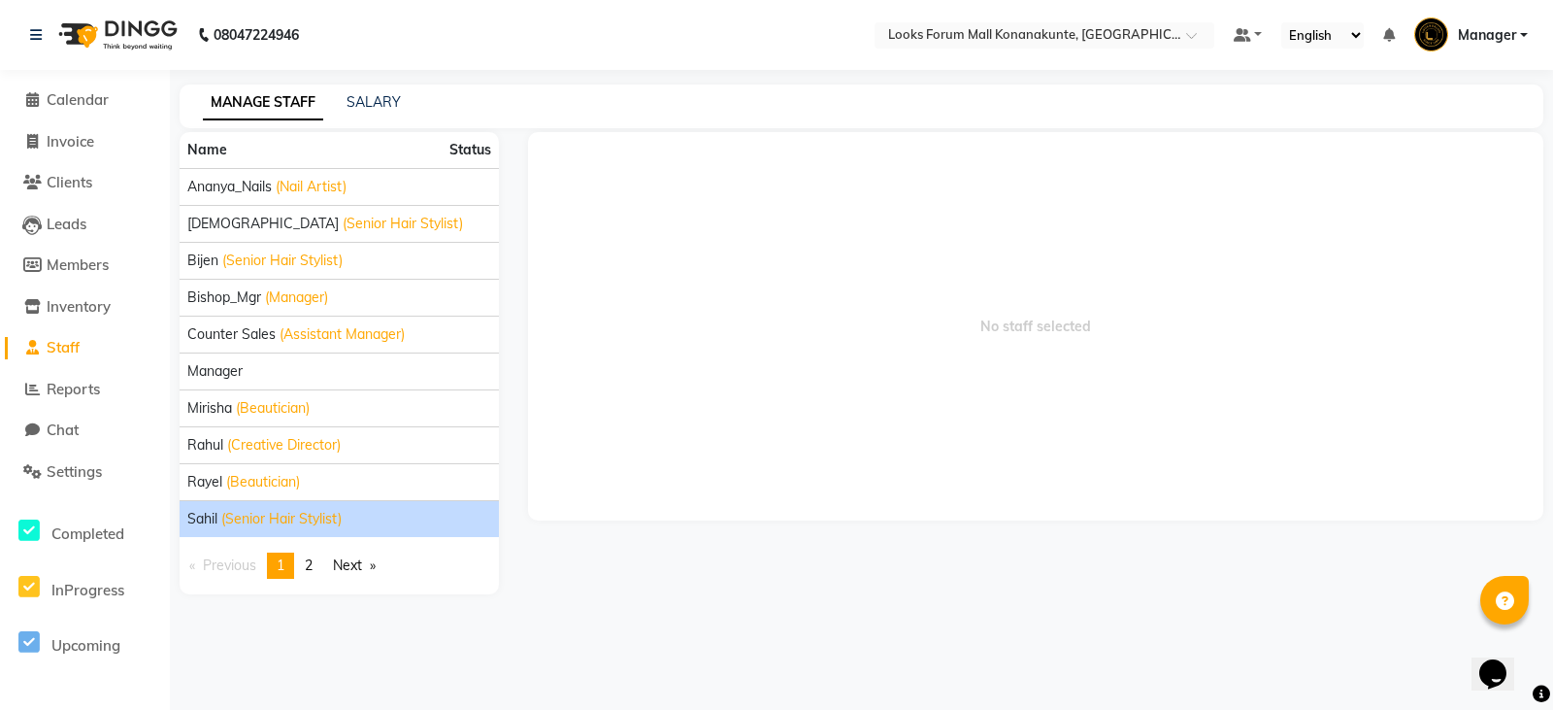
click at [279, 518] on span "(Senior Hair Stylist)" at bounding box center [281, 519] width 120 height 20
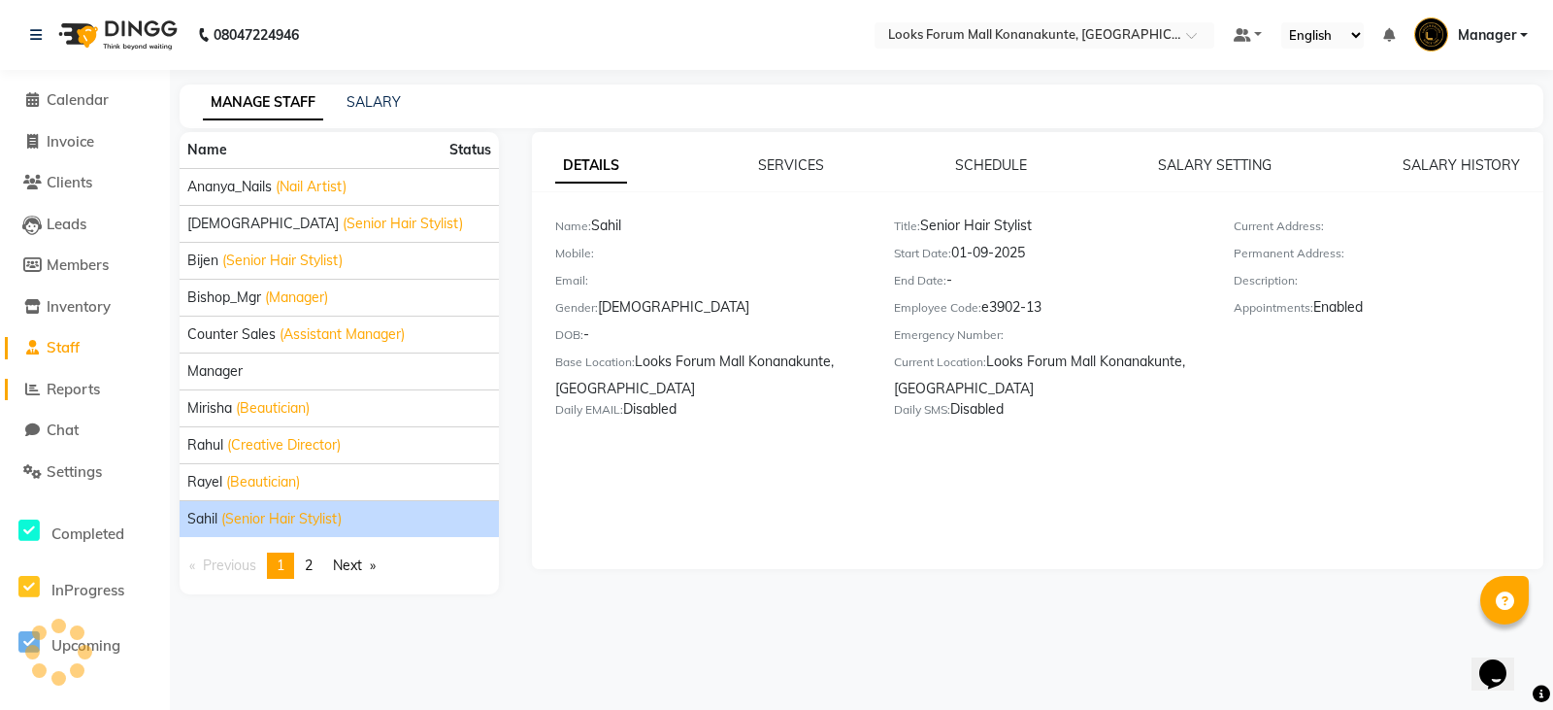
click at [68, 386] on span "Reports" at bounding box center [73, 389] width 53 height 18
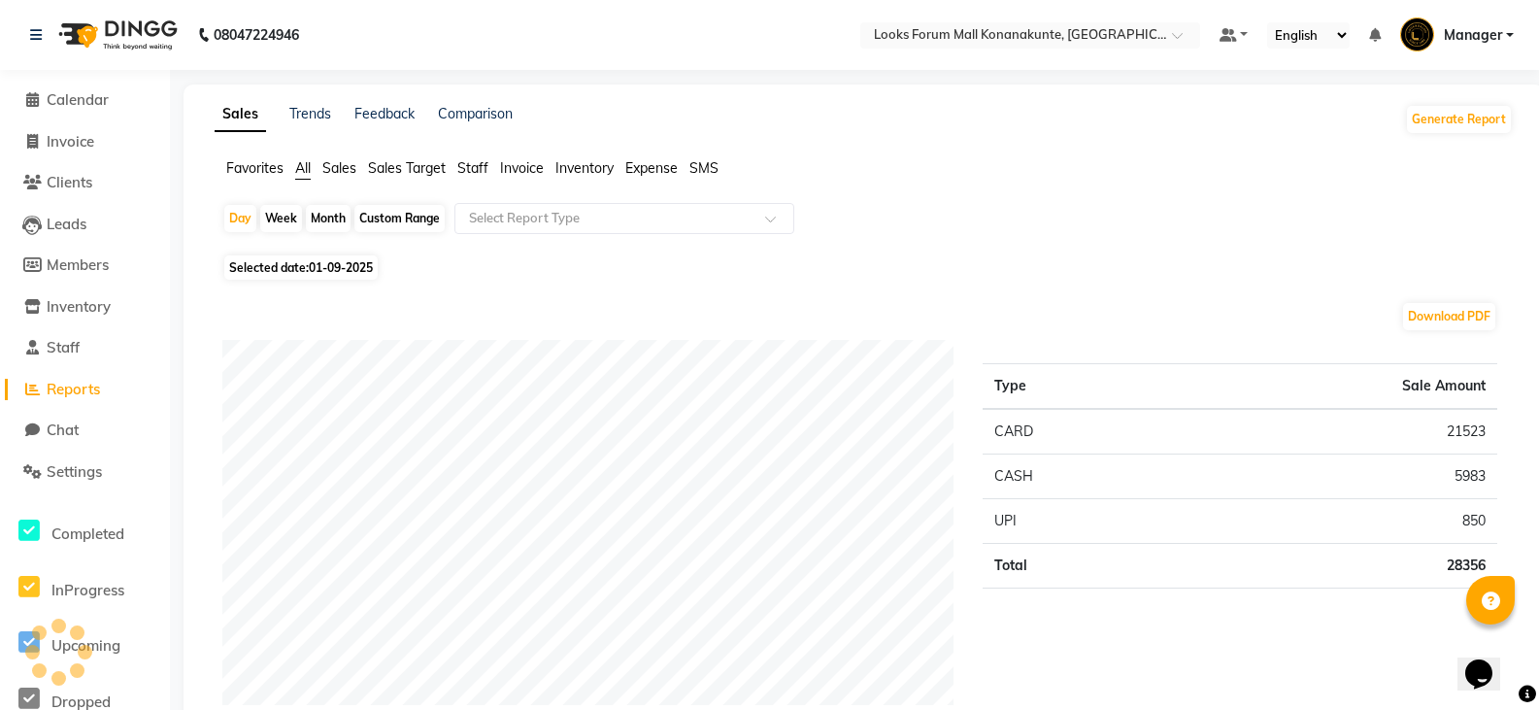
click at [473, 173] on span "Staff" at bounding box center [472, 167] width 31 height 17
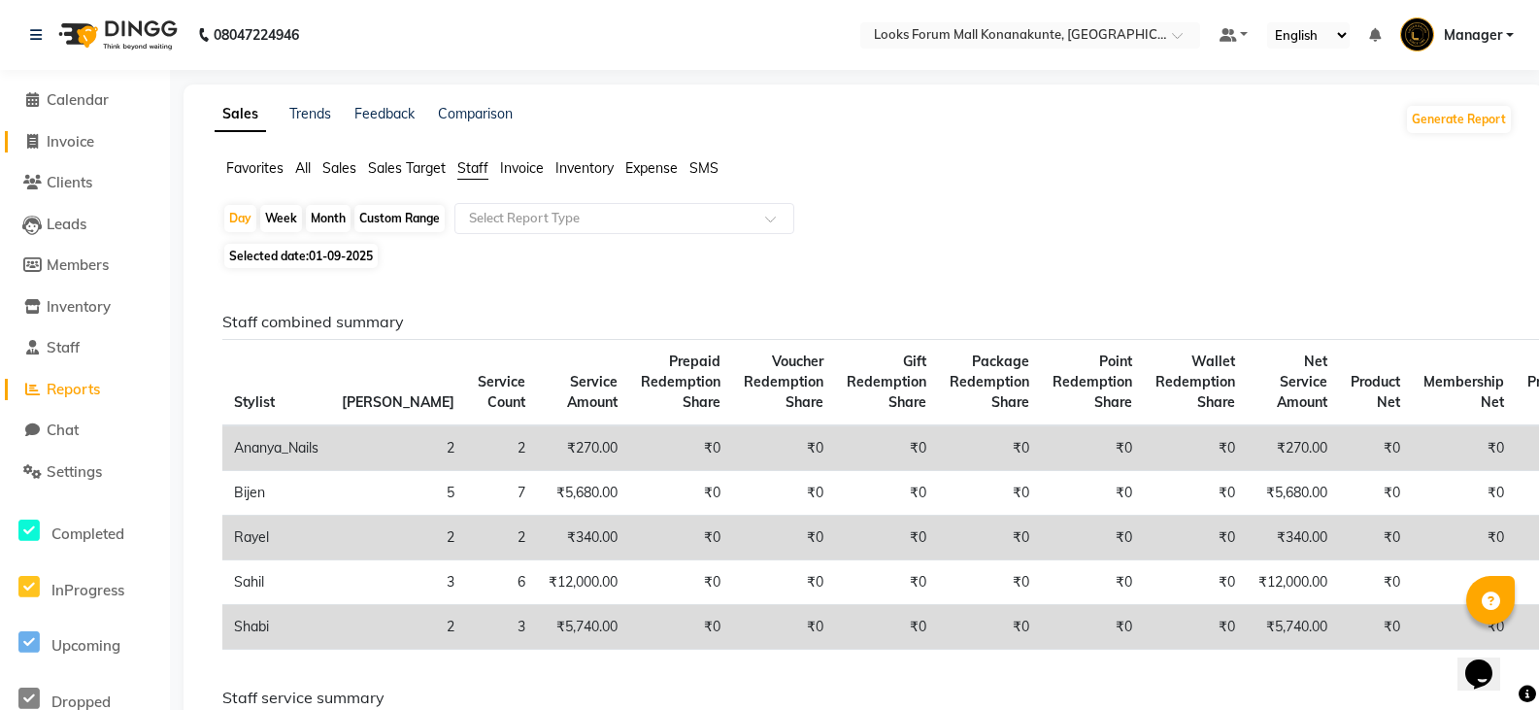
click at [77, 135] on span "Invoice" at bounding box center [71, 141] width 48 height 18
select select "service"
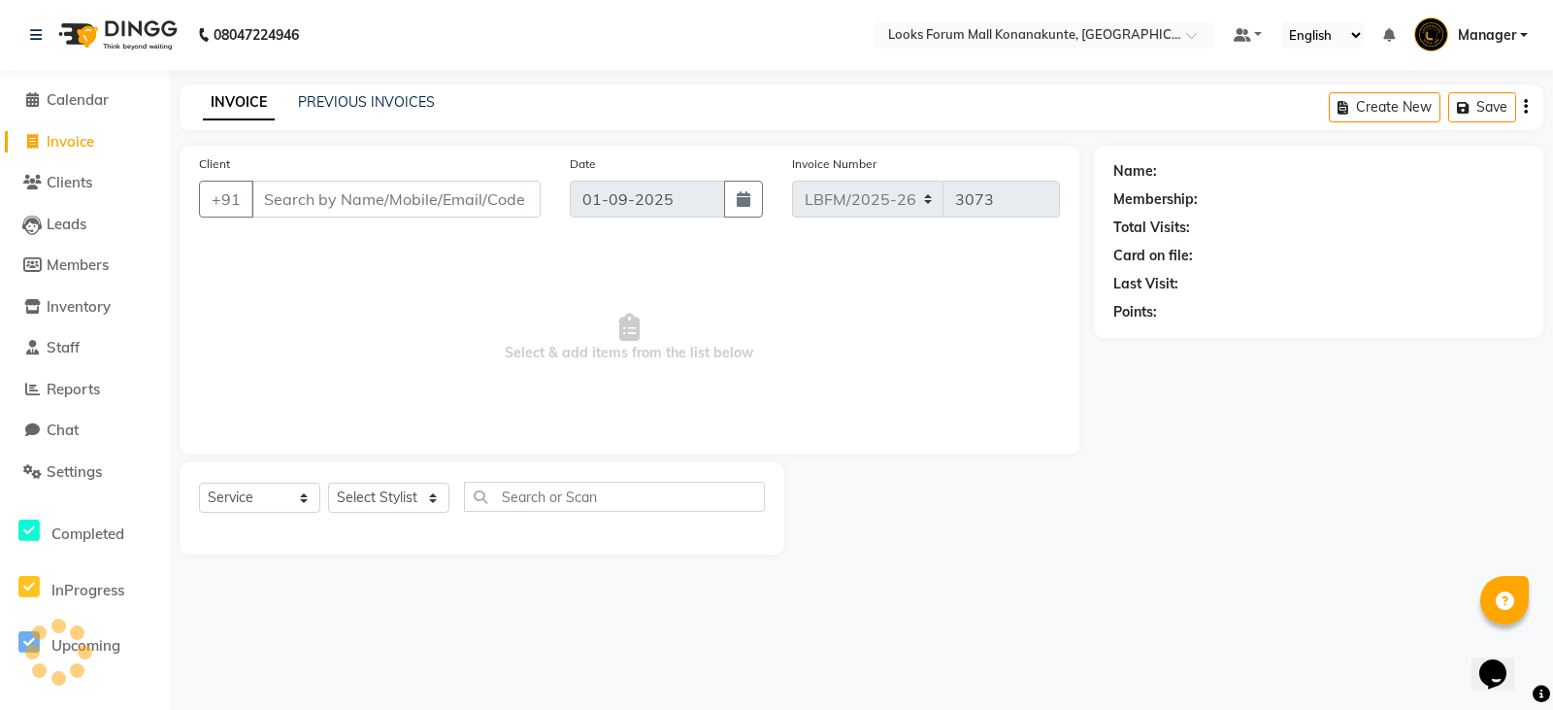
click at [340, 113] on div "INVOICE PREVIOUS INVOICES" at bounding box center [319, 103] width 279 height 22
click at [363, 108] on link "PREVIOUS INVOICES" at bounding box center [366, 101] width 137 height 17
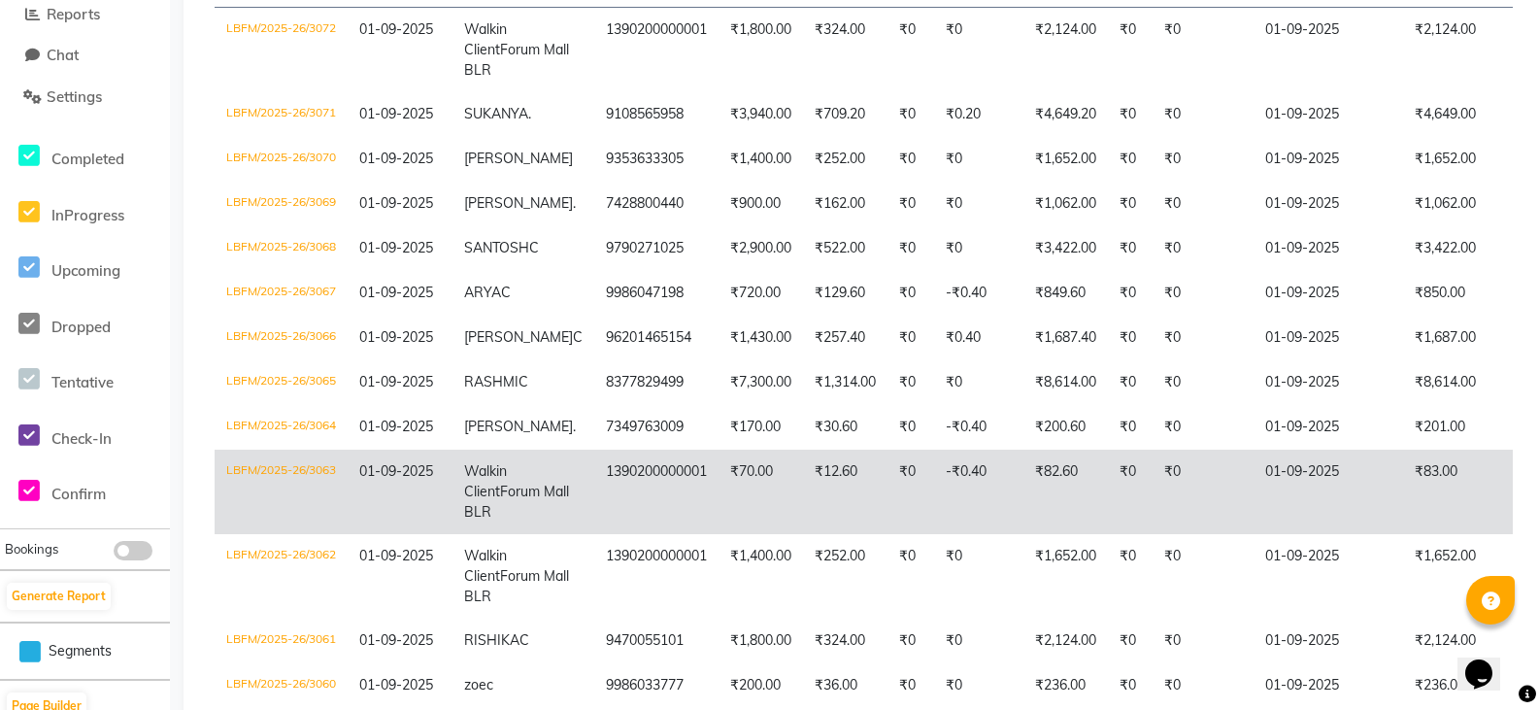
scroll to position [388, 0]
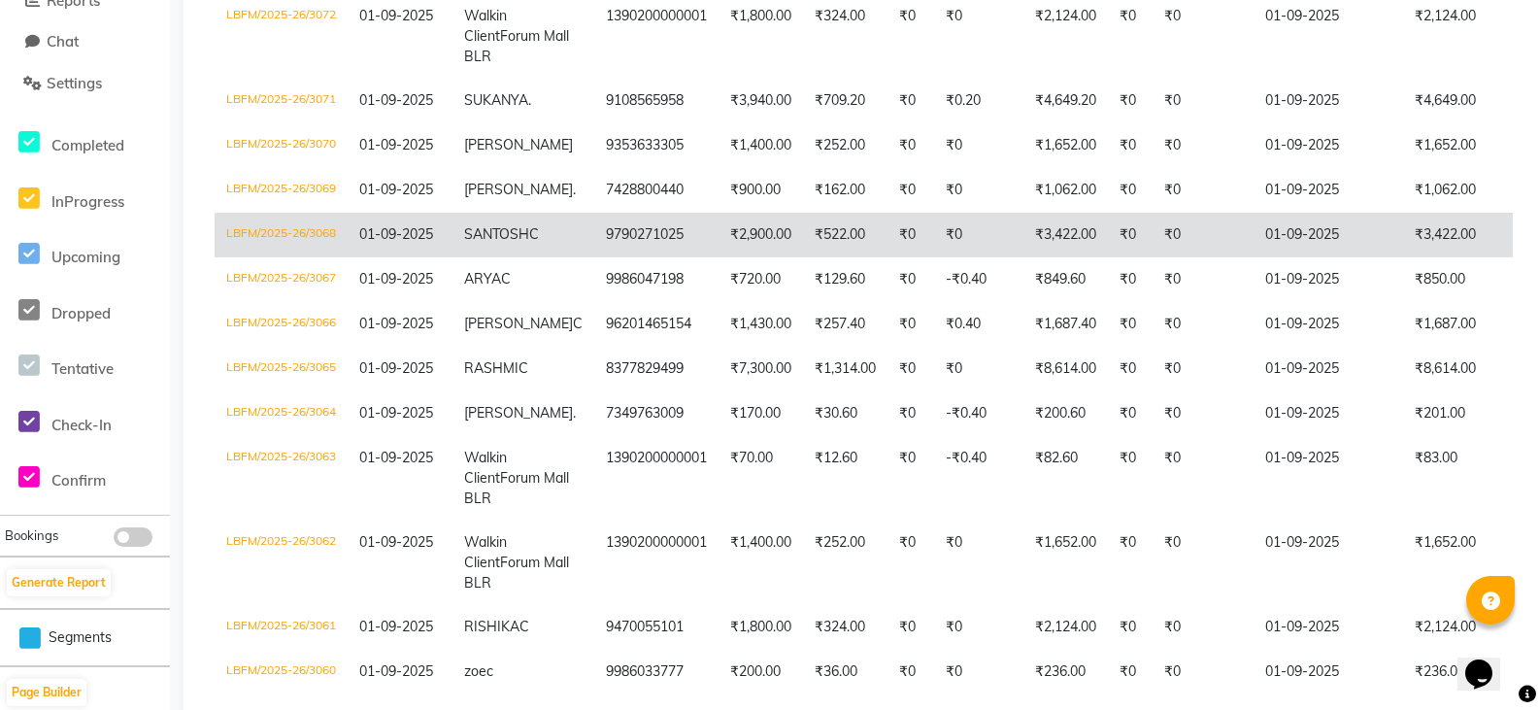
click at [1350, 257] on td "01-09-2025" at bounding box center [1328, 235] width 150 height 45
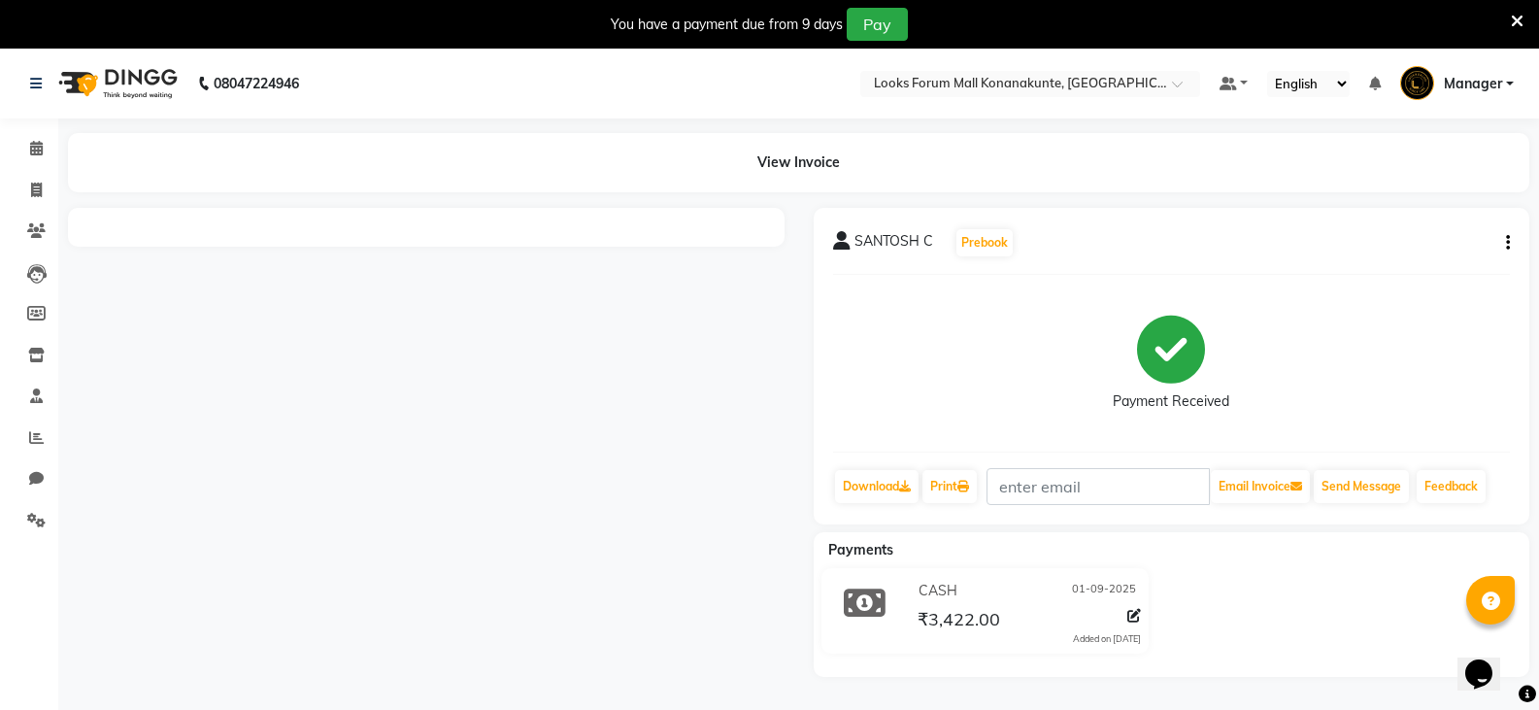
click at [118, 82] on img at bounding box center [116, 83] width 133 height 54
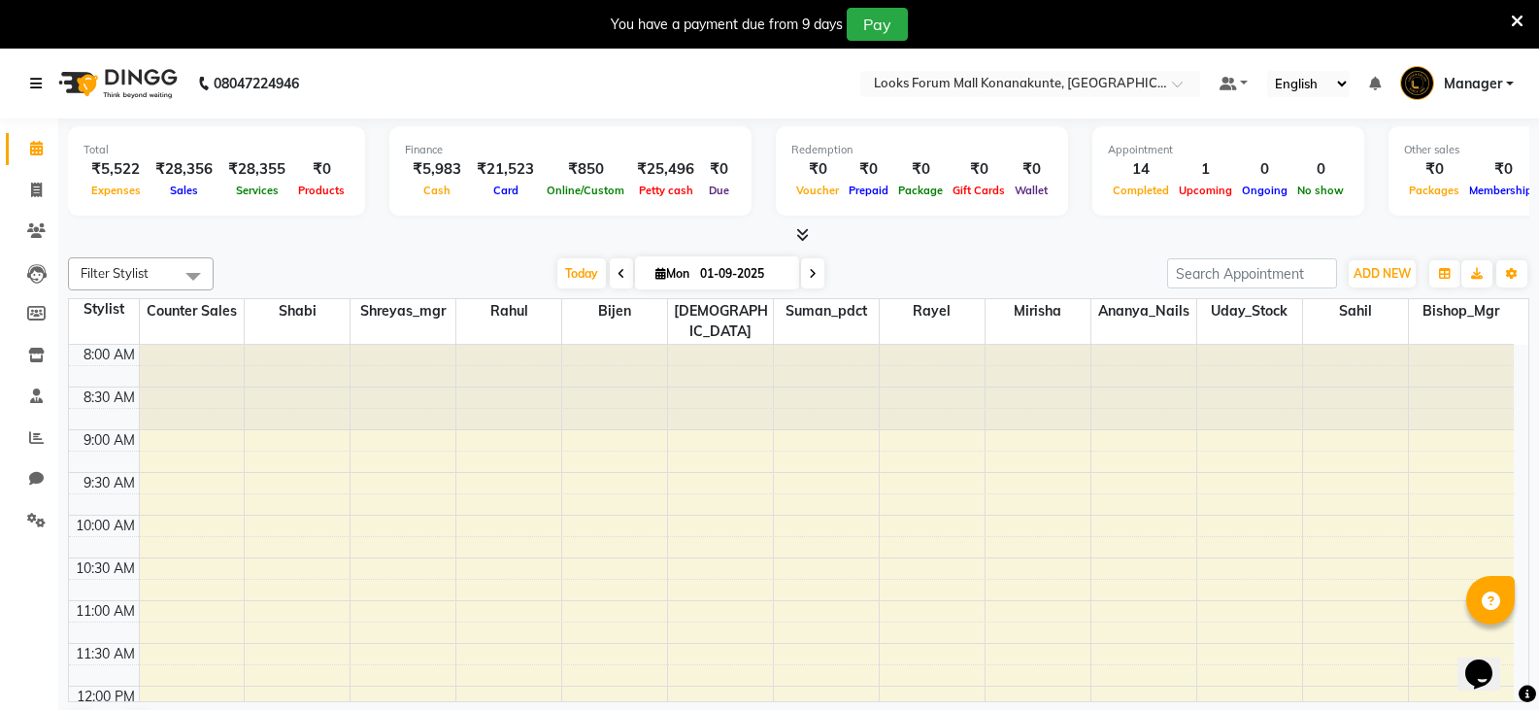
click at [30, 78] on icon at bounding box center [36, 84] width 12 height 14
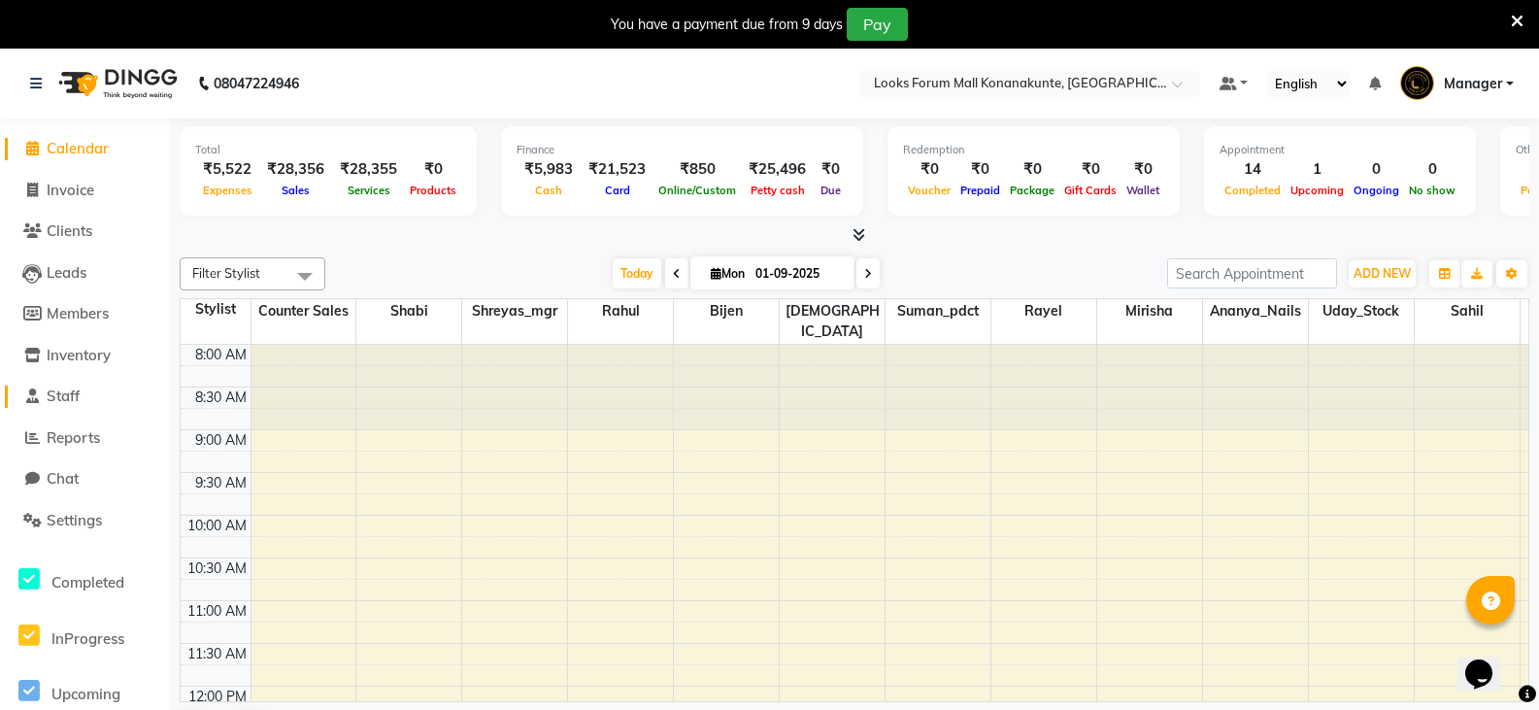
click at [80, 399] on span "Staff" at bounding box center [63, 395] width 33 height 18
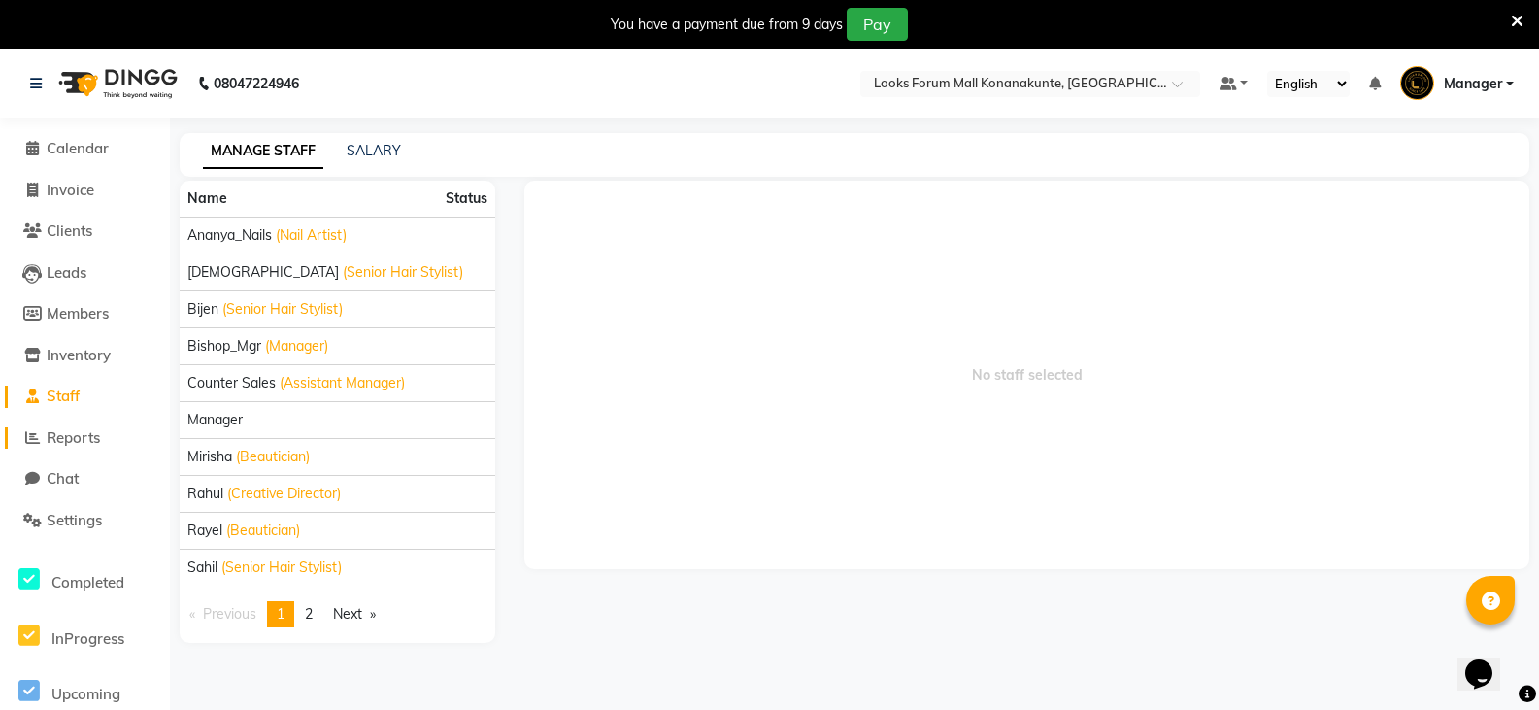
click at [83, 433] on span "Reports" at bounding box center [73, 437] width 53 height 18
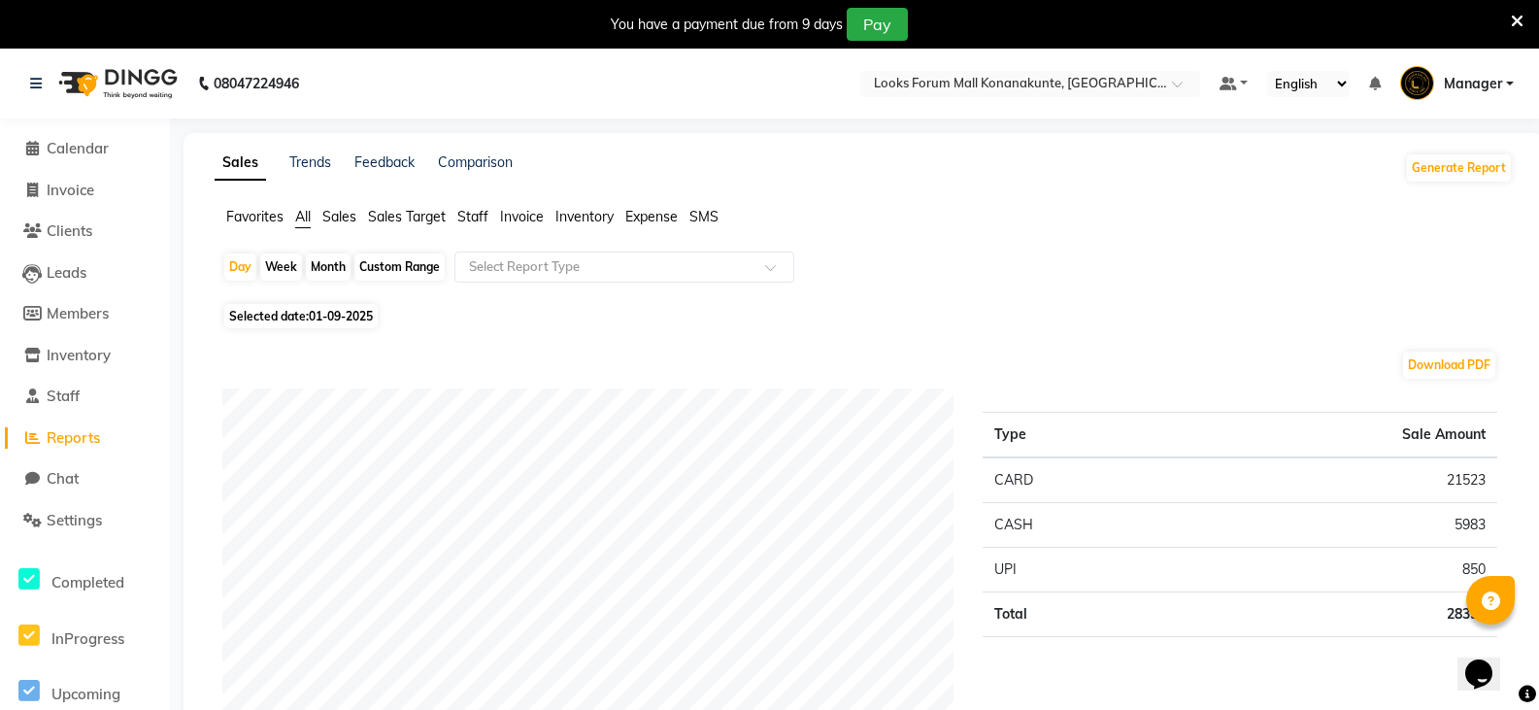
click at [486, 217] on span "Staff" at bounding box center [472, 216] width 31 height 17
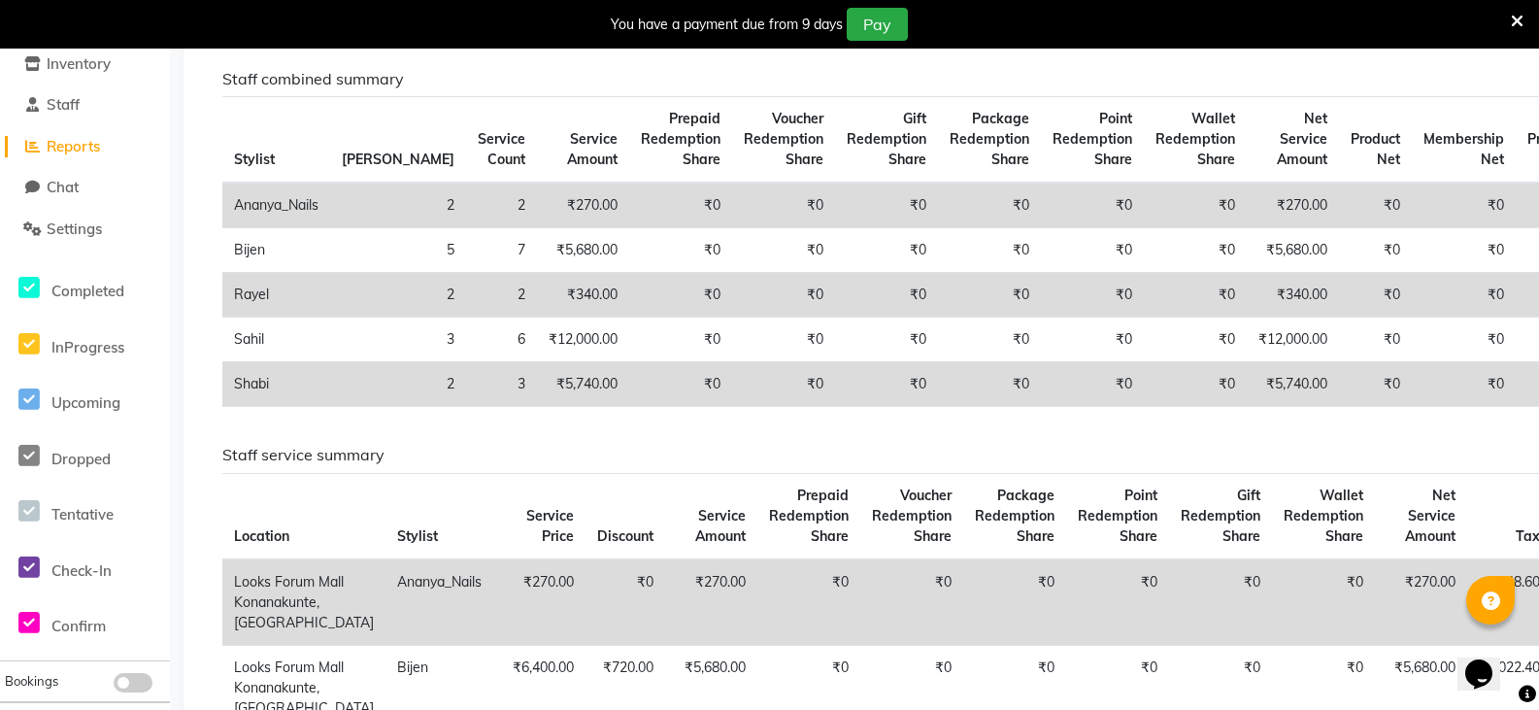
scroll to position [194, 0]
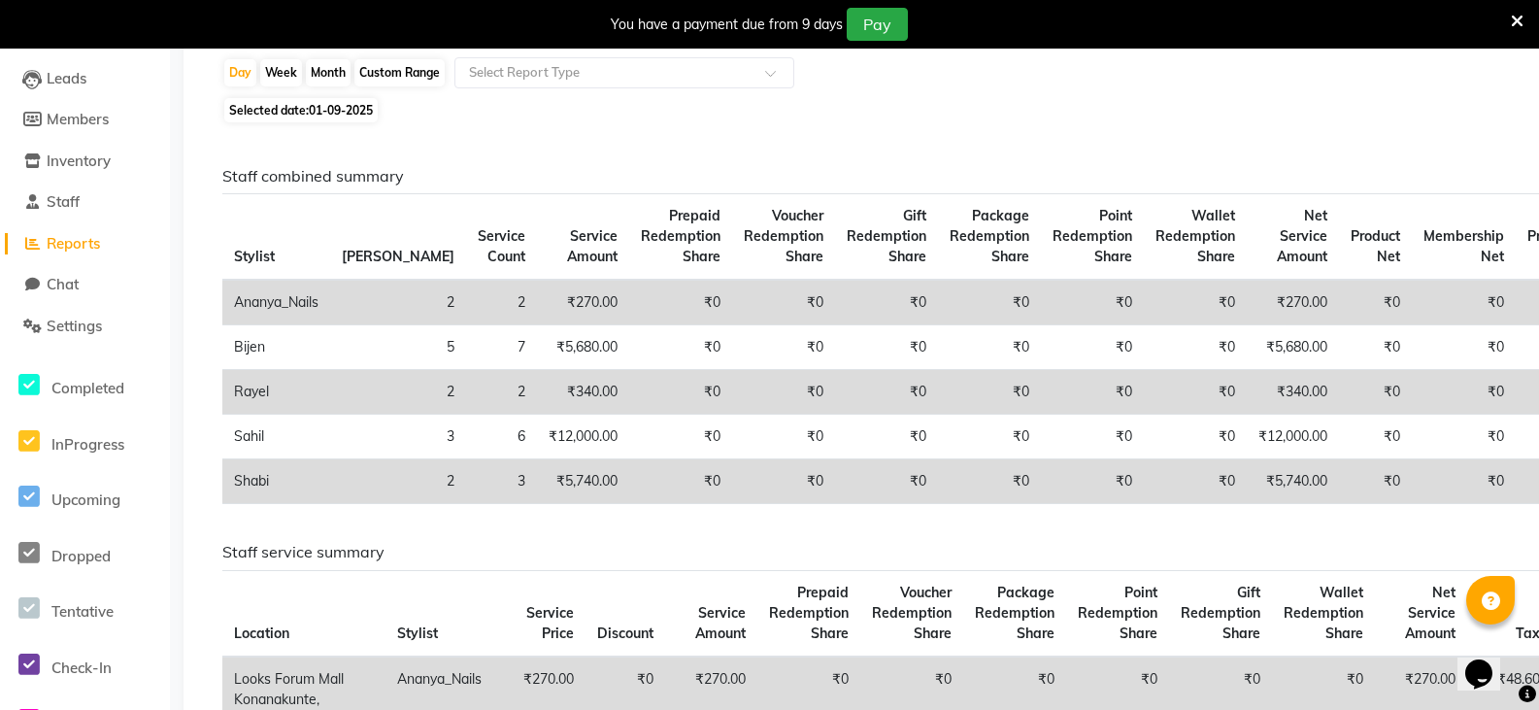
click at [72, 238] on span "Reports" at bounding box center [73, 243] width 53 height 18
click at [67, 245] on span "Reports" at bounding box center [73, 243] width 53 height 18
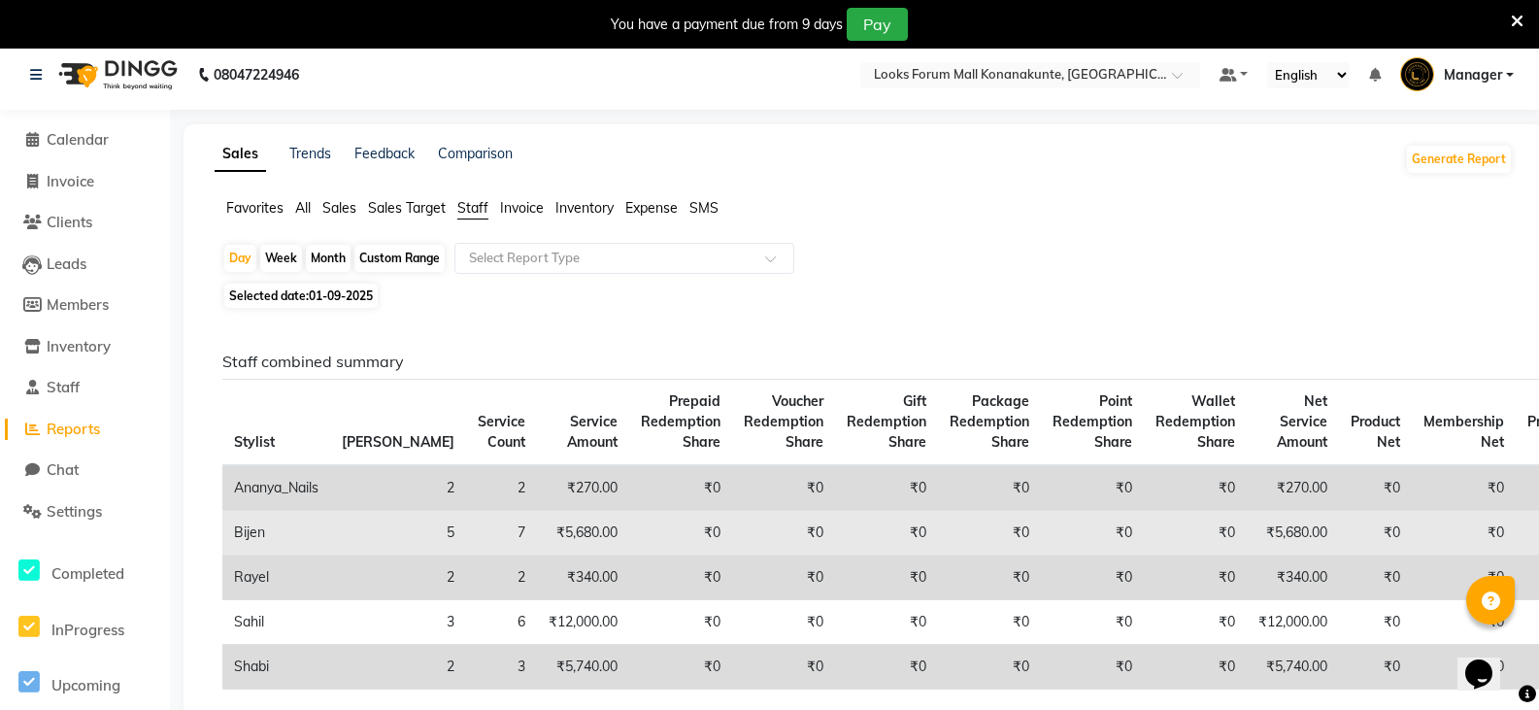
scroll to position [0, 0]
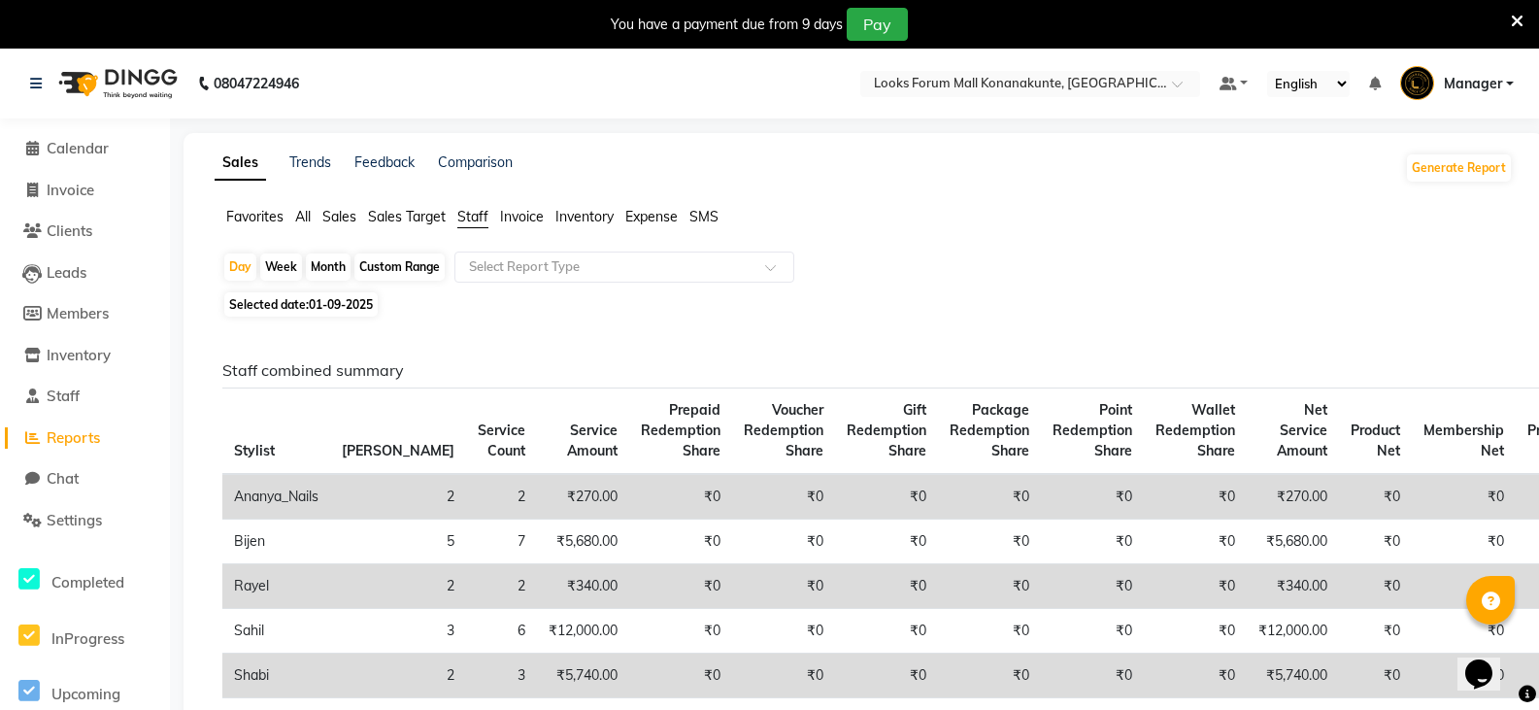
click at [336, 220] on span "Sales" at bounding box center [339, 216] width 34 height 17
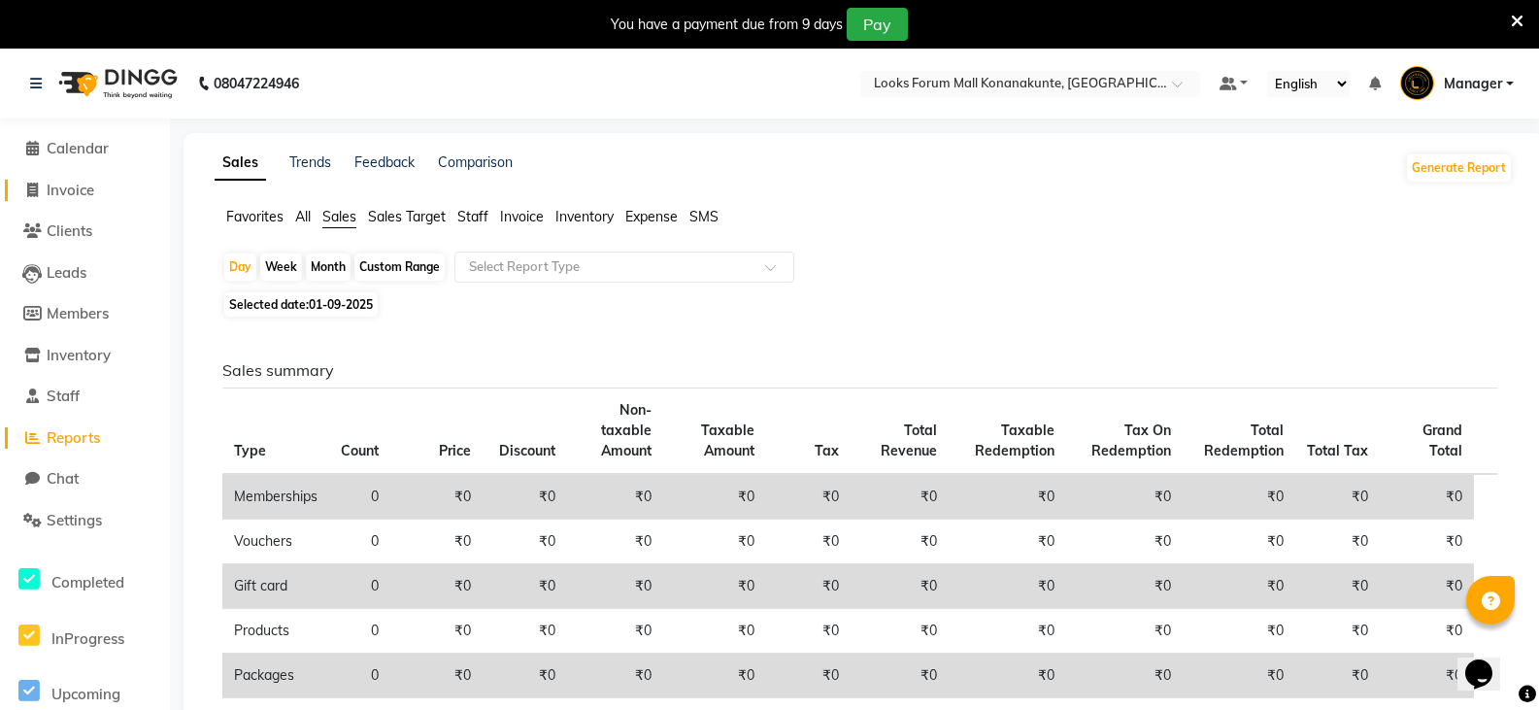
click at [81, 192] on span "Invoice" at bounding box center [71, 190] width 48 height 18
select select "service"
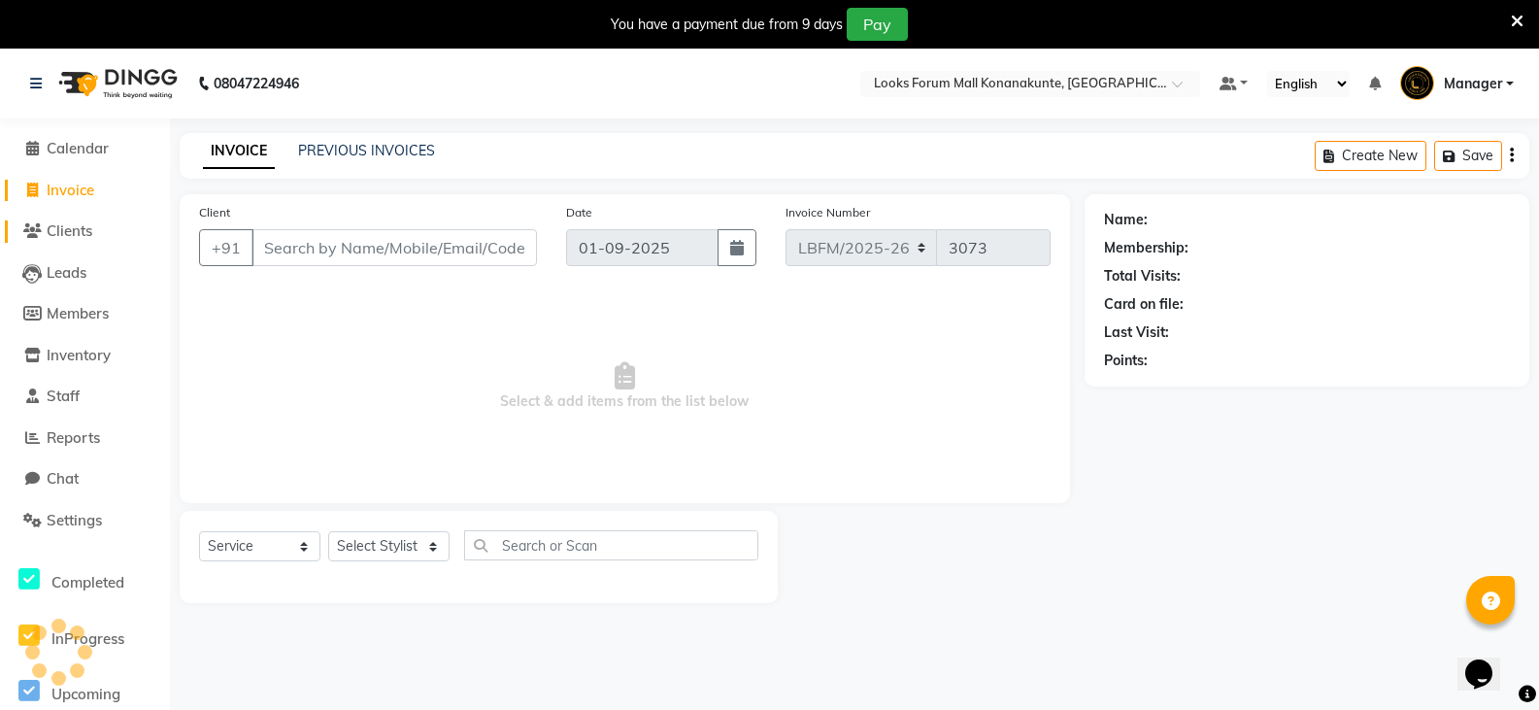
scroll to position [49, 0]
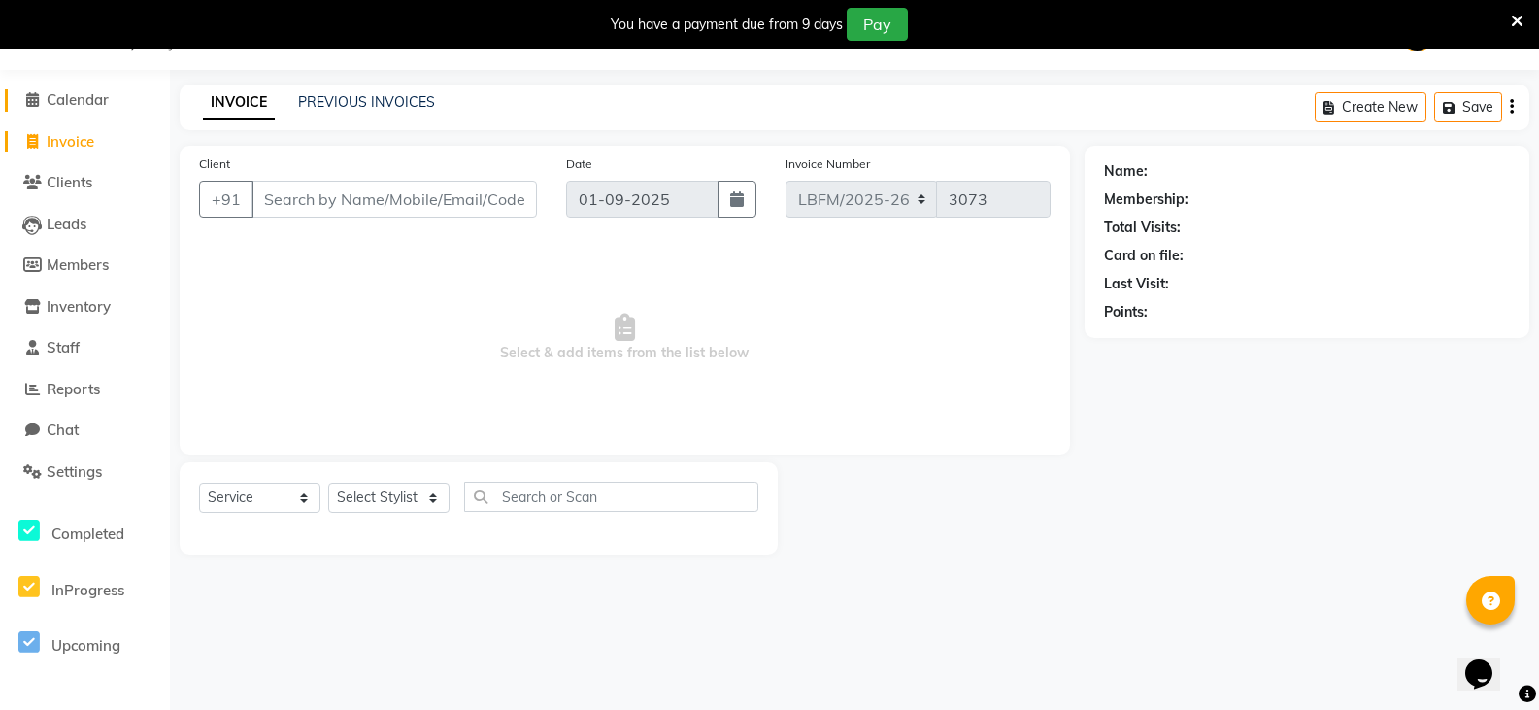
click at [90, 101] on span "Calendar" at bounding box center [78, 99] width 62 height 18
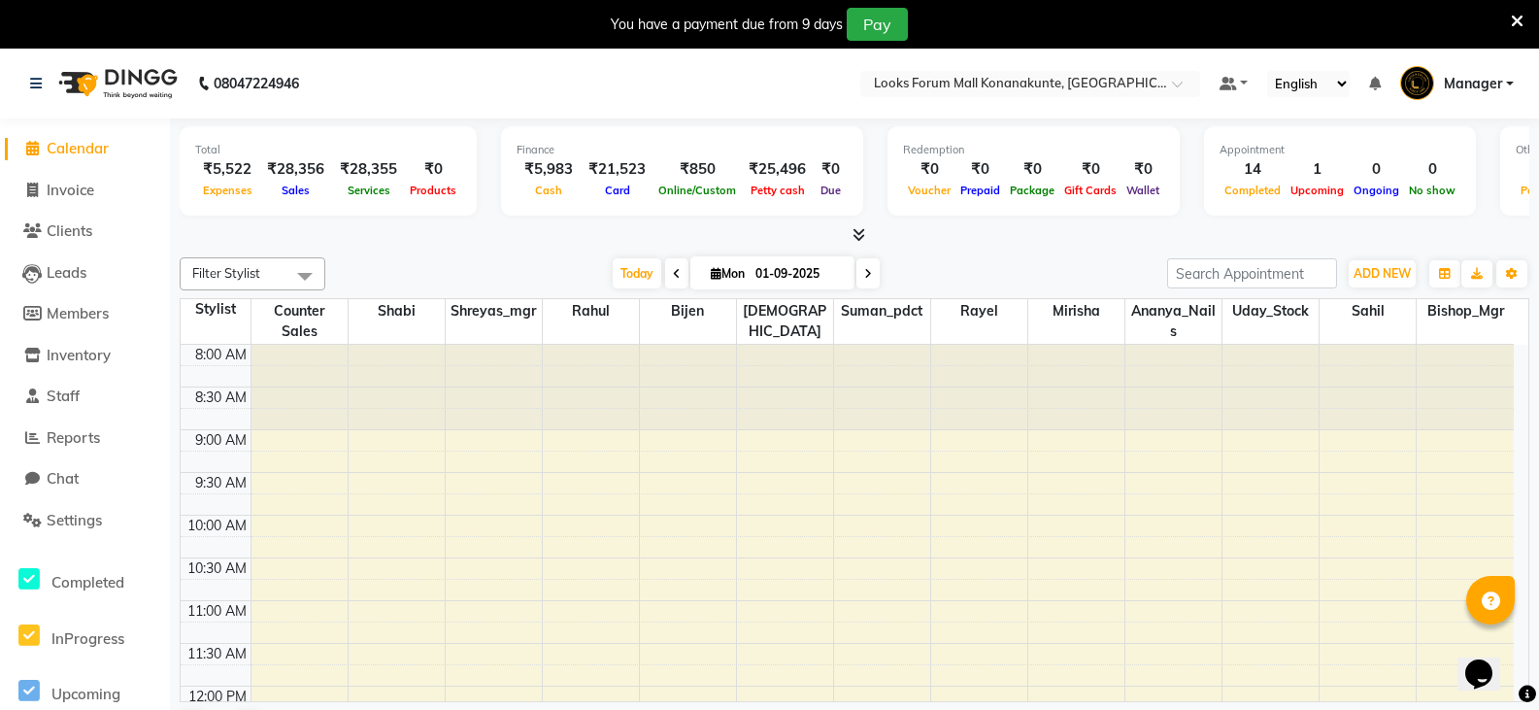
click at [150, 84] on img at bounding box center [116, 83] width 133 height 54
click at [89, 448] on link "Reports" at bounding box center [85, 438] width 160 height 22
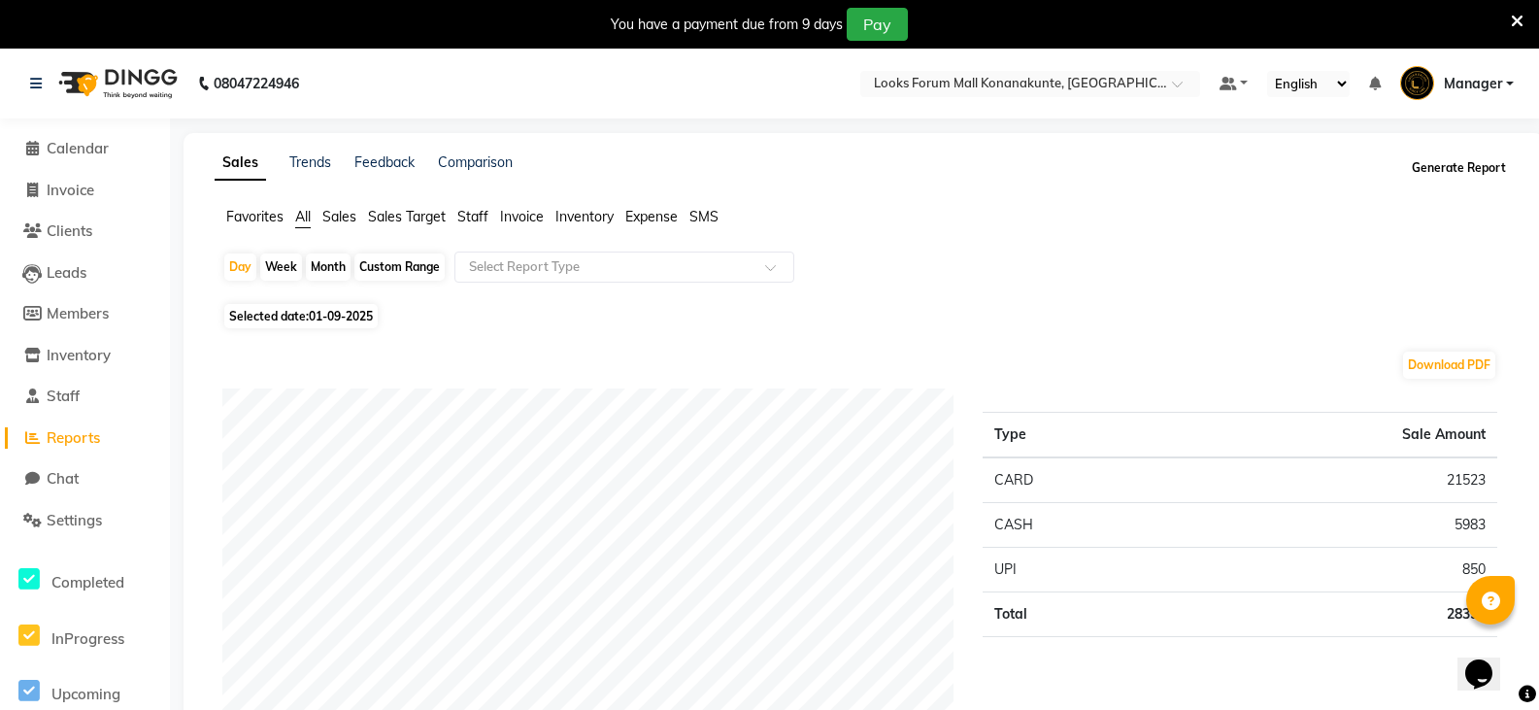
click at [1434, 171] on button "Generate Report" at bounding box center [1459, 167] width 104 height 27
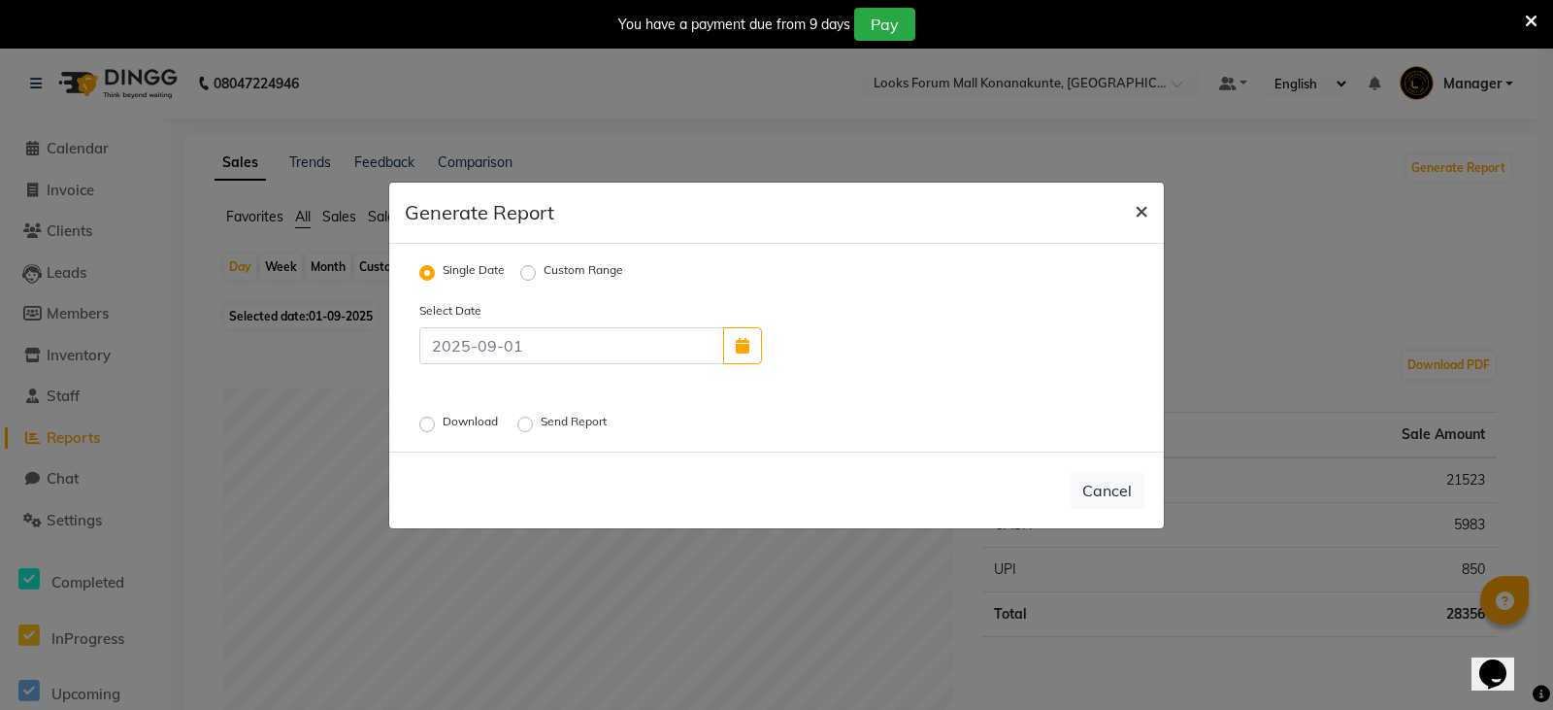
click at [1135, 209] on span "×" at bounding box center [1142, 209] width 14 height 29
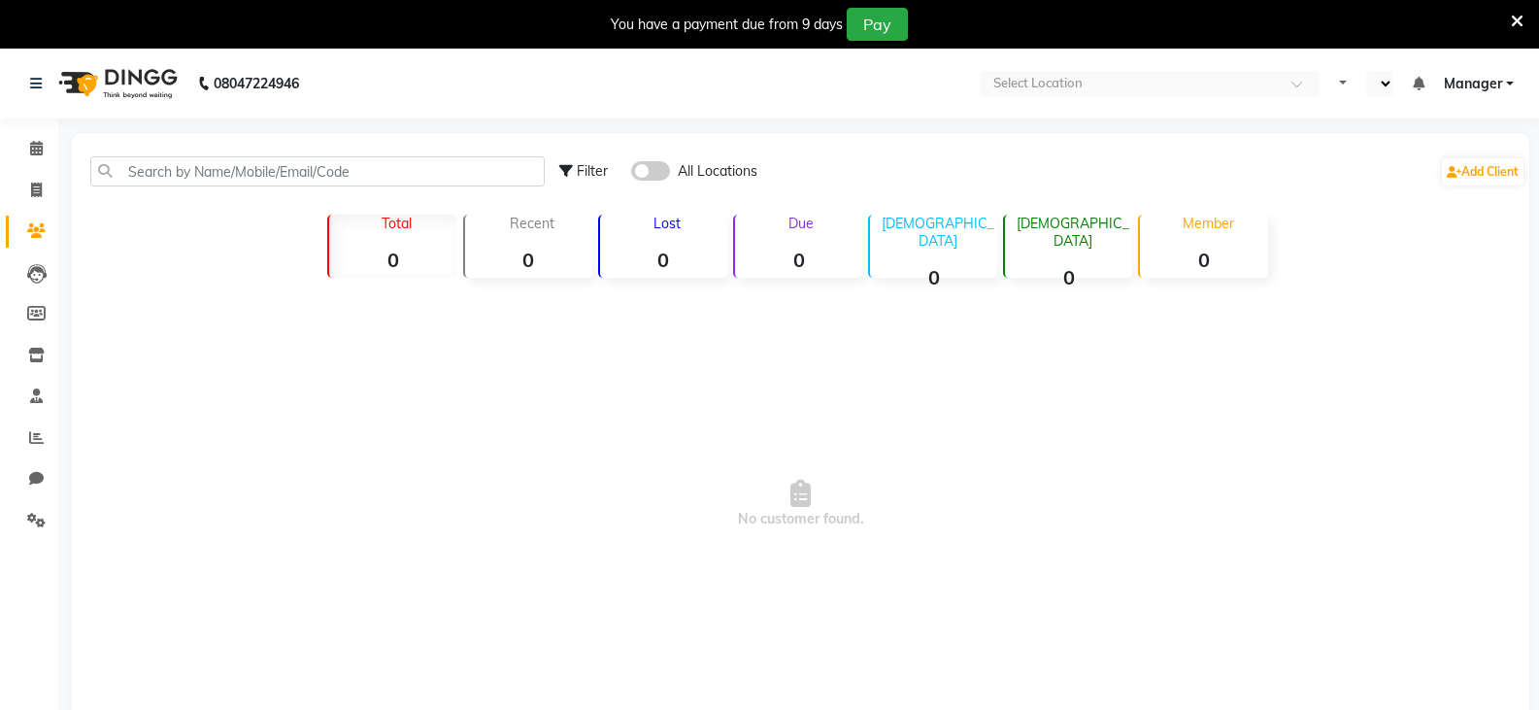
select select "en"
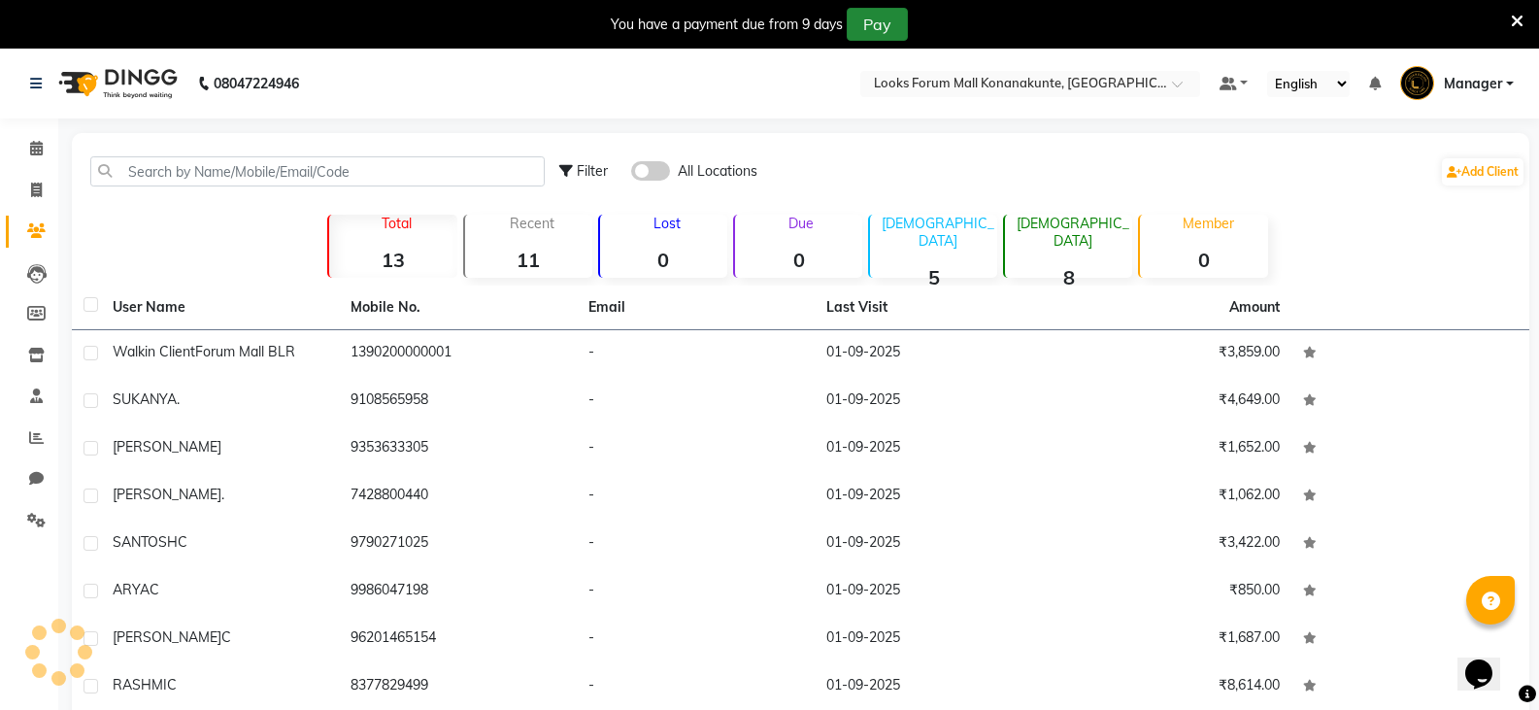
click at [884, 29] on button "Pay" at bounding box center [877, 24] width 61 height 33
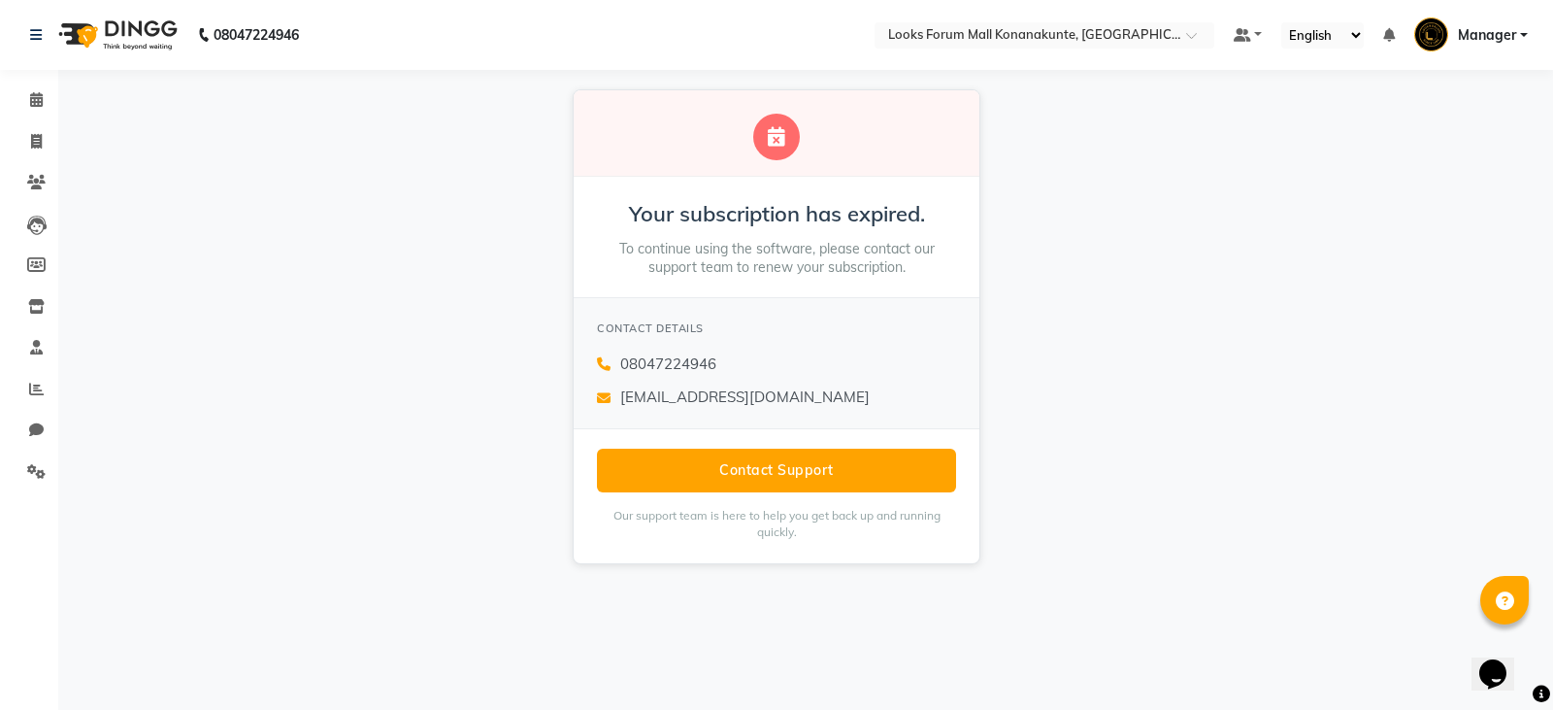
click at [153, 31] on img at bounding box center [116, 35] width 133 height 54
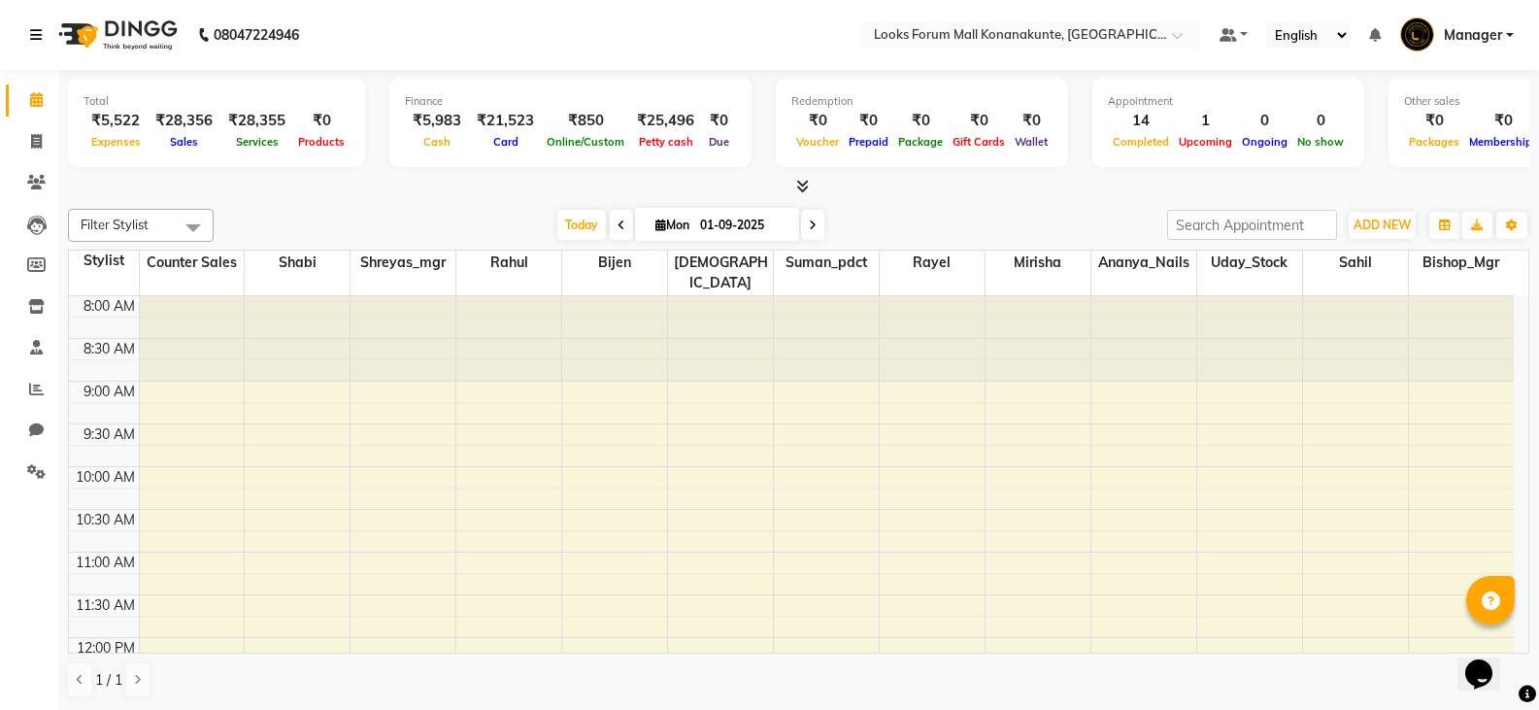
click at [44, 37] on link at bounding box center [39, 35] width 19 height 54
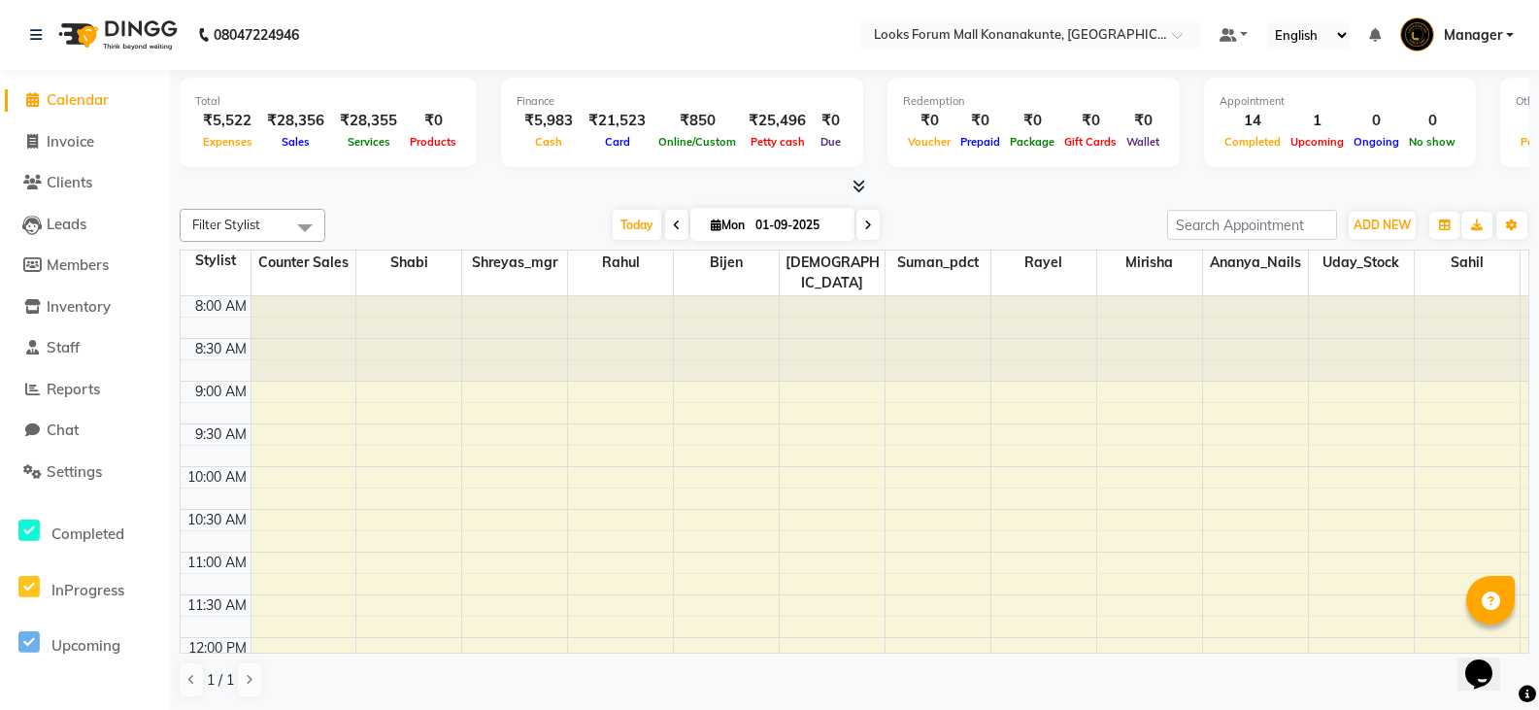
click at [867, 217] on span at bounding box center [867, 225] width 23 height 30
type input "02-09-2025"
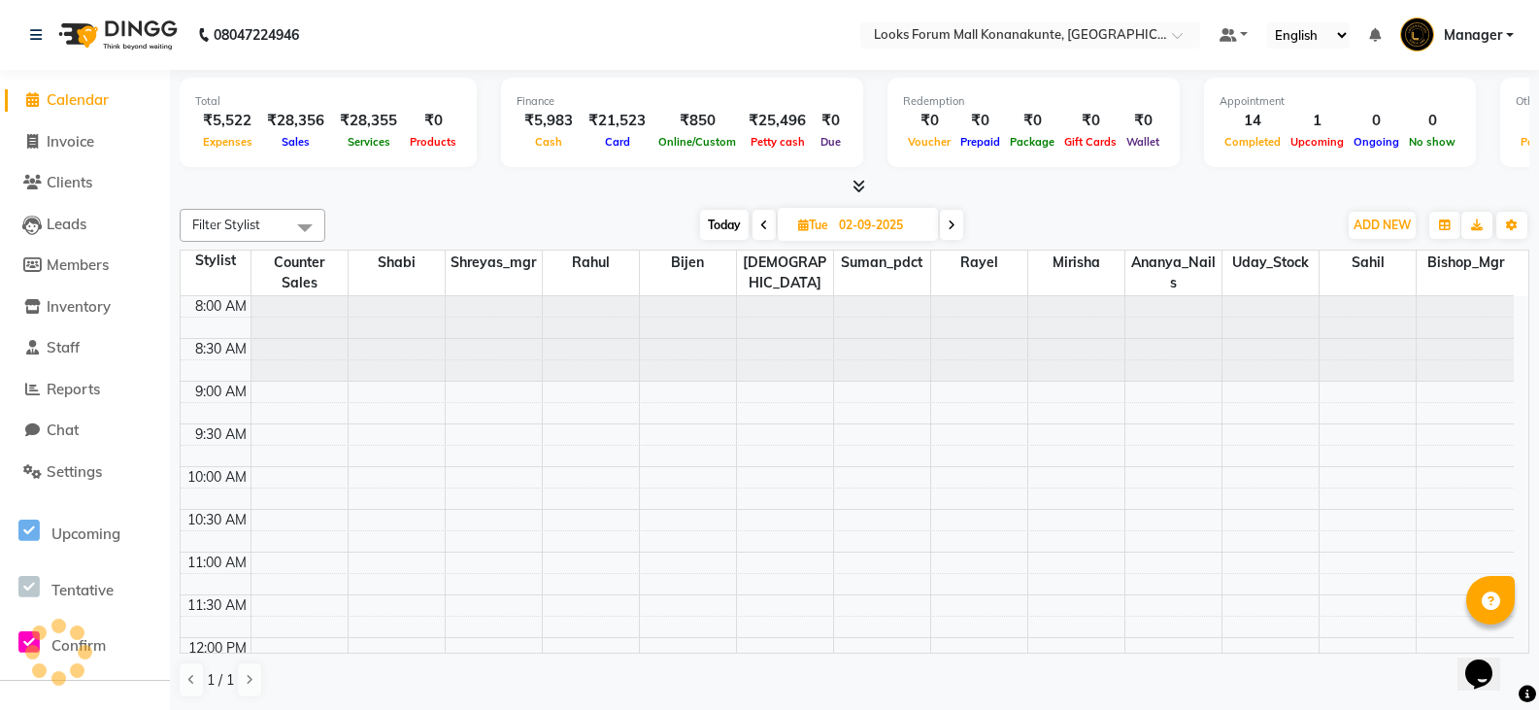
scroll to position [753, 0]
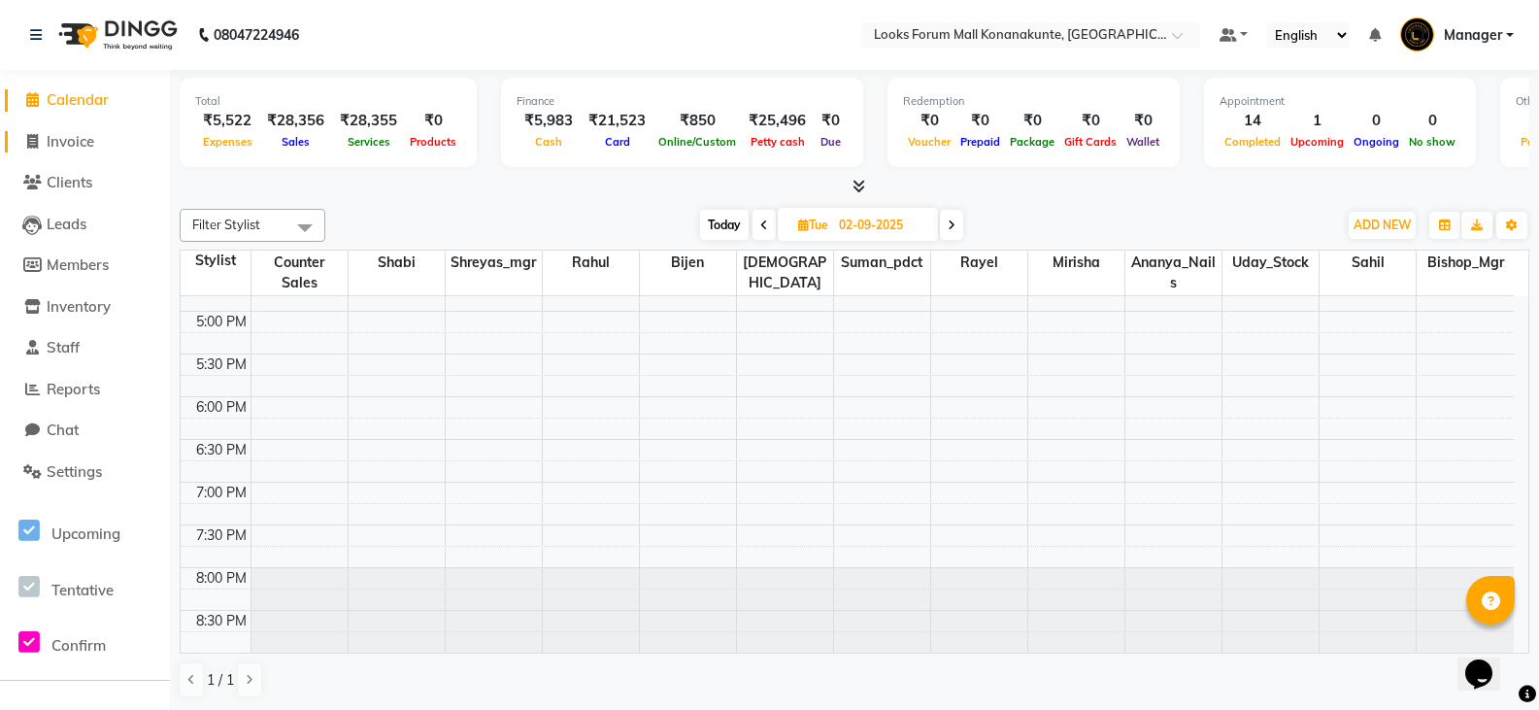
click at [57, 135] on span "Invoice" at bounding box center [71, 141] width 48 height 18
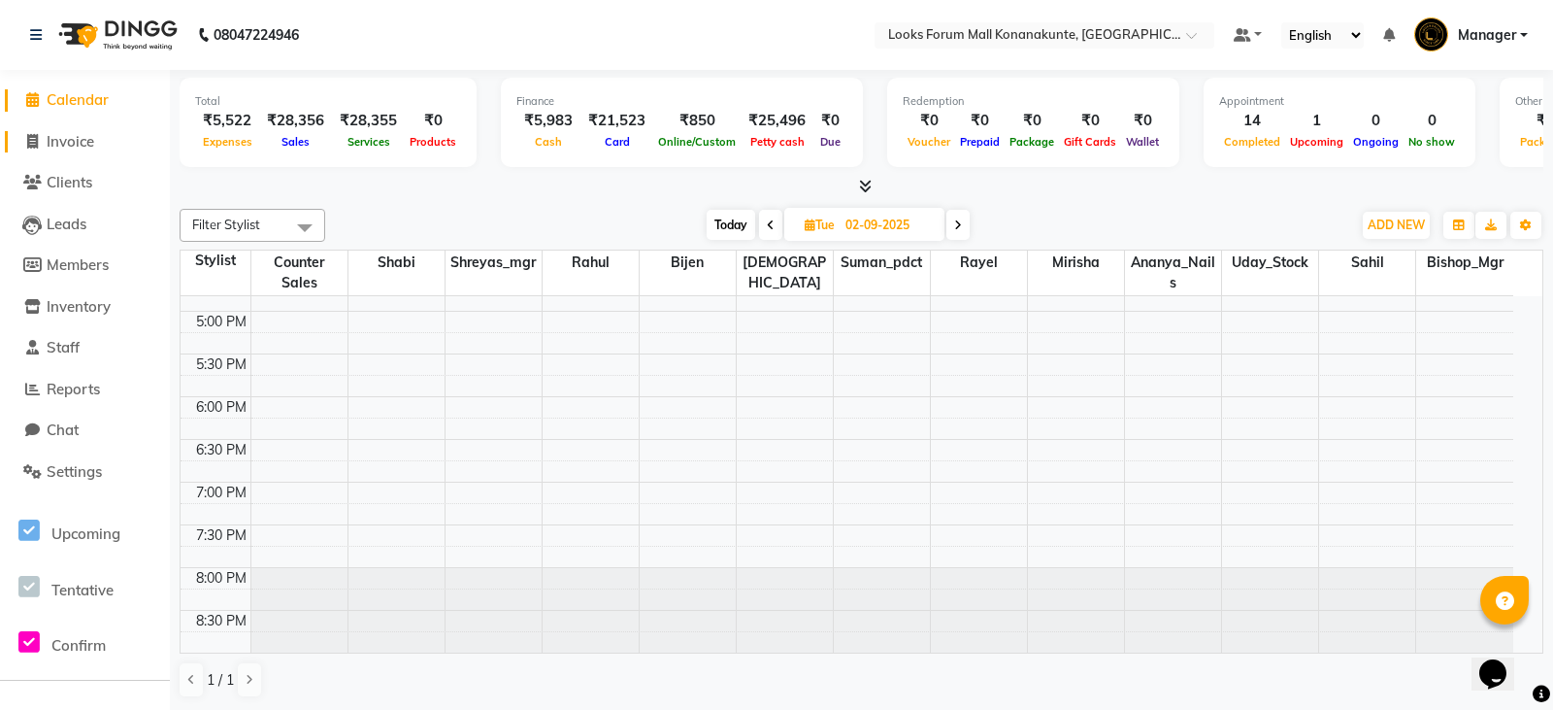
select select "service"
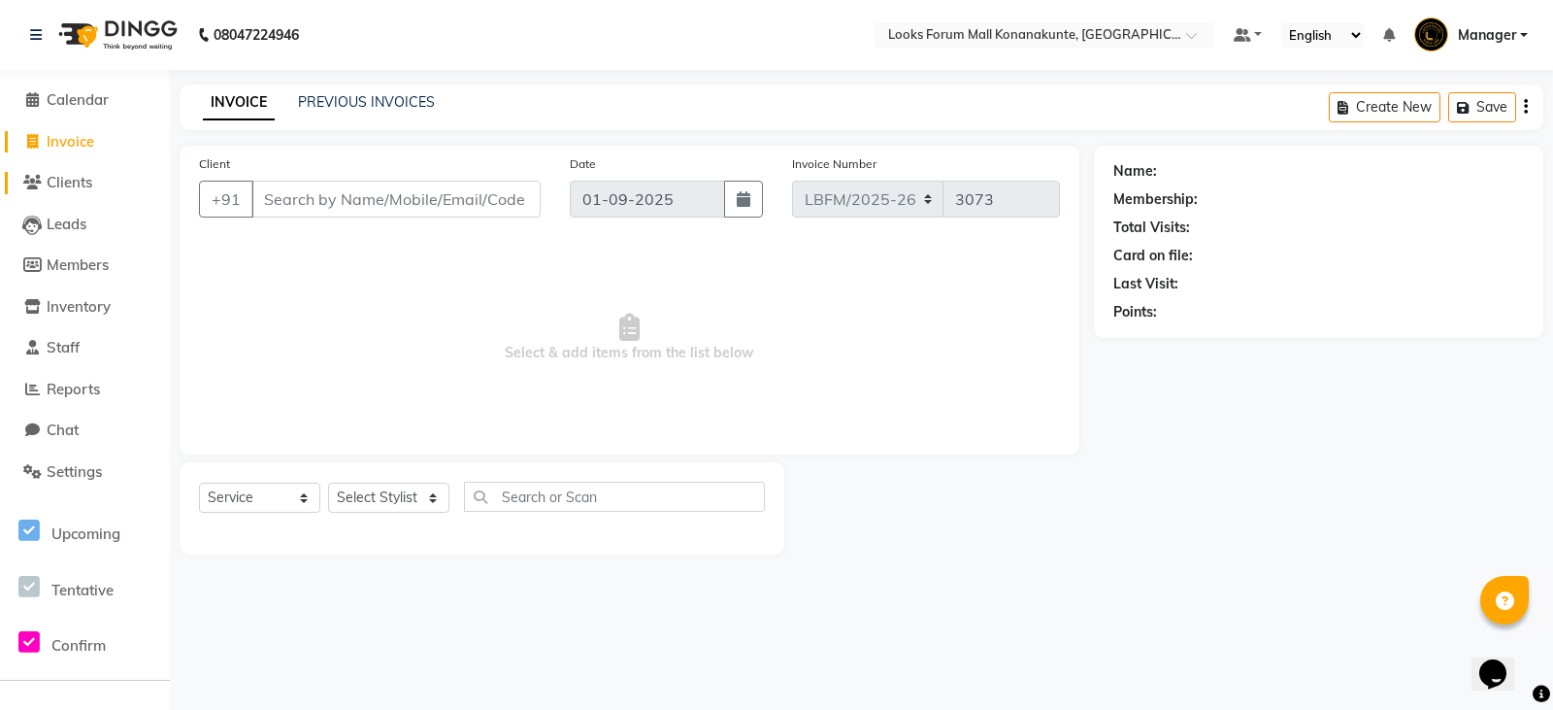
click at [85, 186] on span "Clients" at bounding box center [70, 182] width 46 height 18
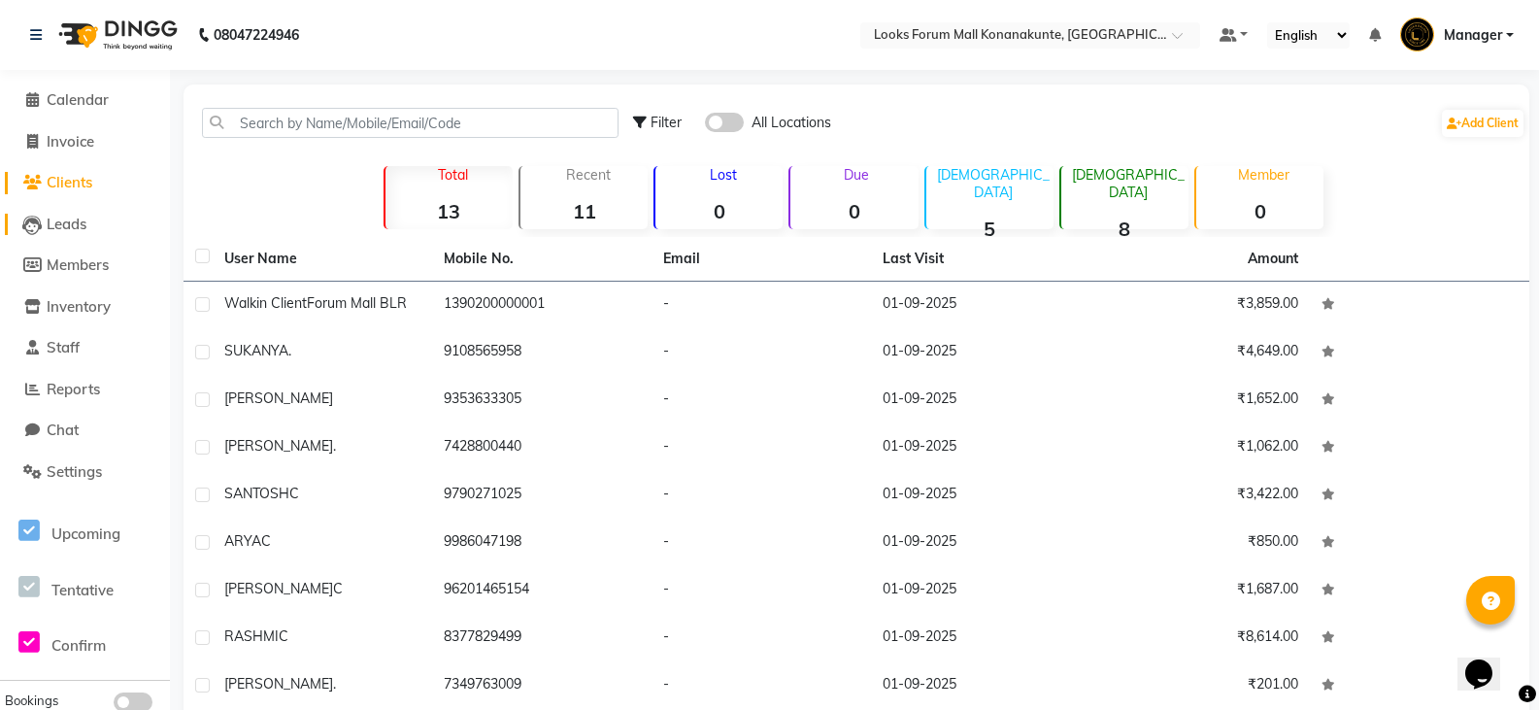
click at [82, 223] on span "Leads" at bounding box center [67, 224] width 40 height 18
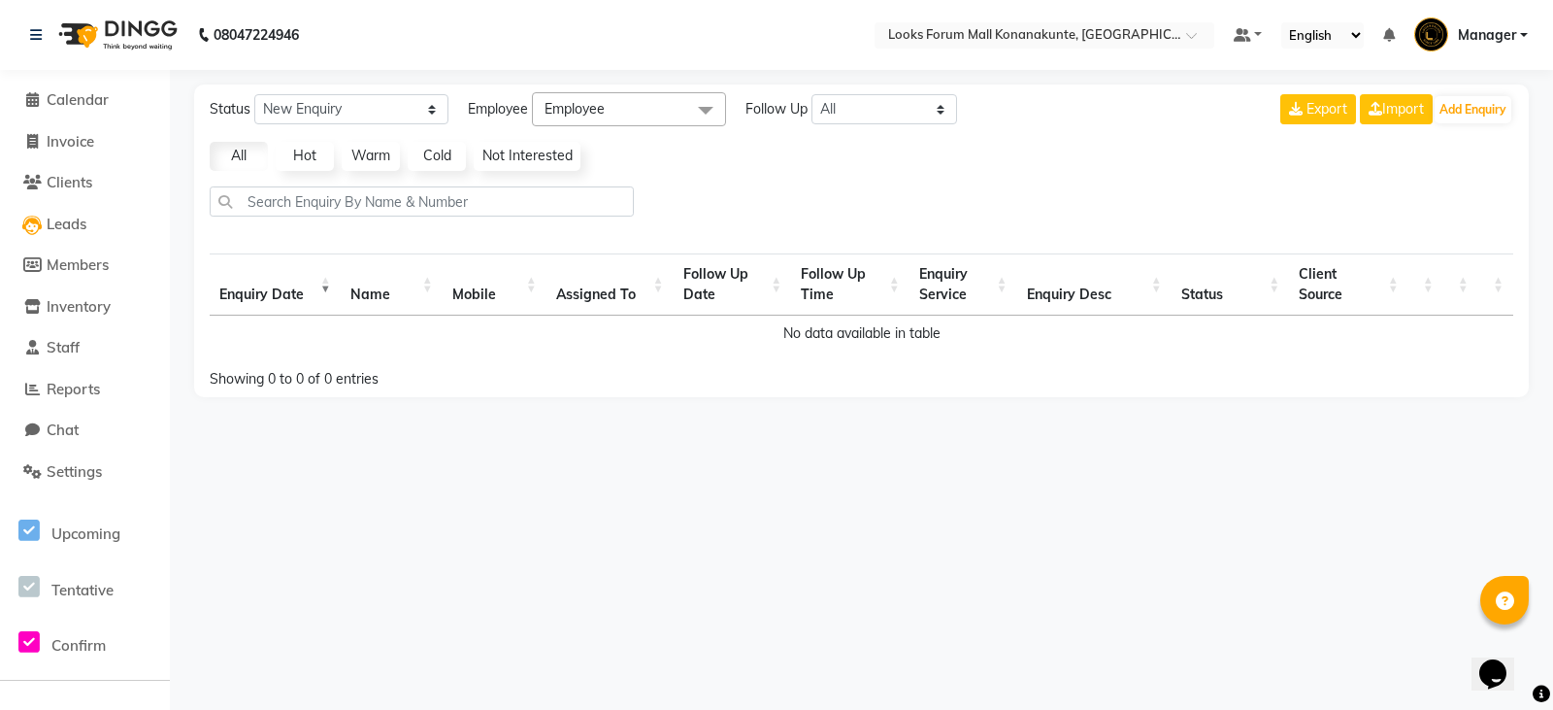
click at [92, 250] on li "Members" at bounding box center [85, 266] width 170 height 42
click at [95, 262] on span "Members" at bounding box center [78, 264] width 62 height 18
select select
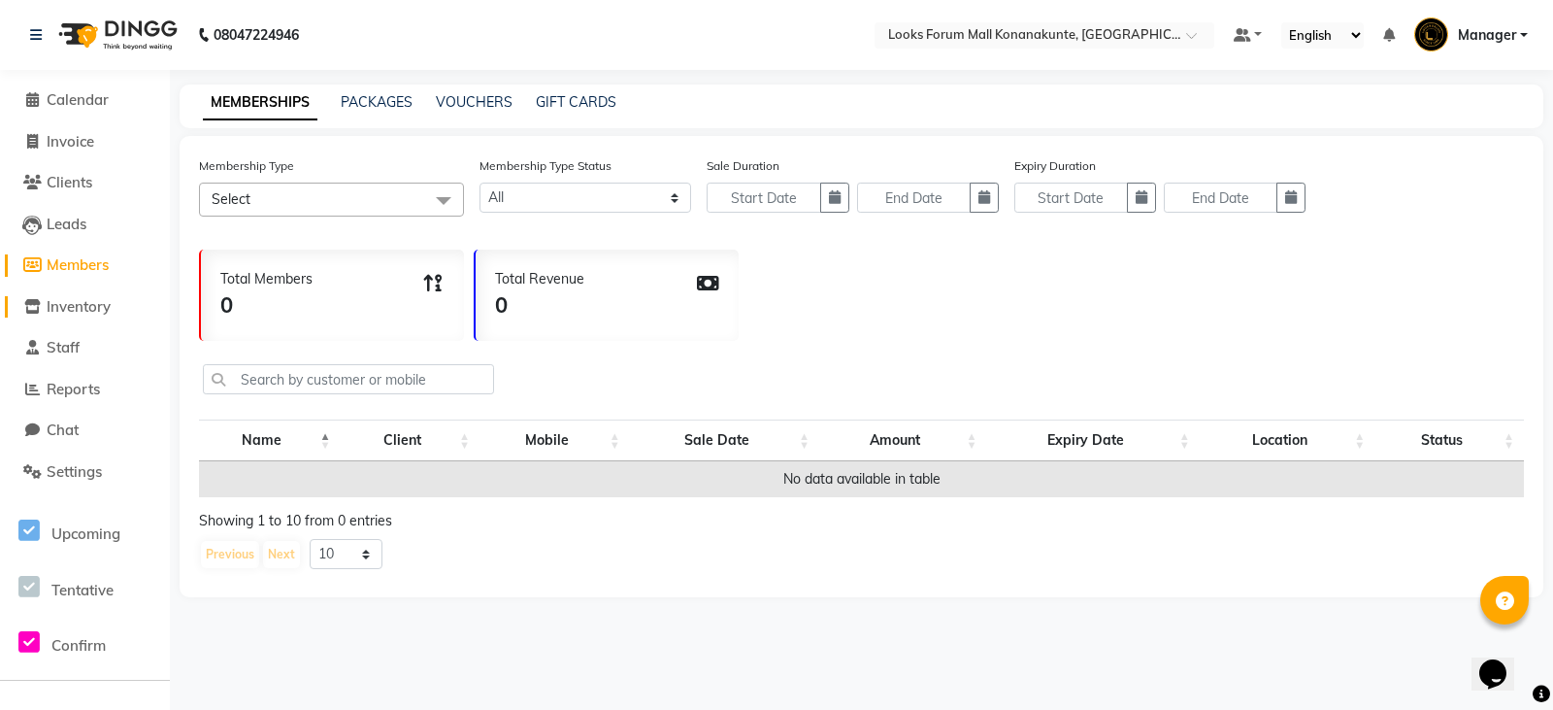
click at [93, 306] on span "Inventory" at bounding box center [79, 306] width 64 height 18
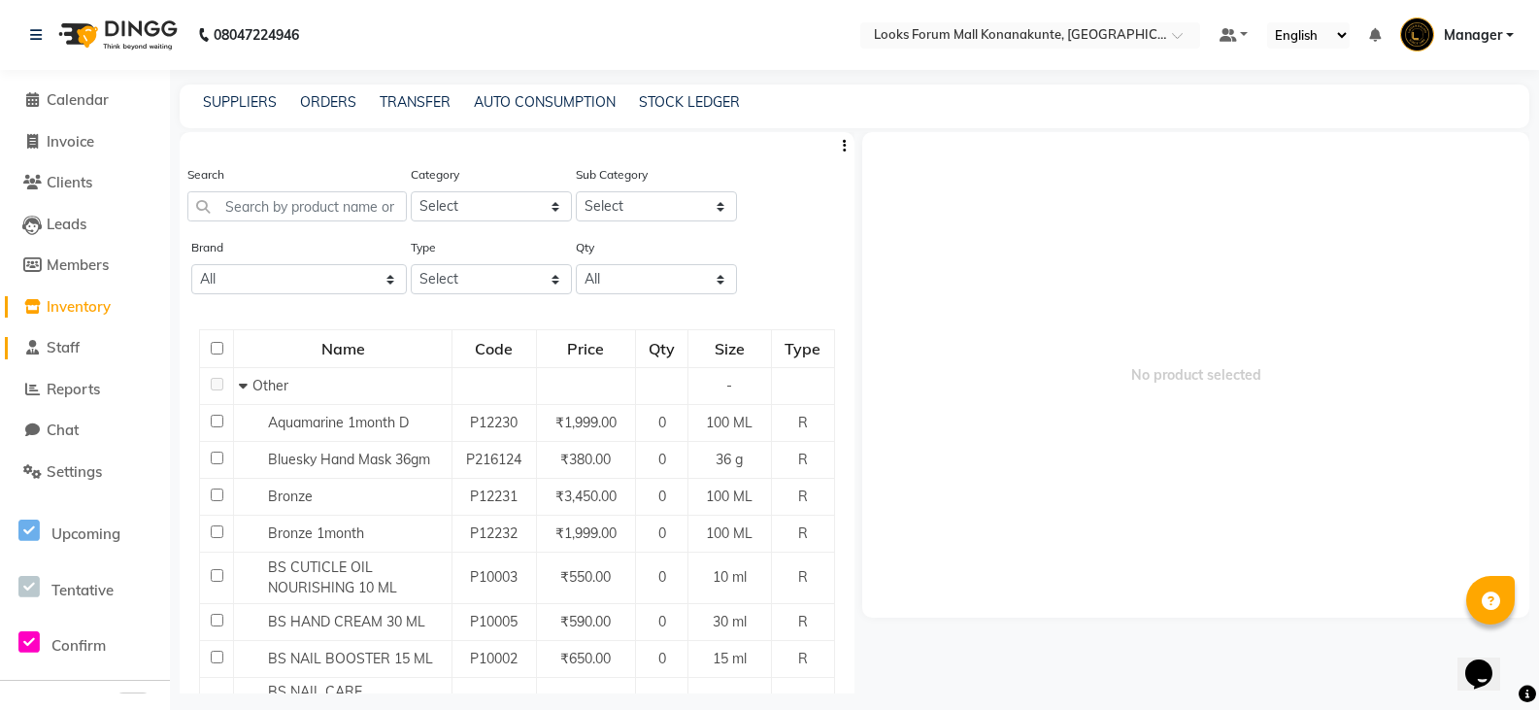
click at [79, 345] on span "Staff" at bounding box center [63, 347] width 33 height 18
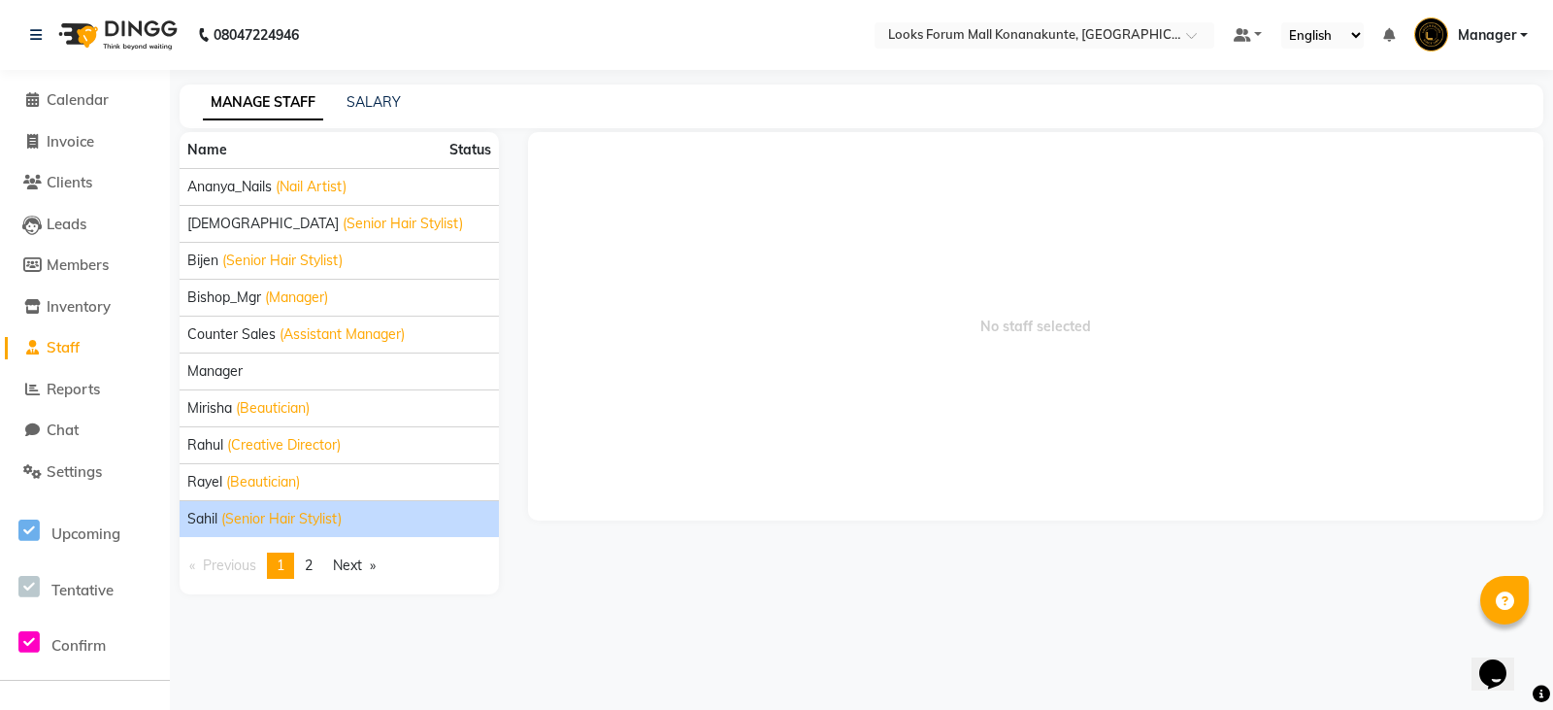
click at [258, 507] on li "[PERSON_NAME] (Senior Hair Stylist)" at bounding box center [339, 518] width 319 height 37
click at [205, 516] on span "Sahil" at bounding box center [202, 519] width 30 height 20
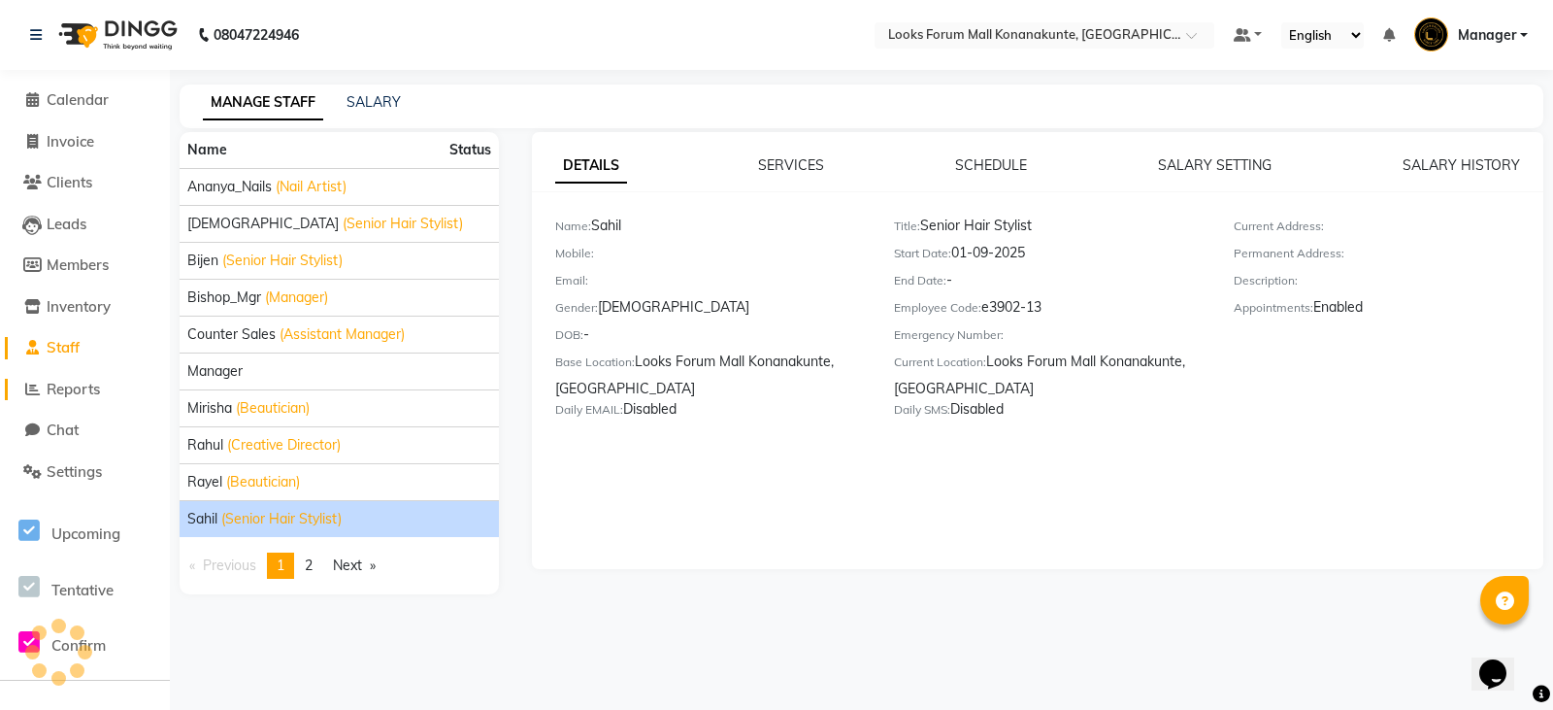
click at [79, 394] on span "Reports" at bounding box center [73, 389] width 53 height 18
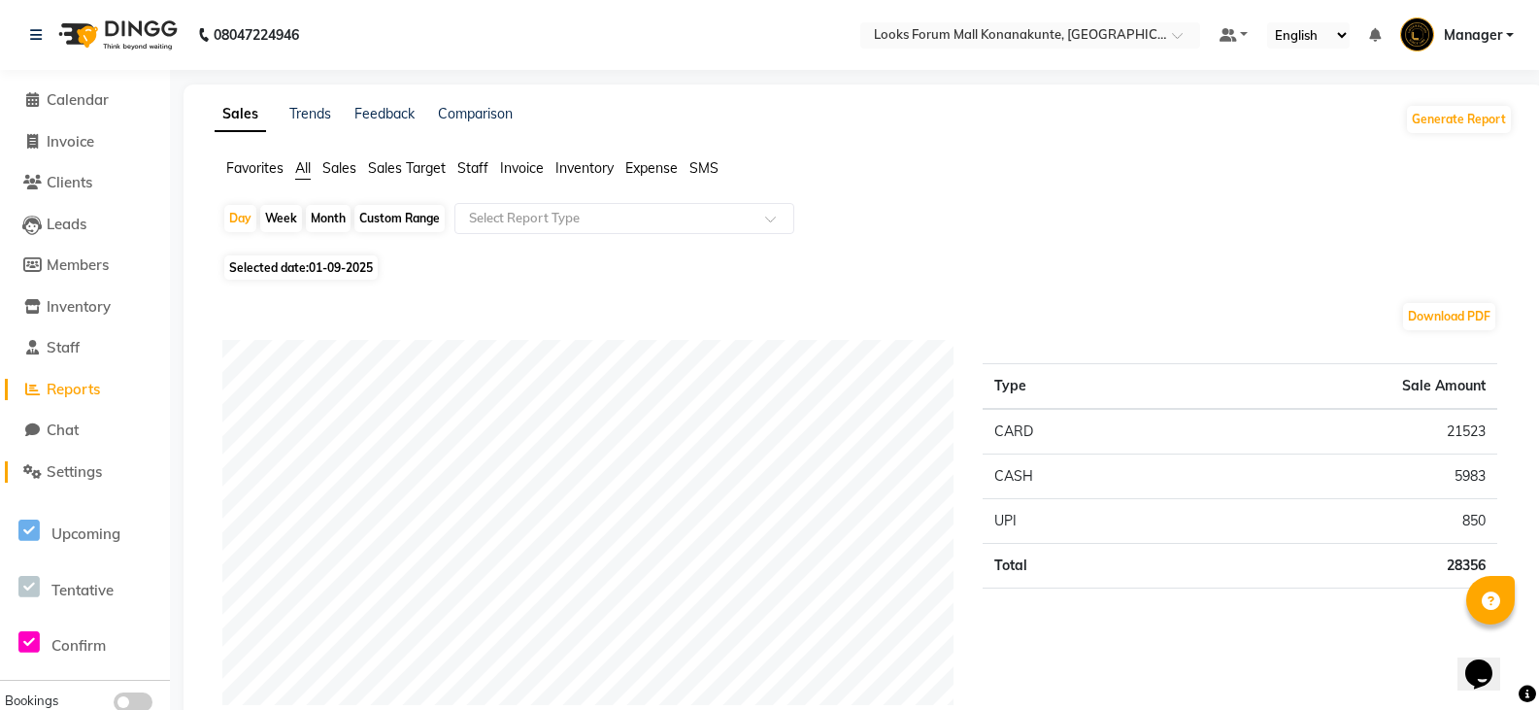
click at [69, 477] on span "Settings" at bounding box center [74, 471] width 55 height 18
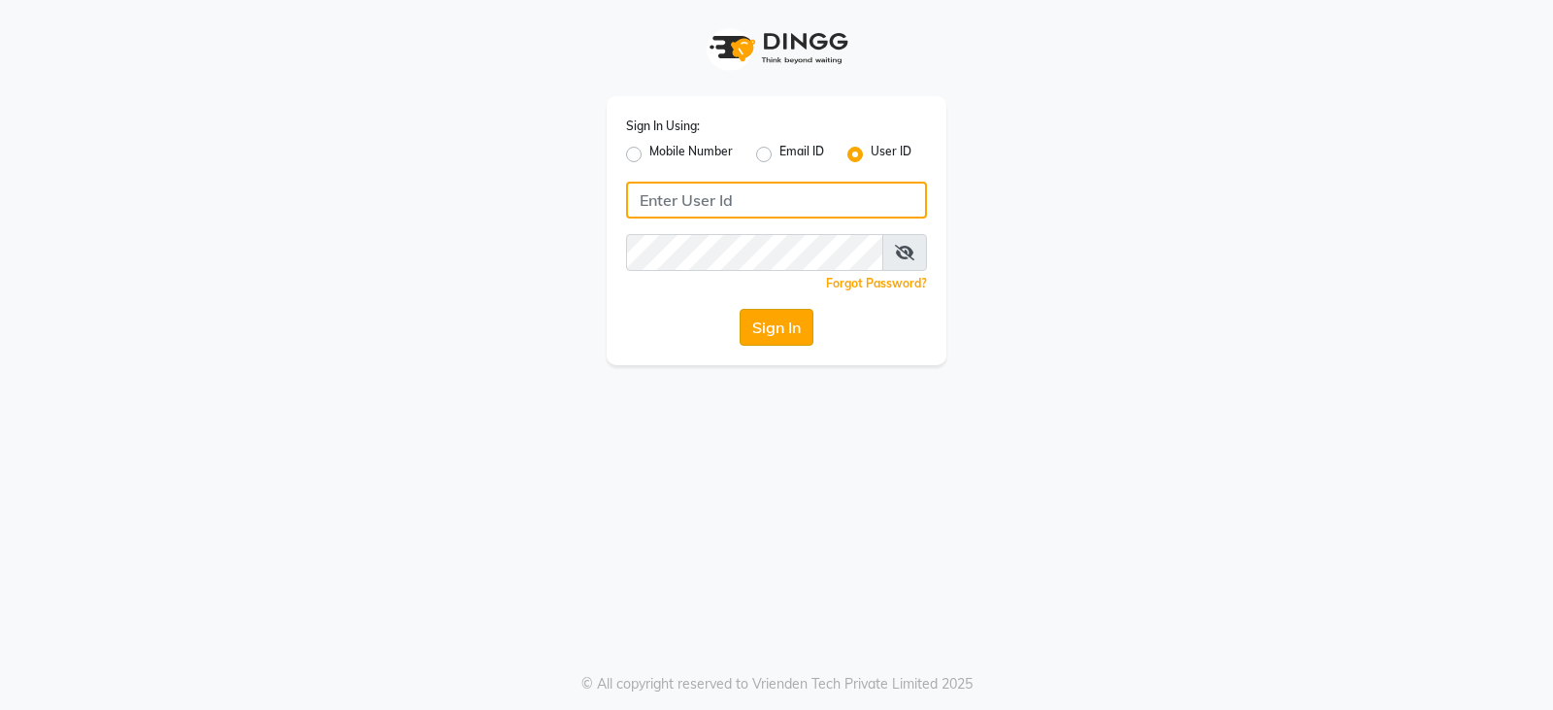
type input "e3902-01"
click at [779, 323] on button "Sign In" at bounding box center [777, 327] width 74 height 37
